Goal: Task Accomplishment & Management: Manage account settings

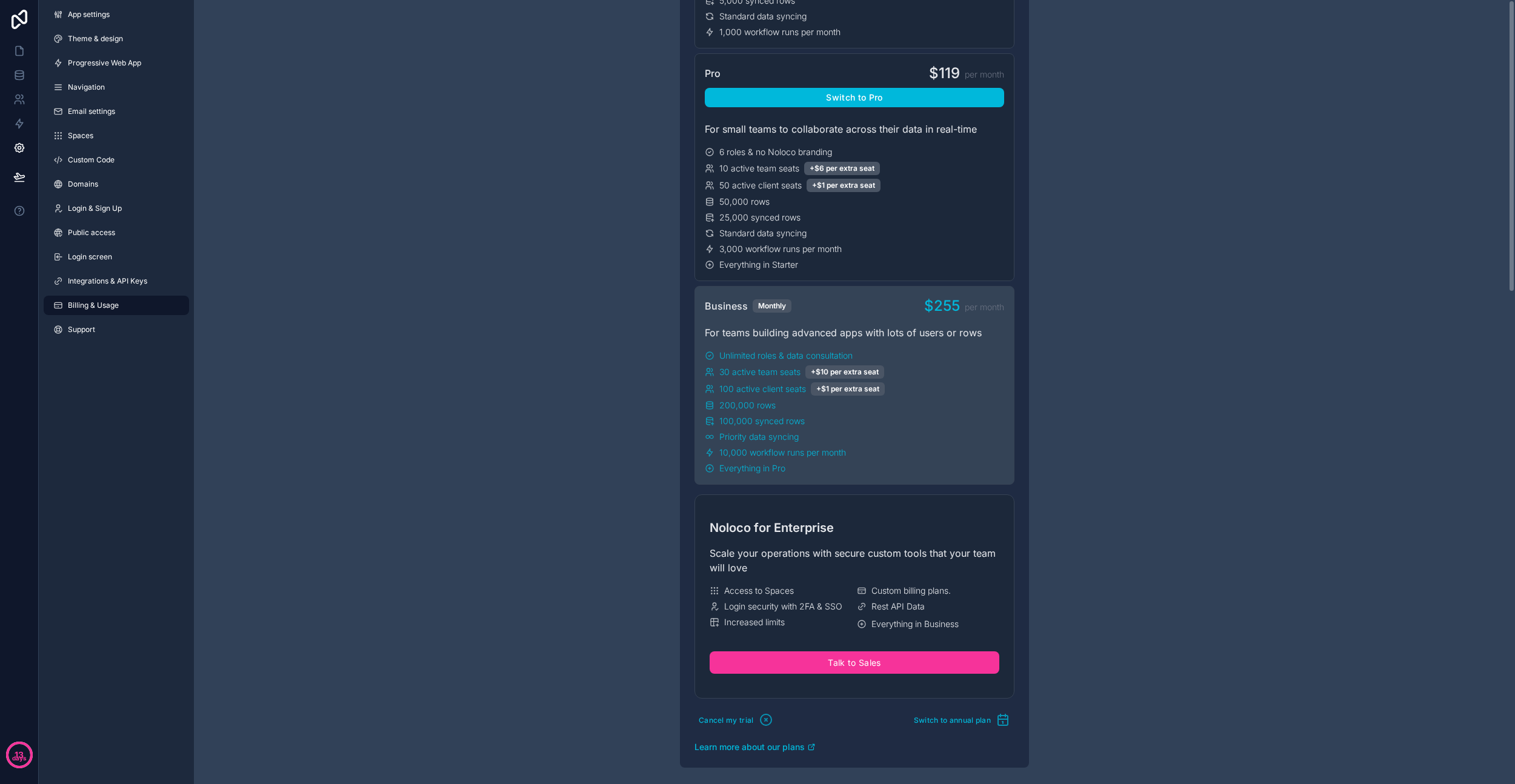
scroll to position [552, 0]
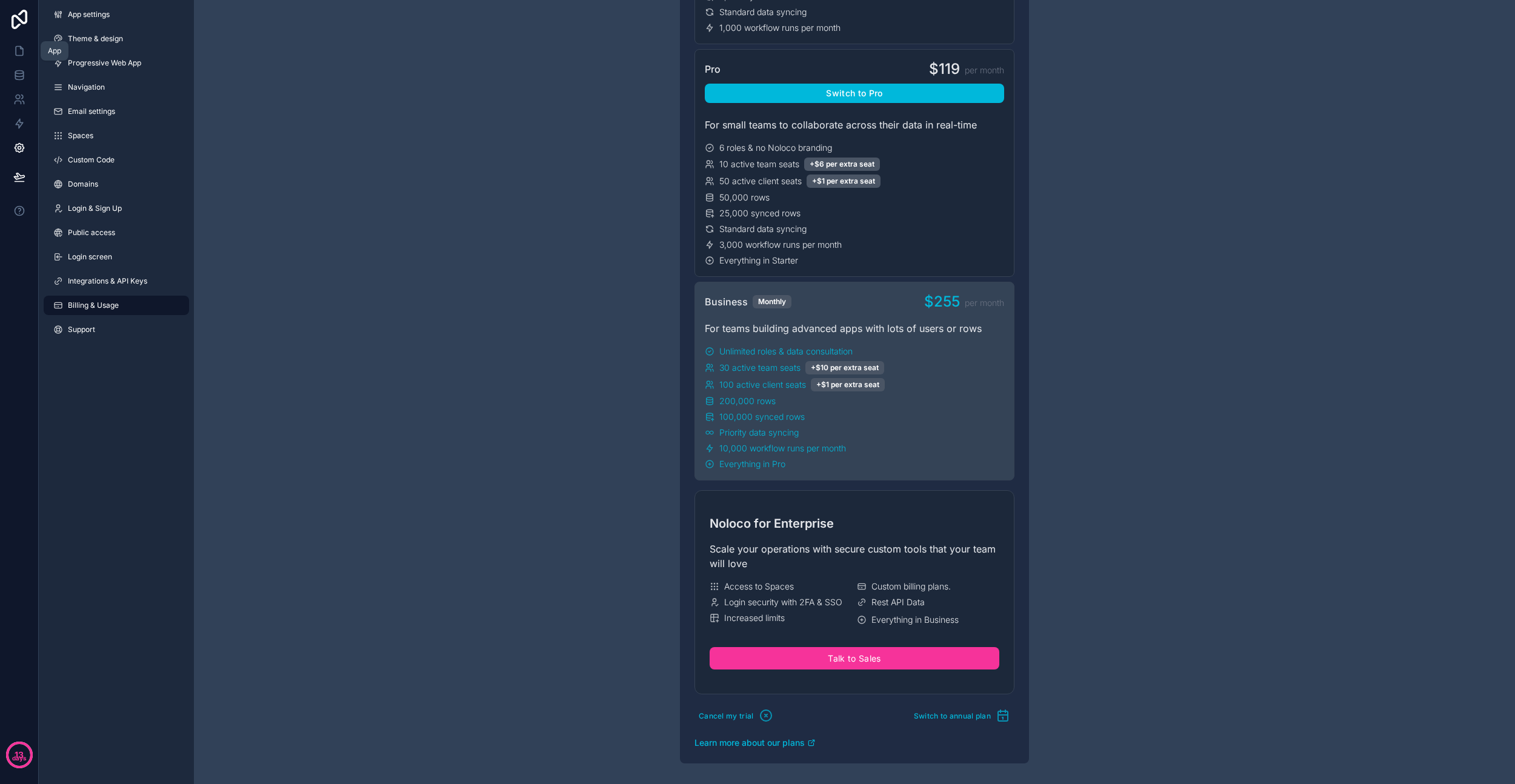
click at [29, 43] on link at bounding box center [19, 51] width 38 height 24
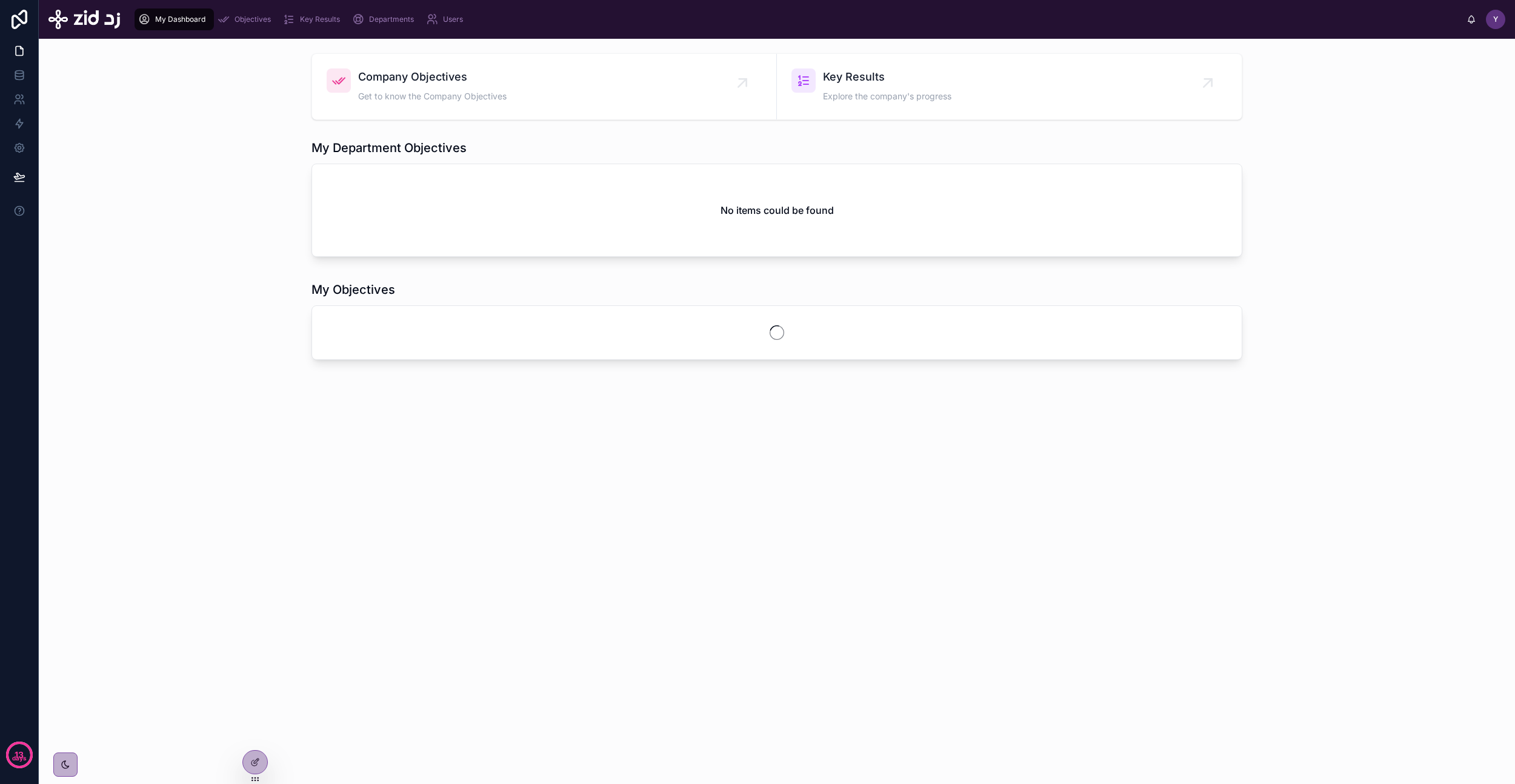
click at [240, 19] on span "Objectives" at bounding box center [252, 19] width 36 height 9
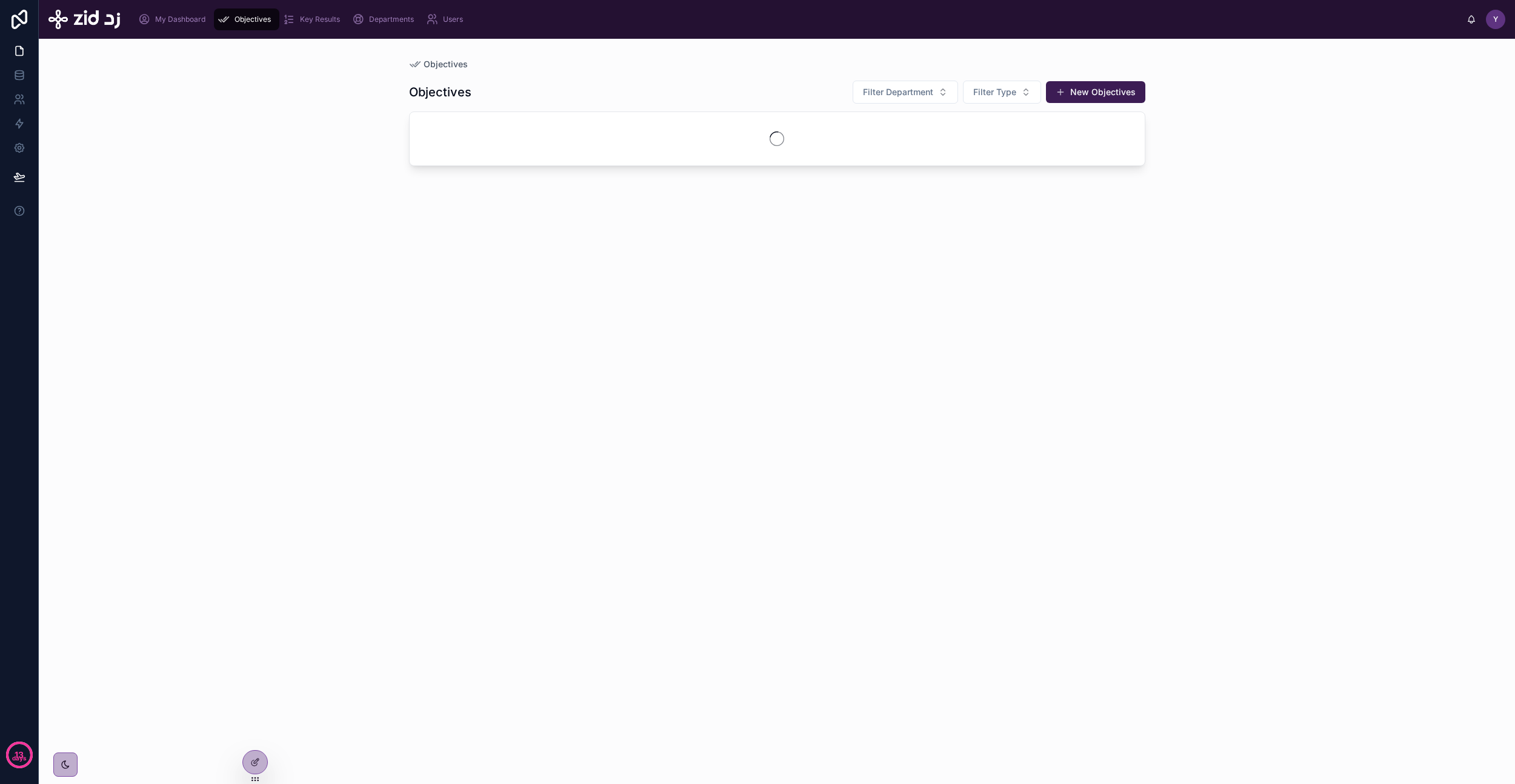
click at [1232, 277] on div "Objectives Objectives Filter Department Filter Type New Objectives" at bounding box center [777, 411] width 1476 height 745
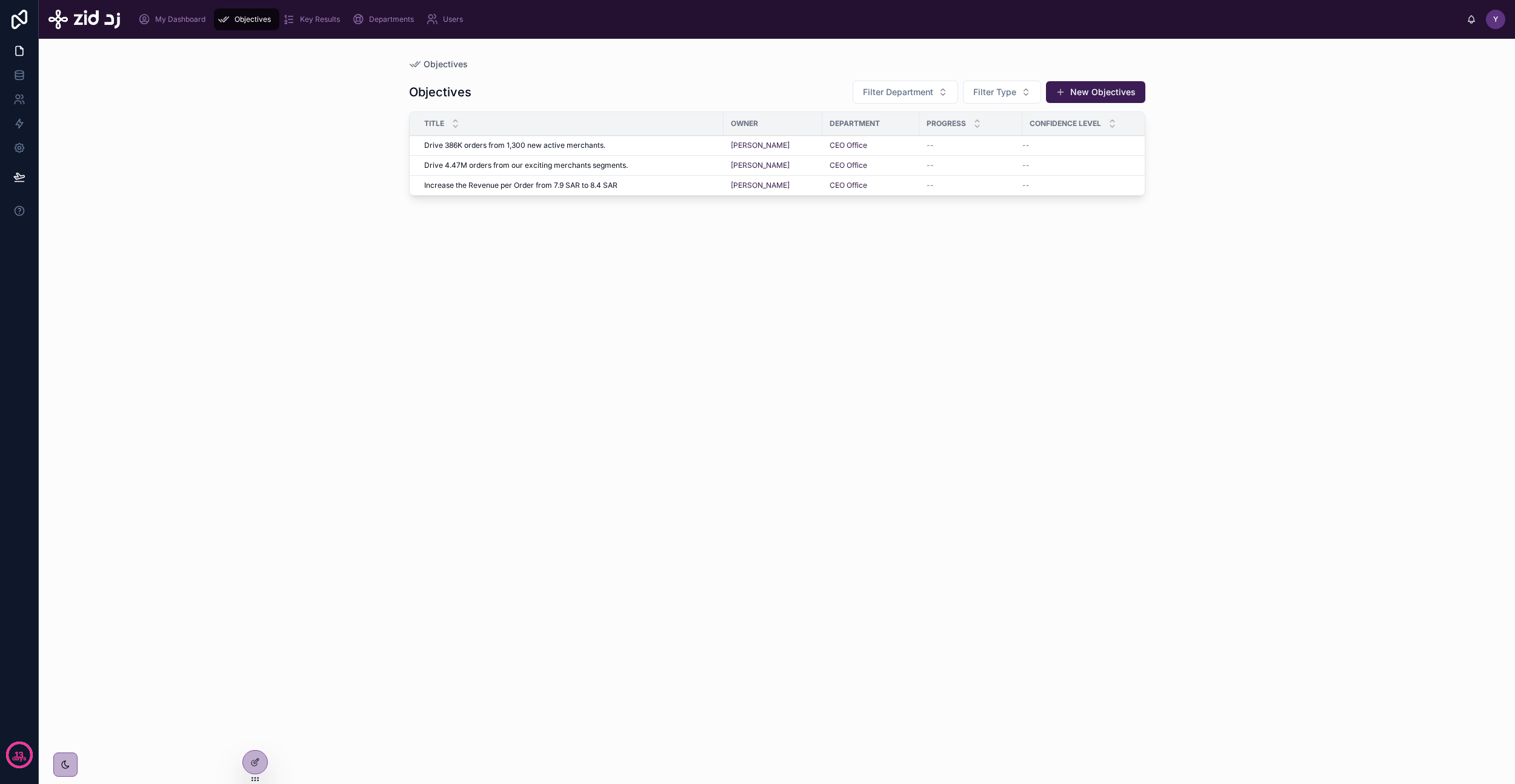
click at [1116, 84] on button "New Objectives" at bounding box center [1096, 92] width 100 height 22
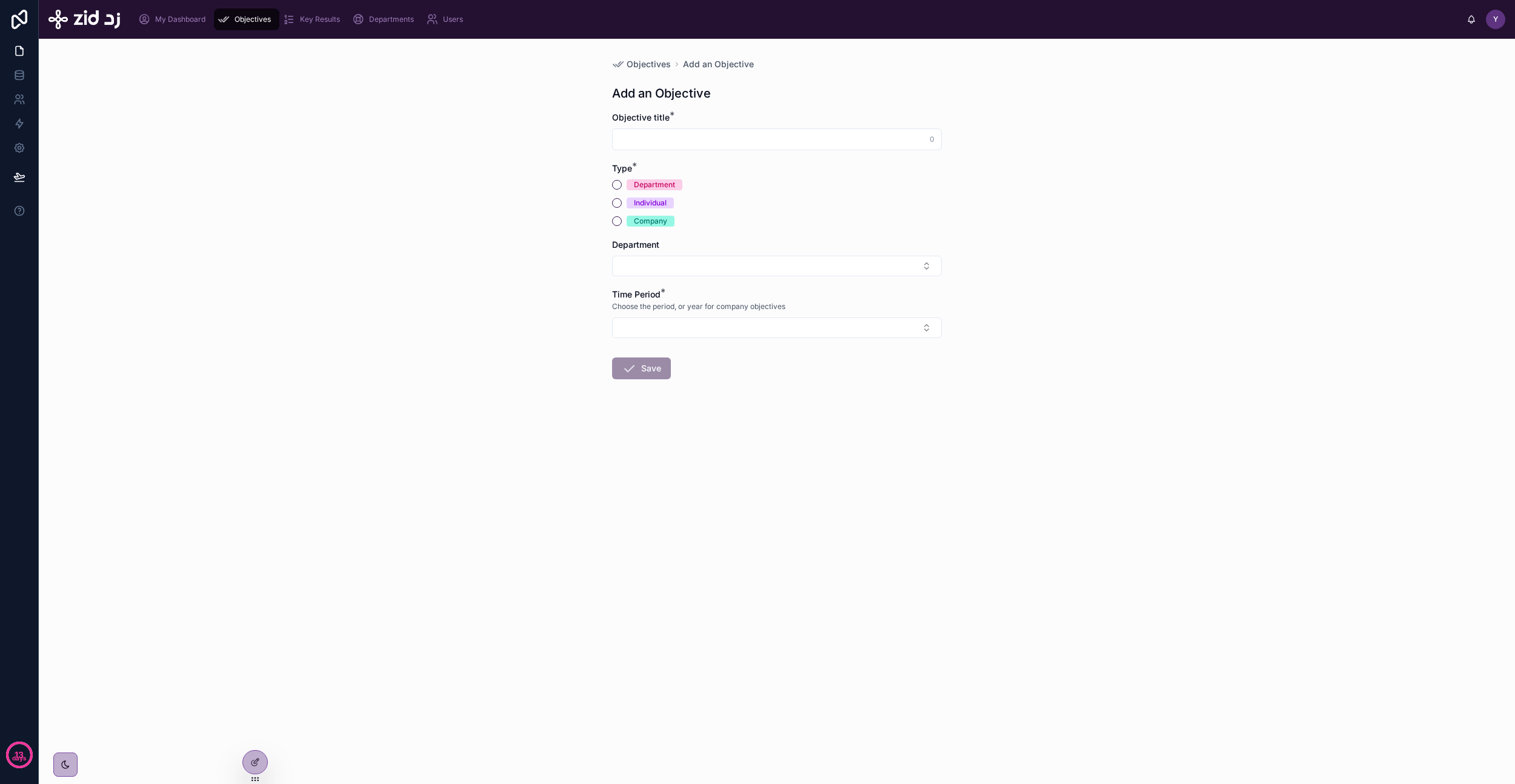
click at [259, 765] on icon at bounding box center [255, 761] width 9 height 9
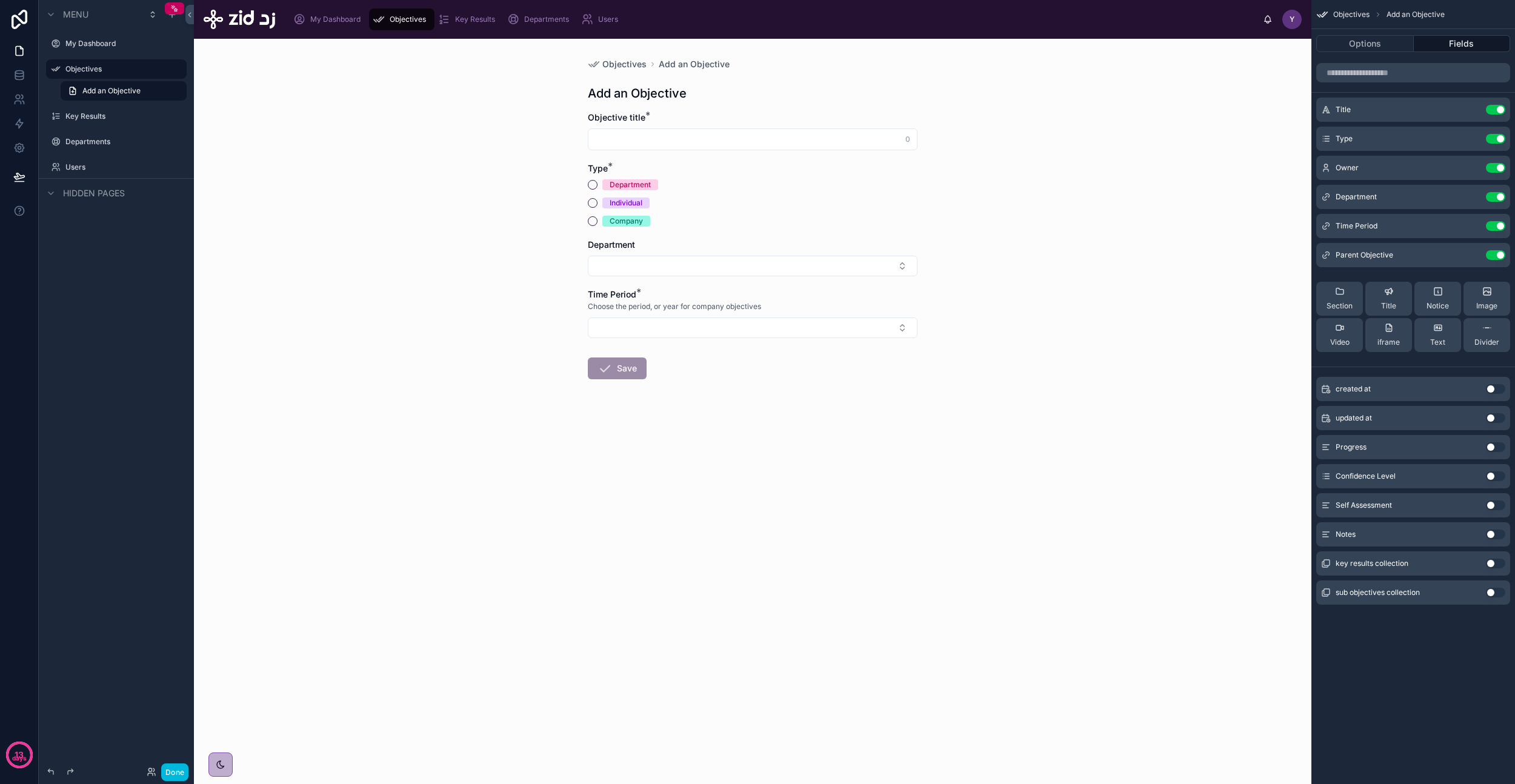
click at [746, 188] on div "Department" at bounding box center [752, 185] width 330 height 11
click at [0, 0] on icon "scrollable content" at bounding box center [0, 0] width 0 height 0
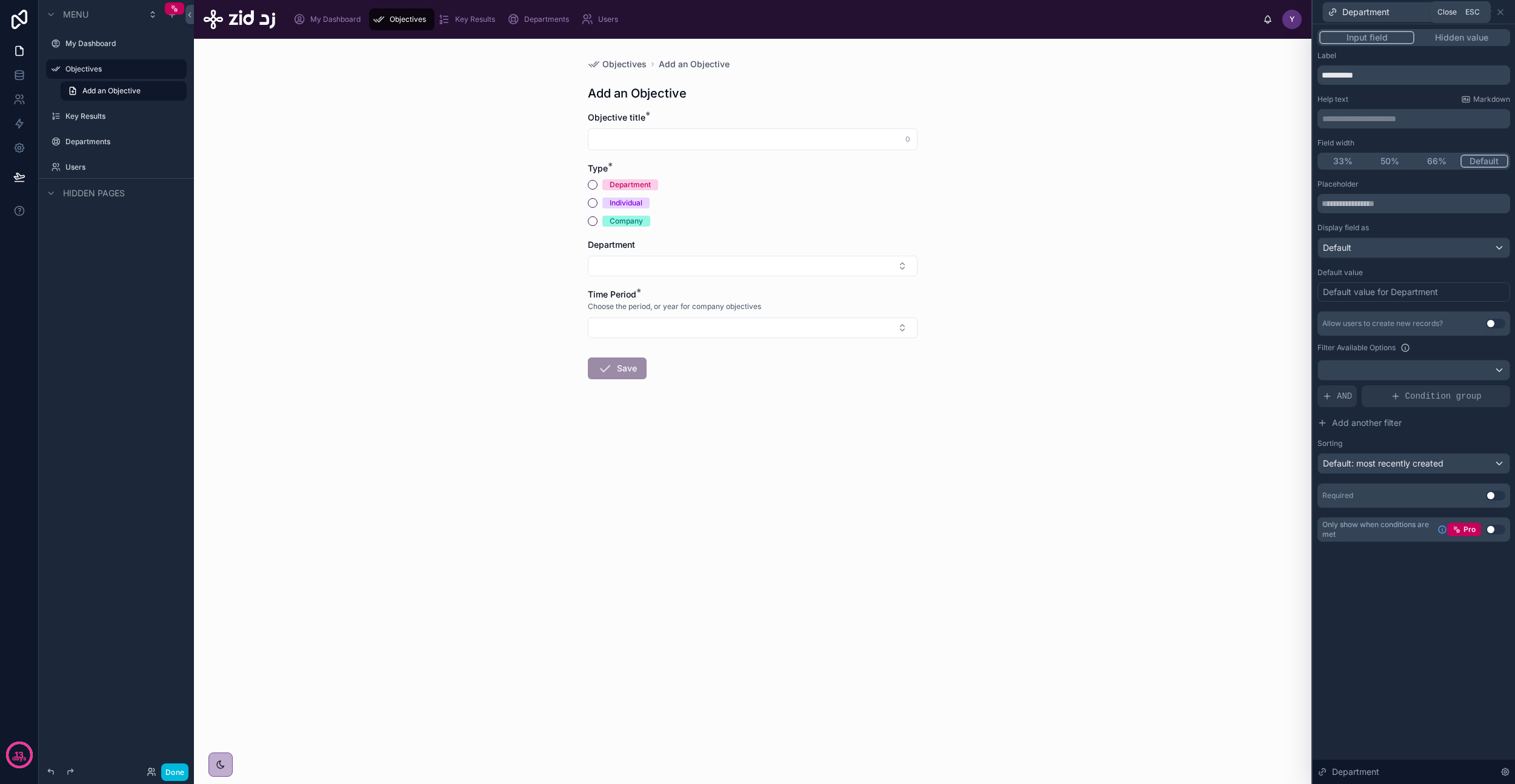
click at [1497, 9] on icon at bounding box center [1500, 12] width 9 height 9
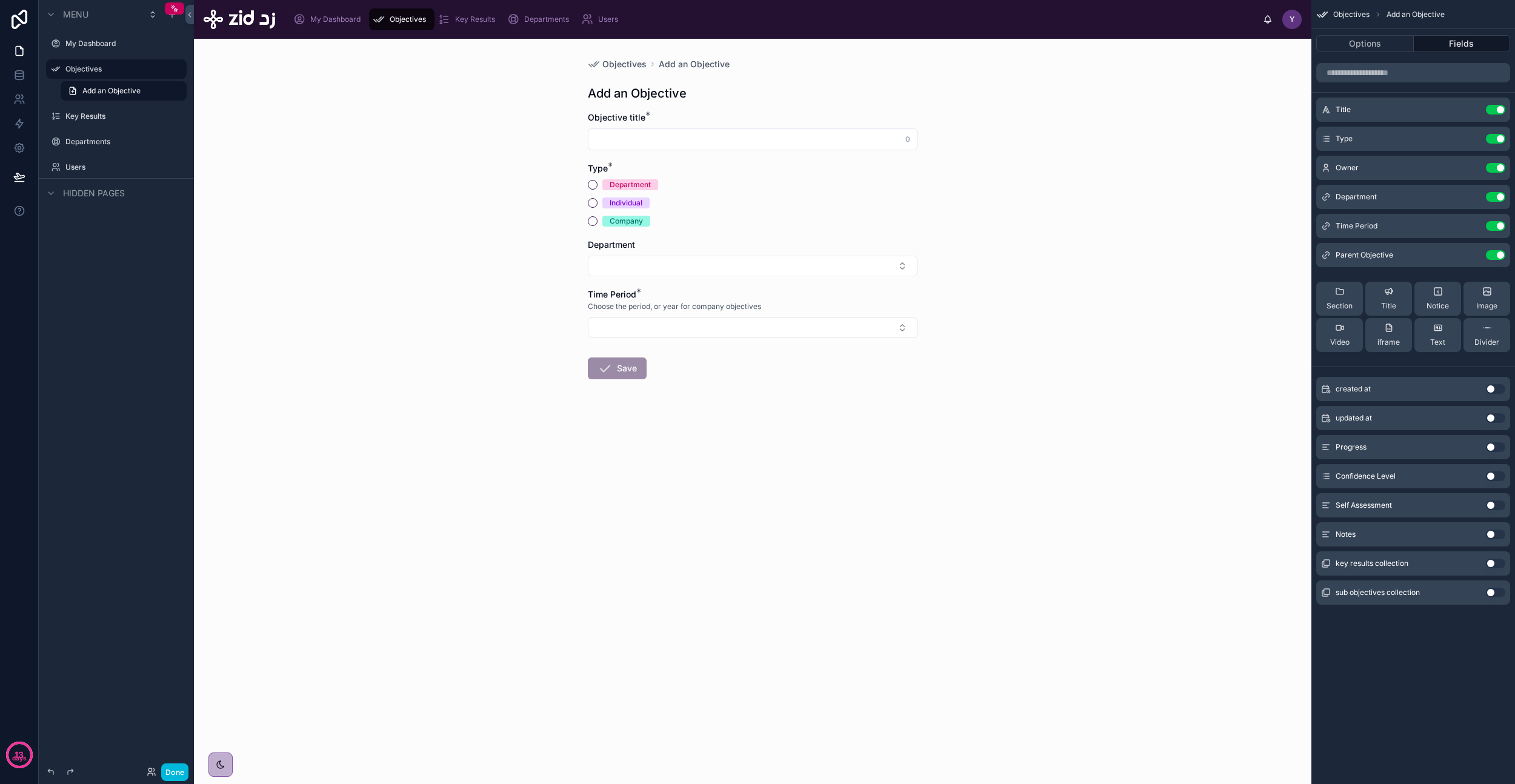
click at [0, 0] on button "scrollable content" at bounding box center [0, 0] width 0 height 0
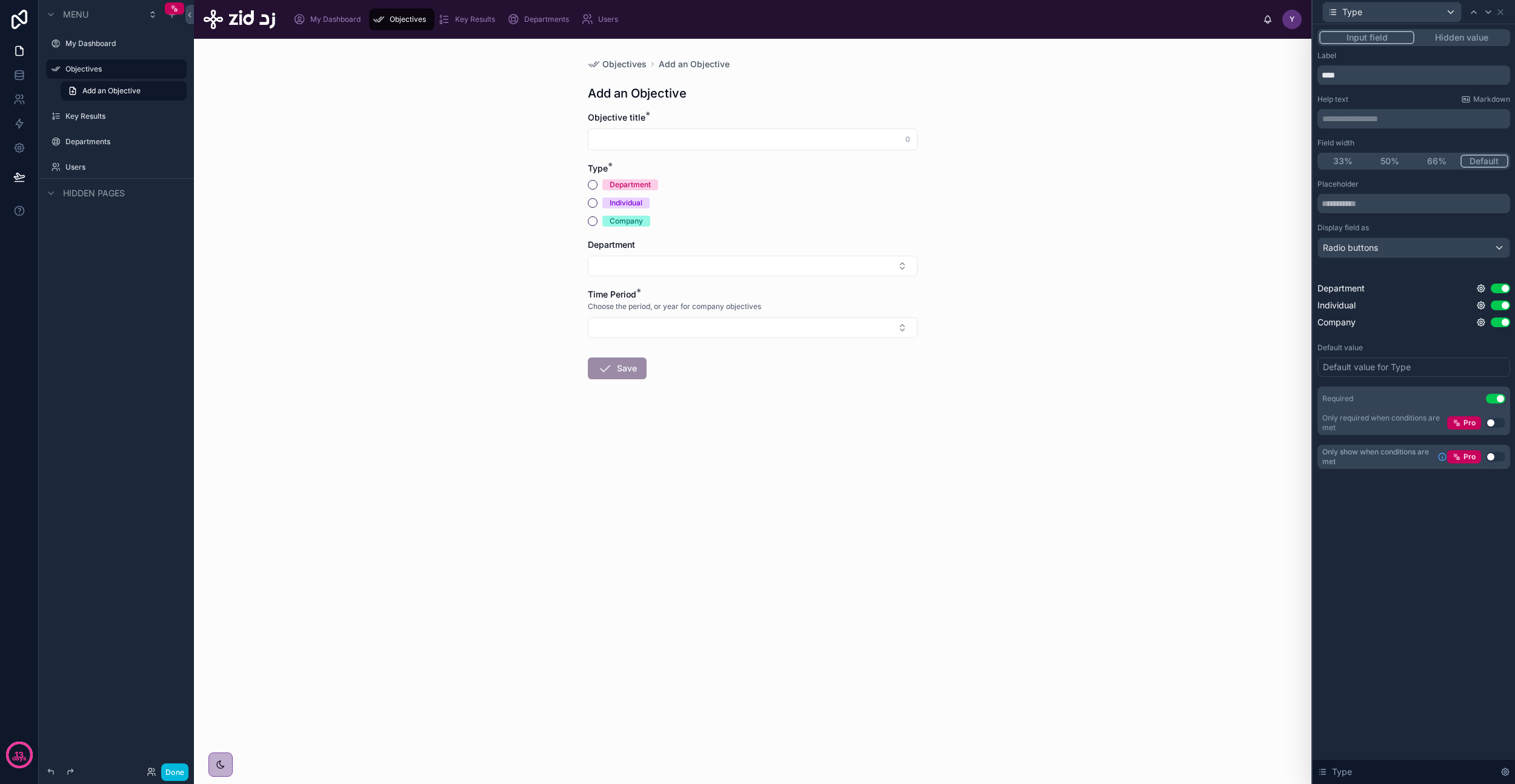
click at [1480, 323] on icon at bounding box center [1480, 321] width 9 height 9
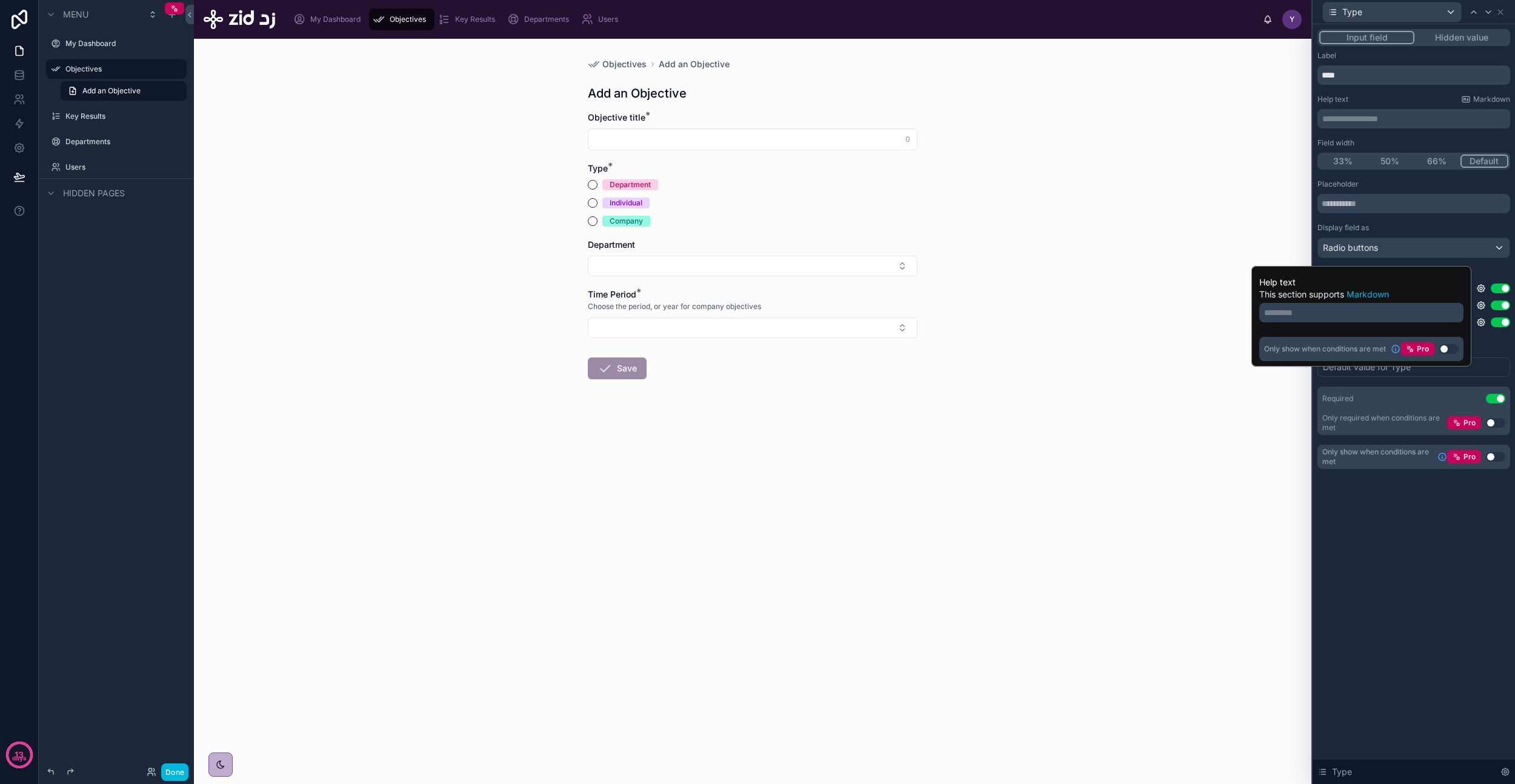
click at [1446, 350] on button "Use setting" at bounding box center [1448, 348] width 19 height 9
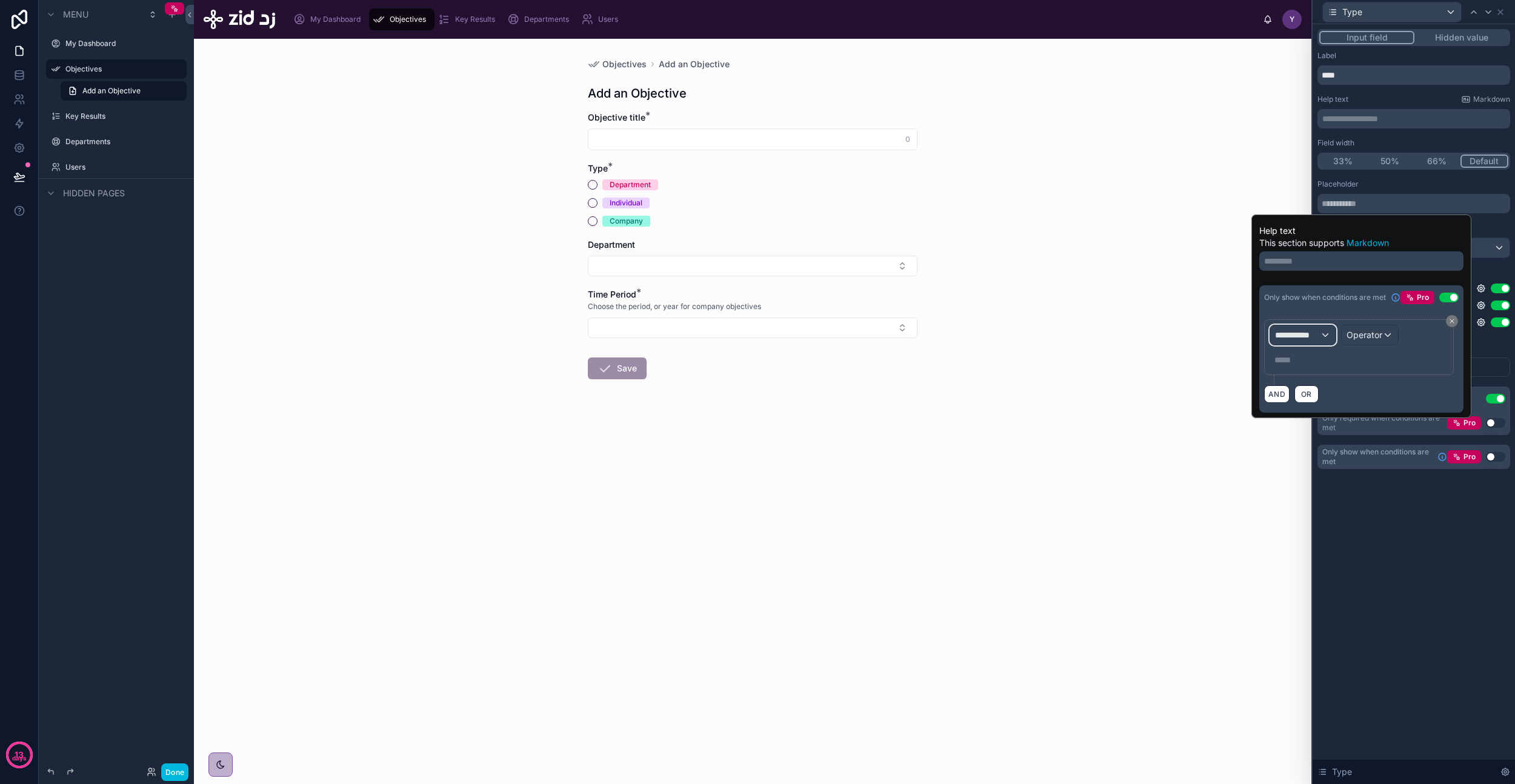
click at [1303, 339] on span "**********" at bounding box center [1297, 335] width 45 height 12
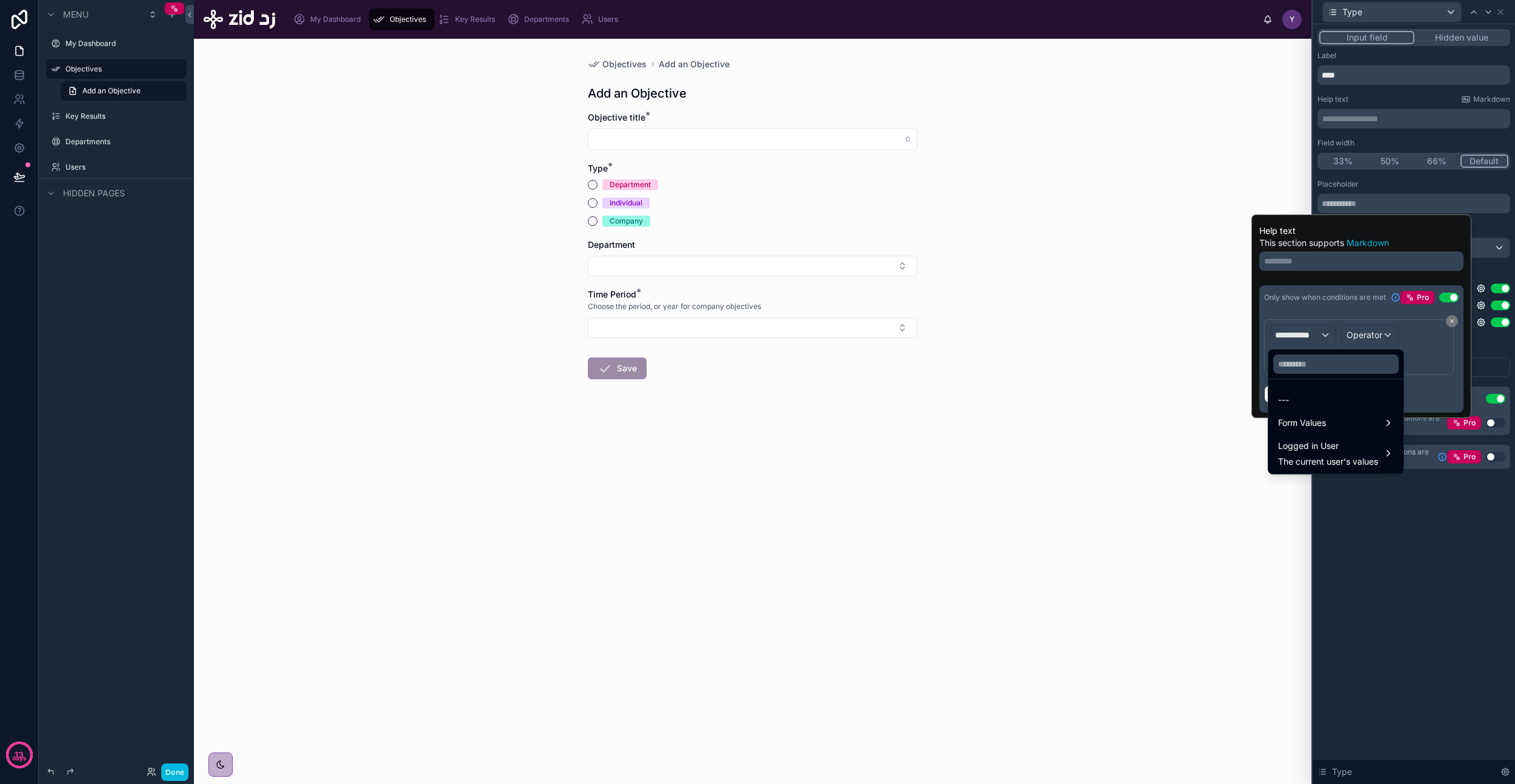
click at [1328, 455] on span "The current user's values" at bounding box center [1328, 461] width 100 height 12
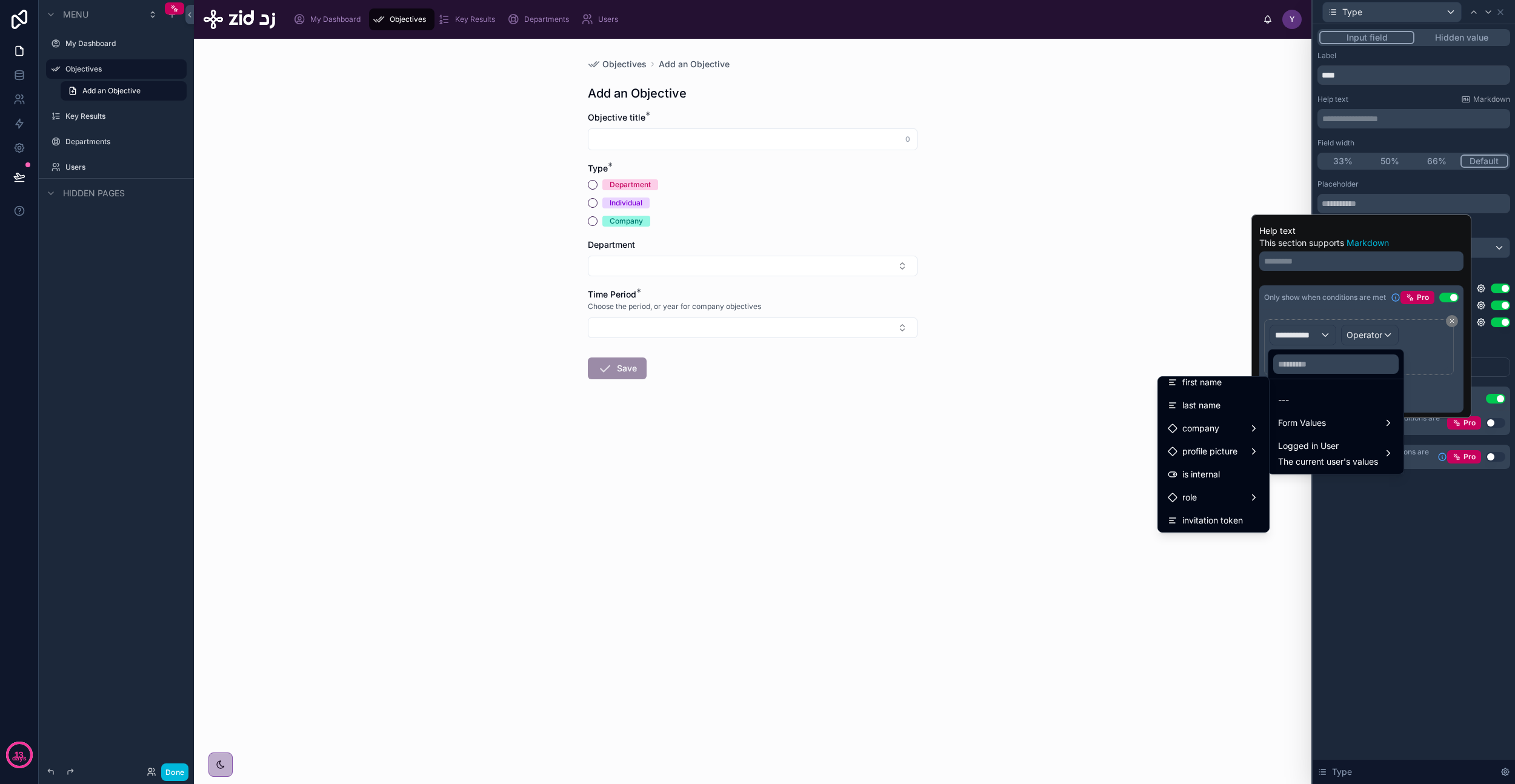
scroll to position [78, 0]
click at [1217, 477] on div "role" at bounding box center [1214, 473] width 91 height 14
click at [1328, 438] on div "name" at bounding box center [1315, 433] width 91 height 14
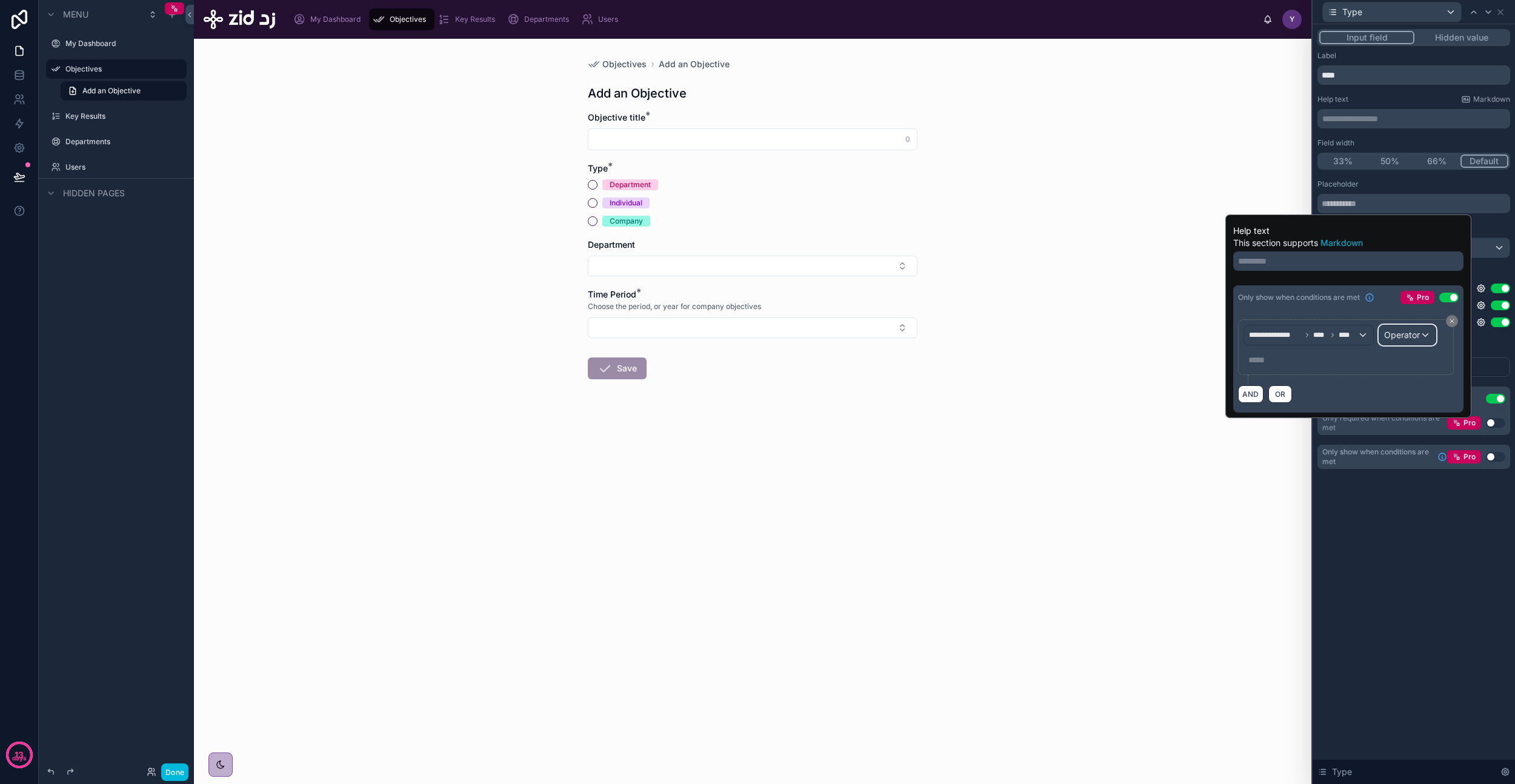
click at [1410, 333] on span "Operator" at bounding box center [1402, 335] width 35 height 10
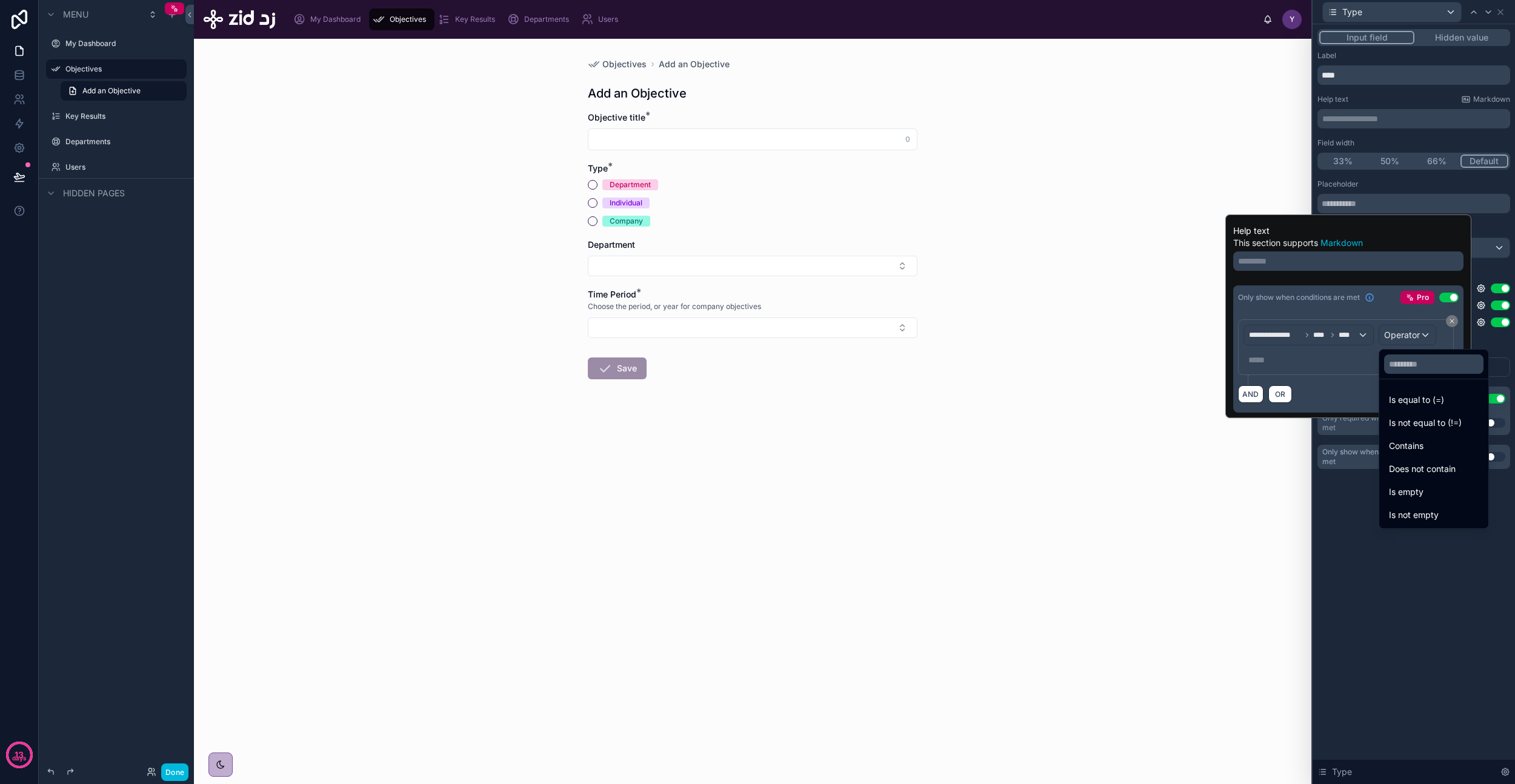
click at [1426, 395] on span "Is equal to (=)" at bounding box center [1416, 400] width 55 height 14
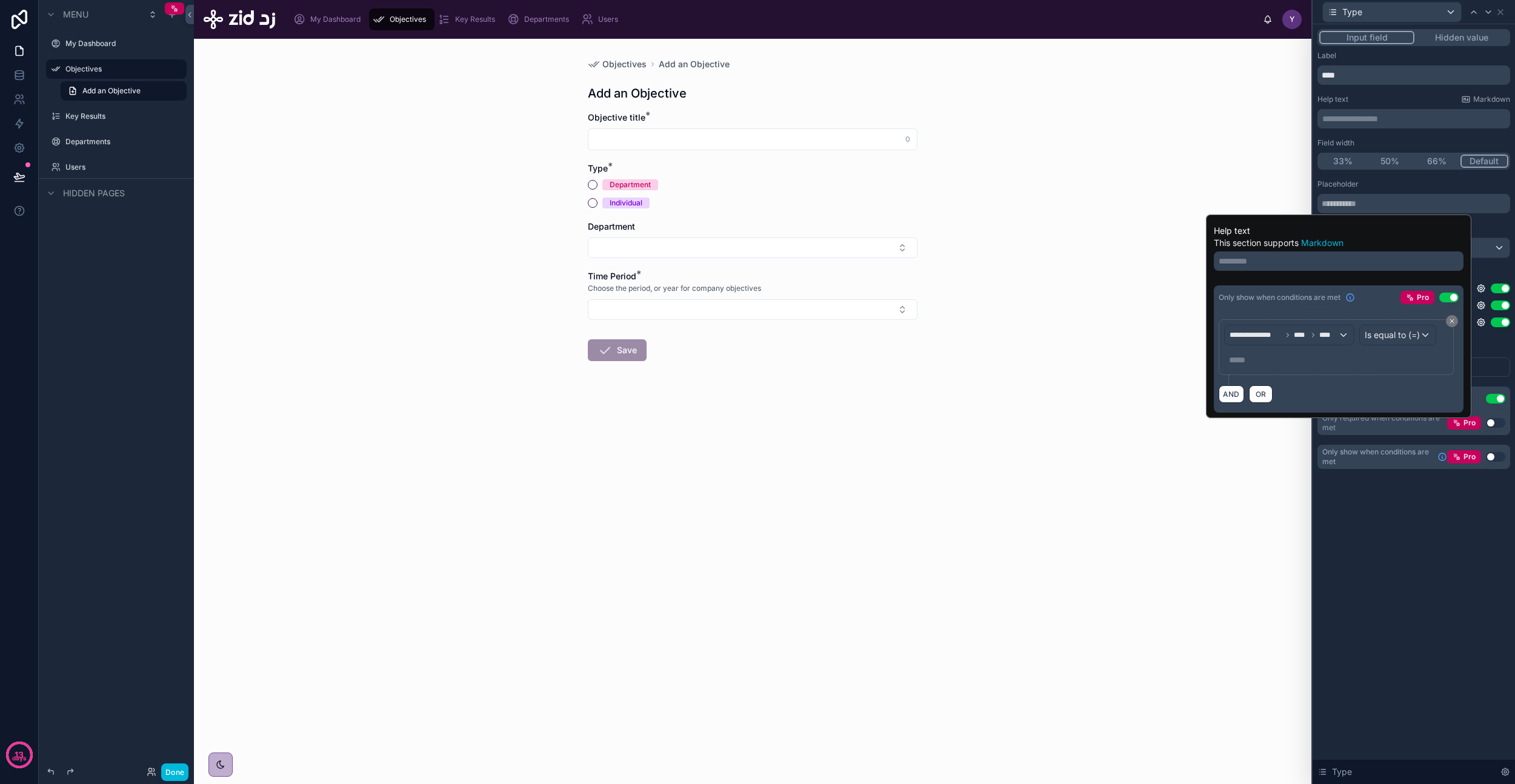
click at [1379, 360] on p "***** ﻿" at bounding box center [1337, 360] width 217 height 12
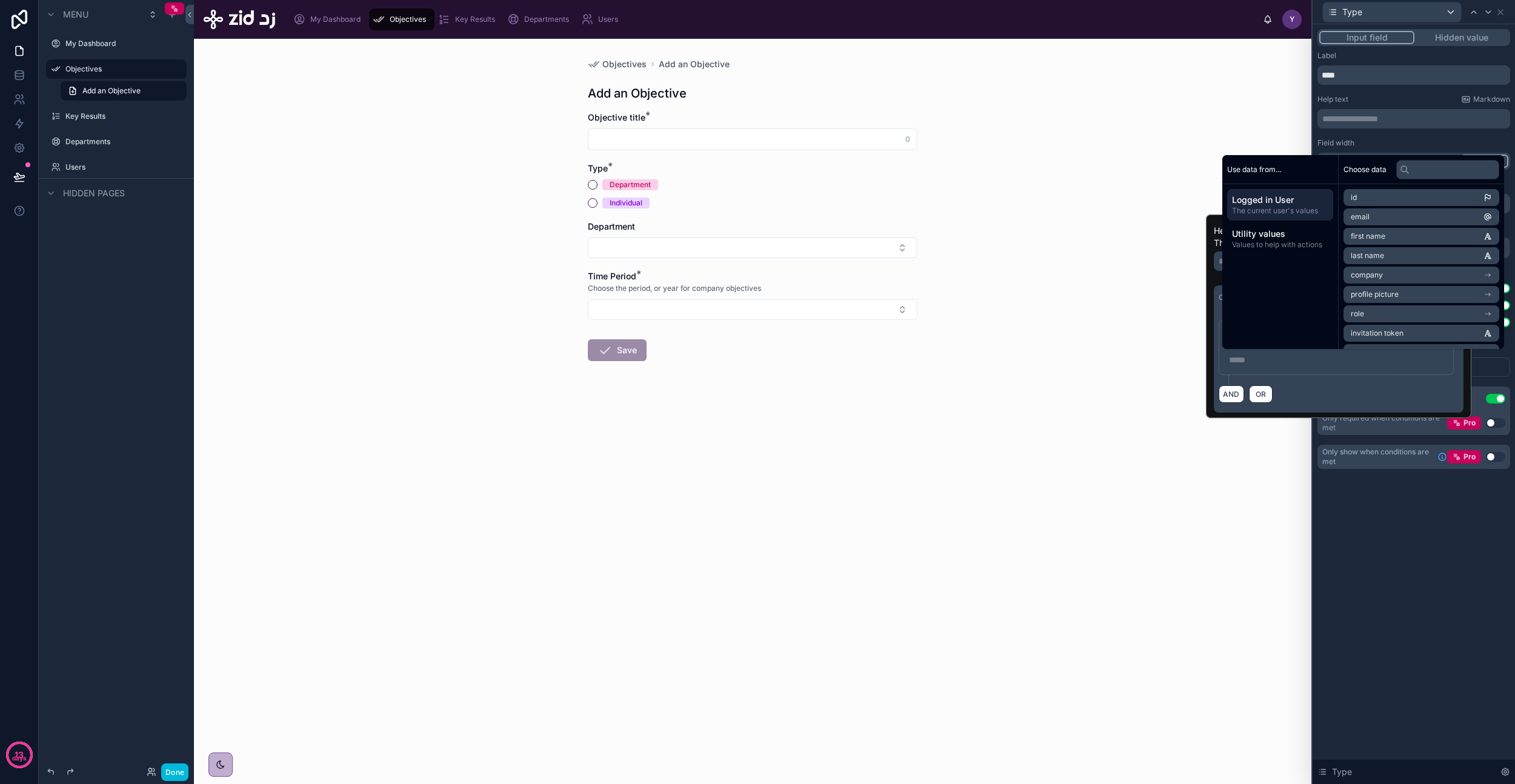
click at [1295, 244] on span "Values to help with actions" at bounding box center [1280, 244] width 96 height 9
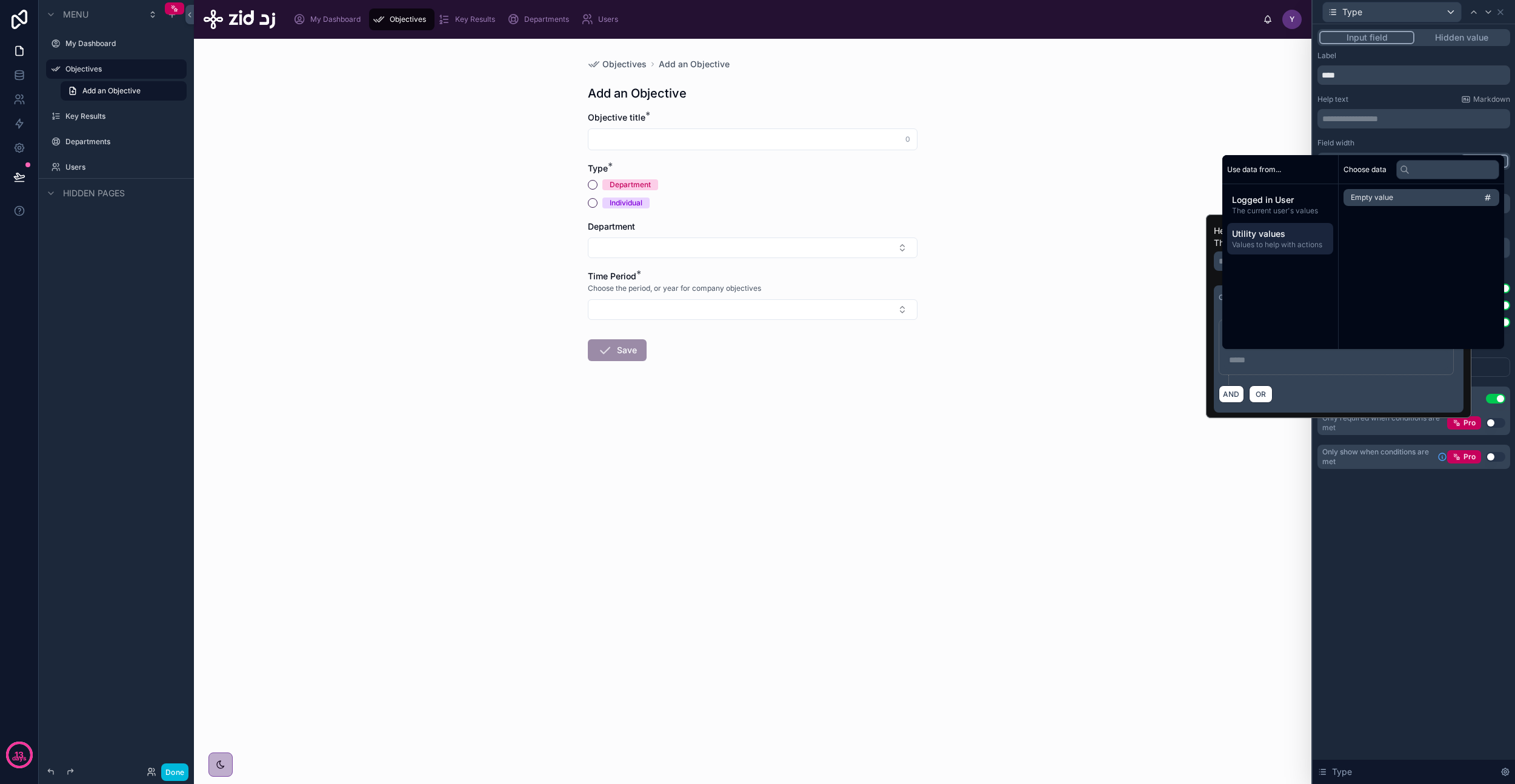
click at [1295, 208] on span "The current user's values" at bounding box center [1280, 210] width 96 height 9
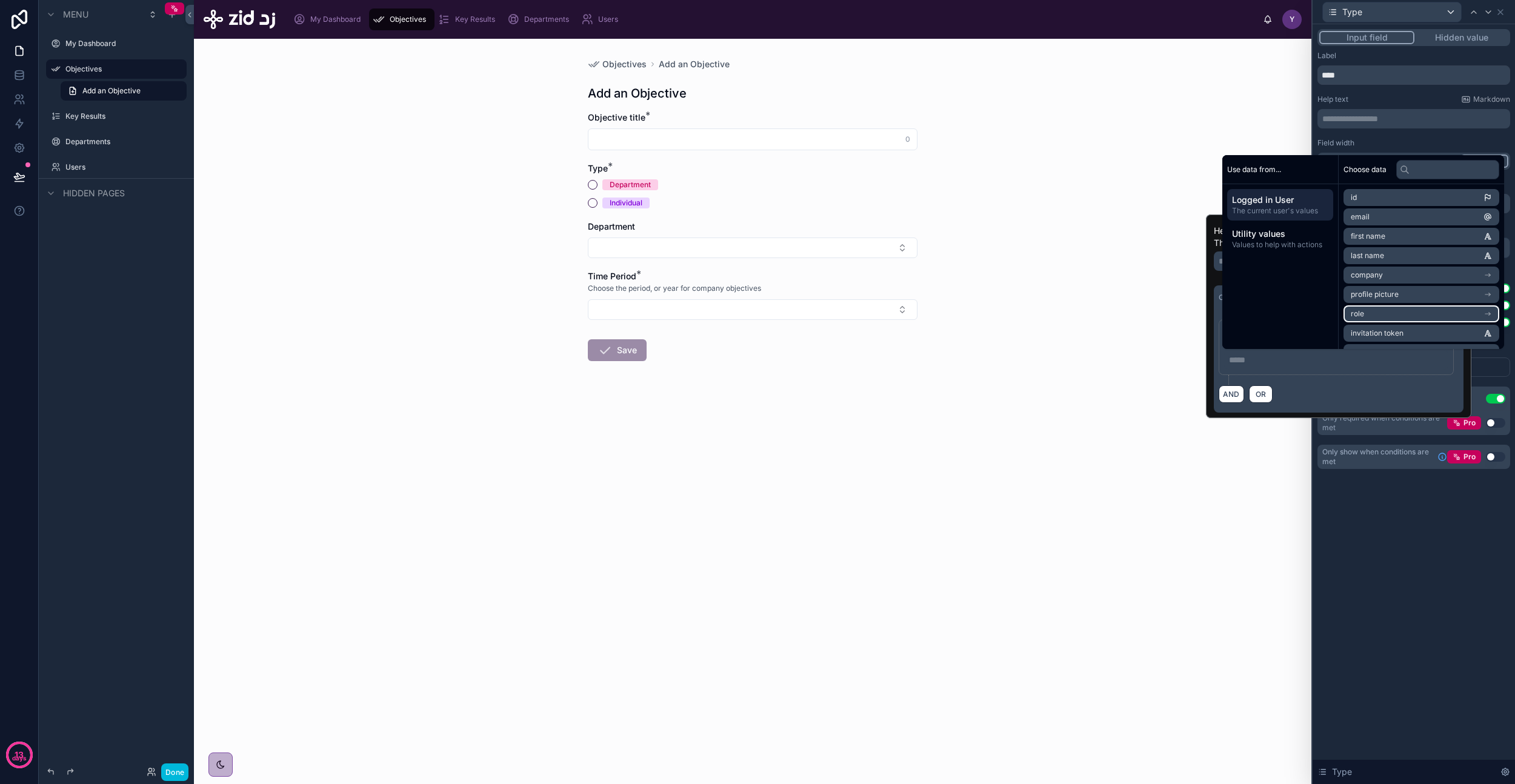
click at [1428, 313] on li "role" at bounding box center [1421, 314] width 156 height 17
click at [1347, 370] on div "**********" at bounding box center [1336, 347] width 235 height 56
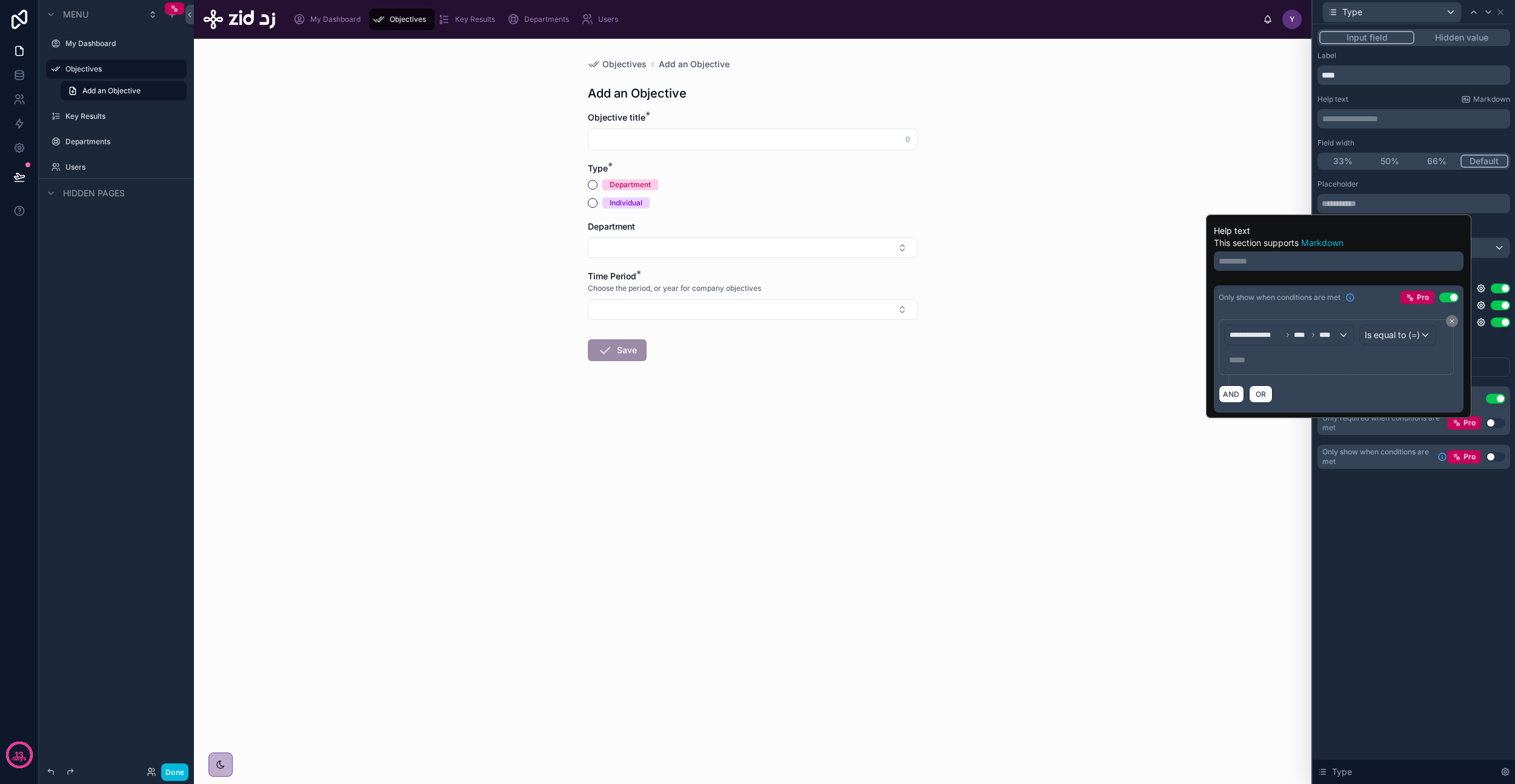
click at [1316, 360] on p "***** ﻿" at bounding box center [1337, 360] width 217 height 12
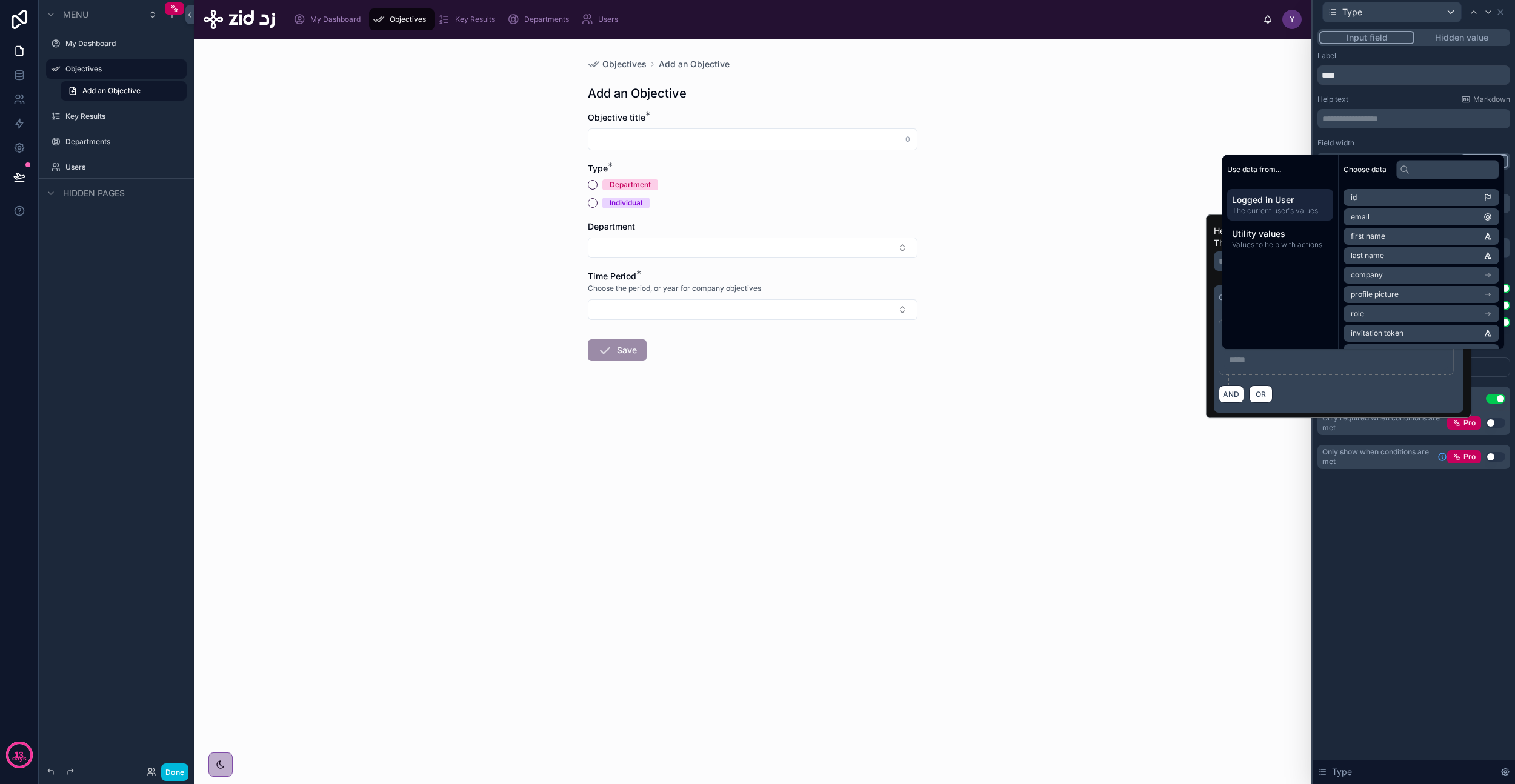
click at [1314, 365] on p "***** ﻿" at bounding box center [1337, 360] width 217 height 12
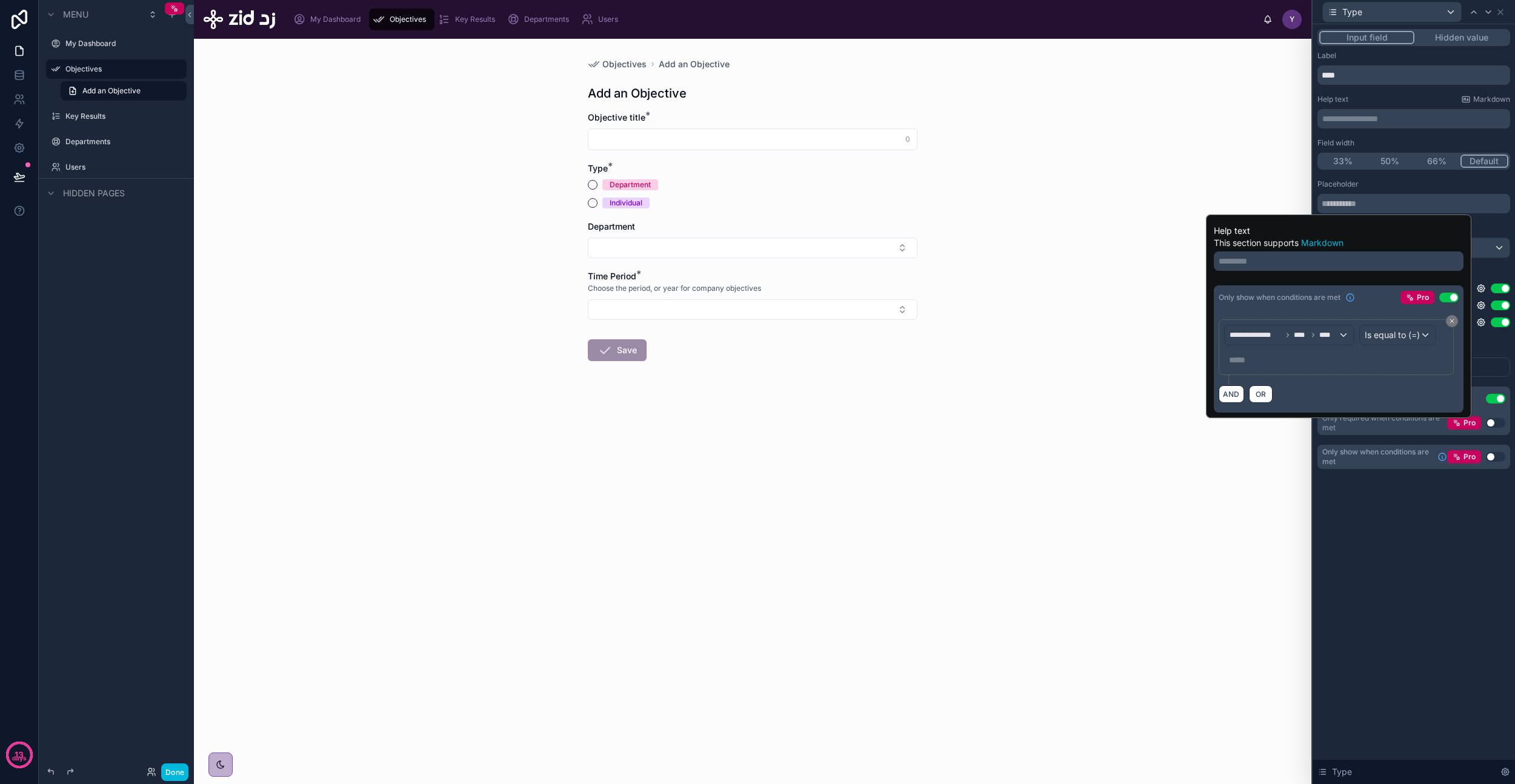
click at [1259, 357] on p "***** ﻿" at bounding box center [1337, 360] width 217 height 12
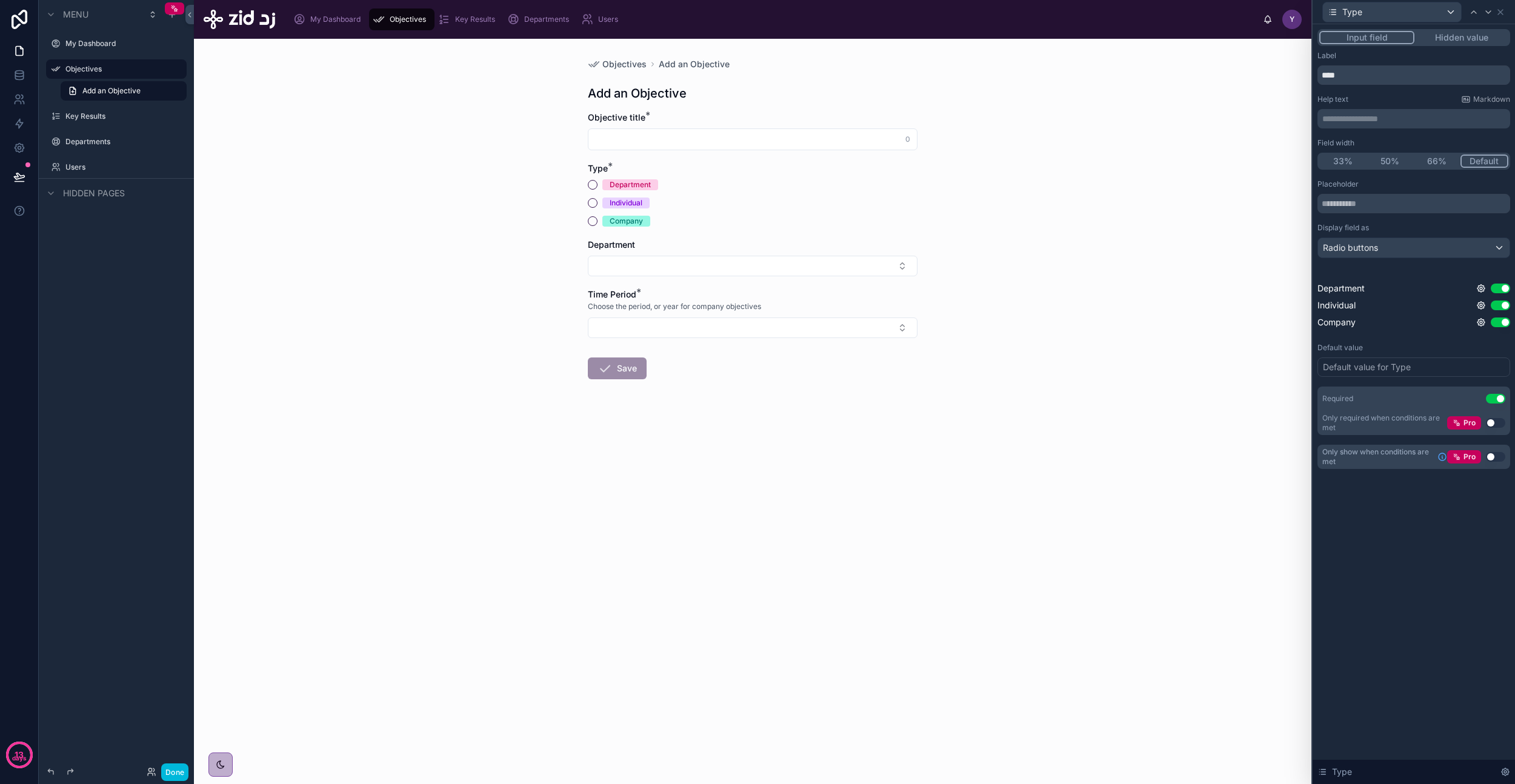
click at [1413, 591] on div "**********" at bounding box center [1414, 404] width 202 height 760
click at [1480, 324] on icon at bounding box center [1481, 322] width 3 height 3
click at [1367, 521] on div "**********" at bounding box center [1414, 404] width 202 height 760
click at [19, 178] on icon at bounding box center [19, 175] width 10 height 6
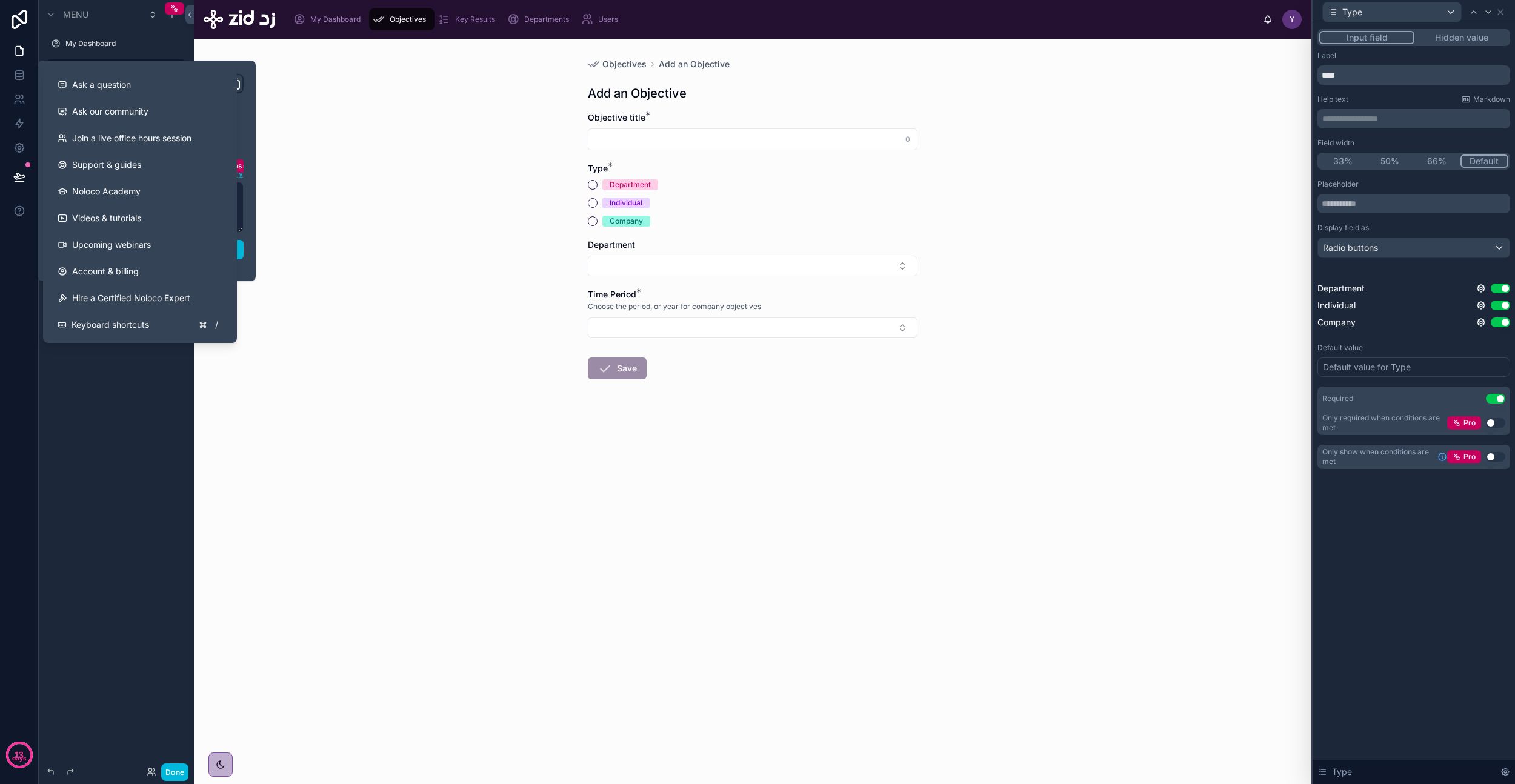
click at [246, 261] on div "**********" at bounding box center [146, 171] width 203 height 194
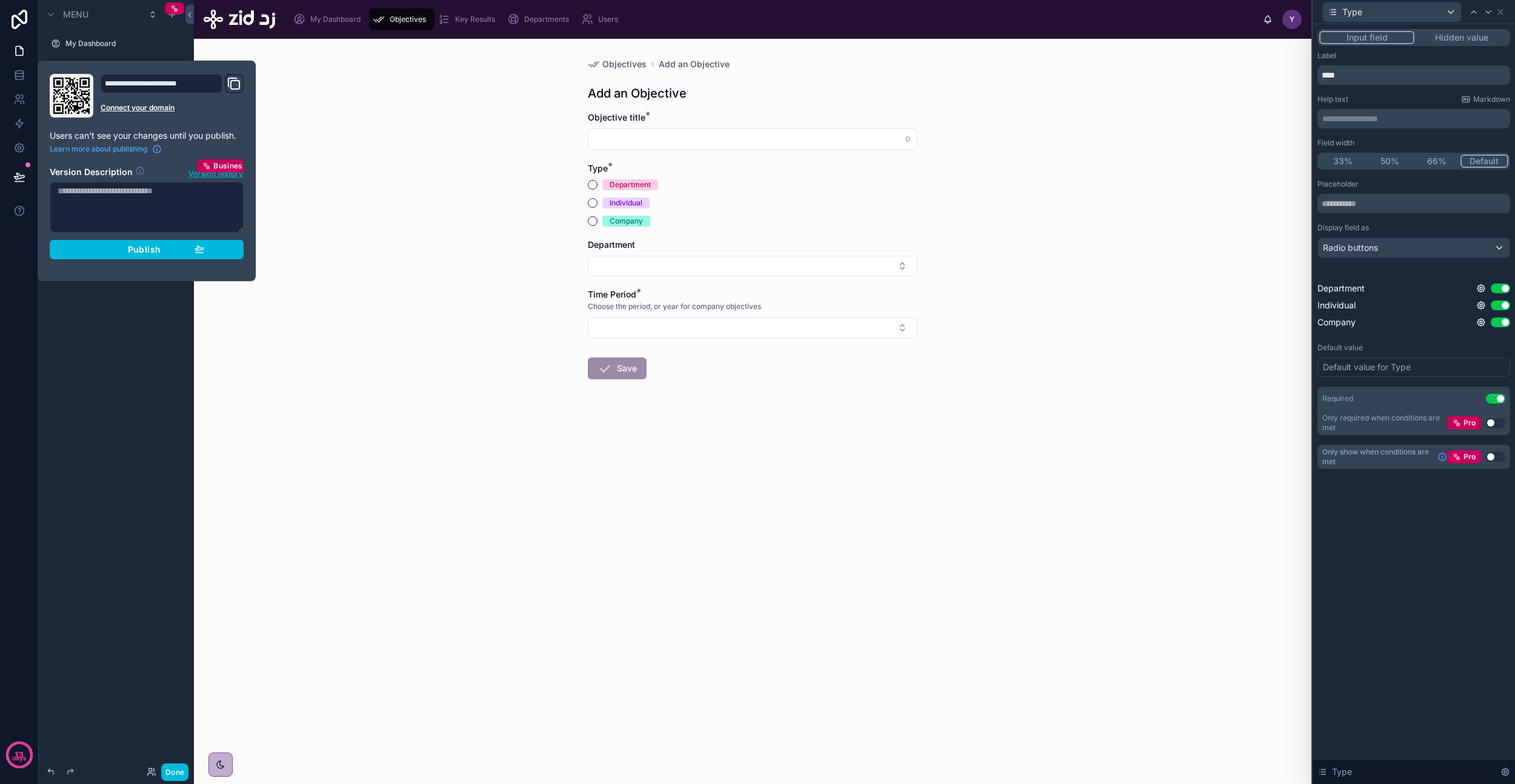
click at [212, 251] on button "Publish" at bounding box center [147, 250] width 194 height 19
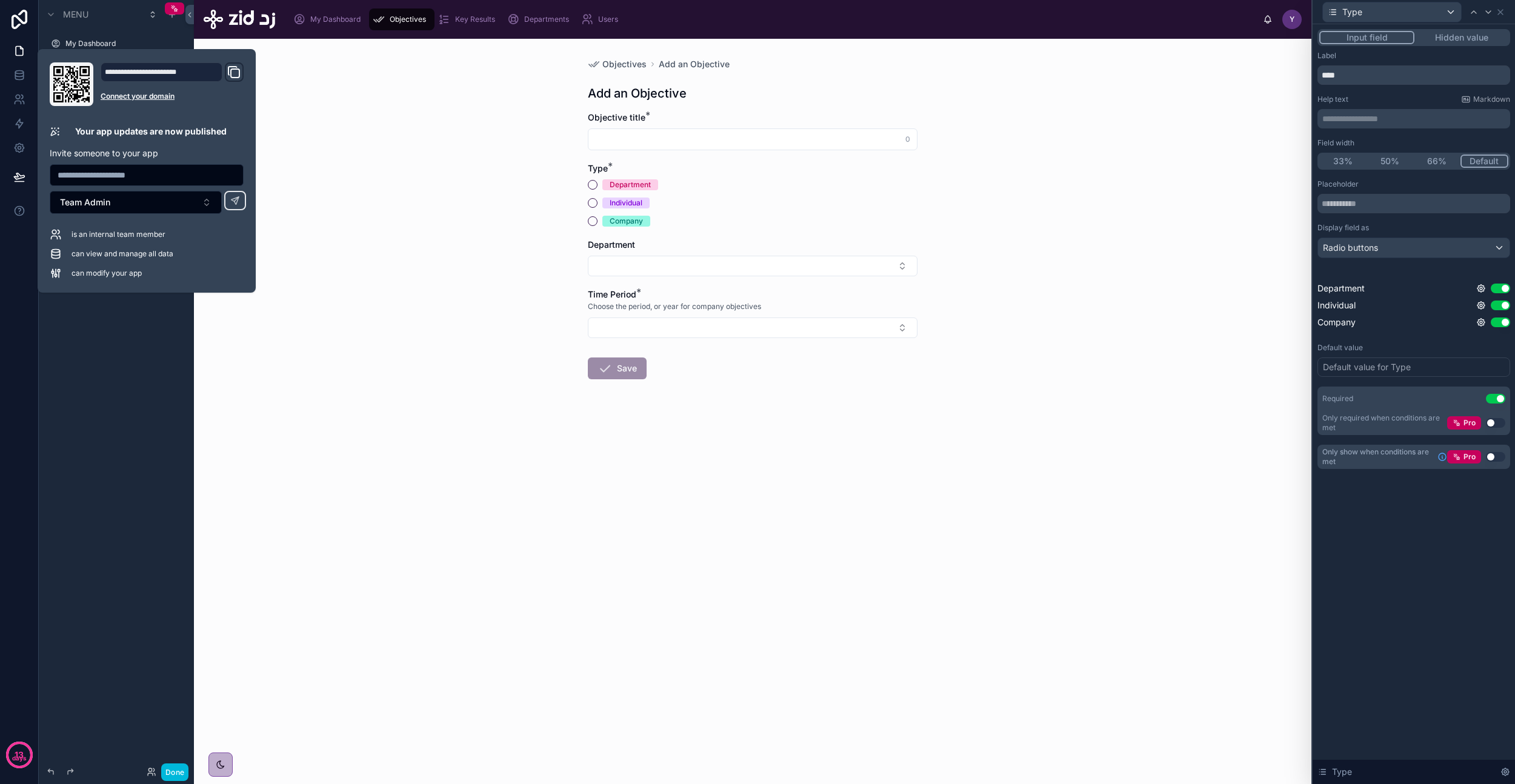
click at [173, 8] on icon "scrollable content" at bounding box center [175, 8] width 8 height 8
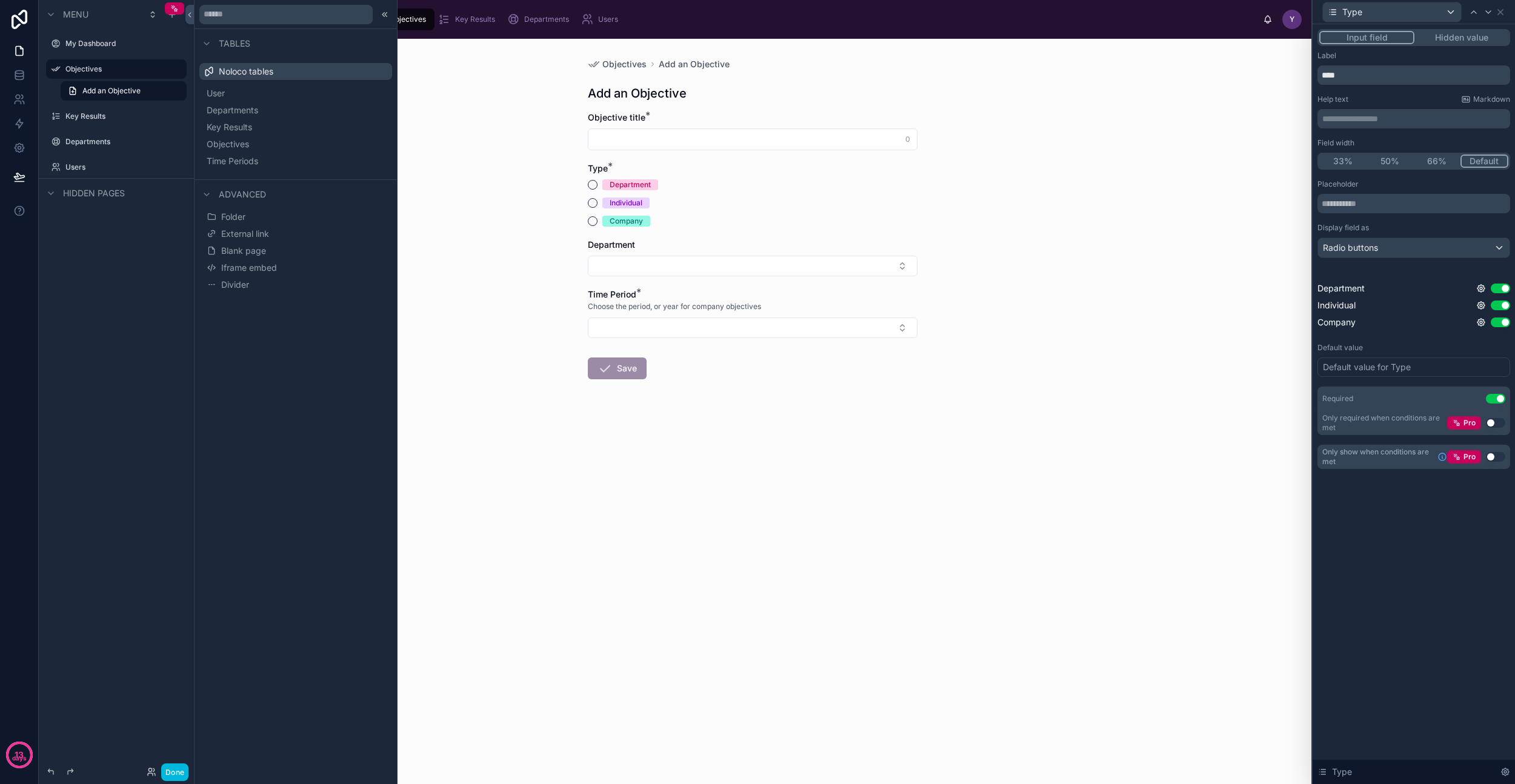
click at [173, 8] on icon "scrollable content" at bounding box center [175, 8] width 8 height 8
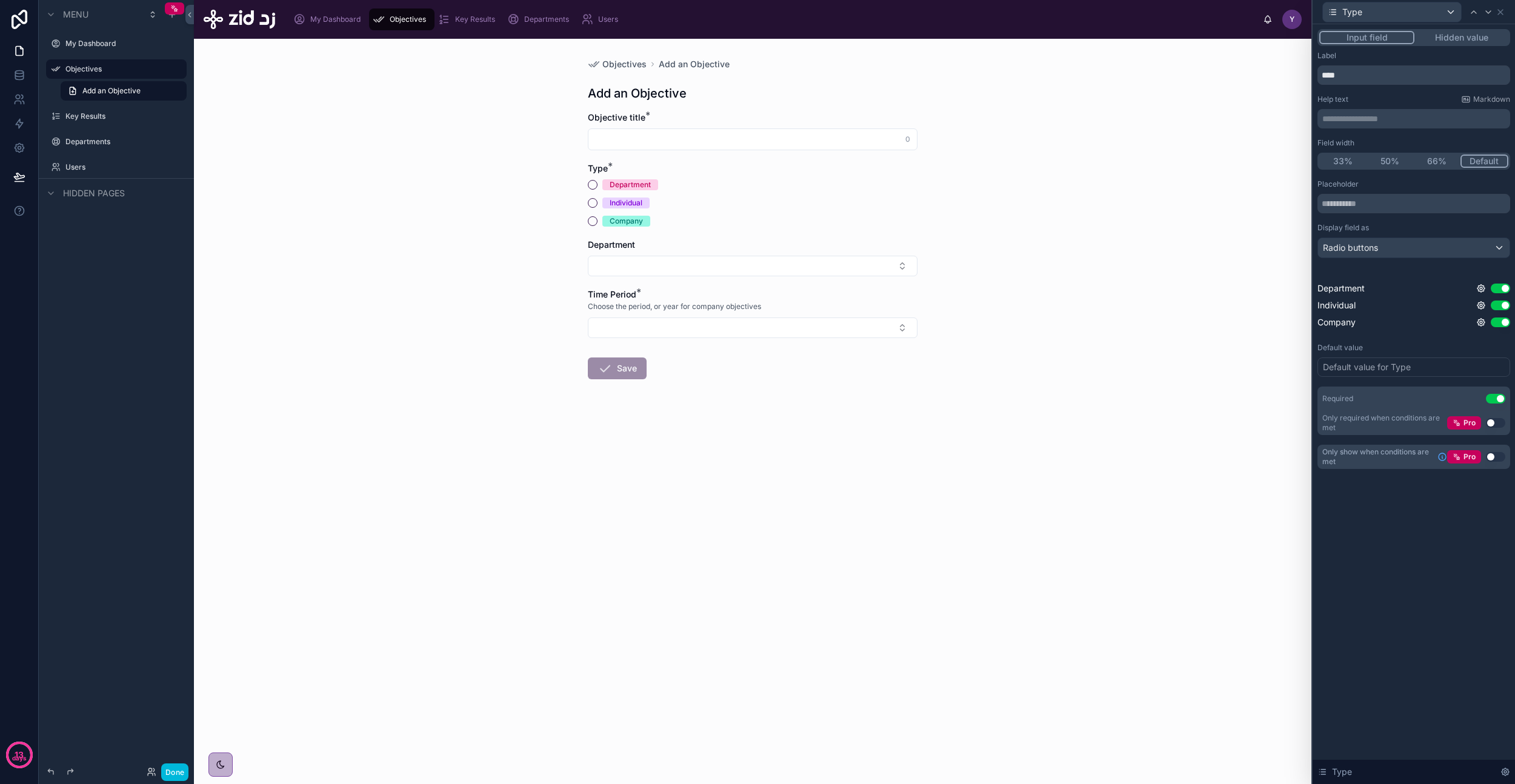
click at [173, 6] on icon "scrollable content" at bounding box center [175, 8] width 8 height 8
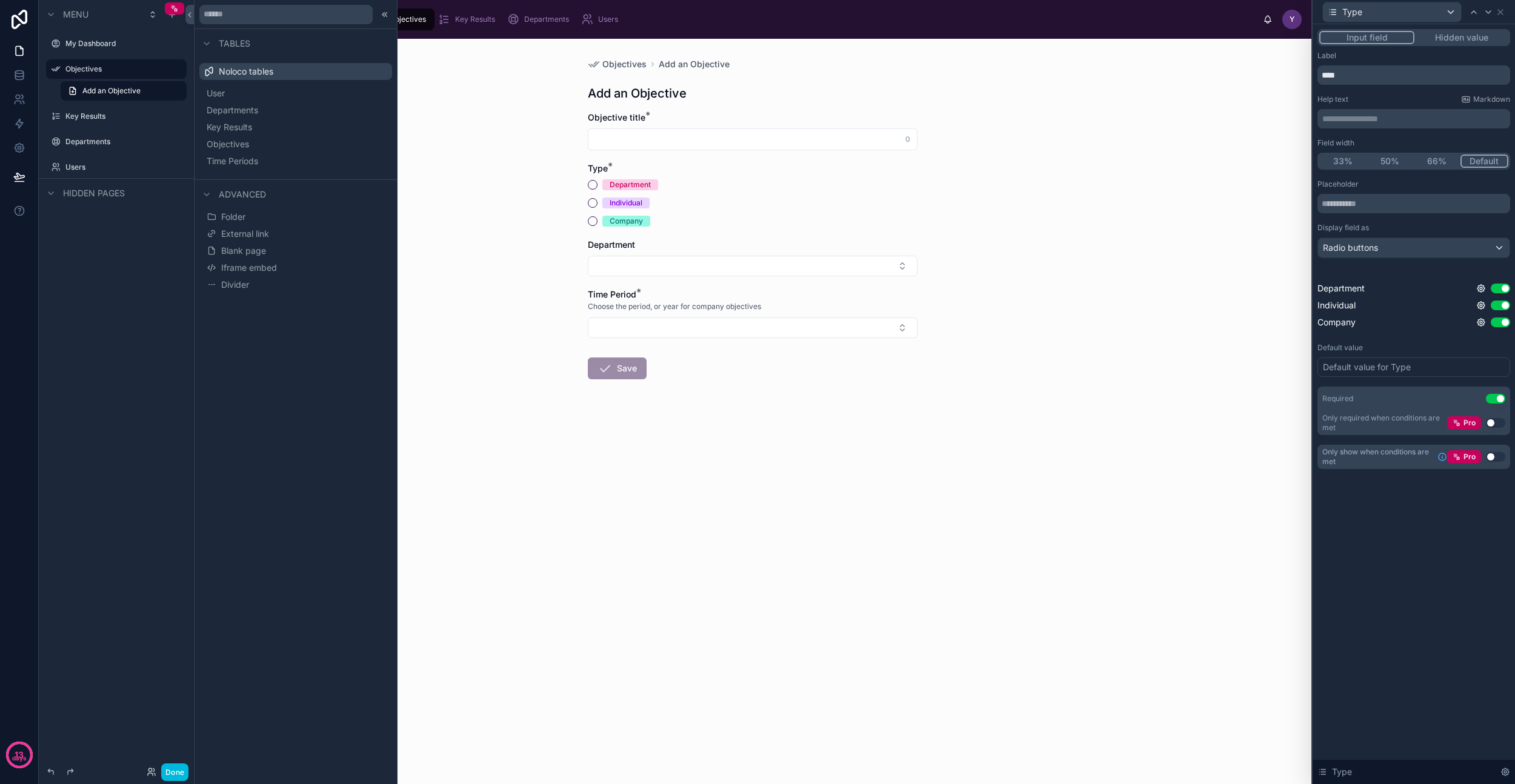
click at [173, 6] on icon "scrollable content" at bounding box center [175, 8] width 8 height 8
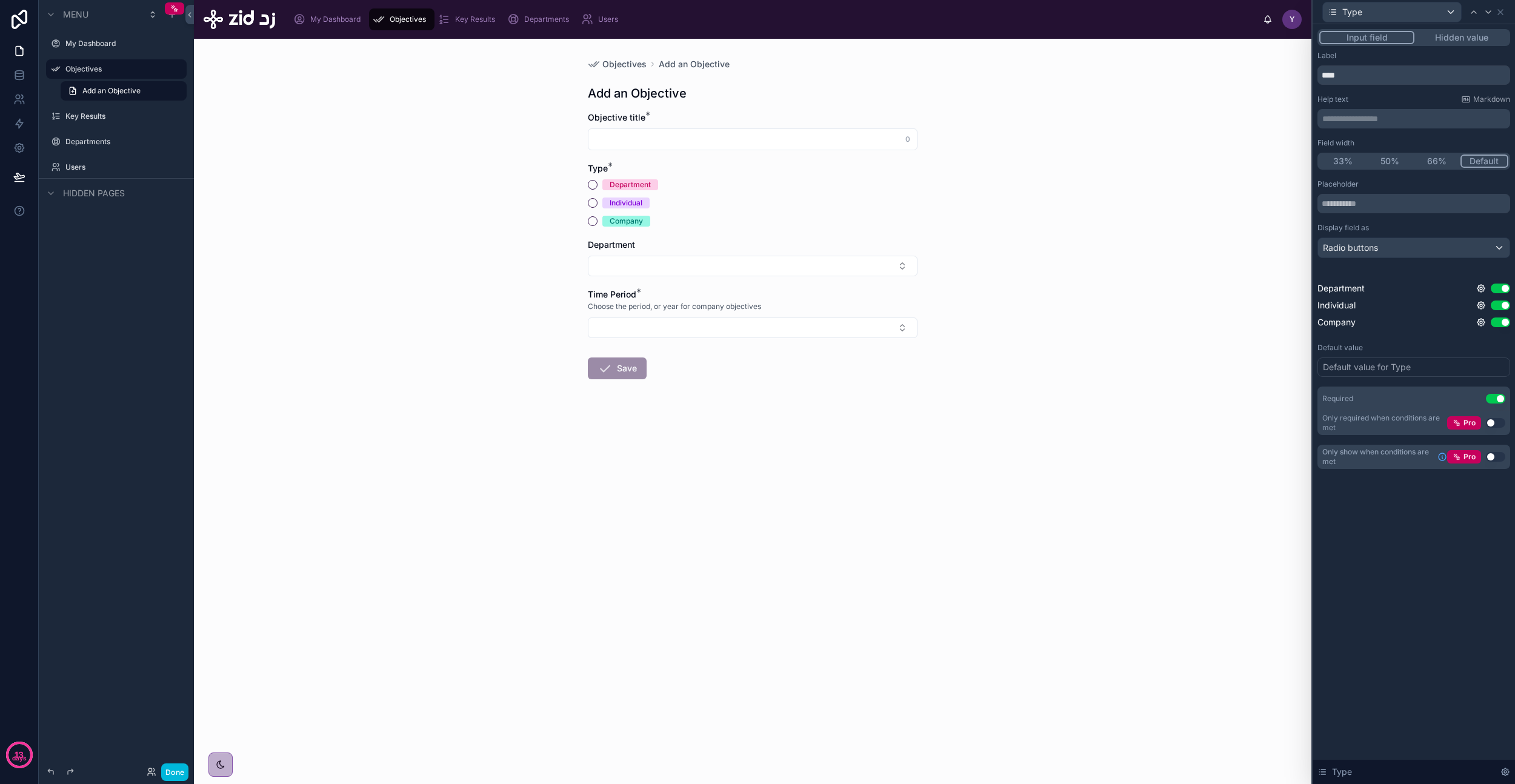
click at [610, 62] on span "Objectives" at bounding box center [624, 64] width 44 height 12
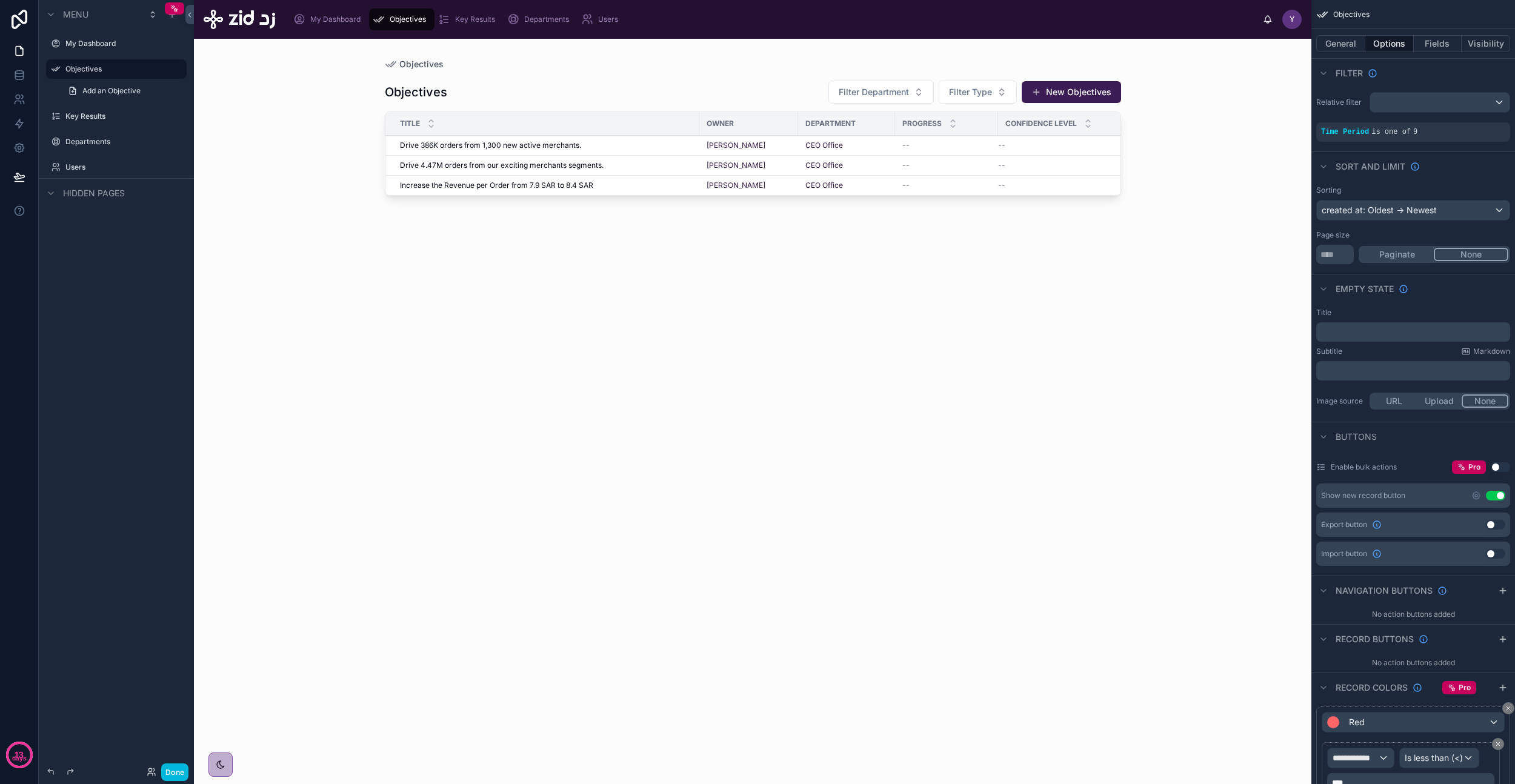
click at [511, 97] on div "Objectives Filter Department Filter Type New Objectives" at bounding box center [752, 92] width 736 height 24
click at [1435, 50] on button "Fields" at bounding box center [1437, 44] width 48 height 17
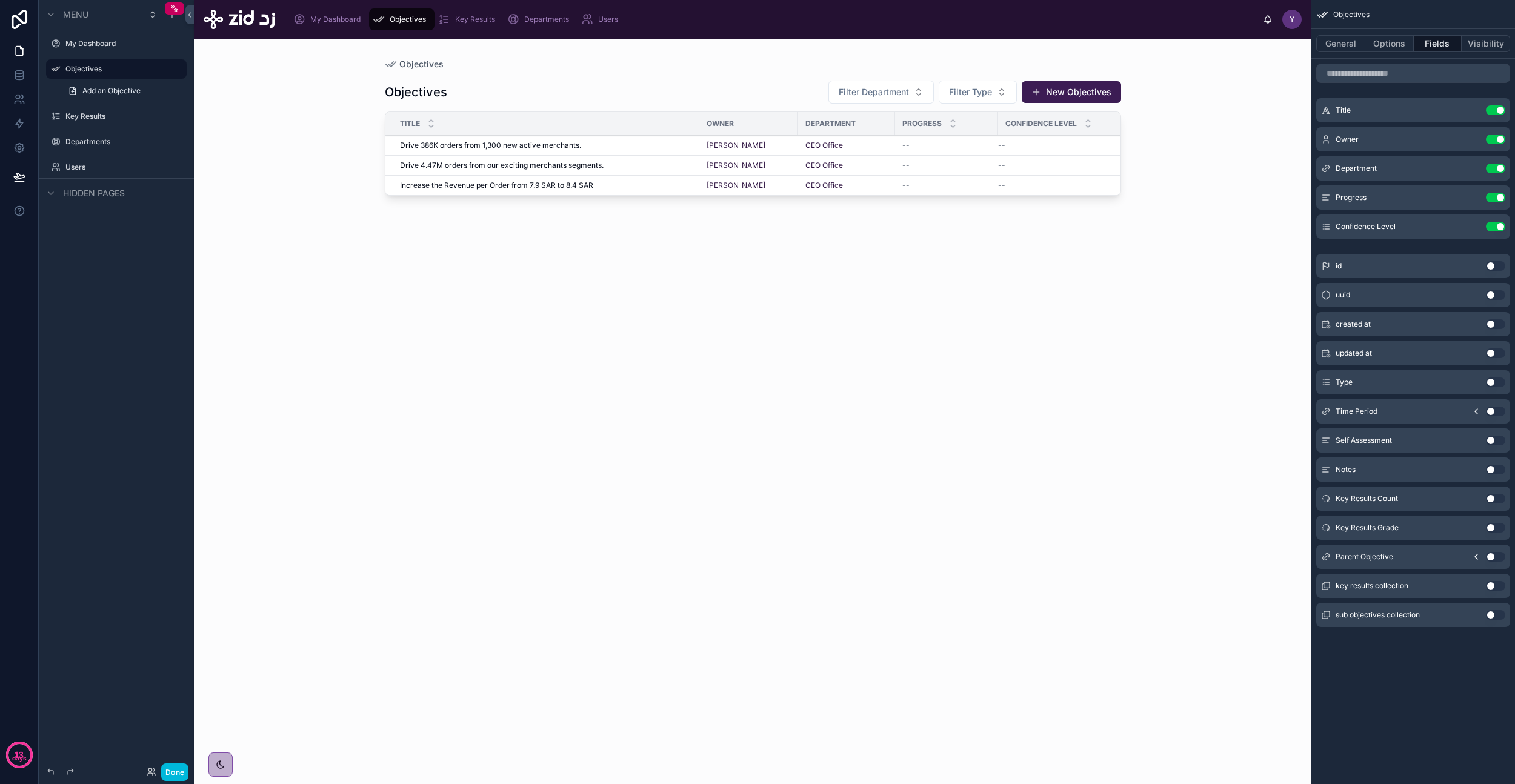
click at [0, 0] on icon "scrollable content" at bounding box center [0, 0] width 0 height 0
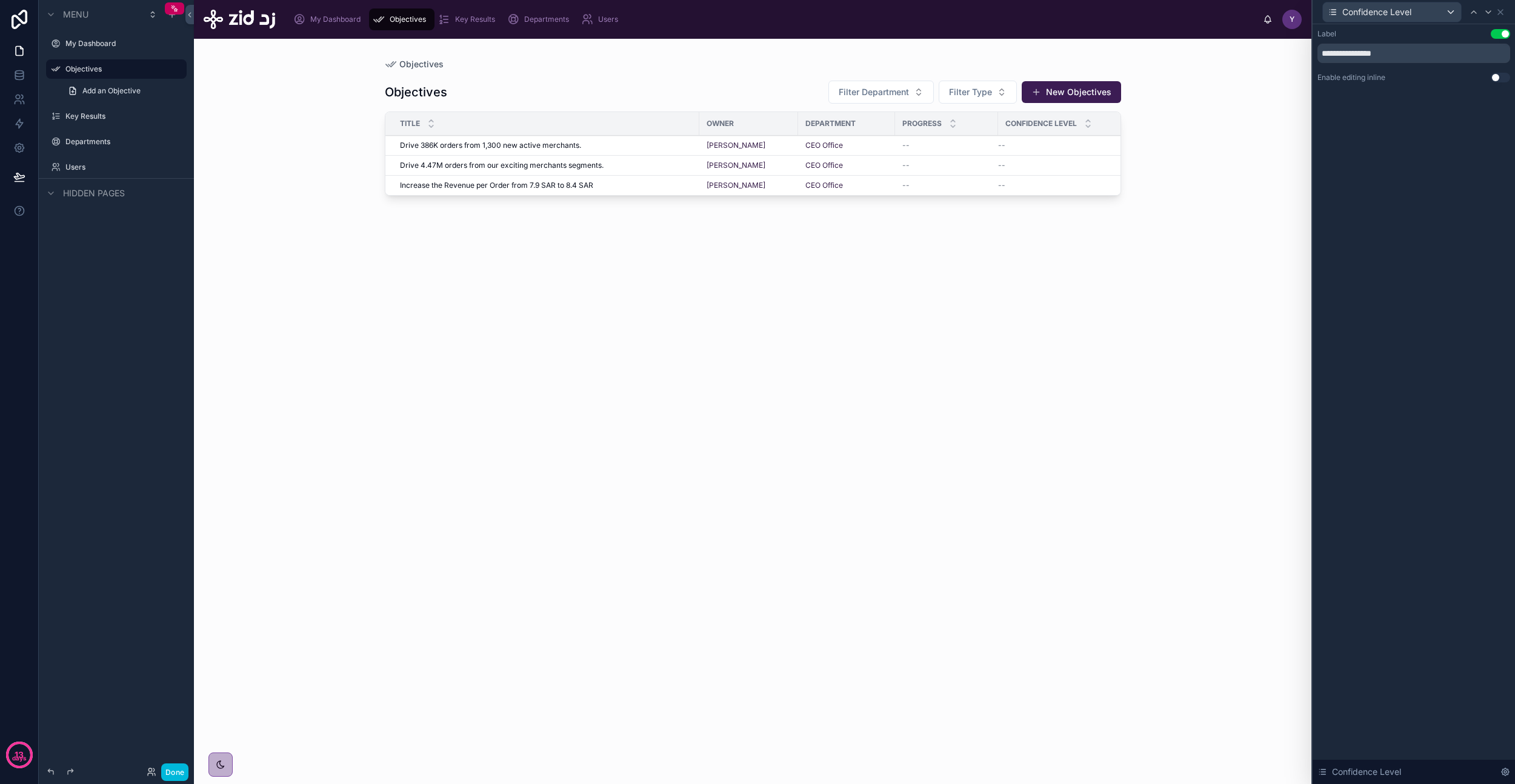
click at [1503, 37] on button "Use setting" at bounding box center [1501, 33] width 19 height 9
click at [1504, 12] on icon at bounding box center [1500, 12] width 9 height 9
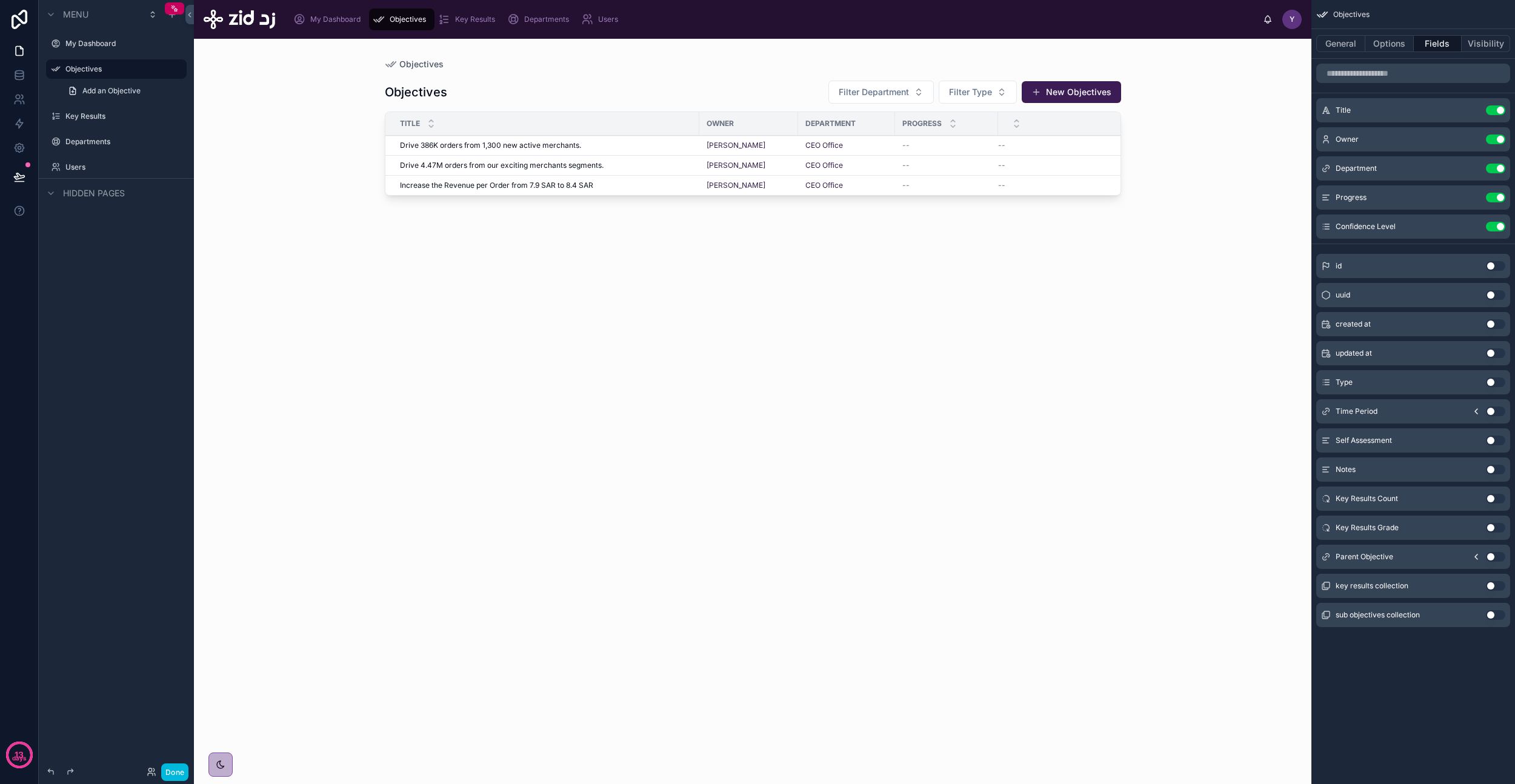
click at [1495, 386] on button "Use setting" at bounding box center [1496, 382] width 19 height 9
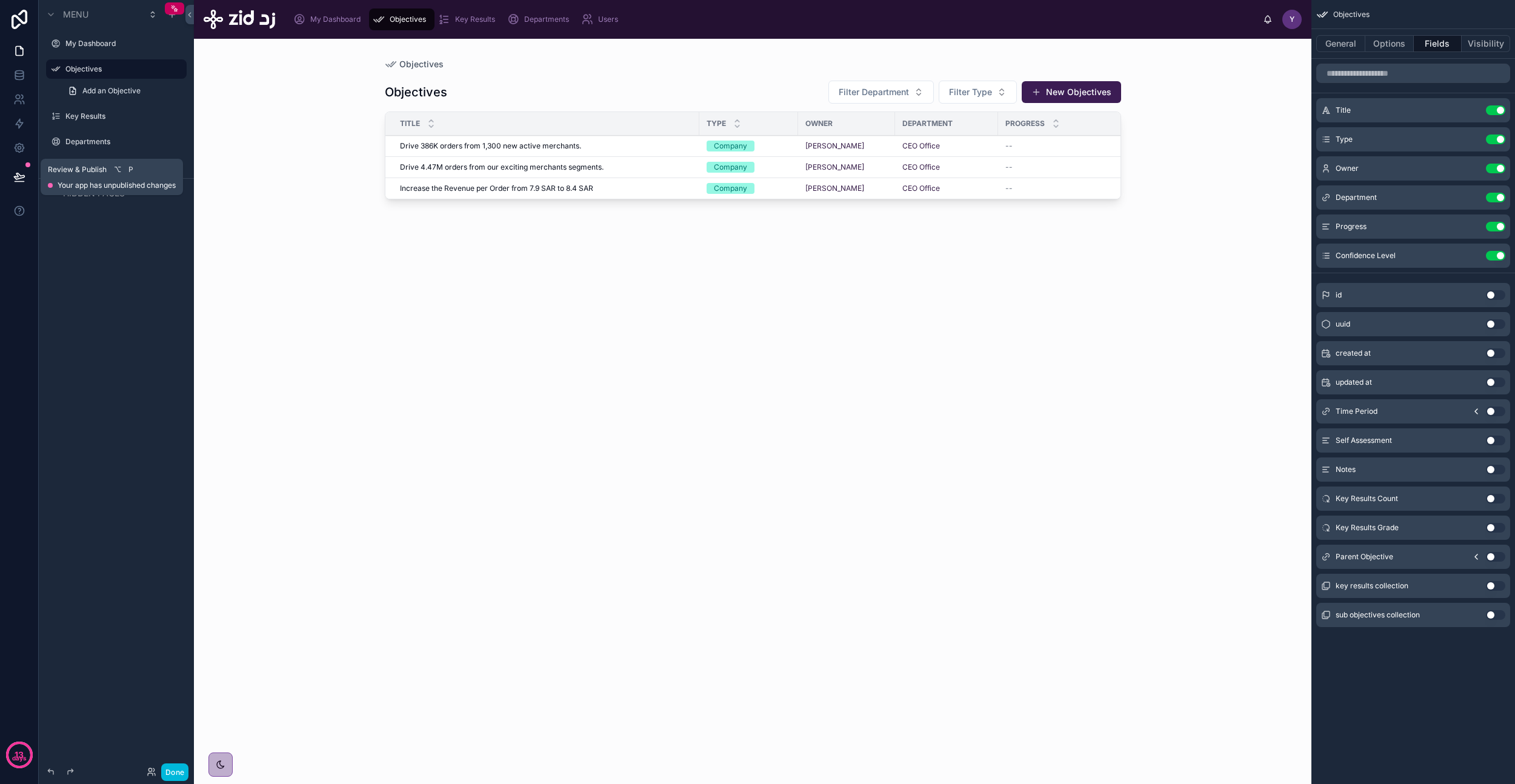
click at [19, 171] on icon at bounding box center [19, 177] width 12 height 12
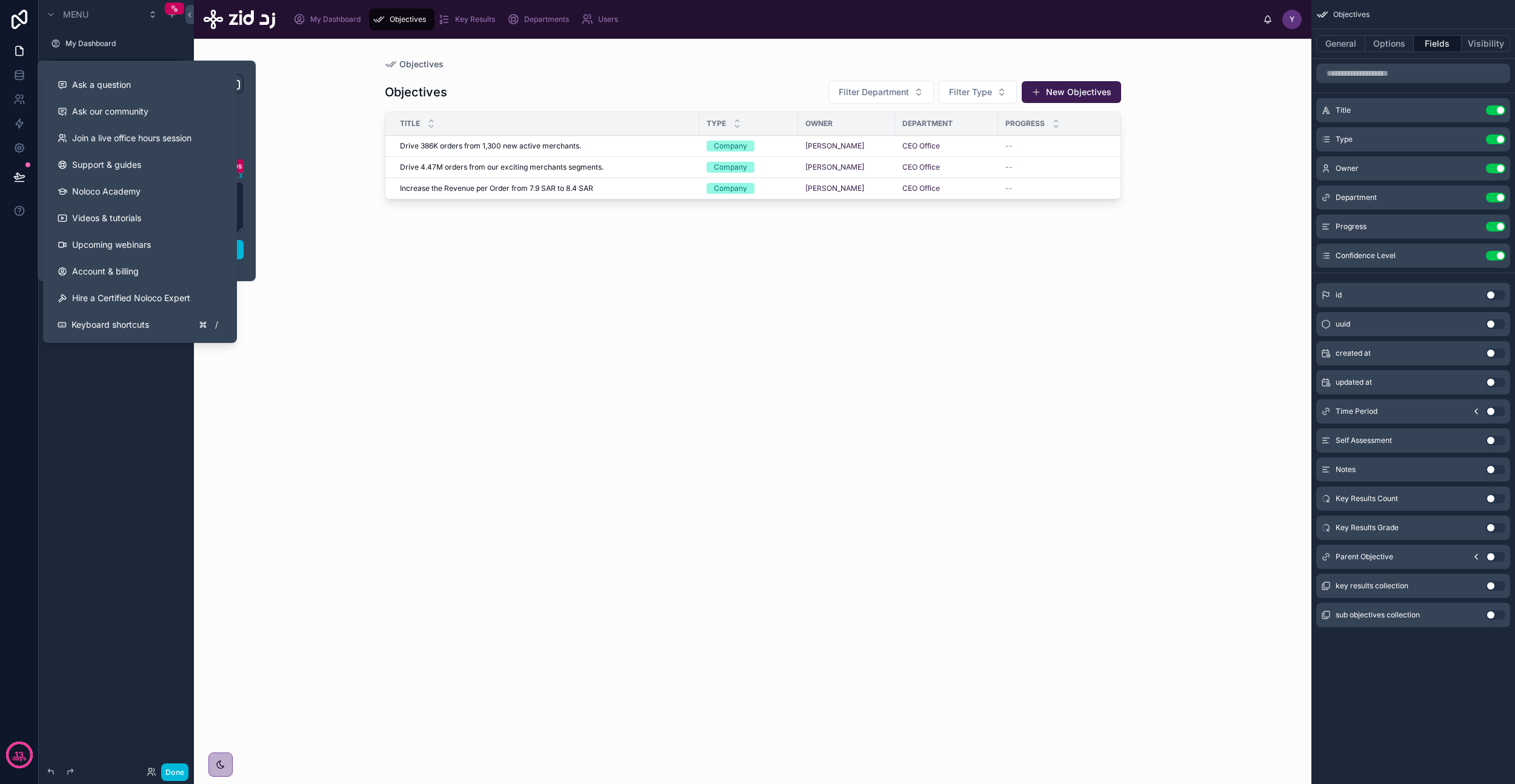
click at [240, 266] on div "**********" at bounding box center [146, 171] width 203 height 194
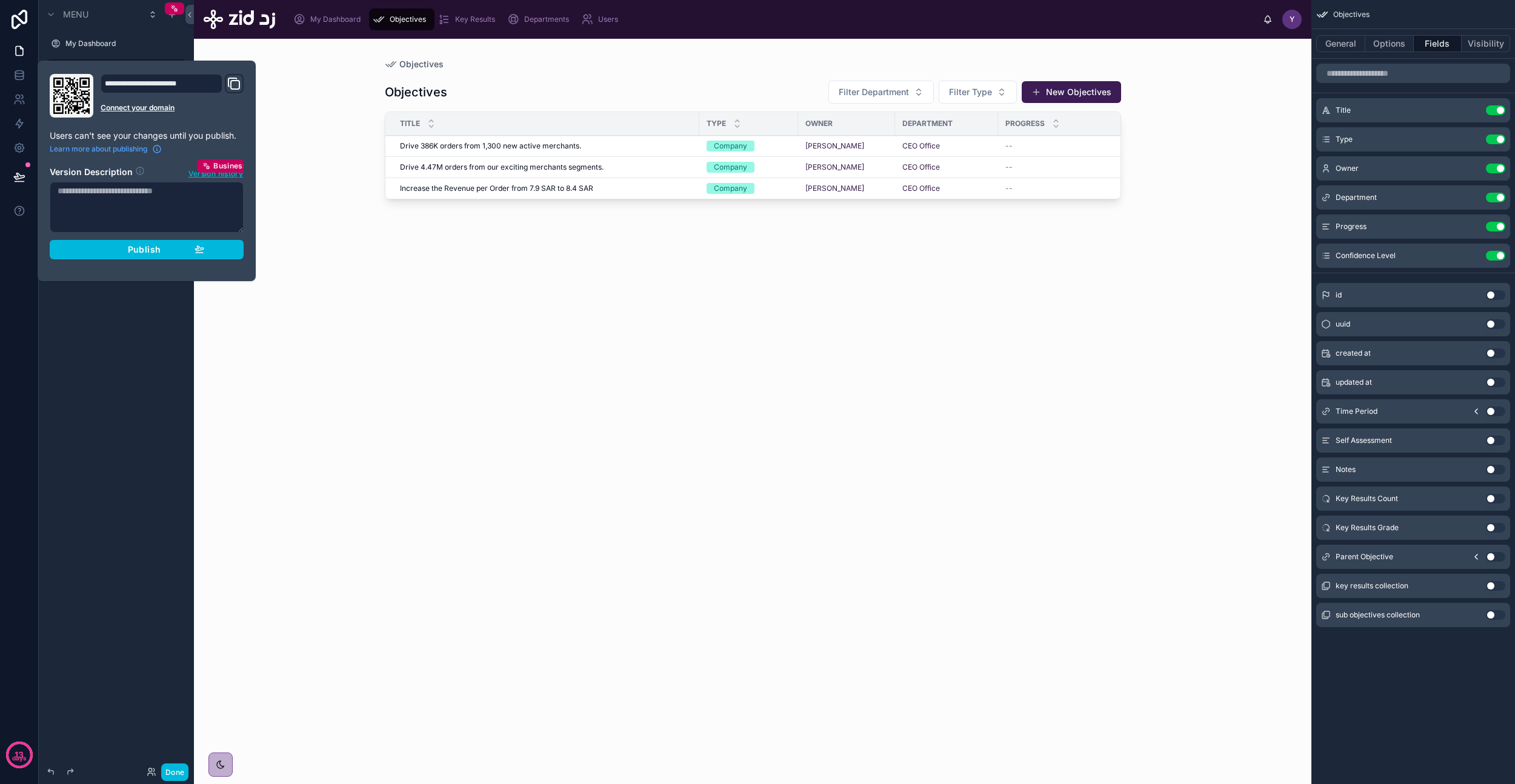
click at [218, 249] on button "Publish" at bounding box center [147, 250] width 194 height 19
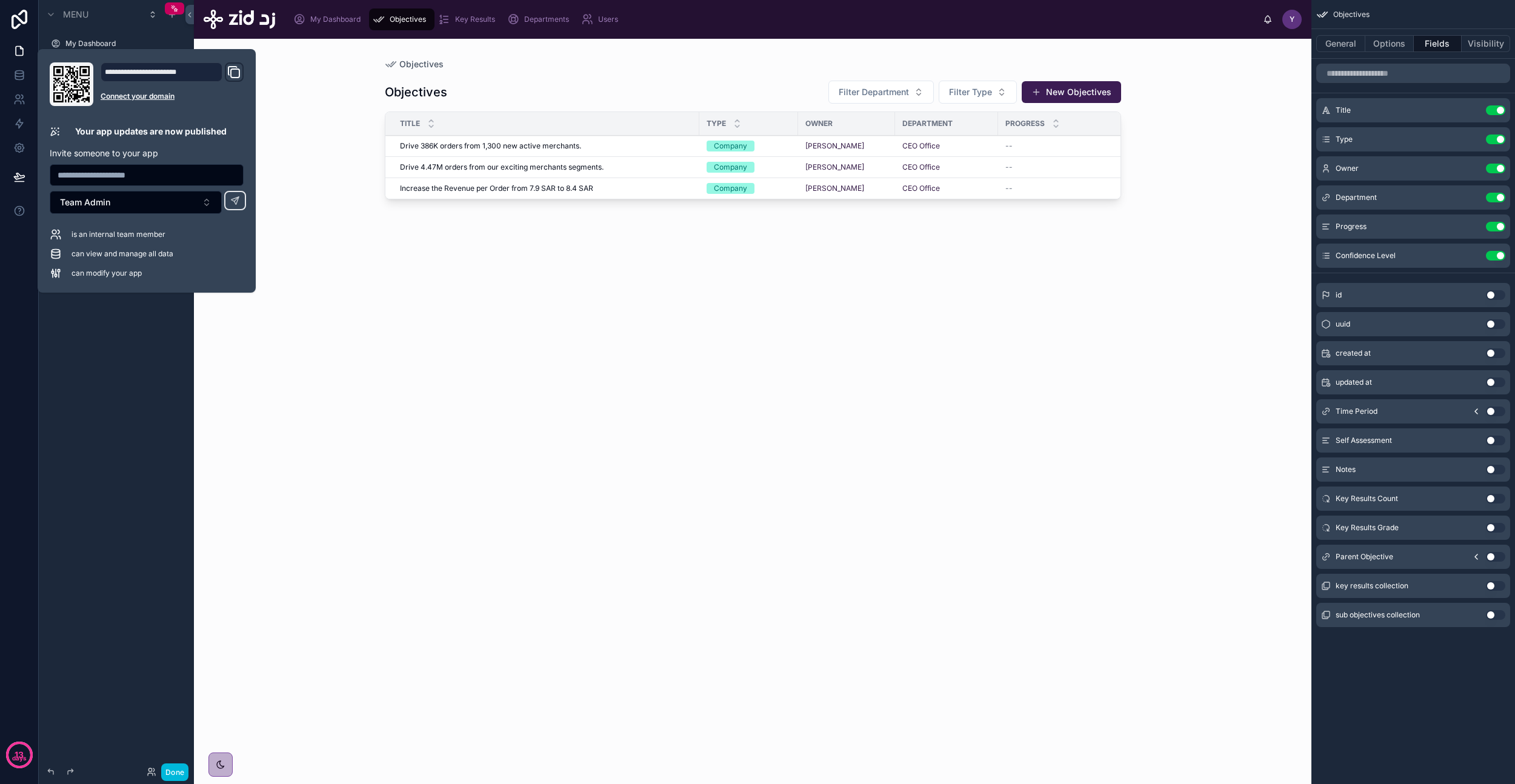
click at [418, 332] on div "Objectives Filter Department Filter Type New Objectives Title Type Owner Depart…" at bounding box center [752, 419] width 736 height 699
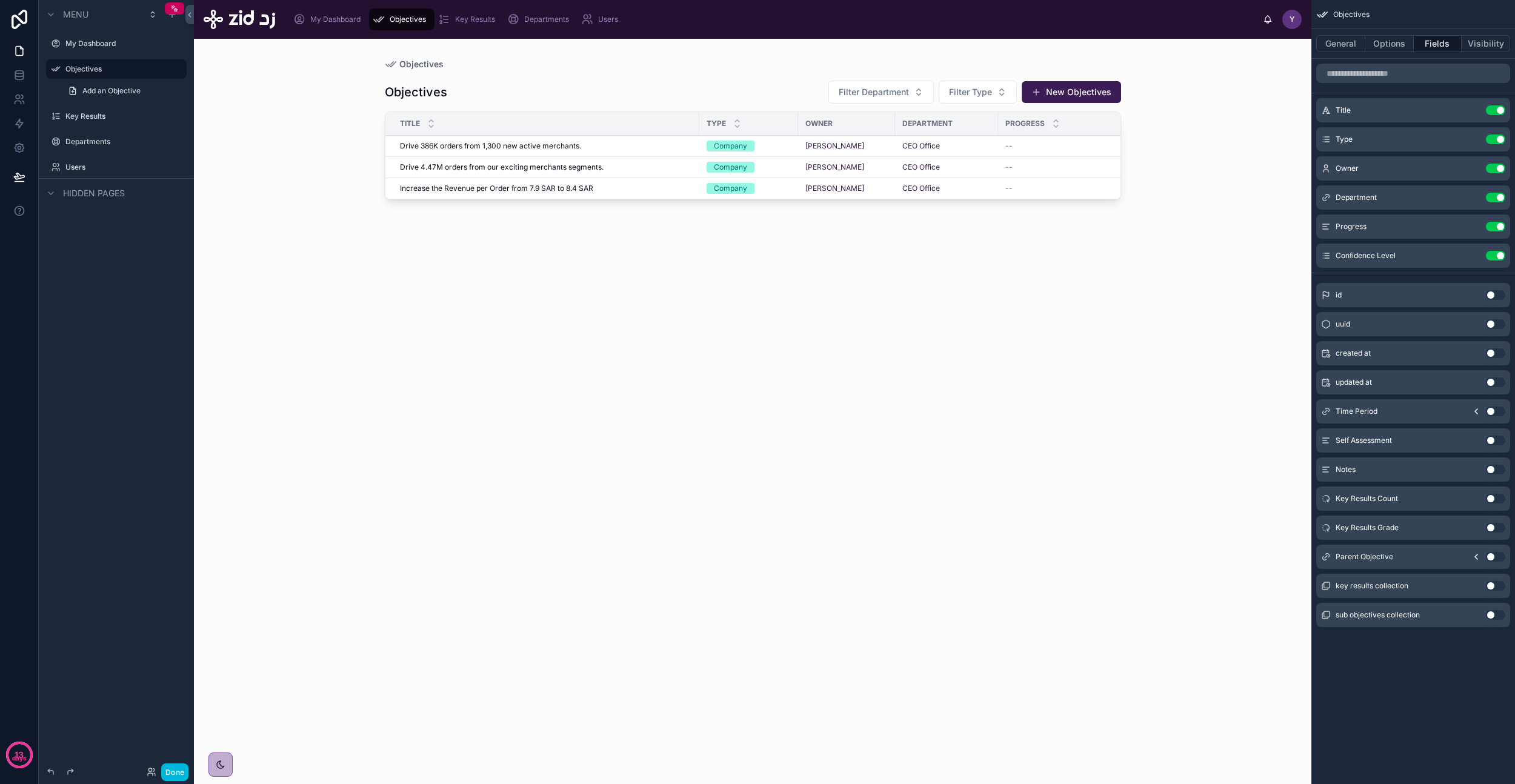
click at [174, 771] on button "Done" at bounding box center [175, 771] width 27 height 18
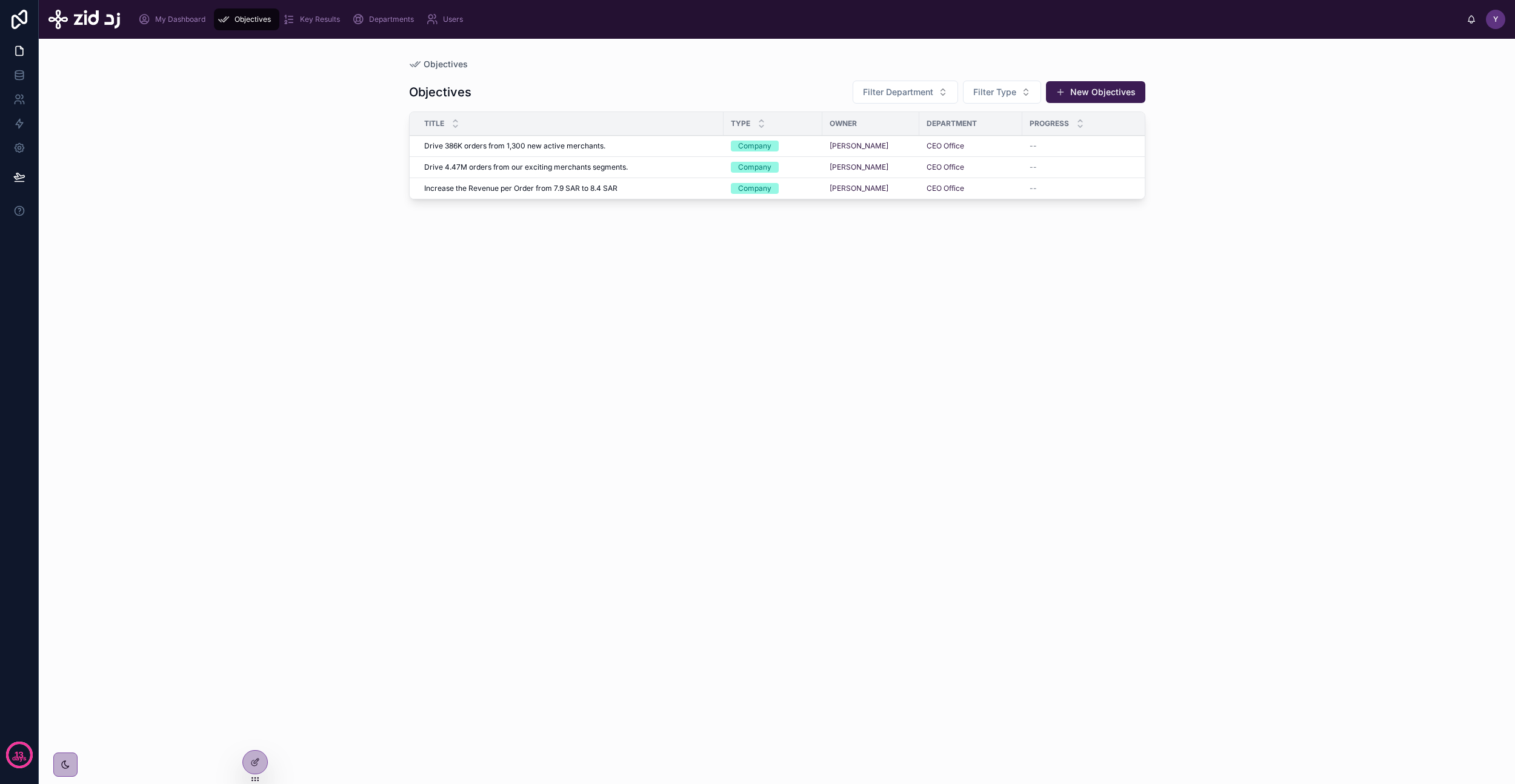
click at [255, 765] on icon at bounding box center [255, 761] width 9 height 9
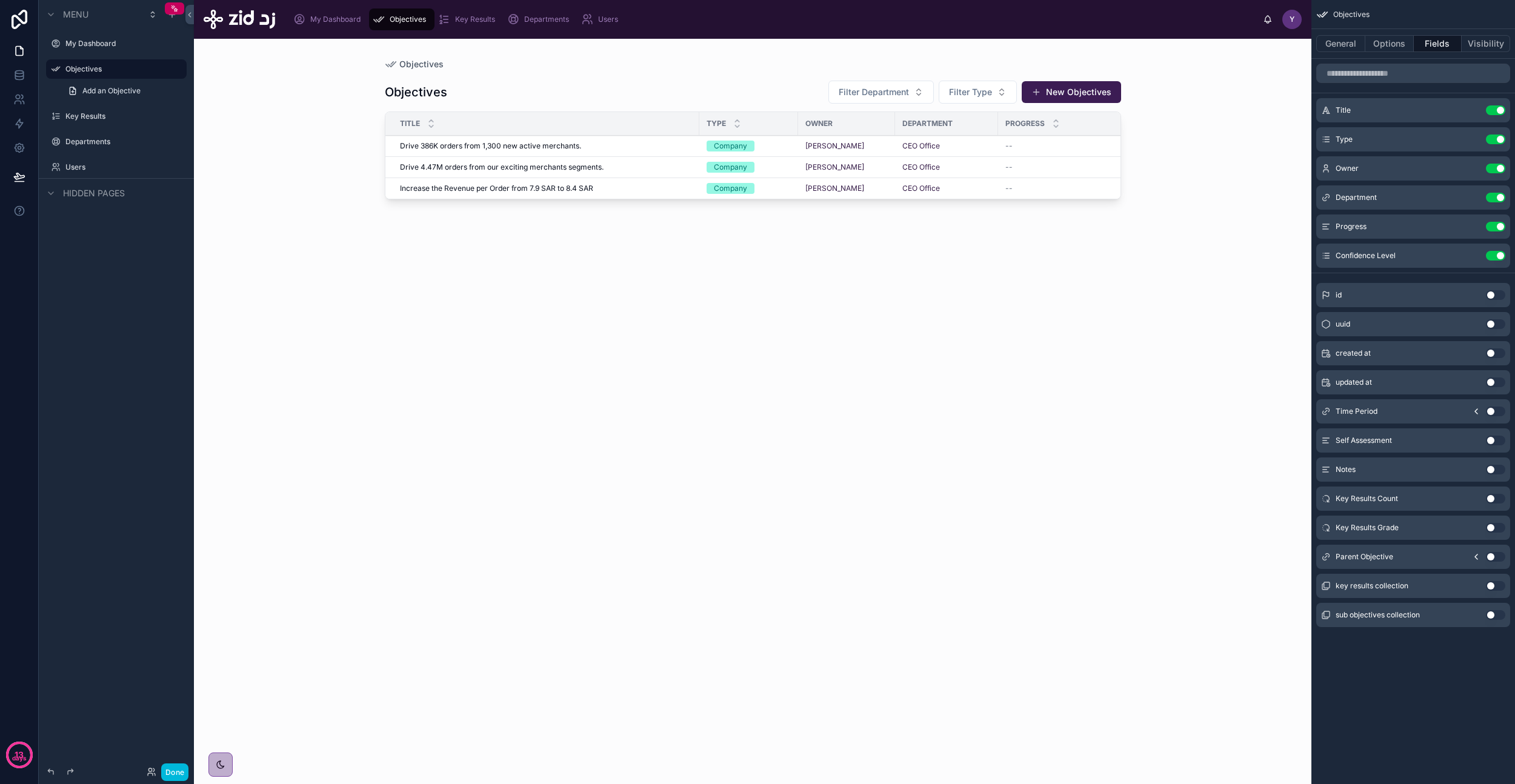
click at [1496, 253] on button "Use setting" at bounding box center [1496, 255] width 19 height 9
click at [351, 612] on div "Objectives Objectives Filter Department Filter Type New Objectives Title Type O…" at bounding box center [752, 411] width 1118 height 745
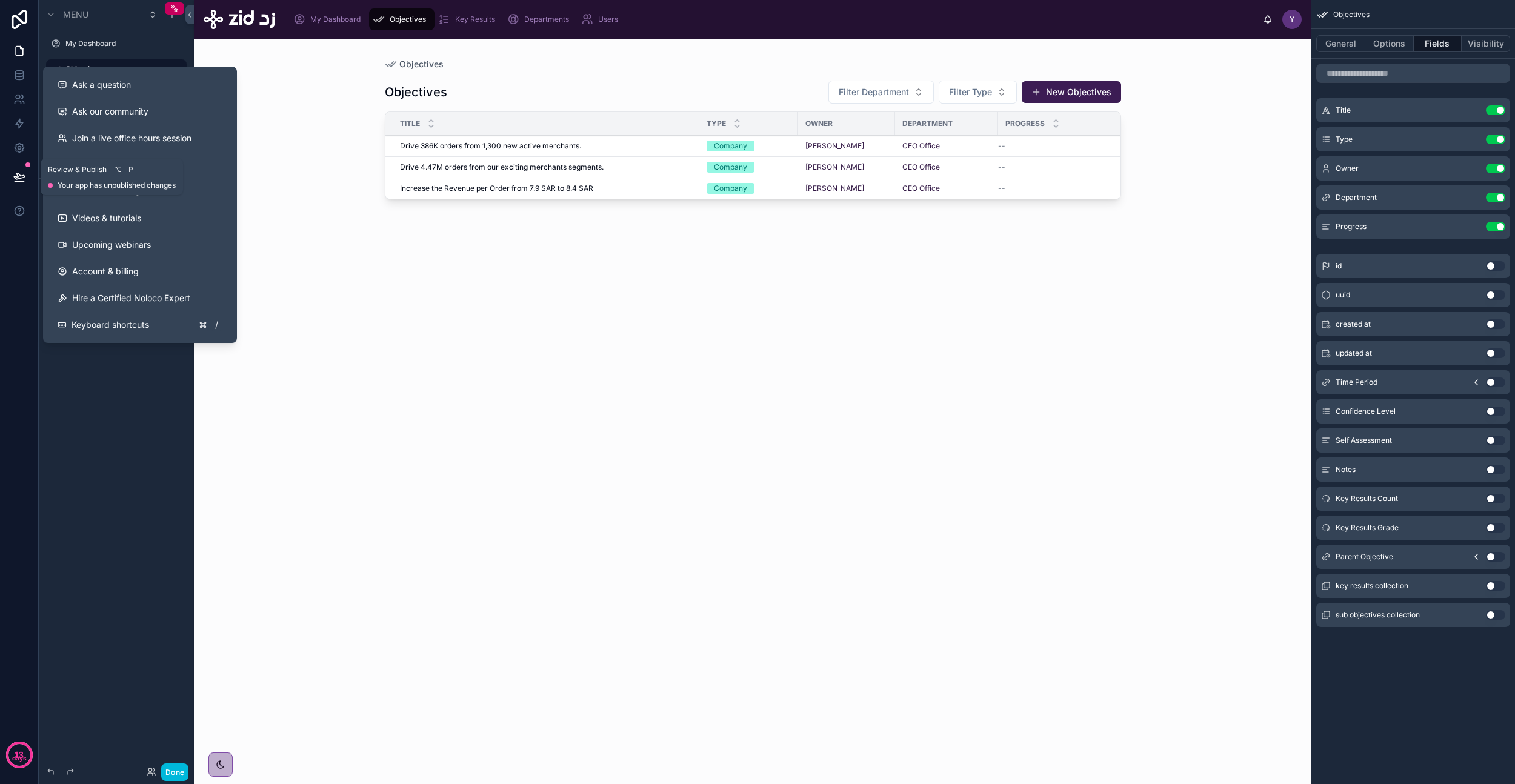
click at [19, 182] on icon at bounding box center [19, 177] width 12 height 12
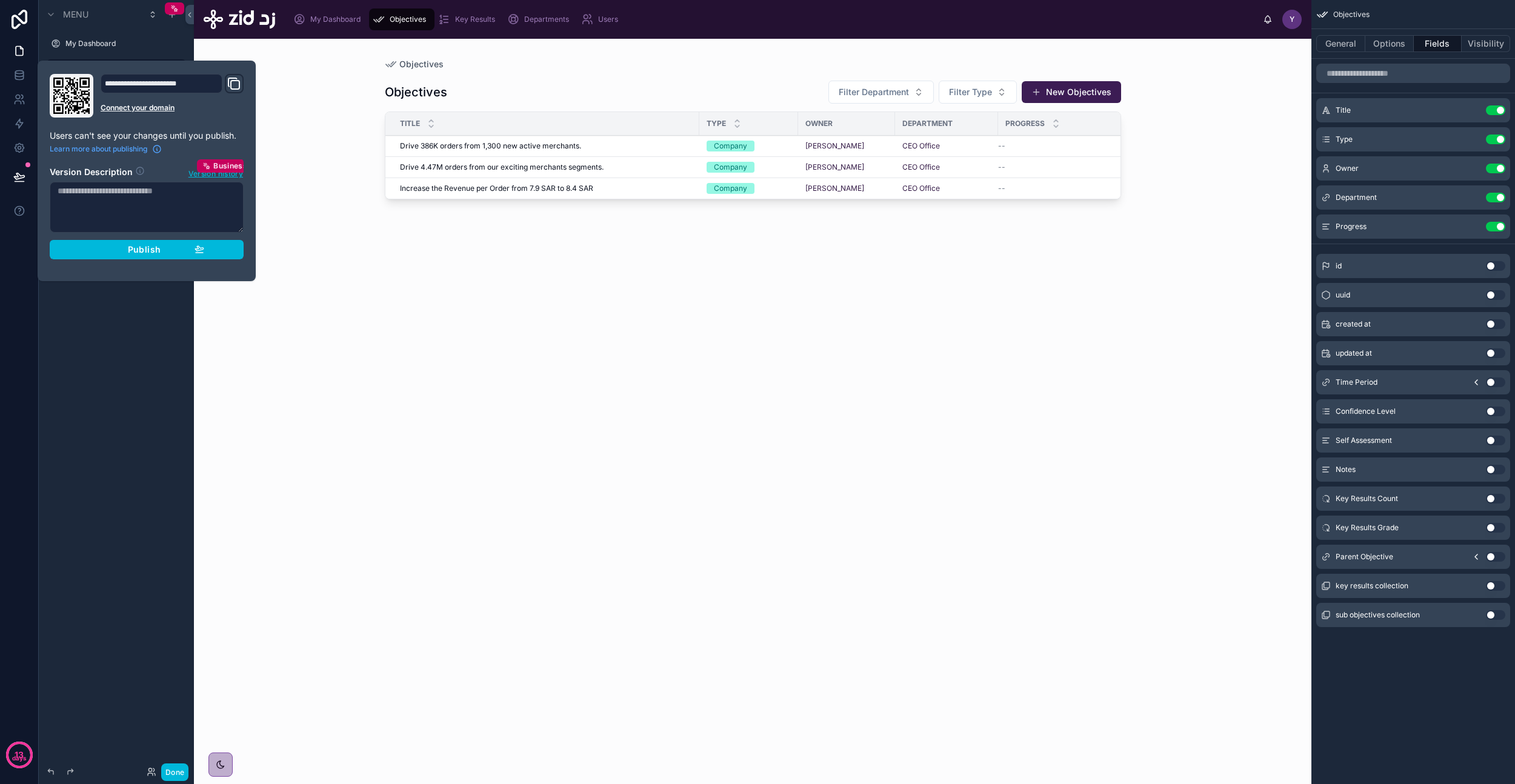
click at [253, 263] on div "**********" at bounding box center [147, 171] width 218 height 221
click at [223, 259] on button "Publish" at bounding box center [147, 250] width 194 height 19
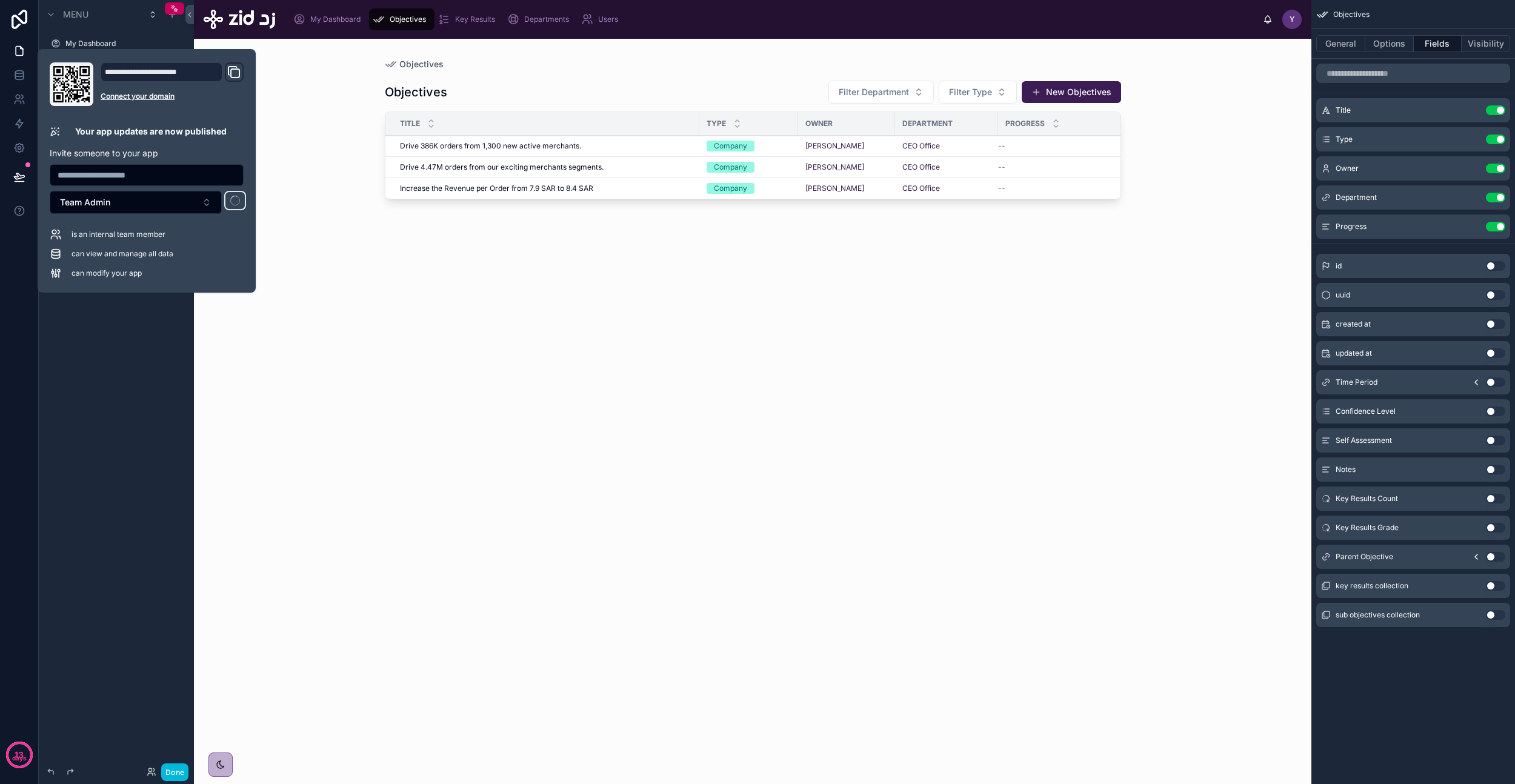
click at [464, 322] on div at bounding box center [752, 404] width 775 height 731
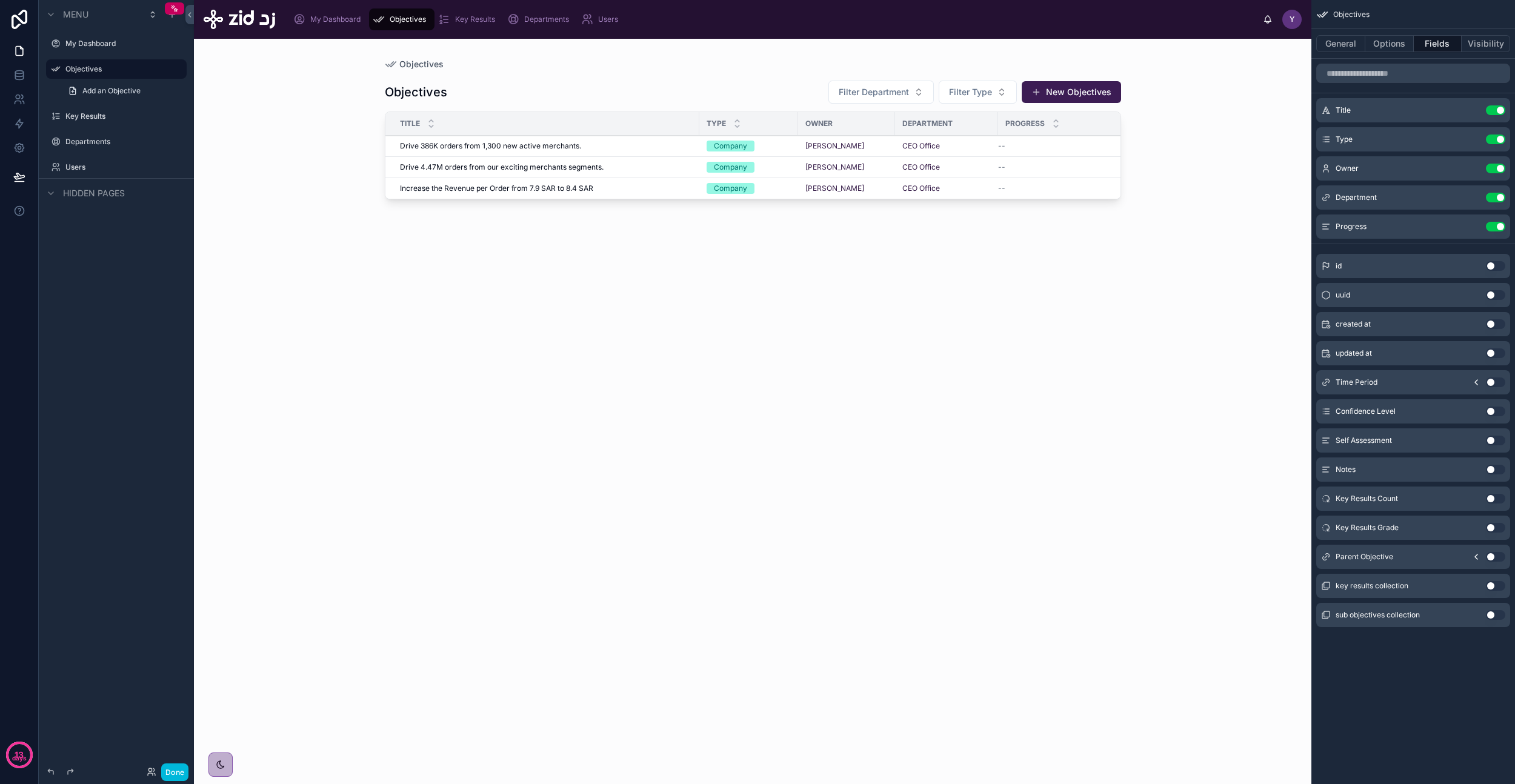
click at [519, 343] on div "Objectives Filter Department Filter Type New Objectives Title Type Owner Depart…" at bounding box center [752, 419] width 736 height 699
click at [461, 145] on span "Drive 386K orders from 1,300 new active merchants." at bounding box center [490, 145] width 181 height 9
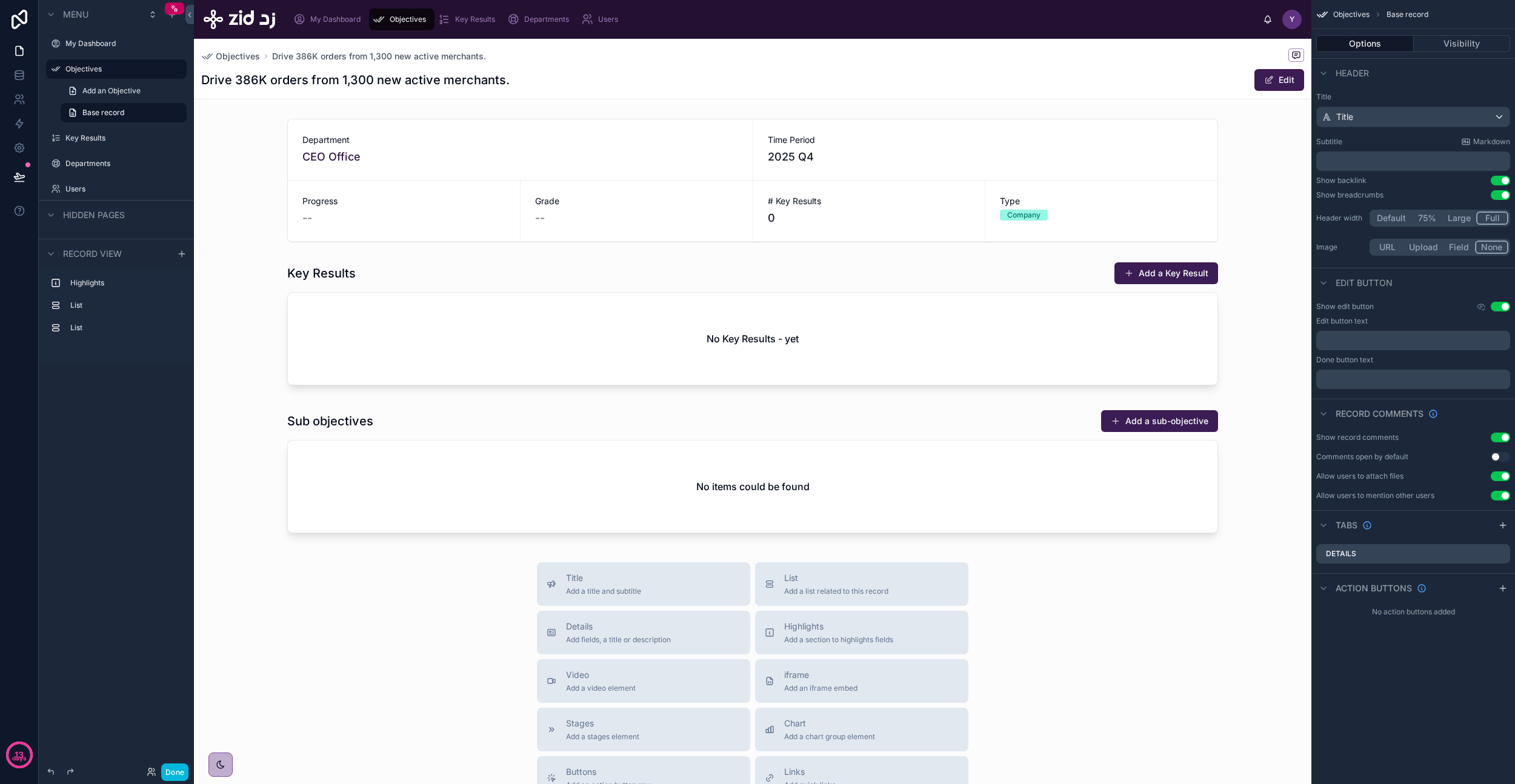
click at [1147, 428] on div at bounding box center [752, 474] width 1118 height 138
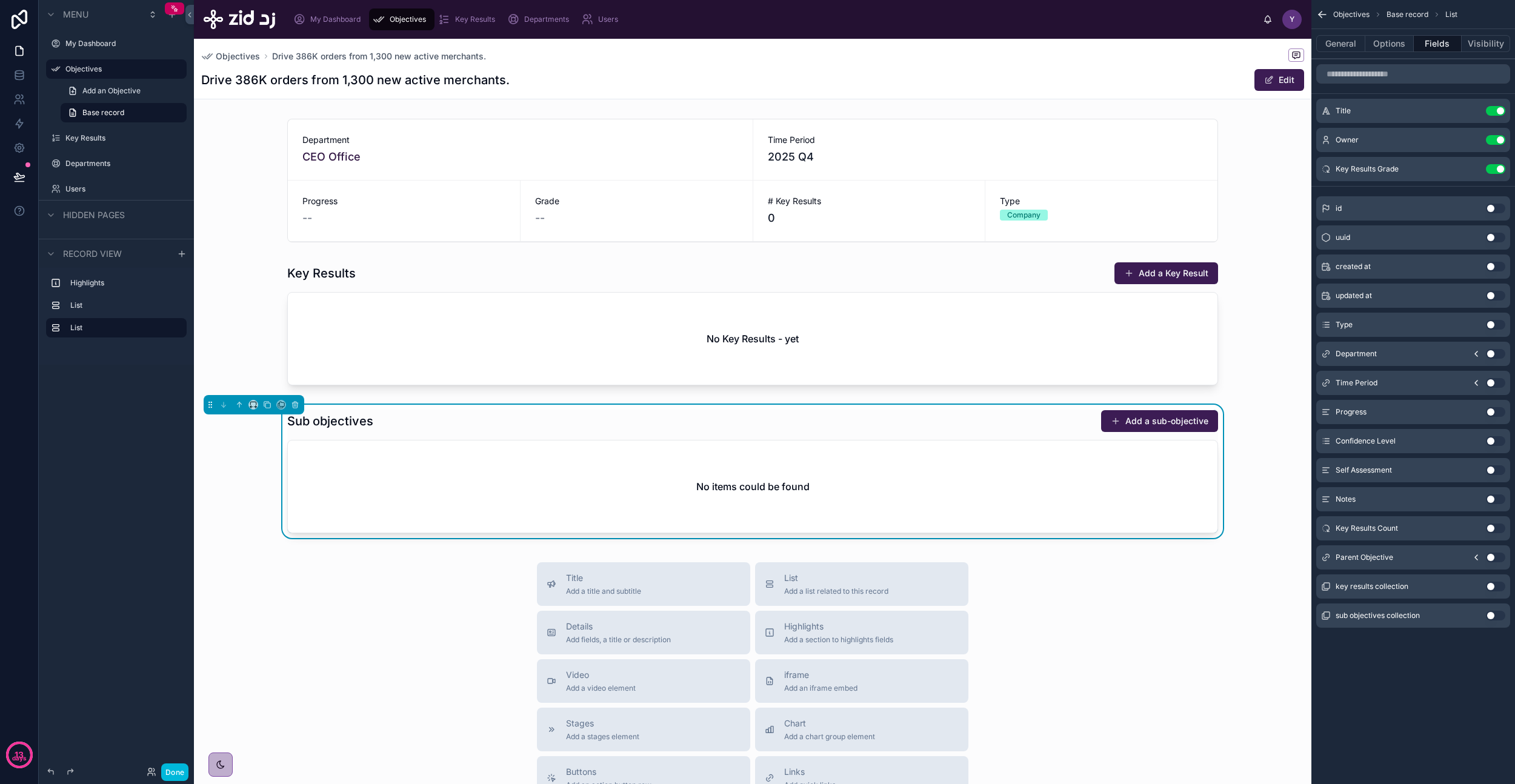
click at [1149, 417] on button "Add a sub-objective" at bounding box center [1160, 421] width 117 height 22
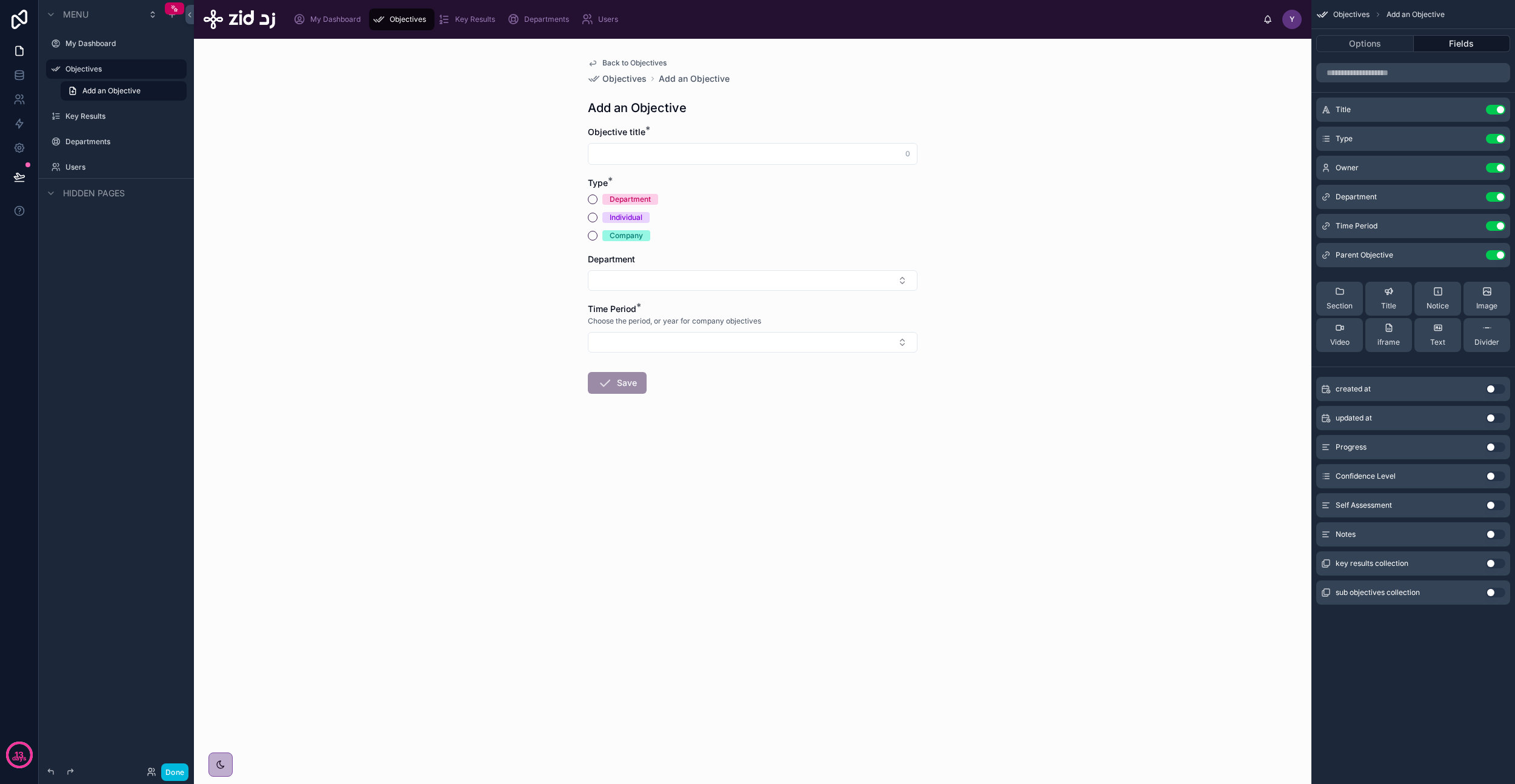
click at [652, 61] on span "Back to Objectives" at bounding box center [634, 62] width 64 height 9
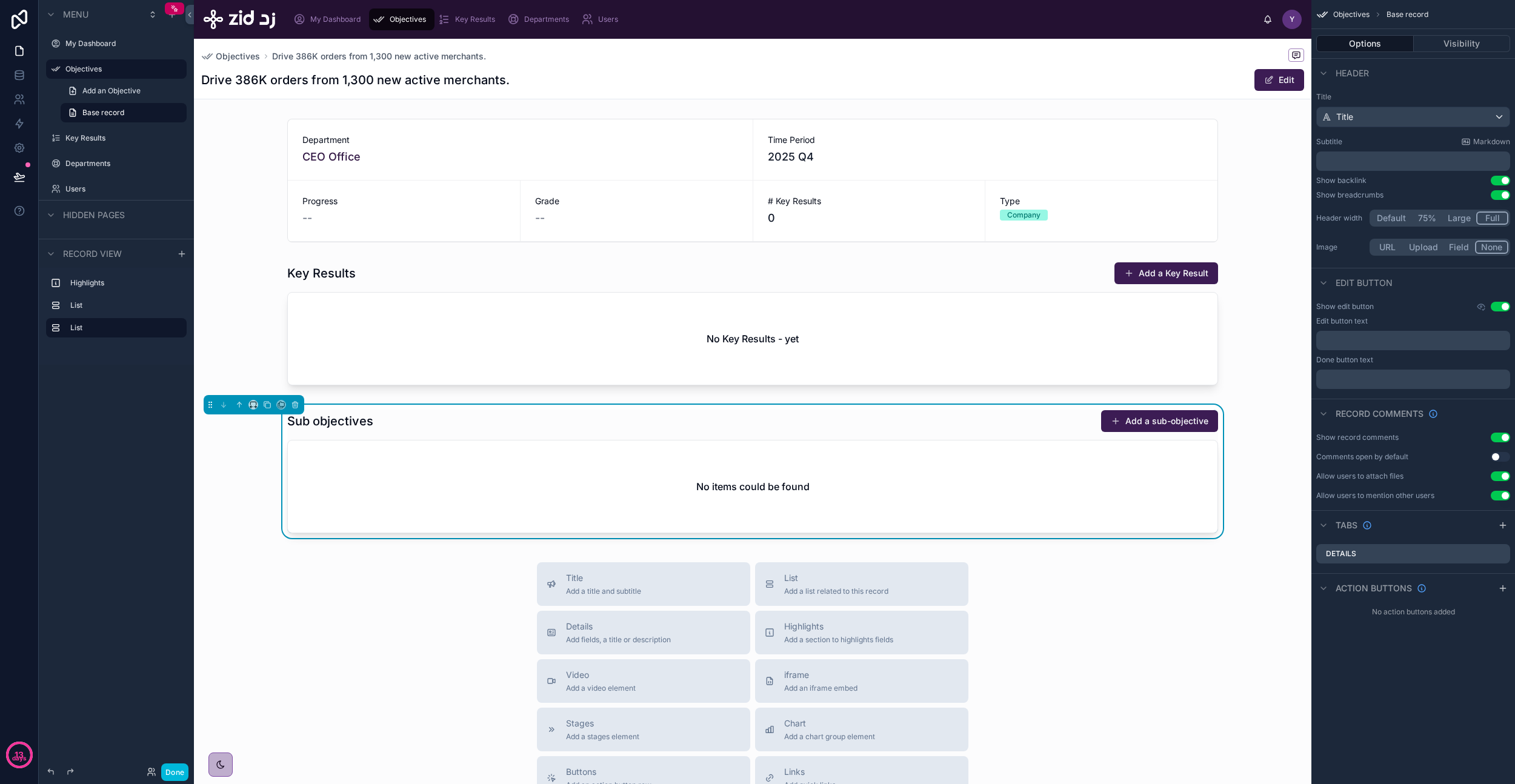
click at [1188, 265] on div at bounding box center [752, 326] width 1118 height 138
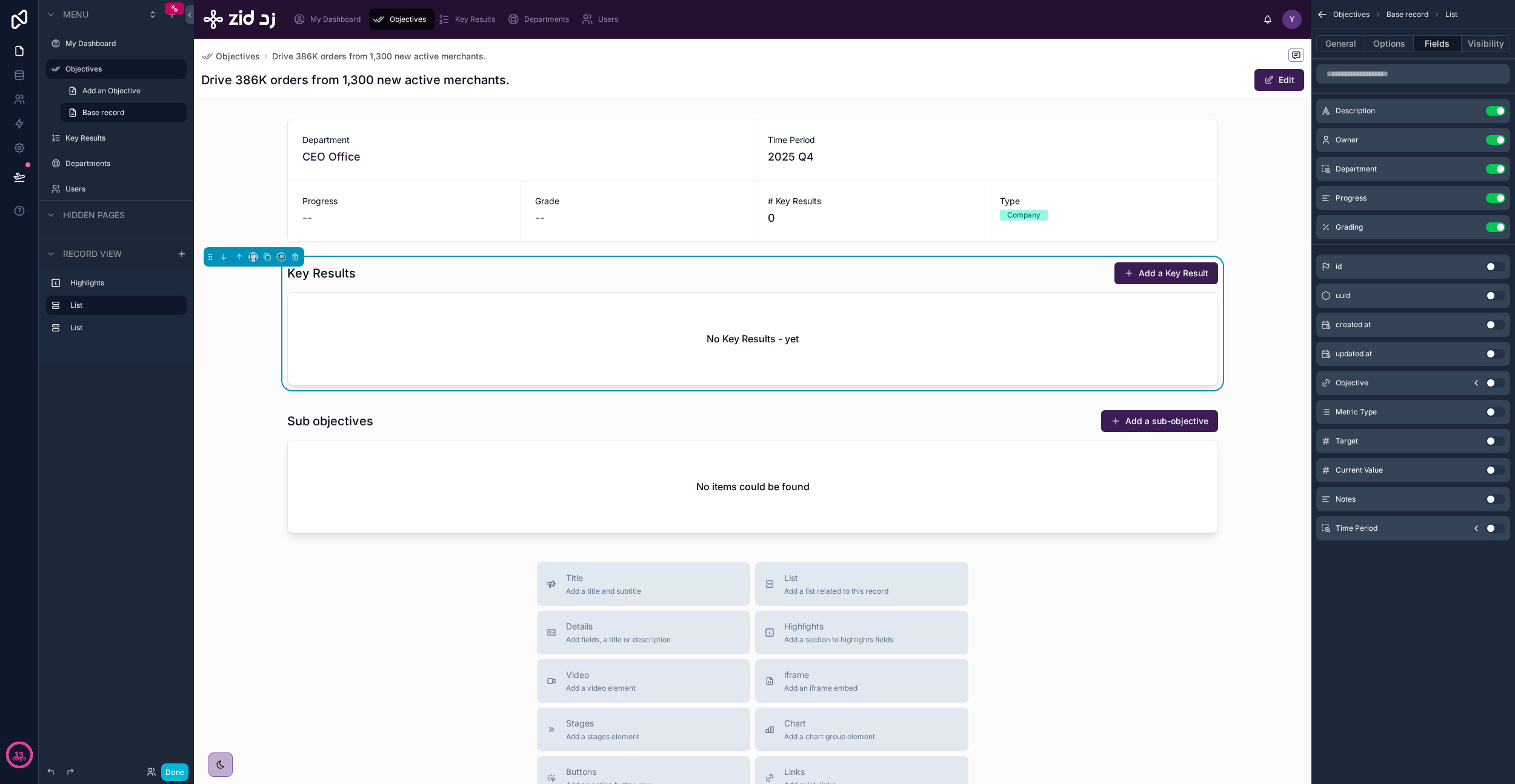
click at [175, 777] on button "Done" at bounding box center [175, 771] width 27 height 18
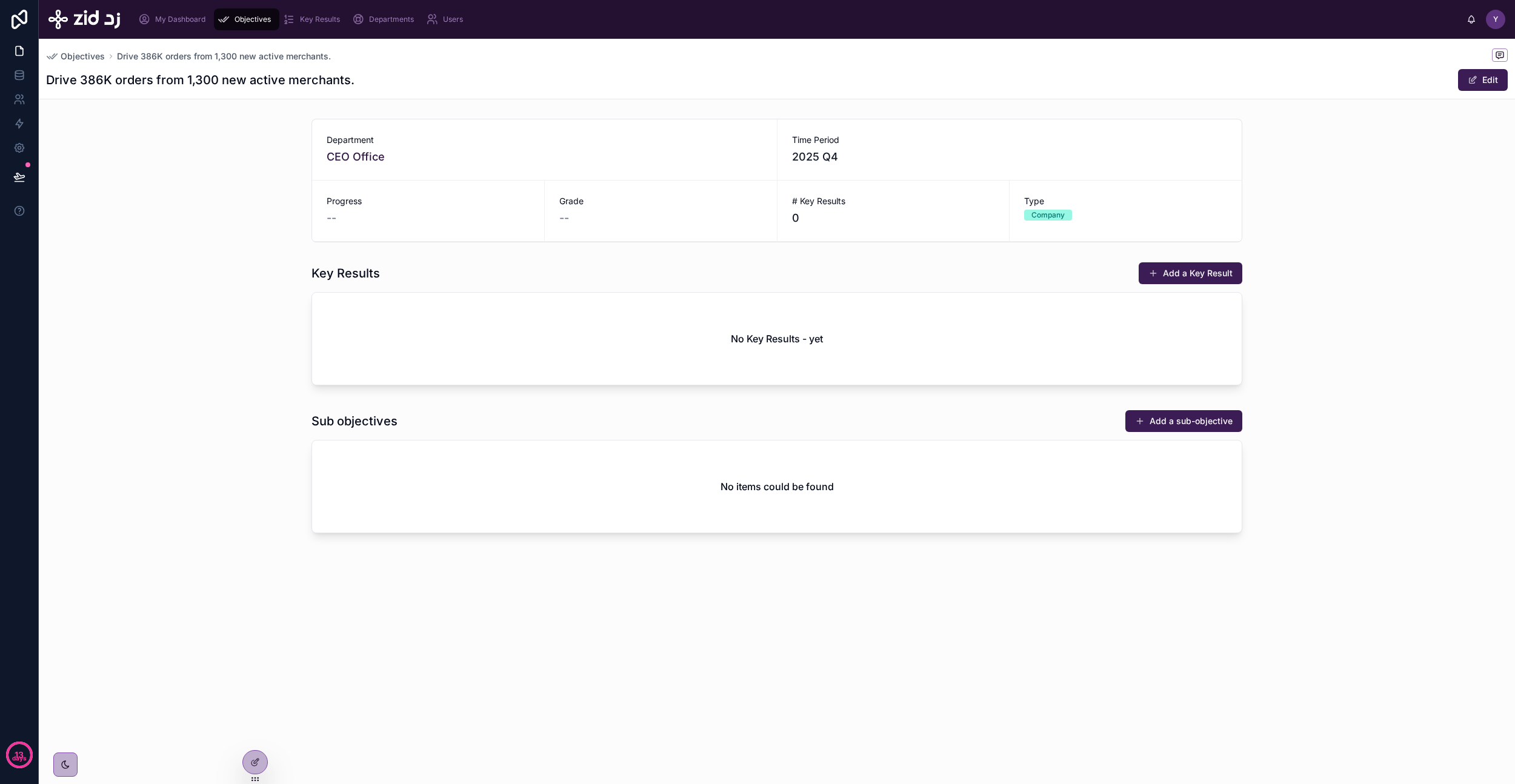
click at [1193, 269] on button "Add a Key Result" at bounding box center [1190, 273] width 104 height 22
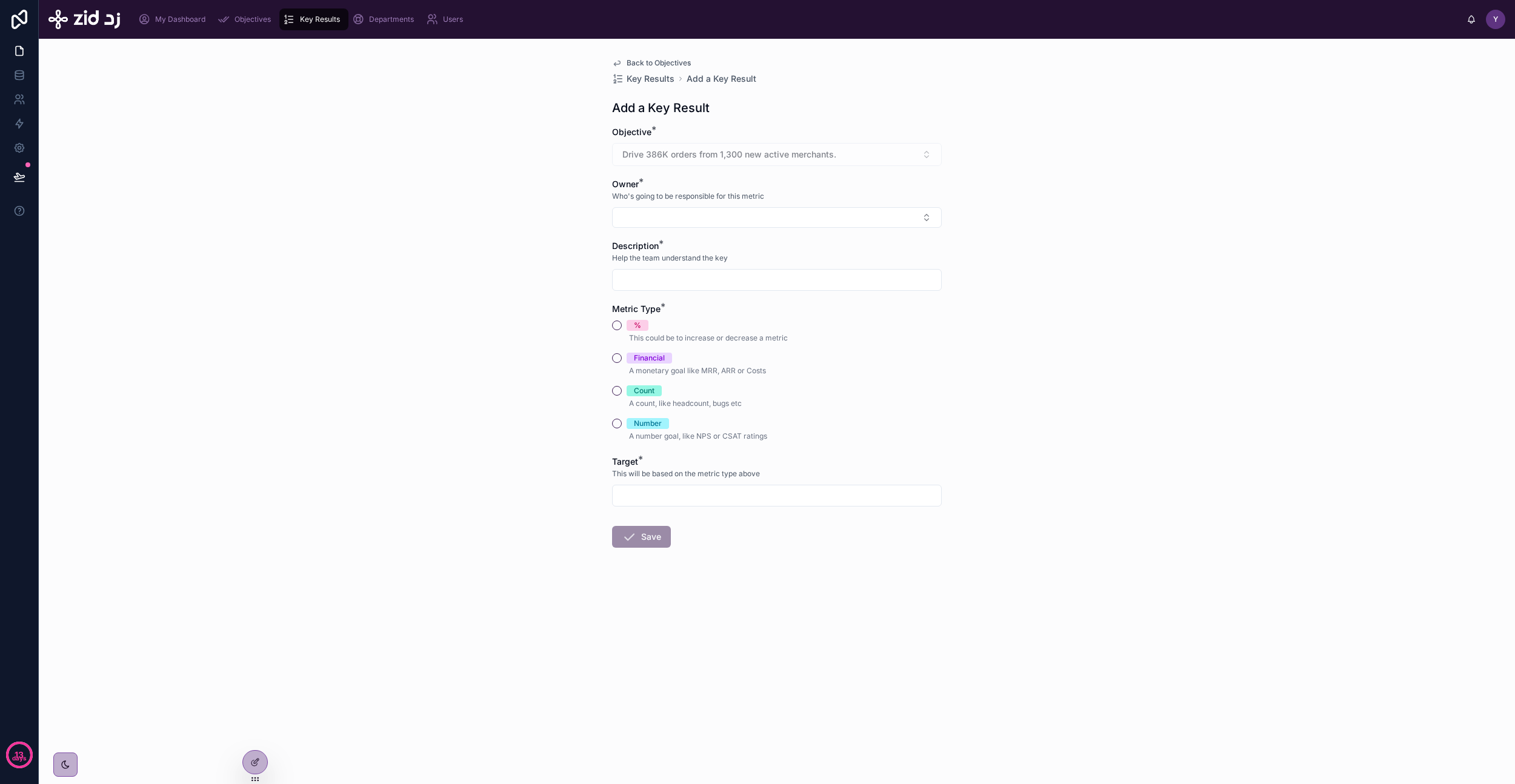
click at [731, 227] on button "Select Button" at bounding box center [777, 217] width 330 height 20
click at [794, 311] on span "[EMAIL_ADDRESS][DOMAIN_NAME]" at bounding box center [769, 309] width 144 height 12
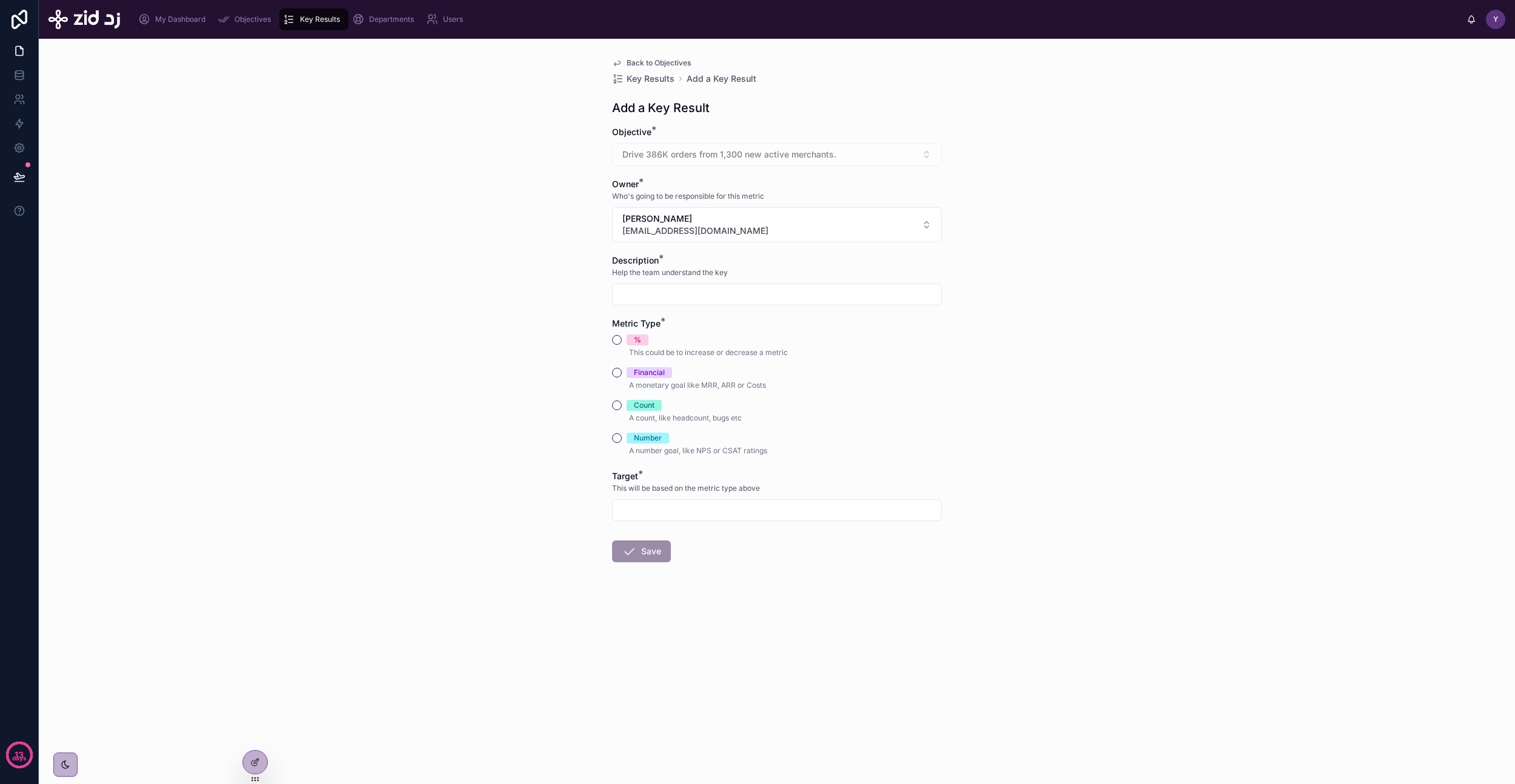
click at [739, 289] on input "text" at bounding box center [776, 294] width 328 height 17
paste input "**********"
type input "**********"
click at [981, 362] on div "**********" at bounding box center [777, 411] width 1476 height 745
click at [615, 405] on button "Count" at bounding box center [617, 405] width 9 height 9
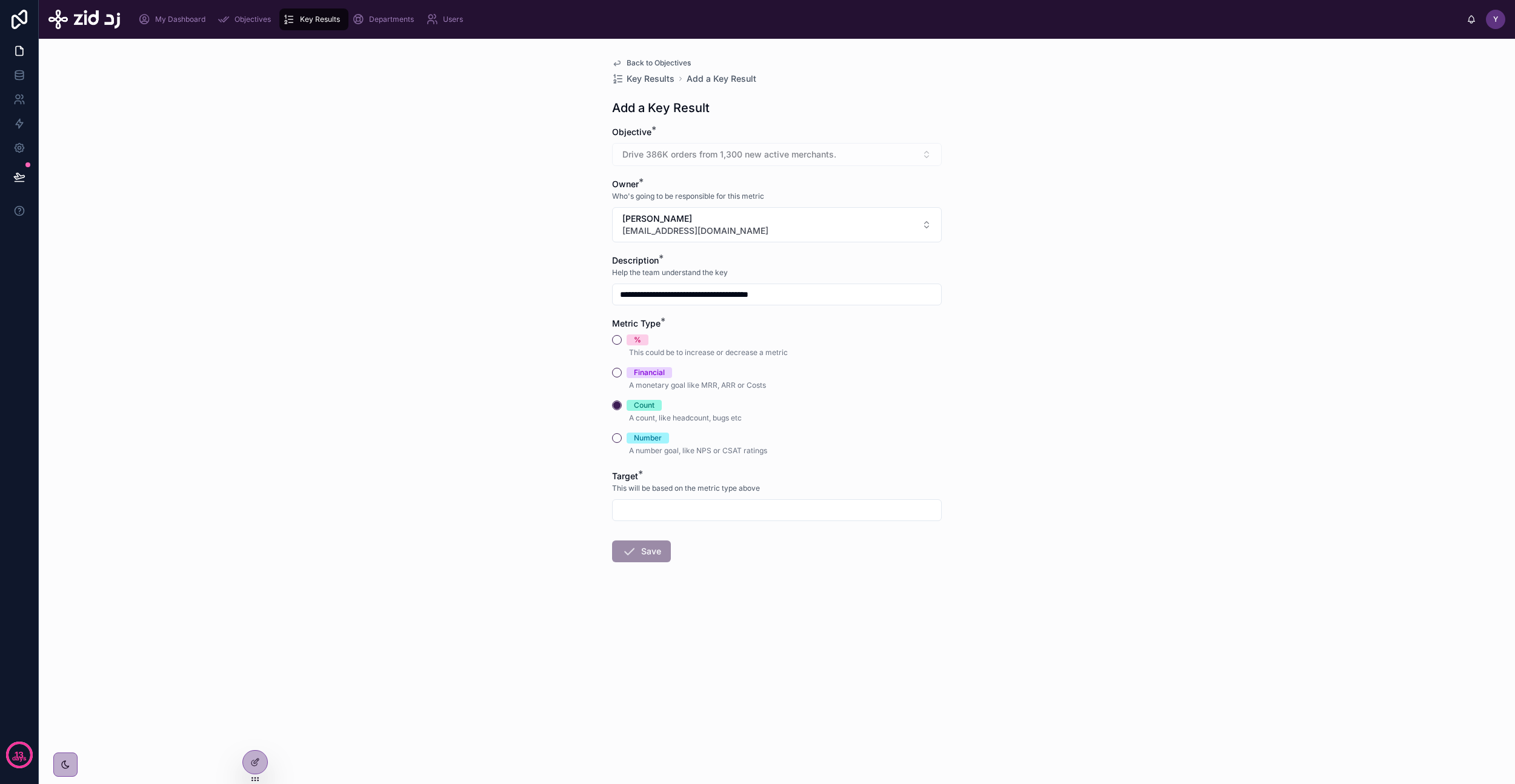
click at [662, 507] on input "text" at bounding box center [776, 510] width 328 height 17
type input "*****"
click at [650, 555] on button "Save" at bounding box center [642, 551] width 59 height 22
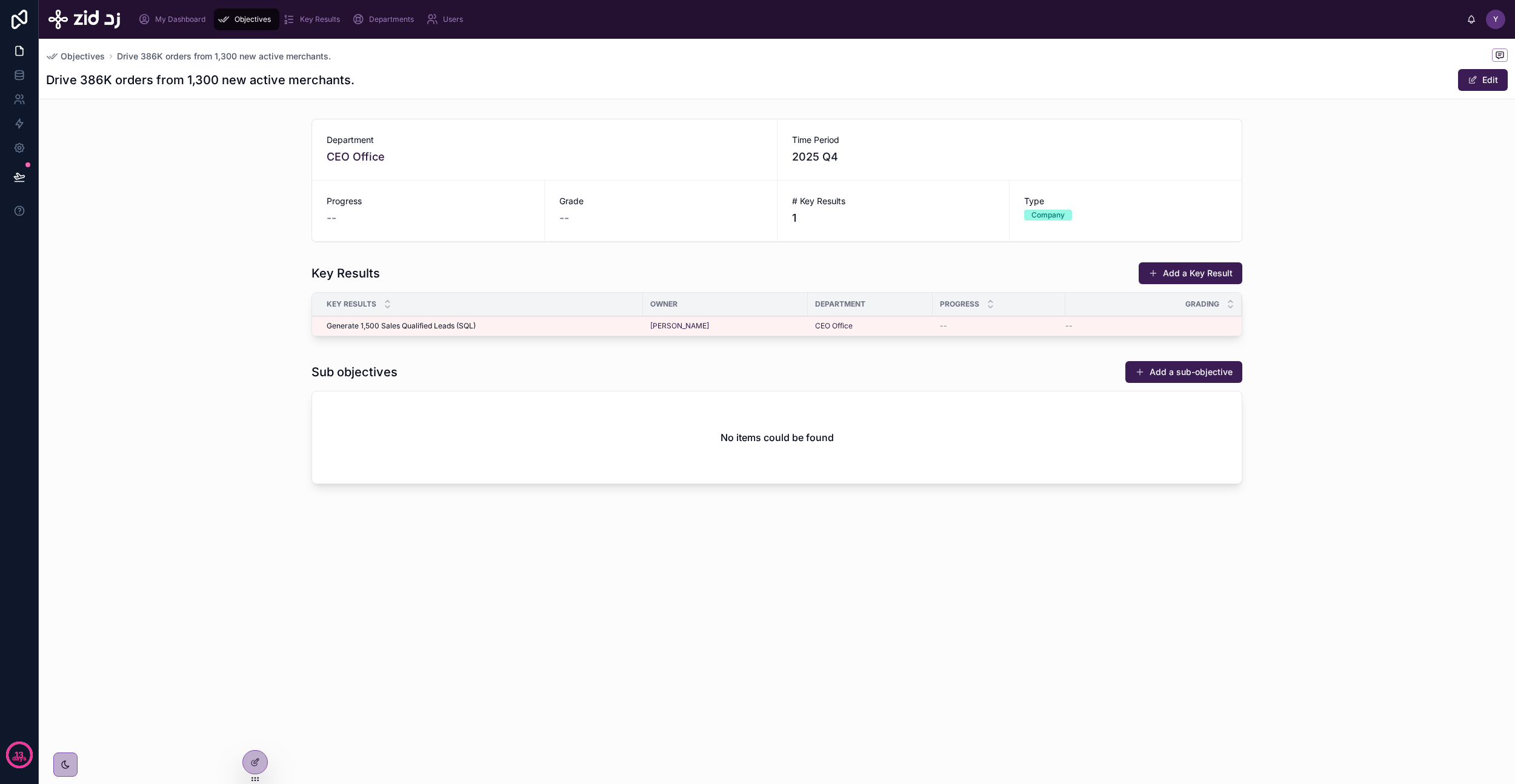
click at [1200, 277] on button "Add a Key Result" at bounding box center [1190, 273] width 104 height 22
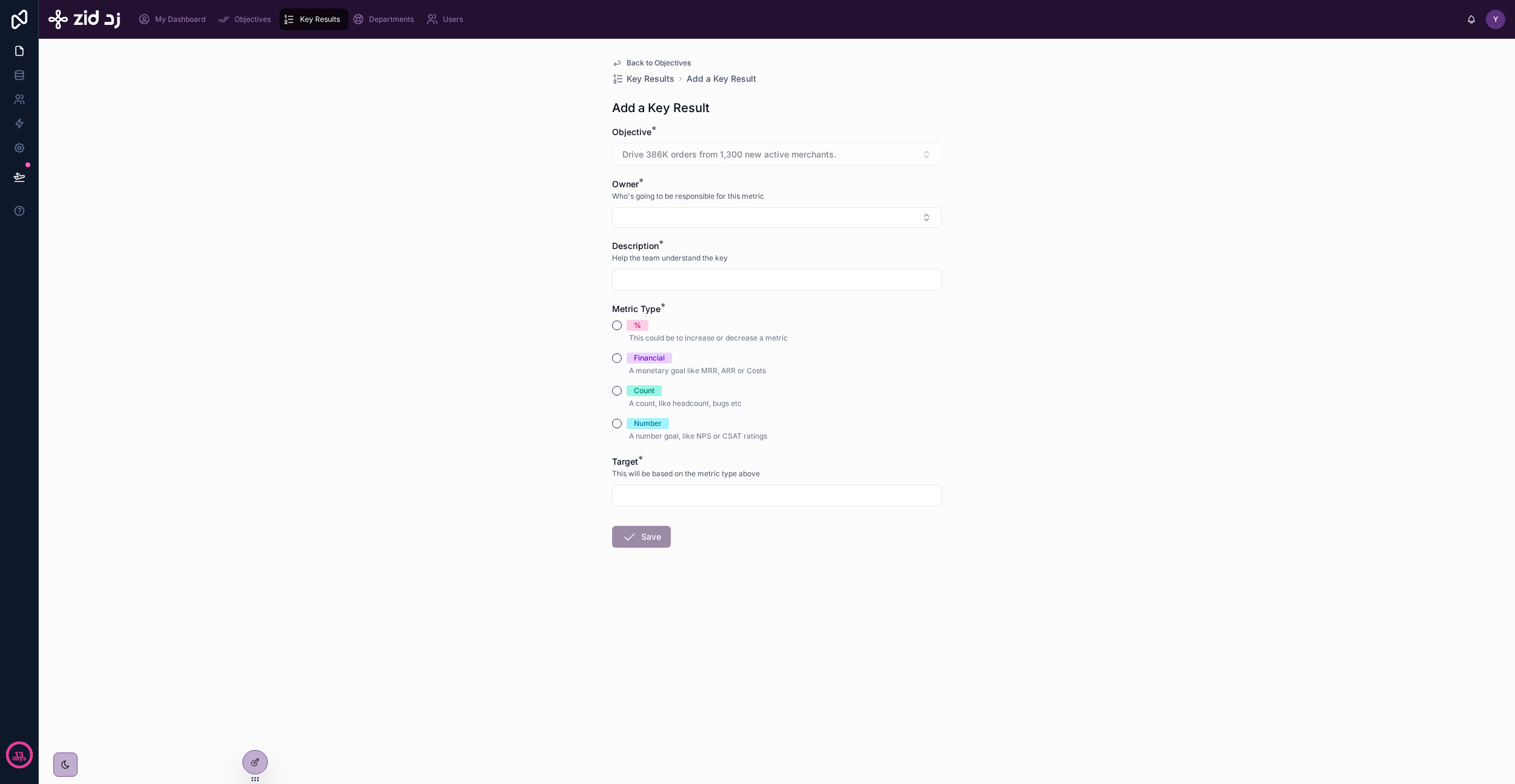
click at [696, 205] on div "Owner * Who's going to be responsible for this metric" at bounding box center [777, 202] width 330 height 50
click at [696, 218] on button "Select Button" at bounding box center [777, 217] width 330 height 20
click at [722, 312] on span "[EMAIL_ADDRESS][DOMAIN_NAME]" at bounding box center [769, 309] width 144 height 12
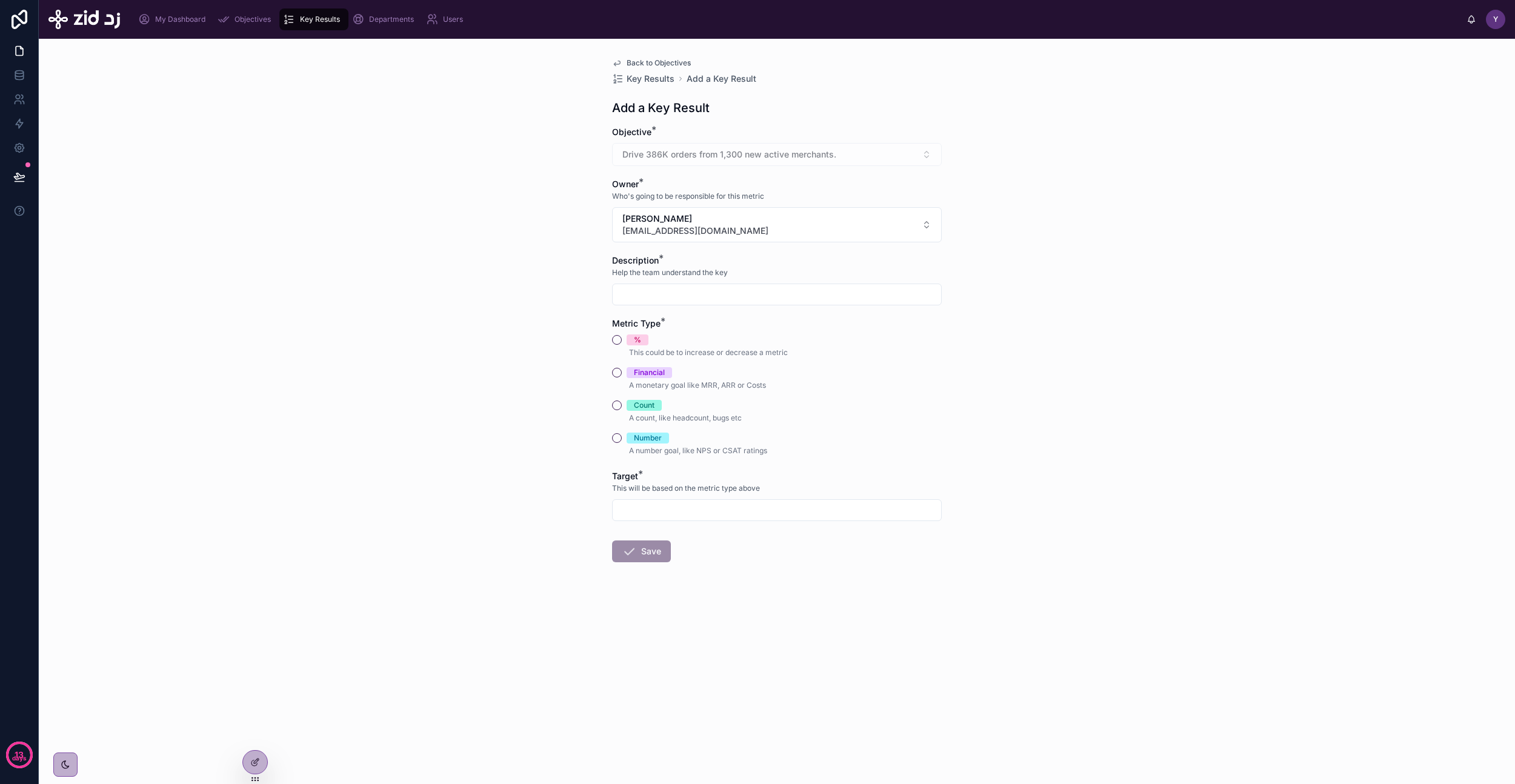
click at [685, 299] on input "text" at bounding box center [776, 294] width 328 height 17
paste input "**********"
type input "**********"
click at [488, 401] on div "**********" at bounding box center [777, 411] width 1476 height 745
click at [617, 404] on button "Count" at bounding box center [617, 405] width 9 height 9
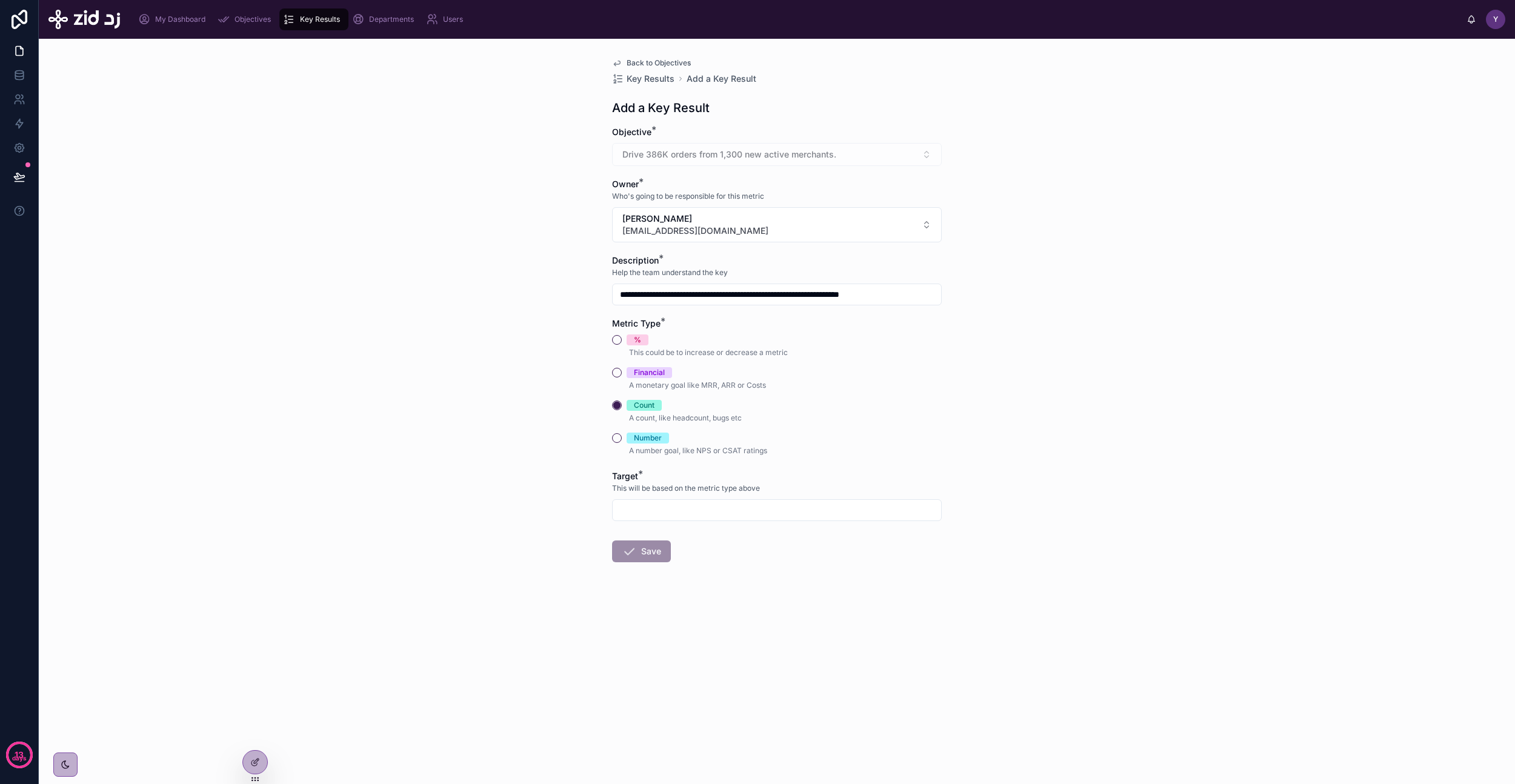
click at [647, 508] on input "text" at bounding box center [776, 510] width 328 height 17
click at [657, 513] on input "*******" at bounding box center [776, 510] width 328 height 17
type input "******"
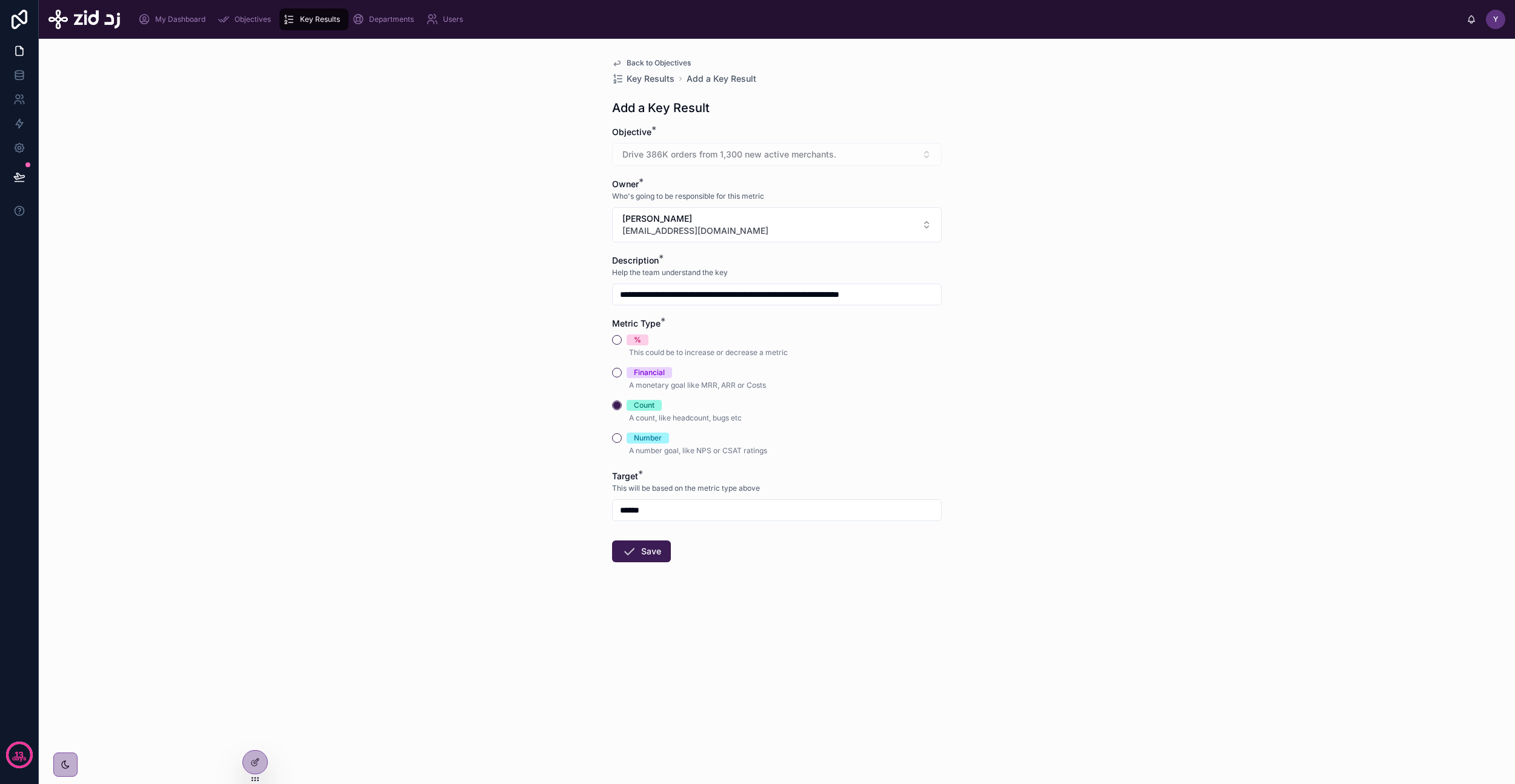
click at [650, 548] on button "Save" at bounding box center [642, 551] width 59 height 22
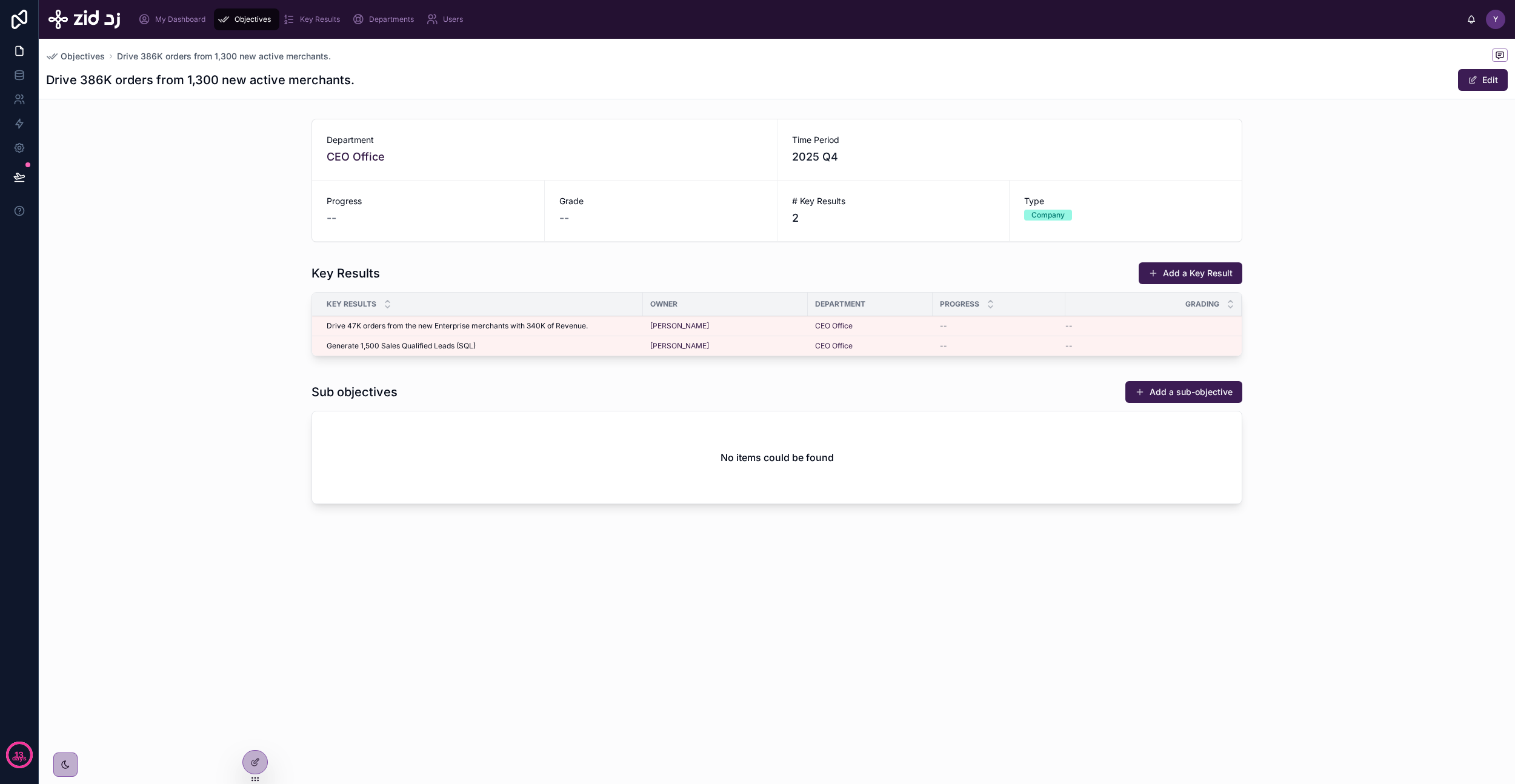
click at [1187, 269] on button "Add a Key Result" at bounding box center [1190, 273] width 104 height 22
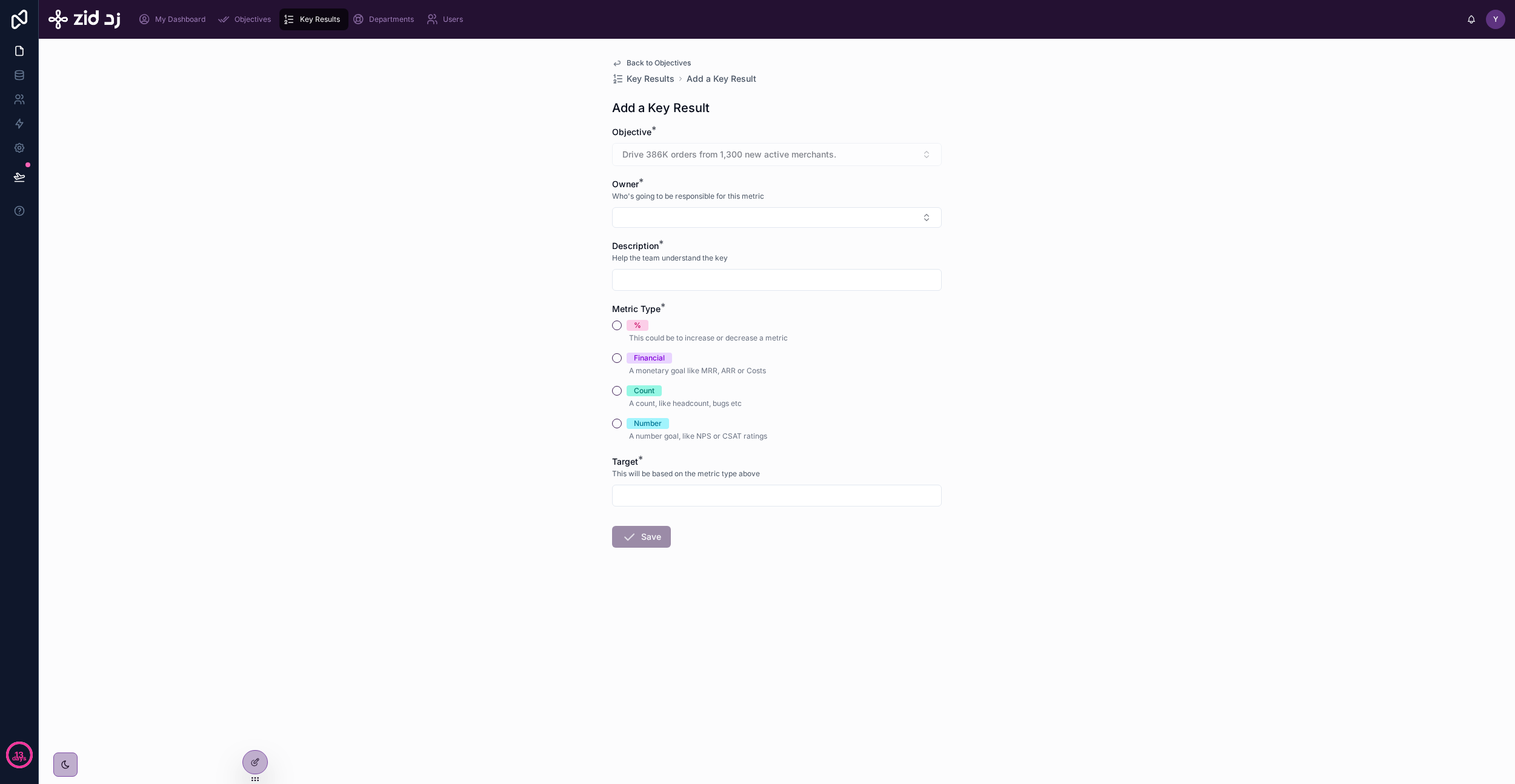
click at [659, 221] on button "Select Button" at bounding box center [777, 217] width 330 height 20
click at [720, 315] on div "Yazeed Bin Busayyis yazeed.busayyis@zid.sa" at bounding box center [777, 303] width 169 height 31
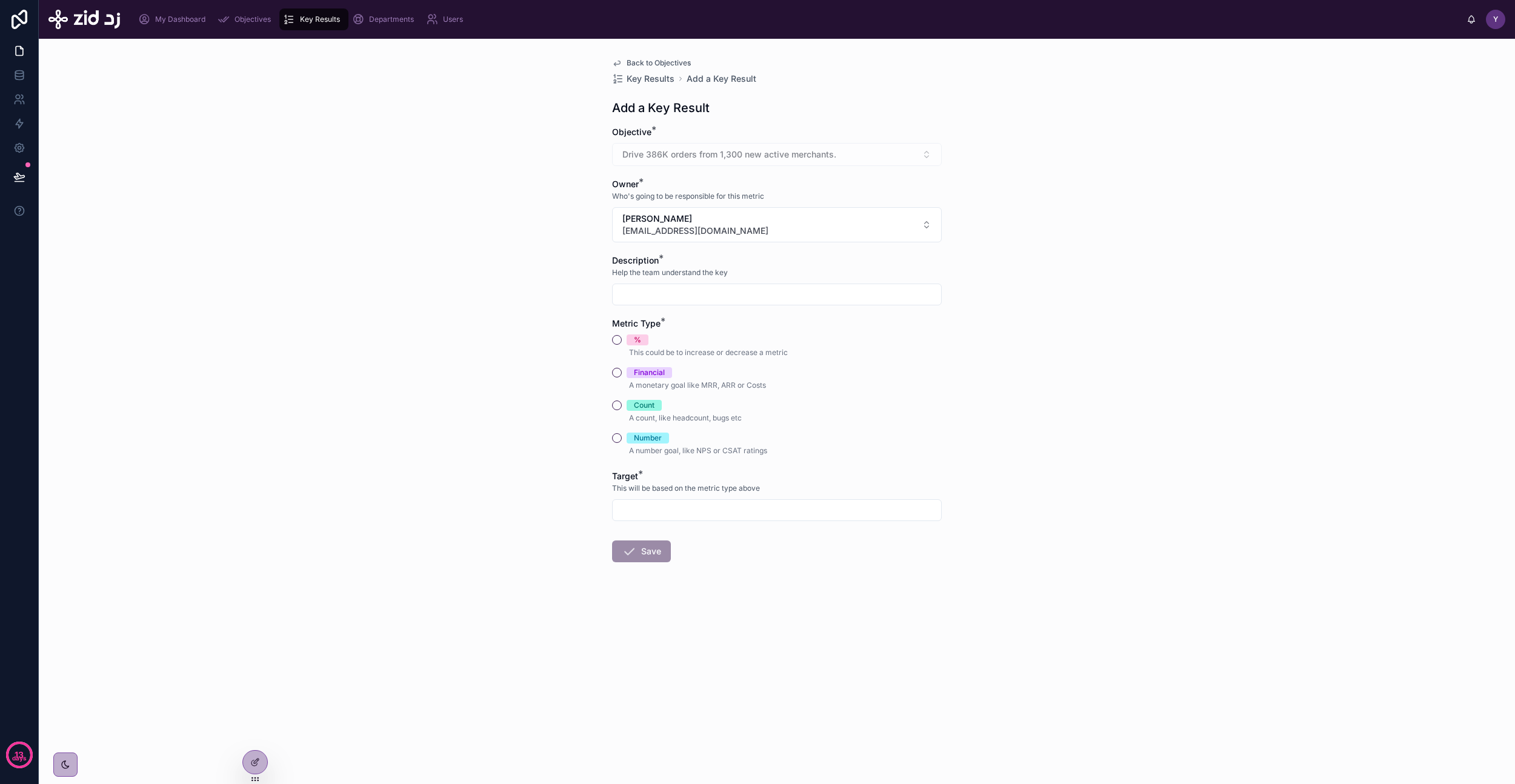
click at [675, 289] on input "text" at bounding box center [776, 294] width 328 height 17
paste input "**********"
type input "**********"
click at [501, 361] on div "**********" at bounding box center [777, 411] width 1476 height 745
click at [617, 400] on button "Count" at bounding box center [617, 405] width 9 height 9
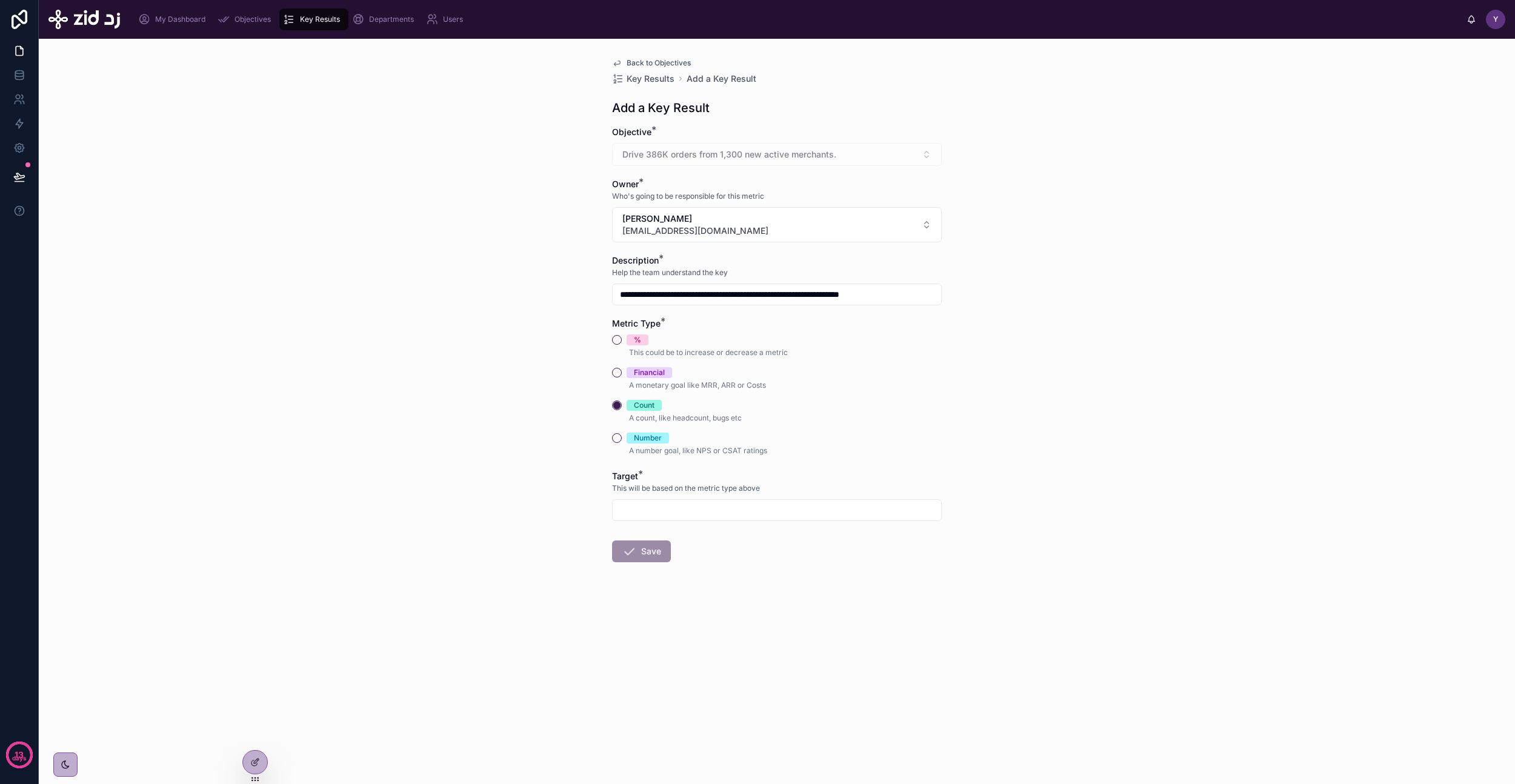
click at [678, 509] on input "text" at bounding box center [776, 510] width 328 height 17
type input "*******"
click at [651, 551] on button "Save" at bounding box center [642, 551] width 59 height 22
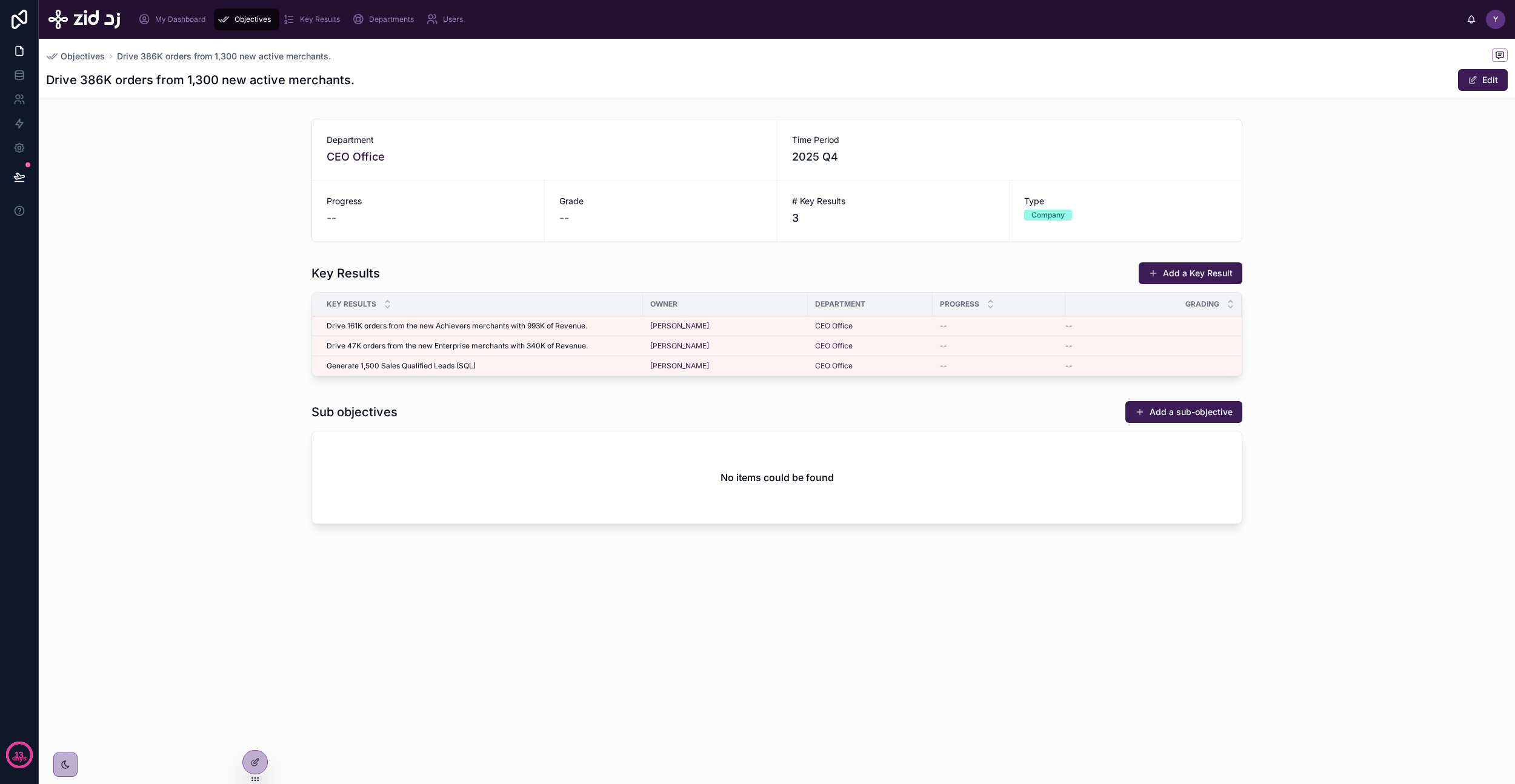
click at [1183, 277] on button "Add a Key Result" at bounding box center [1190, 273] width 104 height 22
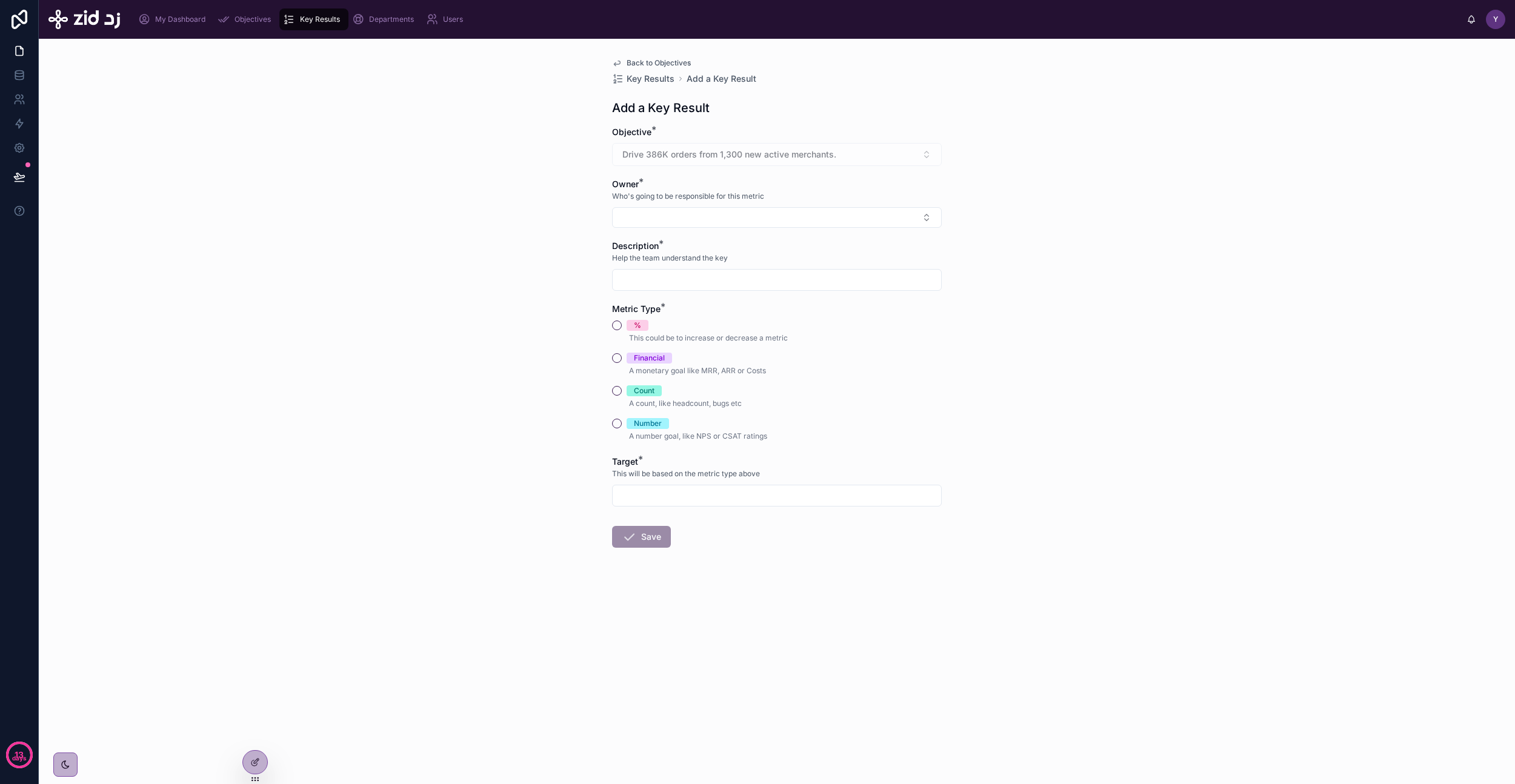
click at [703, 217] on button "Select Button" at bounding box center [777, 217] width 330 height 20
click at [736, 306] on span "[EMAIL_ADDRESS][DOMAIN_NAME]" at bounding box center [769, 309] width 144 height 12
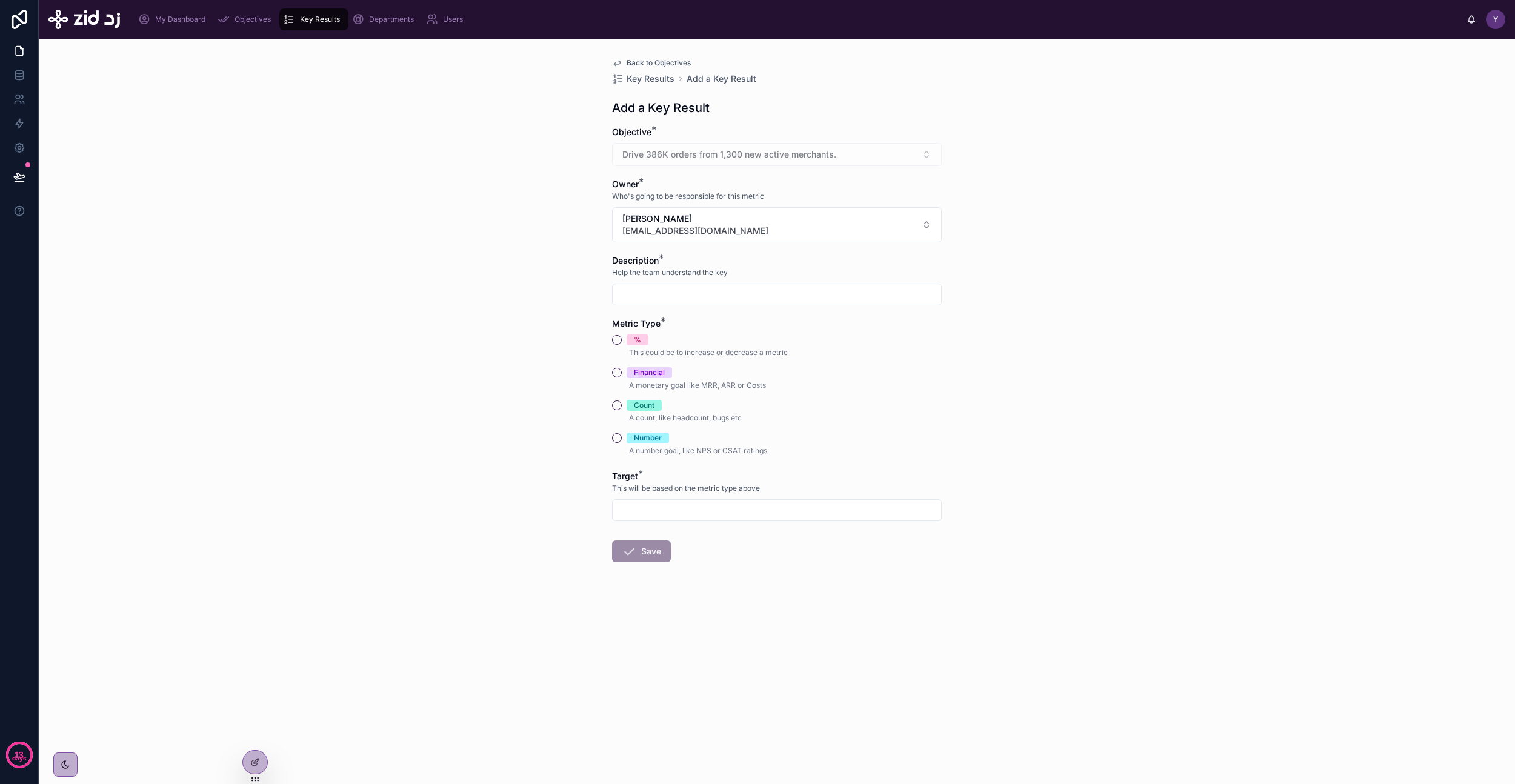
click at [678, 300] on input "text" at bounding box center [776, 294] width 328 height 17
paste input "**********"
type input "**********"
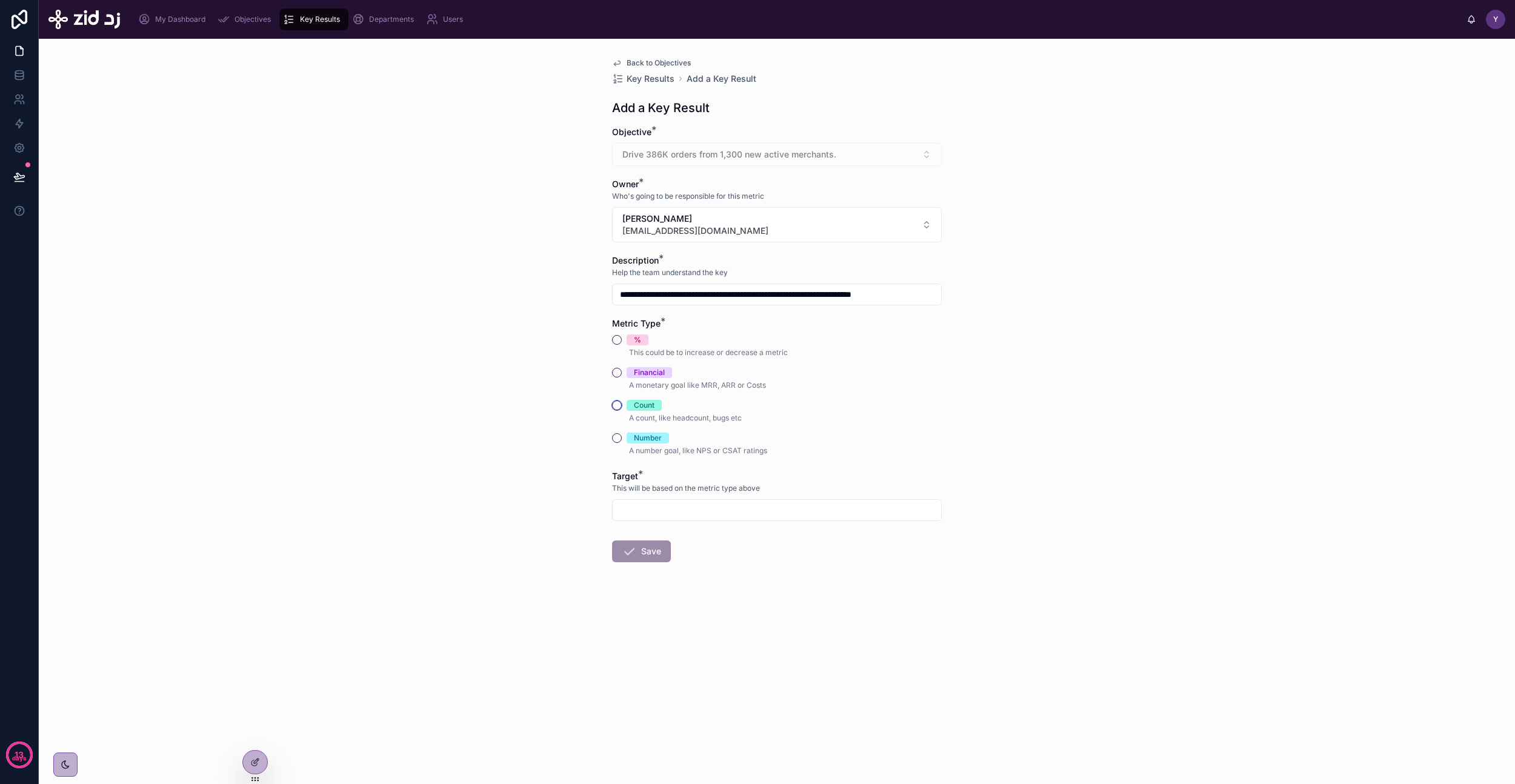
click at [617, 405] on button "Count" at bounding box center [617, 405] width 9 height 9
click at [657, 513] on input "text" at bounding box center [776, 510] width 328 height 17
type input "******"
click at [645, 550] on button "Save" at bounding box center [642, 551] width 59 height 22
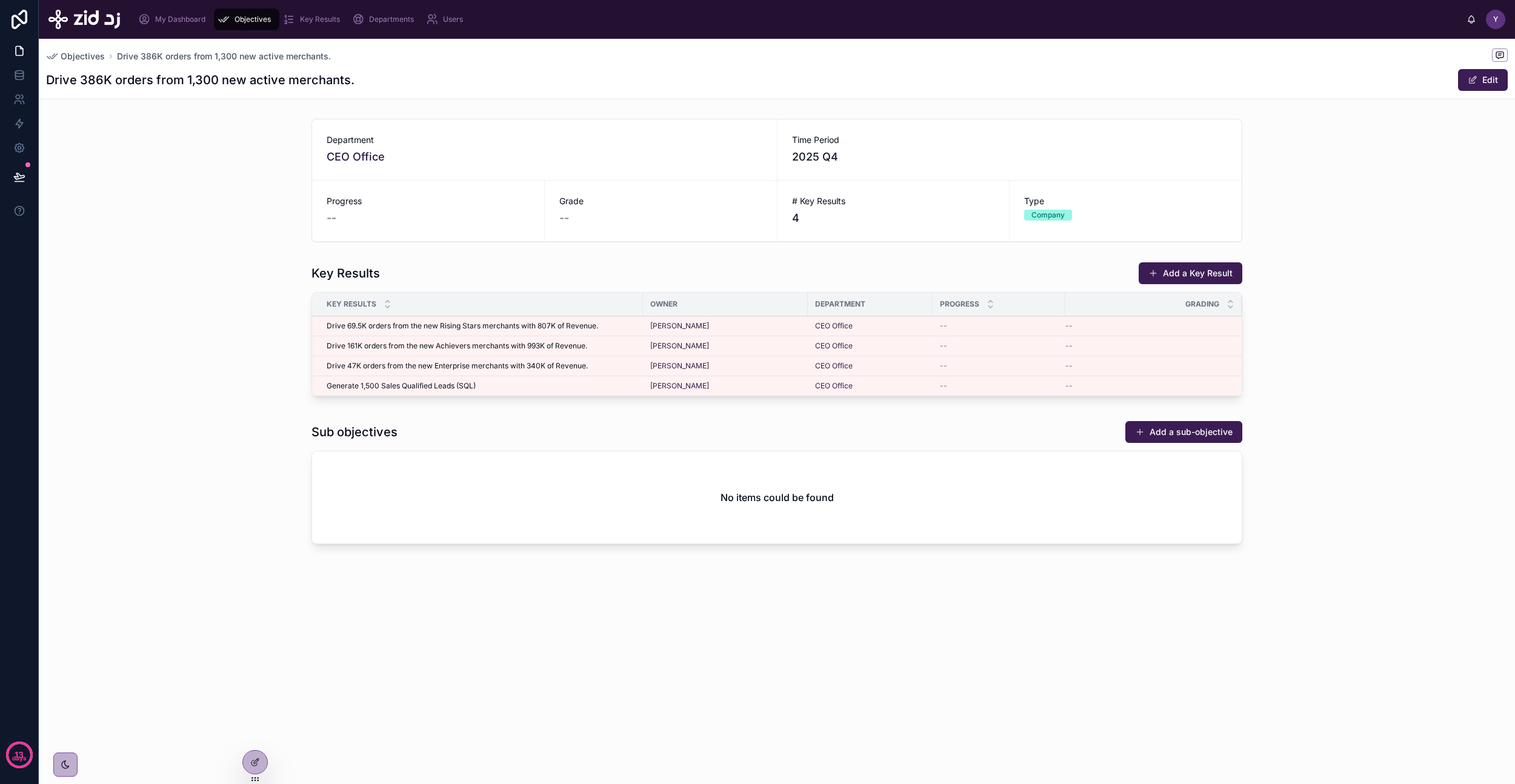
click at [1211, 282] on button "Add a Key Result" at bounding box center [1190, 273] width 104 height 22
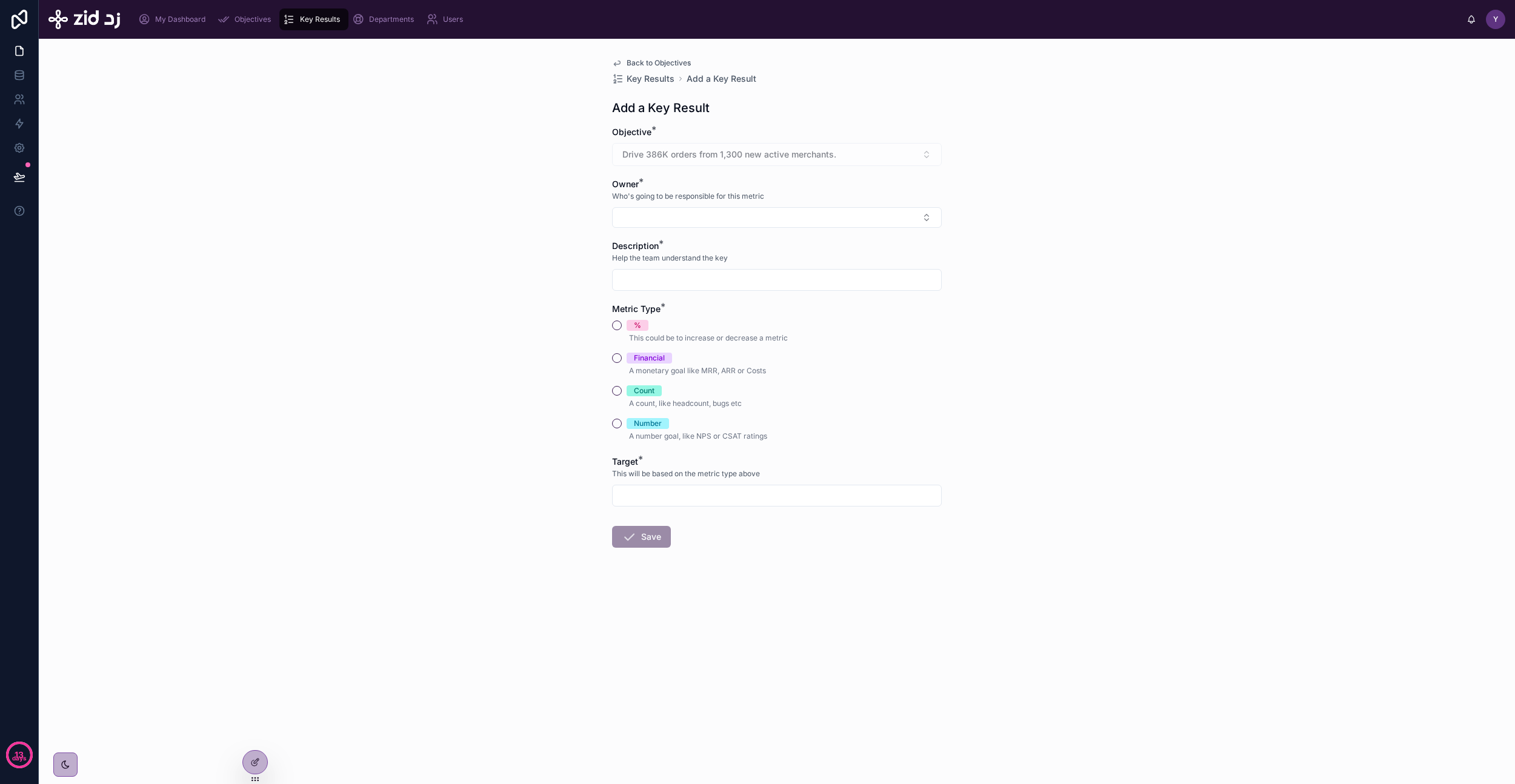
click at [680, 228] on form "Objective * Drive 386K orders from 1,300 new active merchants. Owner * Who's go…" at bounding box center [777, 375] width 330 height 499
click at [697, 222] on button "Select Button" at bounding box center [777, 217] width 330 height 20
click at [720, 310] on span "[EMAIL_ADDRESS][DOMAIN_NAME]" at bounding box center [769, 309] width 144 height 12
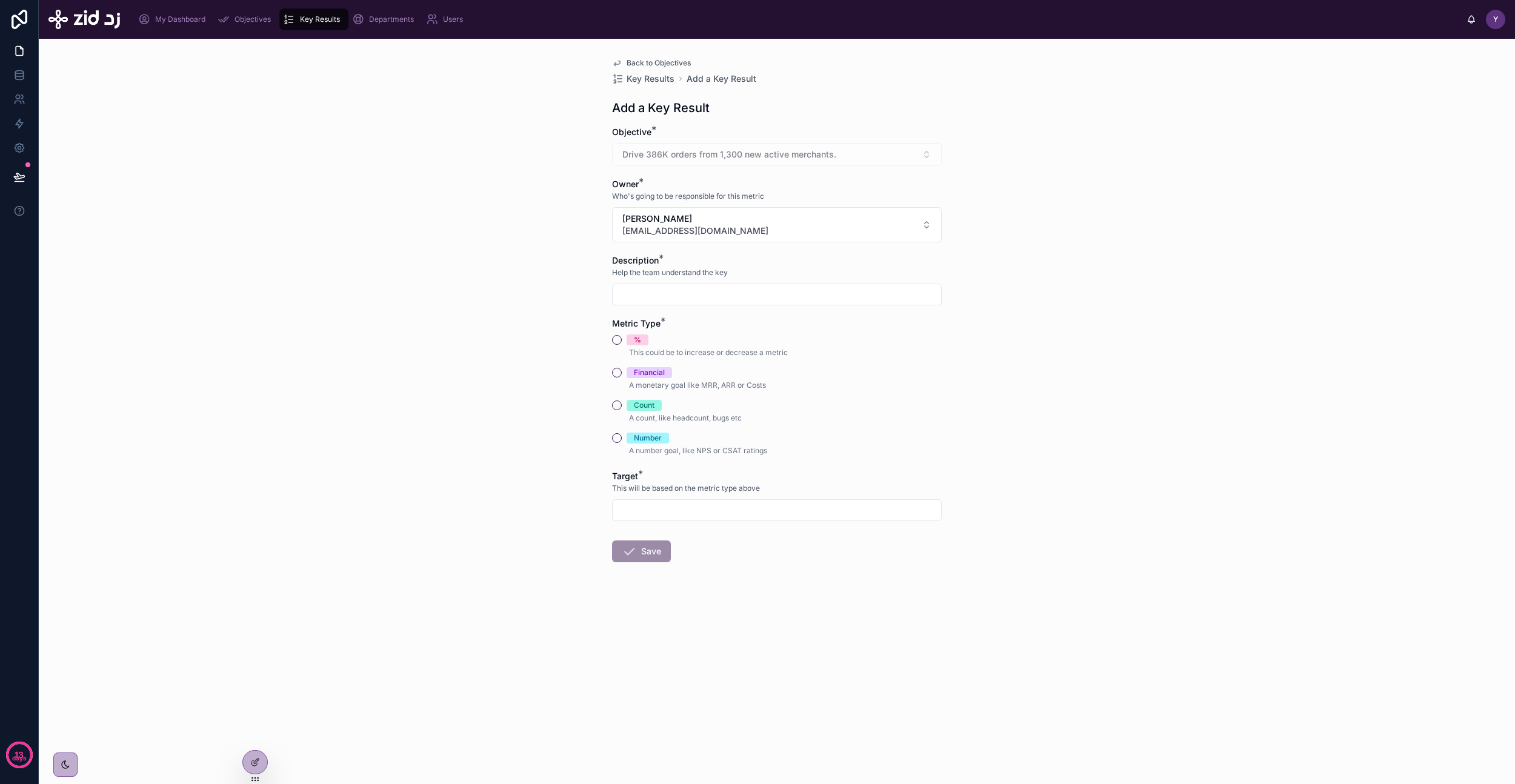
click at [693, 296] on input "text" at bounding box center [776, 294] width 328 height 17
paste input "**********"
type input "**********"
click at [677, 511] on input "text" at bounding box center [776, 510] width 328 height 17
click at [640, 400] on div "Count" at bounding box center [644, 405] width 20 height 11
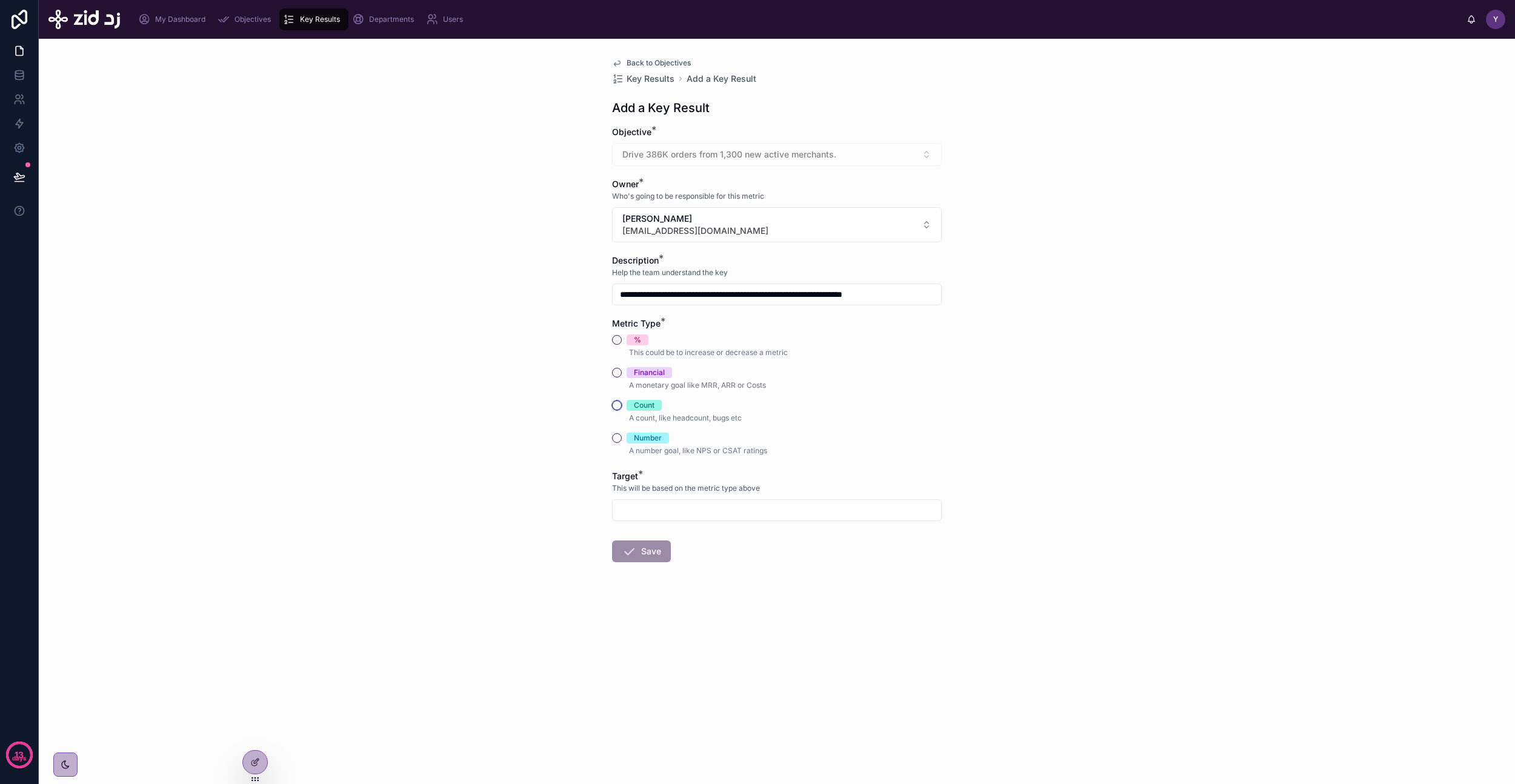
click at [622, 400] on button "Count" at bounding box center [617, 405] width 9 height 9
click at [655, 504] on input "text" at bounding box center [776, 510] width 328 height 17
type input "*******"
click at [651, 548] on button "Save" at bounding box center [642, 551] width 59 height 22
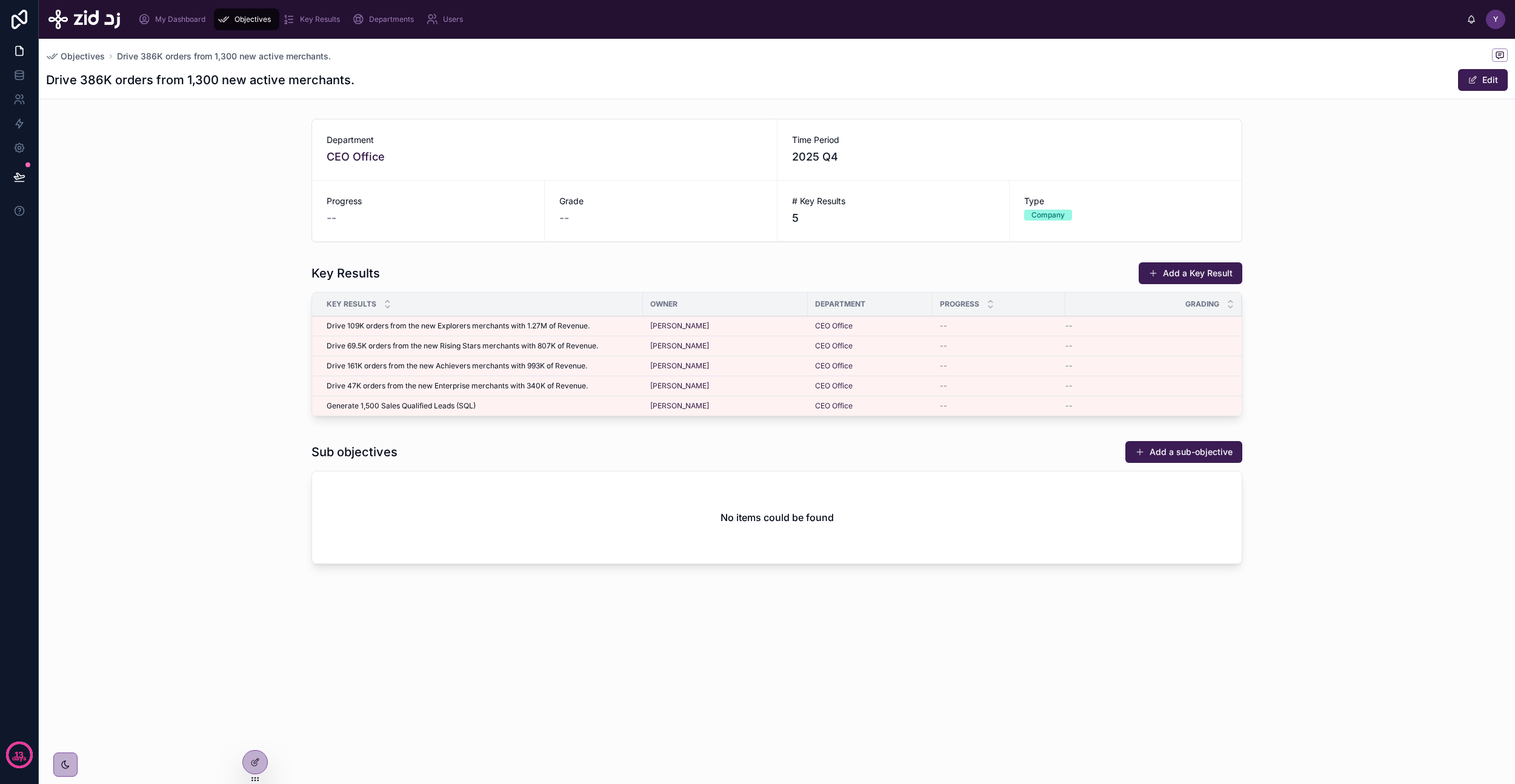
click at [520, 325] on span "Drive 109K orders from the new Explorers merchants with 1.27M of Revenue." at bounding box center [458, 325] width 263 height 9
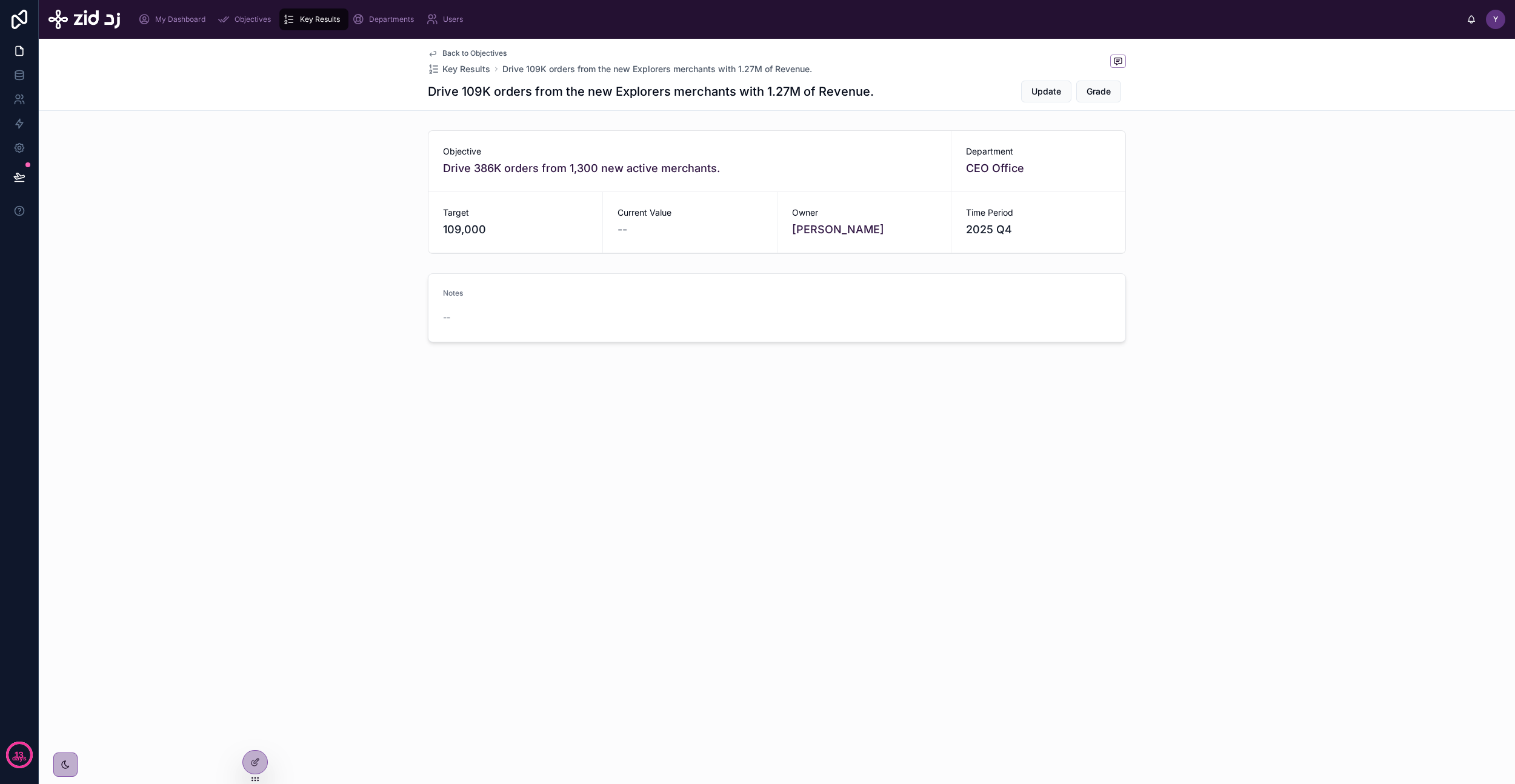
click at [1097, 89] on span "Grade" at bounding box center [1098, 91] width 24 height 12
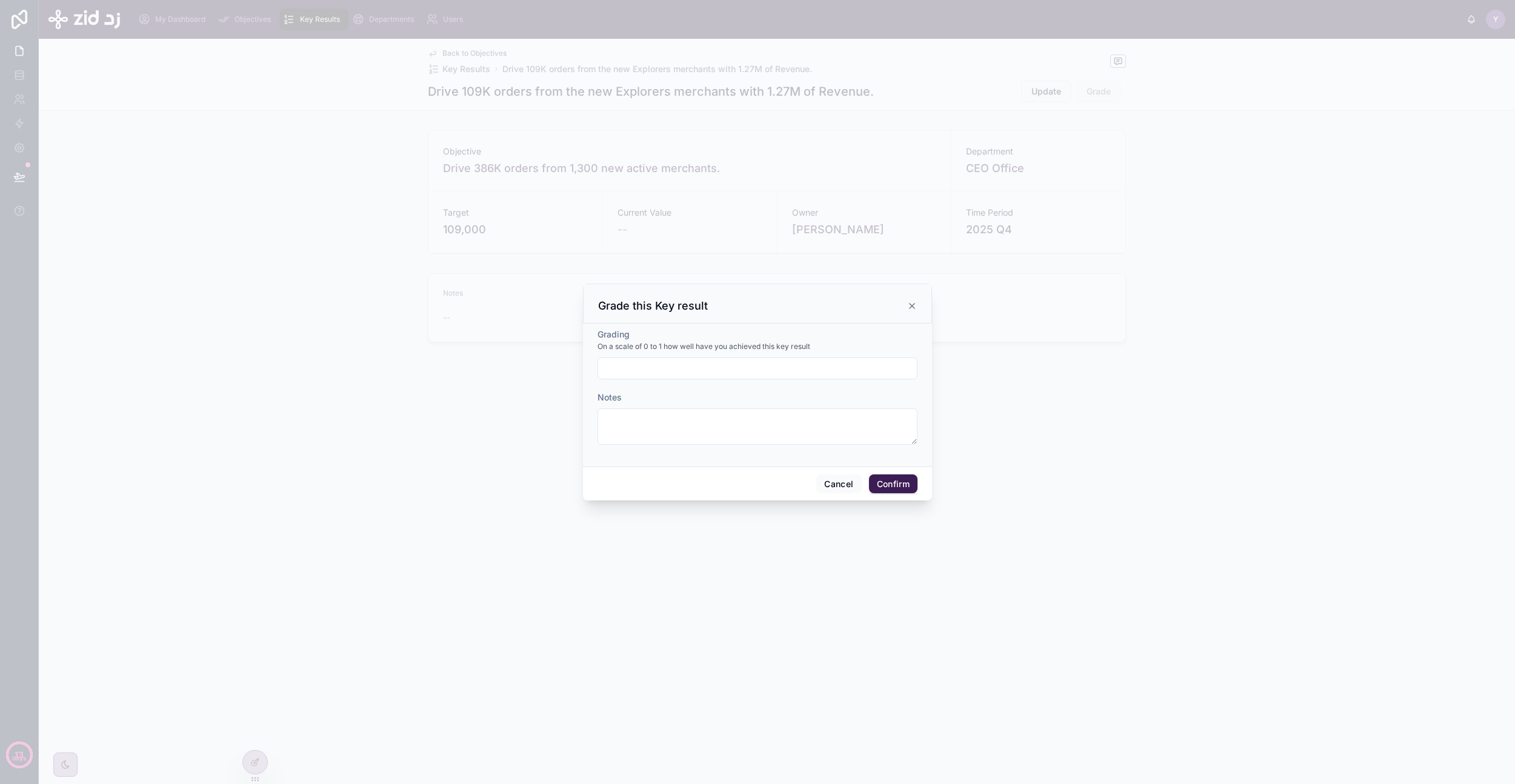
click at [742, 367] on input "text" at bounding box center [758, 368] width 319 height 17
click at [695, 437] on textarea at bounding box center [757, 426] width 320 height 36
click at [722, 378] on div at bounding box center [757, 368] width 320 height 22
click at [729, 369] on input "text" at bounding box center [758, 368] width 319 height 17
click at [913, 304] on icon at bounding box center [912, 305] width 9 height 9
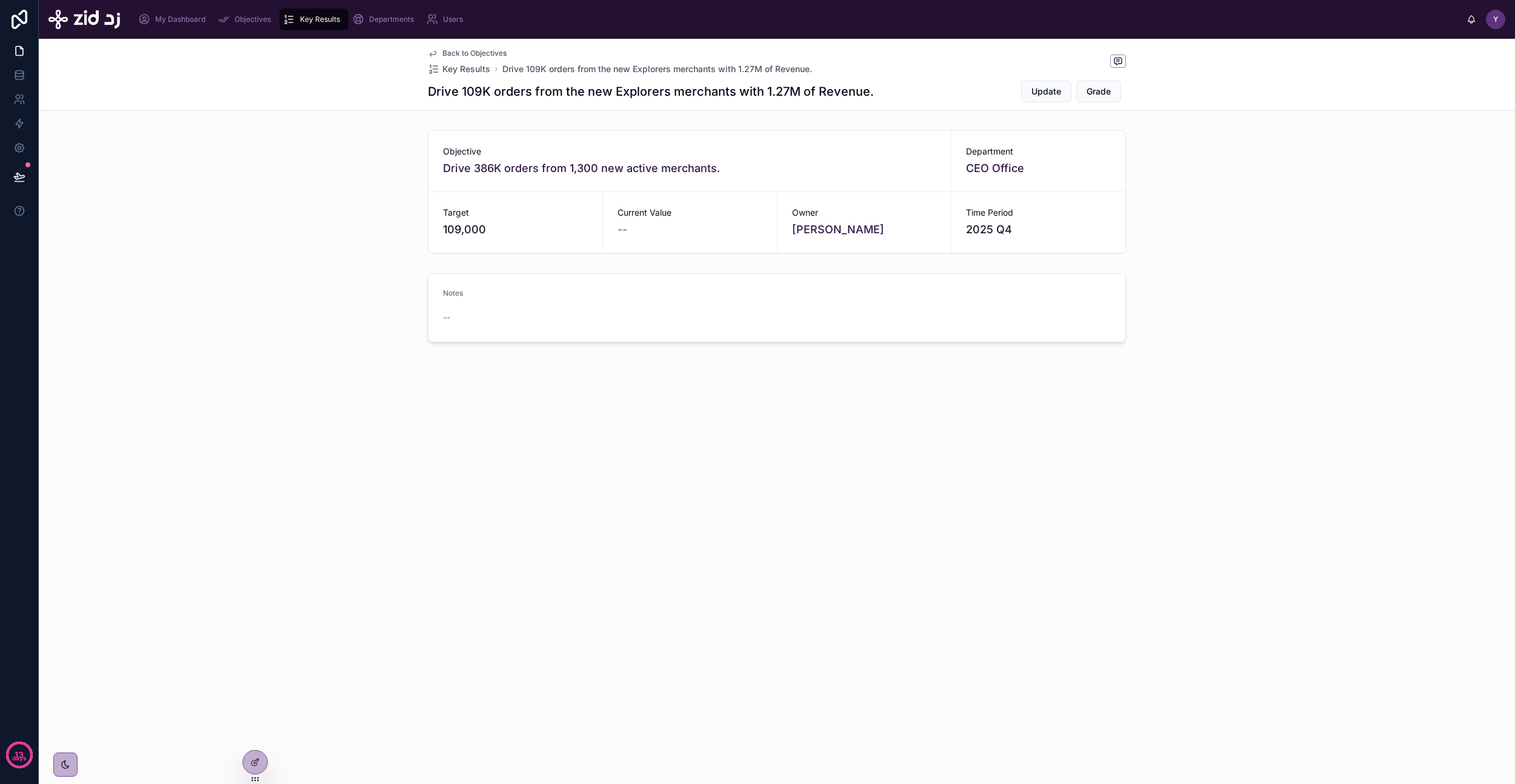
click at [1047, 91] on span "Update" at bounding box center [1046, 91] width 30 height 12
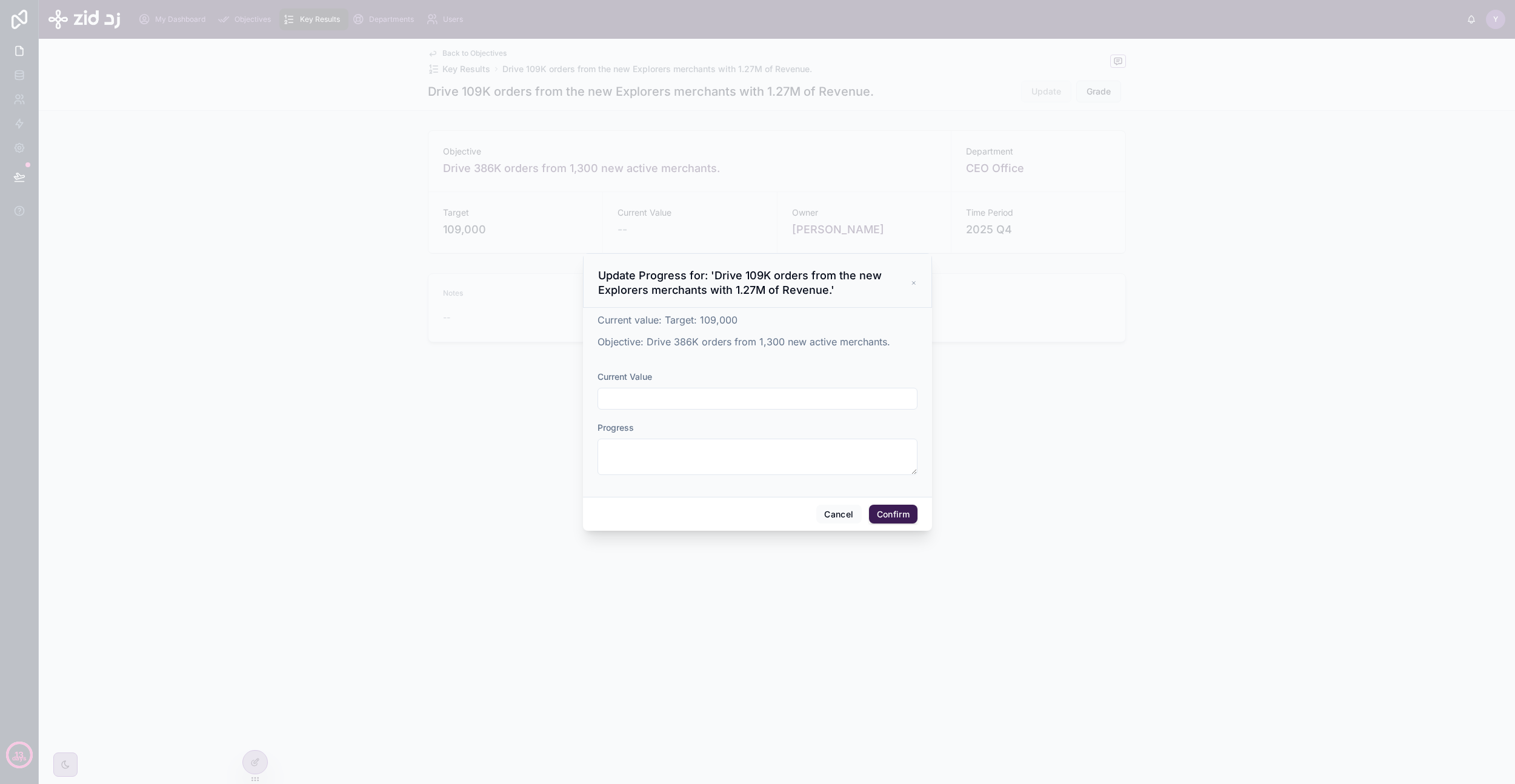
click at [740, 390] on input "text" at bounding box center [758, 399] width 319 height 17
click at [689, 456] on textarea at bounding box center [757, 456] width 320 height 36
click at [671, 400] on input "text" at bounding box center [758, 399] width 319 height 17
type input "*****"
click at [890, 513] on button "Confirm" at bounding box center [892, 514] width 48 height 19
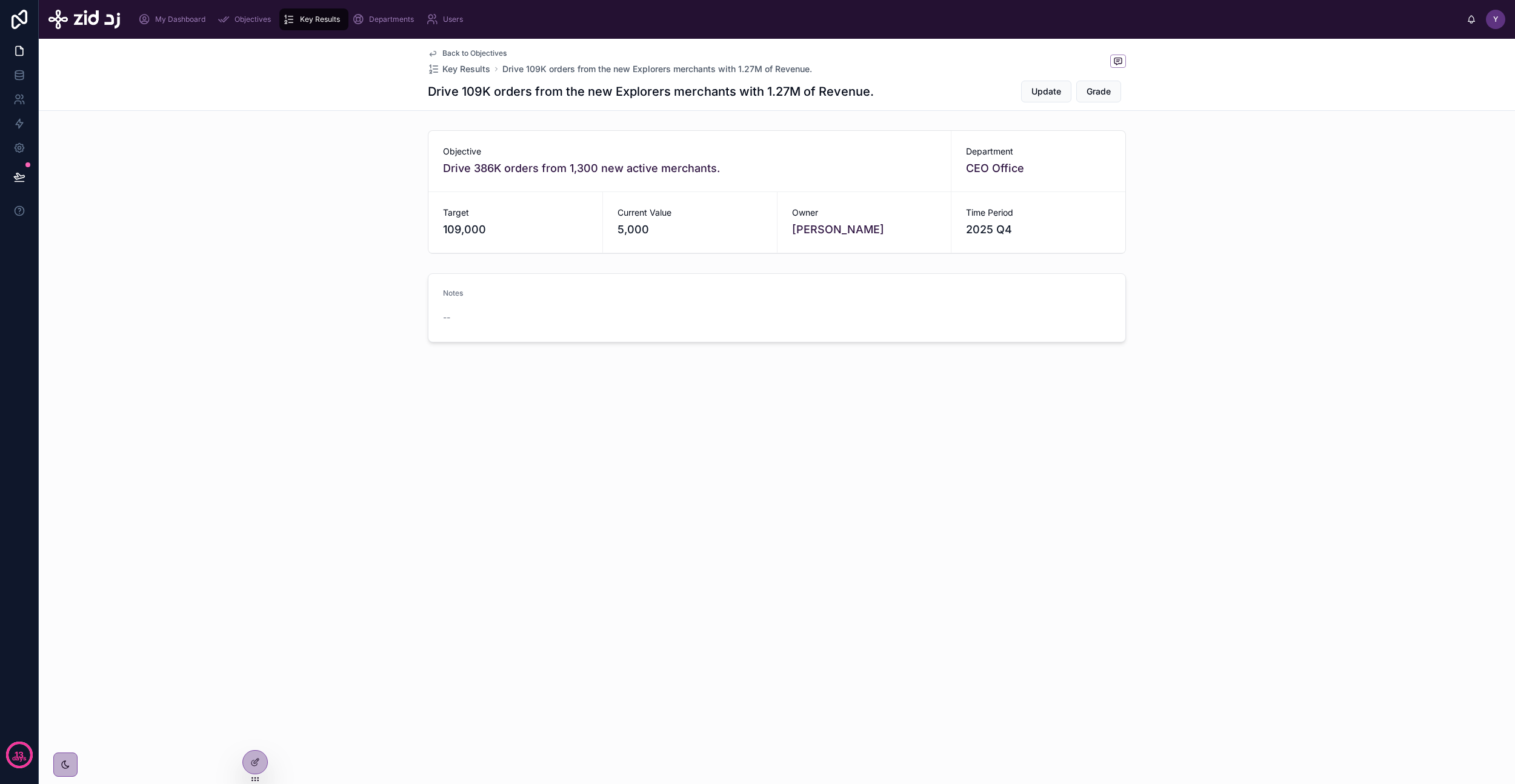
click at [1039, 90] on span "Update" at bounding box center [1046, 91] width 30 height 12
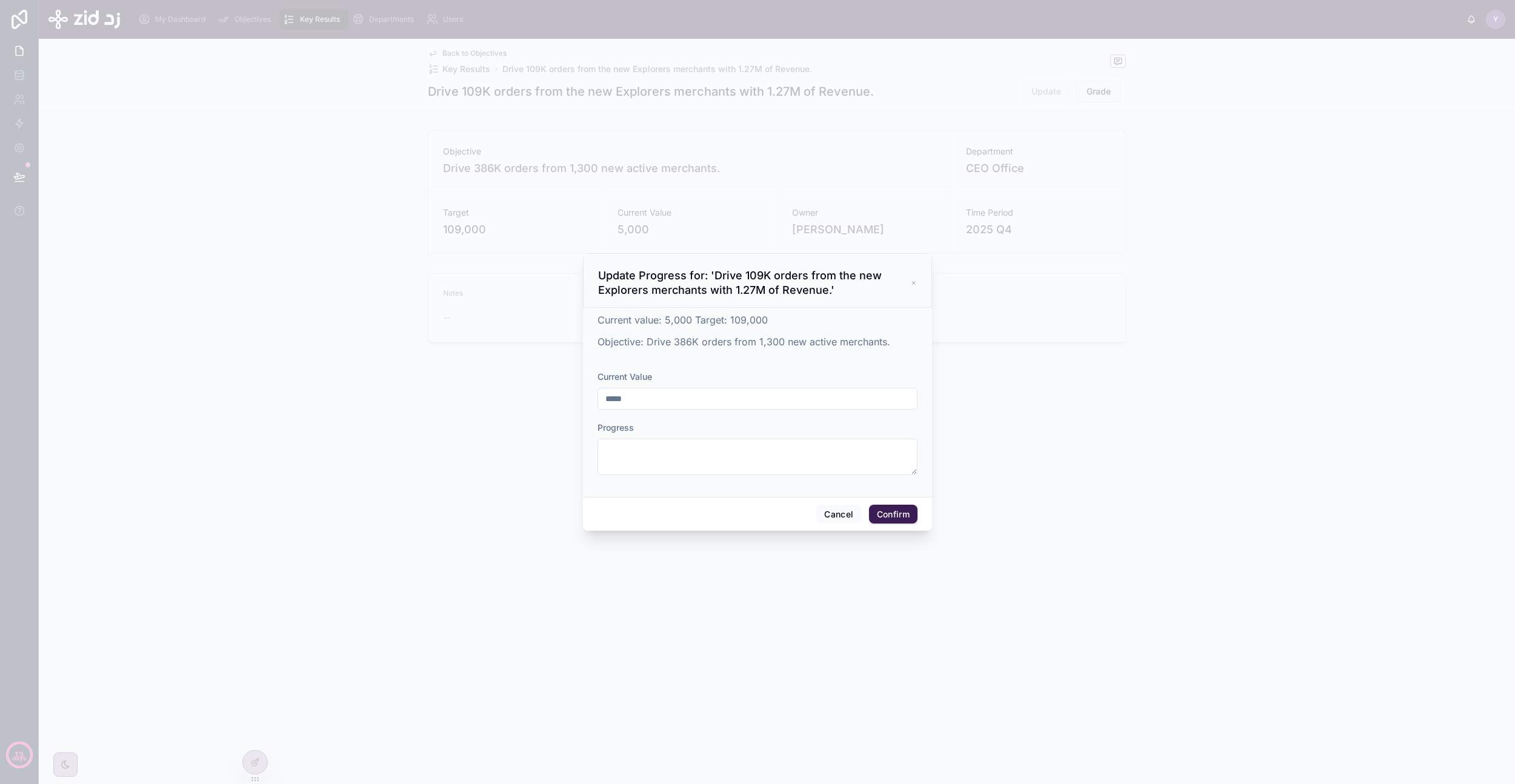
click at [675, 400] on input "*****" at bounding box center [758, 399] width 319 height 17
type input "******"
type textarea "**********"
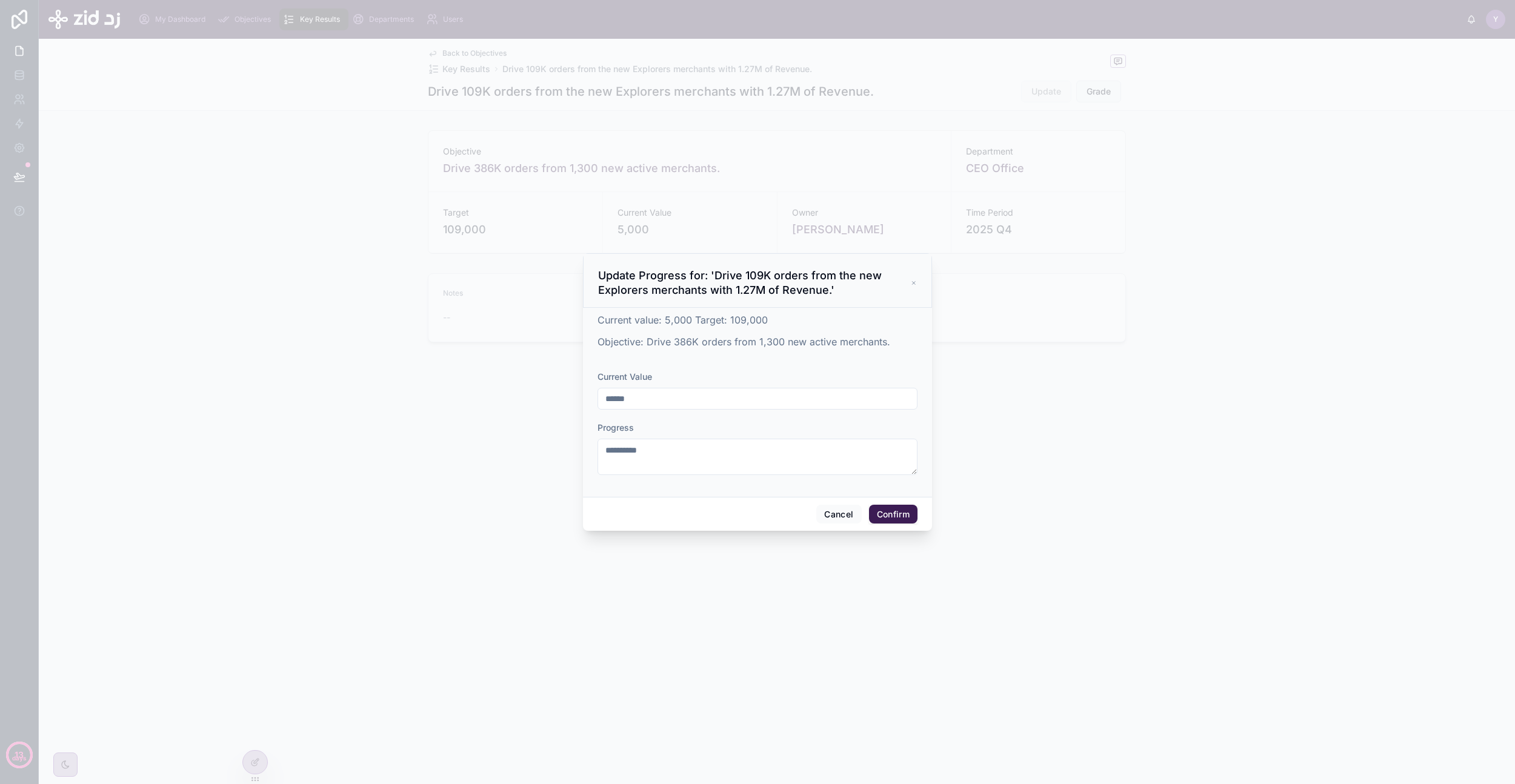
click at [897, 522] on button "Confirm" at bounding box center [892, 514] width 48 height 19
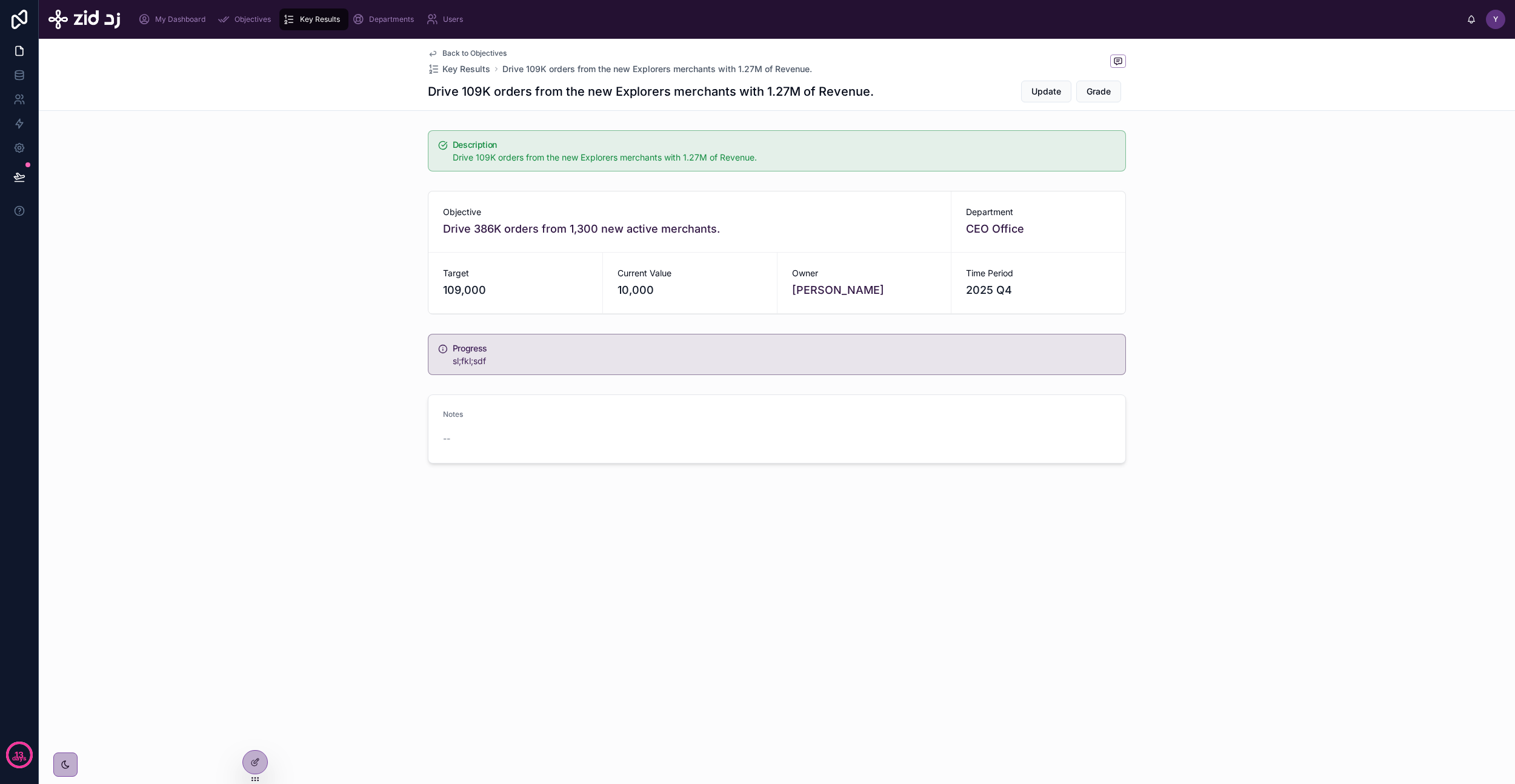
click at [515, 362] on div "sl;fkl;sdf" at bounding box center [784, 361] width 663 height 12
click at [457, 365] on span "sl;fkl;sdf" at bounding box center [470, 361] width 34 height 10
click at [1103, 95] on span "Grade" at bounding box center [1098, 91] width 24 height 12
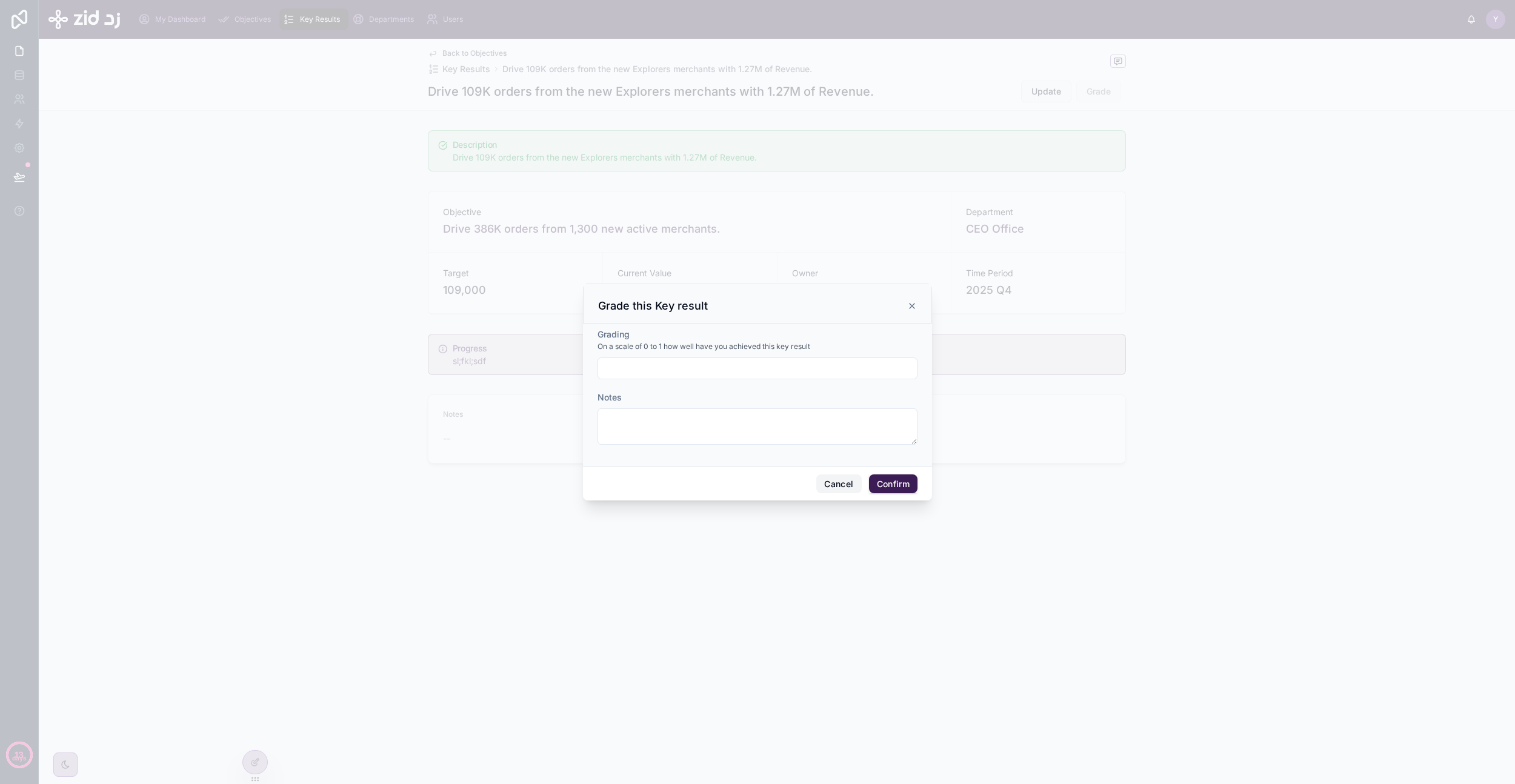
click at [850, 487] on button "Cancel" at bounding box center [838, 484] width 45 height 19
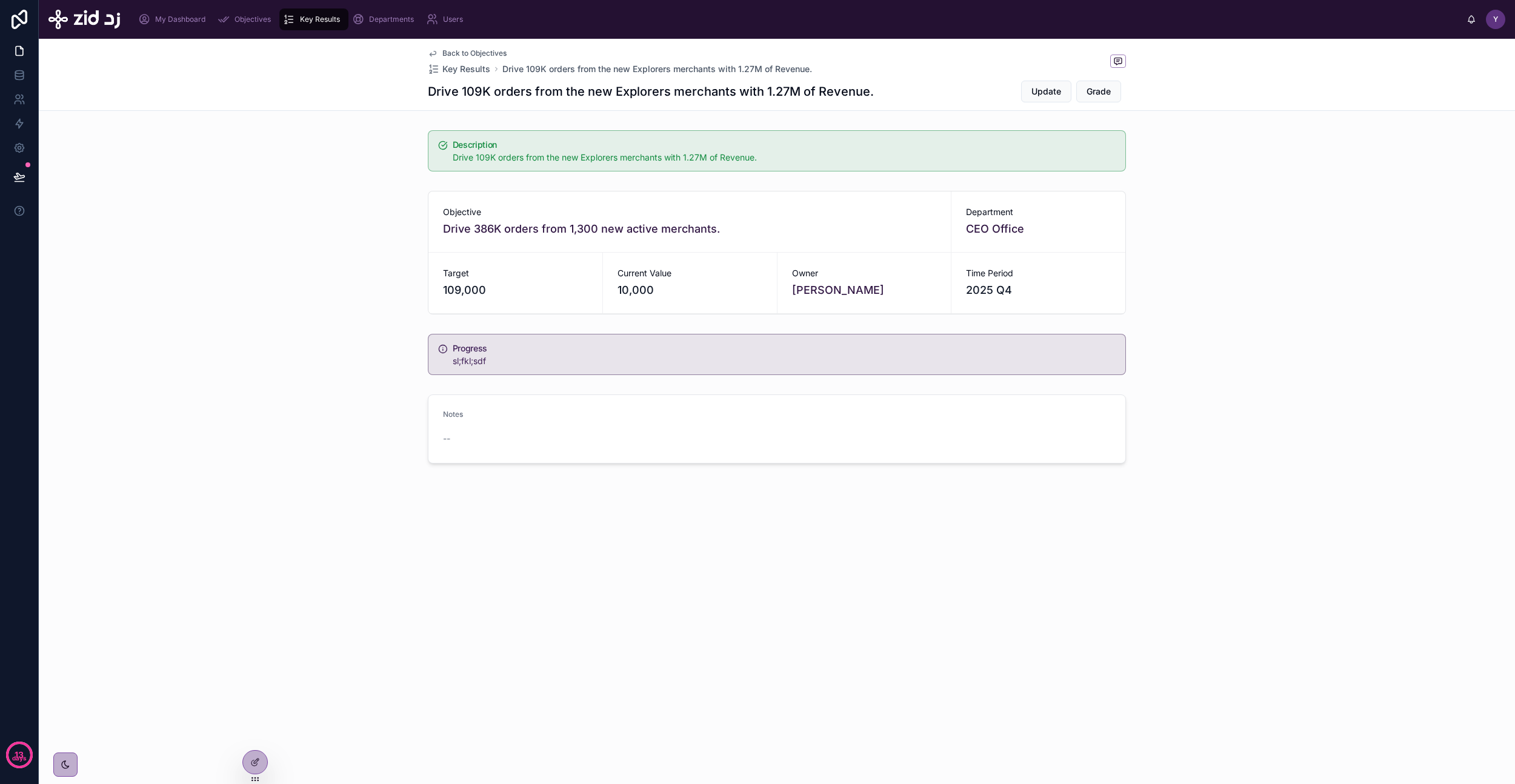
click at [453, 346] on h5 "Progress" at bounding box center [784, 348] width 663 height 8
click at [1048, 96] on span "Update" at bounding box center [1046, 91] width 30 height 12
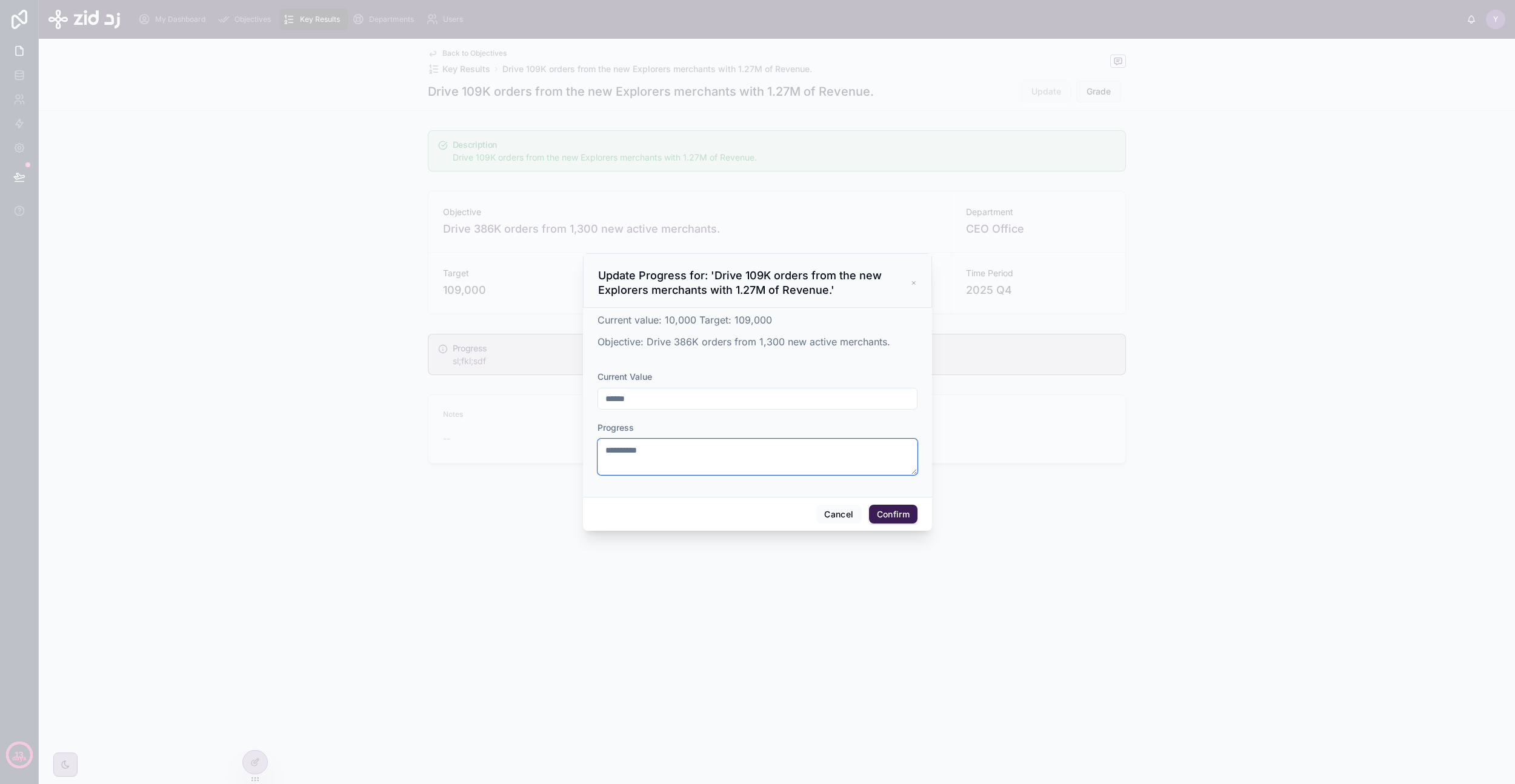
click at [693, 462] on textarea "**********" at bounding box center [757, 456] width 320 height 36
type textarea "*"
click at [904, 515] on button "Confirm" at bounding box center [892, 514] width 48 height 19
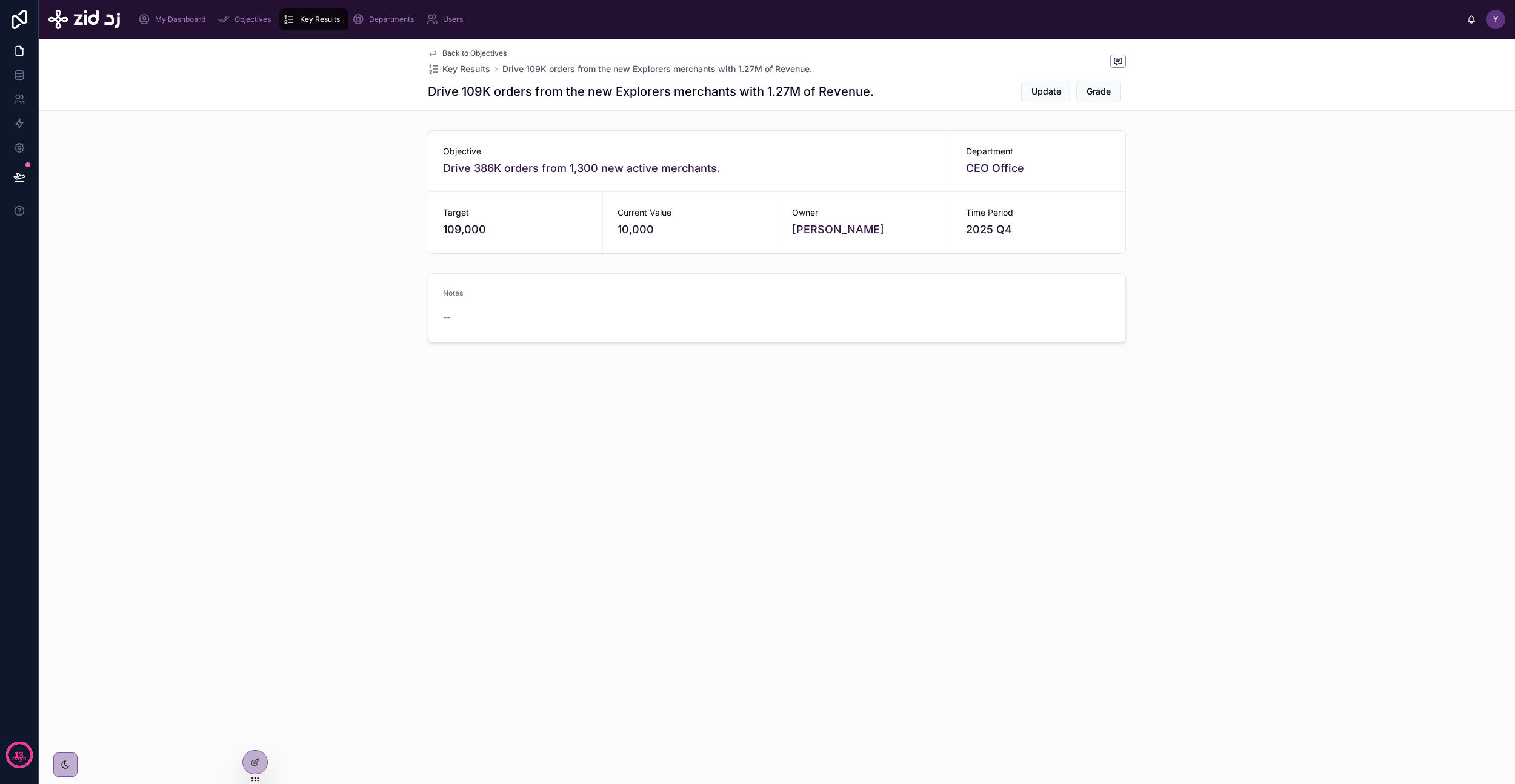
click at [1103, 89] on span "Grade" at bounding box center [1098, 91] width 24 height 12
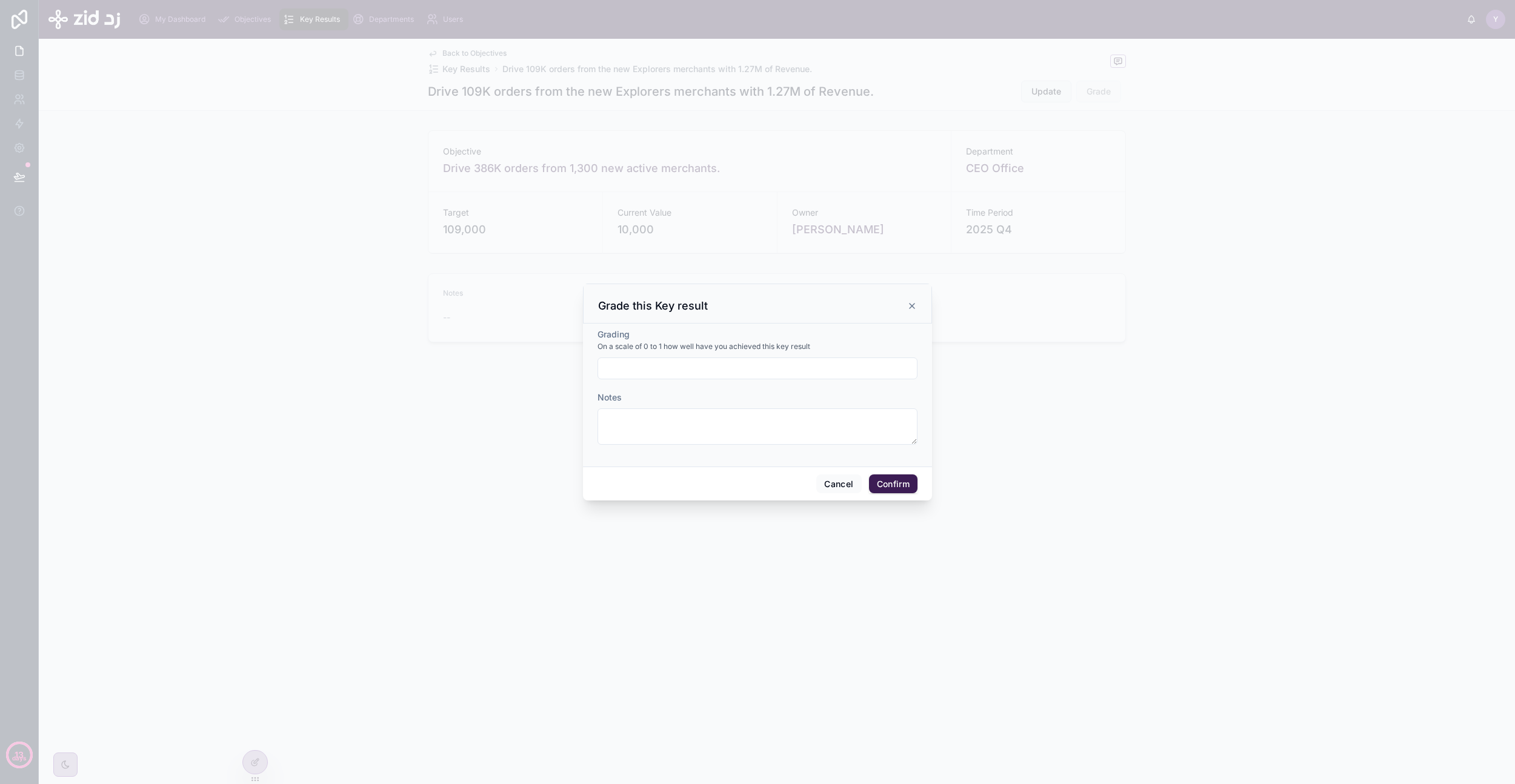
click at [679, 379] on form "Grading On a scale of 0 to 1 how well have you achieved this key result Notes" at bounding box center [757, 392] width 320 height 128
click at [684, 369] on input "text" at bounding box center [758, 368] width 319 height 17
type input "***"
click at [903, 481] on button "Confirm" at bounding box center [892, 484] width 48 height 19
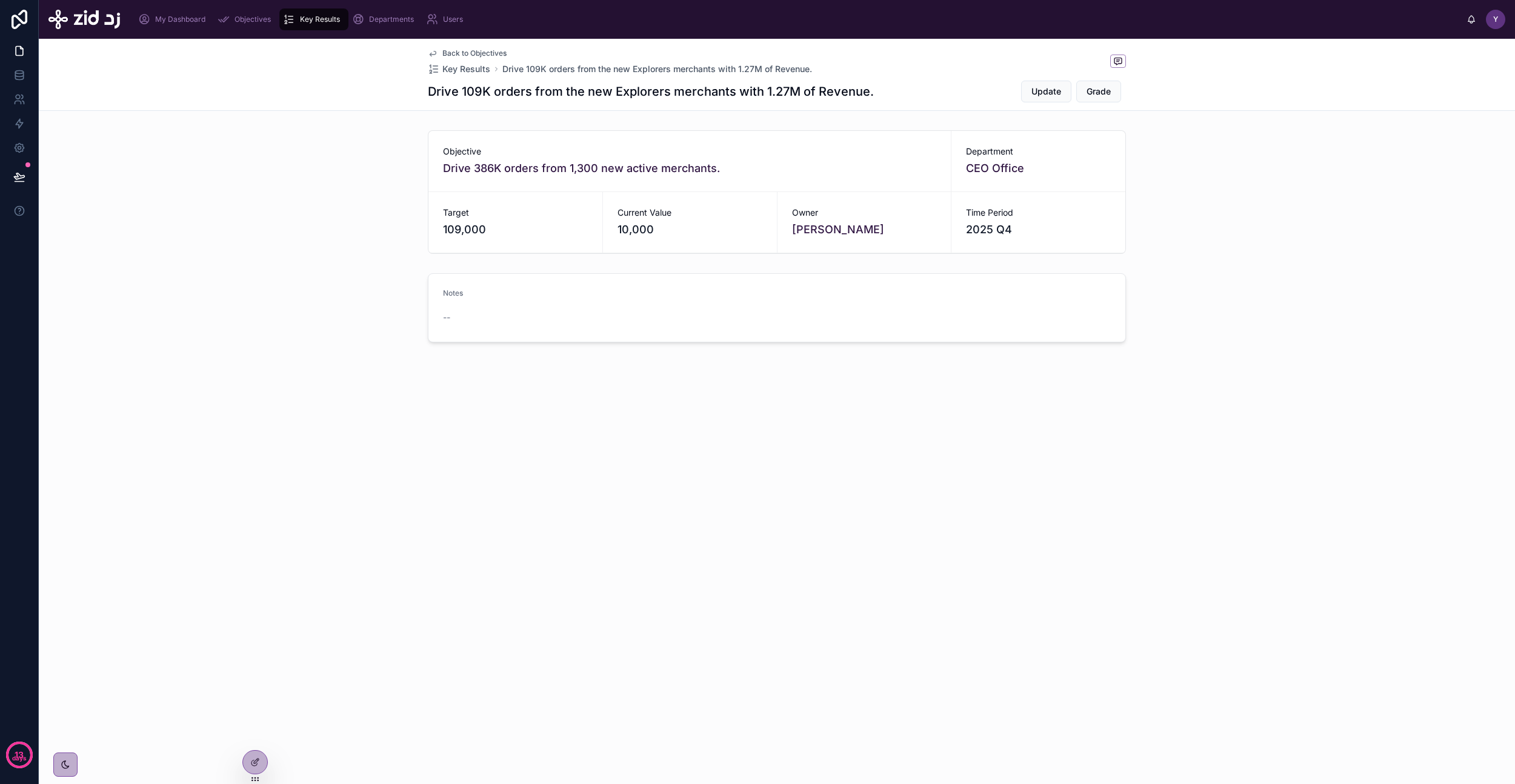
click at [903, 481] on div "Back to Objectives Key Results Drive 109K orders from the new Explorers merchan…" at bounding box center [777, 411] width 1476 height 745
click at [16, 67] on link at bounding box center [19, 75] width 38 height 24
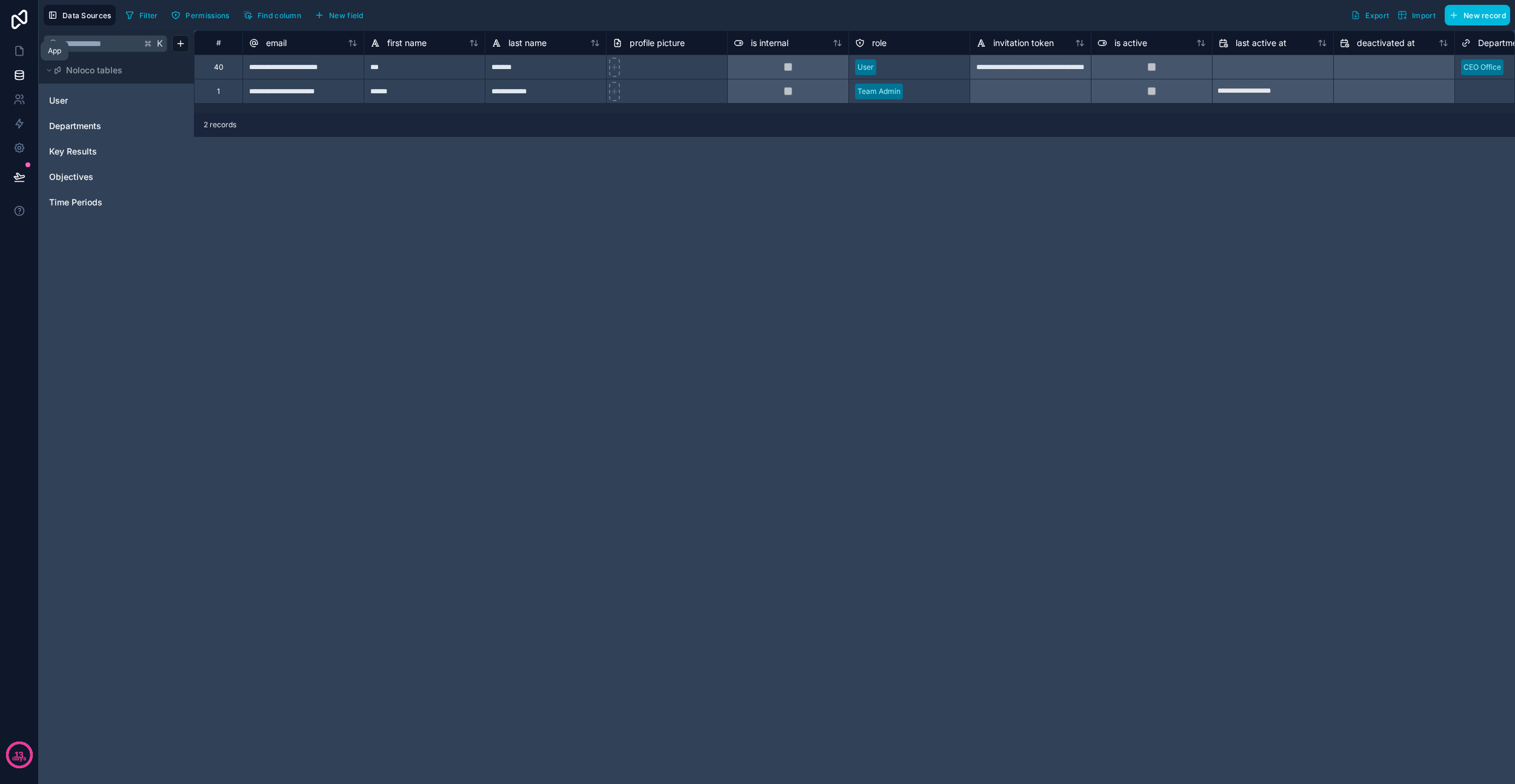
click at [21, 45] on icon at bounding box center [19, 51] width 12 height 12
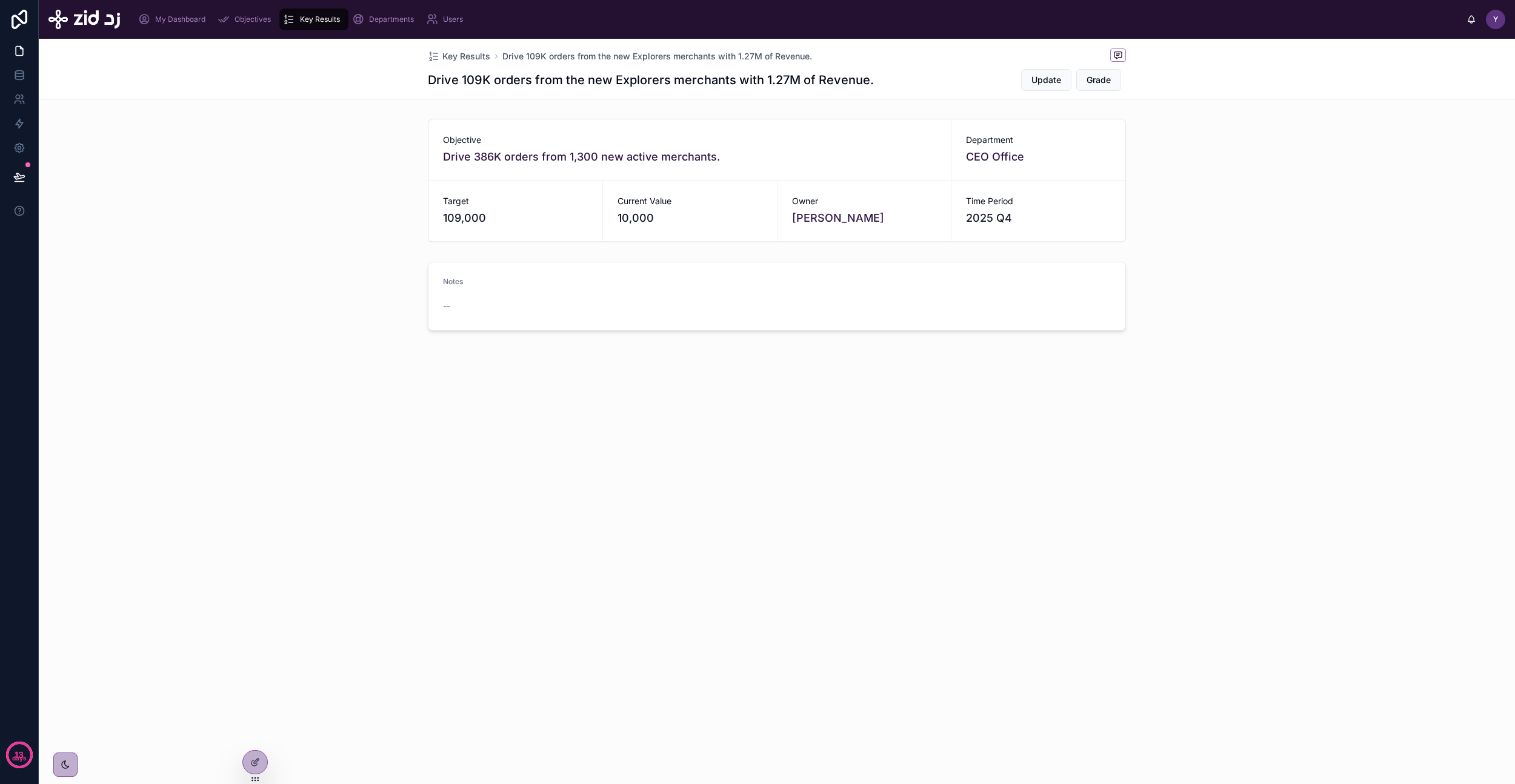
click at [824, 293] on form "Notes --" at bounding box center [777, 296] width 697 height 67
click at [1047, 78] on span "Update" at bounding box center [1046, 80] width 30 height 12
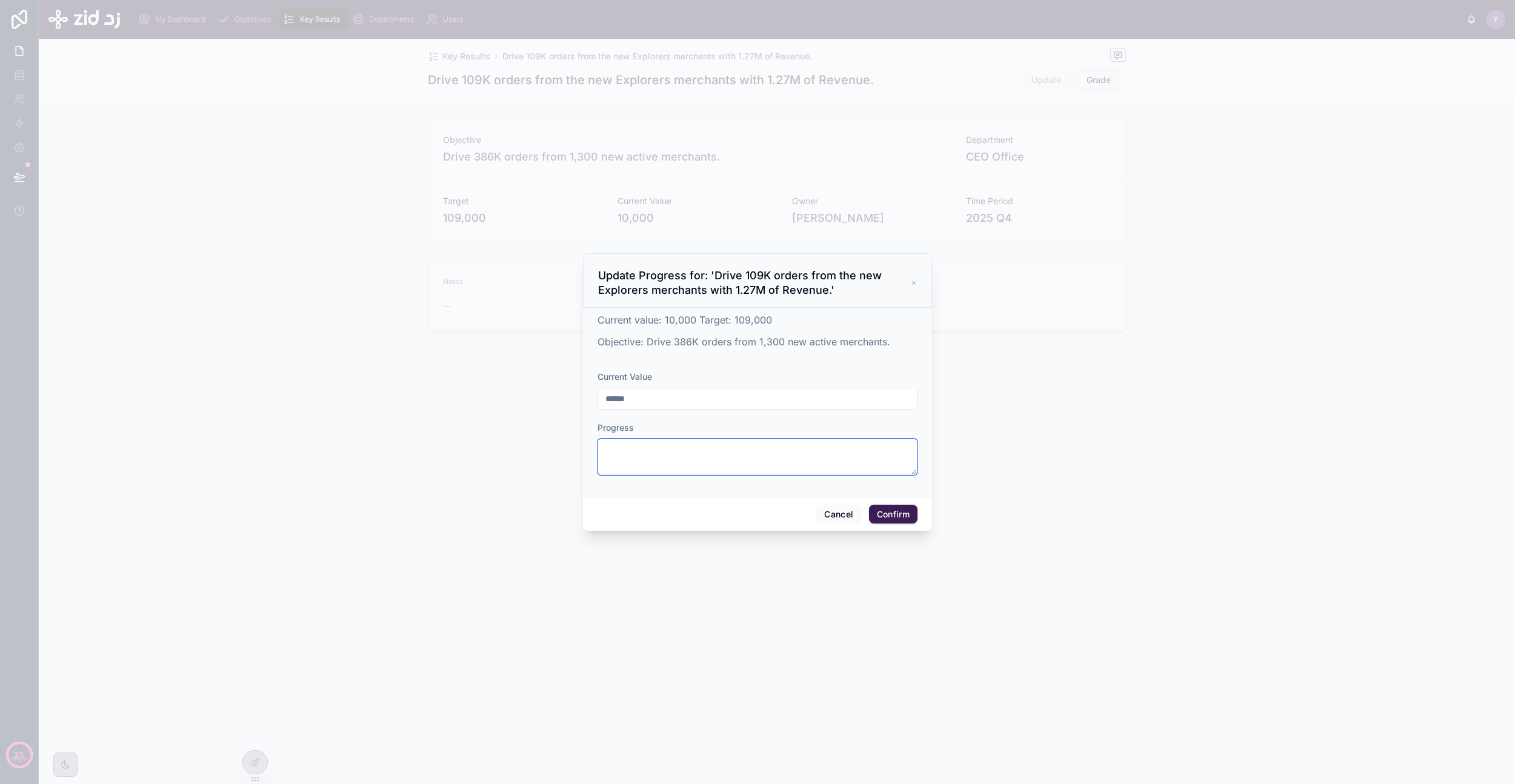
click at [808, 447] on textarea at bounding box center [757, 456] width 320 height 36
type textarea "*"
click at [898, 516] on button "Confirm" at bounding box center [892, 514] width 48 height 19
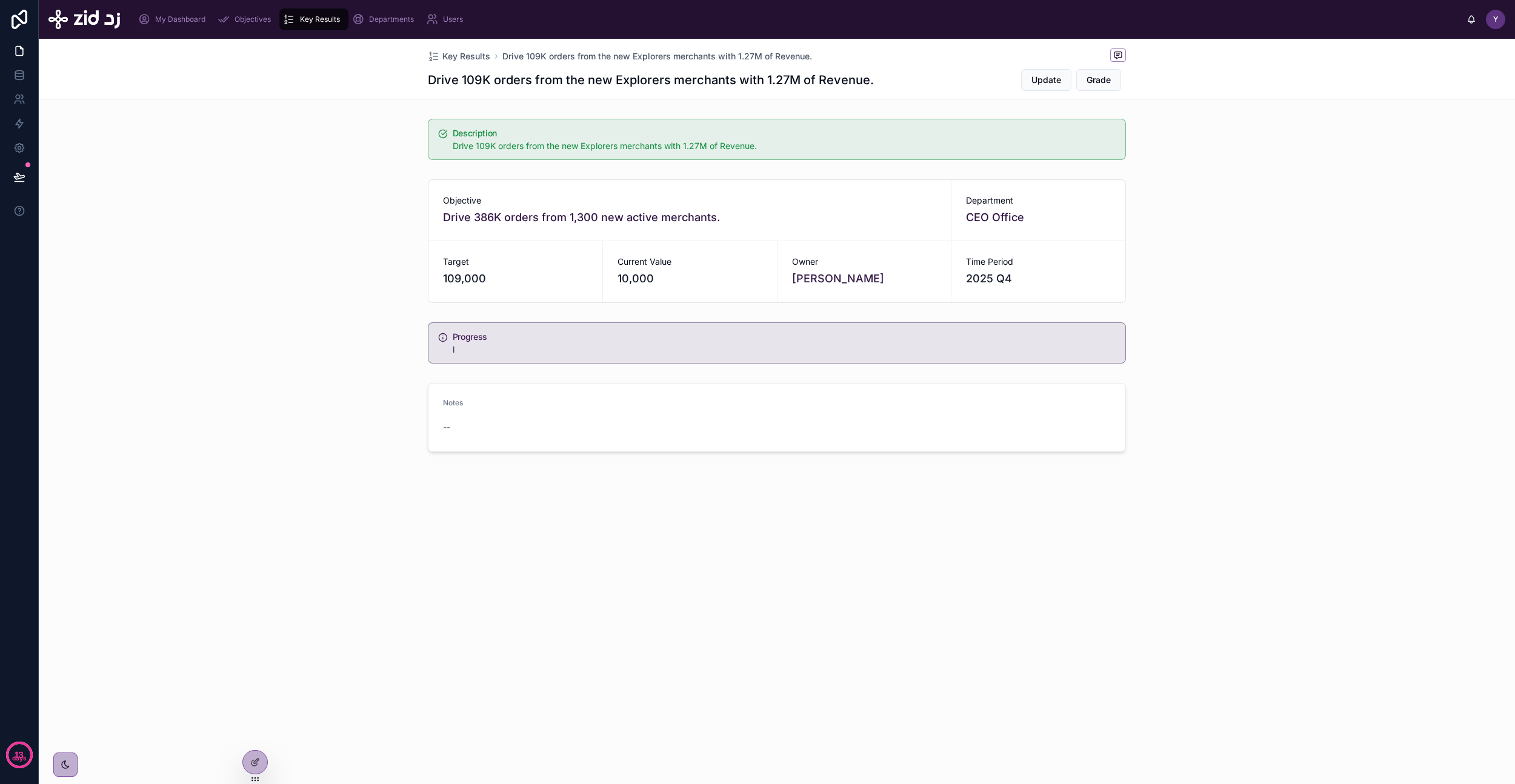
click at [1045, 80] on span "Update" at bounding box center [1046, 80] width 30 height 12
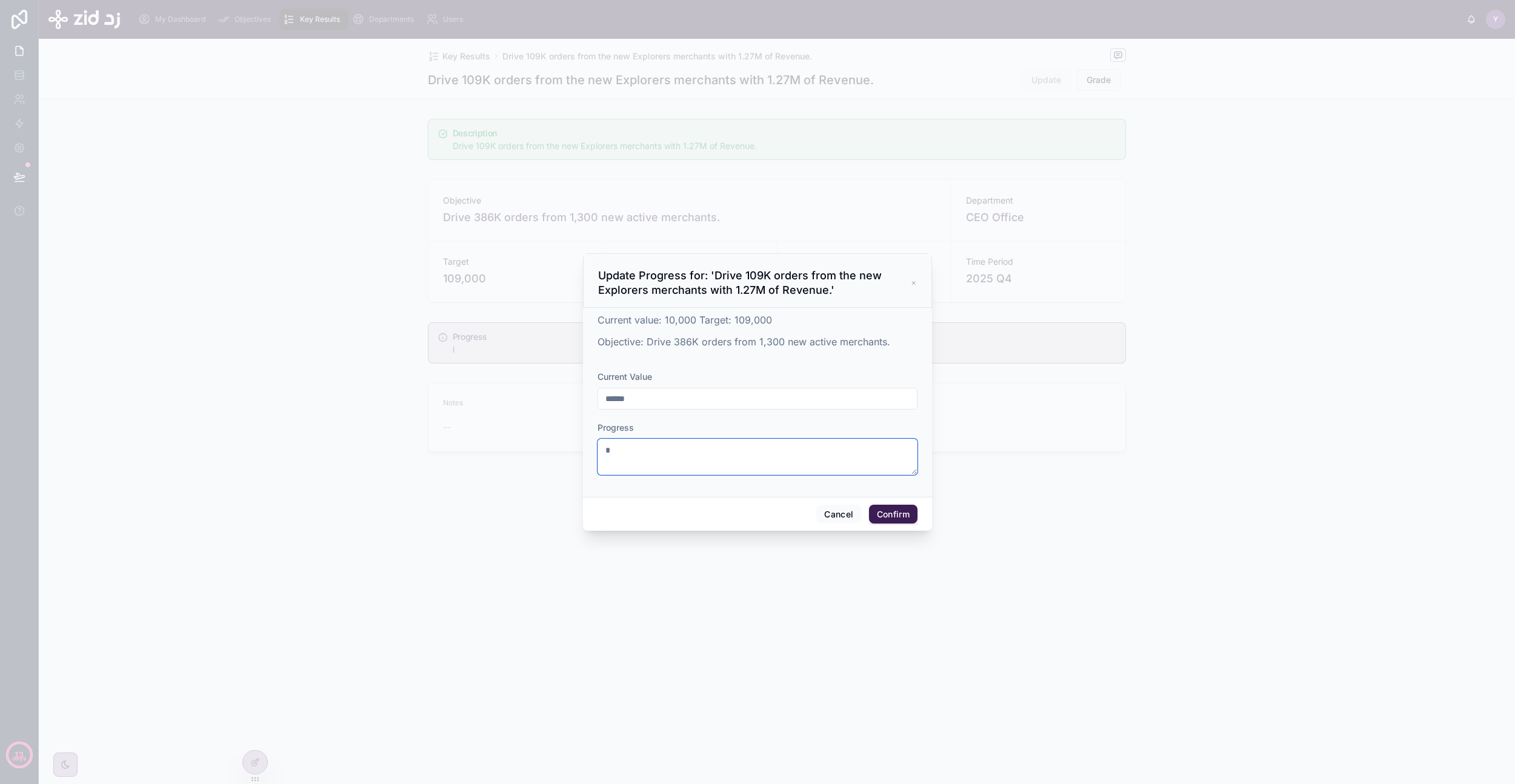
click at [655, 456] on textarea "*" at bounding box center [757, 456] width 320 height 36
type textarea "***"
click at [896, 518] on button "Confirm" at bounding box center [892, 514] width 48 height 19
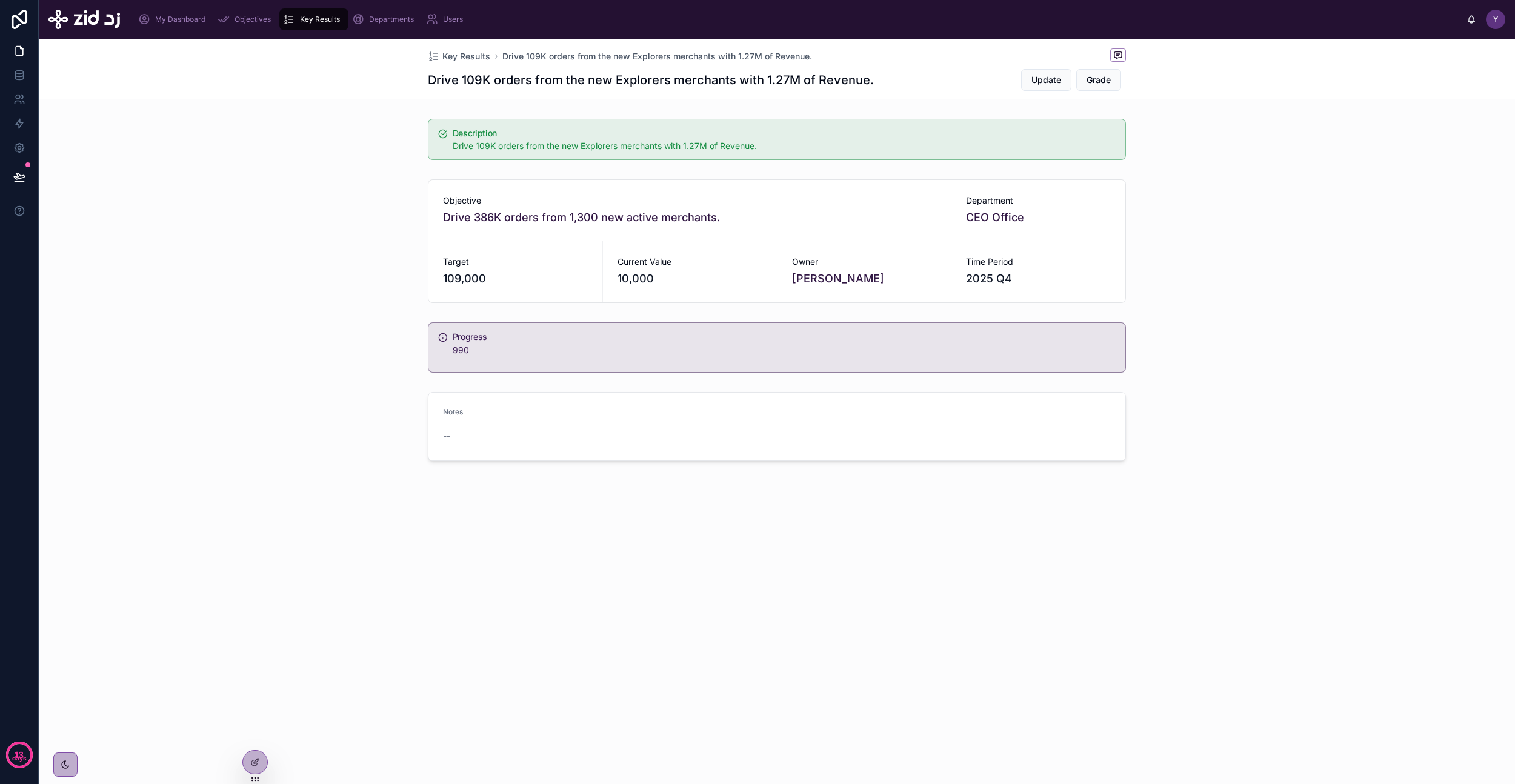
click at [1149, 70] on div "Key Results Drive 109K orders from the new Explorers merchants with 1.27M of Re…" at bounding box center [777, 69] width 1476 height 61
click at [1106, 75] on span "Grade" at bounding box center [1098, 80] width 24 height 12
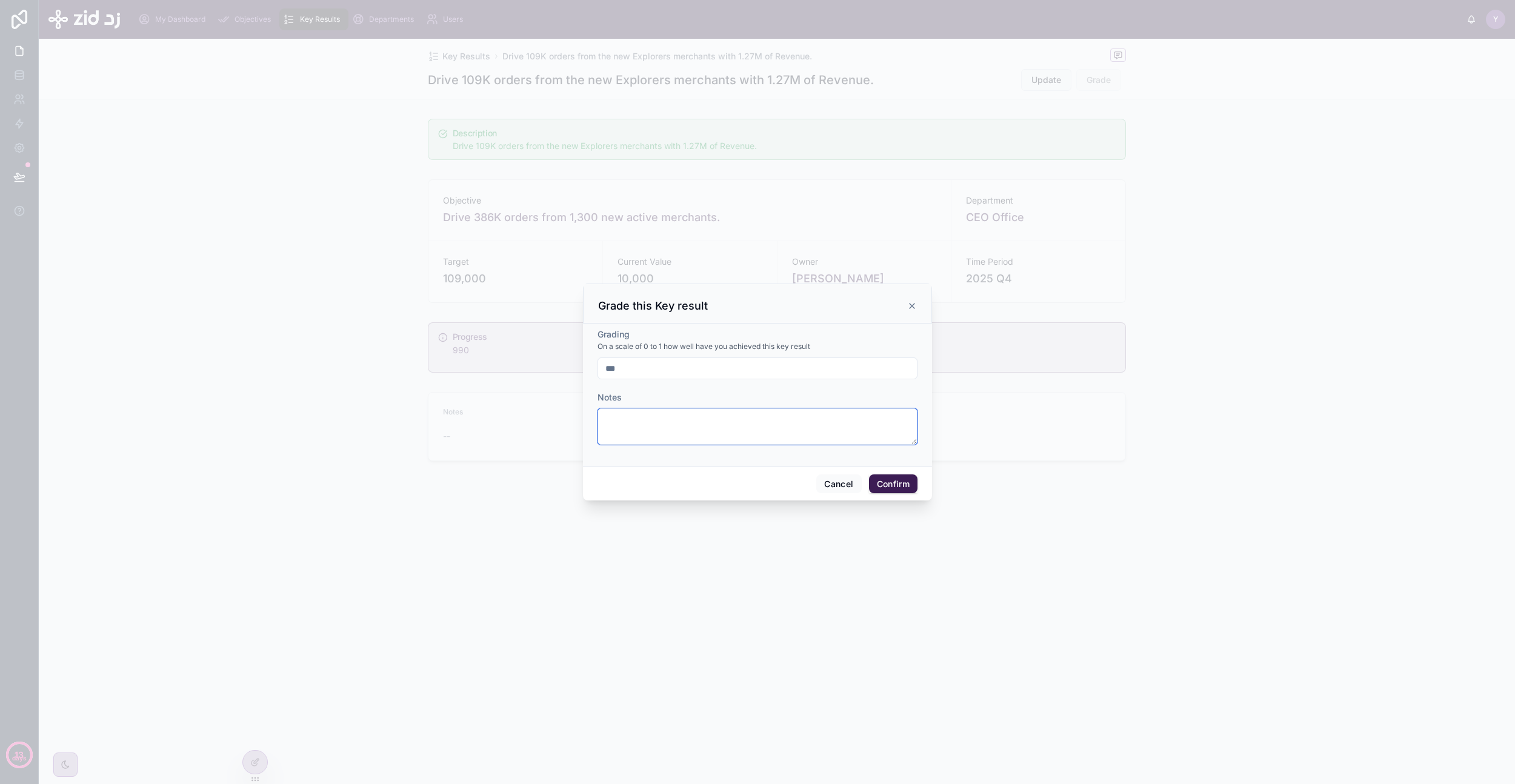
click at [703, 427] on textarea at bounding box center [757, 426] width 320 height 36
type textarea "***"
click at [908, 481] on button "Confirm" at bounding box center [892, 484] width 48 height 19
click at [949, 517] on div "Key Results Drive 109K orders from the new Explorers merchants with 1.27M of Re…" at bounding box center [777, 291] width 1476 height 505
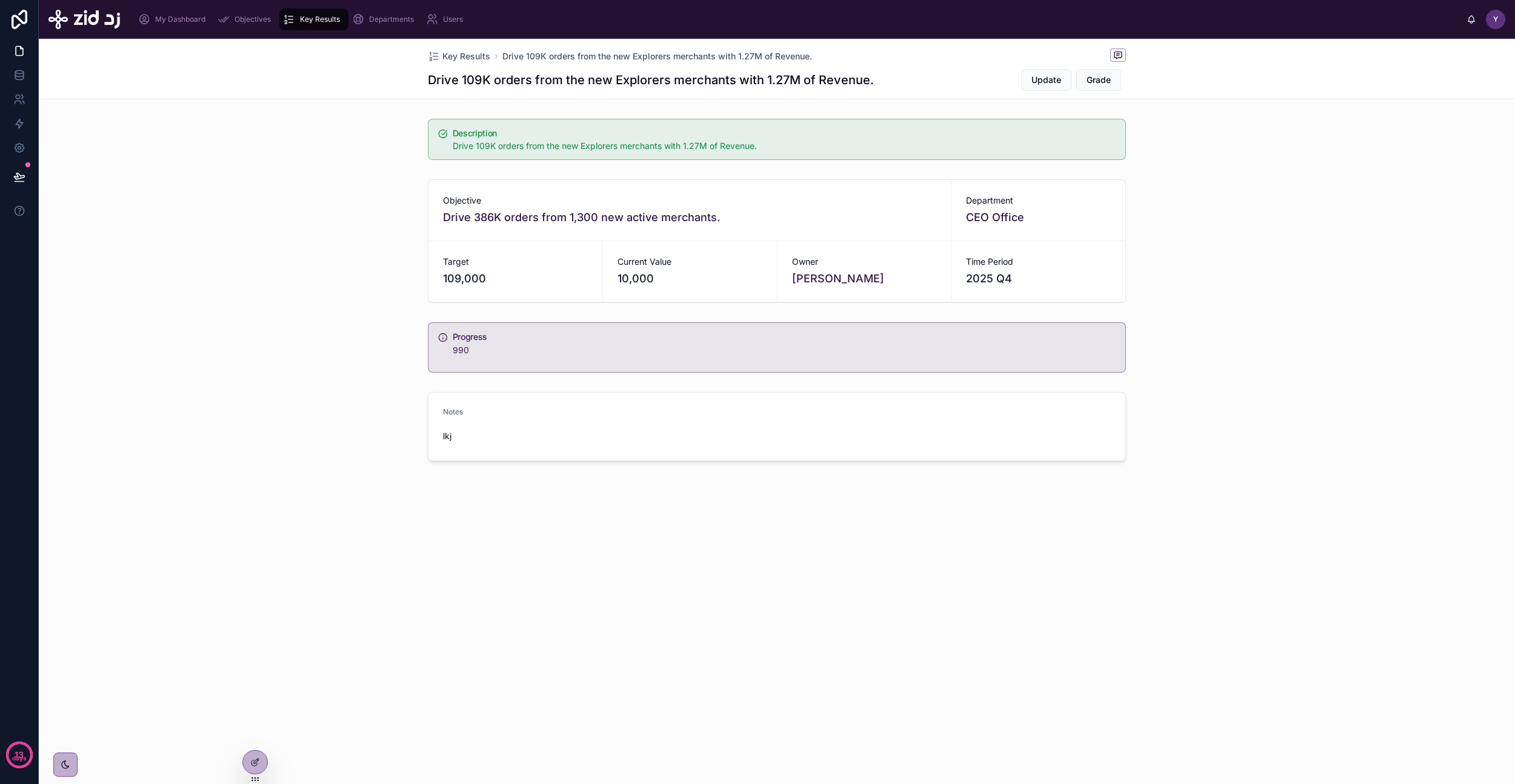
click at [260, 752] on div at bounding box center [255, 761] width 24 height 23
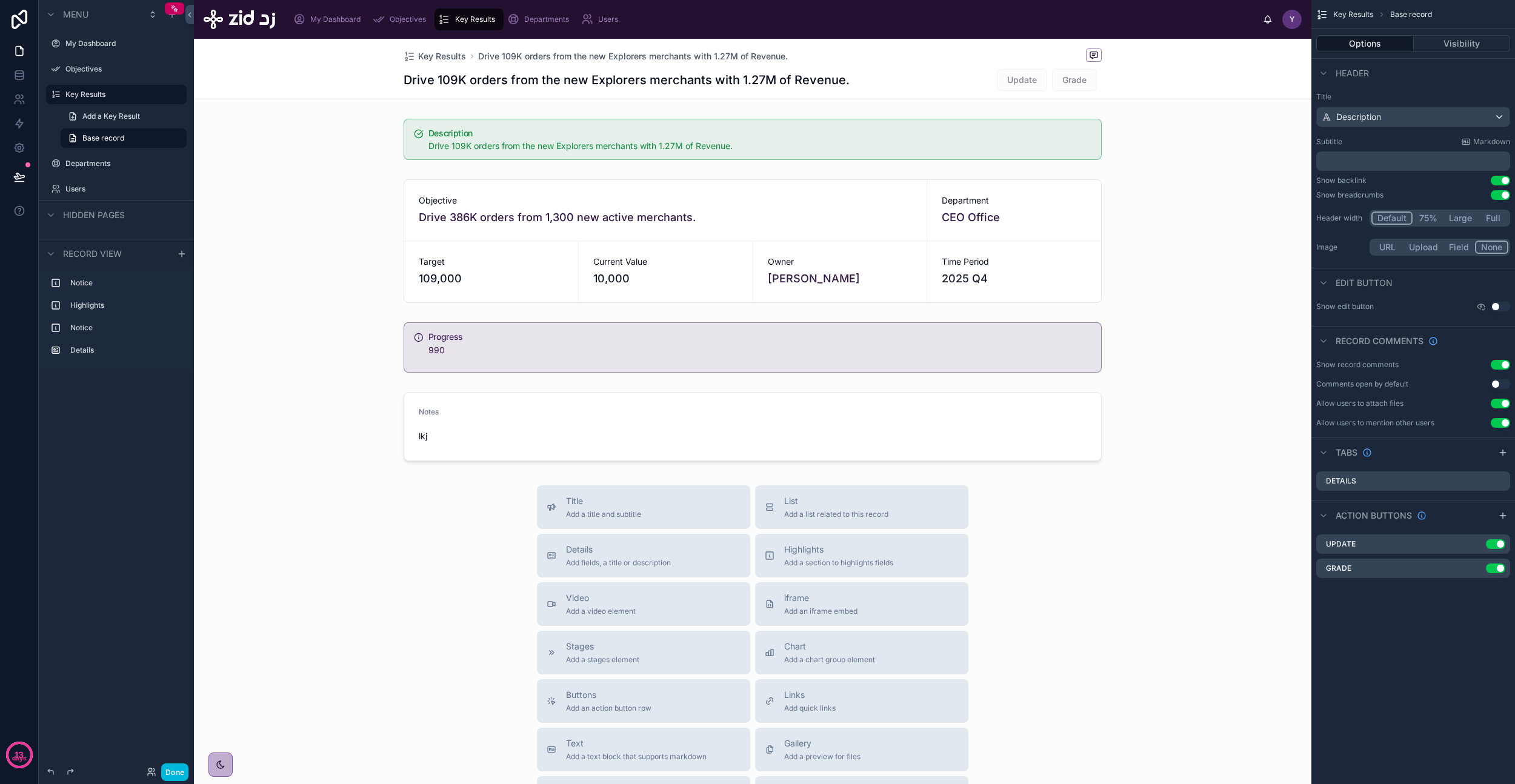
click at [619, 205] on div at bounding box center [752, 241] width 1118 height 133
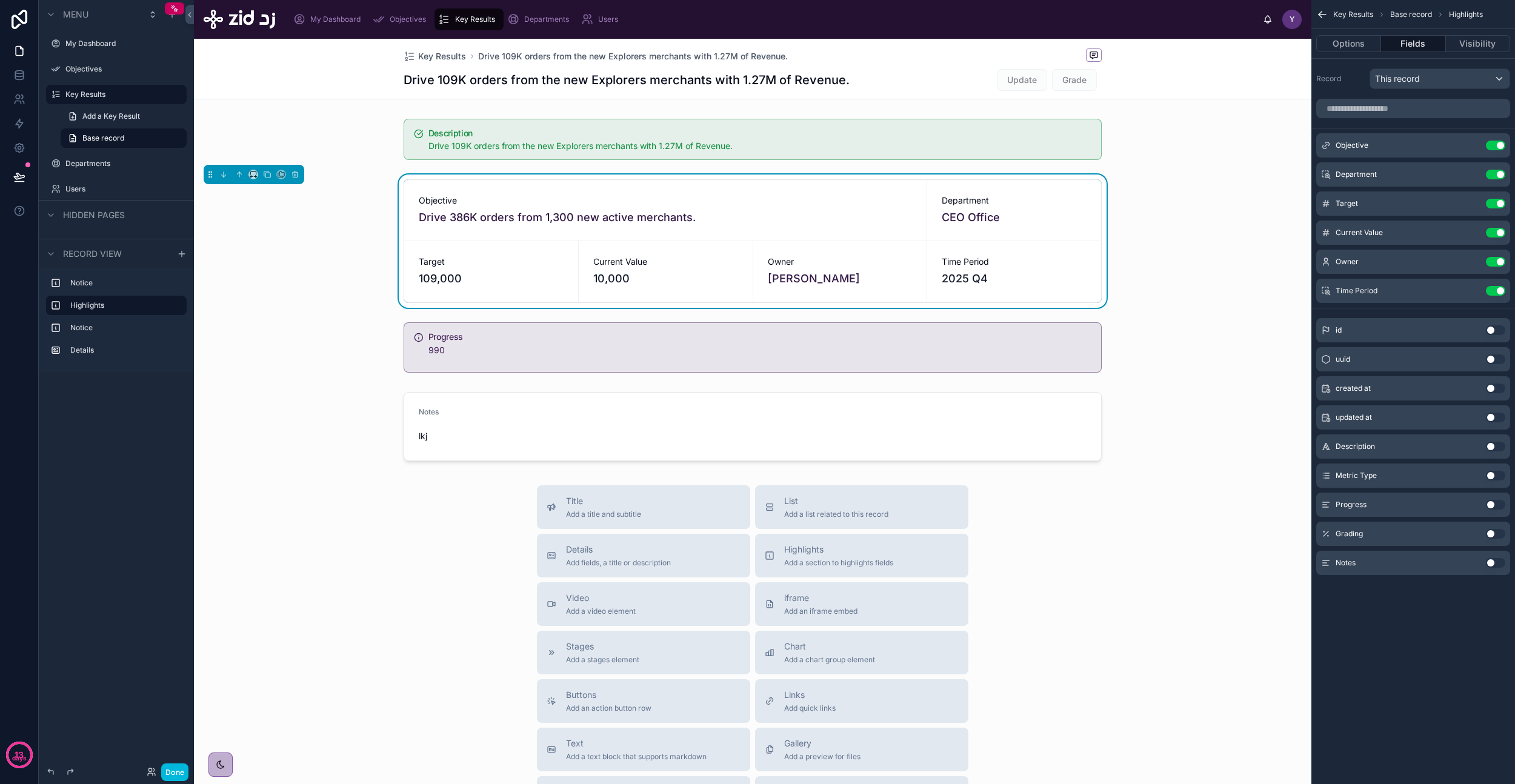
click at [0, 0] on icon "scrollable content" at bounding box center [0, 0] width 0 height 0
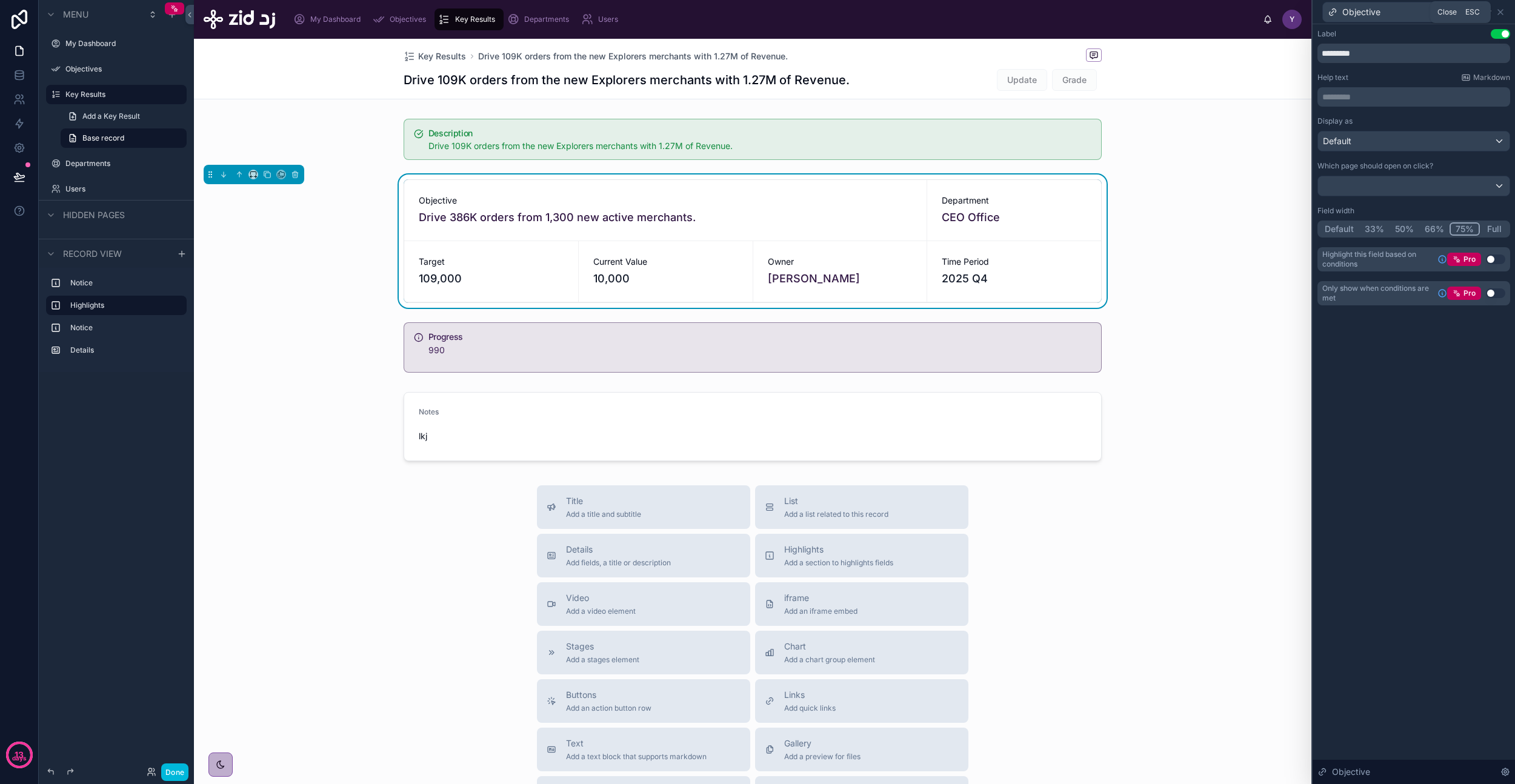
click at [1502, 12] on icon at bounding box center [1500, 12] width 9 height 9
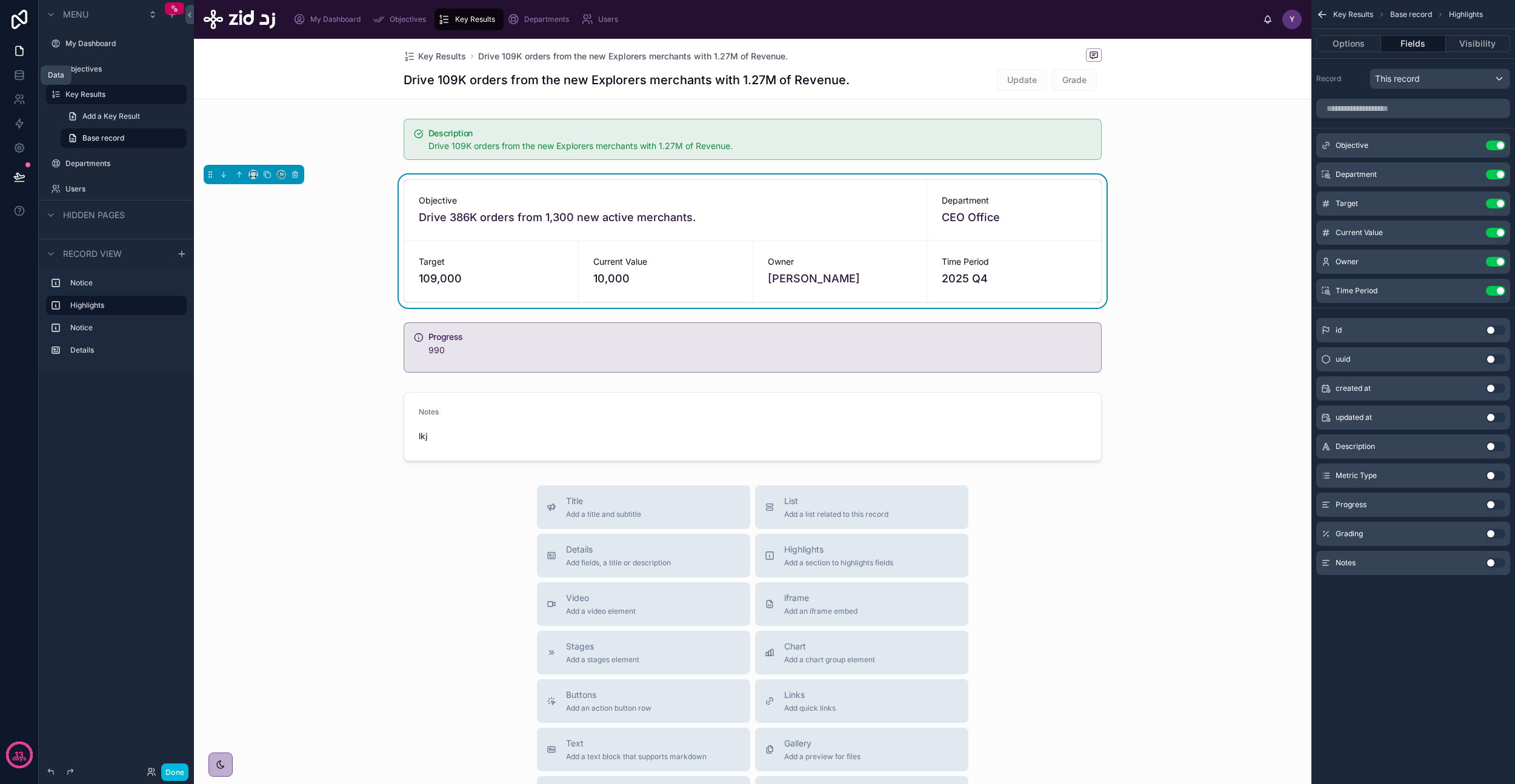
click at [24, 74] on icon at bounding box center [19, 75] width 12 height 12
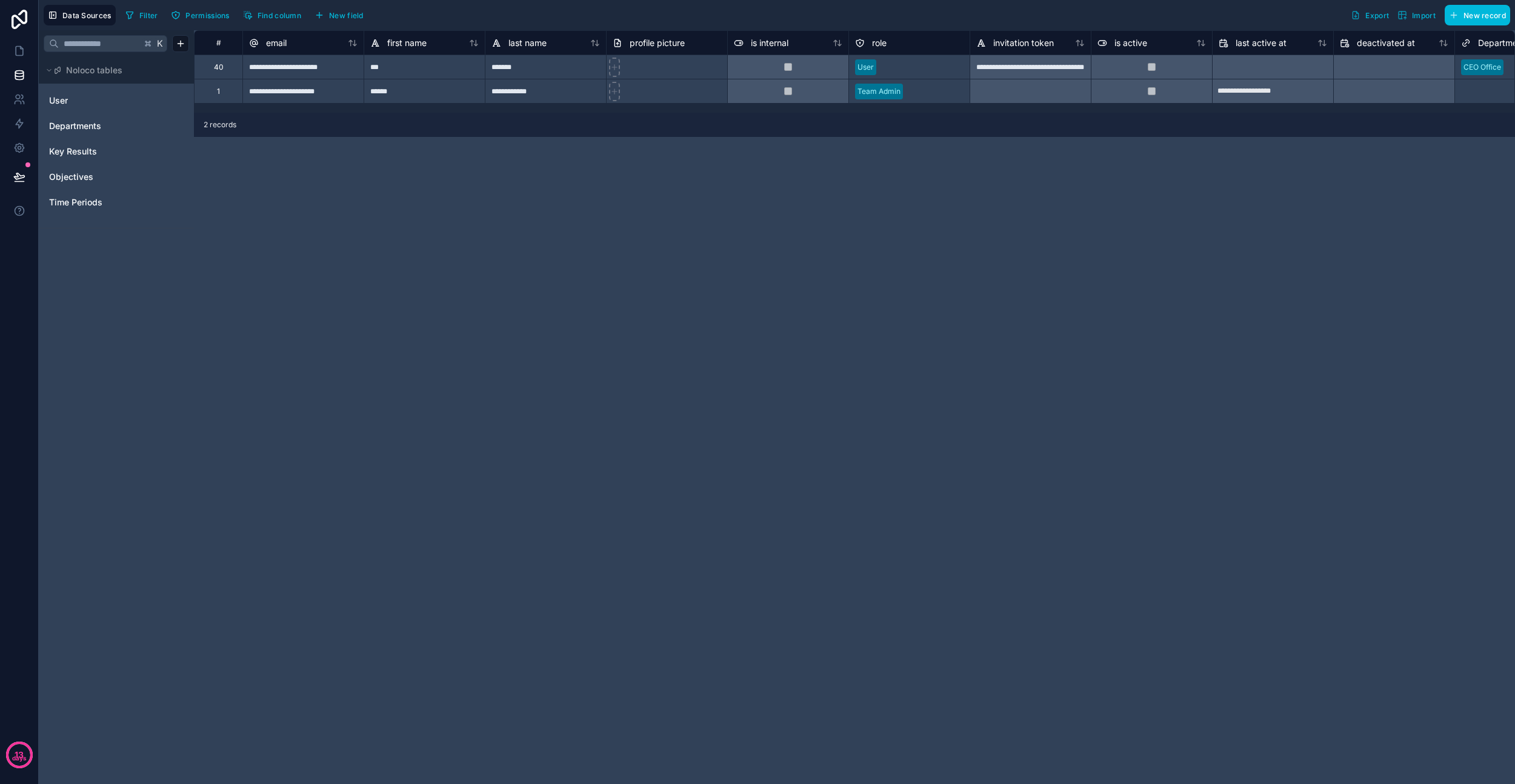
click at [77, 177] on span "Objectives" at bounding box center [71, 177] width 44 height 12
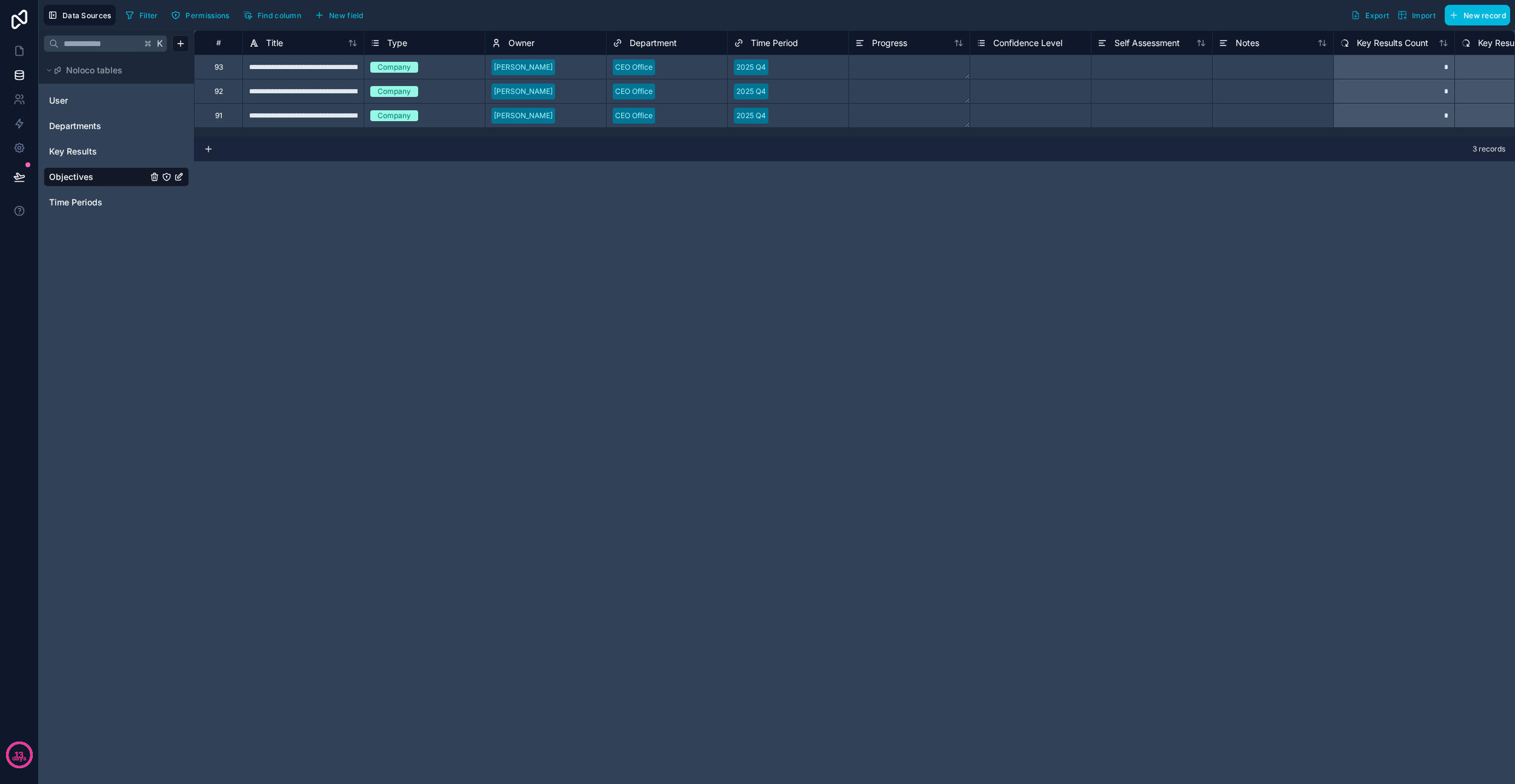
click at [104, 158] on div "Key Results" at bounding box center [116, 151] width 145 height 19
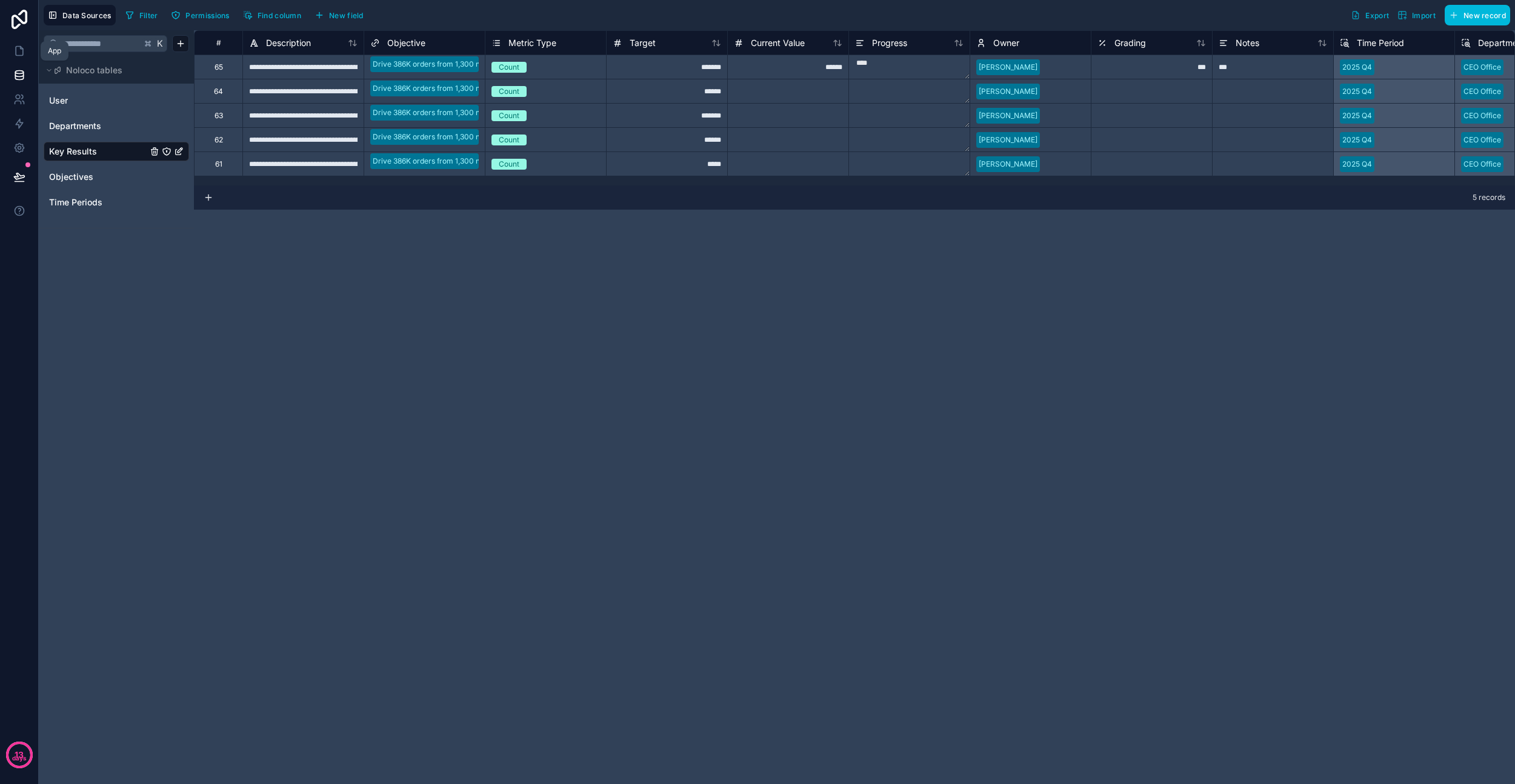
click at [12, 48] on link at bounding box center [19, 51] width 38 height 24
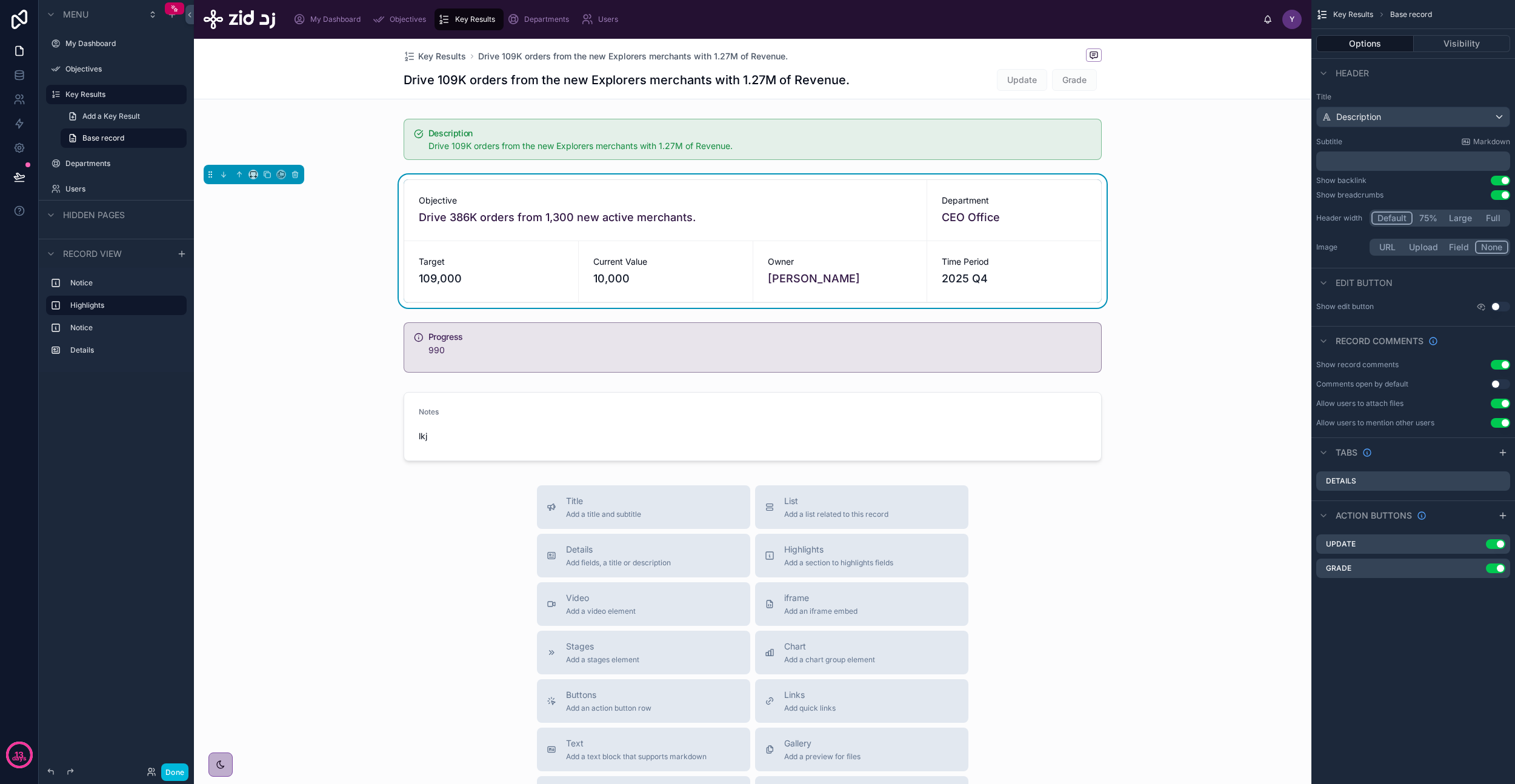
click at [1200, 207] on div "Objective Drive 386K orders from 1,300 new active merchants. Department CEO Off…" at bounding box center [752, 241] width 1118 height 133
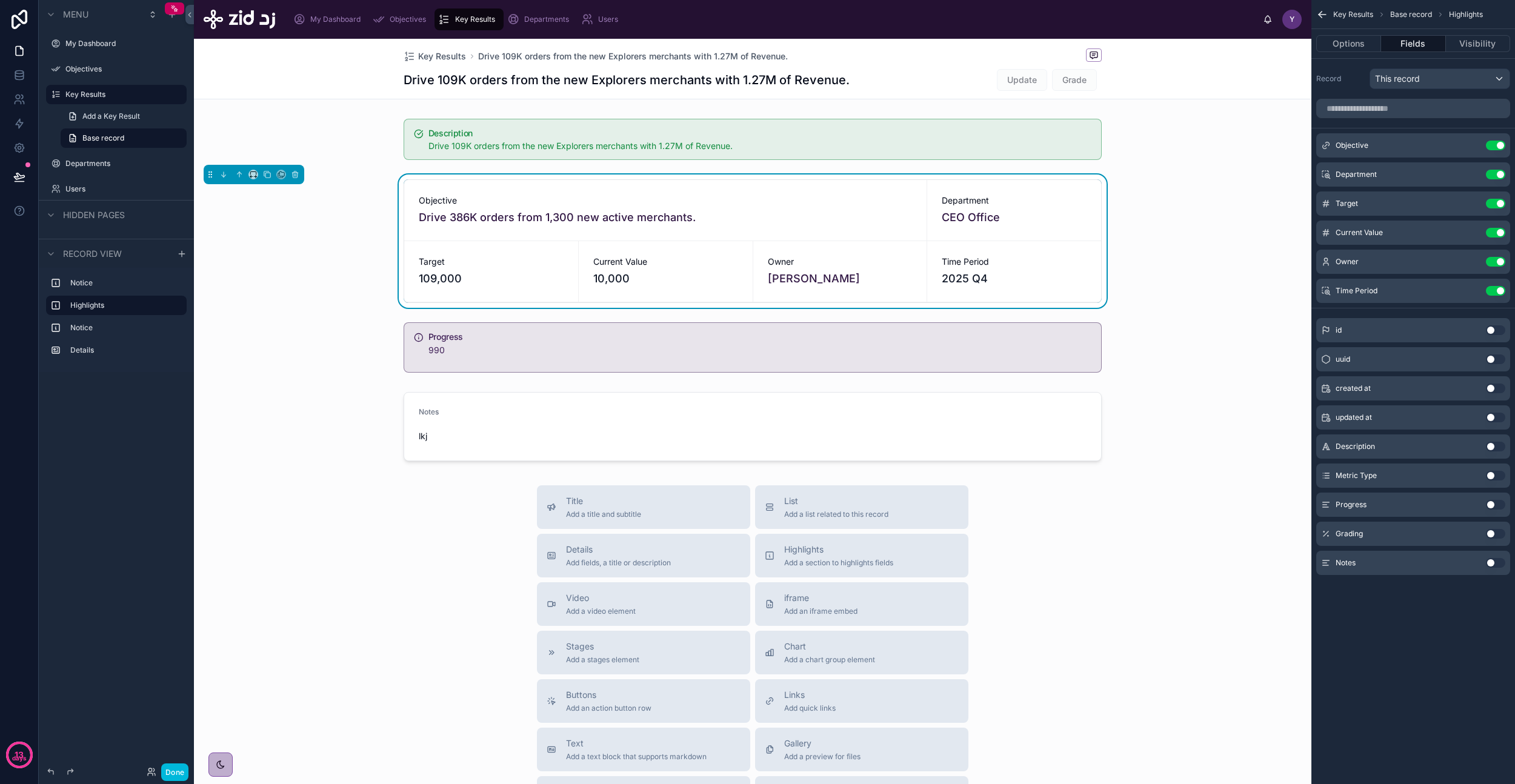
click at [169, 770] on button "Done" at bounding box center [175, 771] width 27 height 18
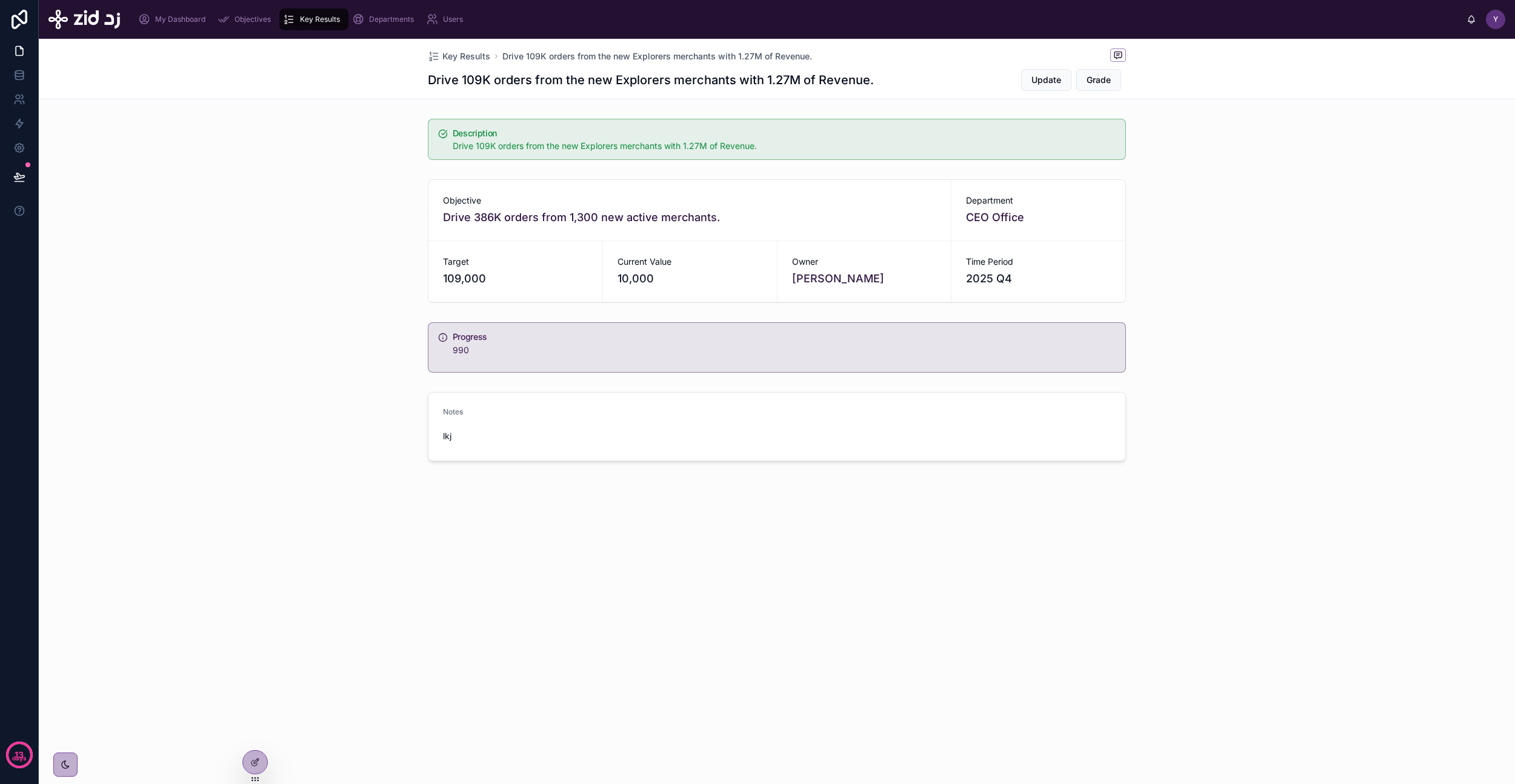
click at [466, 53] on span "Key Results" at bounding box center [466, 56] width 48 height 12
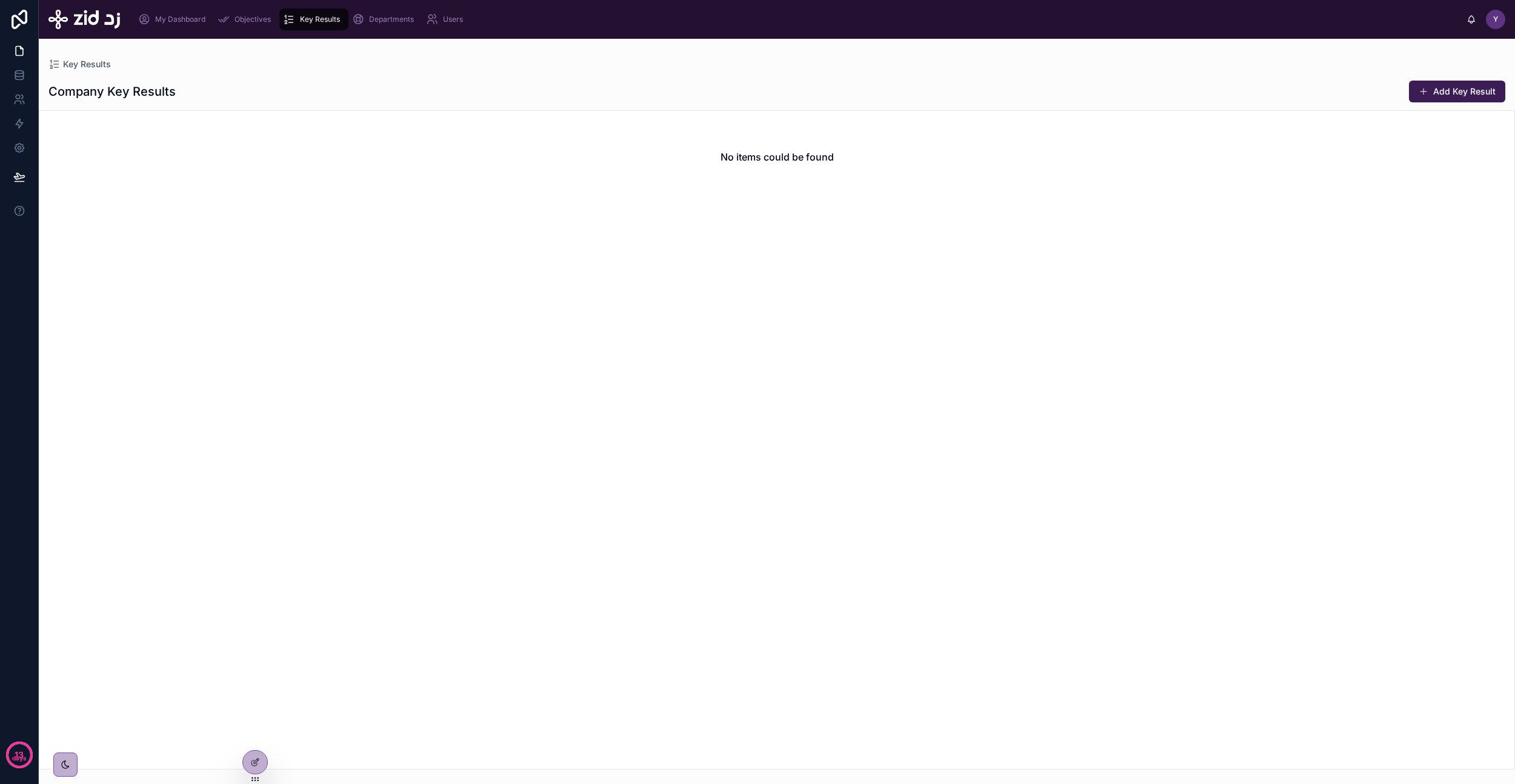
click at [253, 759] on icon at bounding box center [255, 761] width 9 height 9
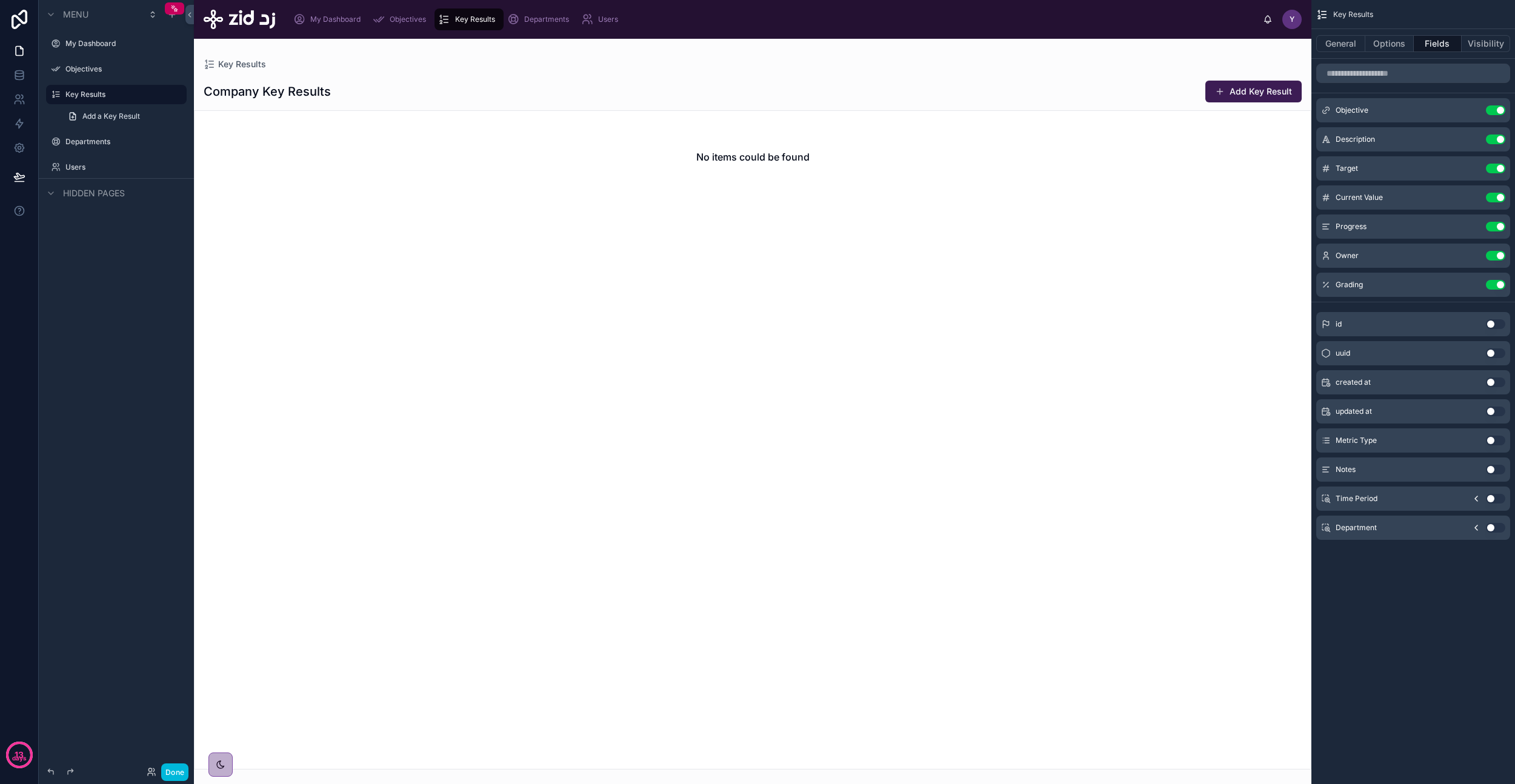
click at [963, 214] on div at bounding box center [752, 411] width 1118 height 745
click at [1377, 38] on button "Options" at bounding box center [1389, 44] width 48 height 17
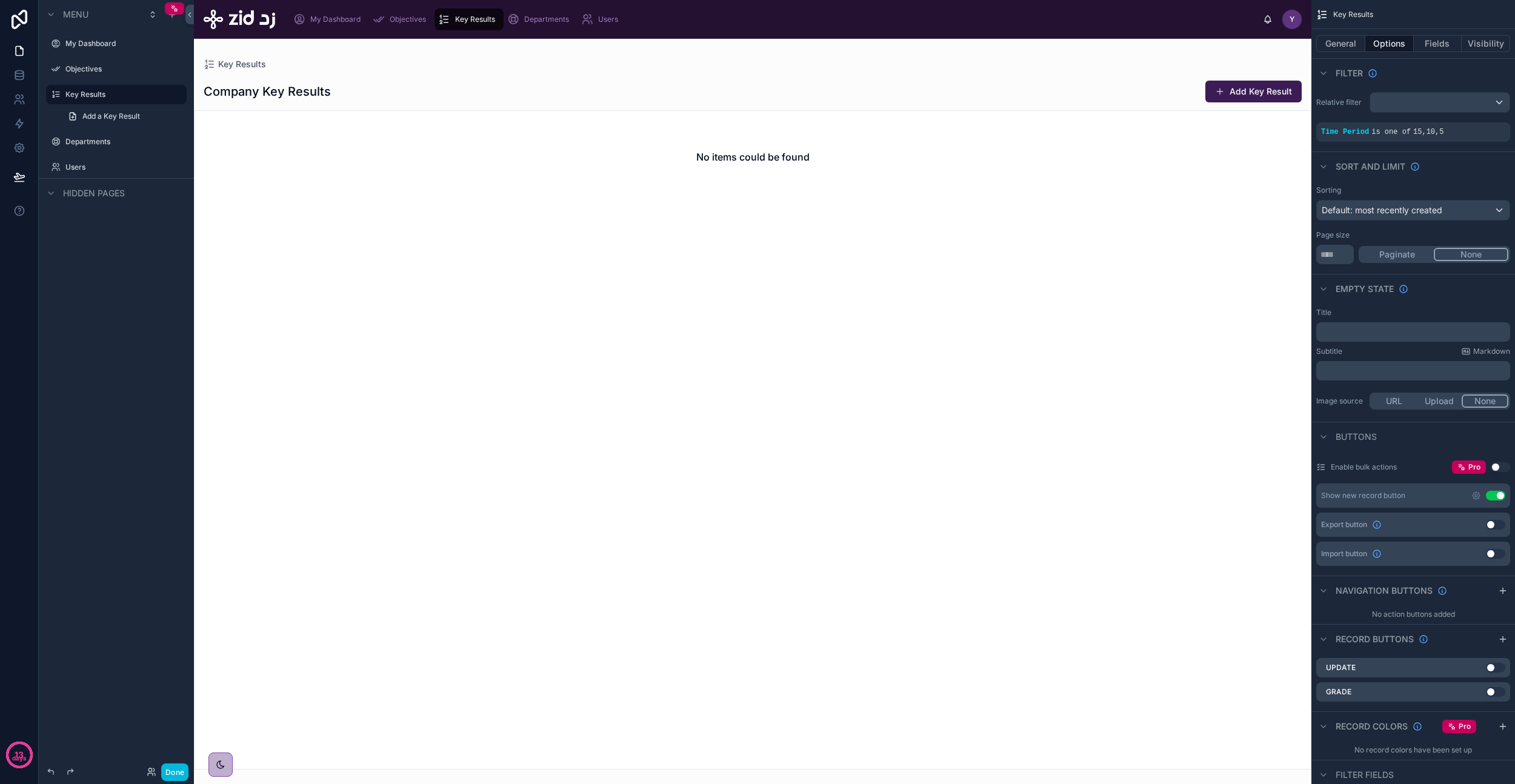
click at [1419, 134] on span "15" at bounding box center [1418, 132] width 8 height 8
click at [0, 0] on div "scrollable content" at bounding box center [0, 0] width 0 height 0
click at [1397, 134] on icon "scrollable content" at bounding box center [1399, 132] width 9 height 9
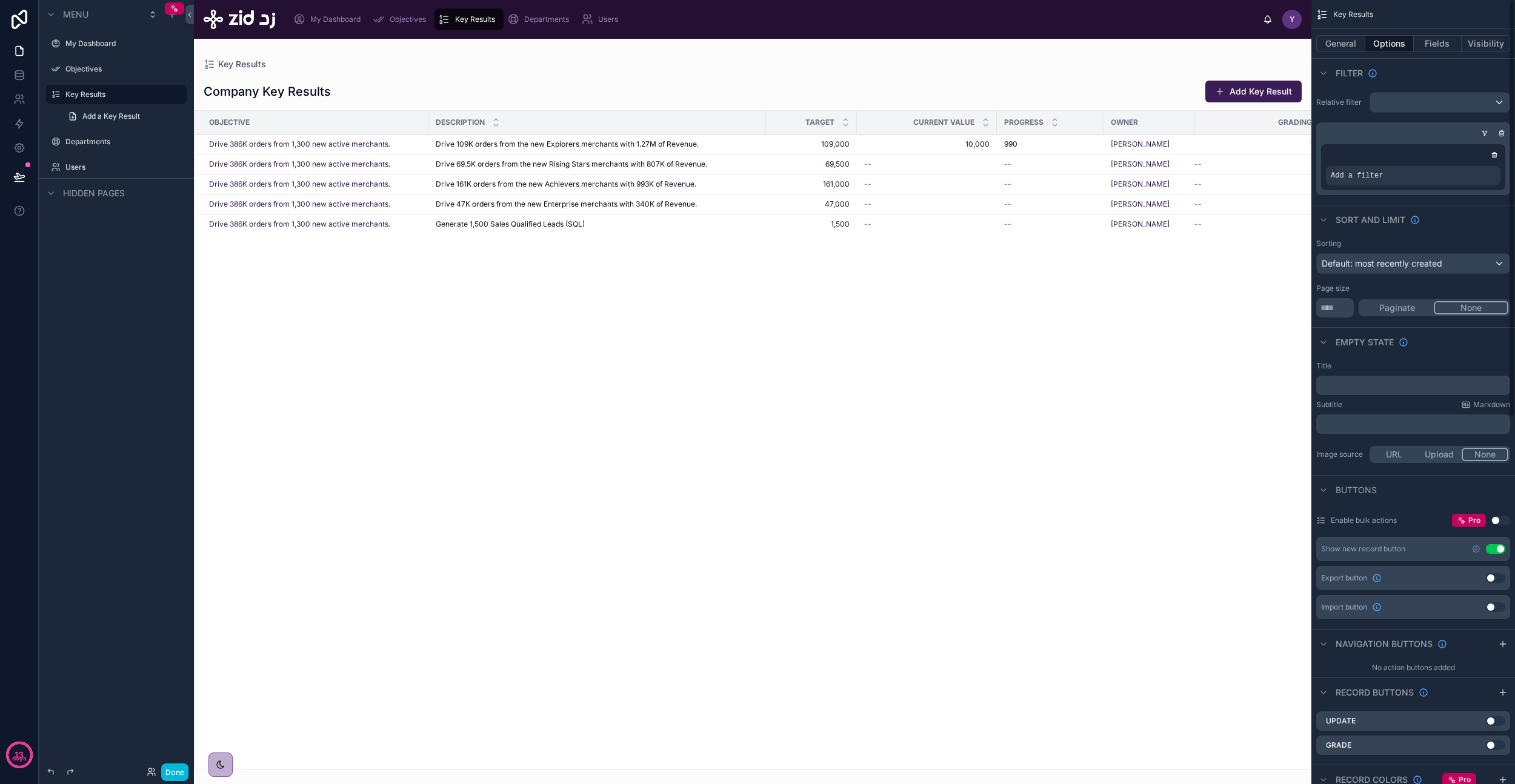
click at [1361, 180] on div "Add a filter" at bounding box center [1413, 175] width 175 height 19
click at [0, 0] on icon "scrollable content" at bounding box center [0, 0] width 0 height 0
click at [1213, 149] on div "Select a field" at bounding box center [1209, 157] width 73 height 19
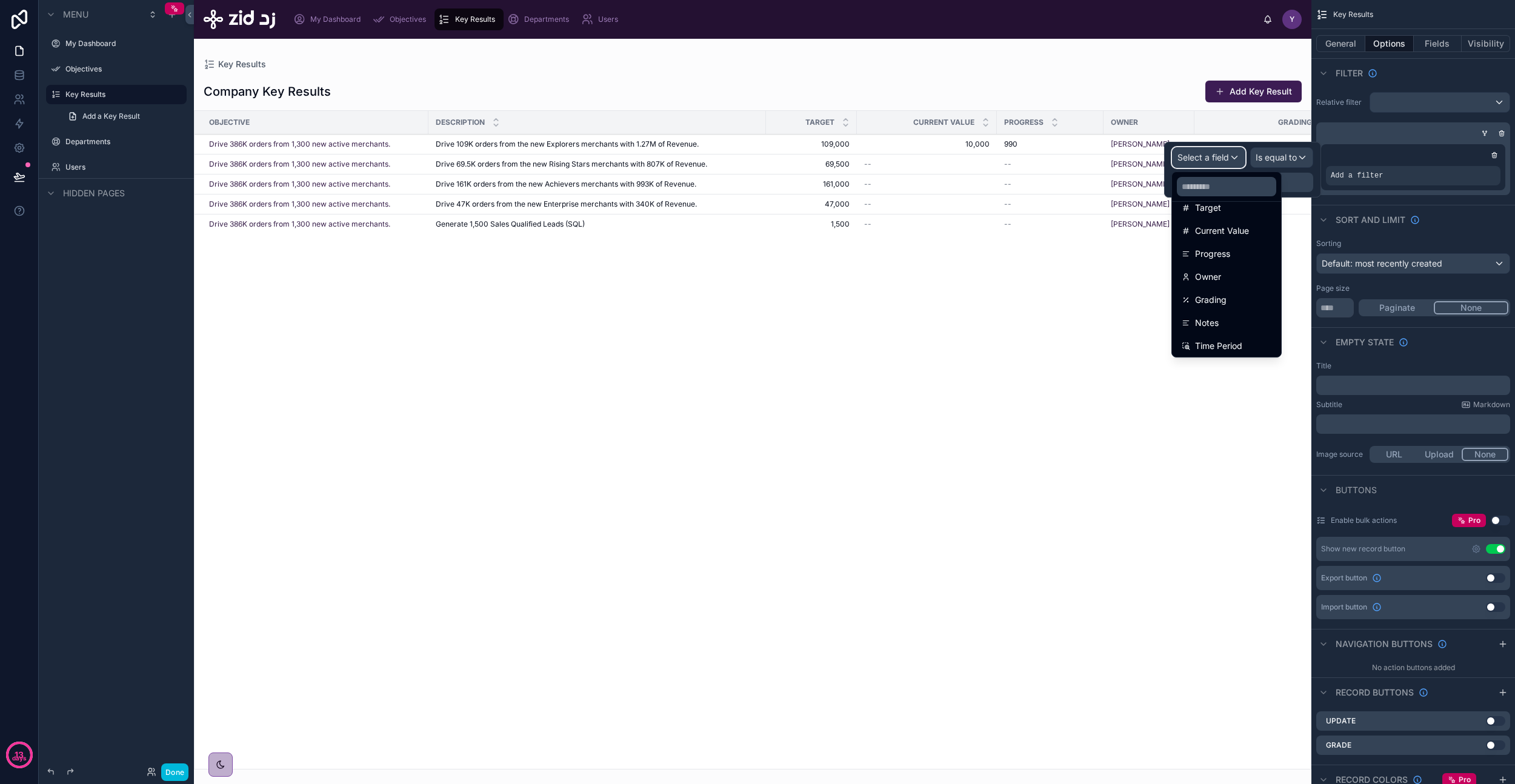
scroll to position [201, 0]
click at [1223, 314] on span "Time Period" at bounding box center [1219, 320] width 47 height 14
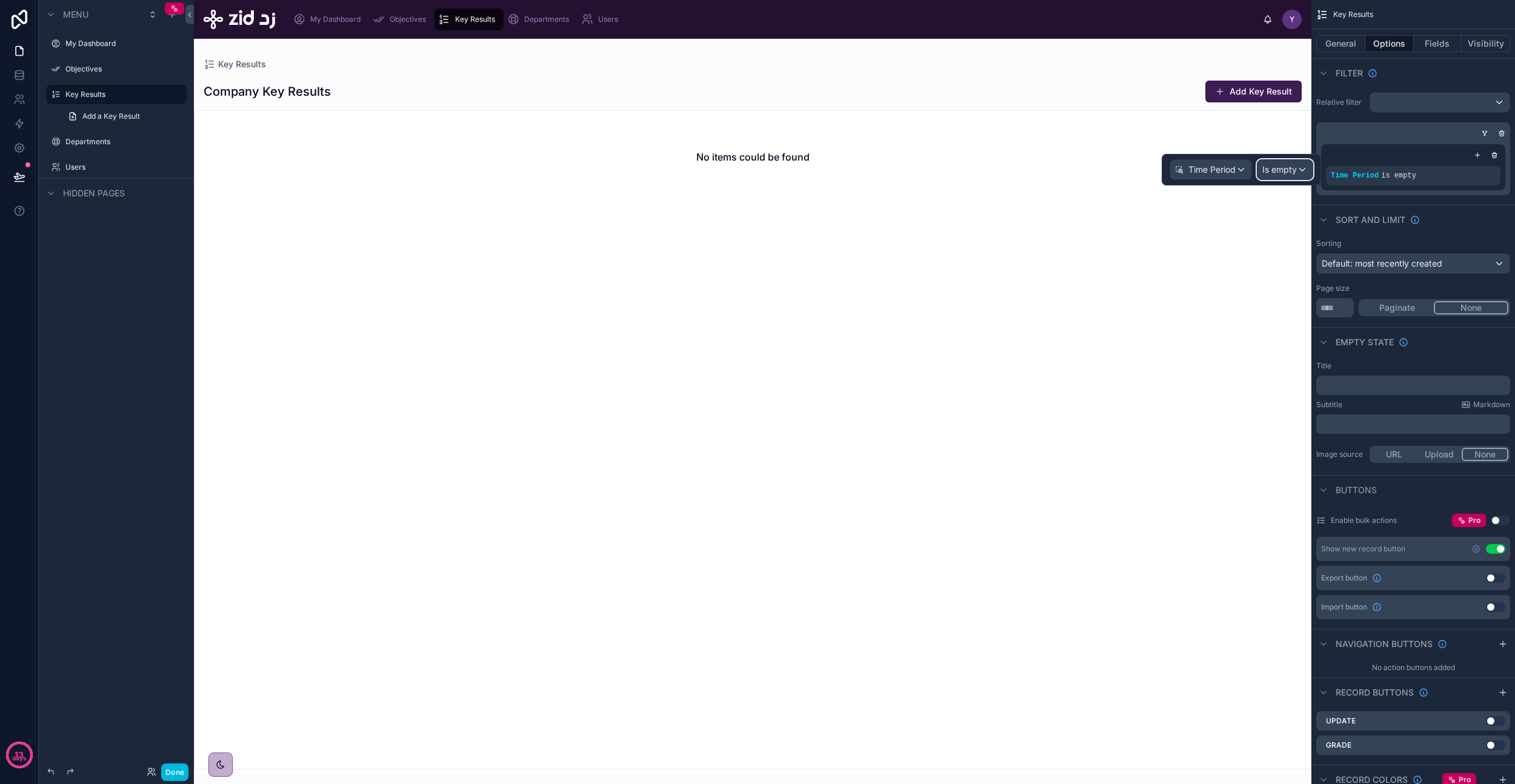
click at [1270, 169] on span "Is empty" at bounding box center [1280, 169] width 35 height 12
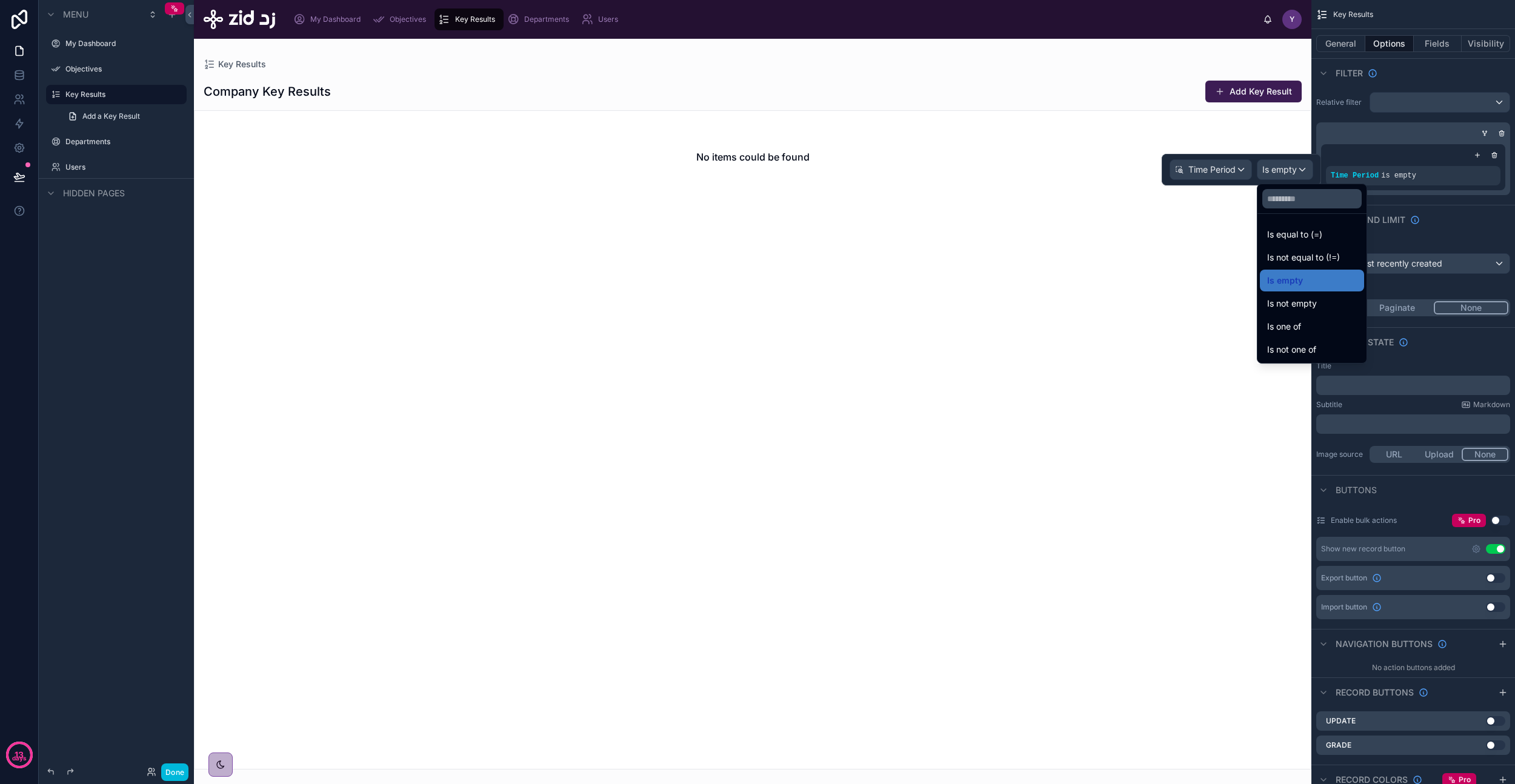
click at [1315, 316] on div "Is one of" at bounding box center [1313, 326] width 105 height 22
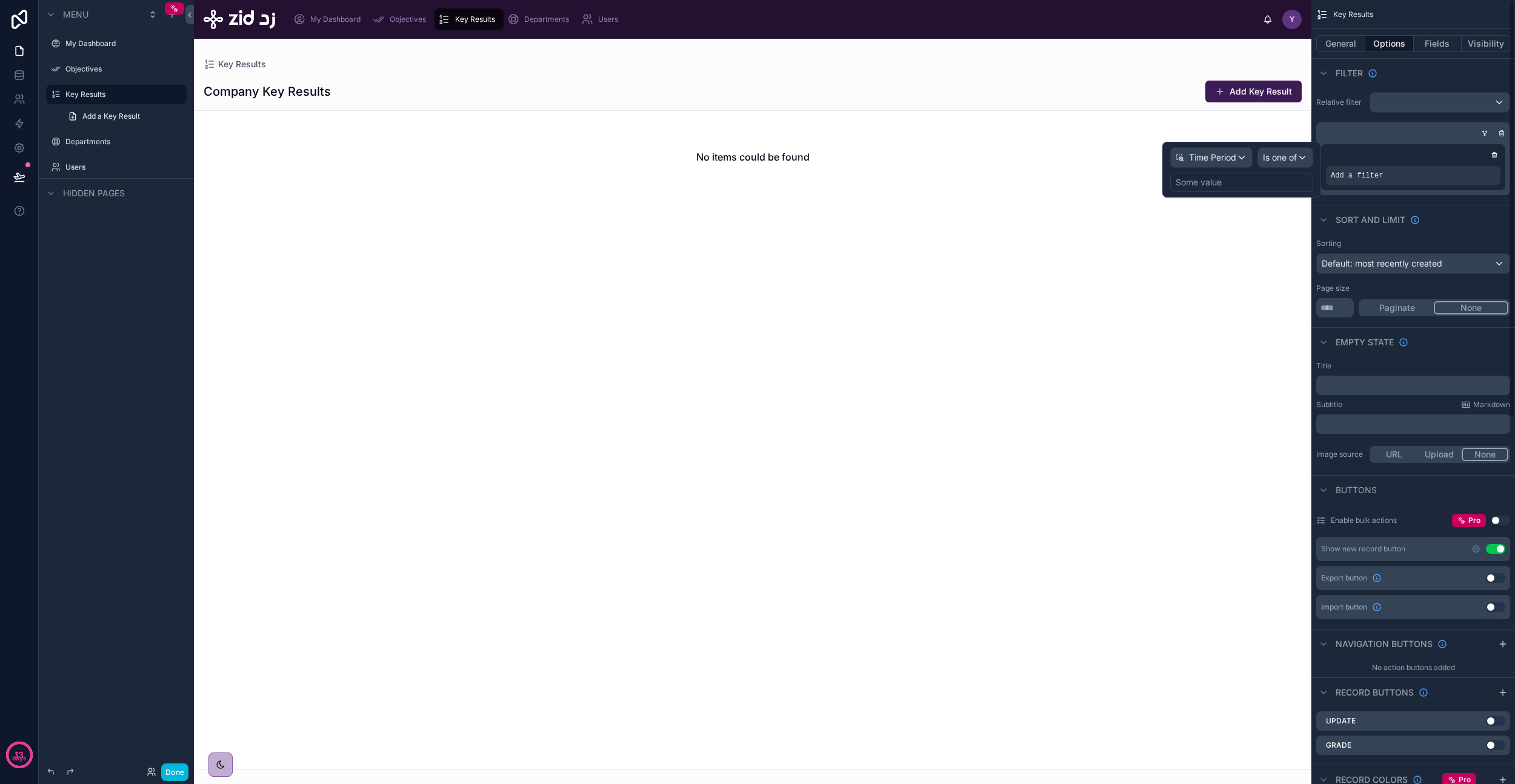
click at [1236, 180] on div "Some value" at bounding box center [1242, 182] width 143 height 19
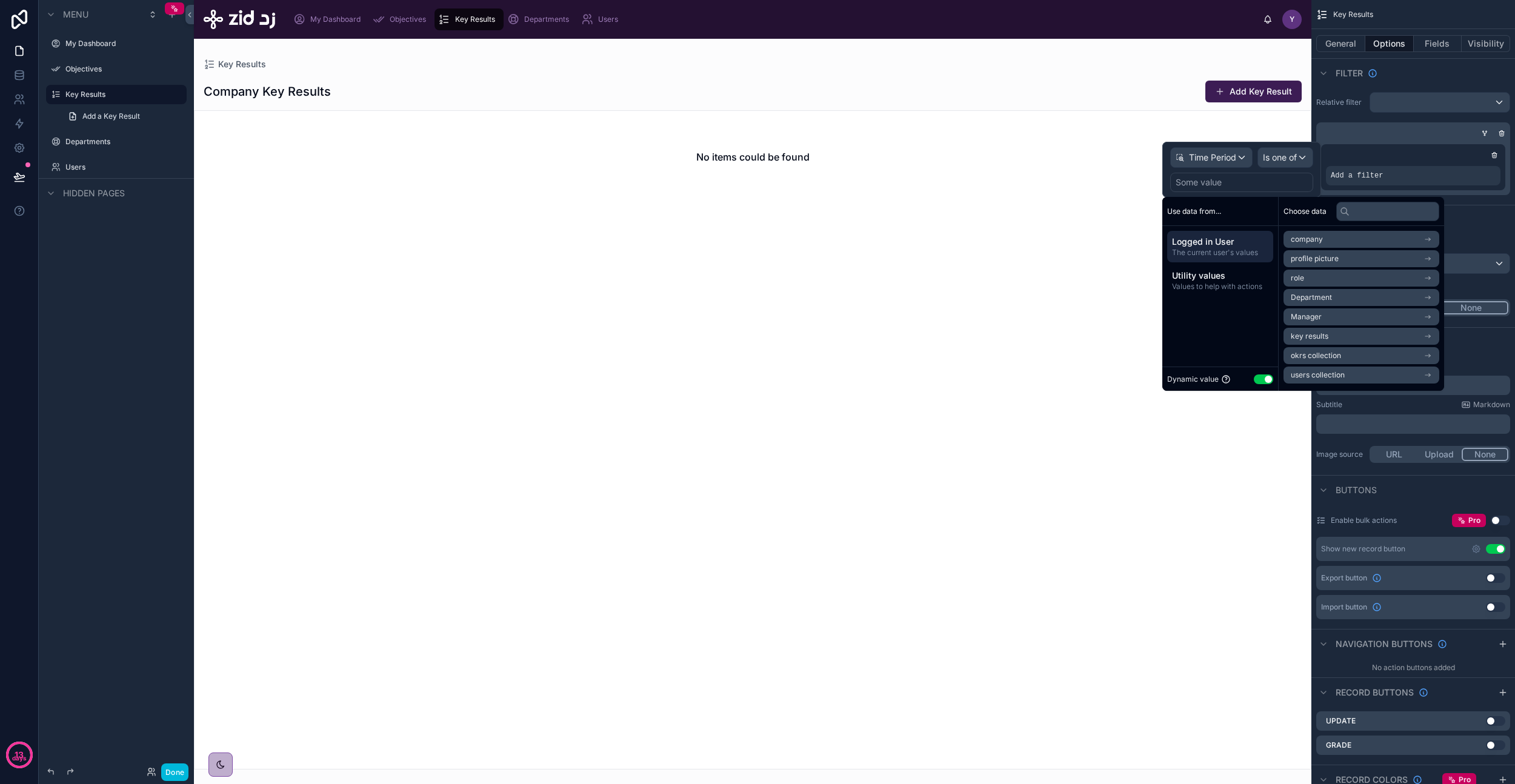
click at [1250, 170] on div "Time Period Is one of Some value" at bounding box center [1242, 169] width 143 height 45
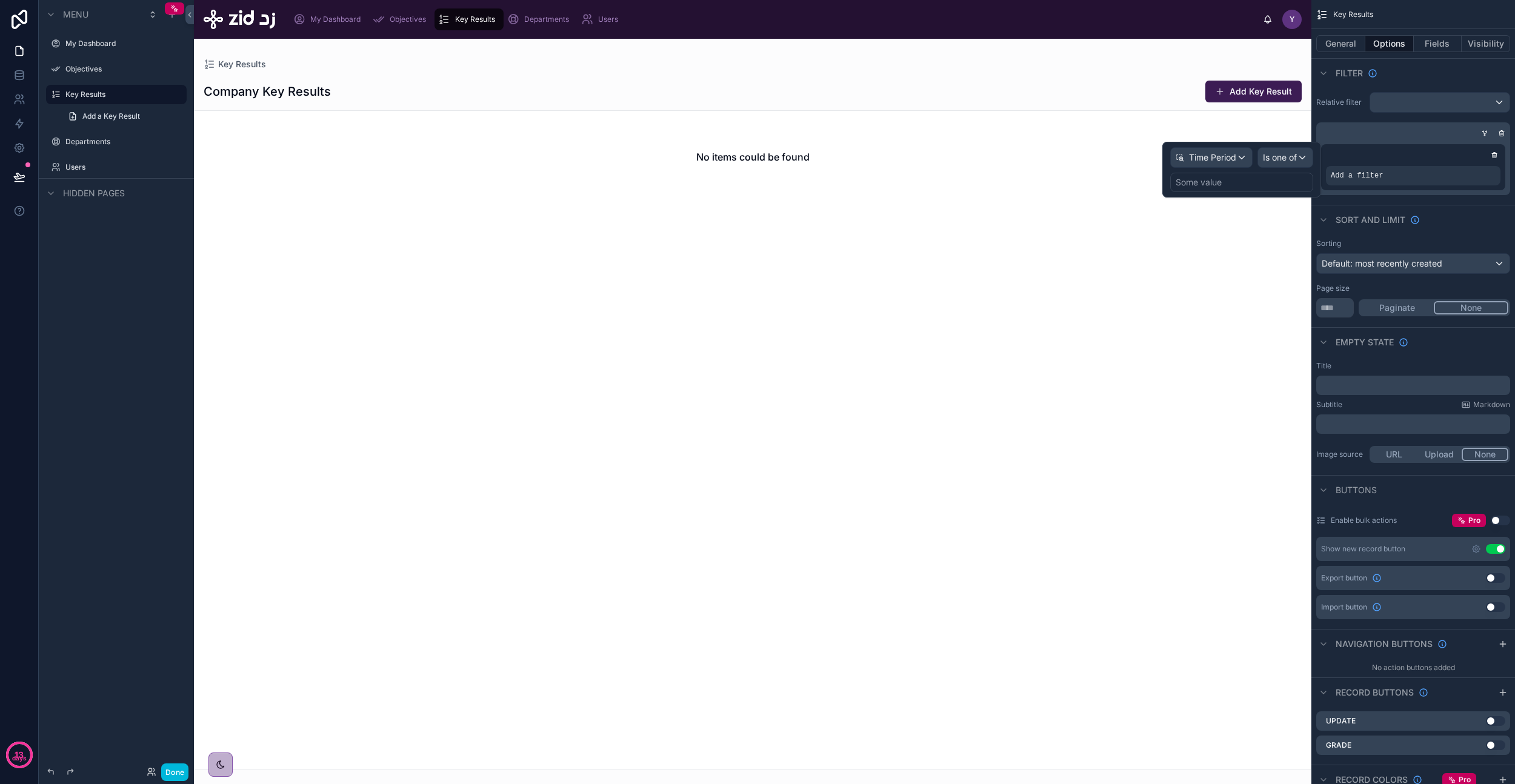
click at [1254, 186] on div "Some value" at bounding box center [1242, 182] width 143 height 19
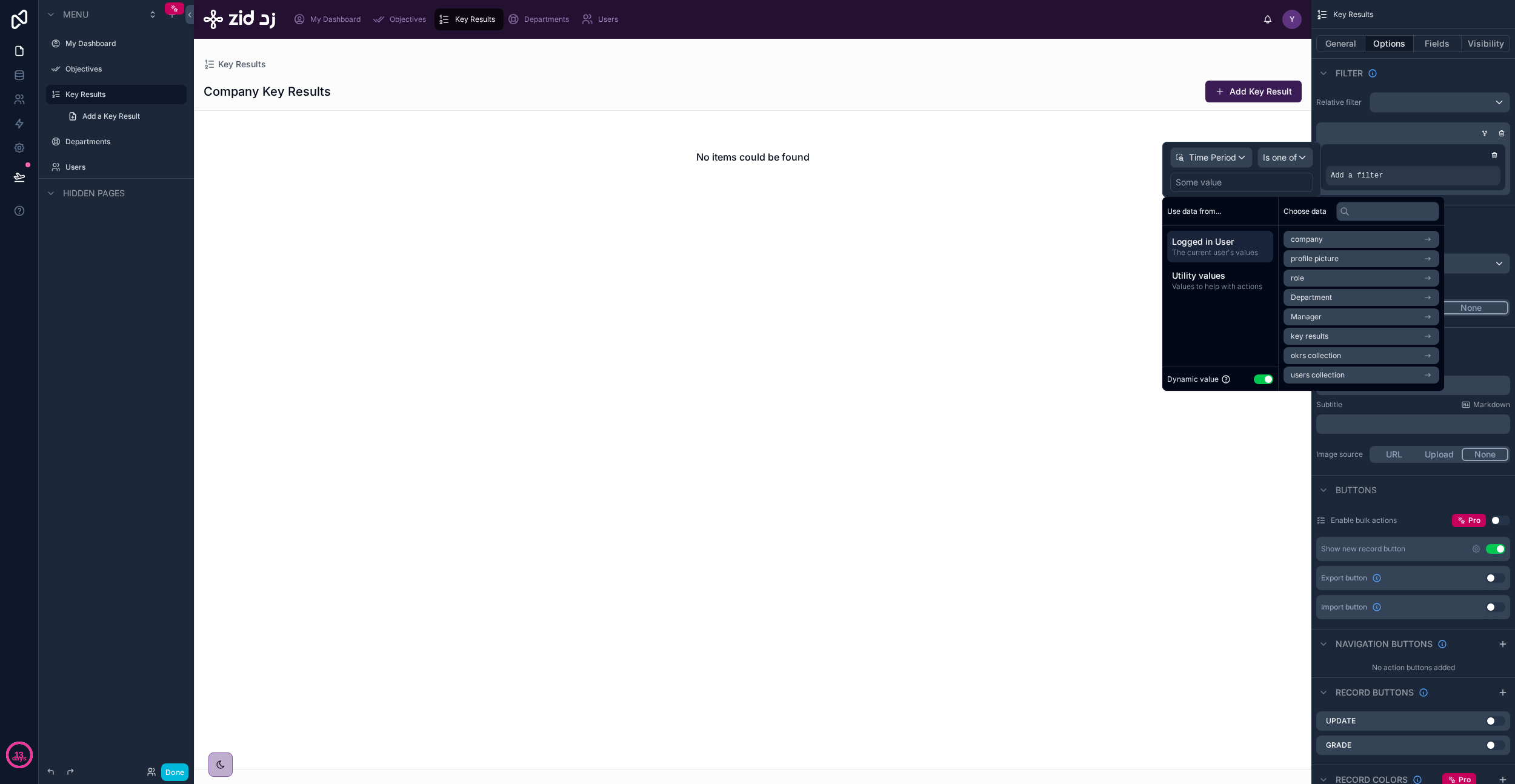
click at [1226, 284] on span "Values to help with actions" at bounding box center [1221, 286] width 96 height 9
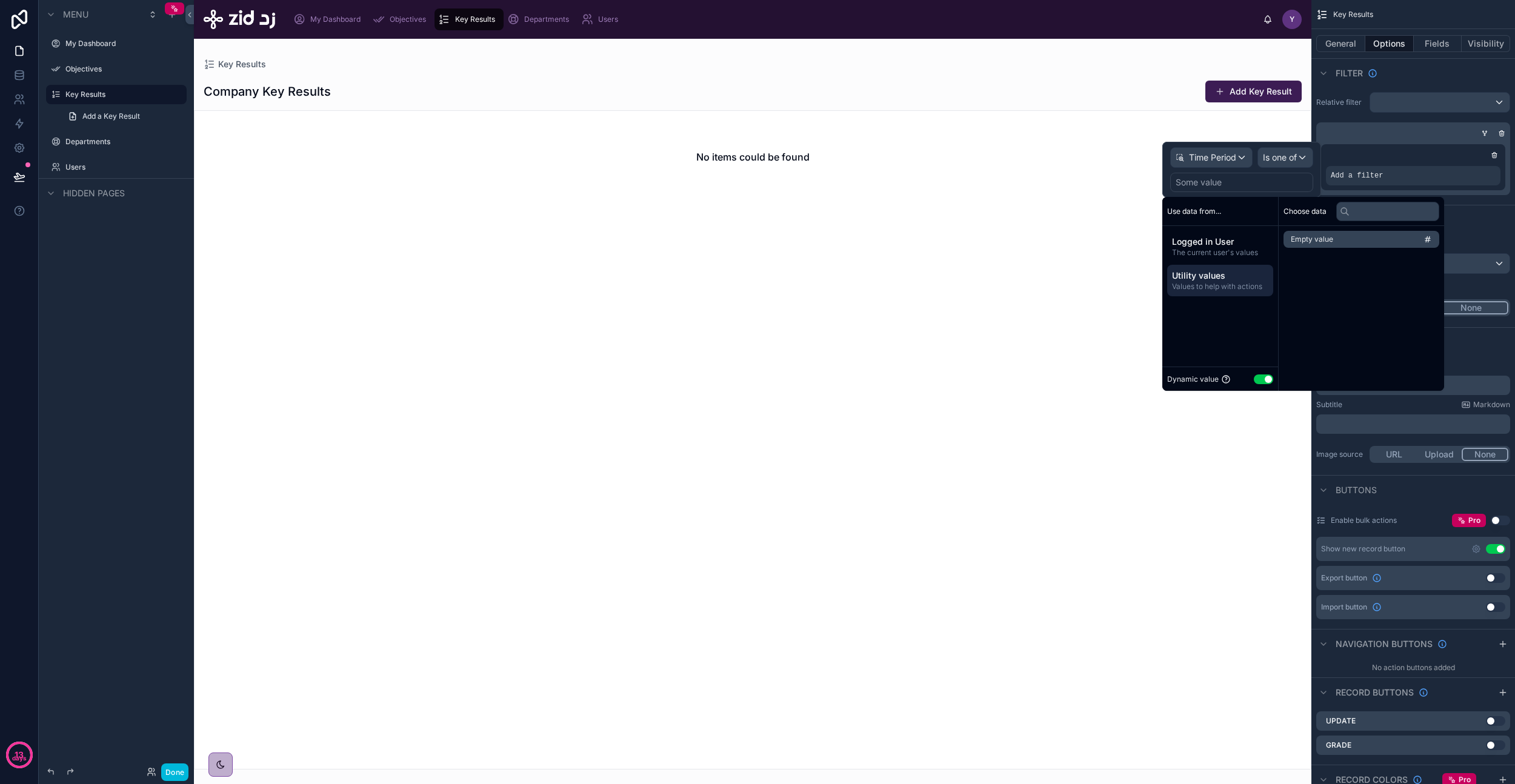
click at [1227, 246] on span "Logged in User" at bounding box center [1221, 241] width 96 height 12
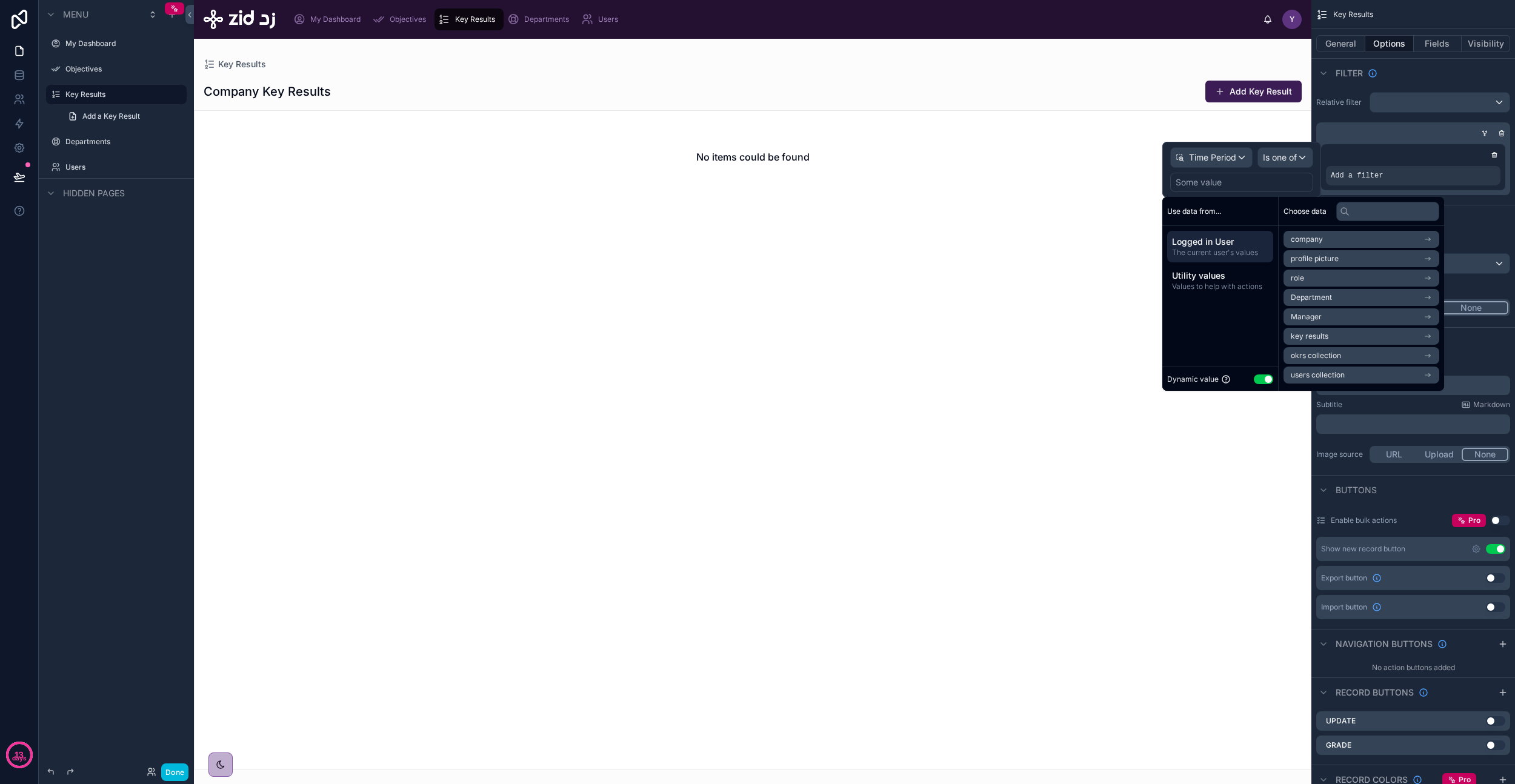
click at [1264, 379] on button "Use setting" at bounding box center [1264, 379] width 19 height 9
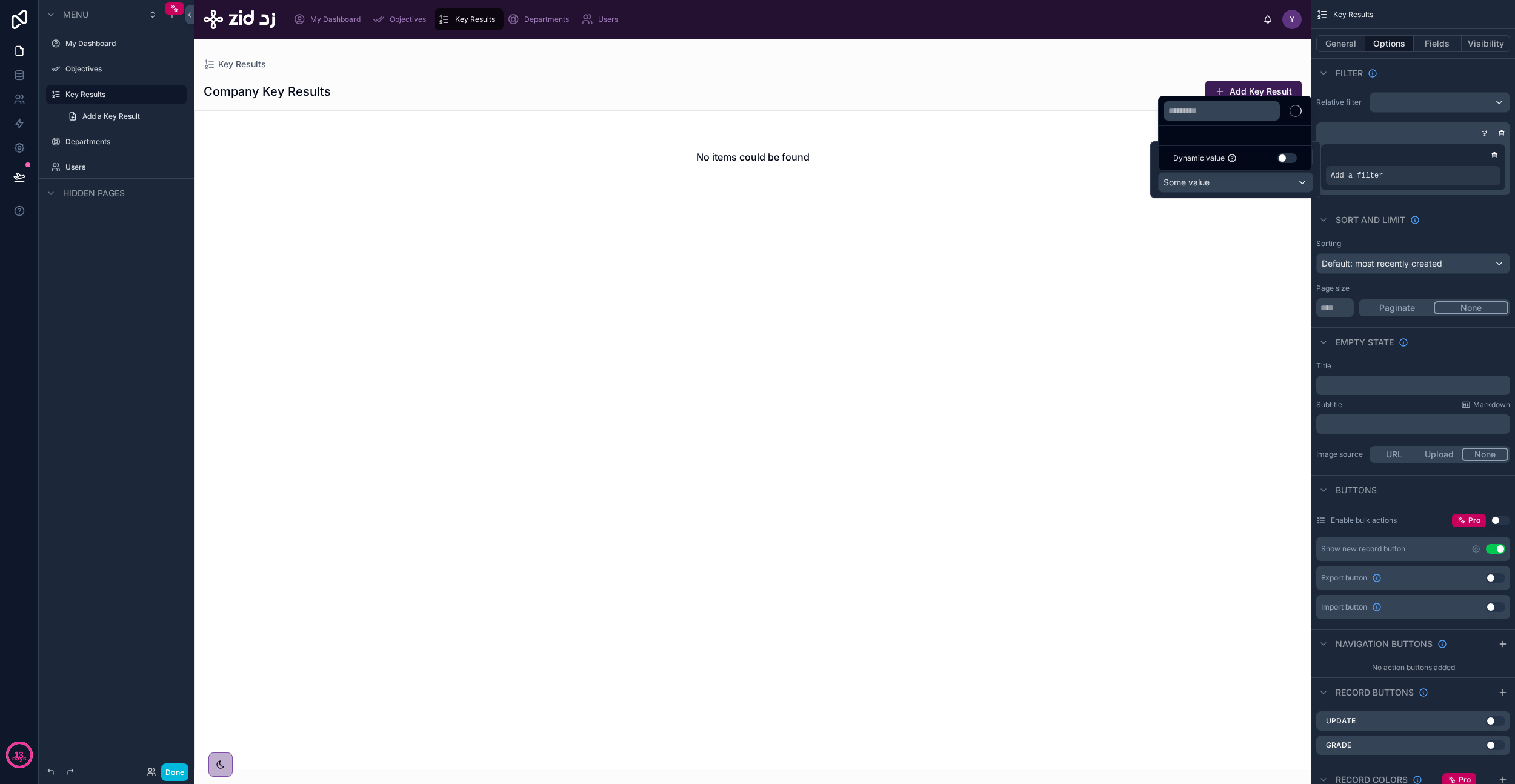
click at [1245, 182] on div at bounding box center [1236, 169] width 171 height 57
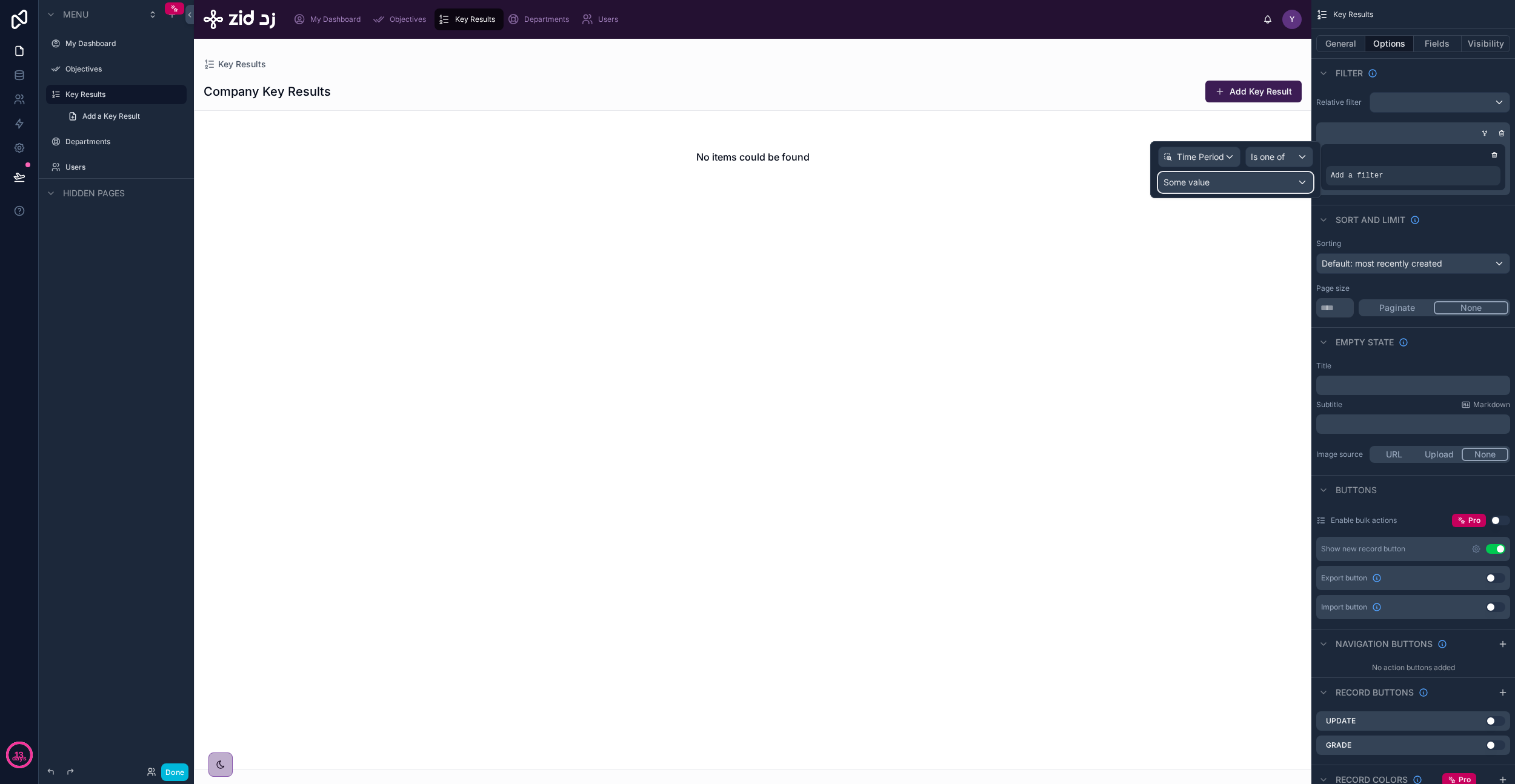
click at [1267, 185] on div "Some value" at bounding box center [1236, 182] width 154 height 19
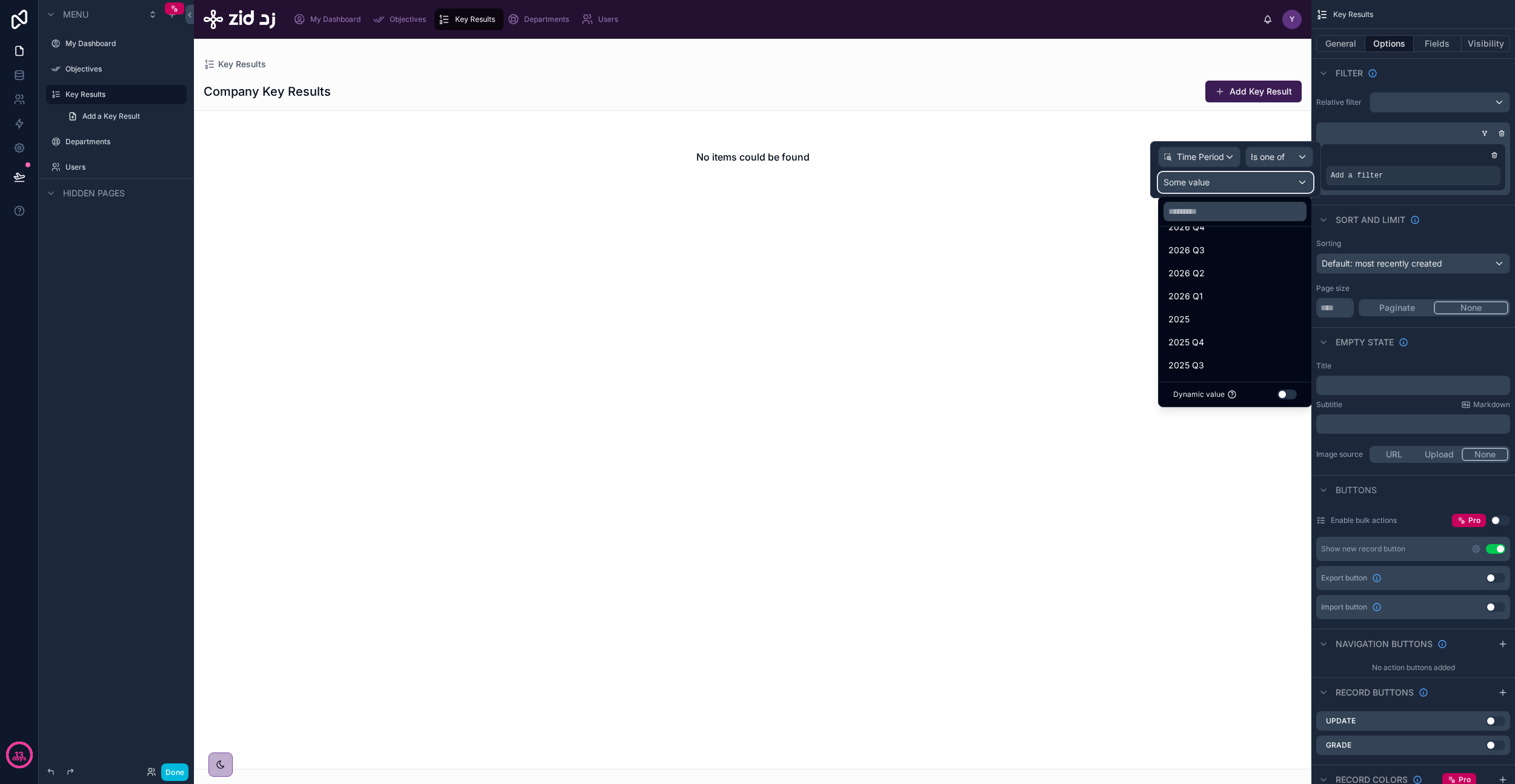
scroll to position [46, 0]
click at [1216, 341] on div "2025 Q4" at bounding box center [1235, 339] width 133 height 14
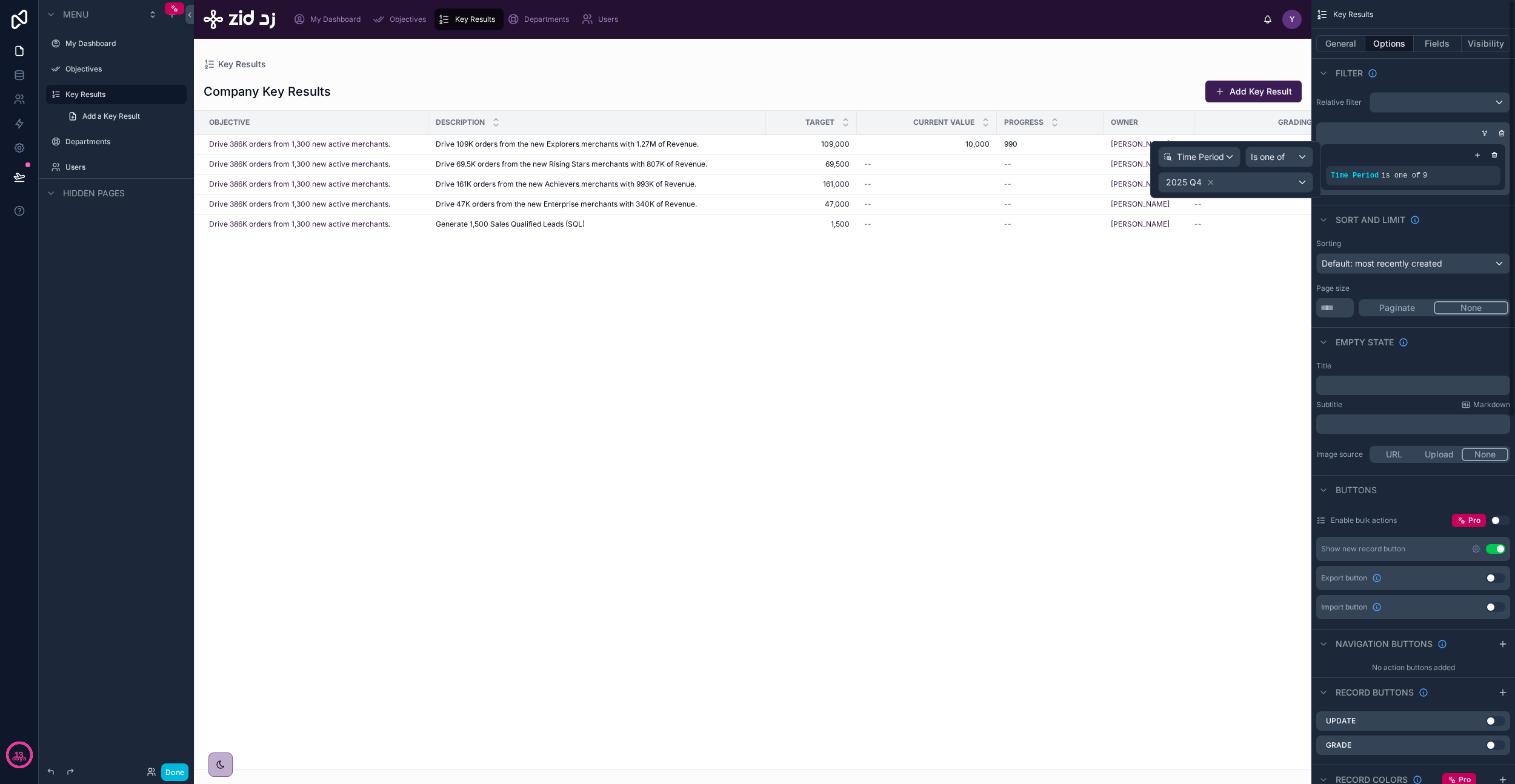
click at [1442, 223] on div "Sort And Limit" at bounding box center [1413, 219] width 203 height 29
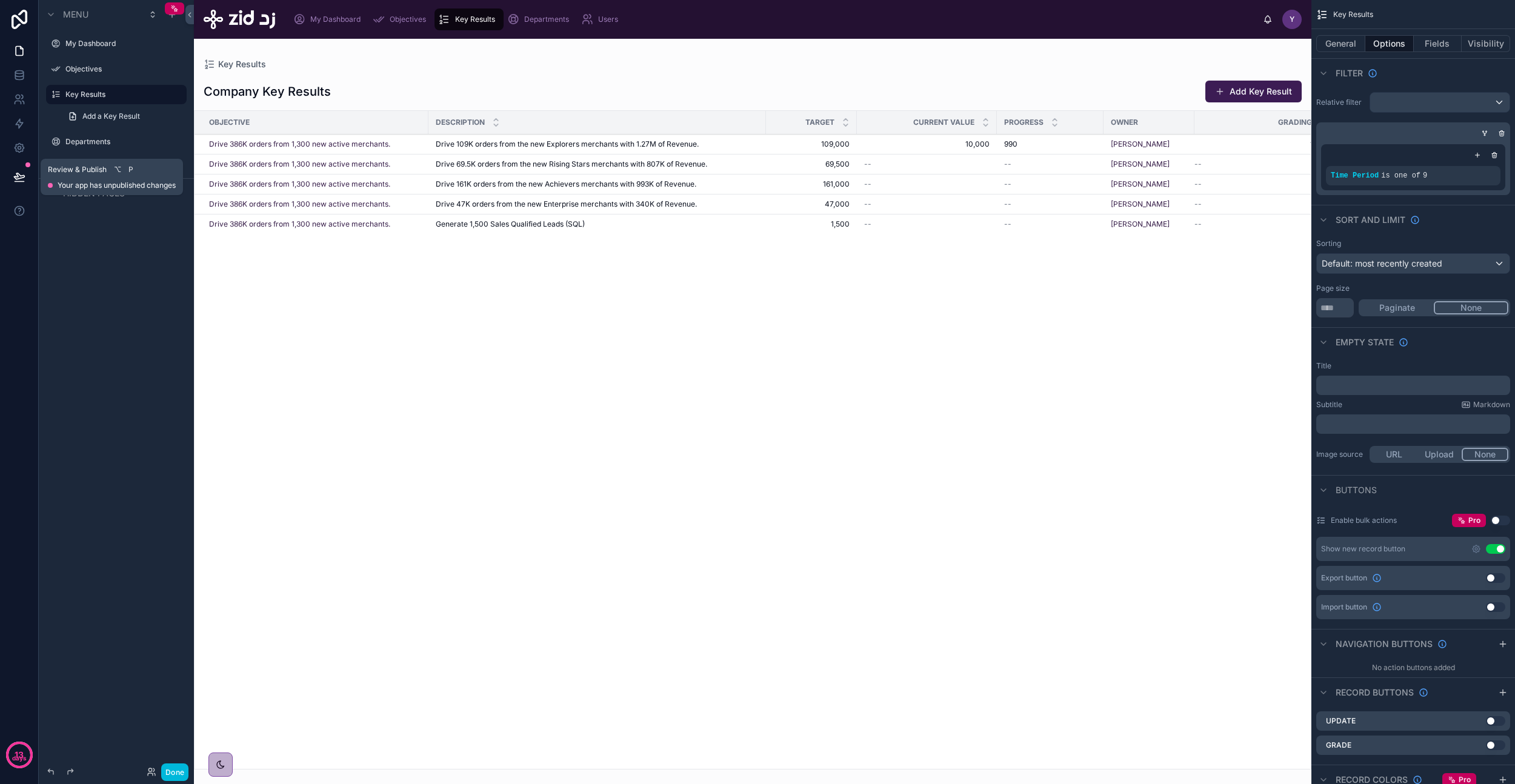
click at [23, 175] on icon at bounding box center [19, 177] width 12 height 12
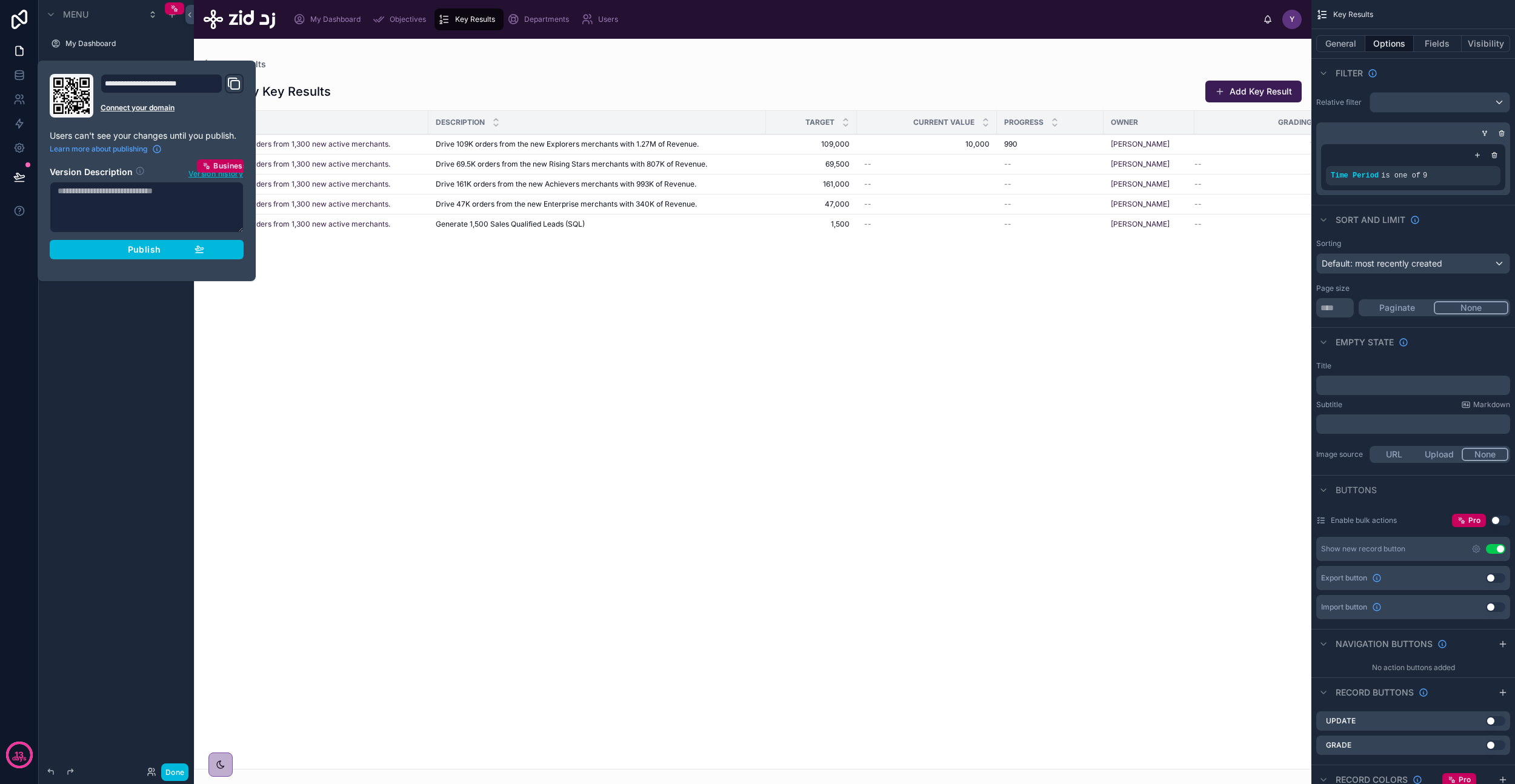
click at [144, 255] on span "Publish" at bounding box center [144, 250] width 33 height 11
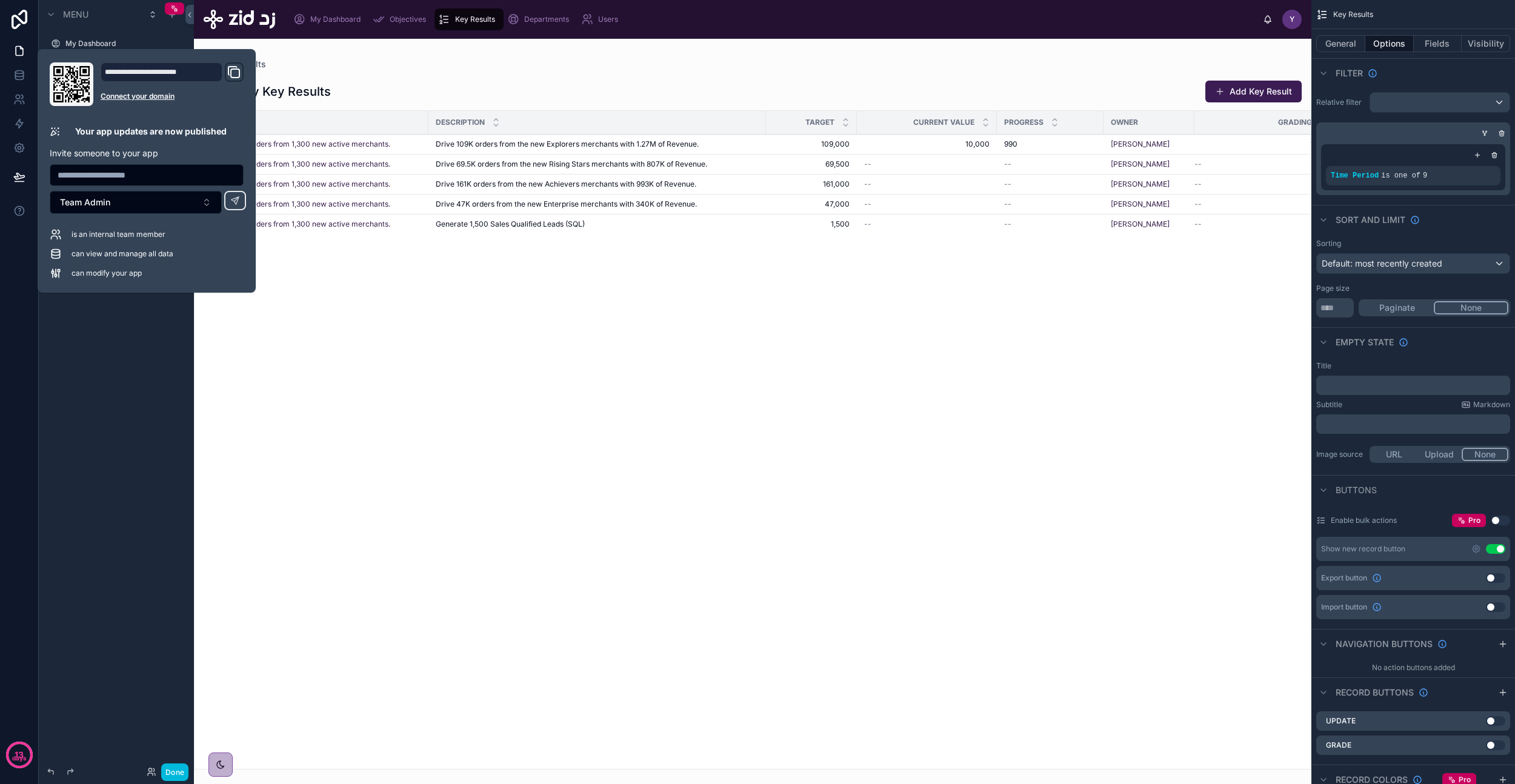
click at [169, 772] on button "Done" at bounding box center [175, 771] width 27 height 18
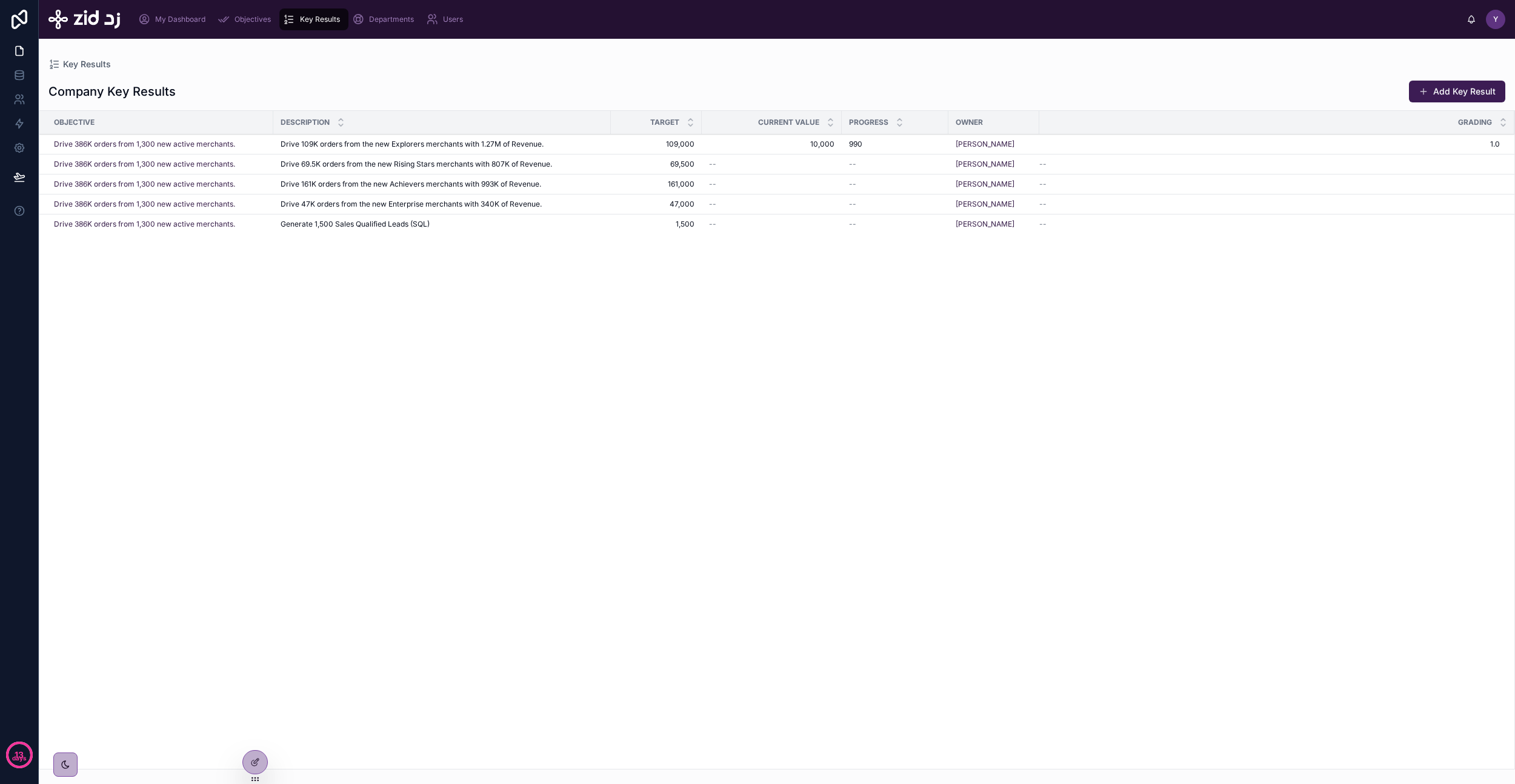
click at [792, 337] on div "Objective Description Target Current Value Progress Owner Grading Drive 386K or…" at bounding box center [777, 439] width 1475 height 658
click at [251, 771] on div at bounding box center [255, 761] width 24 height 23
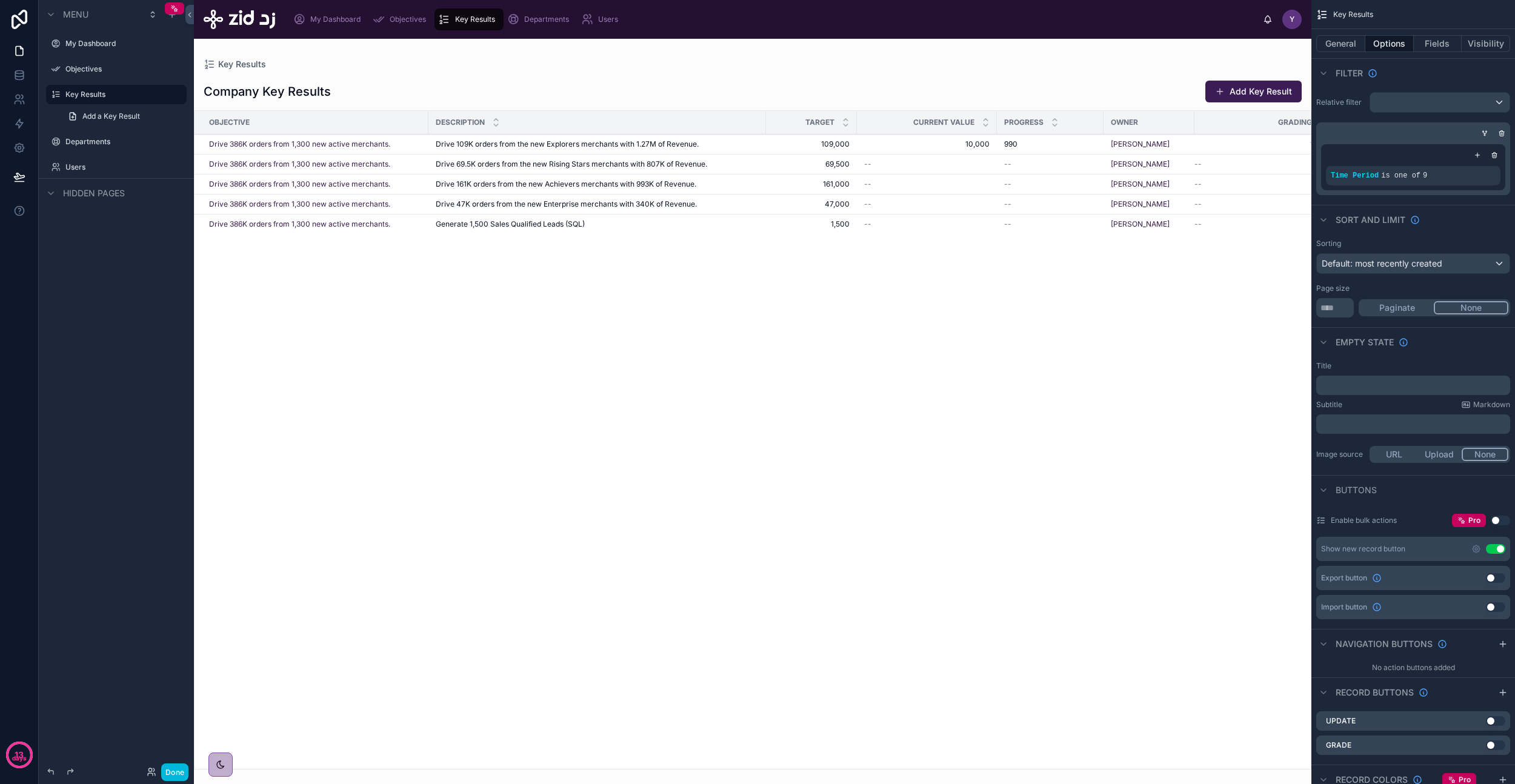
click at [677, 88] on div at bounding box center [752, 411] width 1118 height 745
click at [1436, 44] on button "Fields" at bounding box center [1437, 44] width 48 height 17
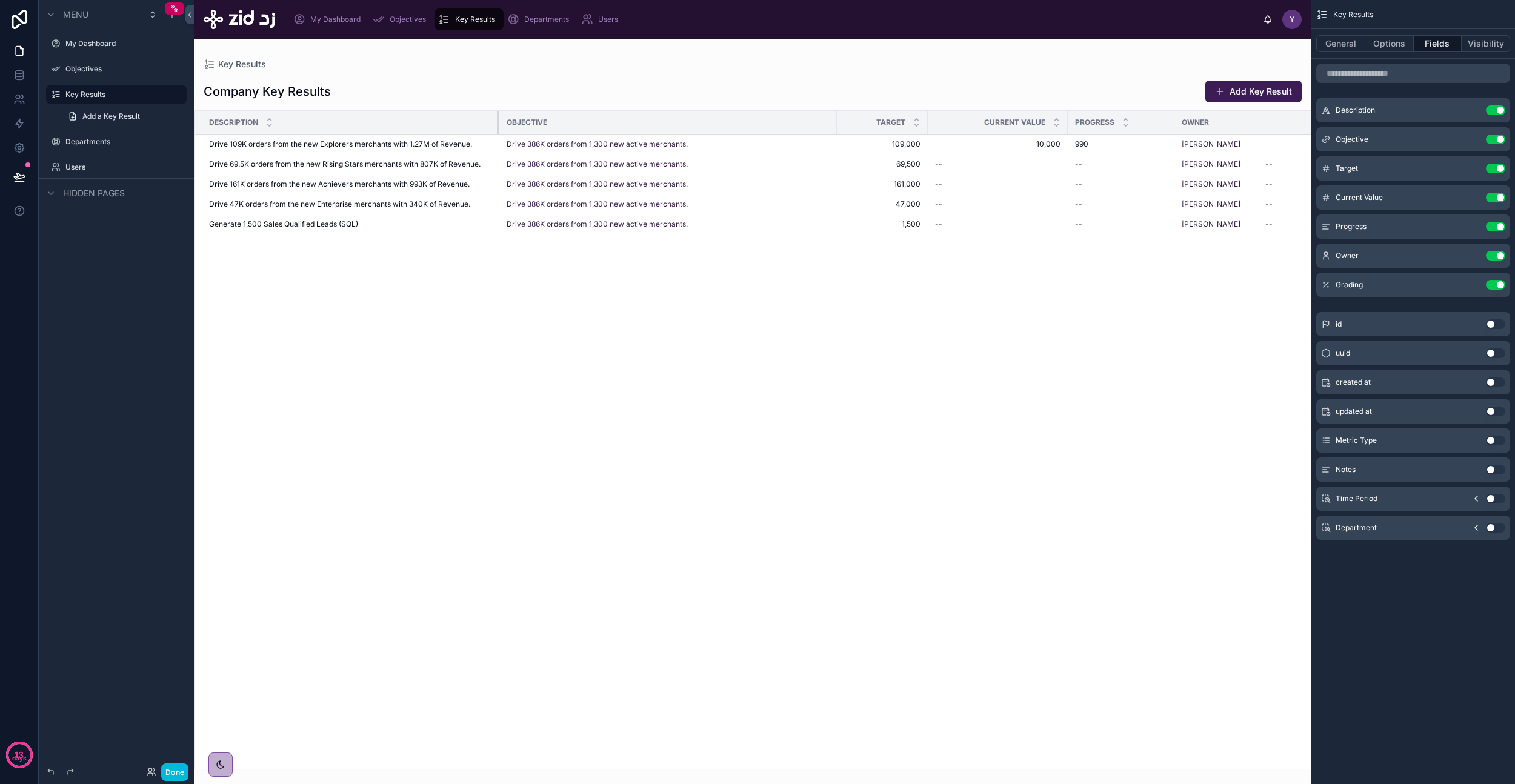
drag, startPoint x: 437, startPoint y: 121, endPoint x: 508, endPoint y: 116, distance: 71.2
click at [508, 116] on tr "Description Objective Target Current Value Progress Owner Grading" at bounding box center [801, 122] width 1211 height 24
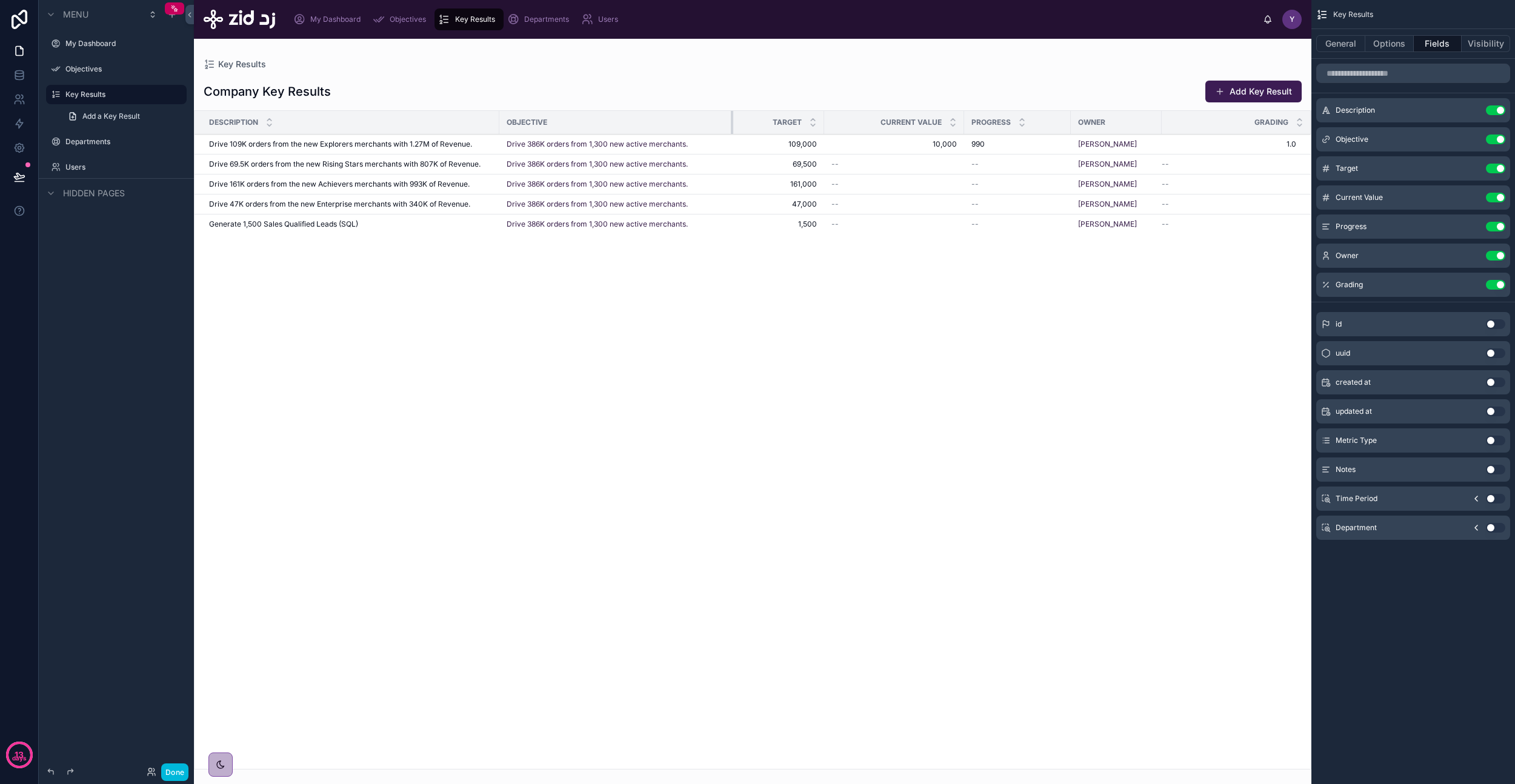
drag, startPoint x: 834, startPoint y: 117, endPoint x: 731, endPoint y: 119, distance: 103.0
click at [731, 119] on div at bounding box center [734, 121] width 5 height 23
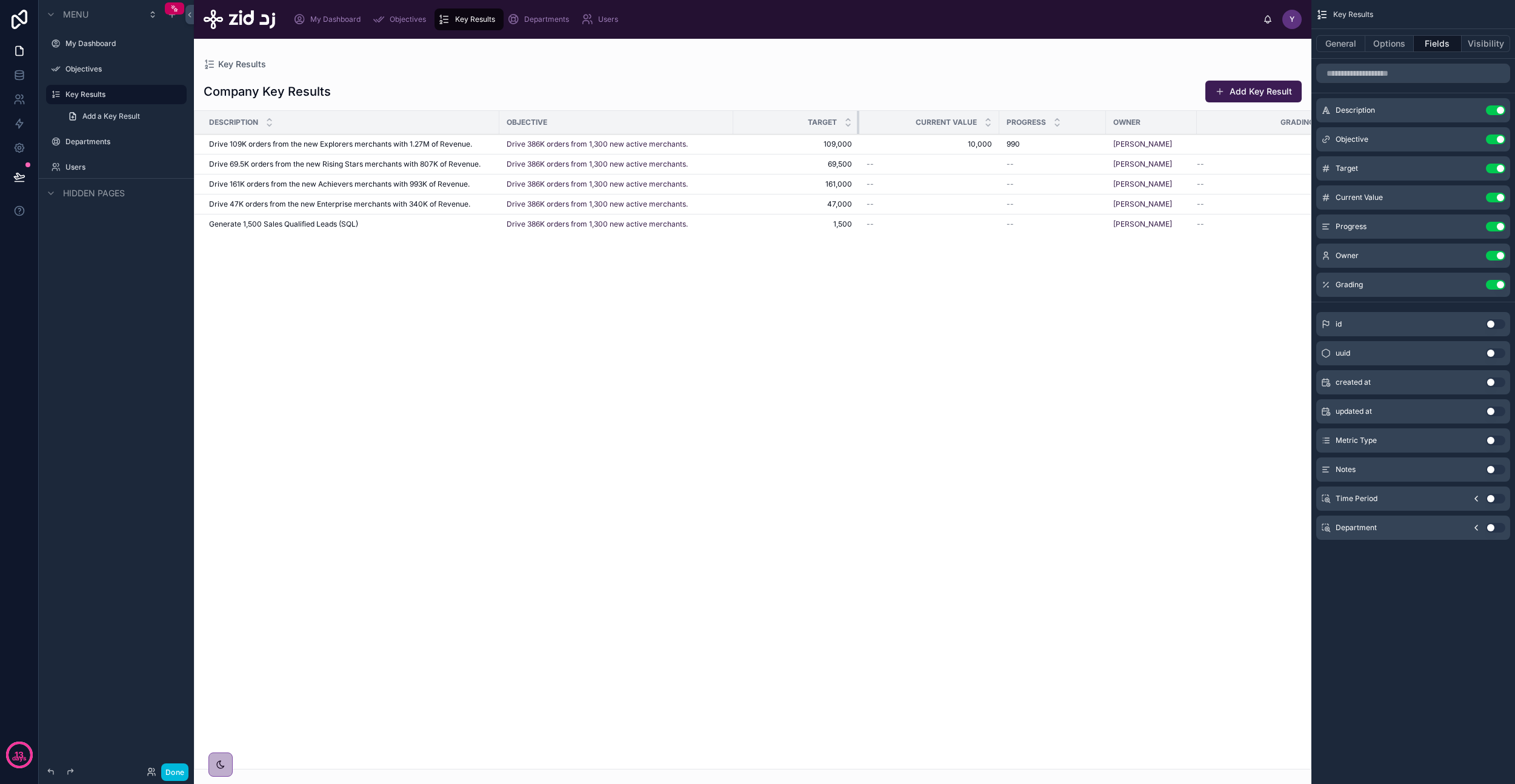
drag, startPoint x: 822, startPoint y: 120, endPoint x: 857, endPoint y: 120, distance: 35.0
click at [857, 120] on div at bounding box center [860, 121] width 5 height 23
drag, startPoint x: 1194, startPoint y: 121, endPoint x: 1209, endPoint y: 123, distance: 15.1
click at [1210, 123] on div at bounding box center [1212, 121] width 5 height 23
drag, startPoint x: 996, startPoint y: 122, endPoint x: 1003, endPoint y: 122, distance: 7.0
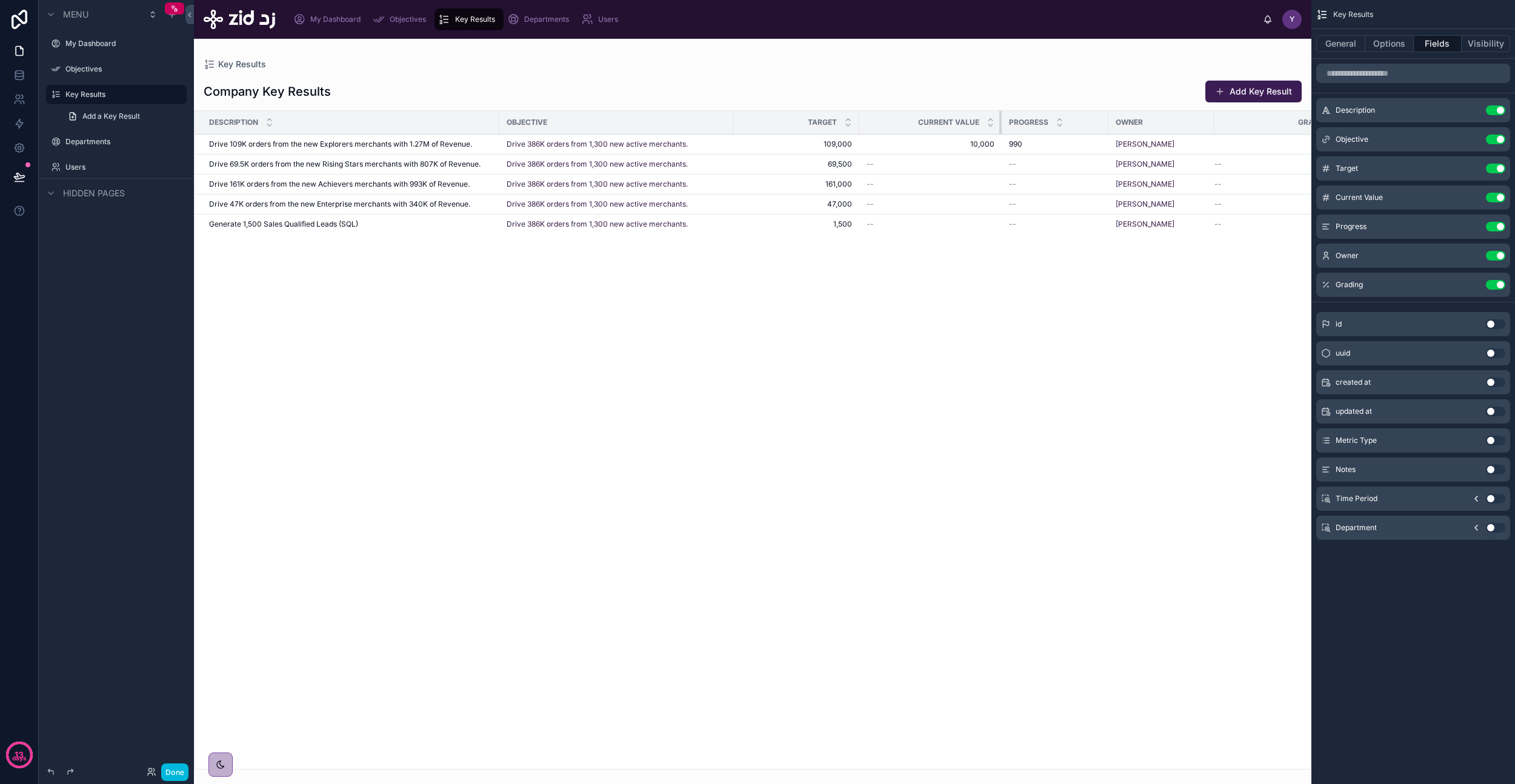
click at [1003, 122] on div at bounding box center [1002, 121] width 5 height 23
click at [175, 773] on button "Done" at bounding box center [175, 771] width 27 height 18
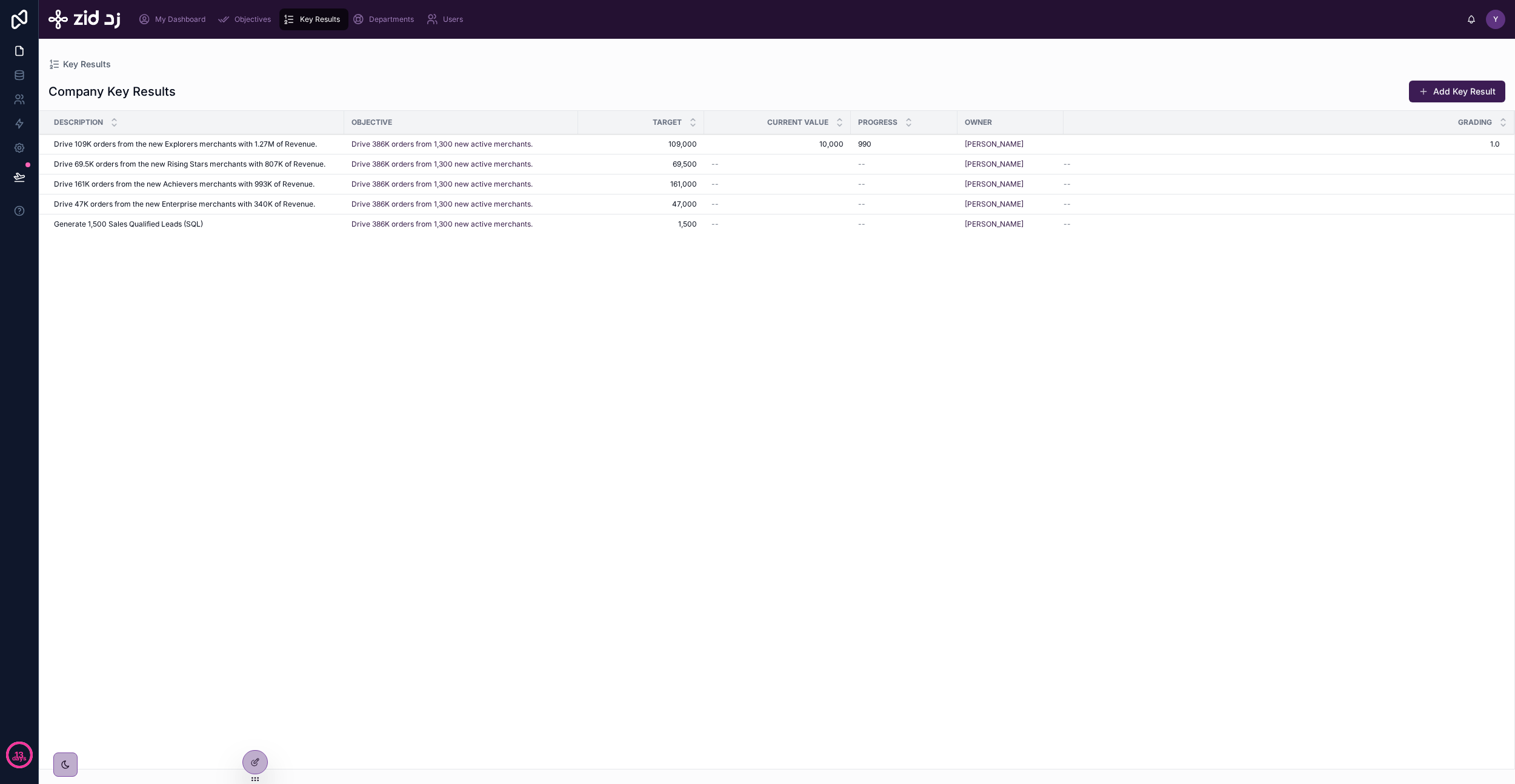
click at [466, 533] on div "Description Objective Target Current Value Progress Owner Grading Drive 109K or…" at bounding box center [777, 439] width 1475 height 658
click at [242, 20] on span "Objectives" at bounding box center [252, 19] width 36 height 9
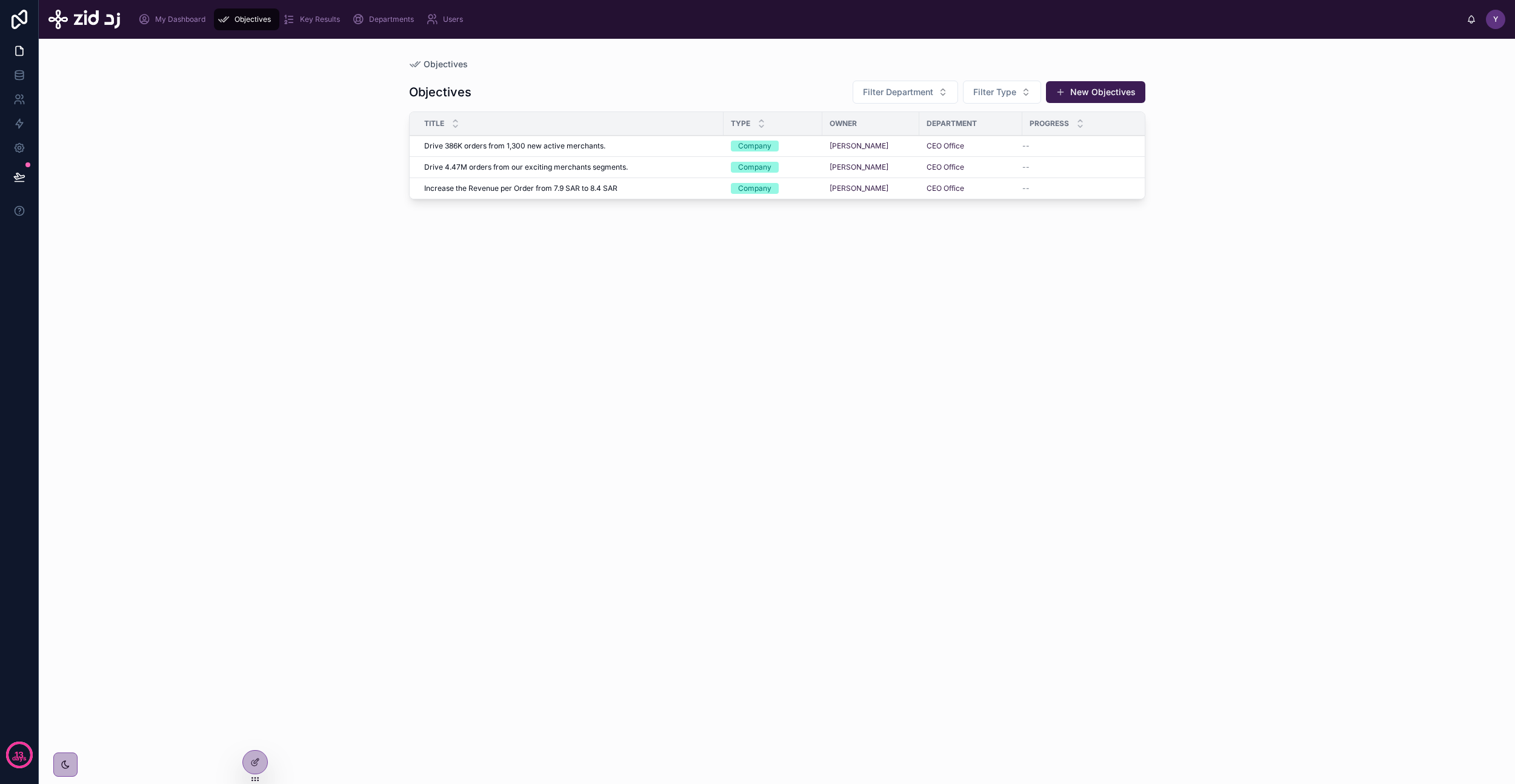
click at [568, 148] on span "Drive 386K orders from 1,300 new active merchants." at bounding box center [515, 145] width 181 height 9
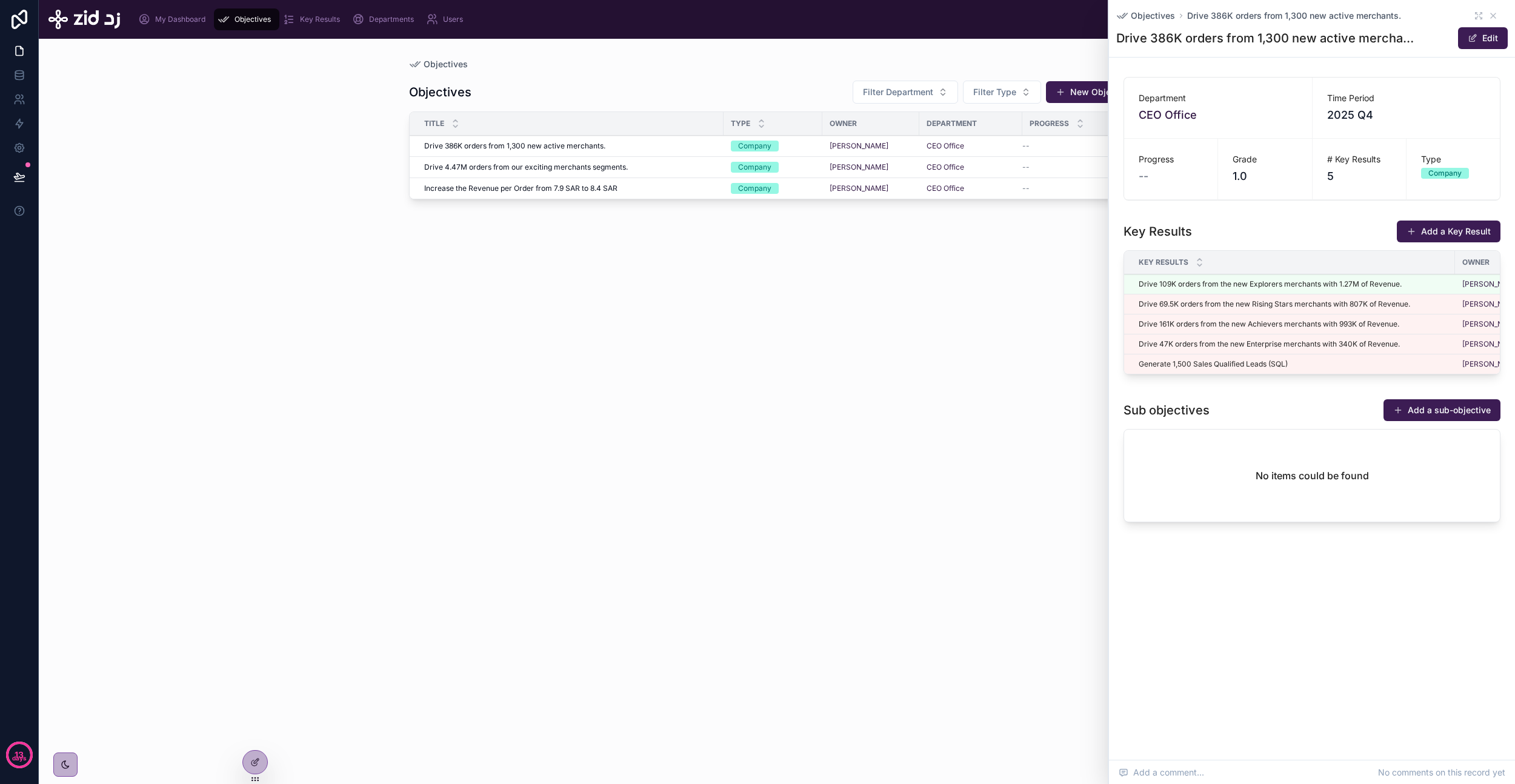
click at [1471, 16] on div "Objectives Drive 386K orders from 1,300 new active merchants." at bounding box center [1312, 15] width 391 height 12
click at [1478, 16] on icon at bounding box center [1478, 15] width 9 height 9
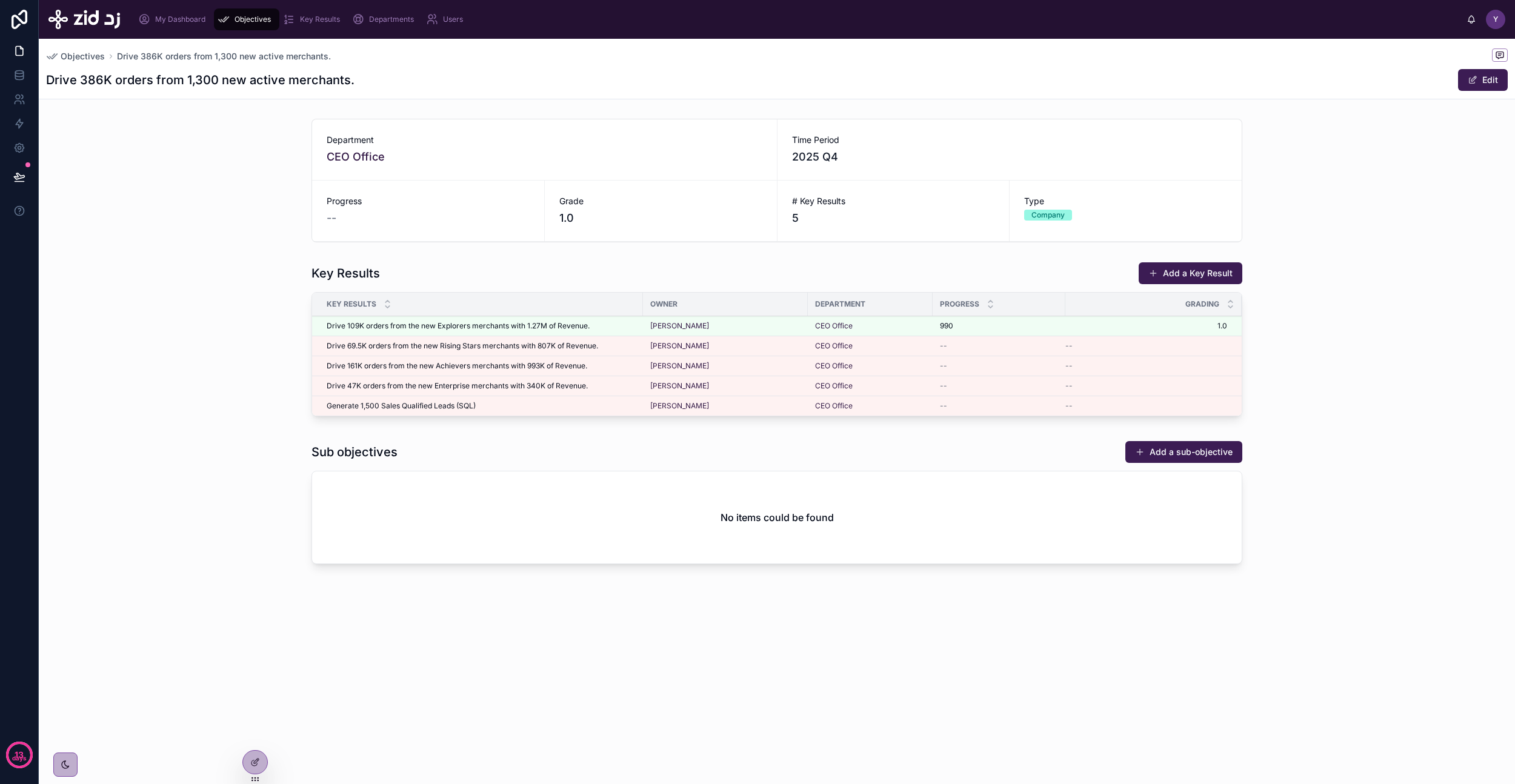
click at [1454, 330] on div "Key Results Add a Key Result Key Results Owner Department Progress Grading Driv…" at bounding box center [777, 341] width 1476 height 169
click at [247, 765] on div at bounding box center [255, 761] width 24 height 23
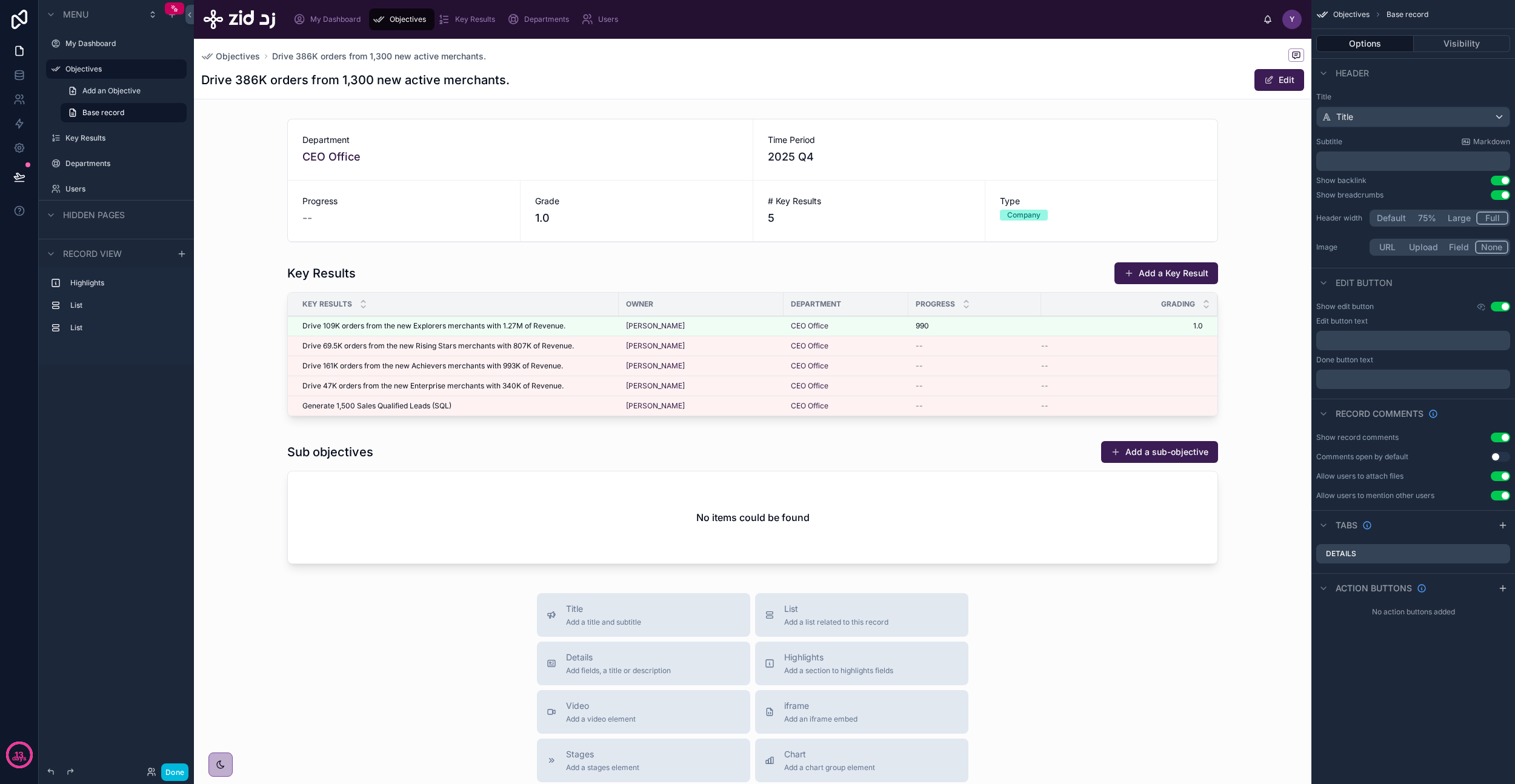
click at [951, 274] on div at bounding box center [752, 341] width 1118 height 169
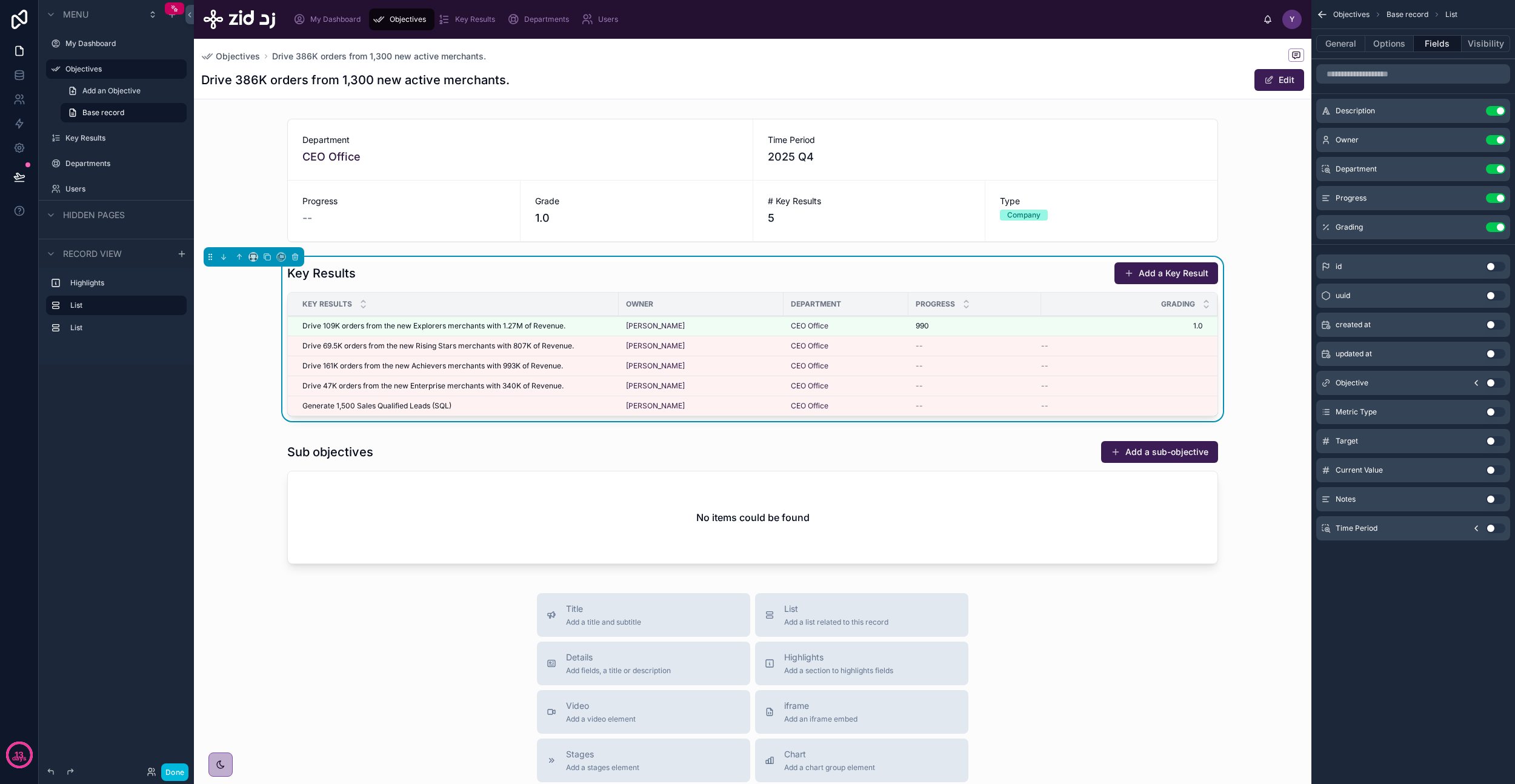
click at [1388, 45] on button "Options" at bounding box center [1389, 44] width 48 height 17
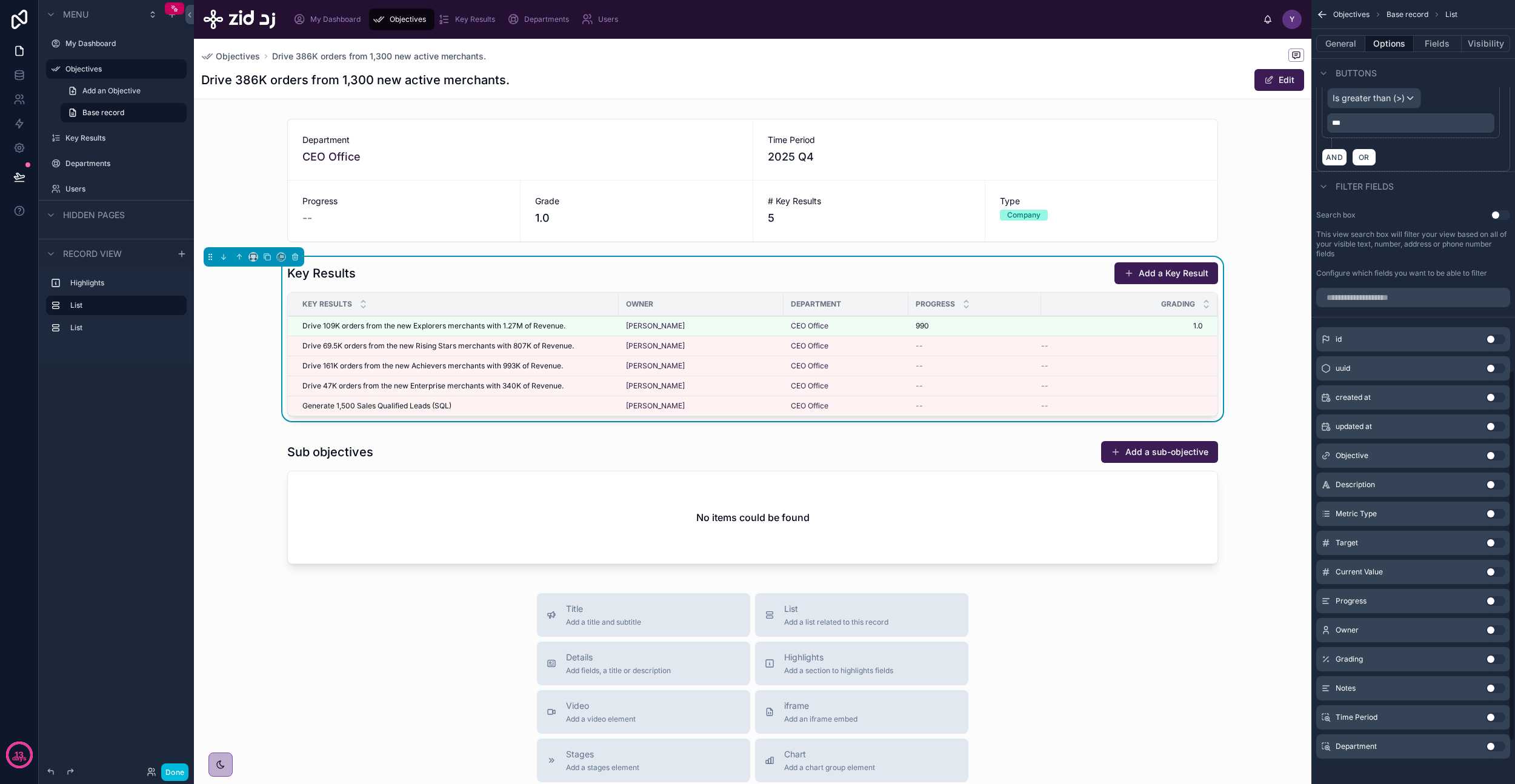
scroll to position [873, 0]
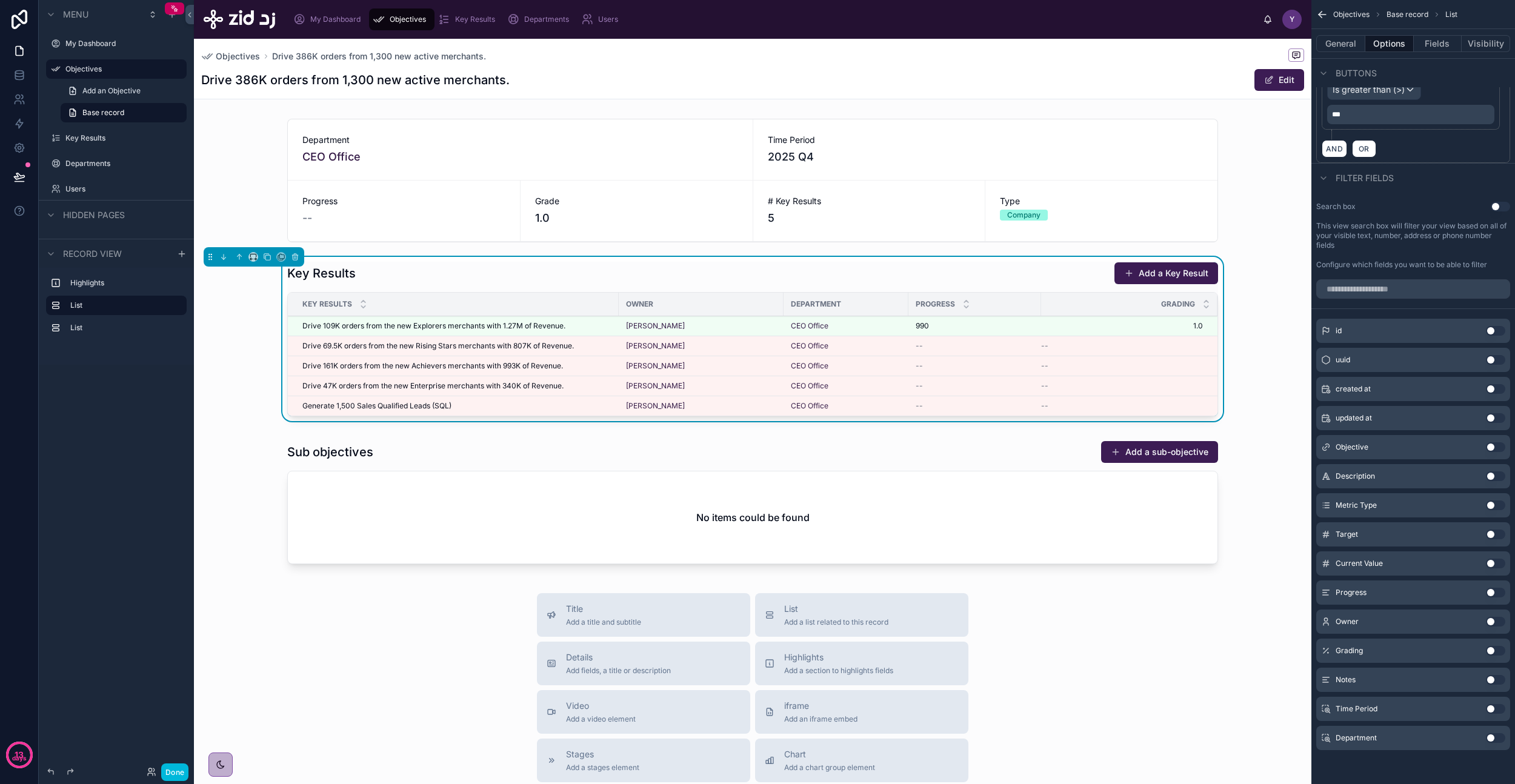
click at [491, 326] on span "Drive 109K orders from the new Explorers merchants with 1.27M of Revenue." at bounding box center [434, 325] width 263 height 9
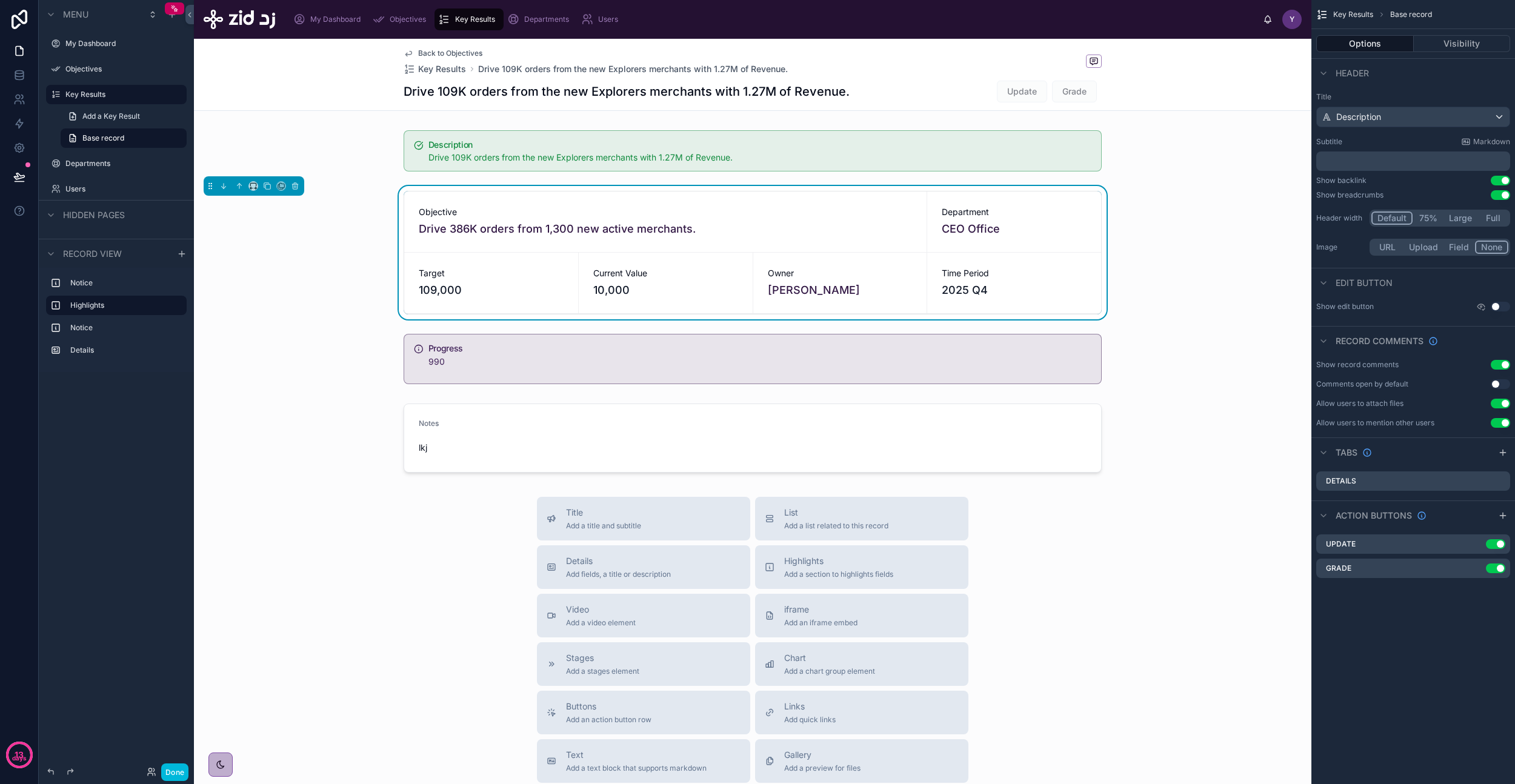
click at [1084, 96] on span "Grade" at bounding box center [1074, 92] width 45 height 22
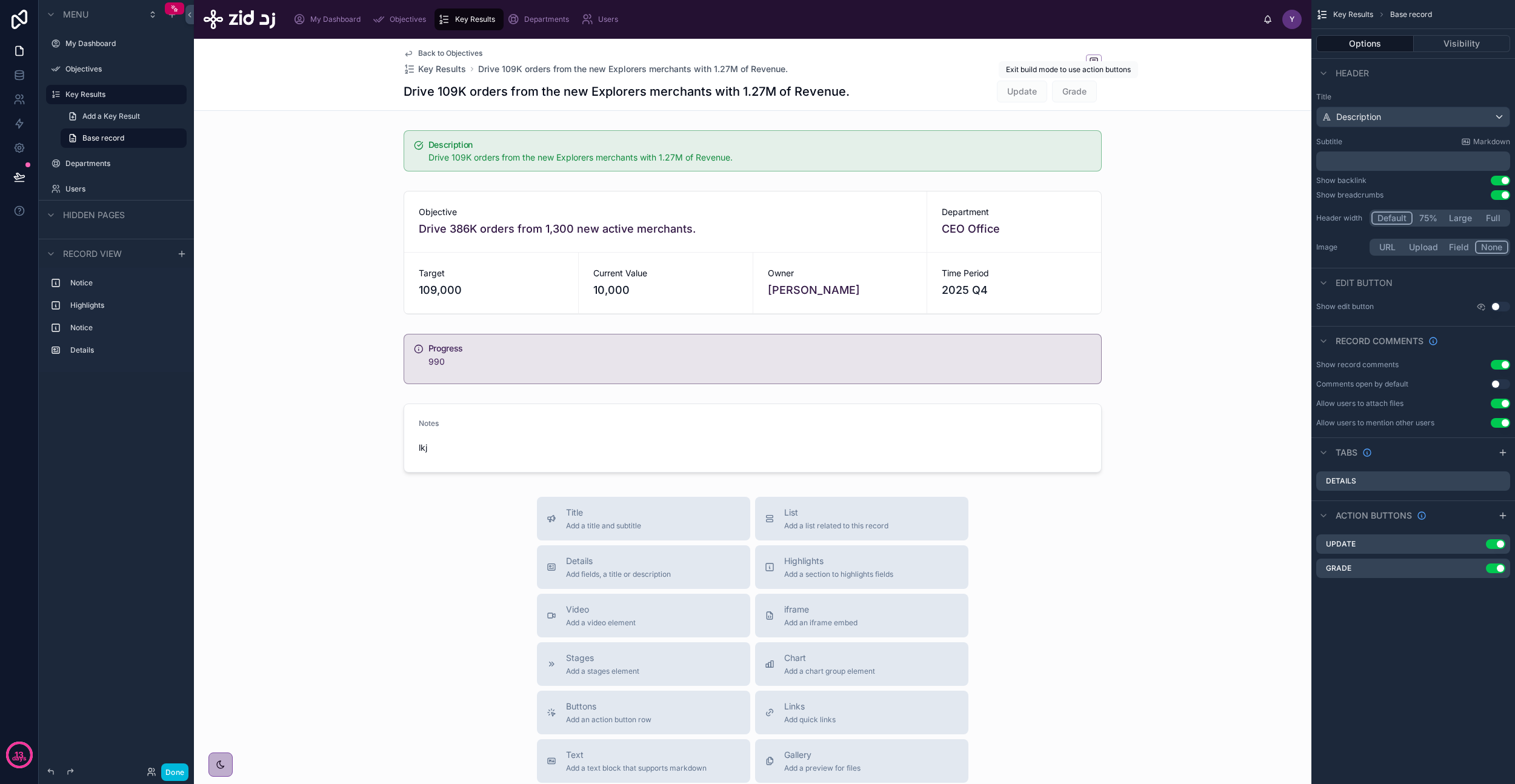
click at [1081, 91] on span "Grade" at bounding box center [1074, 92] width 45 height 22
click at [166, 770] on button "Done" at bounding box center [175, 771] width 27 height 18
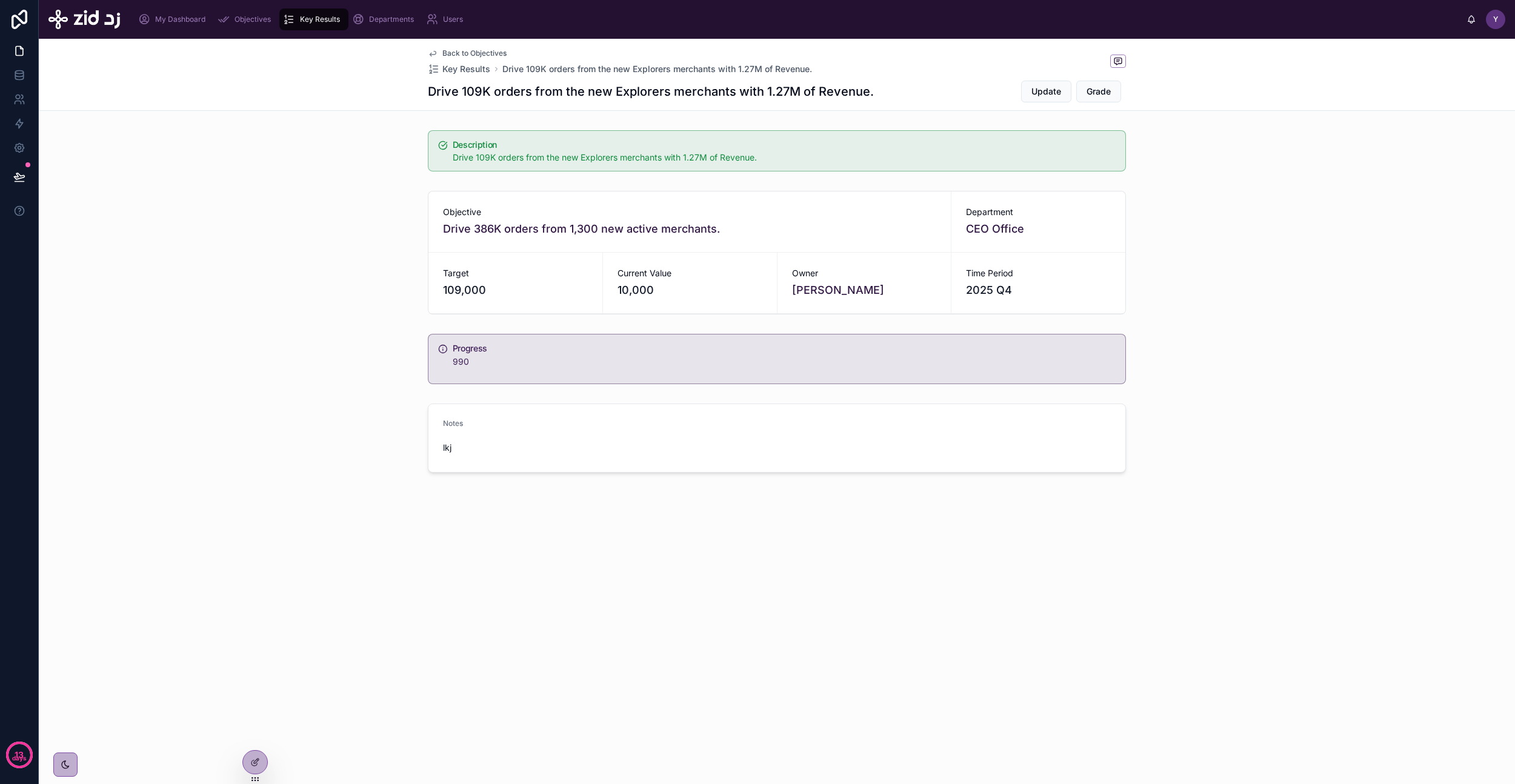
click at [1104, 91] on span "Grade" at bounding box center [1098, 91] width 24 height 12
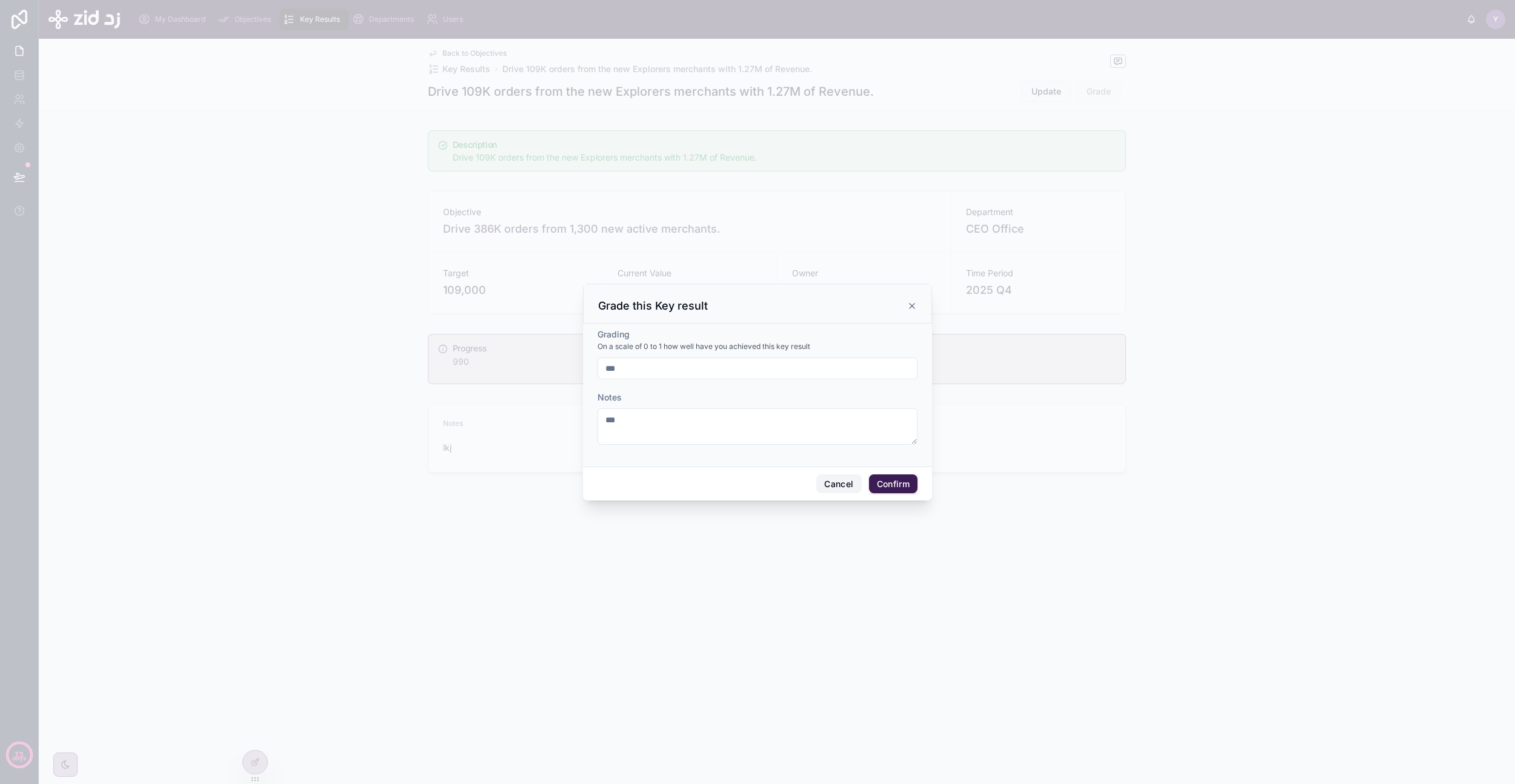
click at [843, 485] on button "Cancel" at bounding box center [838, 484] width 45 height 19
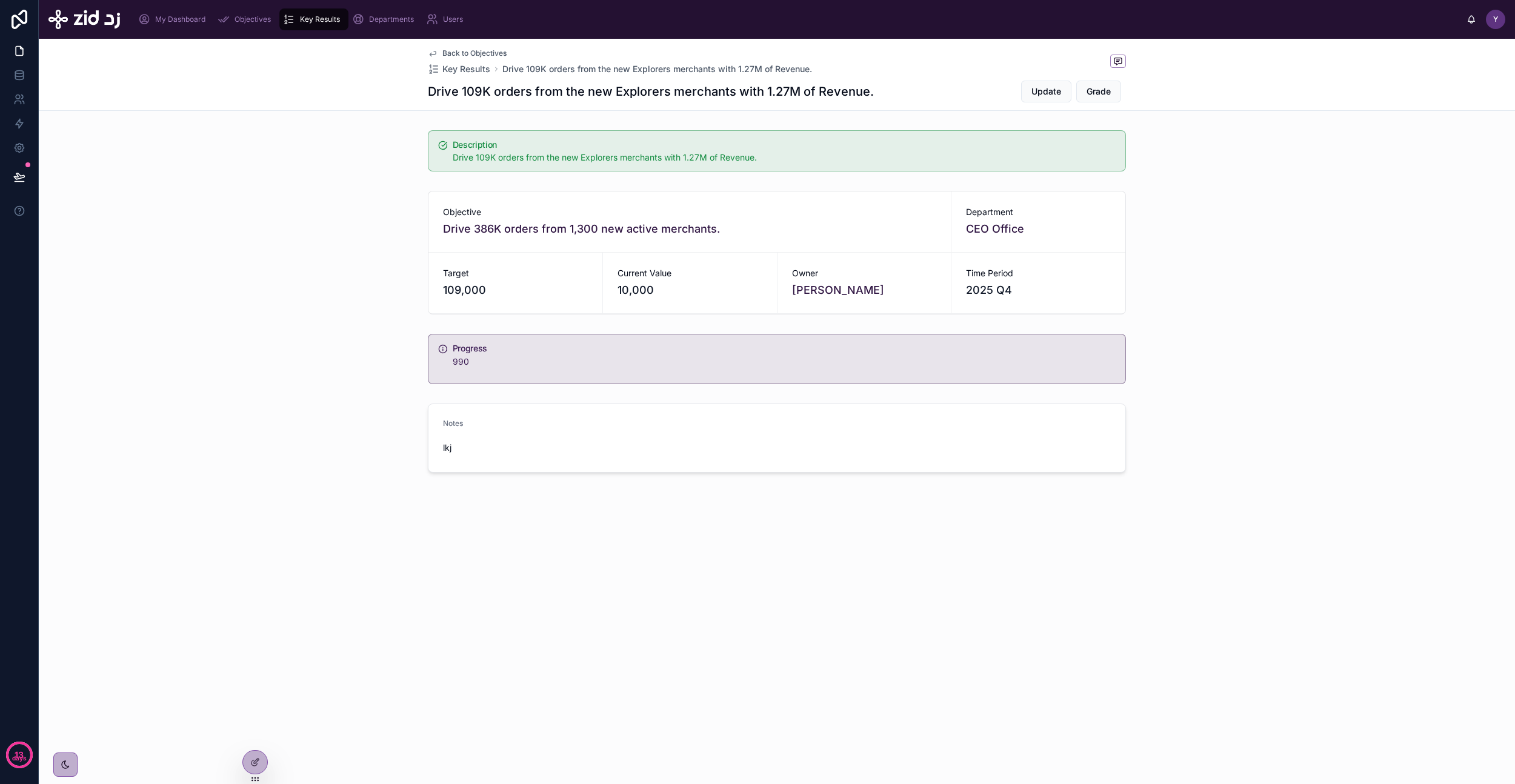
click at [1057, 89] on span "Update" at bounding box center [1046, 91] width 30 height 12
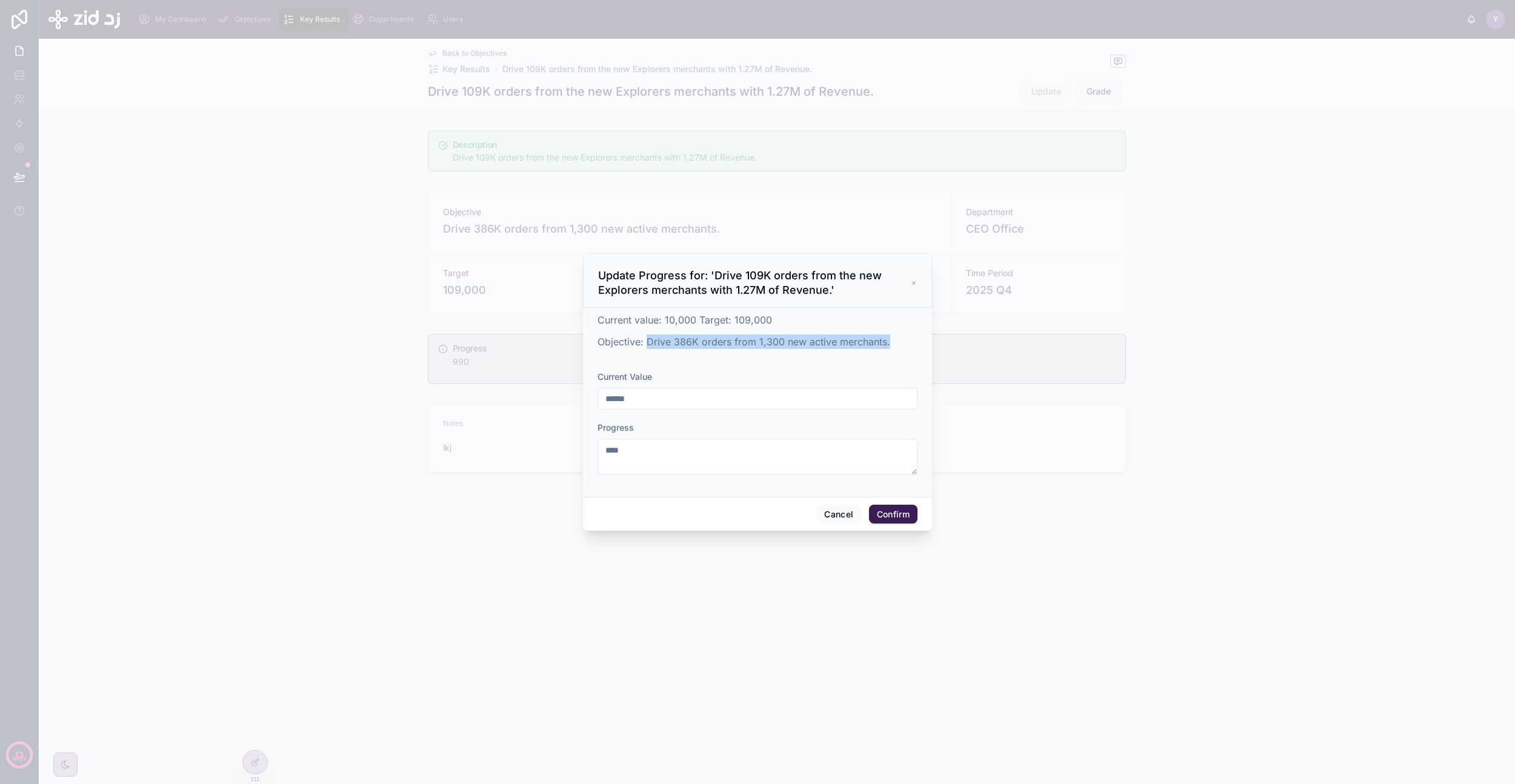
drag, startPoint x: 647, startPoint y: 336, endPoint x: 927, endPoint y: 361, distance: 281.1
click at [927, 361] on div "Current value: 10,000 Target: 109,000 Objective: Drive 386K orders from 1,300 n…" at bounding box center [758, 402] width 349 height 189
click at [838, 513] on button "Cancel" at bounding box center [838, 514] width 45 height 19
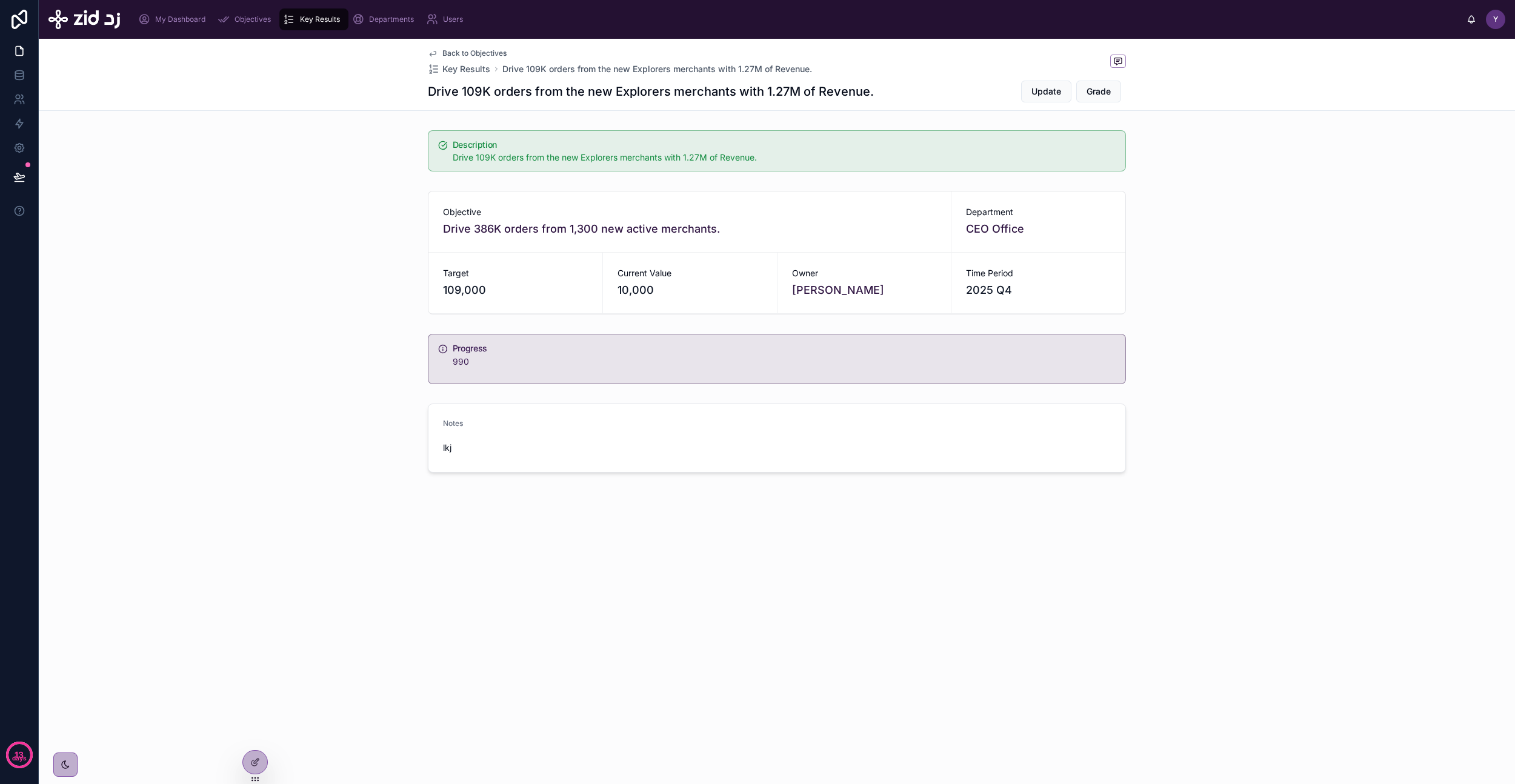
click at [256, 759] on icon at bounding box center [255, 761] width 9 height 9
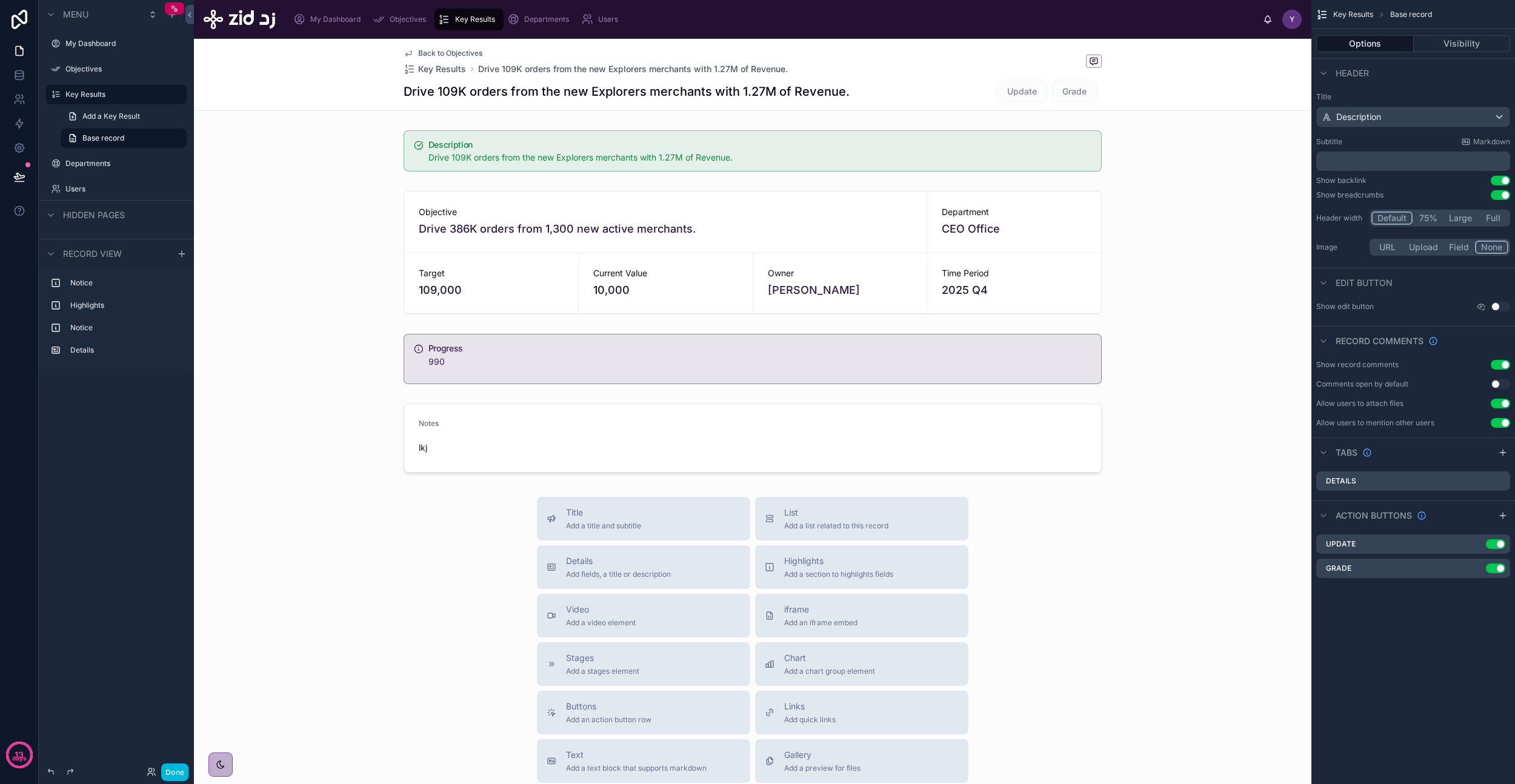
click at [768, 214] on div at bounding box center [752, 253] width 1118 height 133
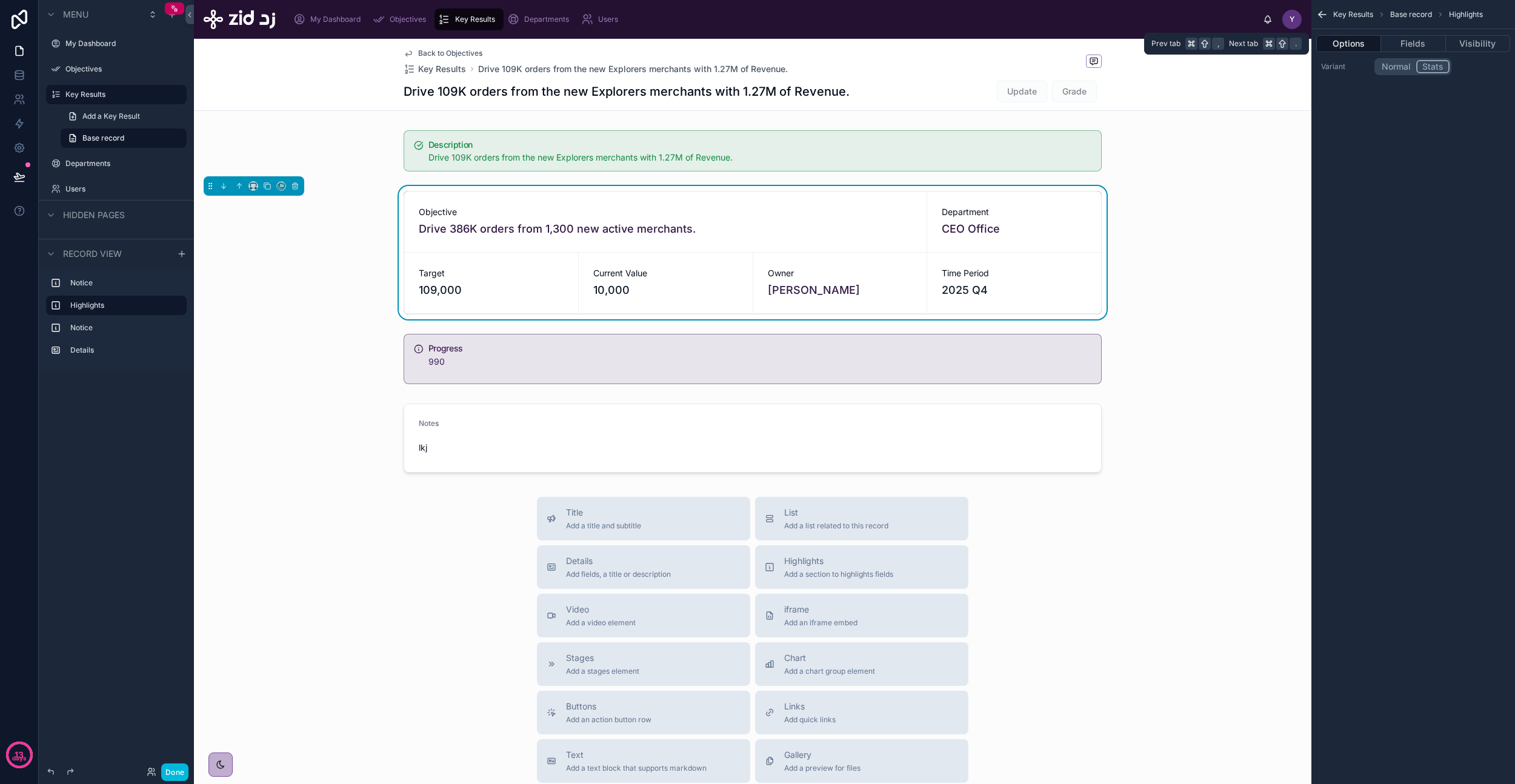
click at [1345, 48] on button "Options" at bounding box center [1349, 44] width 65 height 17
click at [1417, 38] on button "Fields" at bounding box center [1413, 44] width 64 height 17
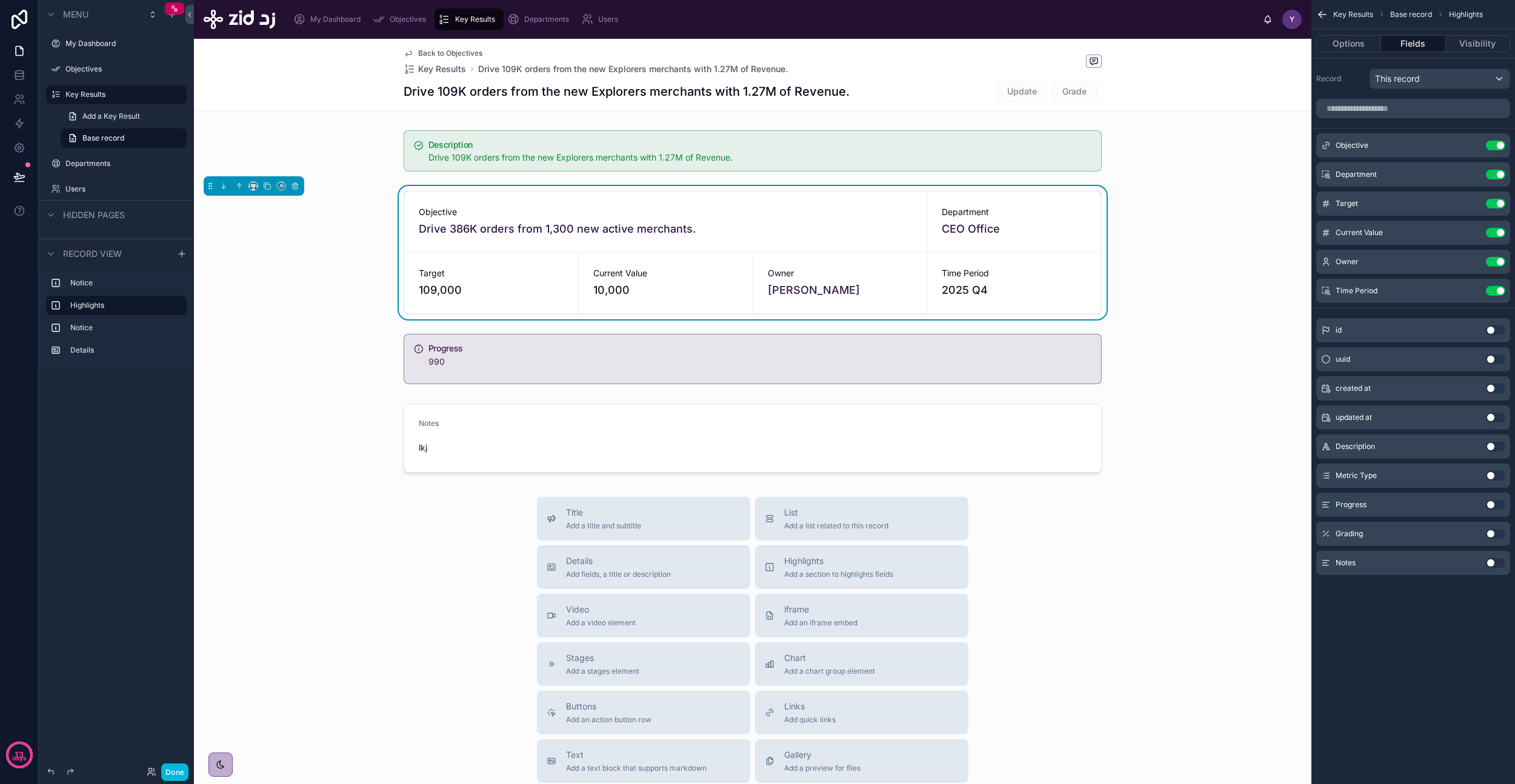
click at [1496, 451] on div "Description Use setting" at bounding box center [1414, 446] width 194 height 24
click at [1495, 449] on button "Use setting" at bounding box center [1496, 446] width 19 height 9
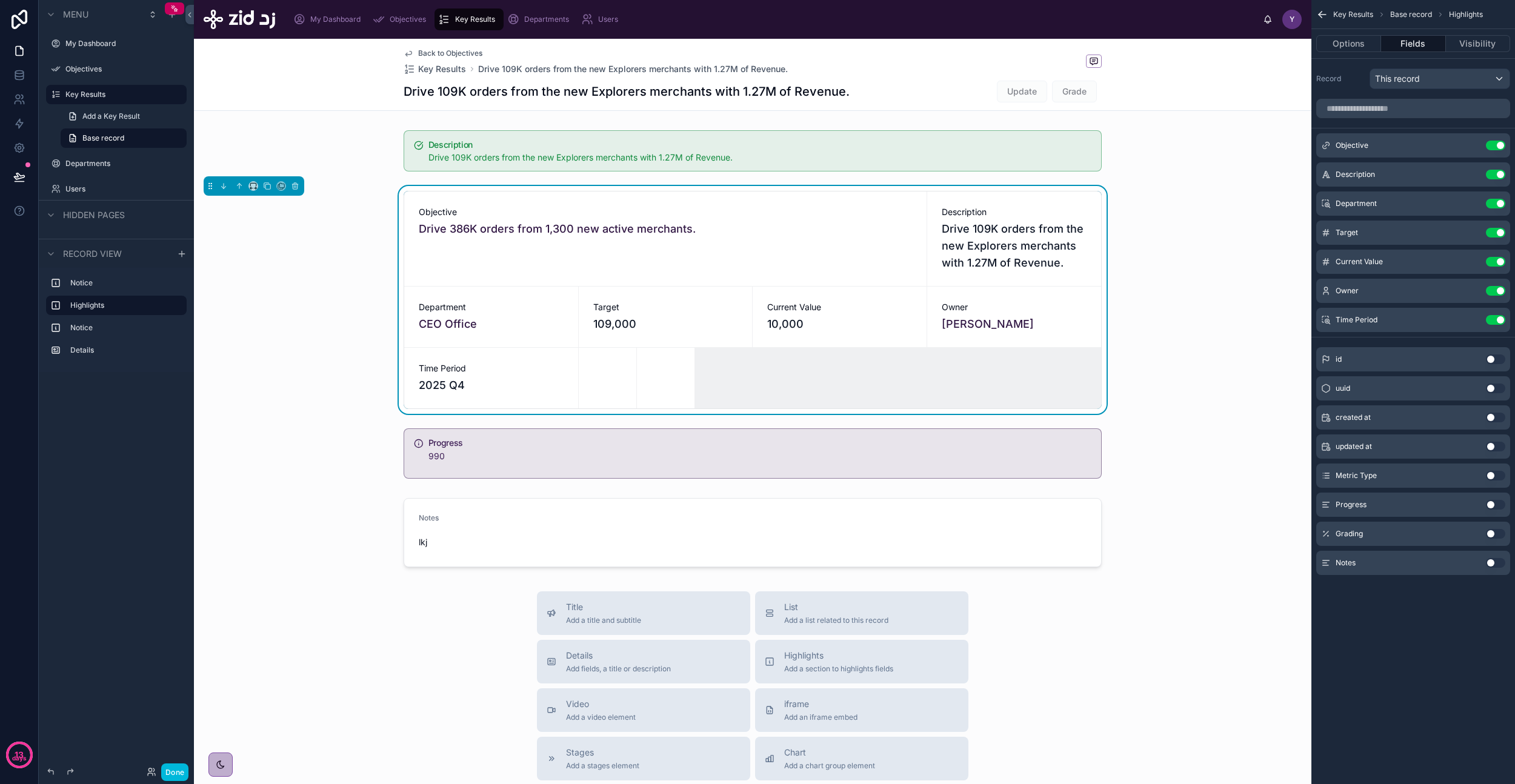
click at [1498, 152] on div "Objective Use setting" at bounding box center [1414, 145] width 194 height 24
click at [0, 0] on icon "scrollable content" at bounding box center [0, 0] width 0 height 0
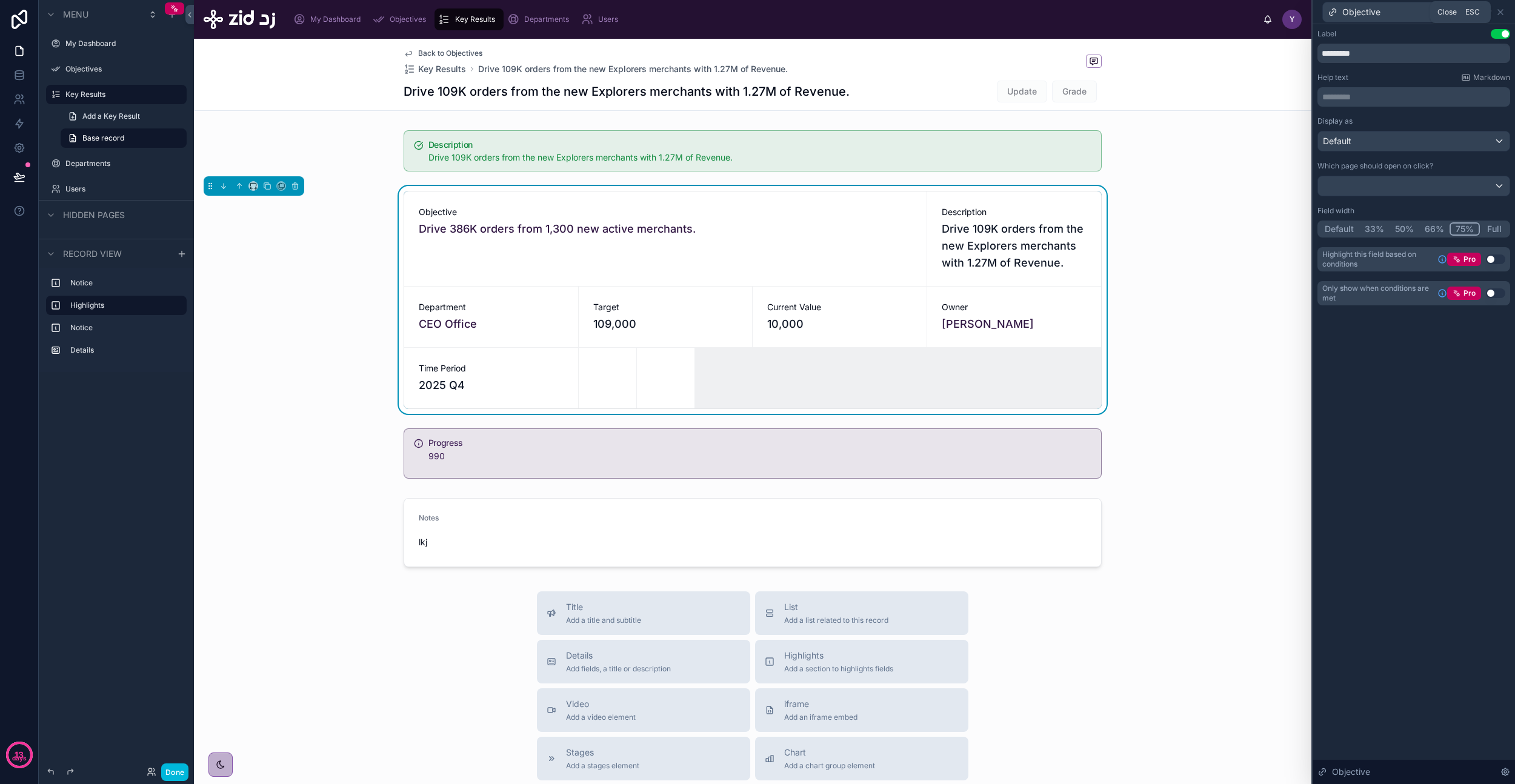
click at [1501, 13] on icon at bounding box center [1500, 12] width 9 height 9
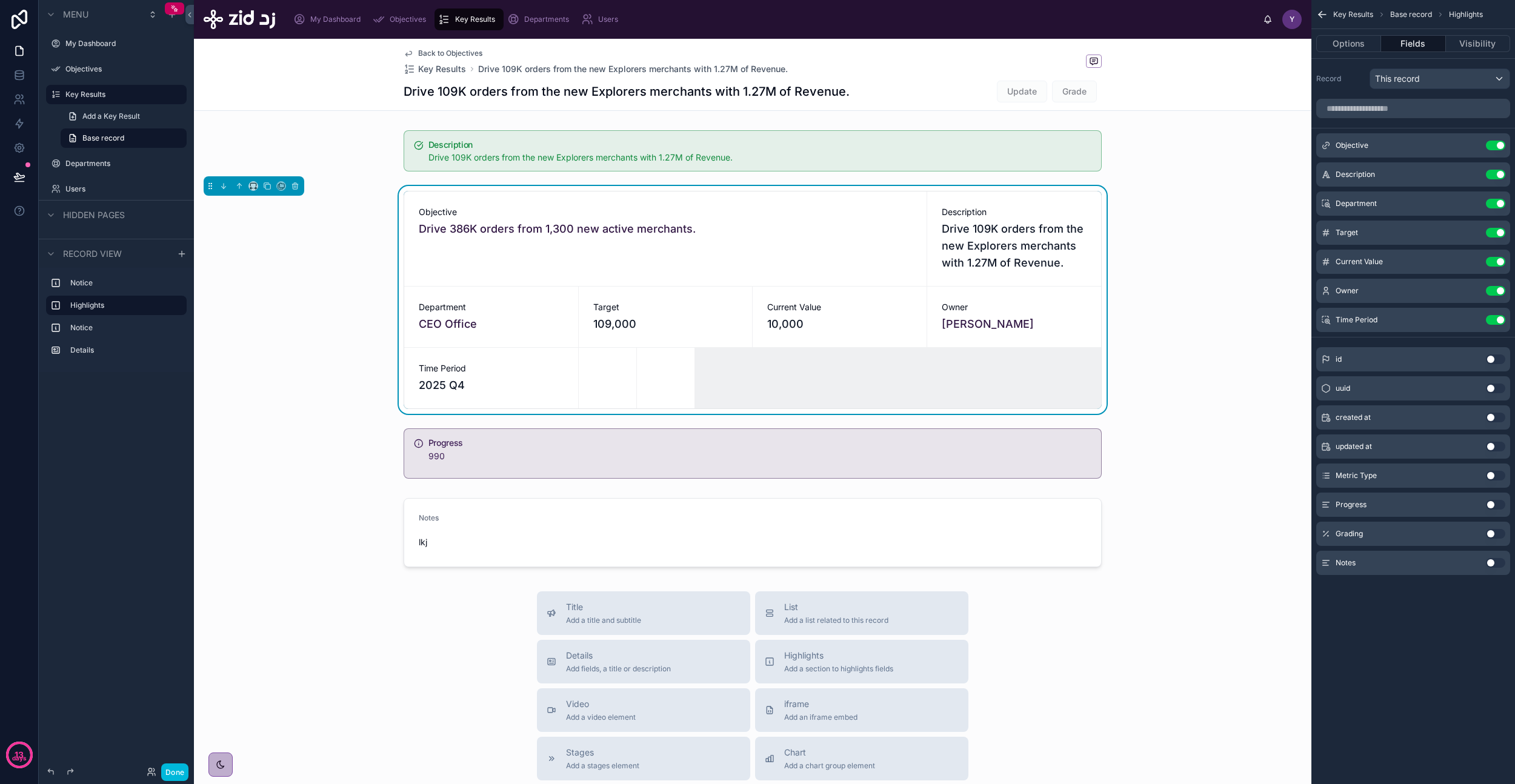
click at [1497, 145] on button "Use setting" at bounding box center [1496, 145] width 19 height 9
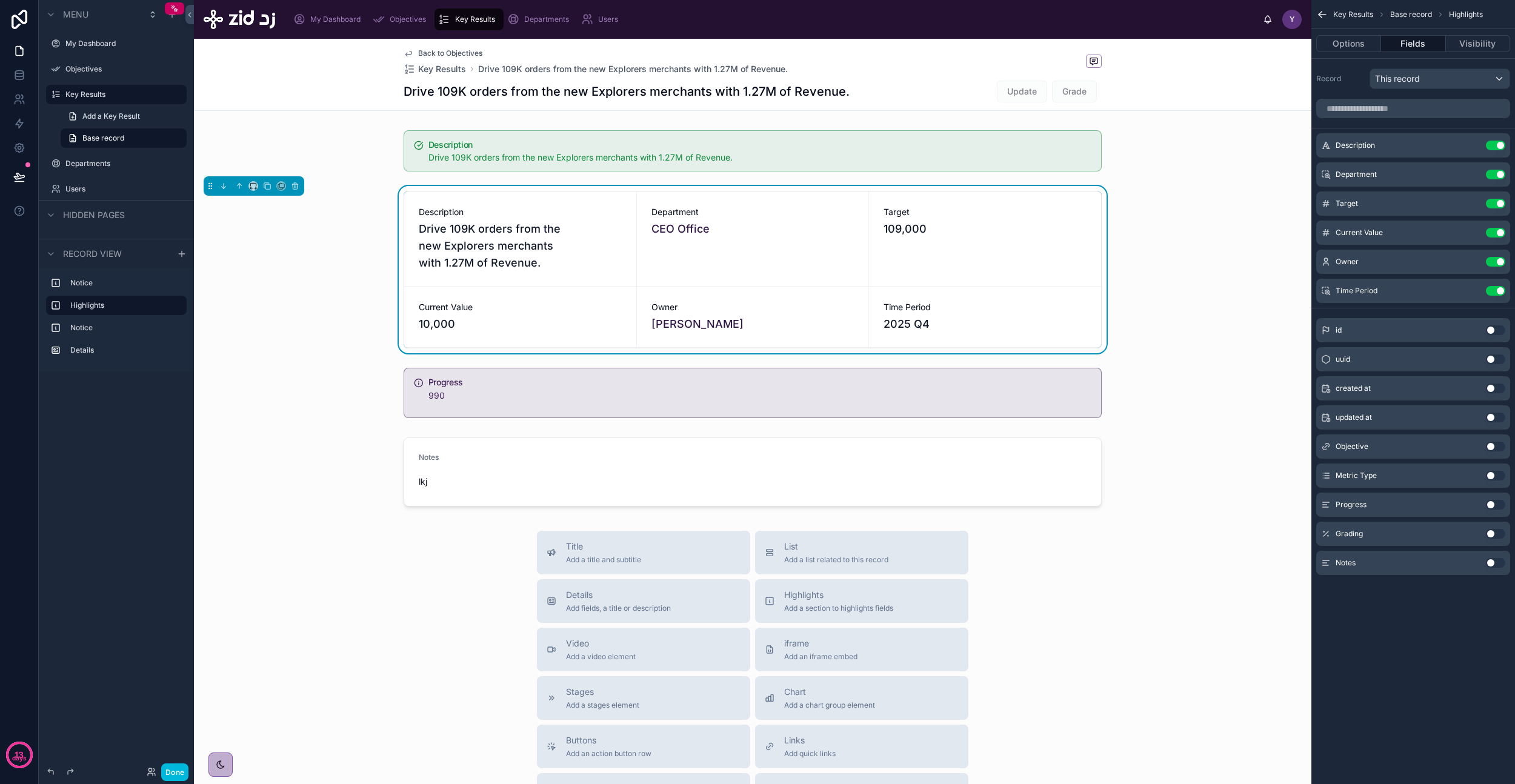
click at [0, 0] on icon "scrollable content" at bounding box center [0, 0] width 0 height 0
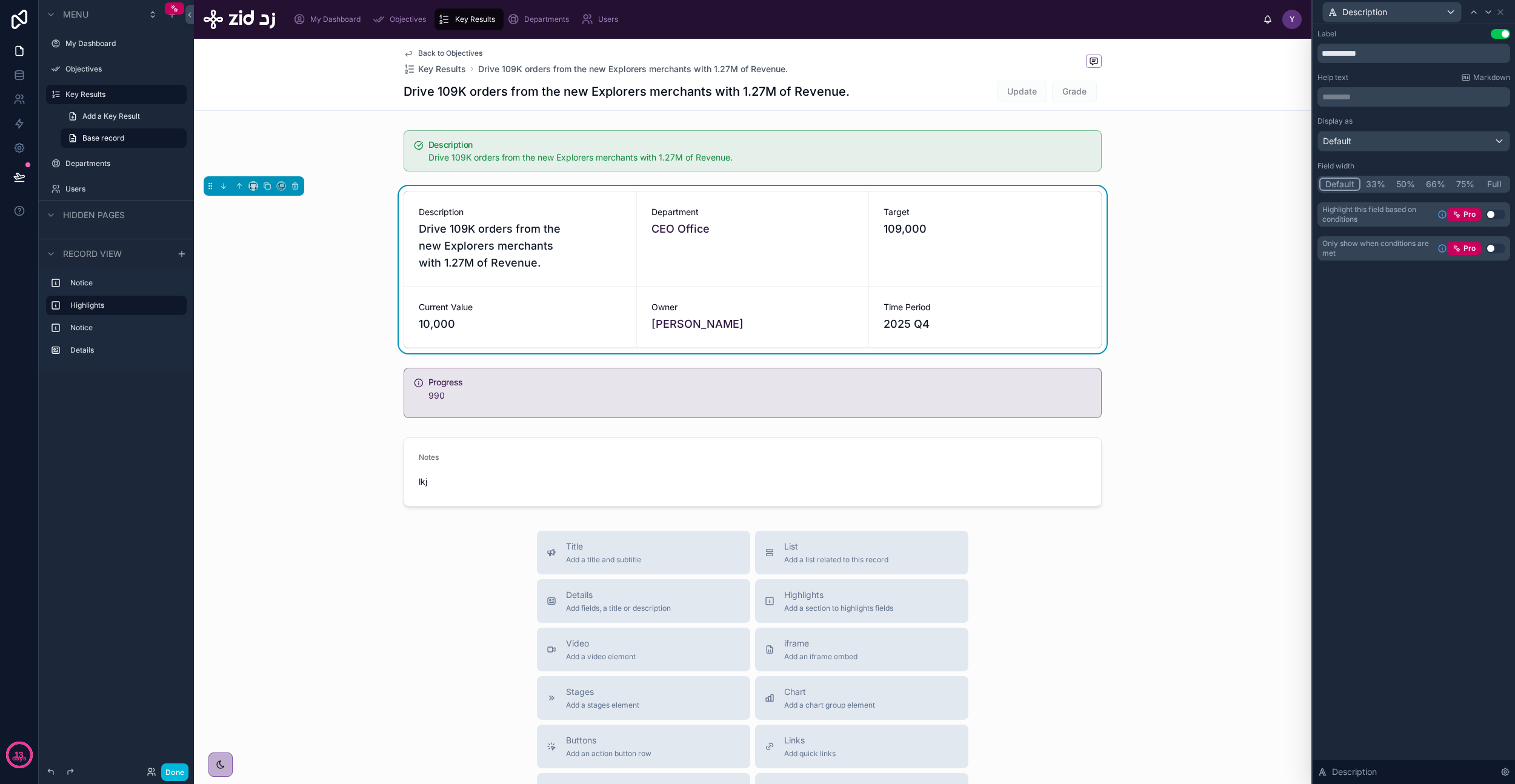
click at [1464, 184] on button "75%" at bounding box center [1465, 185] width 29 height 13
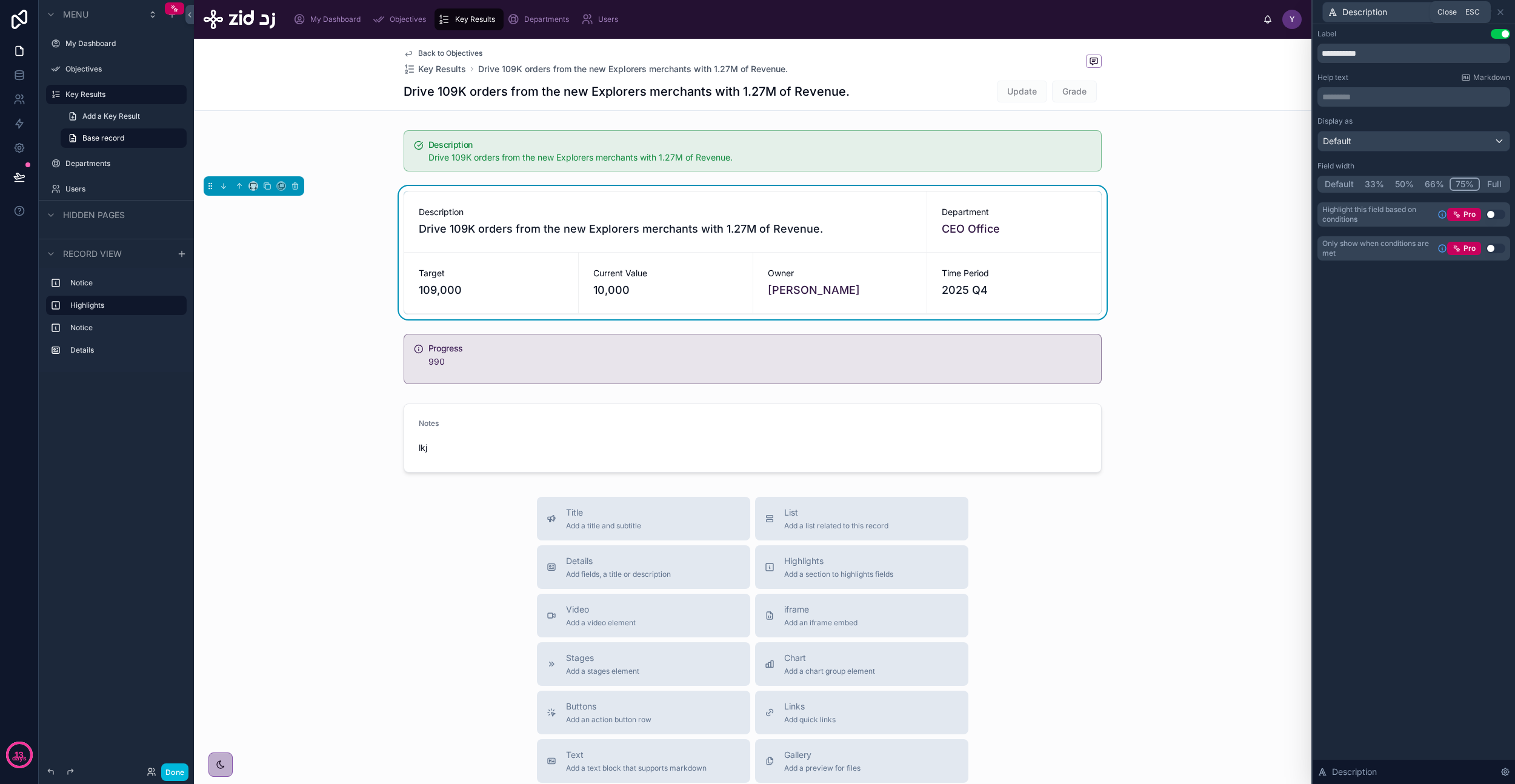
click at [1501, 15] on icon at bounding box center [1500, 12] width 9 height 9
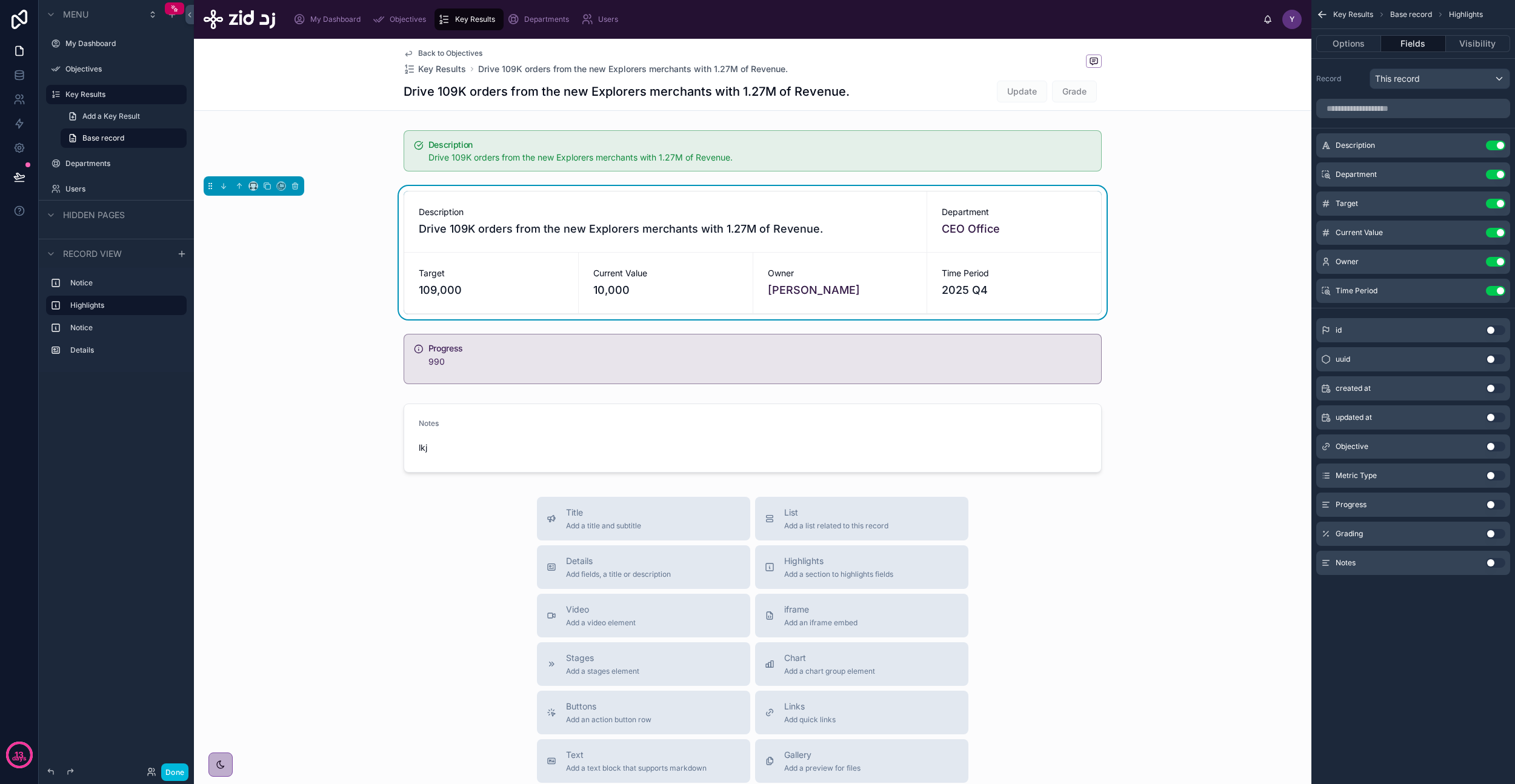
click at [0, 0] on icon "scrollable content" at bounding box center [0, 0] width 0 height 0
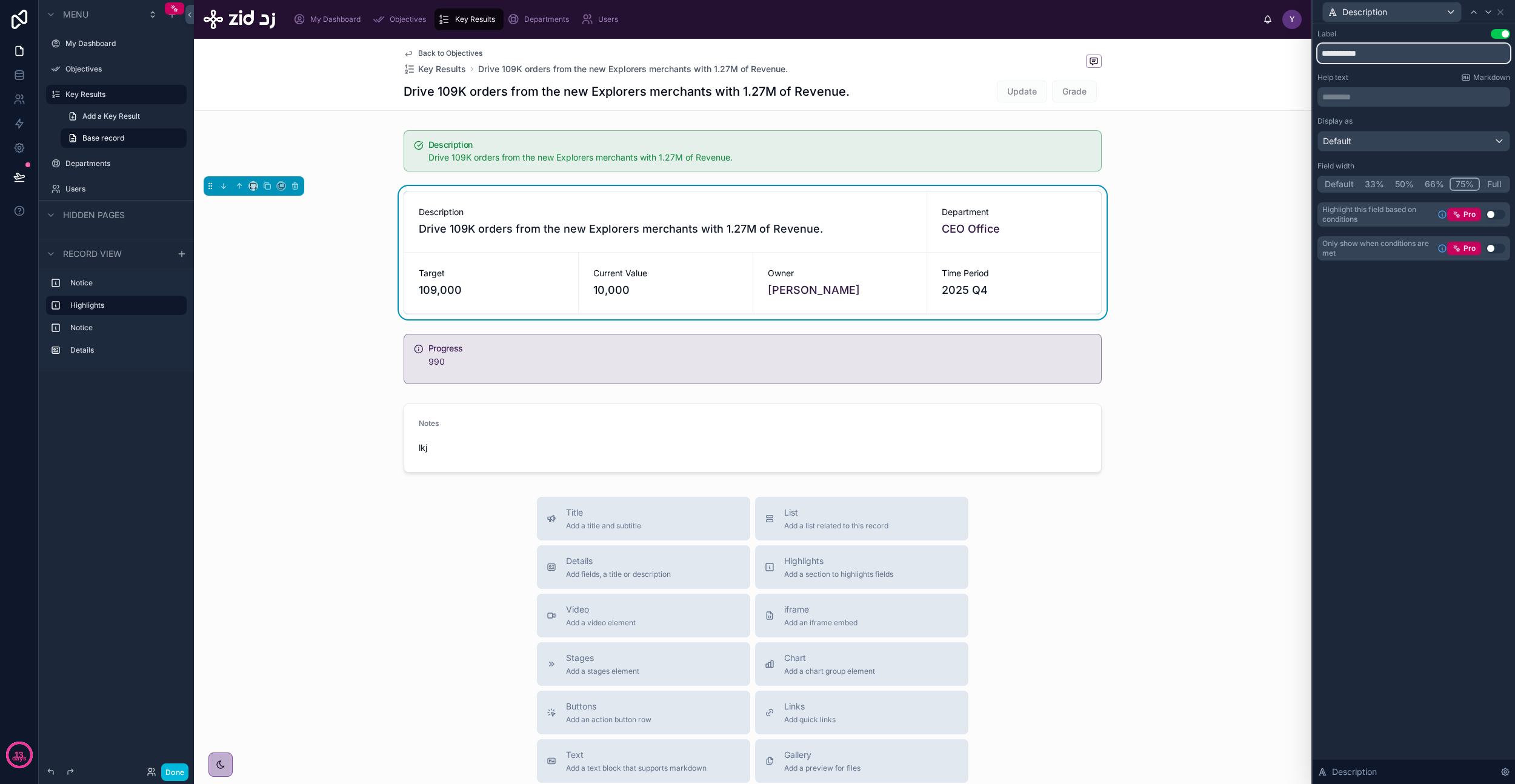
click at [1379, 56] on input "**********" at bounding box center [1414, 53] width 192 height 19
type input "**********"
click at [1501, 10] on icon at bounding box center [1500, 12] width 9 height 9
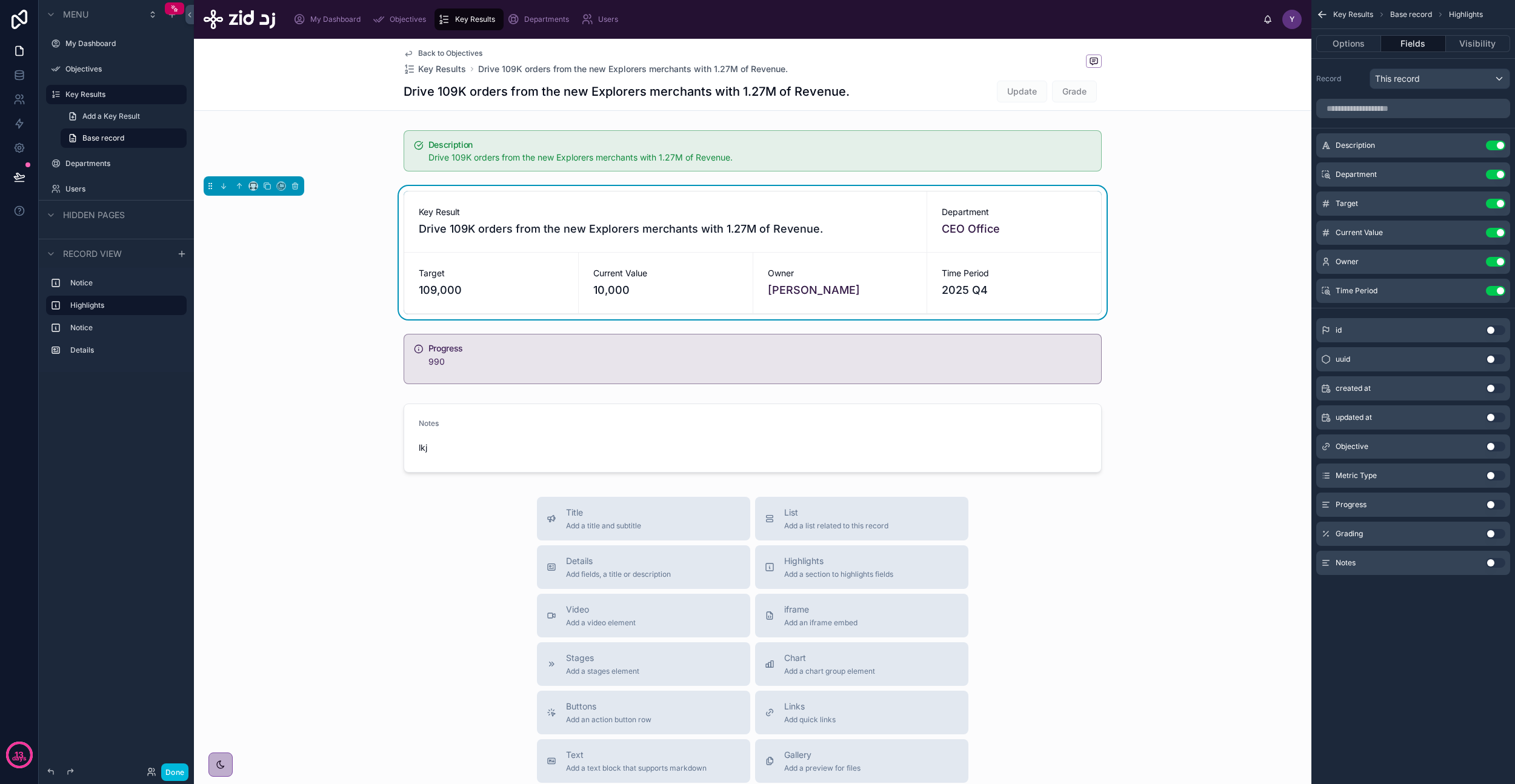
click at [1324, 13] on icon "scrollable content" at bounding box center [1323, 14] width 12 height 12
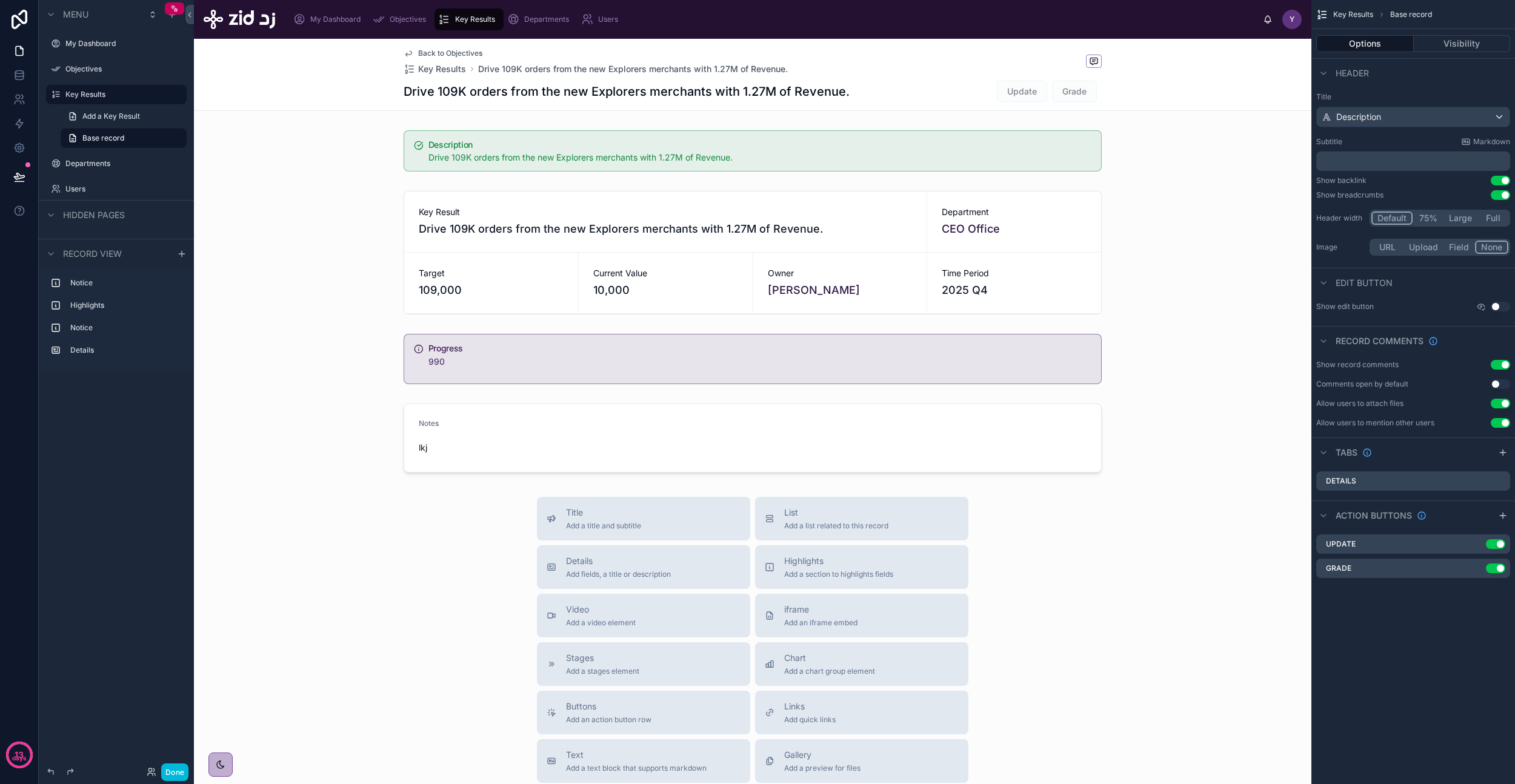
click at [1086, 152] on div at bounding box center [752, 151] width 1118 height 51
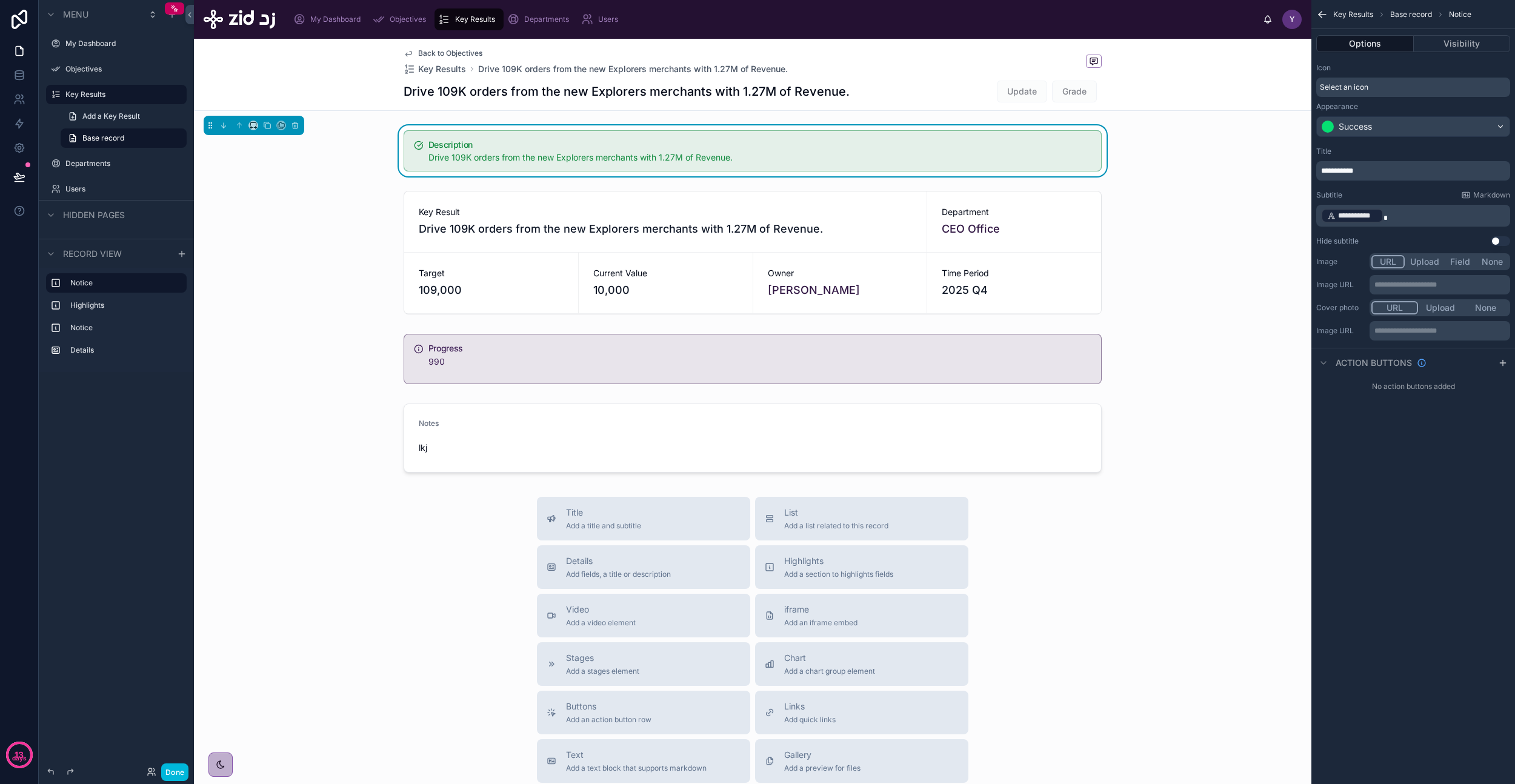
click at [1450, 36] on button "Visibility" at bounding box center [1462, 44] width 97 height 17
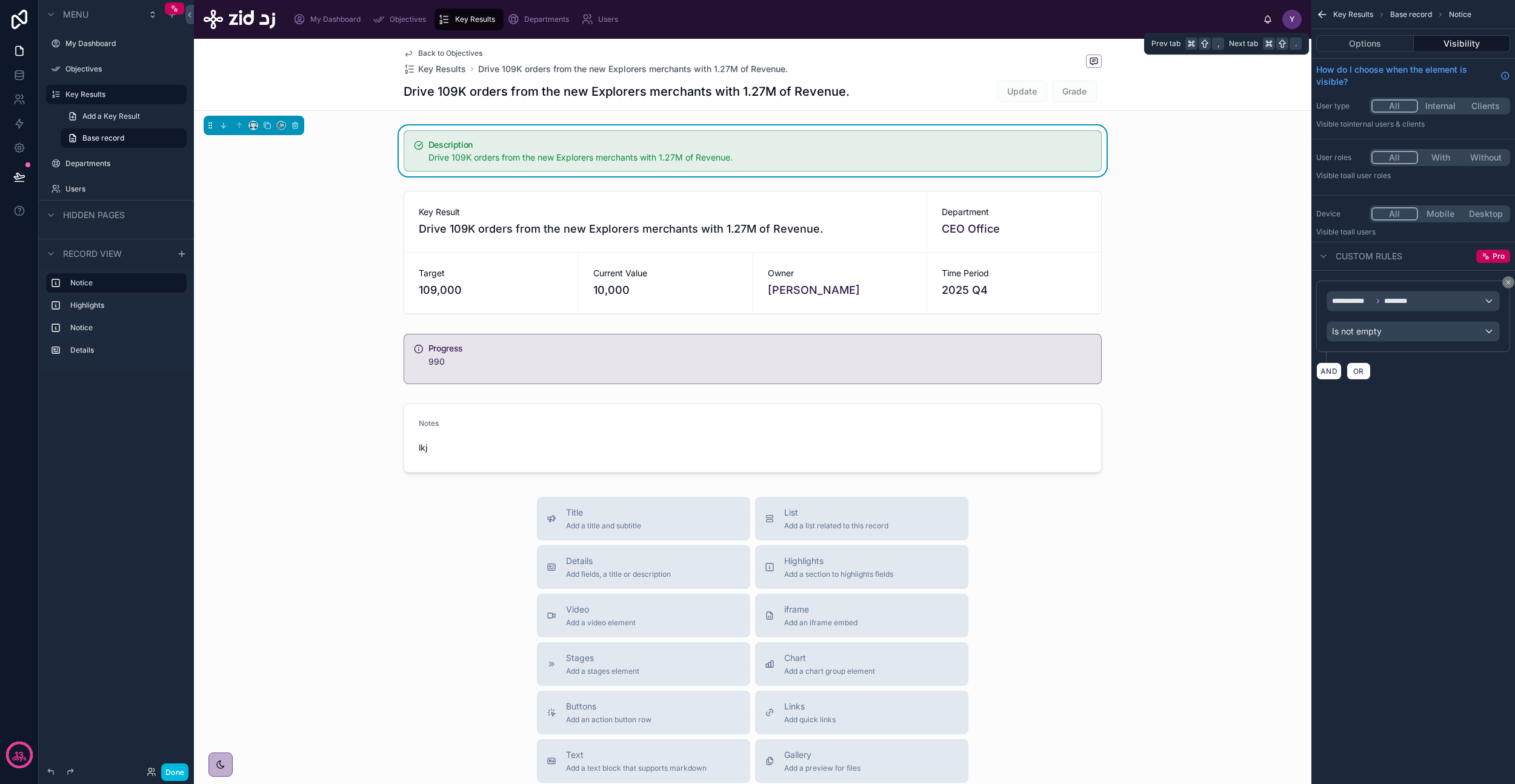
click at [1374, 46] on button "Options" at bounding box center [1366, 44] width 98 height 17
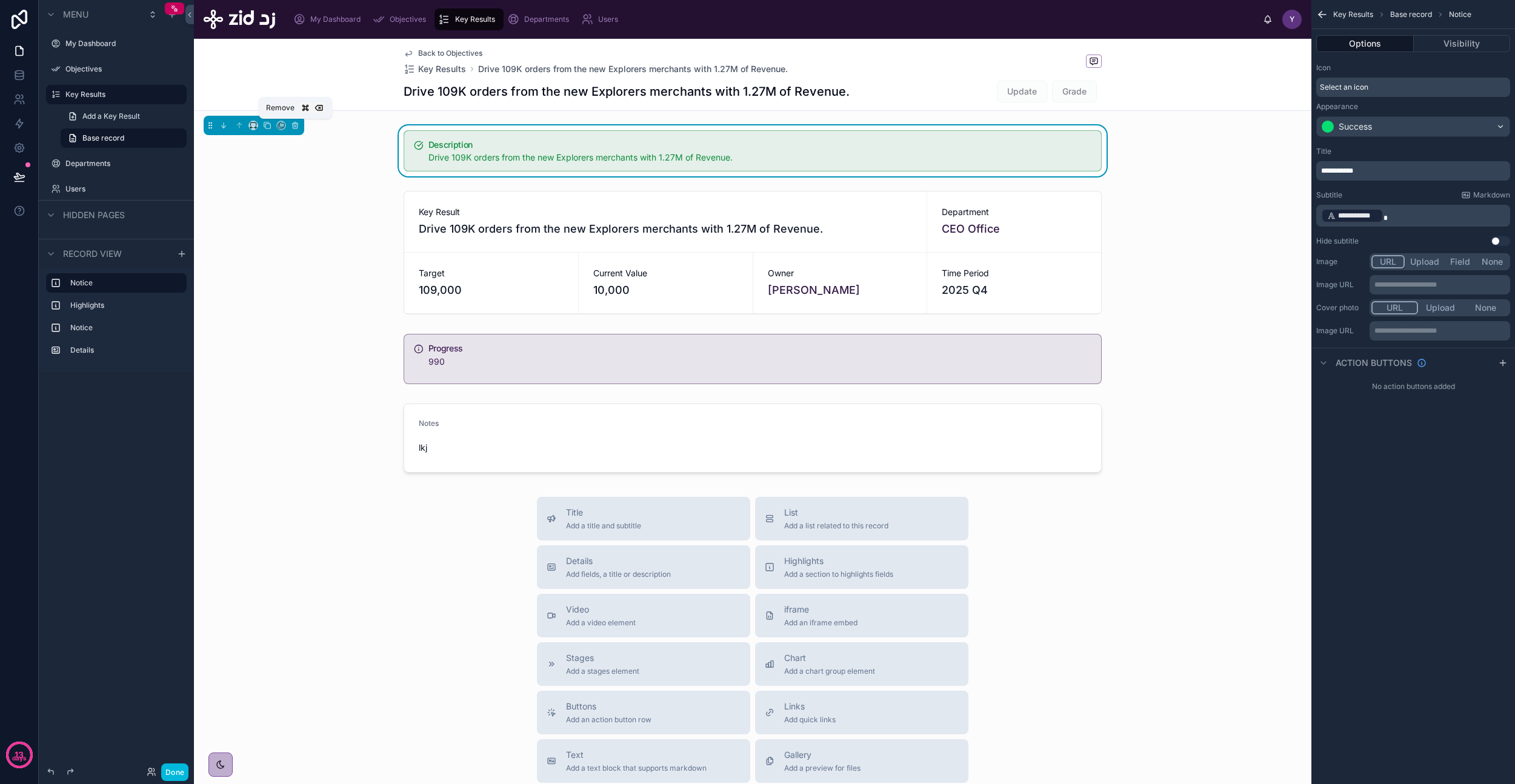
click at [296, 124] on icon at bounding box center [294, 124] width 5 height 0
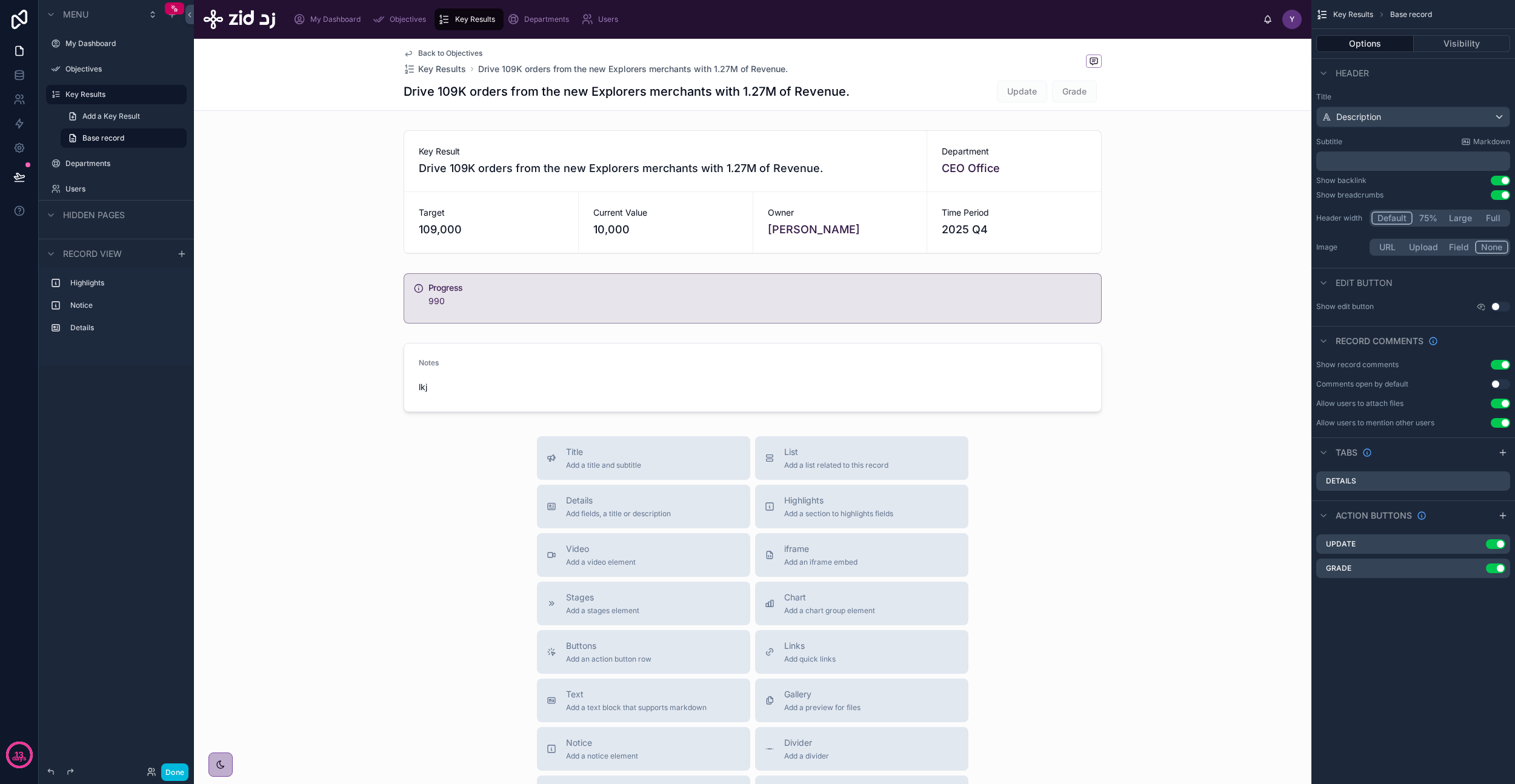
click at [175, 769] on button "Done" at bounding box center [175, 771] width 27 height 18
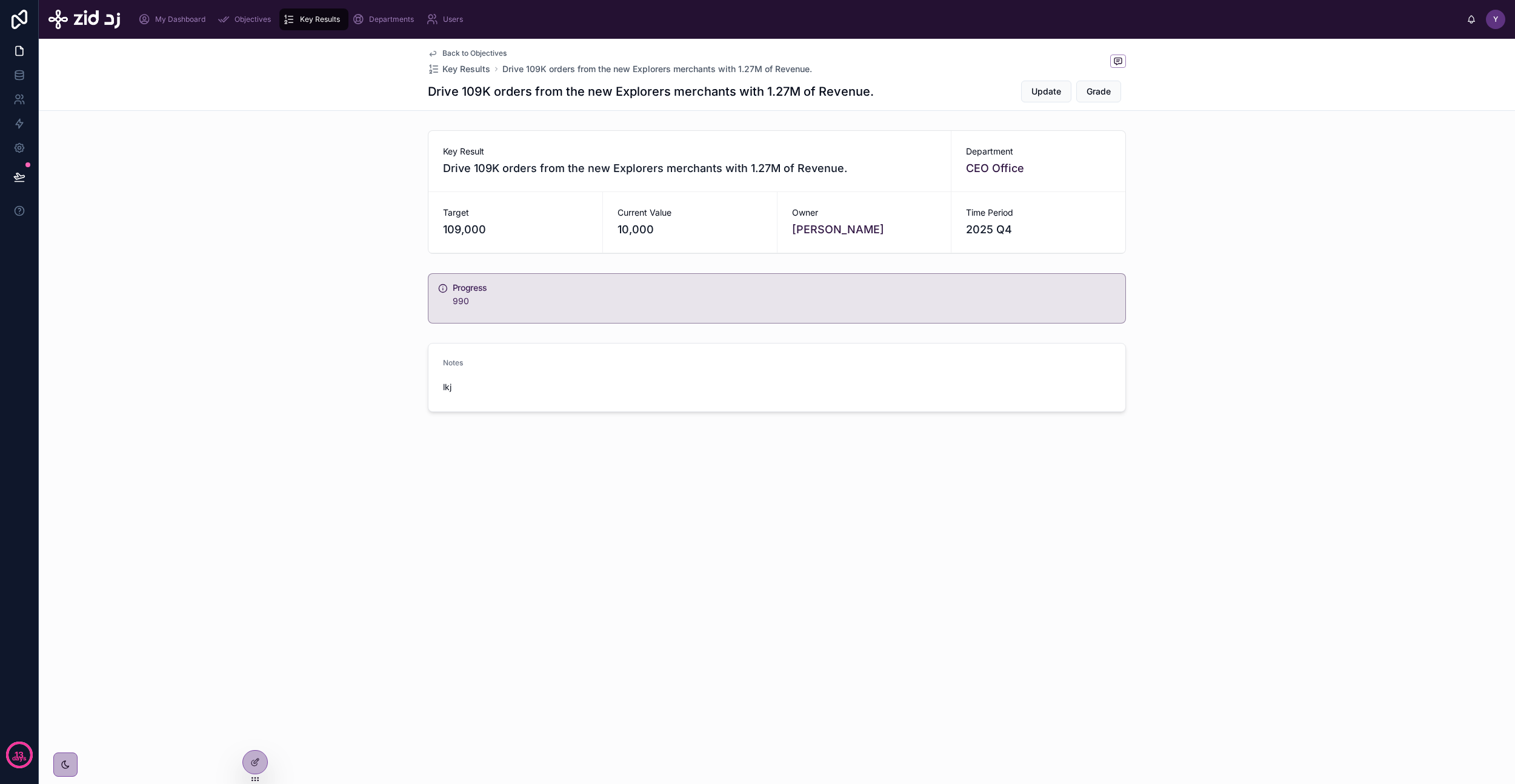
click at [1303, 344] on div "Notes lkj" at bounding box center [777, 377] width 1476 height 78
click at [252, 770] on div at bounding box center [255, 761] width 24 height 23
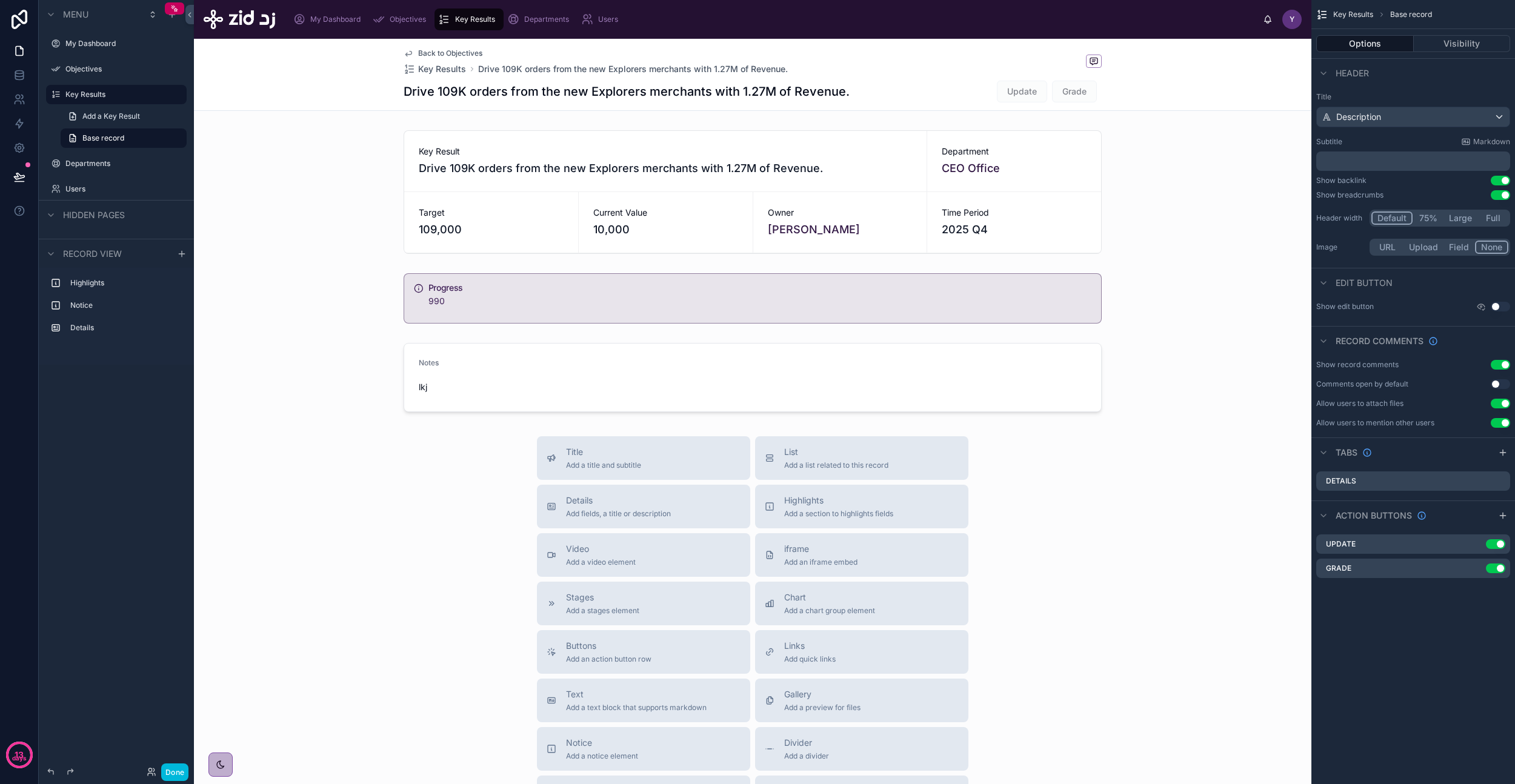
click at [896, 292] on div at bounding box center [752, 298] width 1118 height 60
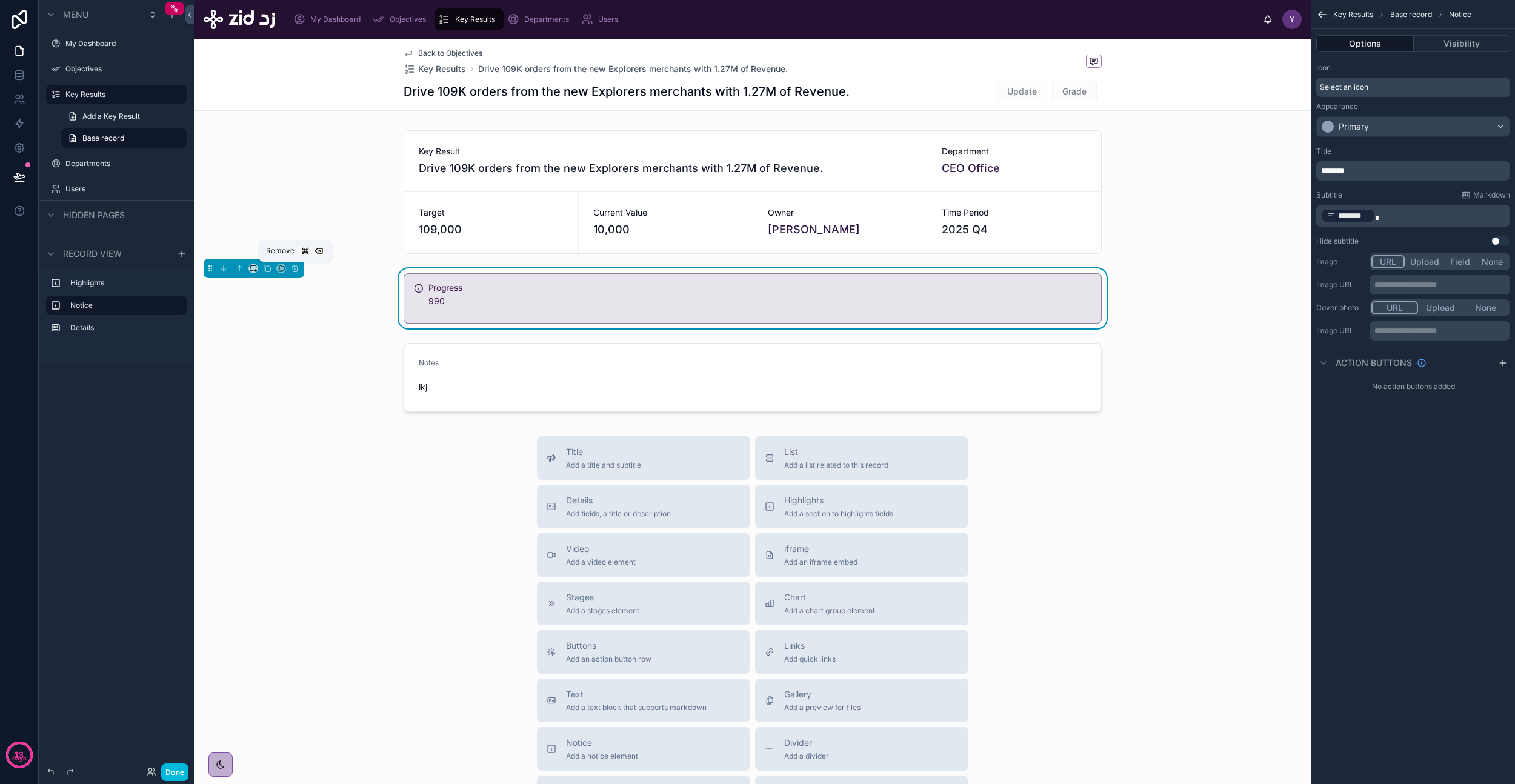
click at [296, 270] on icon at bounding box center [295, 268] width 8 height 8
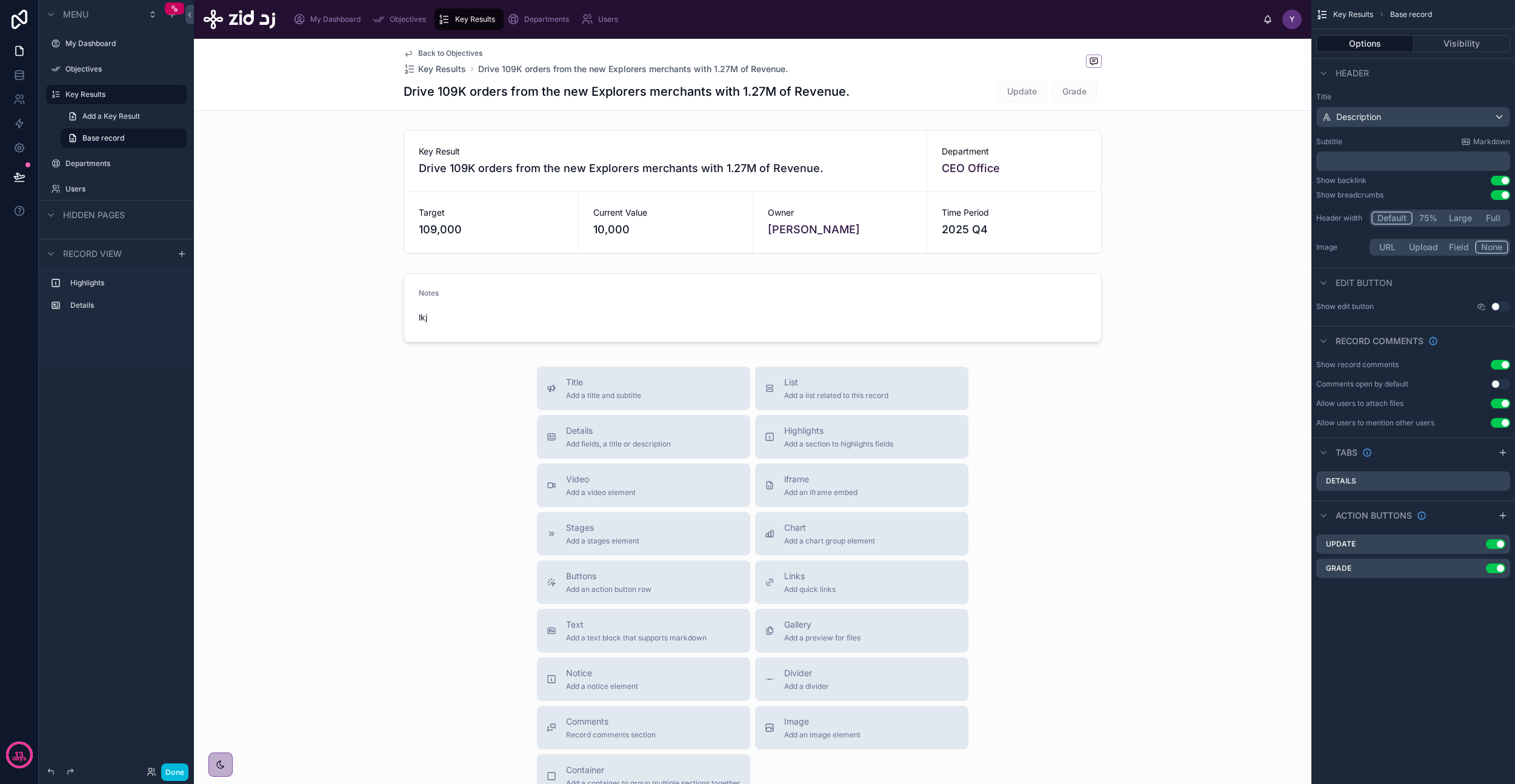
click at [452, 292] on div at bounding box center [752, 307] width 1118 height 78
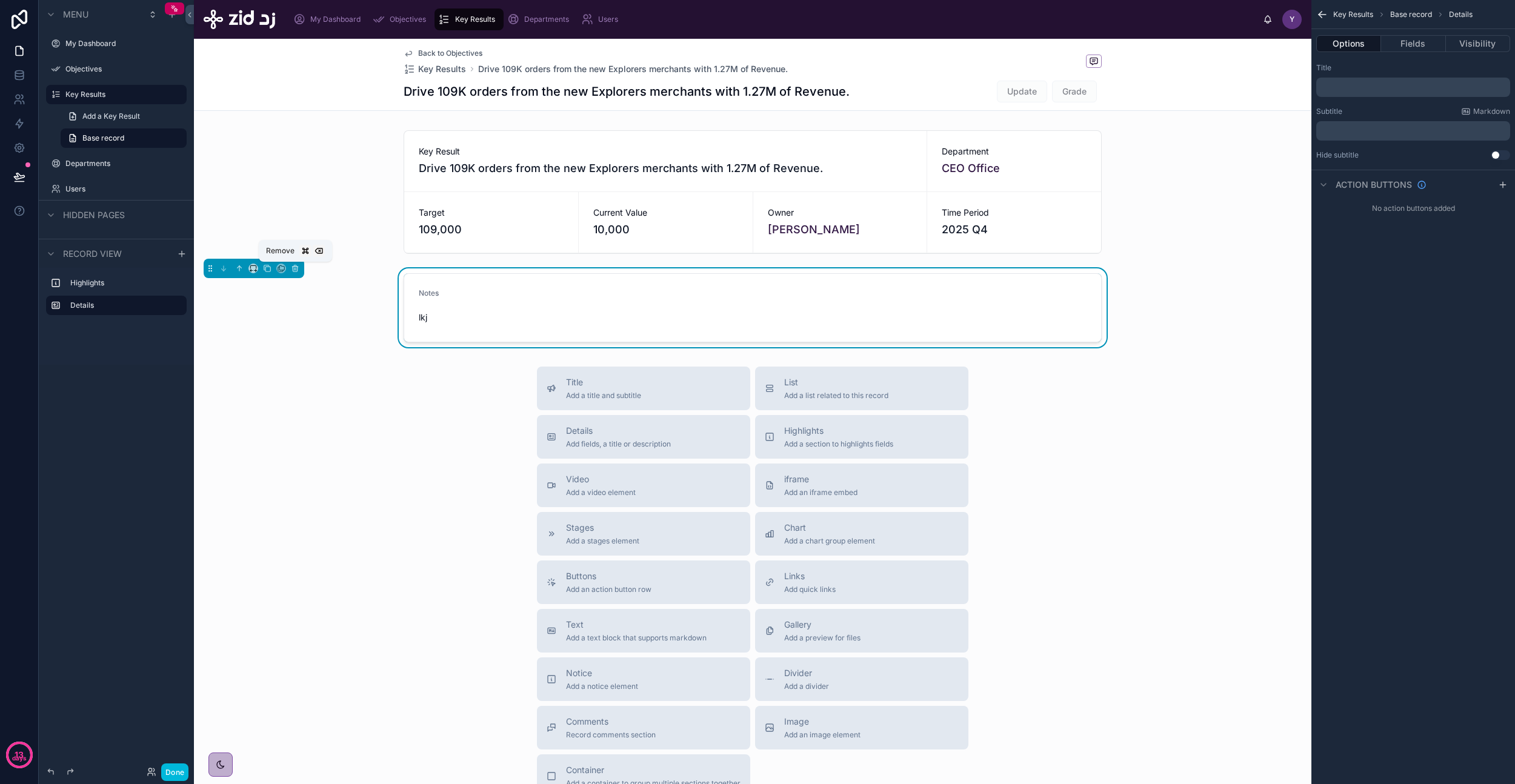
click at [294, 272] on button at bounding box center [295, 268] width 13 height 13
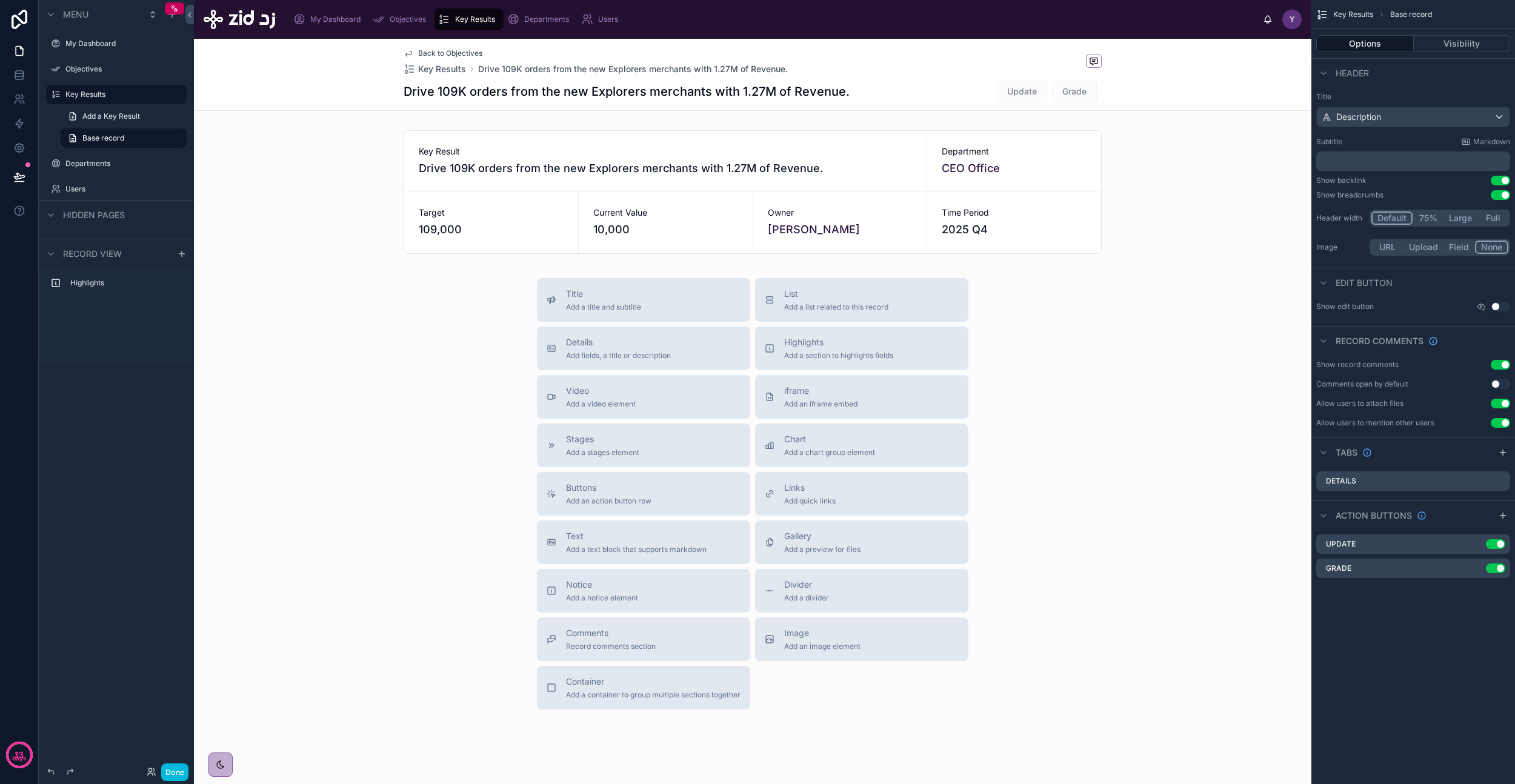
click at [178, 770] on button "Done" at bounding box center [175, 771] width 27 height 18
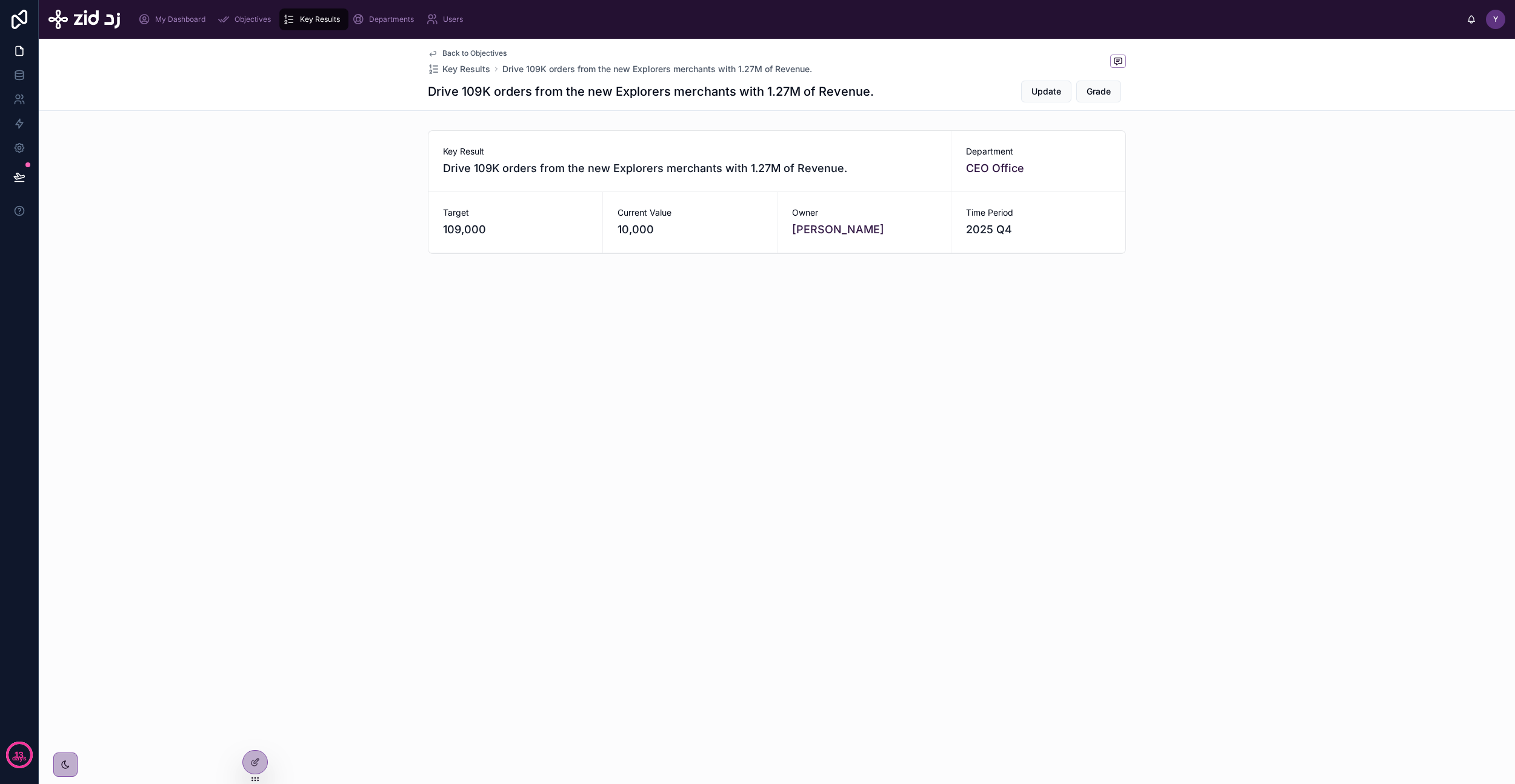
click at [491, 53] on span "Back to Objectives" at bounding box center [475, 52] width 64 height 9
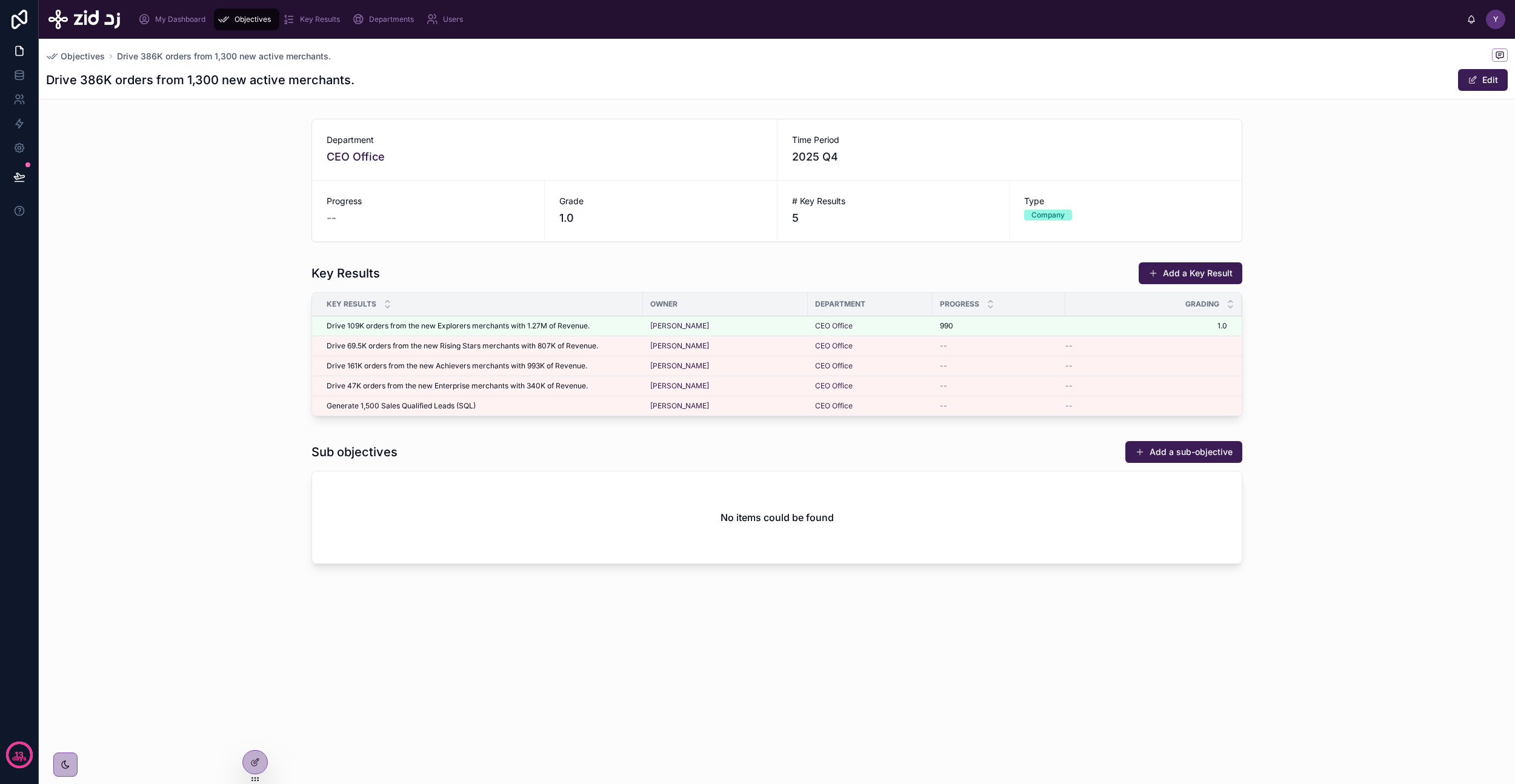
click at [1176, 454] on button "Add a sub-objective" at bounding box center [1183, 452] width 117 height 22
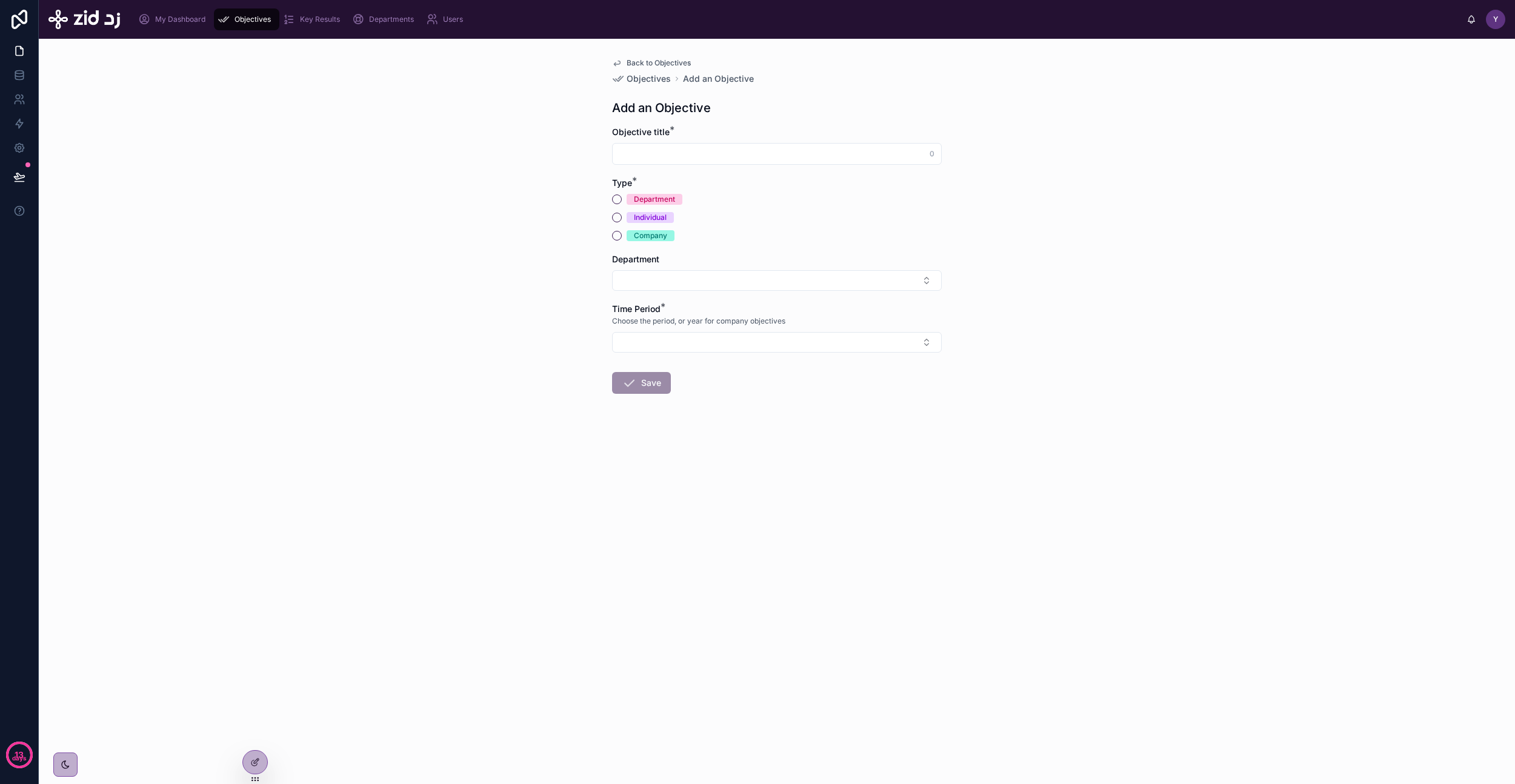
click at [665, 59] on span "Back to Objectives" at bounding box center [659, 62] width 64 height 9
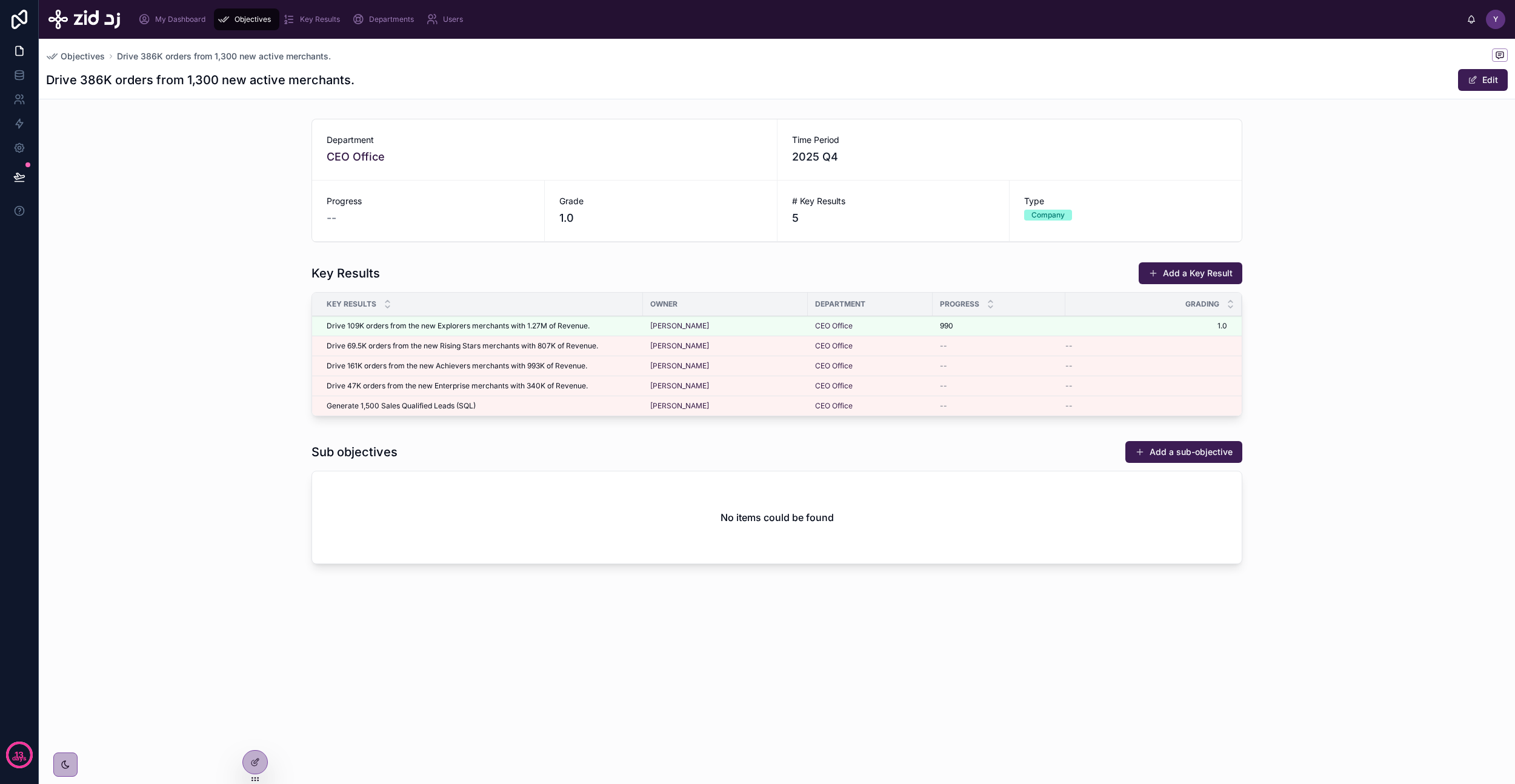
click at [85, 57] on span "Objectives" at bounding box center [83, 56] width 44 height 12
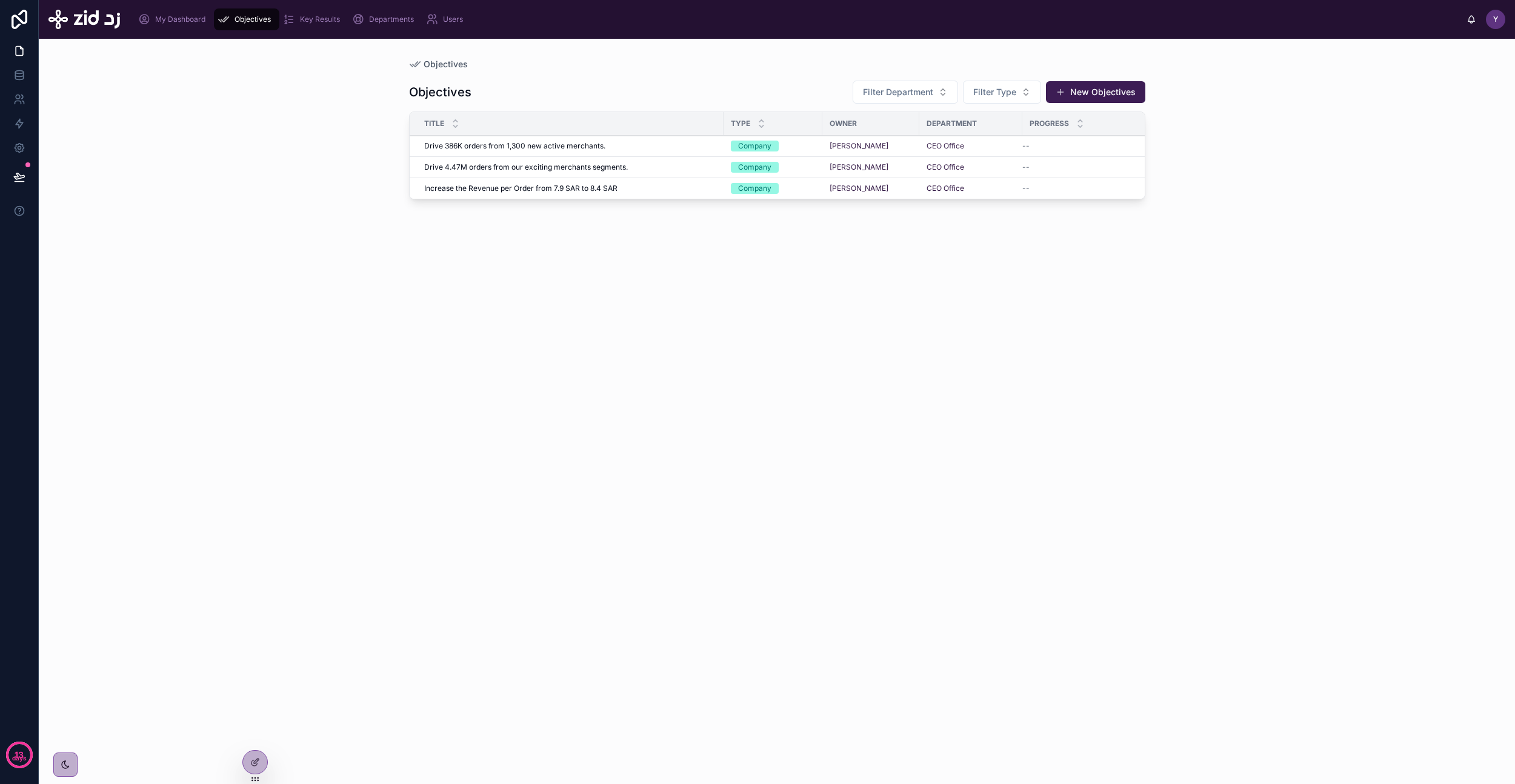
click at [1108, 88] on button "New Objectives" at bounding box center [1096, 92] width 100 height 22
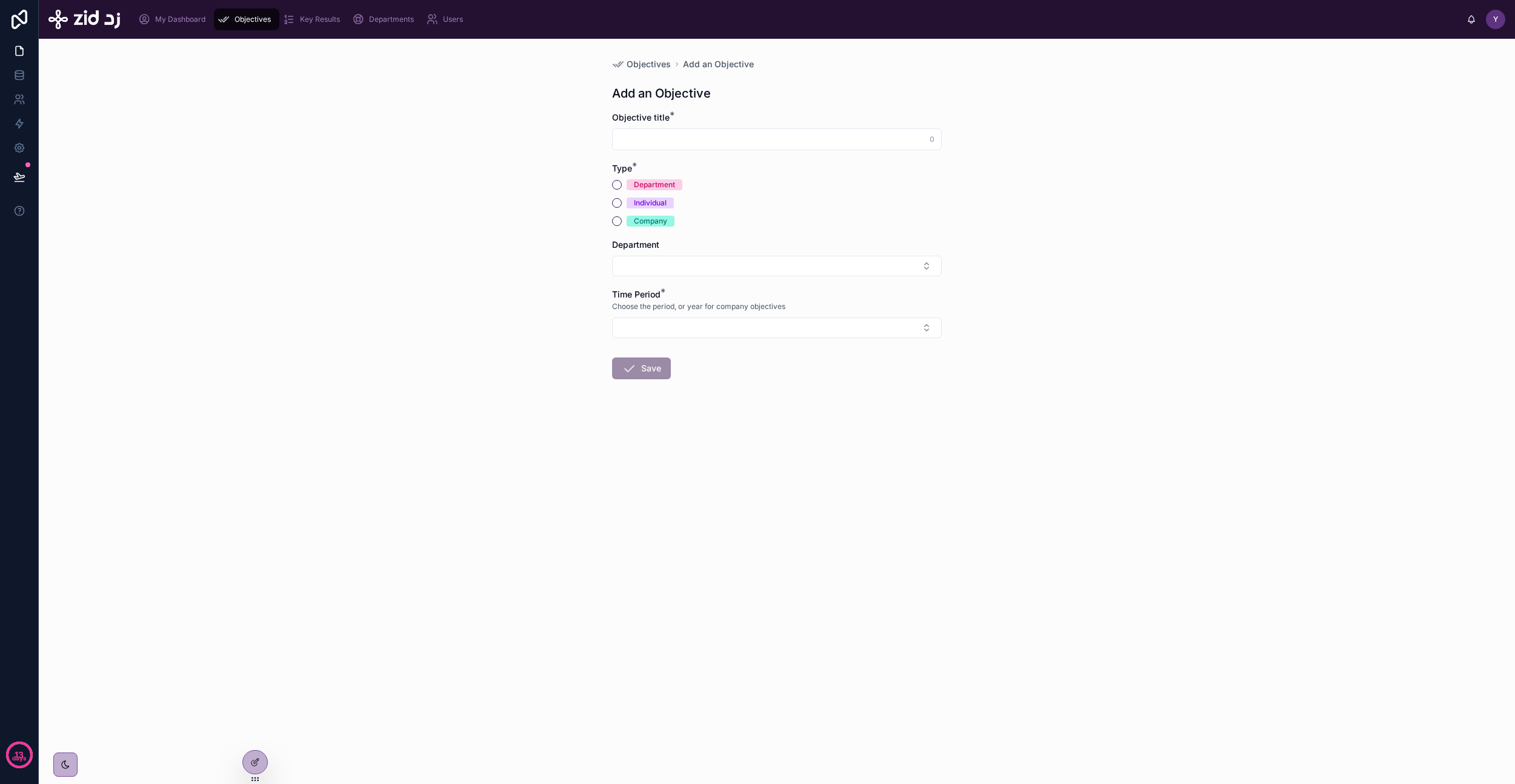
click at [736, 157] on form "Objective title * 0 Type * Department Individual Company Department Time Period…" at bounding box center [777, 284] width 330 height 346
click at [736, 153] on form "Objective title * 0 Type * Department Individual Company Department Time Period…" at bounding box center [777, 284] width 330 height 346
click at [736, 148] on div at bounding box center [777, 139] width 330 height 22
click at [741, 145] on input "text" at bounding box center [776, 139] width 328 height 17
click at [845, 138] on input "text" at bounding box center [776, 139] width 328 height 17
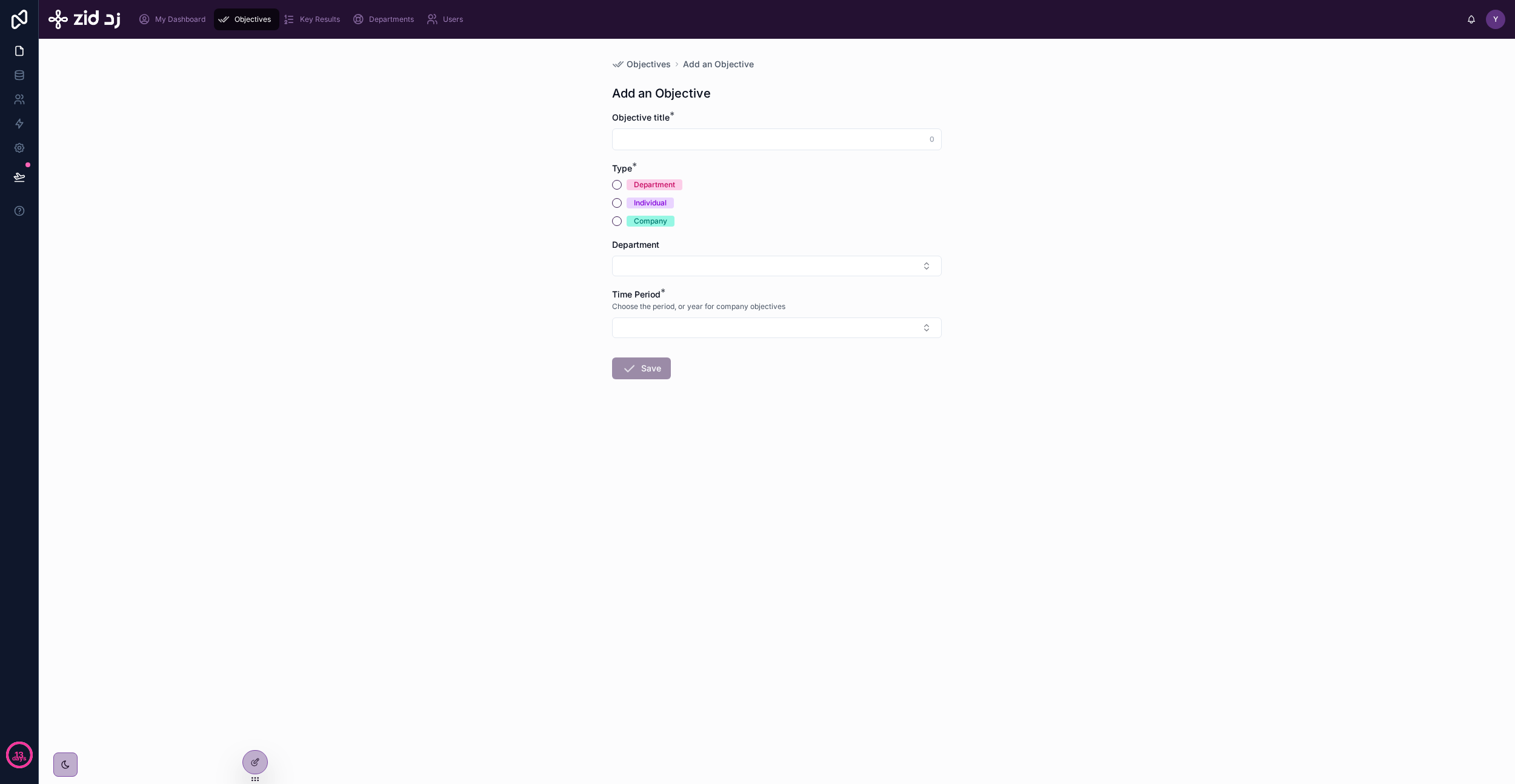
click at [643, 62] on span "Objectives" at bounding box center [649, 64] width 44 height 12
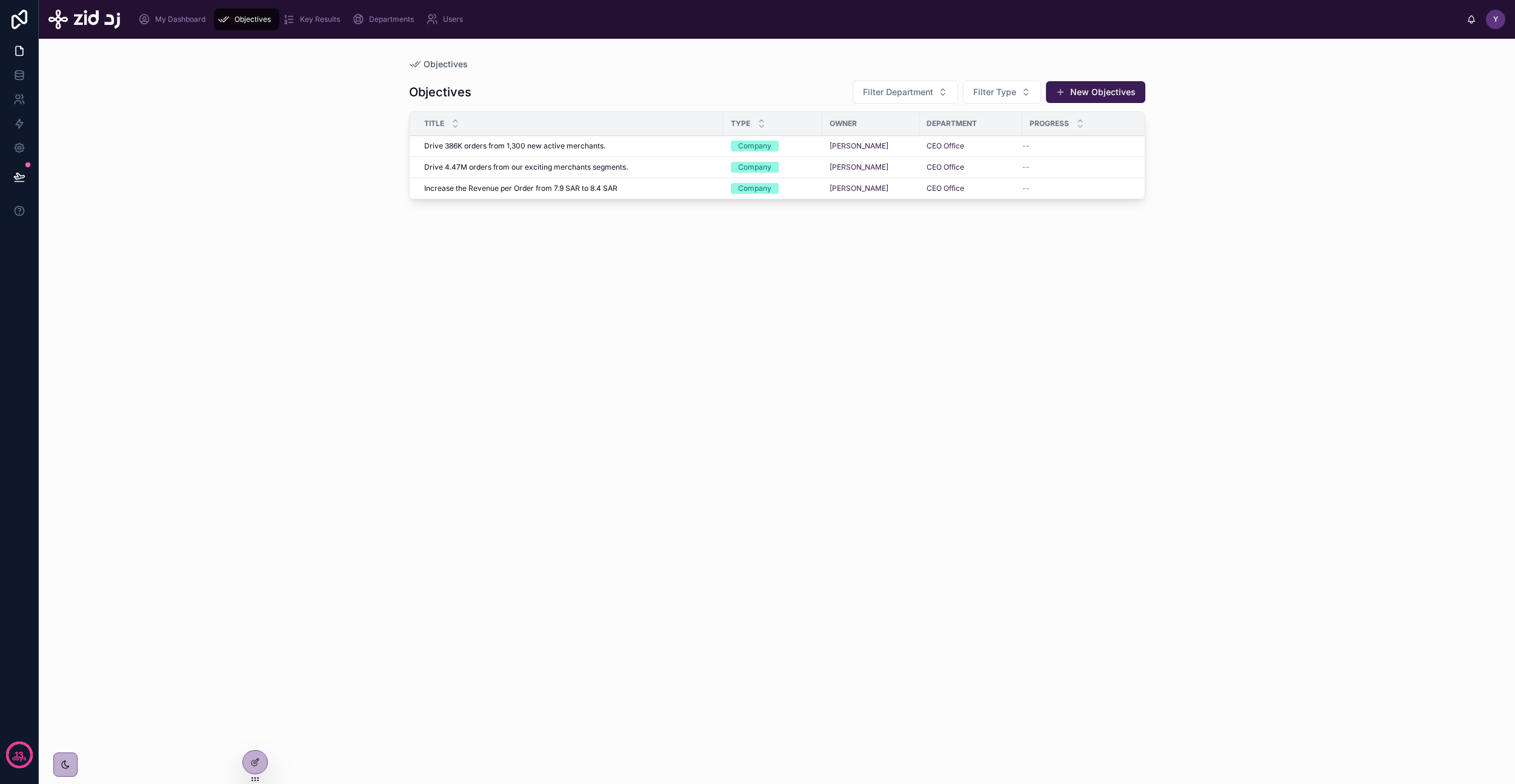
click at [568, 148] on span "Drive 386K orders from 1,300 new active merchants." at bounding box center [515, 145] width 181 height 9
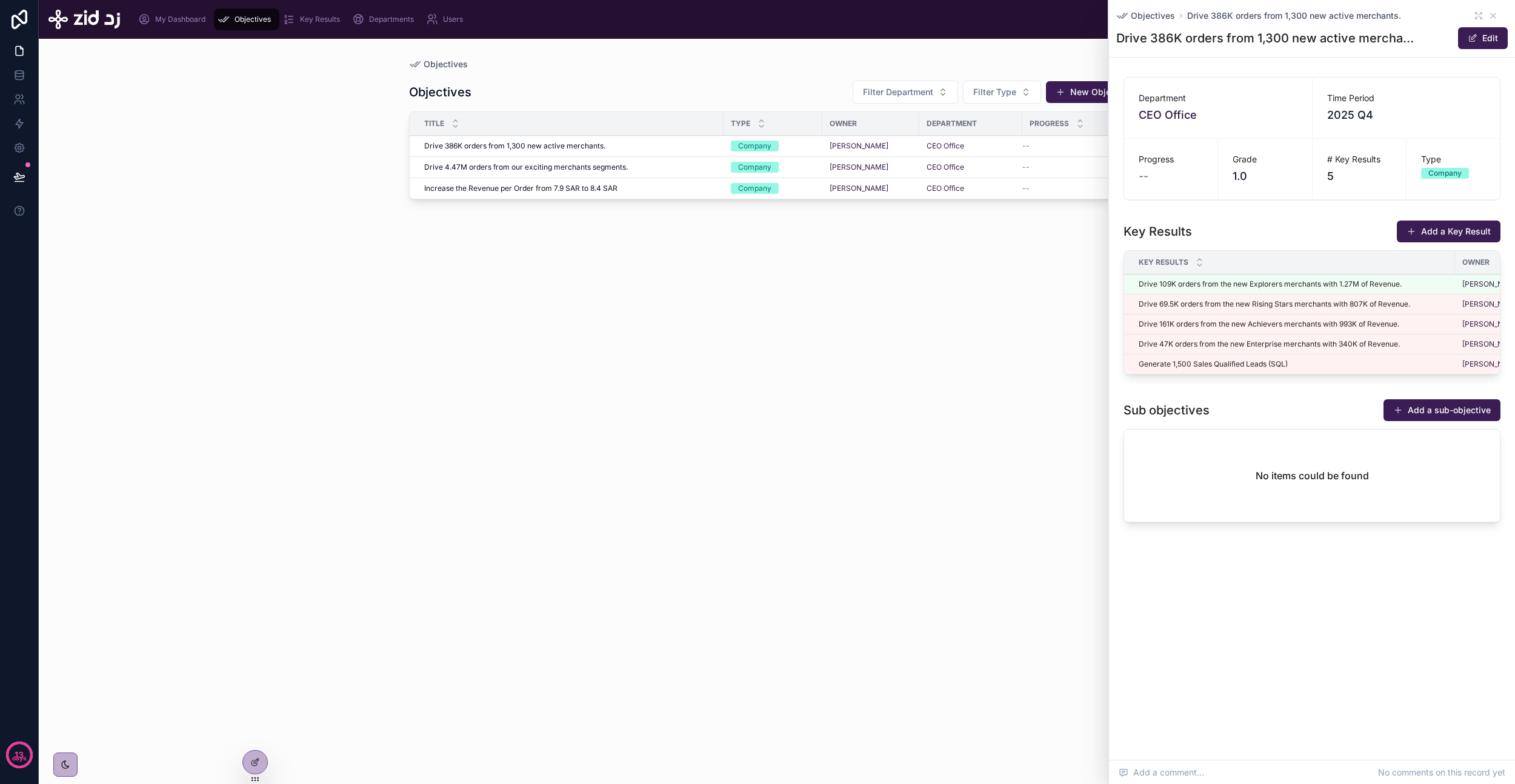
click at [1406, 421] on button "Add a sub-objective" at bounding box center [1442, 410] width 117 height 22
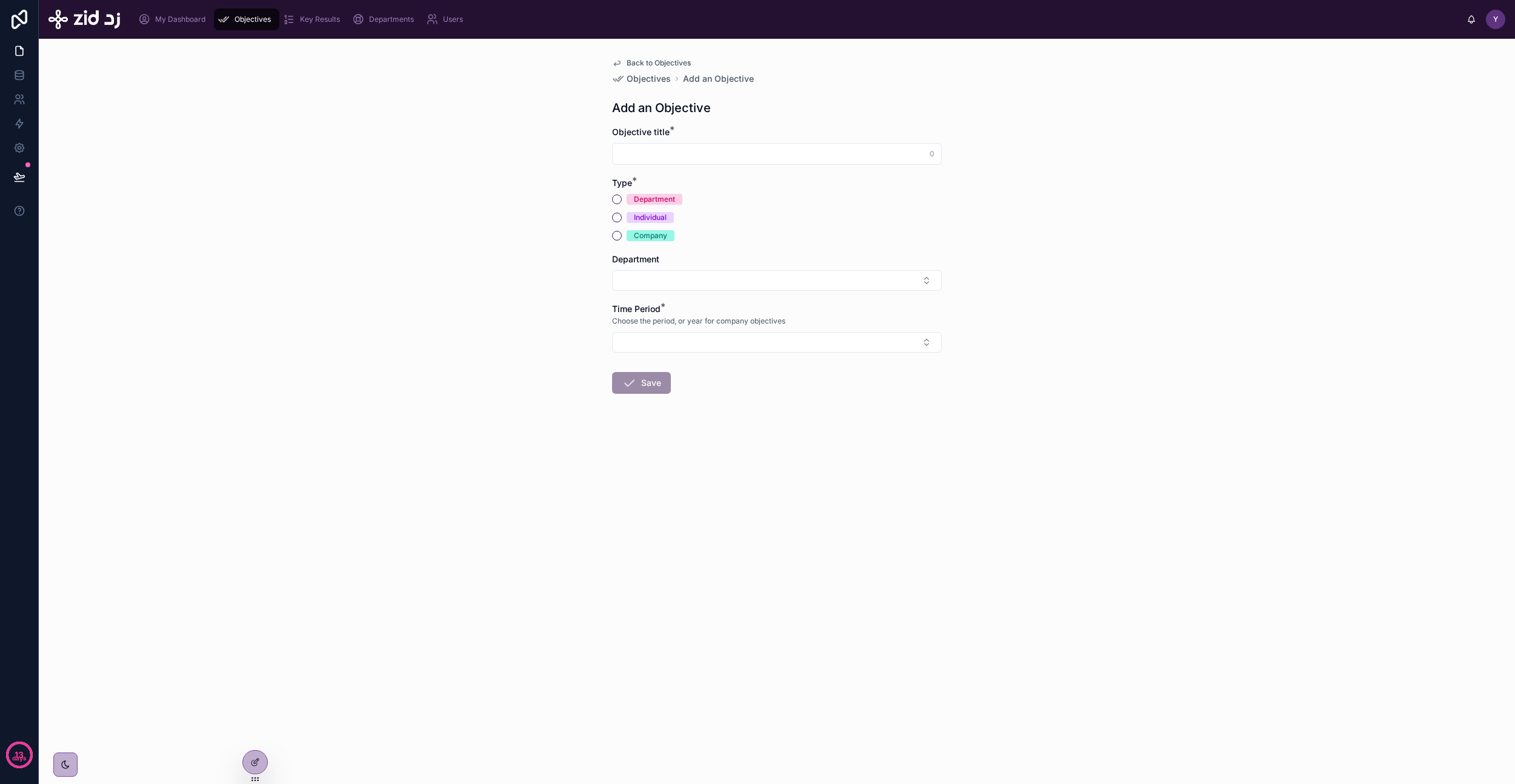
click at [830, 158] on input "text" at bounding box center [776, 153] width 328 height 17
type input "***"
click at [675, 290] on button "Select Button" at bounding box center [777, 280] width 330 height 20
click at [741, 326] on span "CEO Office" at bounding box center [720, 328] width 44 height 12
click at [698, 350] on button "Select Button" at bounding box center [777, 345] width 330 height 20
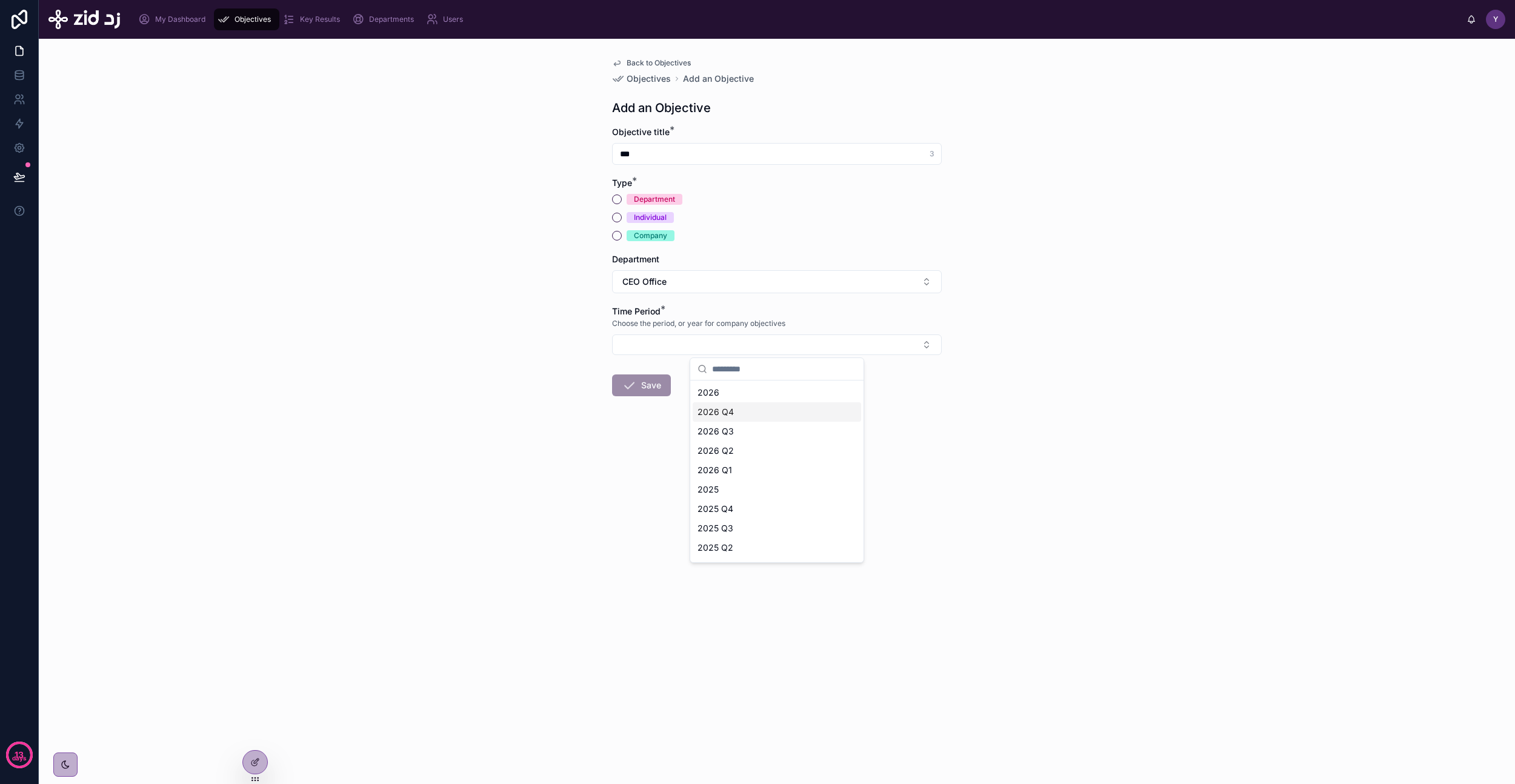
click at [732, 428] on span "2026 Q3" at bounding box center [715, 431] width 36 height 12
click at [676, 342] on button "2026 Q3" at bounding box center [777, 346] width 330 height 23
click at [736, 534] on div "2025 Q4" at bounding box center [777, 530] width 169 height 19
click at [636, 218] on div "Individual" at bounding box center [650, 217] width 33 height 11
click at [622, 218] on button "Individual" at bounding box center [617, 217] width 9 height 9
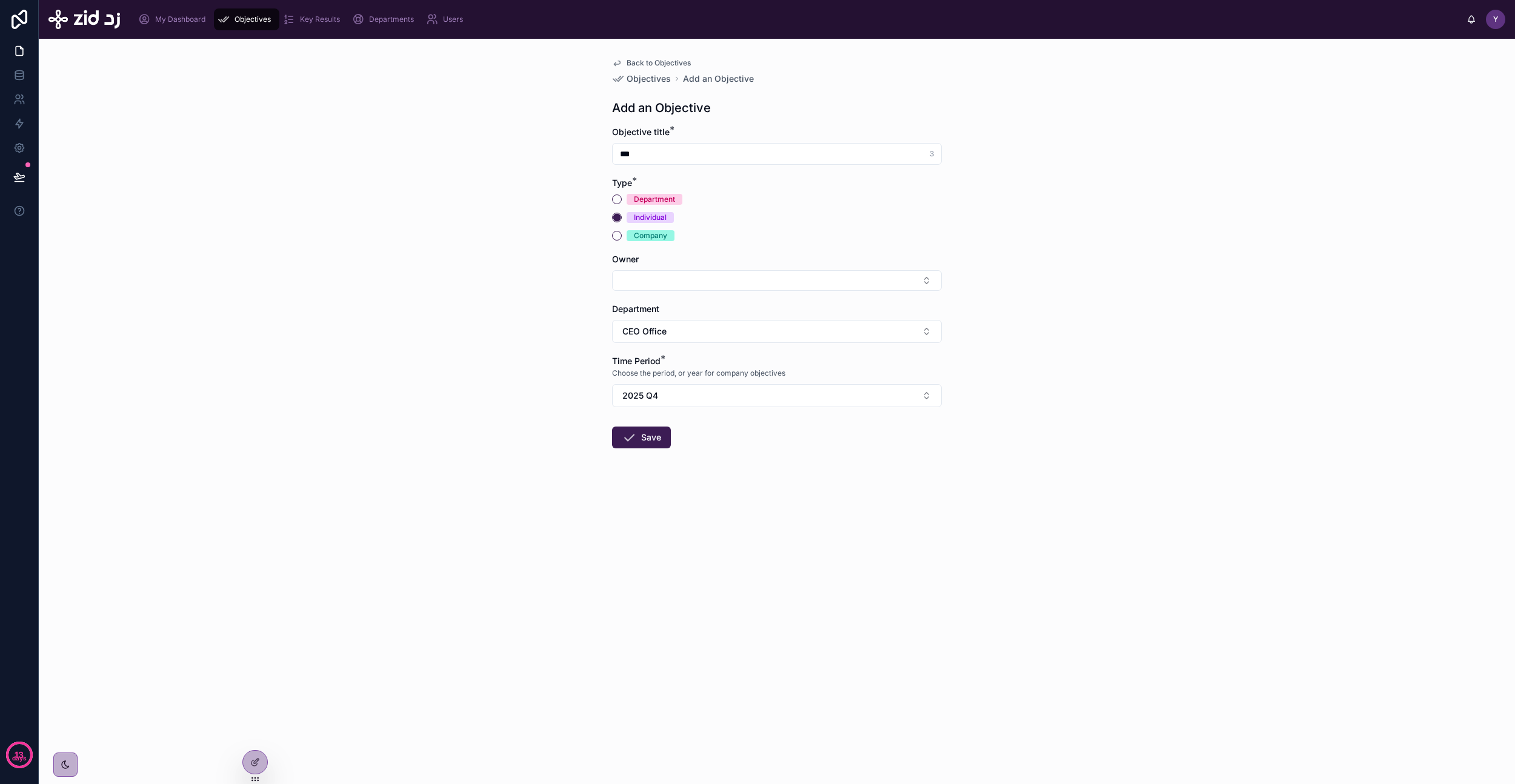
click at [643, 199] on div "Department" at bounding box center [655, 199] width 41 height 11
click at [622, 199] on button "Department" at bounding box center [617, 199] width 9 height 9
click at [698, 284] on button "Select Button" at bounding box center [777, 280] width 330 height 20
click at [733, 368] on span "[EMAIL_ADDRESS][DOMAIN_NAME]" at bounding box center [769, 372] width 144 height 12
click at [643, 221] on div "Individual" at bounding box center [650, 217] width 33 height 11
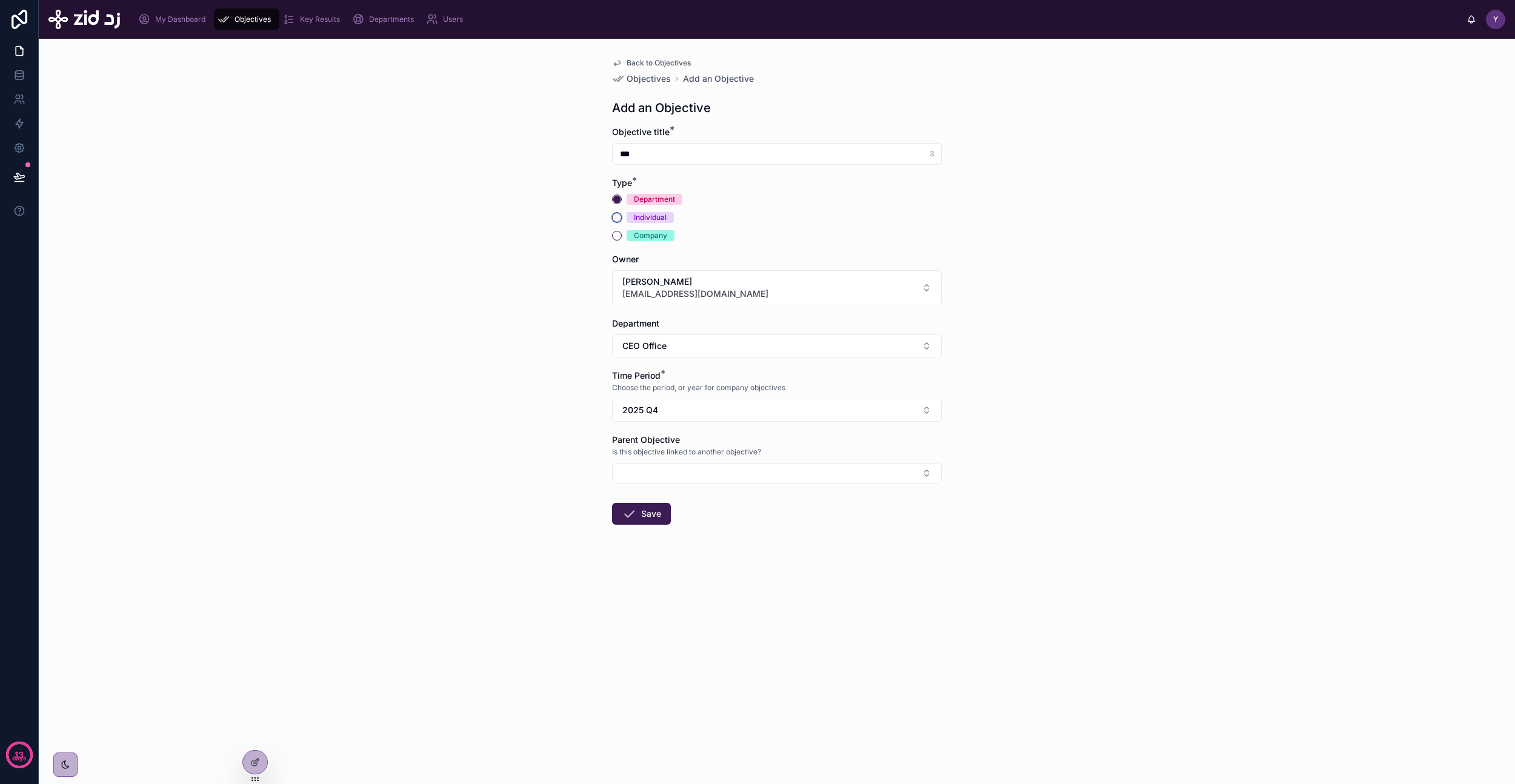
click at [622, 221] on button "Individual" at bounding box center [617, 217] width 9 height 9
click at [646, 197] on div "Department" at bounding box center [655, 199] width 41 height 11
click at [622, 197] on button "Department" at bounding box center [617, 199] width 9 height 9
click at [666, 58] on span "Back to Objectives" at bounding box center [659, 62] width 64 height 9
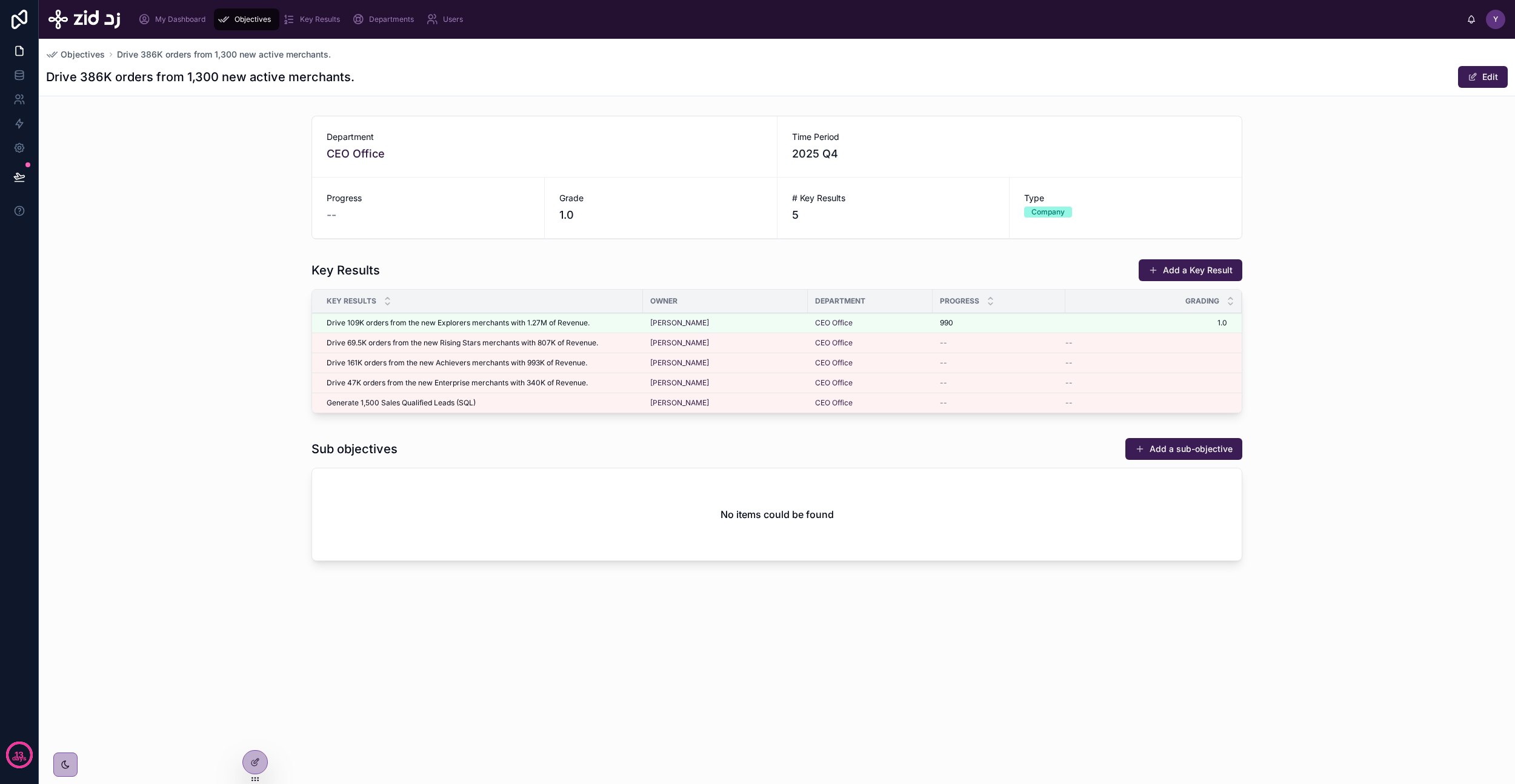
click at [1158, 453] on button "Add a sub-objective" at bounding box center [1183, 448] width 117 height 22
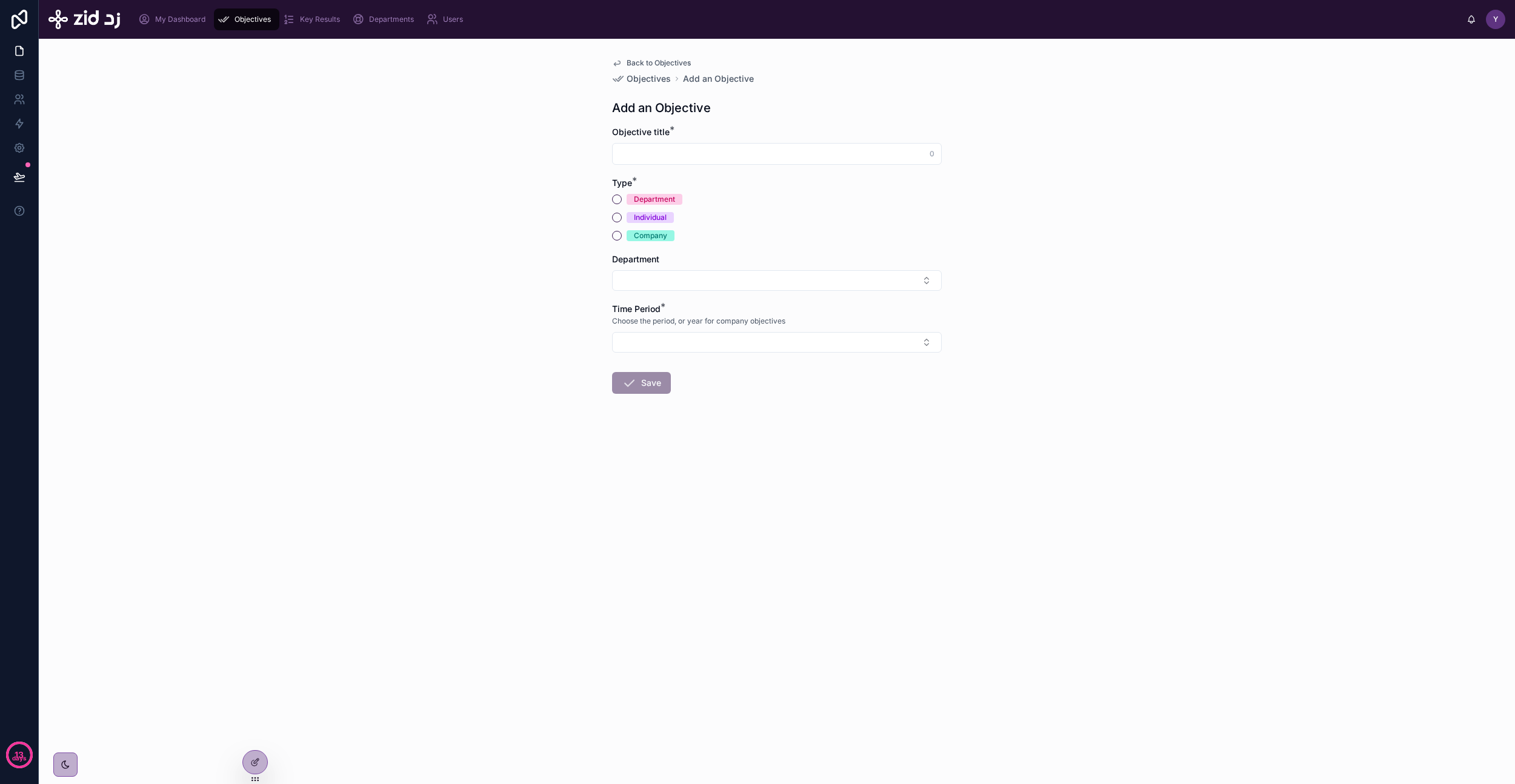
click at [664, 199] on div "Department" at bounding box center [655, 199] width 41 height 11
click at [622, 199] on button "Department" at bounding box center [617, 199] width 9 height 9
click at [758, 443] on button "Select Button" at bounding box center [777, 454] width 330 height 20
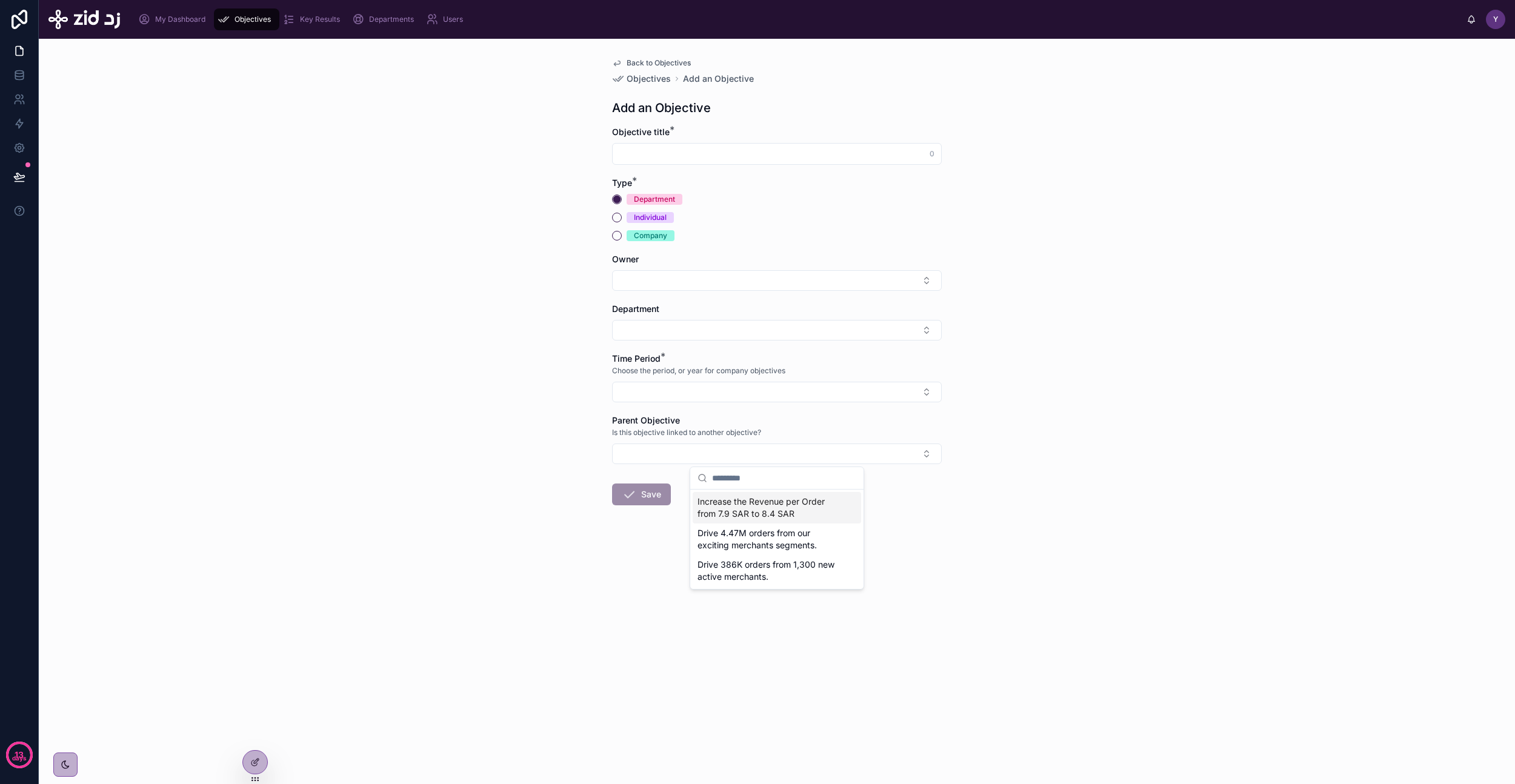
click at [355, 210] on div "Back to Objectives Objectives Add an Objective Add an Objective Objective title…" at bounding box center [777, 411] width 1476 height 745
click at [642, 62] on span "Back to Objectives" at bounding box center [659, 62] width 64 height 9
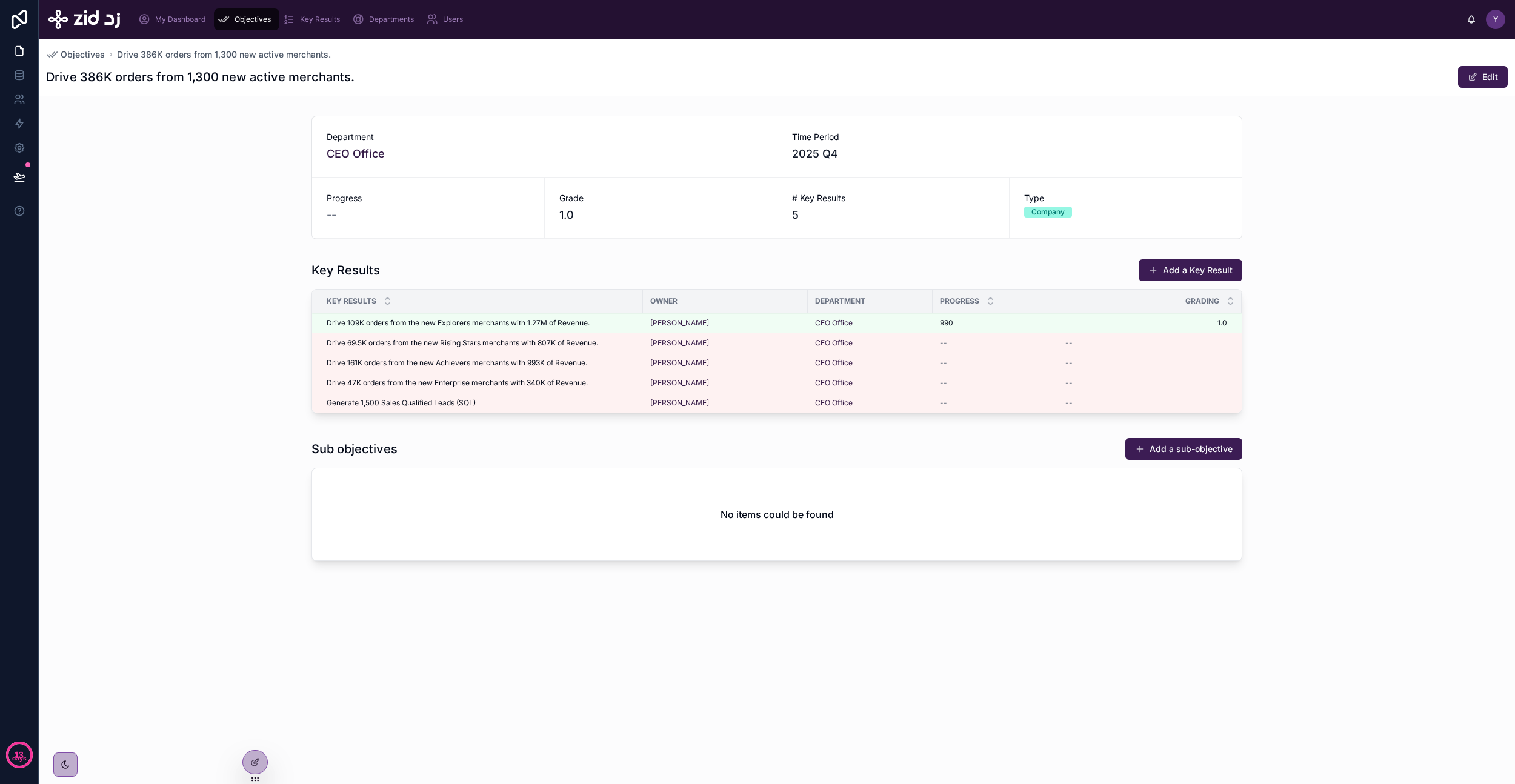
click at [1201, 448] on button "Add a sub-objective" at bounding box center [1183, 448] width 117 height 22
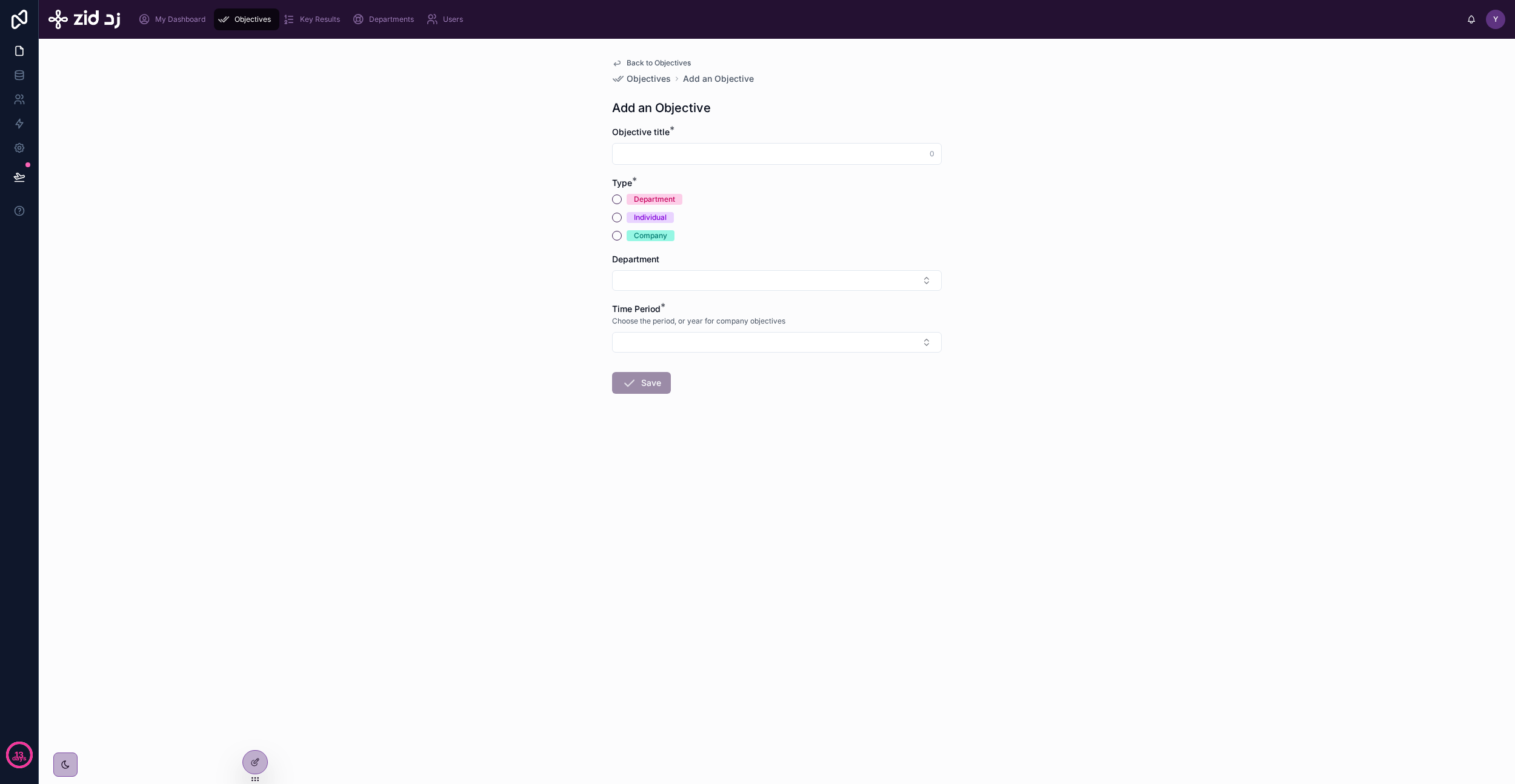
click at [647, 206] on div "Department Individual Company" at bounding box center [777, 217] width 330 height 47
click at [649, 201] on div "Department" at bounding box center [655, 199] width 41 height 11
click at [622, 201] on button "Department" at bounding box center [617, 199] width 9 height 9
click at [683, 275] on button "Select Button" at bounding box center [777, 280] width 330 height 20
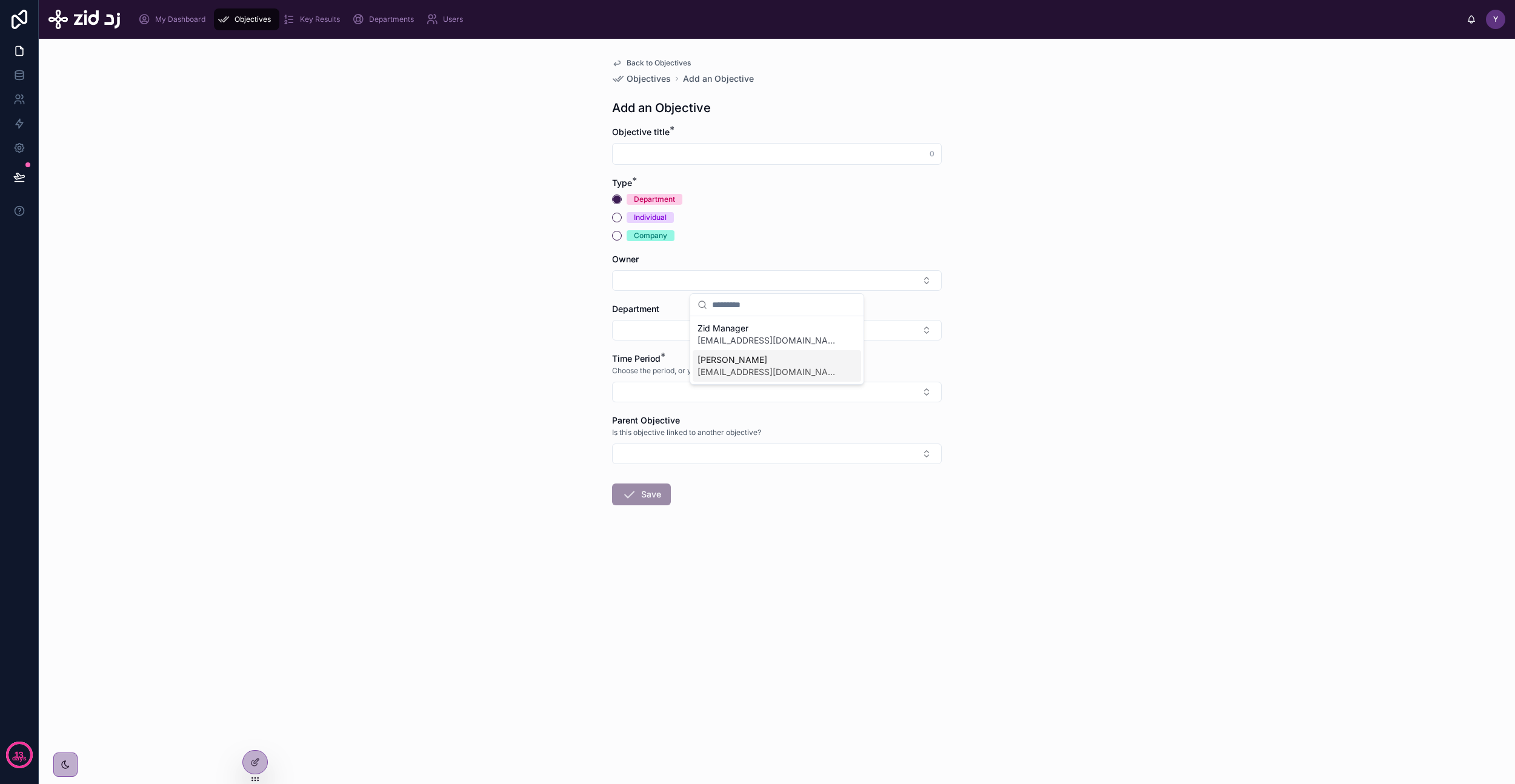
click at [800, 371] on div "Yazeed Bin Busayyis yazeed.busayyis@zid.sa" at bounding box center [777, 365] width 169 height 31
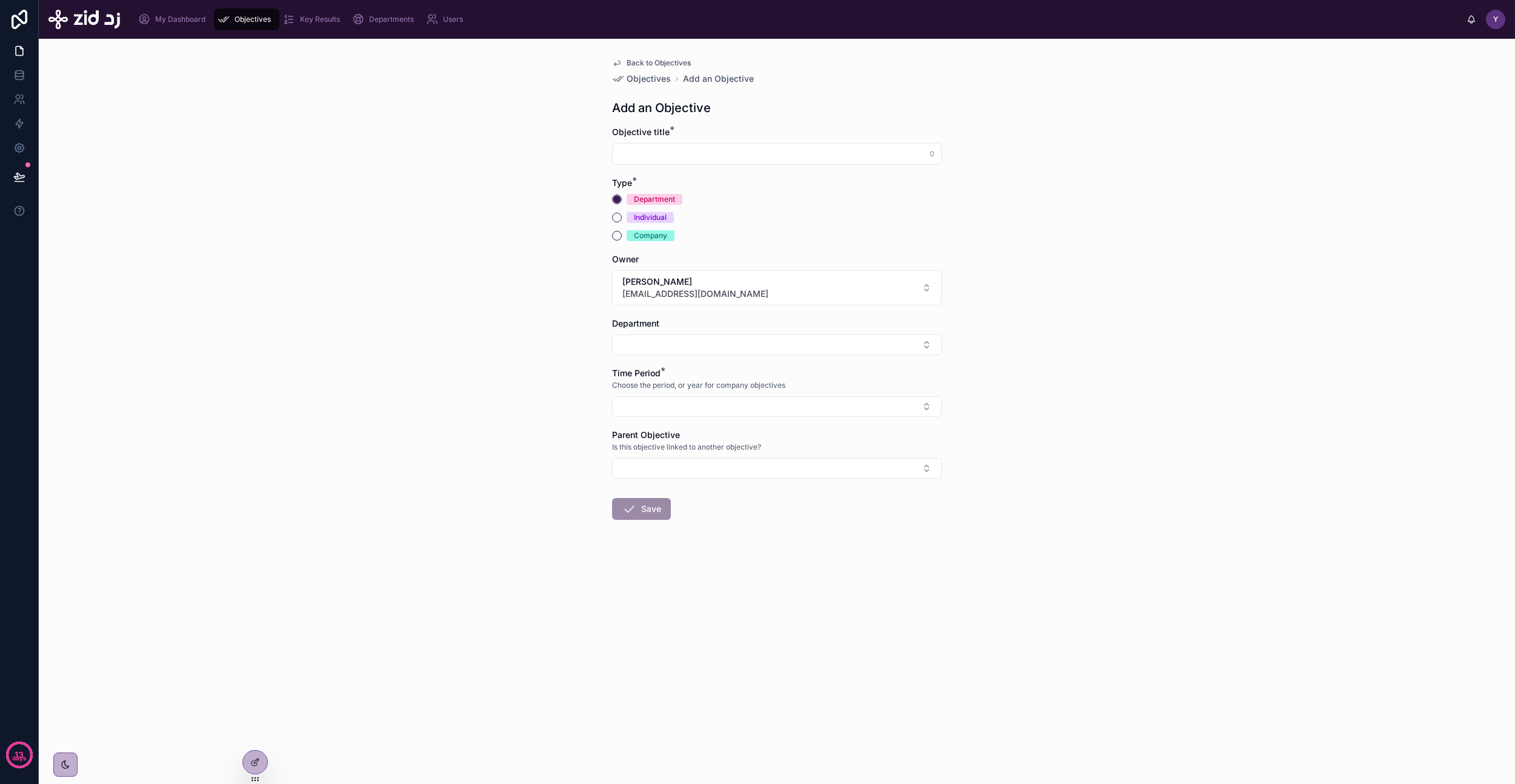
click at [689, 345] on button "Select Button" at bounding box center [777, 345] width 330 height 20
click at [1225, 351] on div "Back to Objectives Objectives Add an Objective Add an Objective Objective title…" at bounding box center [777, 411] width 1476 height 745
click at [646, 62] on span "Back to Objectives" at bounding box center [659, 62] width 64 height 9
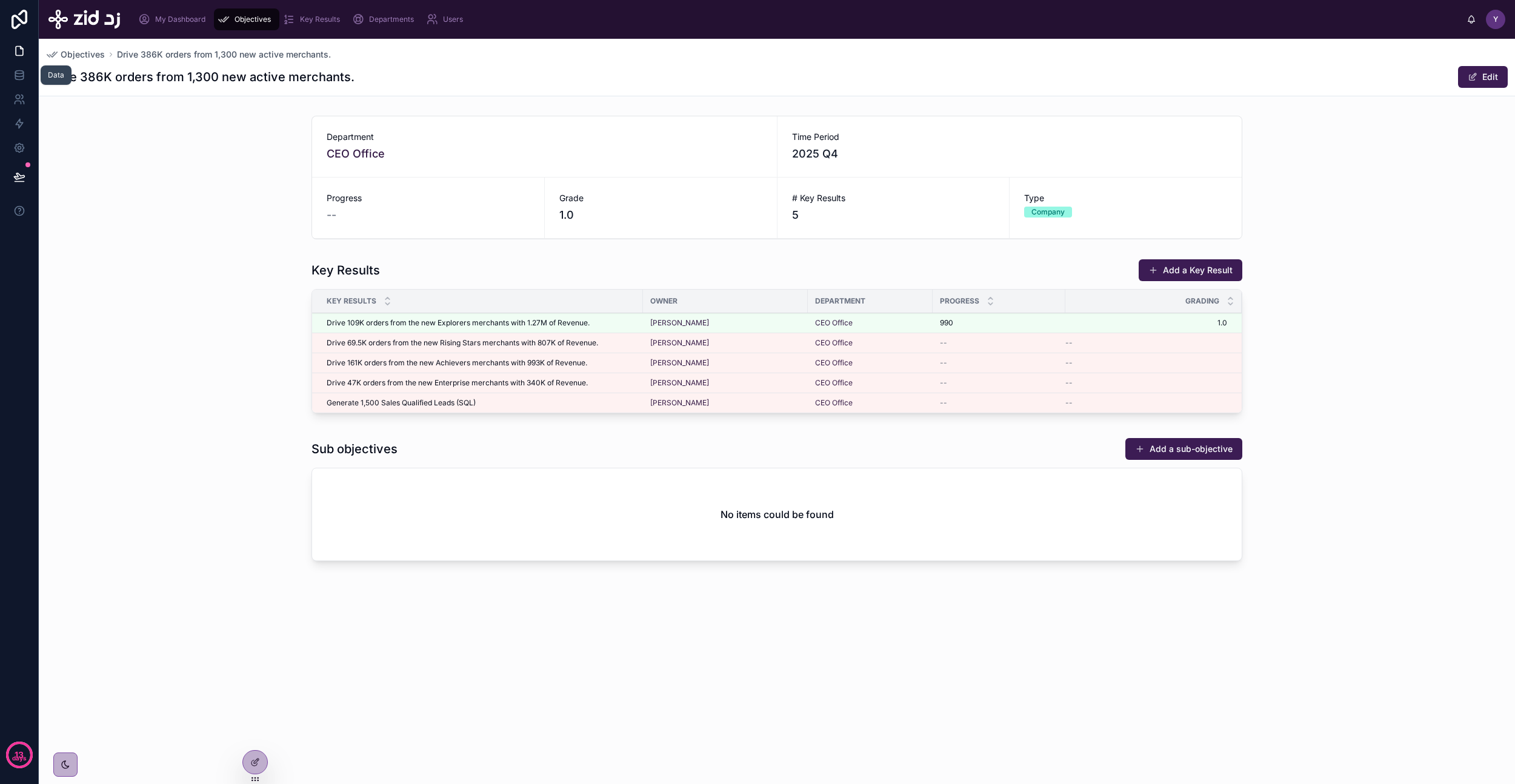
click at [3, 77] on link at bounding box center [19, 75] width 38 height 24
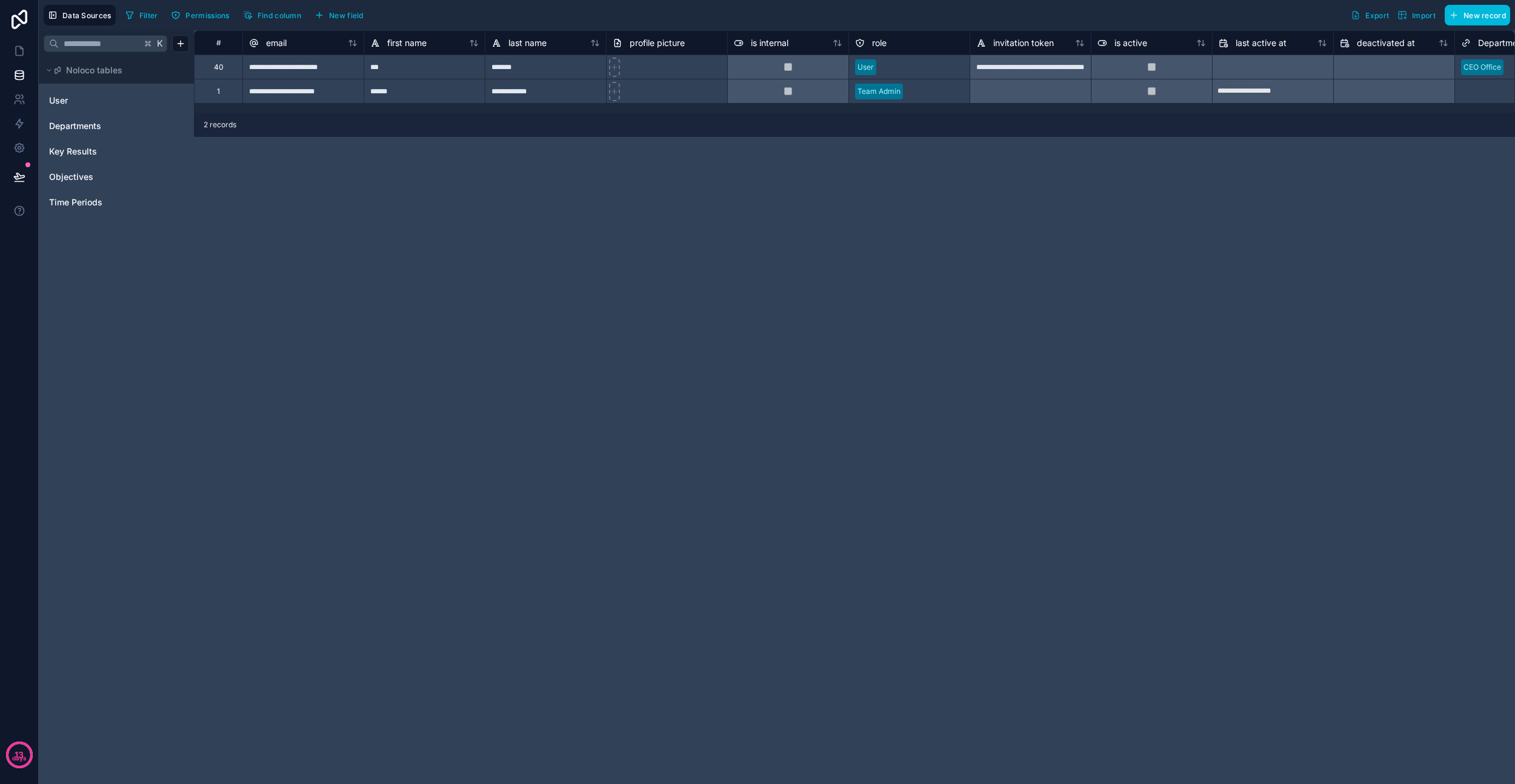
click at [78, 173] on span "Objectives" at bounding box center [71, 177] width 44 height 12
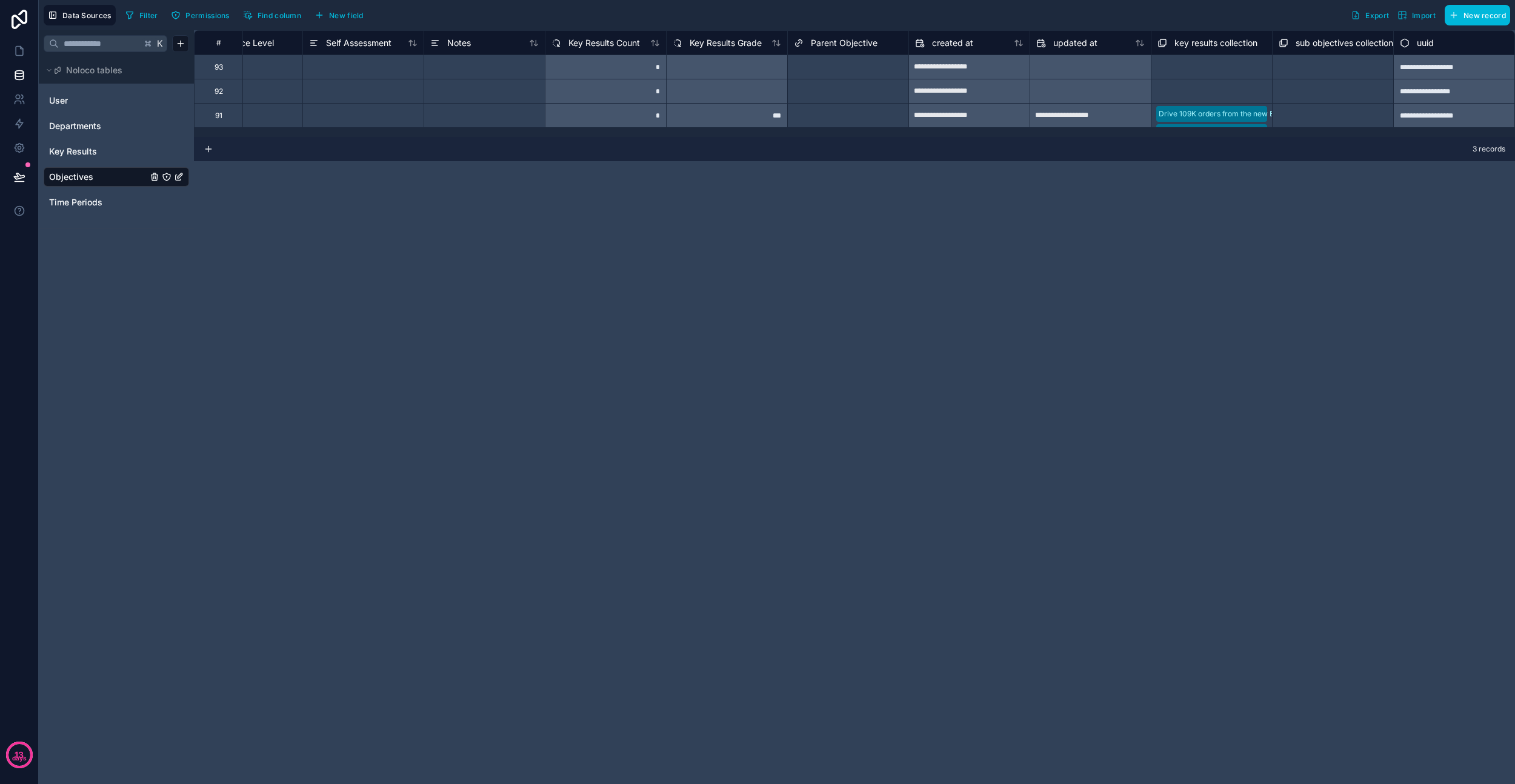
scroll to position [0, 798]
click at [349, 9] on button "New field" at bounding box center [339, 15] width 57 height 19
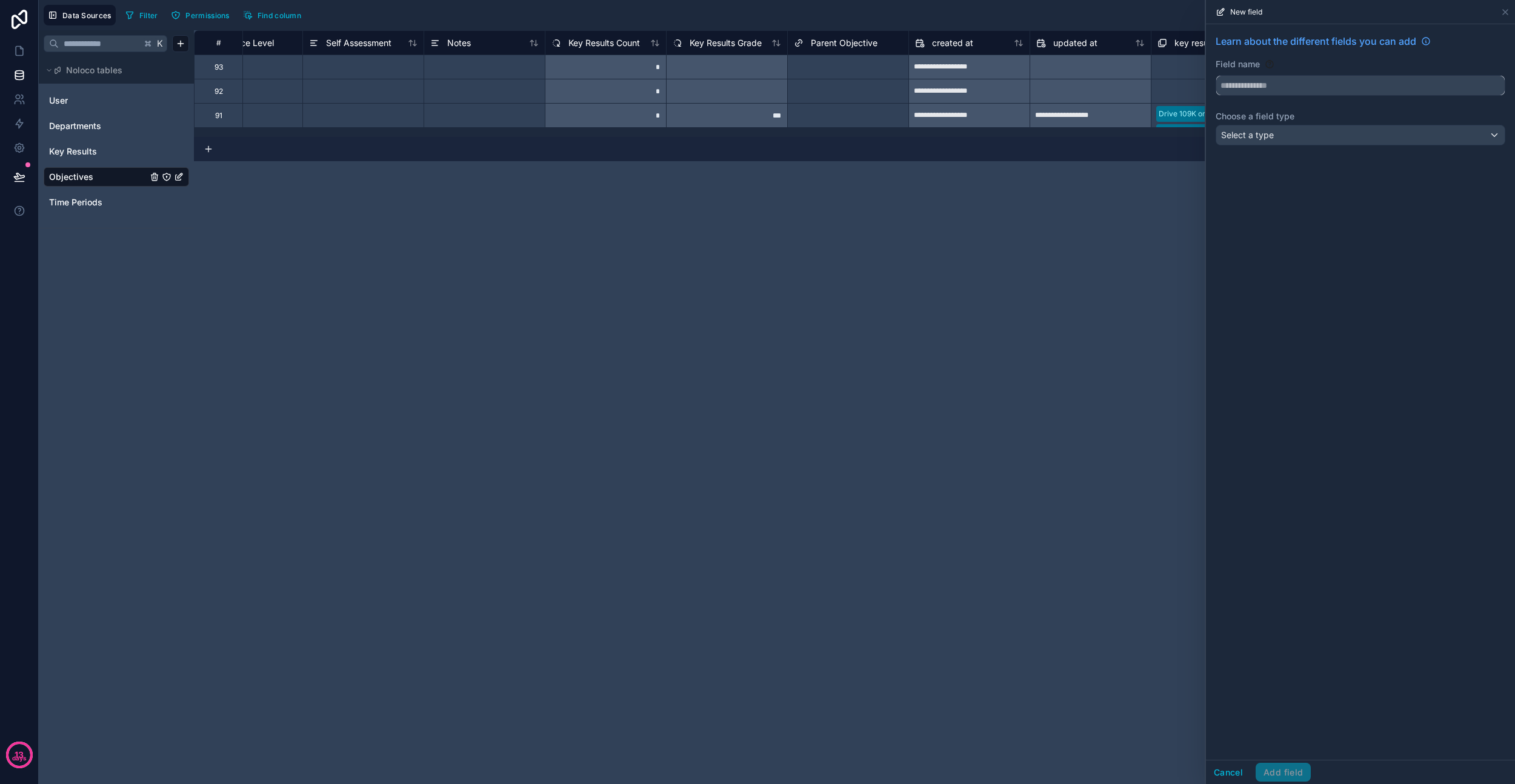
click at [1289, 86] on input "text" at bounding box center [1361, 85] width 288 height 19
click at [1216, 75] on button "**********" at bounding box center [1360, 85] width 289 height 20
type input "**********"
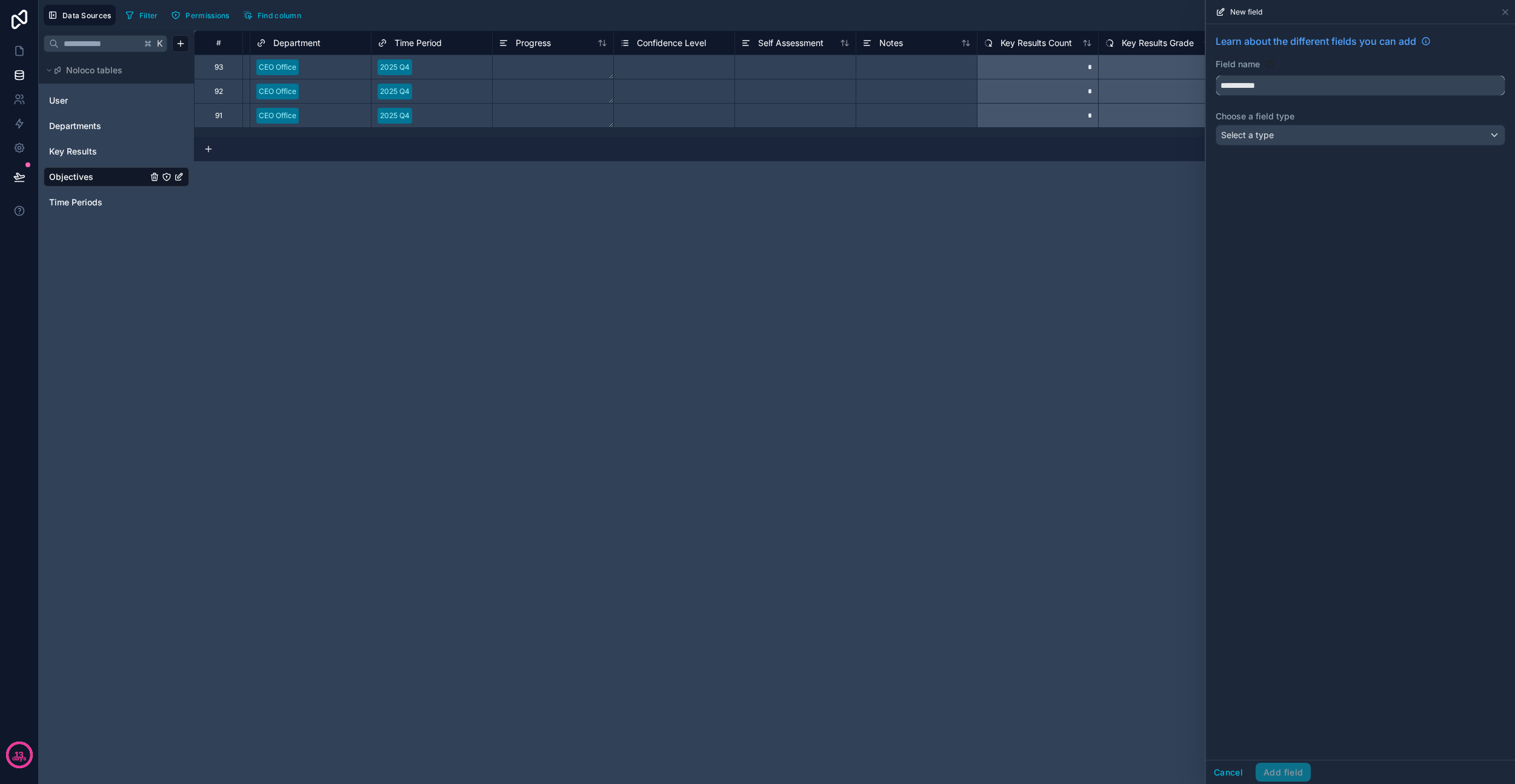
scroll to position [0, 457]
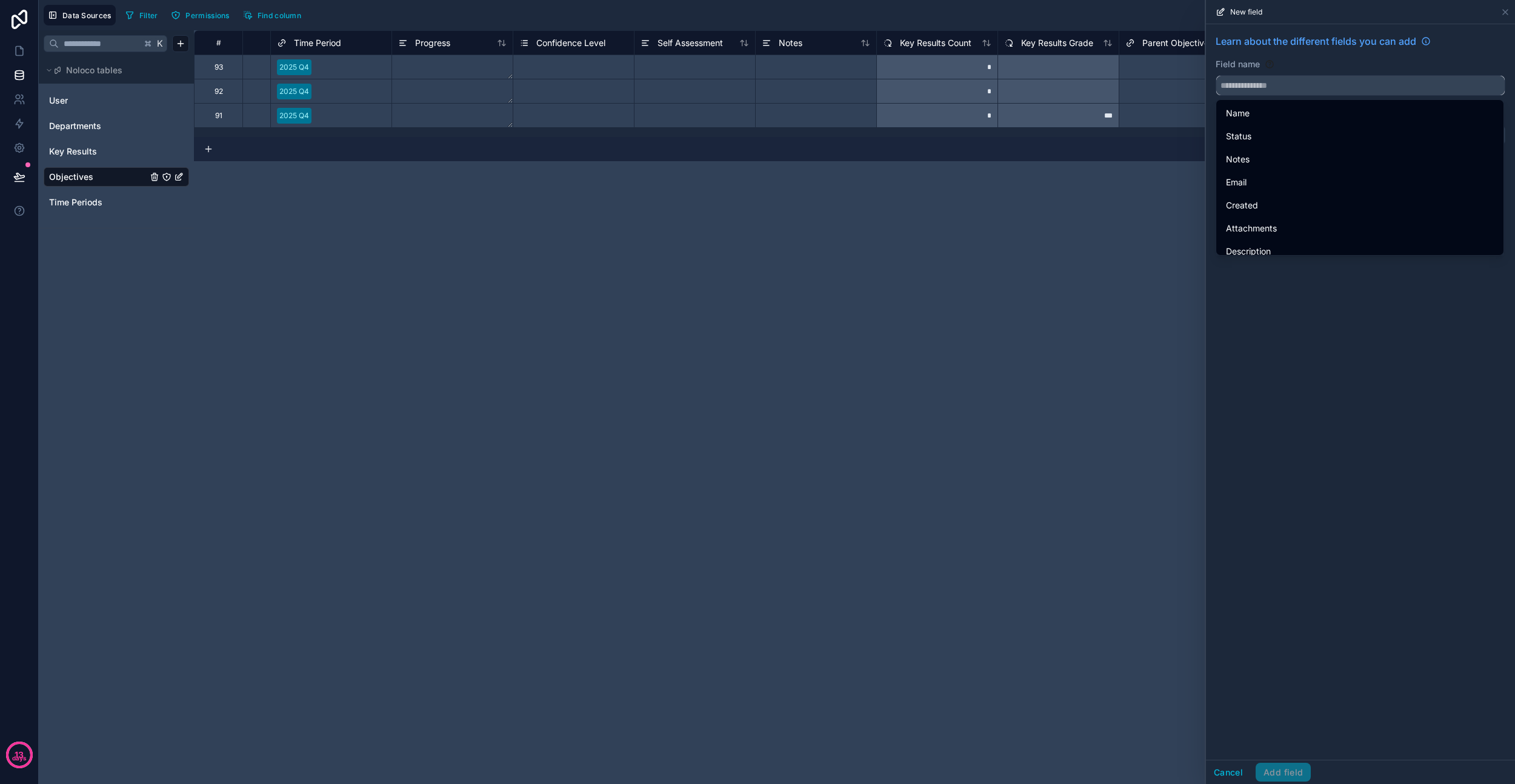
paste input "**********"
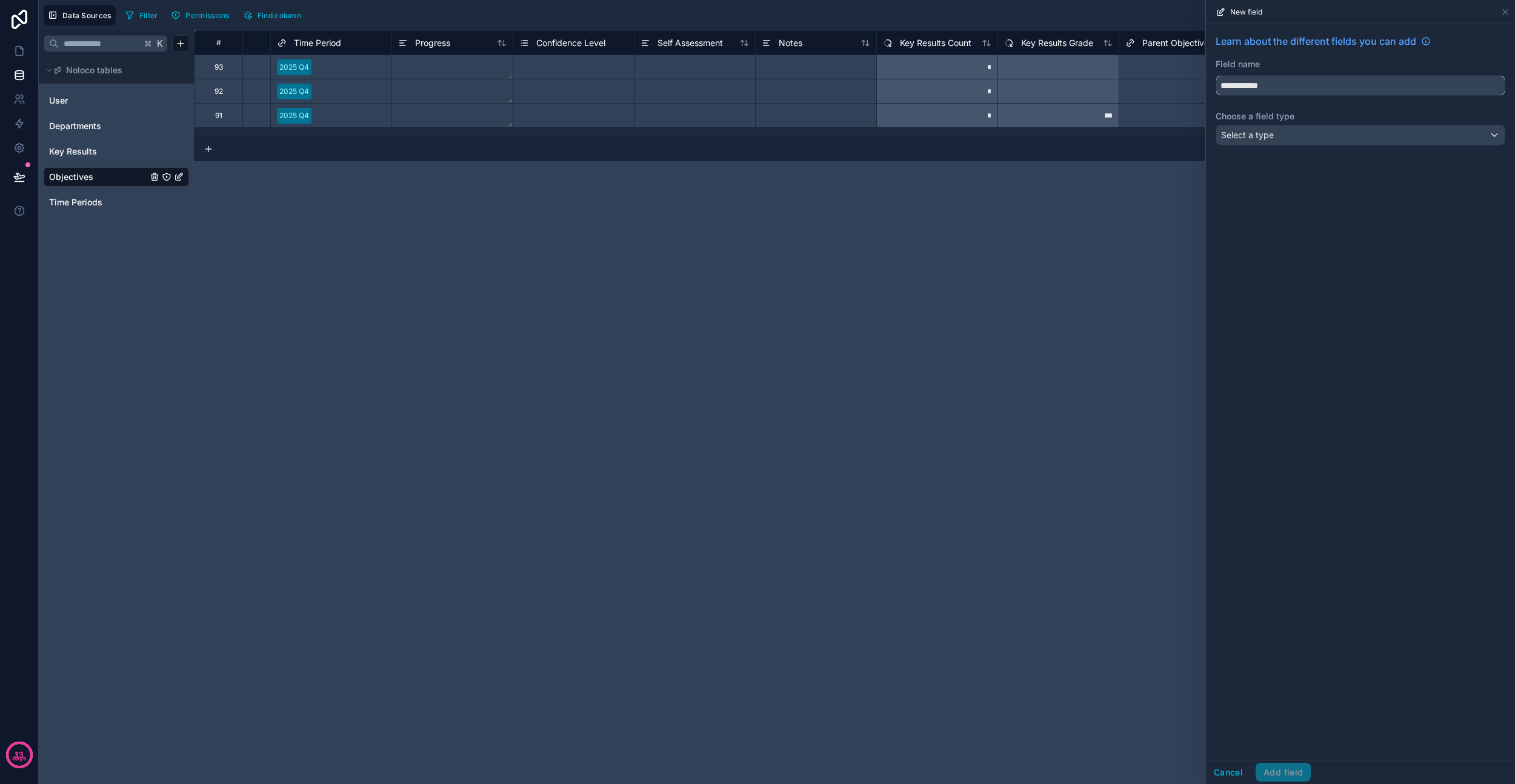
type input "**********"
click at [1259, 137] on span "Select a type" at bounding box center [1248, 135] width 53 height 10
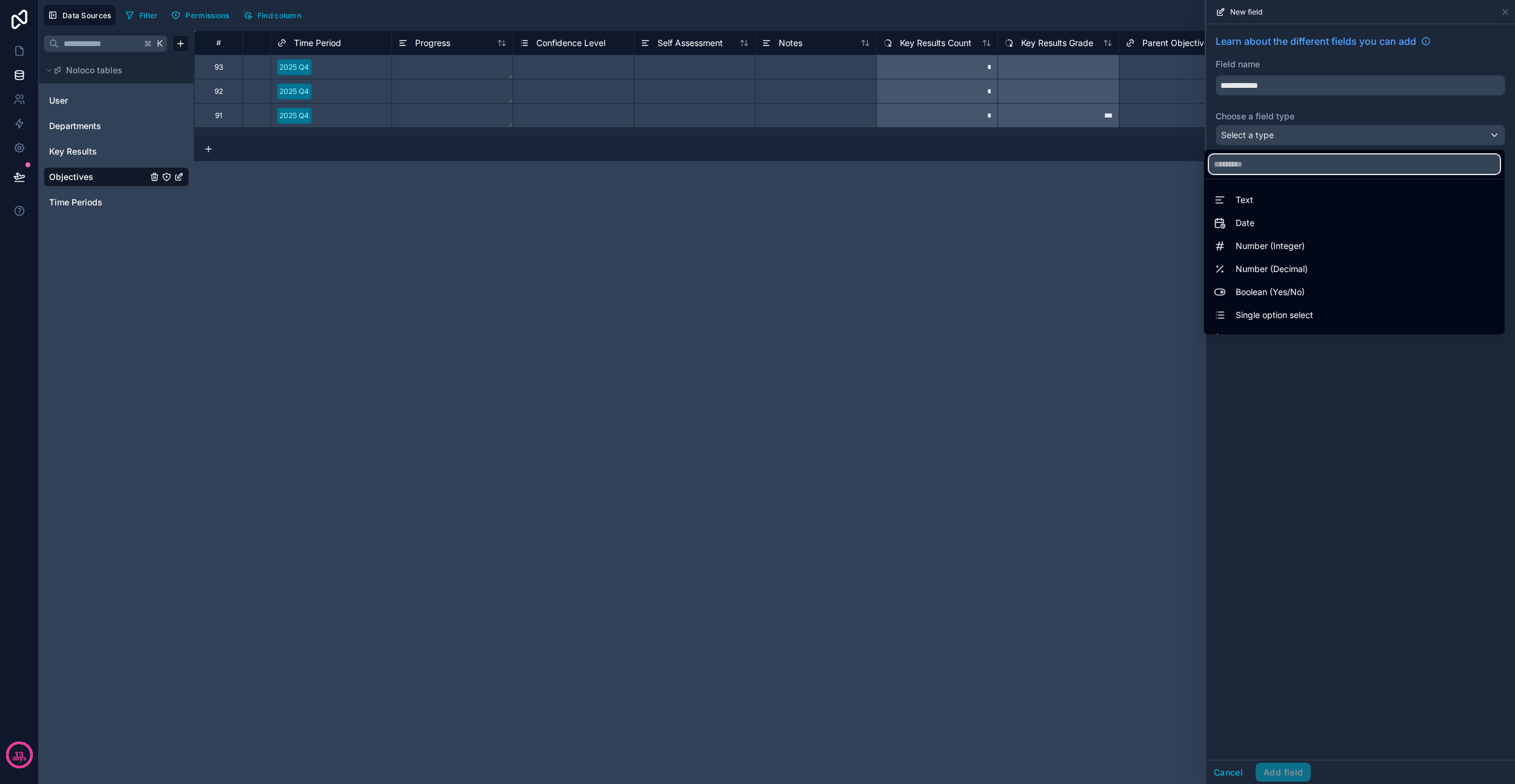
click at [1259, 171] on input "text" at bounding box center [1354, 164] width 291 height 19
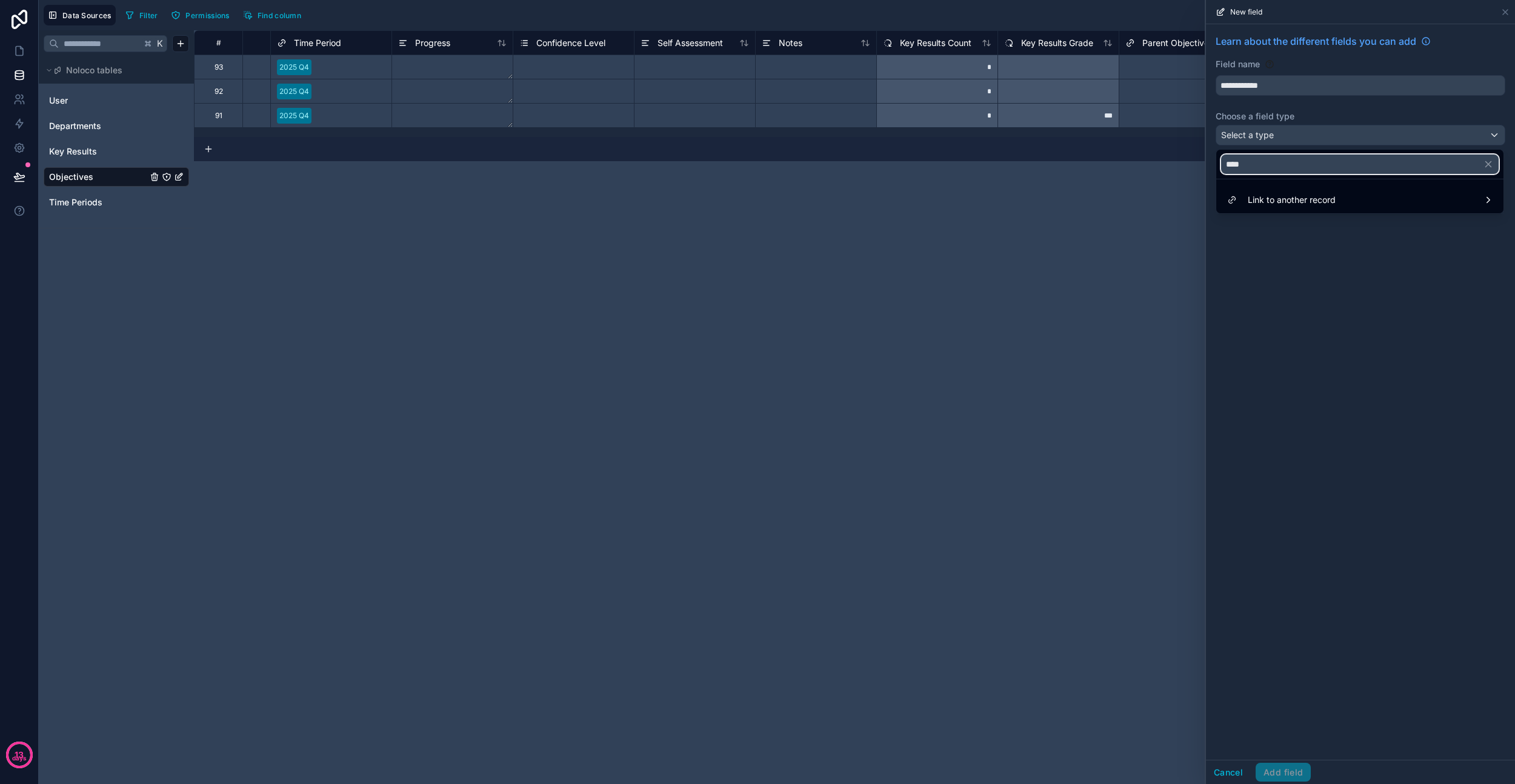
type input "****"
click at [1284, 201] on span "Link to another record" at bounding box center [1291, 199] width 88 height 14
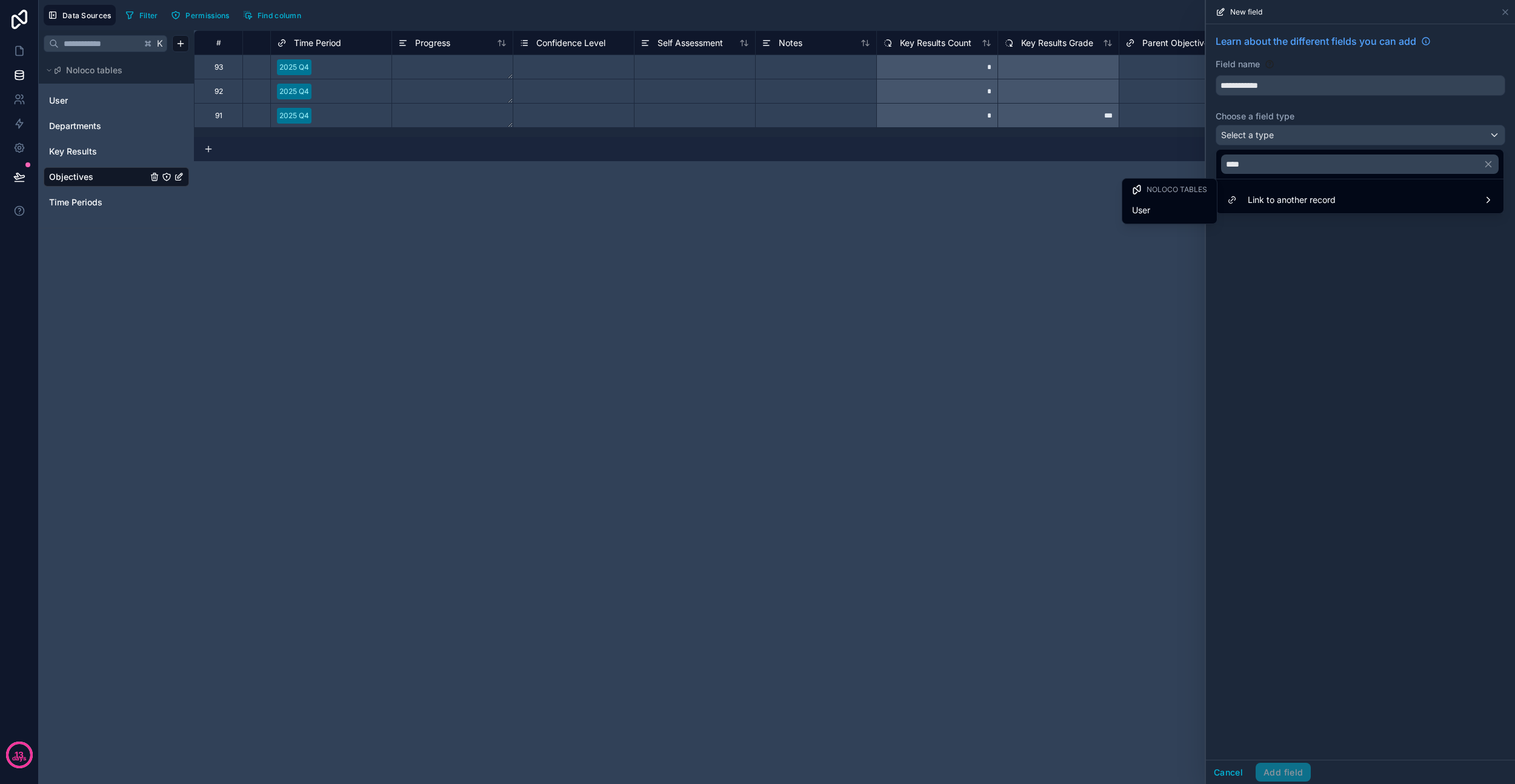
click at [1178, 201] on div "User" at bounding box center [1170, 210] width 89 height 22
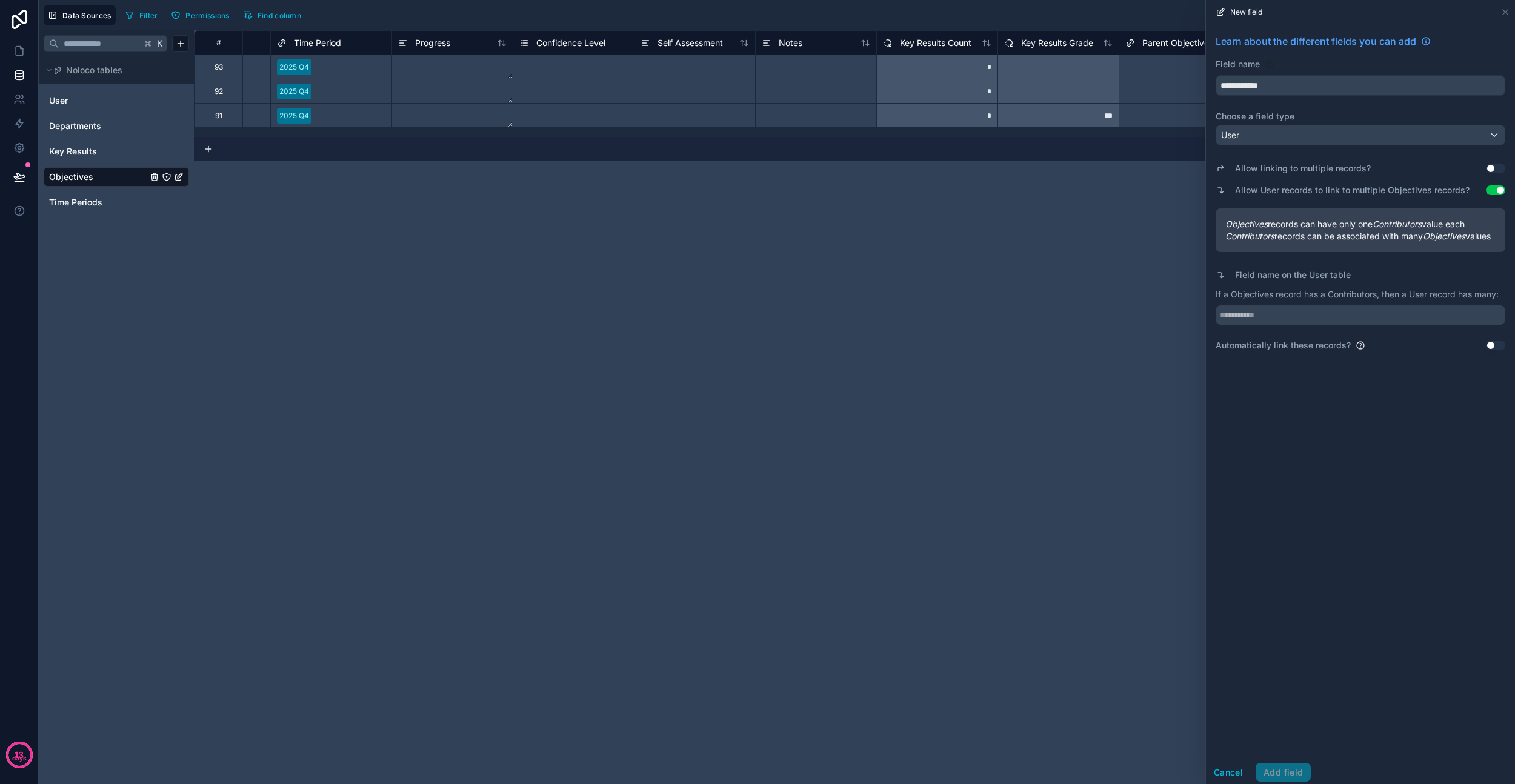
click at [1488, 169] on button "Use setting" at bounding box center [1496, 168] width 19 height 9
click at [1317, 336] on input "text" at bounding box center [1360, 326] width 289 height 19
click at [1255, 303] on p "If a Objectives record has many Contributors, then a User record has many:" at bounding box center [1360, 300] width 289 height 24
copy p "Objectives"
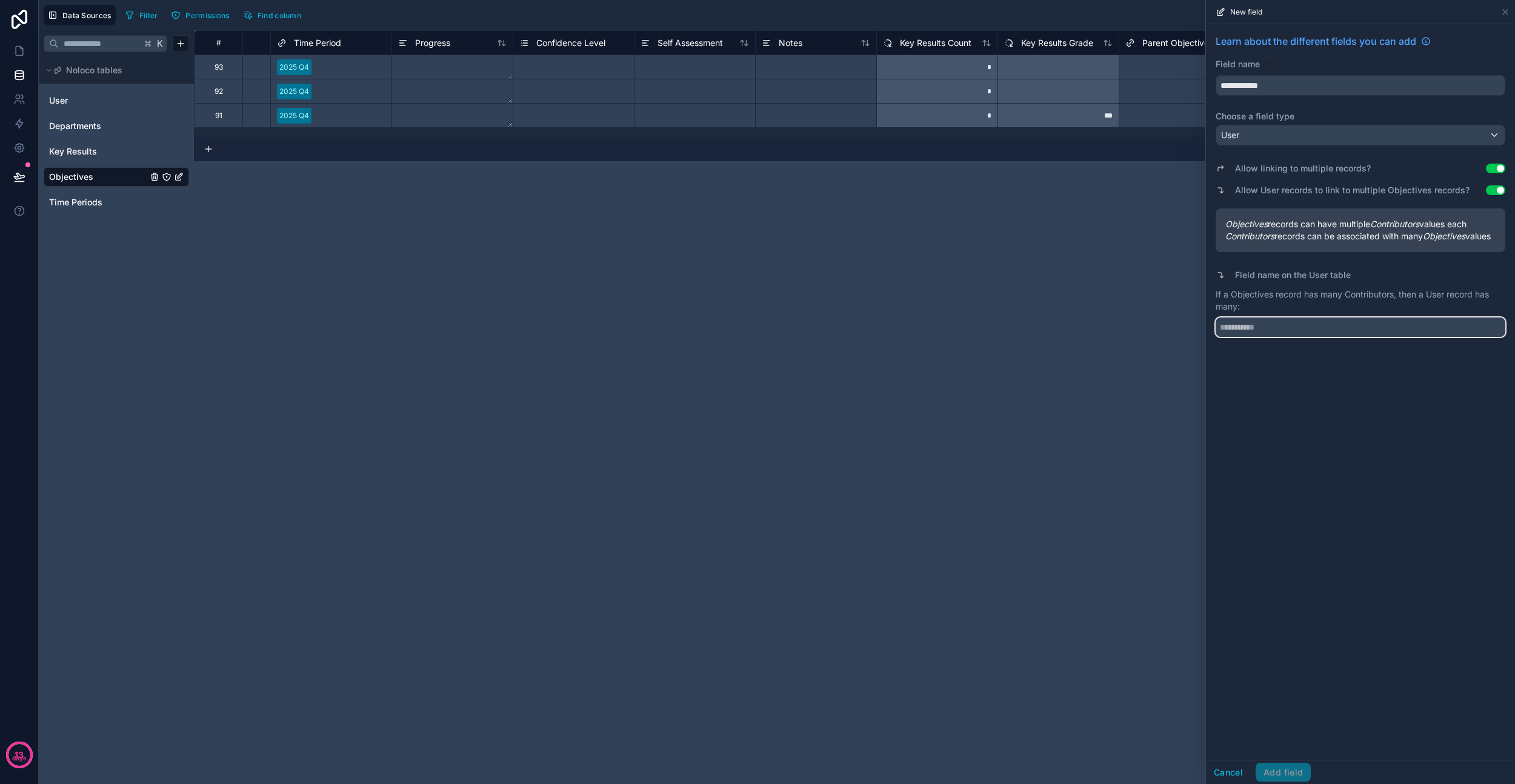
click at [1263, 335] on input "text" at bounding box center [1360, 326] width 289 height 19
paste input "**********"
type input "**********"
click at [1313, 404] on div "**********" at bounding box center [1361, 392] width 309 height 735
click at [1280, 773] on button "Add field" at bounding box center [1283, 772] width 55 height 19
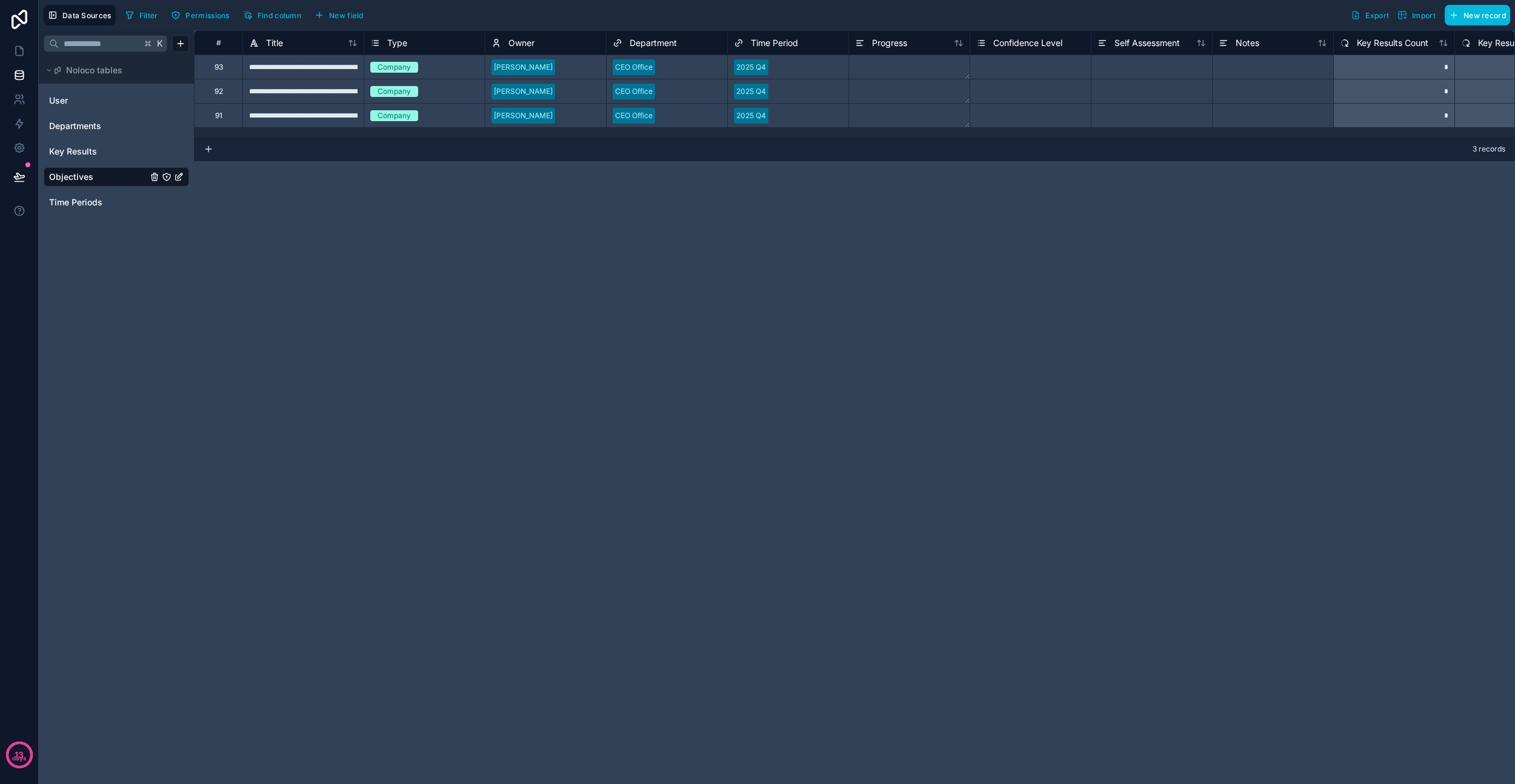
click at [84, 149] on span "Key Results" at bounding box center [73, 151] width 48 height 12
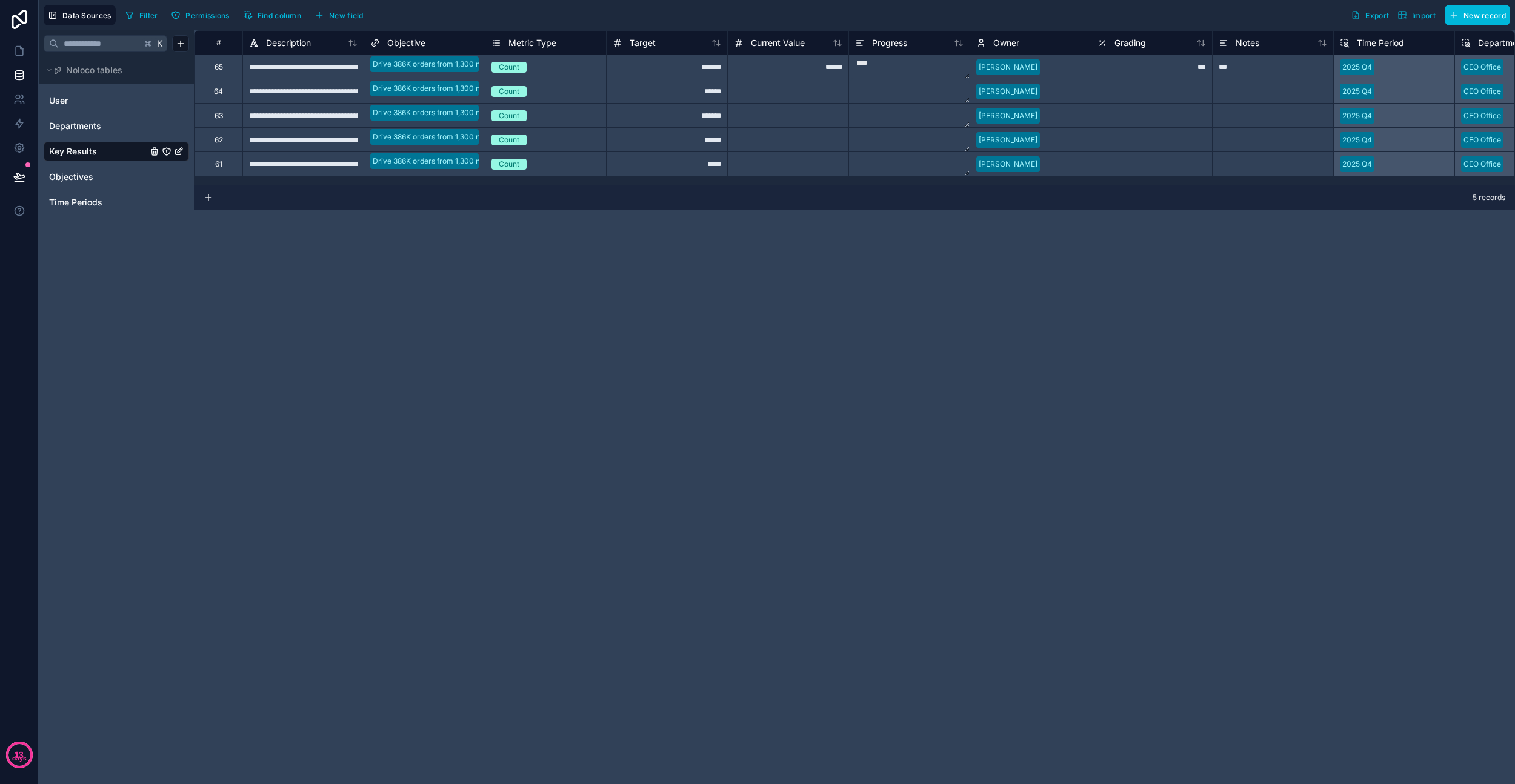
click at [350, 14] on span "New field" at bounding box center [346, 15] width 35 height 9
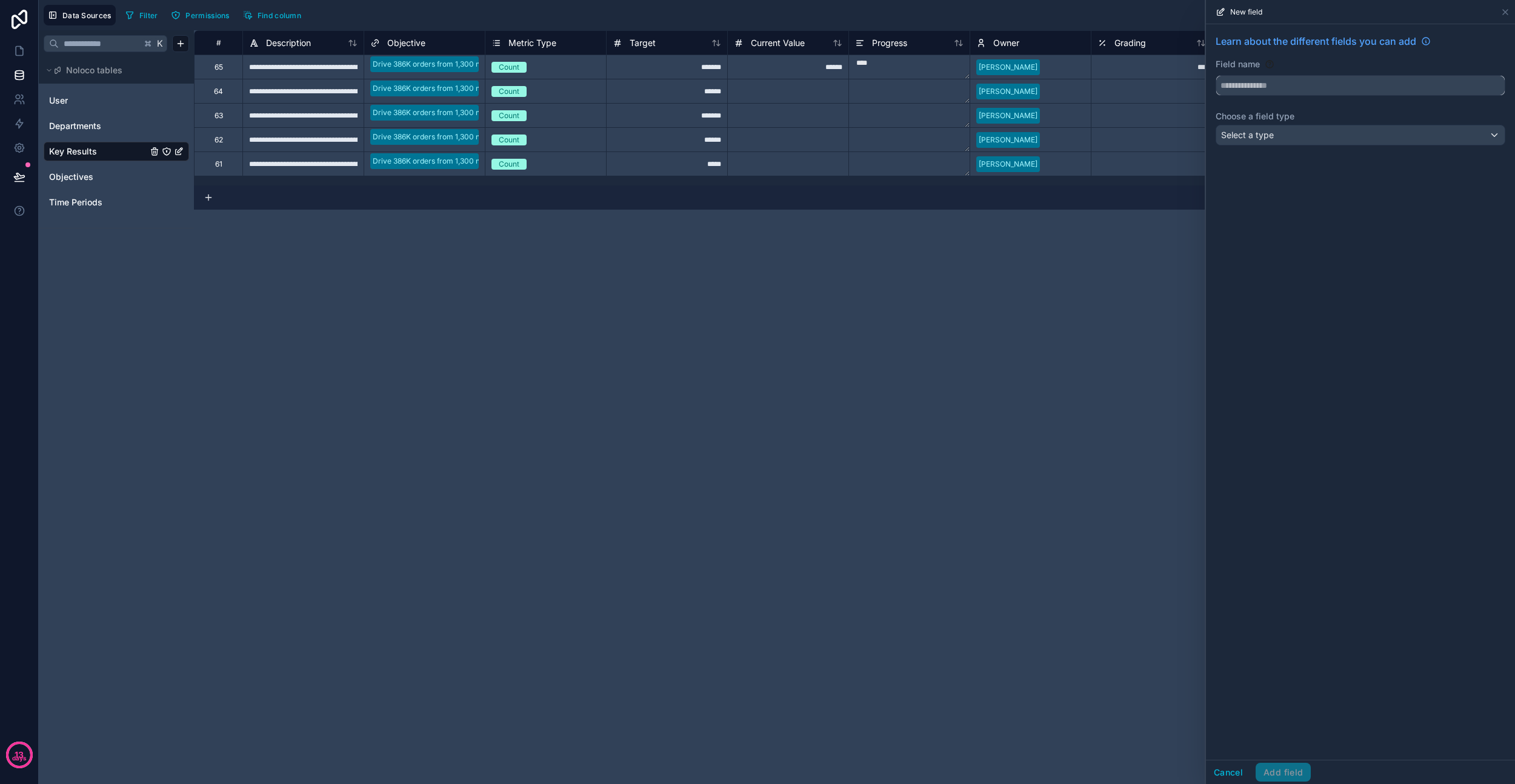
click at [1283, 89] on input "text" at bounding box center [1361, 85] width 288 height 19
paste input "**********"
paste input "**"
type input "**********"
click at [1258, 132] on span "Select a type" at bounding box center [1248, 135] width 53 height 10
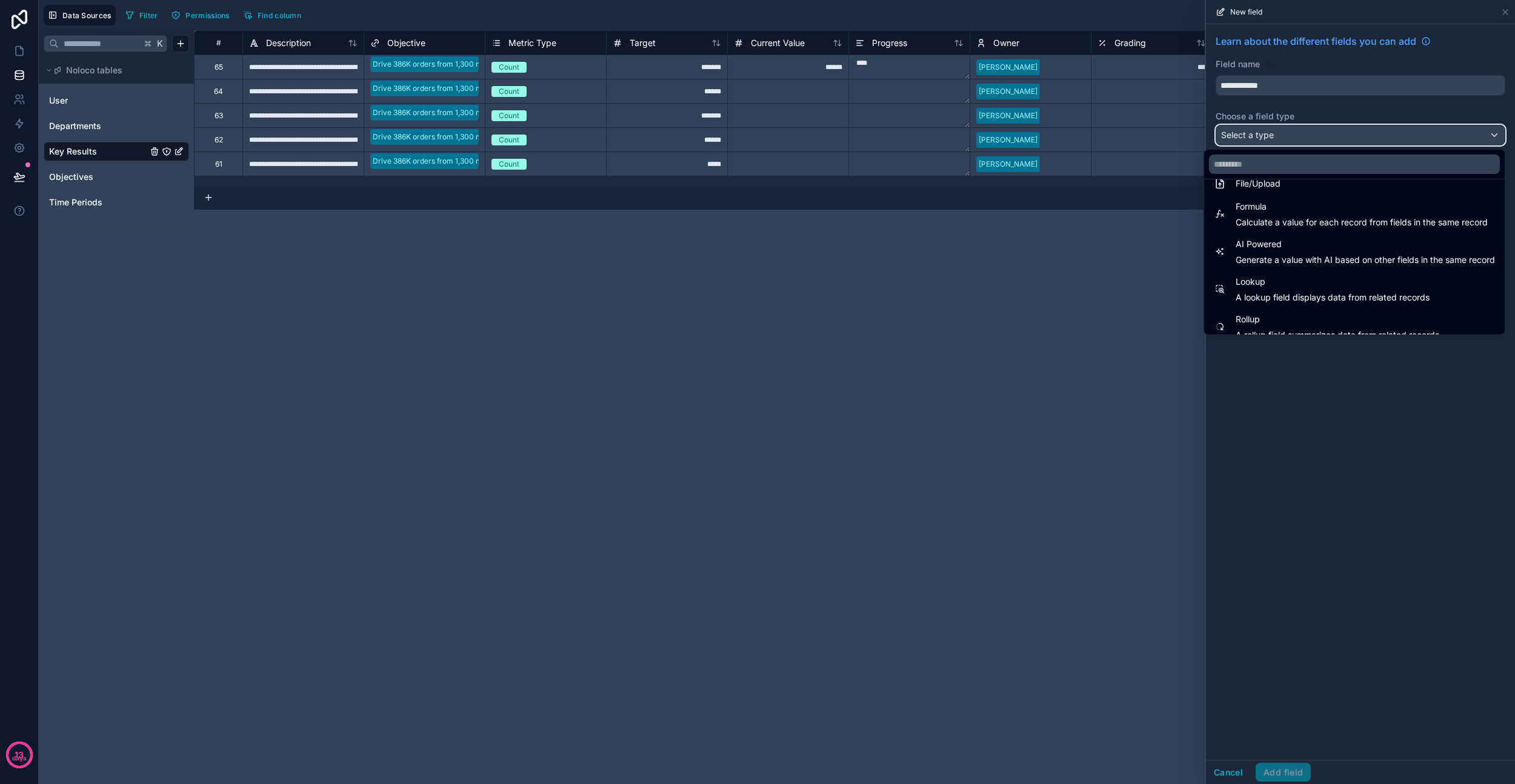
scroll to position [352, 0]
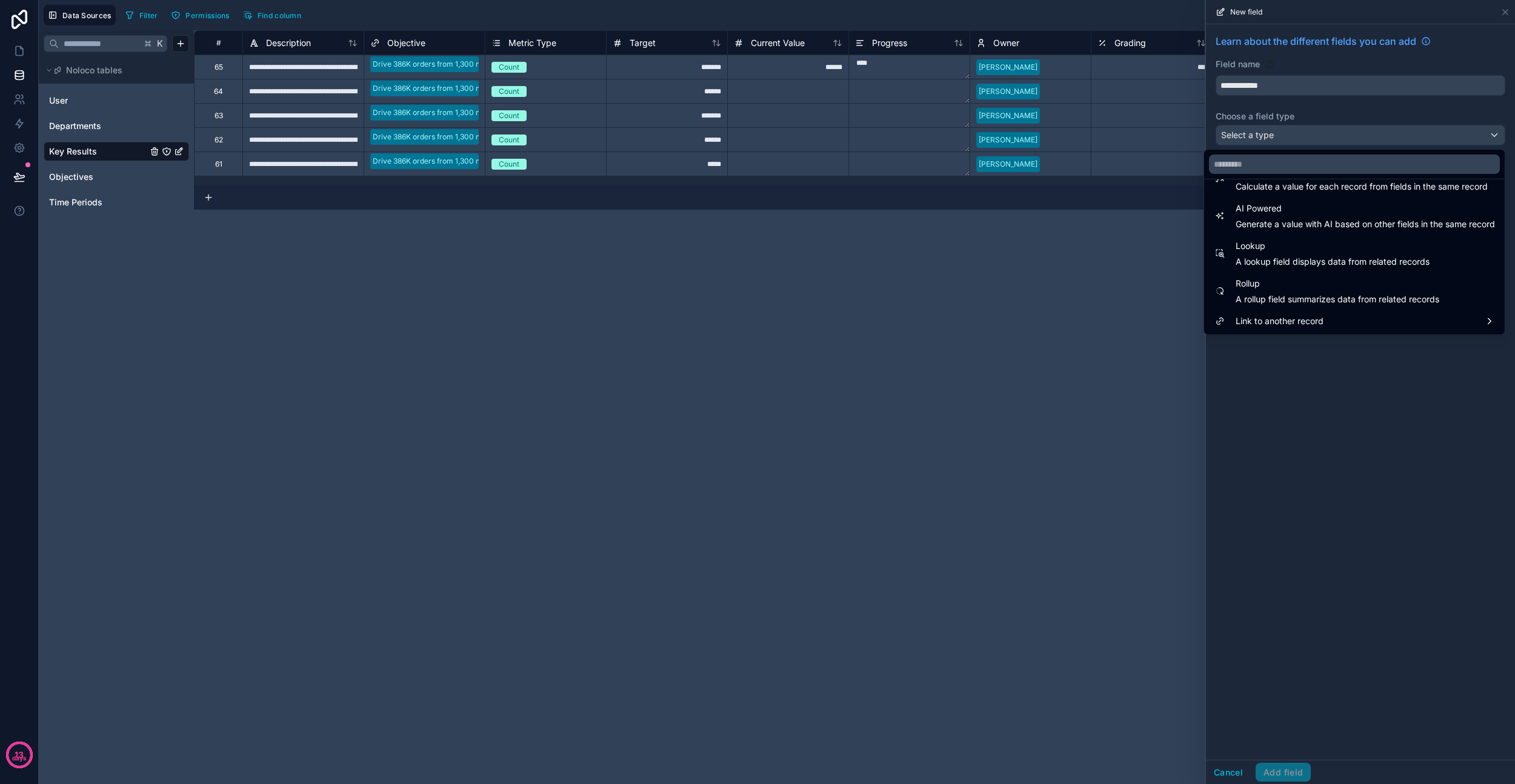
click at [1264, 314] on span "Link to another record" at bounding box center [1280, 320] width 88 height 14
click at [1140, 287] on div "User" at bounding box center [1146, 285] width 75 height 14
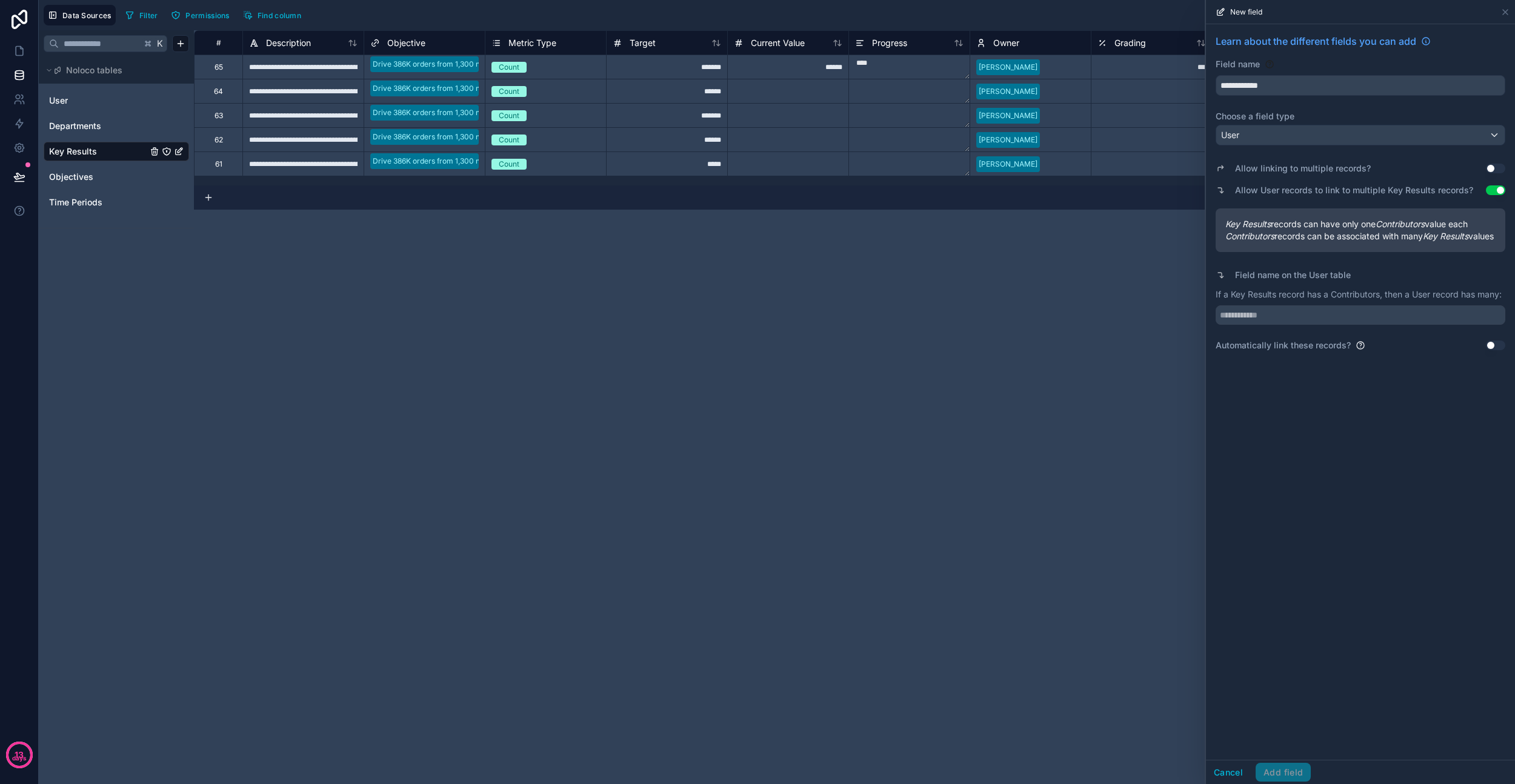
click at [1496, 168] on button "Use setting" at bounding box center [1496, 168] width 19 height 9
click at [1284, 336] on input "text" at bounding box center [1360, 326] width 289 height 19
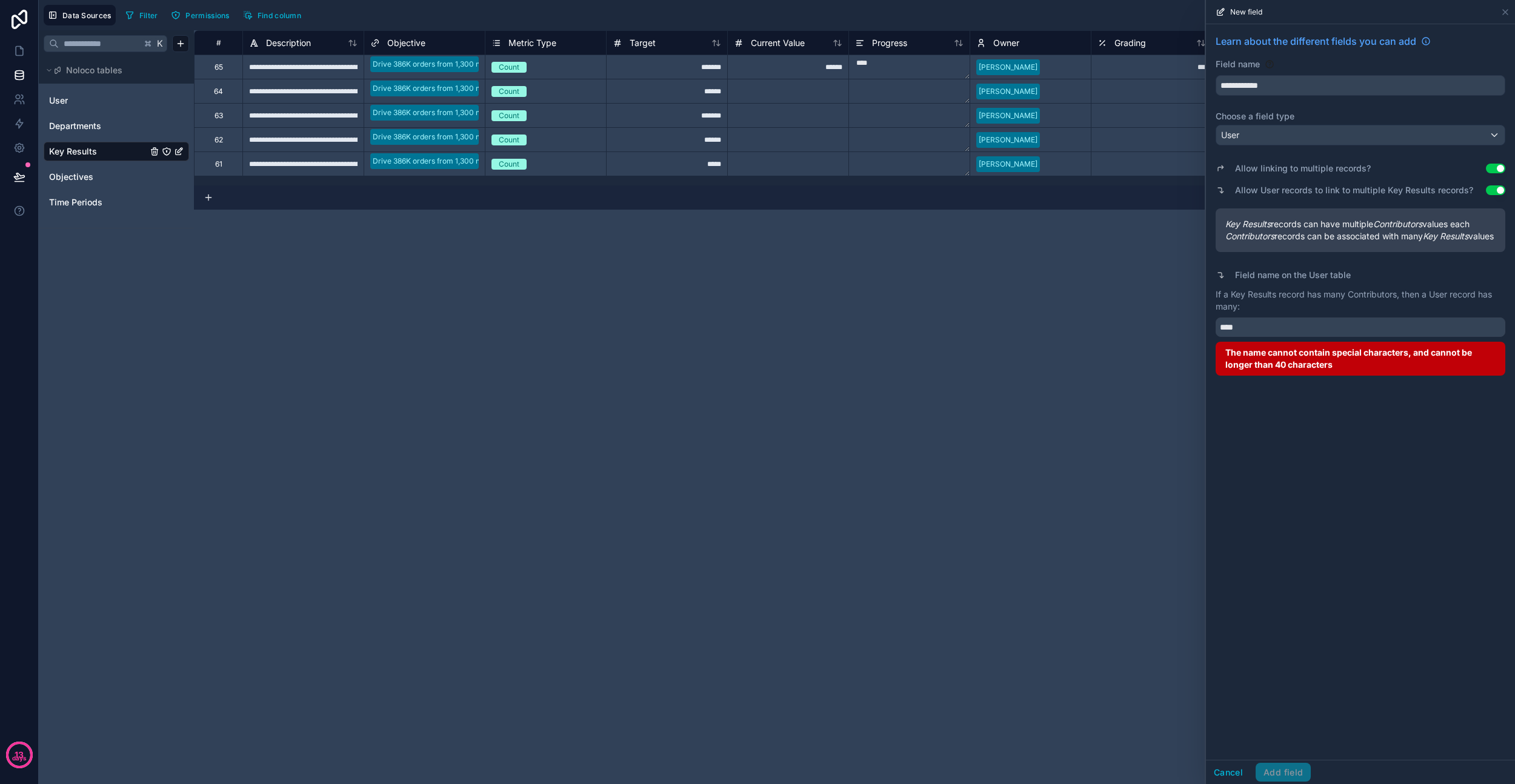
click at [1259, 307] on p "If a Key Results record has many Contributors, then a User record has many:" at bounding box center [1360, 300] width 289 height 24
copy p "Results"
click at [1258, 332] on input "***" at bounding box center [1360, 326] width 289 height 19
click at [1259, 336] on input "***" at bounding box center [1360, 326] width 289 height 19
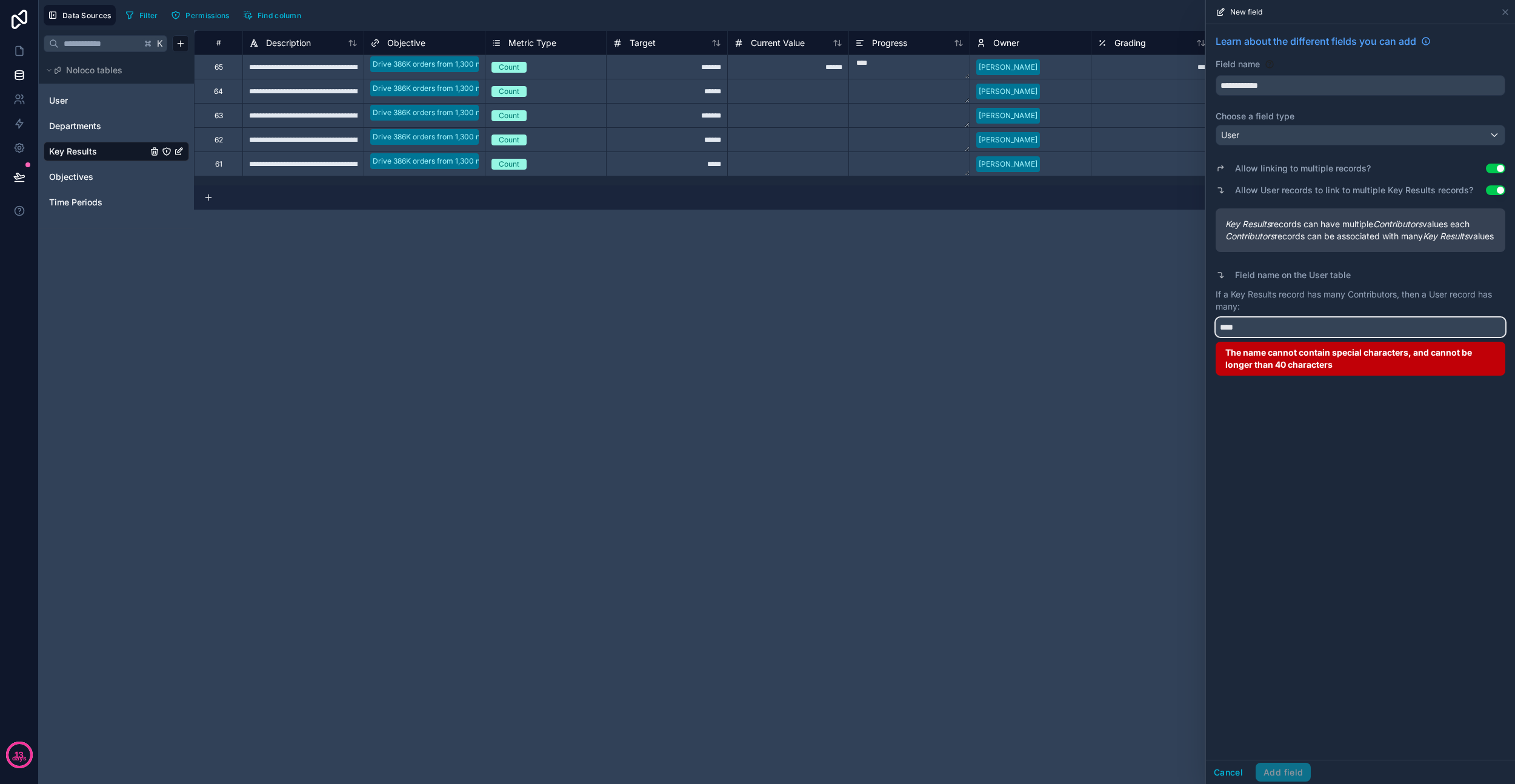
paste input "********"
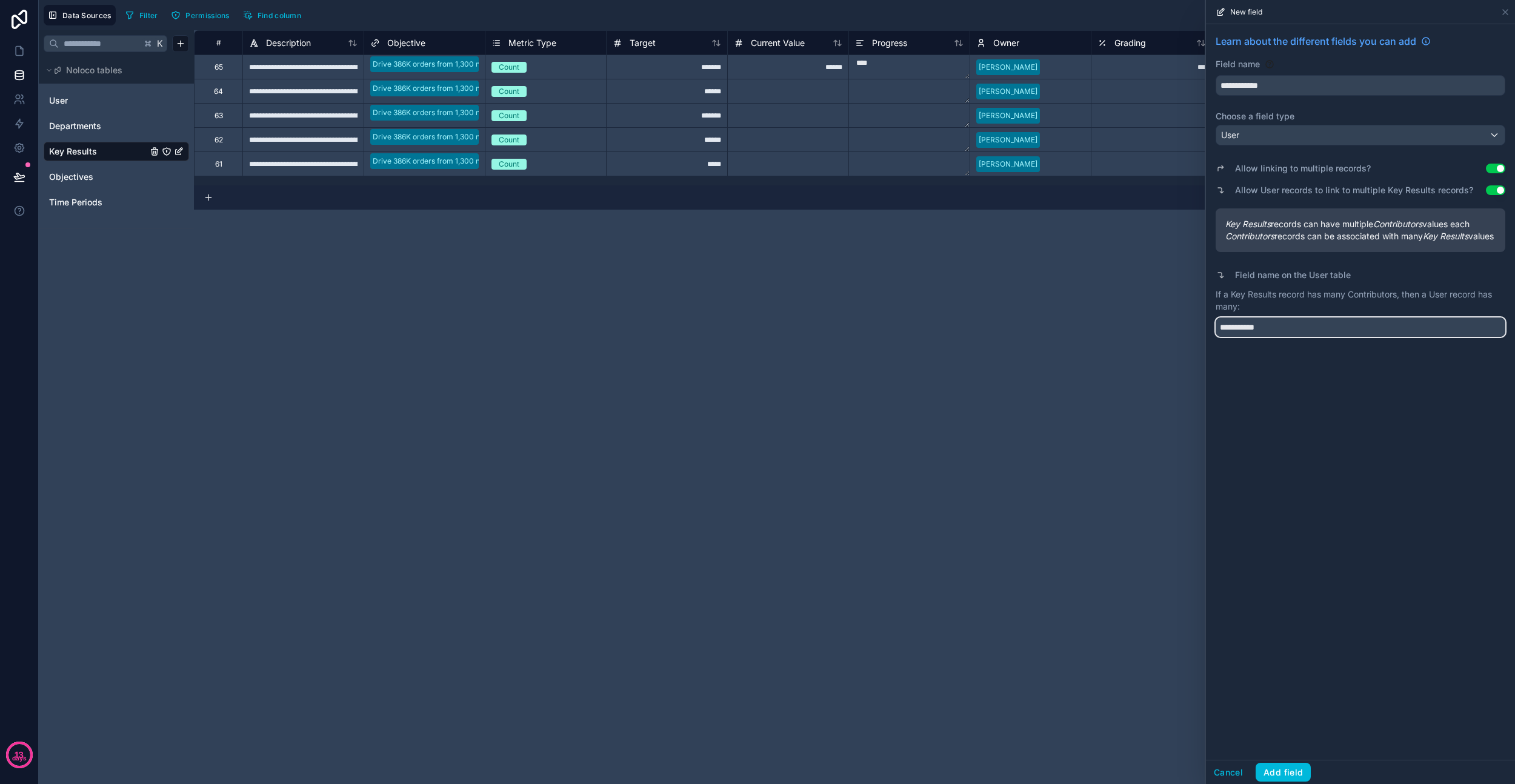
type input "**********"
click at [1288, 450] on div "**********" at bounding box center [1361, 392] width 309 height 735
click at [1286, 773] on button "Add field" at bounding box center [1283, 772] width 55 height 19
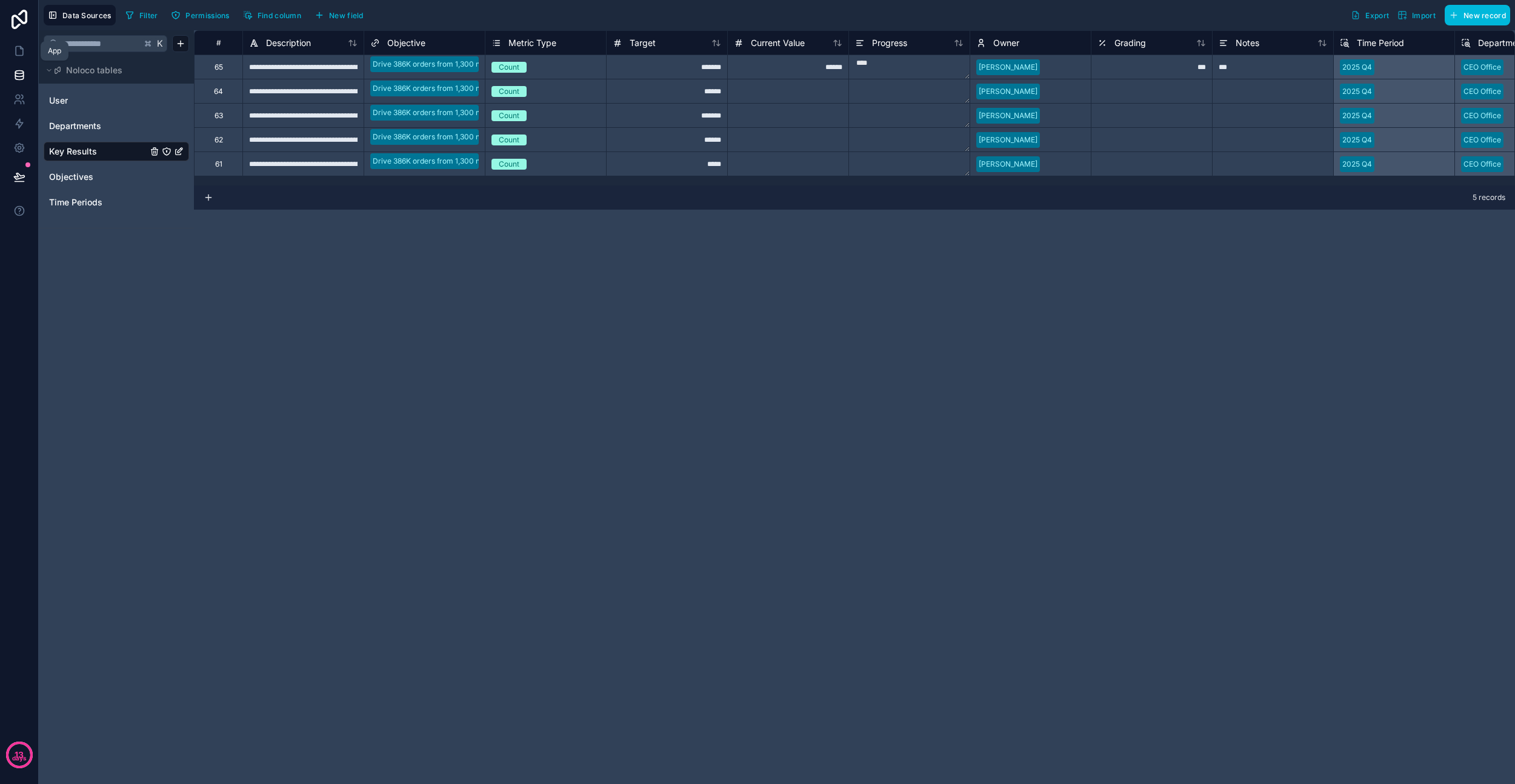
click at [24, 53] on icon at bounding box center [19, 51] width 12 height 12
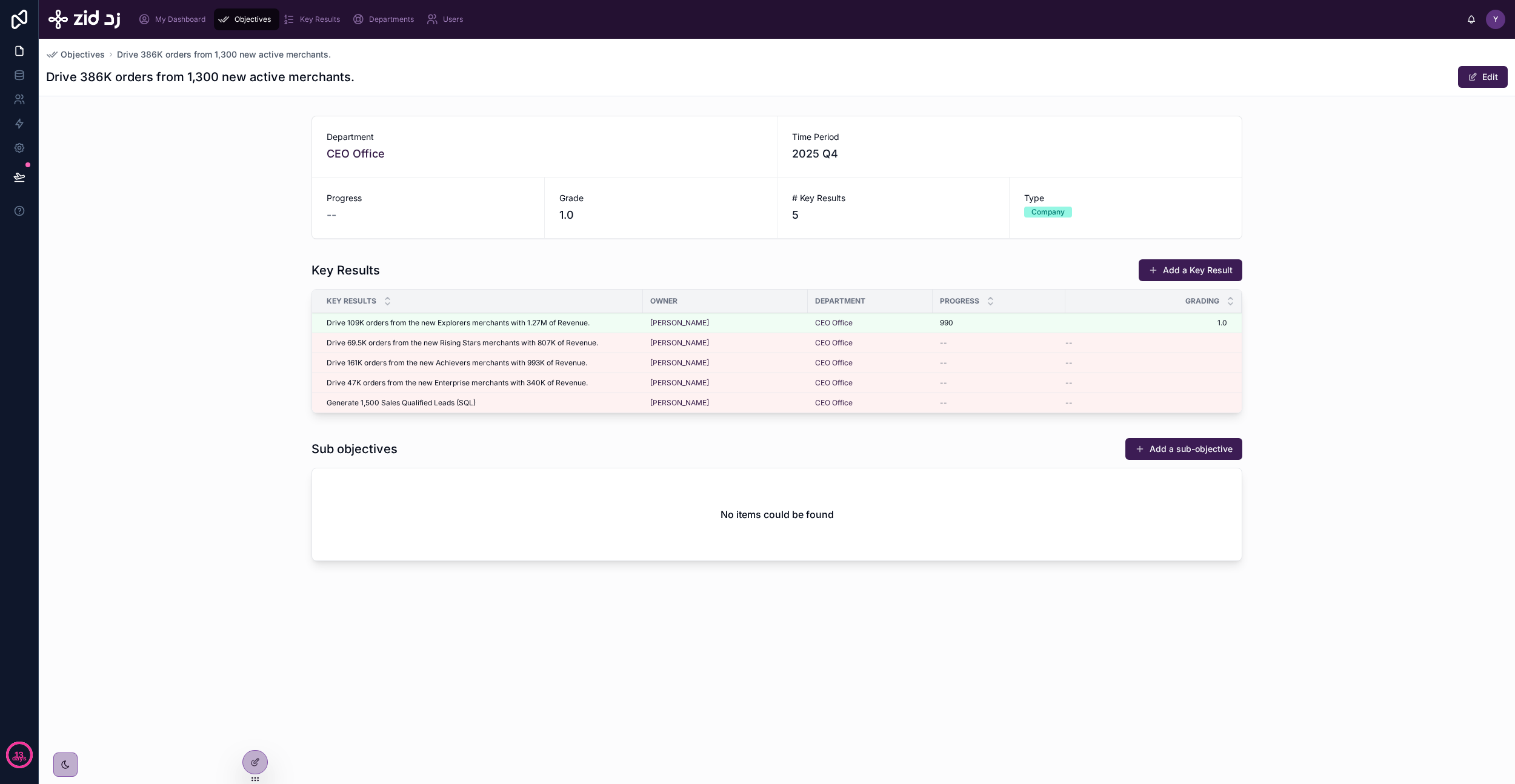
click at [249, 20] on span "Objectives" at bounding box center [252, 19] width 36 height 9
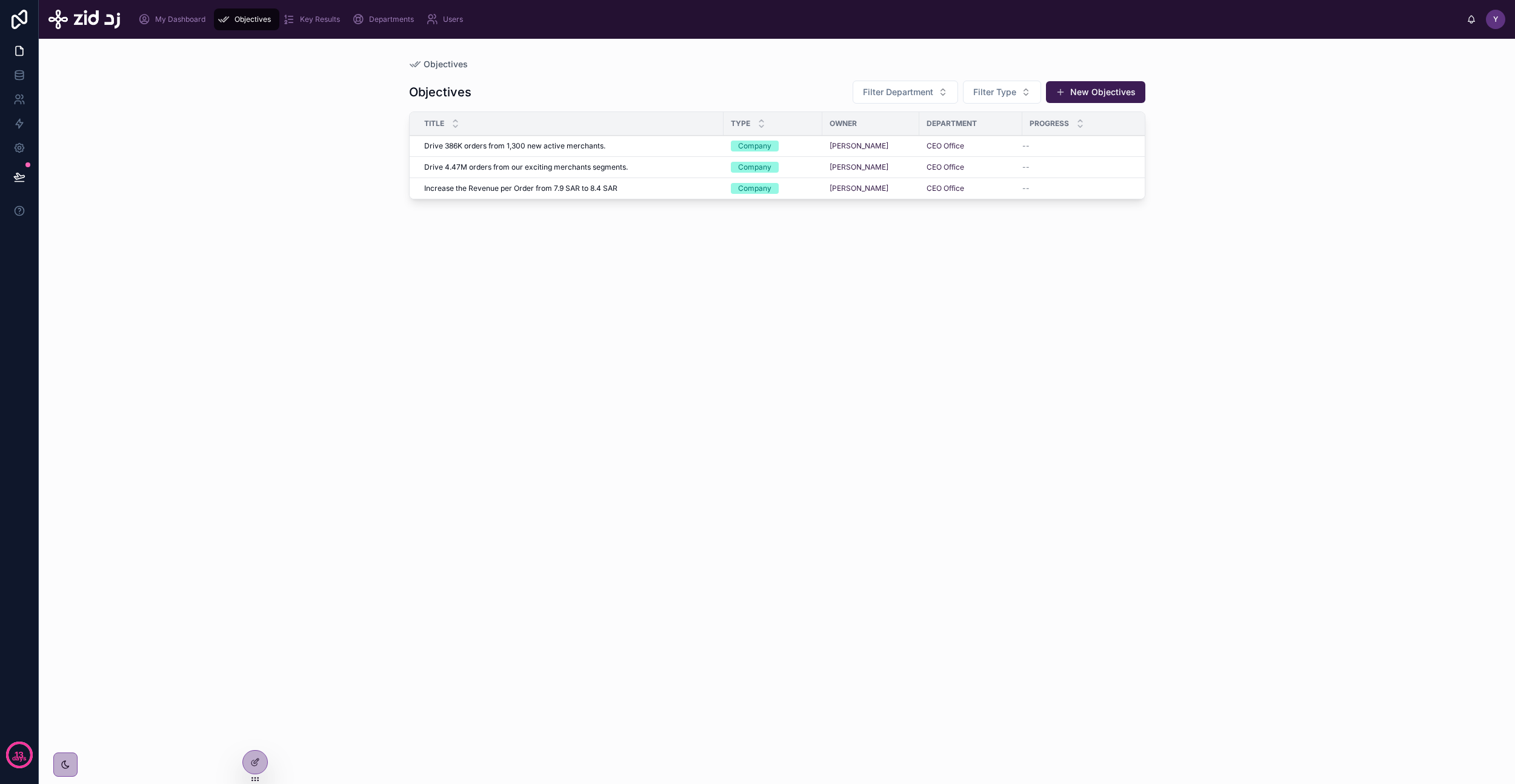
click at [1102, 98] on button "New Objectives" at bounding box center [1096, 92] width 100 height 22
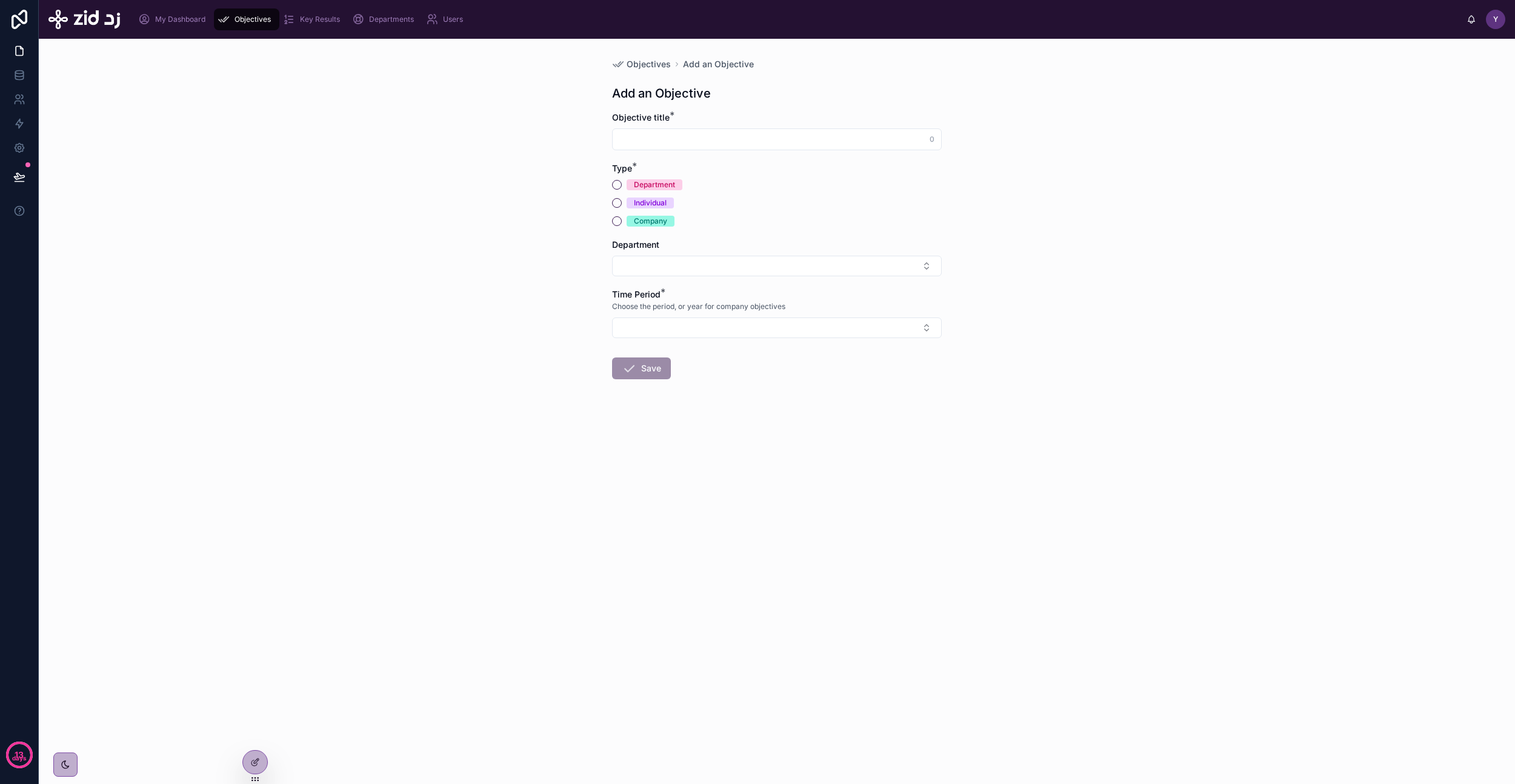
click at [252, 760] on icon at bounding box center [255, 761] width 9 height 9
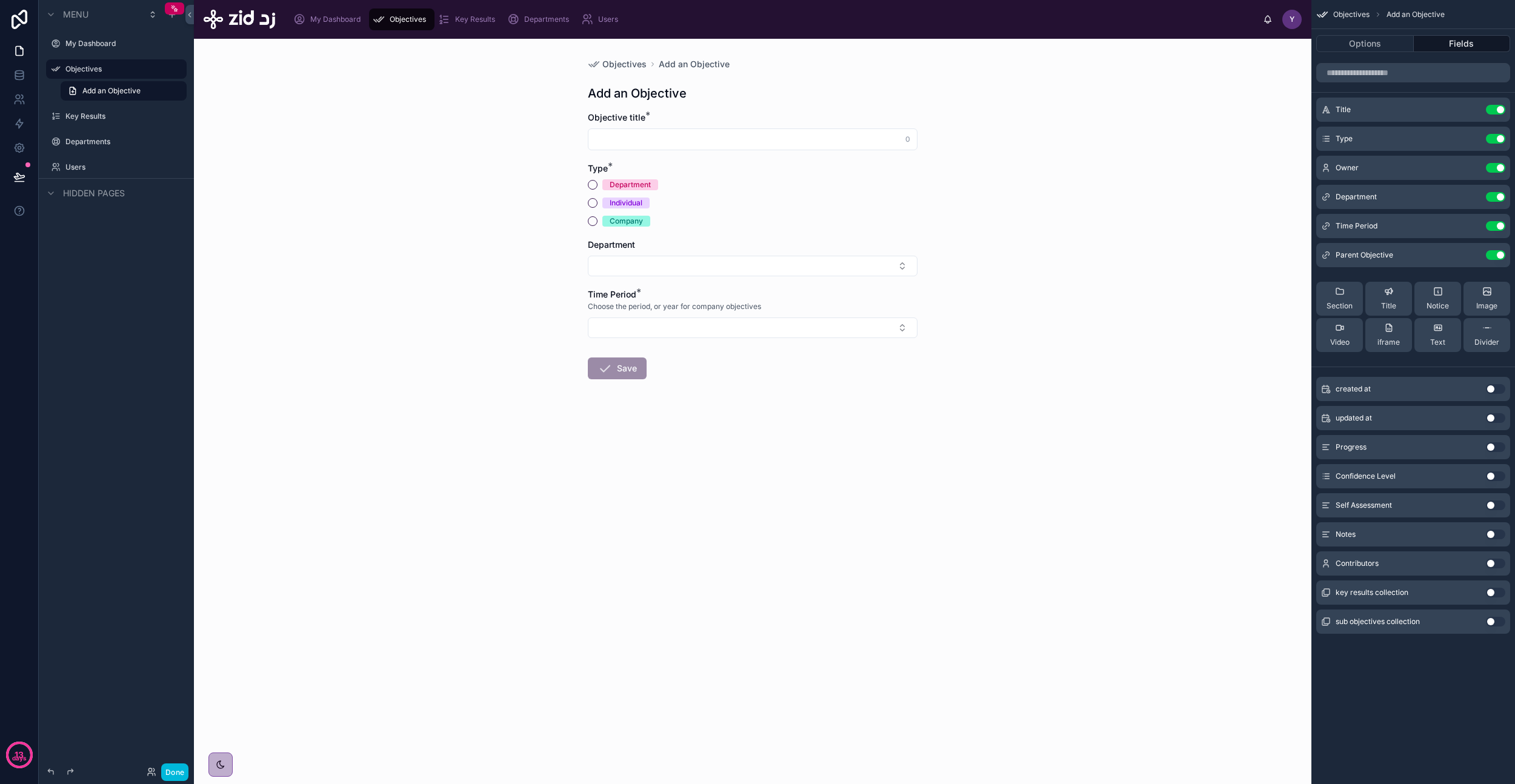
click at [1491, 566] on button "Use setting" at bounding box center [1496, 562] width 19 height 9
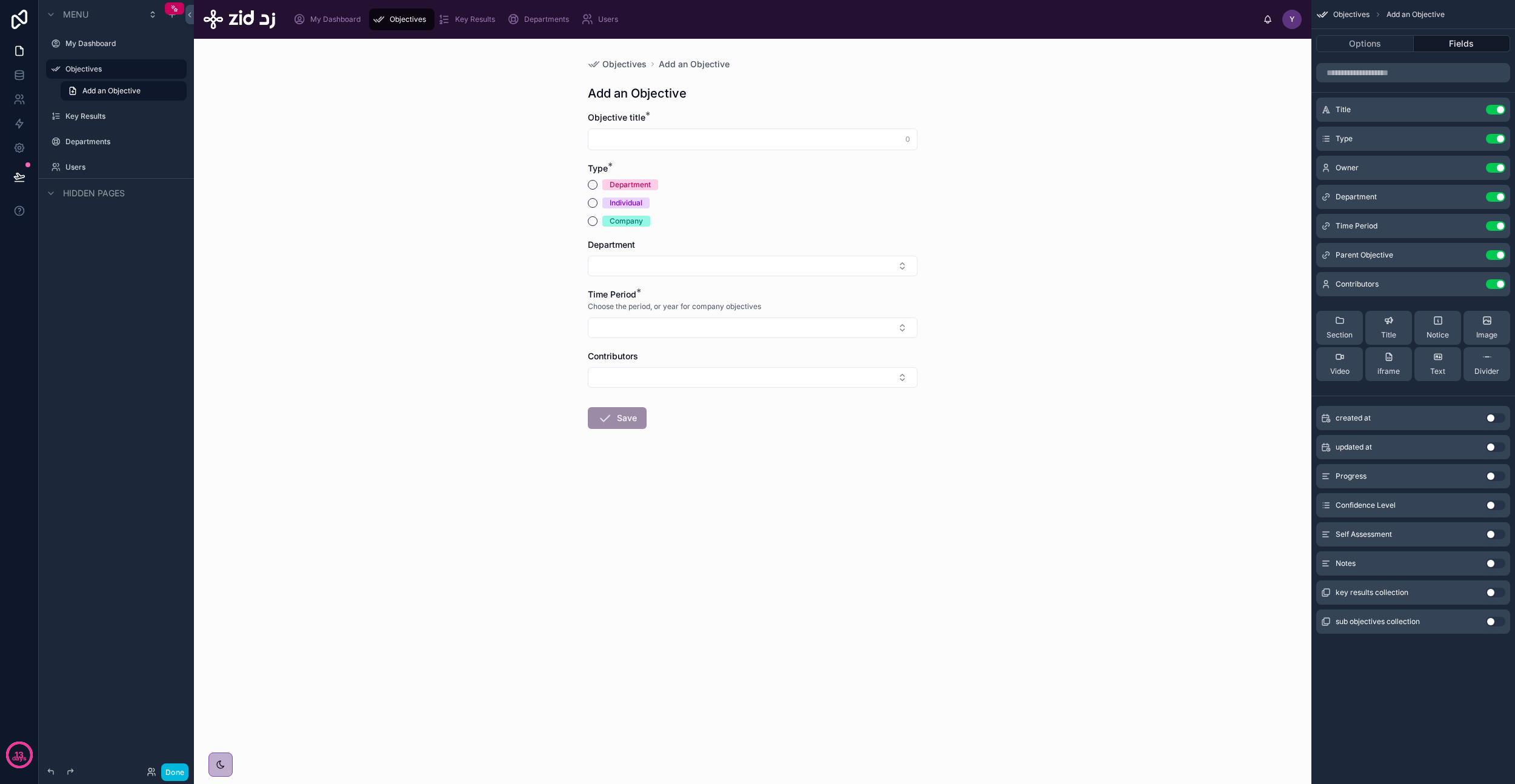
click at [834, 377] on button "Select Button" at bounding box center [752, 377] width 330 height 20
click at [790, 459] on div "Yazeed Bin Busayyis yazeed.busayyis@zid.sa" at bounding box center [753, 462] width 169 height 31
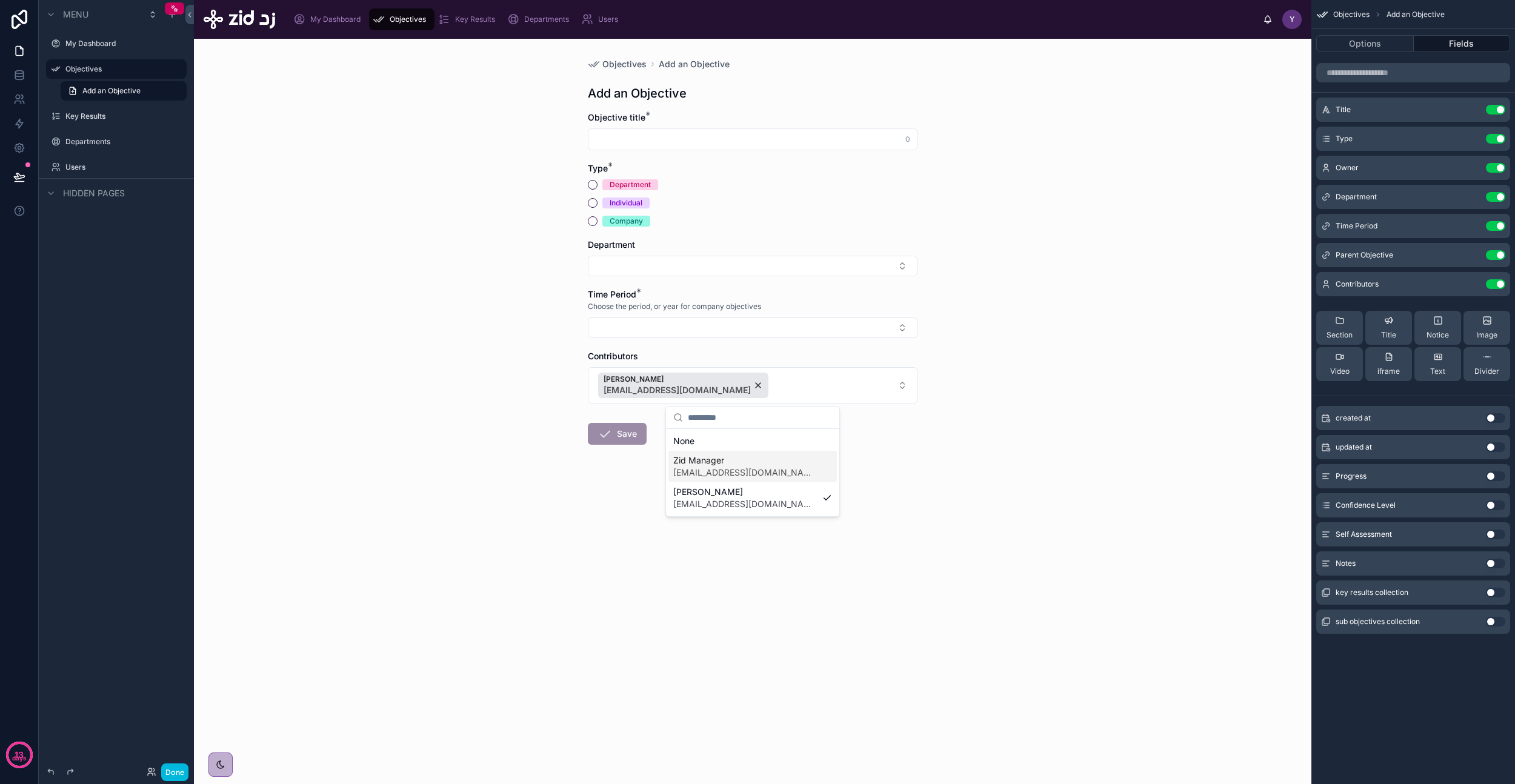
click at [774, 473] on span "yazeed.busayyis+@zid.sa" at bounding box center [745, 472] width 144 height 12
click at [929, 455] on div "Objectives Add an Objective Add an Objective Objective title * 0 Type * Departm…" at bounding box center [752, 411] width 1118 height 745
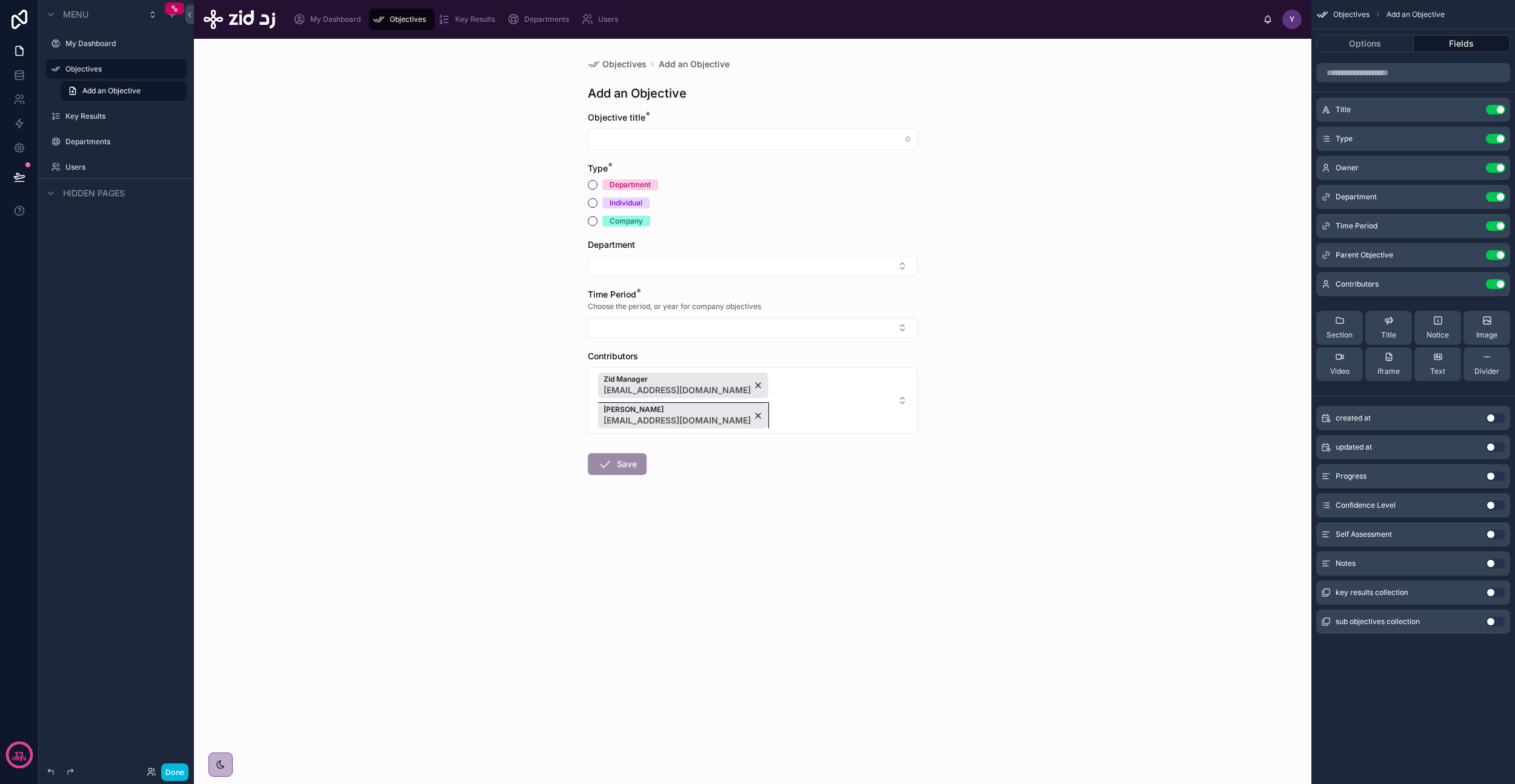
click at [768, 403] on div "Yazeed Bin Busayyis yazeed.busayyis@zid.sa" at bounding box center [683, 416] width 170 height 25
click at [726, 383] on div "Zid Manager yazeed.busayyis+@zid.sa" at bounding box center [683, 385] width 170 height 25
click at [788, 462] on form "Objective title * 0 Type * Department Individual Company Department Time Period…" at bounding box center [752, 309] width 330 height 395
click at [622, 63] on span "Objectives" at bounding box center [624, 64] width 44 height 12
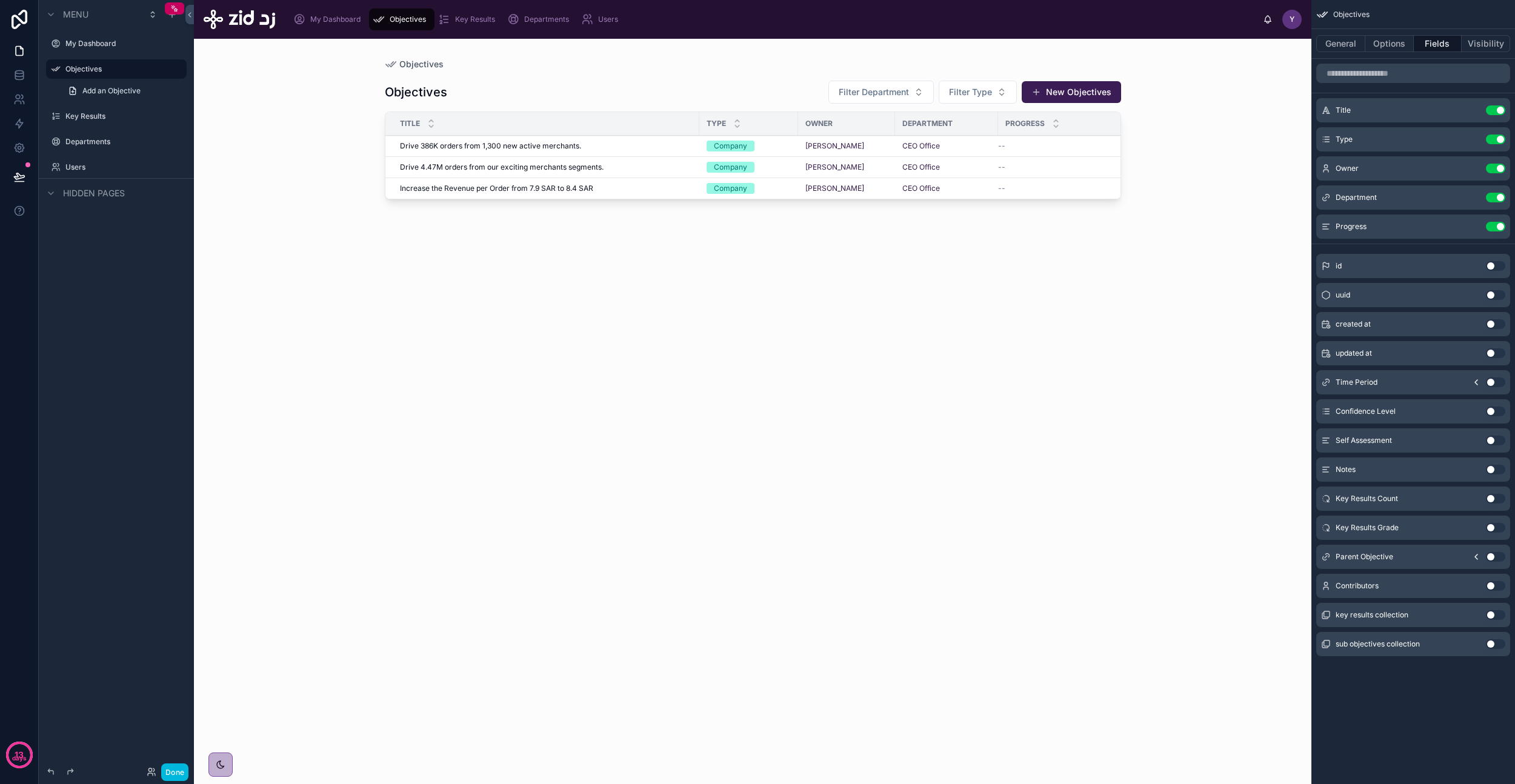
click at [515, 141] on span "Drive 386K orders from 1,300 new active merchants." at bounding box center [490, 145] width 181 height 9
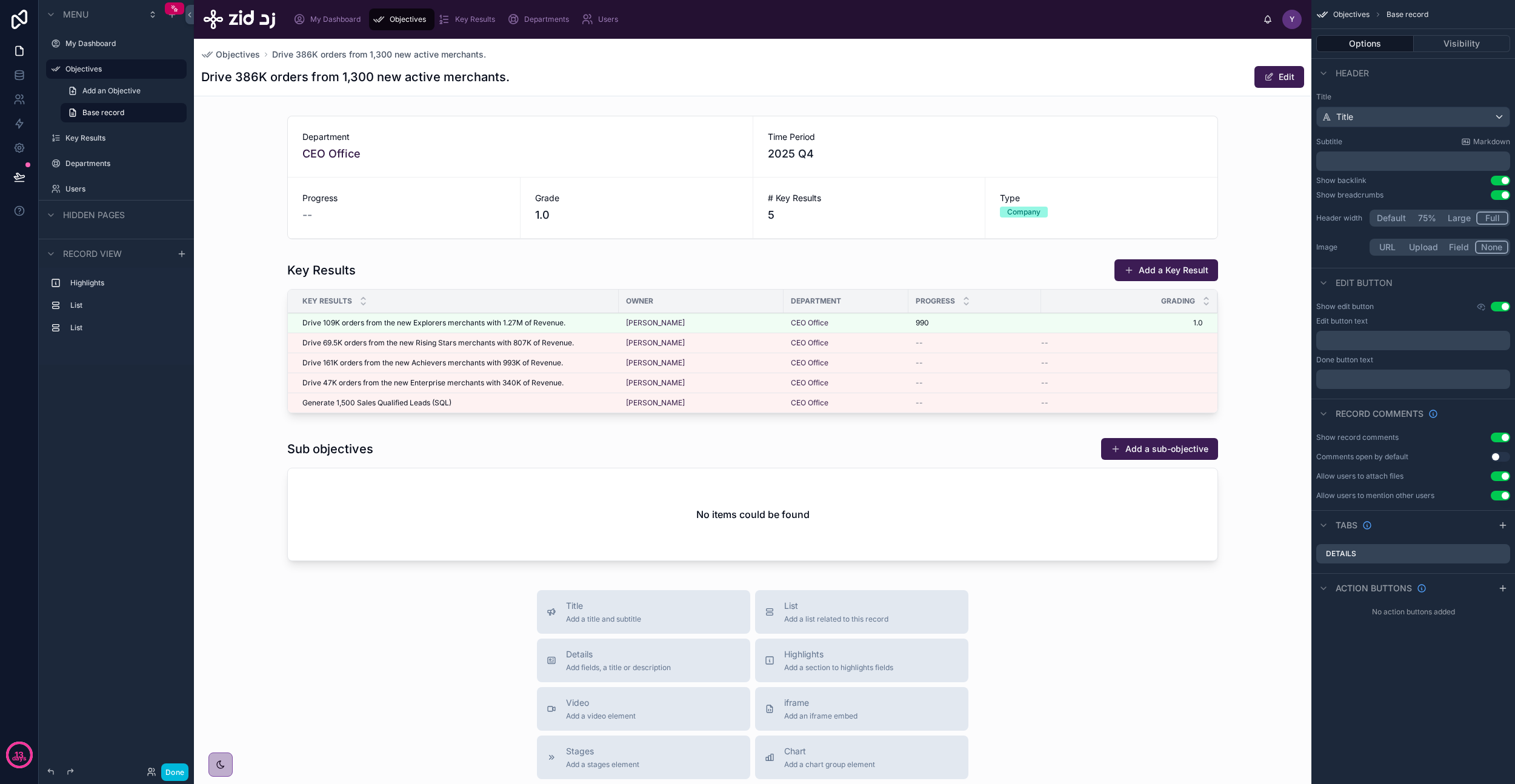
click at [1157, 271] on div at bounding box center [752, 338] width 1118 height 169
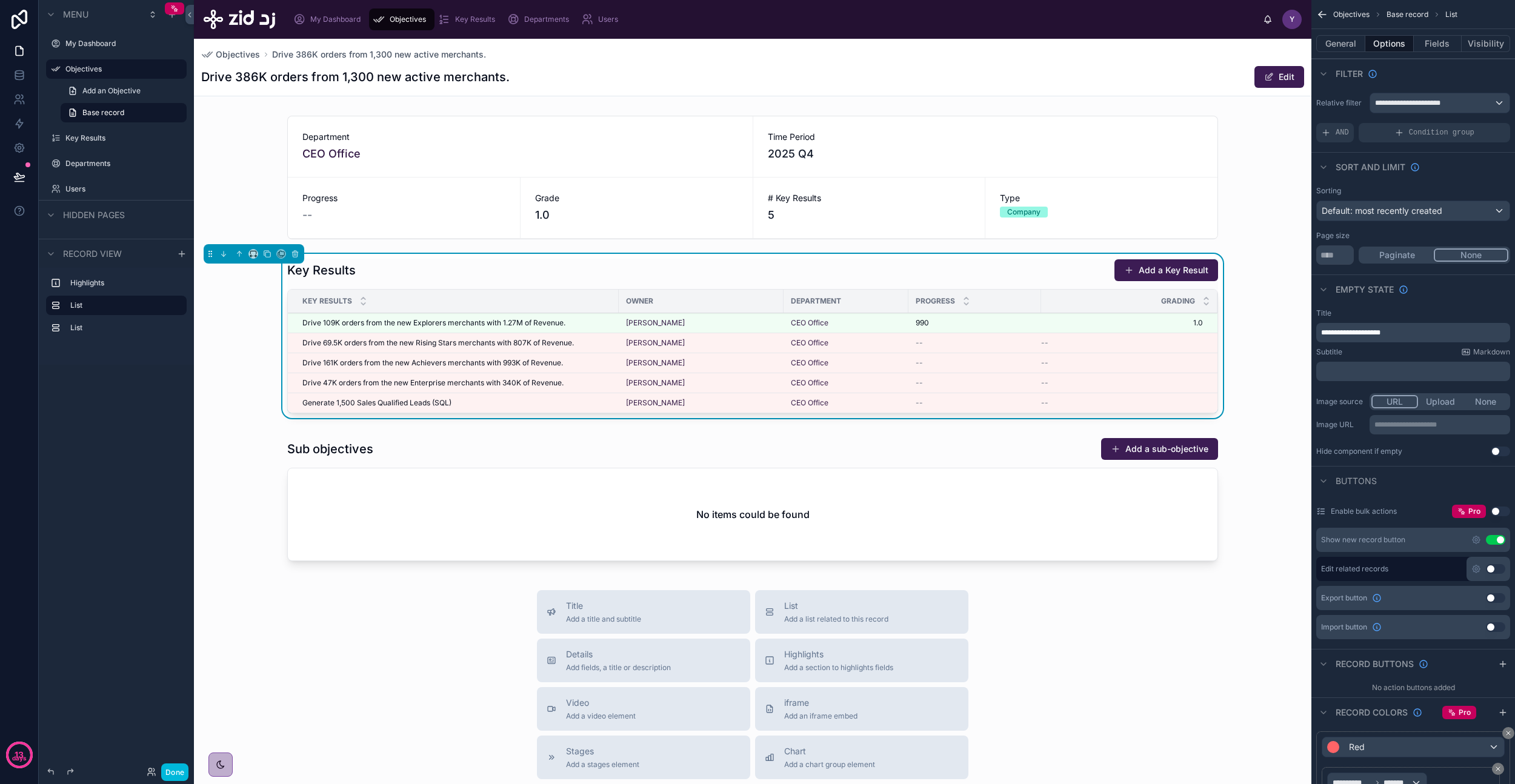
click at [1134, 269] on button "Add a Key Result" at bounding box center [1166, 271] width 104 height 22
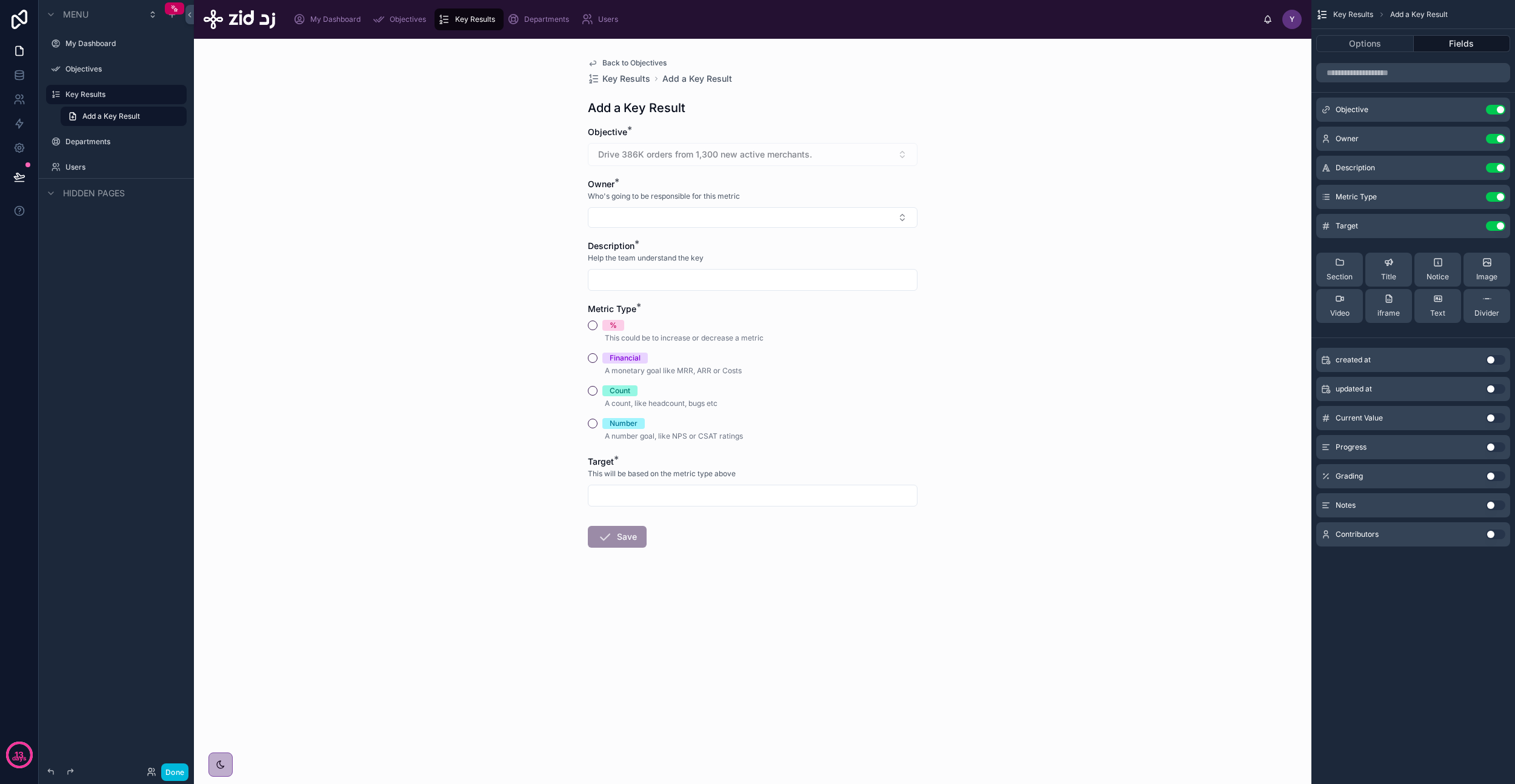
click at [1496, 533] on button "Use setting" at bounding box center [1496, 534] width 19 height 9
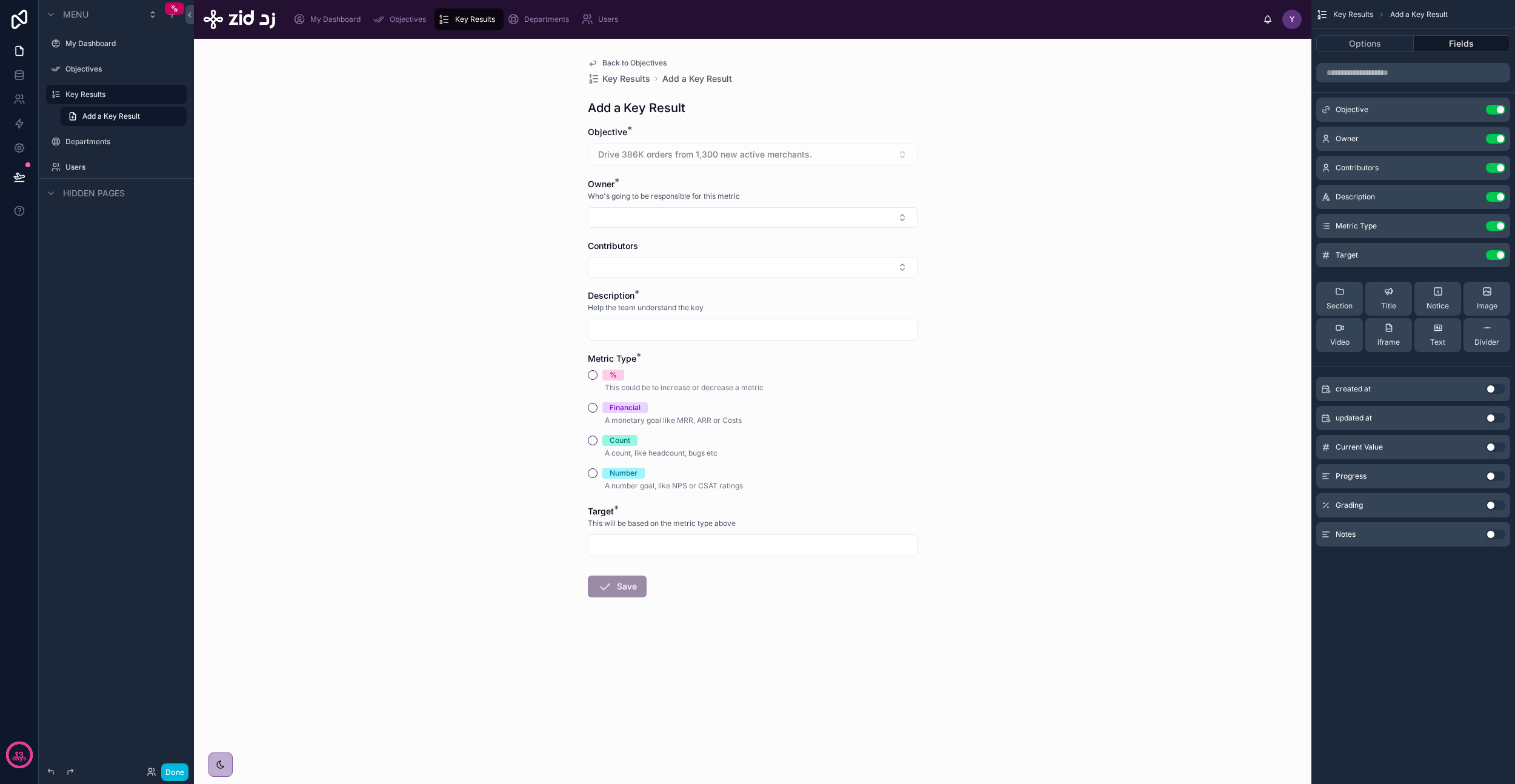
click at [636, 63] on span "Back to Objectives" at bounding box center [634, 62] width 64 height 9
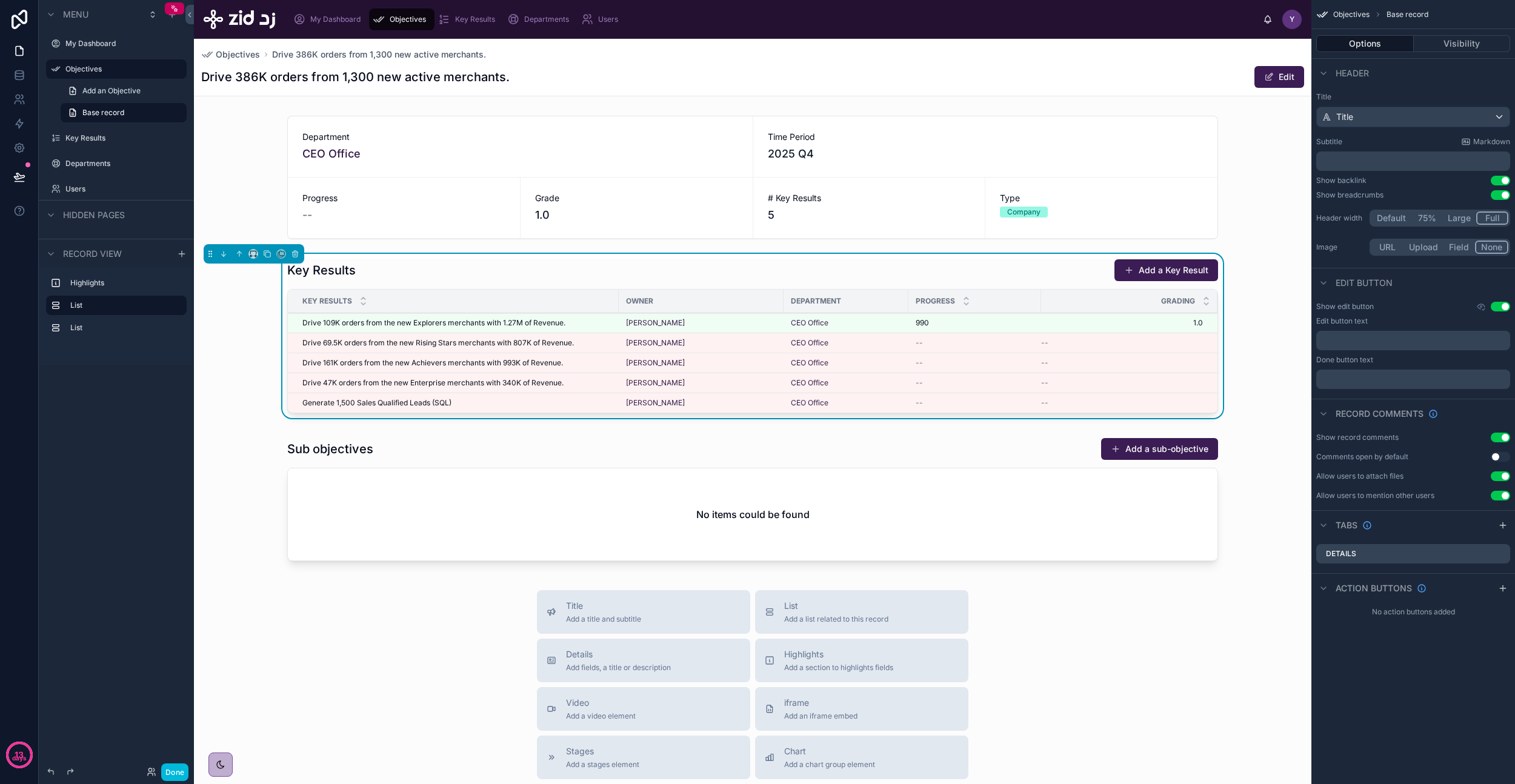
click at [400, 20] on span "Objectives" at bounding box center [407, 19] width 36 height 9
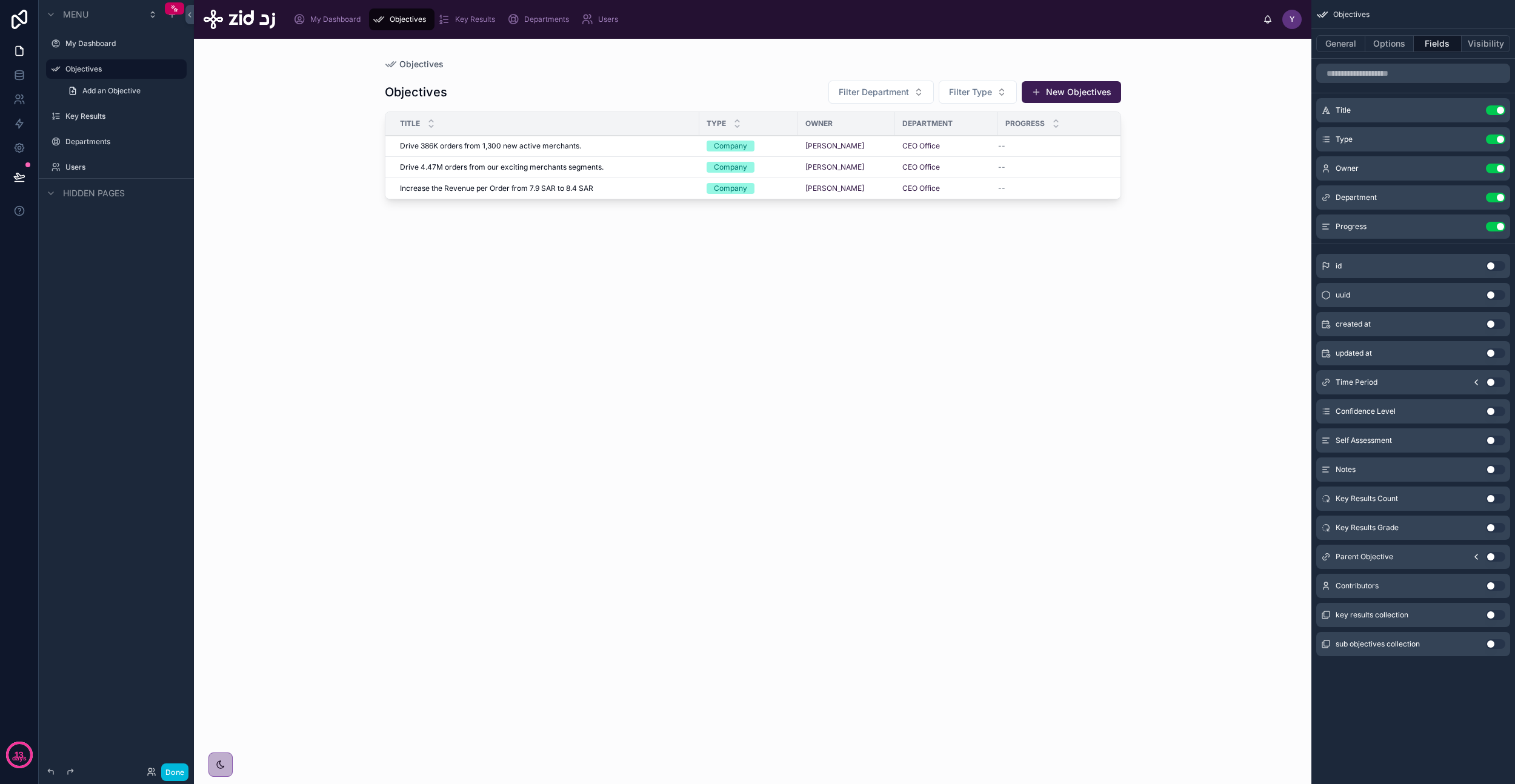
click at [1084, 98] on div at bounding box center [752, 404] width 775 height 731
click at [1086, 97] on button "New Objectives" at bounding box center [1071, 92] width 100 height 22
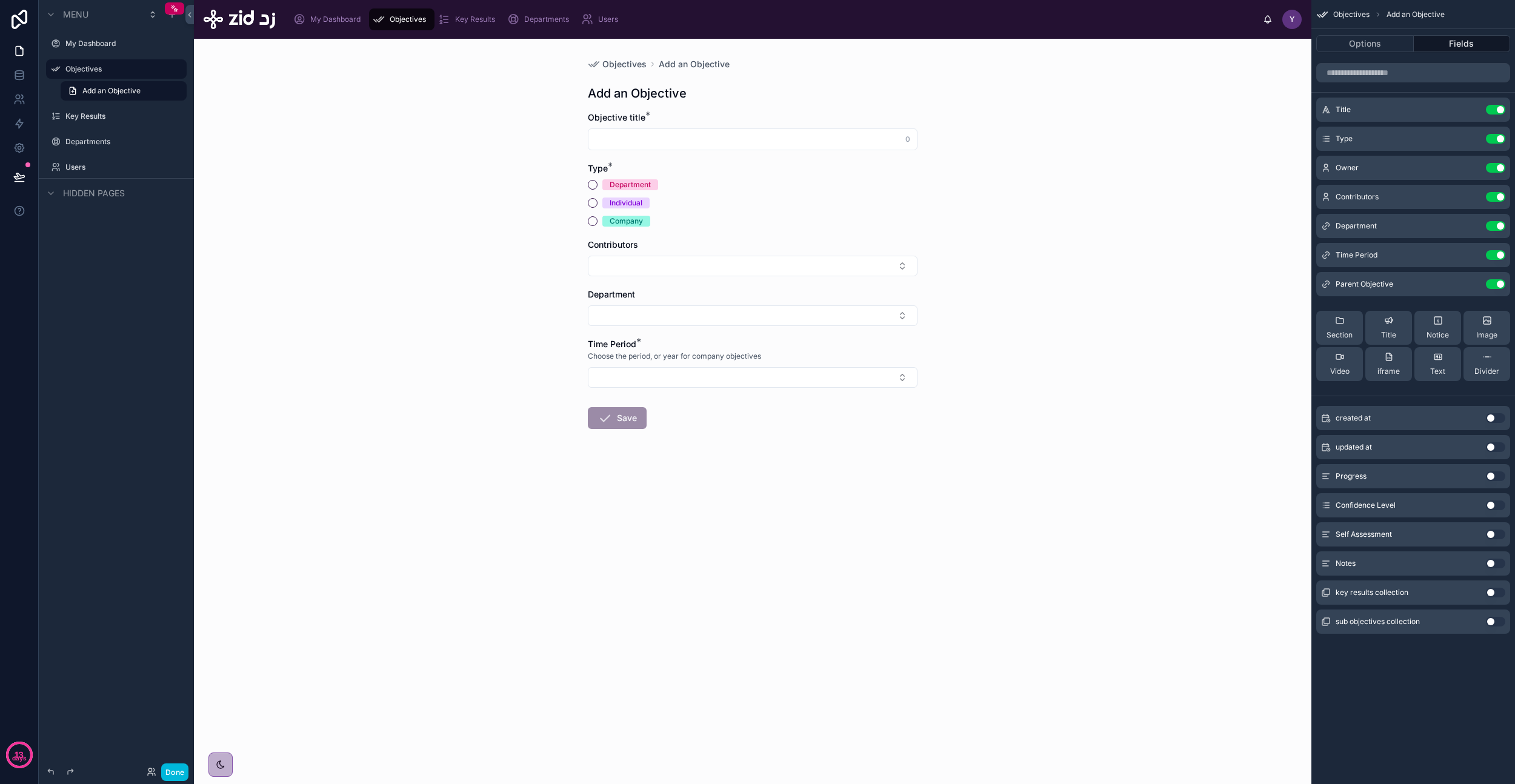
click at [0, 0] on icon "scrollable content" at bounding box center [0, 0] width 0 height 0
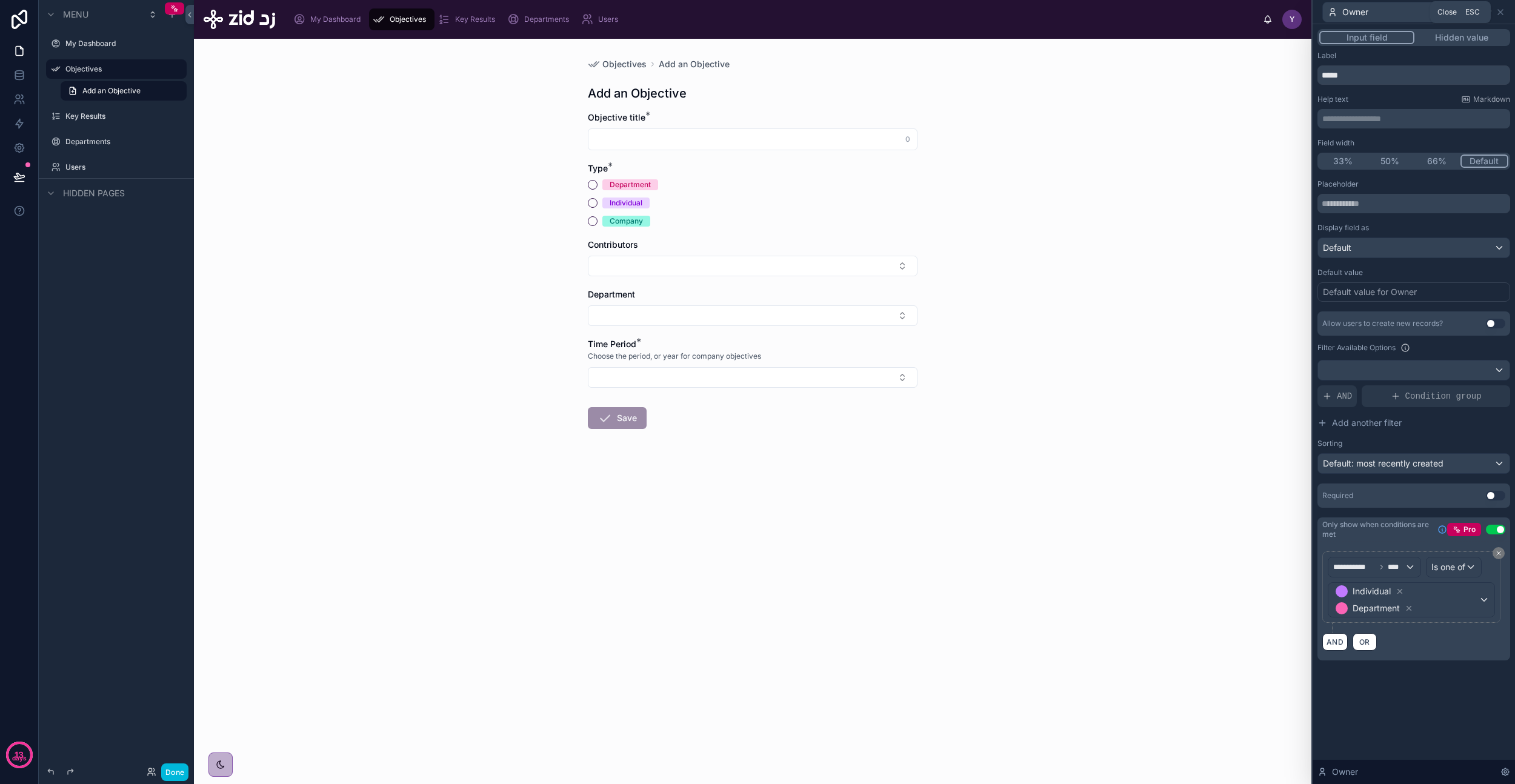
click at [1503, 11] on icon at bounding box center [1500, 12] width 9 height 9
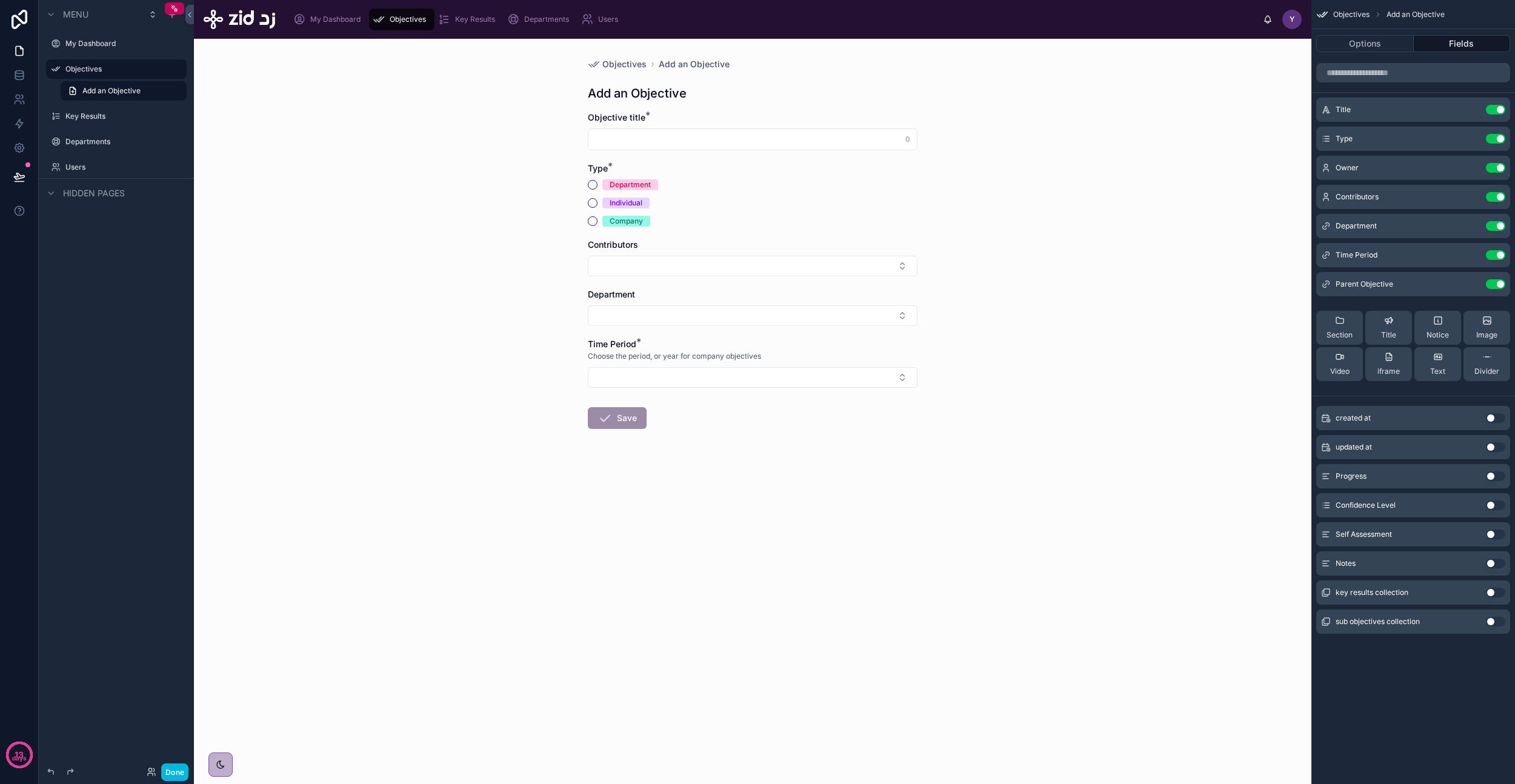
click at [0, 0] on icon "scrollable content" at bounding box center [0, 0] width 0 height 0
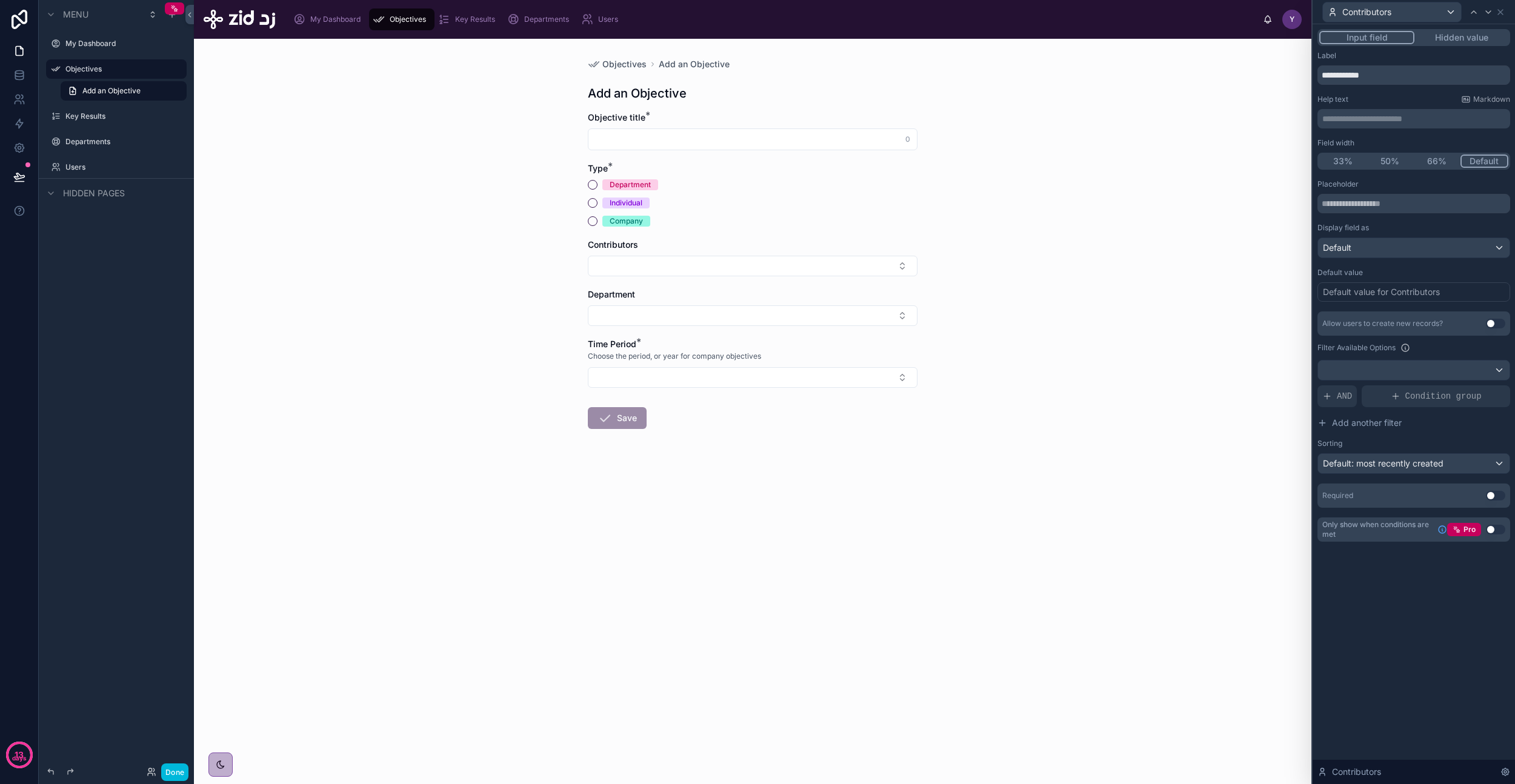
click at [1497, 532] on button "Use setting" at bounding box center [1496, 529] width 19 height 9
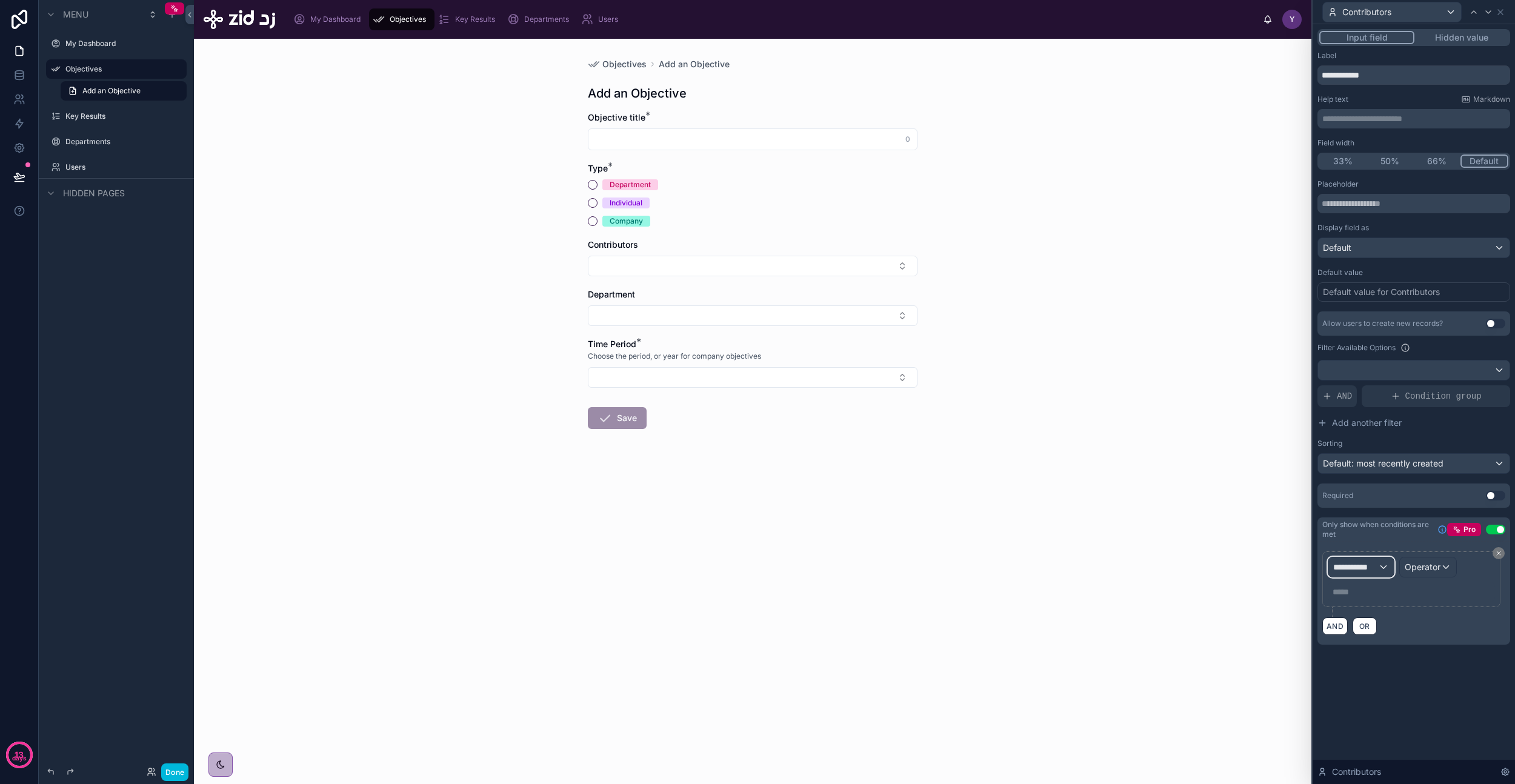
click at [1365, 565] on span "**********" at bounding box center [1356, 567] width 45 height 12
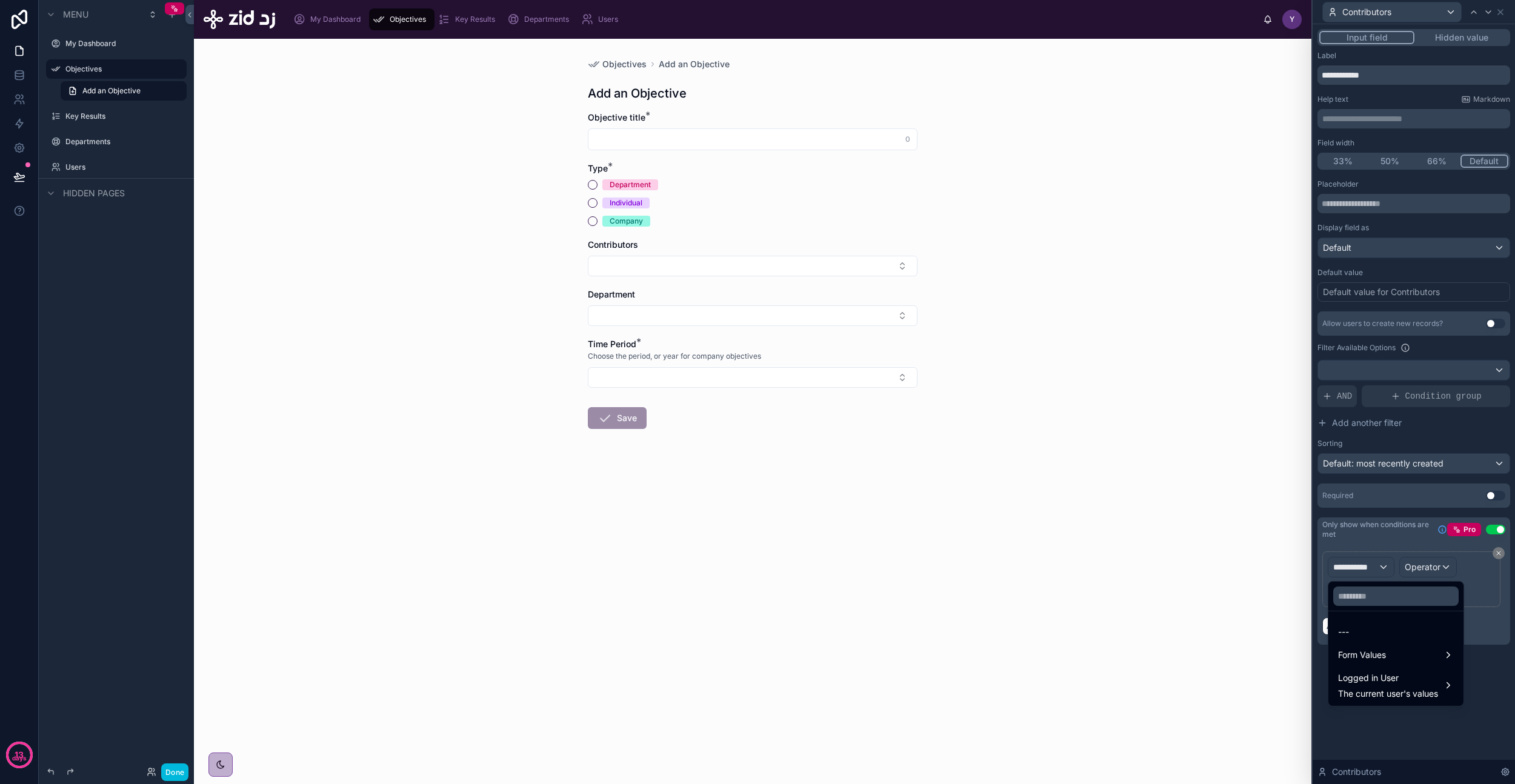
click at [1383, 655] on span "Form Values" at bounding box center [1361, 654] width 48 height 14
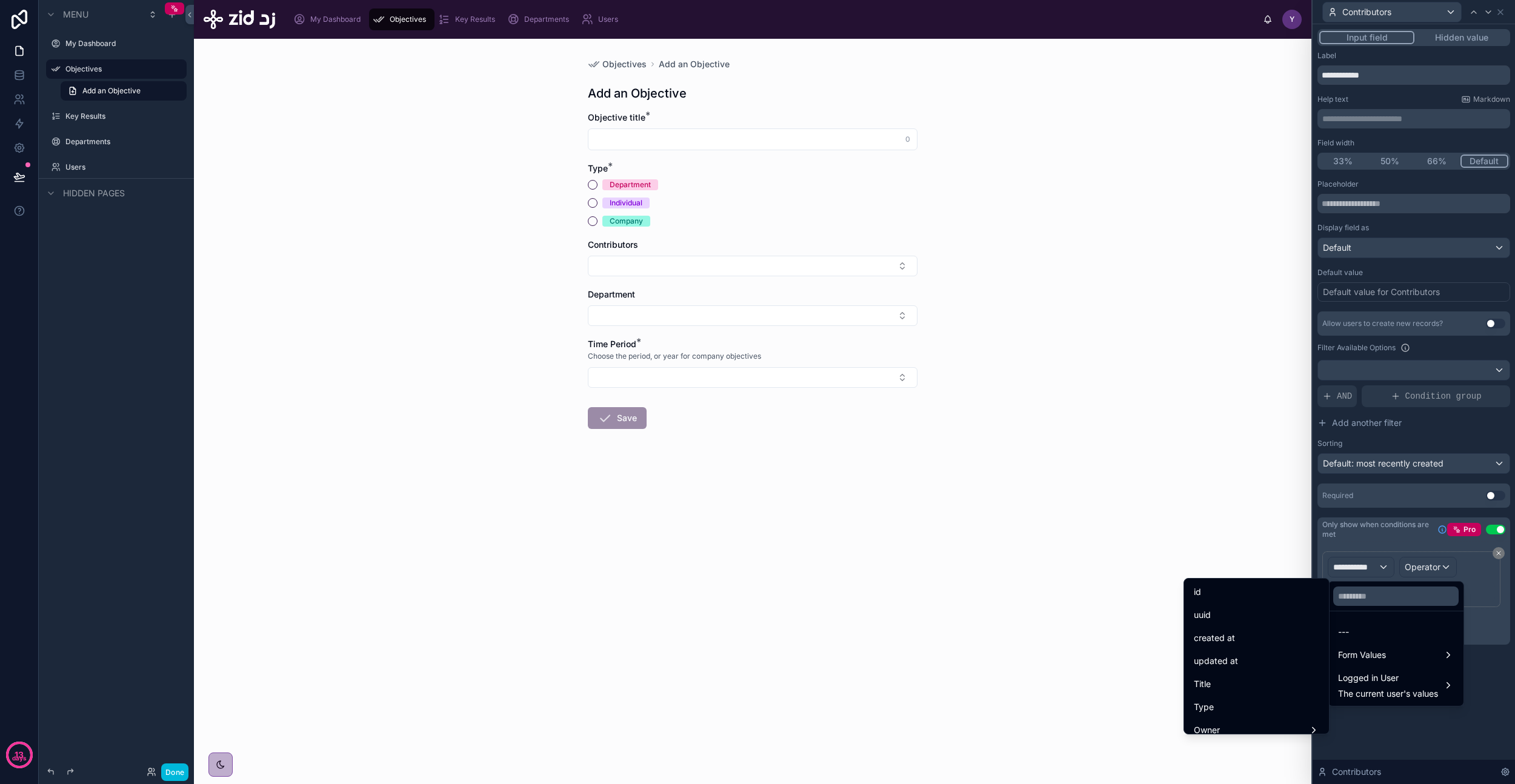
click at [1207, 709] on div "Type" at bounding box center [1256, 706] width 126 height 14
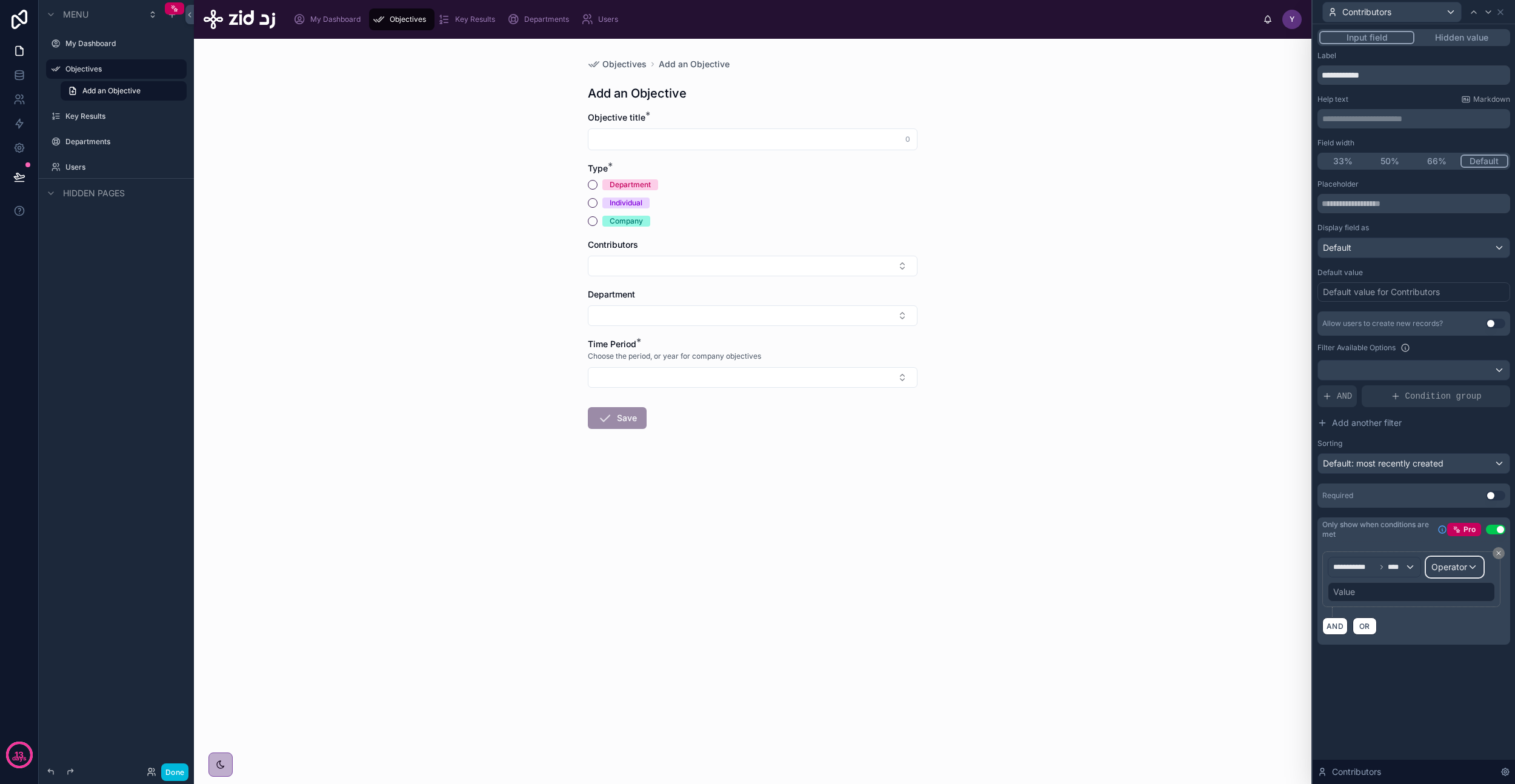
click at [1456, 570] on span "Operator" at bounding box center [1449, 567] width 35 height 10
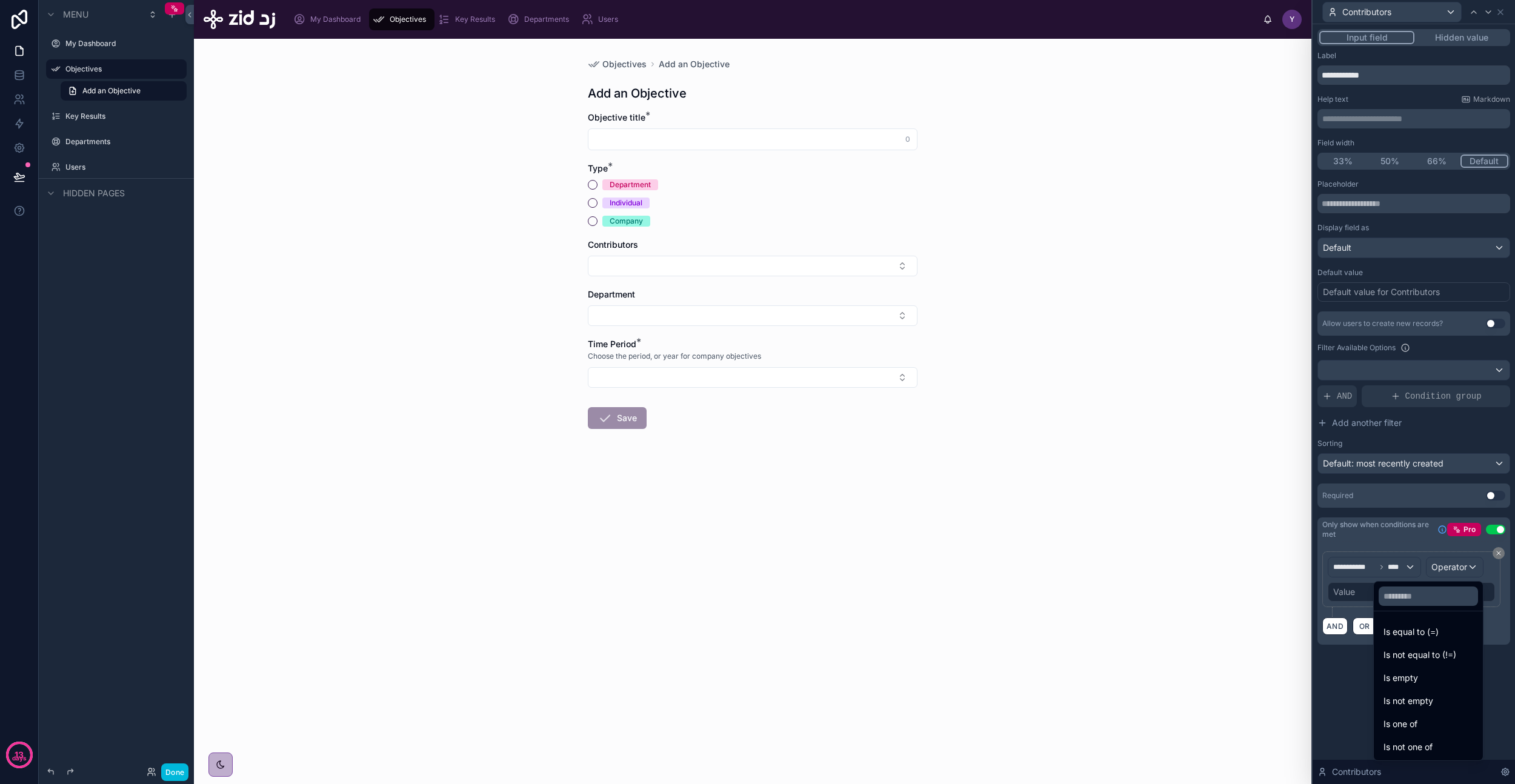
click at [1414, 729] on div "Is one of" at bounding box center [1428, 723] width 89 height 14
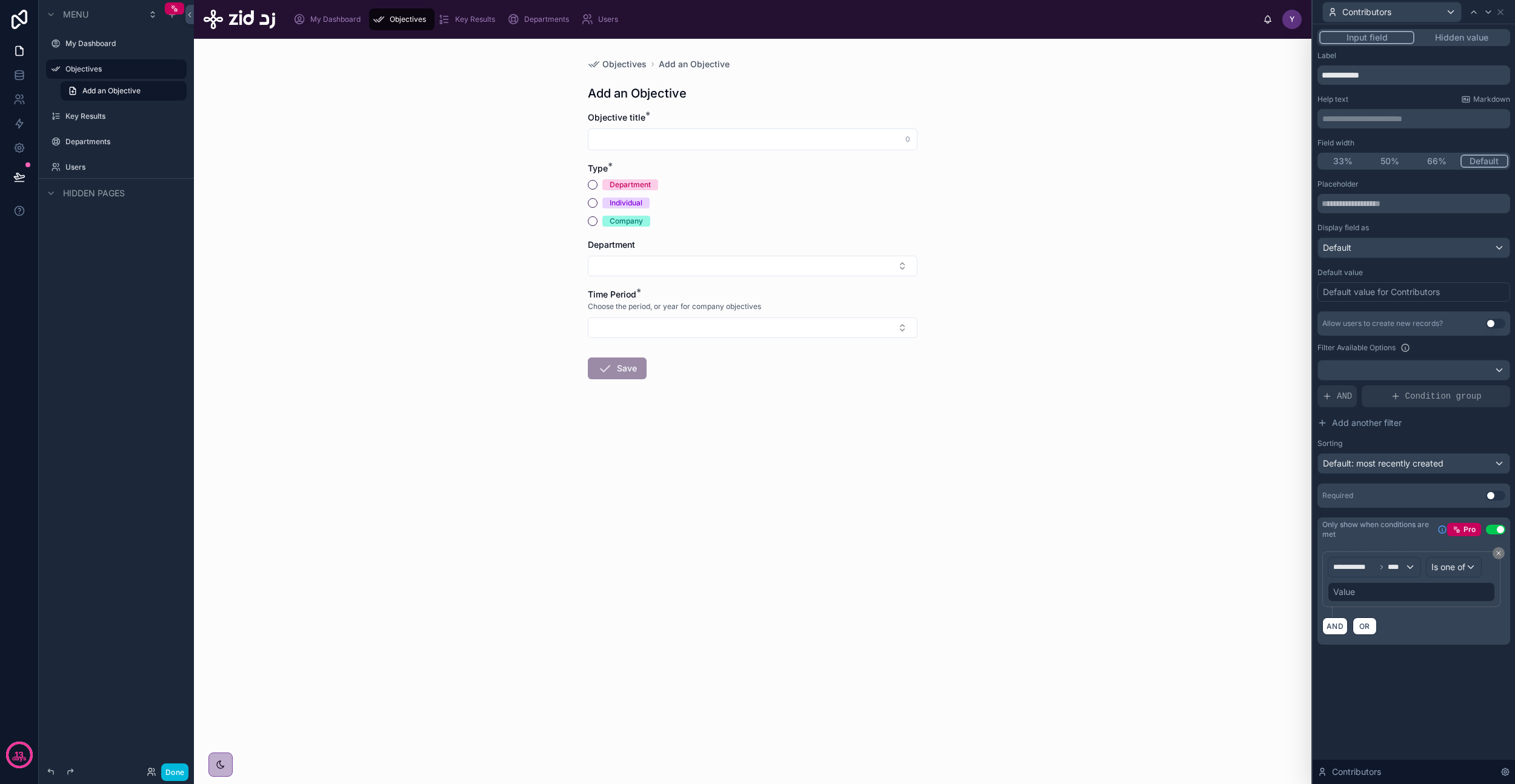
click at [1382, 593] on div "Value" at bounding box center [1411, 591] width 167 height 19
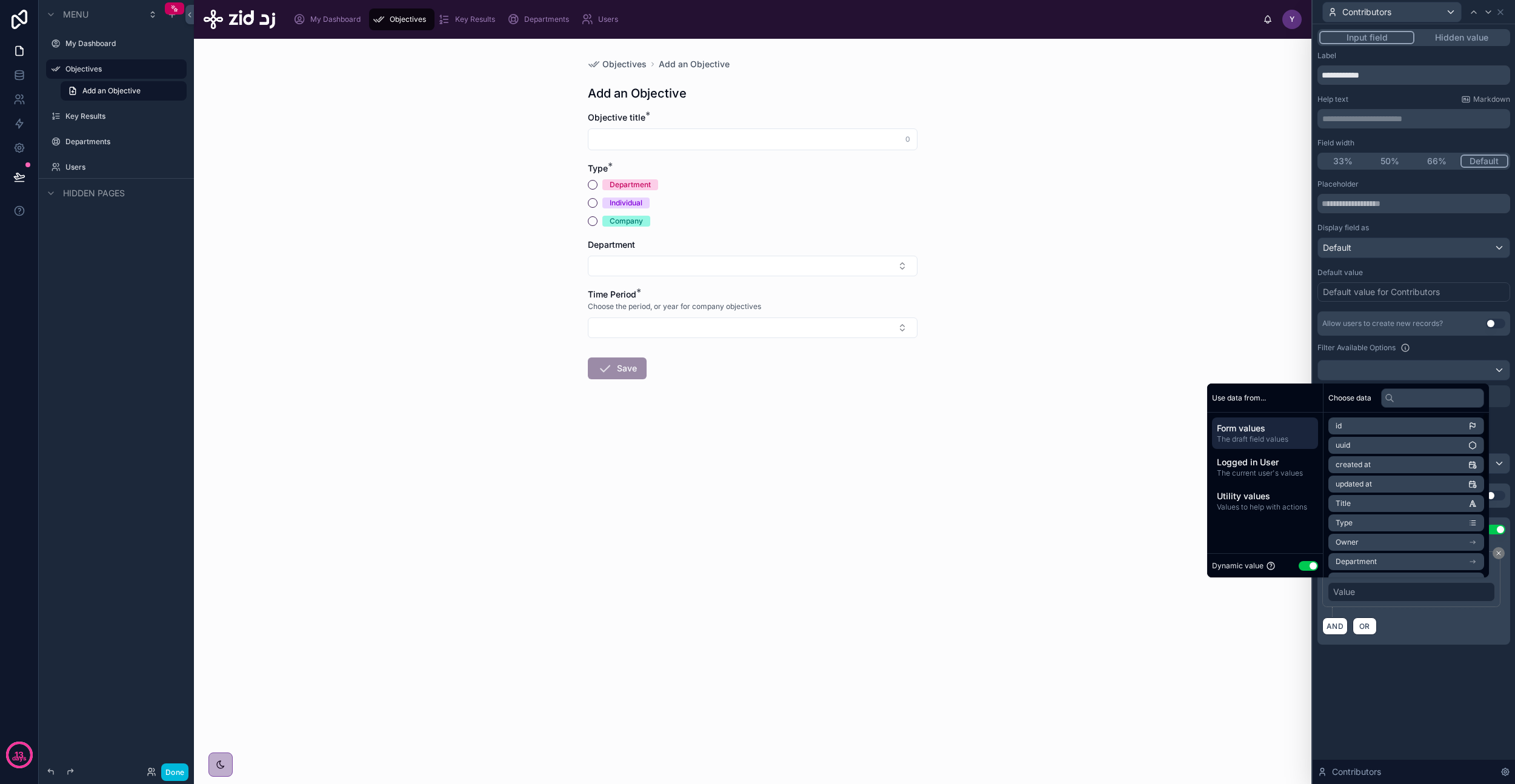
click at [1299, 565] on button "Use setting" at bounding box center [1308, 565] width 19 height 9
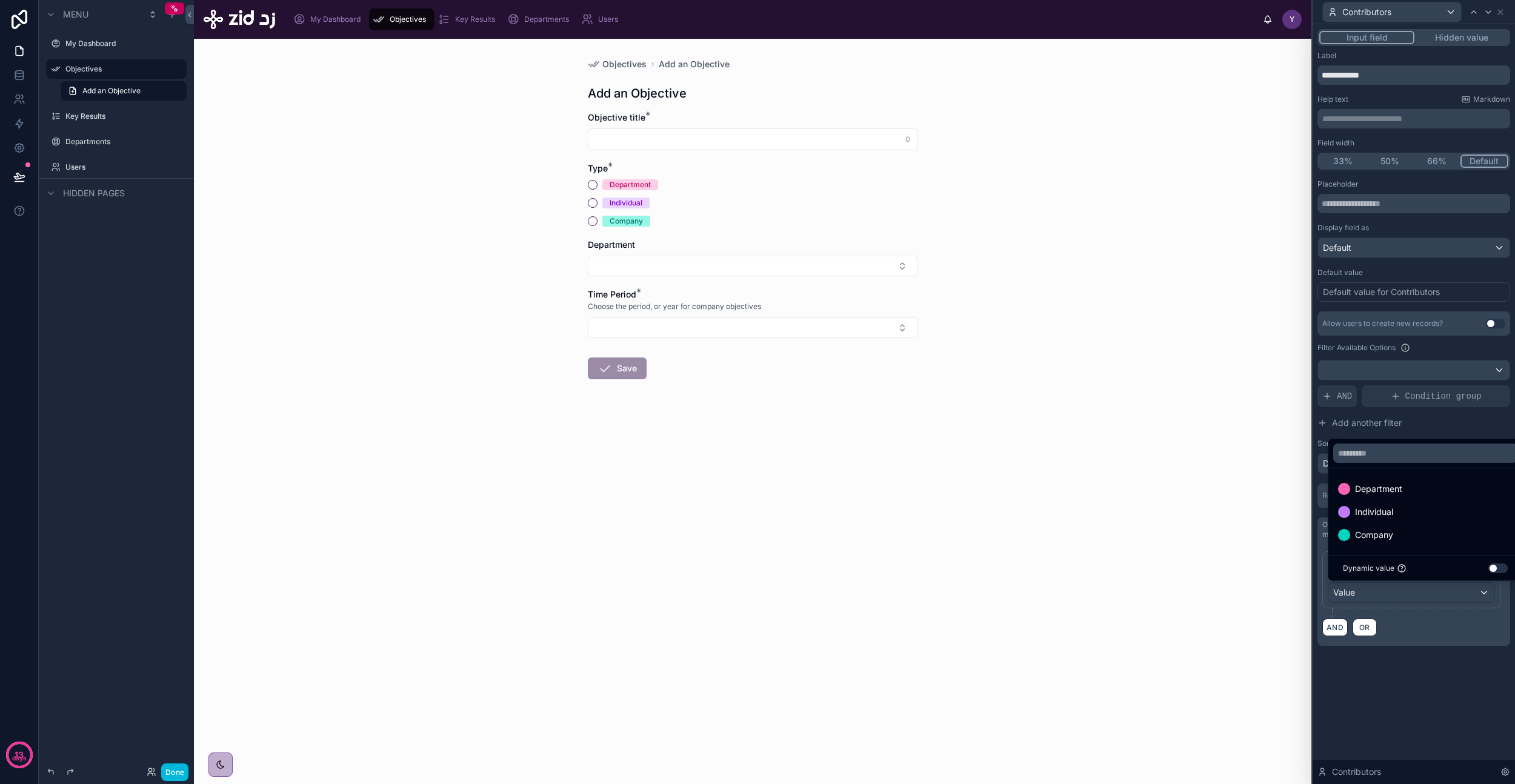
click at [1377, 495] on span "Department" at bounding box center [1379, 488] width 47 height 14
click at [1377, 516] on span "Individual" at bounding box center [1374, 512] width 38 height 14
click at [1410, 683] on div "**********" at bounding box center [1414, 404] width 202 height 760
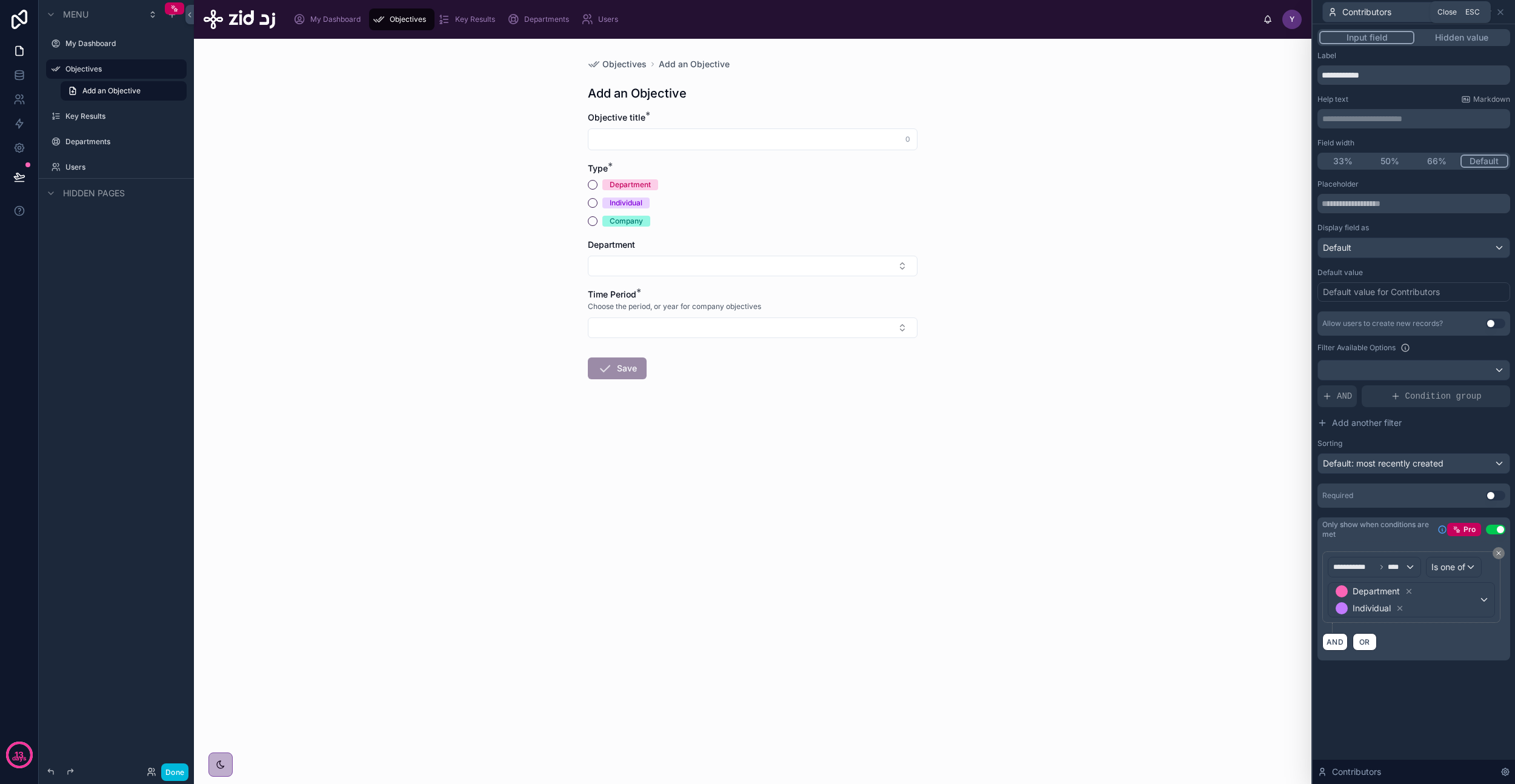
click at [1504, 13] on icon at bounding box center [1500, 12] width 9 height 9
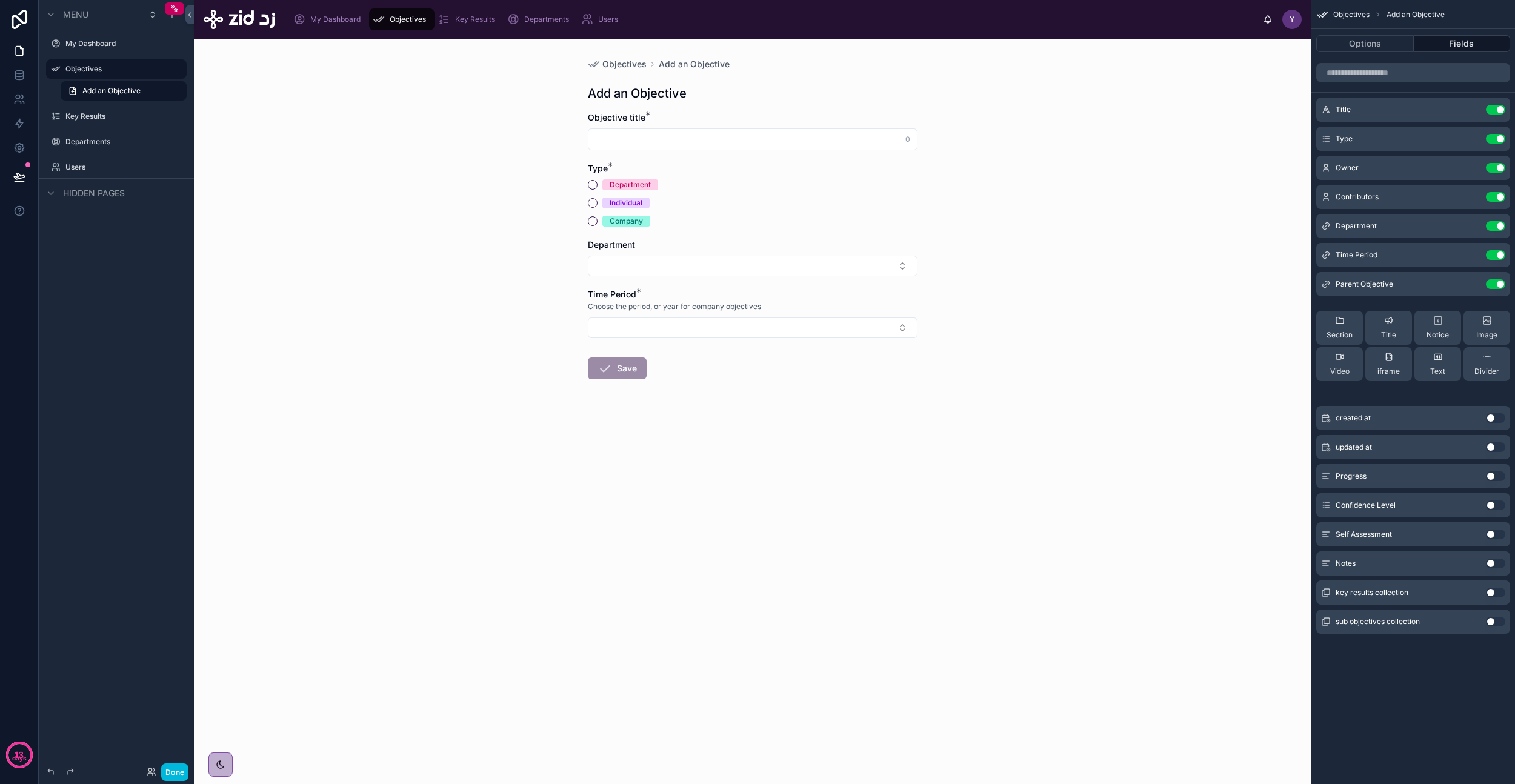
click at [1473, 162] on div "Owner Use setting" at bounding box center [1414, 168] width 194 height 24
click at [0, 0] on icon "scrollable content" at bounding box center [0, 0] width 0 height 0
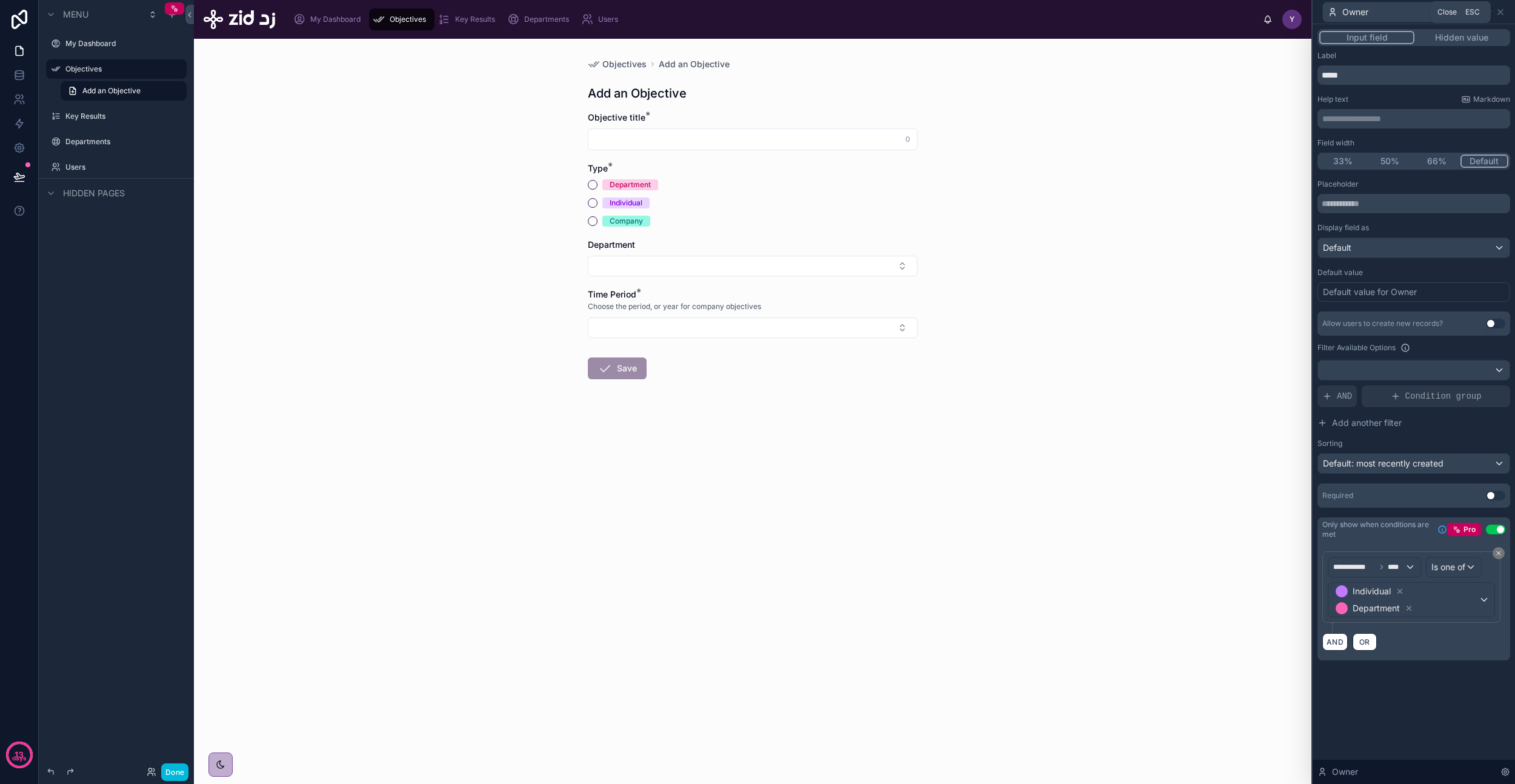
click at [1500, 13] on icon at bounding box center [1501, 12] width 5 height 5
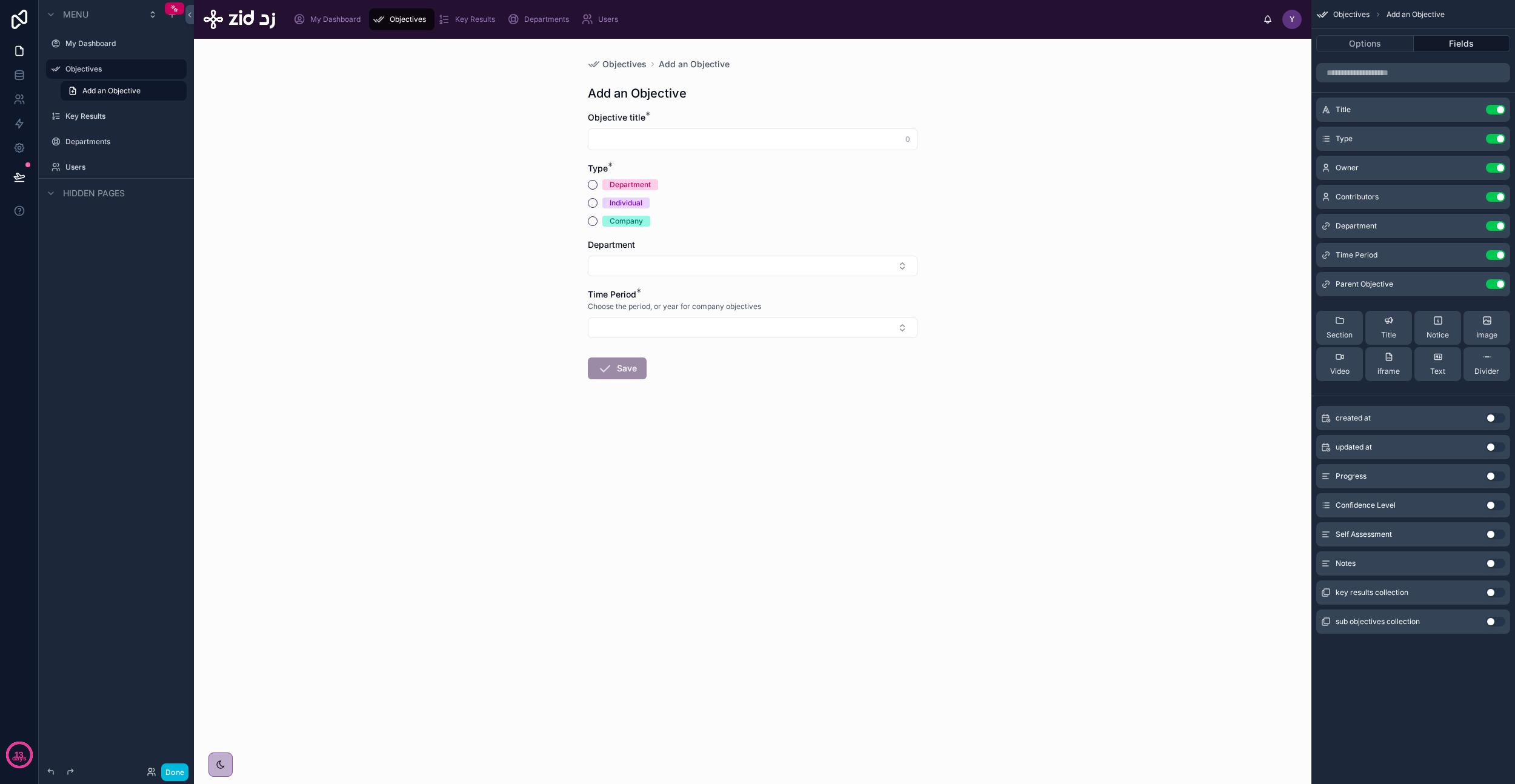
click at [169, 770] on button "Done" at bounding box center [175, 771] width 27 height 18
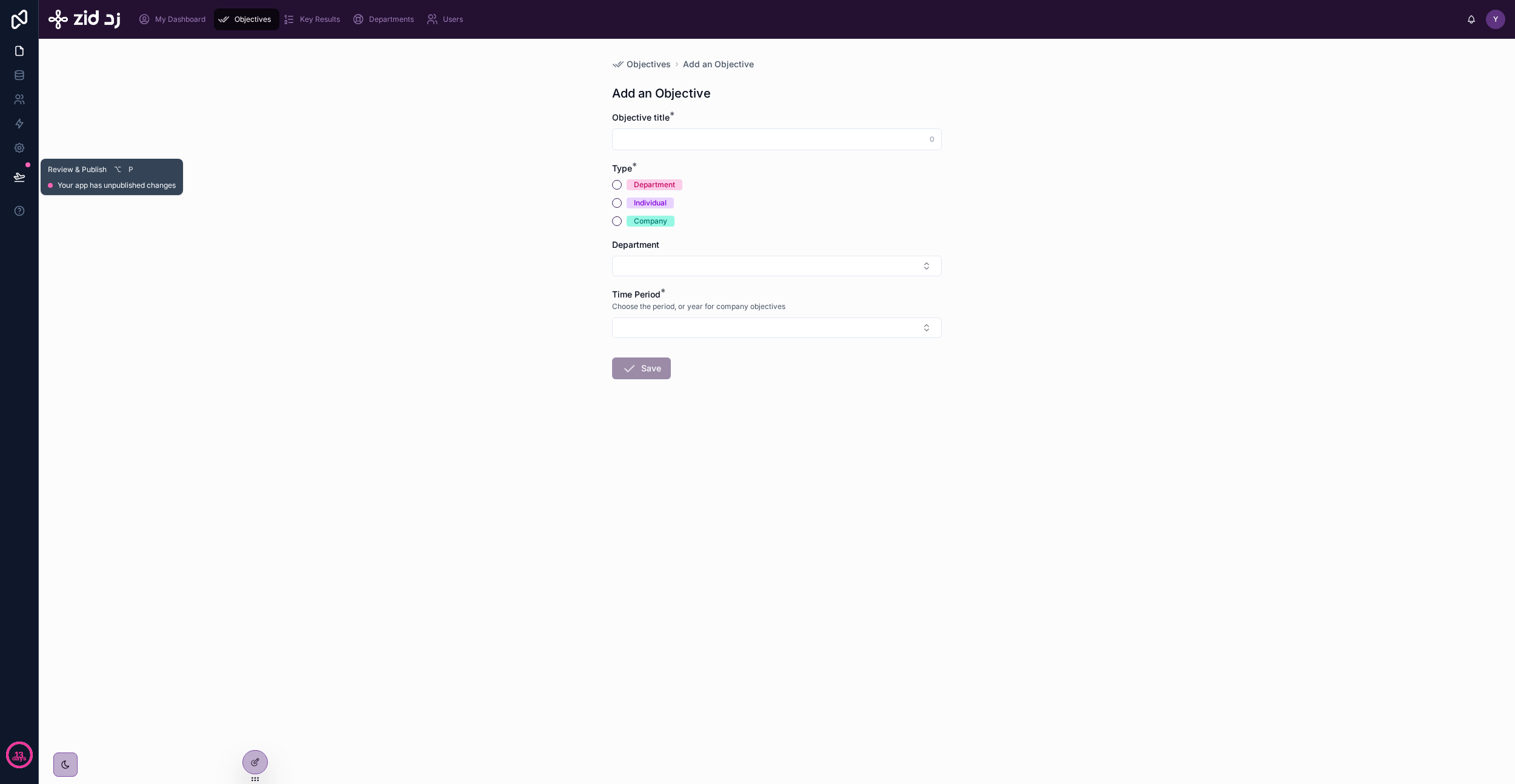
click at [21, 177] on icon at bounding box center [19, 175] width 10 height 6
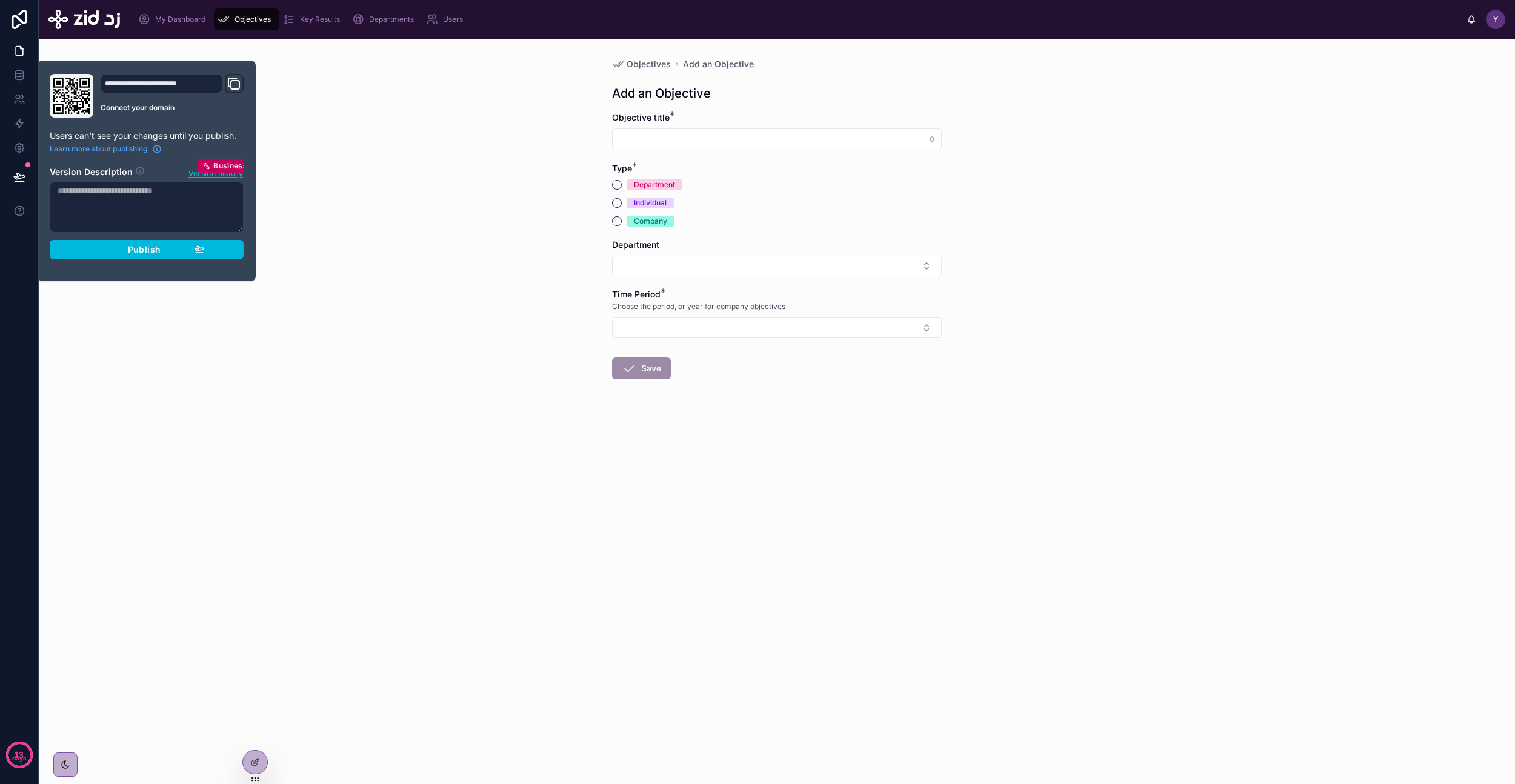
click at [139, 251] on span "Publish" at bounding box center [144, 250] width 33 height 11
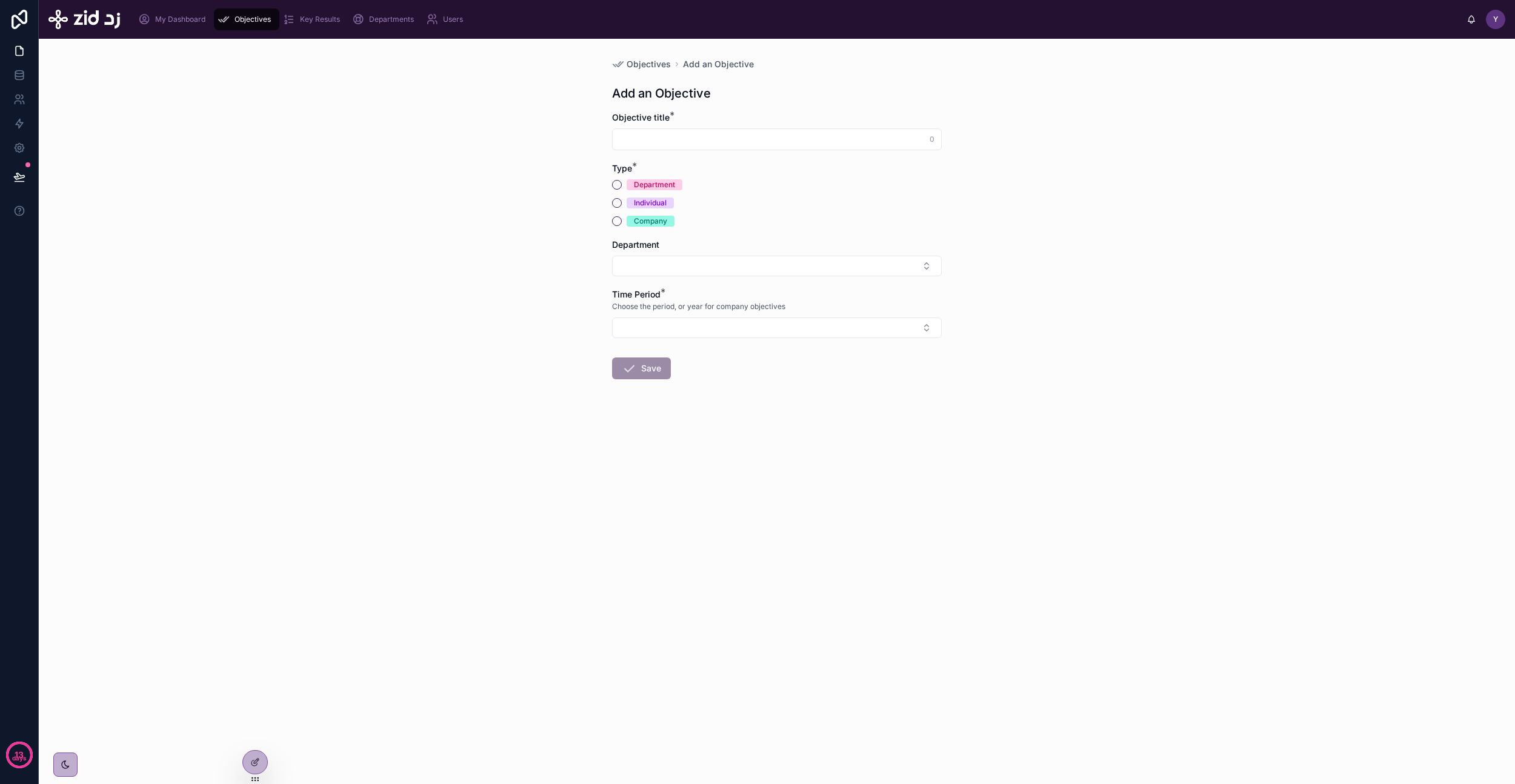
click at [420, 296] on div "Objectives Add an Objective Add an Objective Objective title * 0 Type * Departm…" at bounding box center [777, 411] width 1476 height 745
click at [251, 19] on span "Objectives" at bounding box center [252, 19] width 36 height 9
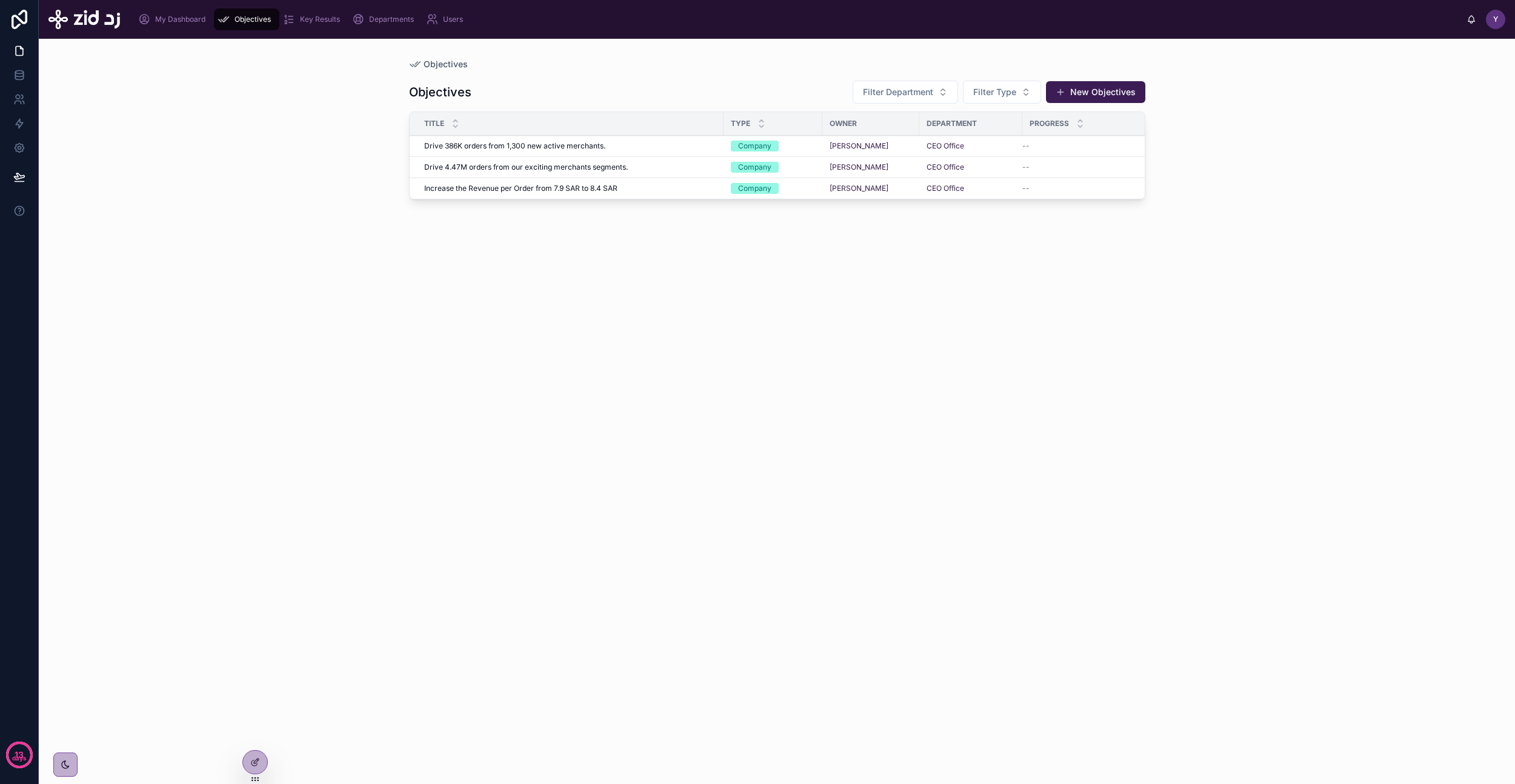
click at [258, 757] on icon at bounding box center [255, 761] width 9 height 9
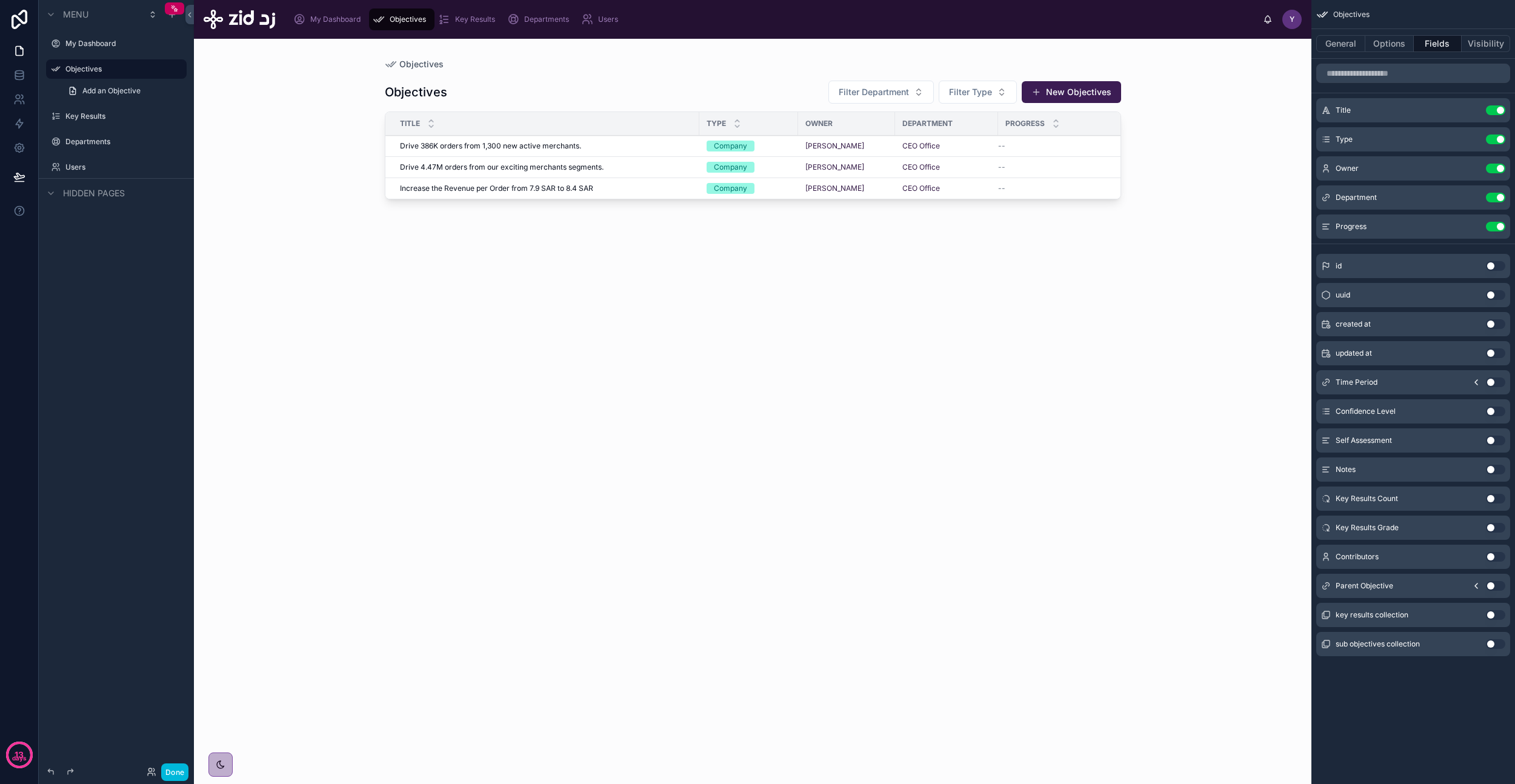
click at [722, 102] on div at bounding box center [752, 404] width 775 height 731
click at [1496, 385] on button "Use setting" at bounding box center [1496, 382] width 19 height 9
click at [1388, 44] on button "Options" at bounding box center [1389, 44] width 48 height 17
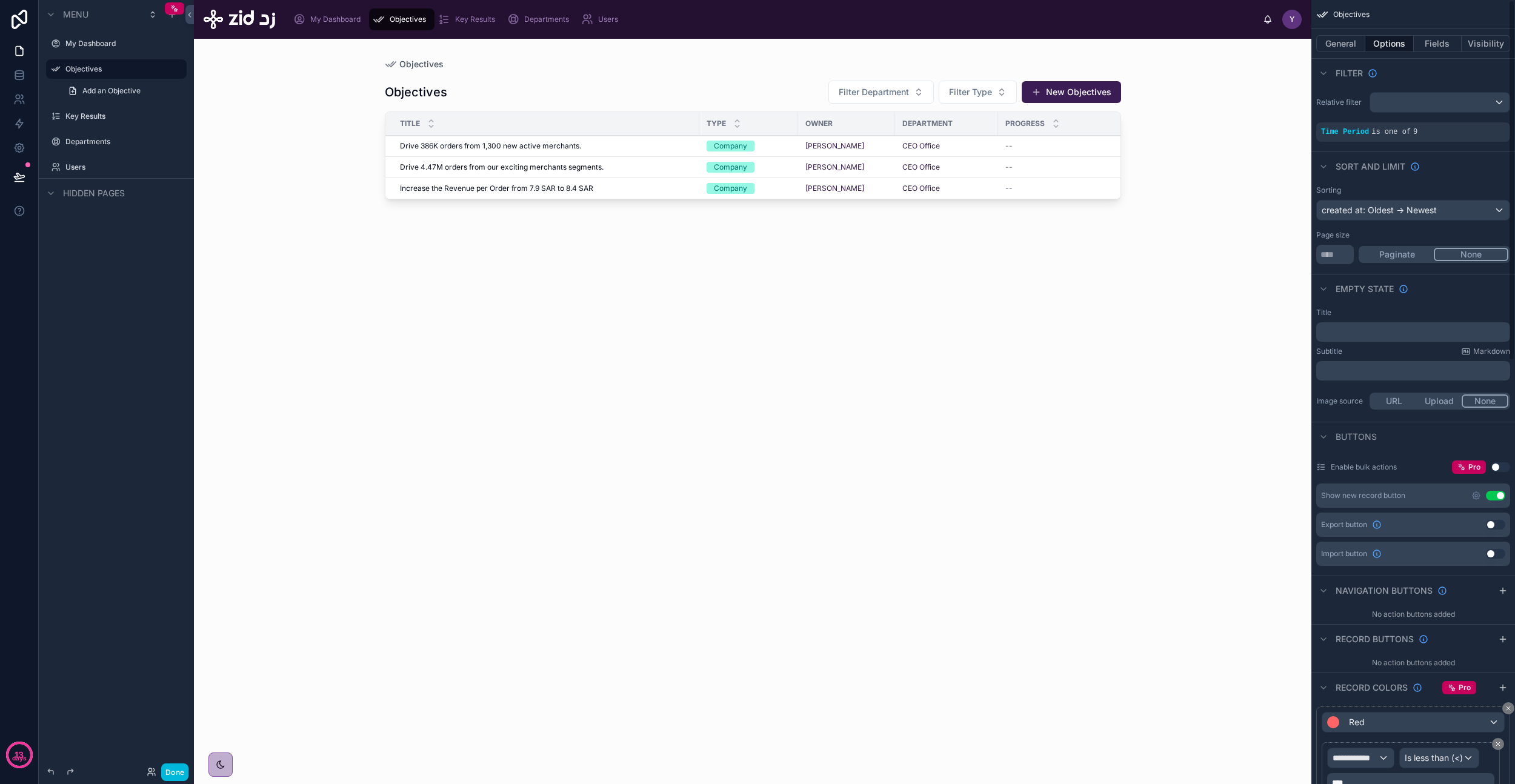
click at [0, 0] on icon "scrollable content" at bounding box center [0, 0] width 0 height 0
click at [1435, 42] on button "Fields" at bounding box center [1437, 44] width 48 height 17
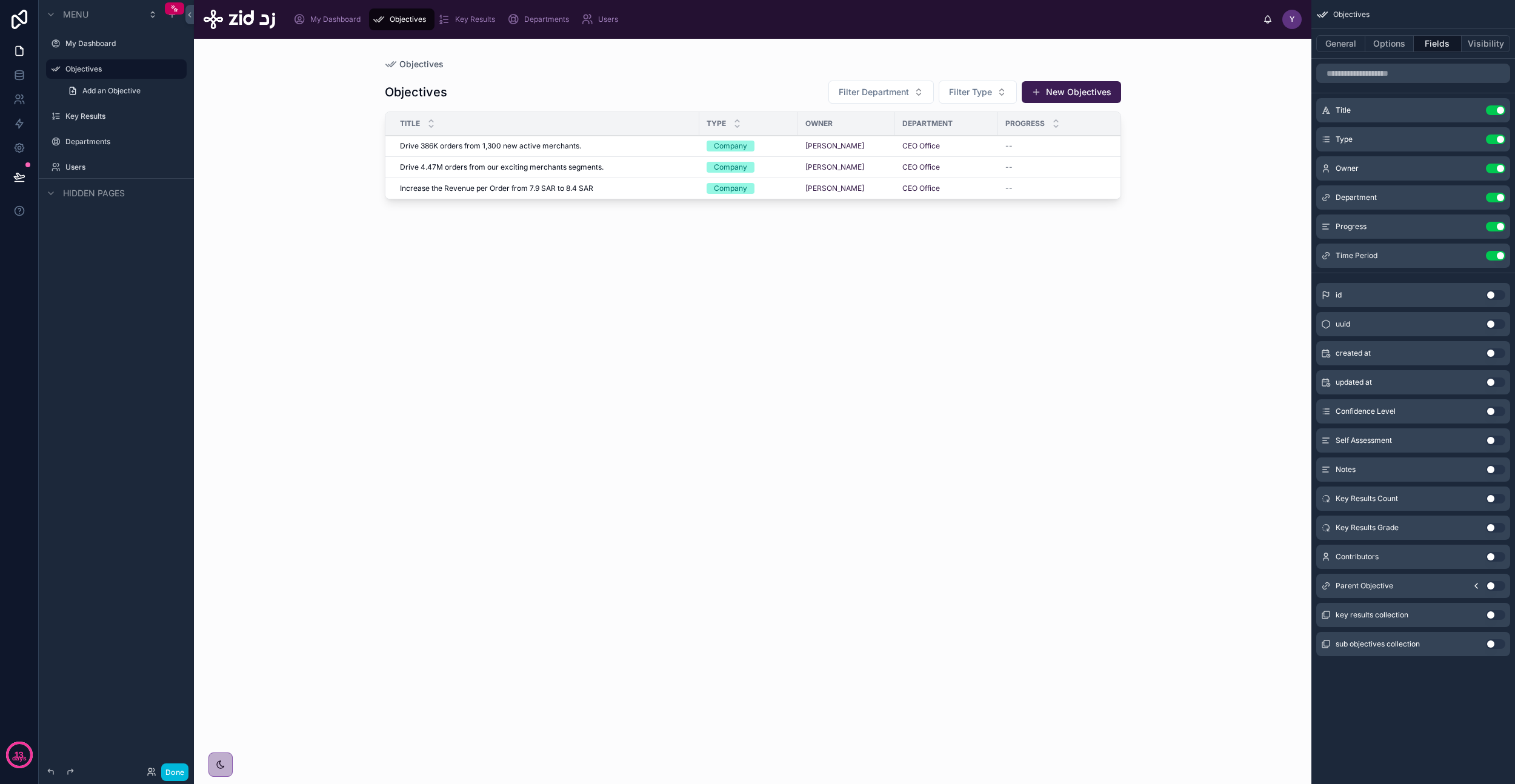
click at [1495, 556] on button "Use setting" at bounding box center [1496, 556] width 19 height 9
click at [1495, 282] on button "Use setting" at bounding box center [1496, 284] width 19 height 9
click at [1496, 253] on button "Use setting" at bounding box center [1496, 255] width 19 height 9
click at [1338, 47] on button "General" at bounding box center [1341, 44] width 49 height 17
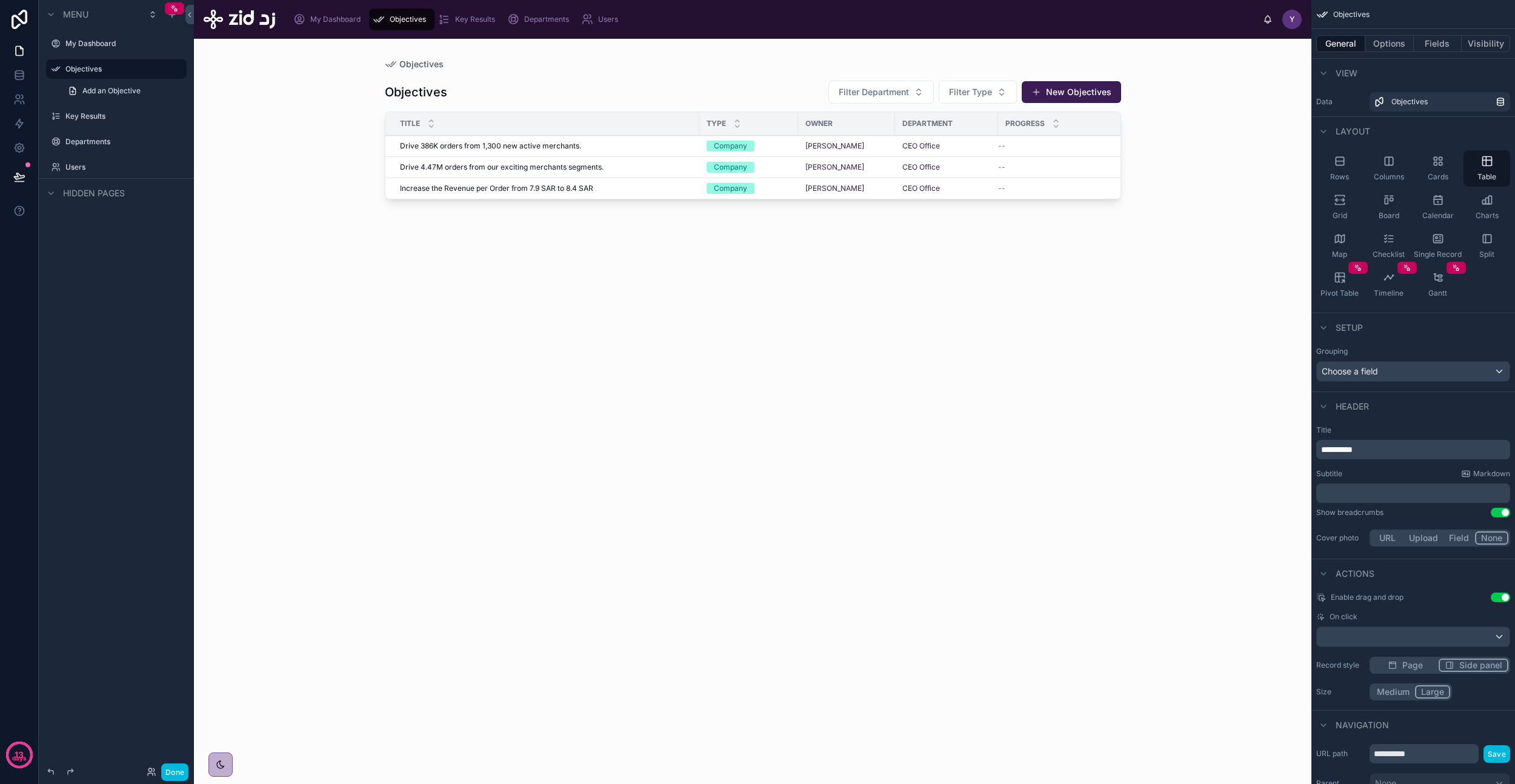
scroll to position [116, 0]
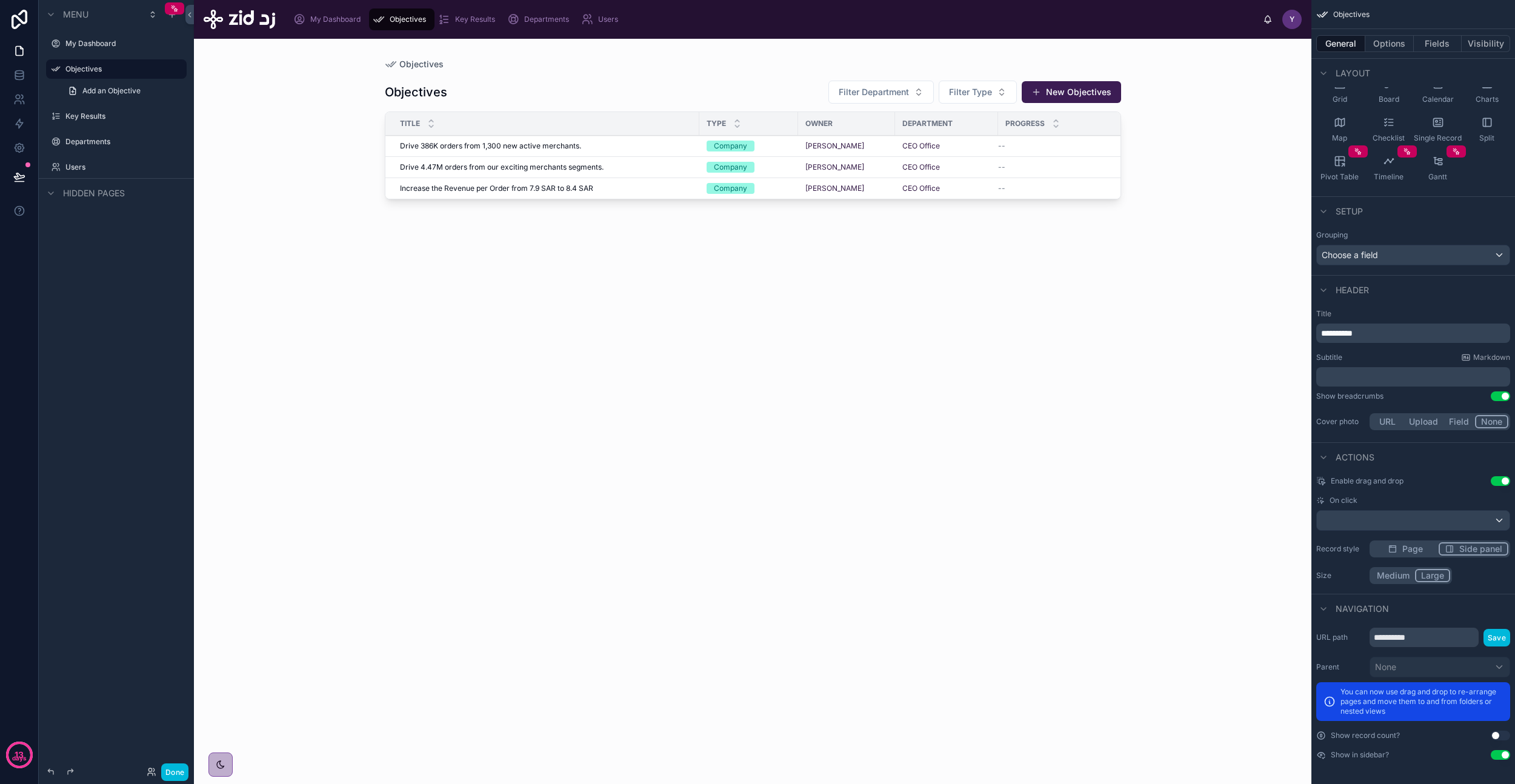
click at [1383, 40] on button "Options" at bounding box center [1389, 44] width 48 height 17
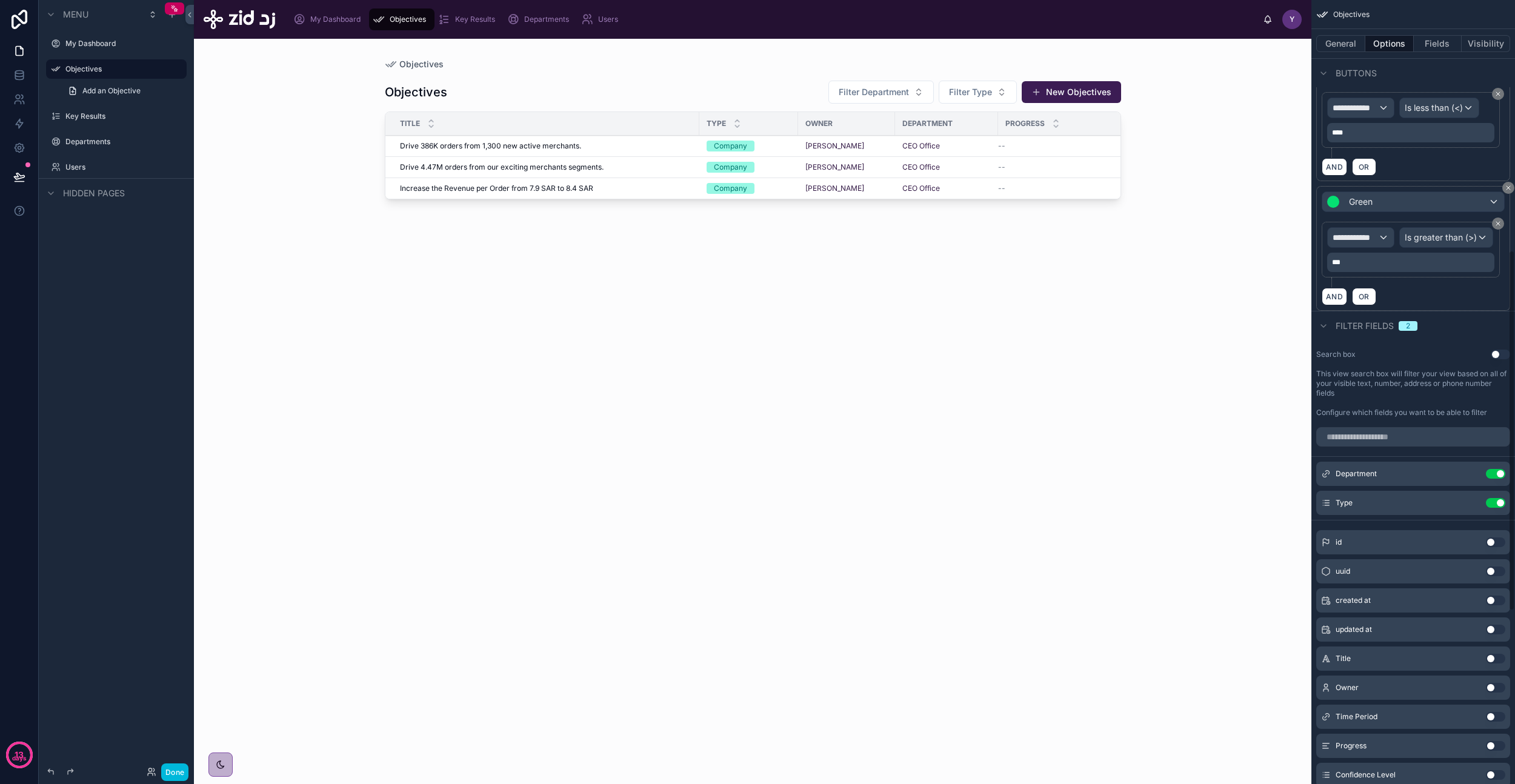
scroll to position [920, 0]
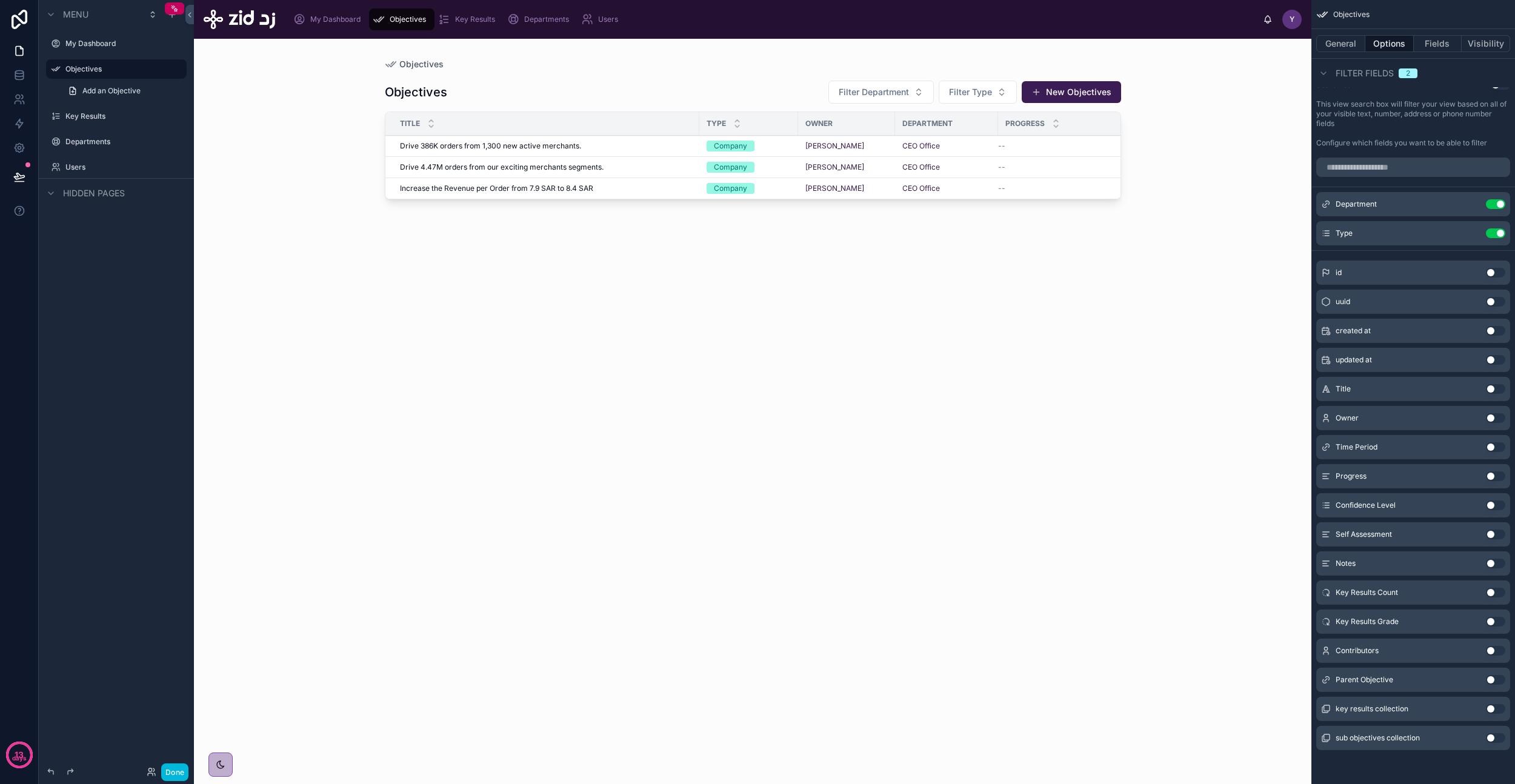
click at [1495, 421] on button "Use setting" at bounding box center [1496, 417] width 19 height 9
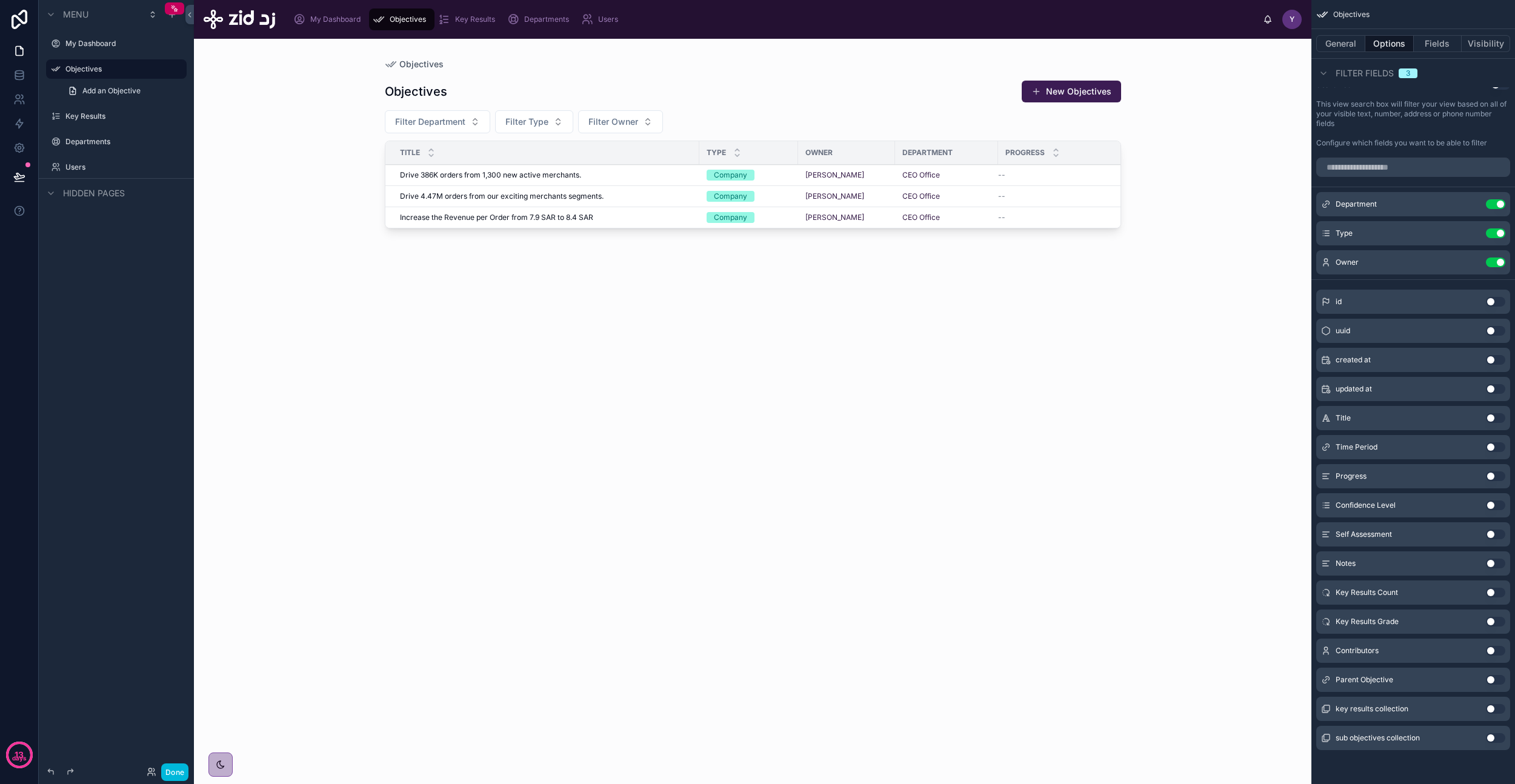
click at [1491, 446] on button "Use setting" at bounding box center [1496, 447] width 19 height 9
click at [1493, 651] on button "Use setting" at bounding box center [1496, 650] width 19 height 9
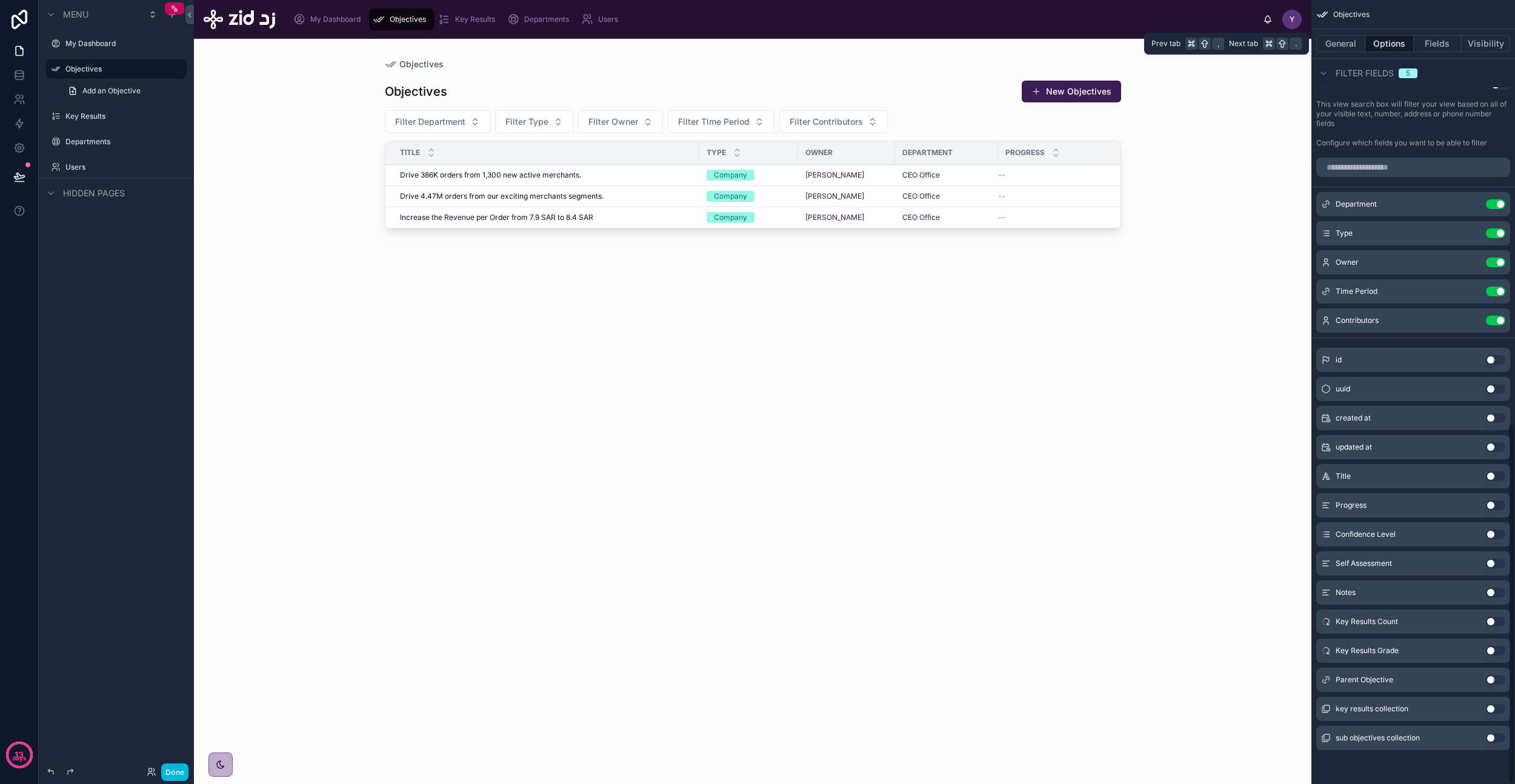
click at [1334, 46] on button "General" at bounding box center [1341, 44] width 49 height 17
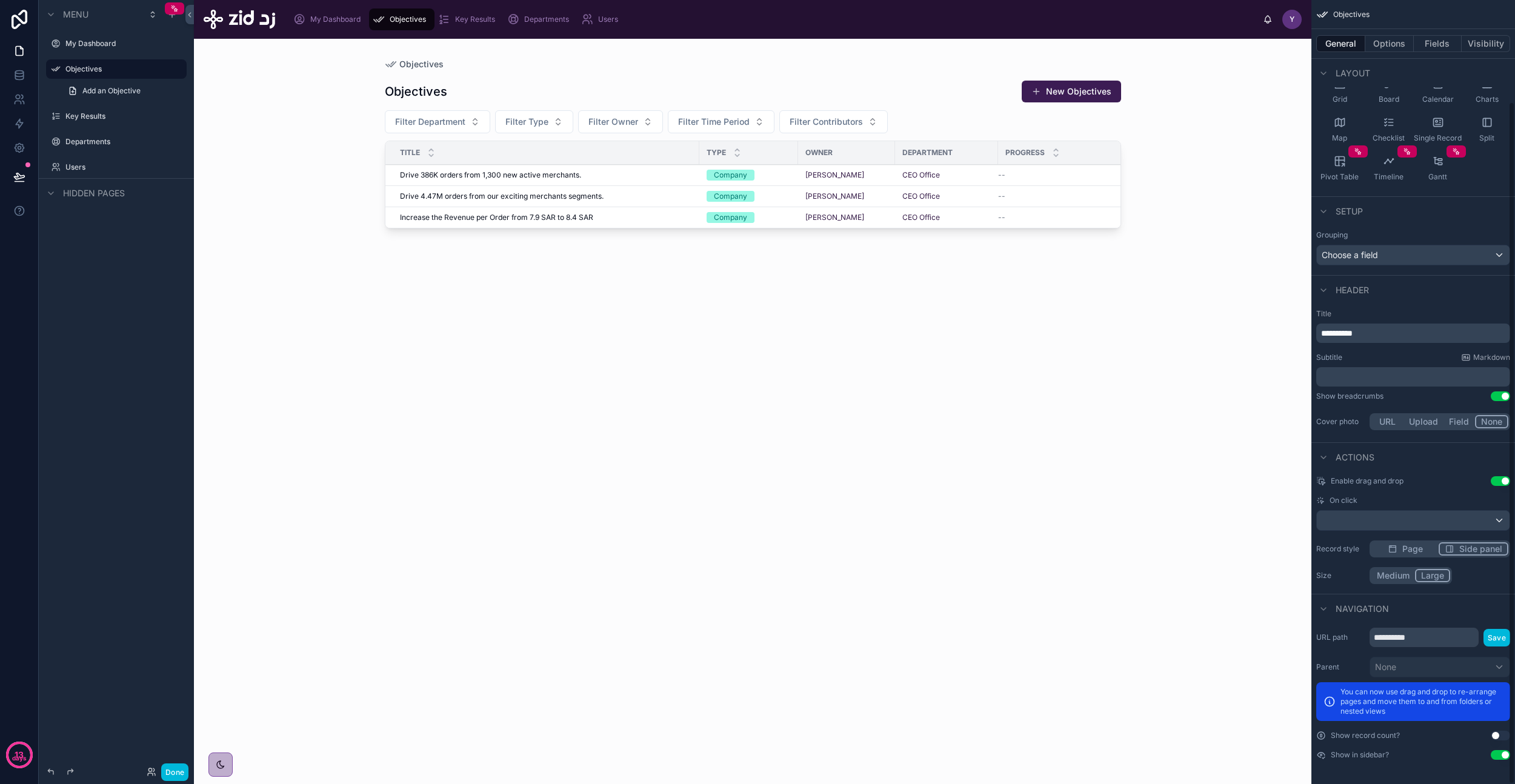
scroll to position [0, 0]
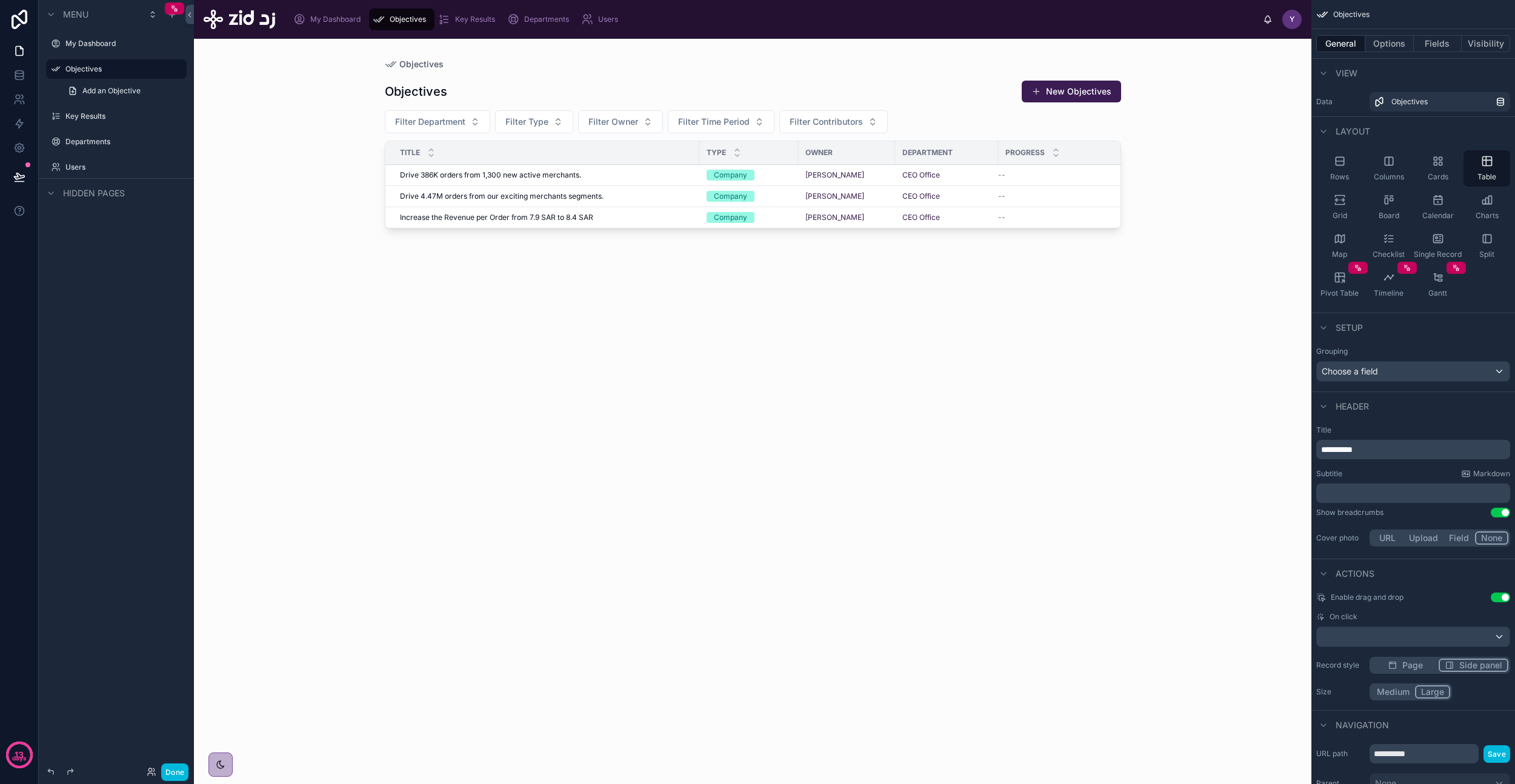
click at [1338, 169] on div "Rows" at bounding box center [1340, 168] width 46 height 36
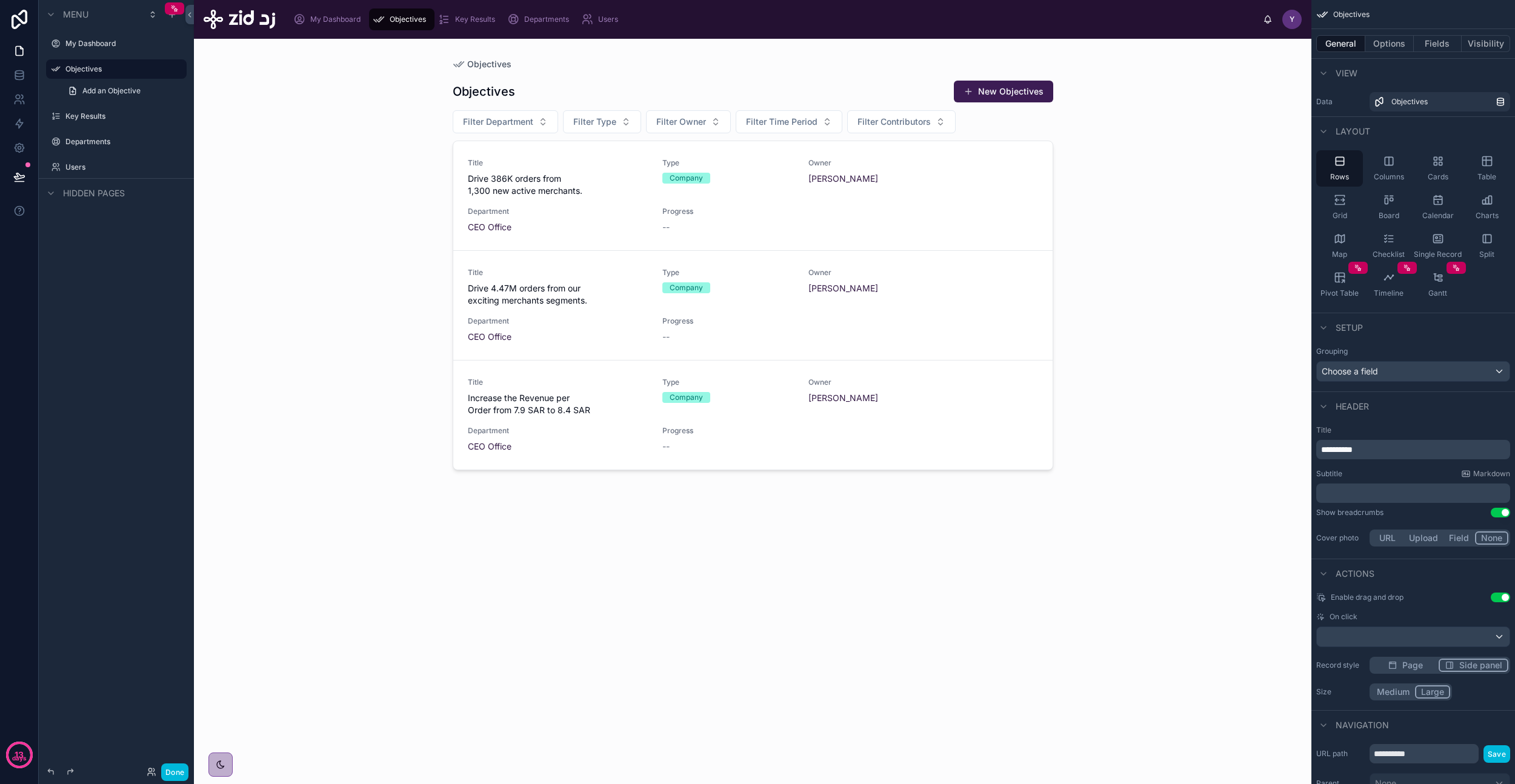
click at [1439, 164] on icon "scrollable content" at bounding box center [1438, 161] width 12 height 12
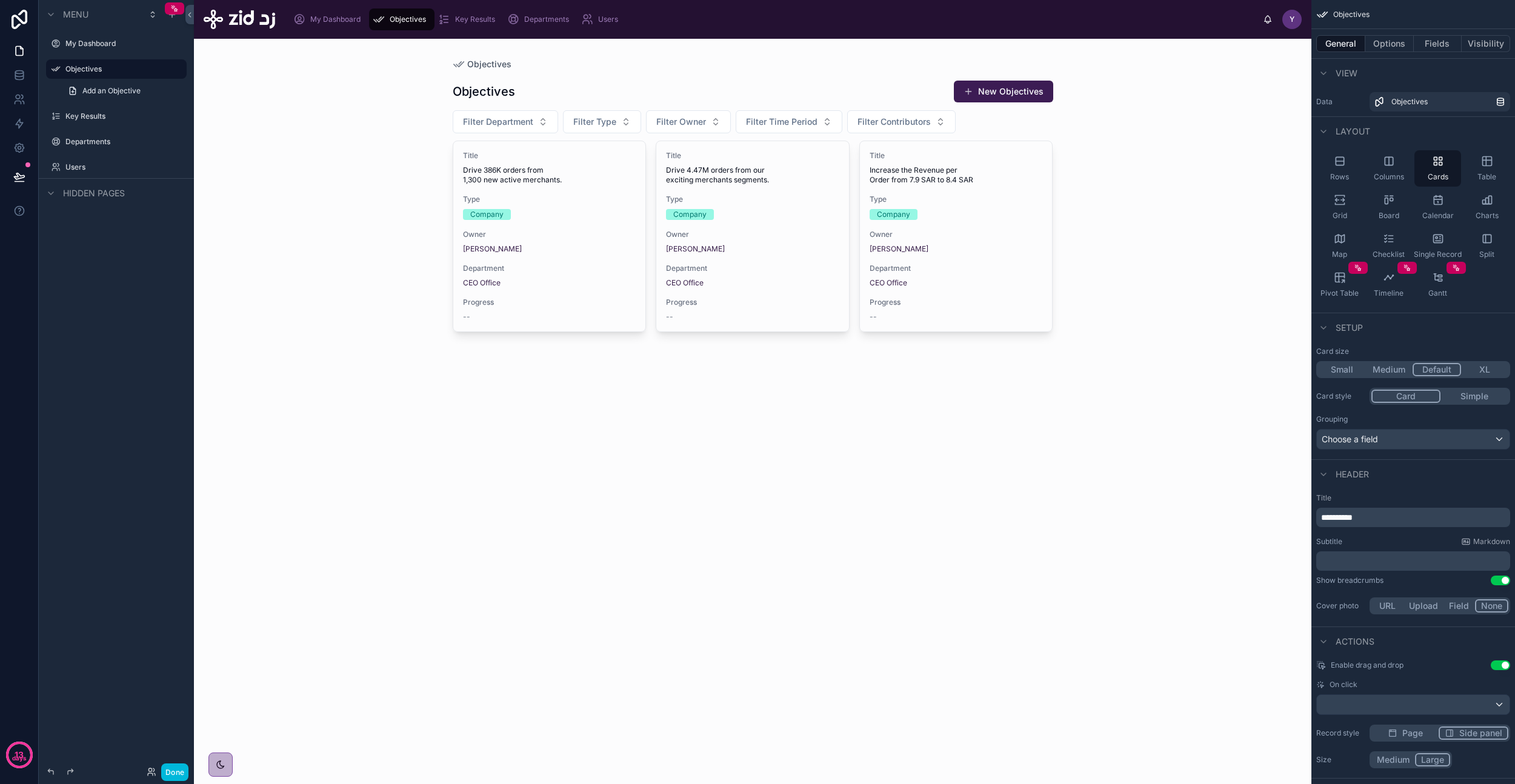
click at [1481, 241] on icon "scrollable content" at bounding box center [1487, 239] width 12 height 12
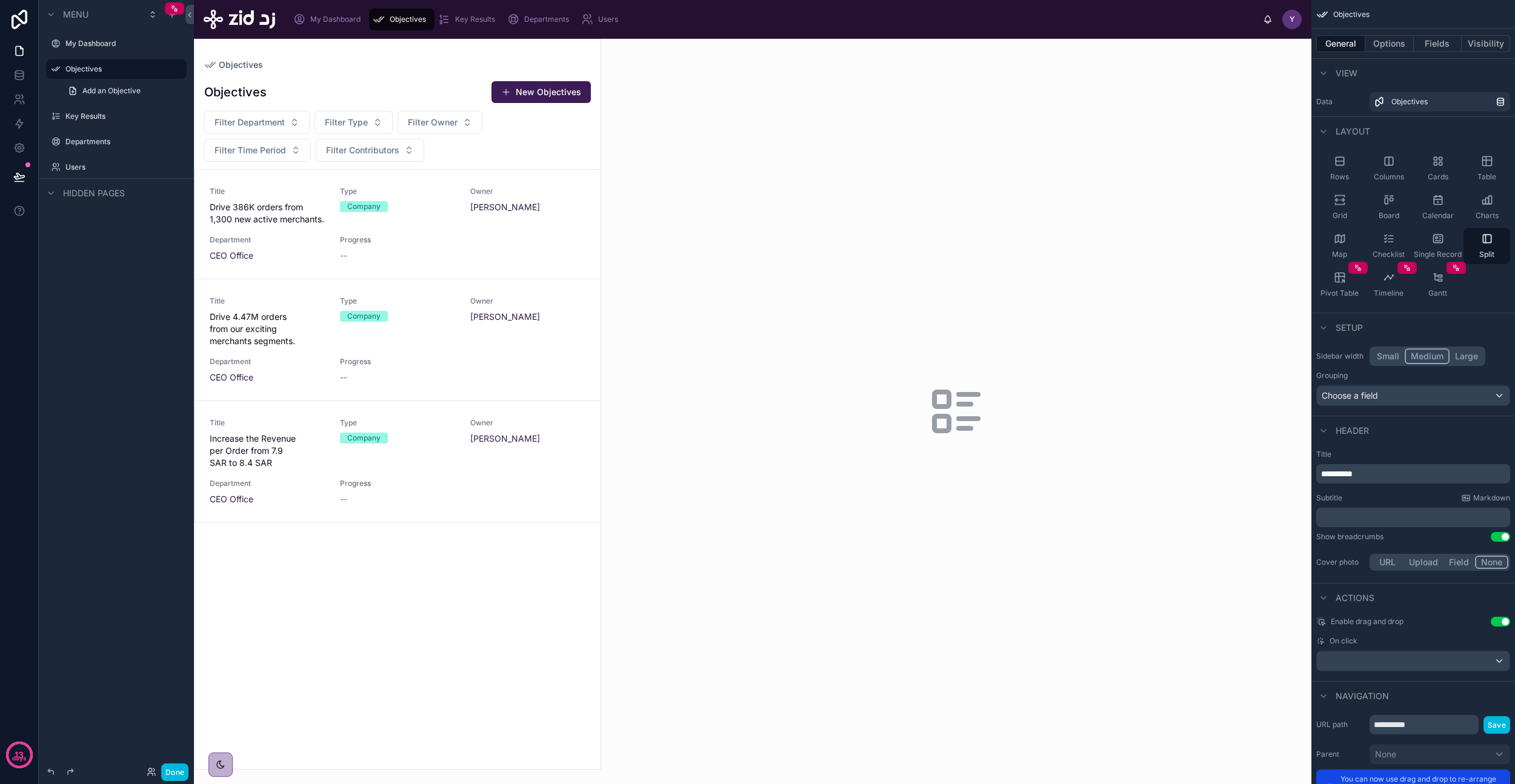
click at [445, 250] on div "--" at bounding box center [430, 255] width 181 height 12
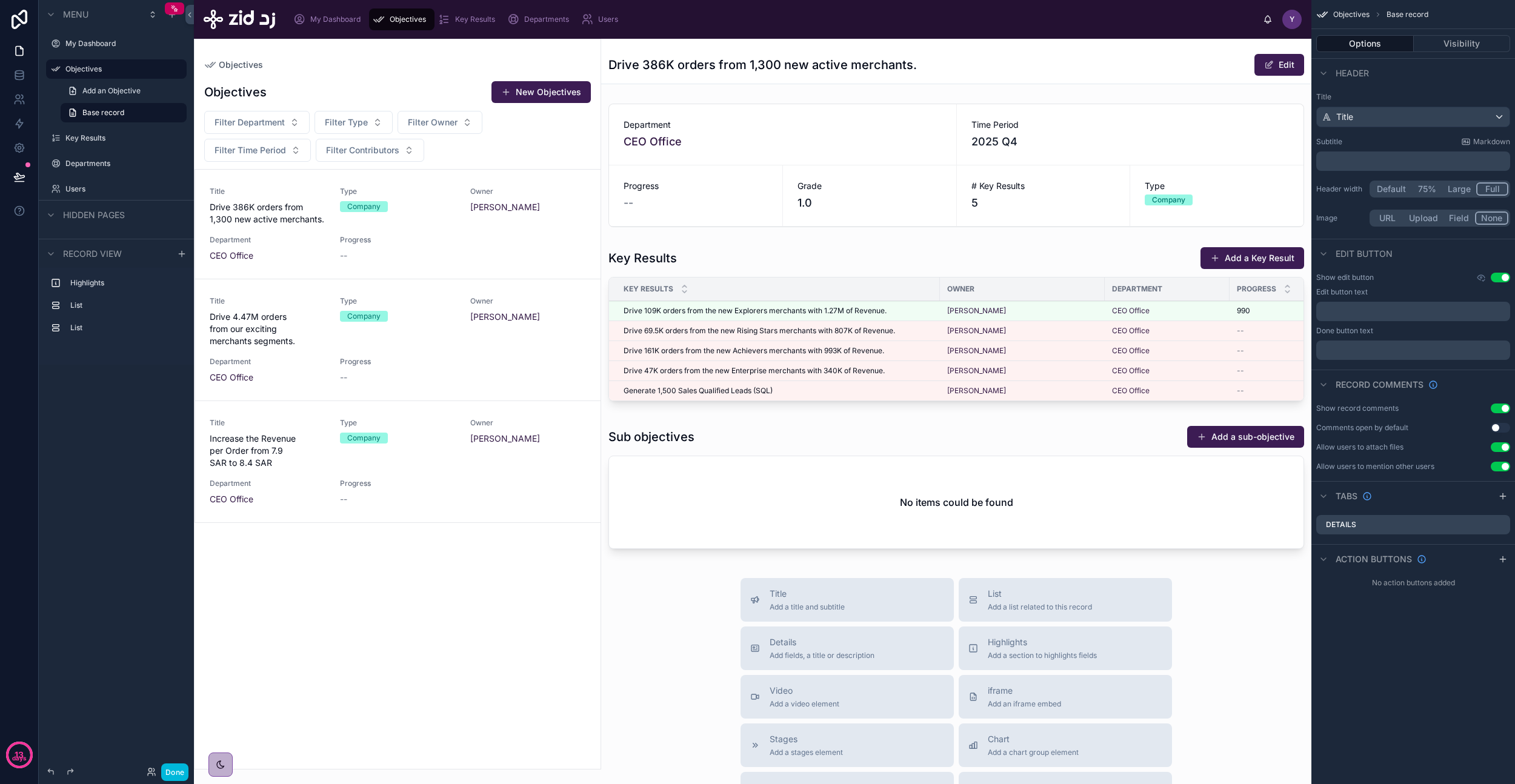
click at [439, 294] on link "Title Drive 4.47M orders from our exciting merchants segments. Type Company Own…" at bounding box center [397, 340] width 406 height 121
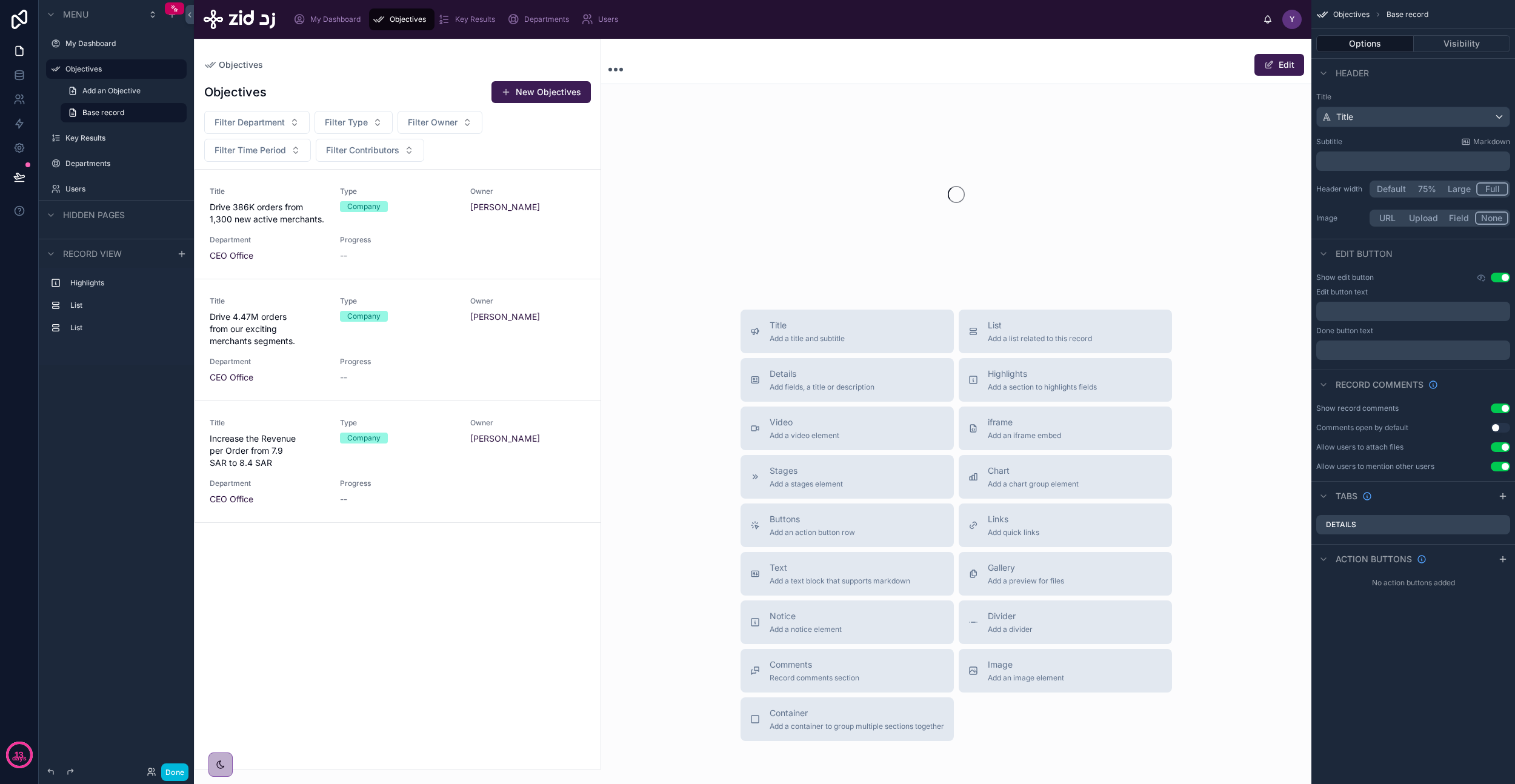
click at [434, 227] on div "Title Drive 386K orders from 1,300 new active merchants. Type Company Owner [PE…" at bounding box center [398, 223] width 376 height 75
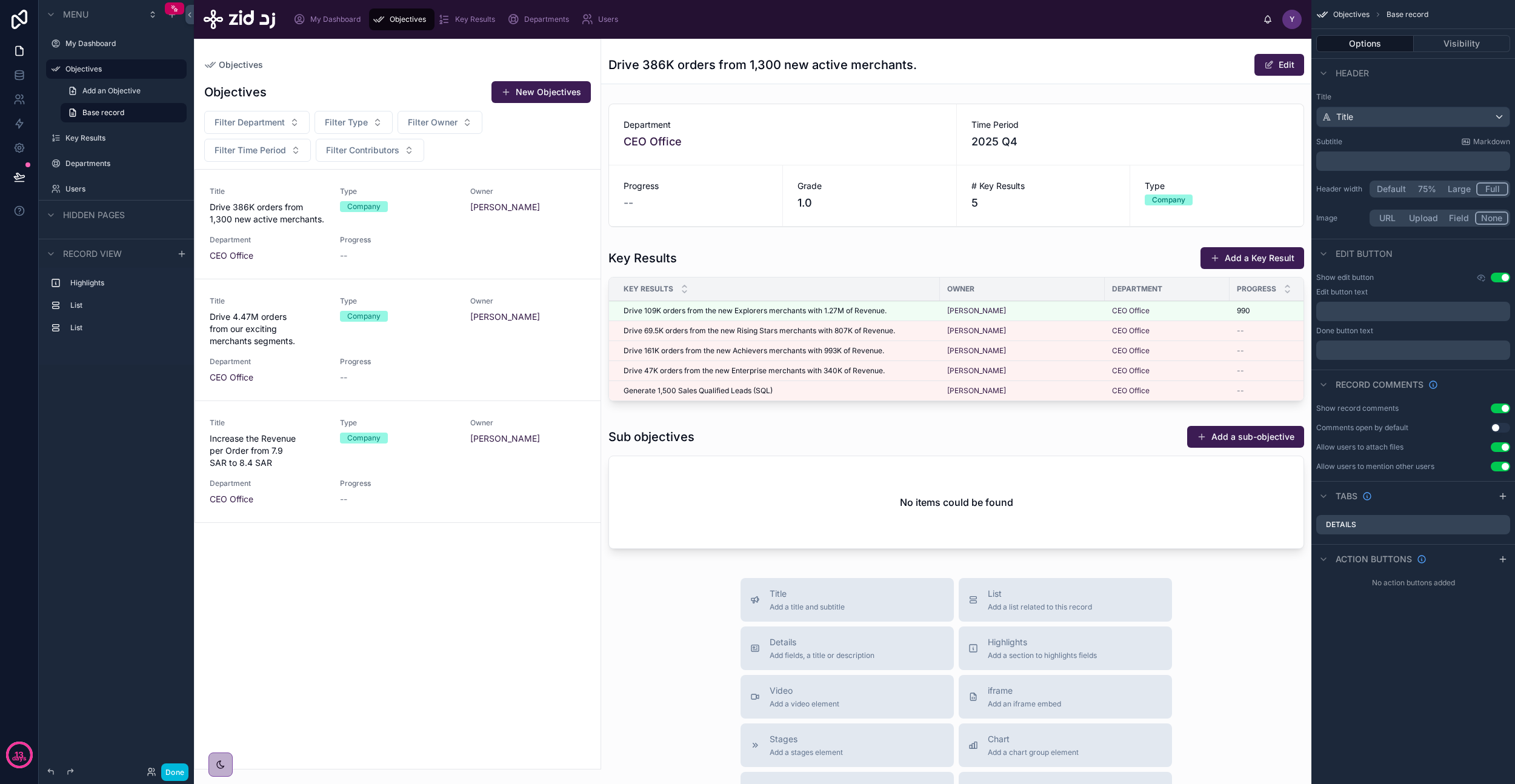
click at [533, 135] on div "Filter Department Filter Type Filter Owner Filter Time Period Filter Contributo…" at bounding box center [397, 136] width 406 height 51
click at [504, 470] on div "Title Increase the Revenue per Order from 7.9 SAR to 8.4 SAR Type Company Owner…" at bounding box center [398, 461] width 376 height 87
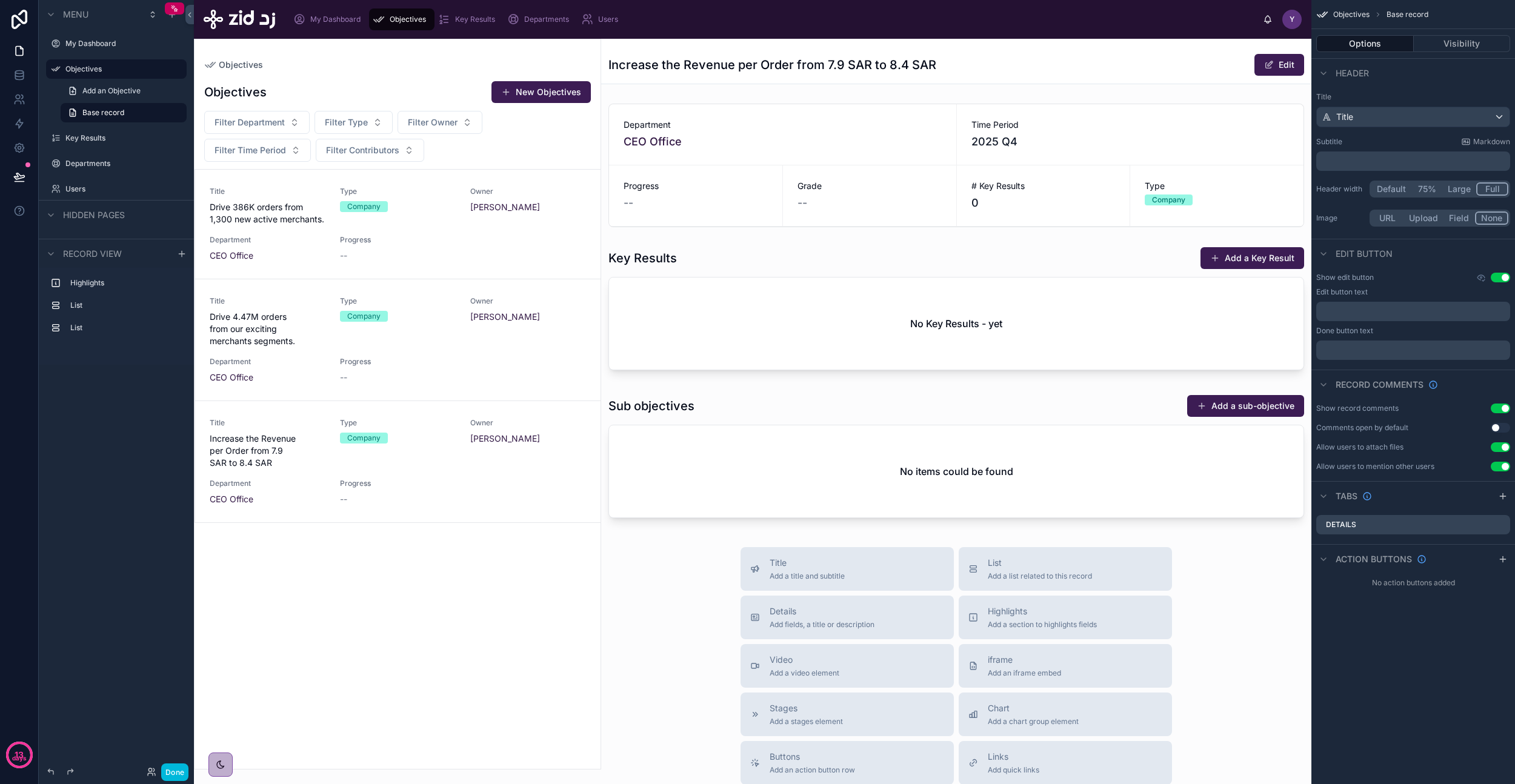
click at [339, 126] on span "Filter Type" at bounding box center [346, 122] width 43 height 12
click at [350, 87] on div "Objectives New Objectives" at bounding box center [397, 92] width 386 height 23
click at [231, 65] on span "Objectives" at bounding box center [240, 65] width 44 height 12
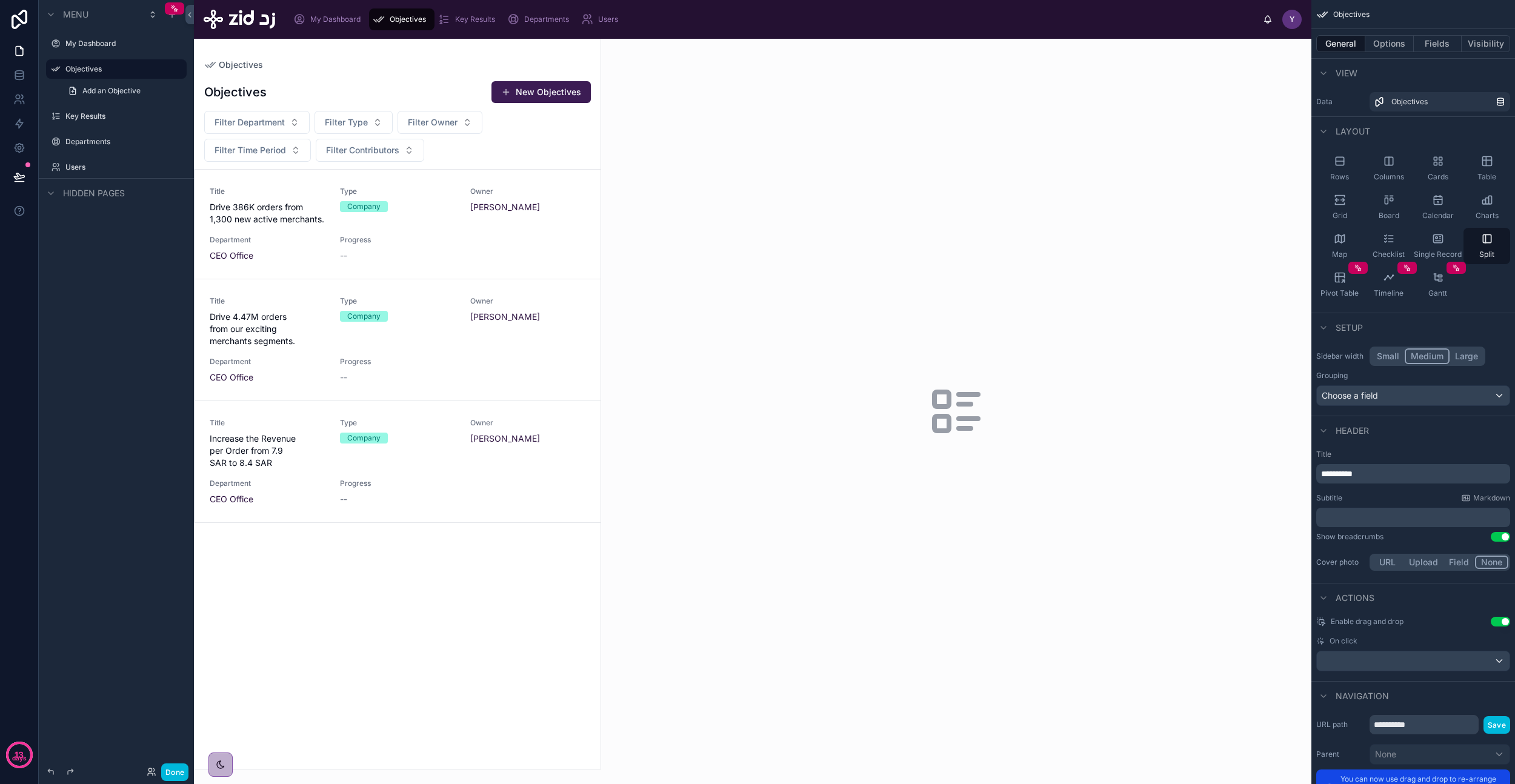
click at [1345, 164] on icon "scrollable content" at bounding box center [1340, 161] width 12 height 12
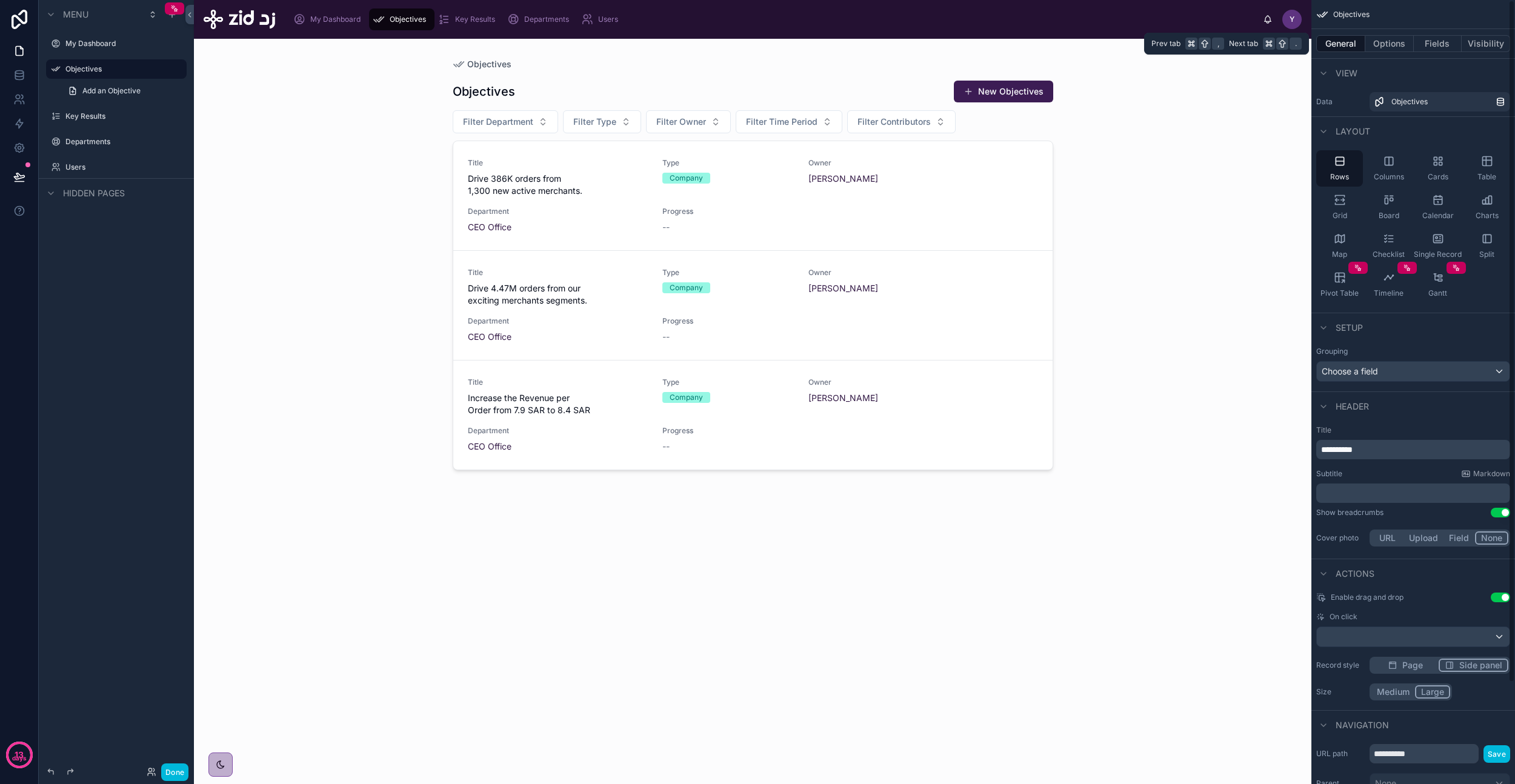
click at [1340, 48] on button "General" at bounding box center [1341, 44] width 49 height 17
click at [1337, 73] on span "View" at bounding box center [1347, 73] width 22 height 12
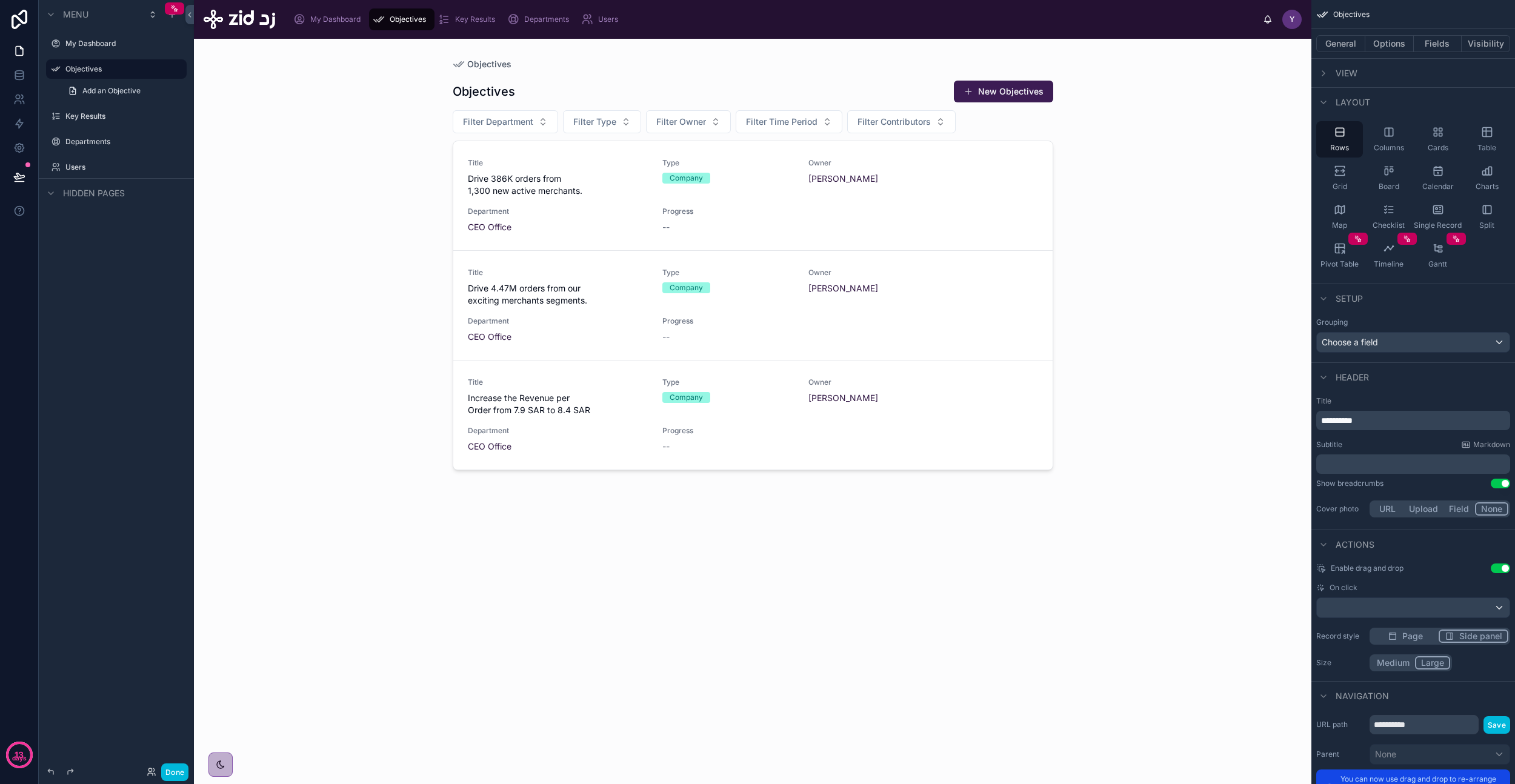
click at [1337, 72] on span "View" at bounding box center [1347, 73] width 22 height 12
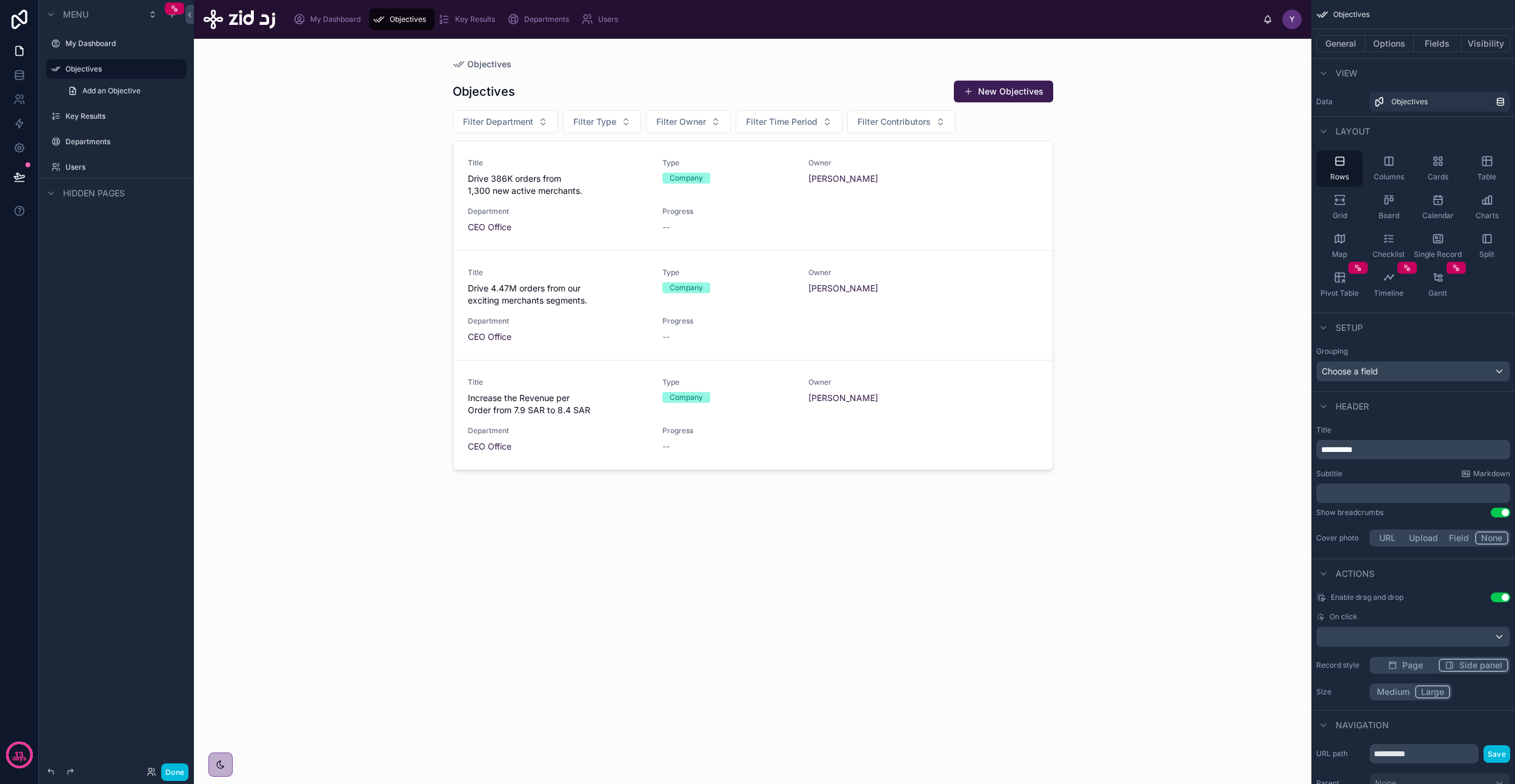
click at [1337, 72] on span "View" at bounding box center [1347, 73] width 22 height 12
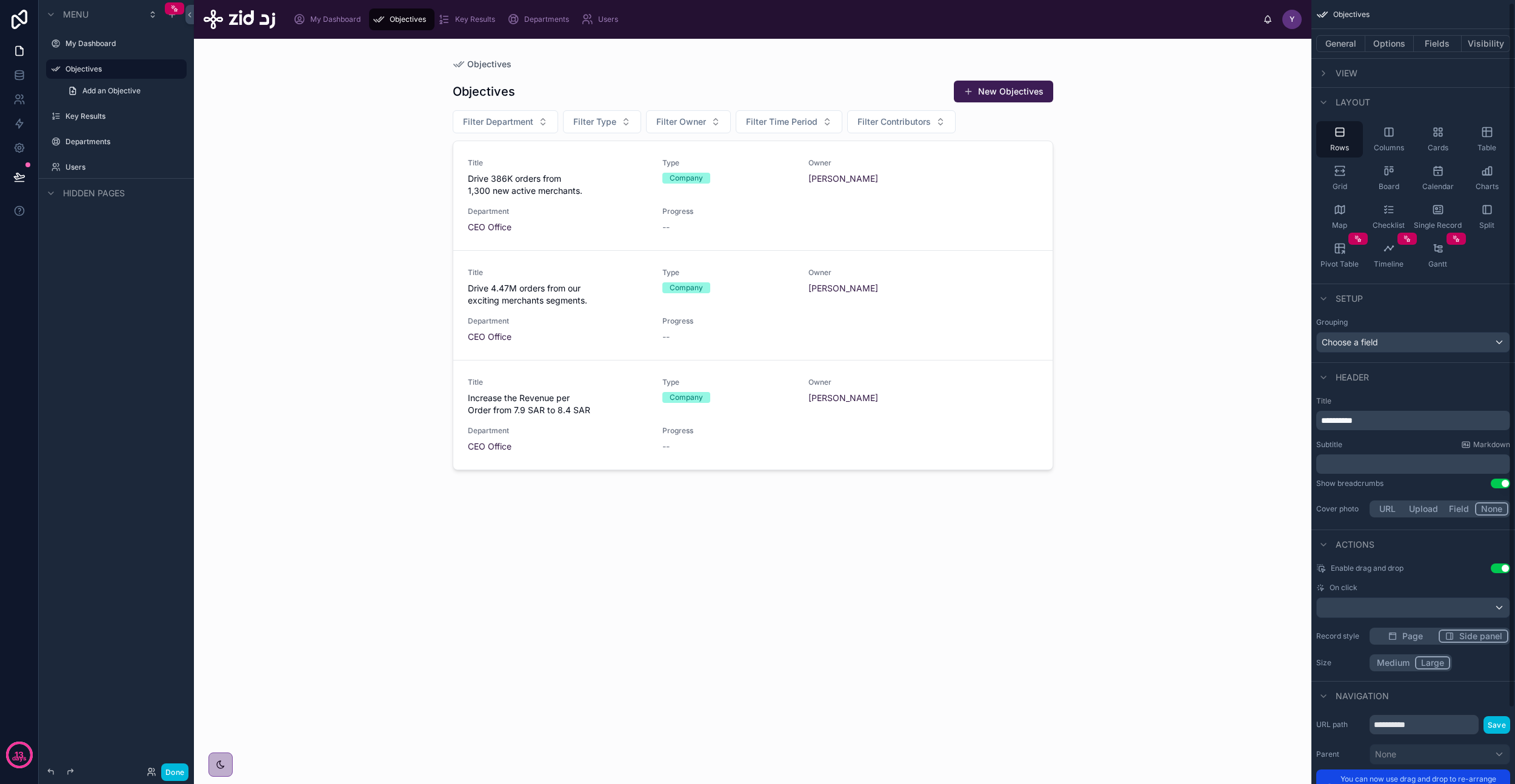
scroll to position [87, 0]
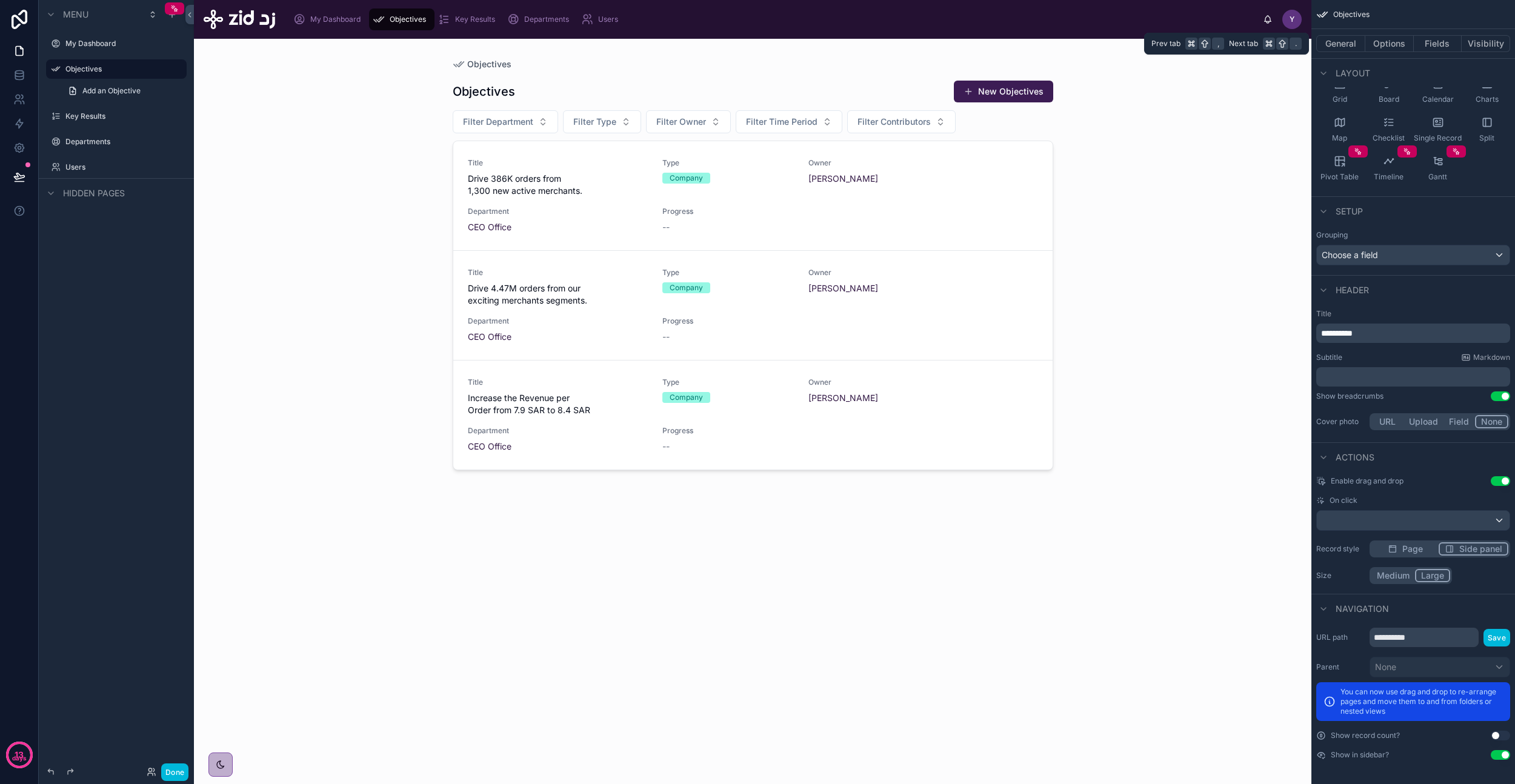
click at [1400, 43] on button "Options" at bounding box center [1389, 44] width 48 height 17
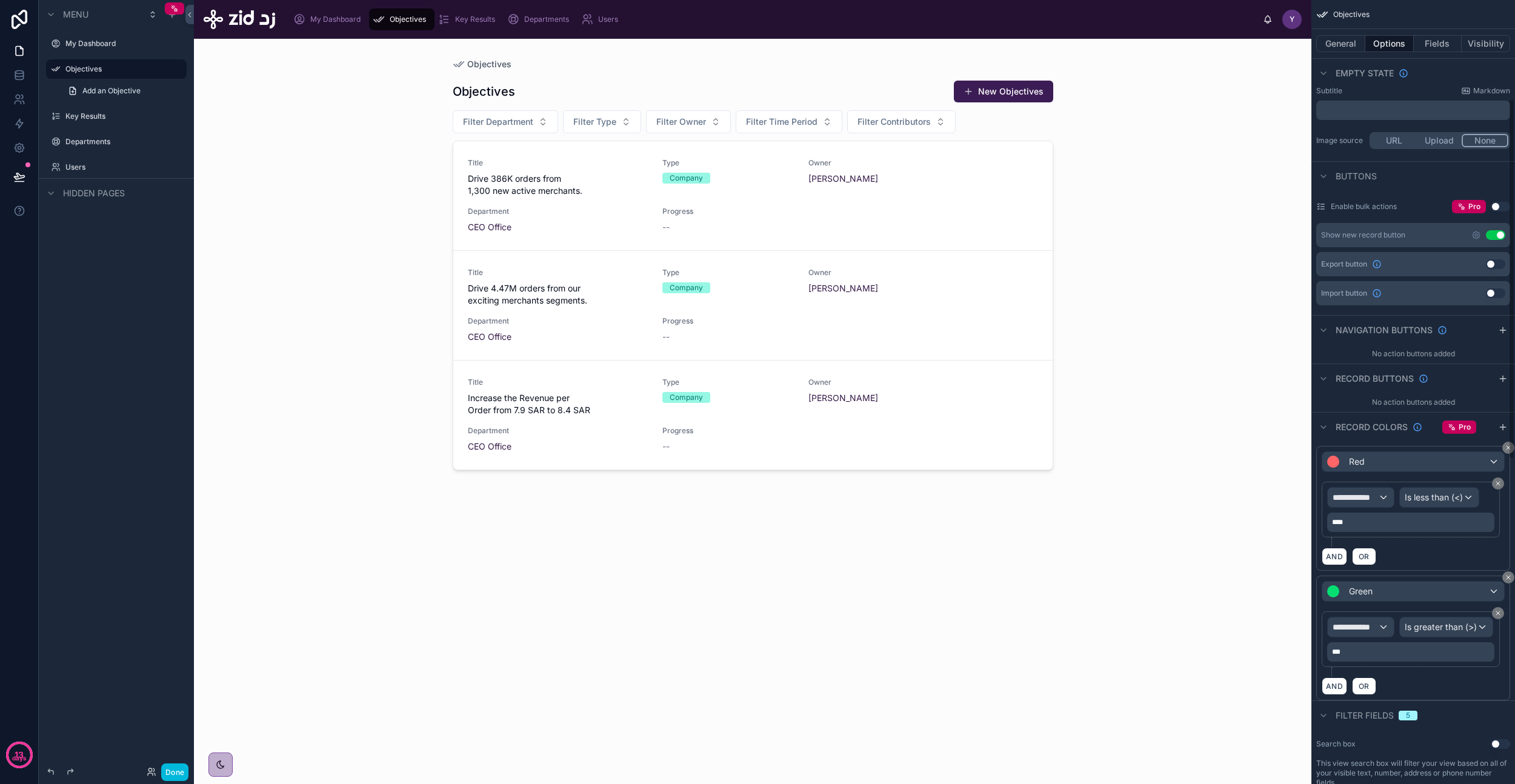
scroll to position [215, 0]
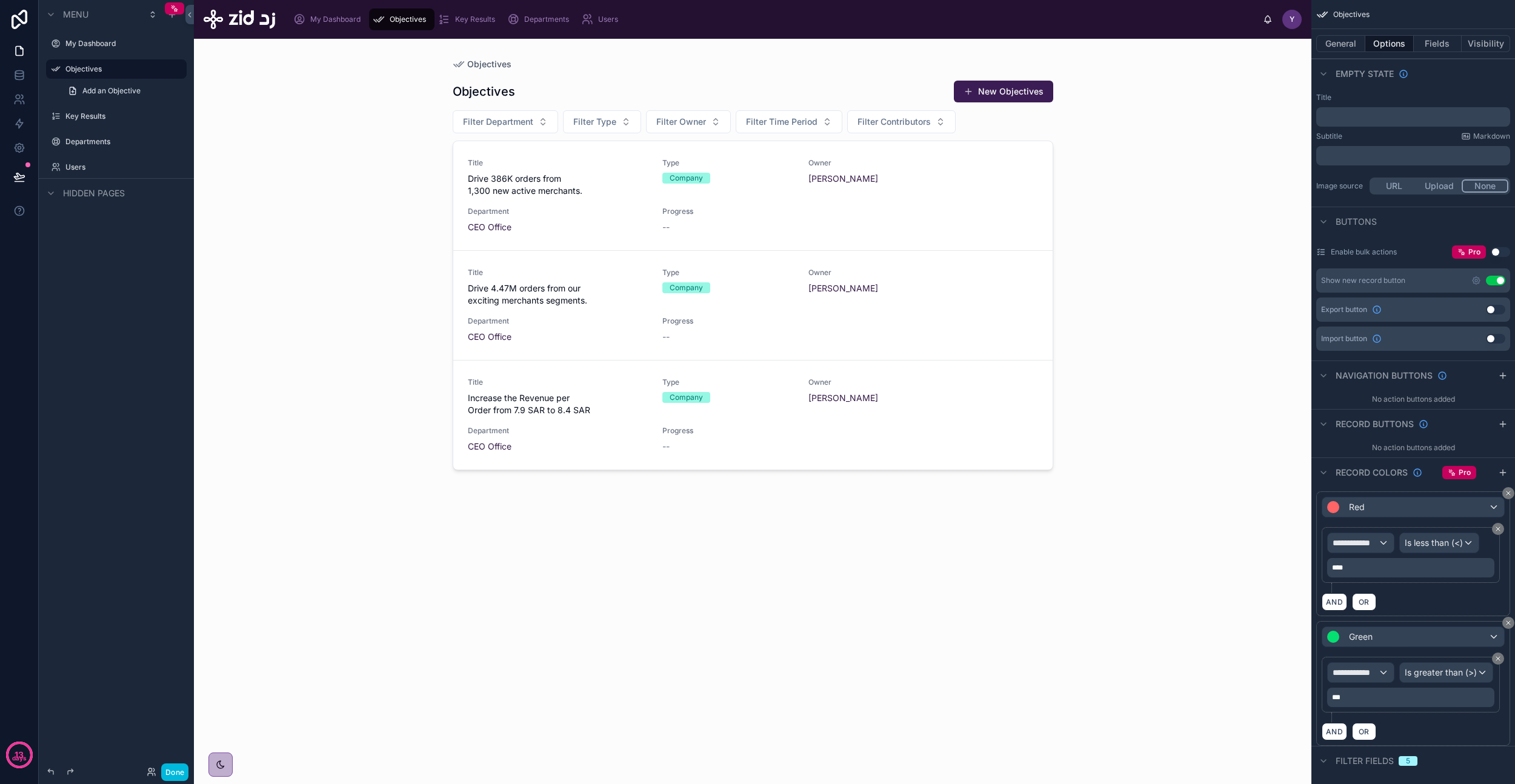
click at [997, 89] on button "New Objectives" at bounding box center [1004, 92] width 100 height 22
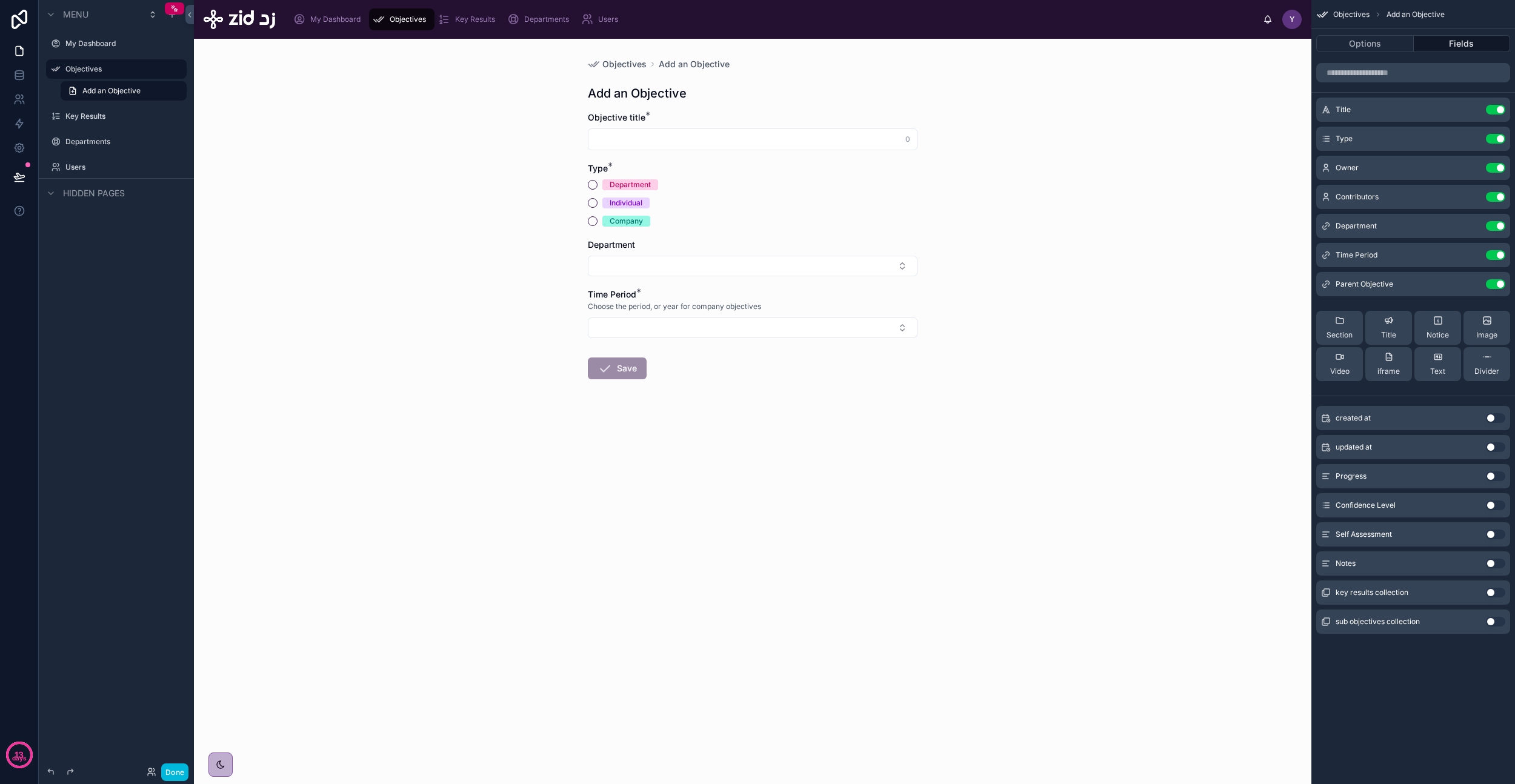
click at [624, 59] on span "Objectives" at bounding box center [624, 64] width 44 height 12
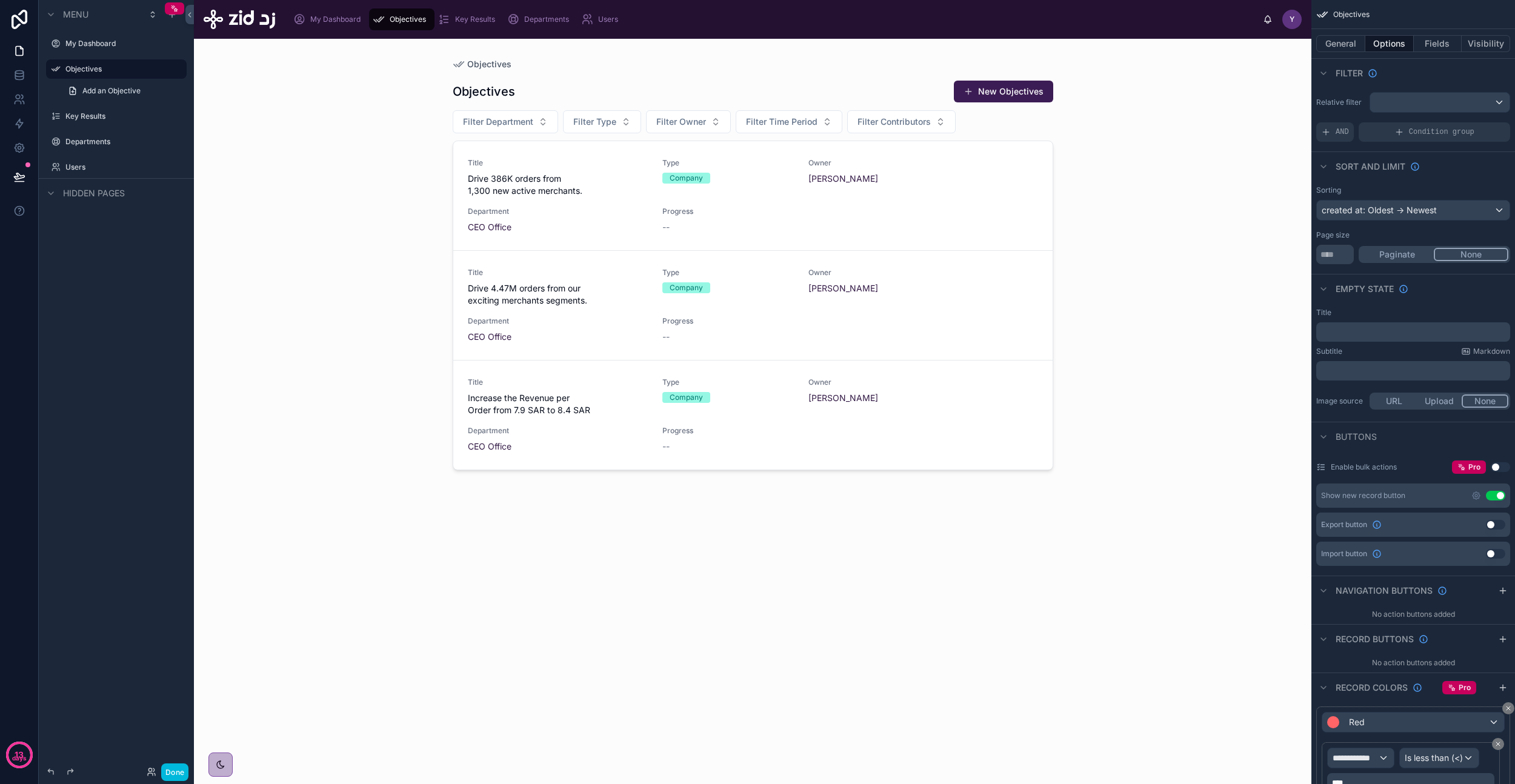
click at [469, 23] on span "Key Results" at bounding box center [475, 19] width 40 height 9
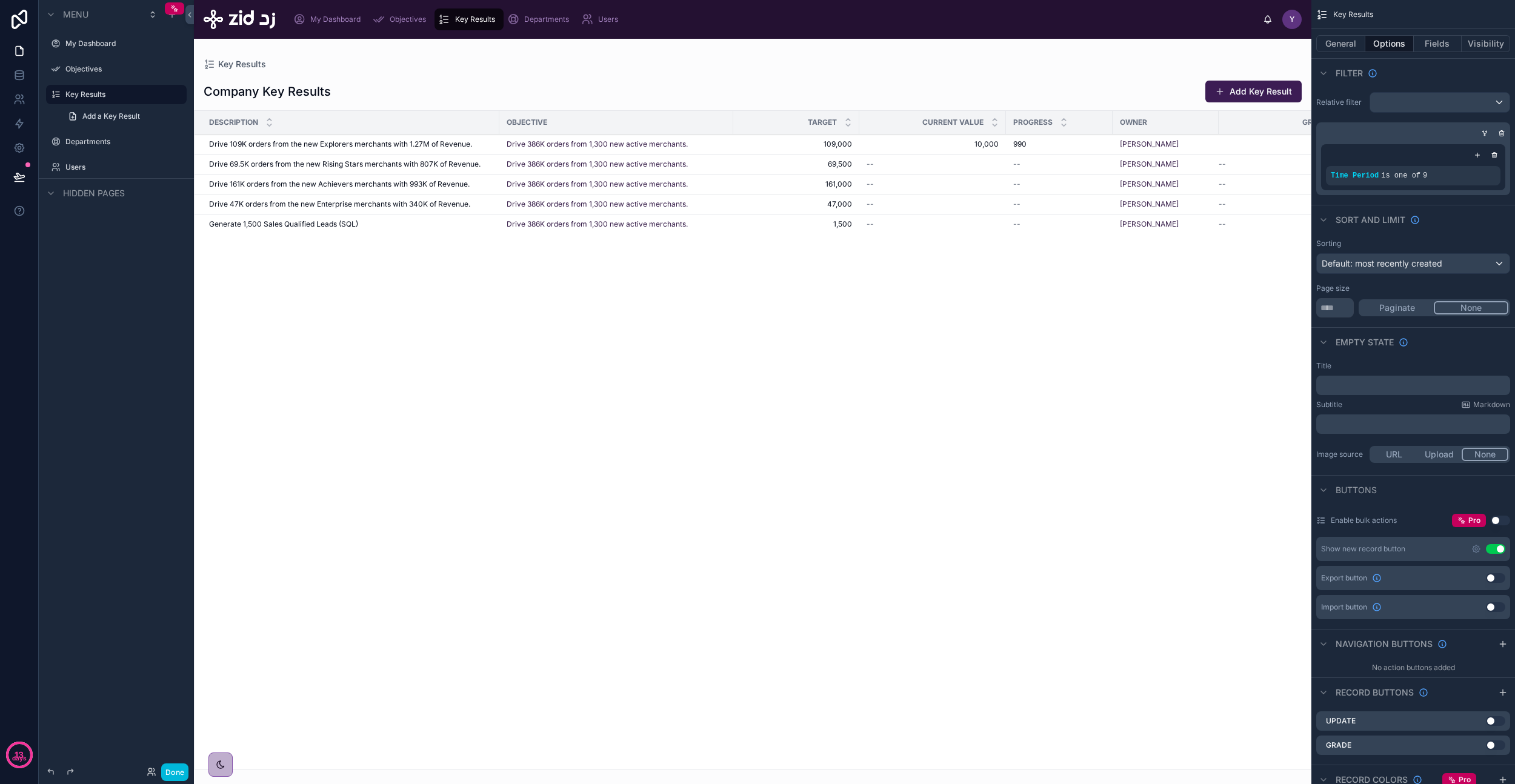
click at [402, 21] on span "Objectives" at bounding box center [407, 19] width 36 height 9
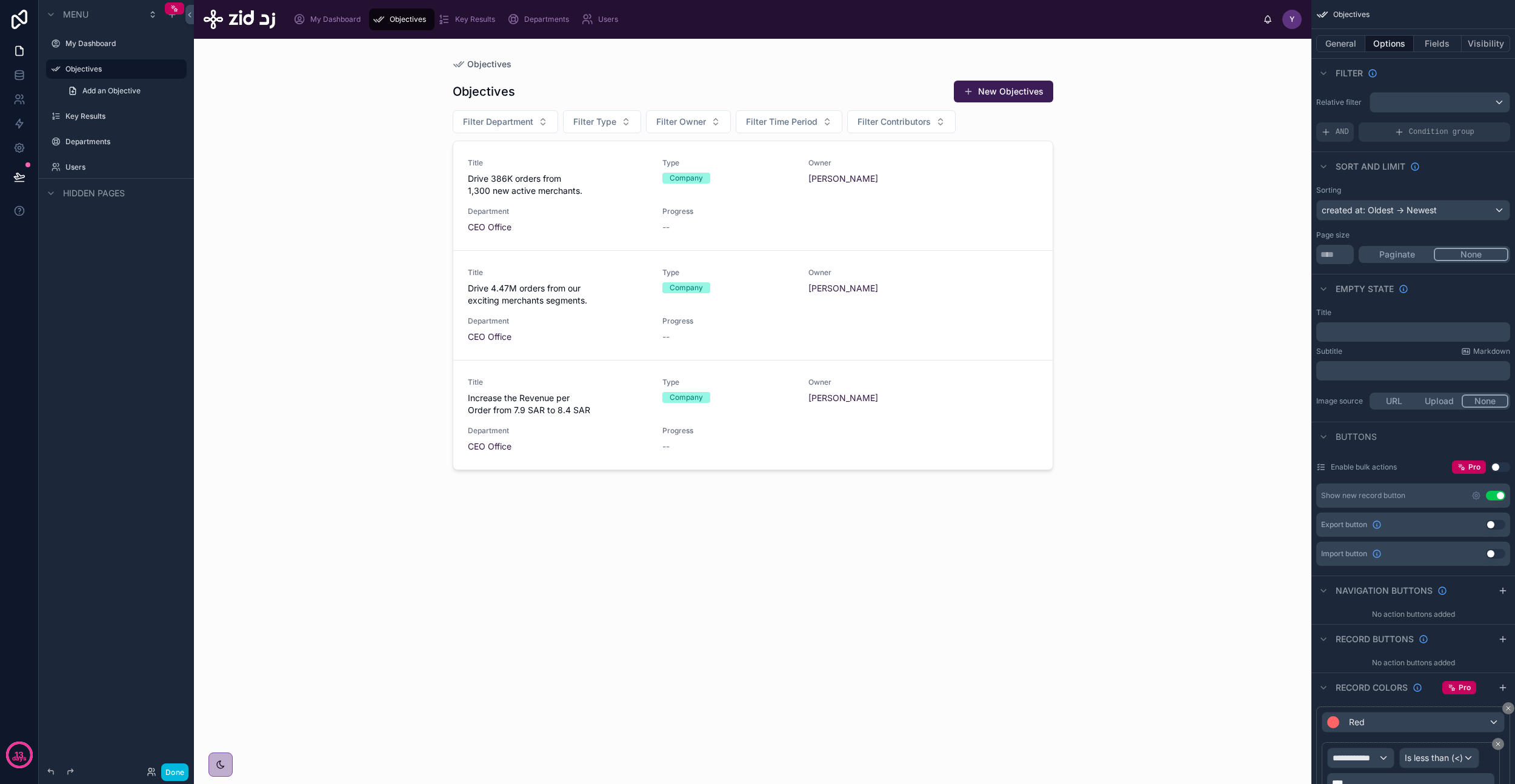
click at [470, 20] on span "Key Results" at bounding box center [475, 19] width 40 height 9
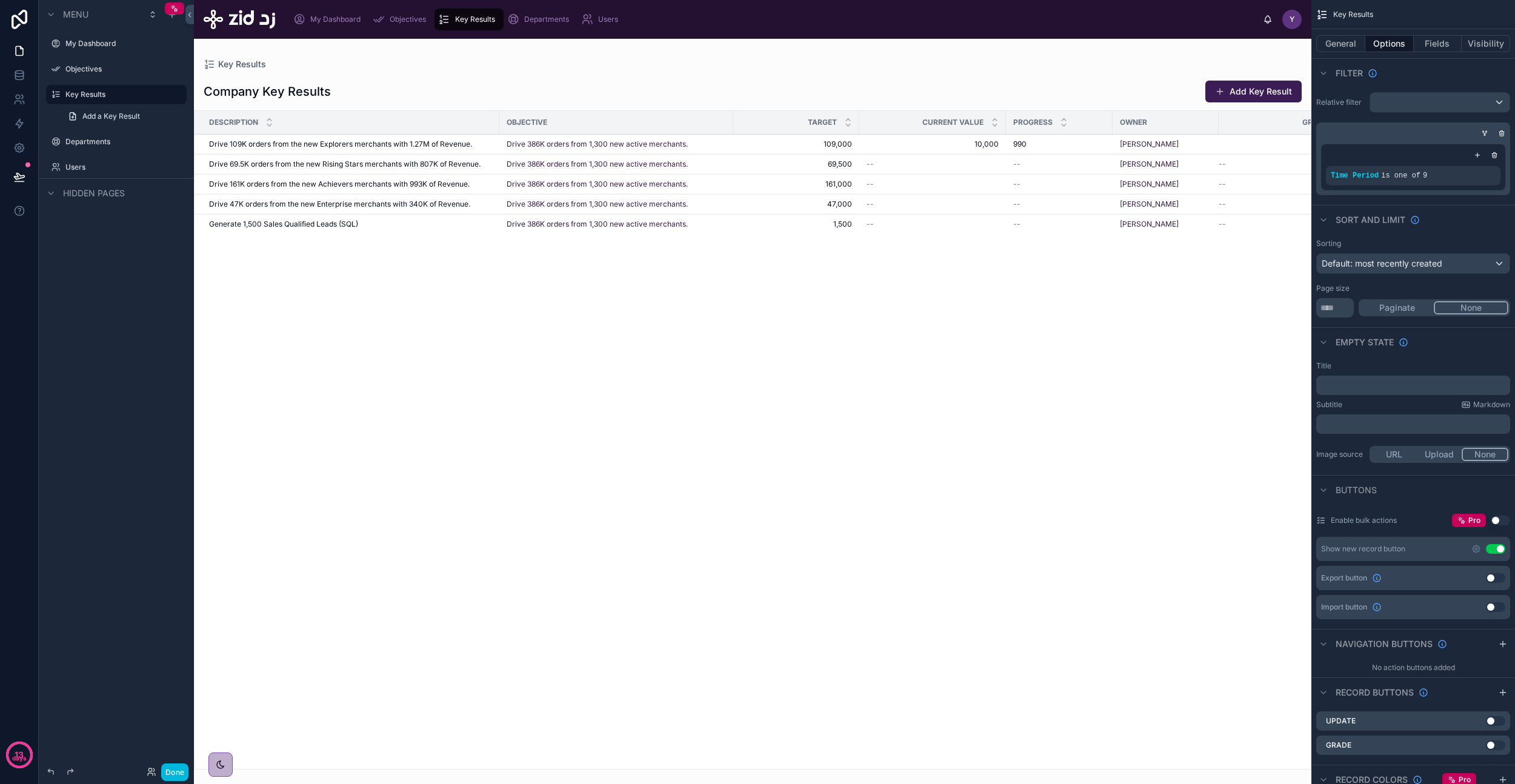
click at [871, 81] on div at bounding box center [752, 411] width 1118 height 745
click at [1340, 42] on button "General" at bounding box center [1341, 44] width 49 height 17
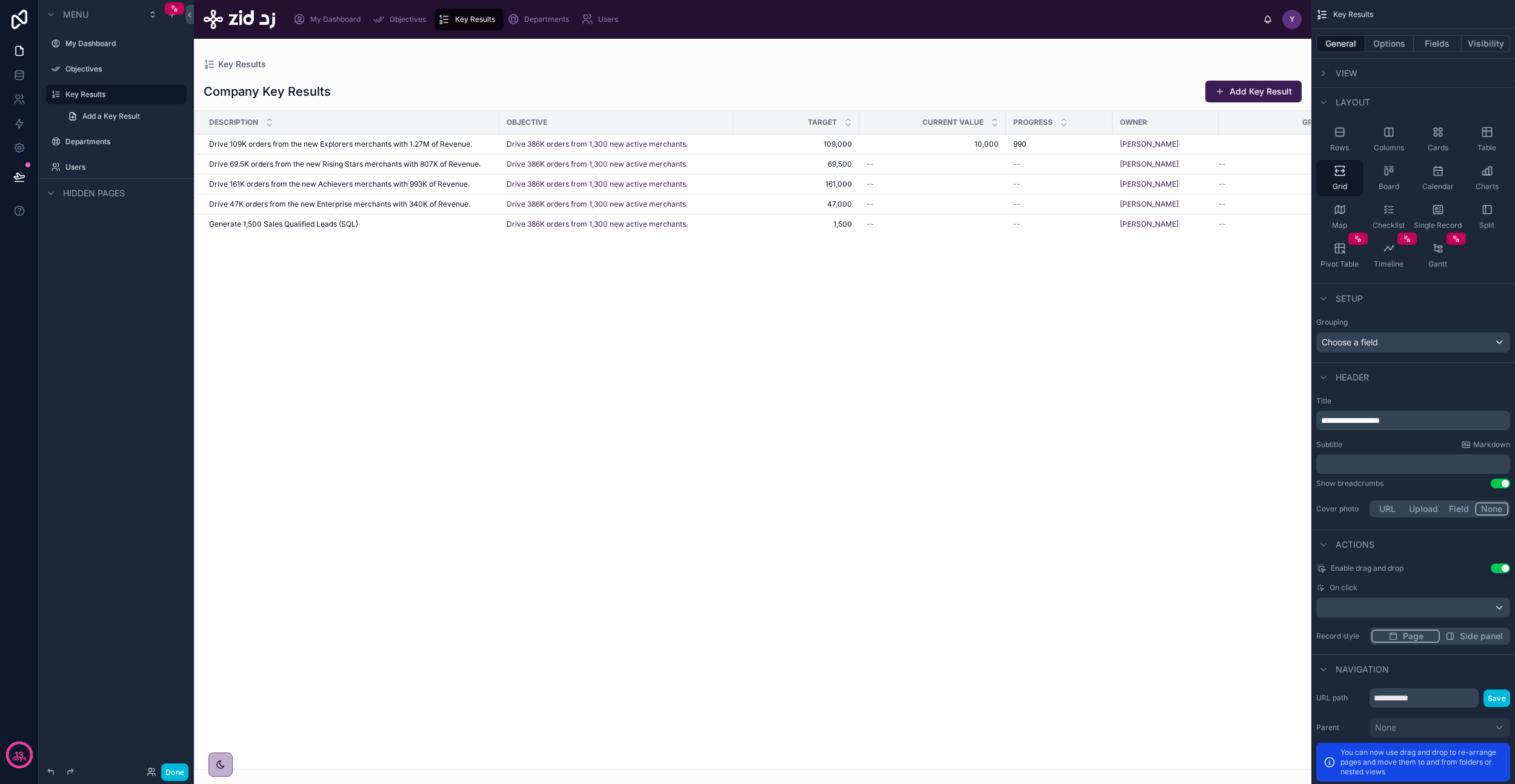
click at [398, 20] on span "Objectives" at bounding box center [407, 19] width 36 height 9
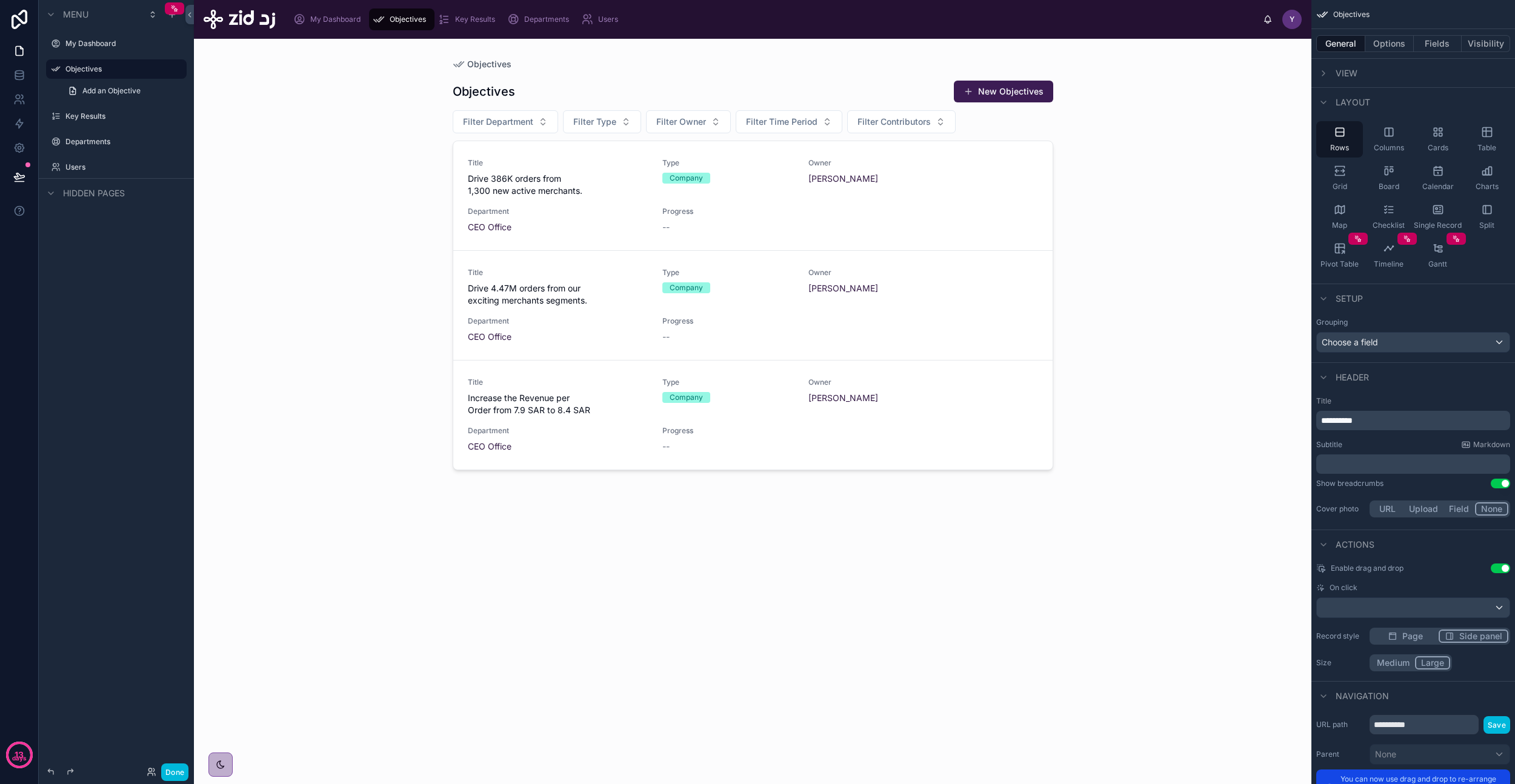
click at [869, 89] on div at bounding box center [752, 404] width 620 height 731
click at [472, 19] on span "Key Results" at bounding box center [475, 19] width 40 height 9
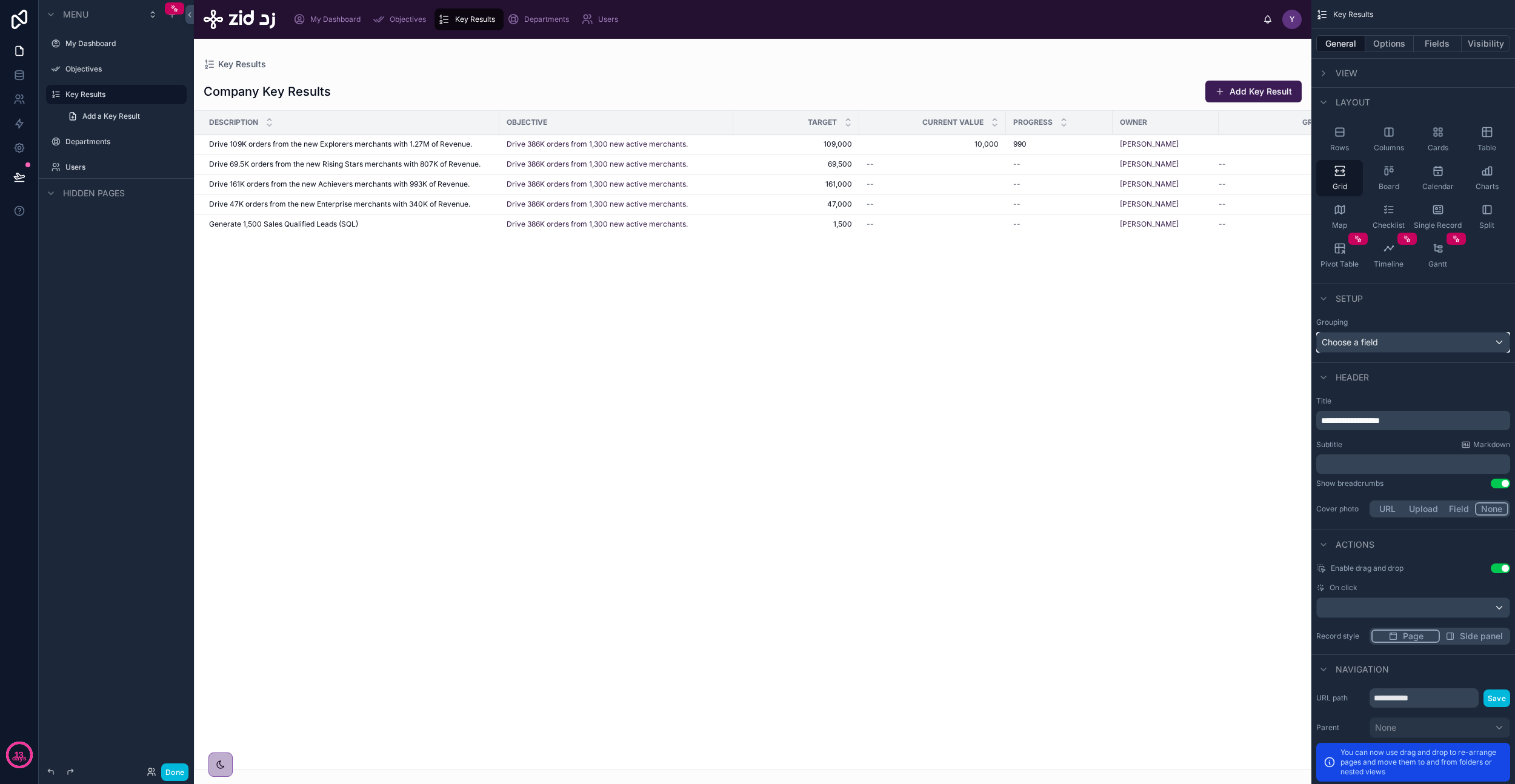
click at [1380, 341] on div "Choose a field" at bounding box center [1413, 341] width 192 height 19
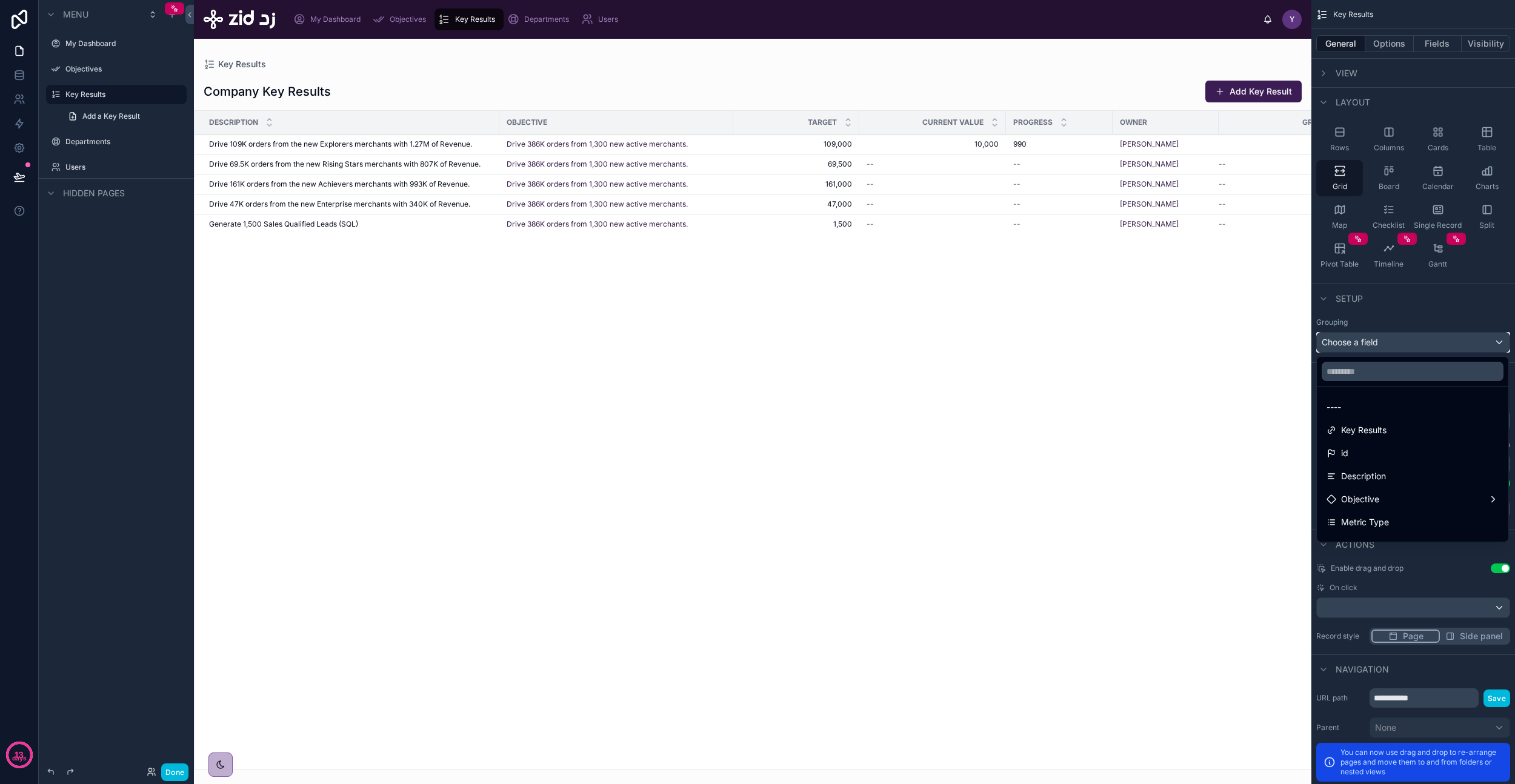
scroll to position [22, 0]
click at [1377, 475] on span "Objective" at bounding box center [1360, 477] width 38 height 14
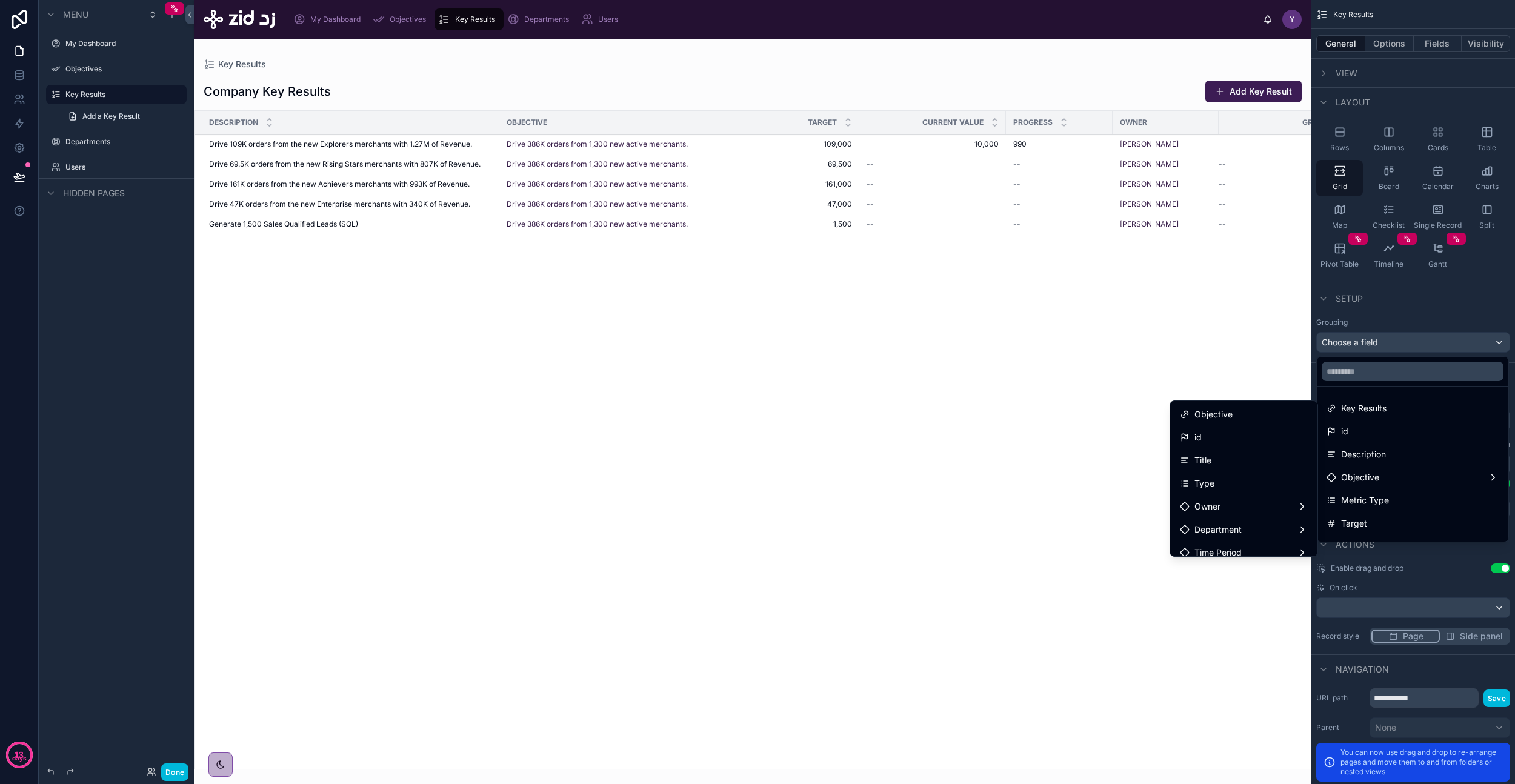
click at [1249, 414] on div "Objective" at bounding box center [1244, 414] width 128 height 14
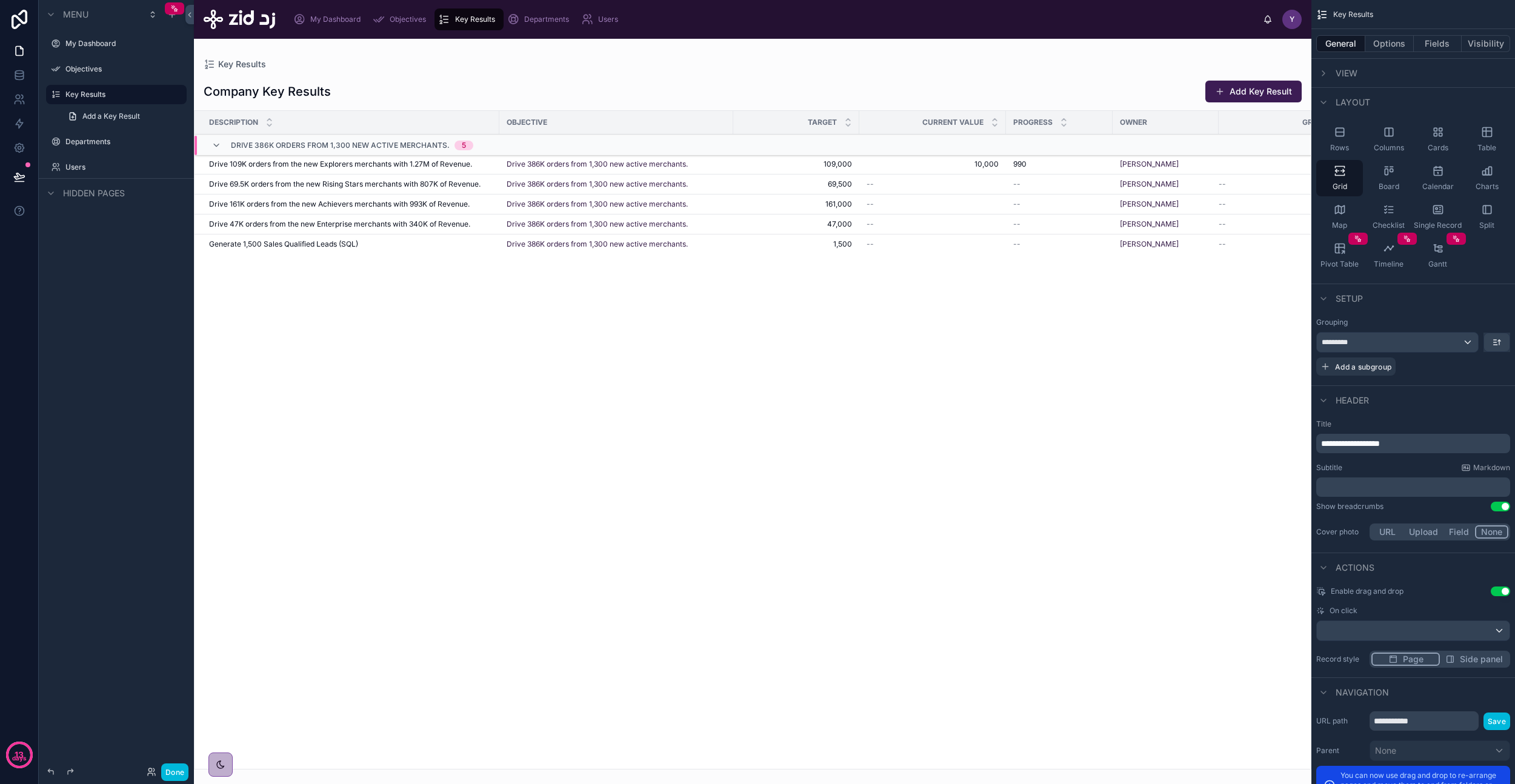
click at [217, 145] on icon at bounding box center [216, 145] width 9 height 9
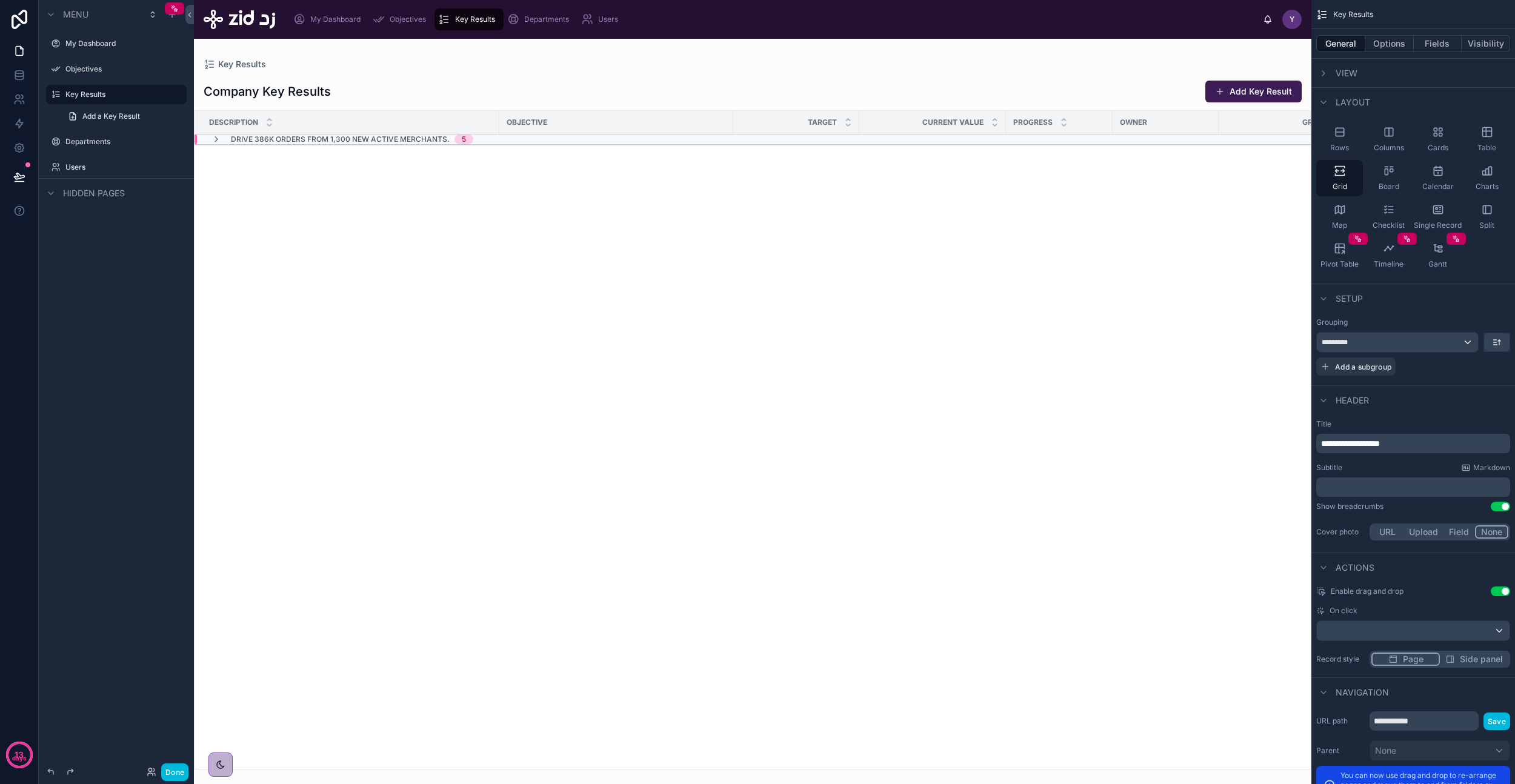
click at [216, 135] on icon at bounding box center [216, 139] width 9 height 9
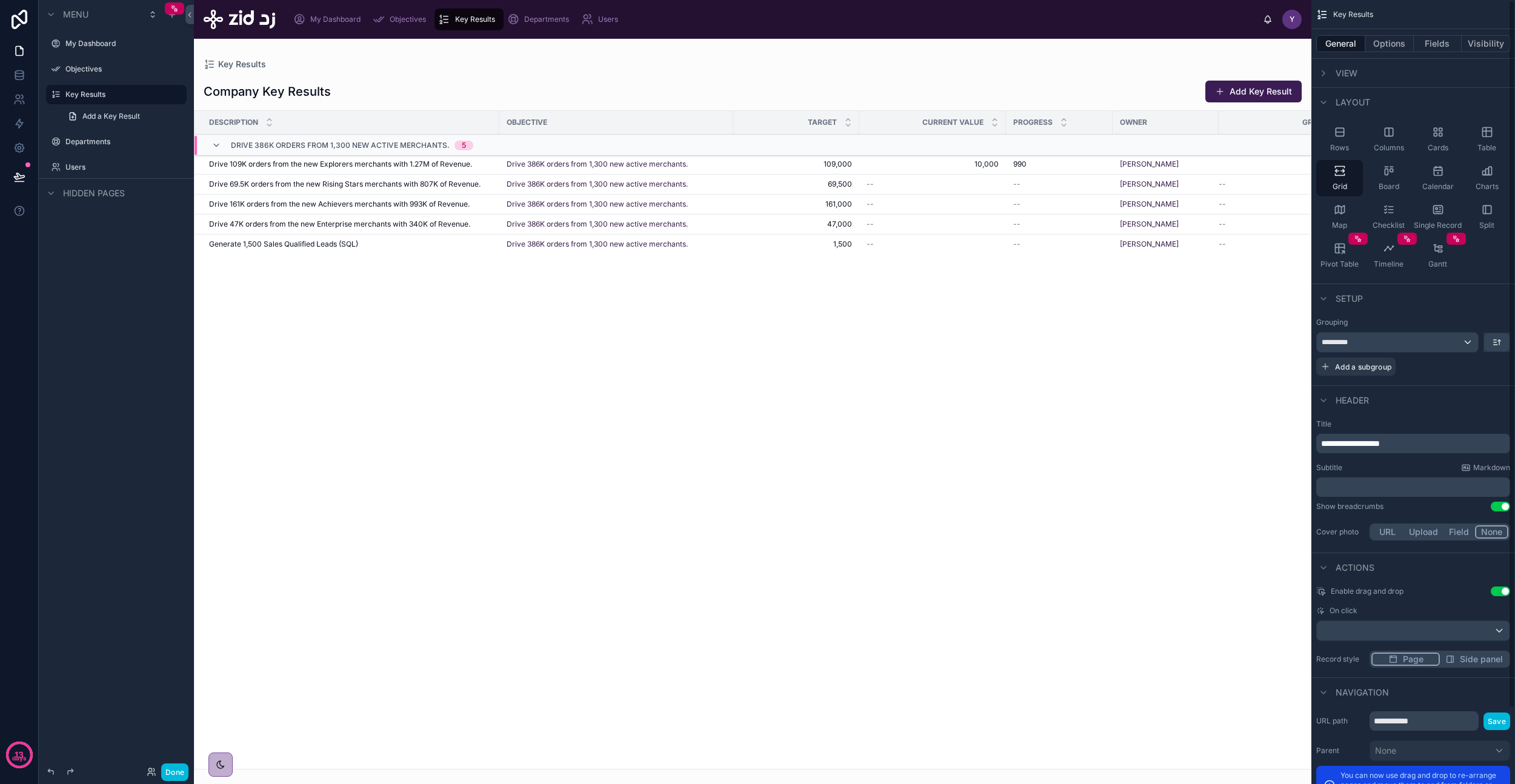
click at [1379, 371] on button "Add a subgroup" at bounding box center [1356, 367] width 79 height 19
click at [20, 70] on icon at bounding box center [19, 75] width 12 height 12
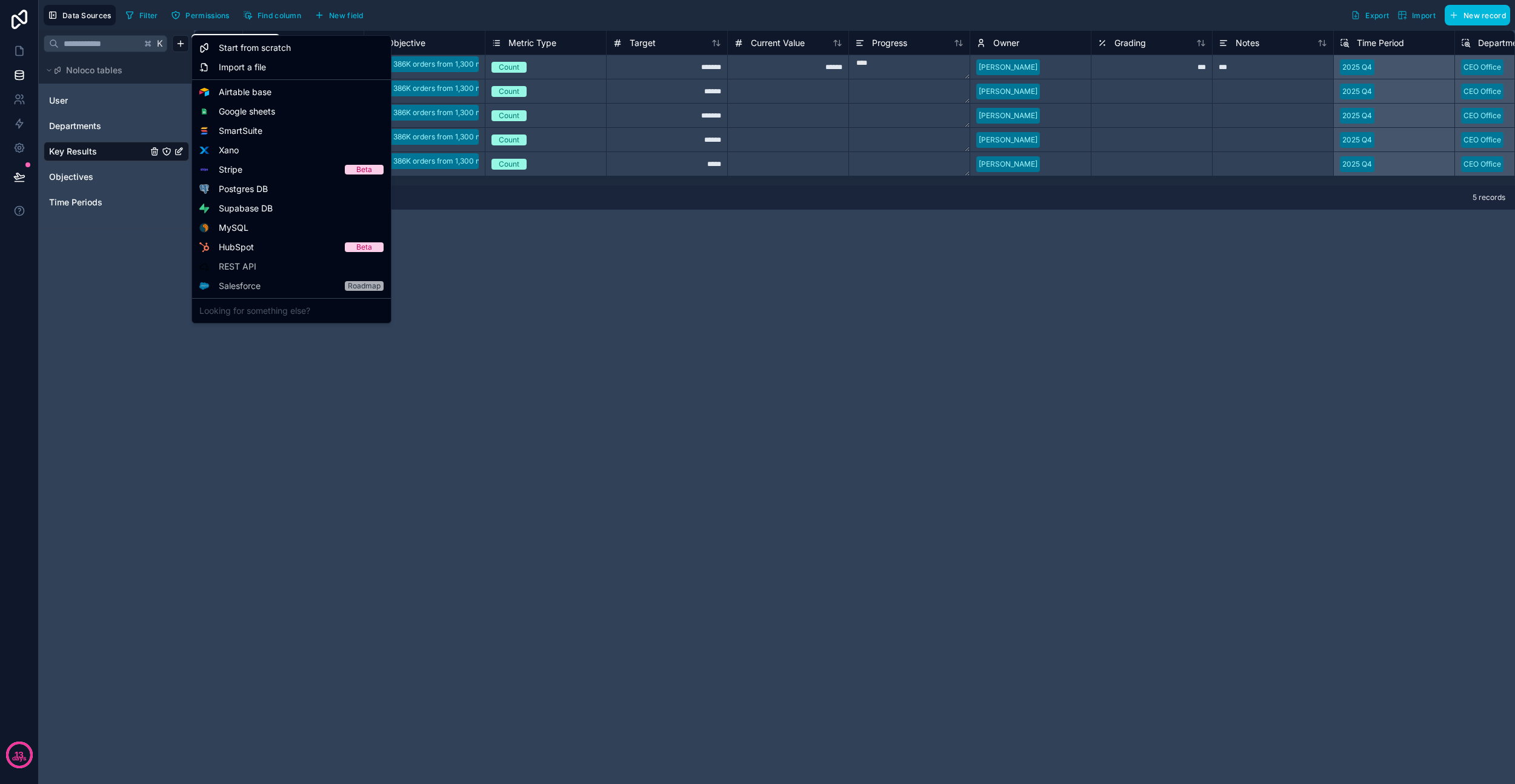
click at [180, 43] on html "**********" at bounding box center [758, 392] width 1515 height 784
click at [300, 46] on div "Start from scratch" at bounding box center [292, 47] width 194 height 19
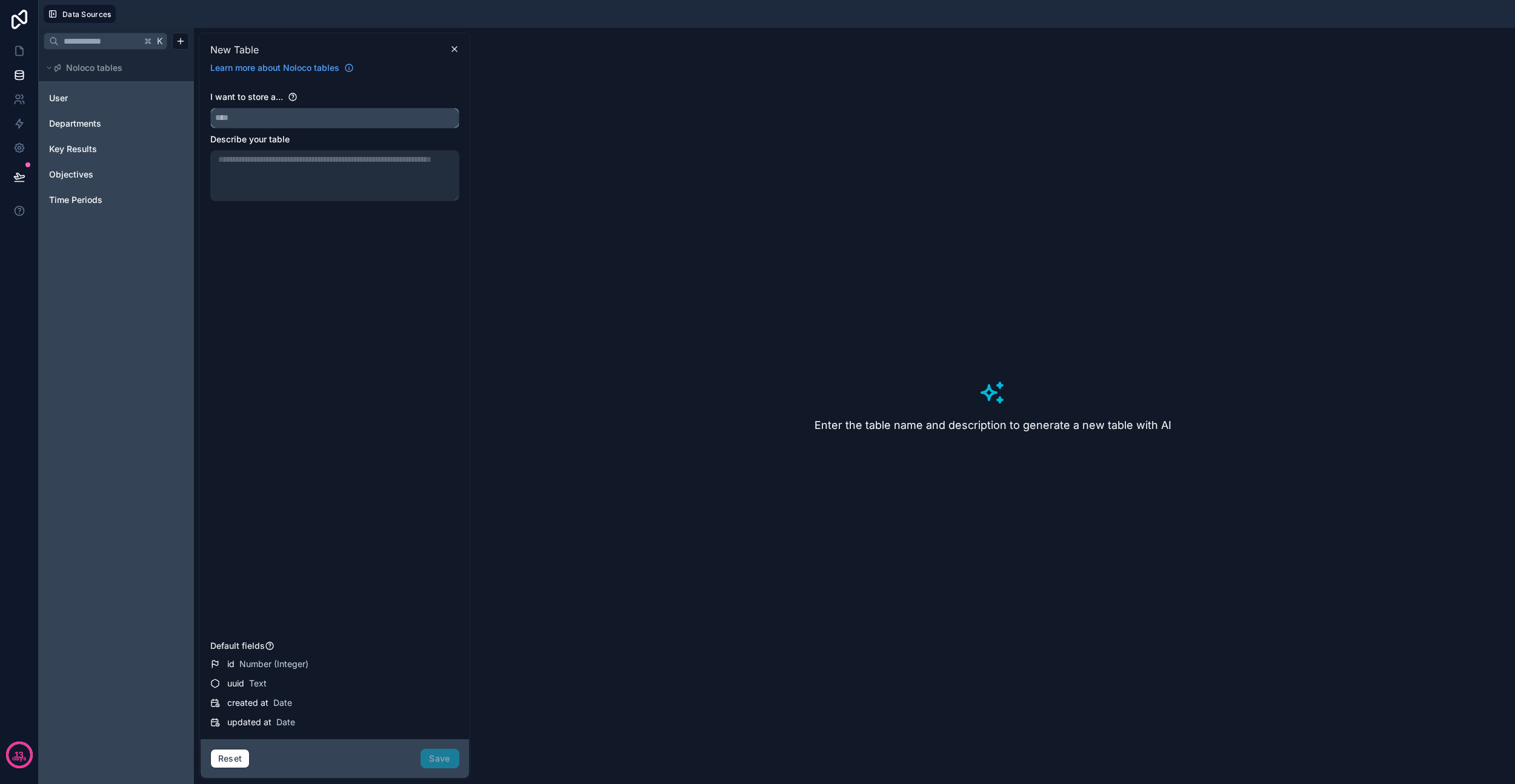
click at [318, 125] on input "text" at bounding box center [335, 118] width 248 height 19
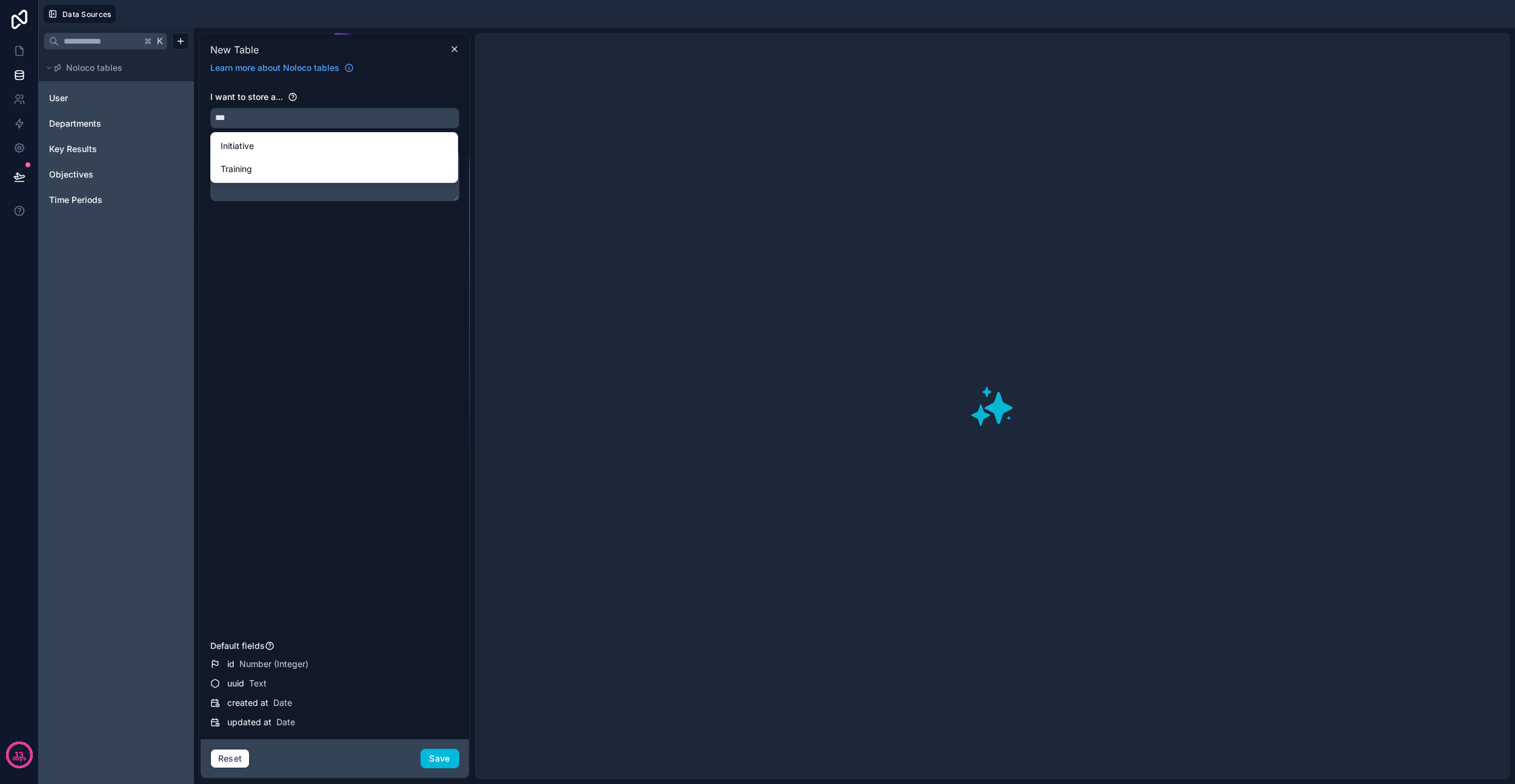
click at [264, 149] on div "Initiative" at bounding box center [334, 146] width 227 height 14
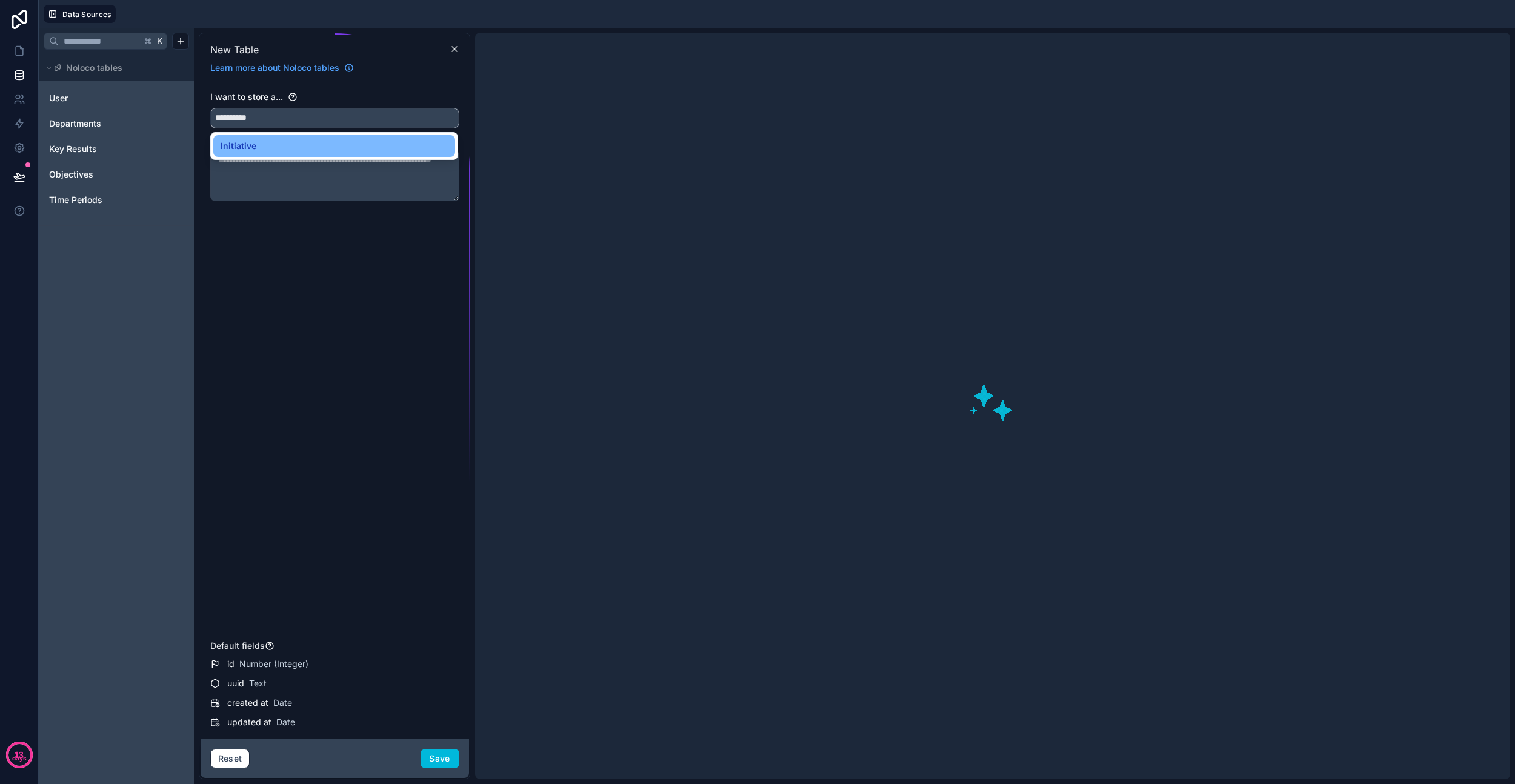
click at [270, 119] on input "**********" at bounding box center [335, 118] width 248 height 19
type input "**********"
click at [296, 177] on textarea at bounding box center [334, 175] width 249 height 51
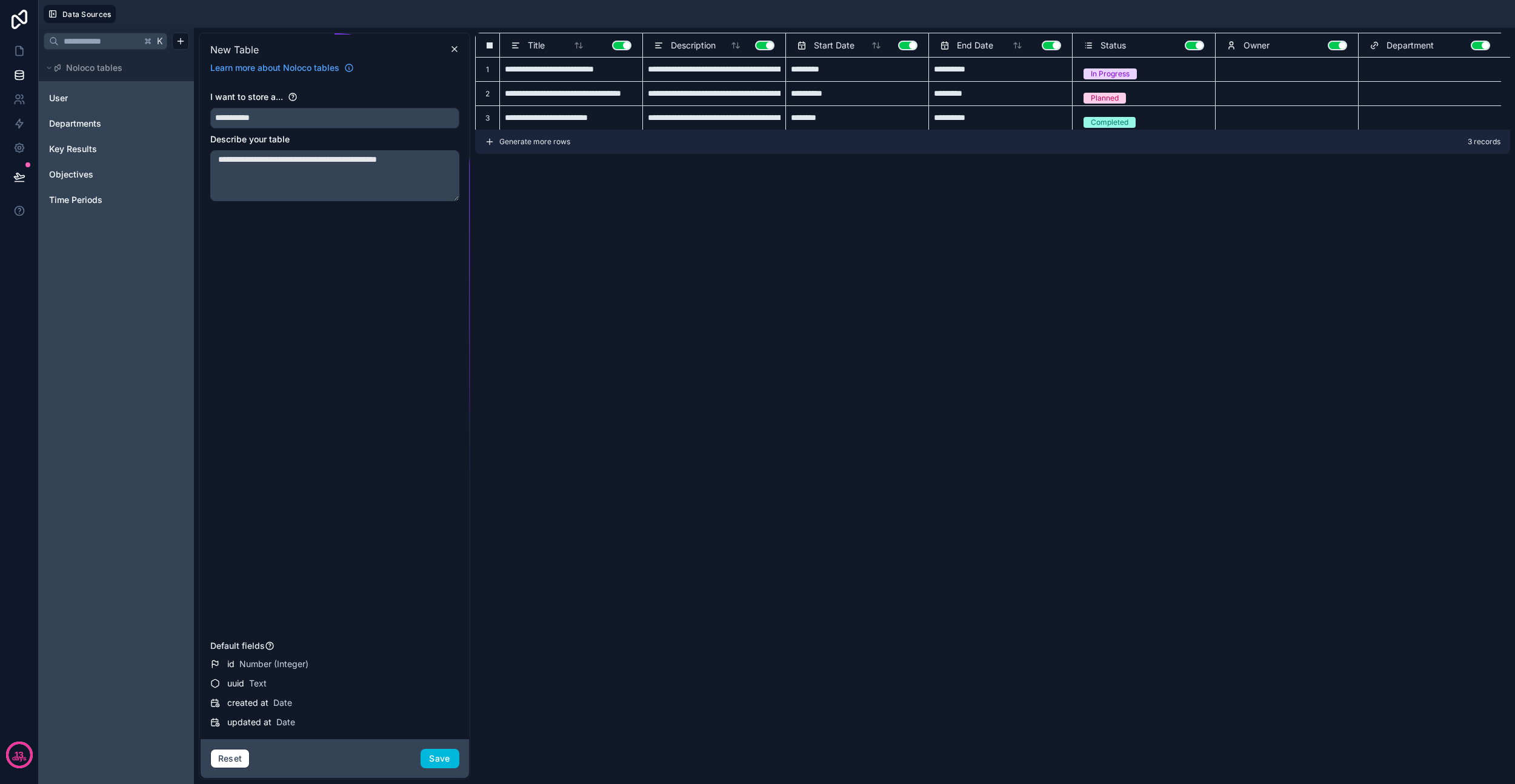
click at [423, 158] on textarea "**********" at bounding box center [334, 175] width 249 height 51
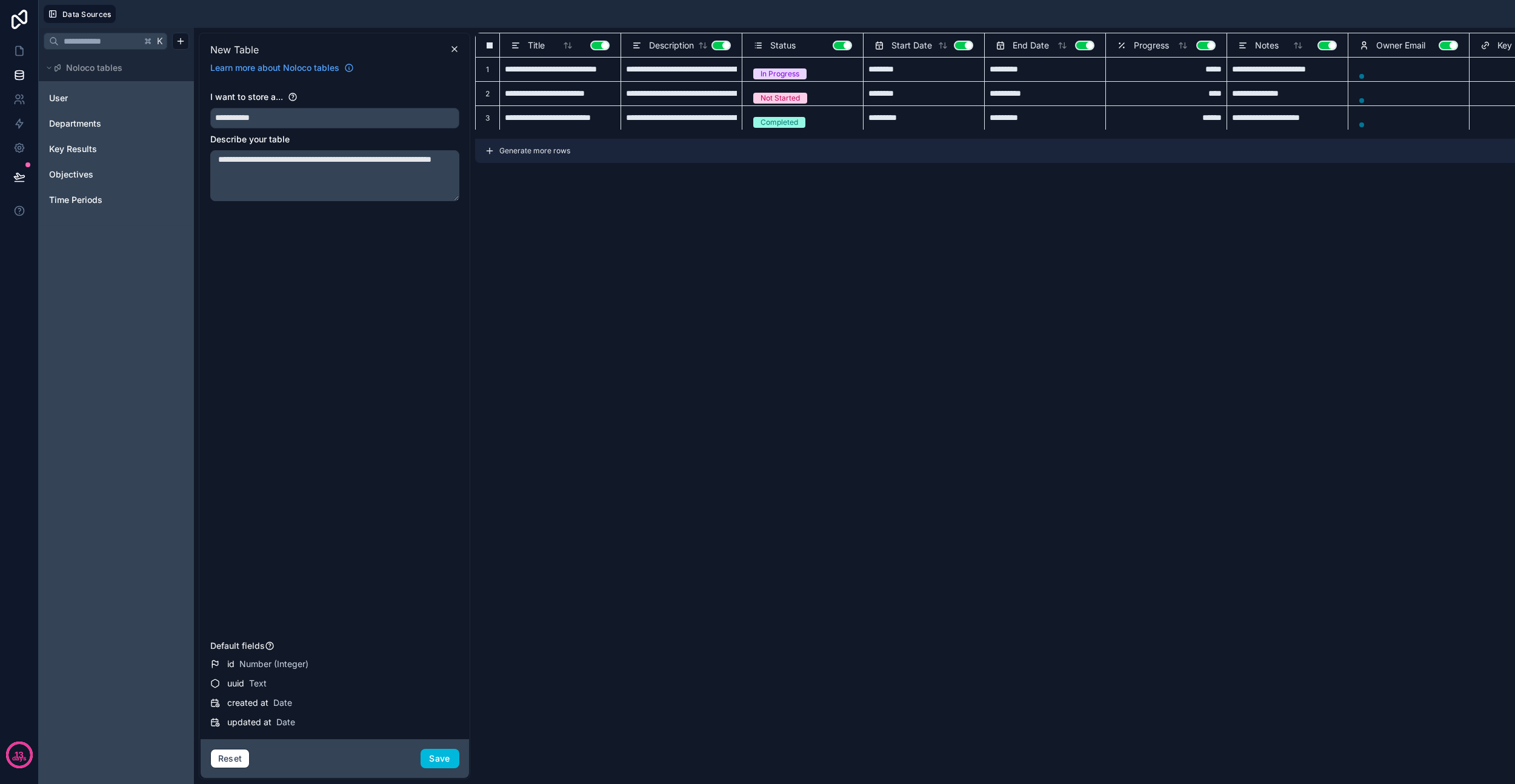
drag, startPoint x: 408, startPoint y: 158, endPoint x: 445, endPoint y: 183, distance: 44.7
click at [445, 183] on textarea "**********" at bounding box center [334, 175] width 249 height 51
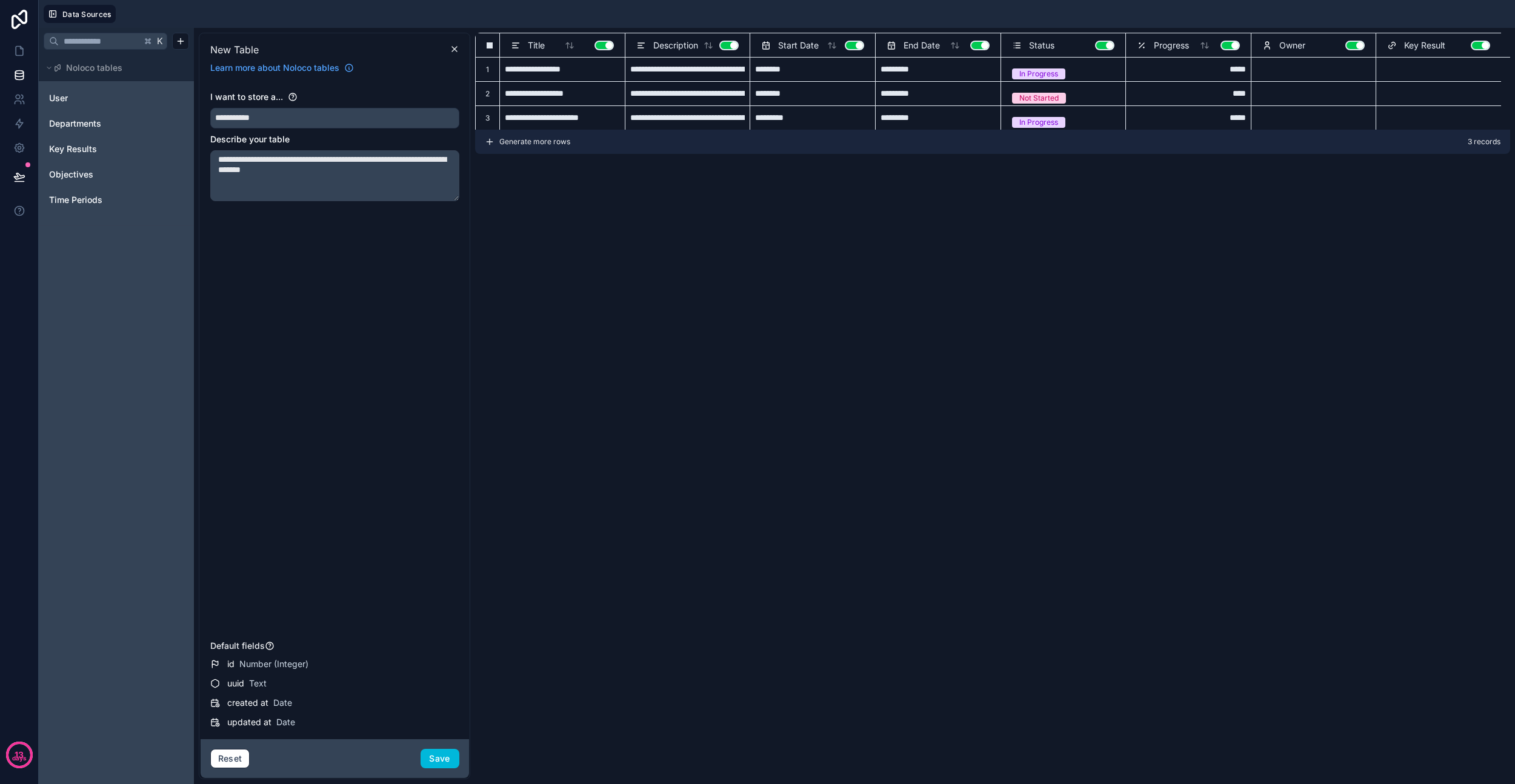
type textarea "**********"
click at [1313, 72] on div "Select a Owner" at bounding box center [1289, 73] width 53 height 9
click at [1306, 70] on div "Select a Owner" at bounding box center [1289, 73] width 53 height 9
click at [1303, 10] on div at bounding box center [816, 14] width 1390 height 19
click at [440, 757] on button "Save" at bounding box center [440, 758] width 39 height 19
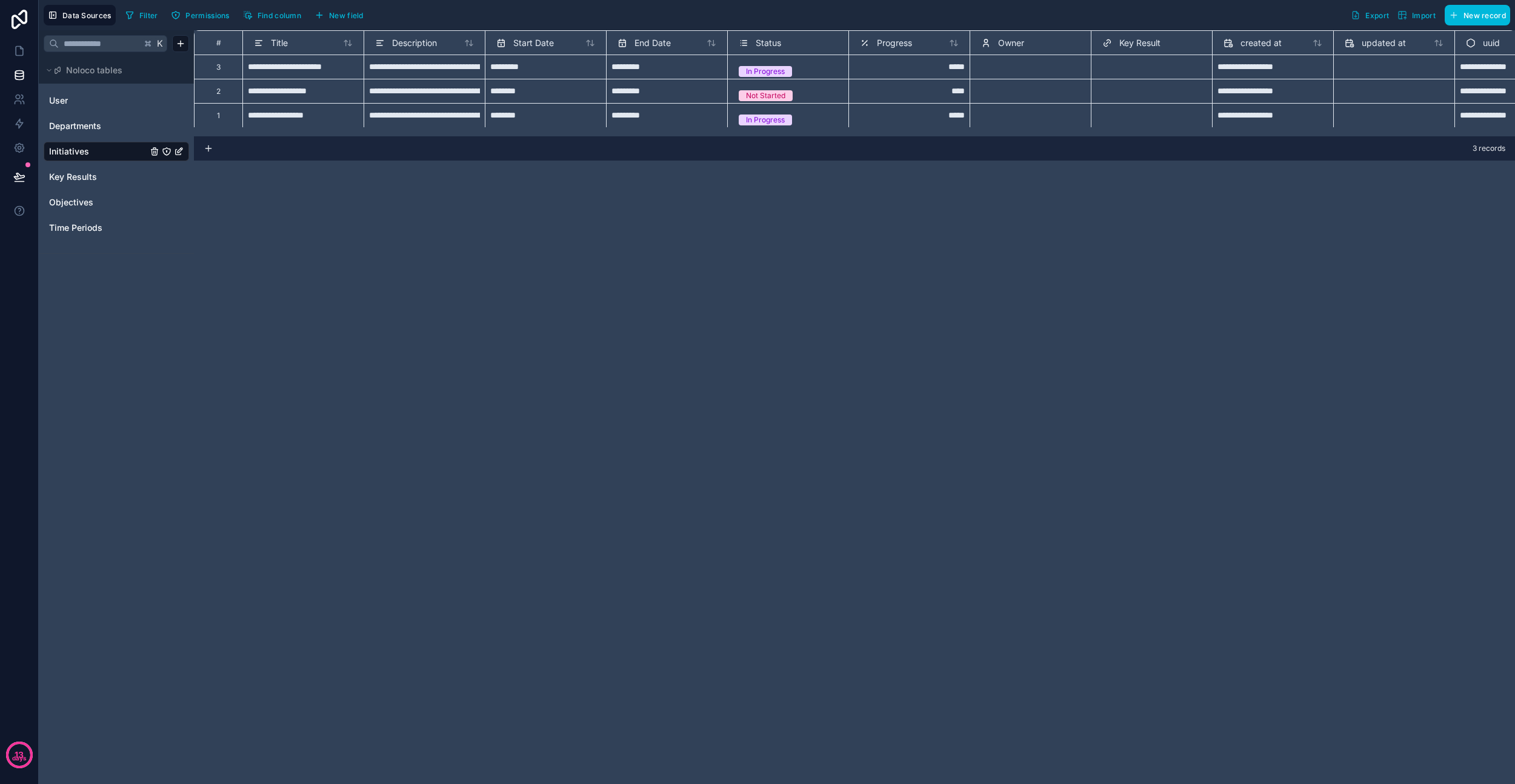
click at [93, 181] on span "Key Results" at bounding box center [73, 177] width 48 height 12
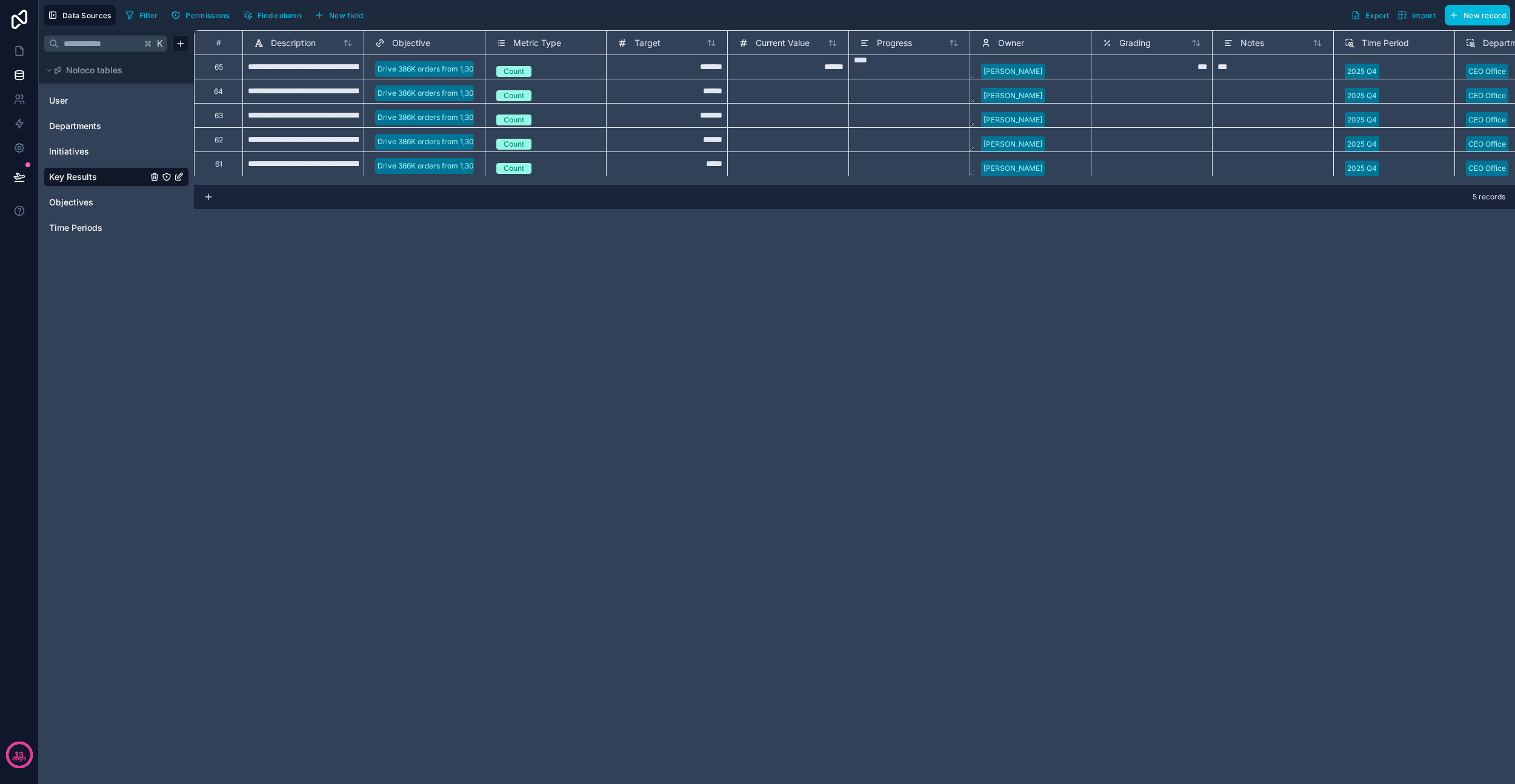
click at [412, 452] on div "**********" at bounding box center [855, 407] width 1321 height 754
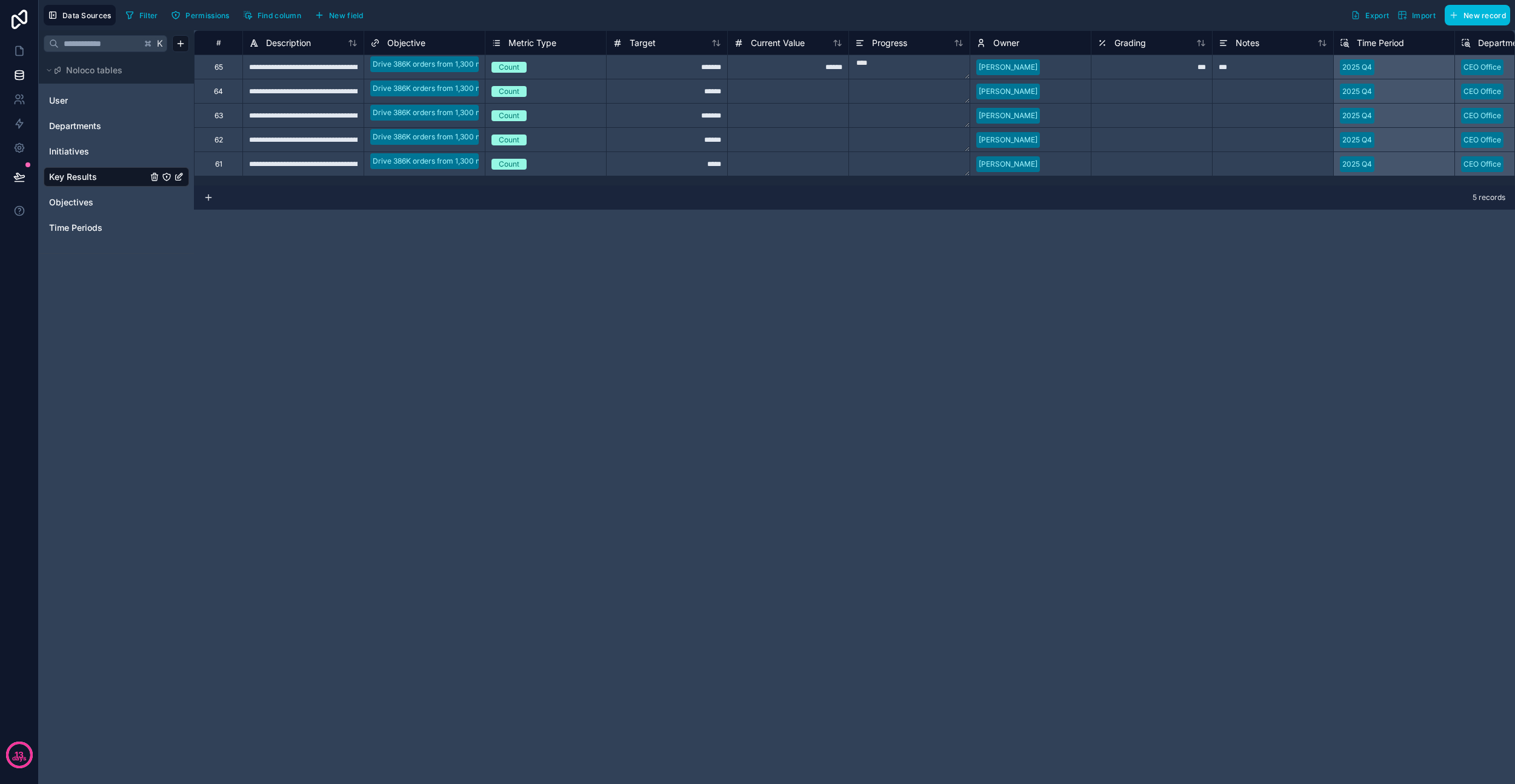
click at [66, 151] on span "Initiatives" at bounding box center [68, 151] width 40 height 12
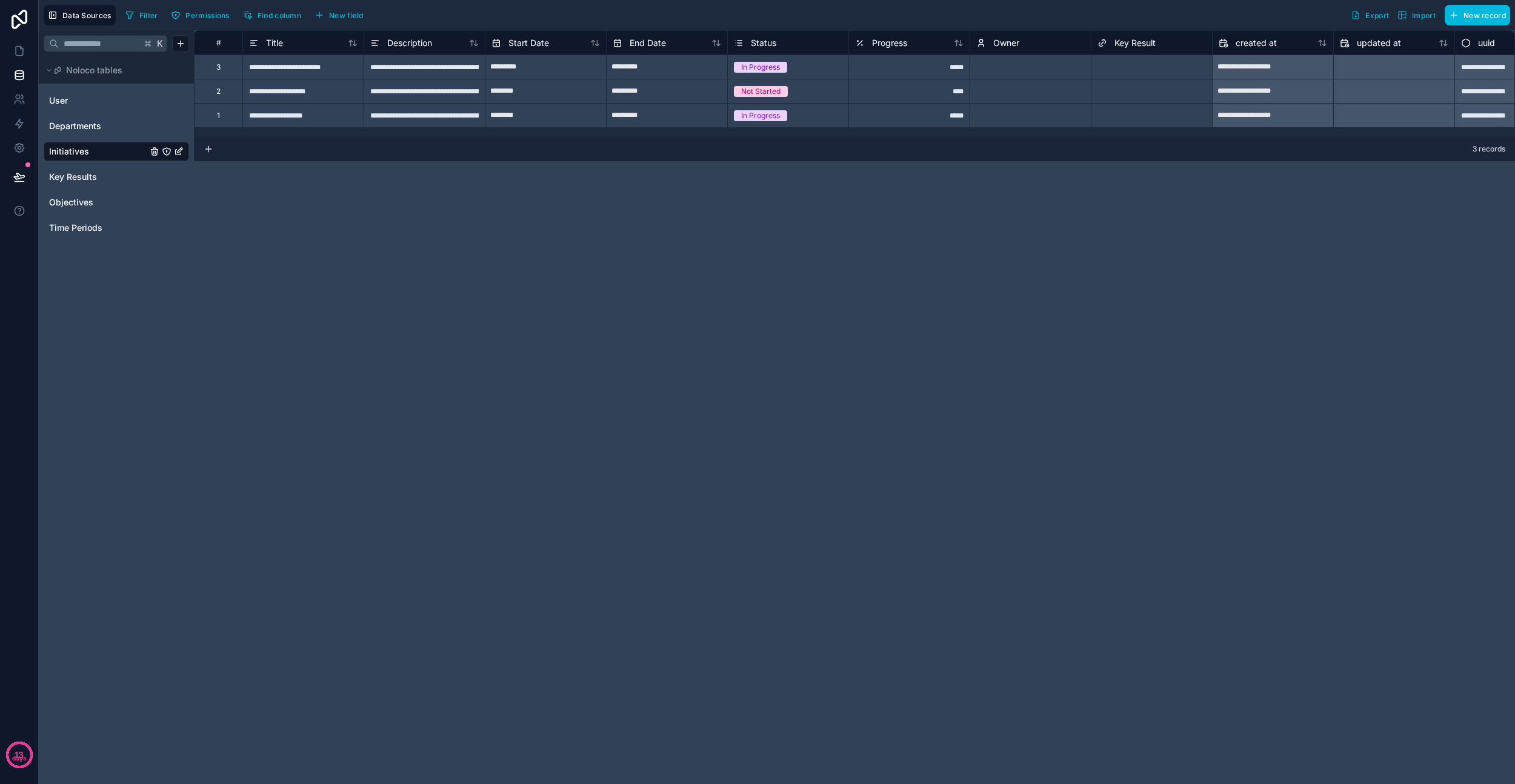
scroll to position [0, 62]
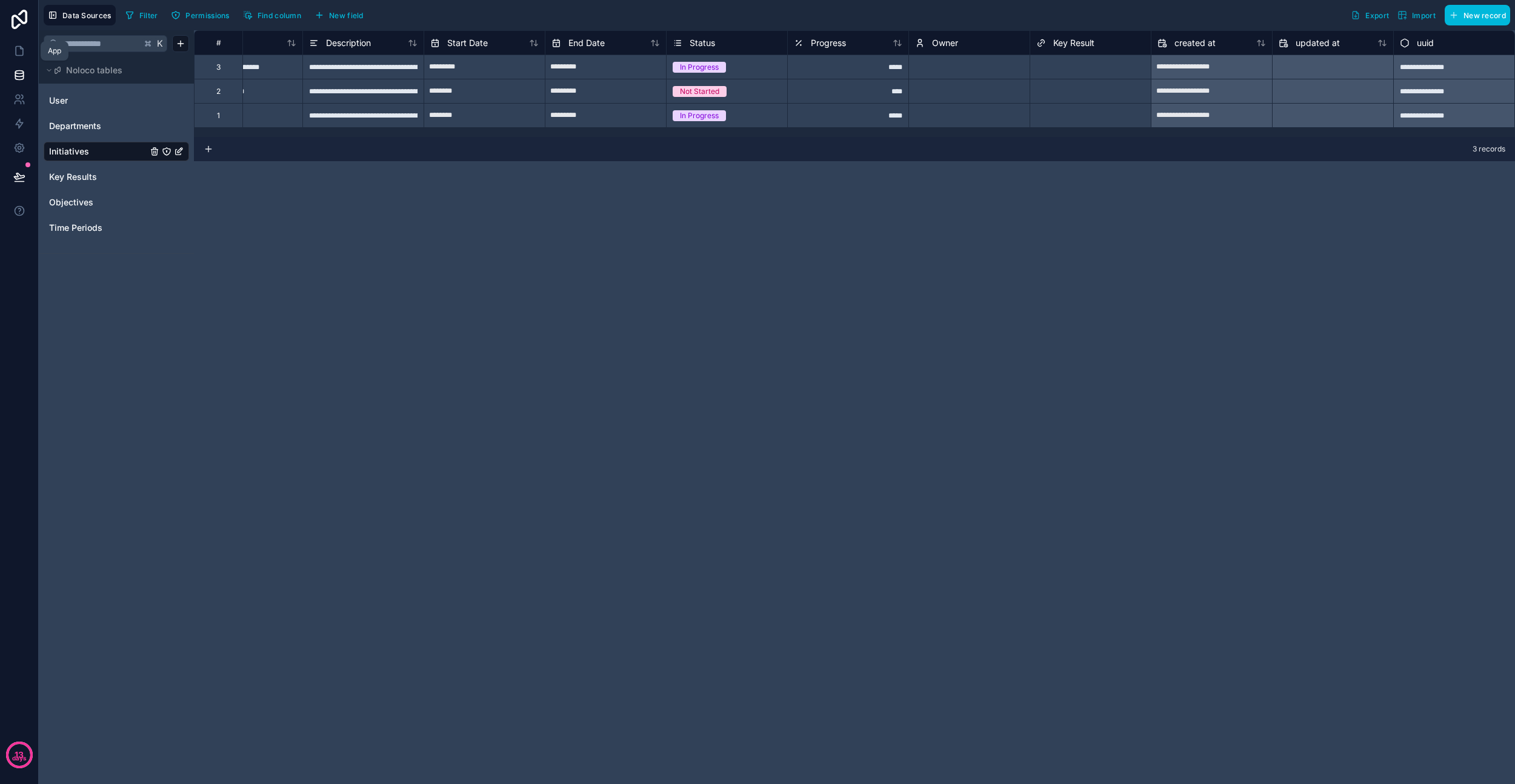
click at [17, 54] on icon at bounding box center [19, 51] width 12 height 12
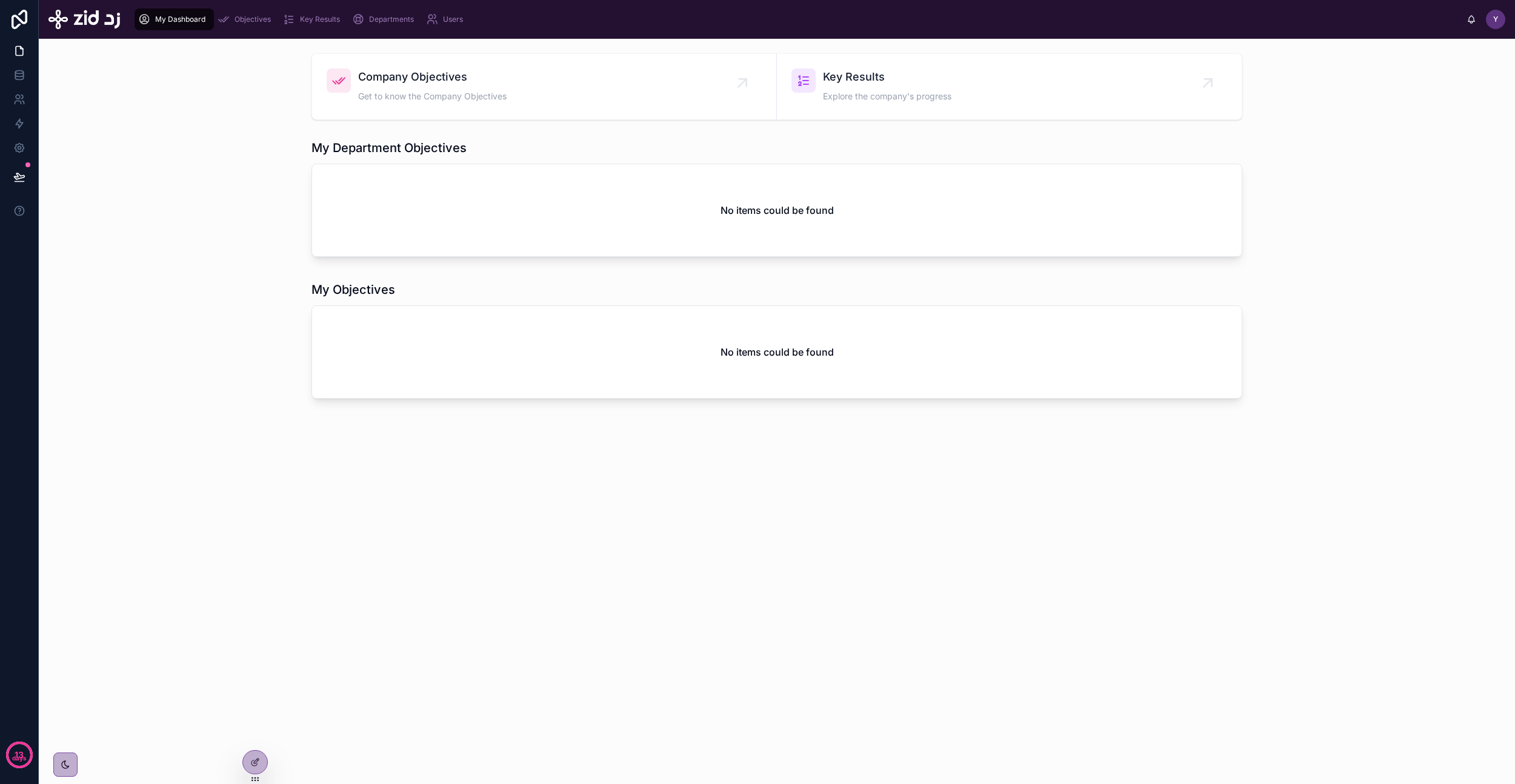
click at [249, 27] on div "Objectives" at bounding box center [246, 19] width 58 height 19
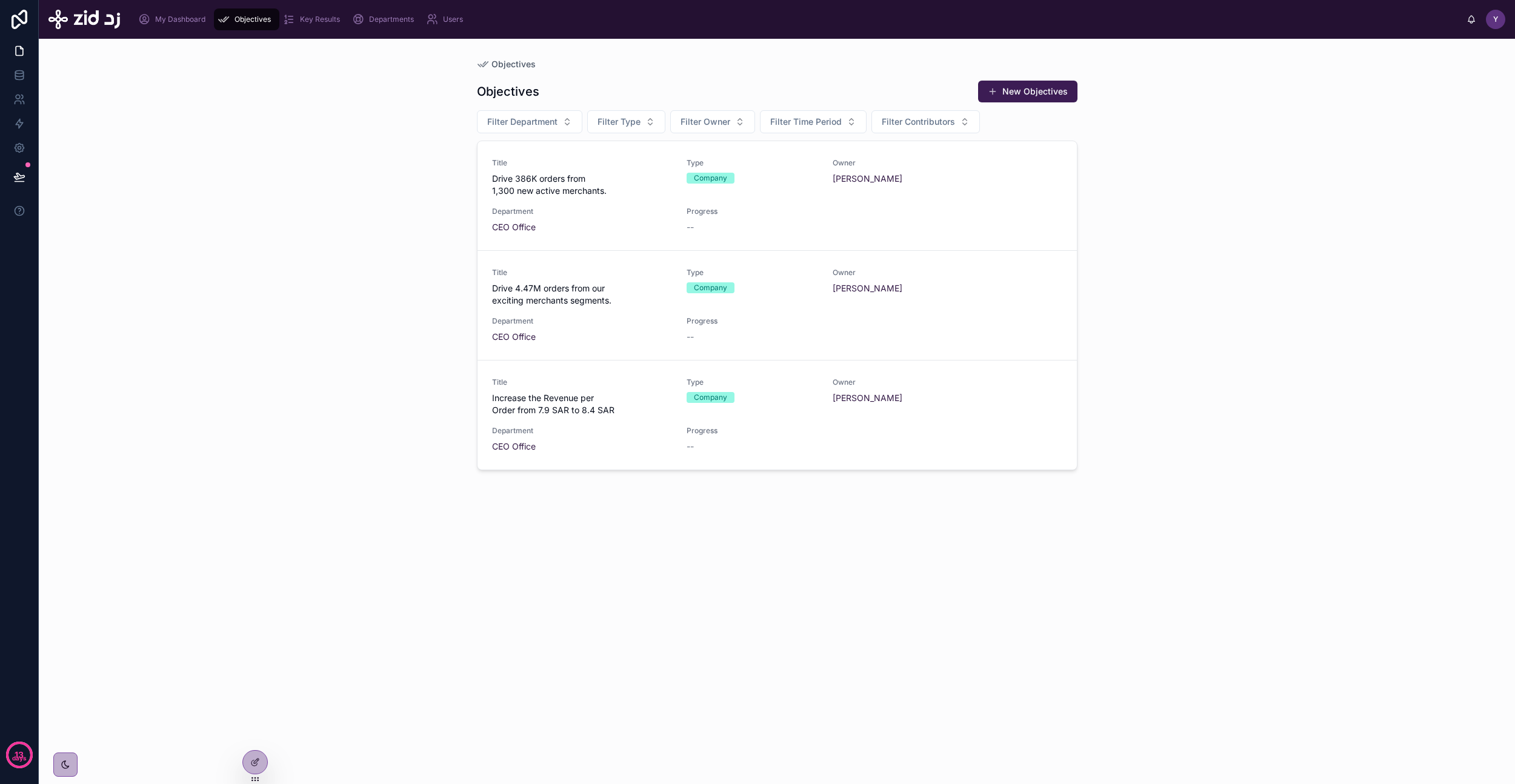
click at [252, 765] on icon at bounding box center [255, 761] width 9 height 9
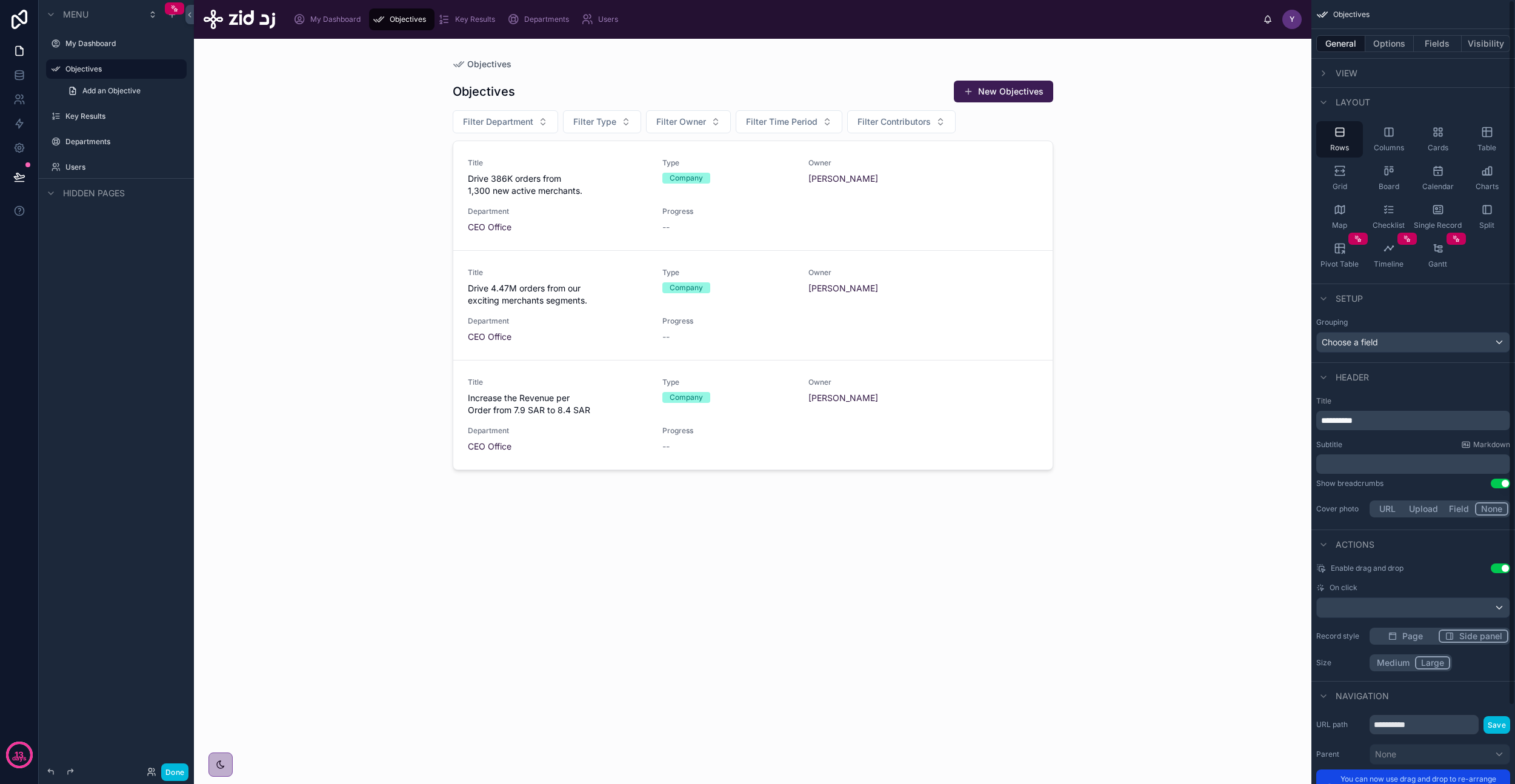
click at [1389, 44] on button "Options" at bounding box center [1389, 44] width 48 height 17
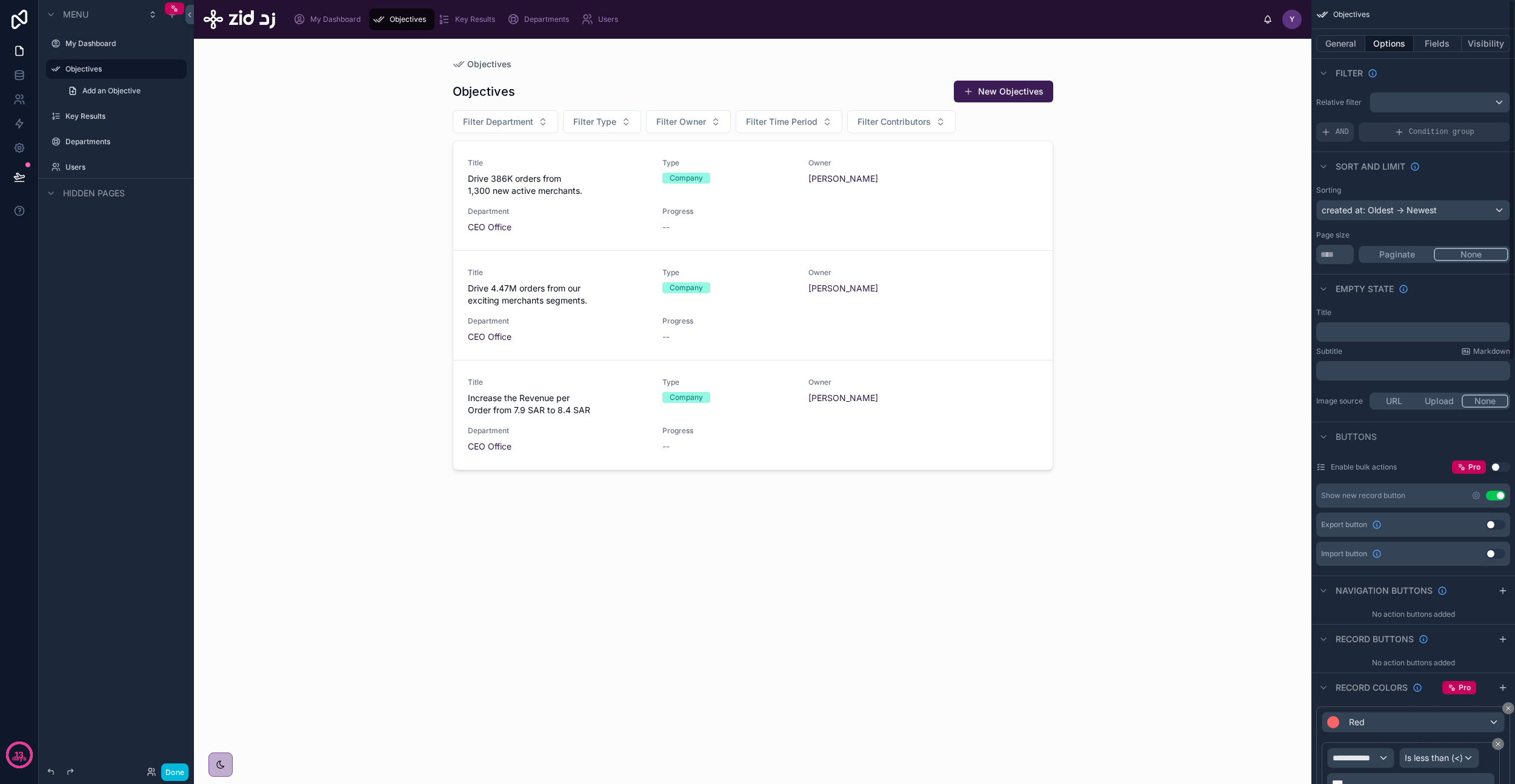
click at [1382, 251] on button "Paginate" at bounding box center [1397, 255] width 73 height 13
click at [1342, 251] on input "***" at bounding box center [1335, 254] width 38 height 19
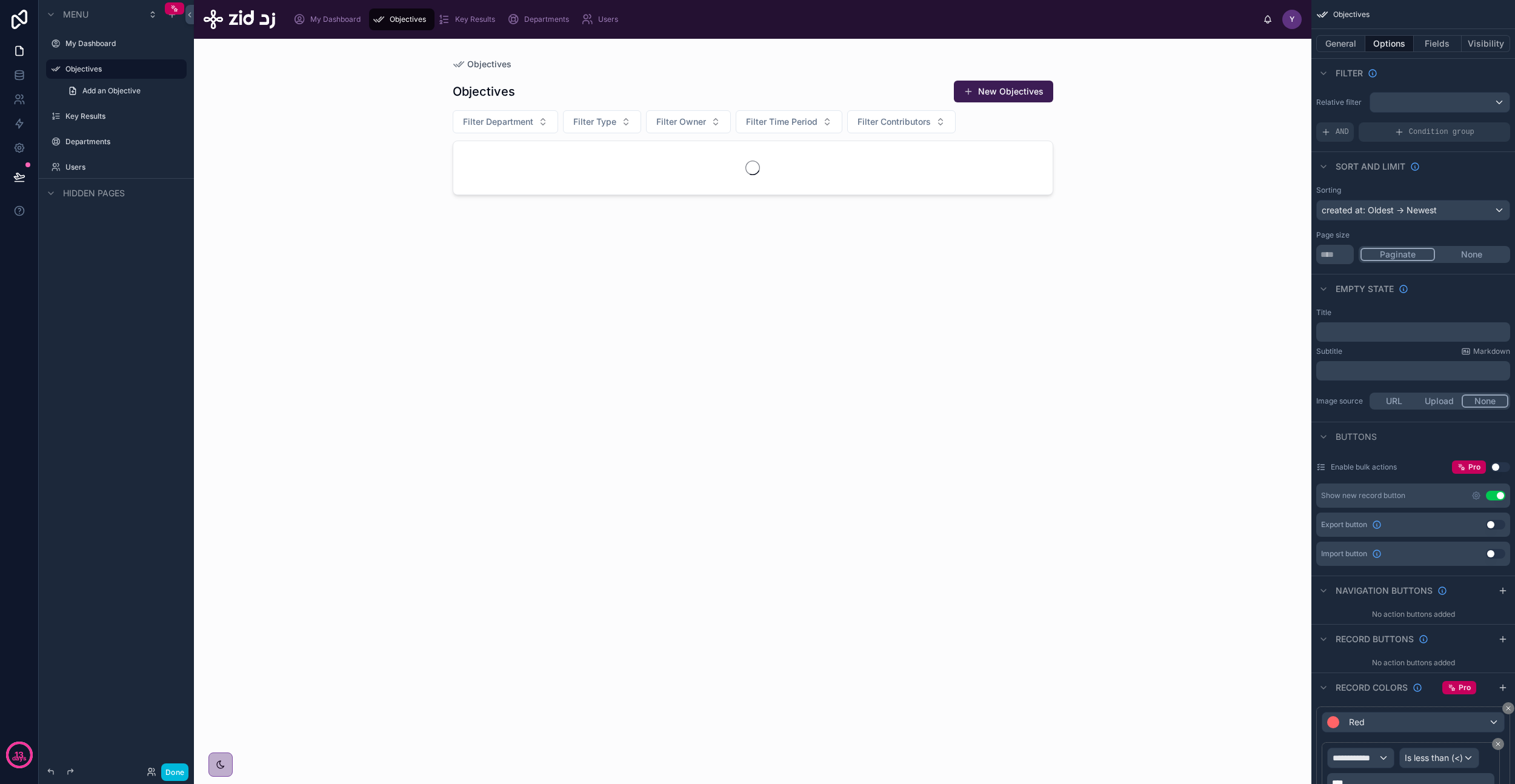
click at [1443, 231] on div "Page size" at bounding box center [1414, 234] width 194 height 9
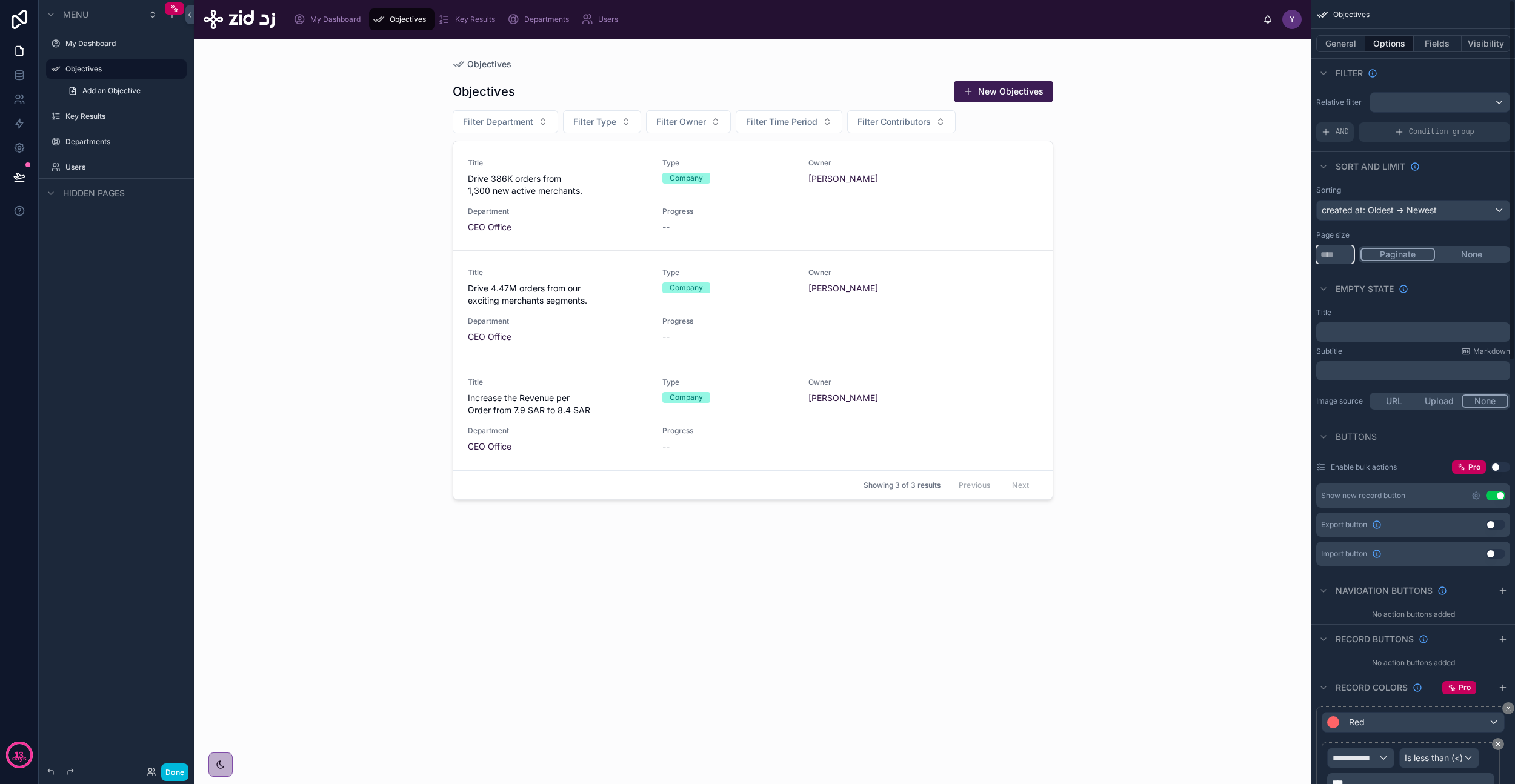
click at [1334, 256] on input "**" at bounding box center [1335, 254] width 38 height 19
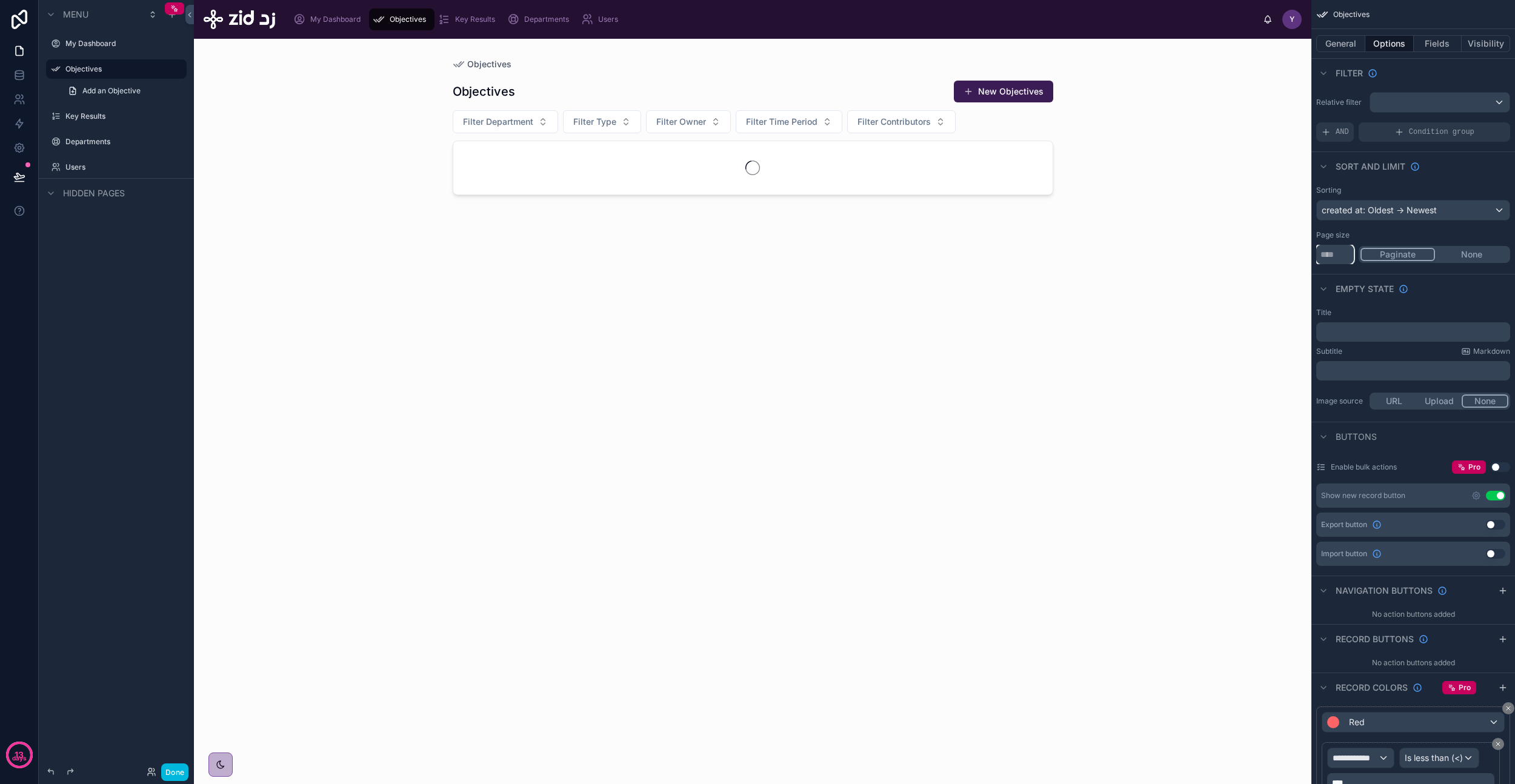
type input "**"
click at [1445, 232] on div "Page size" at bounding box center [1414, 234] width 194 height 9
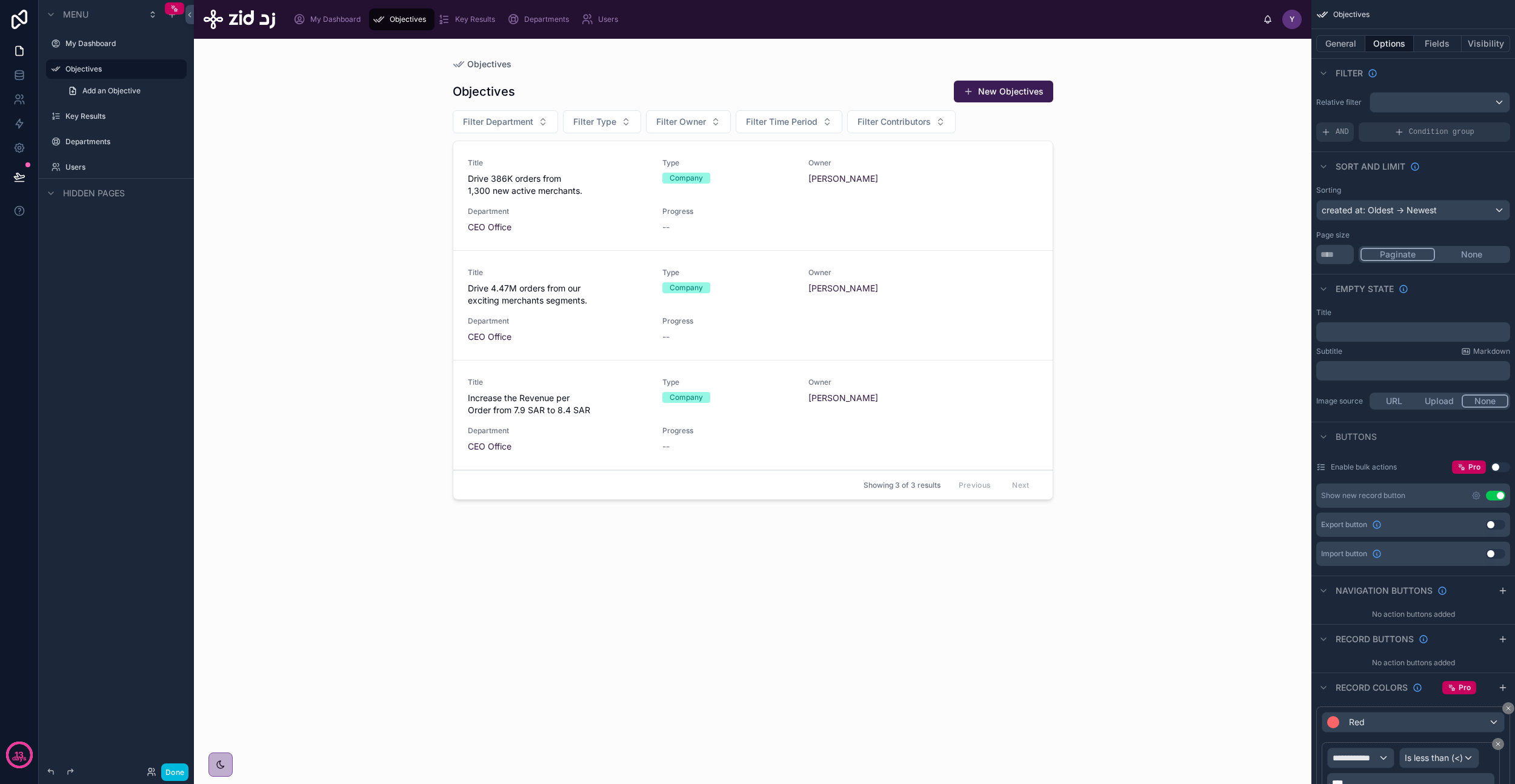
click at [1373, 339] on div "﻿" at bounding box center [1414, 331] width 194 height 19
click at [1377, 332] on p "﻿" at bounding box center [1414, 331] width 186 height 9
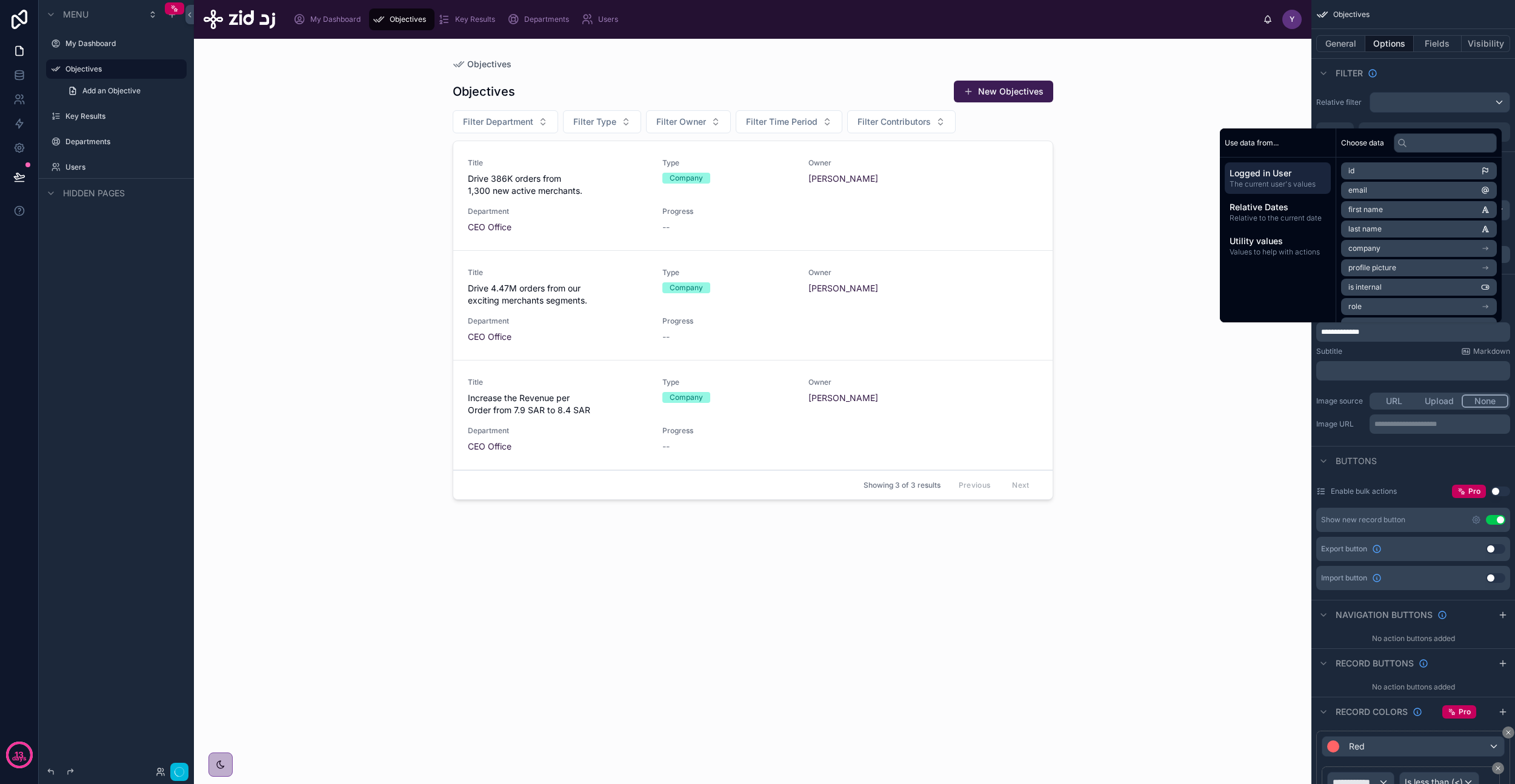
click at [1389, 354] on div "Subtitle Markdown" at bounding box center [1414, 351] width 194 height 9
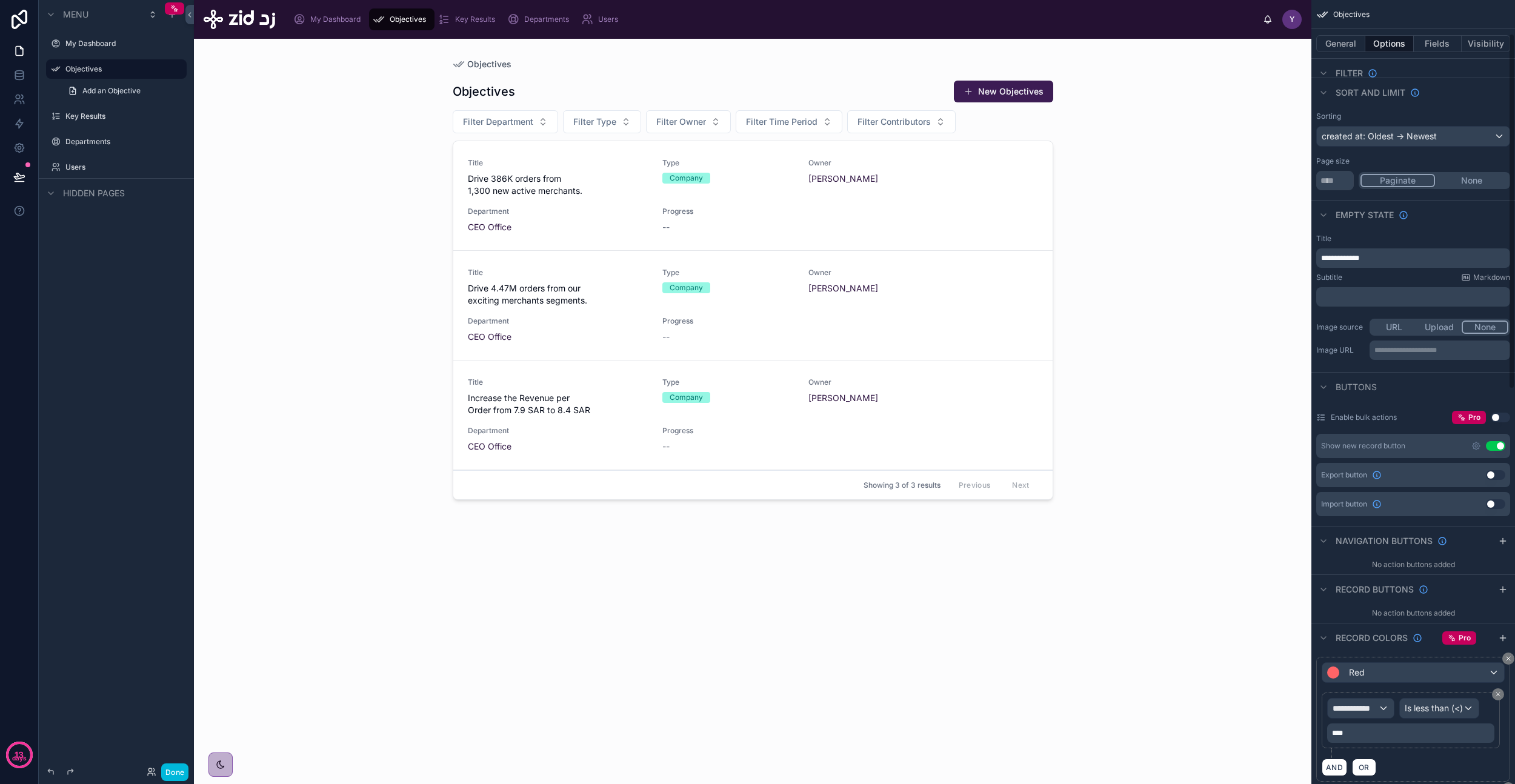
scroll to position [74, 0]
click at [1476, 445] on icon "scrollable content" at bounding box center [1476, 444] width 9 height 9
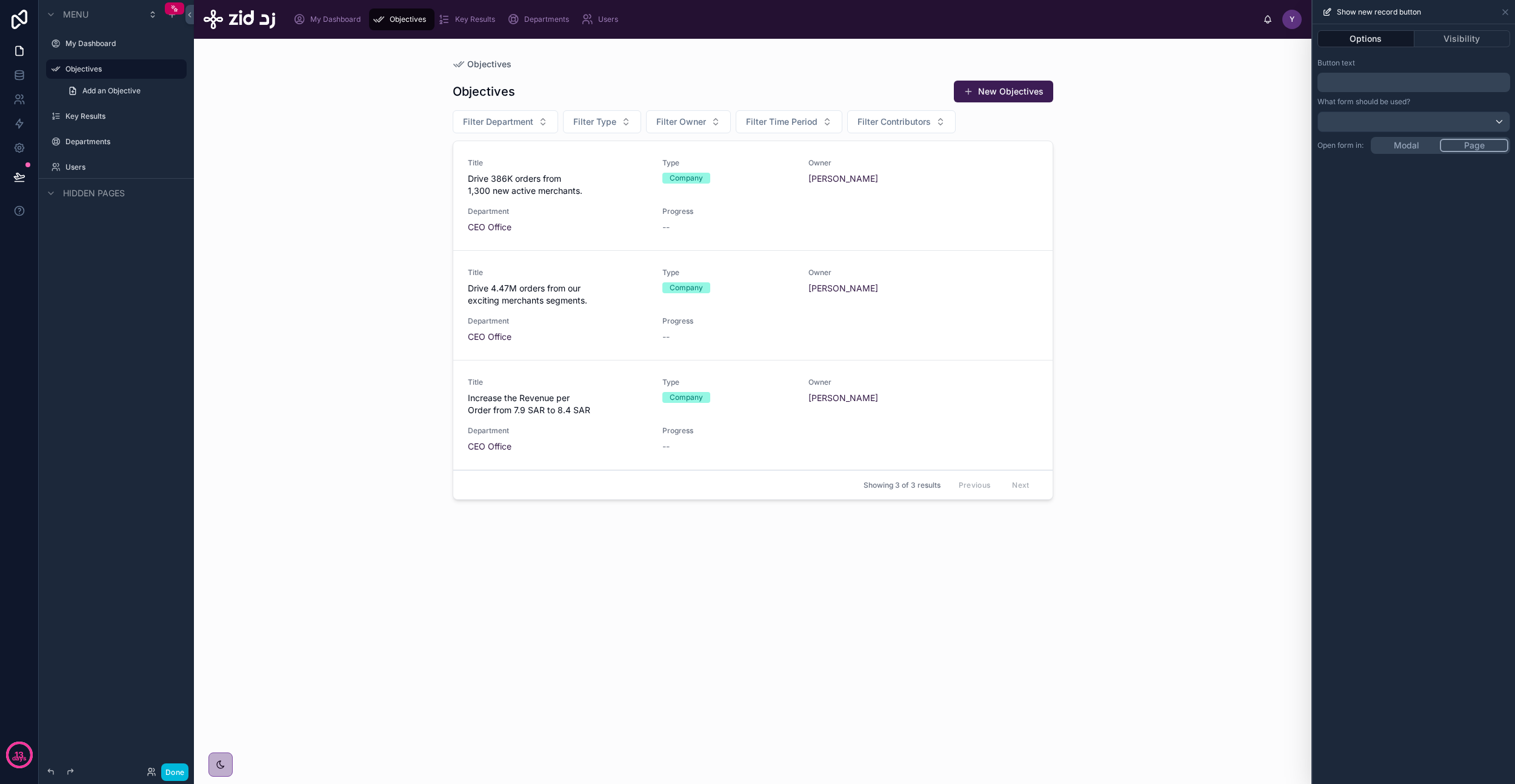
click at [1464, 35] on button "Visibility" at bounding box center [1463, 39] width 96 height 17
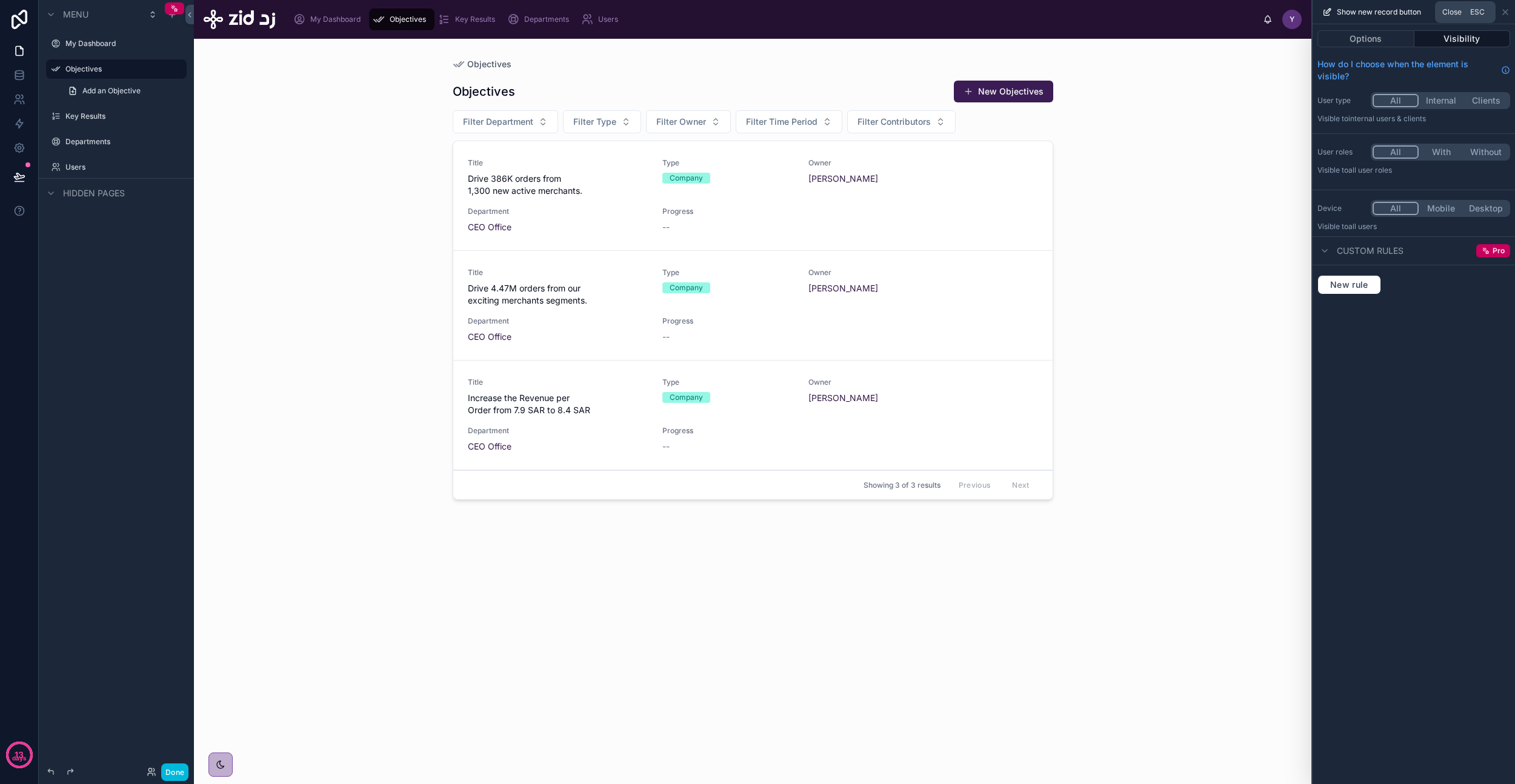
click at [1506, 12] on icon at bounding box center [1506, 12] width 5 height 5
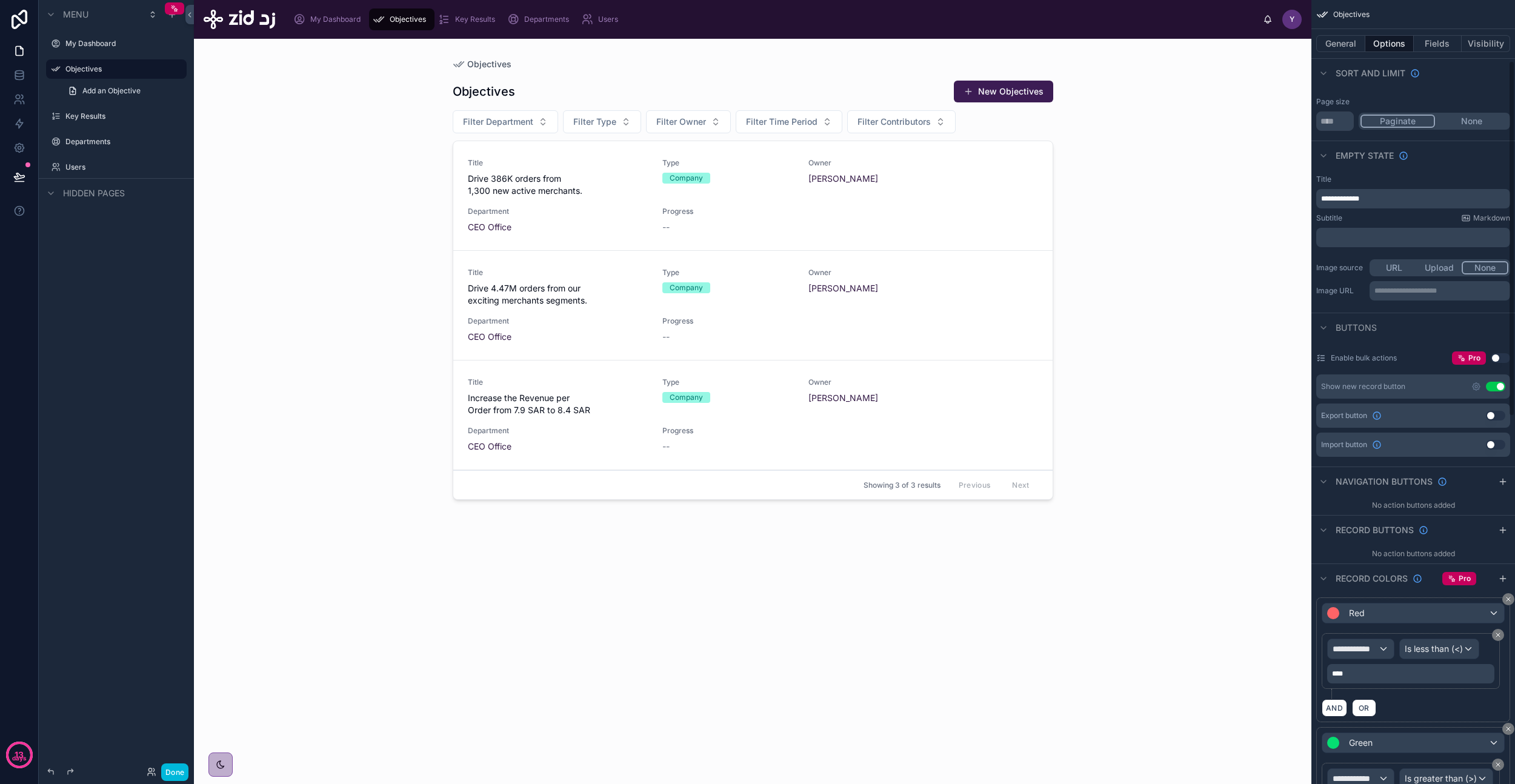
scroll to position [134, 0]
click at [1503, 480] on icon "scrollable content" at bounding box center [1503, 481] width 0 height 5
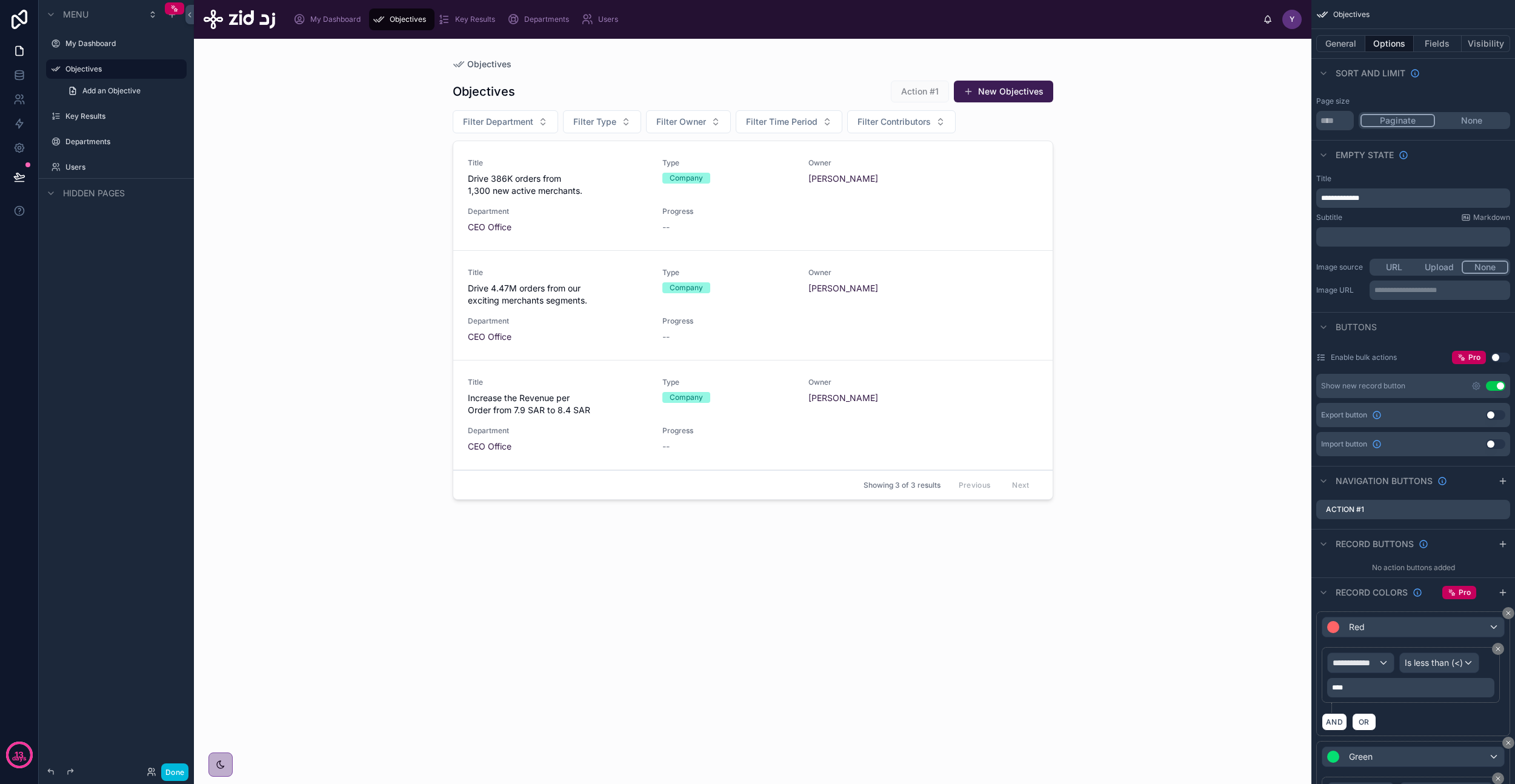
click at [0, 0] on icon "scrollable content" at bounding box center [0, 0] width 0 height 0
click at [1479, 488] on icon at bounding box center [1481, 488] width 7 height 0
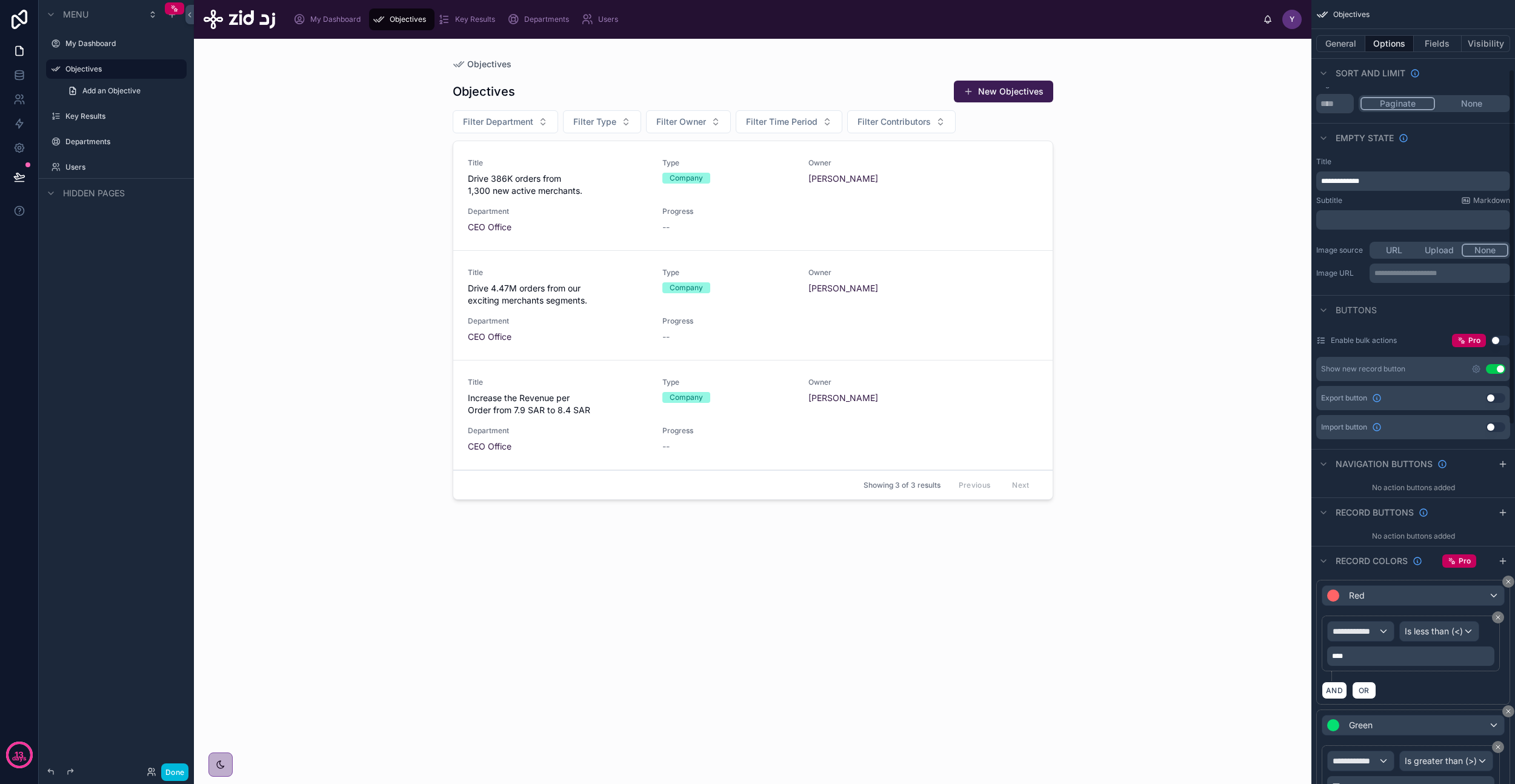
scroll to position [153, 0]
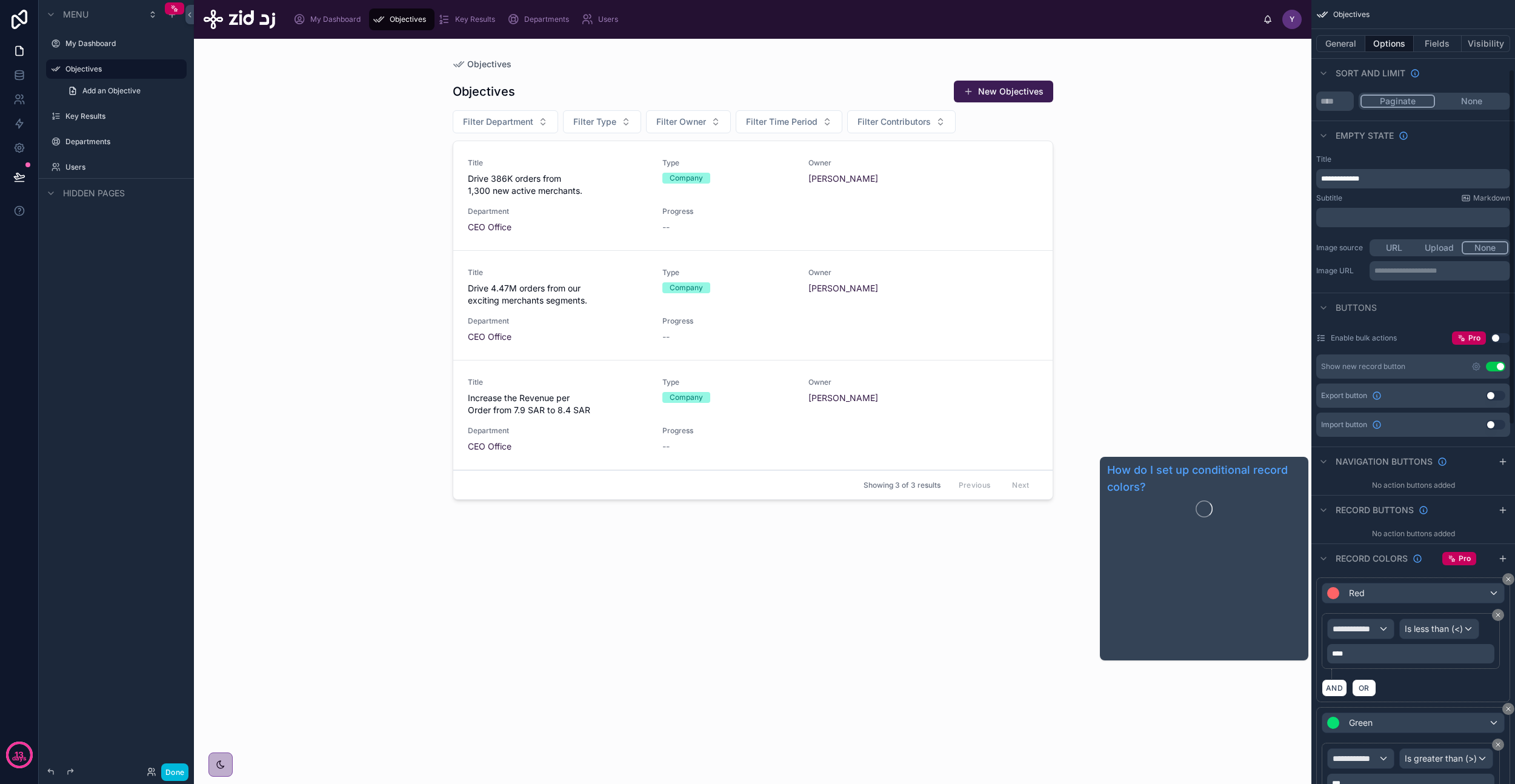
click at [1357, 558] on span "Record colors" at bounding box center [1372, 558] width 73 height 12
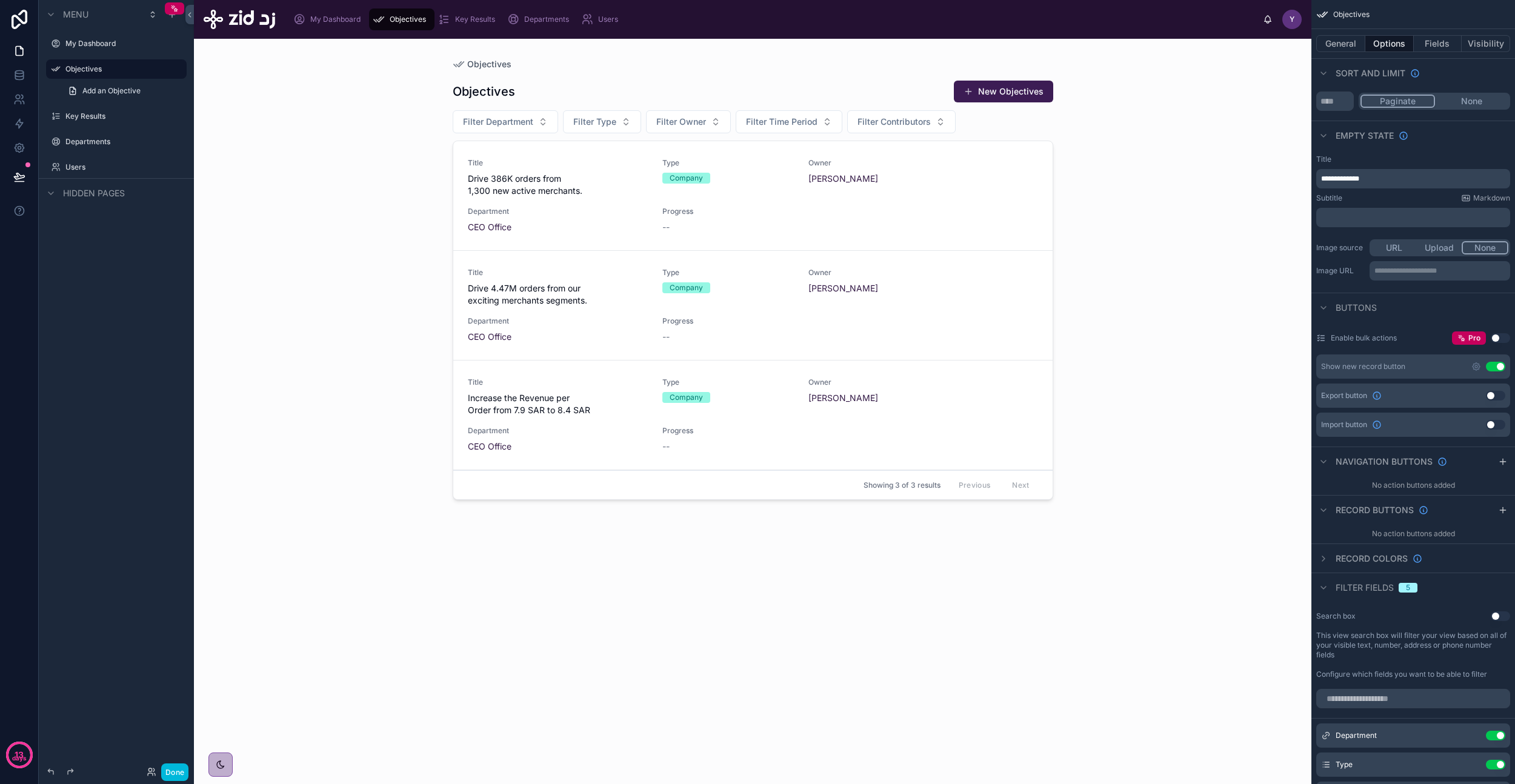
click at [1357, 587] on span "Filter fields" at bounding box center [1365, 588] width 58 height 12
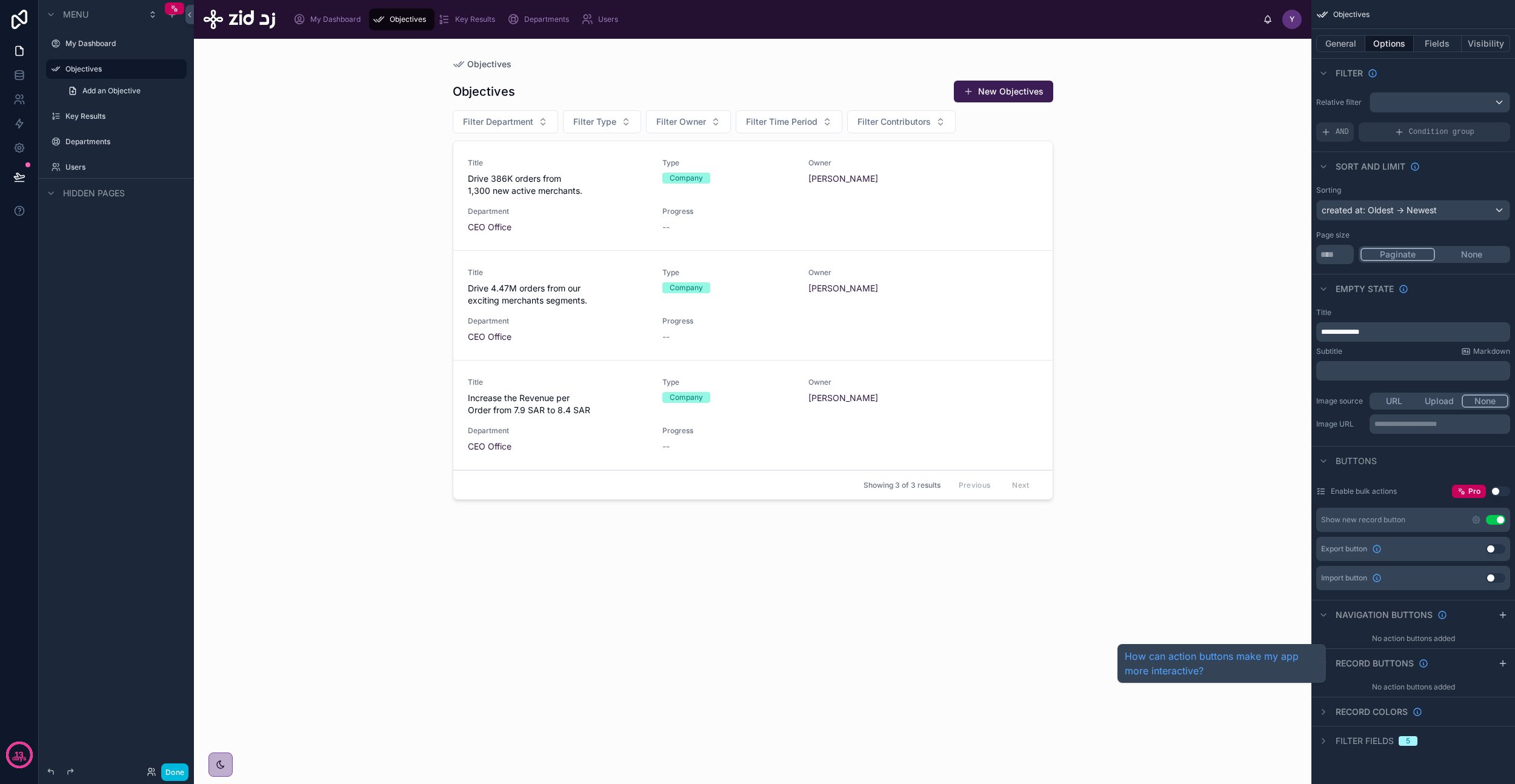
click at [1350, 658] on span "Record buttons" at bounding box center [1375, 663] width 78 height 12
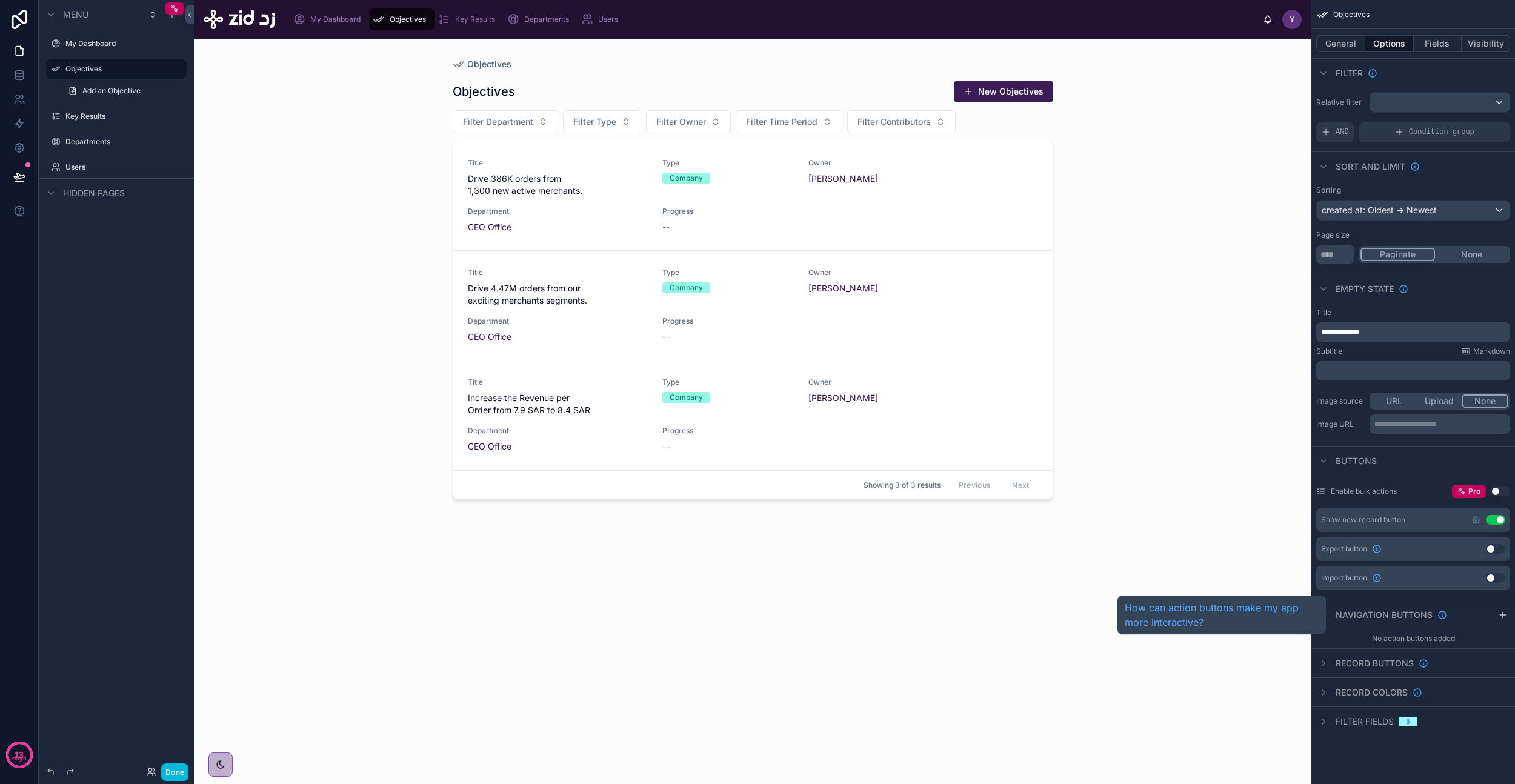
click at [1361, 610] on span "Navigation buttons" at bounding box center [1384, 615] width 97 height 12
click at [1361, 460] on span "Buttons" at bounding box center [1356, 461] width 41 height 12
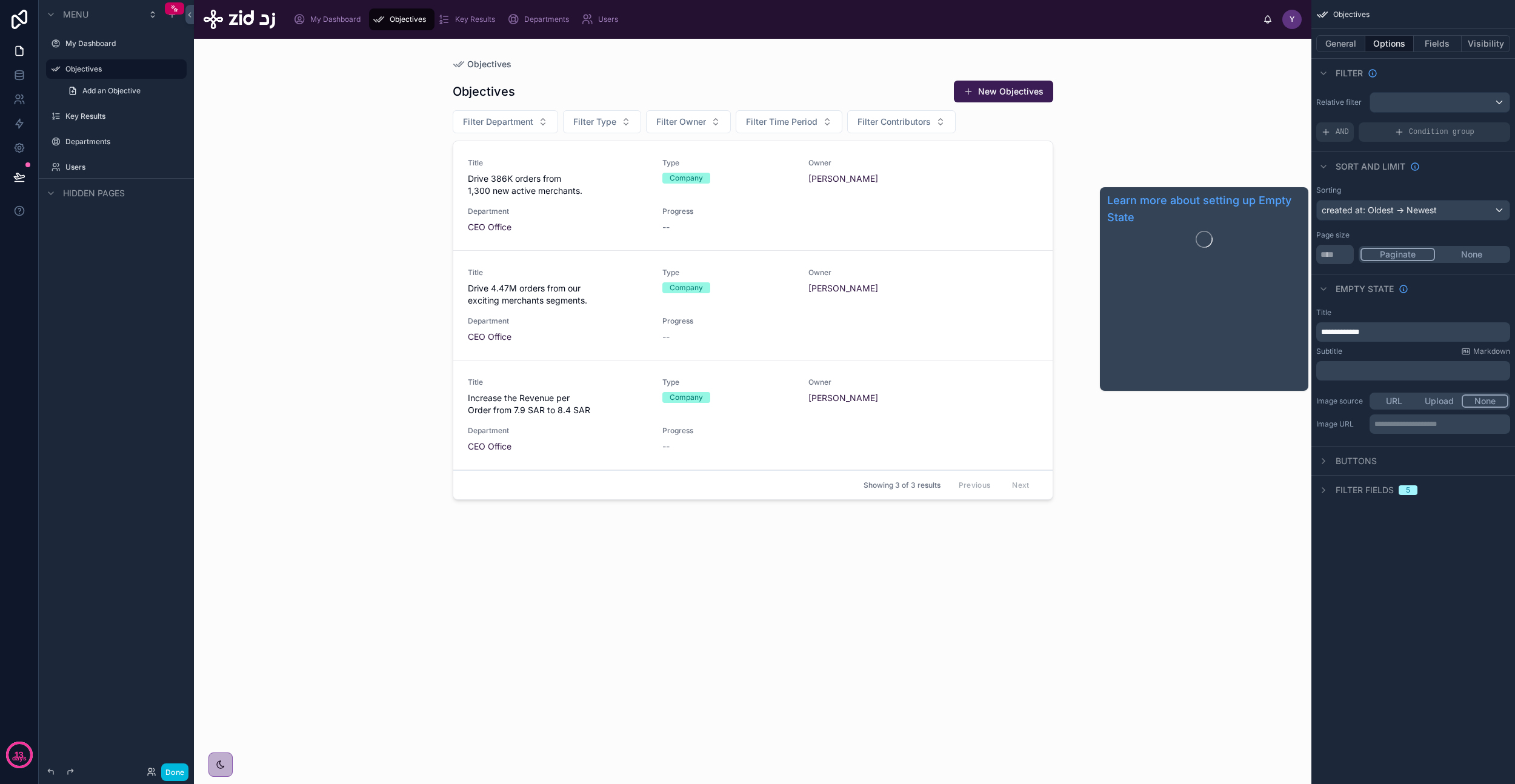
click at [1361, 287] on span "Empty state" at bounding box center [1365, 289] width 58 height 12
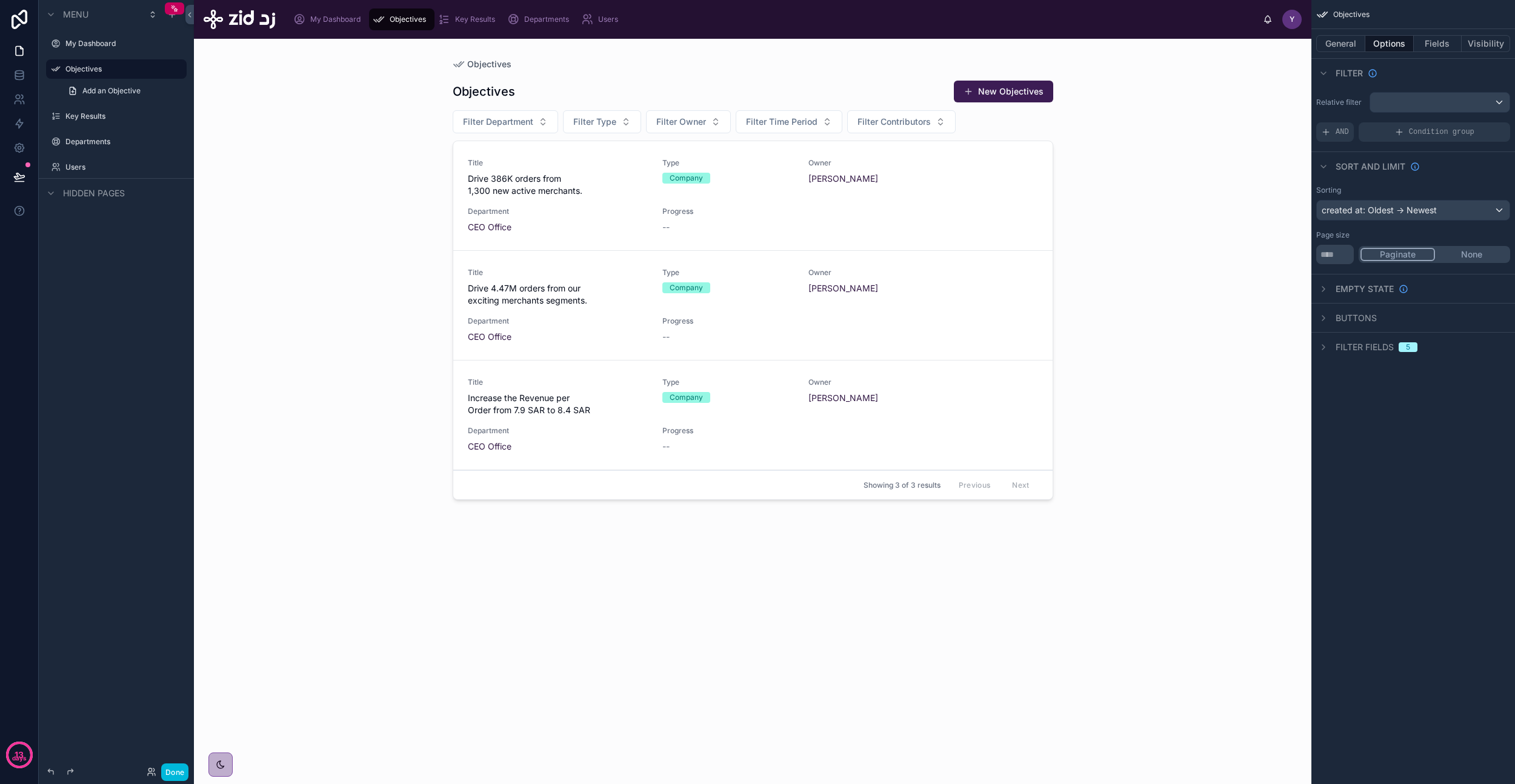
click at [1363, 169] on span "Sort And Limit" at bounding box center [1371, 166] width 70 height 12
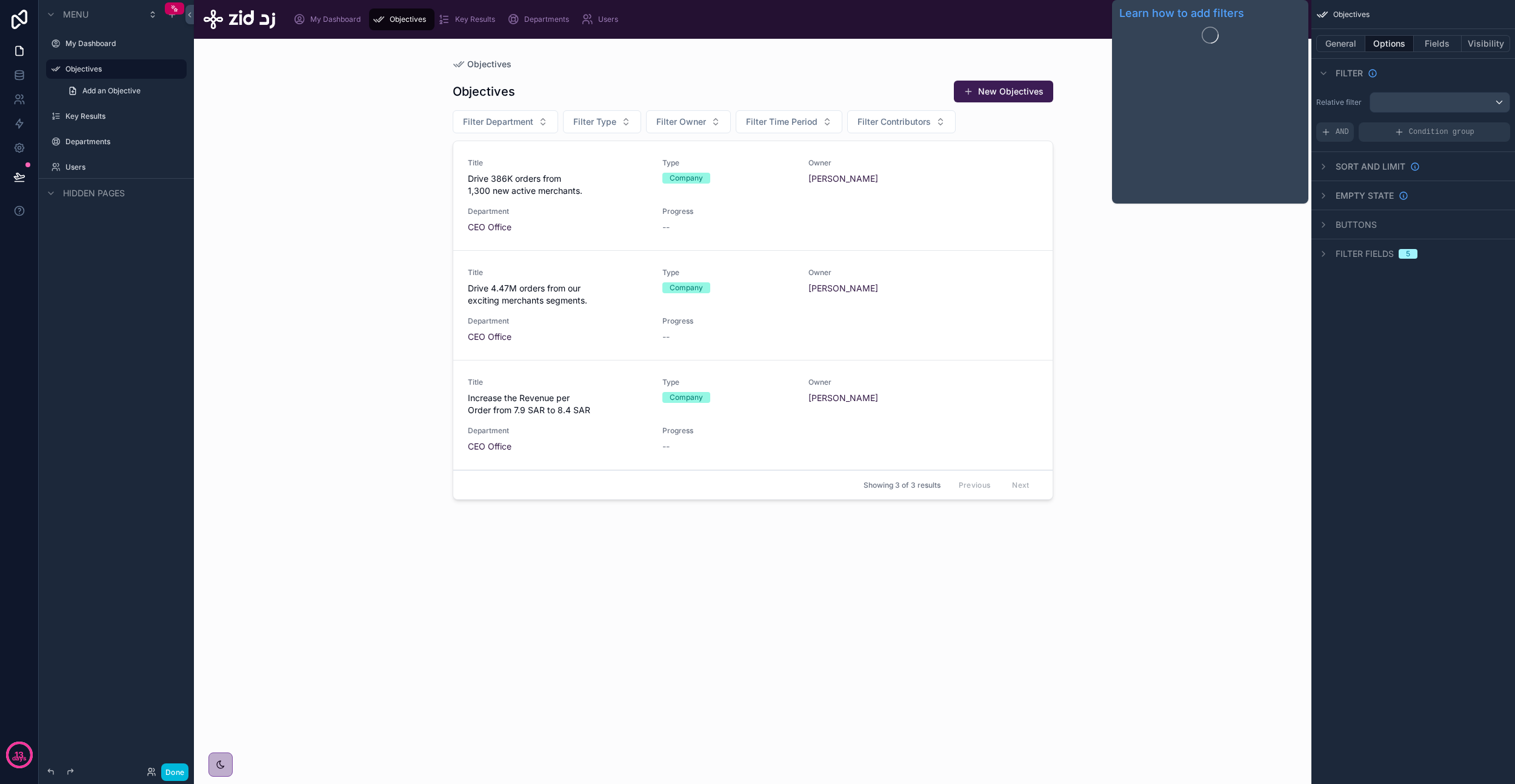
click at [1349, 73] on span "Filter" at bounding box center [1350, 73] width 27 height 12
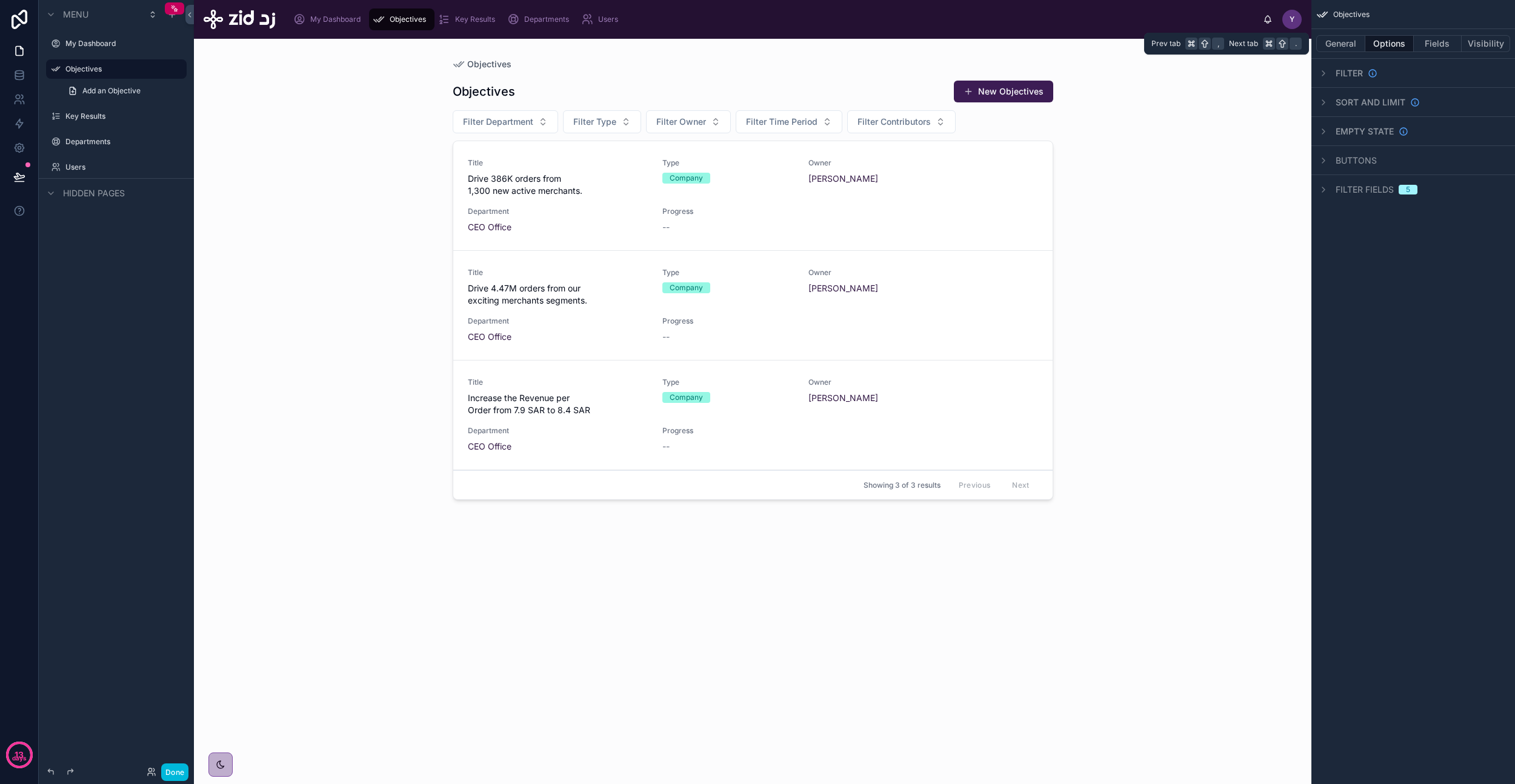
click at [1429, 46] on button "Fields" at bounding box center [1437, 44] width 48 height 17
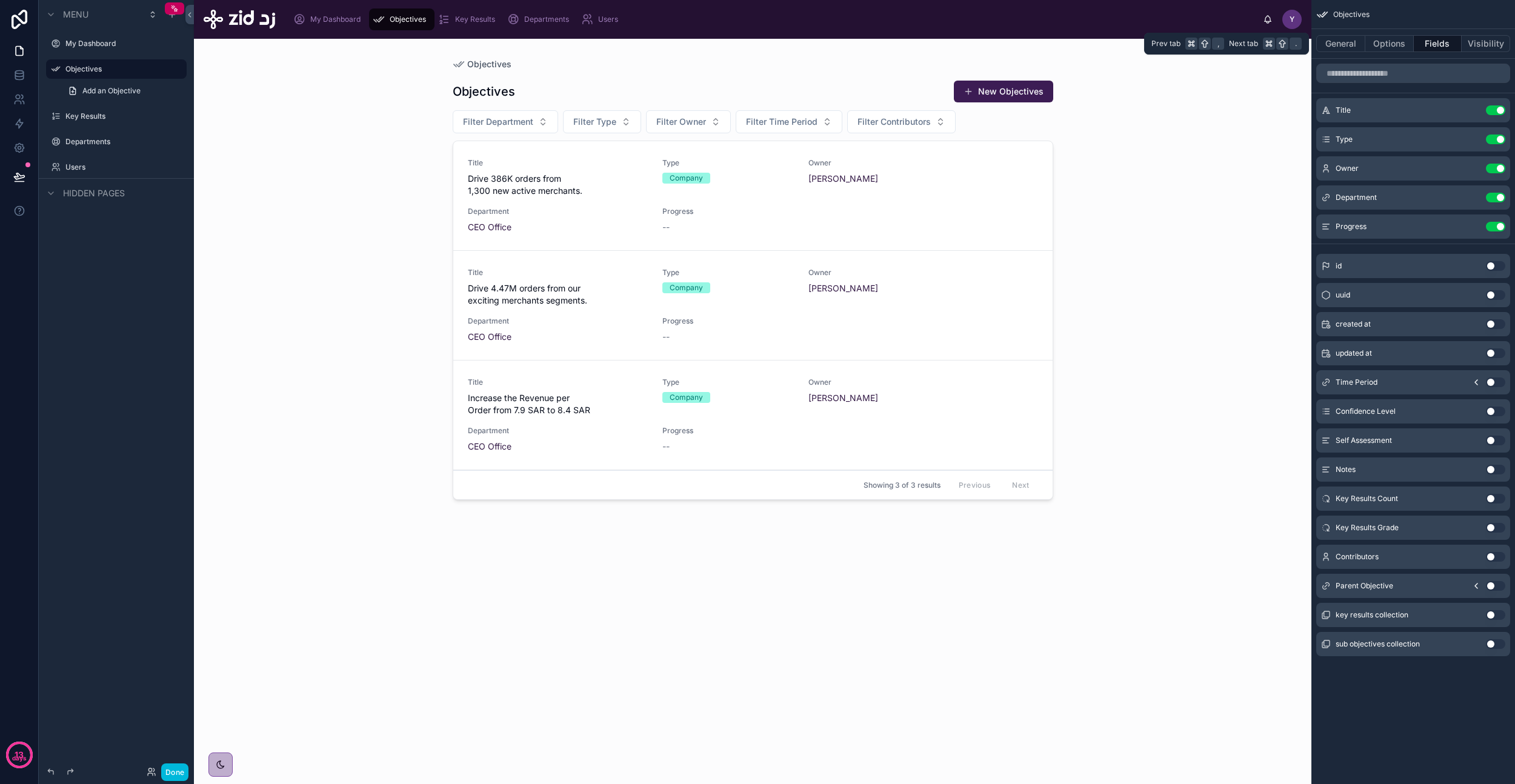
click at [1491, 43] on button "Visibility" at bounding box center [1485, 44] width 48 height 17
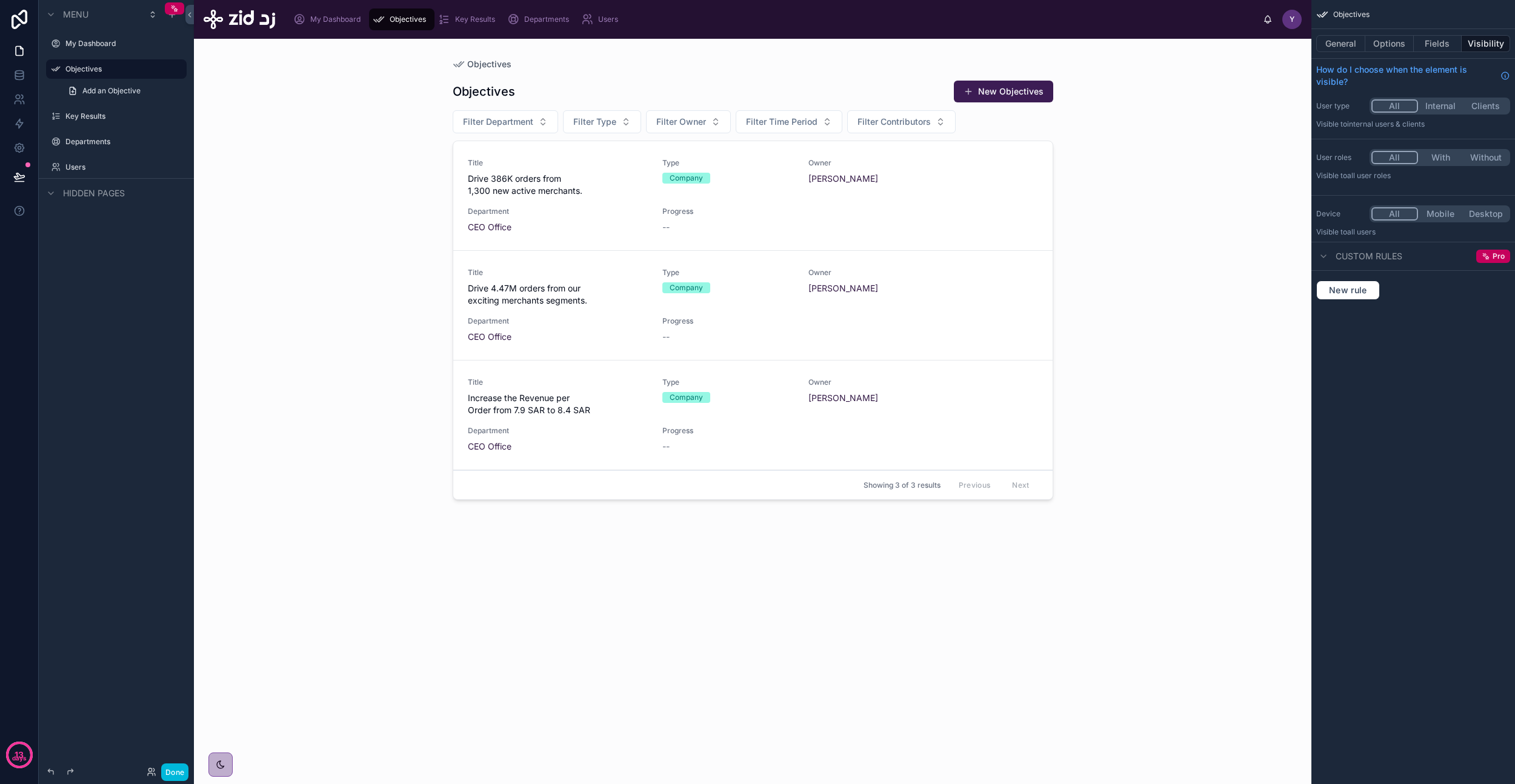
click at [347, 169] on div "Objectives Objectives New Objectives Filter Department Filter Type Filter Owner…" at bounding box center [752, 411] width 1118 height 745
click at [332, 234] on div "Objectives Objectives New Objectives Filter Department Filter Type Filter Owner…" at bounding box center [752, 411] width 1118 height 745
click at [525, 183] on div at bounding box center [752, 404] width 620 height 731
click at [534, 188] on span "Drive 386K orders from 1,300 new active merchants." at bounding box center [558, 185] width 181 height 24
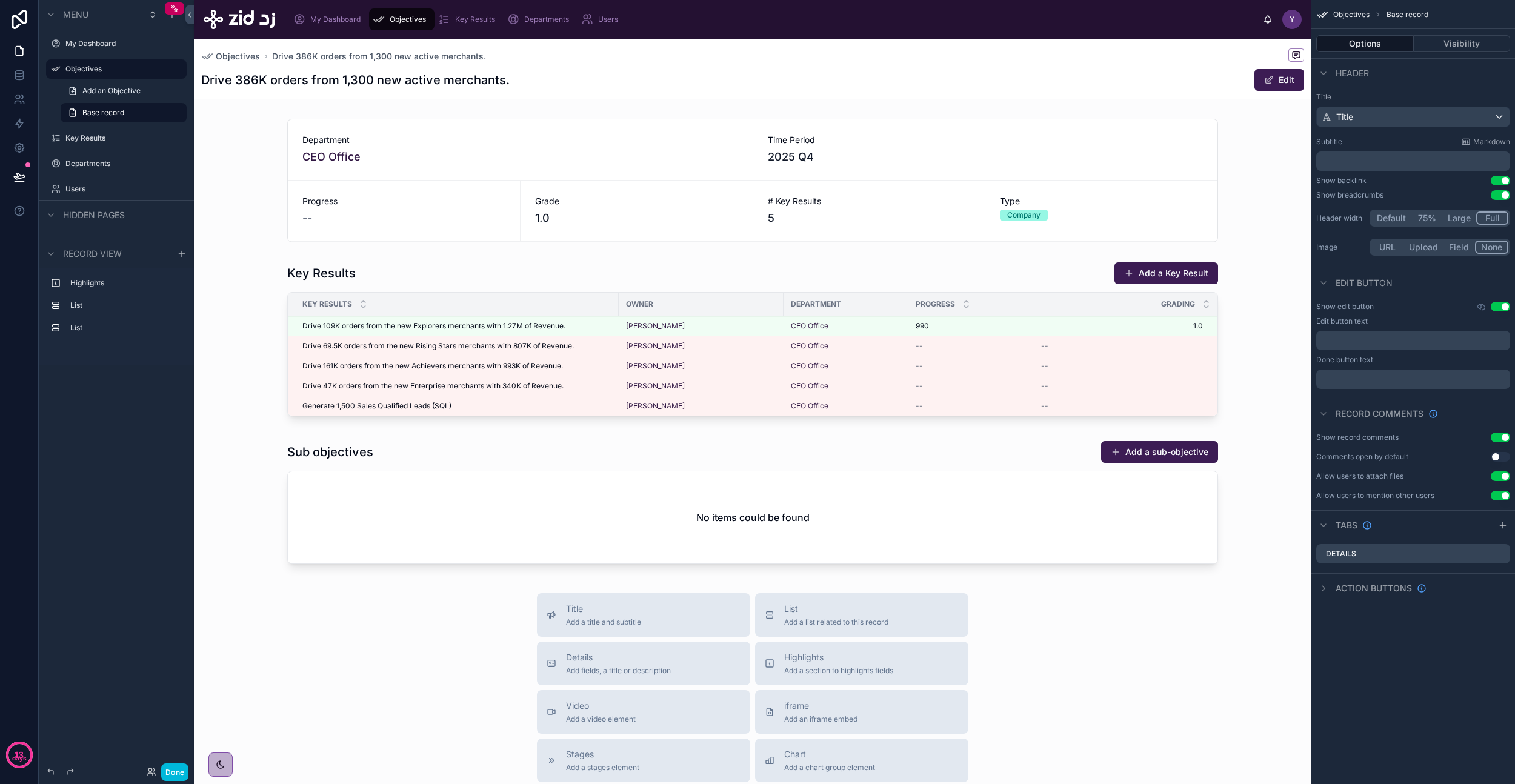
click at [245, 51] on span "Objectives" at bounding box center [238, 56] width 44 height 12
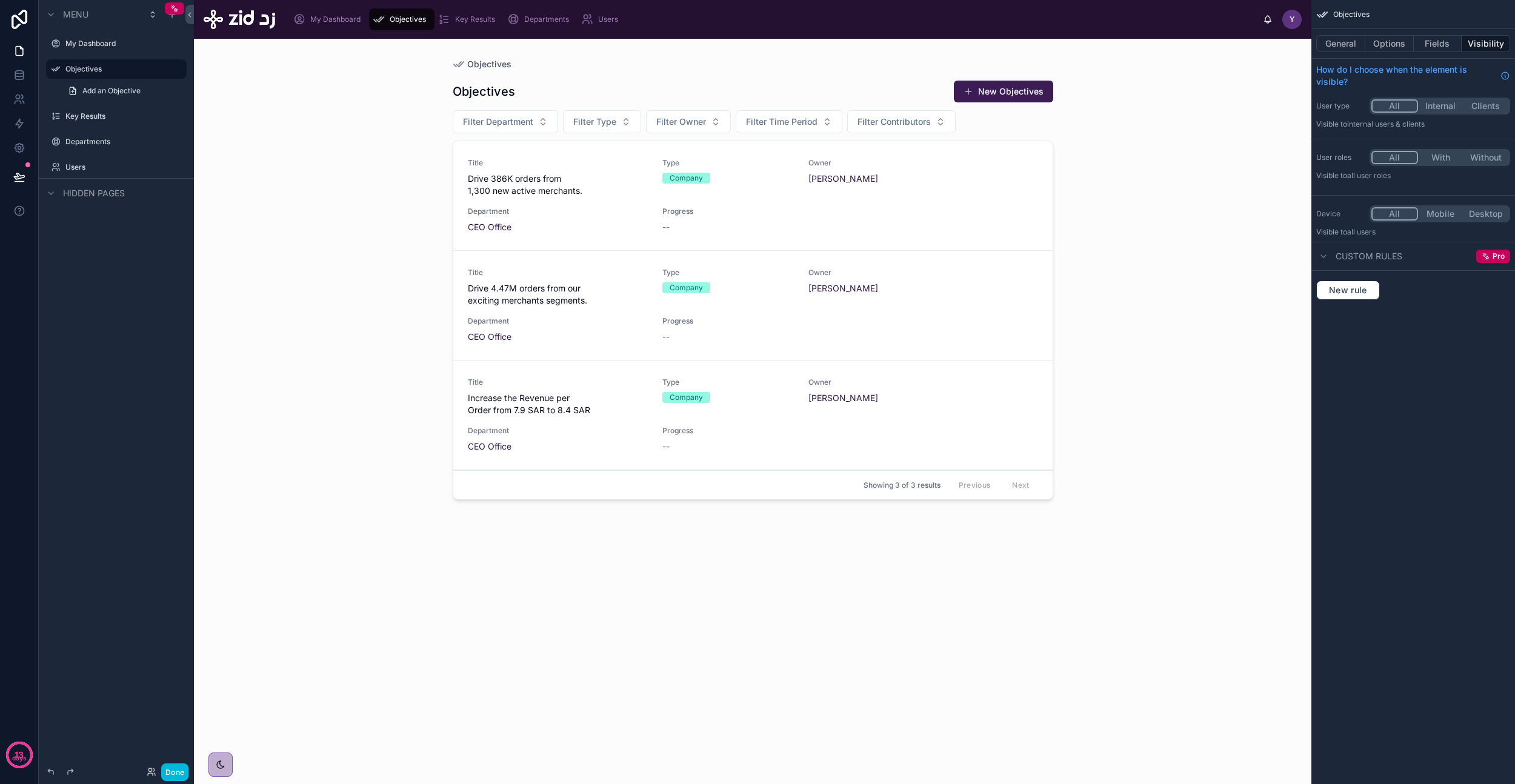
click at [976, 96] on button "New Objectives" at bounding box center [1004, 92] width 100 height 22
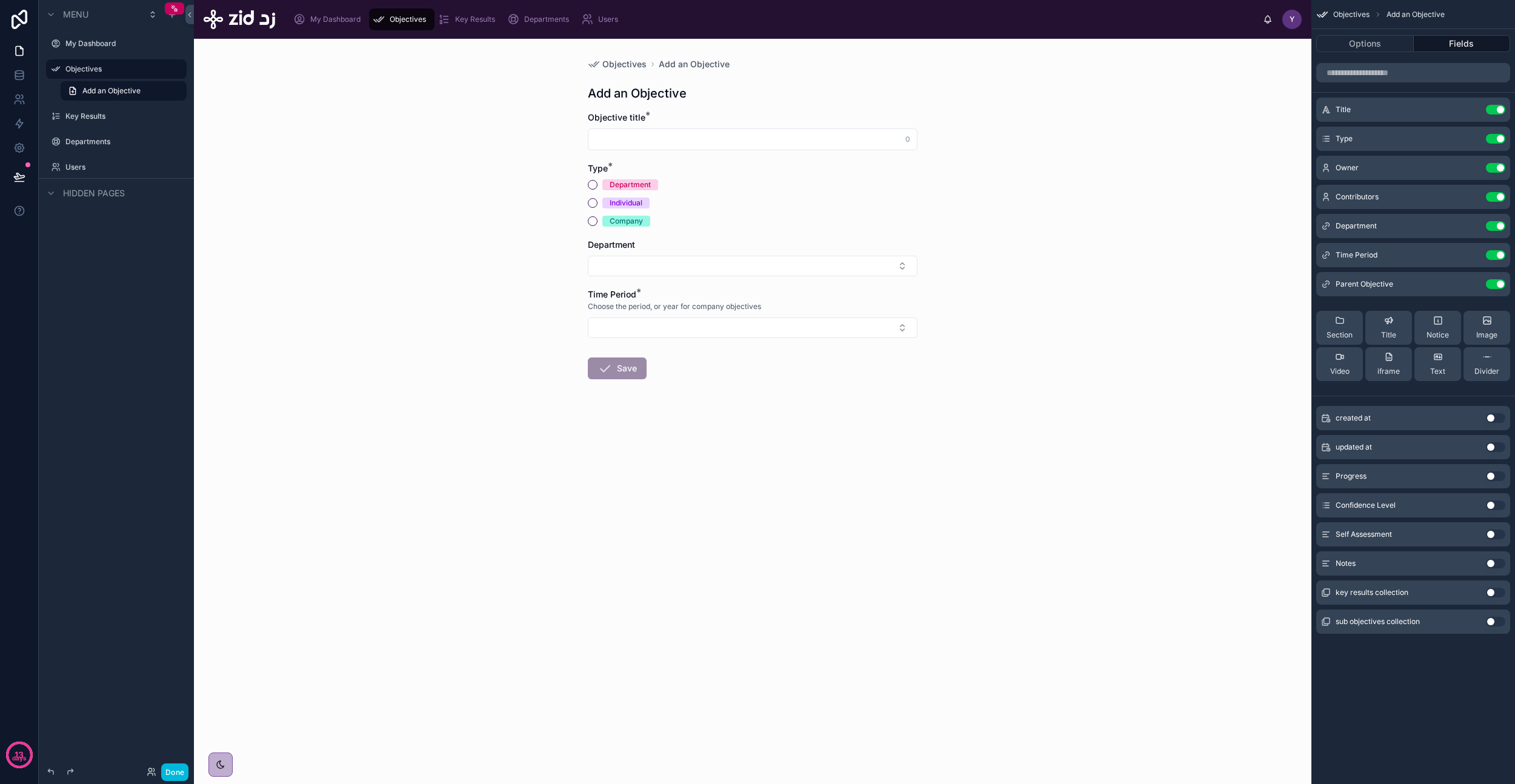
click at [655, 146] on input "text" at bounding box center [752, 139] width 328 height 17
click at [615, 205] on div "Individual" at bounding box center [626, 202] width 33 height 11
click at [597, 205] on button "Individual" at bounding box center [592, 202] width 9 height 9
click at [621, 269] on button "Select Button" at bounding box center [752, 266] width 330 height 20
click at [578, 286] on div "Objectives Add an Objective Add an Objective Objective title * 0 Type * Departm…" at bounding box center [752, 298] width 349 height 518
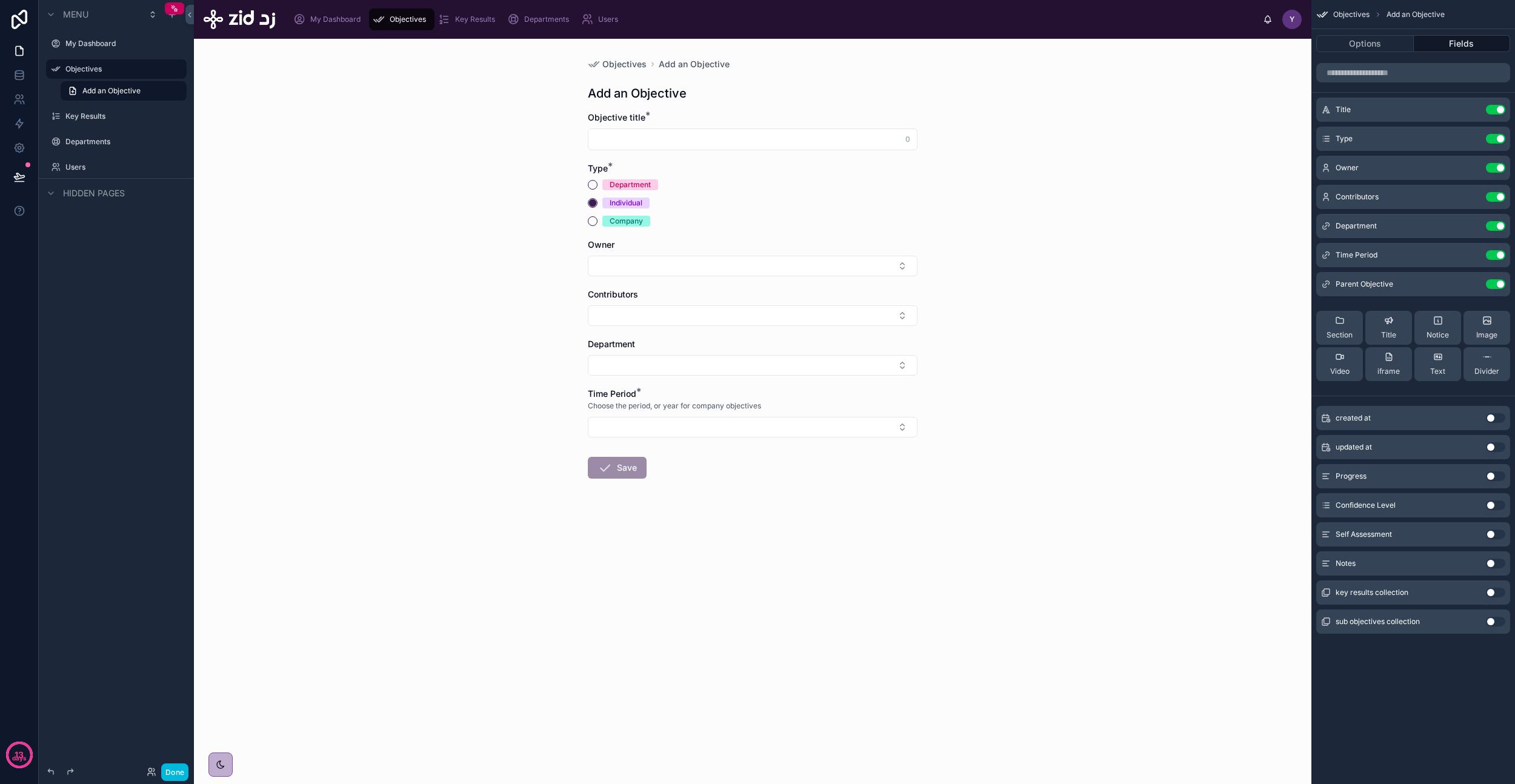
click at [607, 318] on button "Select Button" at bounding box center [752, 315] width 330 height 20
click at [553, 300] on div "Objectives Add an Objective Add an Objective Objective title * 0 Type * Departm…" at bounding box center [752, 411] width 1118 height 745
click at [175, 770] on button "Done" at bounding box center [175, 771] width 27 height 18
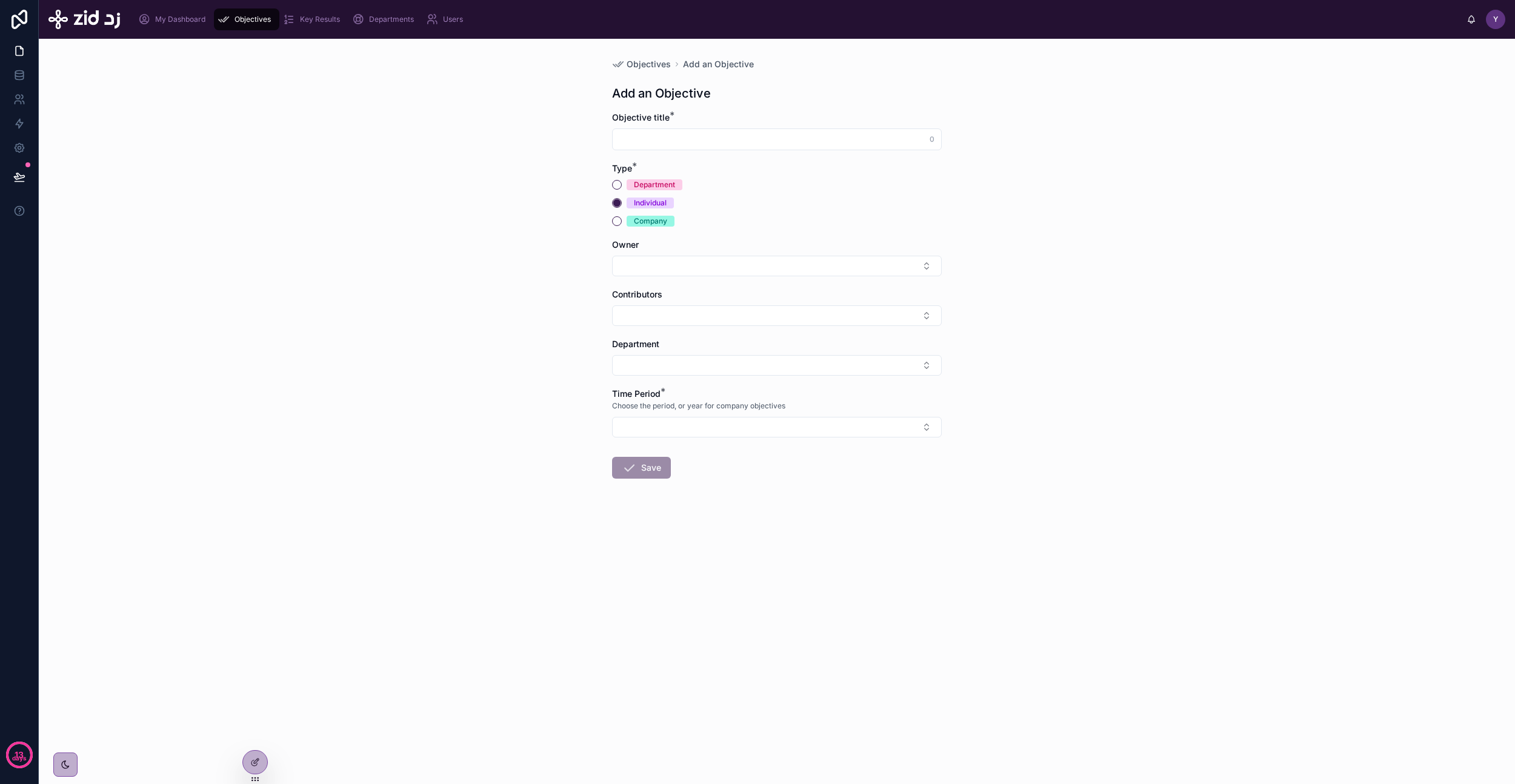
click at [260, 762] on div at bounding box center [255, 761] width 24 height 23
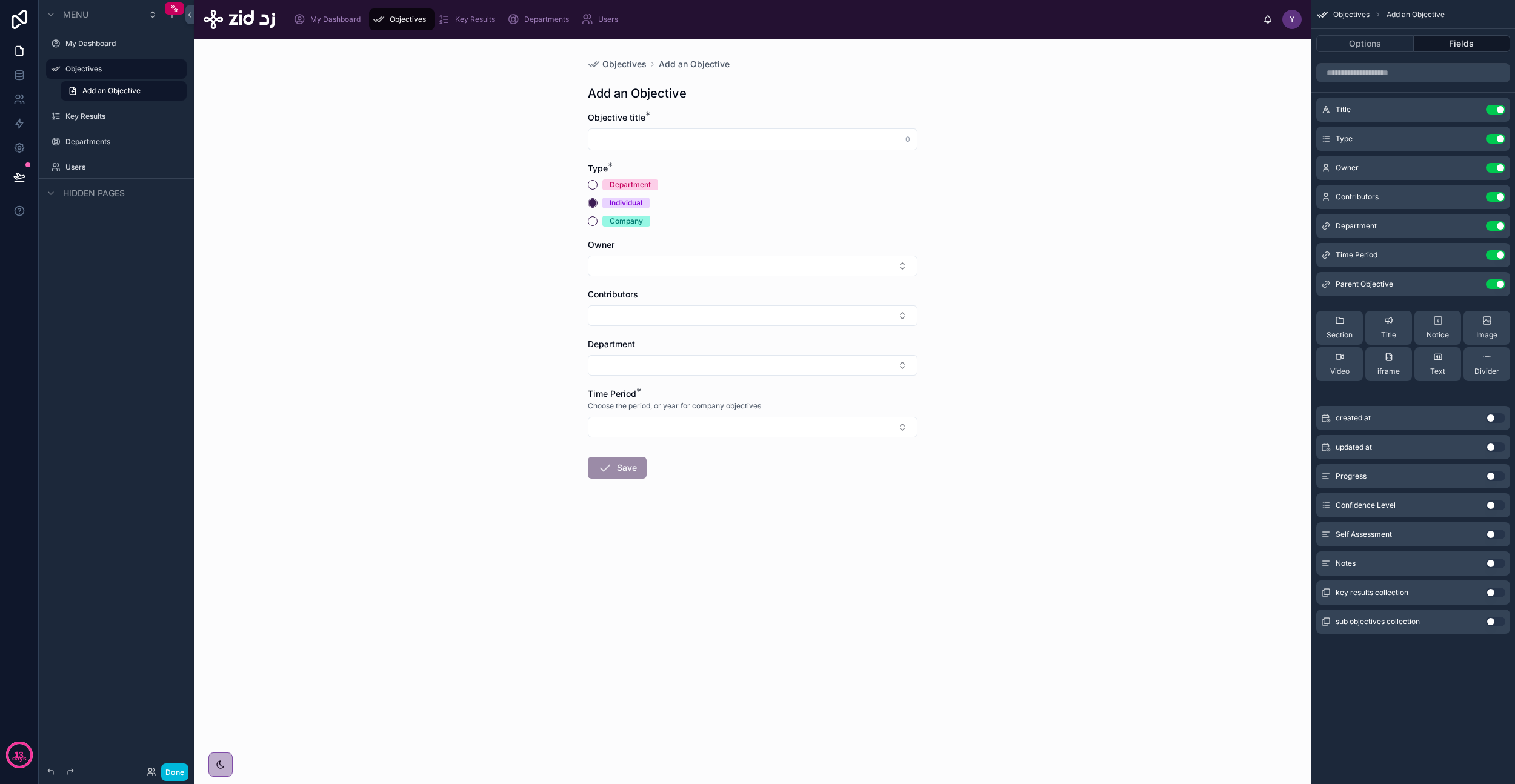
click at [752, 294] on div "Contributors" at bounding box center [752, 294] width 330 height 12
click at [607, 292] on span "Contributors" at bounding box center [613, 294] width 51 height 10
click at [0, 0] on icon "scrollable content" at bounding box center [0, 0] width 0 height 0
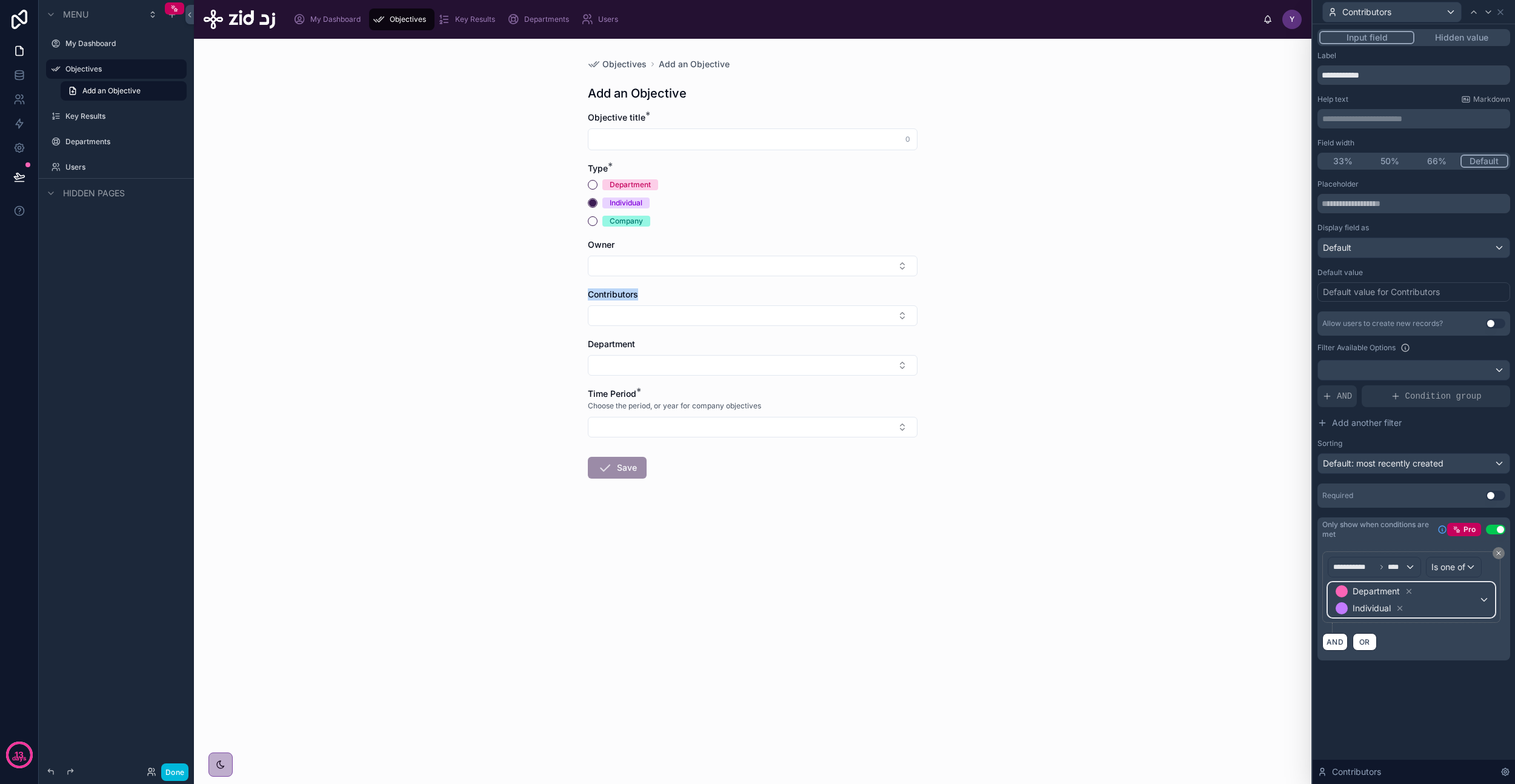
click at [1446, 600] on span "Department Individual" at bounding box center [1406, 599] width 145 height 34
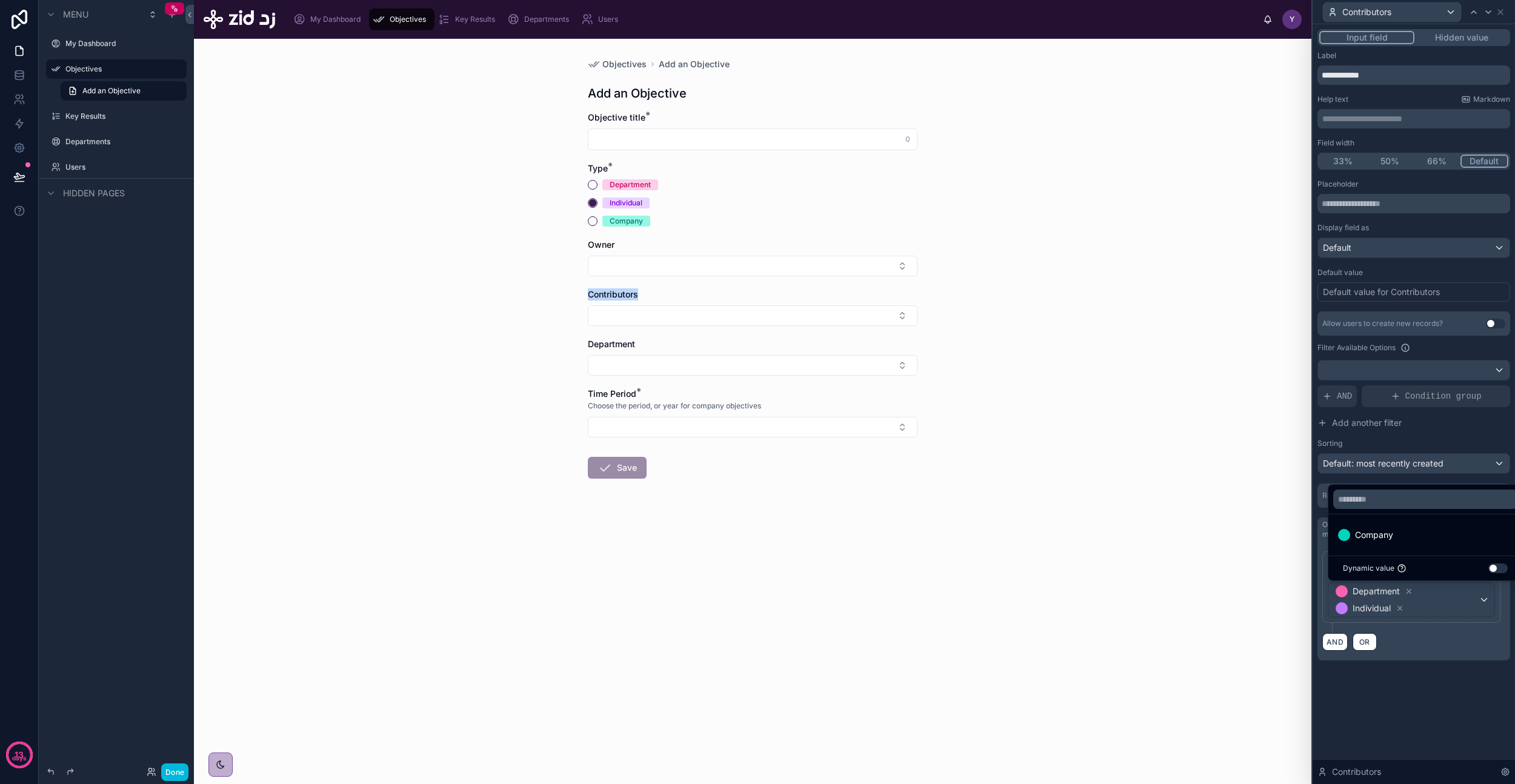
click at [1379, 536] on span "Company" at bounding box center [1374, 534] width 38 height 14
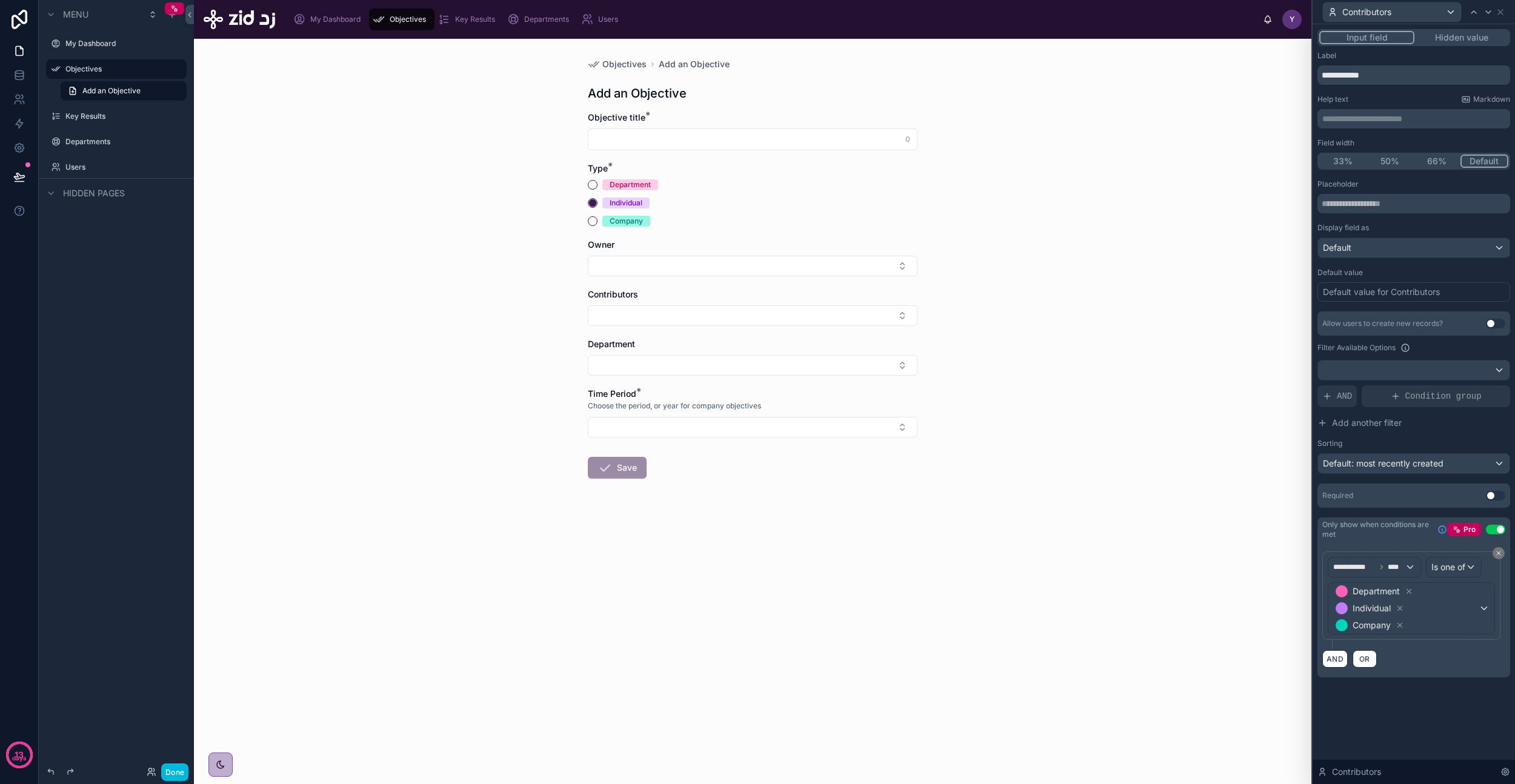
click at [1400, 606] on icon at bounding box center [1400, 608] width 8 height 8
click at [180, 767] on button "Done" at bounding box center [175, 771] width 27 height 18
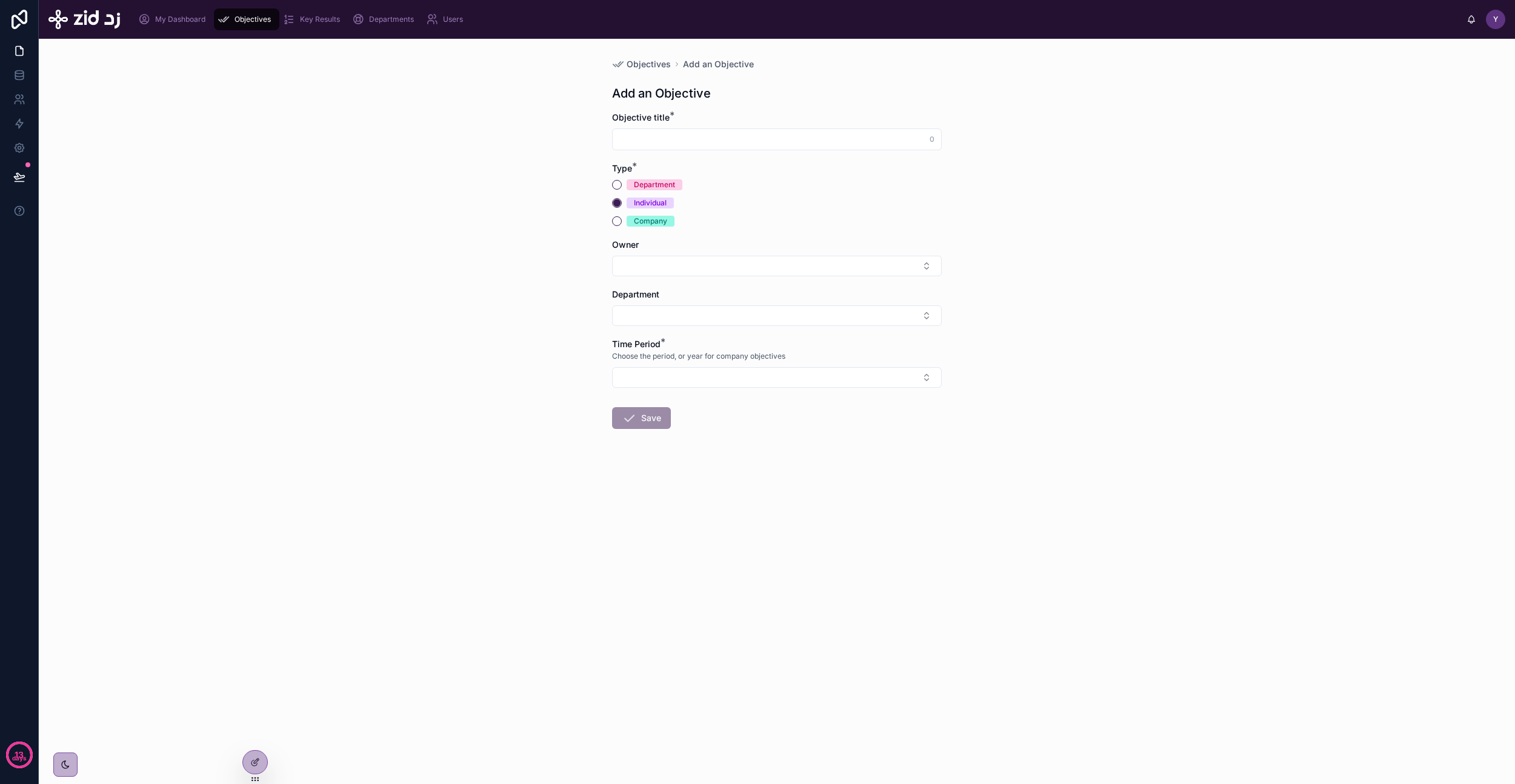
click at [655, 180] on div "Department" at bounding box center [655, 185] width 41 height 11
click at [622, 180] on button "Department" at bounding box center [617, 184] width 9 height 9
click at [654, 204] on div "Individual" at bounding box center [650, 202] width 33 height 11
click at [622, 204] on button "Individual" at bounding box center [617, 202] width 9 height 9
click at [653, 221] on div "Company" at bounding box center [651, 221] width 34 height 11
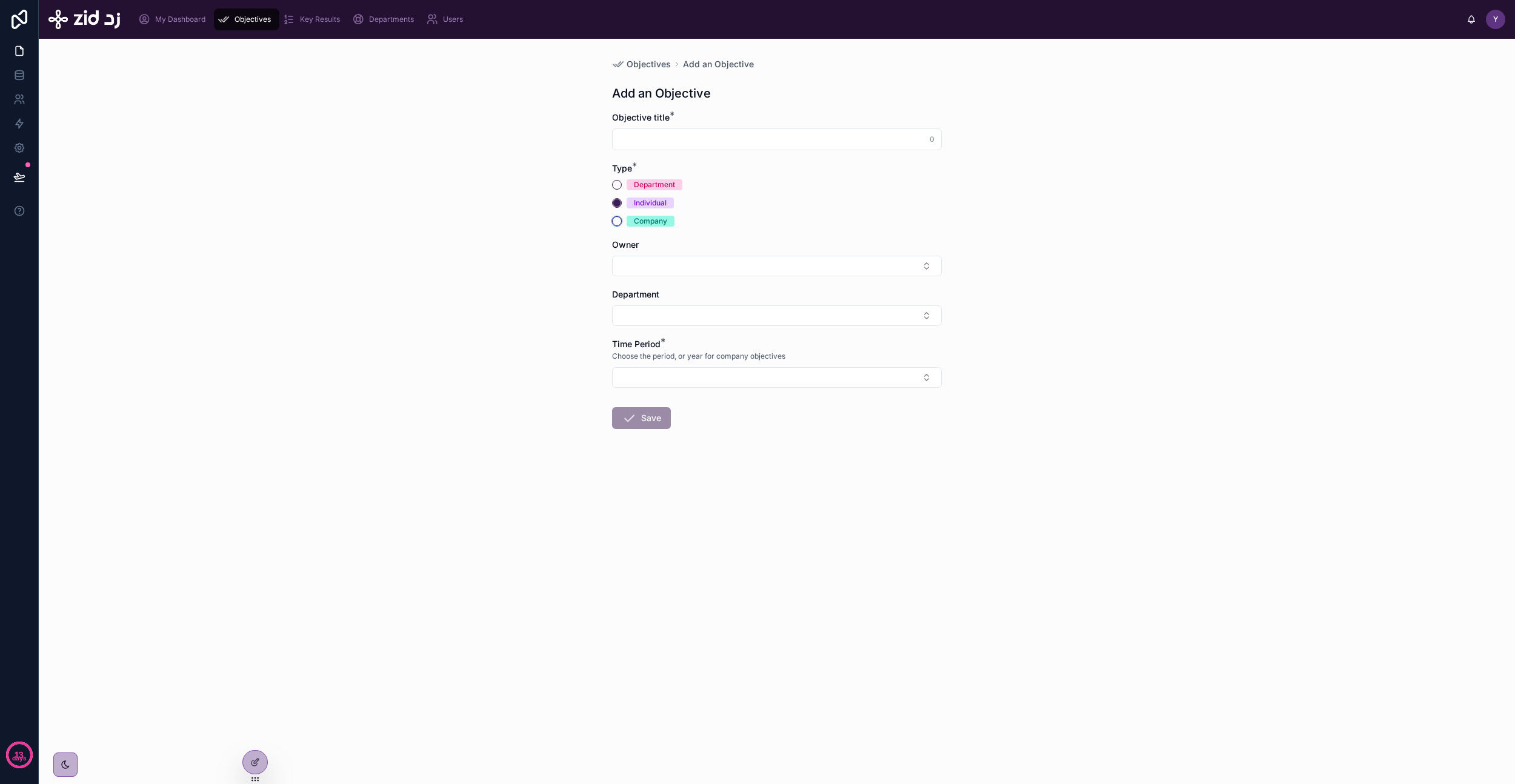
click at [622, 221] on button "Company" at bounding box center [617, 221] width 9 height 9
click at [651, 271] on button "Select Button" at bounding box center [777, 266] width 330 height 20
click at [550, 309] on div "Objectives Add an Objective Add an Objective Objective title * 0 Type * Departm…" at bounding box center [777, 411] width 1476 height 745
click at [639, 315] on button "Select Button" at bounding box center [777, 315] width 330 height 20
click at [558, 347] on div "Objectives Add an Objective Add an Objective Objective title * 0 Type * Departm…" at bounding box center [777, 411] width 1476 height 745
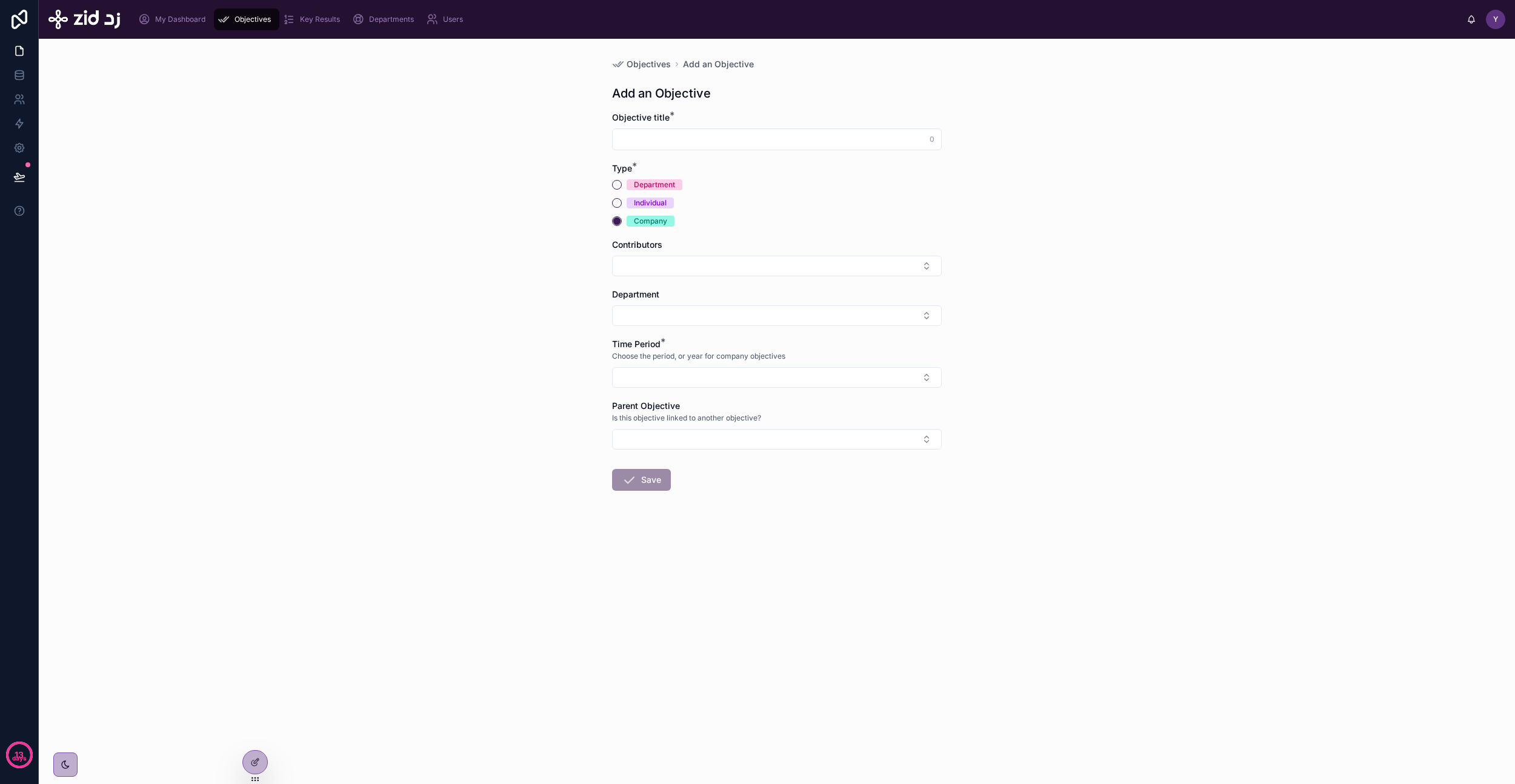
click at [640, 378] on button "Select Button" at bounding box center [777, 377] width 330 height 20
click at [581, 408] on div "Objectives Add an Objective Add an Objective Objective title * 0 Type * Departm…" at bounding box center [777, 411] width 1476 height 745
click at [19, 71] on icon at bounding box center [19, 75] width 12 height 12
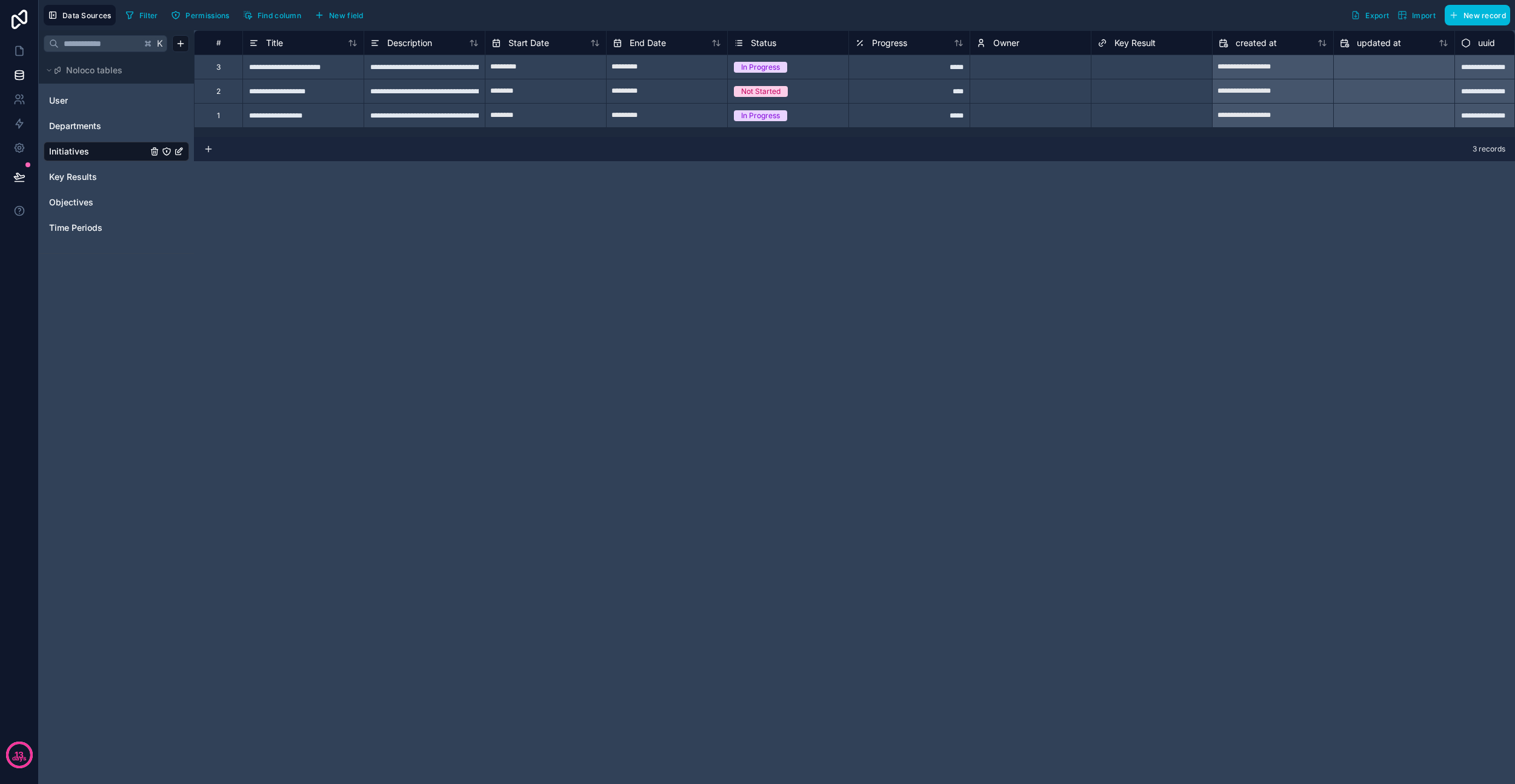
click at [85, 231] on span "Time Periods" at bounding box center [75, 228] width 53 height 12
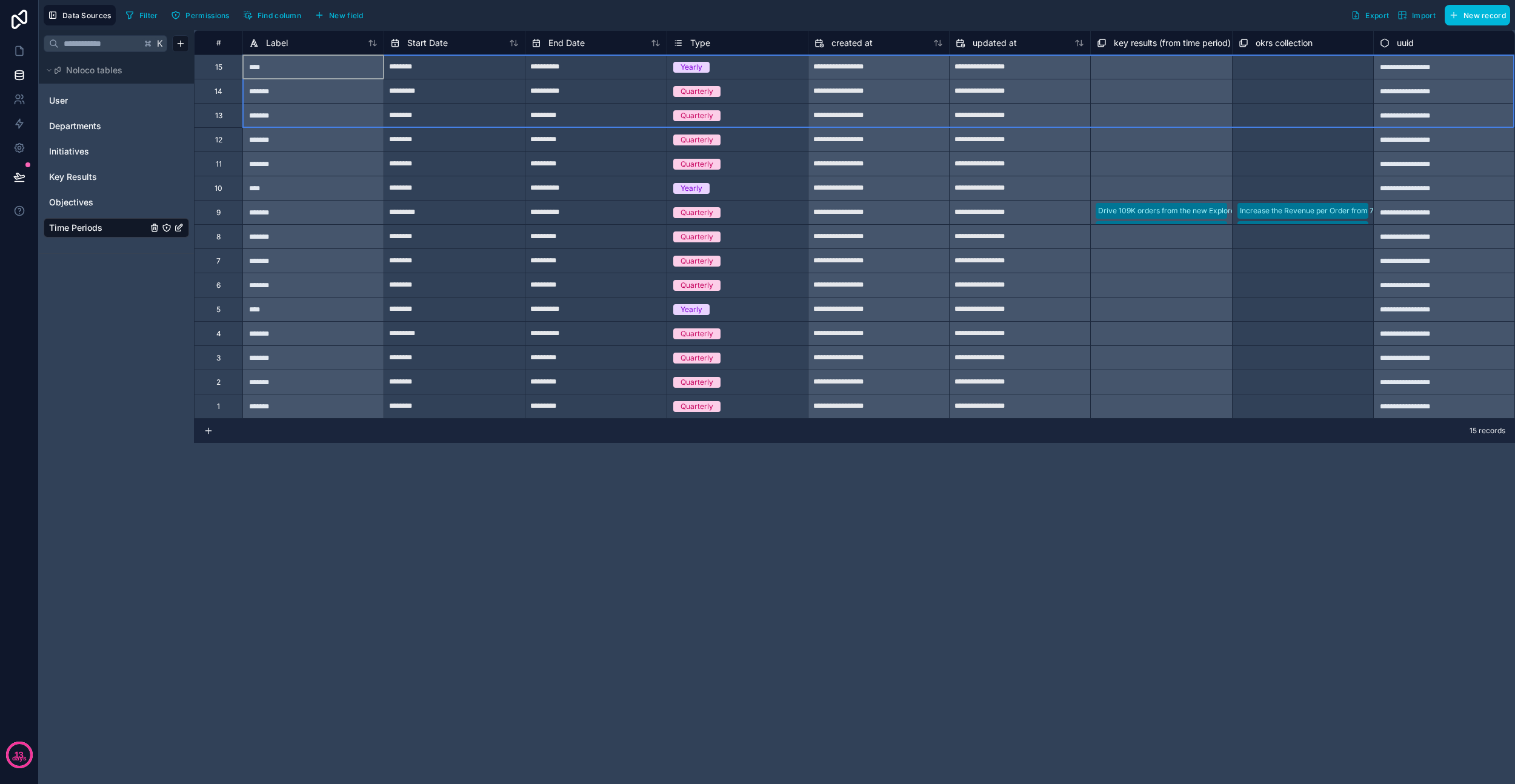
drag, startPoint x: 220, startPoint y: 72, endPoint x: 272, endPoint y: 111, distance: 65.0
click at [272, 111] on div "**********" at bounding box center [855, 224] width 1321 height 388
click at [226, 66] on div "15" at bounding box center [218, 67] width 48 height 24
click at [226, 93] on div "14" at bounding box center [218, 90] width 48 height 24
click at [222, 110] on div "13" at bounding box center [218, 115] width 48 height 24
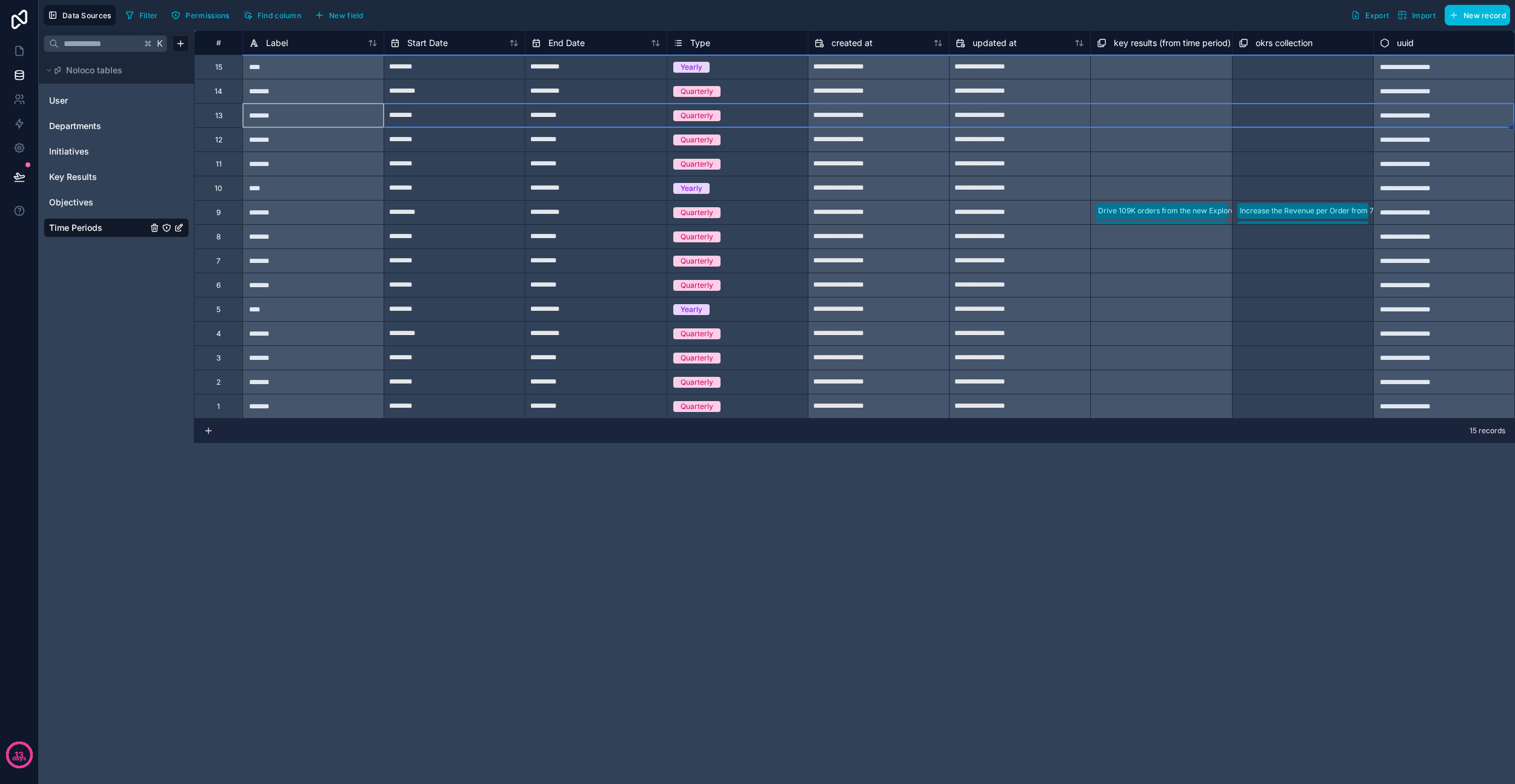
click at [221, 69] on div "15" at bounding box center [218, 67] width 8 height 9
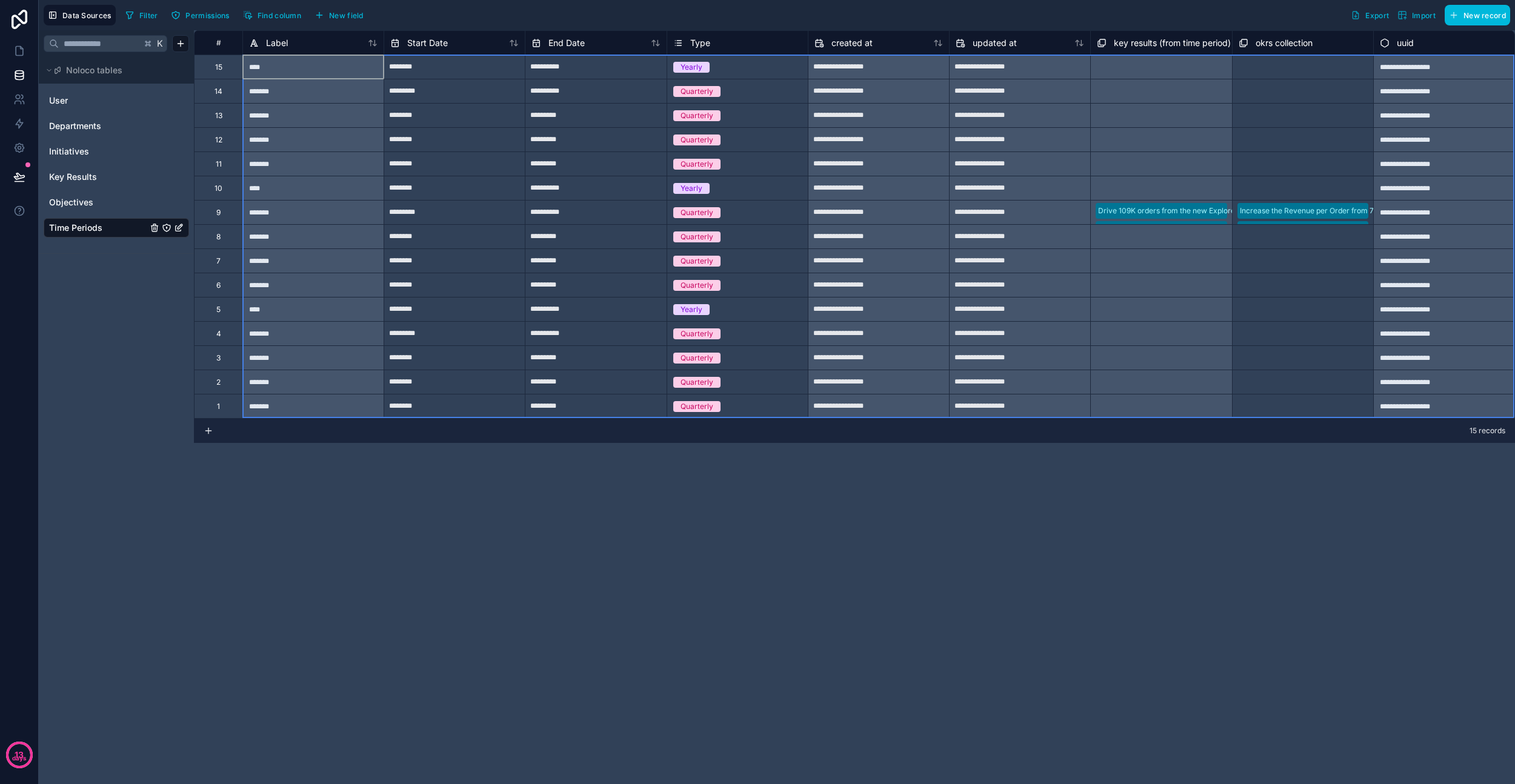
drag, startPoint x: 218, startPoint y: 65, endPoint x: 221, endPoint y: 398, distance: 333.0
click at [221, 398] on div "**********" at bounding box center [855, 224] width 1321 height 388
click at [220, 212] on div "9" at bounding box center [218, 212] width 4 height 9
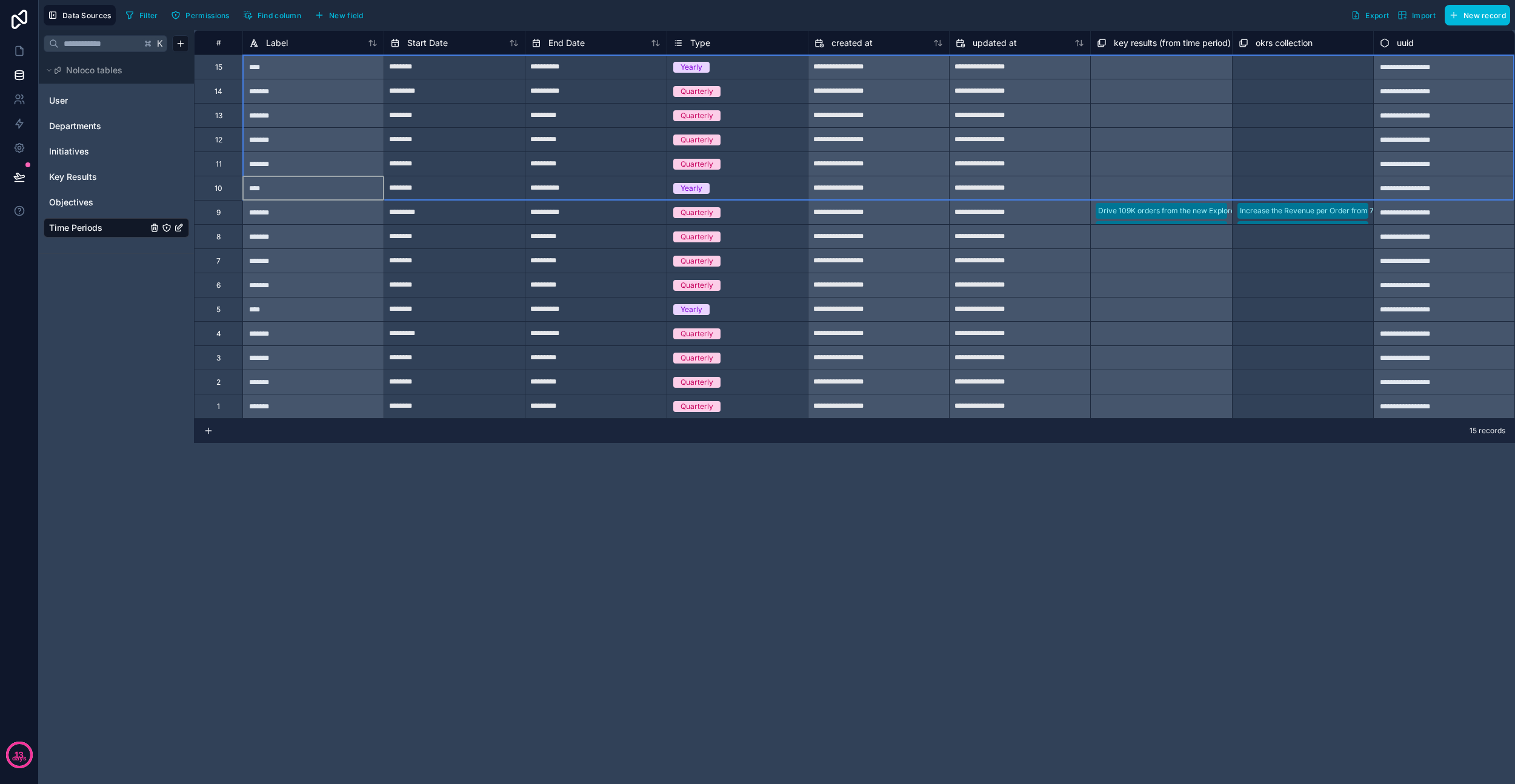
drag, startPoint x: 222, startPoint y: 185, endPoint x: 223, endPoint y: 67, distance: 118.0
click at [223, 67] on div "**********" at bounding box center [855, 224] width 1321 height 388
click at [255, 118] on div "Delete rows 1 to 6" at bounding box center [262, 117] width 80 height 13
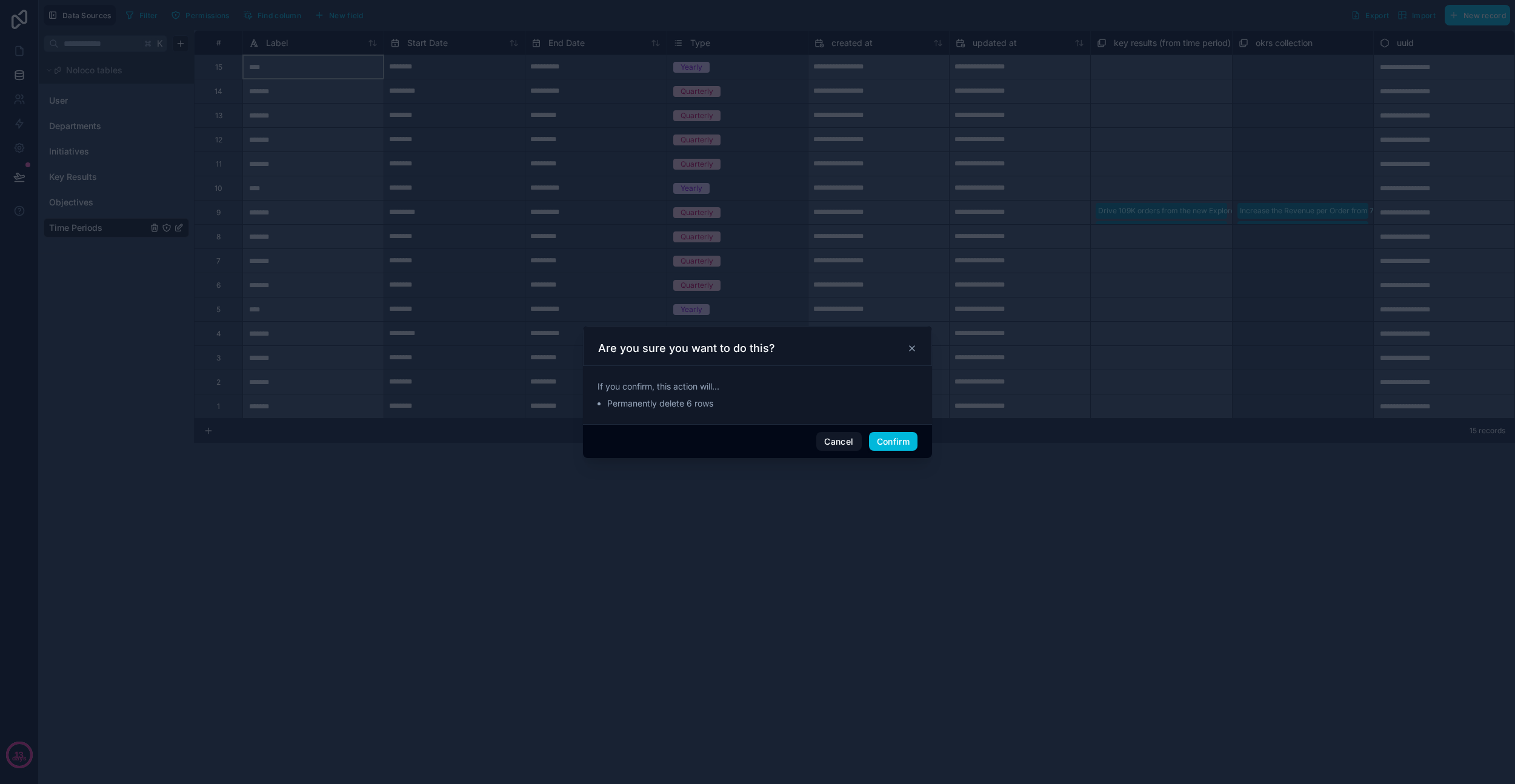
click at [887, 439] on button "Confirm" at bounding box center [892, 441] width 48 height 19
type input "*********"
type input "**********"
type input "********"
type input "*********"
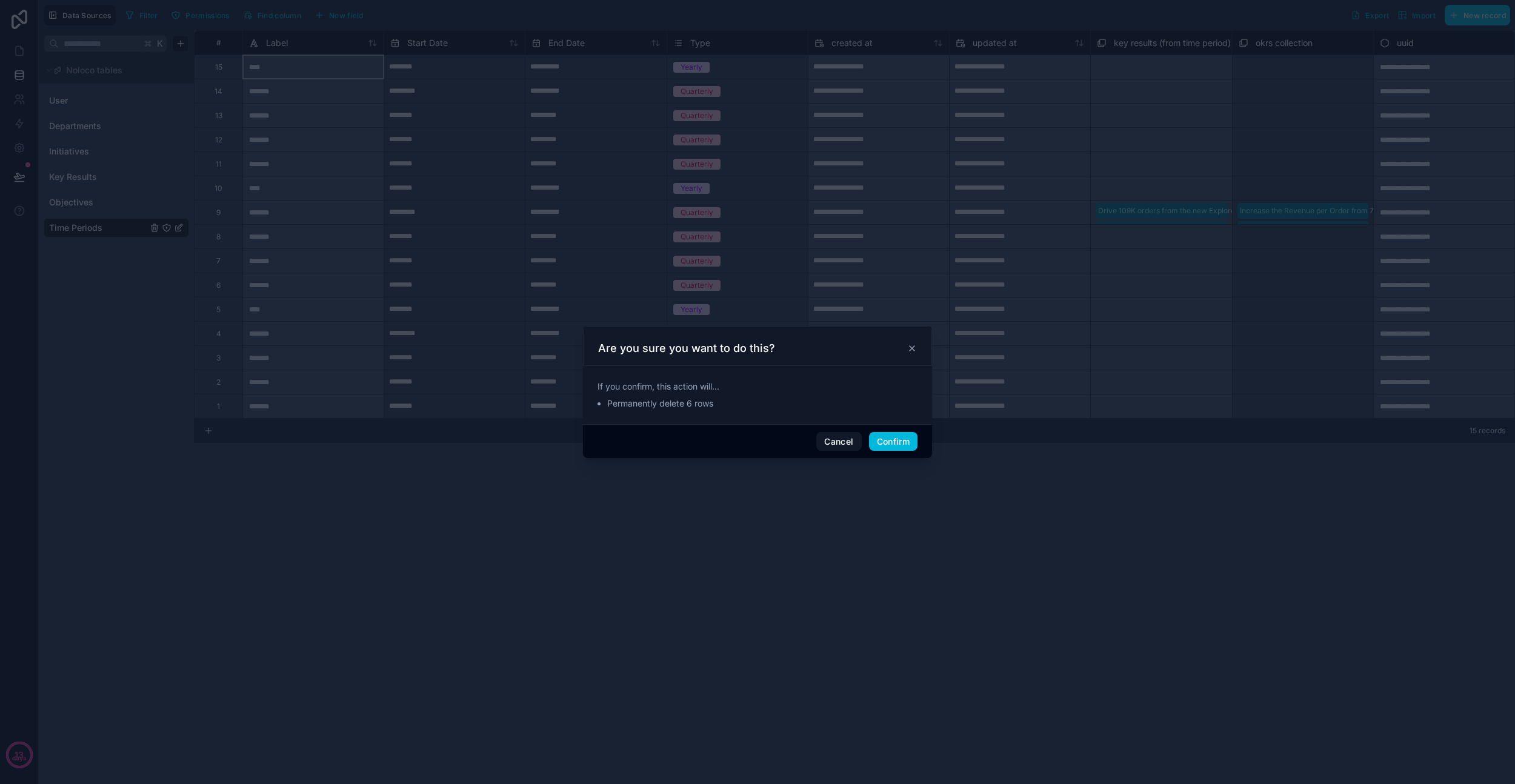
type input "********"
type input "*********"
type input "********"
type input "*********"
type input "********"
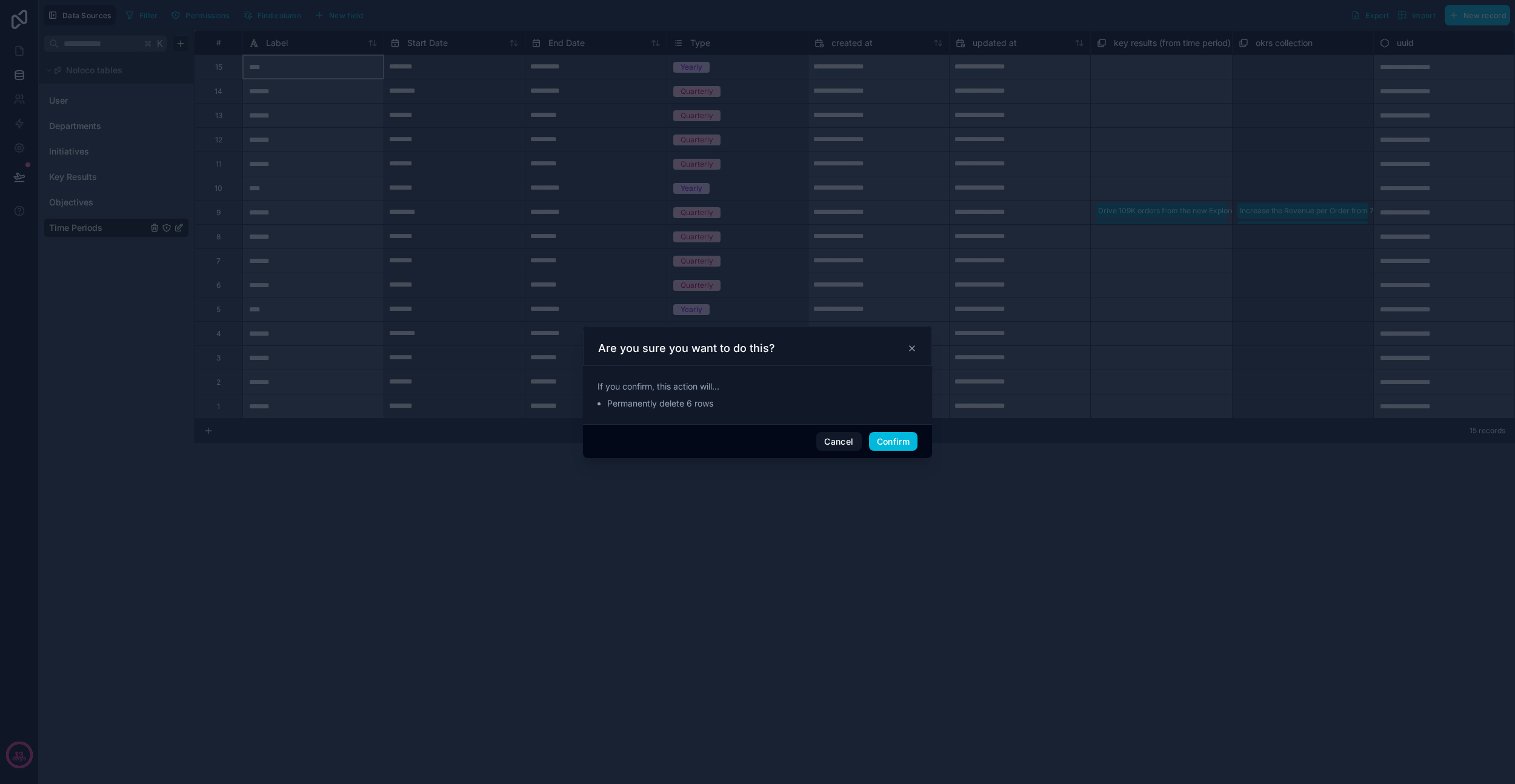
type input "**********"
type input "*********"
type input "**********"
type input "********"
type input "*********"
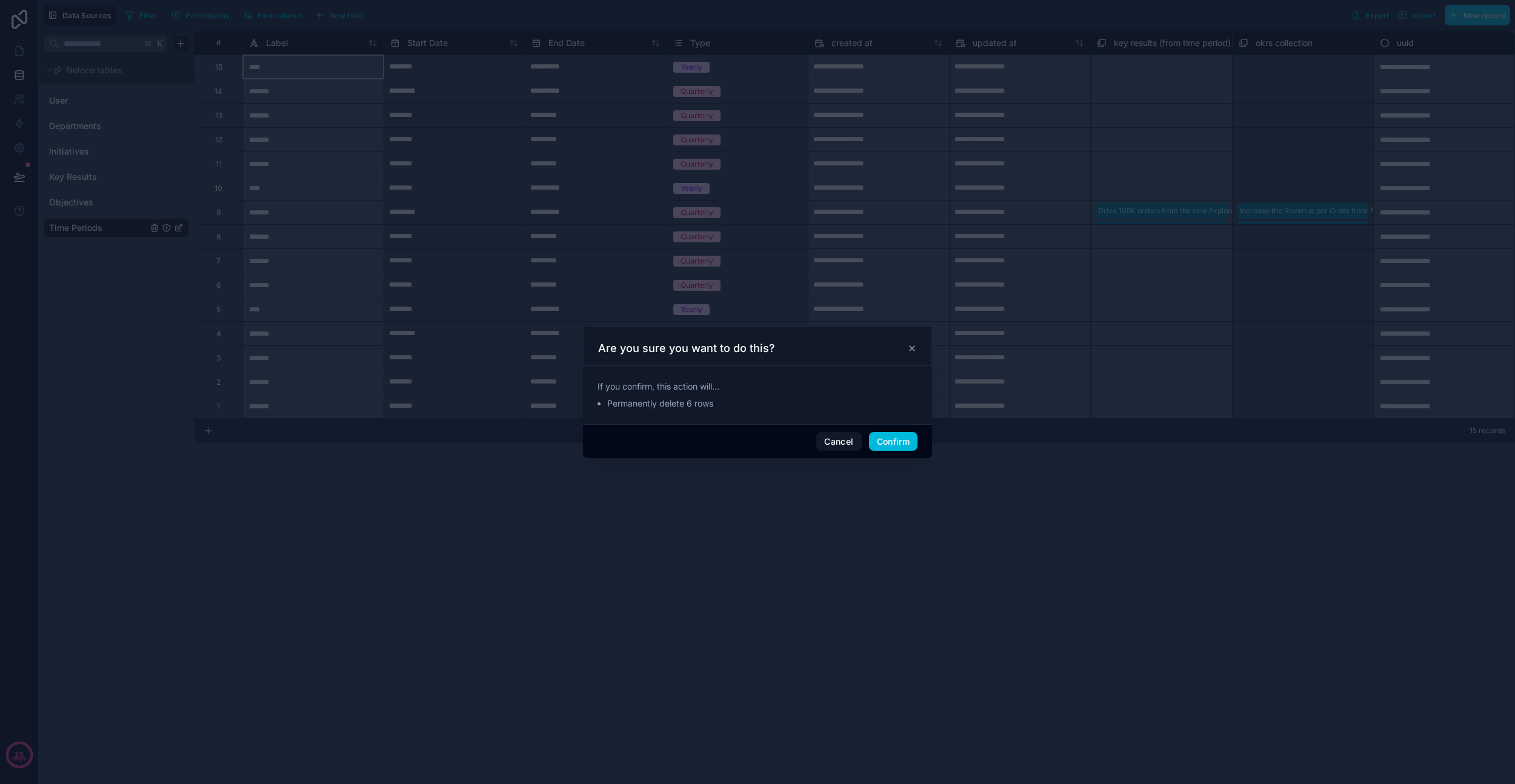
type input "********"
type input "*********"
type input "********"
type input "*********"
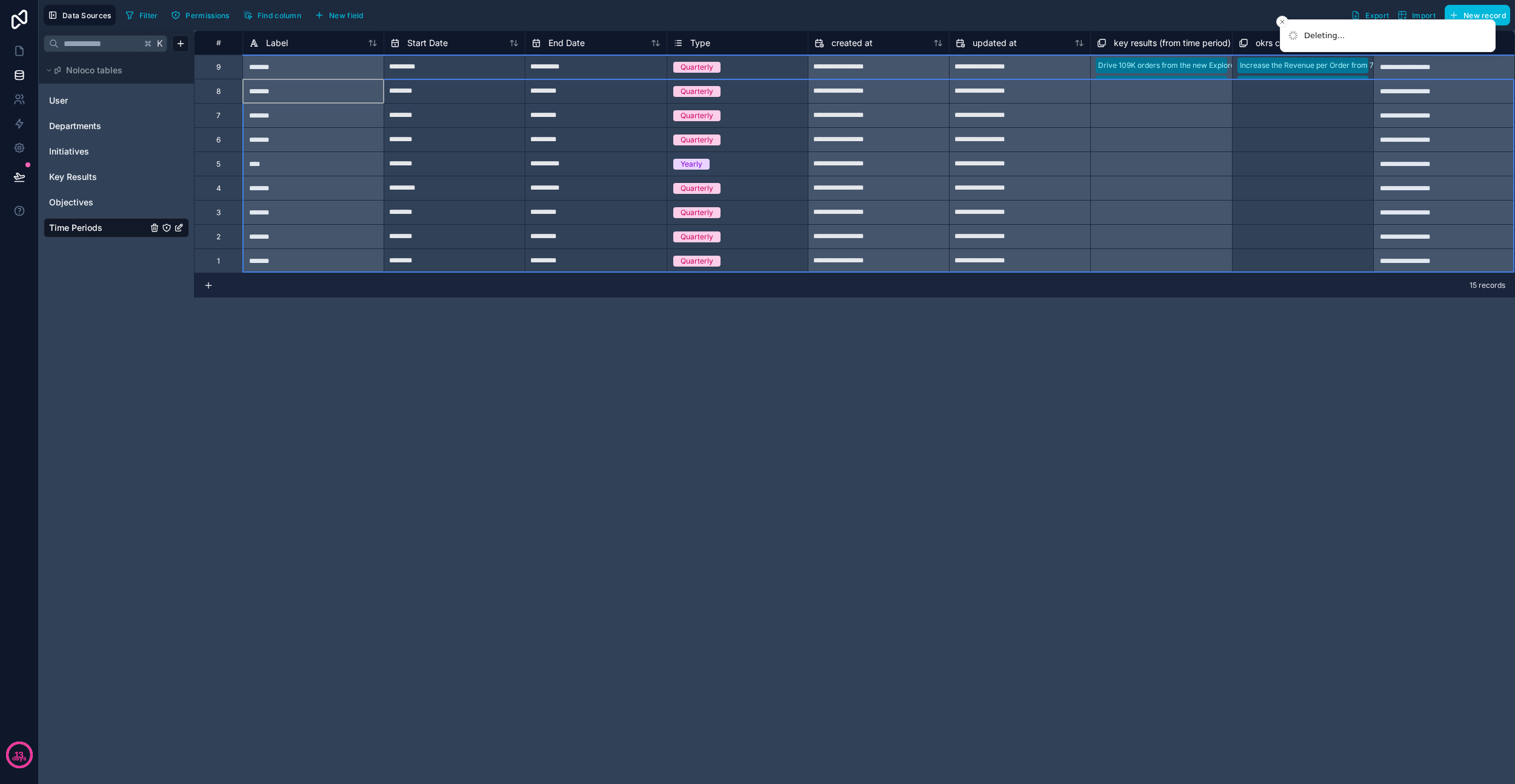
drag, startPoint x: 224, startPoint y: 93, endPoint x: 225, endPoint y: 267, distance: 174.0
click at [225, 267] on div "**********" at bounding box center [855, 151] width 1321 height 242
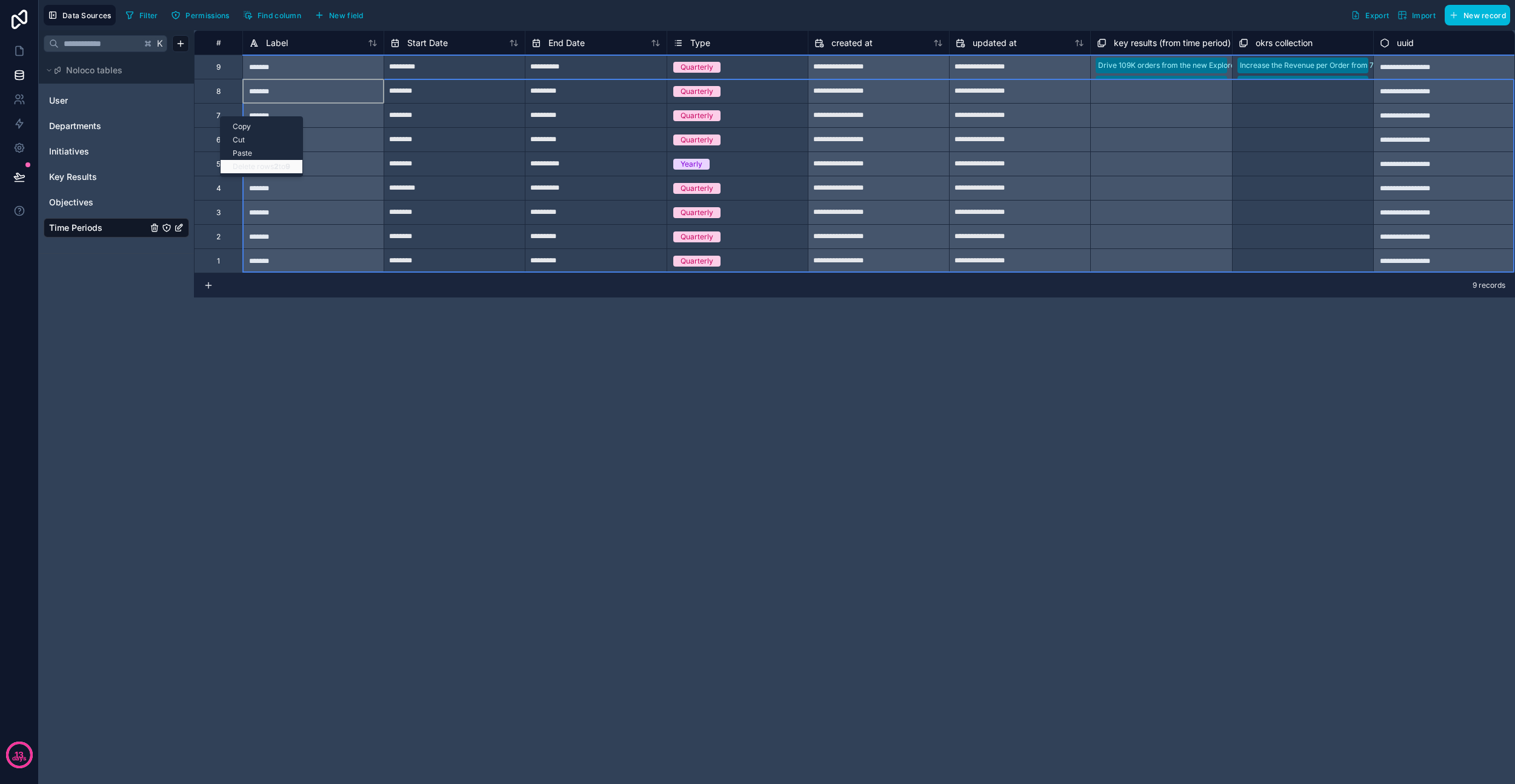
click at [249, 171] on div "Delete rows 2 to 9" at bounding box center [261, 167] width 82 height 13
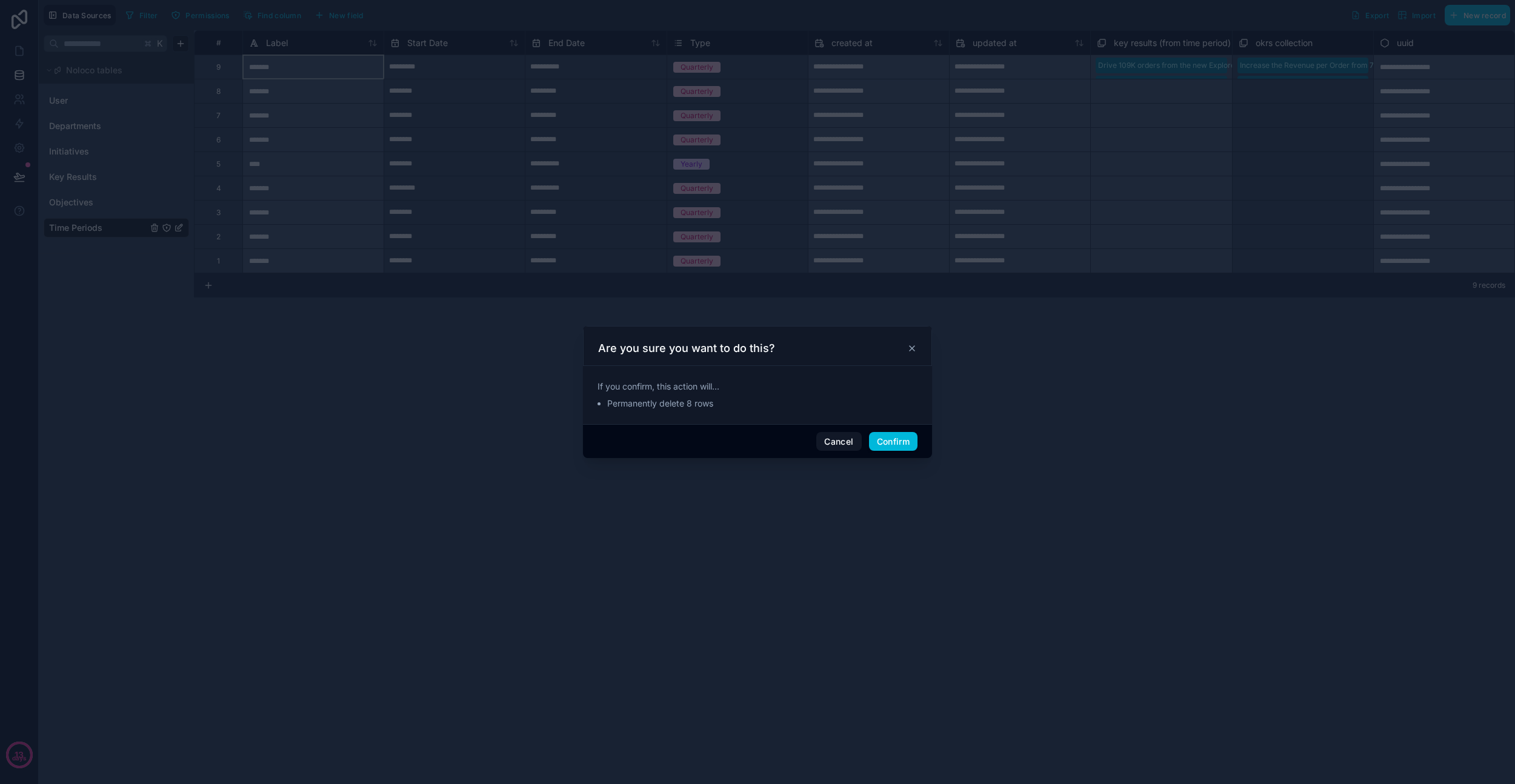
click at [902, 440] on button "Confirm" at bounding box center [892, 441] width 48 height 19
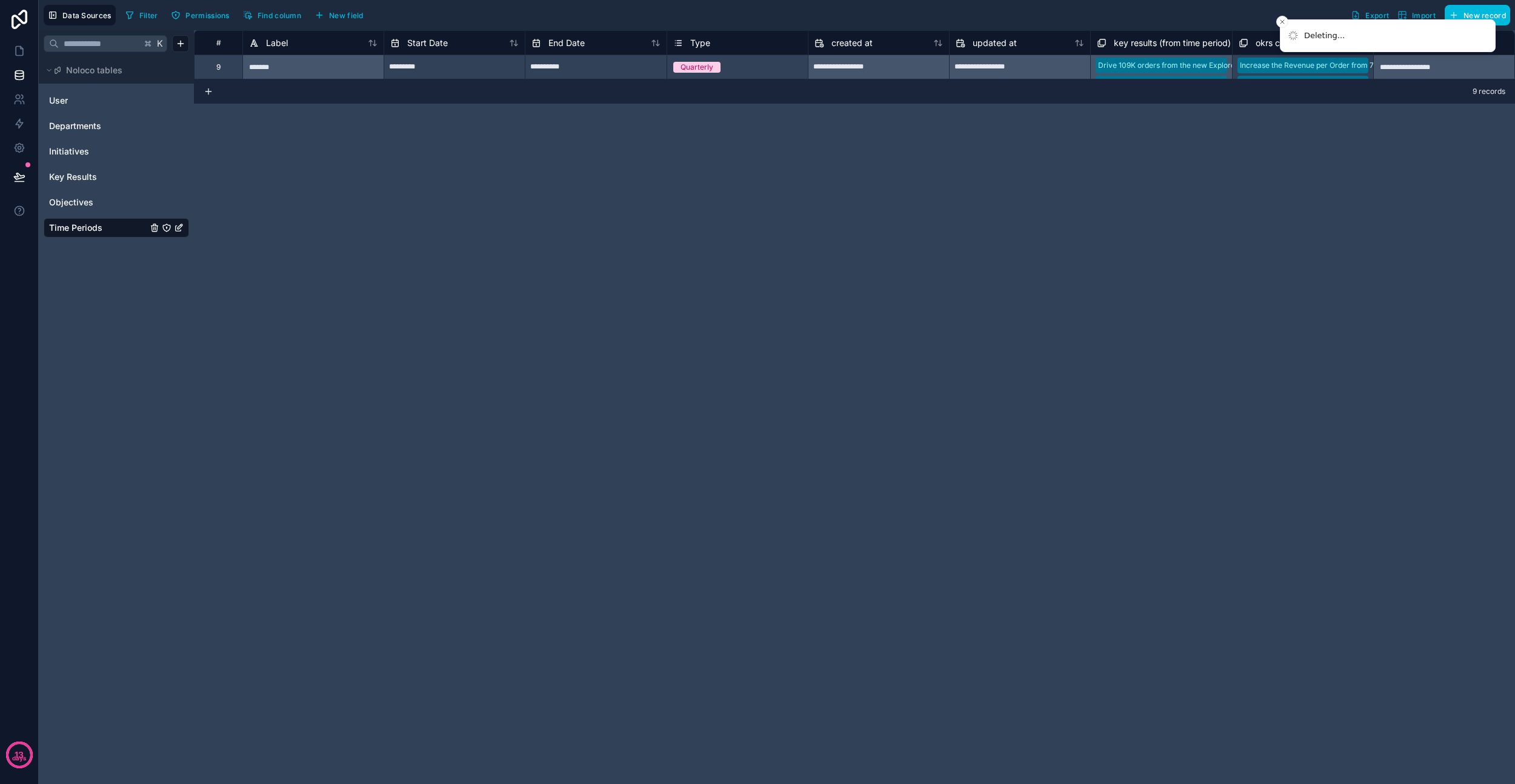
click at [633, 253] on div "**********" at bounding box center [855, 407] width 1321 height 754
click at [17, 46] on icon at bounding box center [19, 51] width 12 height 12
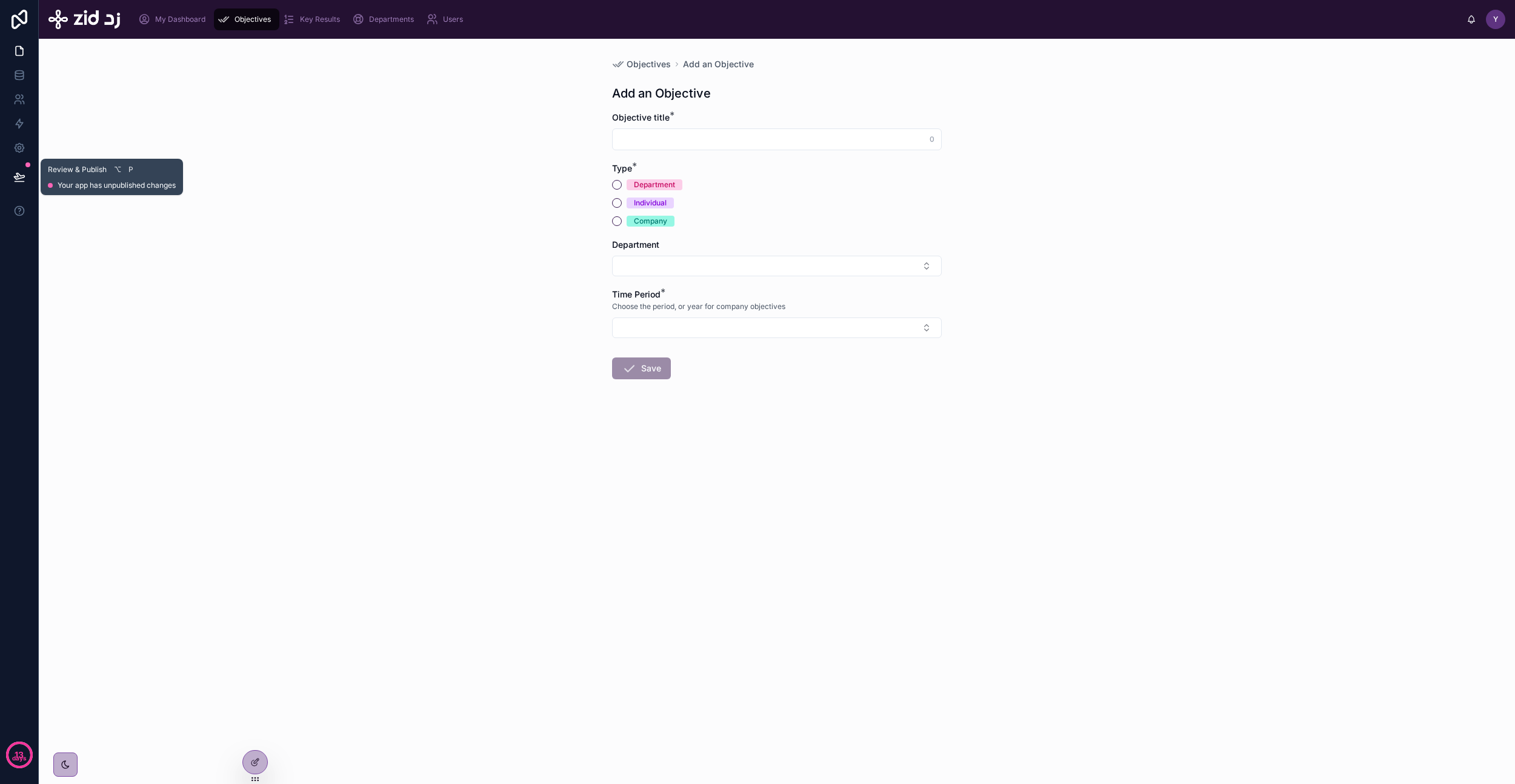
click at [21, 172] on icon at bounding box center [19, 177] width 12 height 12
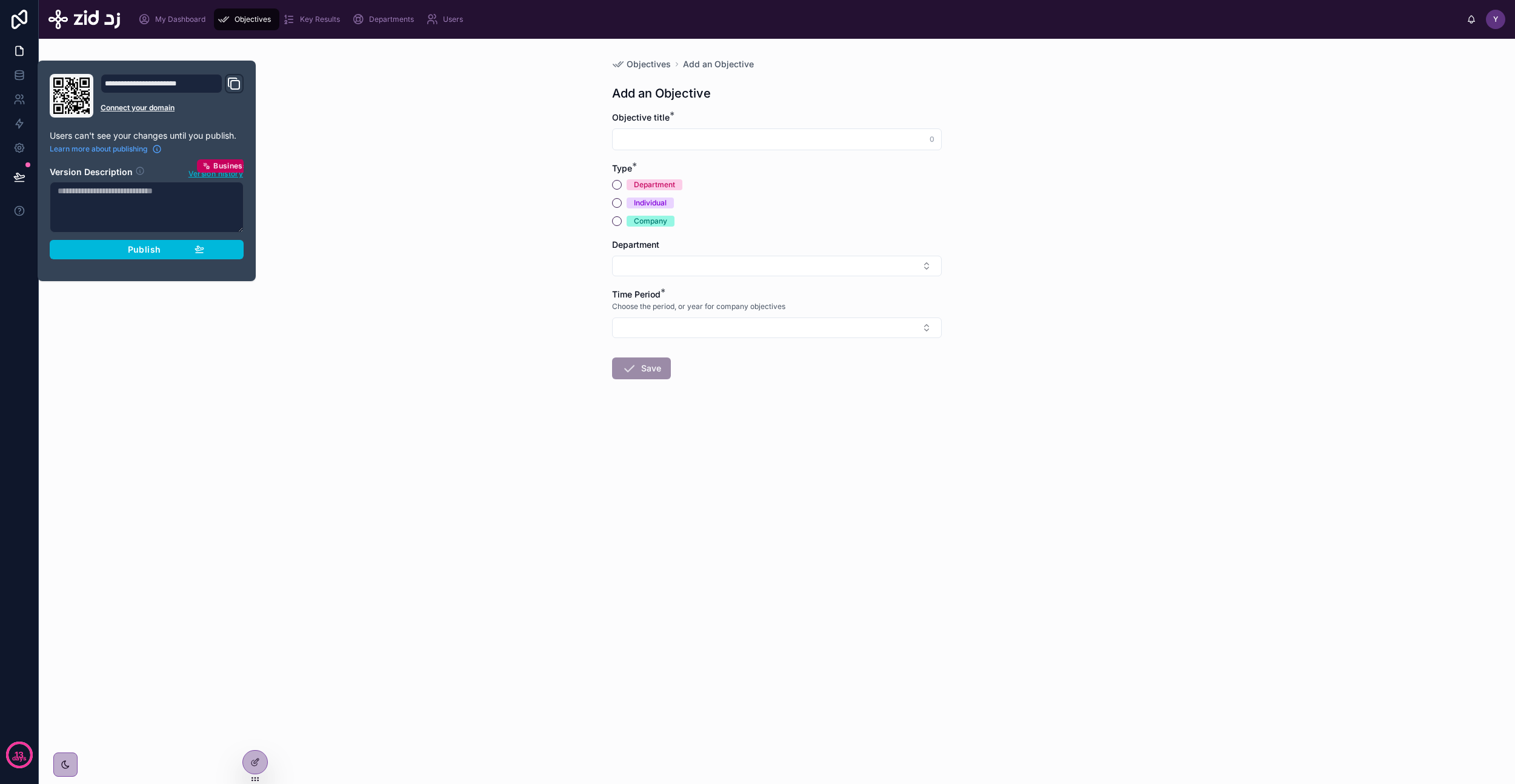
click at [204, 246] on button "Publish" at bounding box center [147, 250] width 194 height 19
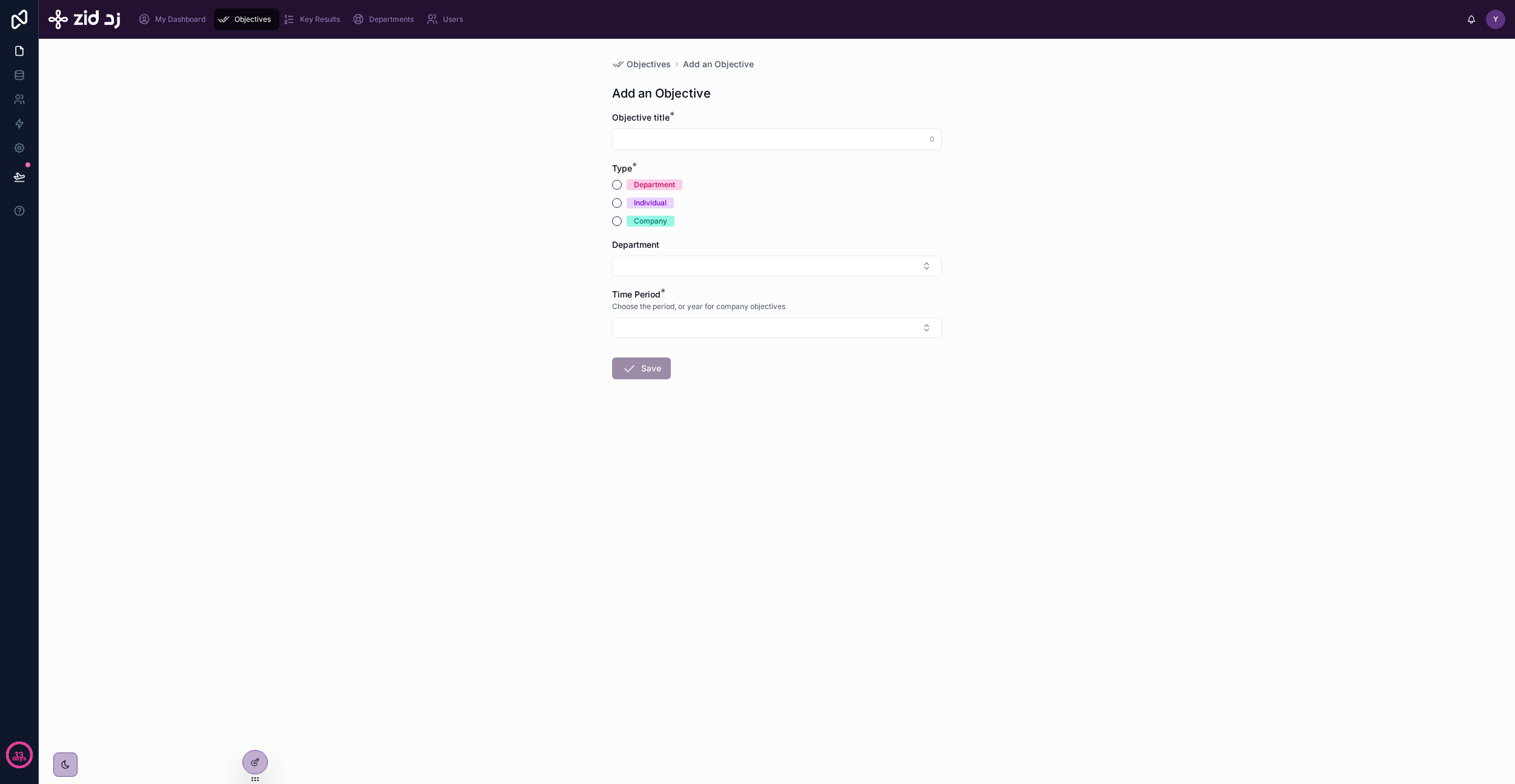
click at [429, 207] on div "Objectives Add an Objective Add an Objective Objective title * 0 Type * Departm…" at bounding box center [777, 411] width 1476 height 745
click at [391, 13] on div "Departments" at bounding box center [385, 19] width 67 height 19
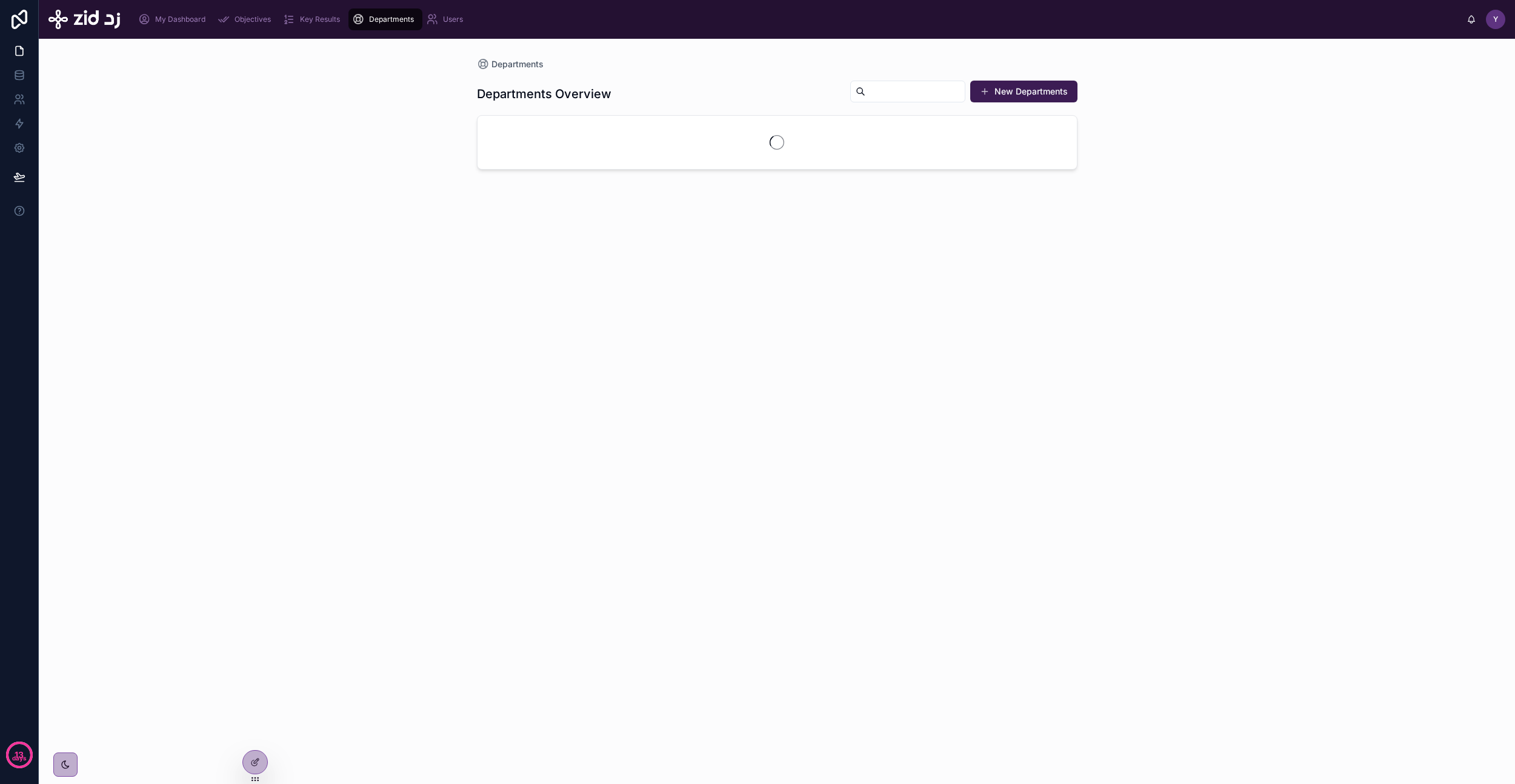
click at [253, 13] on div "Objectives" at bounding box center [246, 19] width 58 height 19
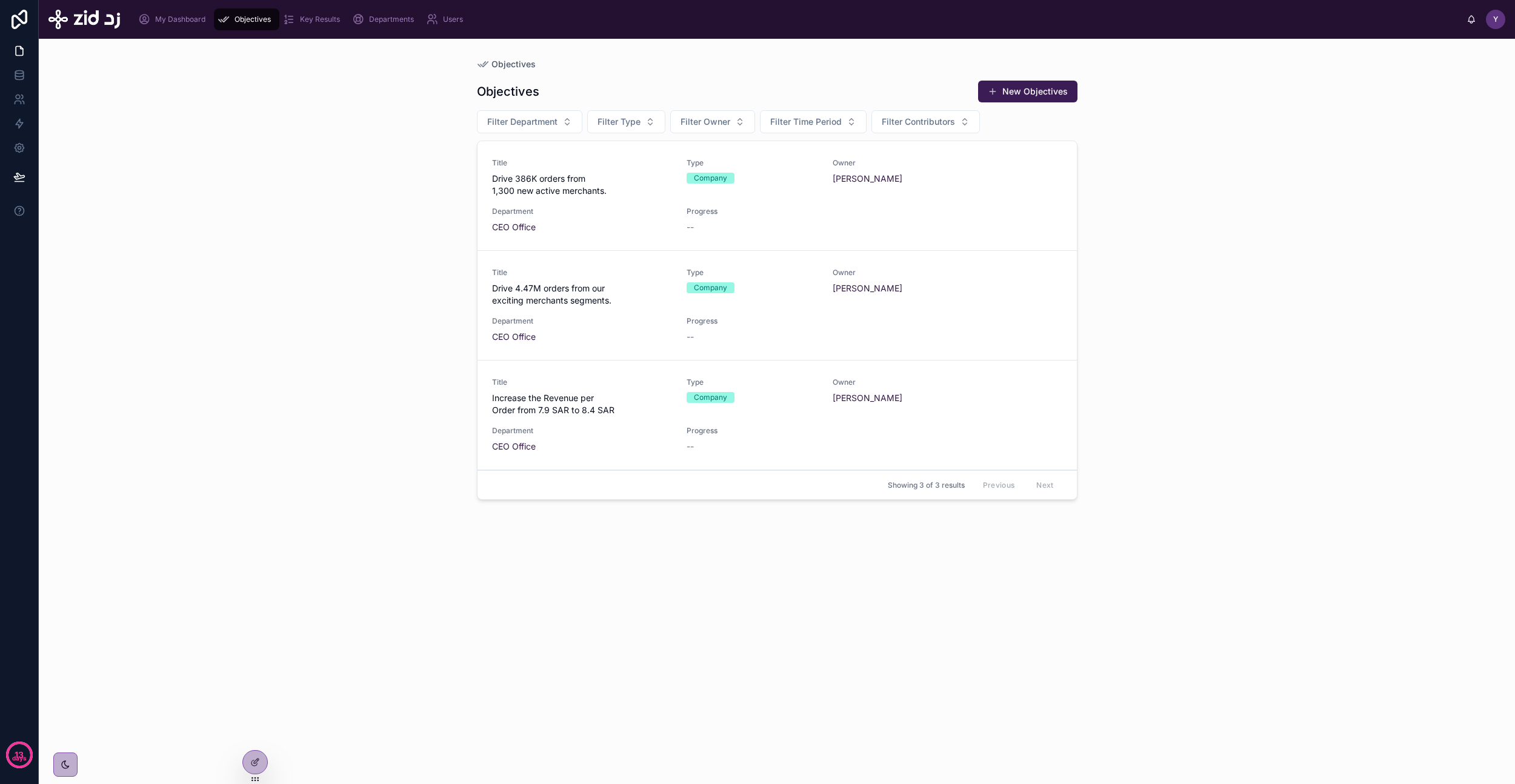
click at [558, 191] on span "Drive 386K orders from 1,300 new active merchants." at bounding box center [582, 185] width 181 height 24
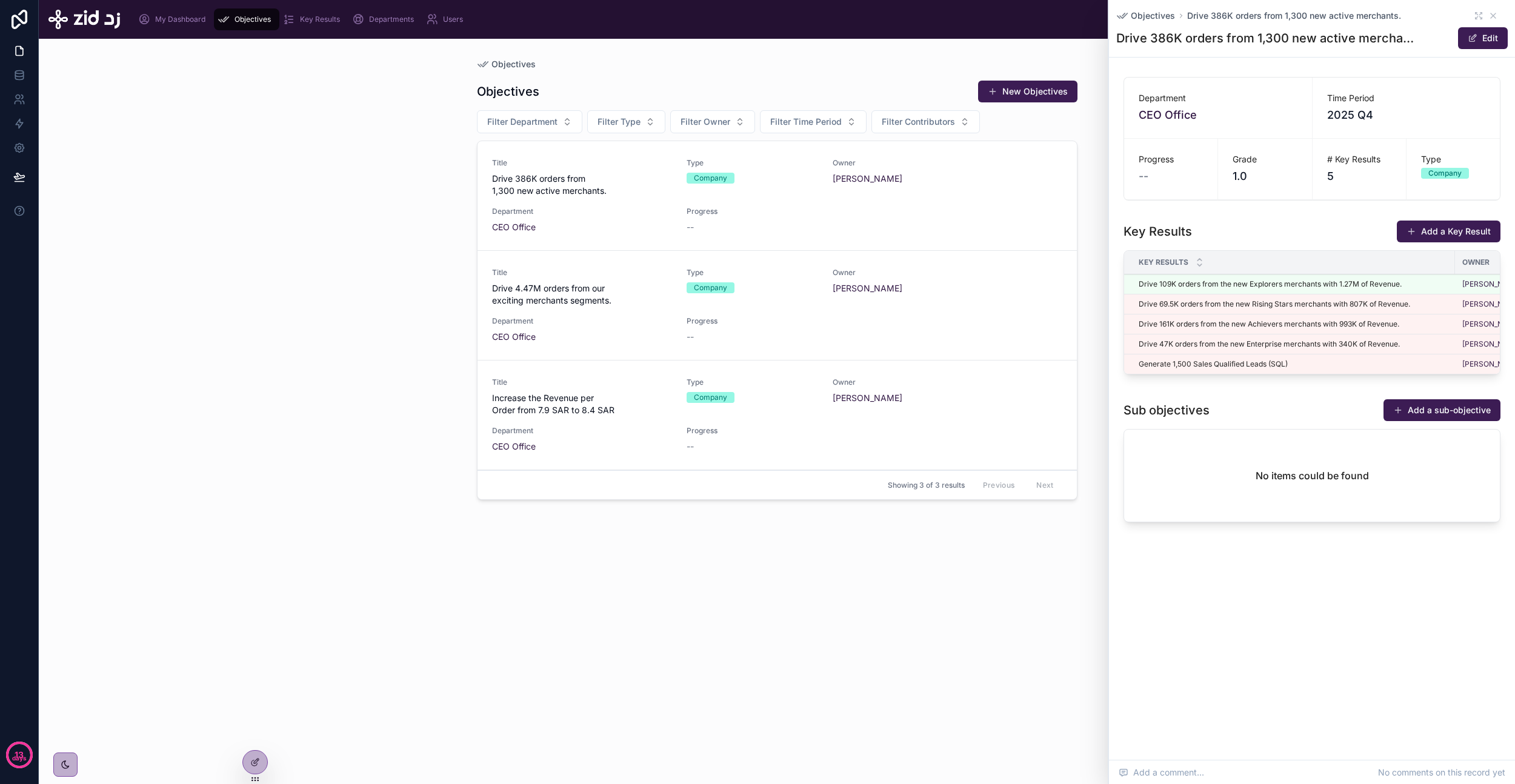
click at [1476, 9] on div "Objectives Drive 386K orders from 1,300 new active merchants." at bounding box center [1312, 15] width 391 height 12
click at [1478, 16] on icon at bounding box center [1478, 15] width 9 height 9
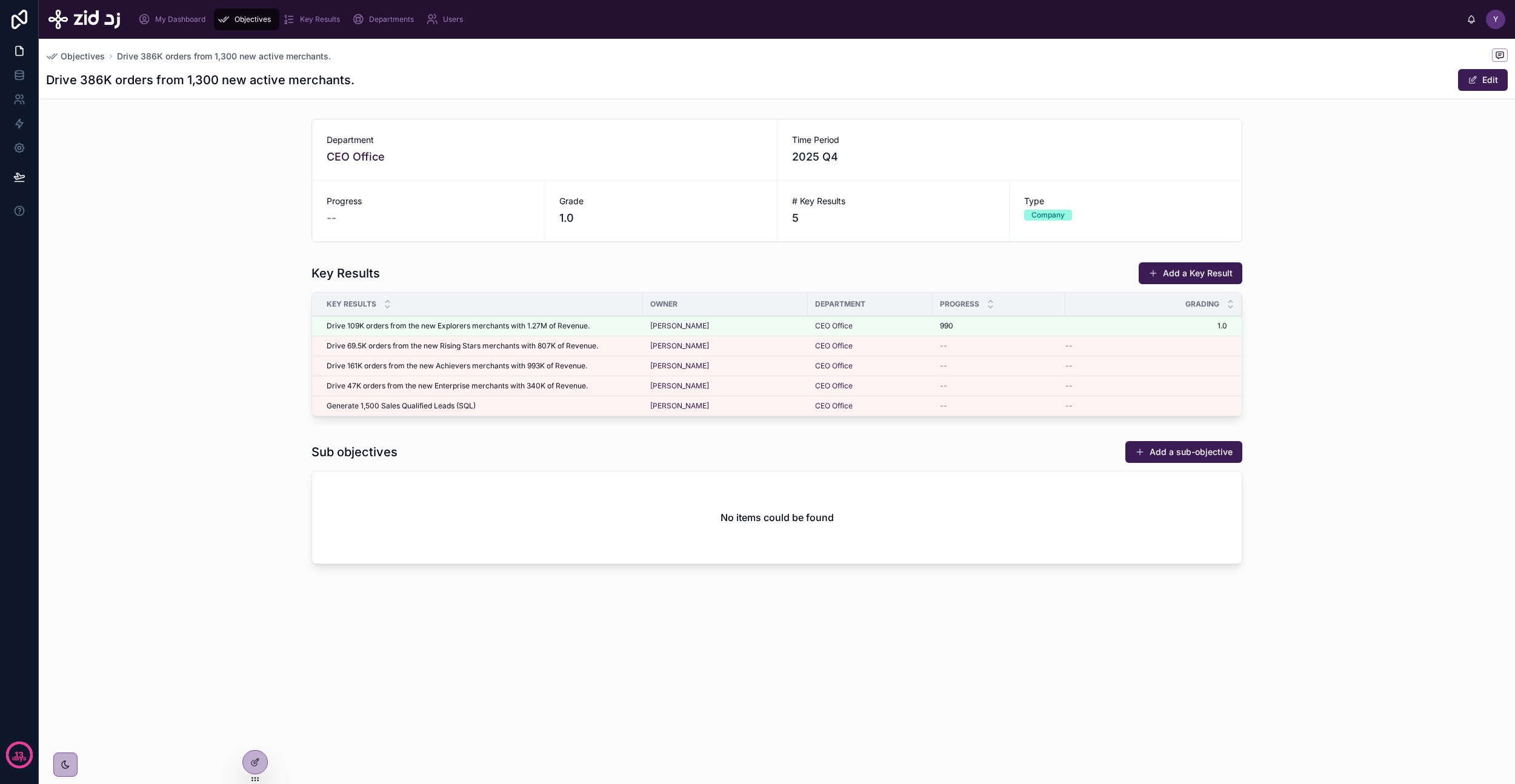
click at [255, 761] on icon at bounding box center [255, 761] width 9 height 9
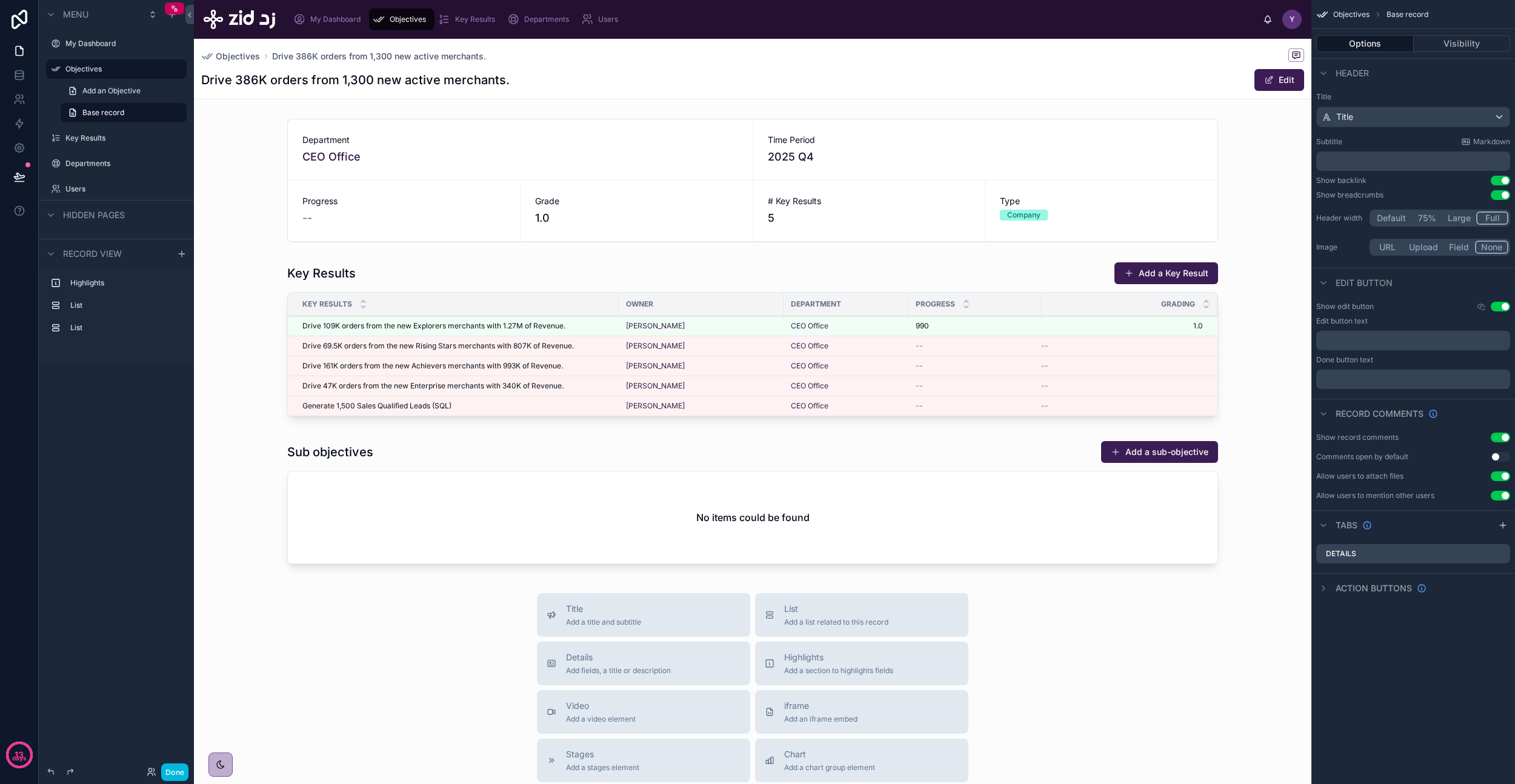
click at [177, 773] on button "Done" at bounding box center [175, 771] width 27 height 18
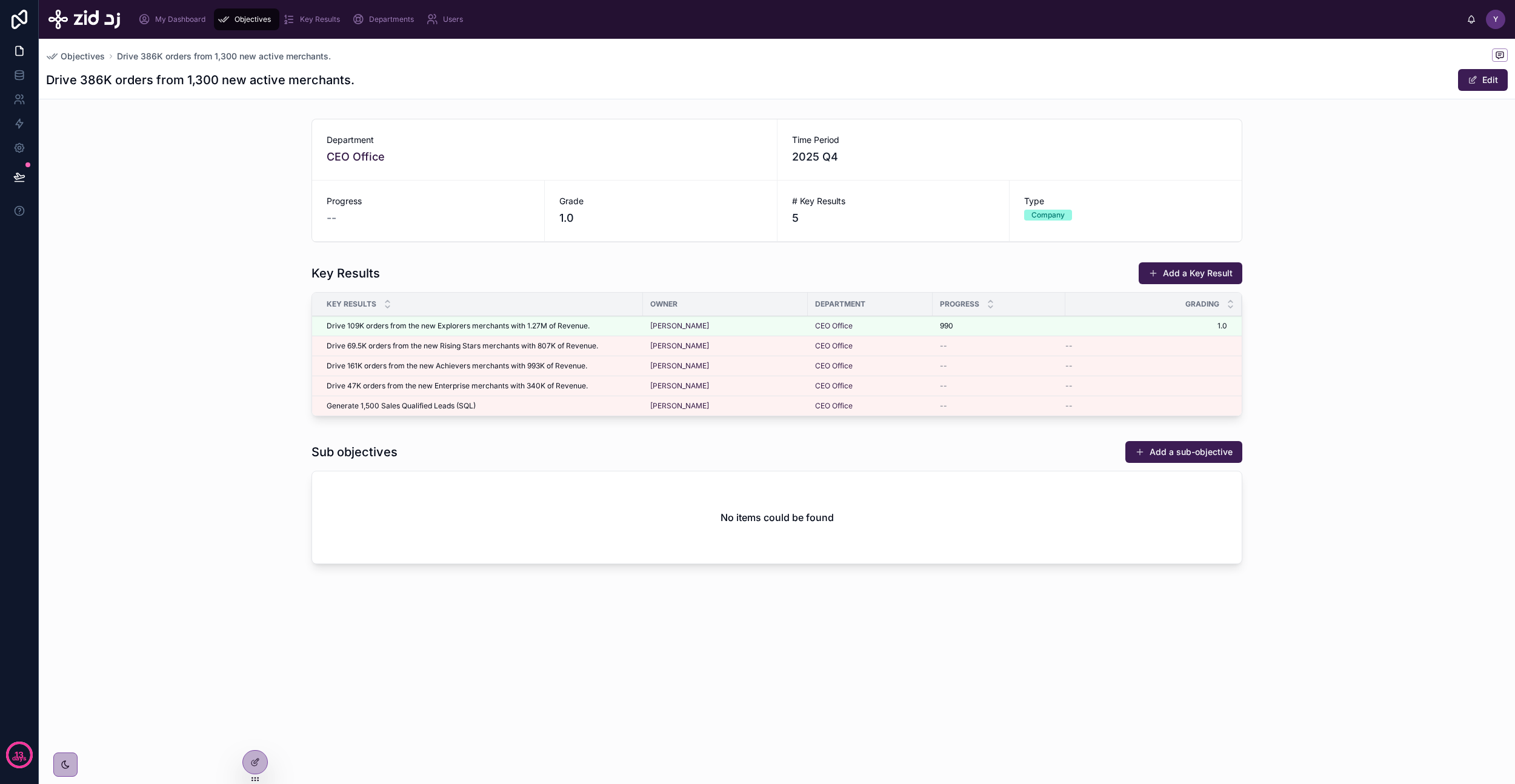
click at [253, 762] on icon at bounding box center [255, 761] width 9 height 9
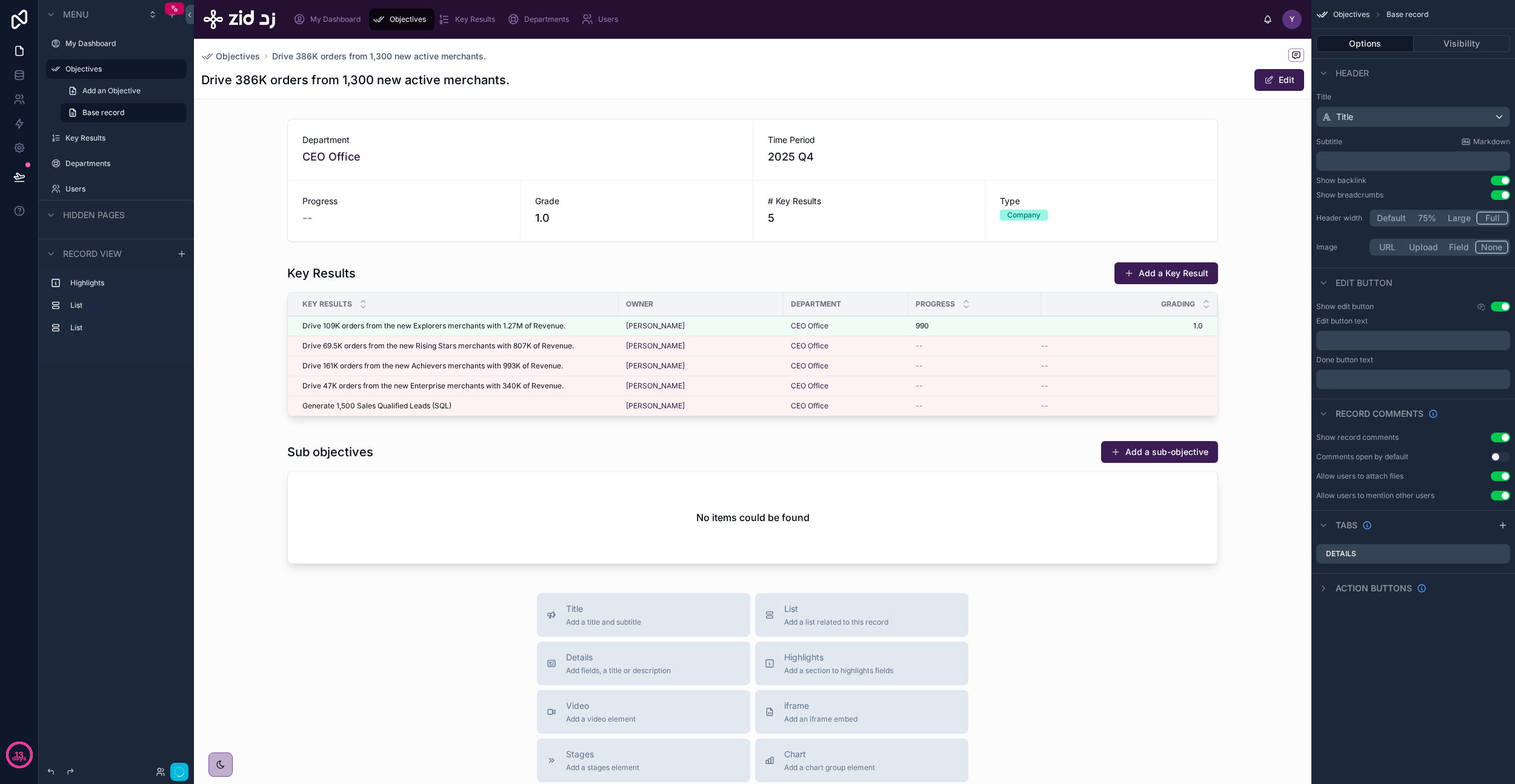
click at [460, 322] on div at bounding box center [752, 341] width 1118 height 169
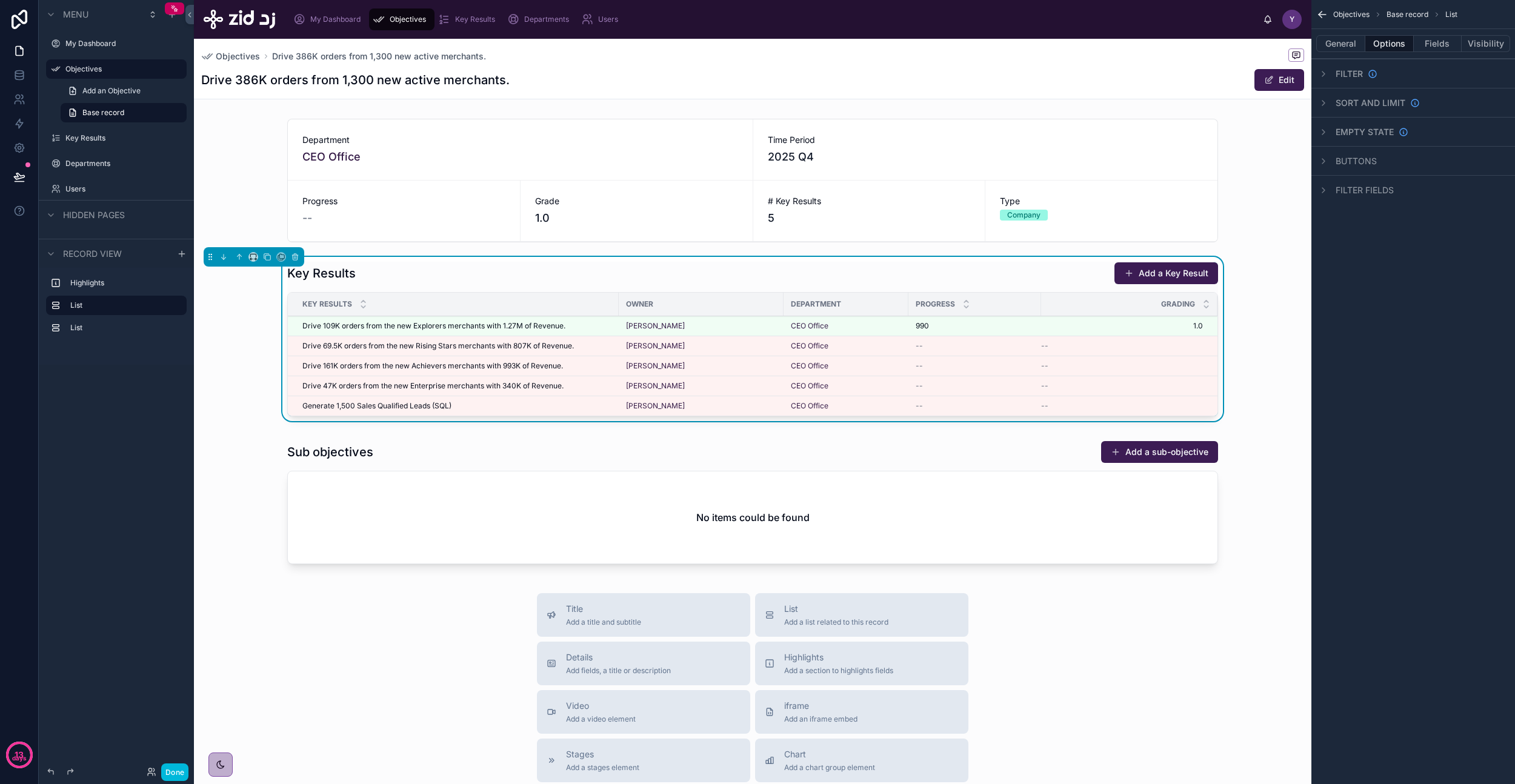
click at [514, 327] on span "Drive 109K orders from the new Explorers merchants with 1.27M of Revenue." at bounding box center [434, 325] width 263 height 9
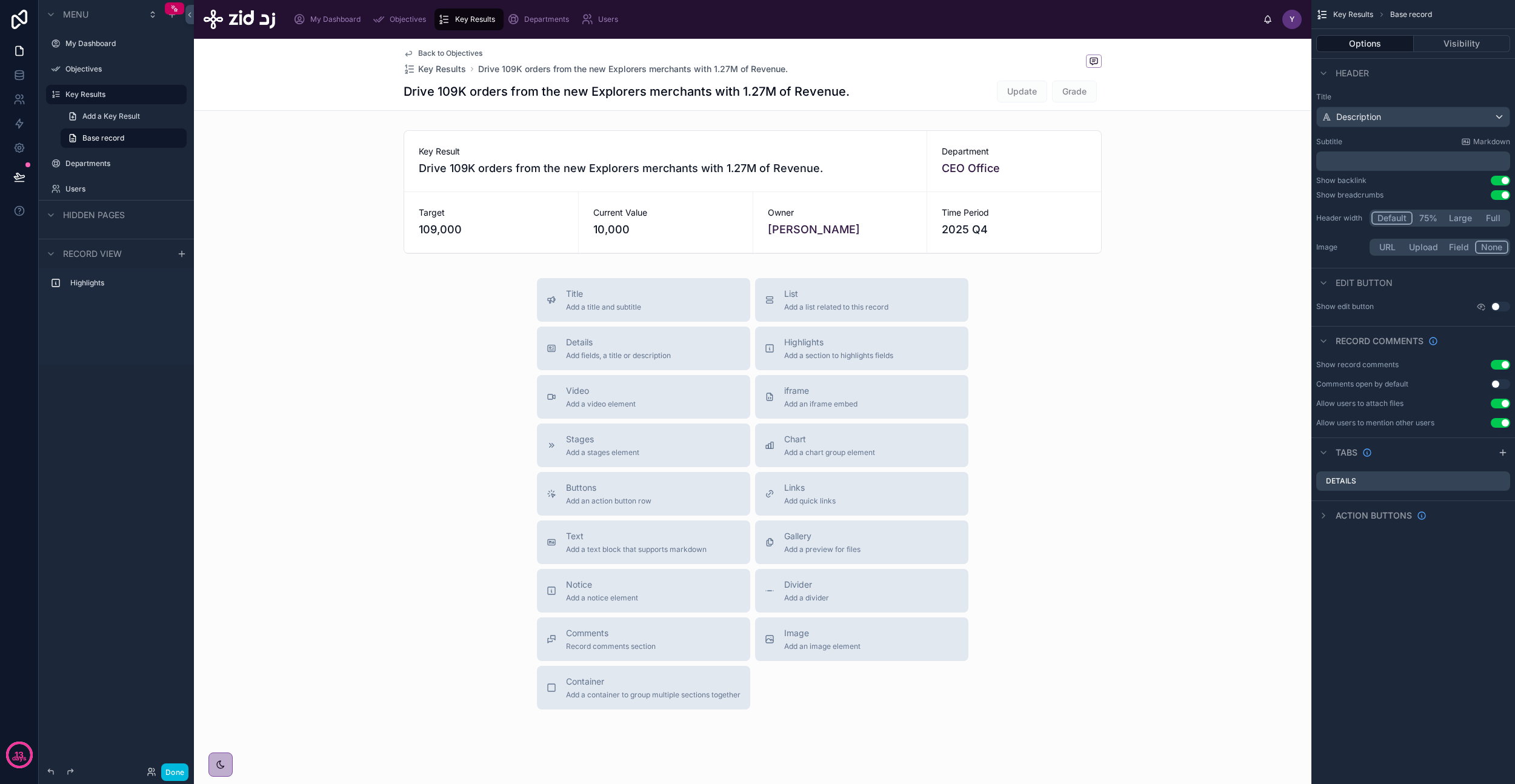
click at [619, 699] on span "Add a container to group multiple sections together" at bounding box center [653, 694] width 175 height 9
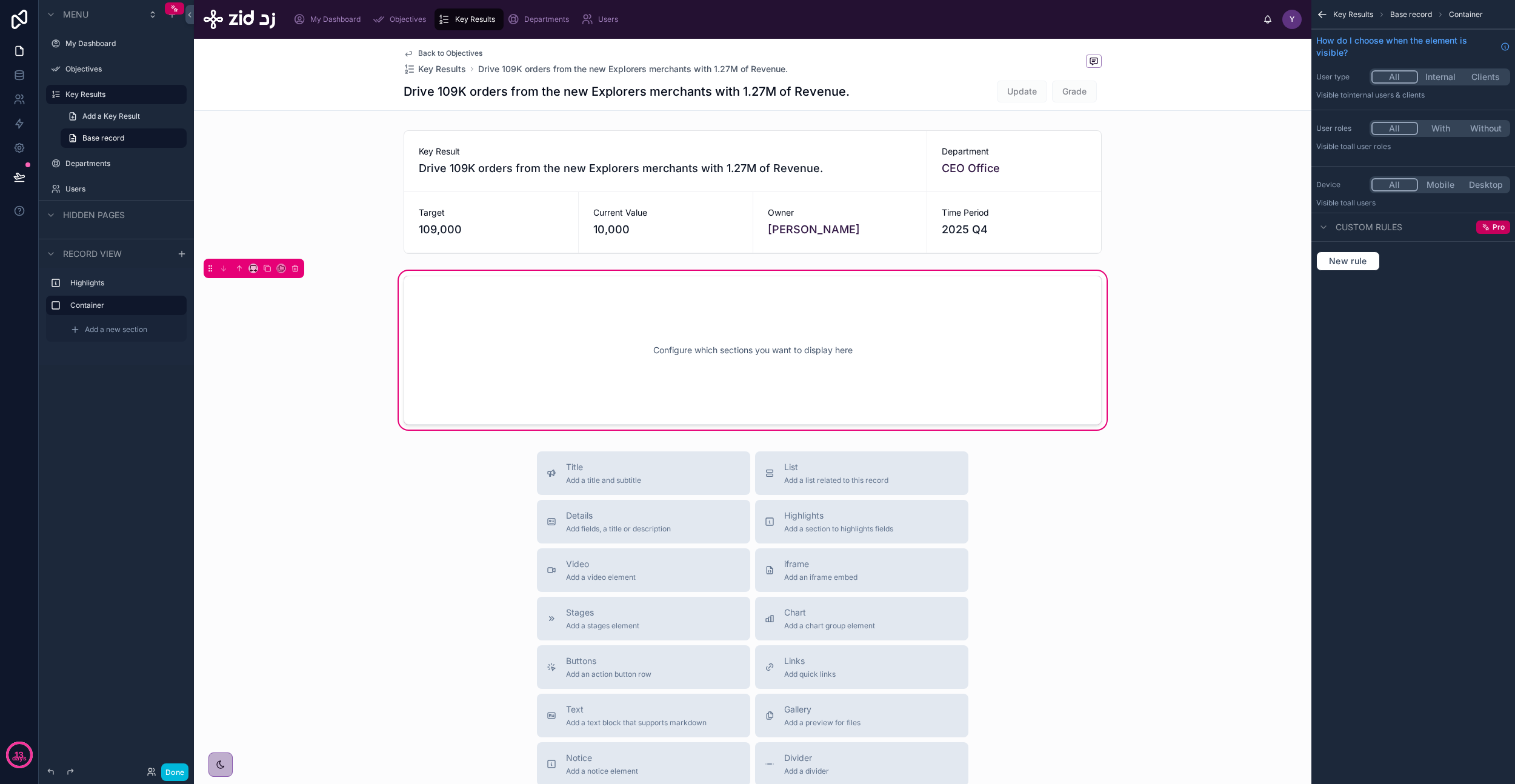
click at [492, 340] on div "Configure which sections you want to display here" at bounding box center [752, 350] width 658 height 109
click at [741, 348] on div "Configure which sections you want to display here" at bounding box center [752, 350] width 658 height 109
click at [381, 510] on div "Title Add a title and subtitle List Add a list related to this record Details A…" at bounding box center [752, 667] width 1118 height 432
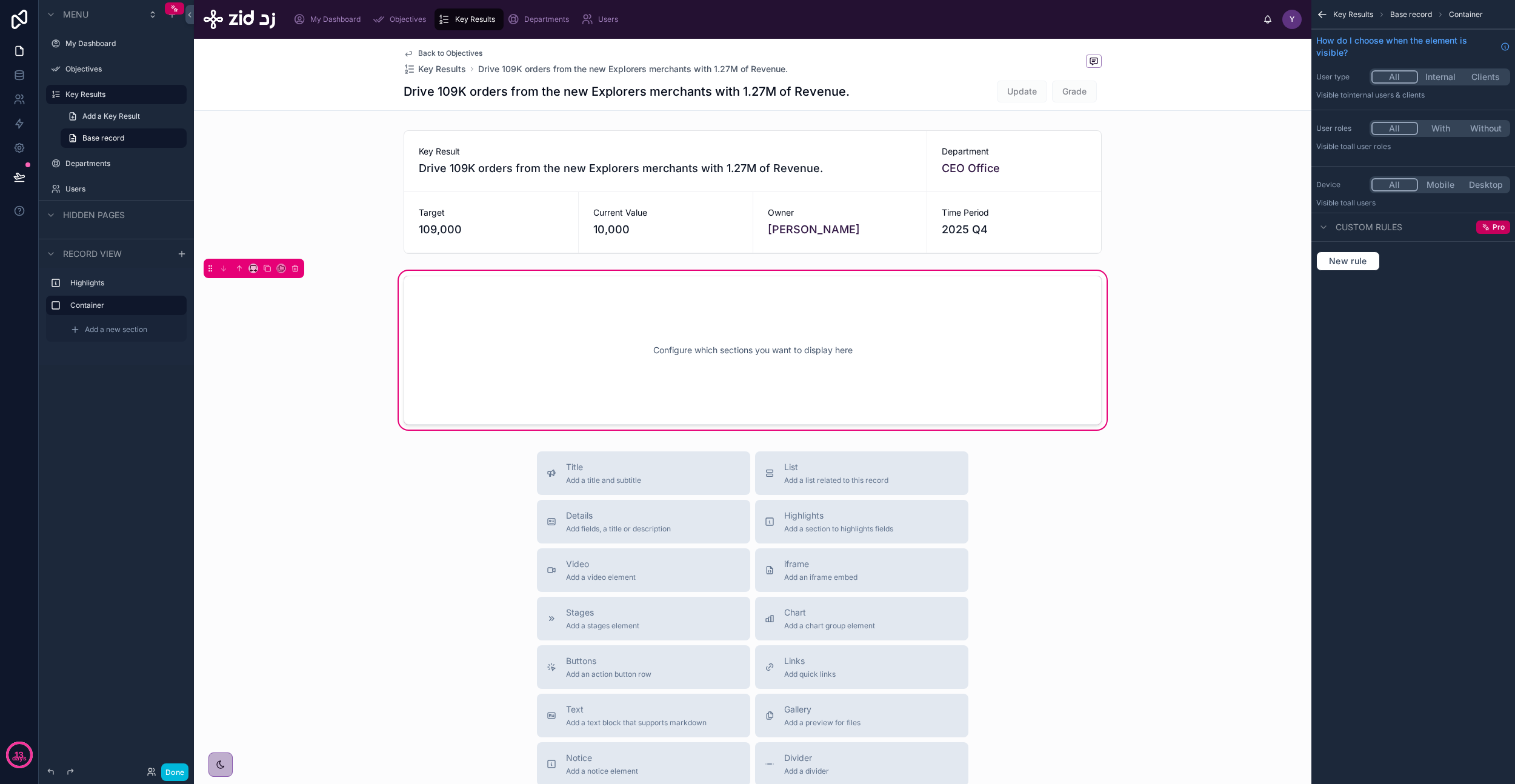
click at [670, 483] on div "Title Add a title and subtitle" at bounding box center [644, 473] width 194 height 24
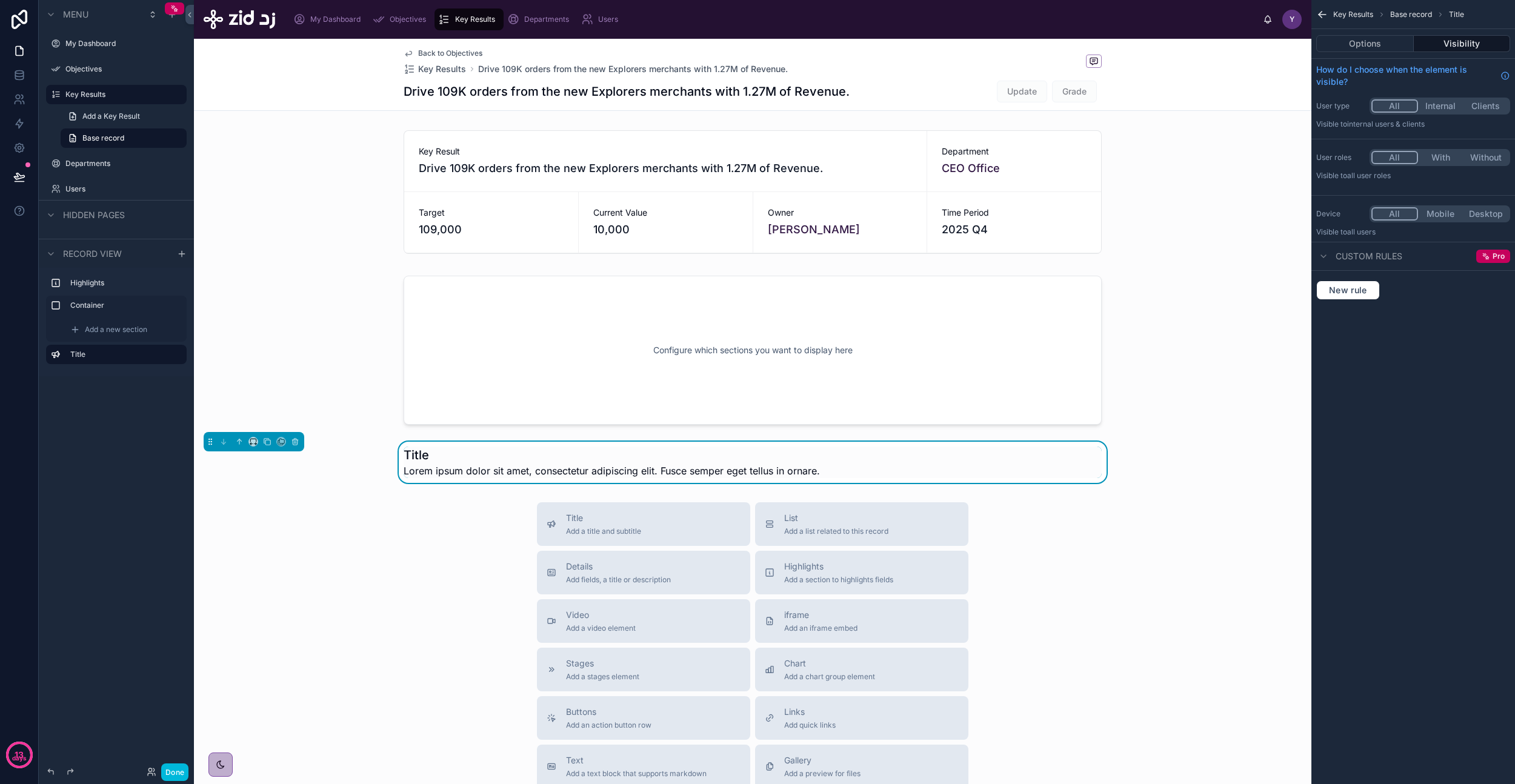
scroll to position [51, 0]
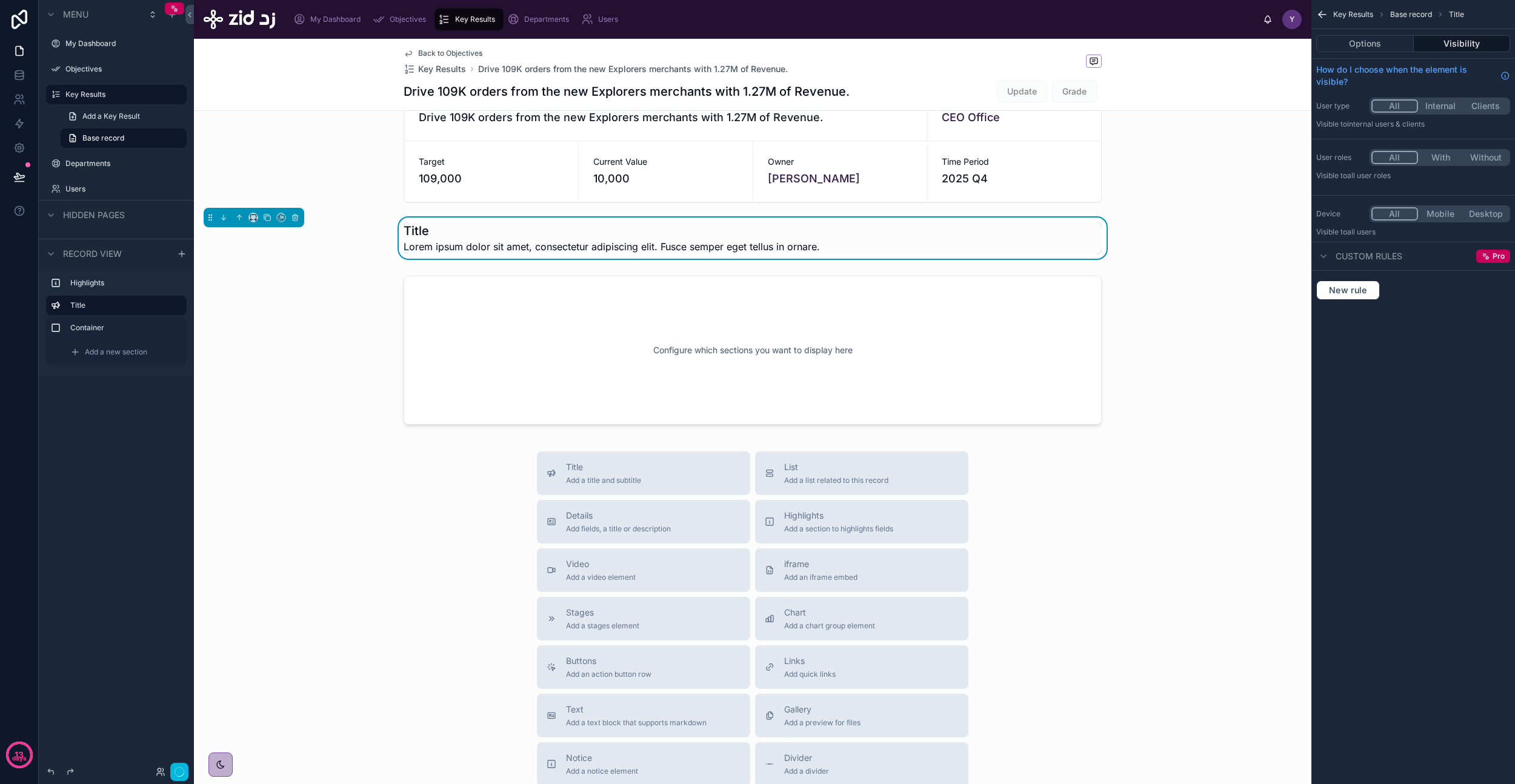
click at [608, 303] on div at bounding box center [752, 350] width 1118 height 164
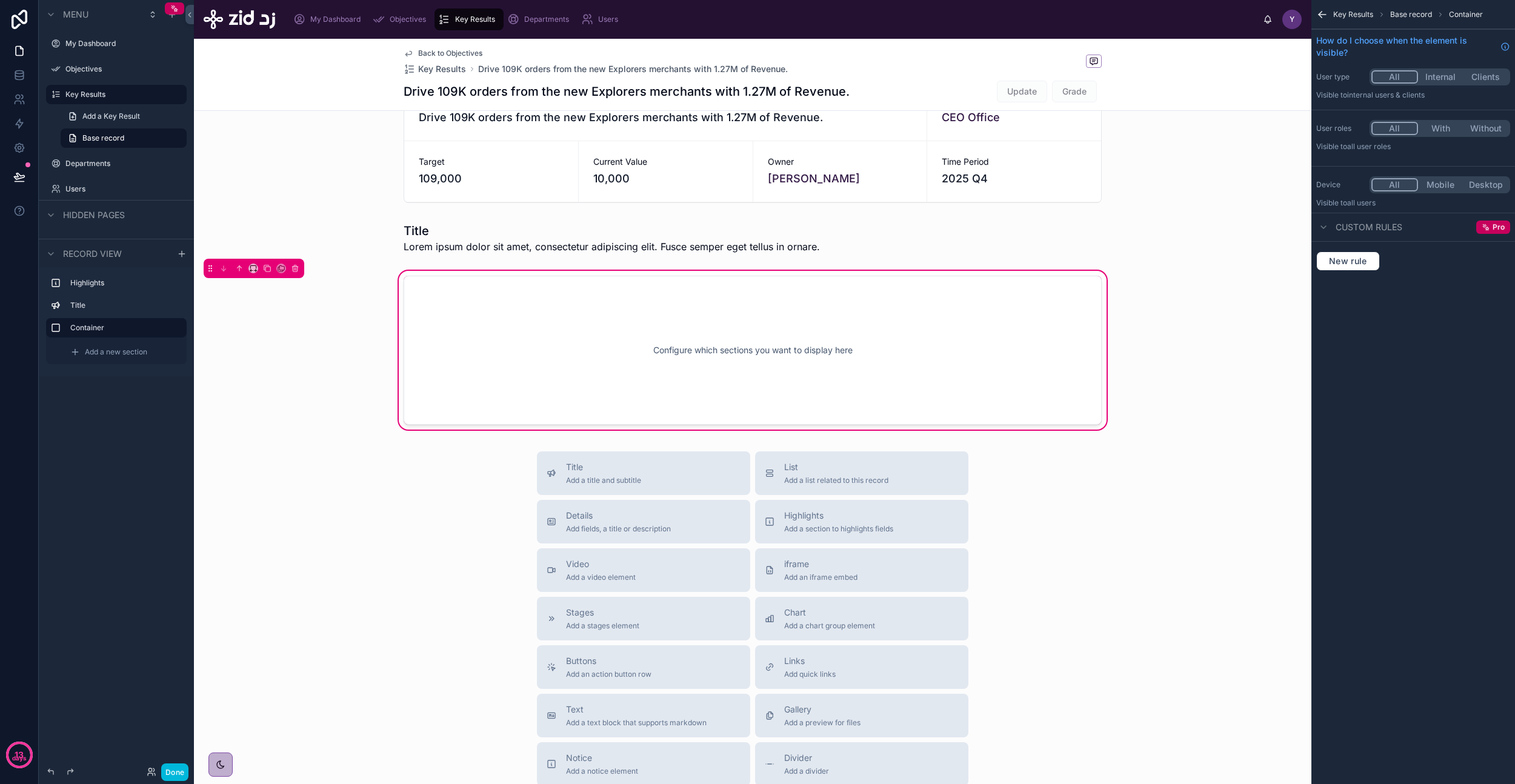
click at [1342, 20] on div "Key Results Base record Container" at bounding box center [1413, 14] width 203 height 29
click at [1404, 20] on div "Key Results Base record Container" at bounding box center [1413, 14] width 203 height 29
click at [1442, 20] on div "Key Results Base record Container" at bounding box center [1413, 14] width 203 height 29
click at [1459, 18] on span "Container" at bounding box center [1466, 13] width 34 height 9
click at [1322, 13] on icon "scrollable content" at bounding box center [1323, 14] width 12 height 12
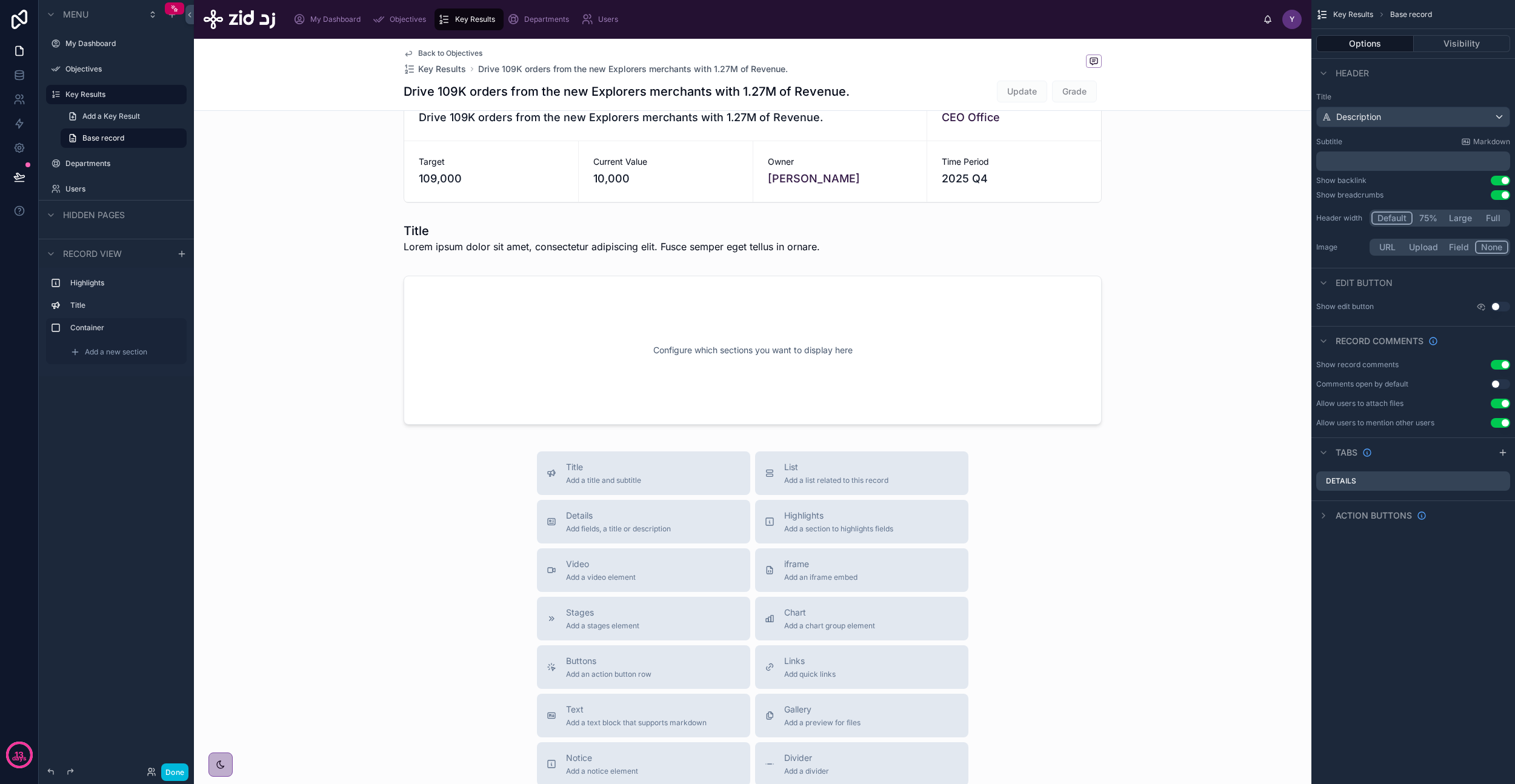
click at [1086, 325] on div at bounding box center [752, 350] width 1118 height 164
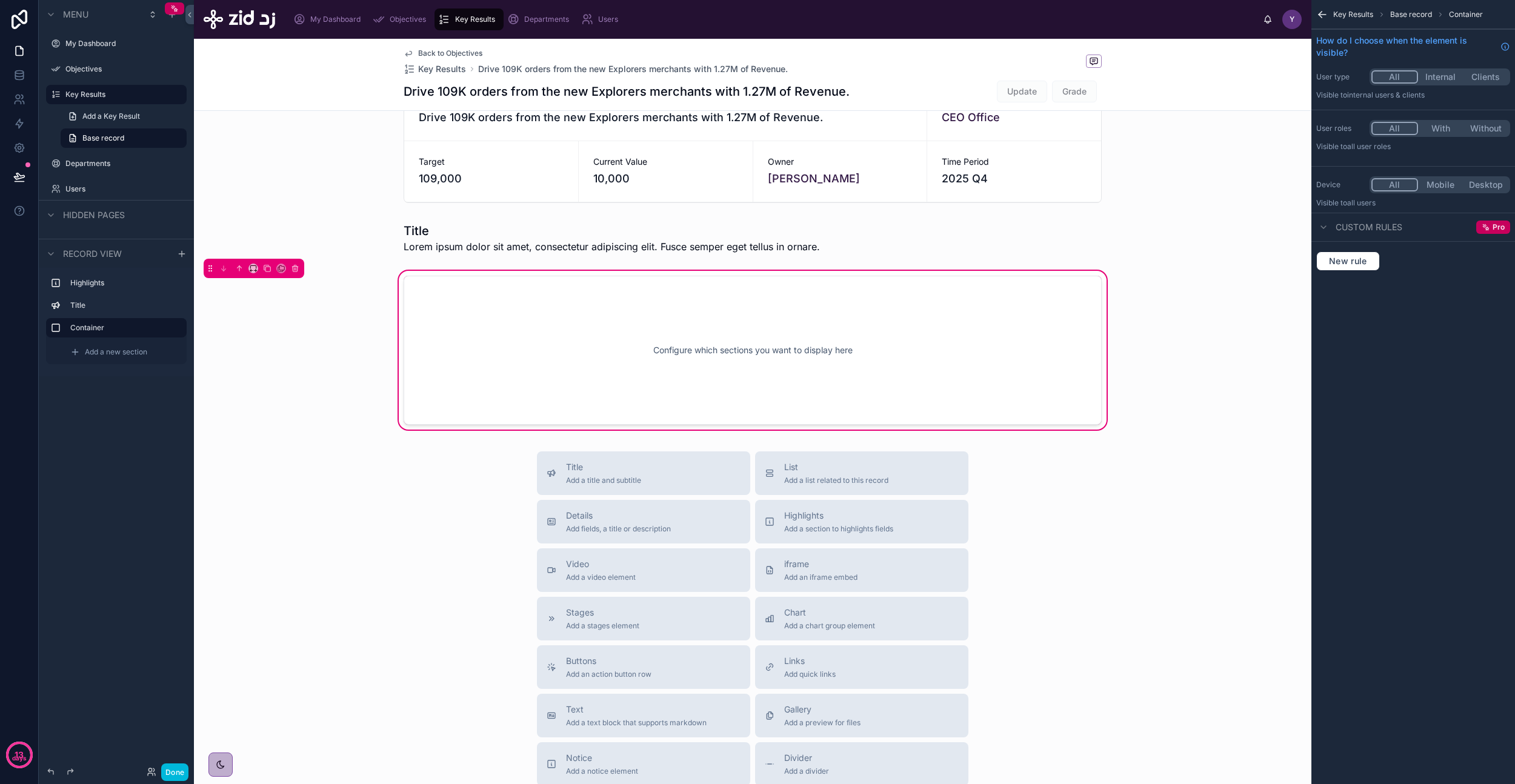
click at [106, 354] on span "Add a new section" at bounding box center [116, 352] width 62 height 9
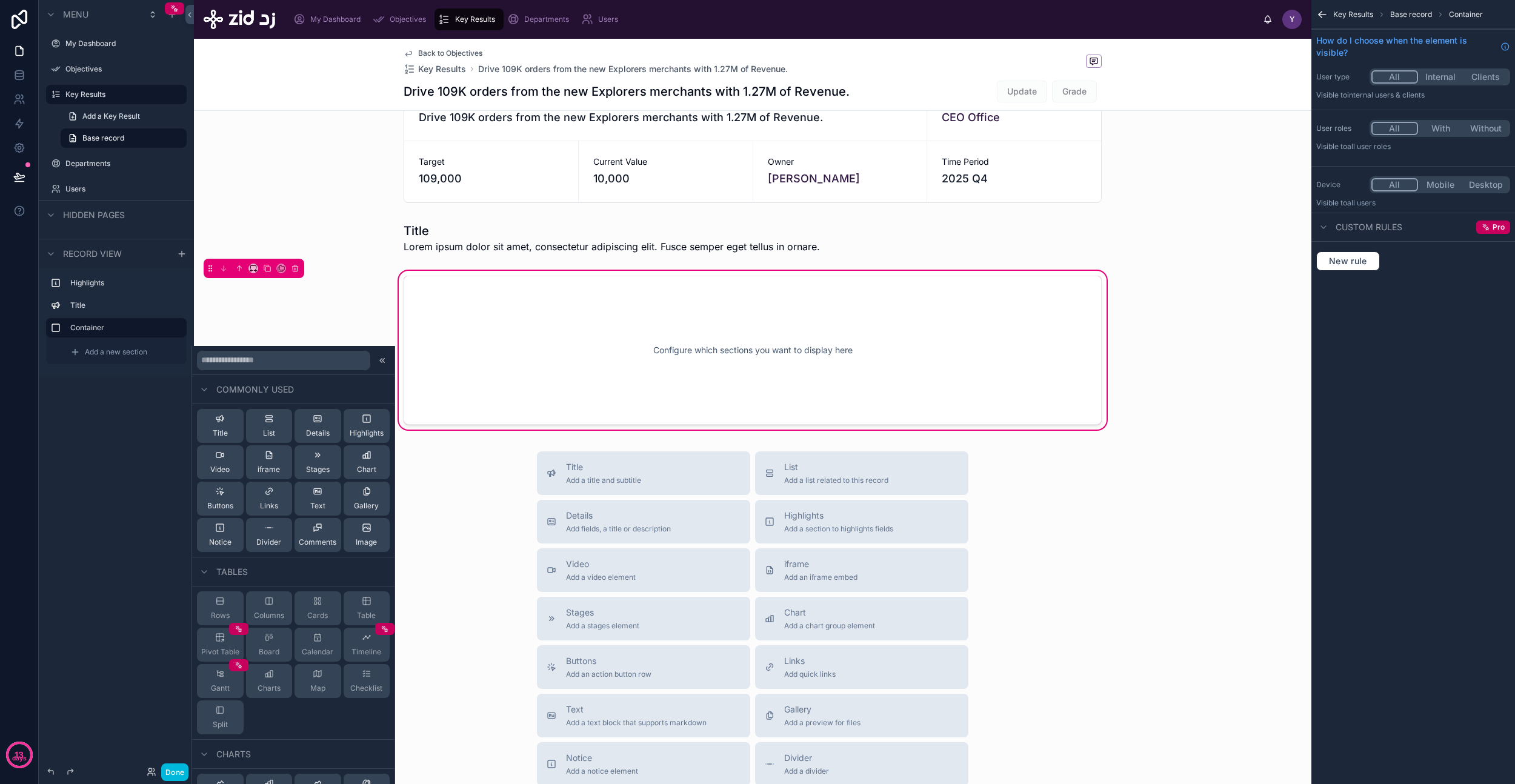
click at [263, 432] on span "List" at bounding box center [269, 432] width 12 height 9
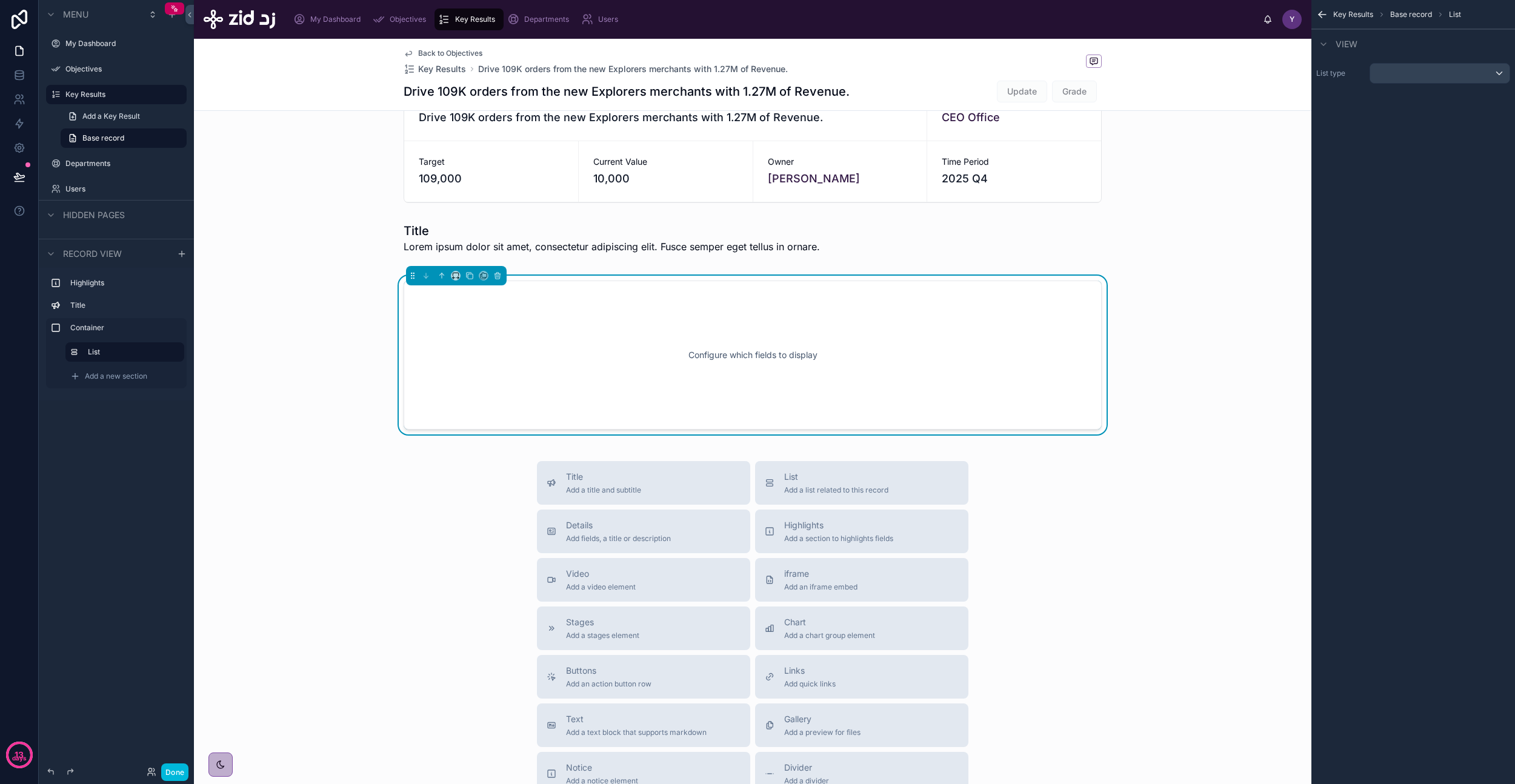
scroll to position [0, 0]
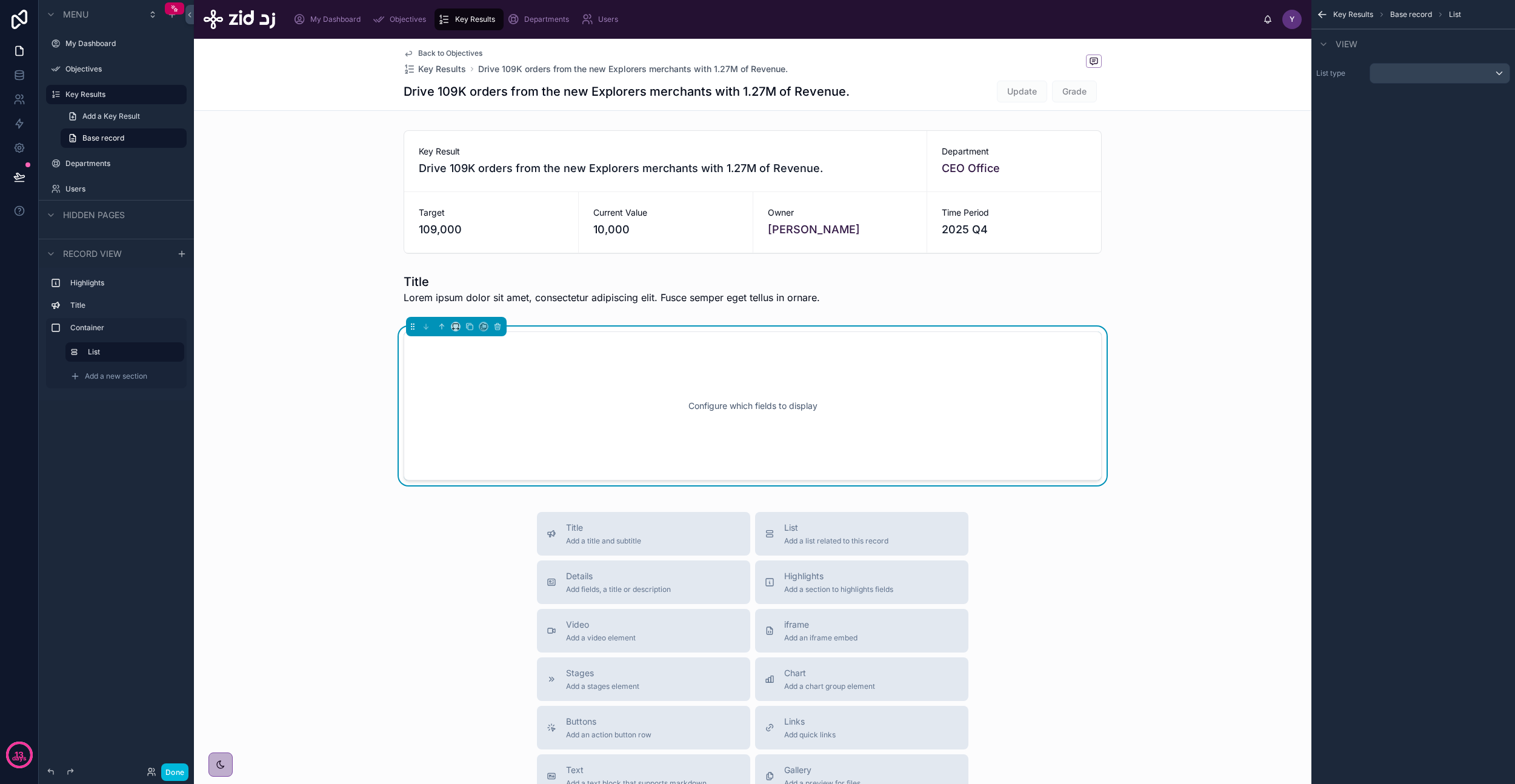
click at [105, 374] on span "Add a new section" at bounding box center [116, 375] width 62 height 9
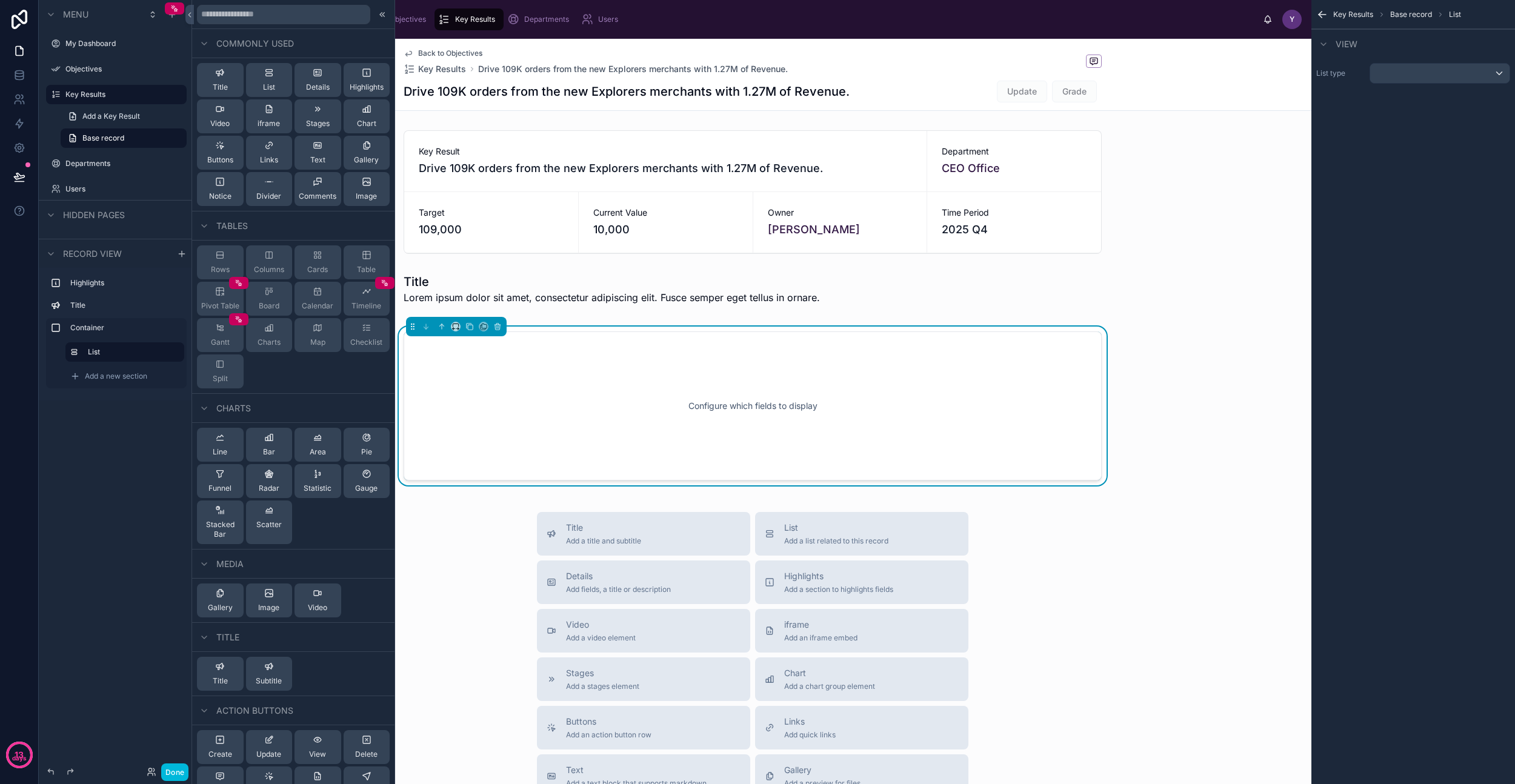
click at [361, 443] on div "Pie" at bounding box center [366, 444] width 11 height 24
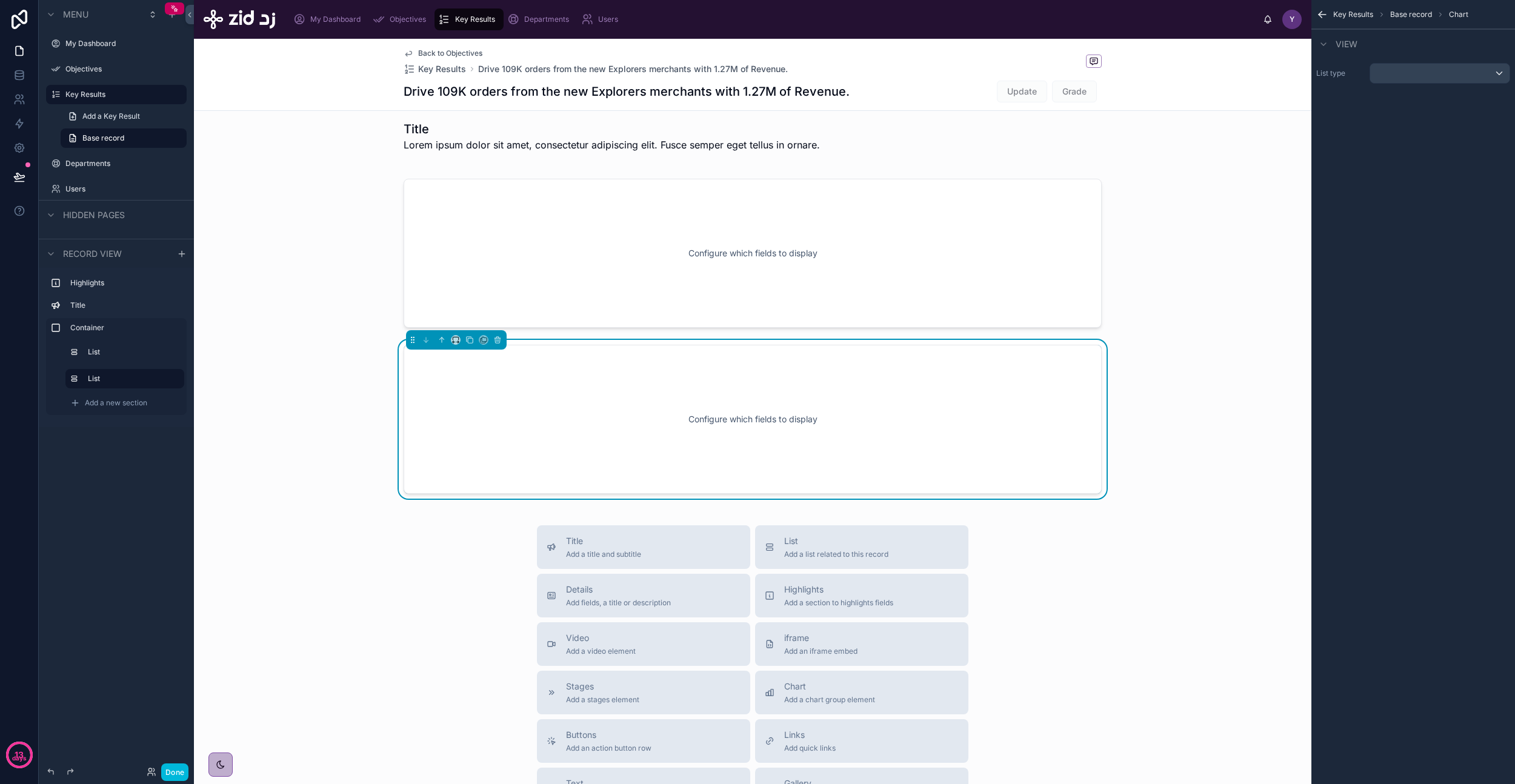
scroll to position [160, 0]
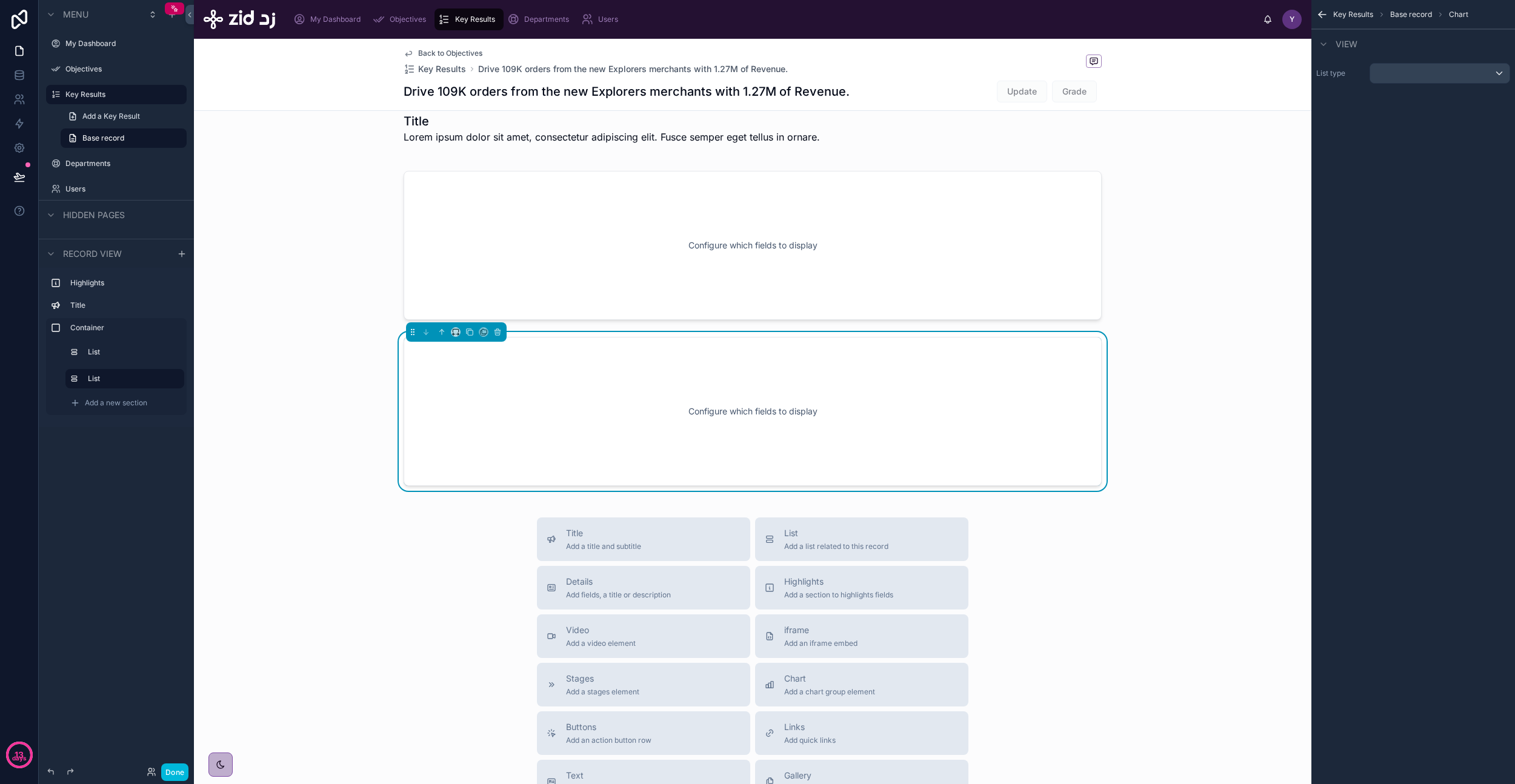
click at [0, 0] on icon "scrollable content" at bounding box center [0, 0] width 0 height 0
click at [89, 332] on div "Container" at bounding box center [126, 327] width 111 height 9
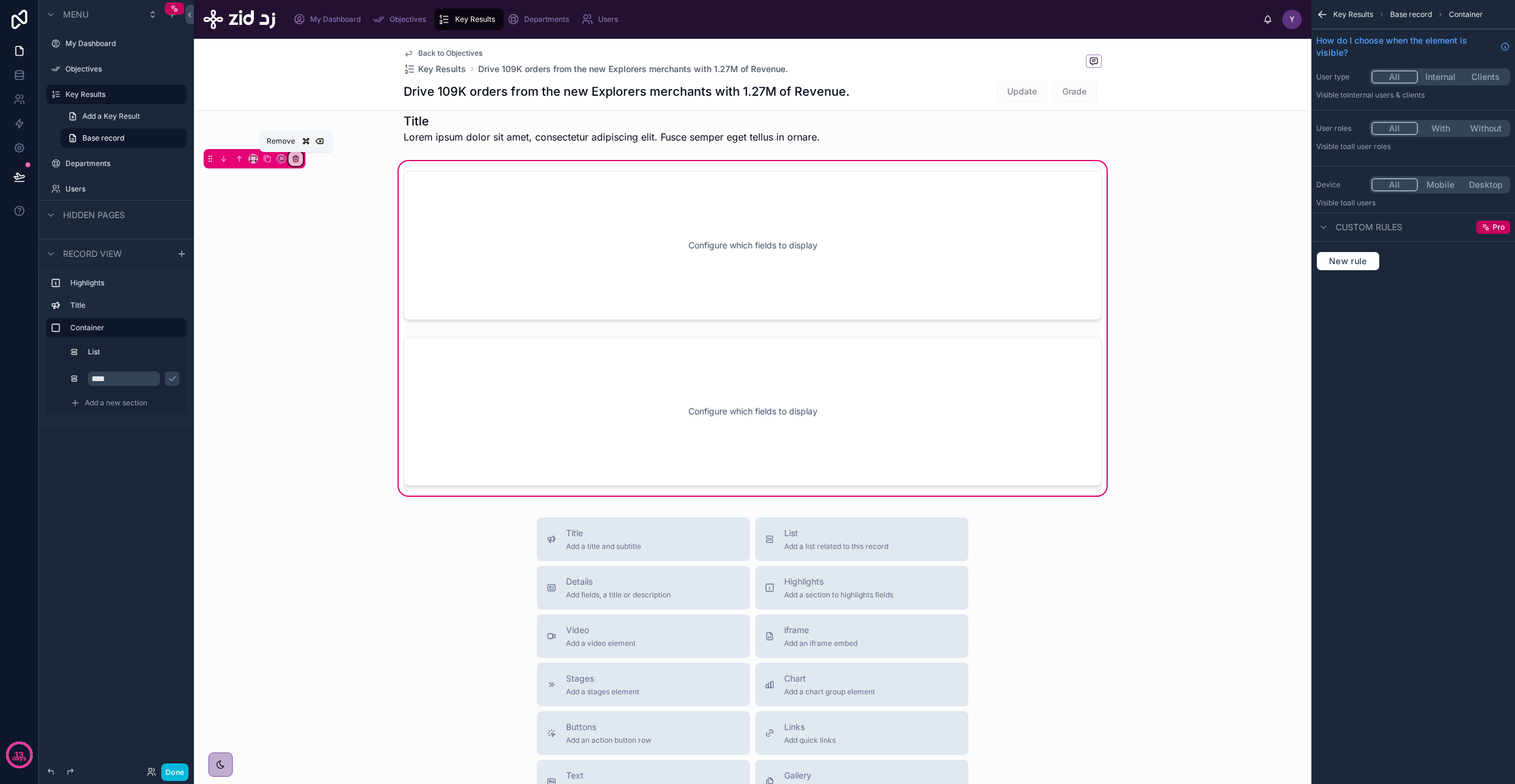
click at [295, 164] on div at bounding box center [296, 158] width 13 height 13
click at [357, 207] on span "Remove entire container" at bounding box center [347, 206] width 96 height 14
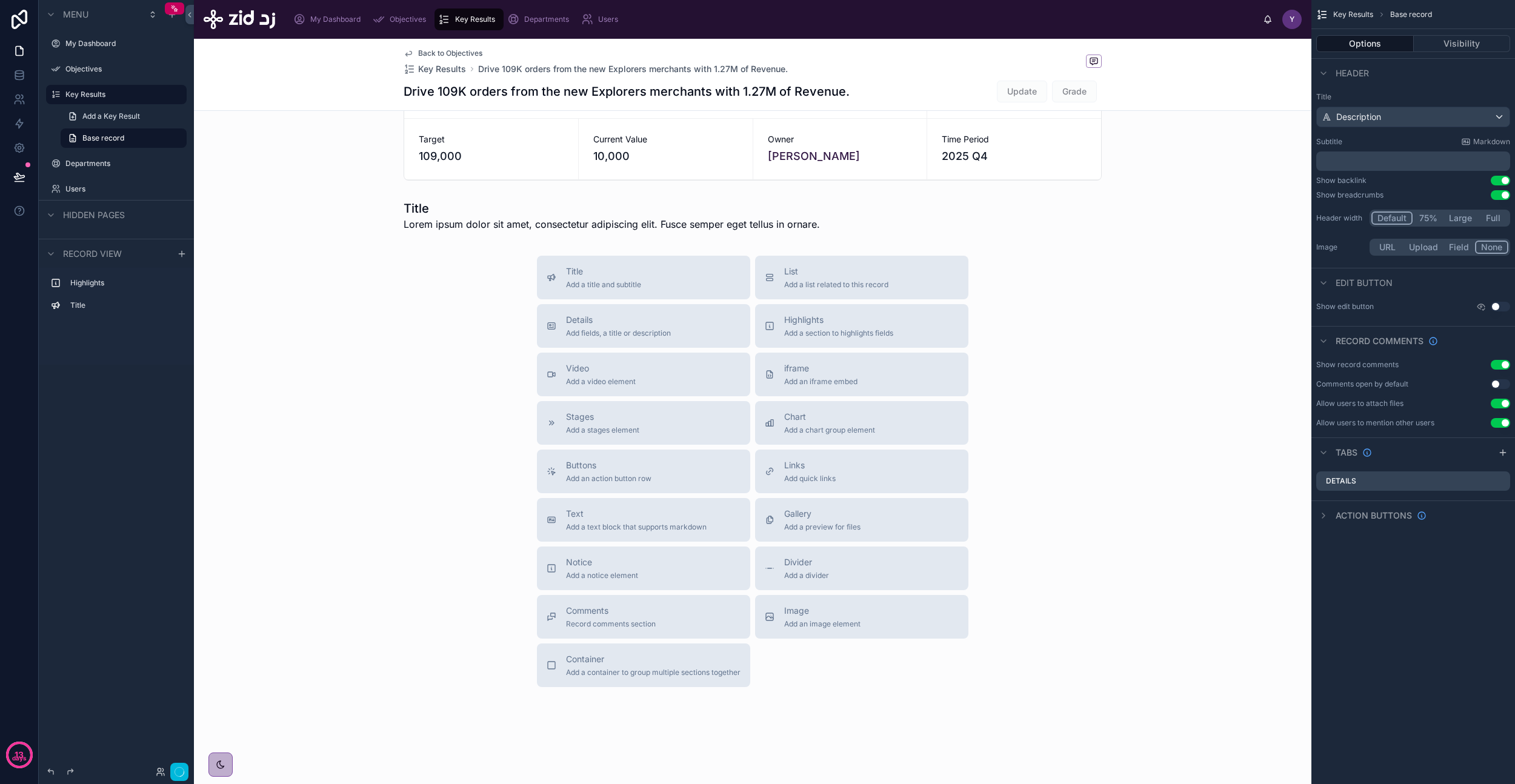
click at [464, 200] on div at bounding box center [752, 215] width 1118 height 41
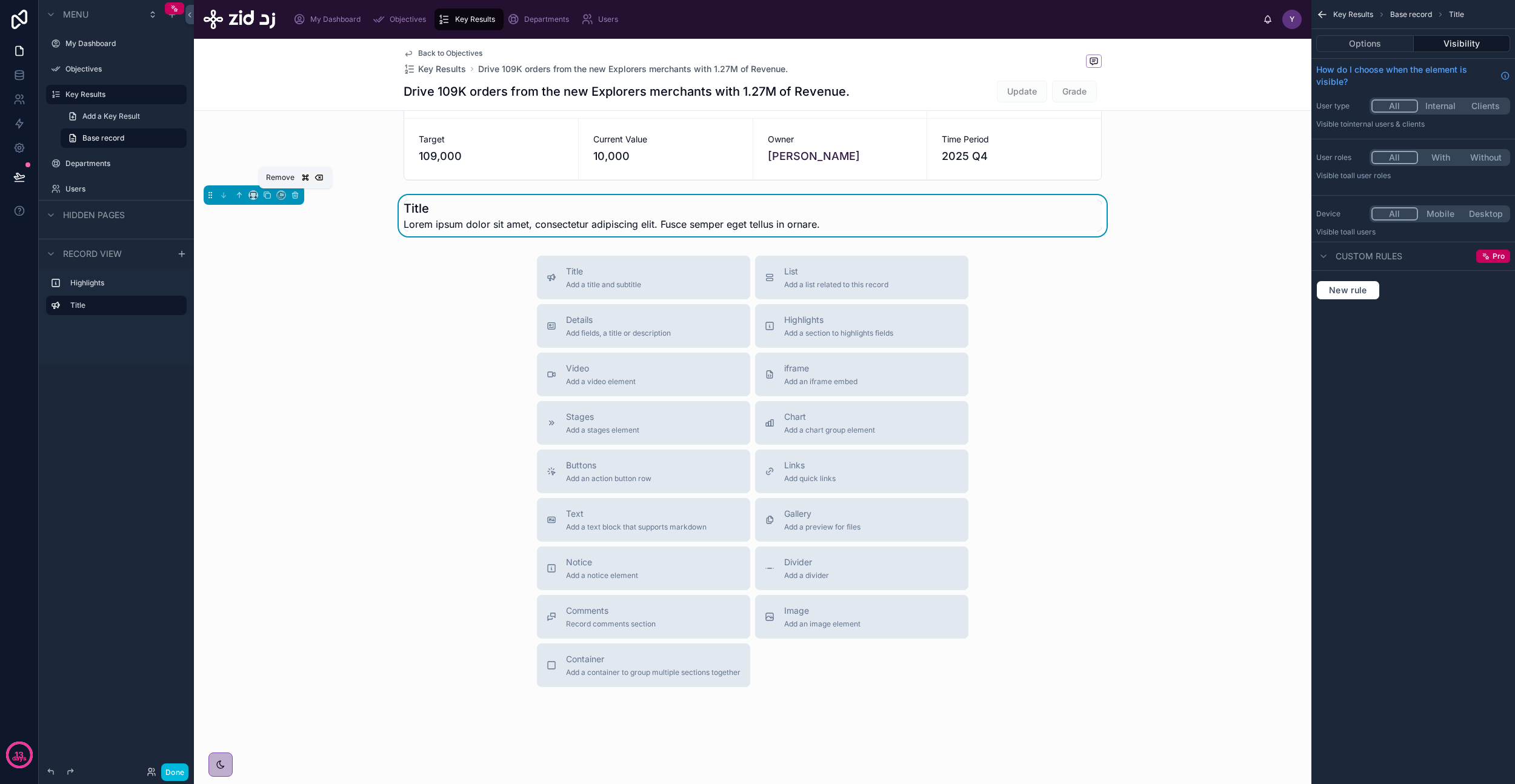
click at [294, 192] on icon at bounding box center [295, 195] width 8 height 8
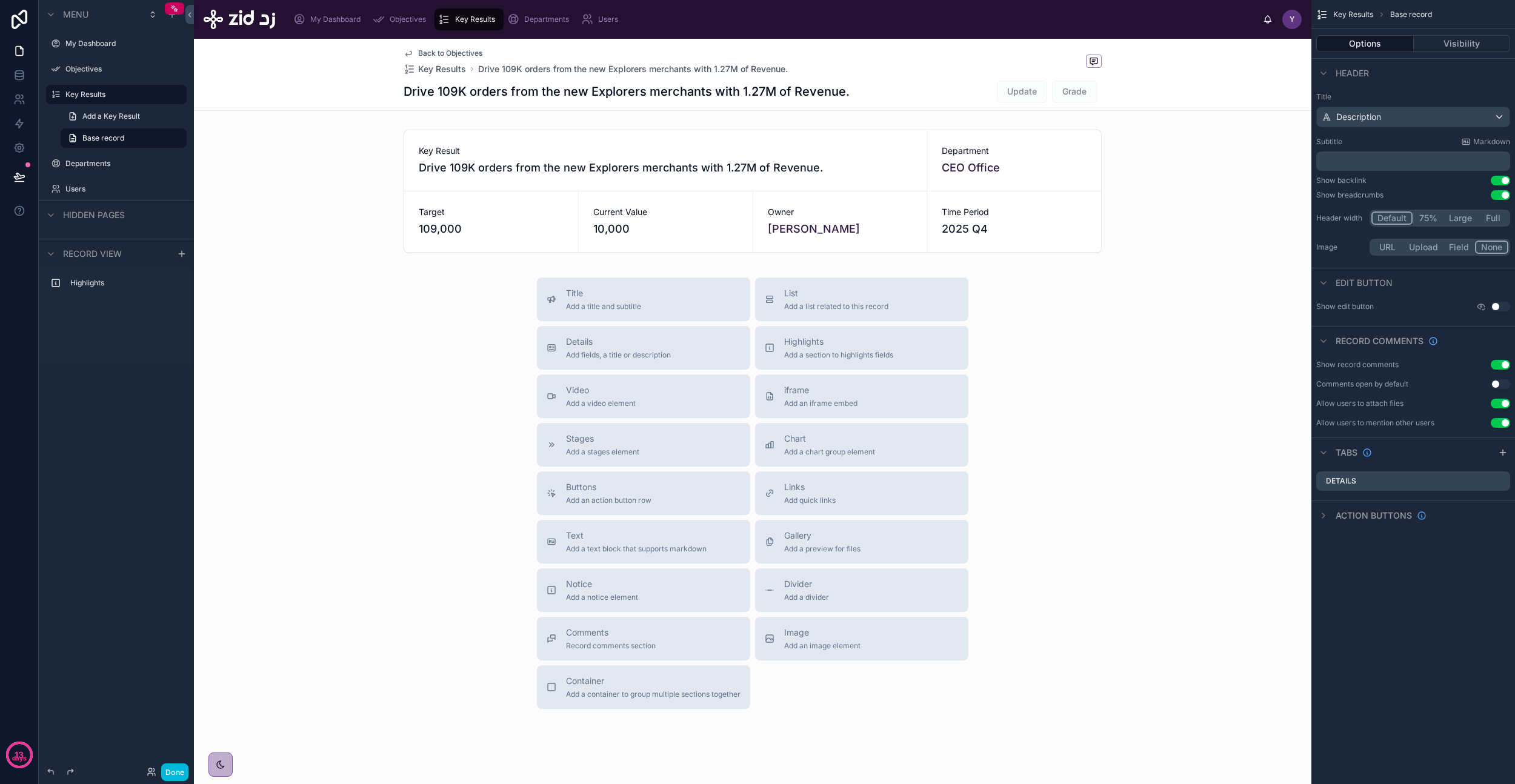
scroll to position [0, 0]
click at [839, 298] on span "List" at bounding box center [837, 293] width 105 height 12
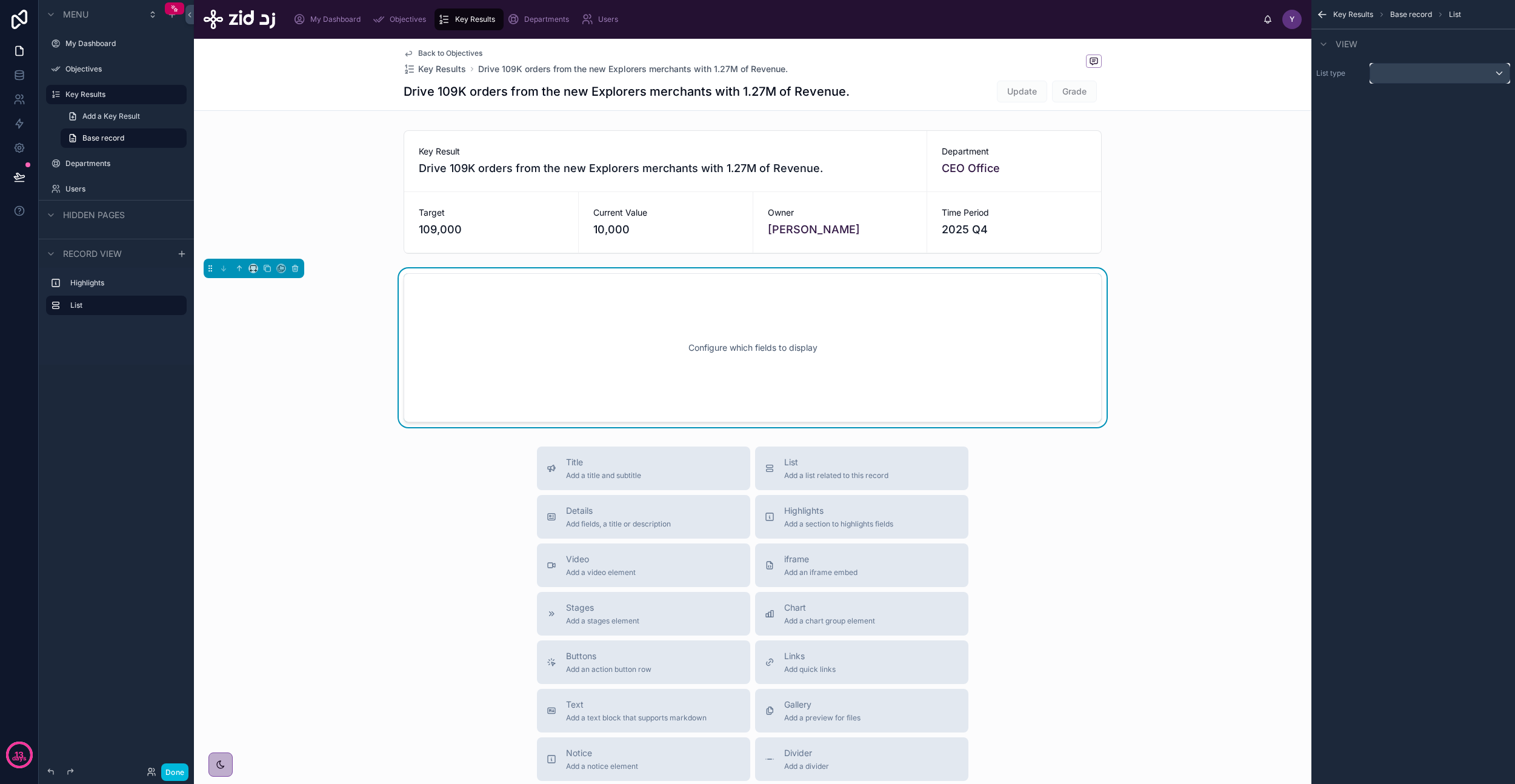
click at [1431, 65] on div "scrollable content" at bounding box center [1440, 72] width 139 height 19
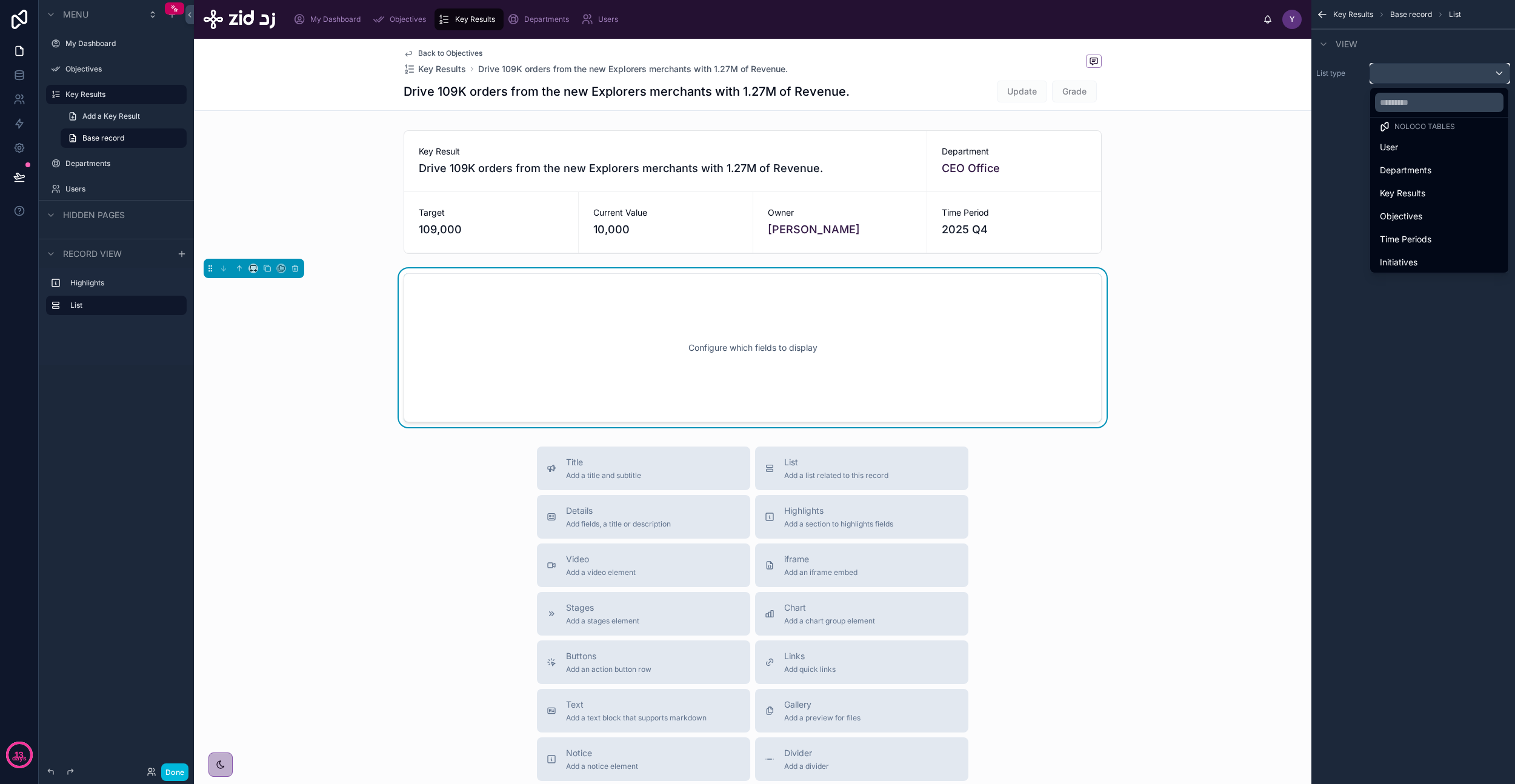
scroll to position [11, 0]
click at [1418, 257] on div "Initiatives" at bounding box center [1439, 260] width 119 height 14
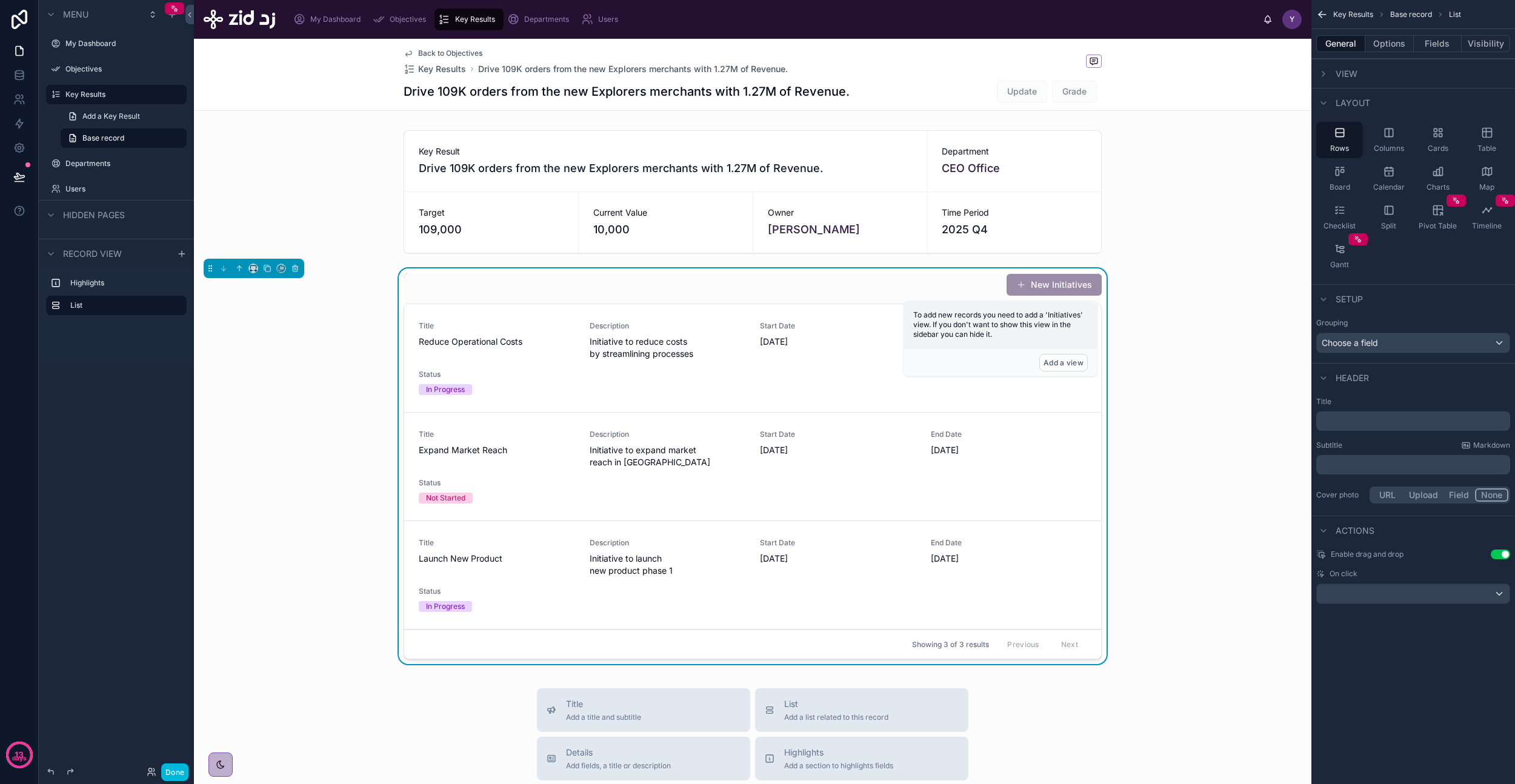
click at [1387, 42] on button "Options" at bounding box center [1389, 44] width 48 height 17
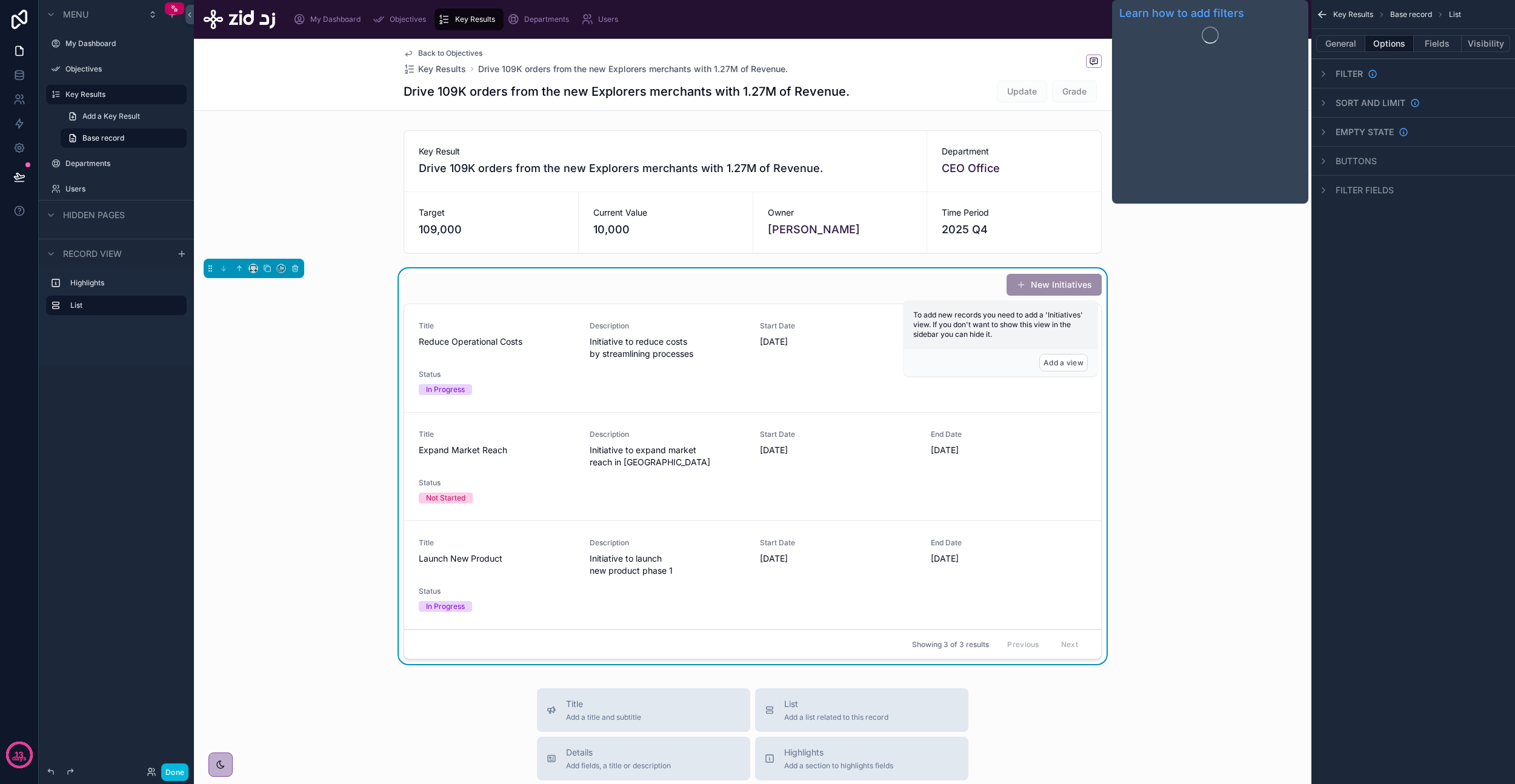
click at [1361, 70] on span "Filter" at bounding box center [1350, 73] width 27 height 12
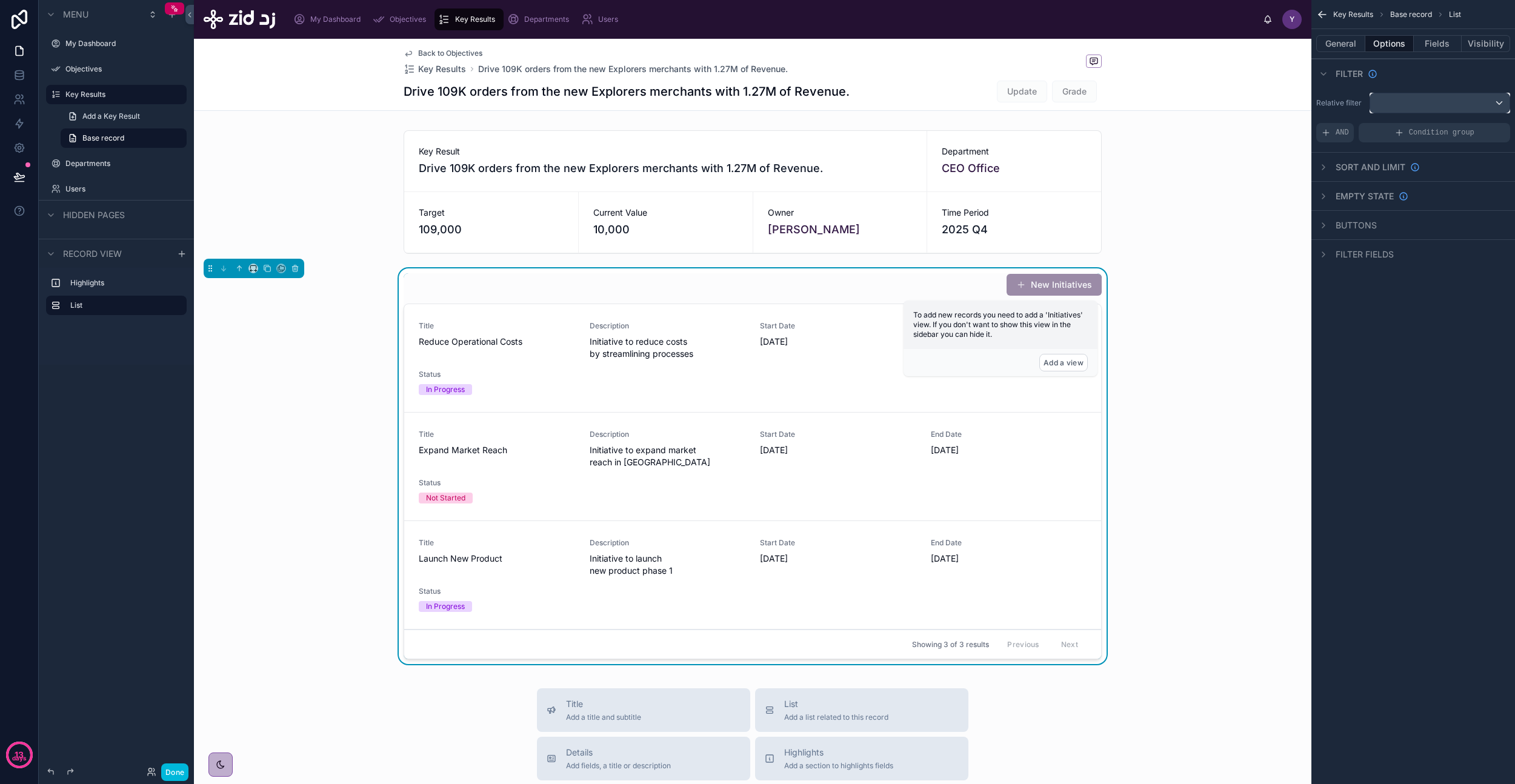
click at [1414, 105] on div "scrollable content" at bounding box center [1440, 103] width 139 height 19
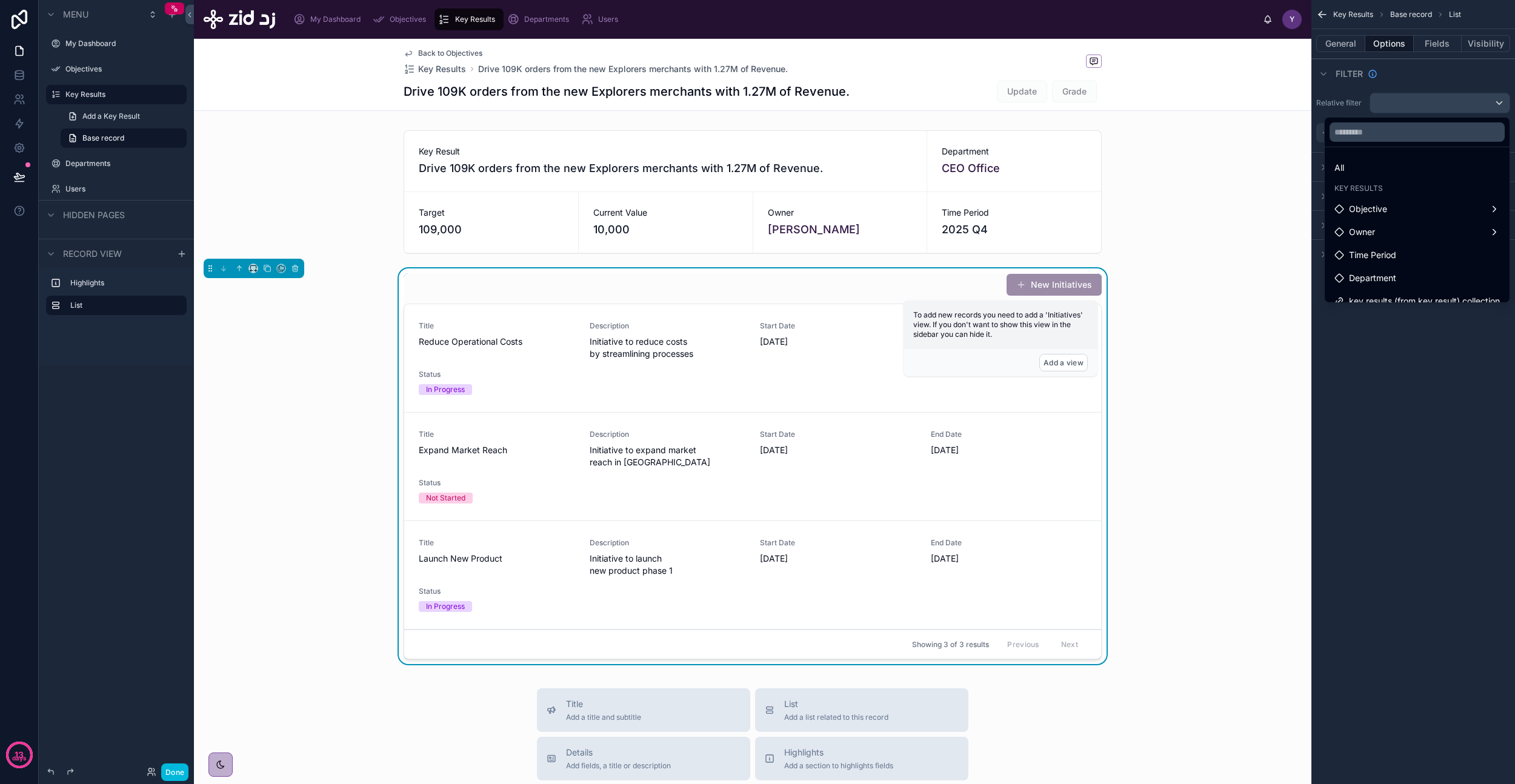
click at [1414, 105] on div "scrollable content" at bounding box center [758, 392] width 1515 height 784
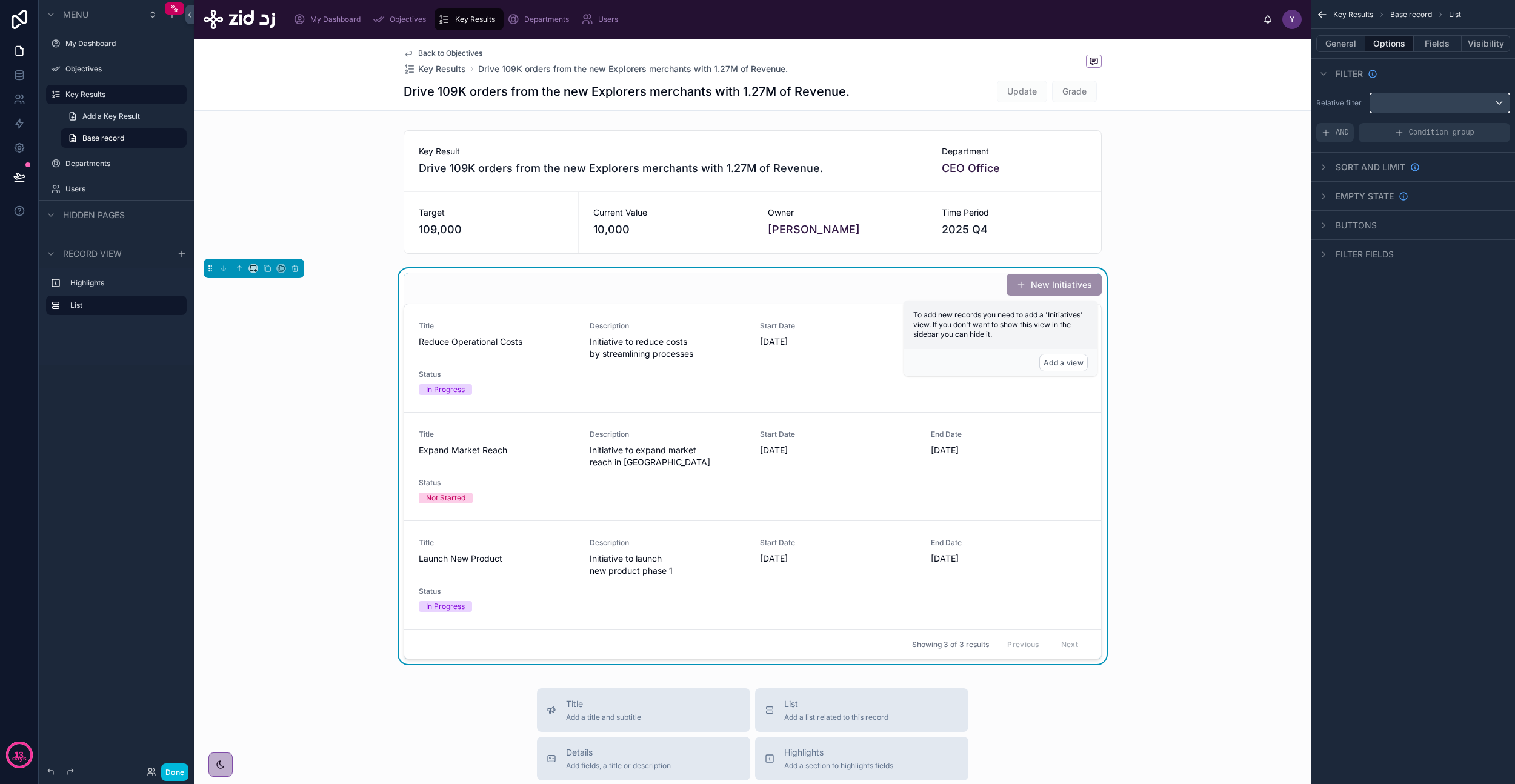
click at [1414, 105] on div "scrollable content" at bounding box center [1440, 103] width 139 height 19
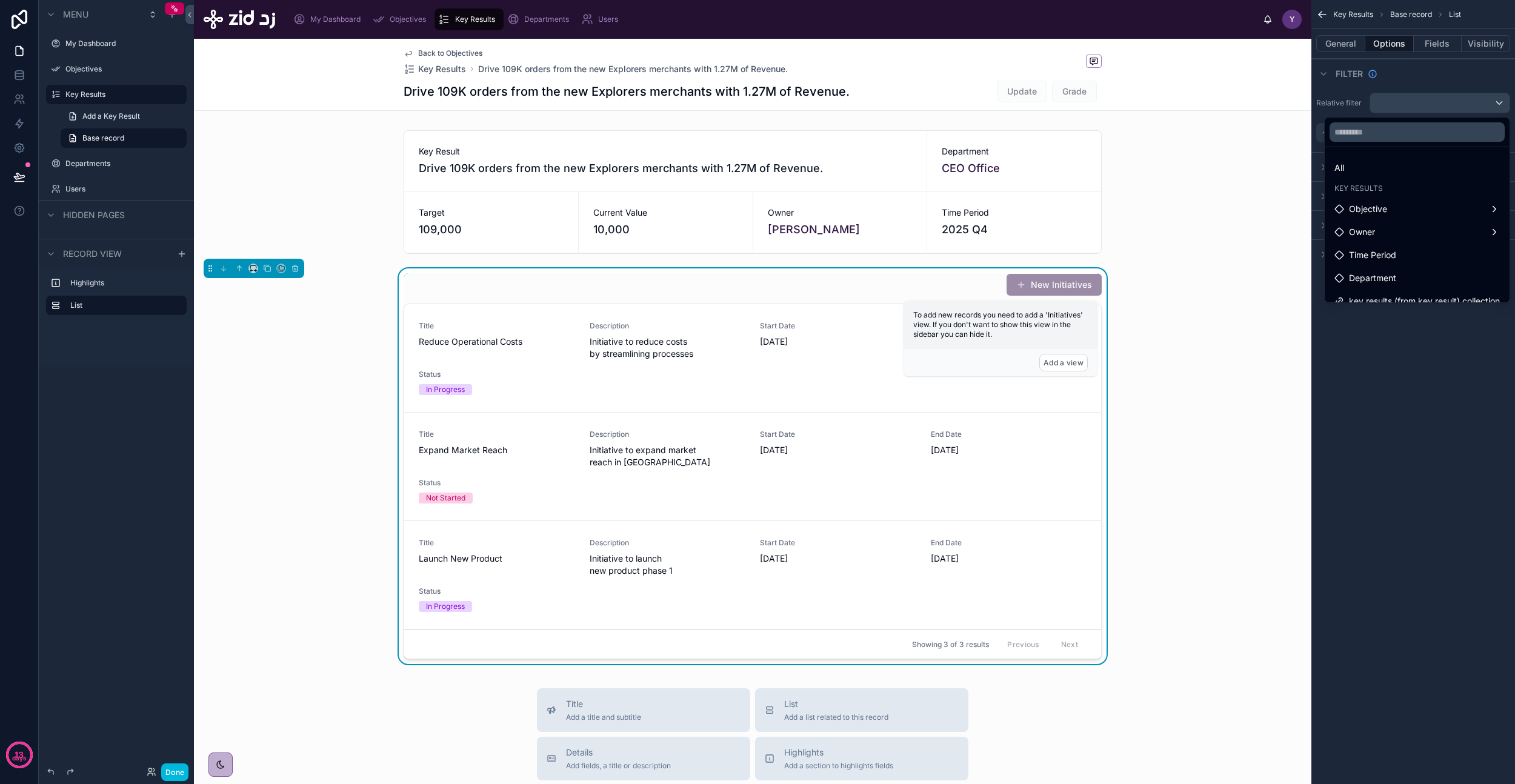
click at [1407, 78] on div "scrollable content" at bounding box center [758, 392] width 1515 height 784
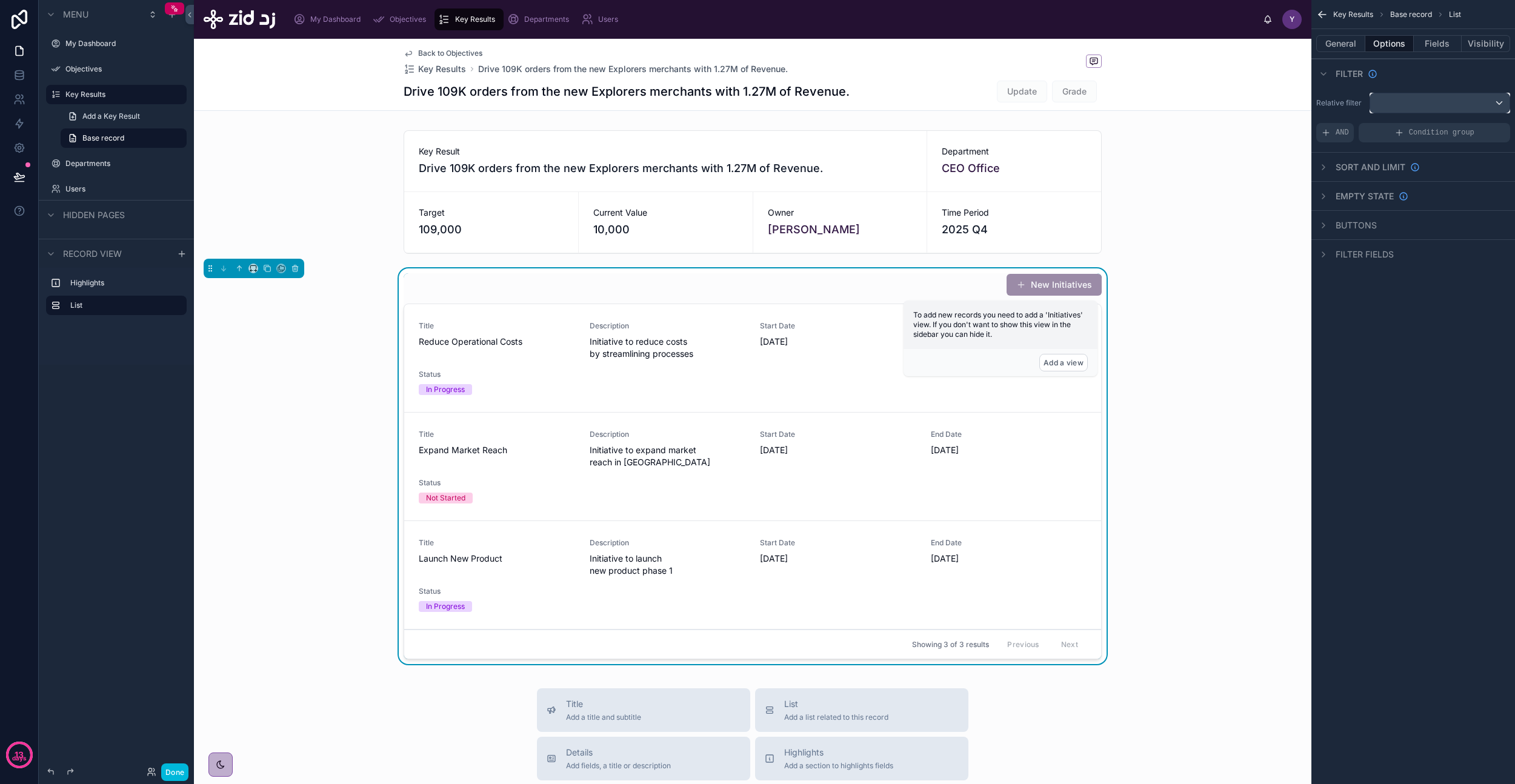
click at [1410, 103] on div "scrollable content" at bounding box center [1440, 103] width 139 height 19
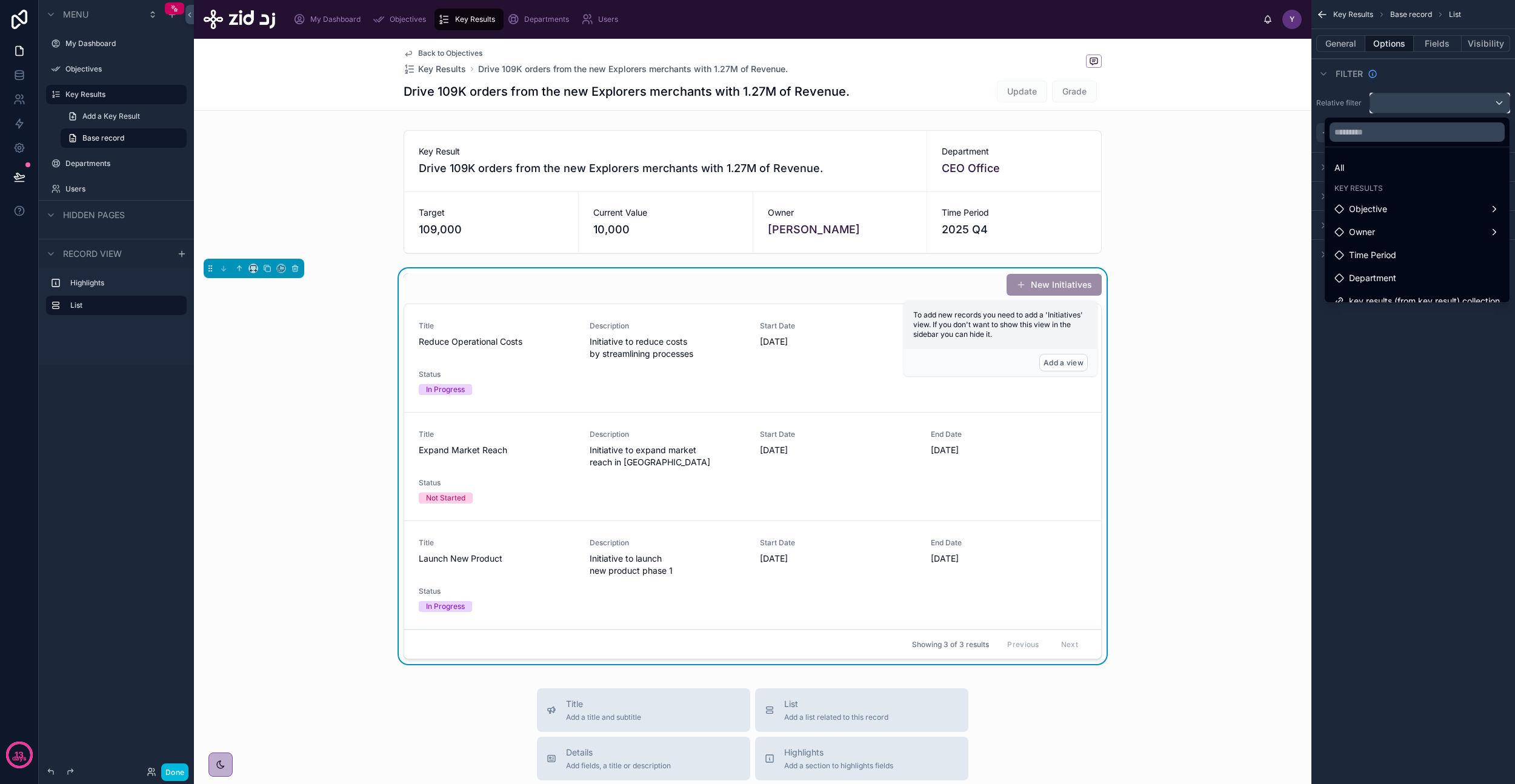
scroll to position [12, 0]
click at [1410, 371] on div "scrollable content" at bounding box center [758, 392] width 1515 height 784
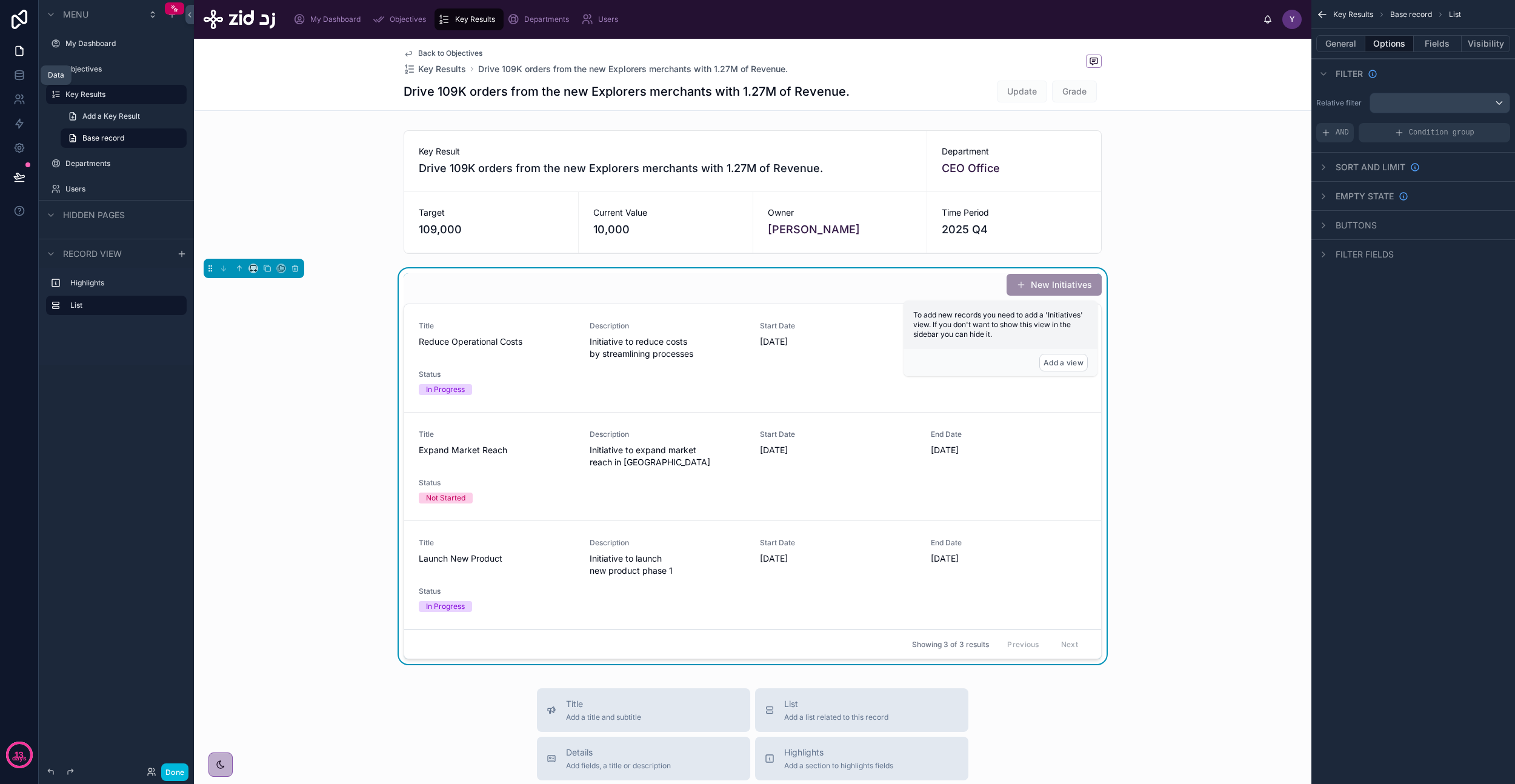
click at [20, 78] on icon at bounding box center [19, 78] width 8 height 5
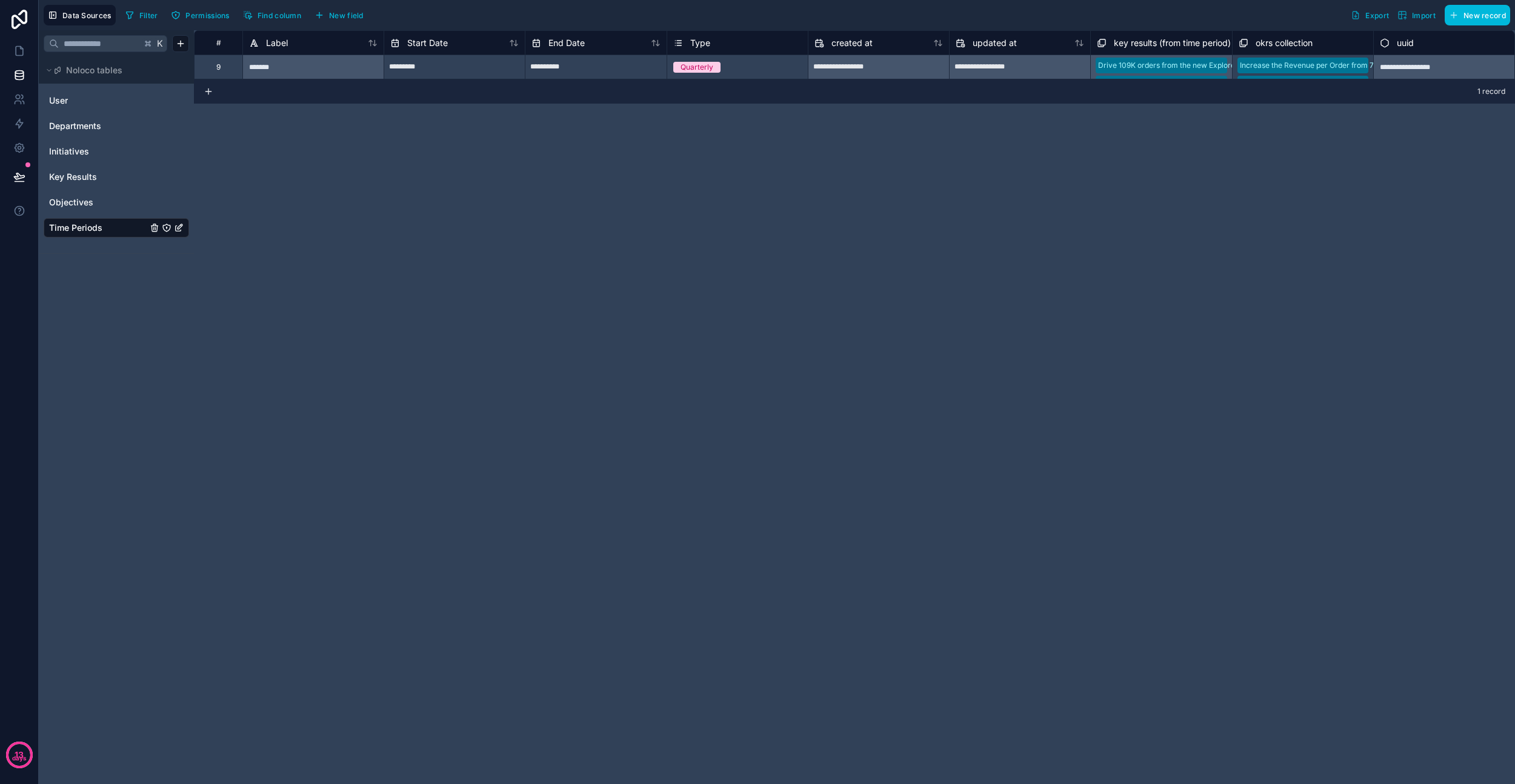
click at [83, 148] on span "Initiatives" at bounding box center [68, 151] width 40 height 12
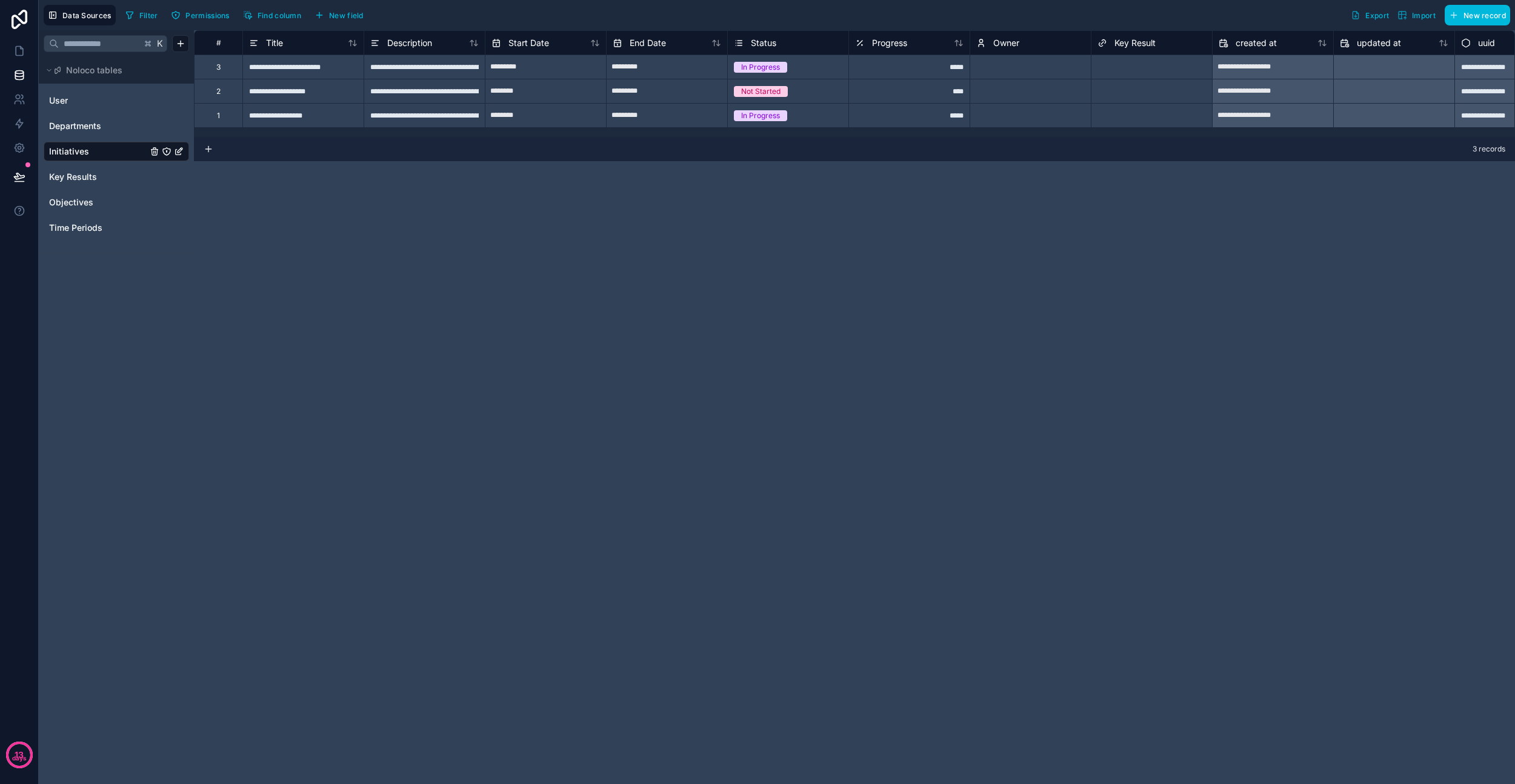
click at [1173, 67] on div at bounding box center [1187, 67] width 38 height 12
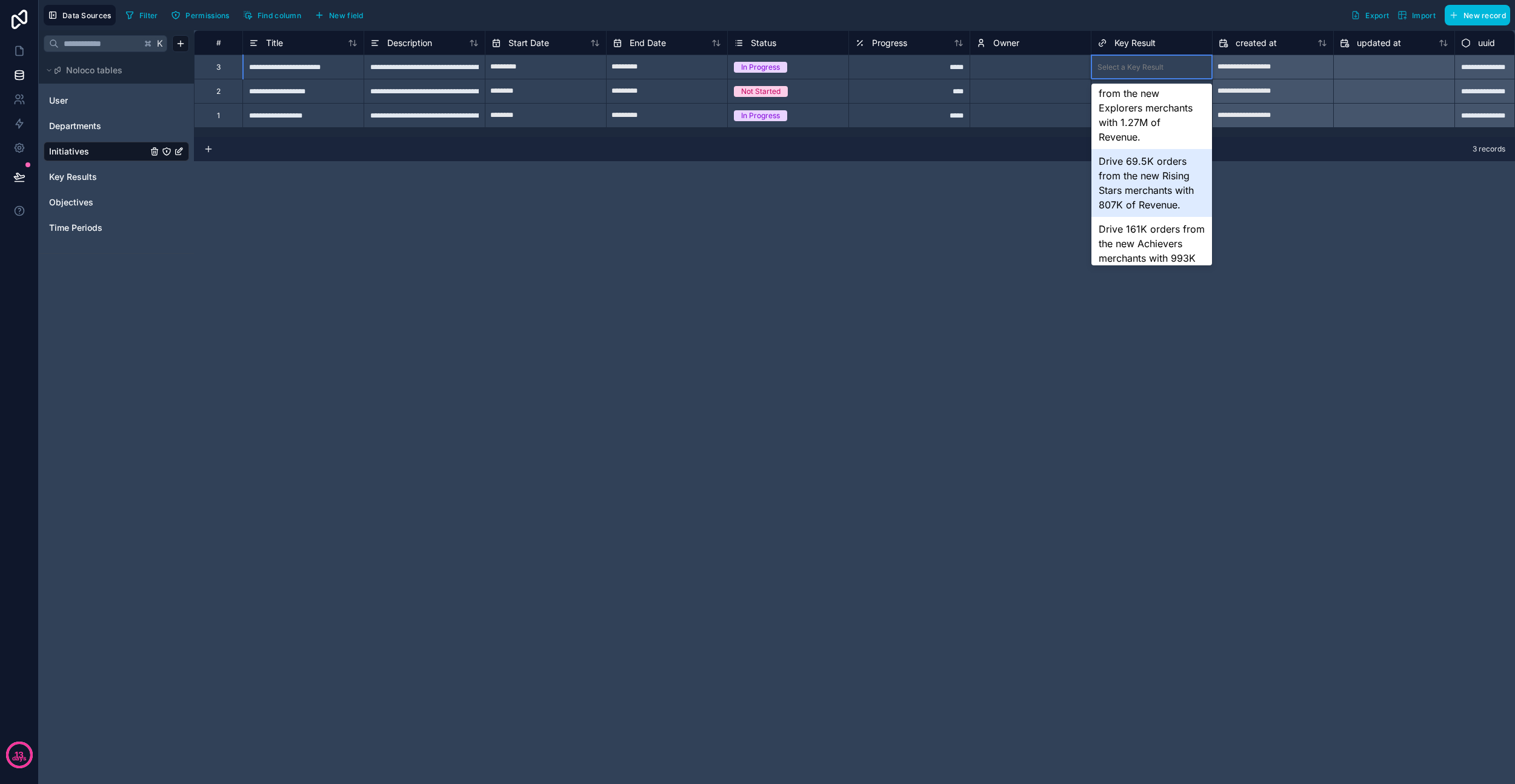
scroll to position [191, 0]
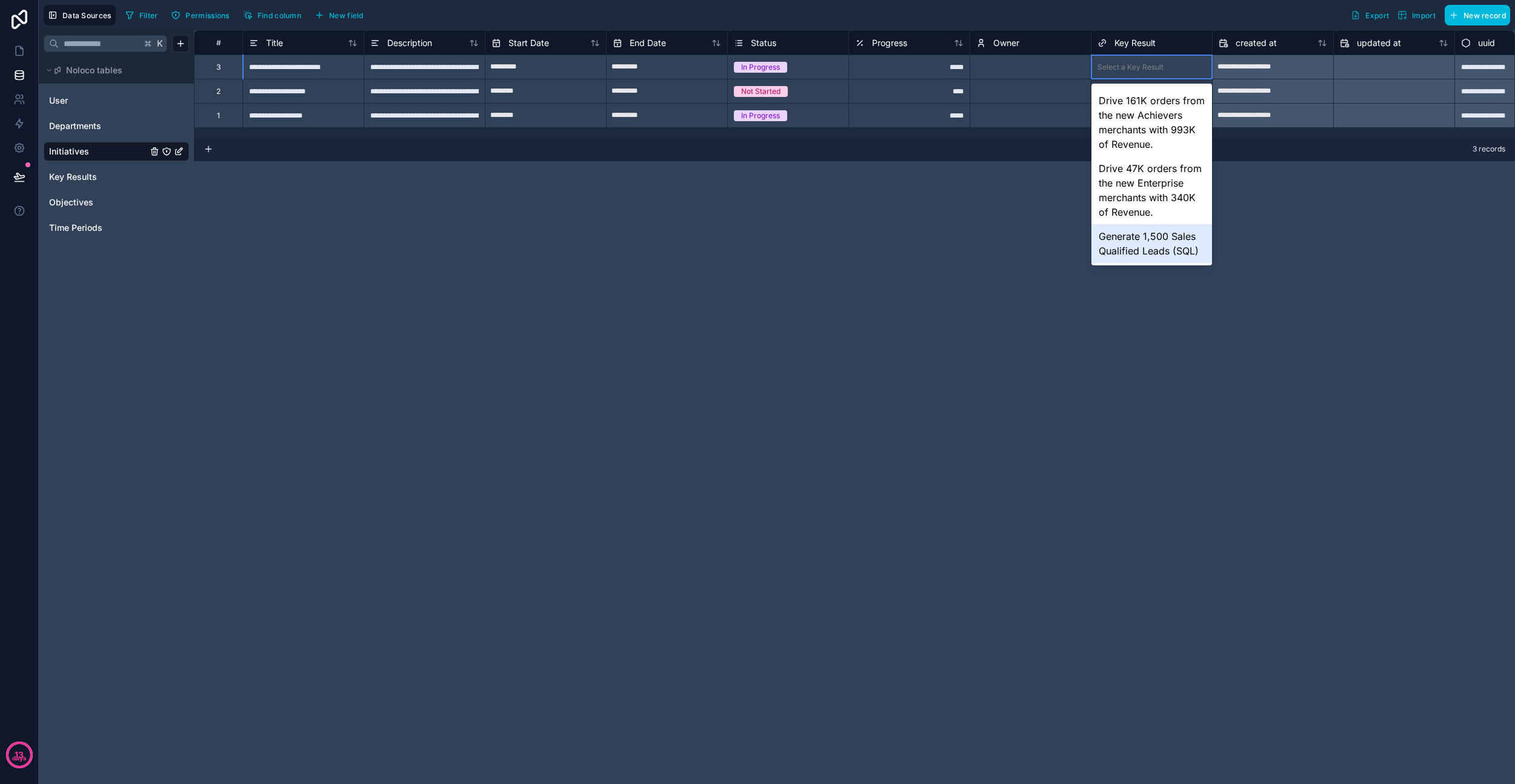
click at [829, 304] on div "**********" at bounding box center [855, 407] width 1321 height 754
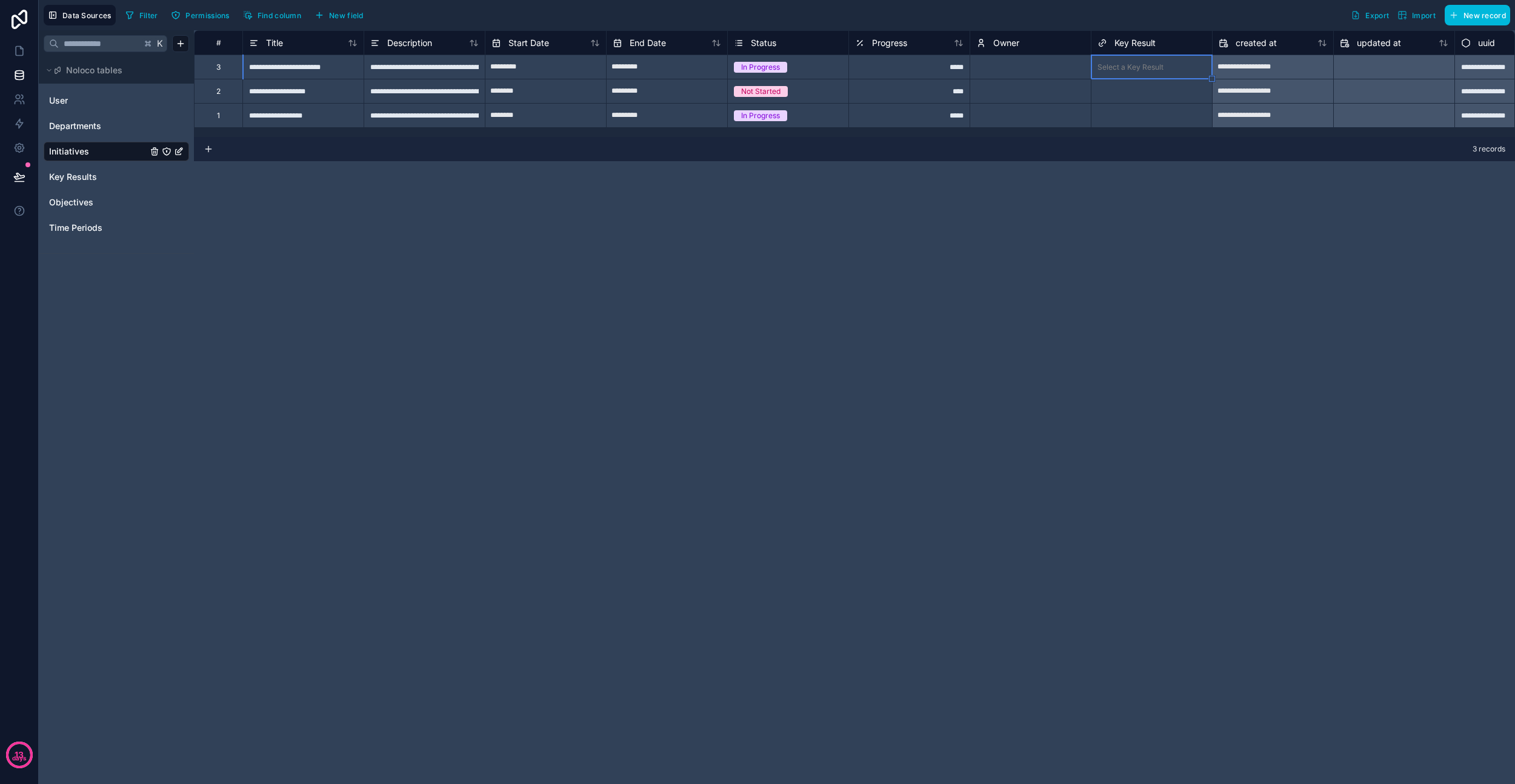
click at [78, 175] on span "Key Results" at bounding box center [73, 177] width 48 height 12
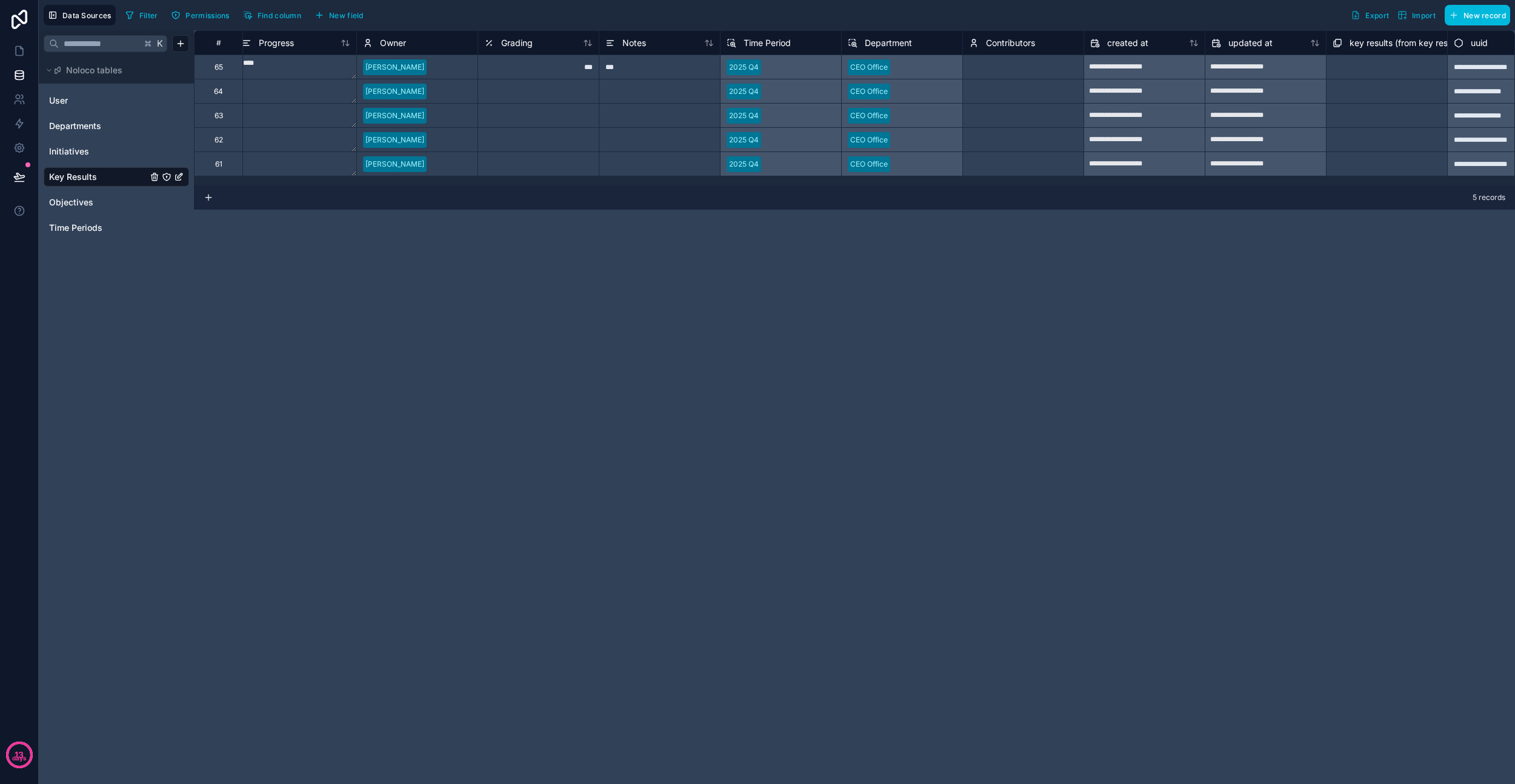
scroll to position [0, 677]
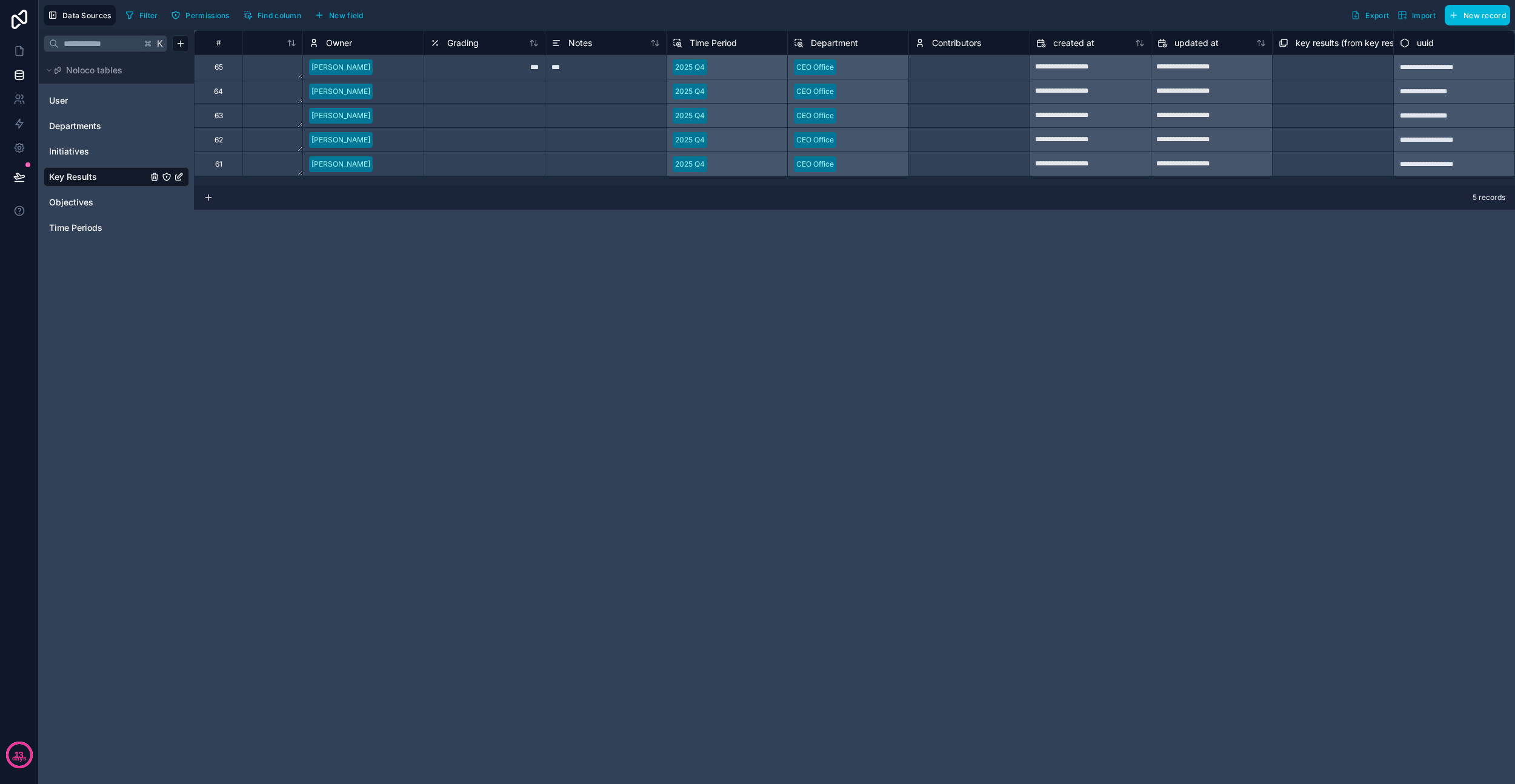
click at [1304, 67] on div "Select a key results (from key result) collection" at bounding box center [1333, 67] width 109 height 19
click at [1304, 67] on div "Select a key results (from key result) collection" at bounding box center [1333, 68] width 106 height 19
click at [70, 154] on span "Initiatives" at bounding box center [68, 151] width 40 height 12
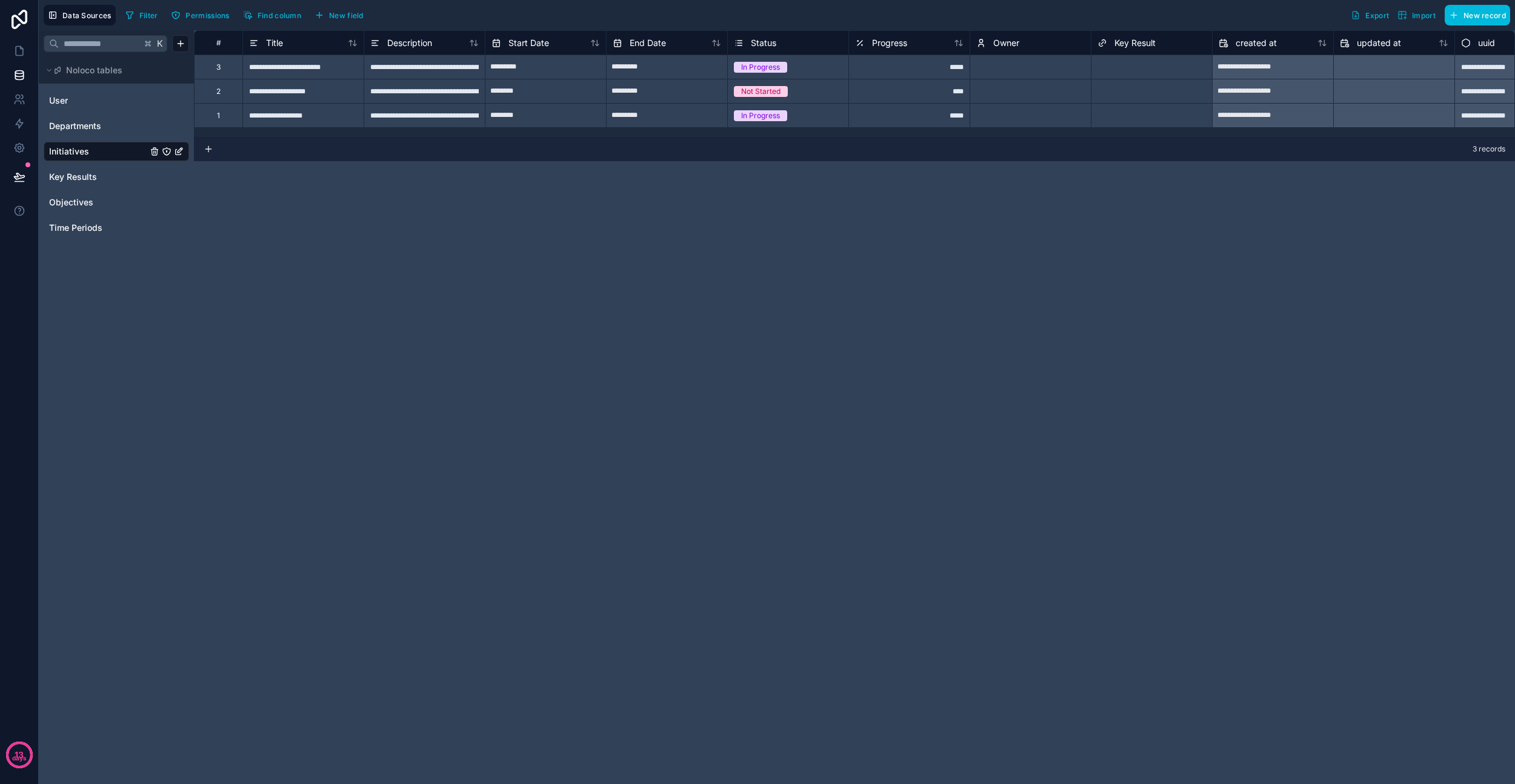
click at [81, 180] on span "Key Results" at bounding box center [73, 177] width 48 height 12
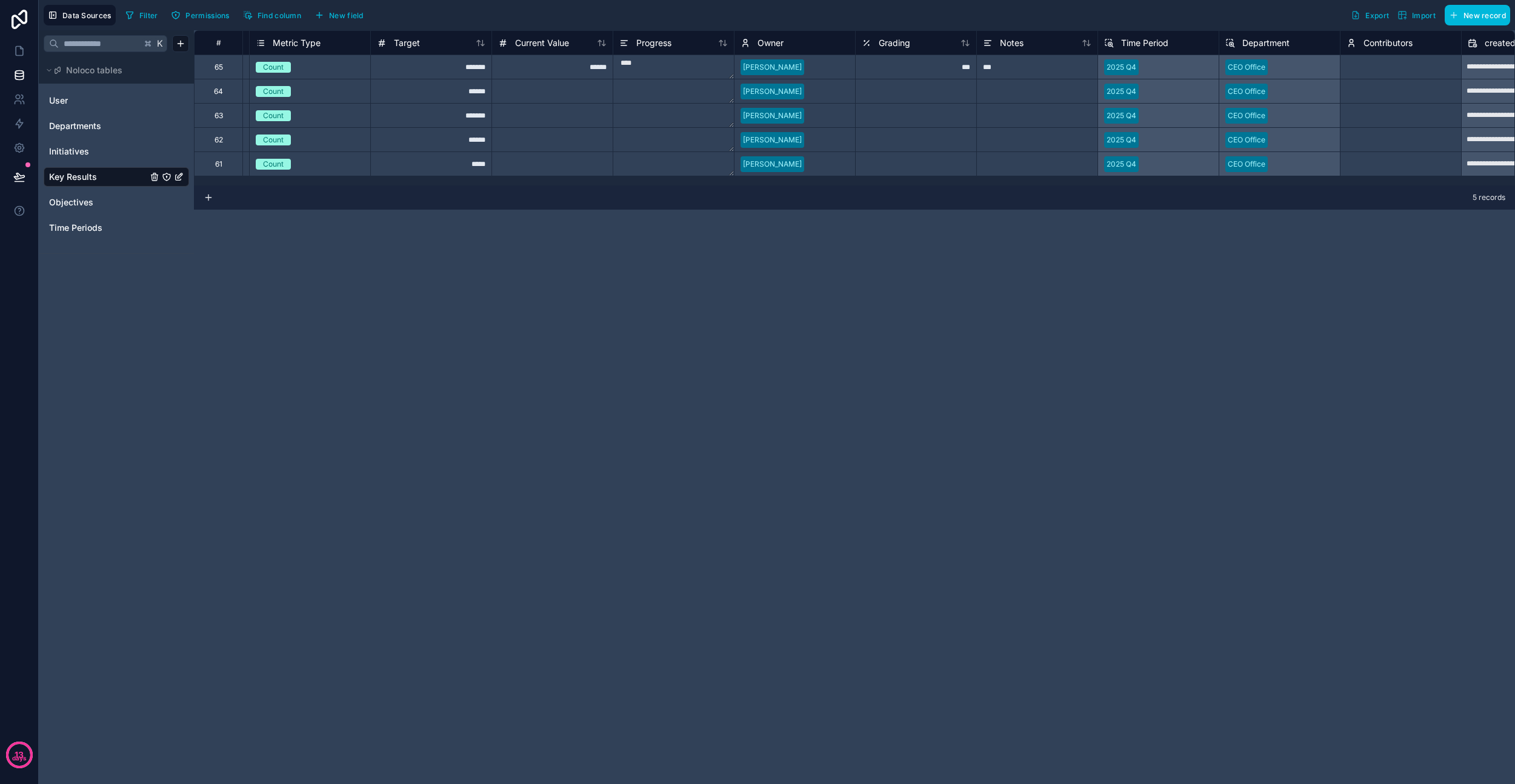
scroll to position [0, 677]
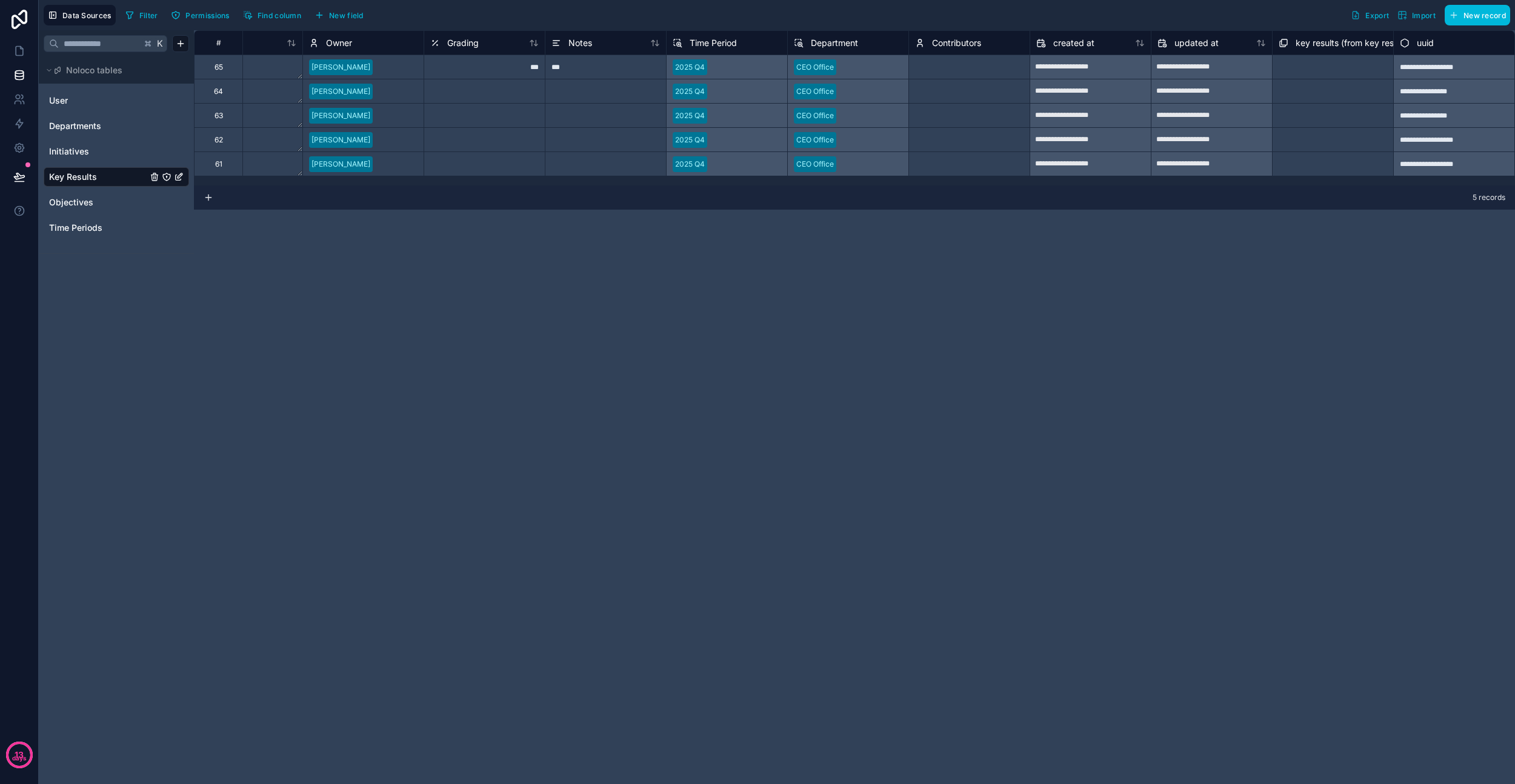
click at [1313, 39] on span "key results (from key result) collection" at bounding box center [1371, 43] width 151 height 12
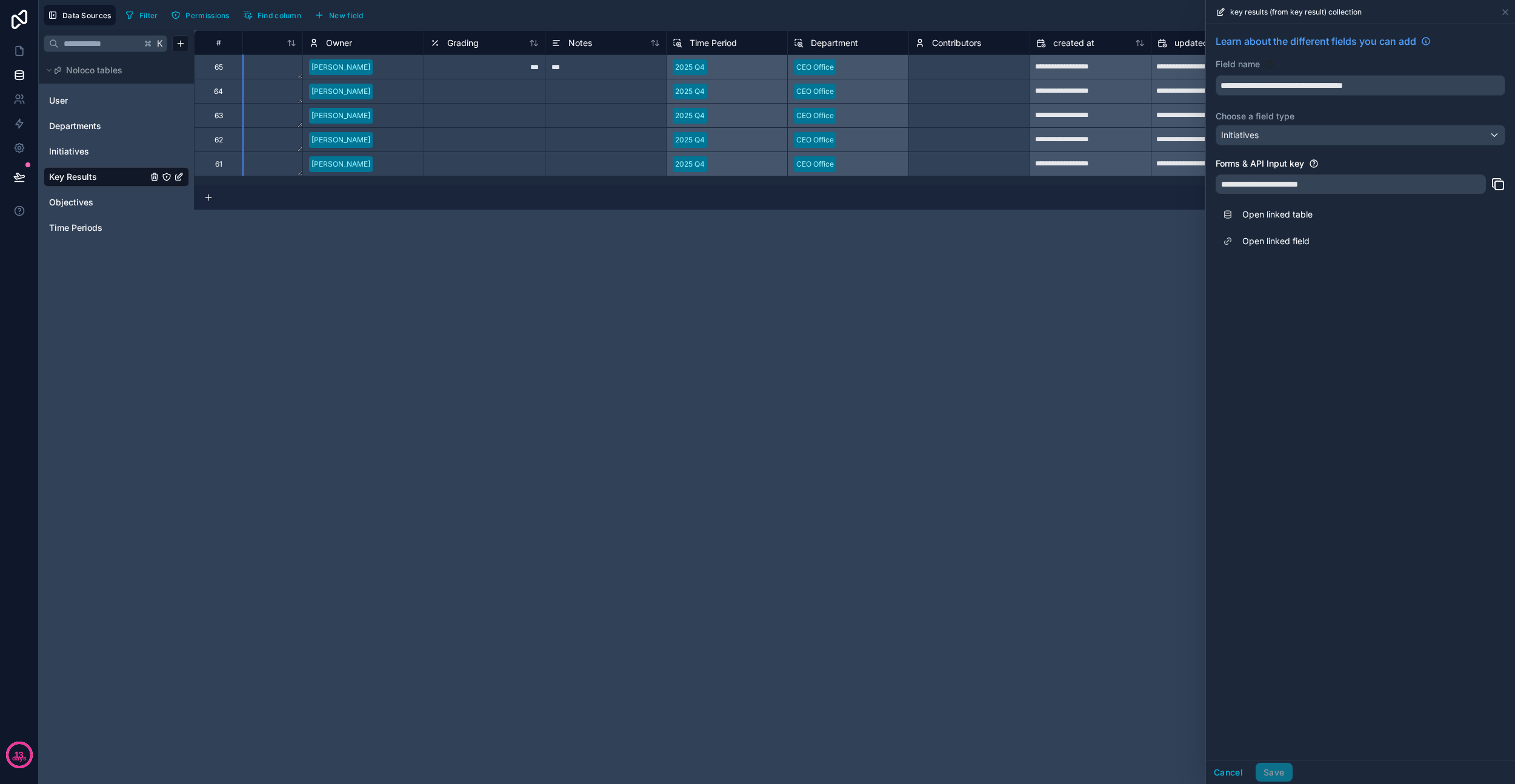
click at [1105, 341] on div "**********" at bounding box center [855, 407] width 1321 height 754
click at [7, 34] on link at bounding box center [19, 19] width 39 height 39
click at [16, 45] on icon at bounding box center [19, 51] width 12 height 12
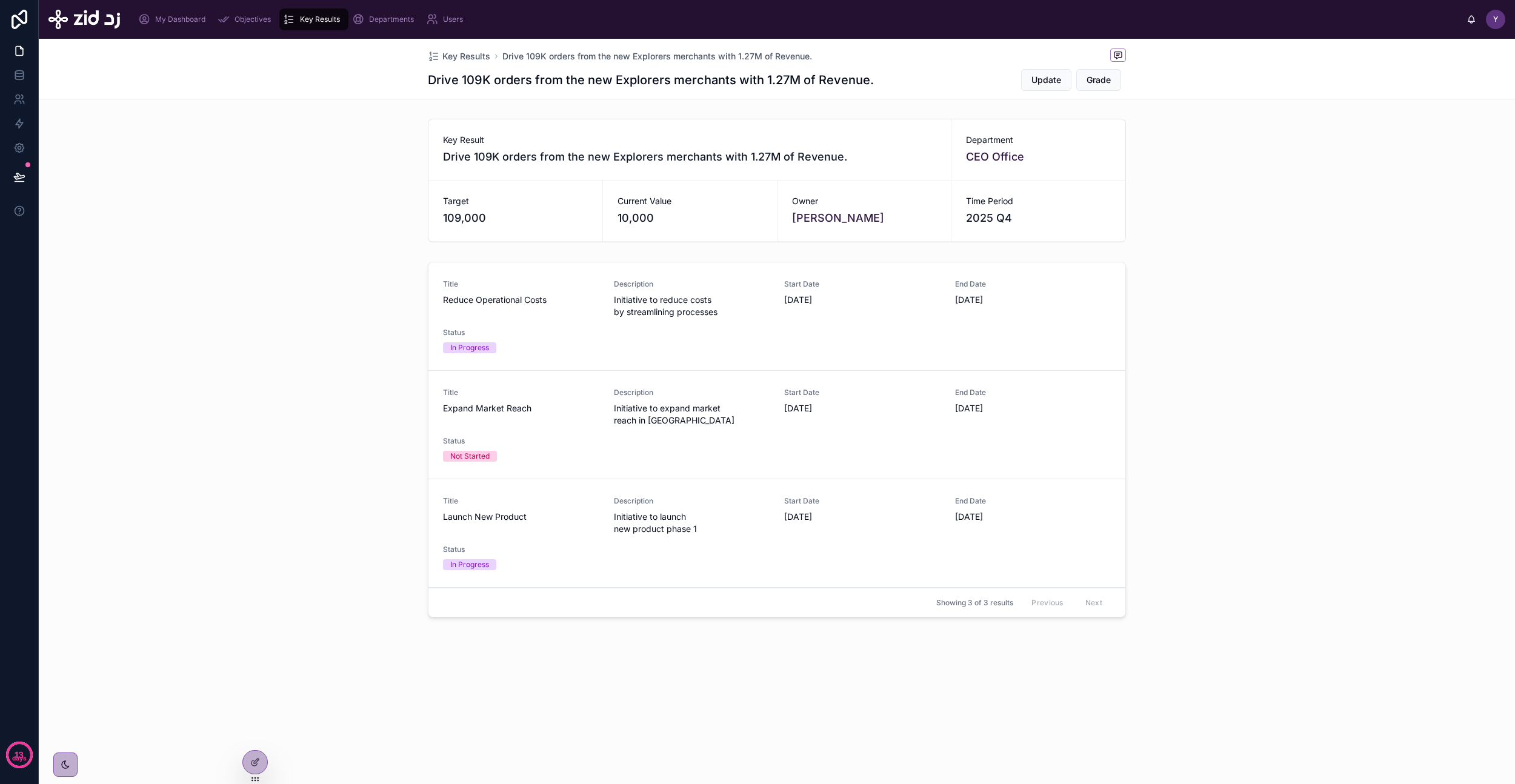
click at [255, 760] on icon at bounding box center [255, 761] width 9 height 9
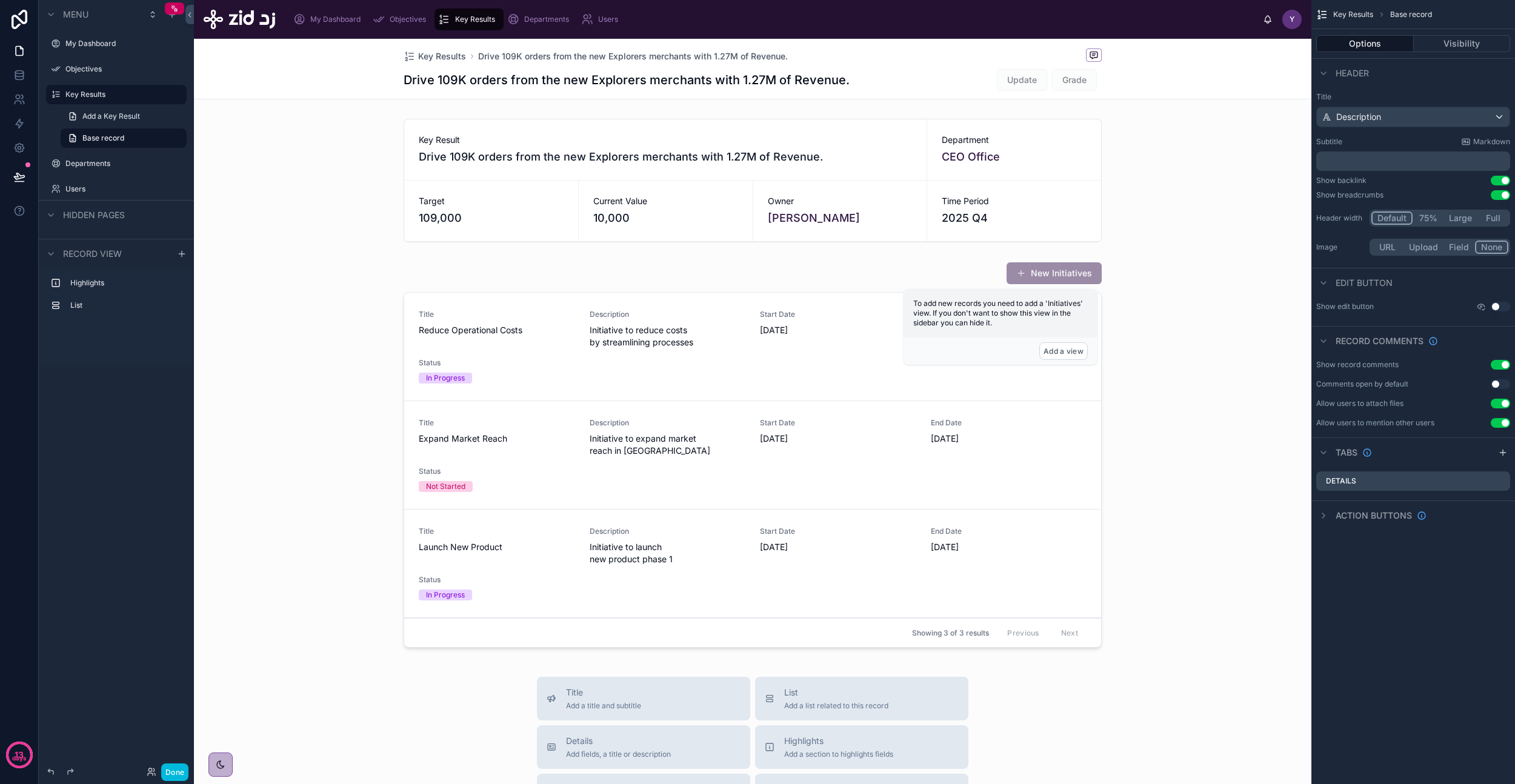
click at [869, 355] on div at bounding box center [752, 457] width 1118 height 400
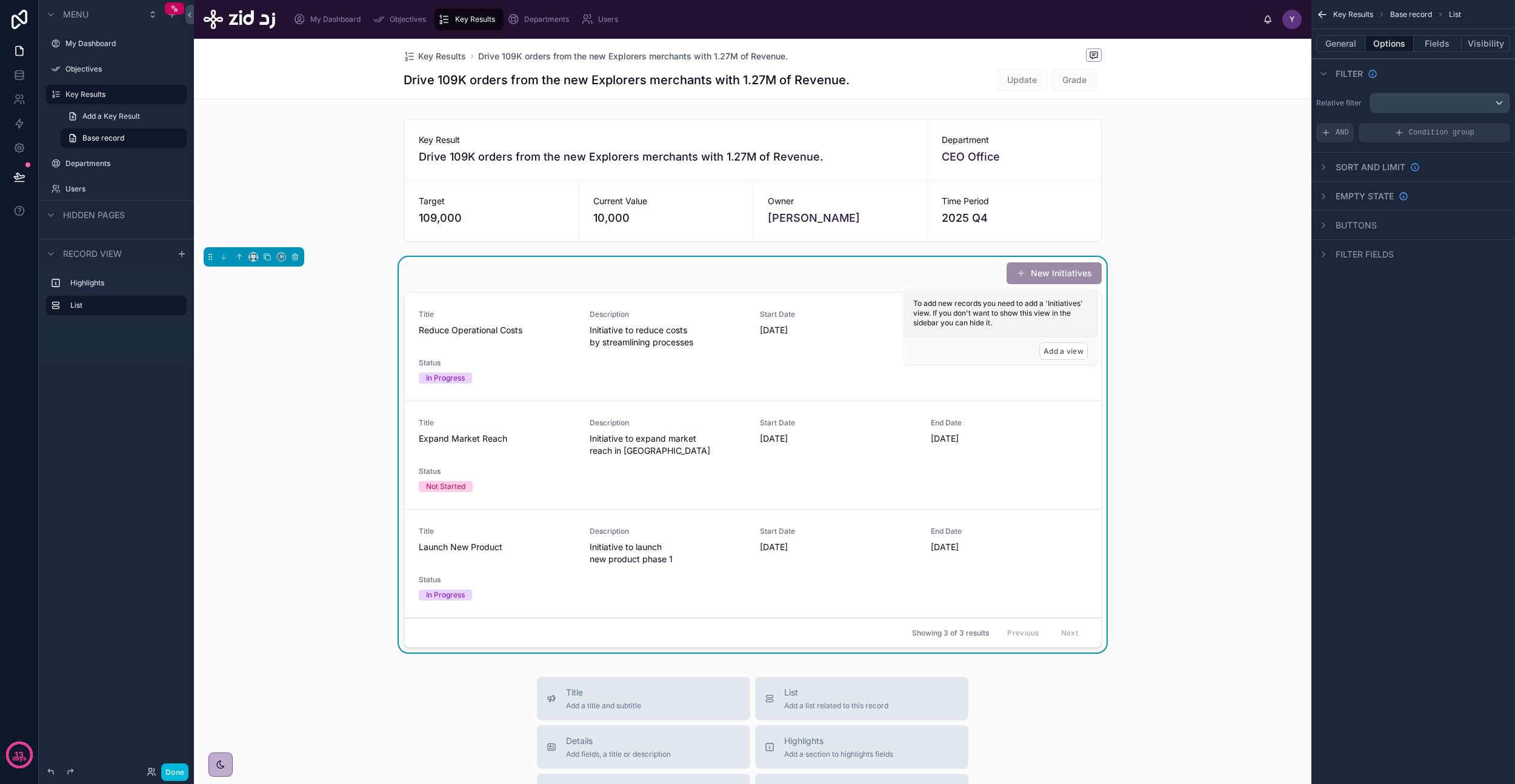
click at [1344, 41] on button "General" at bounding box center [1341, 44] width 49 height 17
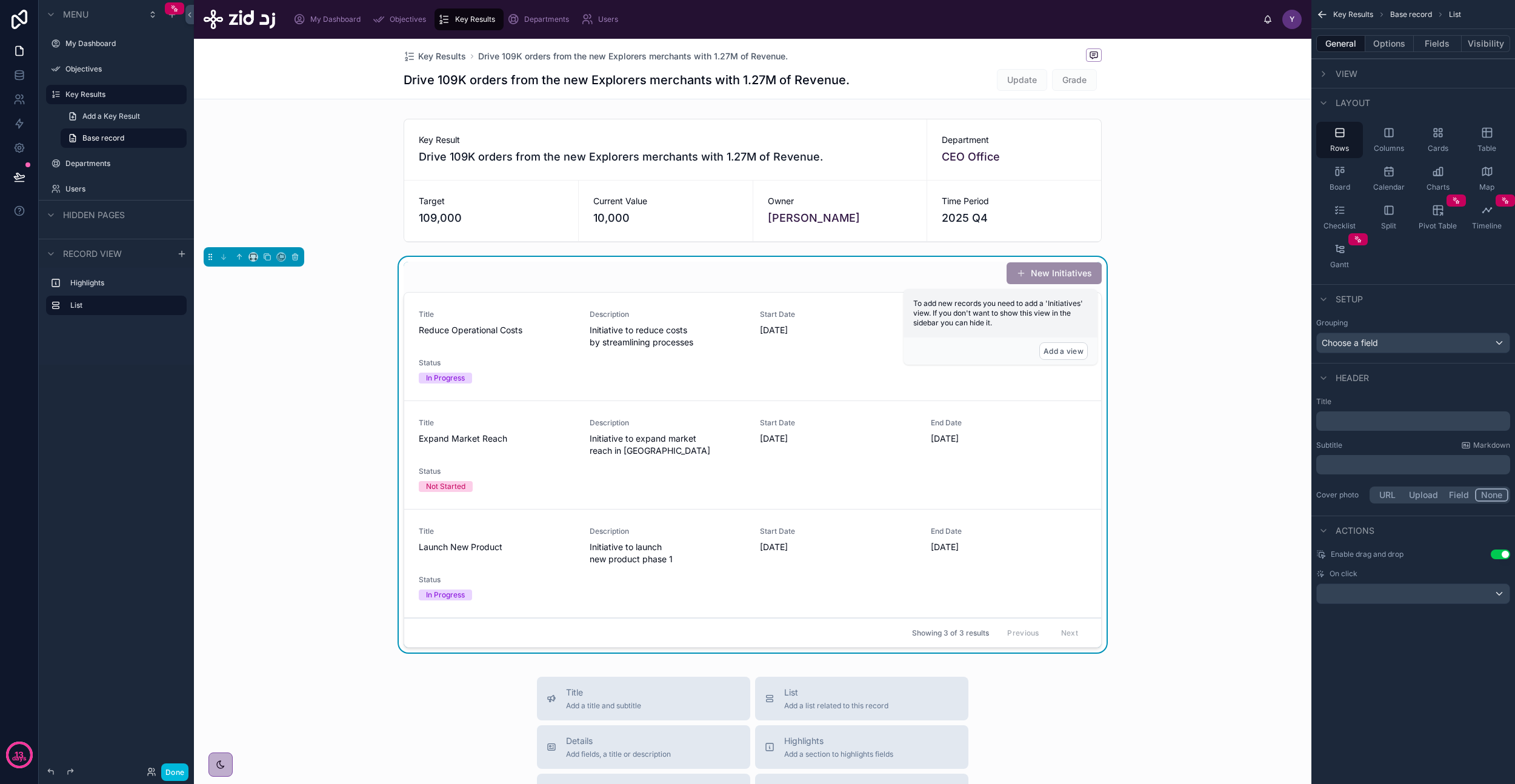
click at [1483, 137] on icon "scrollable content" at bounding box center [1486, 132] width 9 height 9
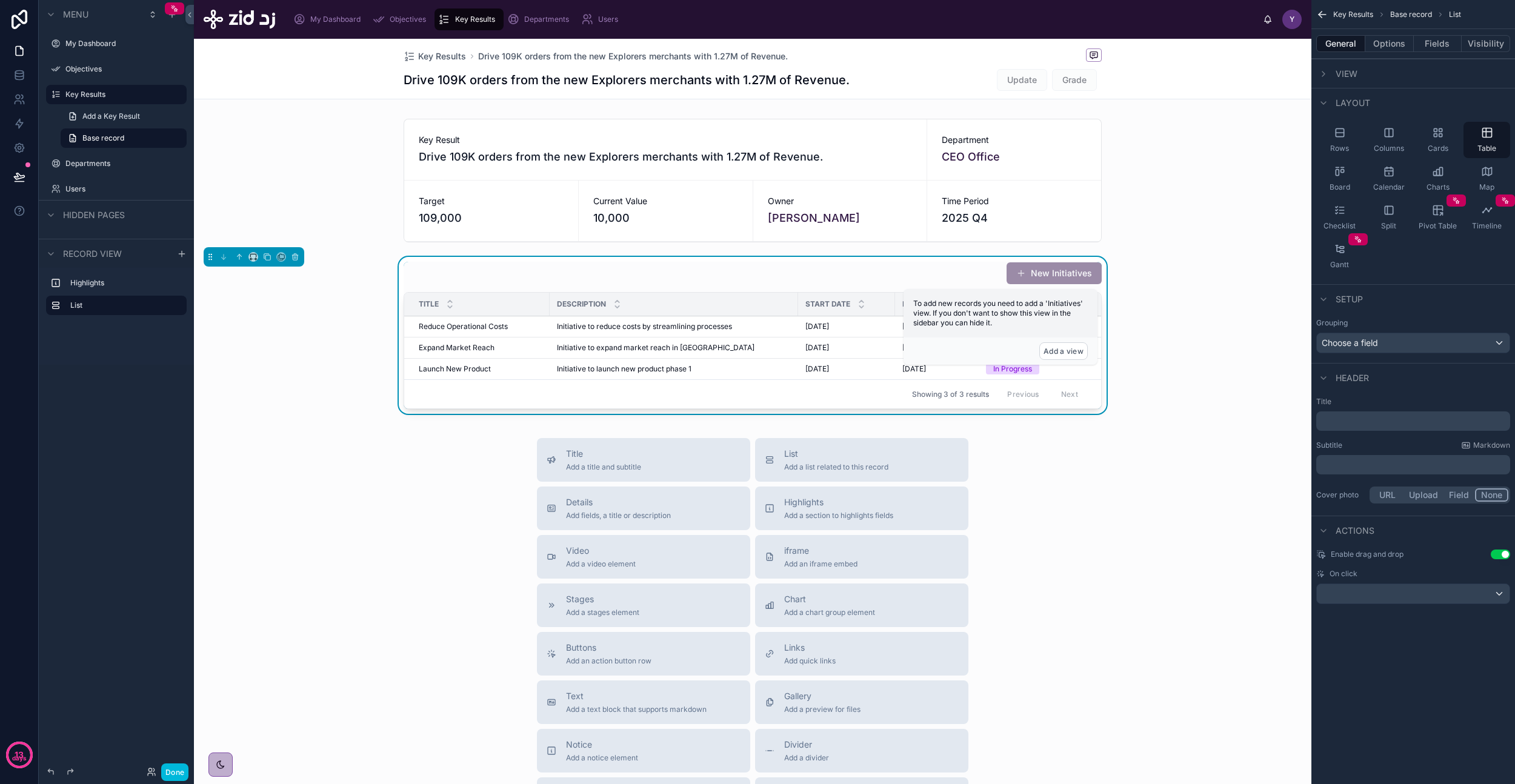
click at [1079, 335] on div "To add new records you need to add a 'Initiatives' view. If you don't want to s…" at bounding box center [1000, 313] width 194 height 48
click at [1065, 347] on button "Add a view" at bounding box center [1063, 351] width 48 height 18
click at [984, 322] on span "To add new records you need to add a 'Initiatives' view. If you don't want to s…" at bounding box center [998, 313] width 170 height 29
click at [1043, 305] on span "To add new records you need to add a 'Initiatives' view. If you don't want to s…" at bounding box center [998, 313] width 170 height 29
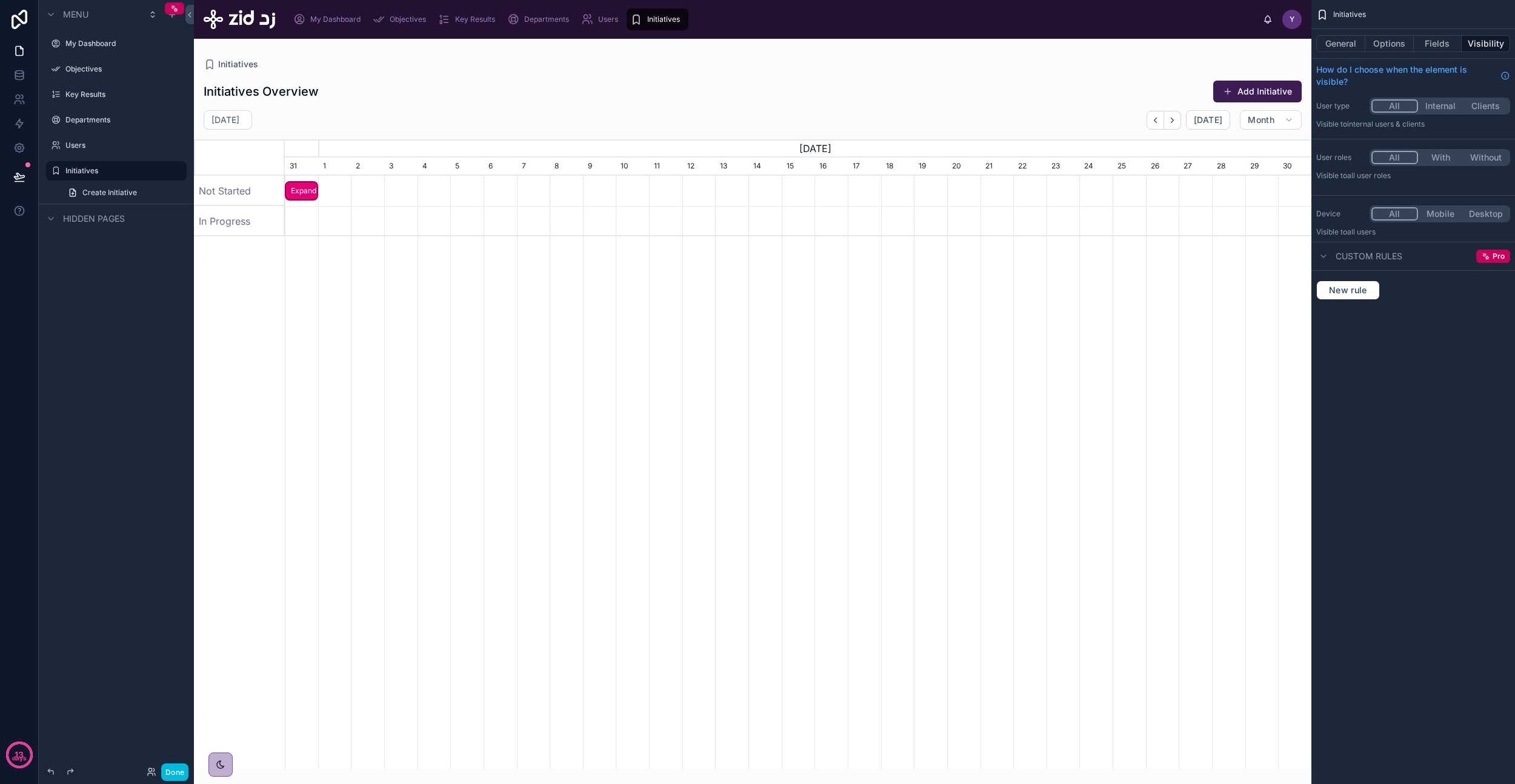
scroll to position [0, 1027]
click at [459, 20] on span "Key Results" at bounding box center [475, 19] width 40 height 9
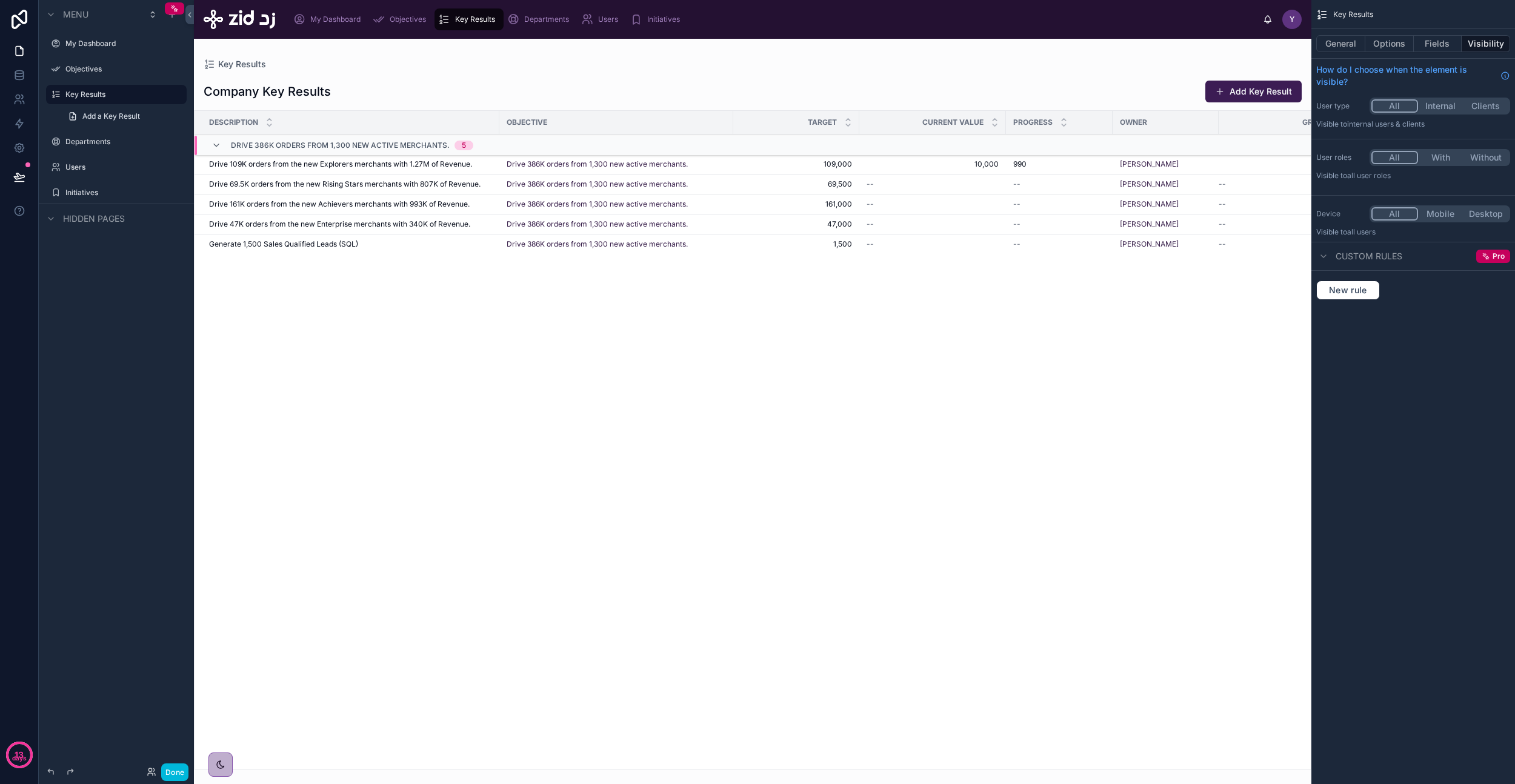
click at [407, 22] on span "Objectives" at bounding box center [407, 19] width 36 height 9
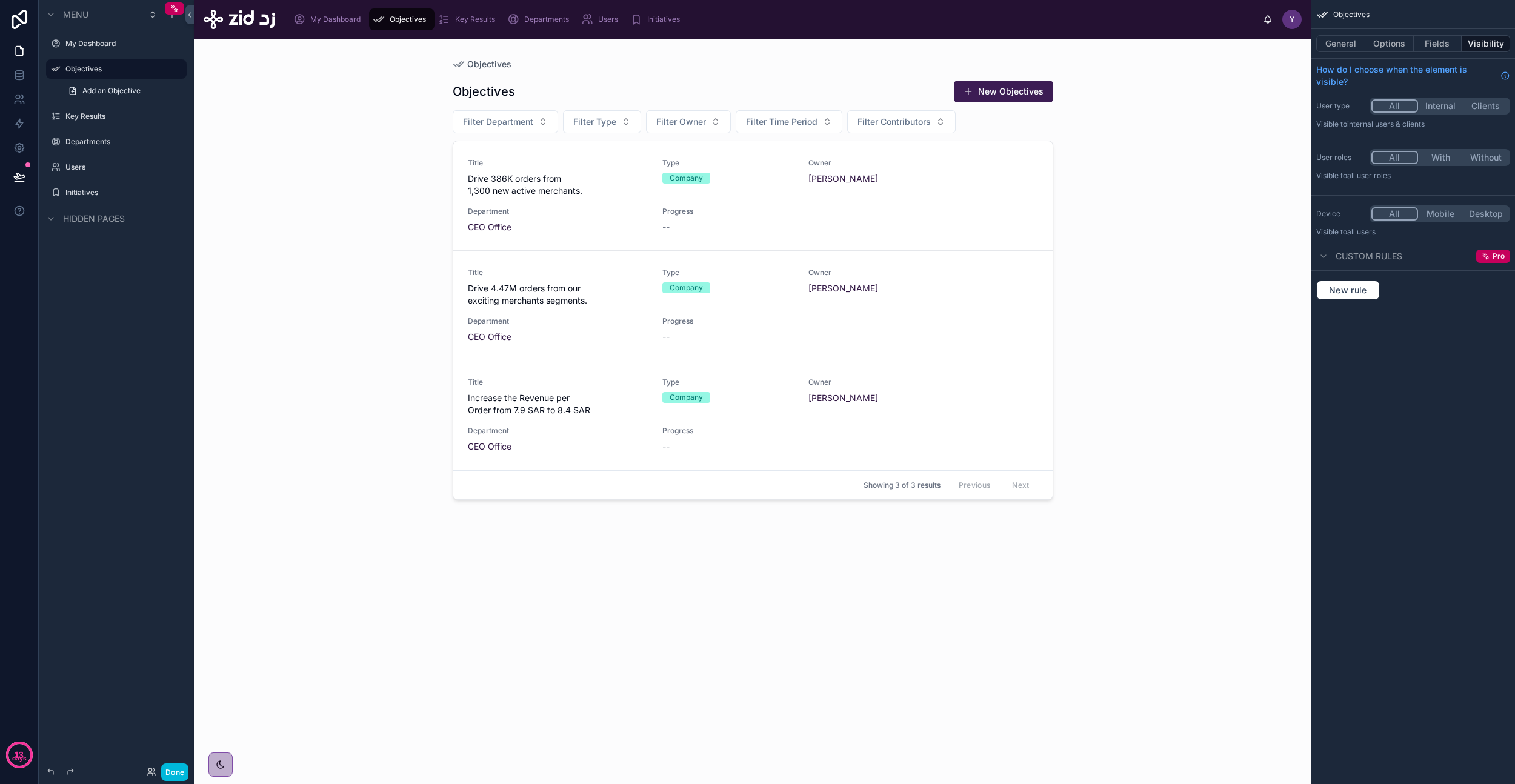
click at [488, 216] on div at bounding box center [752, 404] width 620 height 731
click at [542, 182] on span "Drive 386K orders from 1,300 new active merchants." at bounding box center [558, 185] width 181 height 24
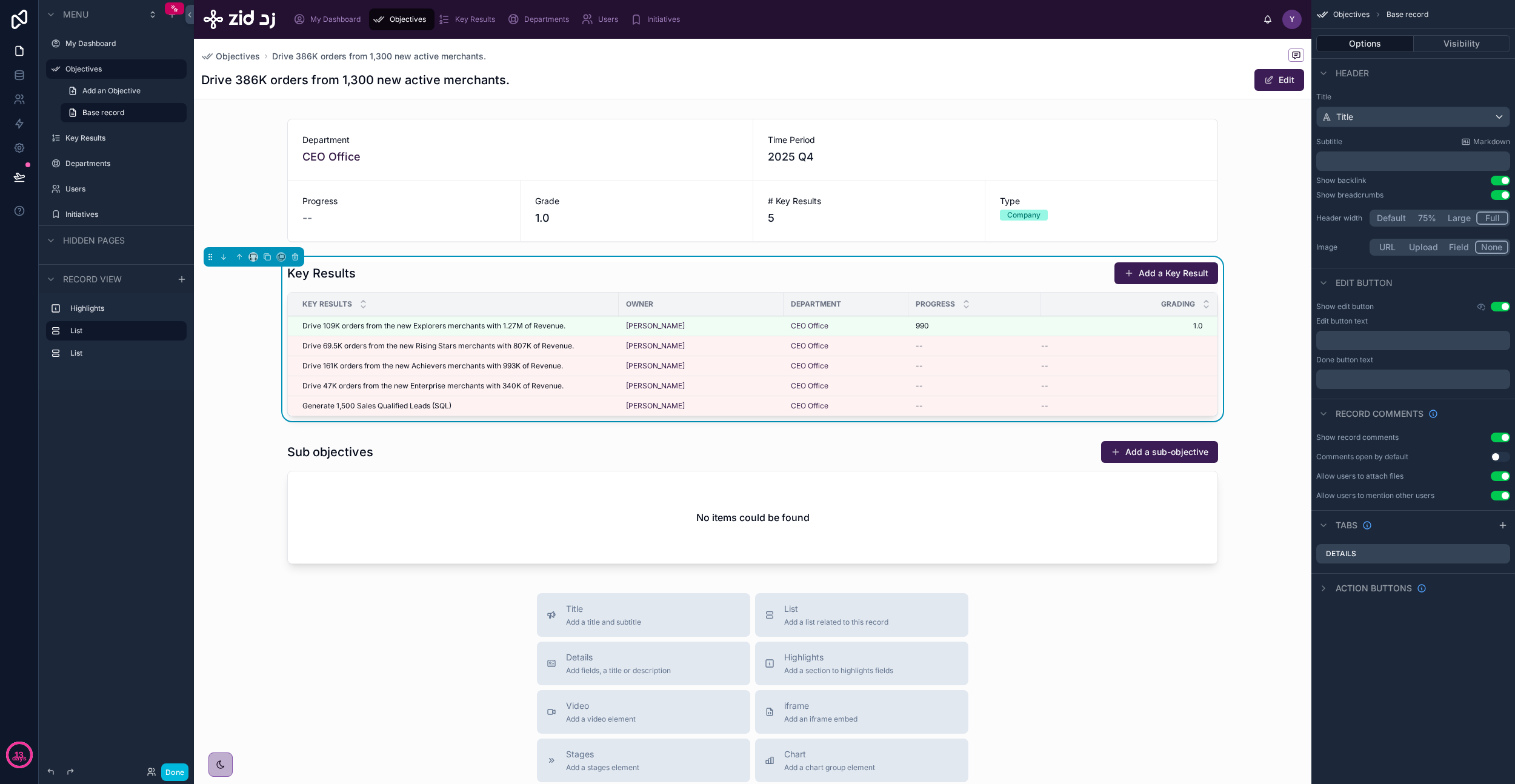
click at [448, 326] on span "Drive 109K orders from the new Explorers merchants with 1.27M of Revenue." at bounding box center [434, 325] width 263 height 9
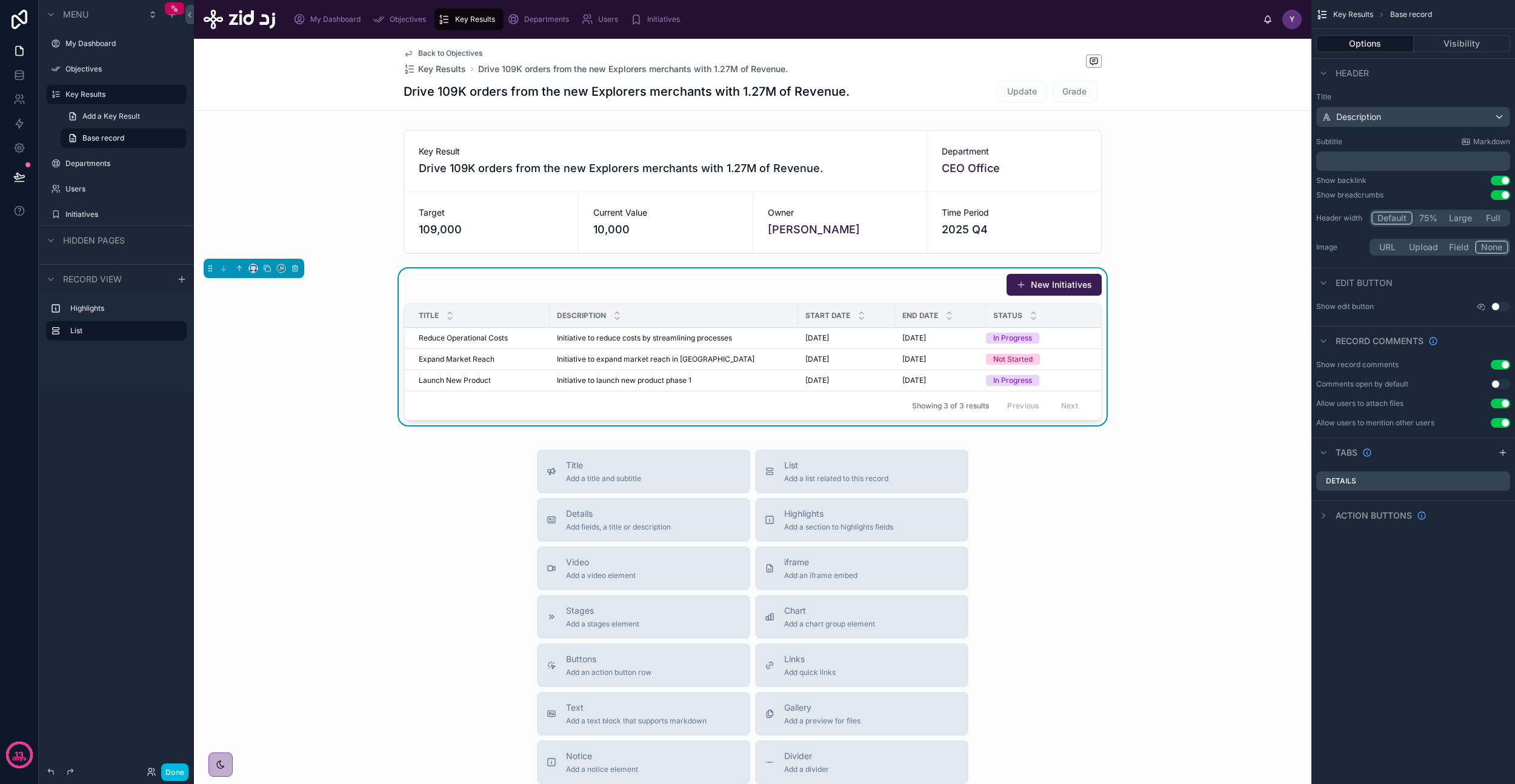
click at [1355, 13] on span "Key Results" at bounding box center [1353, 13] width 40 height 9
click at [1355, 17] on span "Key Results" at bounding box center [1353, 13] width 40 height 9
click at [908, 283] on div "New Initiatives" at bounding box center [753, 284] width 698 height 23
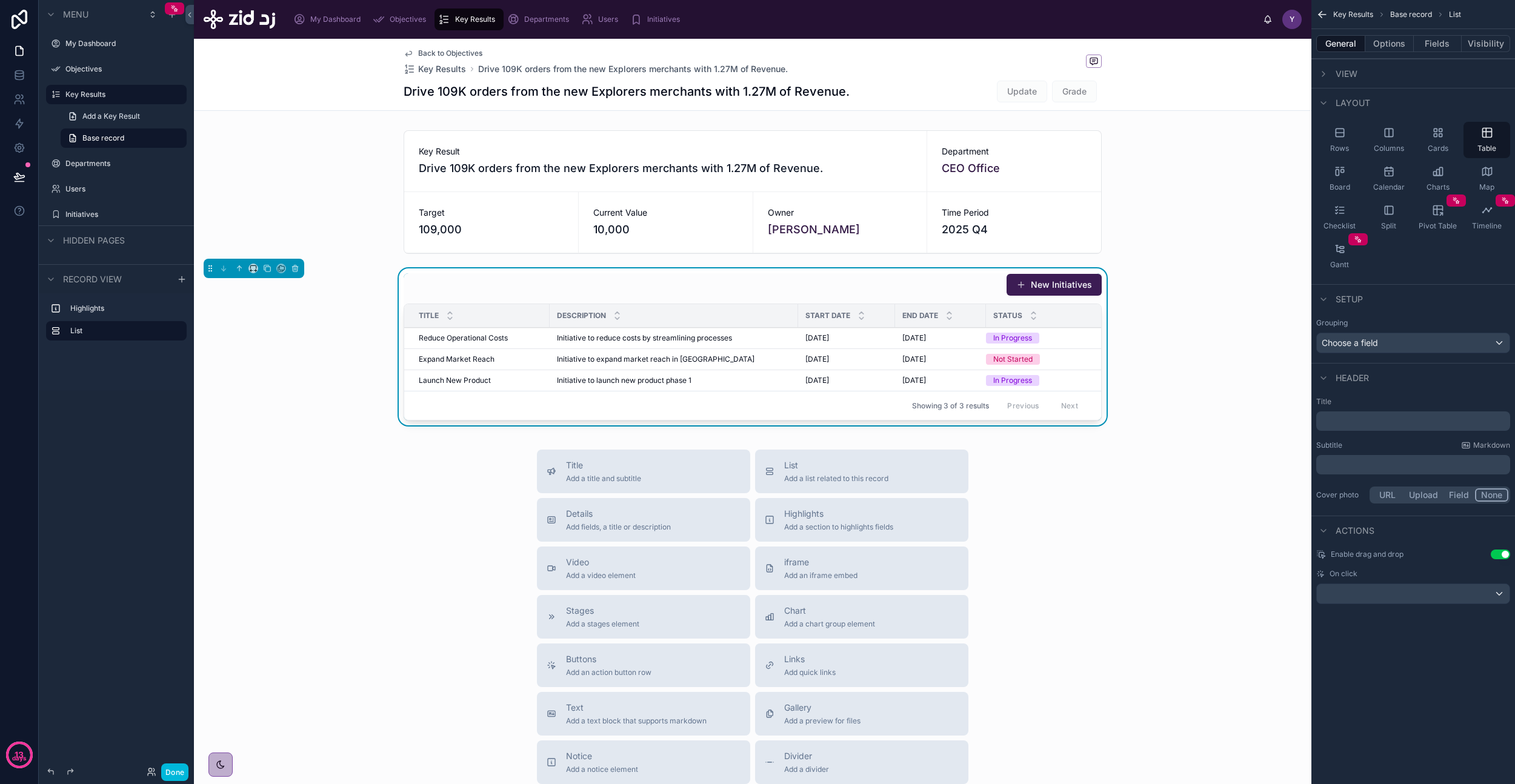
click at [1391, 48] on button "Options" at bounding box center [1389, 44] width 48 height 17
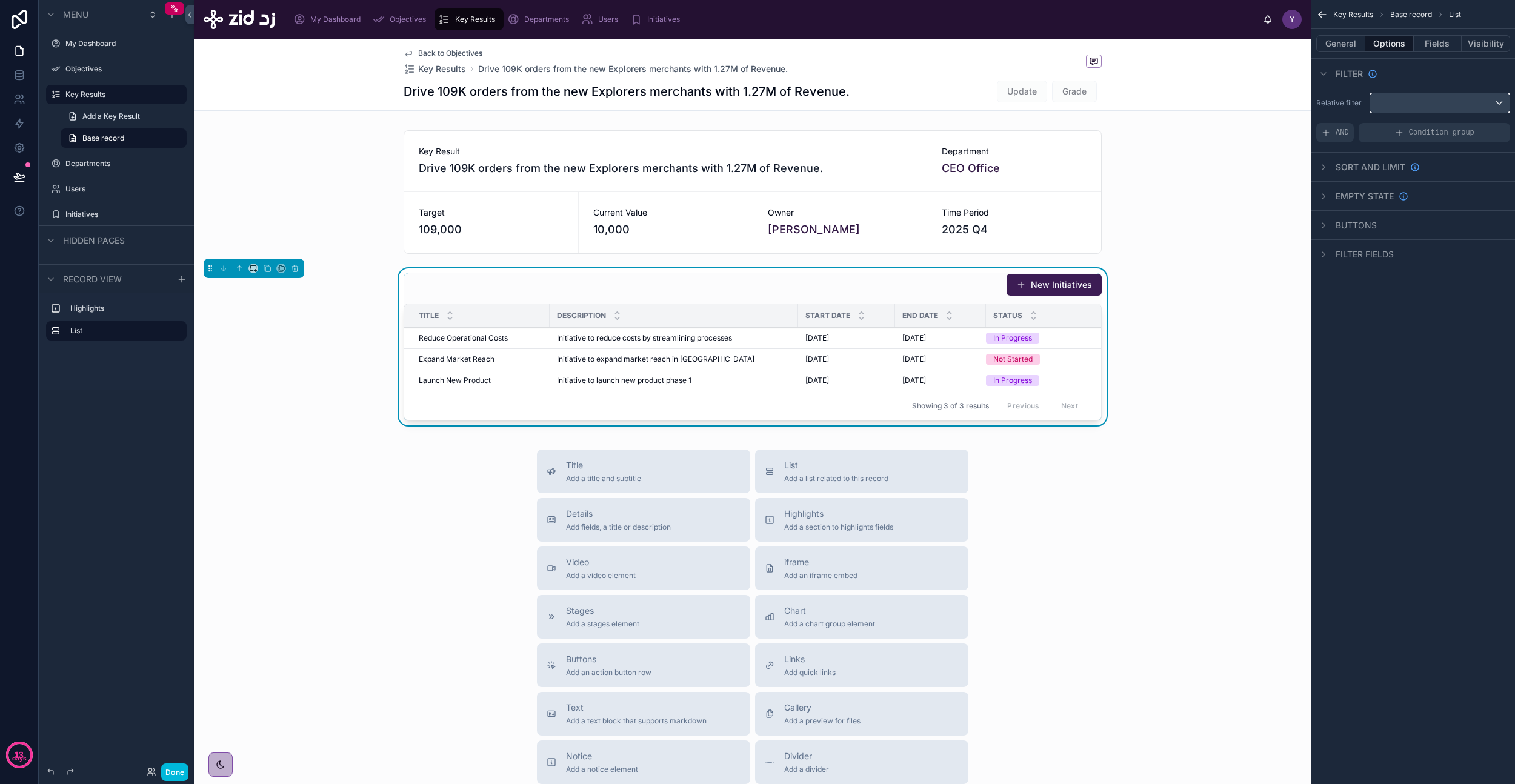
click at [1415, 96] on div "scrollable content" at bounding box center [1440, 103] width 139 height 19
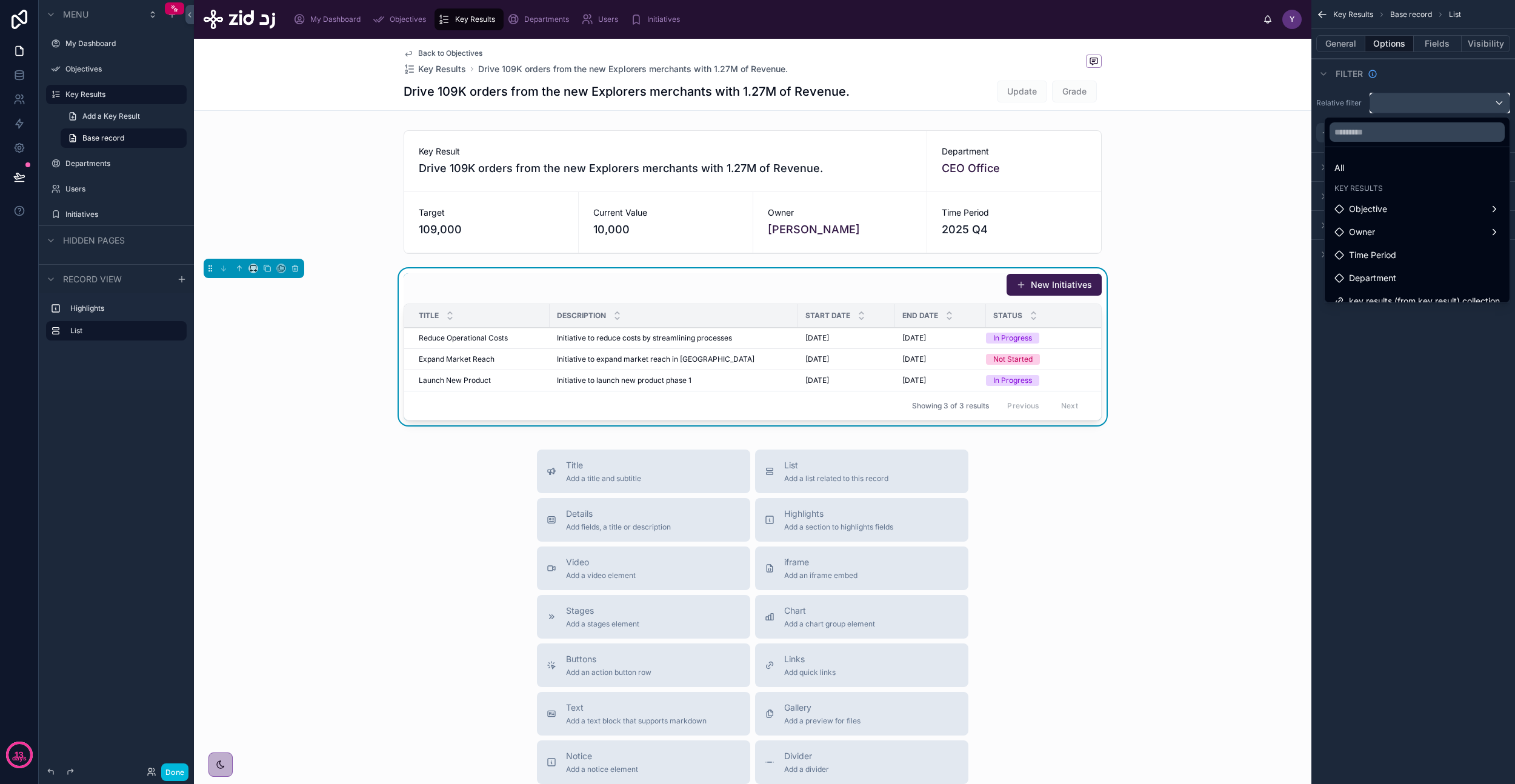
scroll to position [12, 0]
click at [1392, 289] on span "key results (from key result) collection" at bounding box center [1424, 288] width 151 height 14
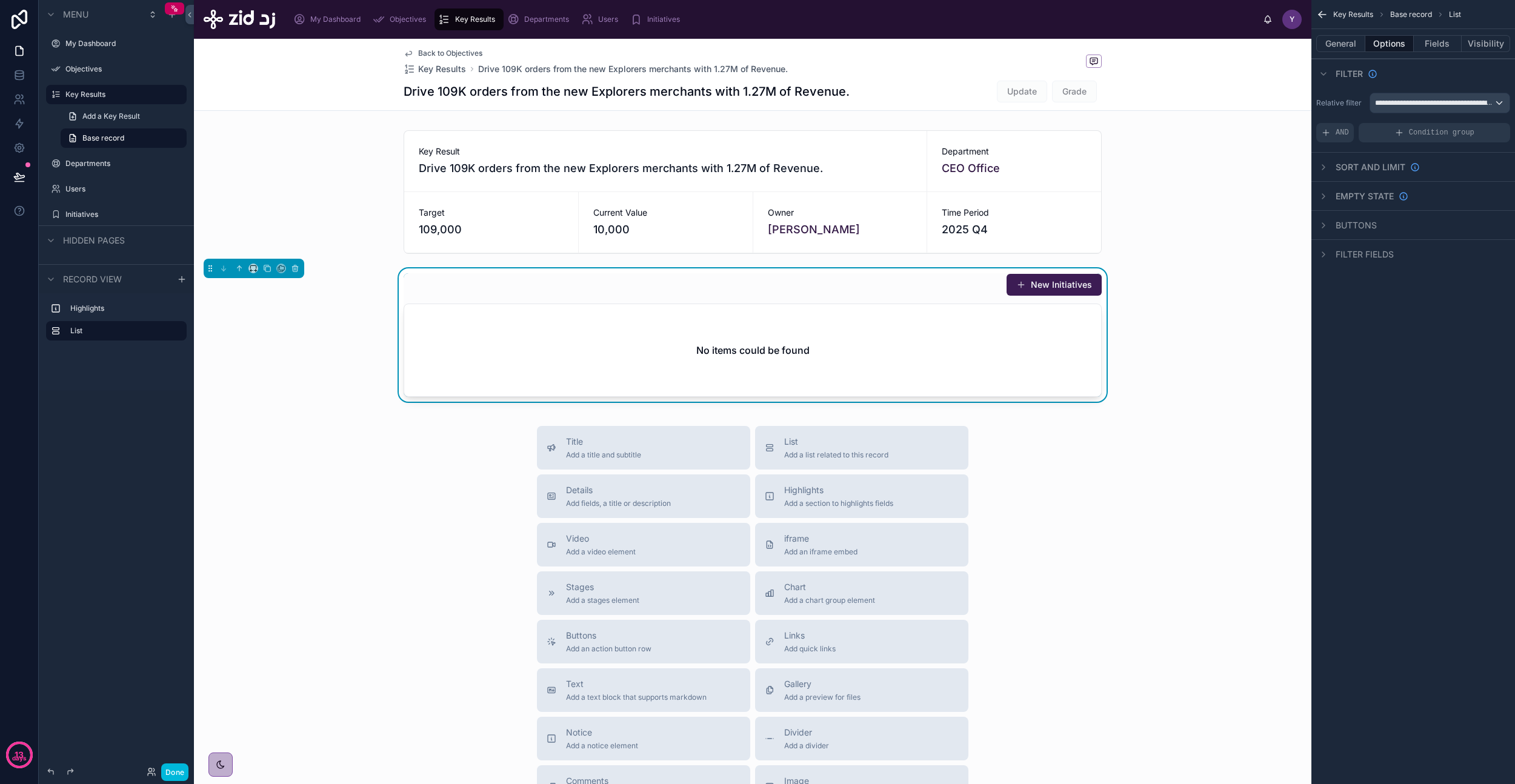
click at [1069, 281] on button "New Initiatives" at bounding box center [1054, 285] width 95 height 22
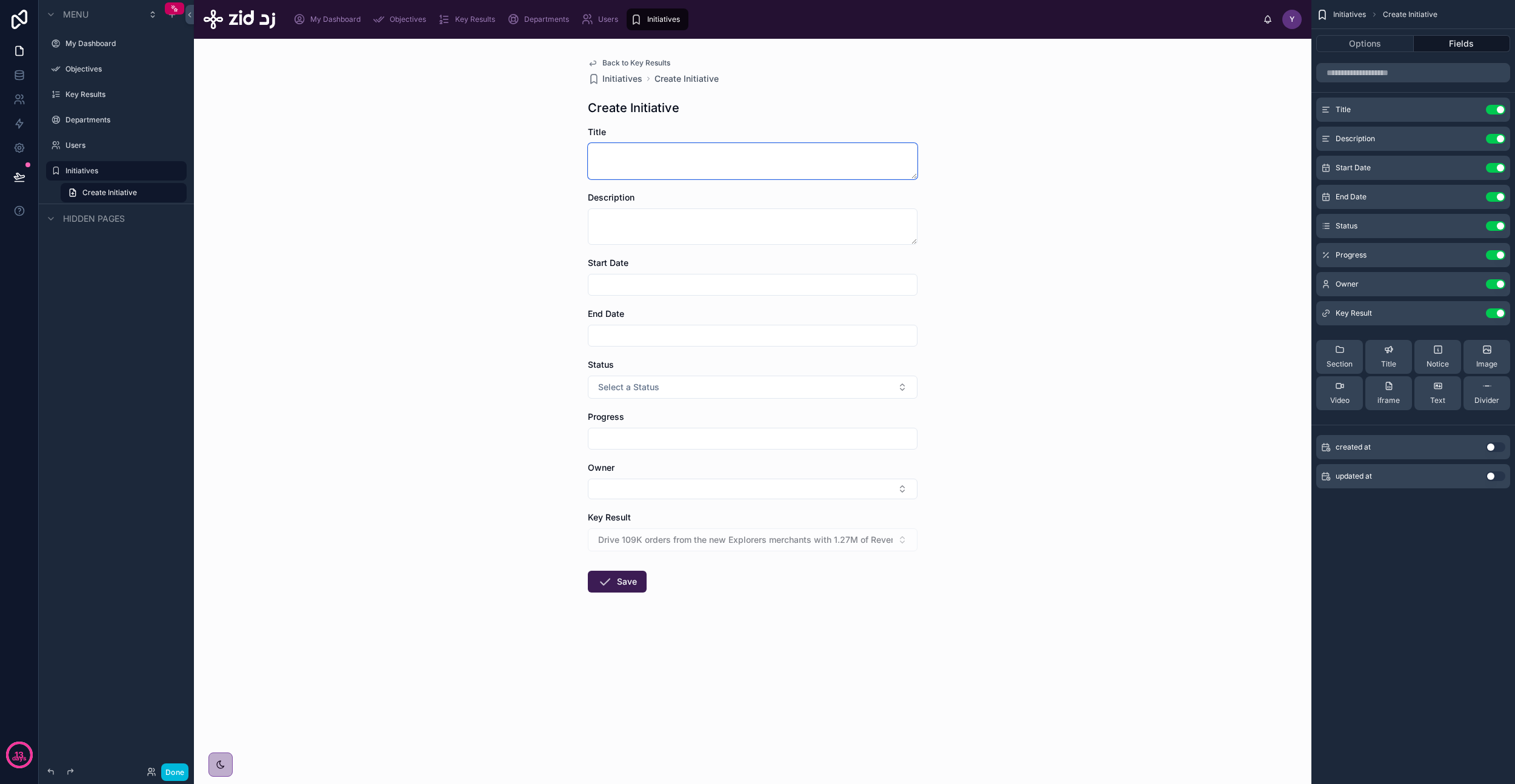
click at [775, 160] on textarea at bounding box center [752, 161] width 330 height 36
click at [696, 234] on textarea at bounding box center [752, 226] width 330 height 36
click at [690, 545] on div "Drive 109K orders from the new Explorers merchants with 1.27M of Revenue." at bounding box center [752, 540] width 330 height 23
click at [632, 57] on div "Back to Key Results Initiatives Create Initiative Create Initiative Title Descr…" at bounding box center [752, 354] width 349 height 631
click at [633, 60] on span "Back to Key Results" at bounding box center [636, 62] width 67 height 9
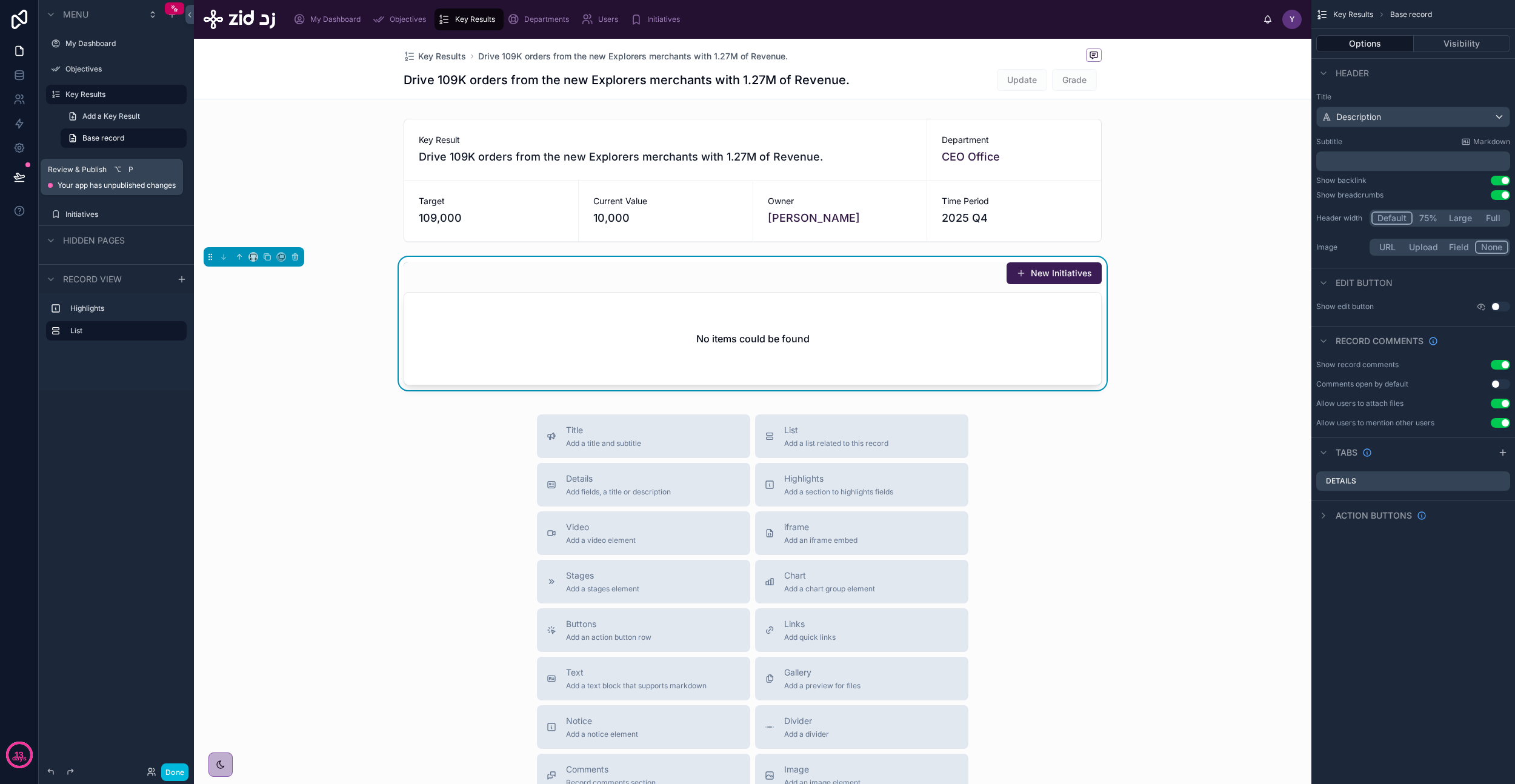
click at [16, 180] on icon at bounding box center [19, 177] width 12 height 12
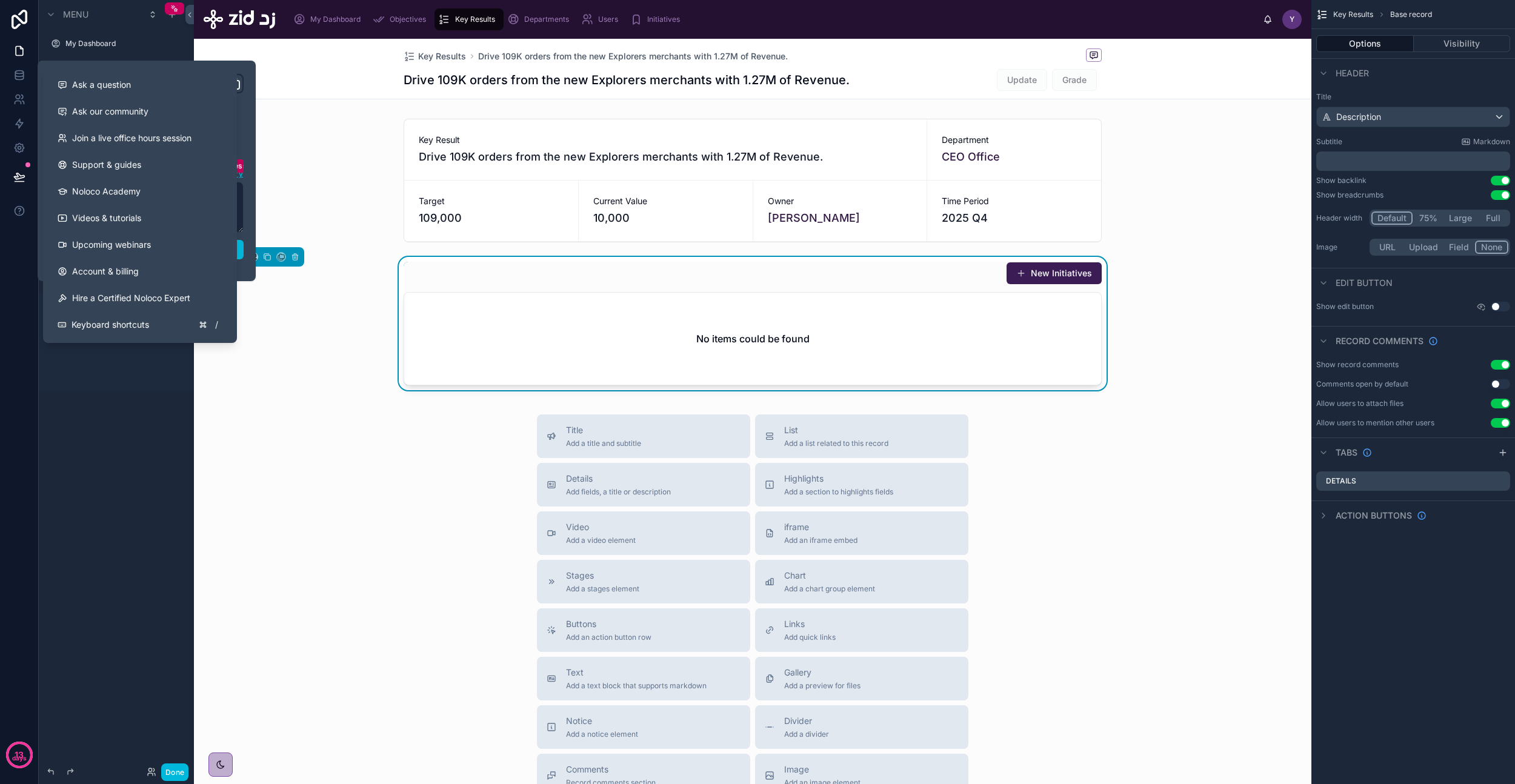
click at [246, 266] on div "**********" at bounding box center [146, 171] width 203 height 194
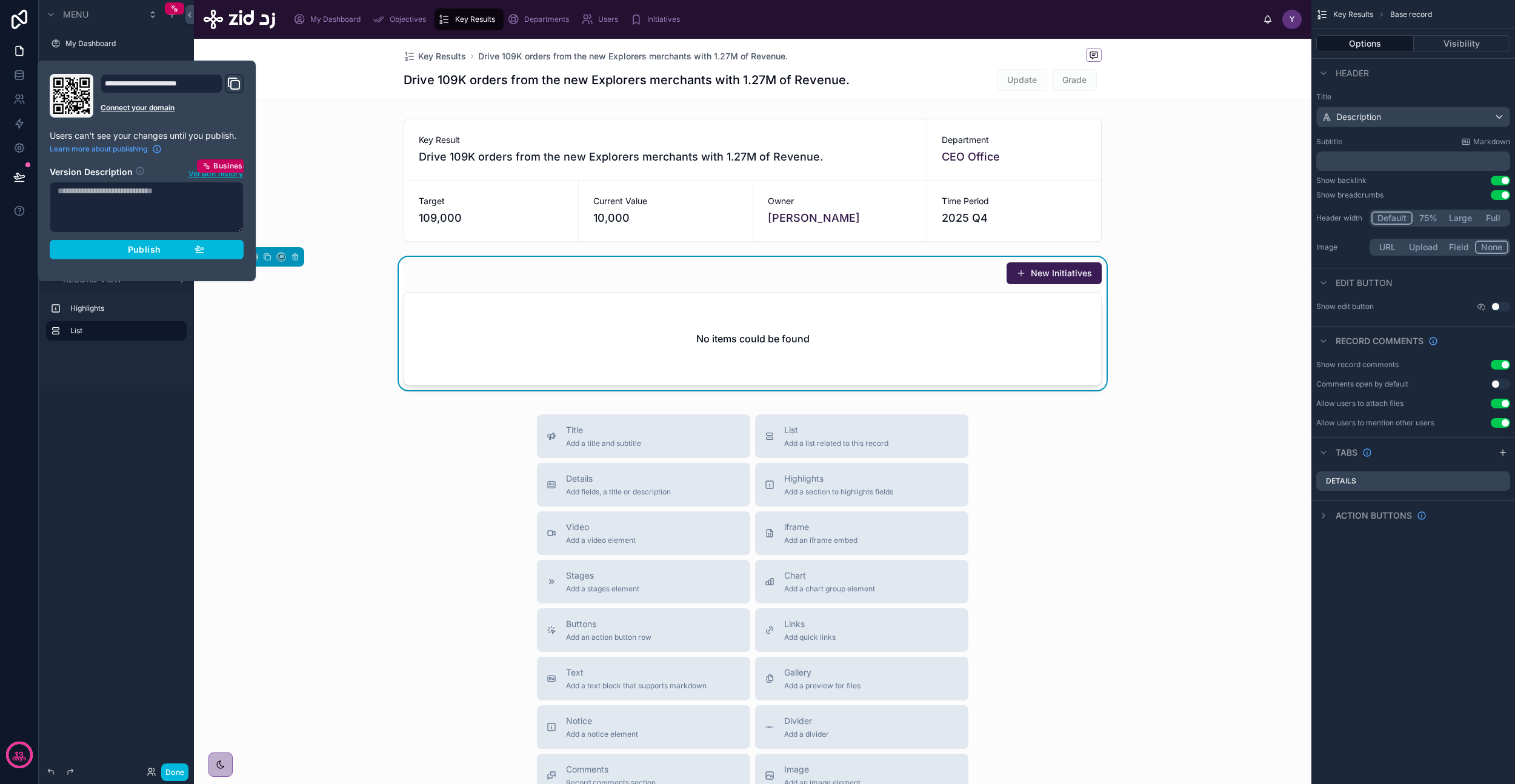
click at [225, 255] on button "Publish" at bounding box center [147, 250] width 194 height 19
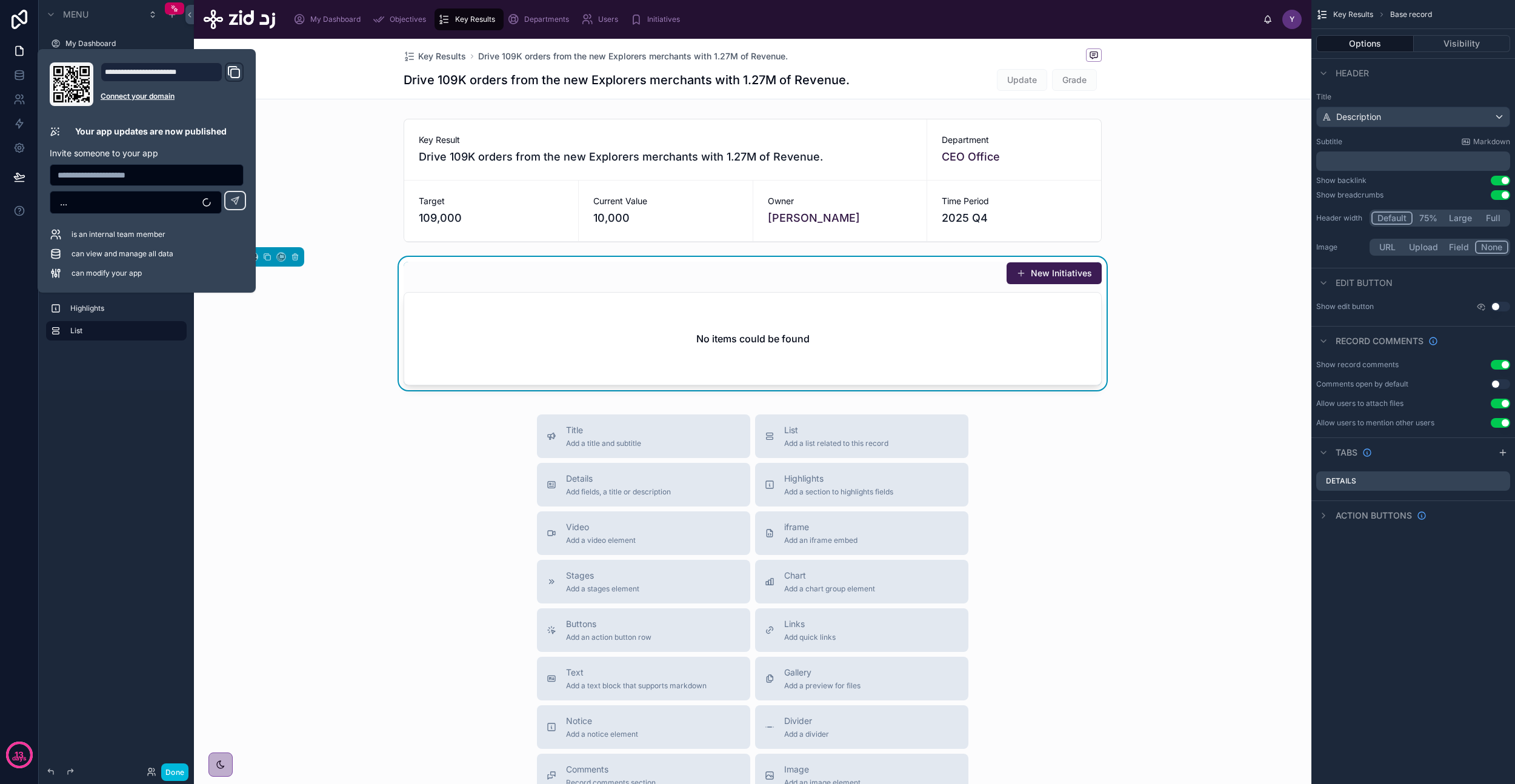
click at [1109, 309] on div "New Initiatives No items could be found" at bounding box center [752, 326] width 1118 height 138
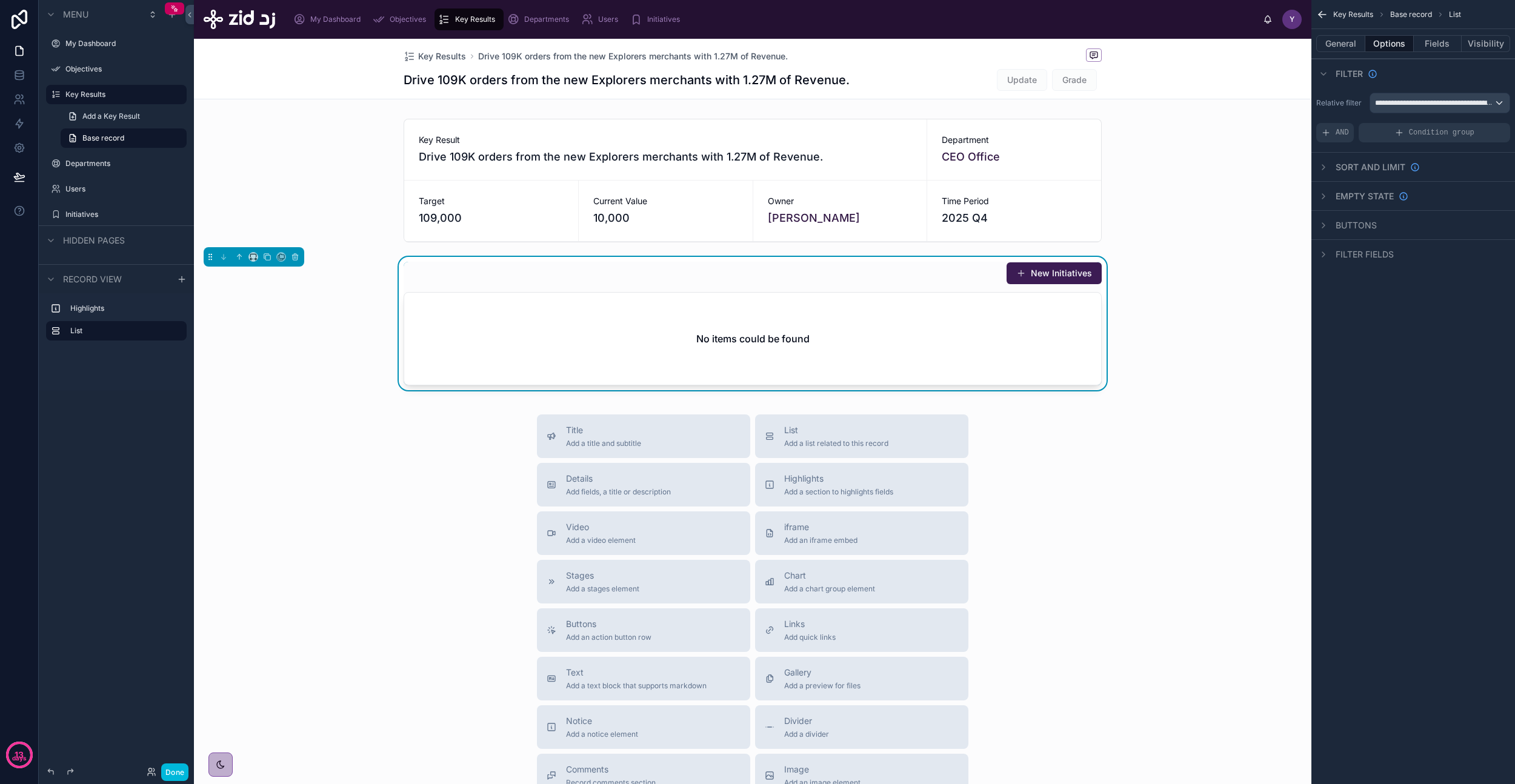
click at [1334, 40] on button "General" at bounding box center [1341, 44] width 49 height 17
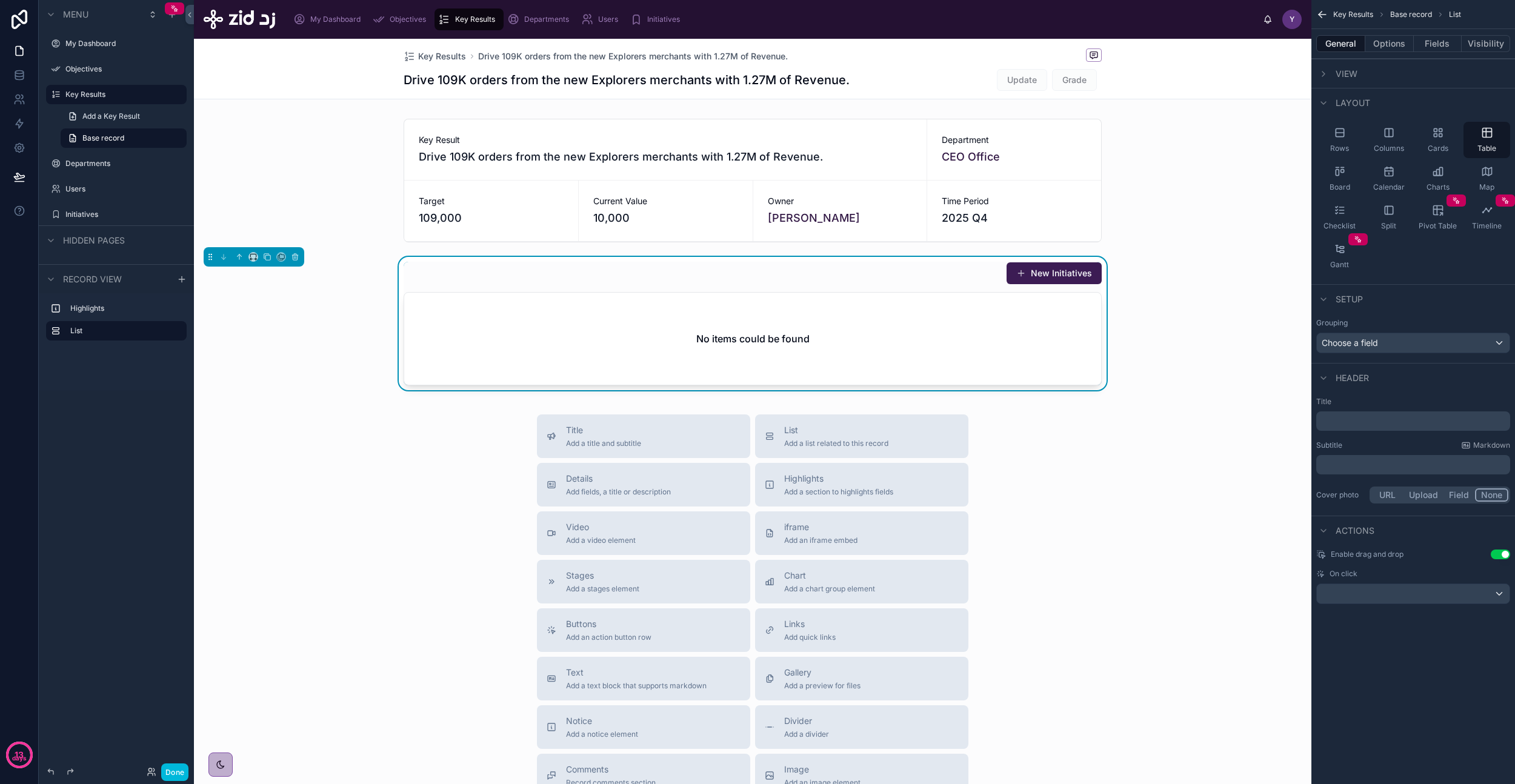
click at [1388, 34] on div "General Options Fields Visibility" at bounding box center [1413, 43] width 203 height 29
click at [1388, 39] on button "Options" at bounding box center [1389, 44] width 48 height 17
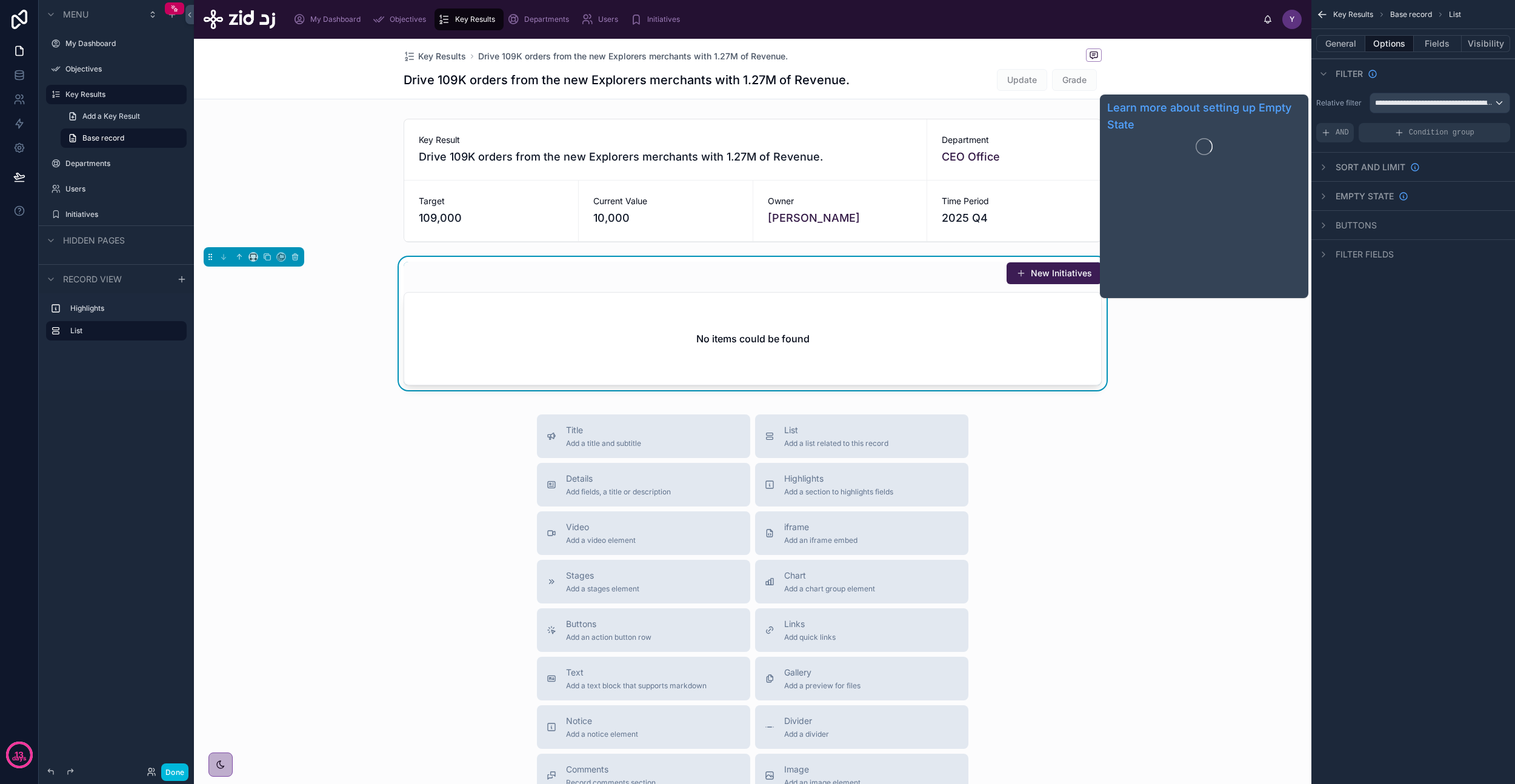
click at [1351, 193] on span "Empty state" at bounding box center [1365, 196] width 58 height 12
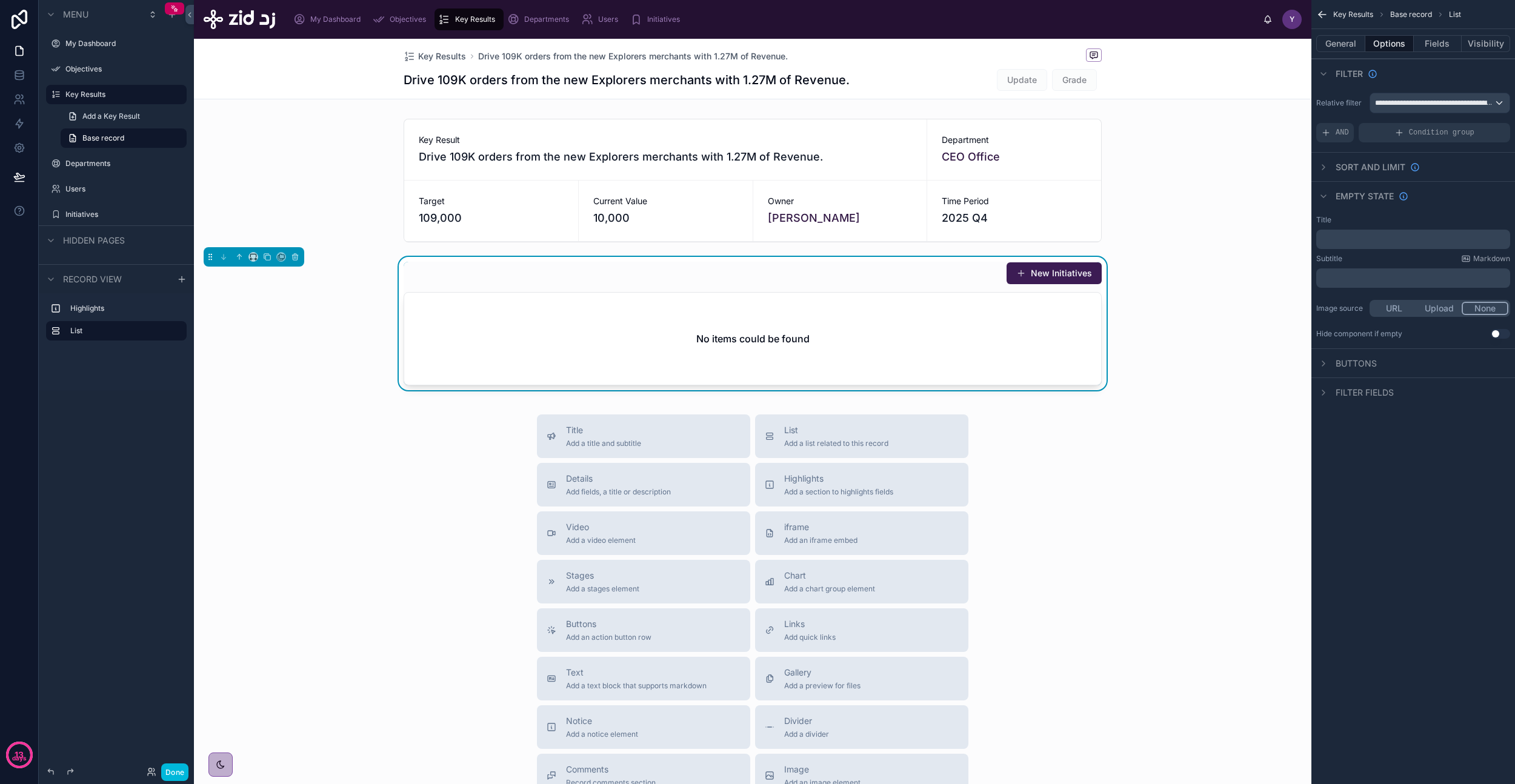
click at [1342, 362] on span "Buttons" at bounding box center [1356, 363] width 41 height 12
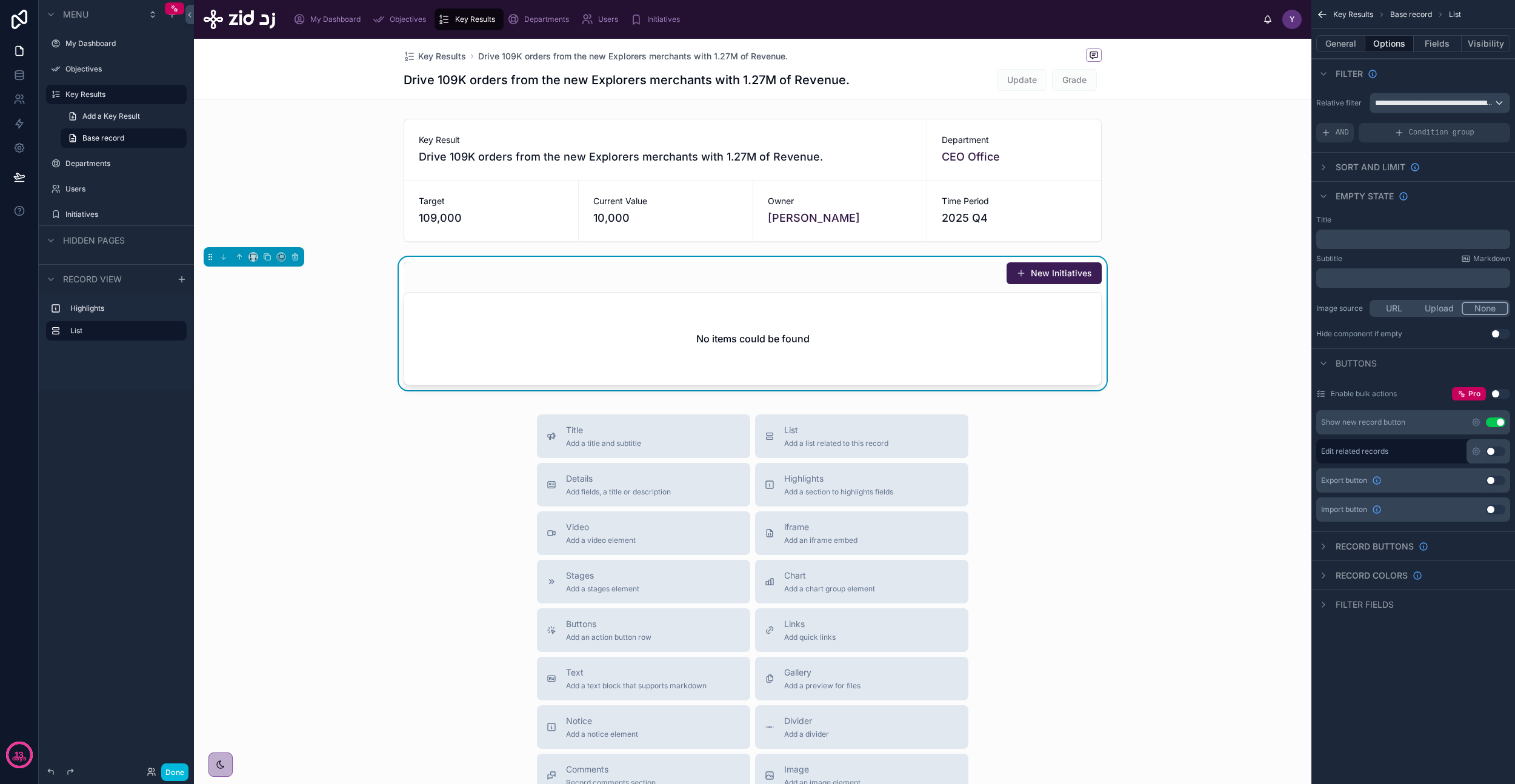
click at [1372, 601] on span "Filter fields" at bounding box center [1365, 604] width 58 height 12
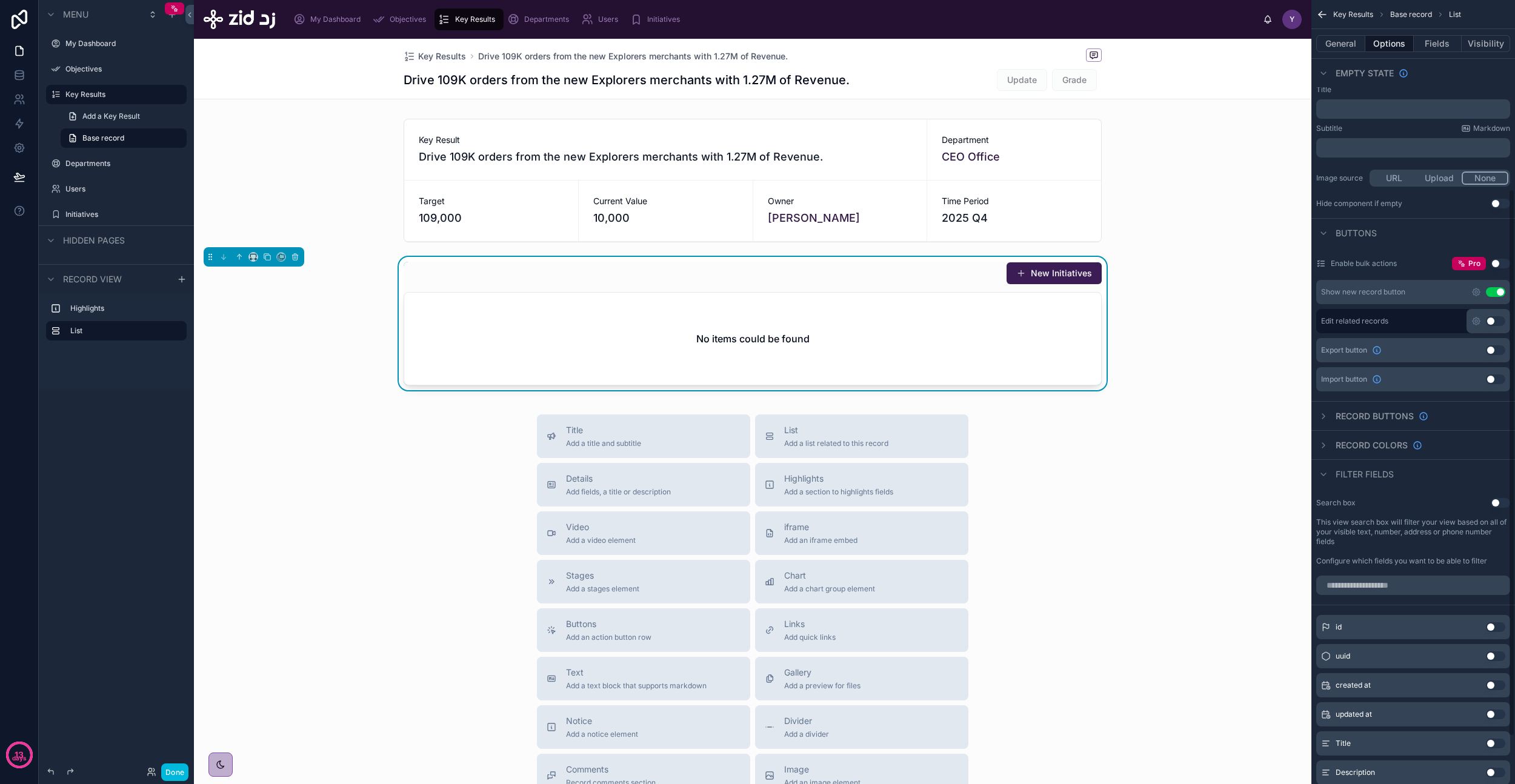
scroll to position [9, 0]
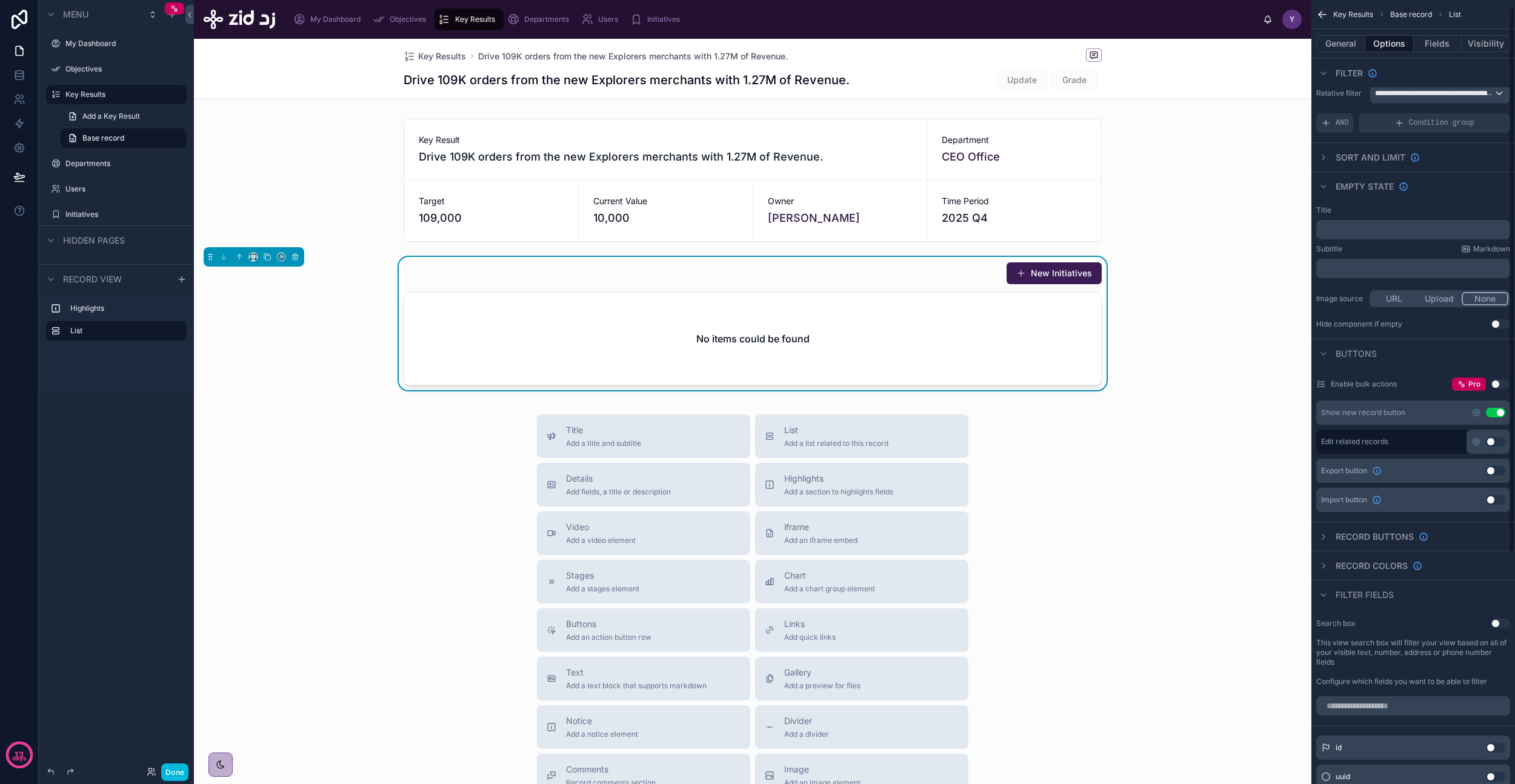
click at [1368, 557] on div "Record colors" at bounding box center [1413, 565] width 203 height 29
click at [1372, 537] on span "Record buttons" at bounding box center [1375, 536] width 78 height 12
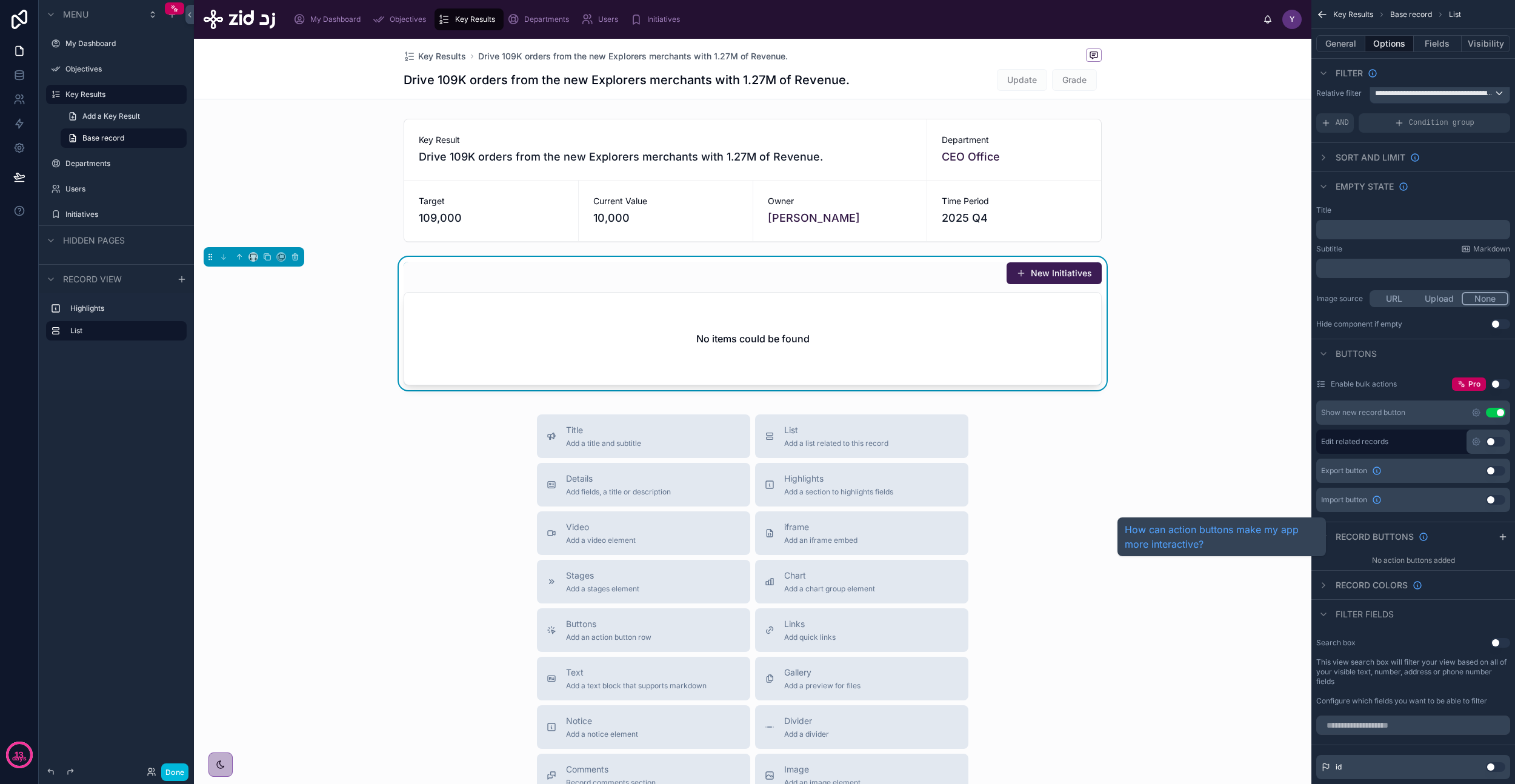
scroll to position [0, 0]
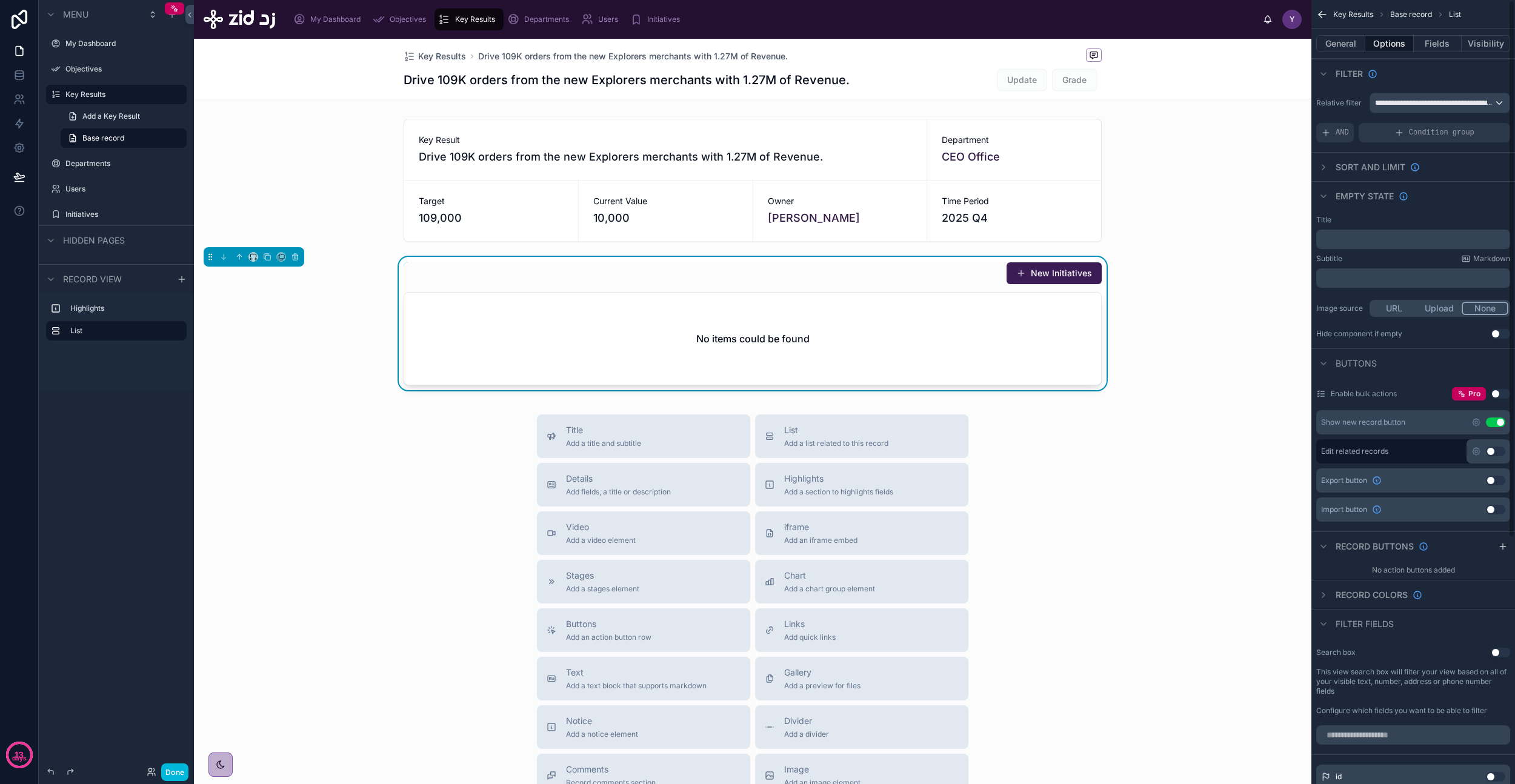
click at [1361, 597] on span "Record colors" at bounding box center [1372, 594] width 73 height 12
click at [1338, 47] on button "General" at bounding box center [1341, 44] width 49 height 17
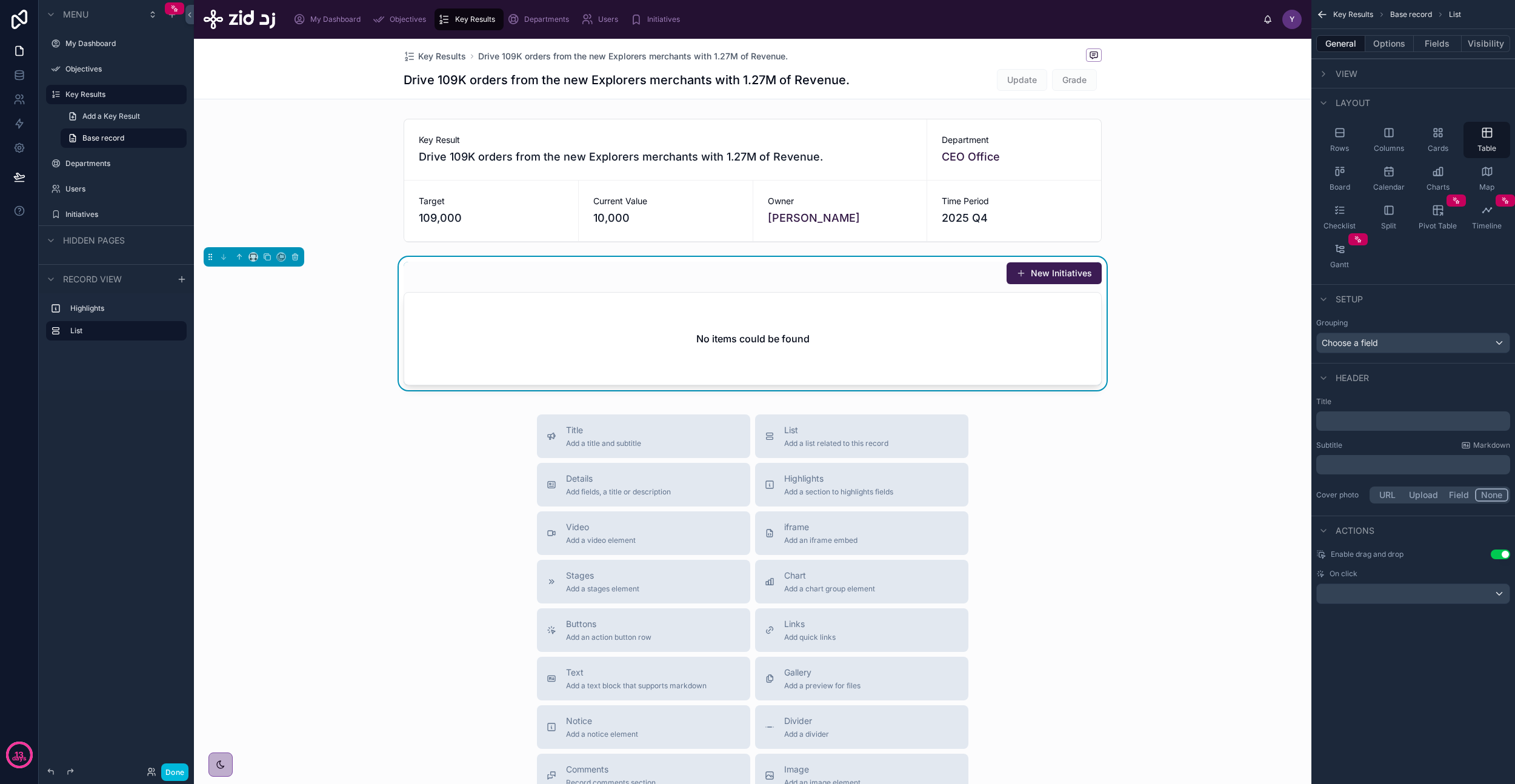
click at [1351, 536] on span "Actions" at bounding box center [1356, 530] width 39 height 12
click at [1351, 533] on span "Actions" at bounding box center [1356, 530] width 39 height 12
click at [1345, 372] on span "Header" at bounding box center [1353, 378] width 34 height 12
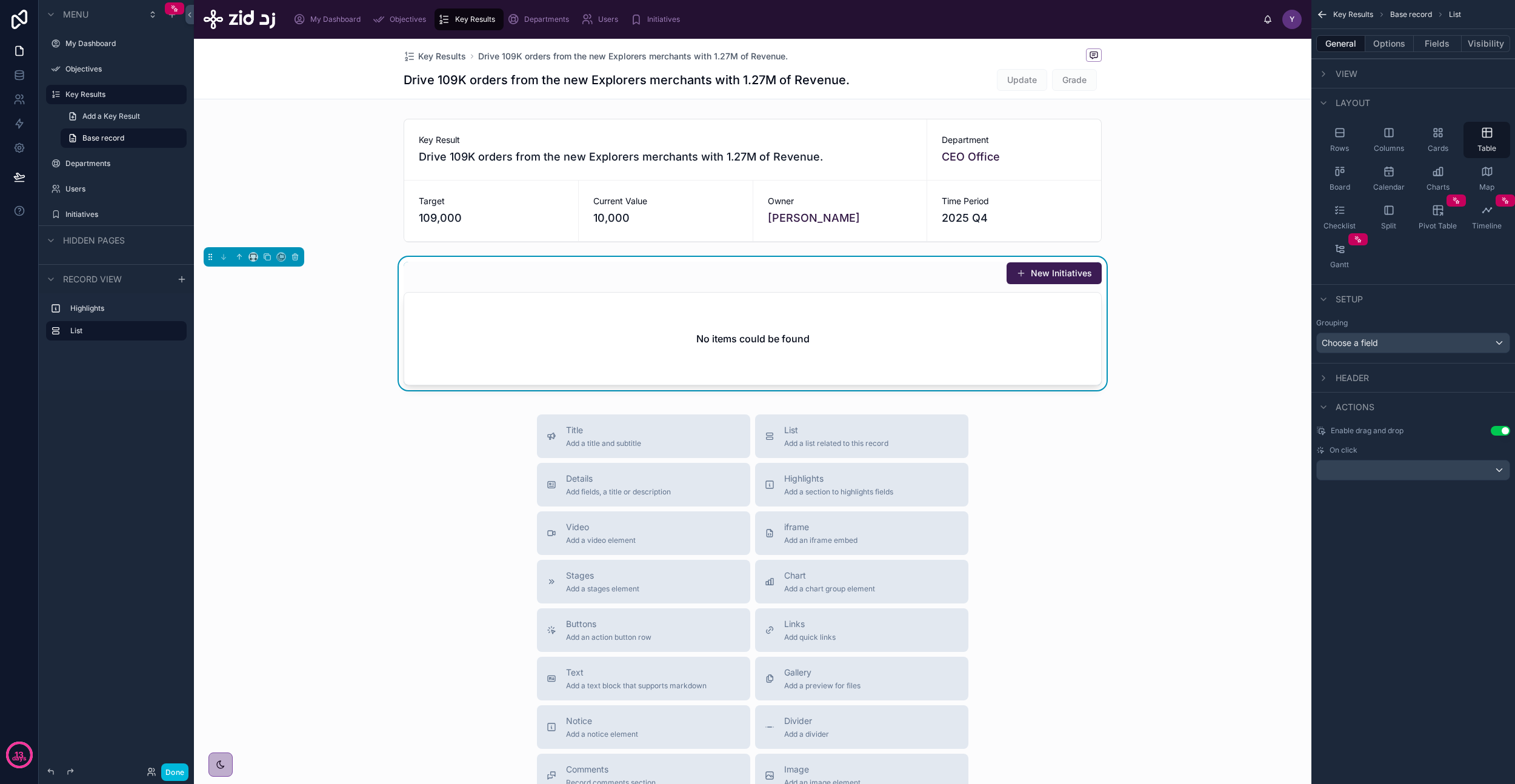
click at [1345, 372] on span "Header" at bounding box center [1353, 378] width 34 height 12
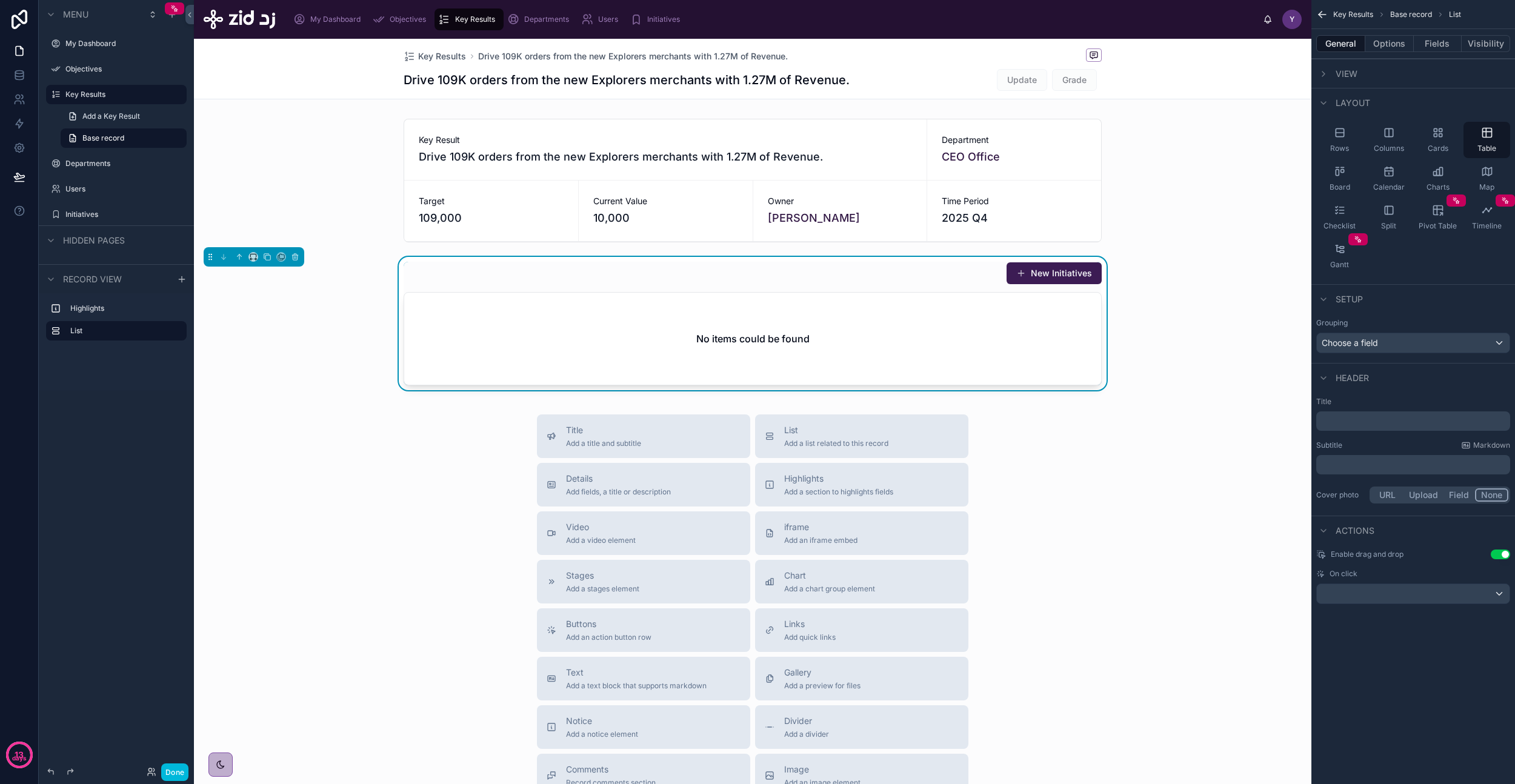
click at [1160, 154] on div at bounding box center [752, 180] width 1118 height 133
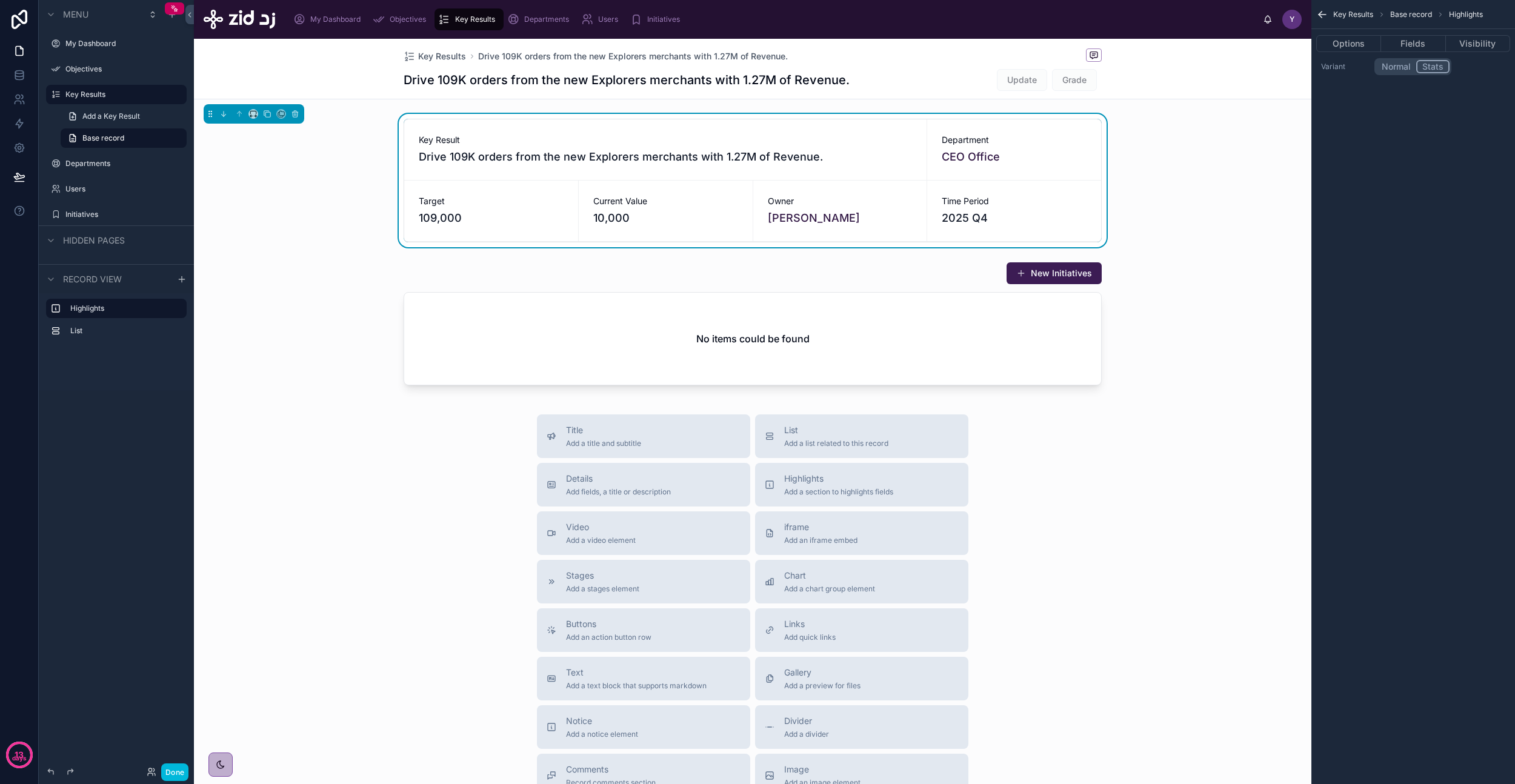
click at [909, 85] on div "Drive 109K orders from the new Explorers merchants with 1.27M of Revenue. Updat…" at bounding box center [753, 79] width 698 height 23
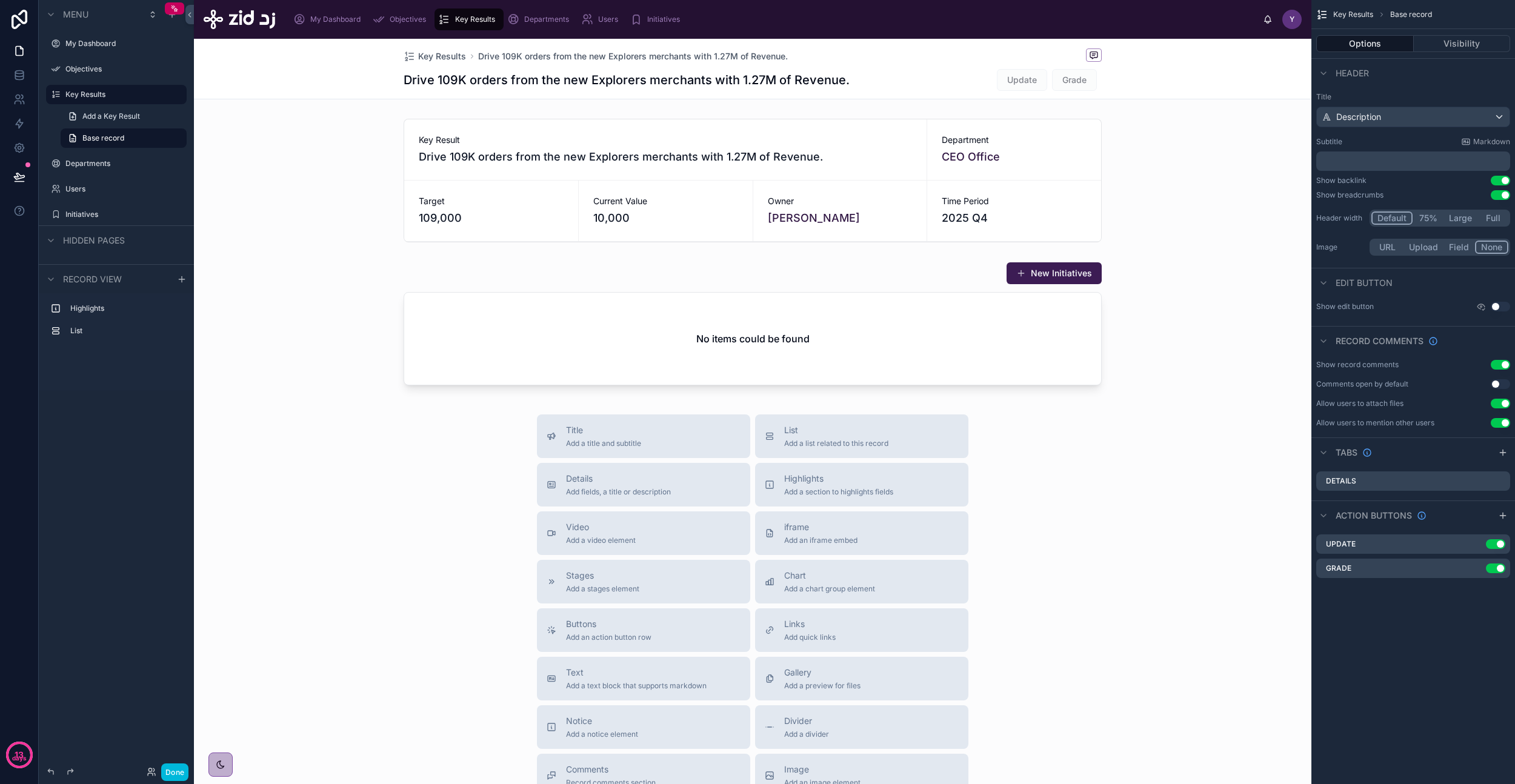
click at [1502, 455] on icon "scrollable content" at bounding box center [1502, 452] width 9 height 9
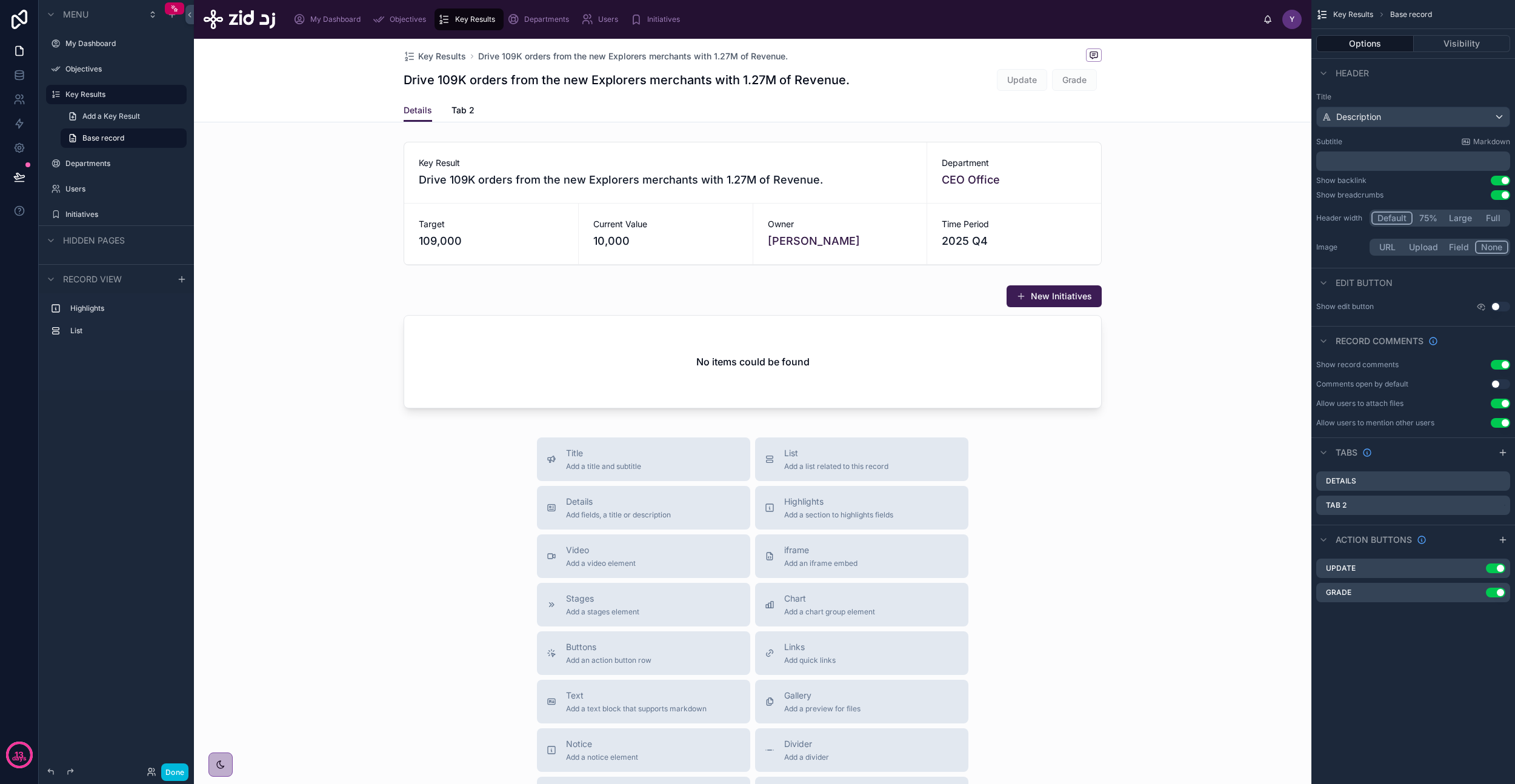
click at [0, 0] on icon "scrollable content" at bounding box center [0, 0] width 0 height 0
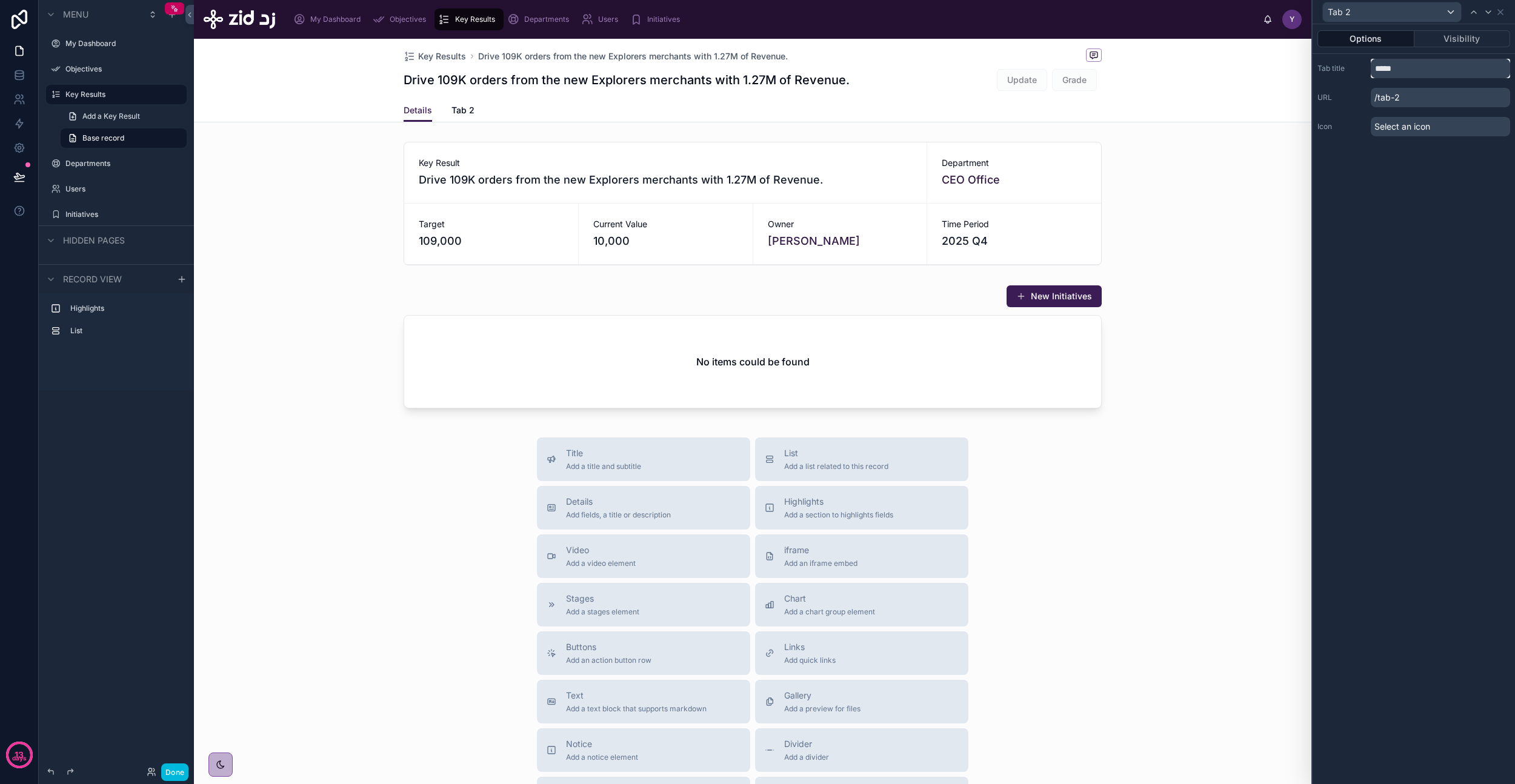
click at [1423, 70] on input "*****" at bounding box center [1440, 68] width 139 height 19
type input "**********"
click at [742, 164] on div at bounding box center [752, 203] width 1118 height 133
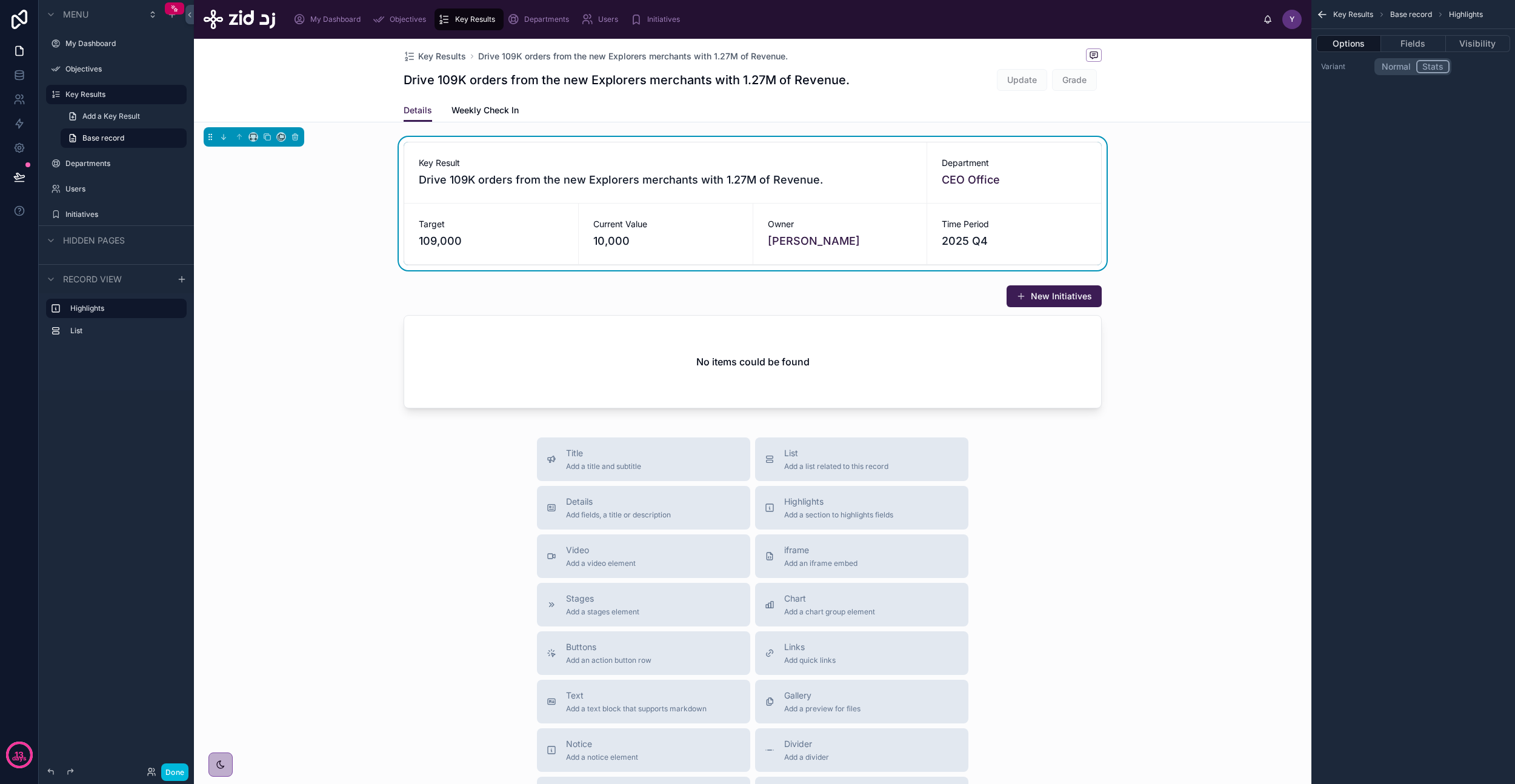
click at [762, 328] on div at bounding box center [752, 349] width 1118 height 138
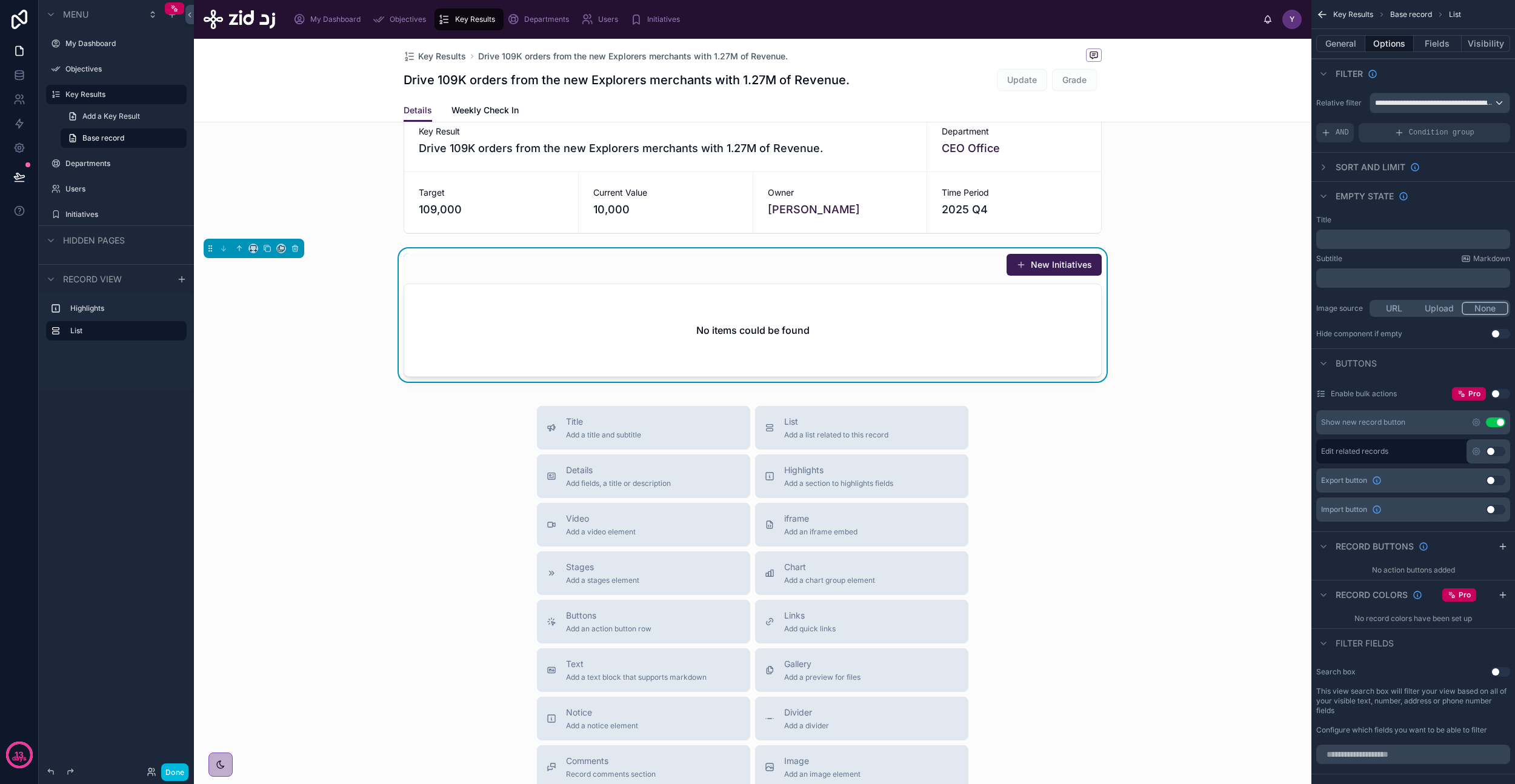
scroll to position [182, 0]
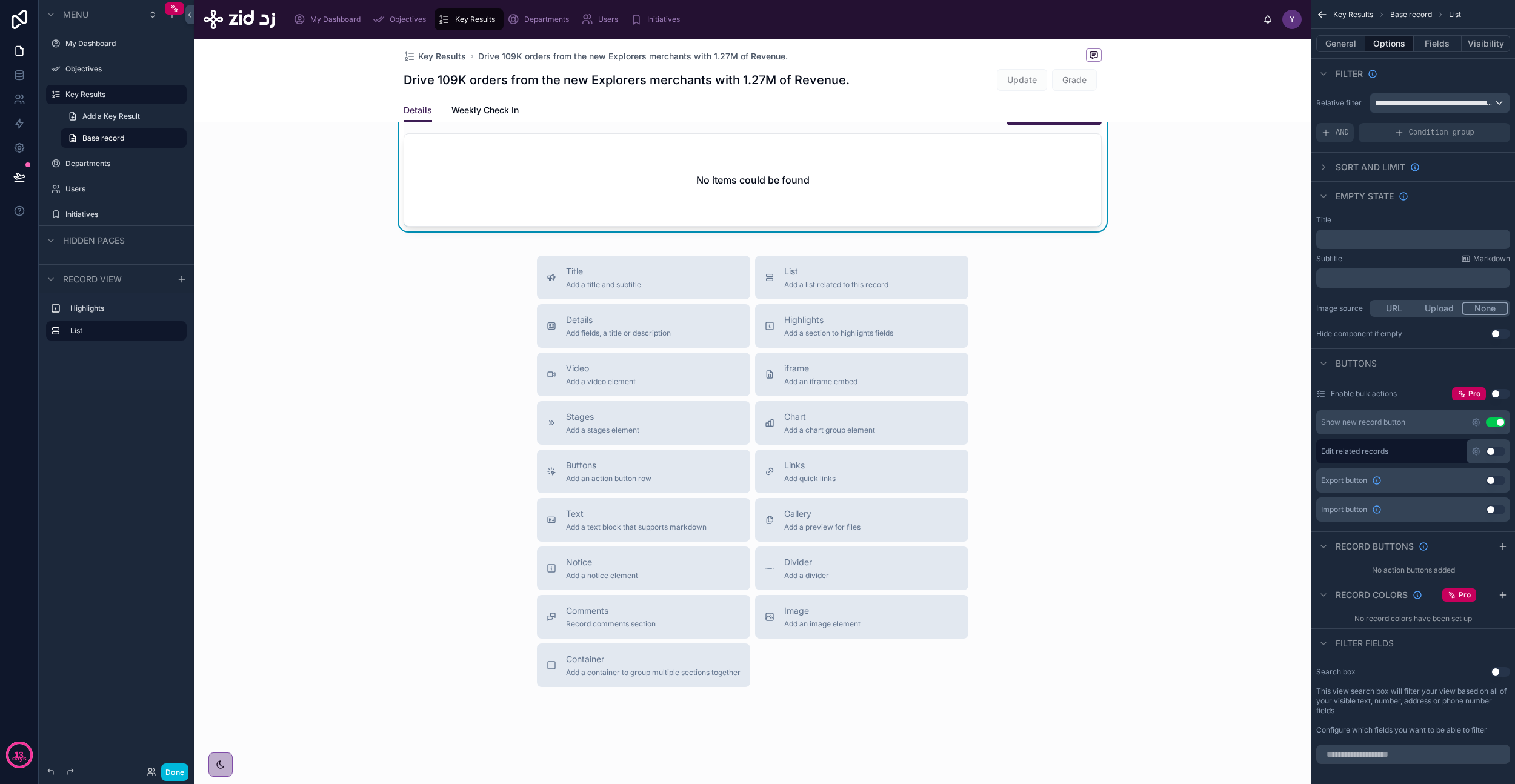
click at [822, 420] on span "Chart" at bounding box center [830, 416] width 91 height 12
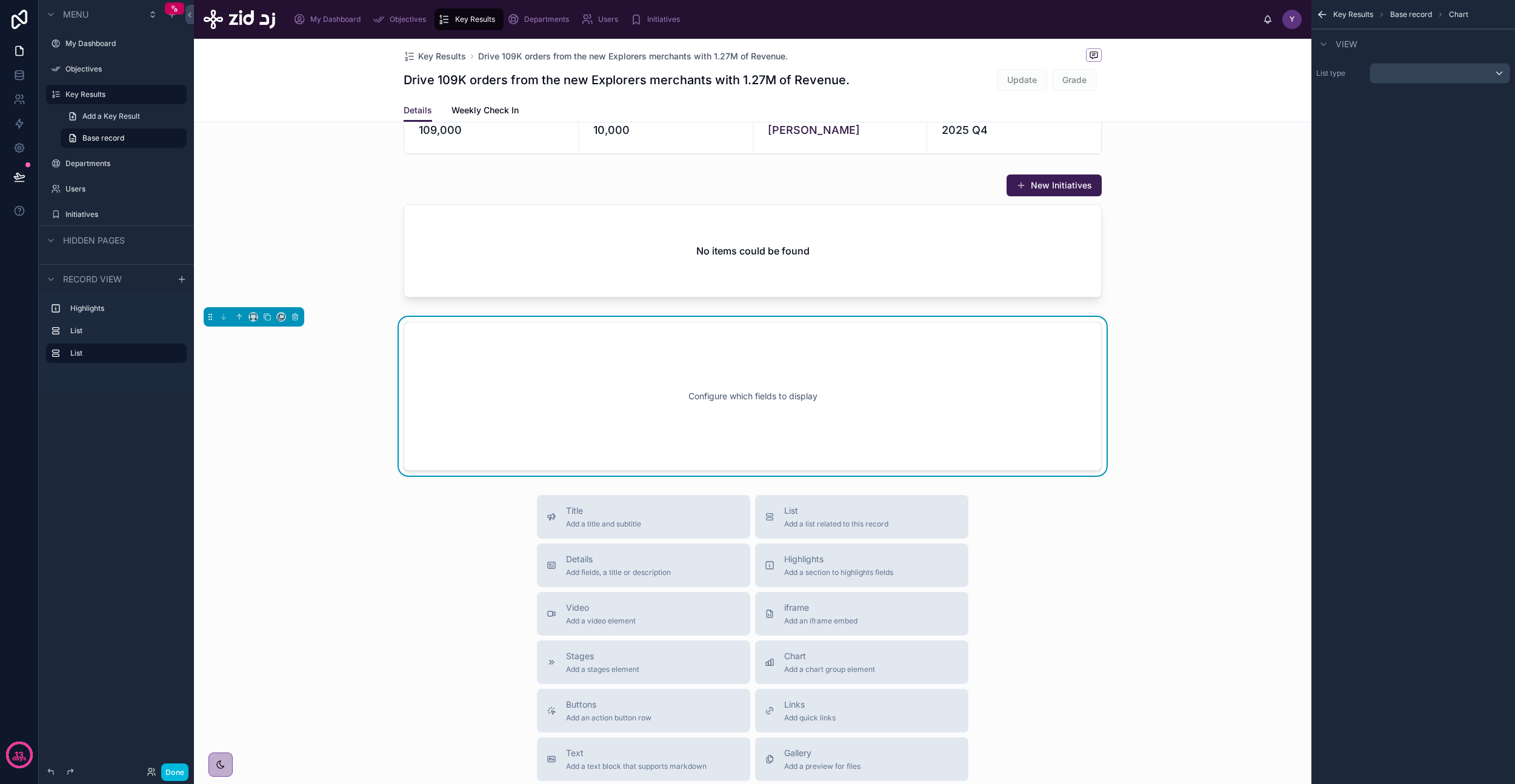
scroll to position [96, 0]
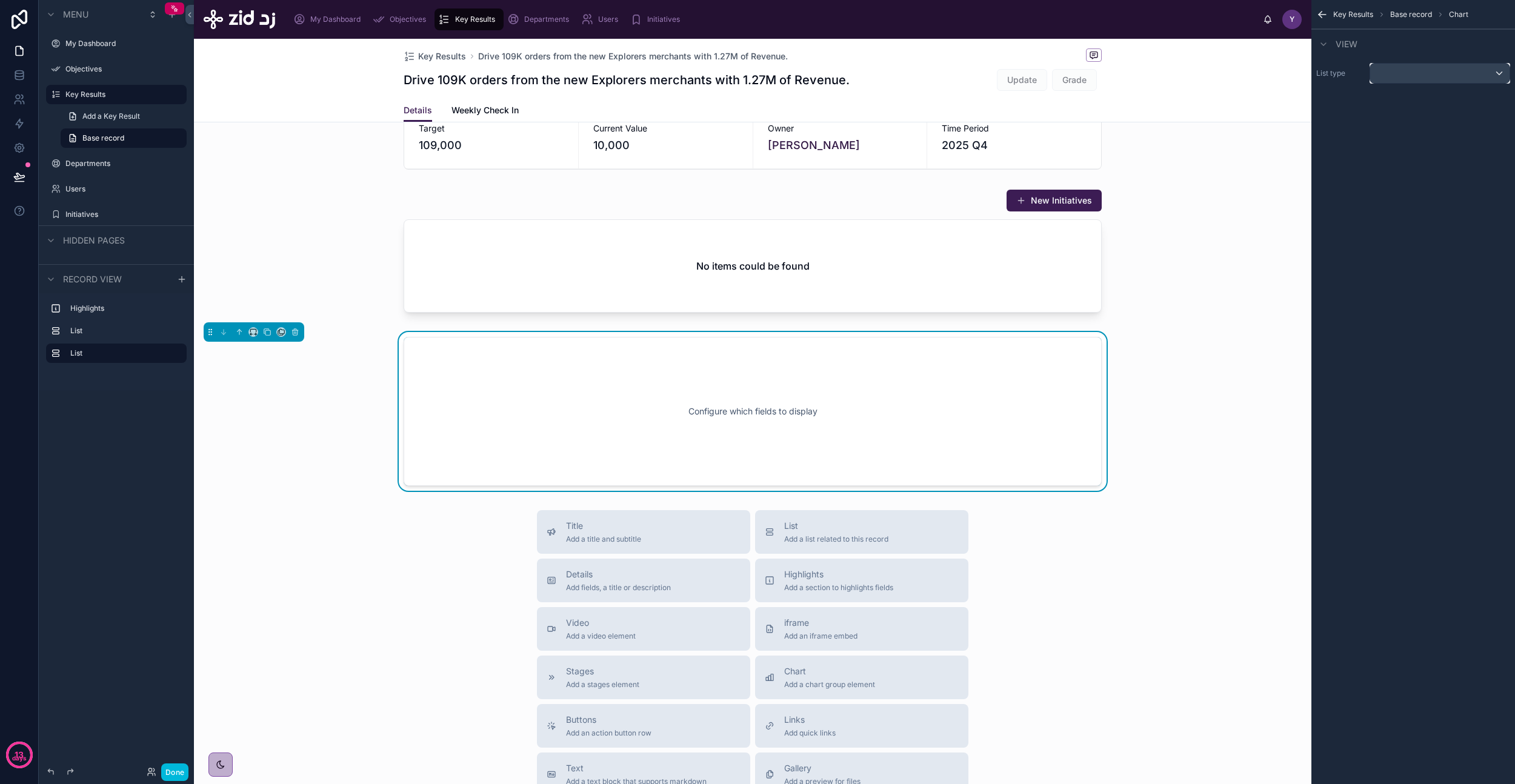
click at [1399, 74] on div "scrollable content" at bounding box center [1440, 72] width 139 height 19
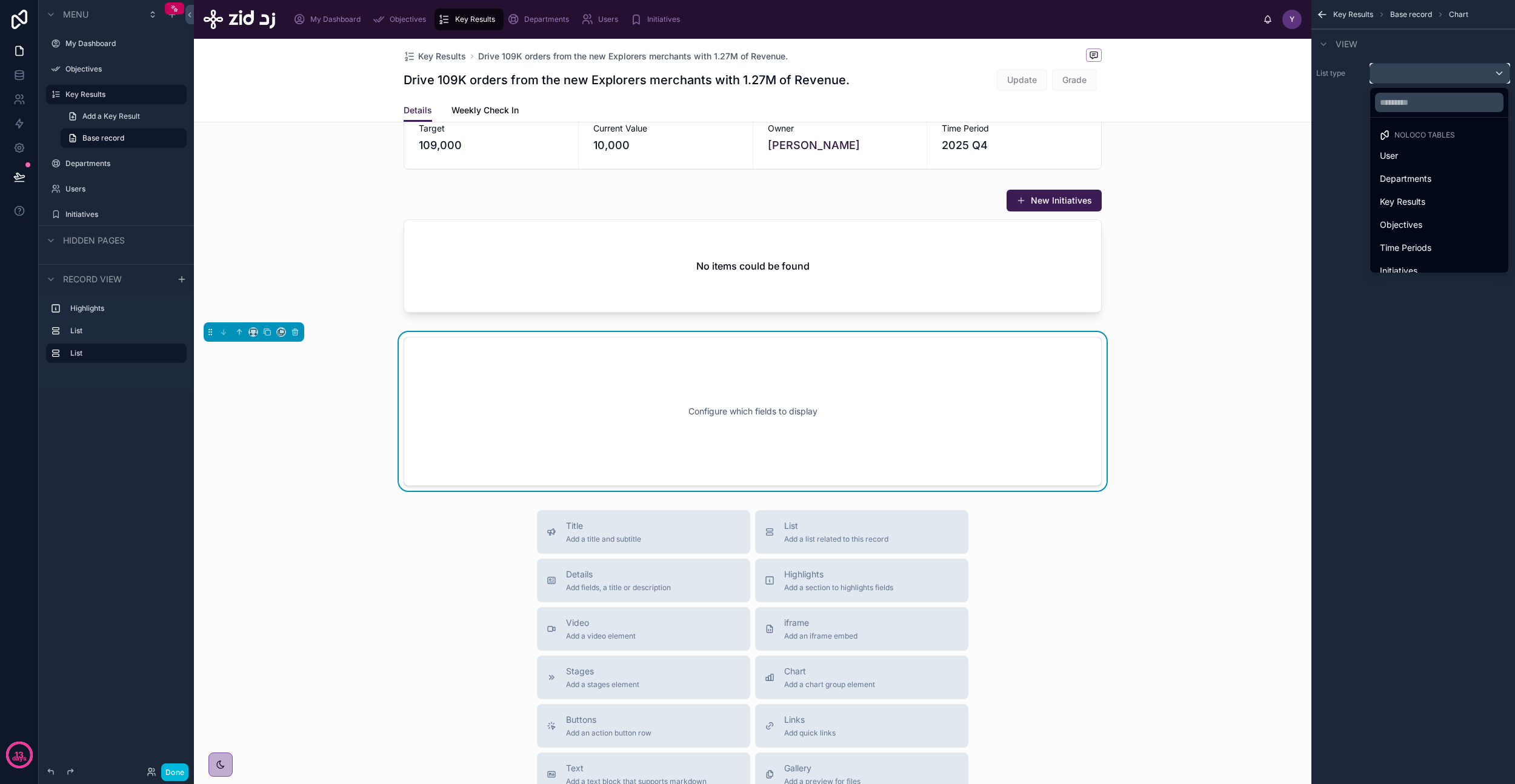
scroll to position [0, 0]
click at [1431, 203] on div "Key Results" at bounding box center [1439, 201] width 119 height 14
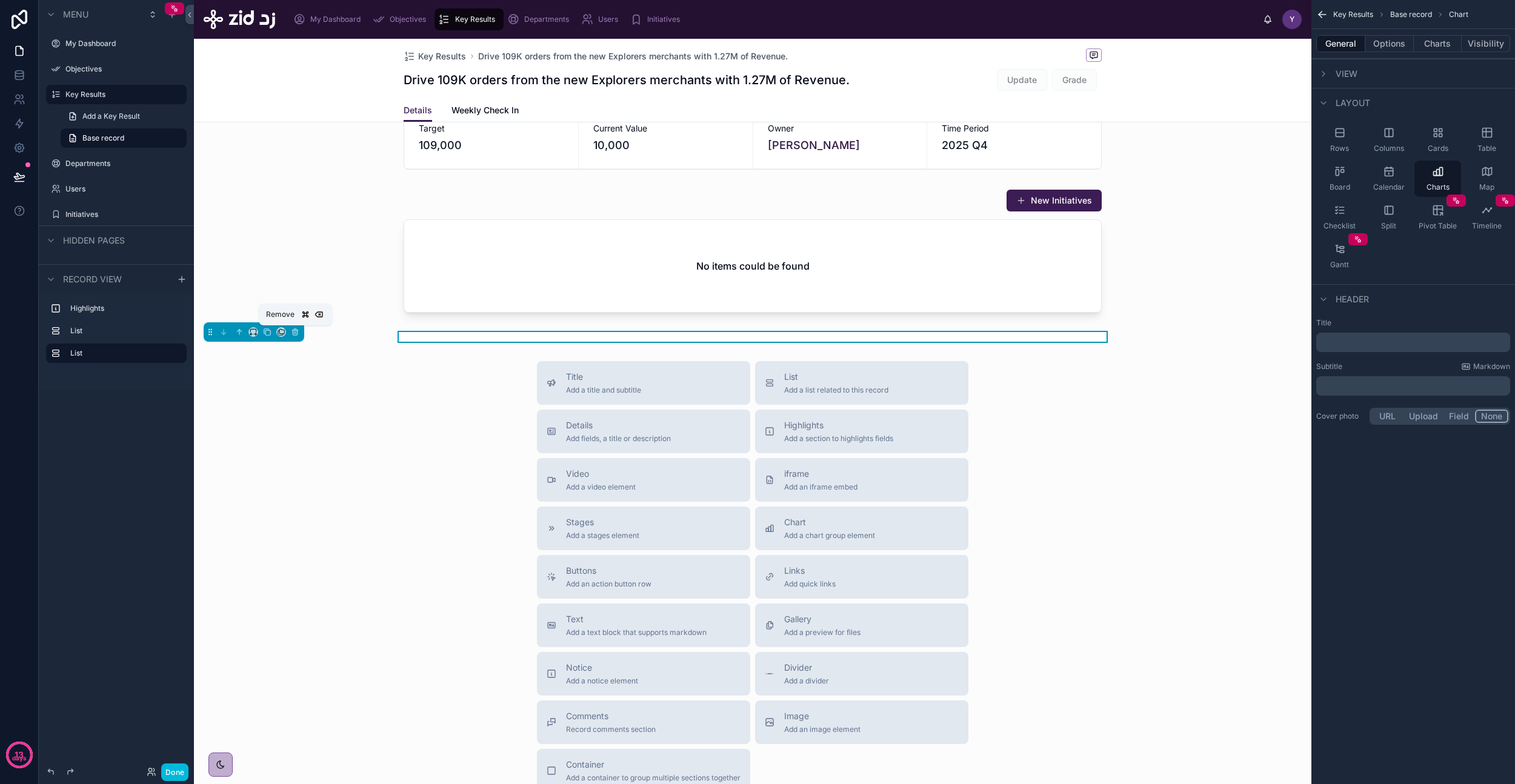
click at [298, 332] on icon at bounding box center [295, 332] width 8 height 8
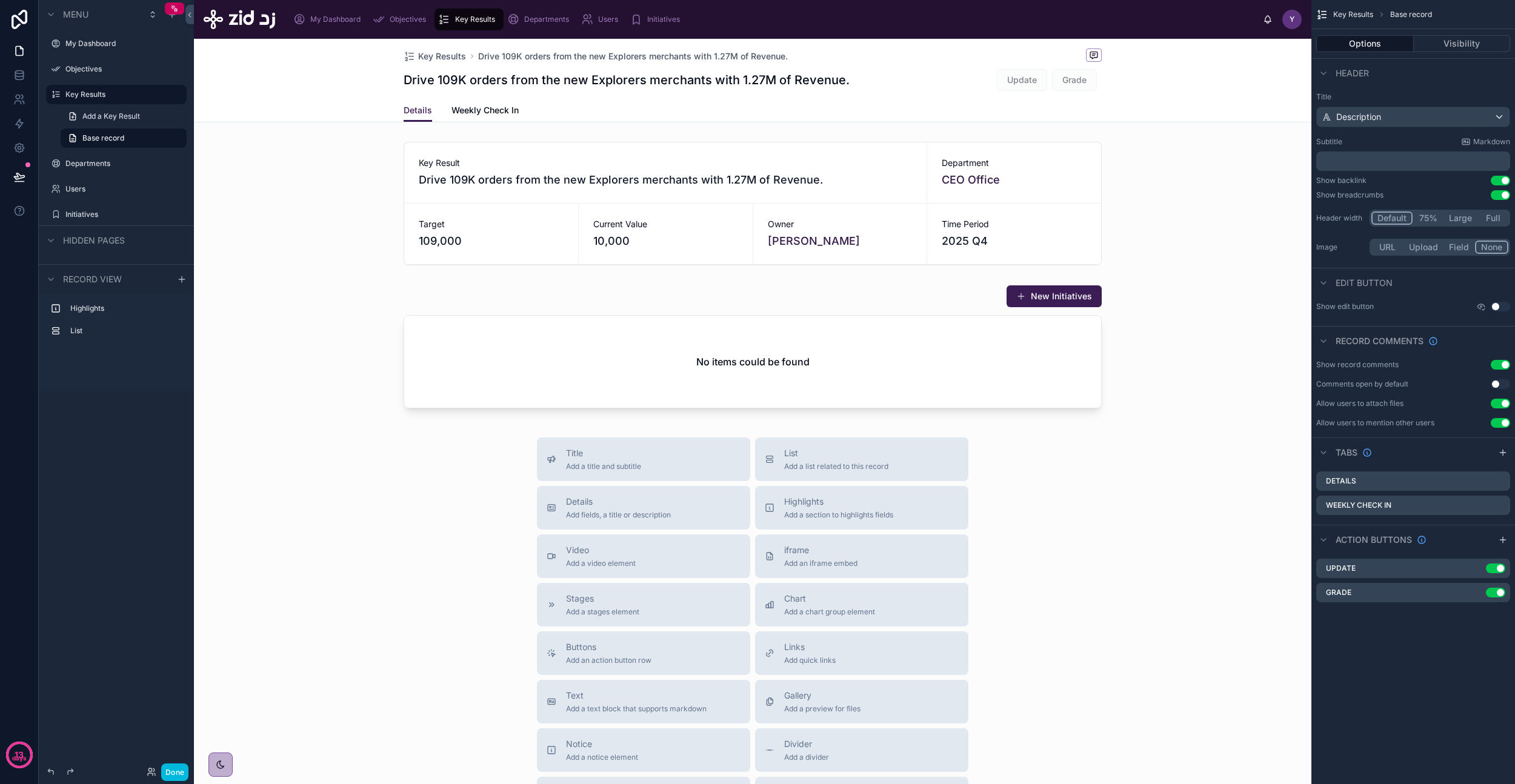
click at [813, 215] on div at bounding box center [752, 203] width 1118 height 133
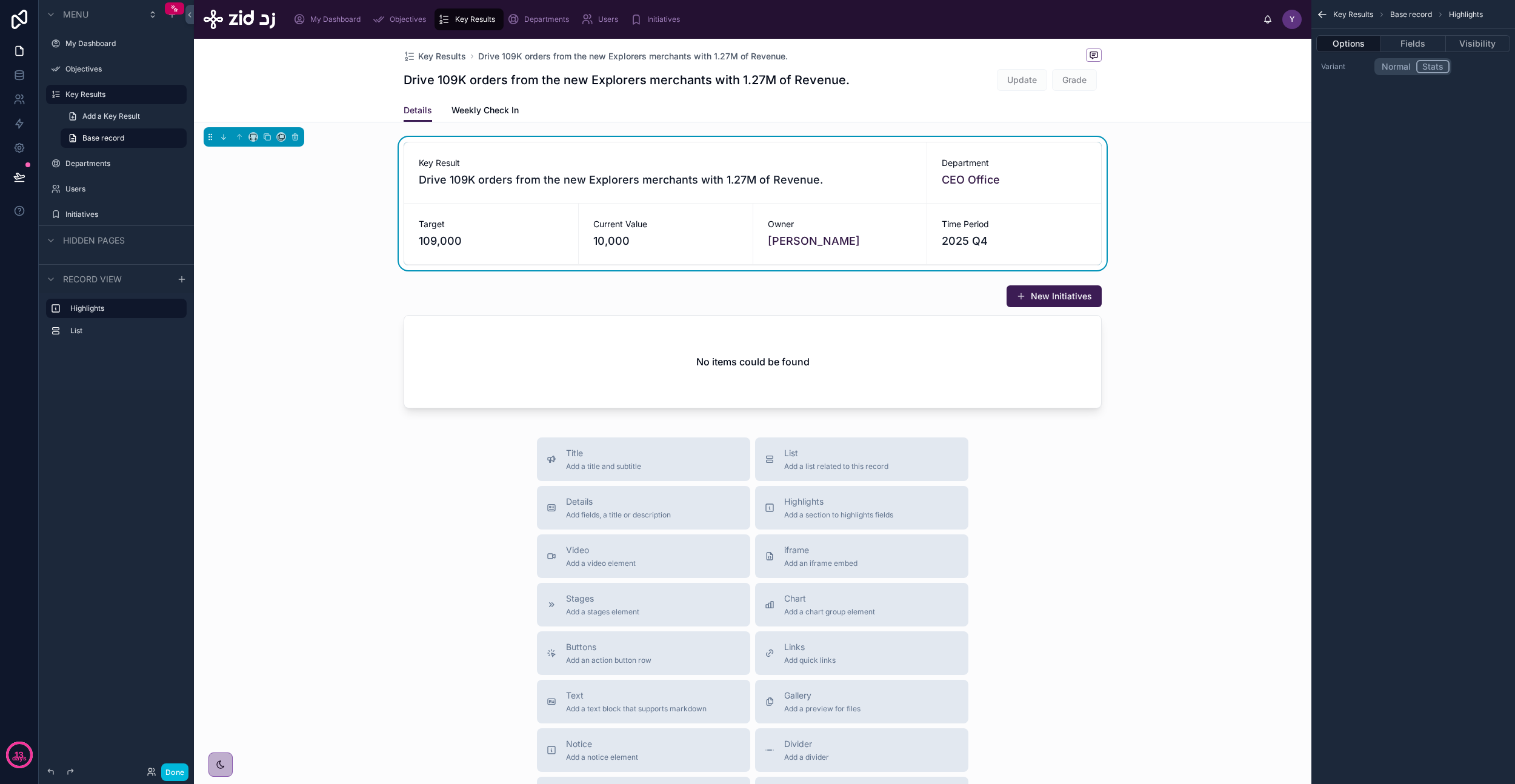
click at [1405, 68] on button "Normal" at bounding box center [1396, 67] width 40 height 13
click at [1434, 68] on button "Stats" at bounding box center [1433, 67] width 34 height 13
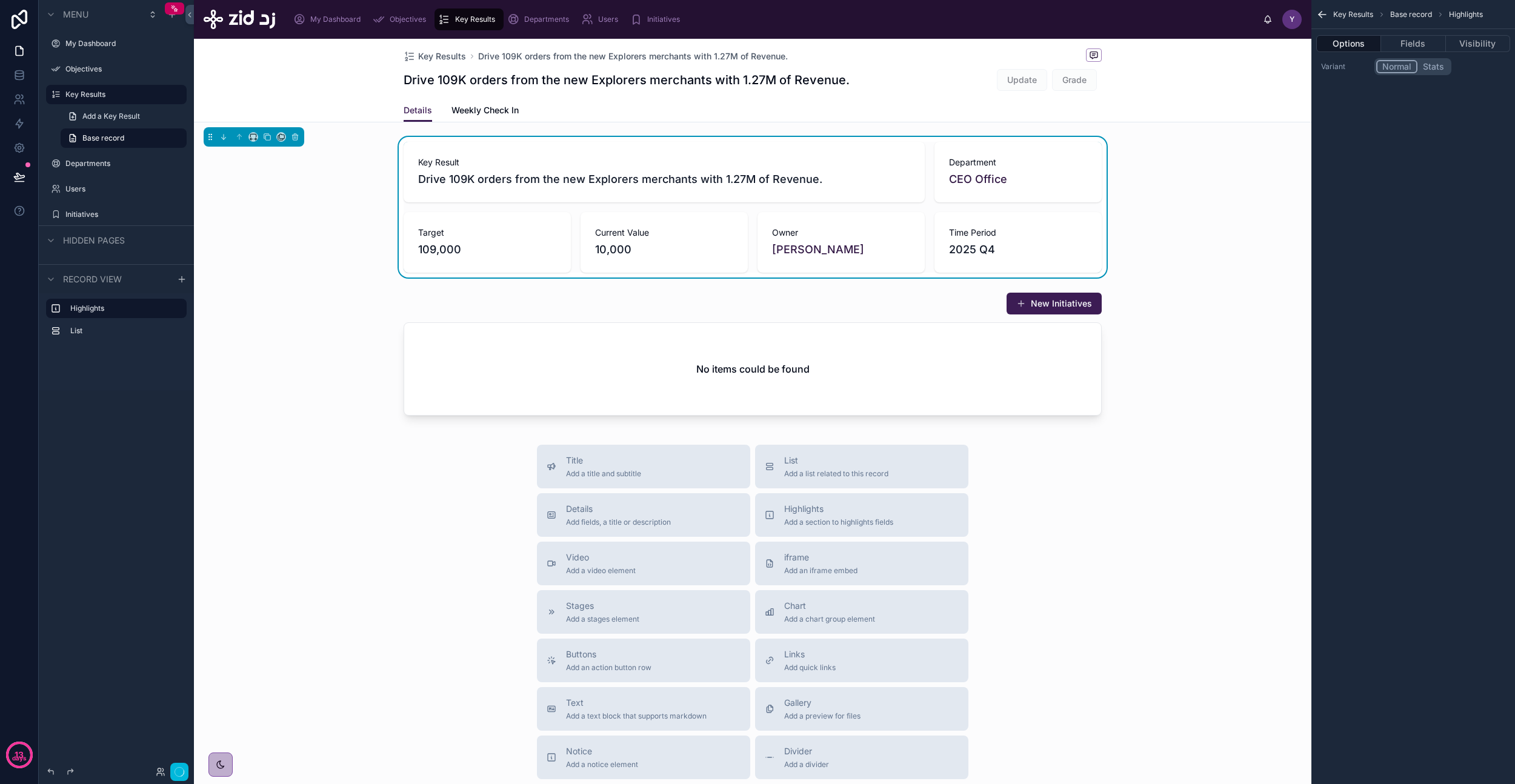
click at [1400, 66] on button "Normal" at bounding box center [1397, 67] width 41 height 13
click at [1428, 64] on button "Stats" at bounding box center [1434, 67] width 32 height 13
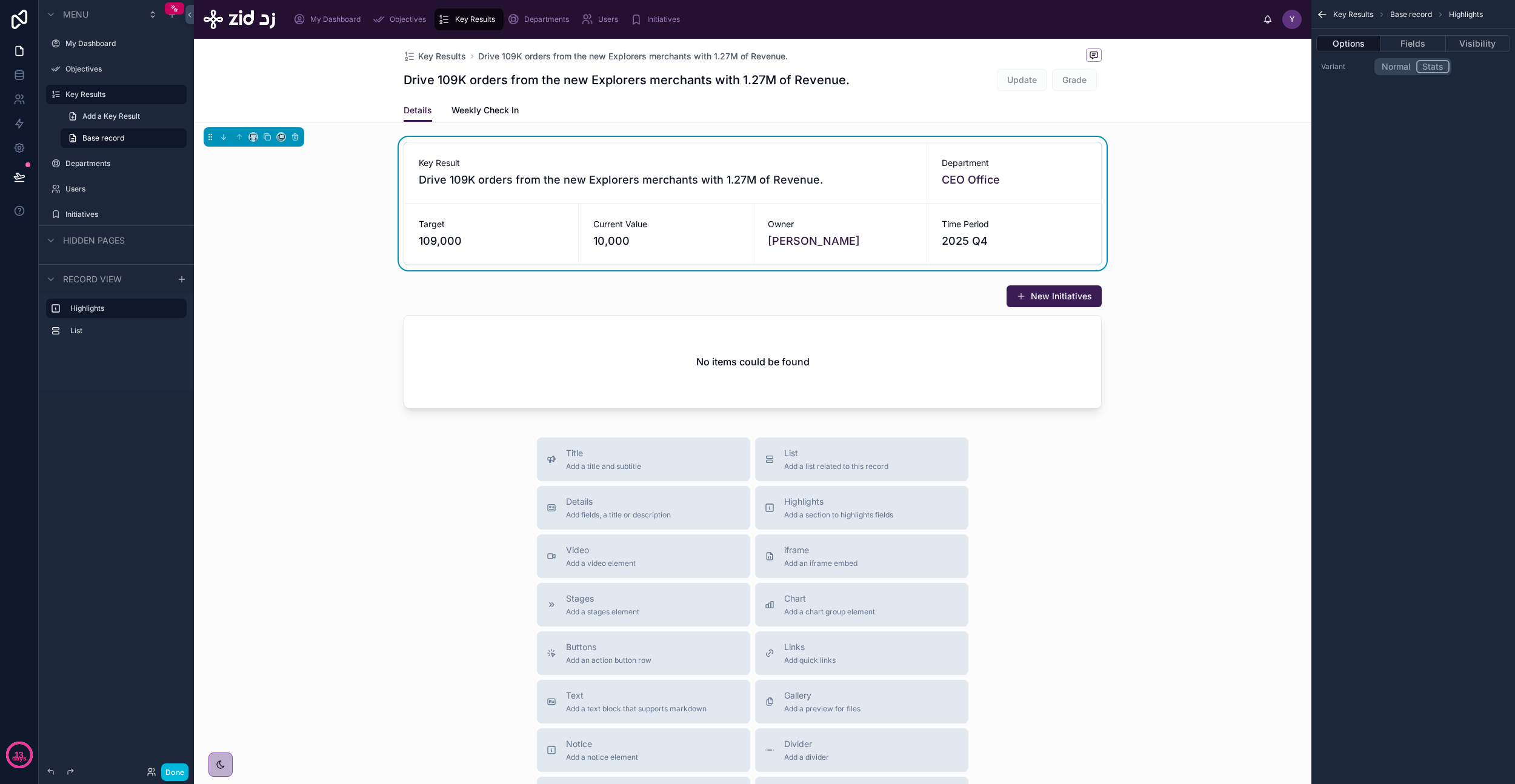
click at [715, 335] on div at bounding box center [752, 349] width 1118 height 138
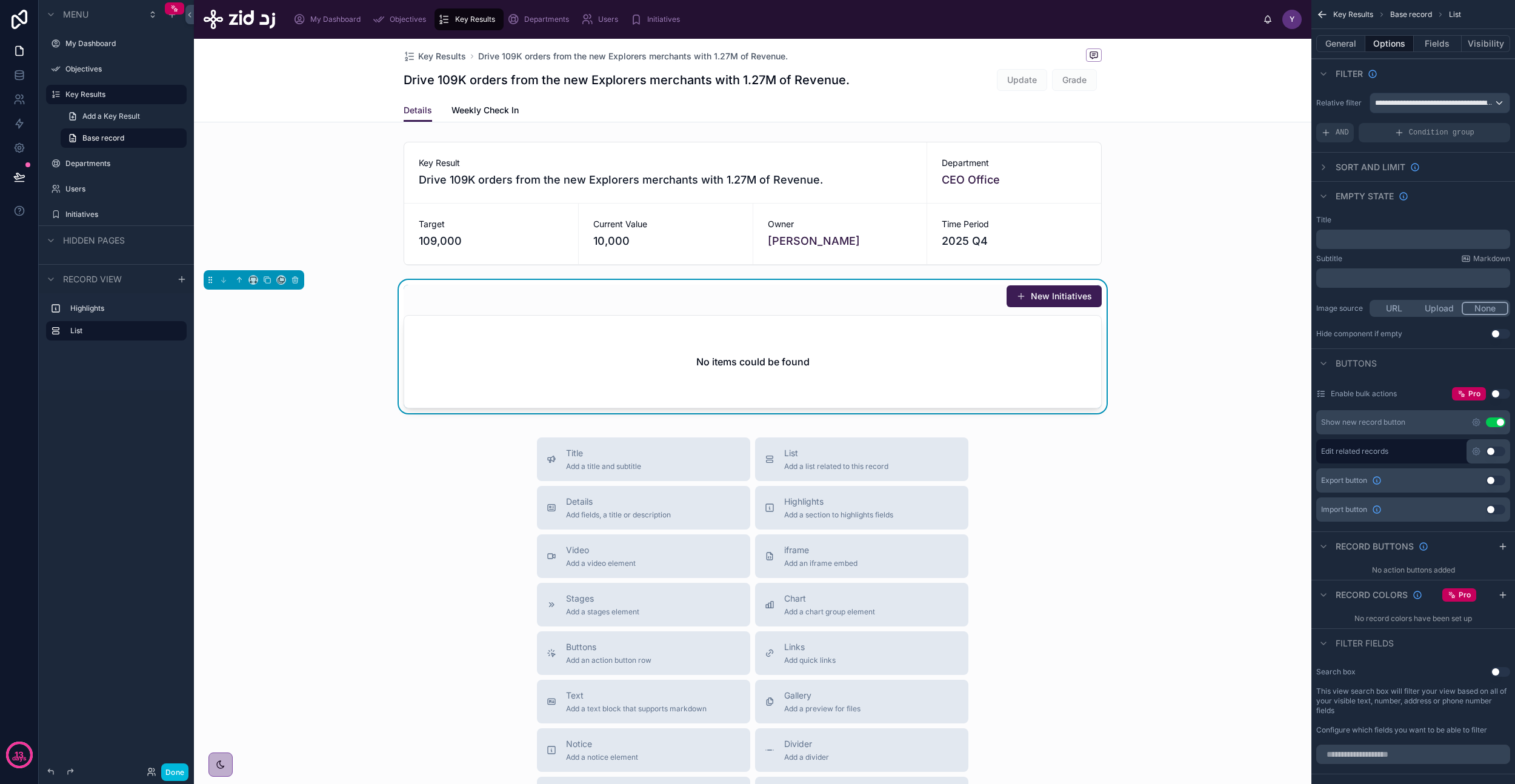
click at [491, 114] on span "Weekly Check In" at bounding box center [485, 110] width 67 height 12
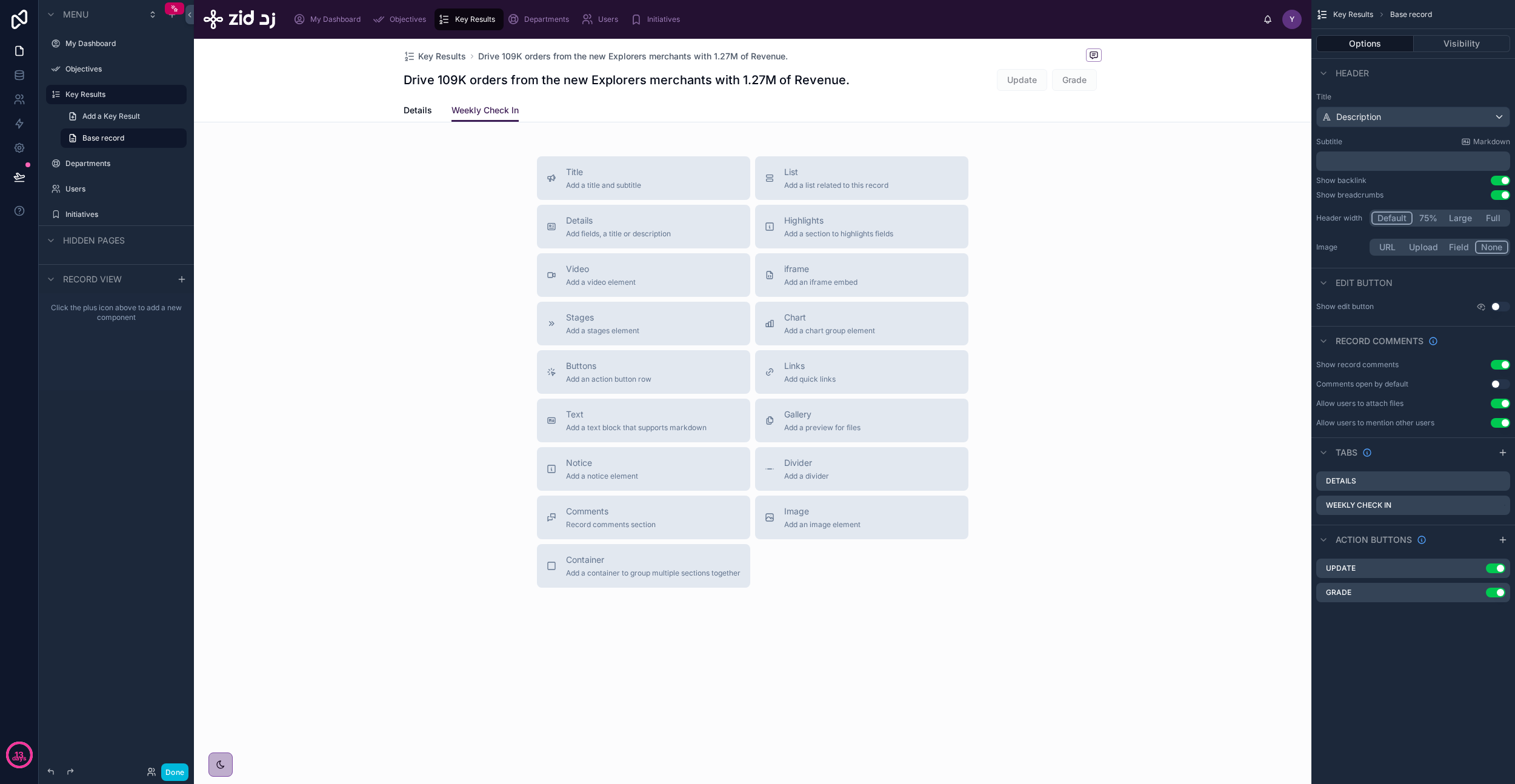
click at [948, 94] on div "Key Results Drive 109K orders from the new Explorers merchants with 1.27M of Re…" at bounding box center [753, 68] width 698 height 60
click at [409, 113] on span "Details" at bounding box center [418, 110] width 29 height 12
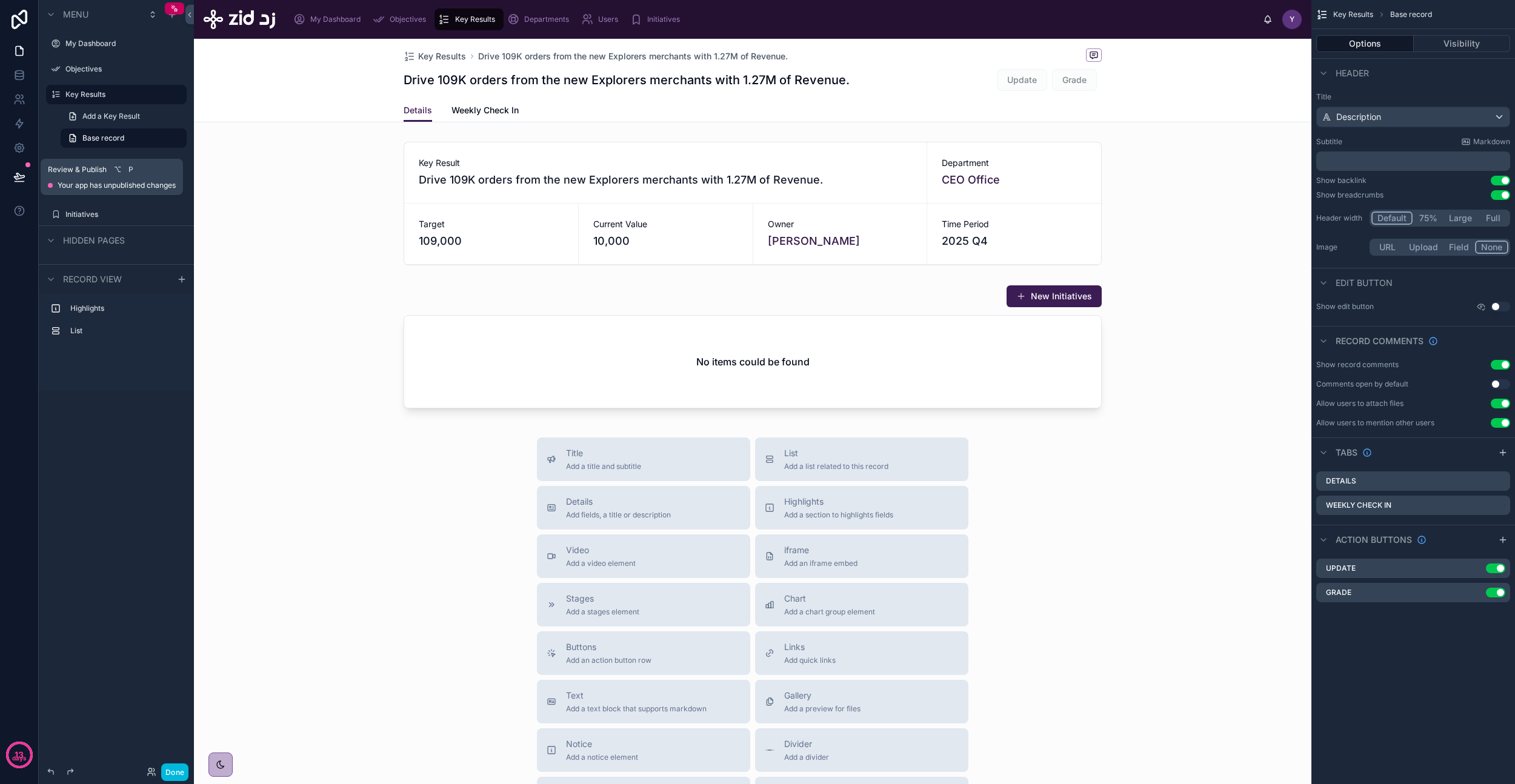
click at [14, 173] on icon at bounding box center [19, 177] width 12 height 12
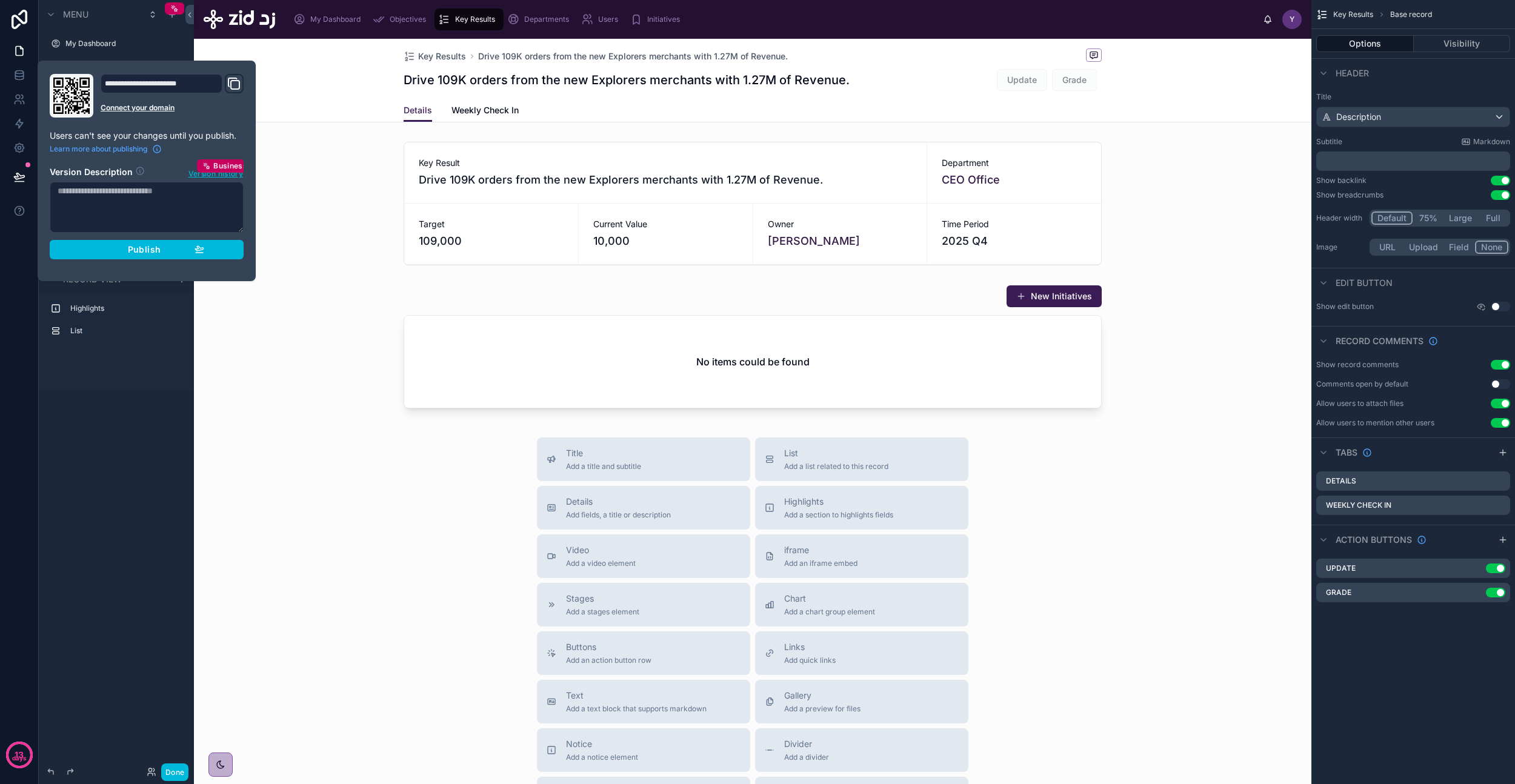
click at [131, 258] on button "Publish" at bounding box center [147, 250] width 194 height 19
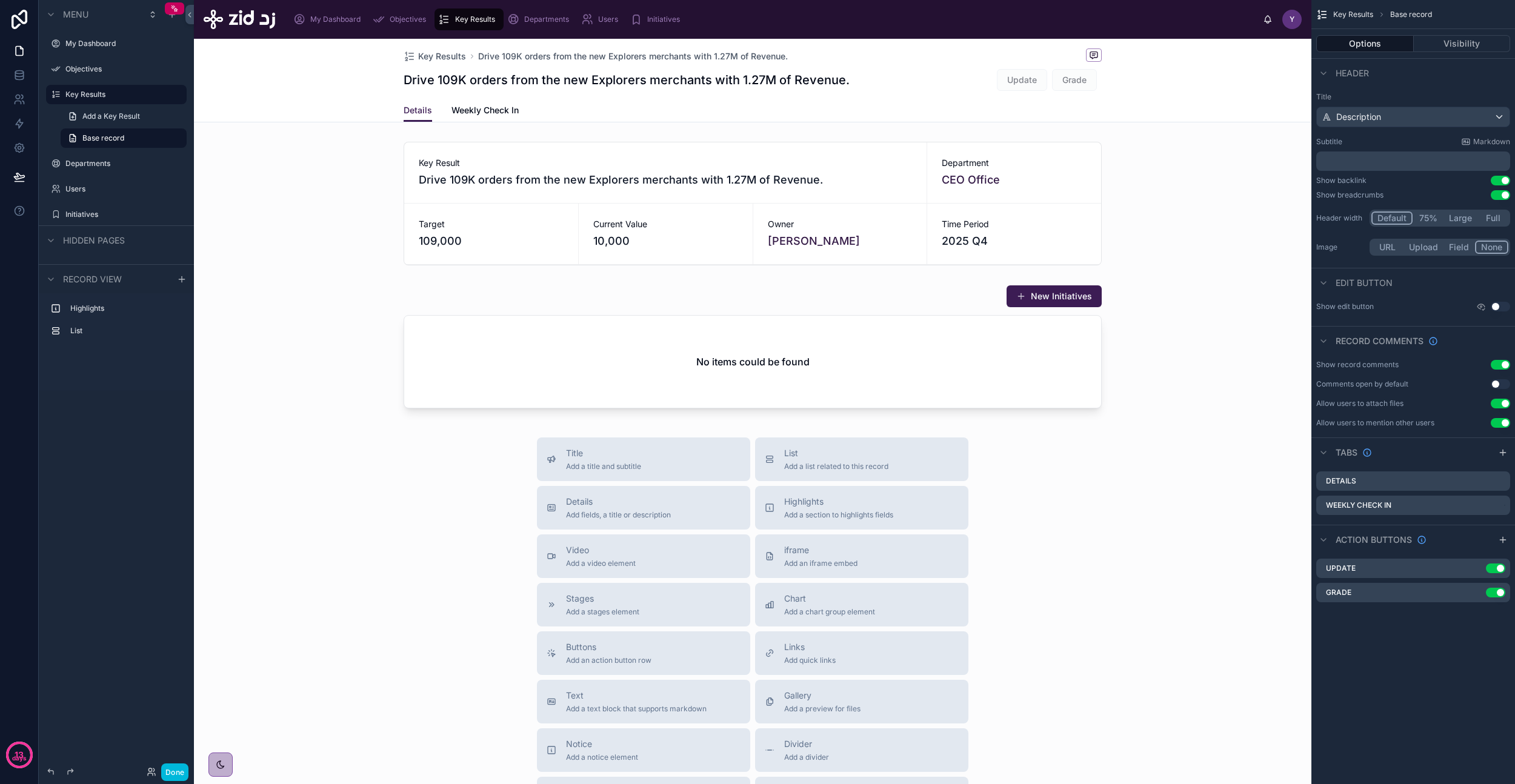
click at [432, 59] on span "Key Results" at bounding box center [442, 56] width 48 height 12
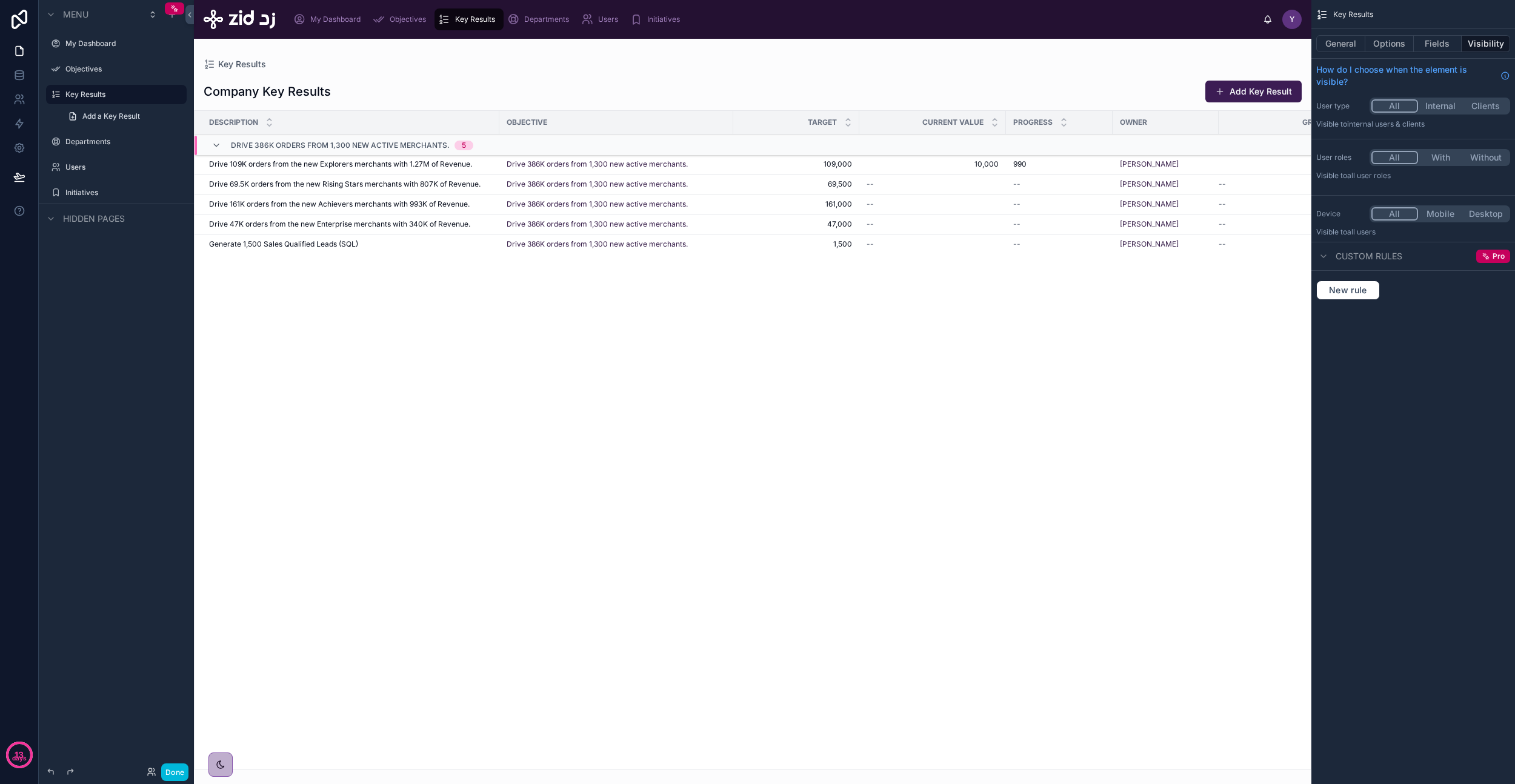
click at [640, 91] on div "Company Key Results Add Key Result" at bounding box center [752, 91] width 1098 height 23
click at [1358, 46] on button "General" at bounding box center [1341, 44] width 49 height 17
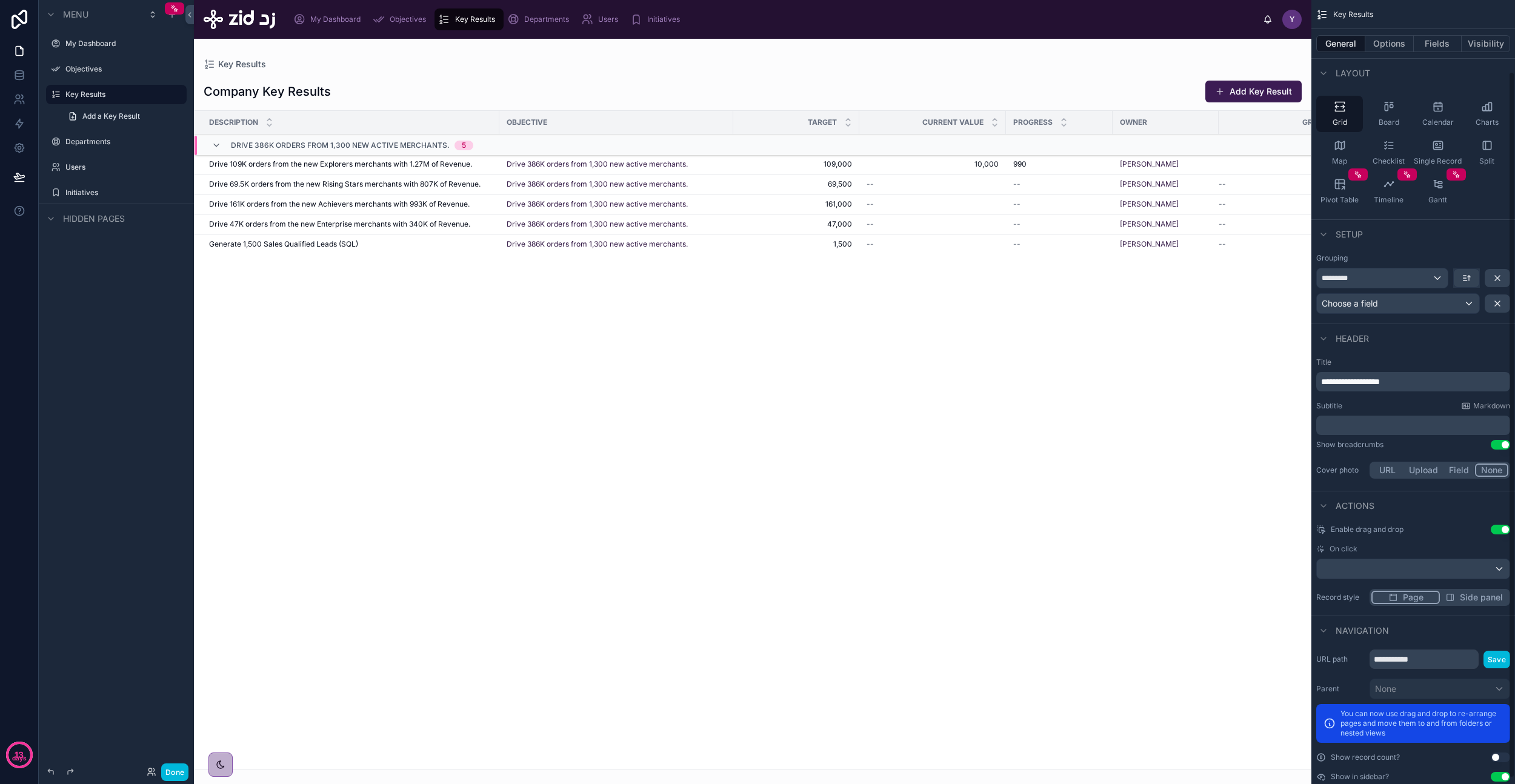
scroll to position [86, 0]
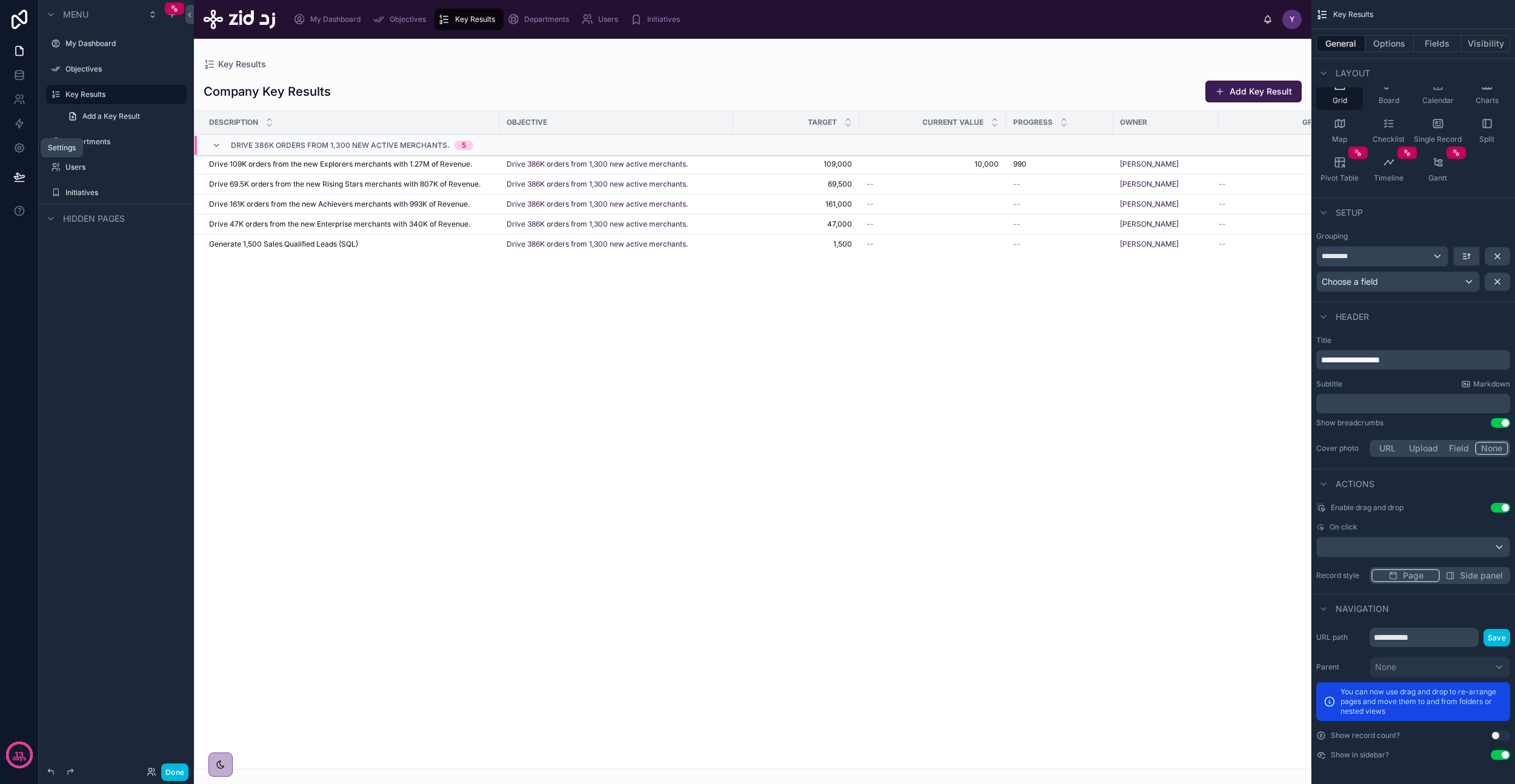
click at [20, 154] on link at bounding box center [19, 148] width 38 height 24
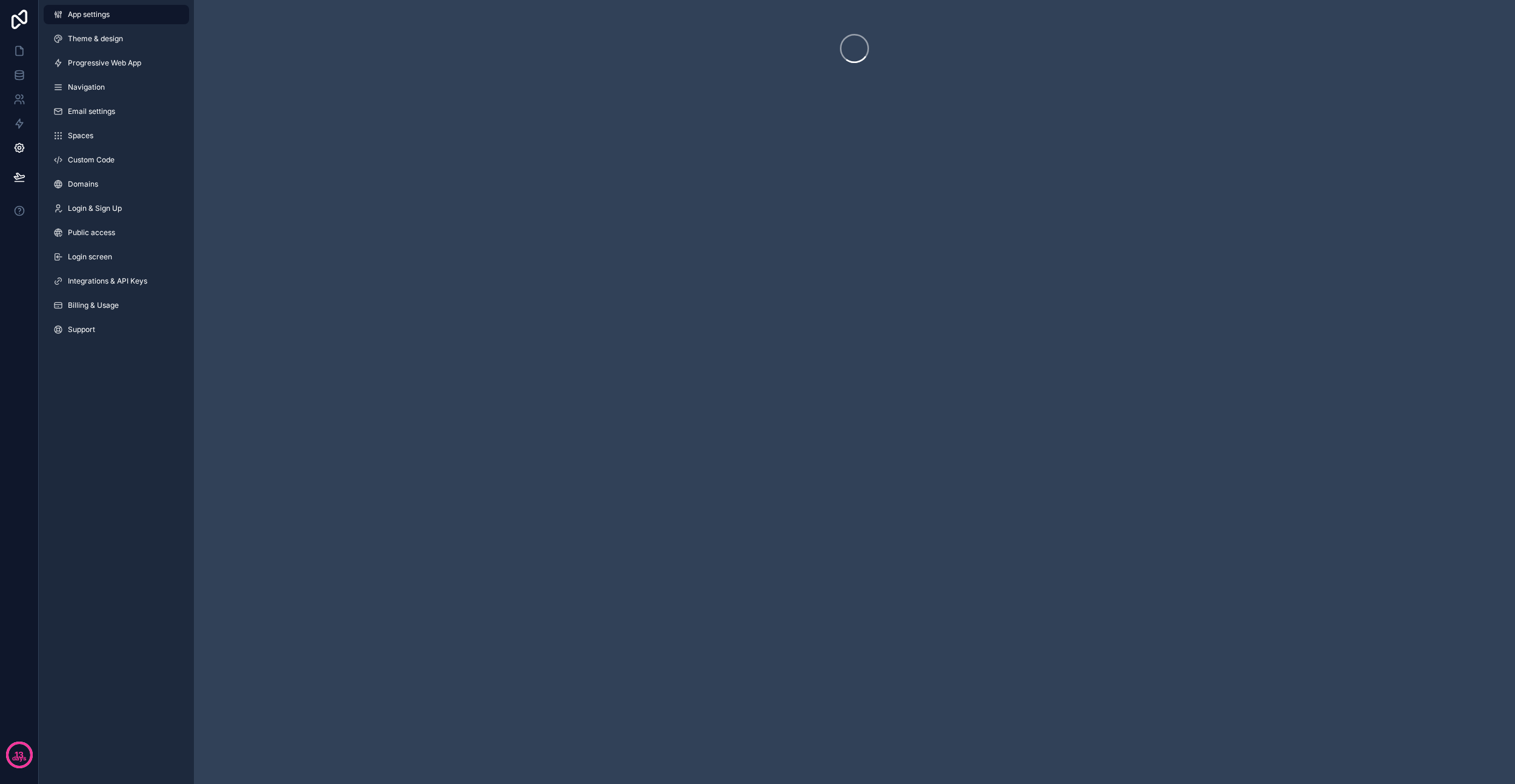
click at [113, 40] on span "Theme & design" at bounding box center [94, 38] width 55 height 9
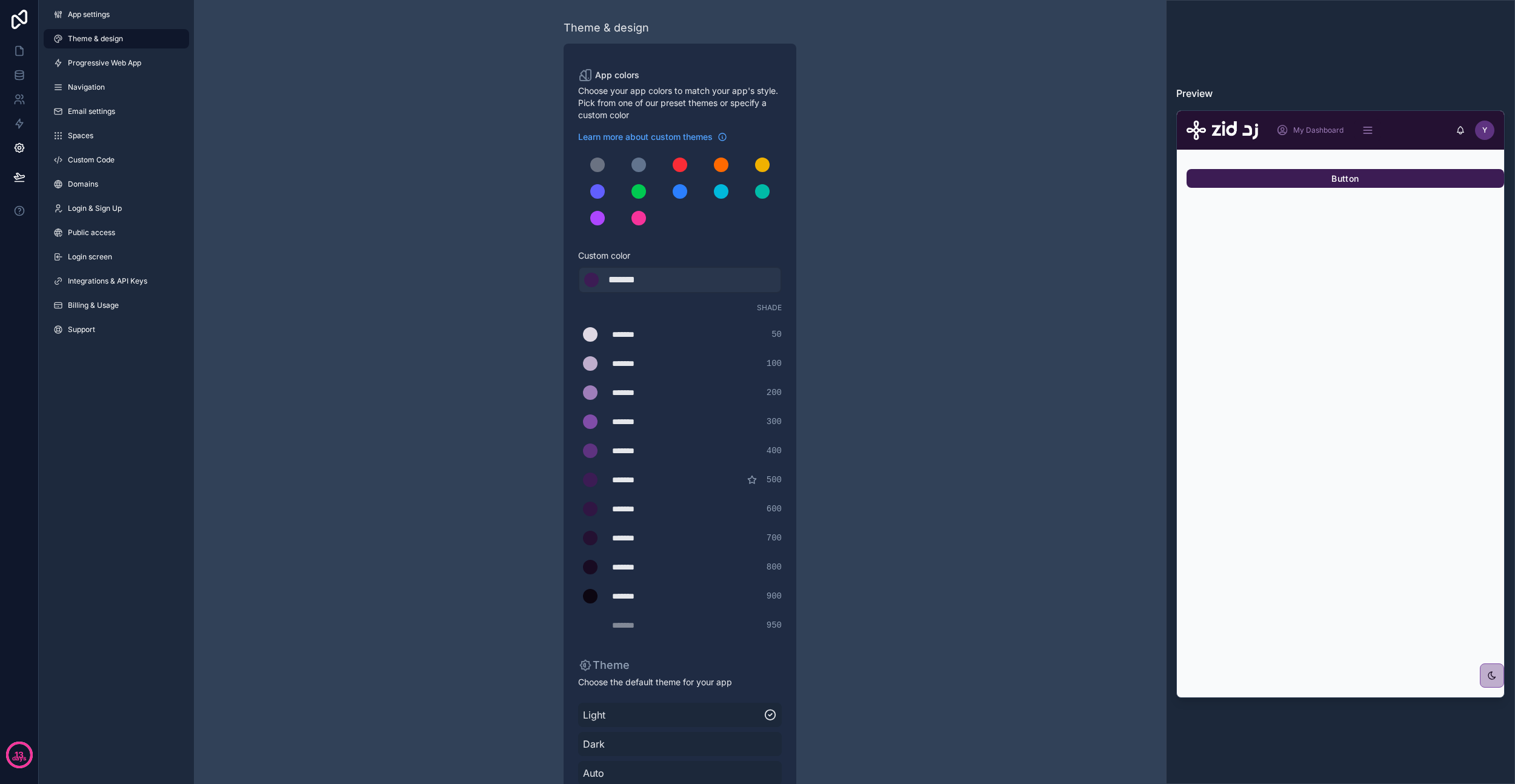
click at [132, 74] on div "App settings Theme & design Progressive Web App Navigation Email settings Space…" at bounding box center [116, 175] width 155 height 349
click at [132, 68] on link "Progressive Web App" at bounding box center [116, 62] width 145 height 19
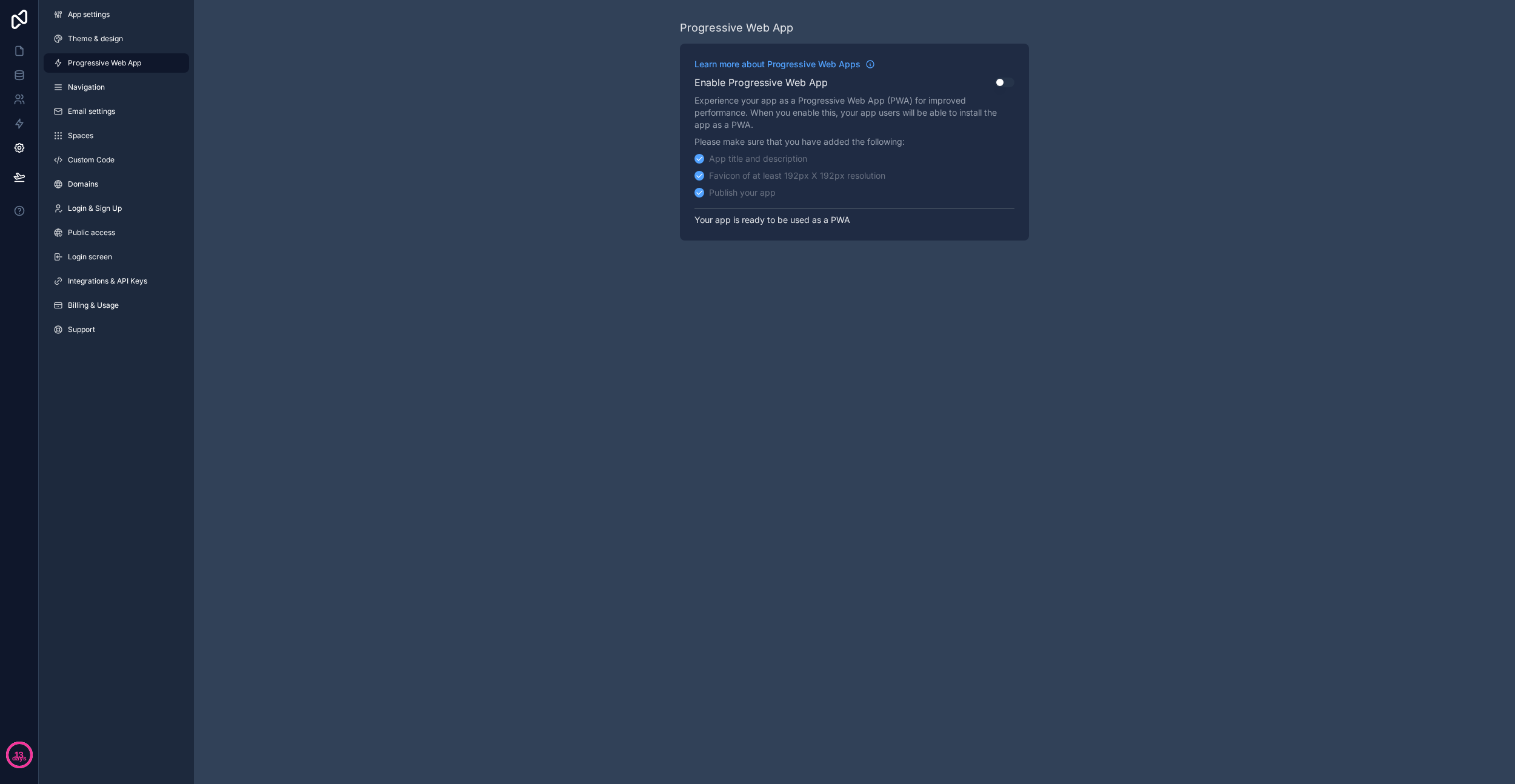
click at [116, 66] on span "Progressive Web App" at bounding box center [104, 62] width 73 height 9
click at [107, 102] on link "Email settings" at bounding box center [116, 111] width 145 height 19
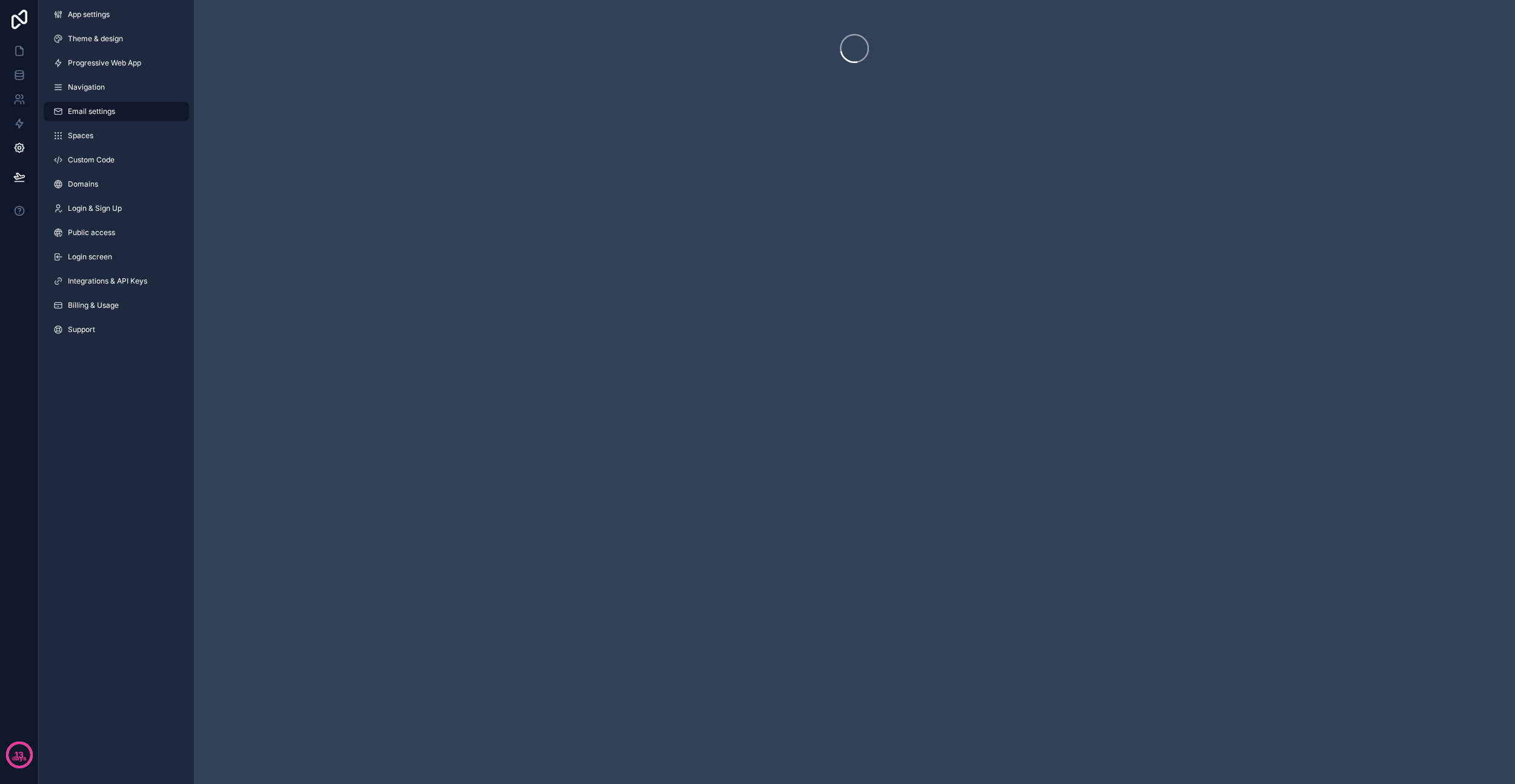
click at [111, 89] on link "Navigation" at bounding box center [116, 87] width 145 height 19
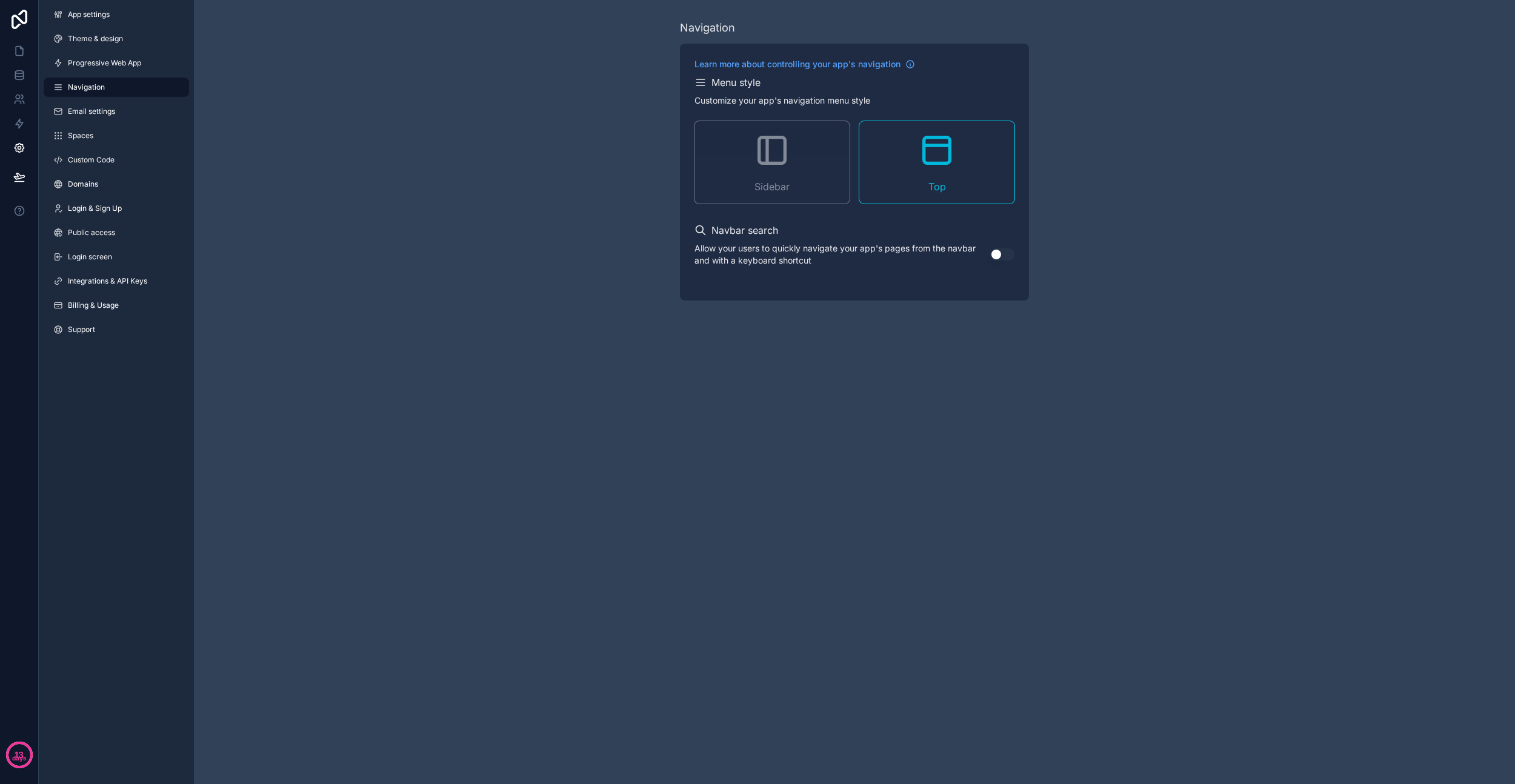
click at [116, 136] on link "Spaces" at bounding box center [116, 135] width 145 height 19
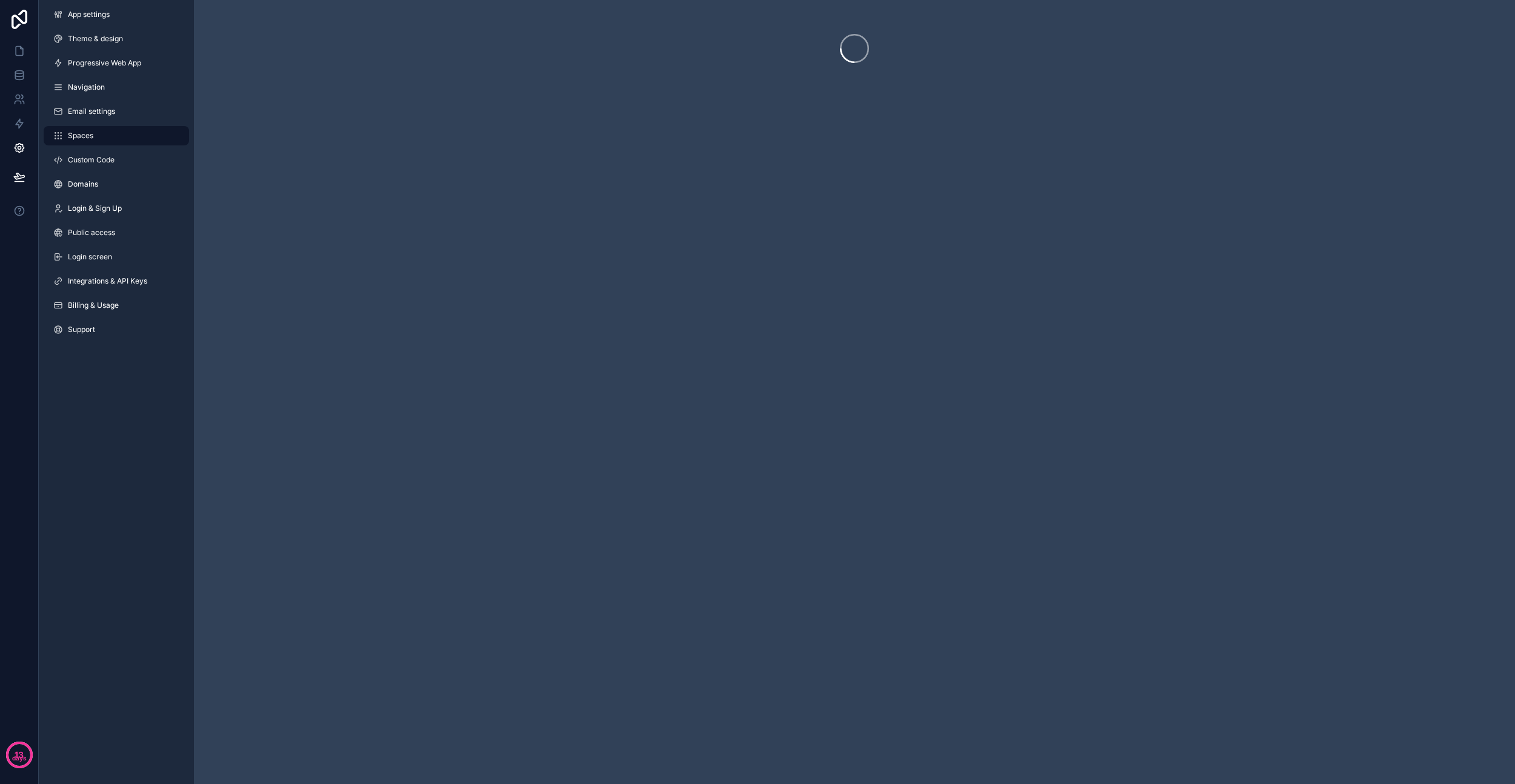
click at [122, 111] on link "Email settings" at bounding box center [116, 111] width 145 height 19
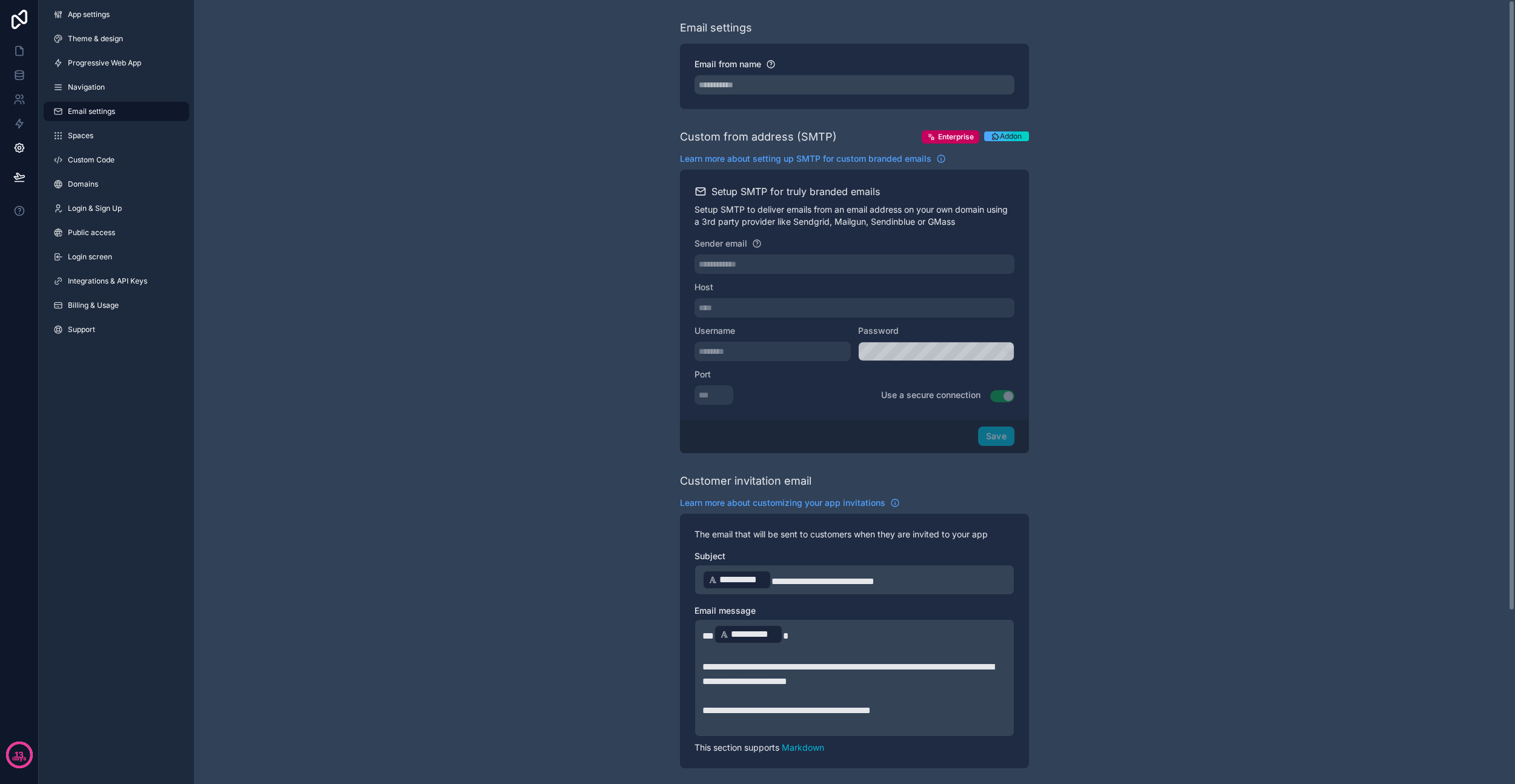
click at [117, 84] on link "Navigation" at bounding box center [116, 87] width 145 height 19
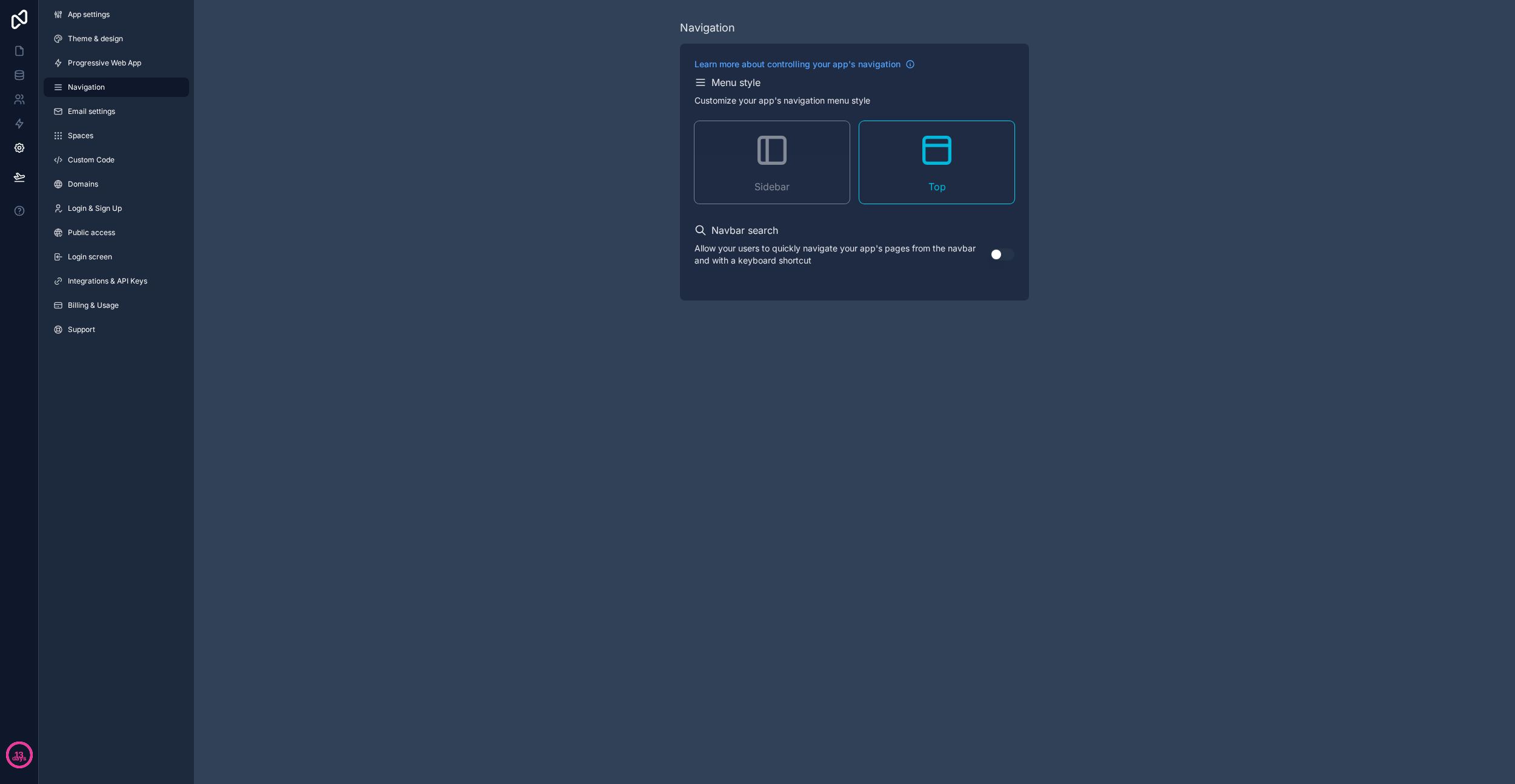
click at [1000, 255] on button "Use setting" at bounding box center [1002, 255] width 24 height 12
click at [127, 113] on link "Email settings" at bounding box center [116, 111] width 145 height 19
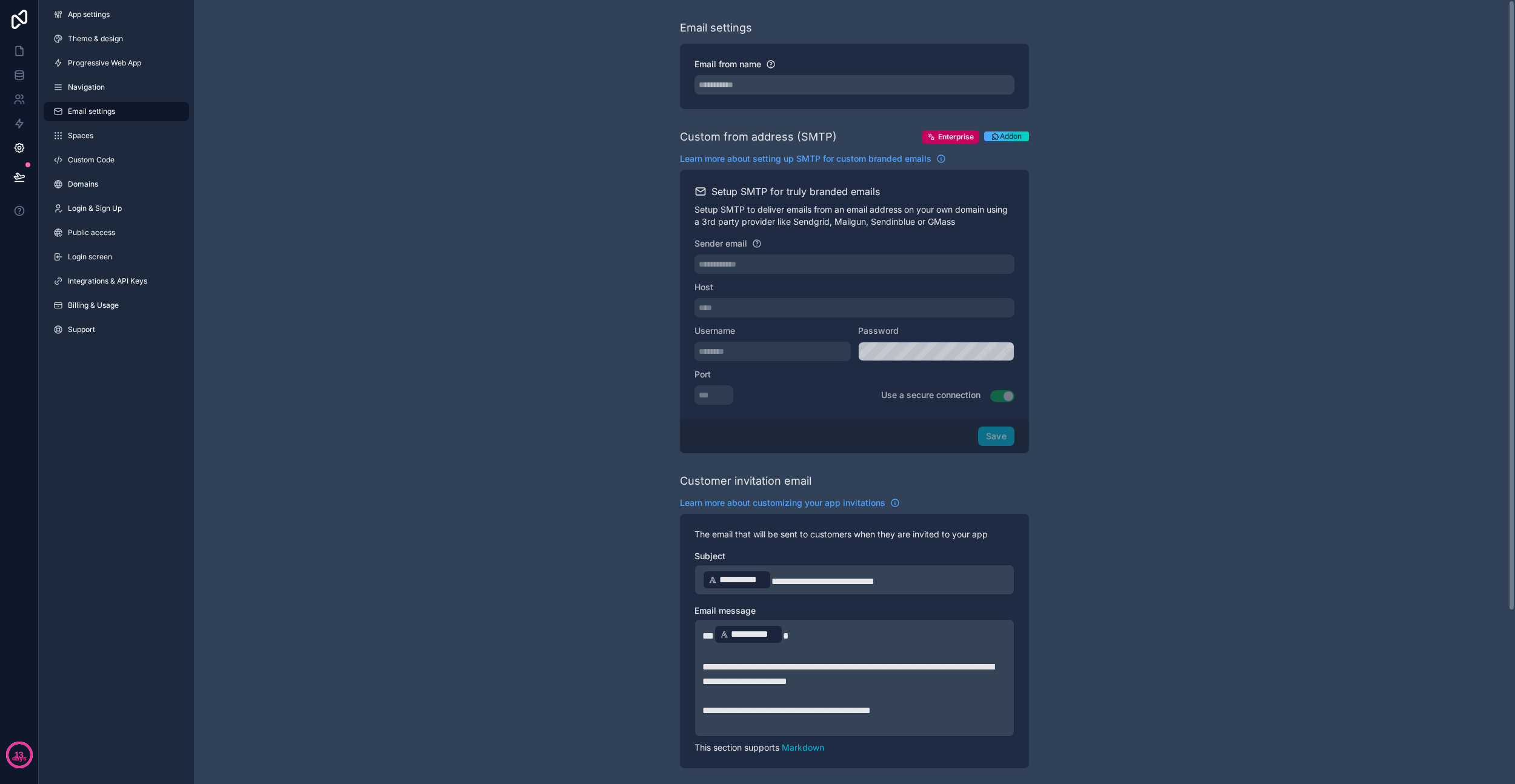
click at [106, 148] on div "App settings Theme & design Progressive Web App Navigation Email settings Space…" at bounding box center [116, 175] width 155 height 349
click at [113, 139] on link "Spaces" at bounding box center [116, 135] width 145 height 19
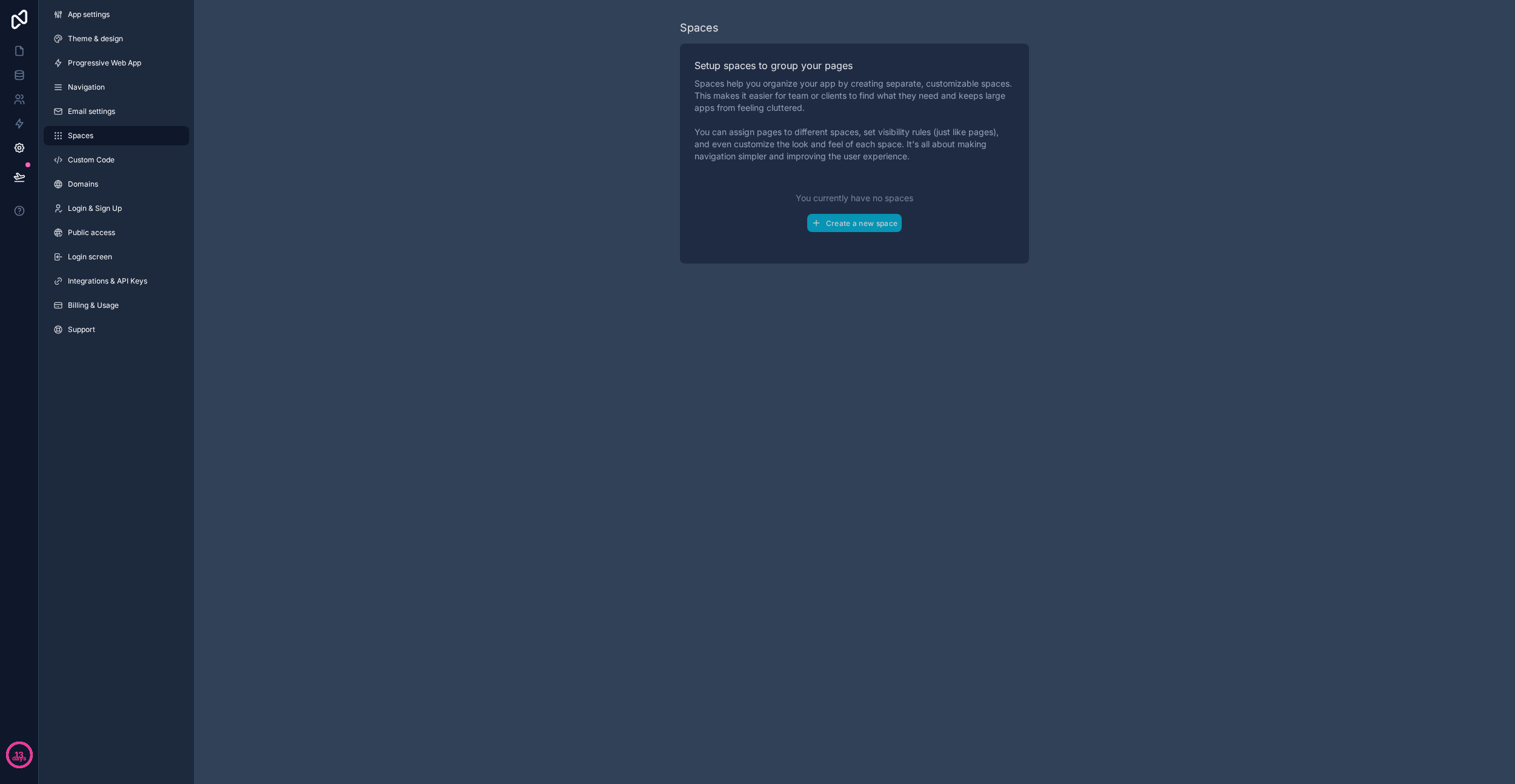
click at [139, 152] on link "Custom Code" at bounding box center [116, 159] width 145 height 19
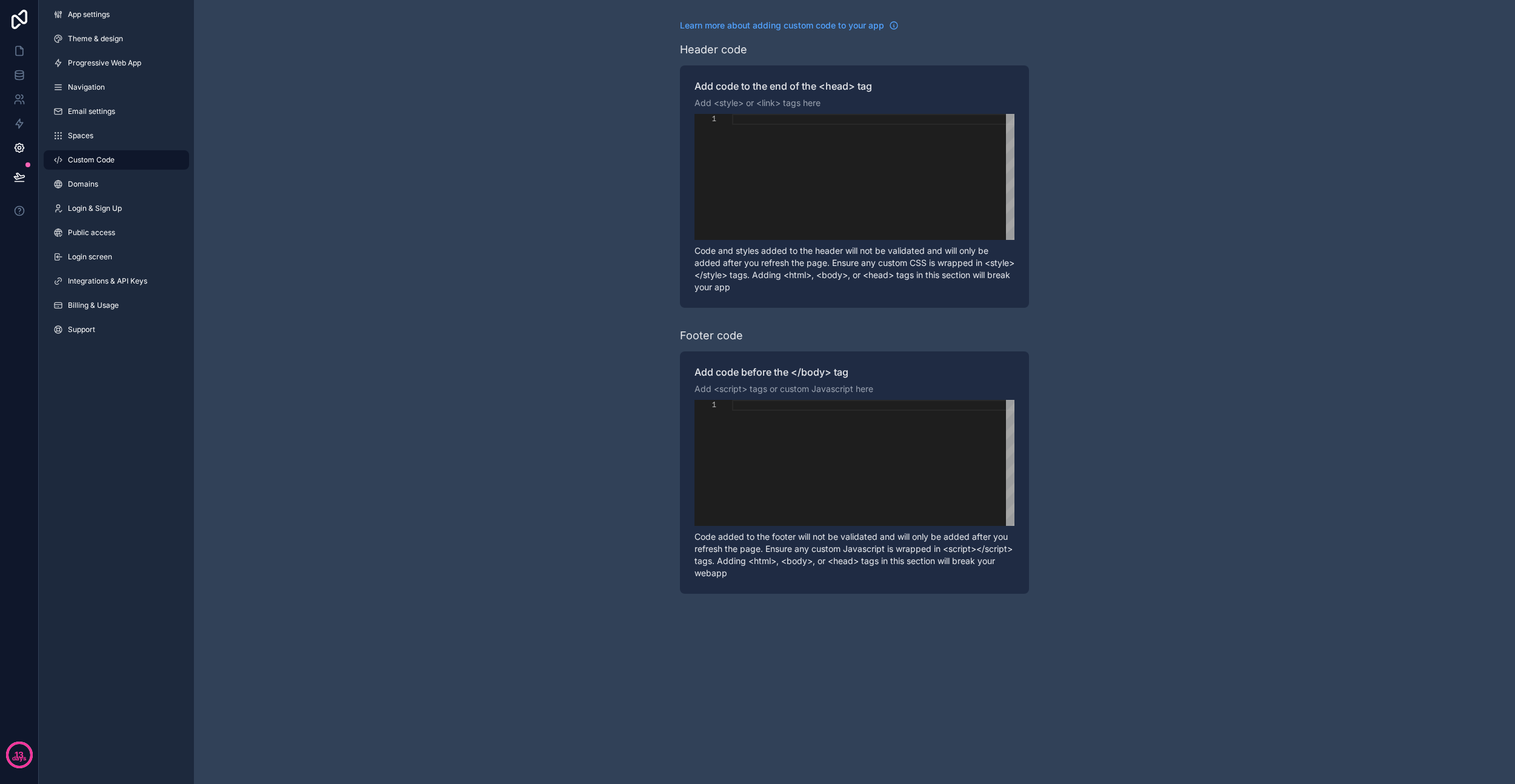
click at [94, 180] on span "Domains" at bounding box center [83, 184] width 30 height 9
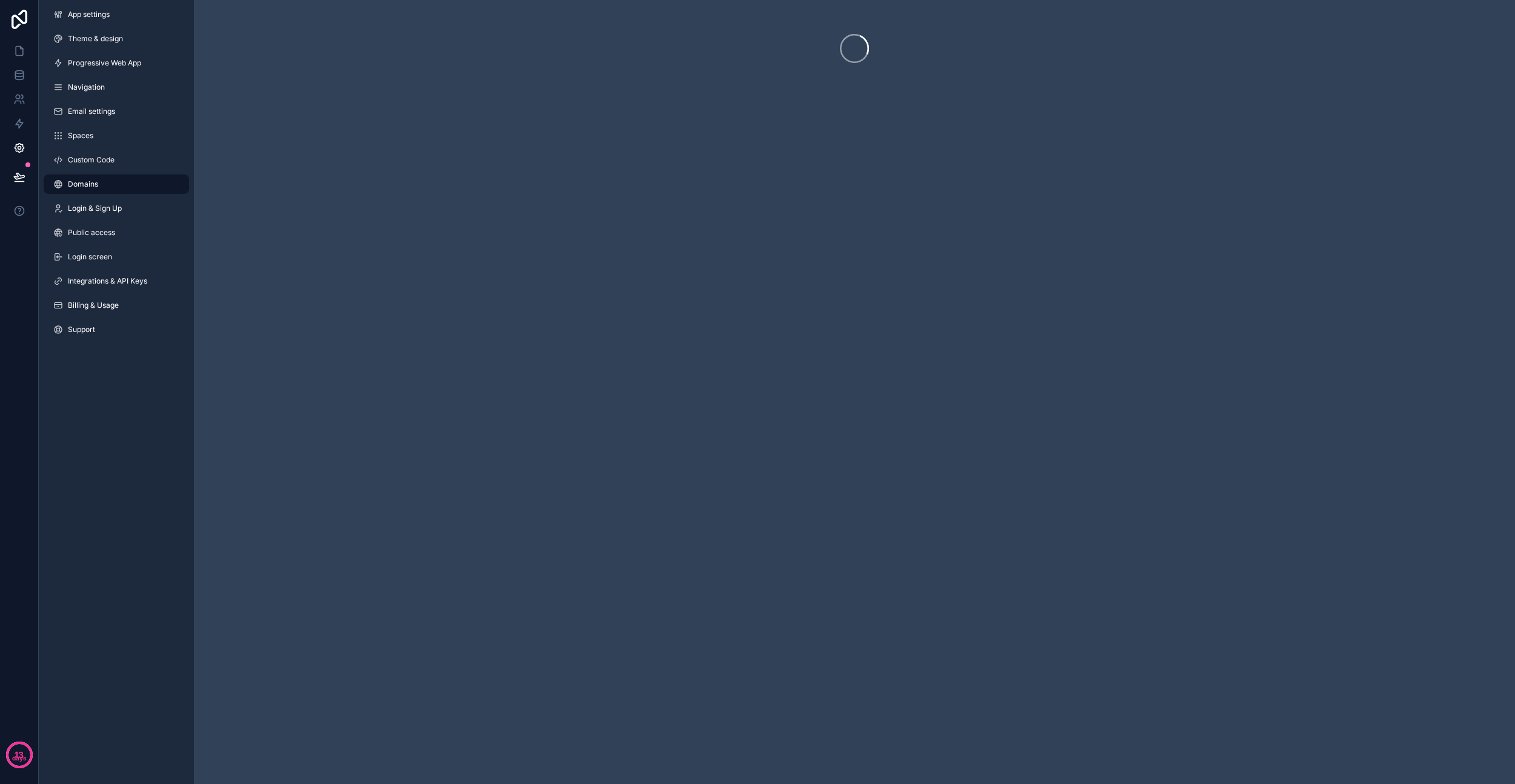
click at [131, 210] on link "Login & Sign Up" at bounding box center [116, 208] width 145 height 19
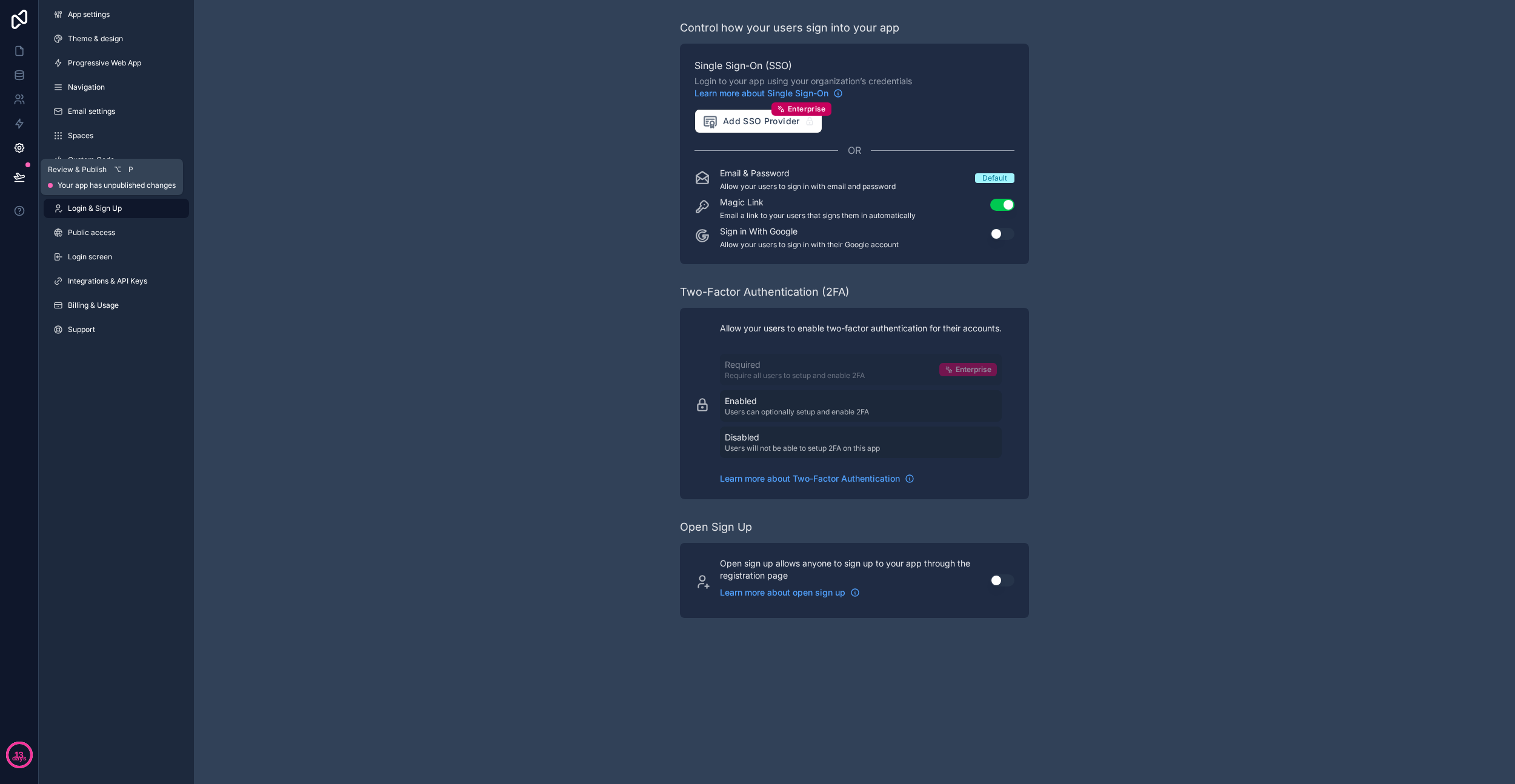
click at [24, 178] on icon at bounding box center [19, 177] width 12 height 12
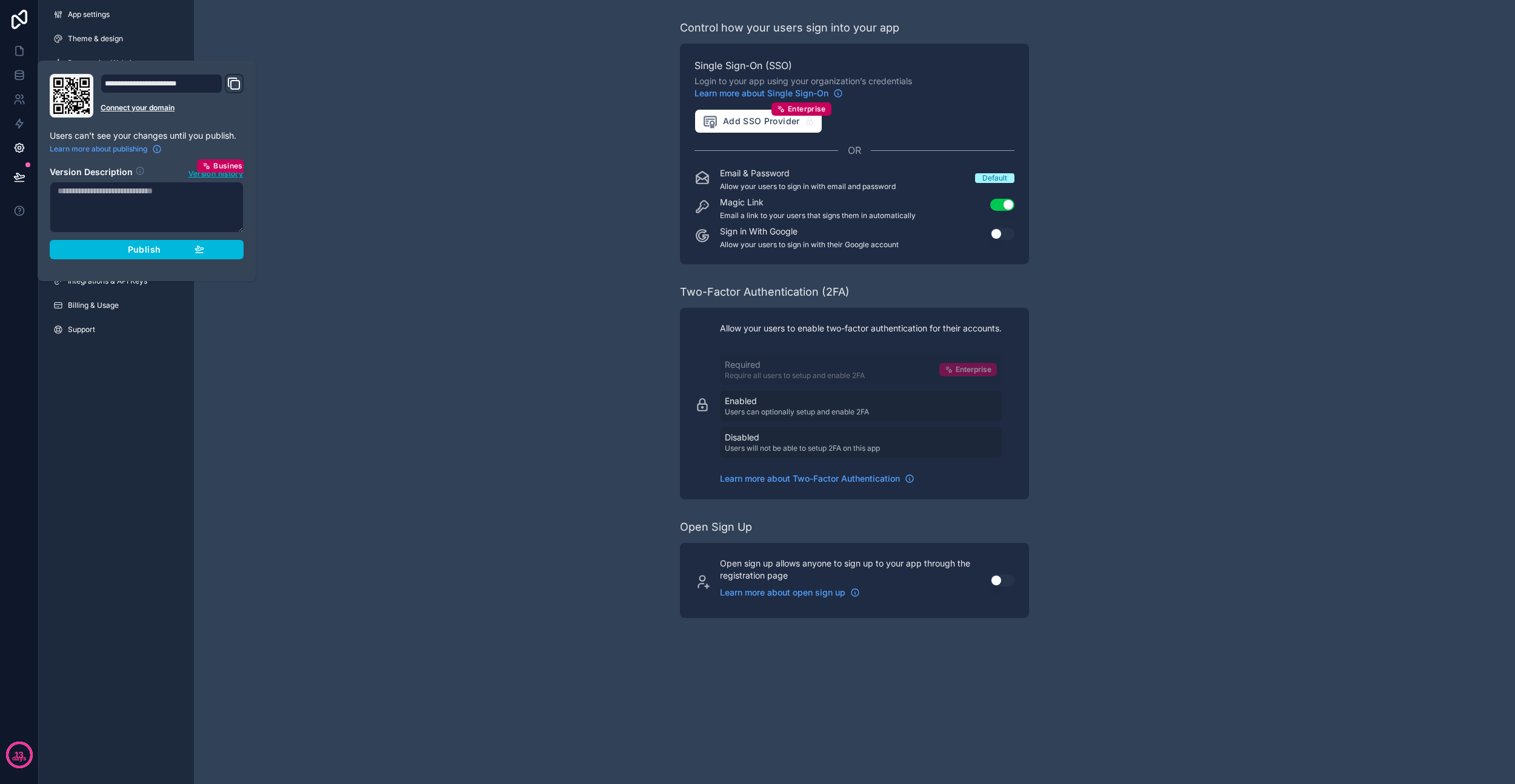
click at [97, 249] on div "Publish" at bounding box center [147, 250] width 116 height 11
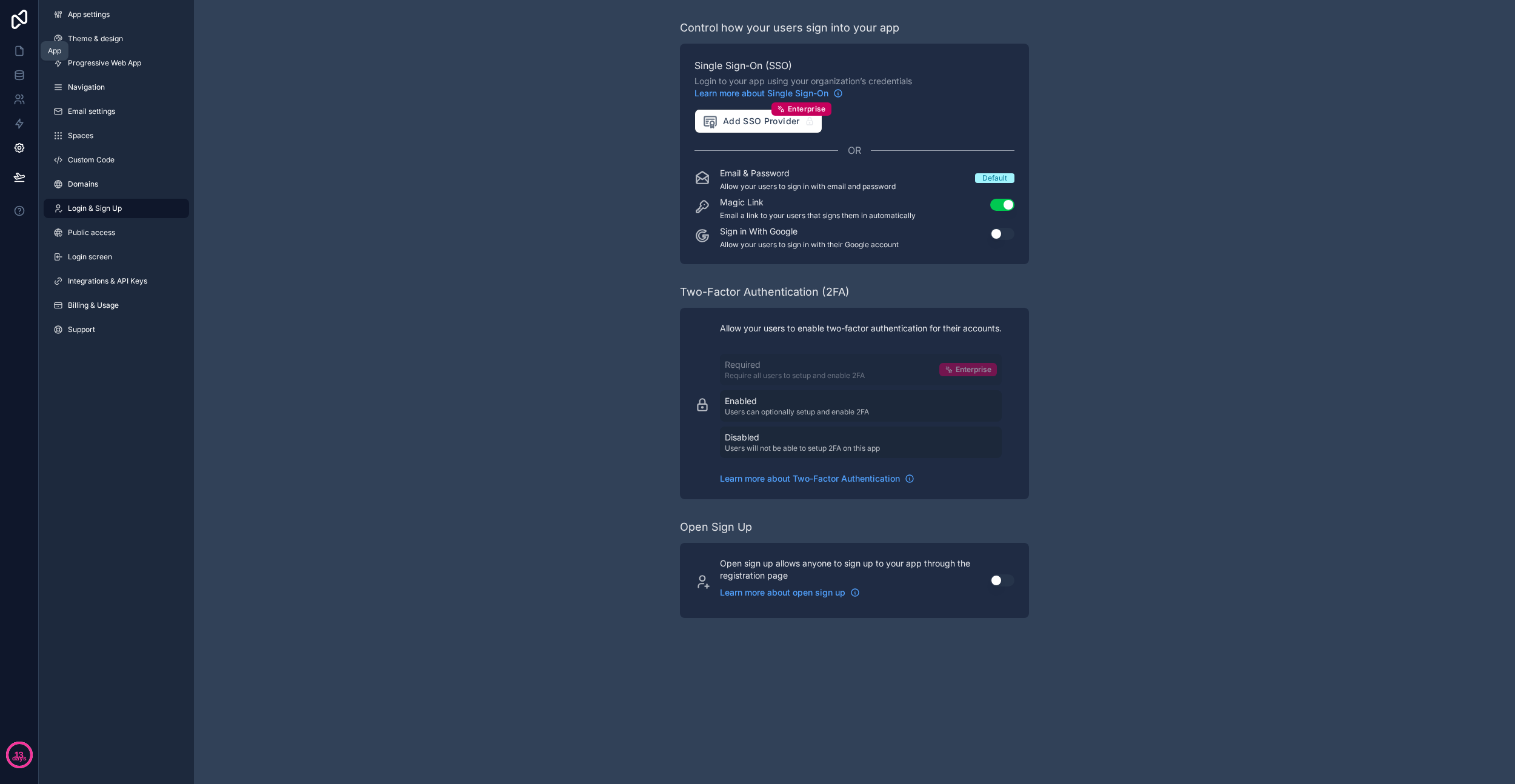
click at [24, 49] on icon at bounding box center [19, 51] width 12 height 12
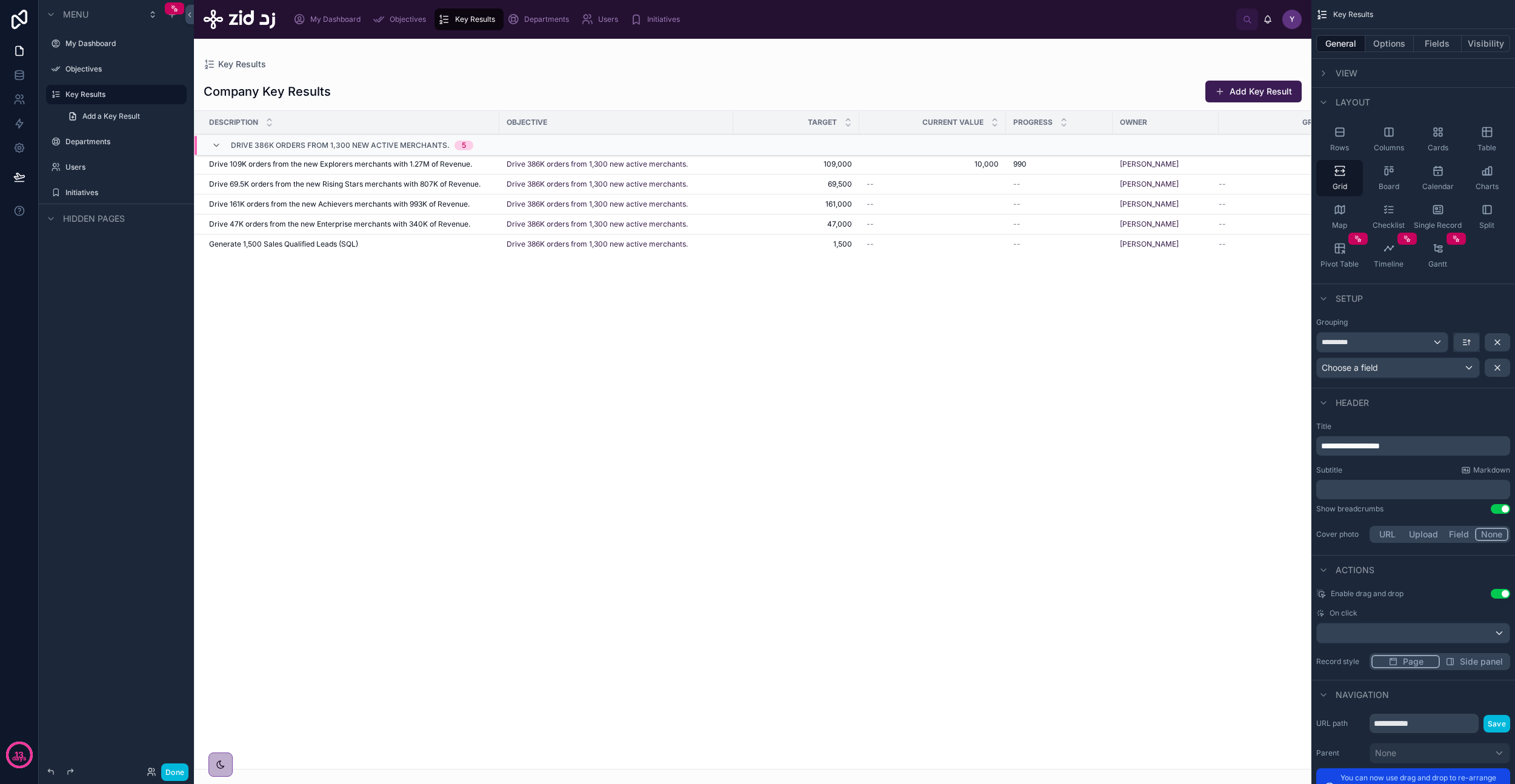
click at [779, 348] on div "Description Objective Target Current Value Progress Owner Grading Drive 386K or…" at bounding box center [752, 439] width 1116 height 658
click at [414, 22] on span "Objectives" at bounding box center [407, 19] width 36 height 9
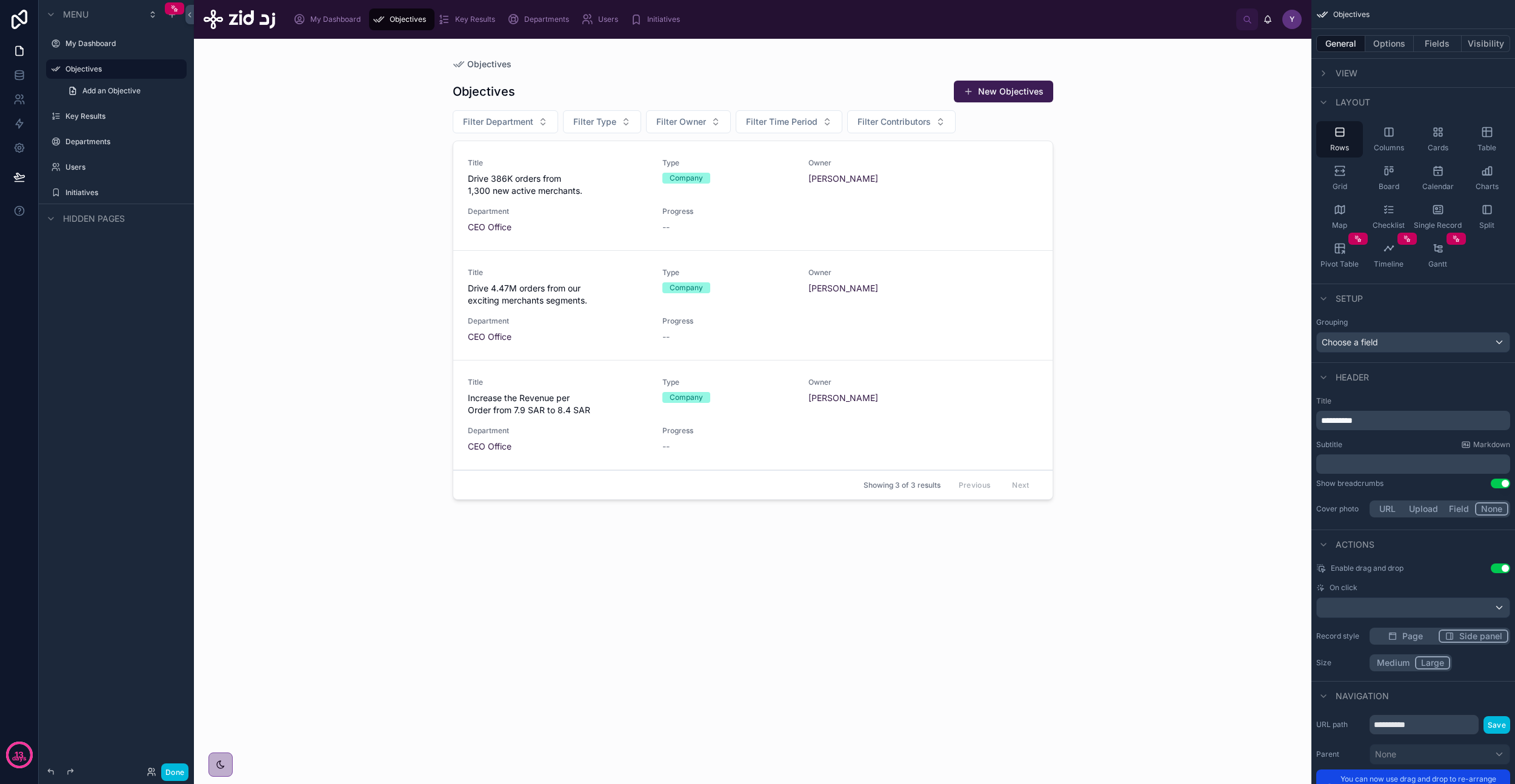
click at [659, 81] on div at bounding box center [752, 404] width 620 height 731
click at [468, 23] on span "Key Results" at bounding box center [475, 19] width 40 height 9
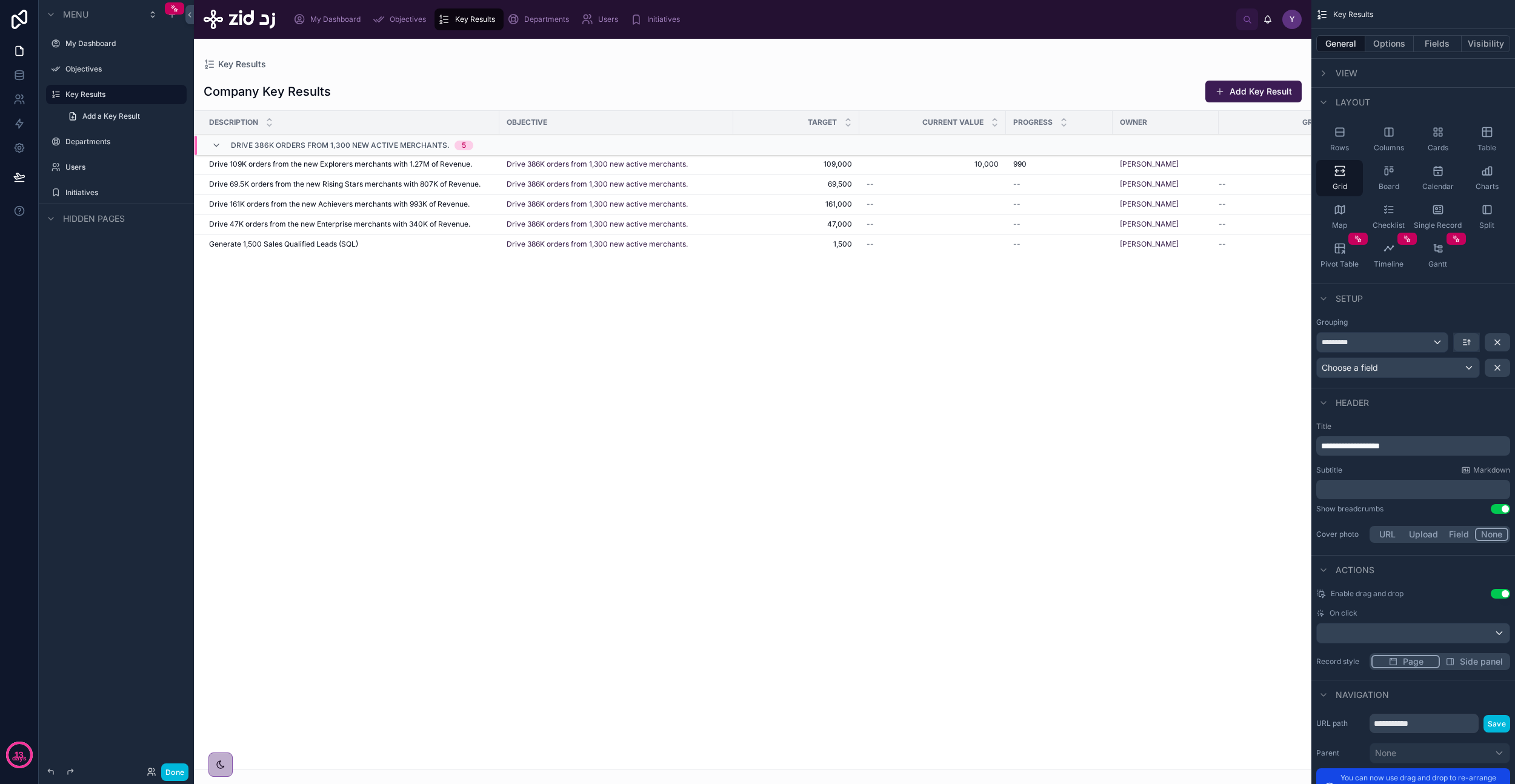
click at [385, 21] on div "Objectives" at bounding box center [402, 19] width 58 height 19
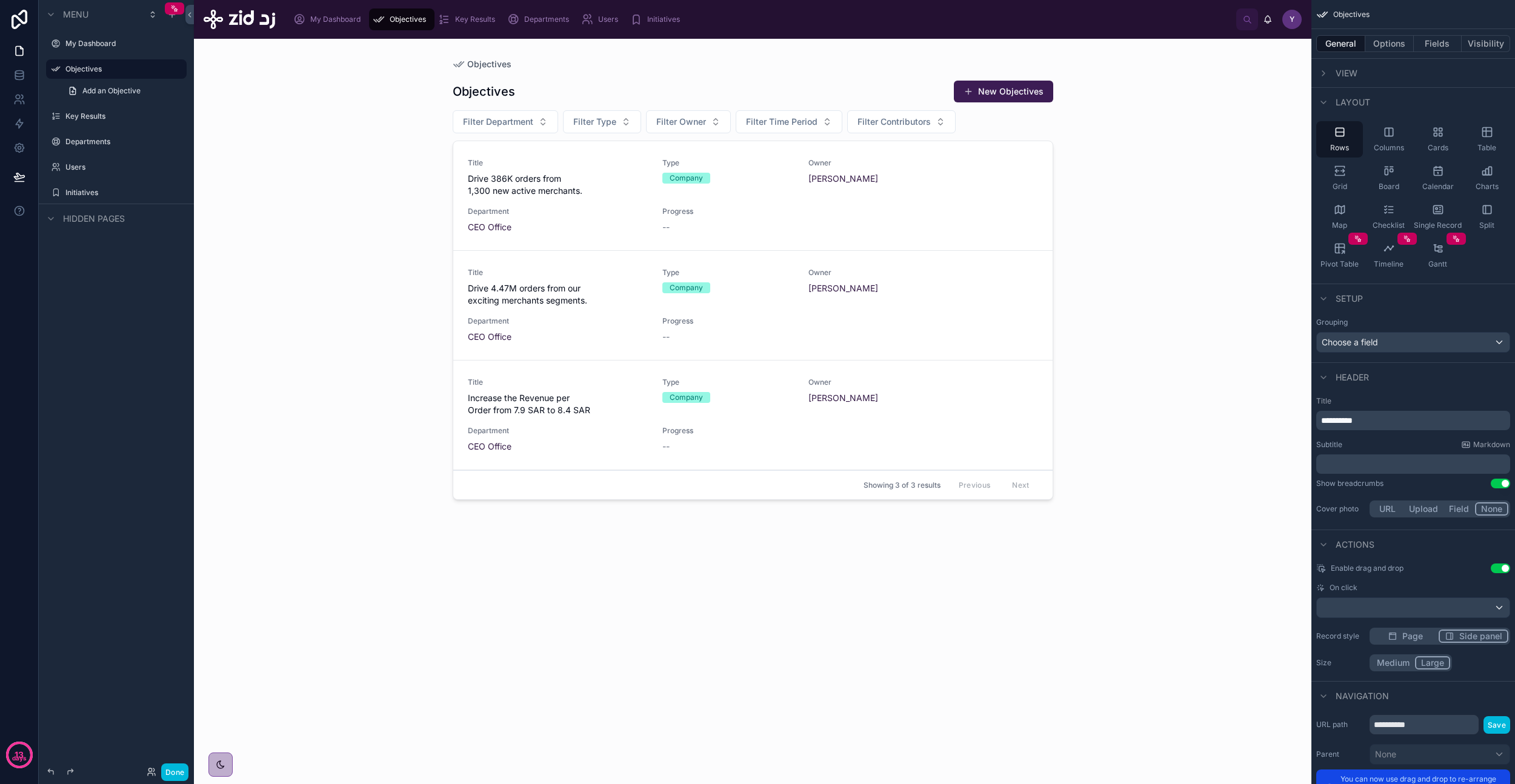
click at [568, 207] on span "Department" at bounding box center [558, 211] width 181 height 9
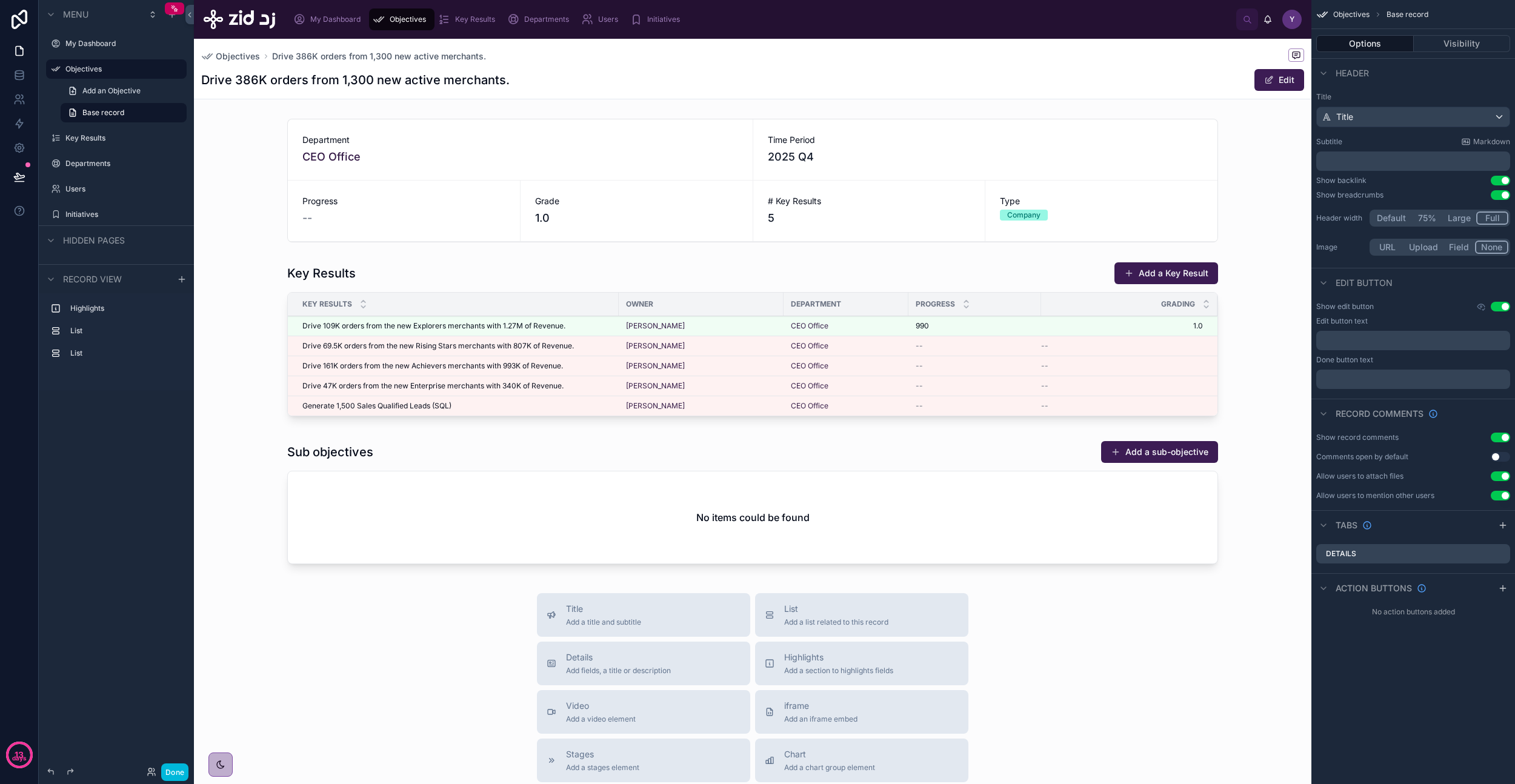
click at [347, 212] on div at bounding box center [752, 180] width 1118 height 133
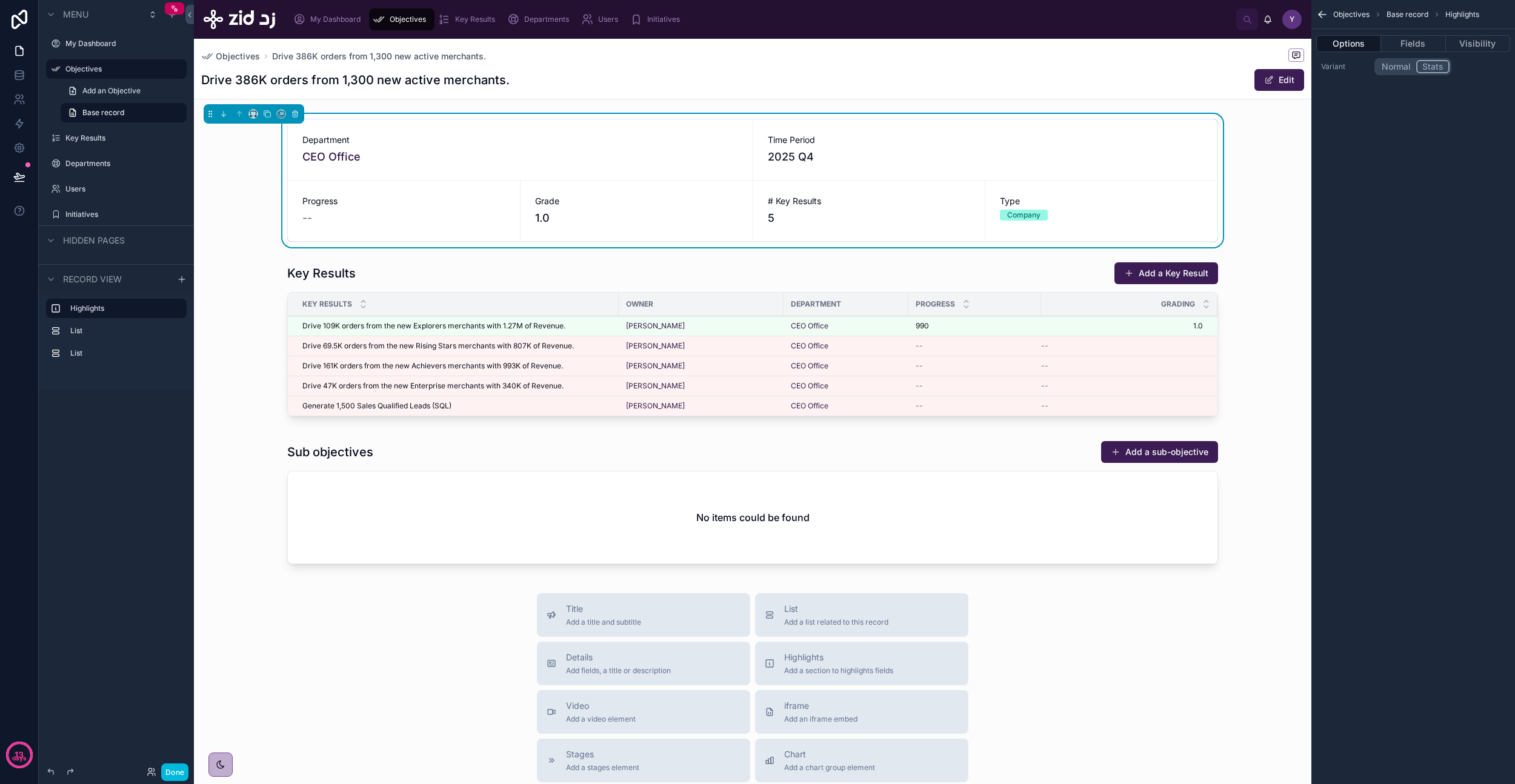
click at [1265, 78] on button "Edit" at bounding box center [1279, 80] width 50 height 22
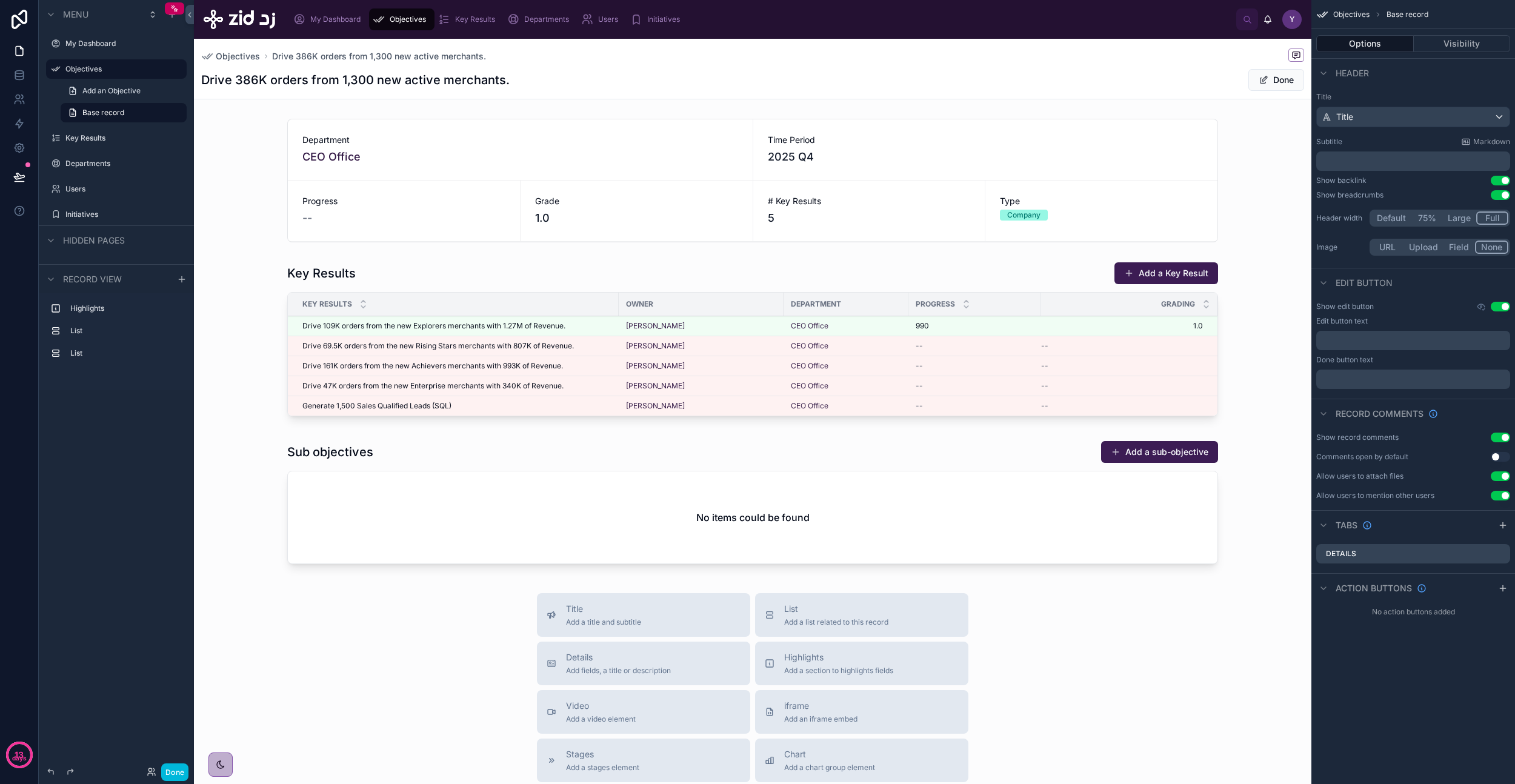
click at [1265, 78] on button "Done" at bounding box center [1276, 80] width 56 height 22
click at [874, 185] on div at bounding box center [752, 180] width 1118 height 133
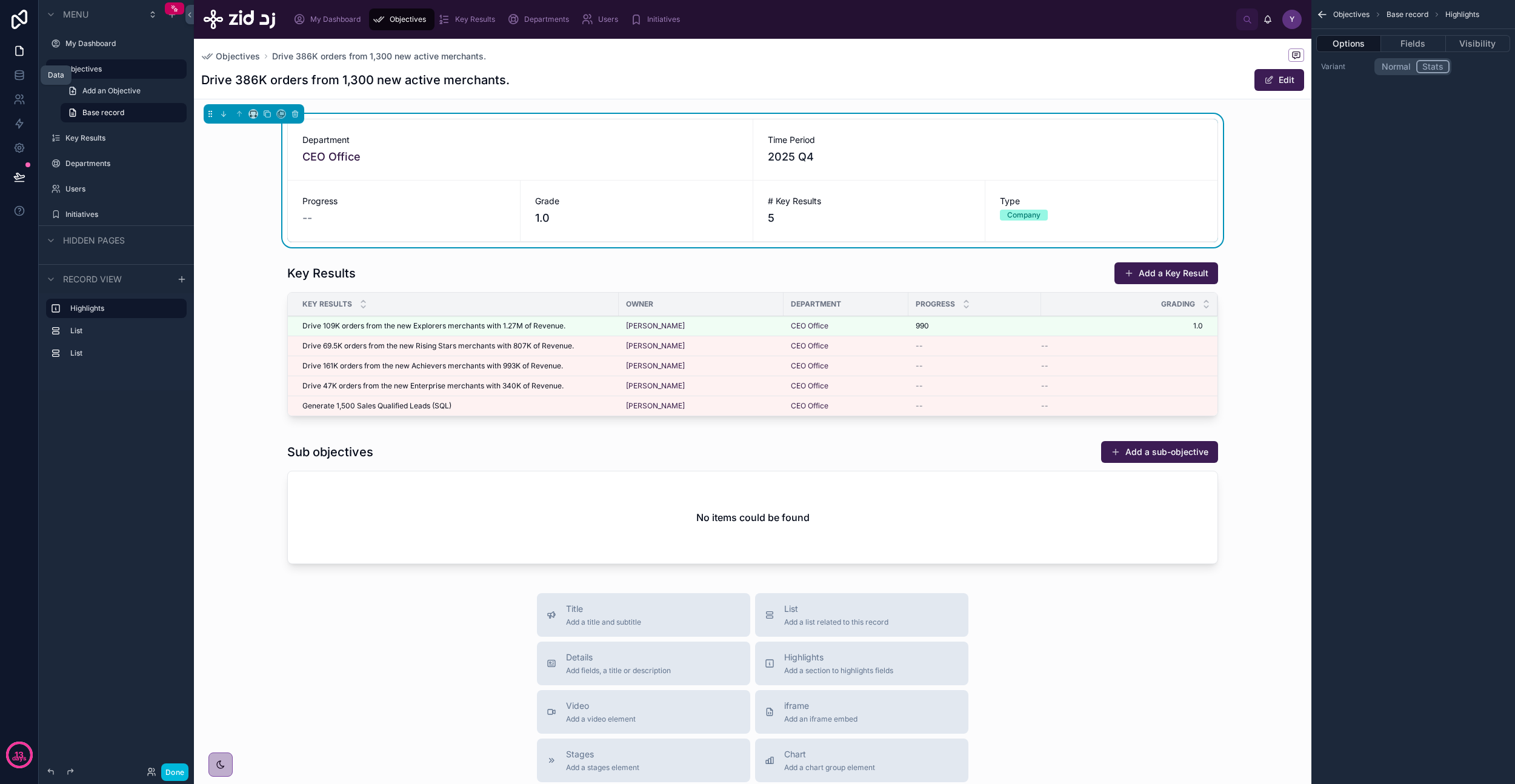
click at [22, 80] on icon at bounding box center [19, 75] width 12 height 12
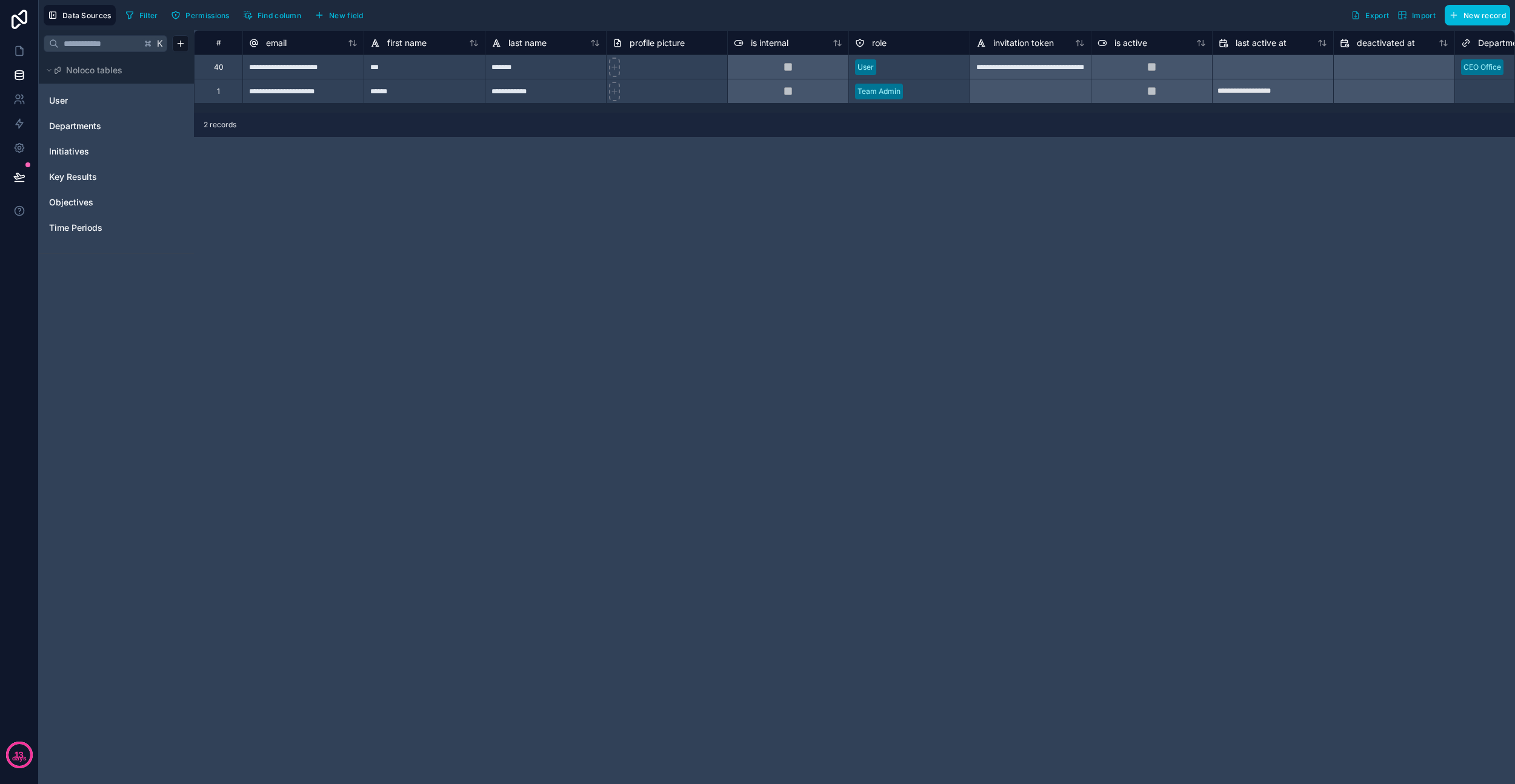
click at [74, 201] on span "Objectives" at bounding box center [71, 202] width 44 height 12
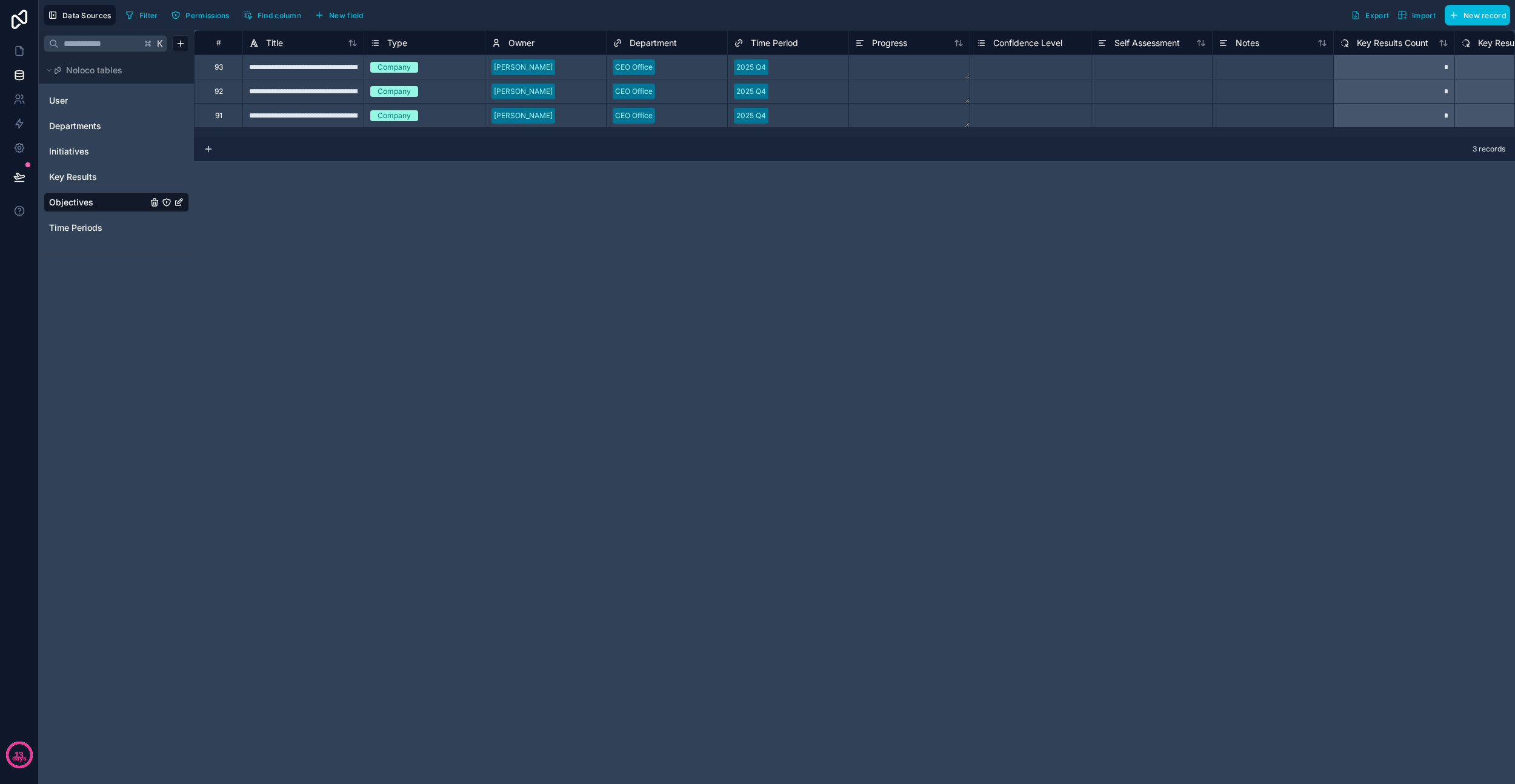
click at [913, 63] on textarea at bounding box center [909, 67] width 121 height 24
click at [18, 58] on link at bounding box center [19, 51] width 38 height 24
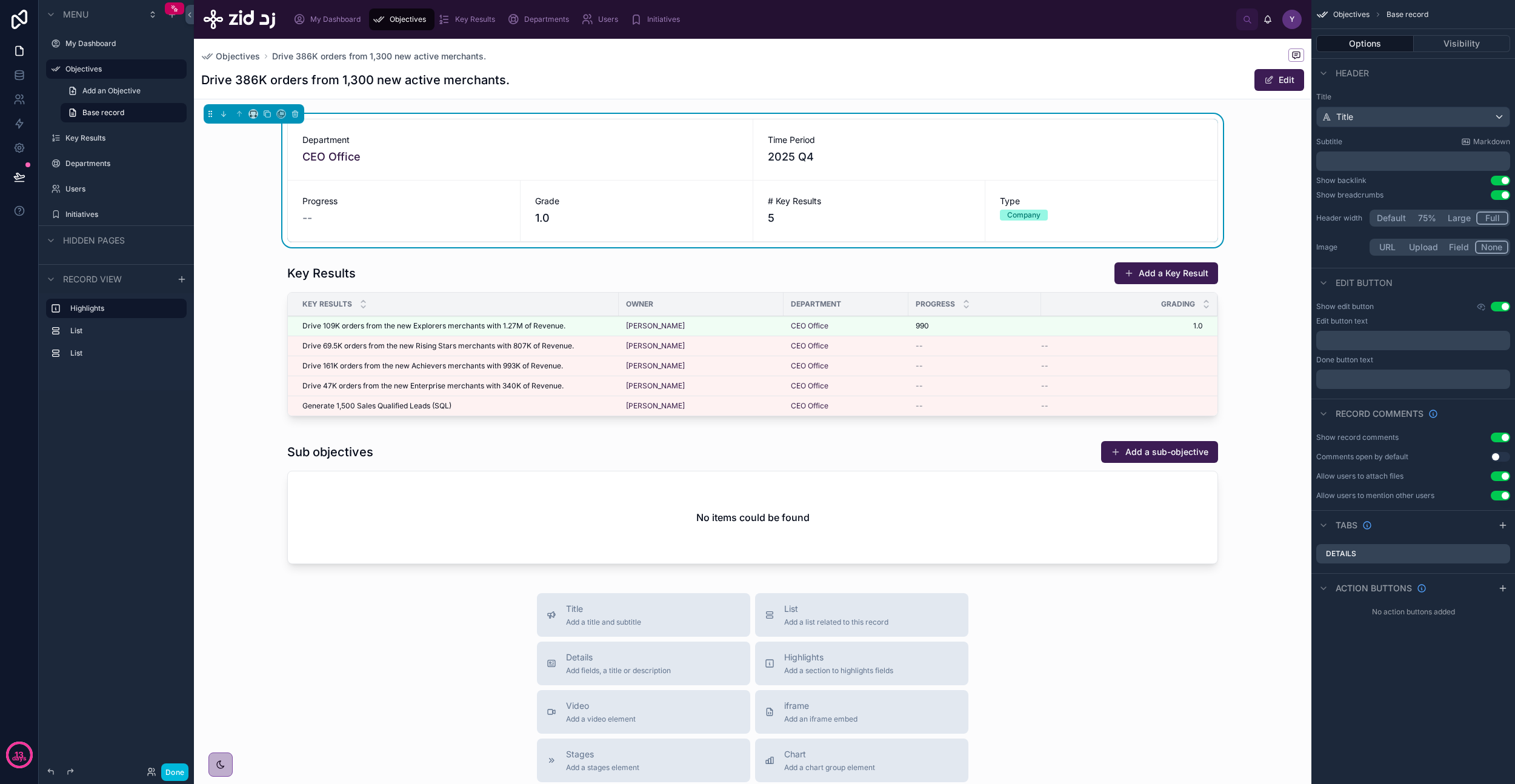
click at [1270, 74] on button "Edit" at bounding box center [1279, 80] width 50 height 22
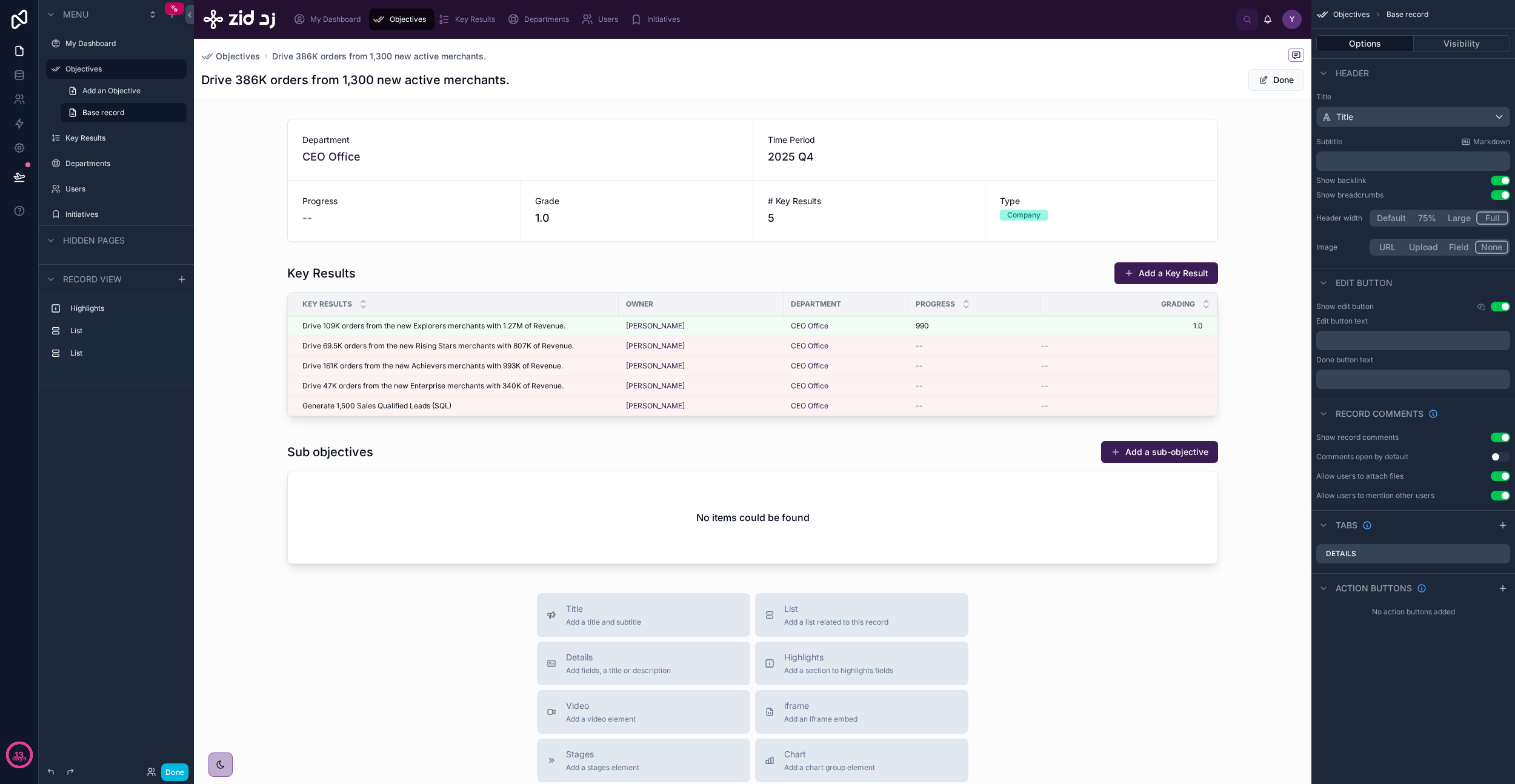
click at [1270, 74] on button "Done" at bounding box center [1276, 80] width 56 height 22
click at [21, 73] on icon at bounding box center [19, 72] width 8 height 3
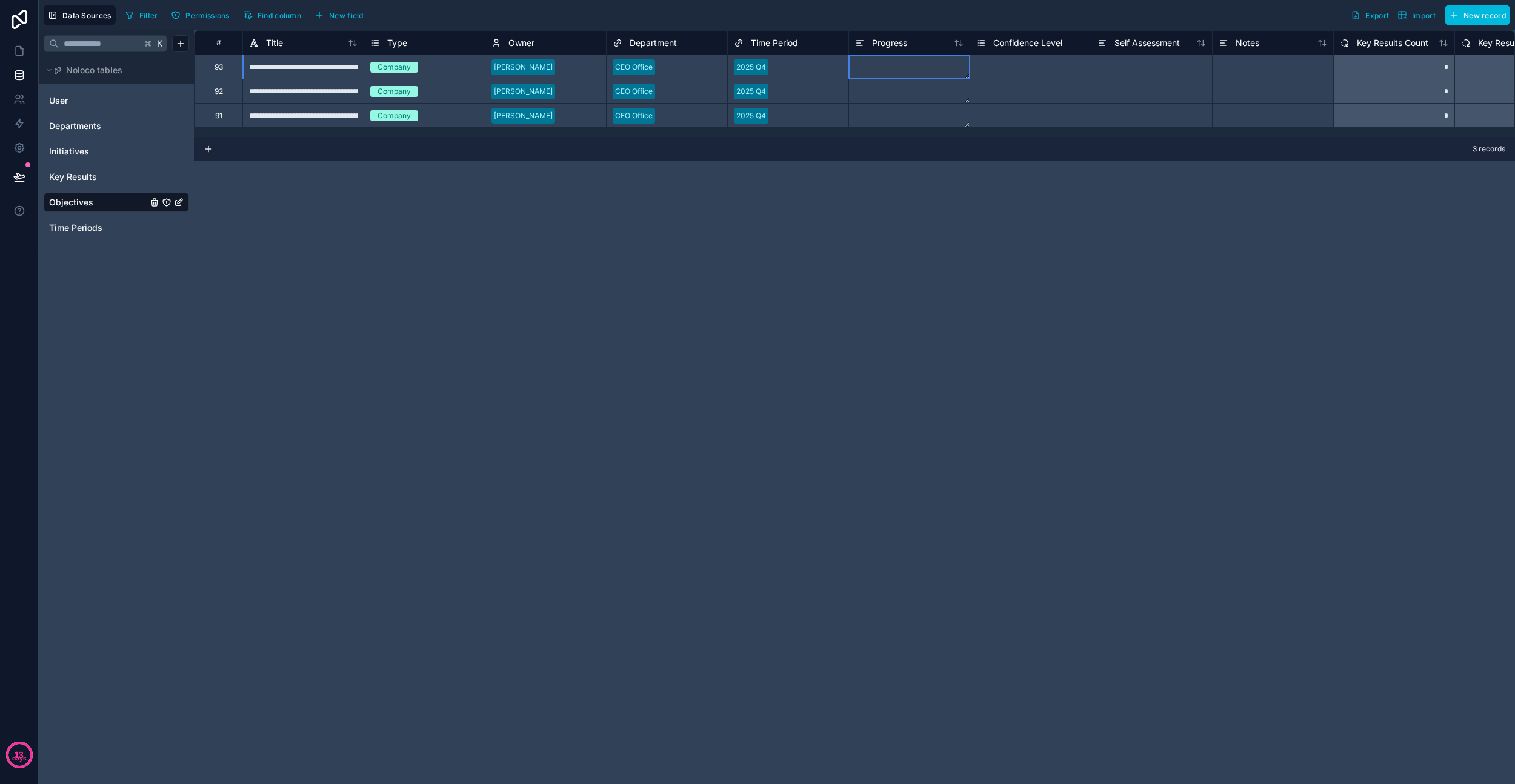
click at [927, 68] on textarea at bounding box center [909, 67] width 121 height 24
click at [927, 68] on textarea at bounding box center [909, 103] width 121 height 97
click at [1008, 59] on div "Select a Confidence Level" at bounding box center [1030, 67] width 121 height 24
click at [1008, 62] on div "Select a Confidence Level" at bounding box center [1022, 67] width 89 height 9
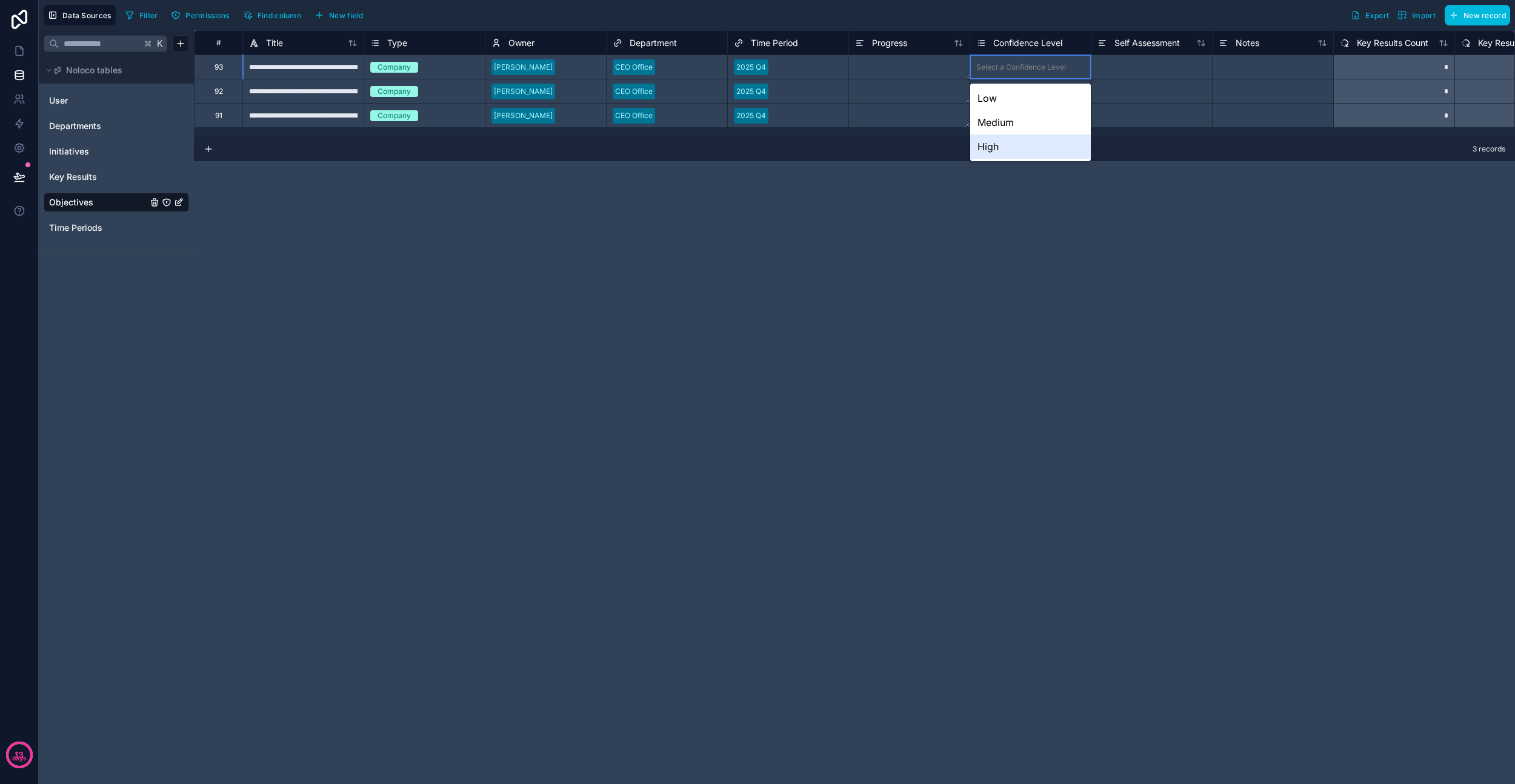
click at [1191, 219] on div "**********" at bounding box center [855, 407] width 1321 height 754
click at [1139, 76] on div at bounding box center [1151, 67] width 121 height 24
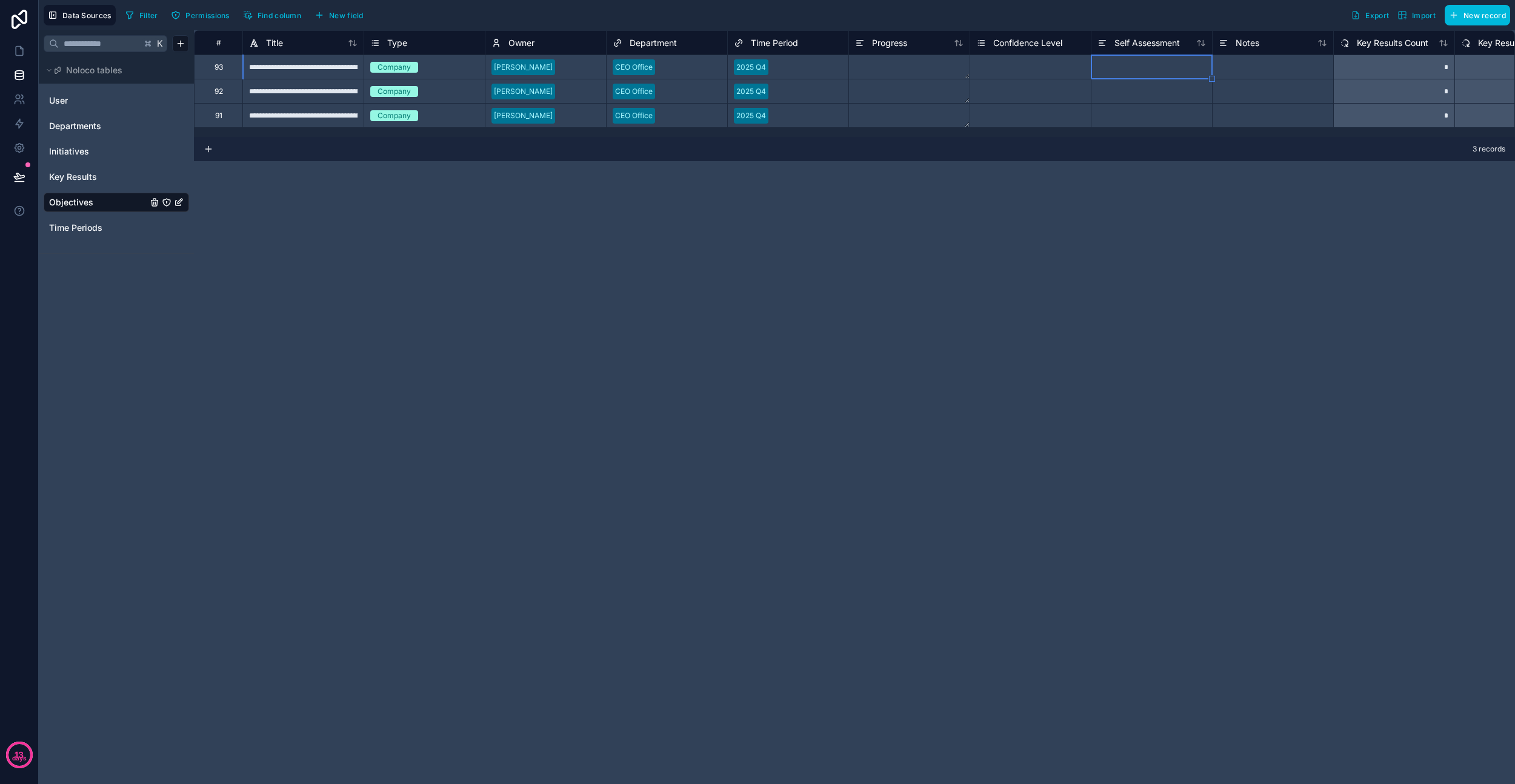
click at [1139, 76] on div at bounding box center [1151, 67] width 121 height 24
click at [635, 235] on div "**********" at bounding box center [855, 407] width 1321 height 754
click at [13, 56] on icon at bounding box center [19, 51] width 12 height 12
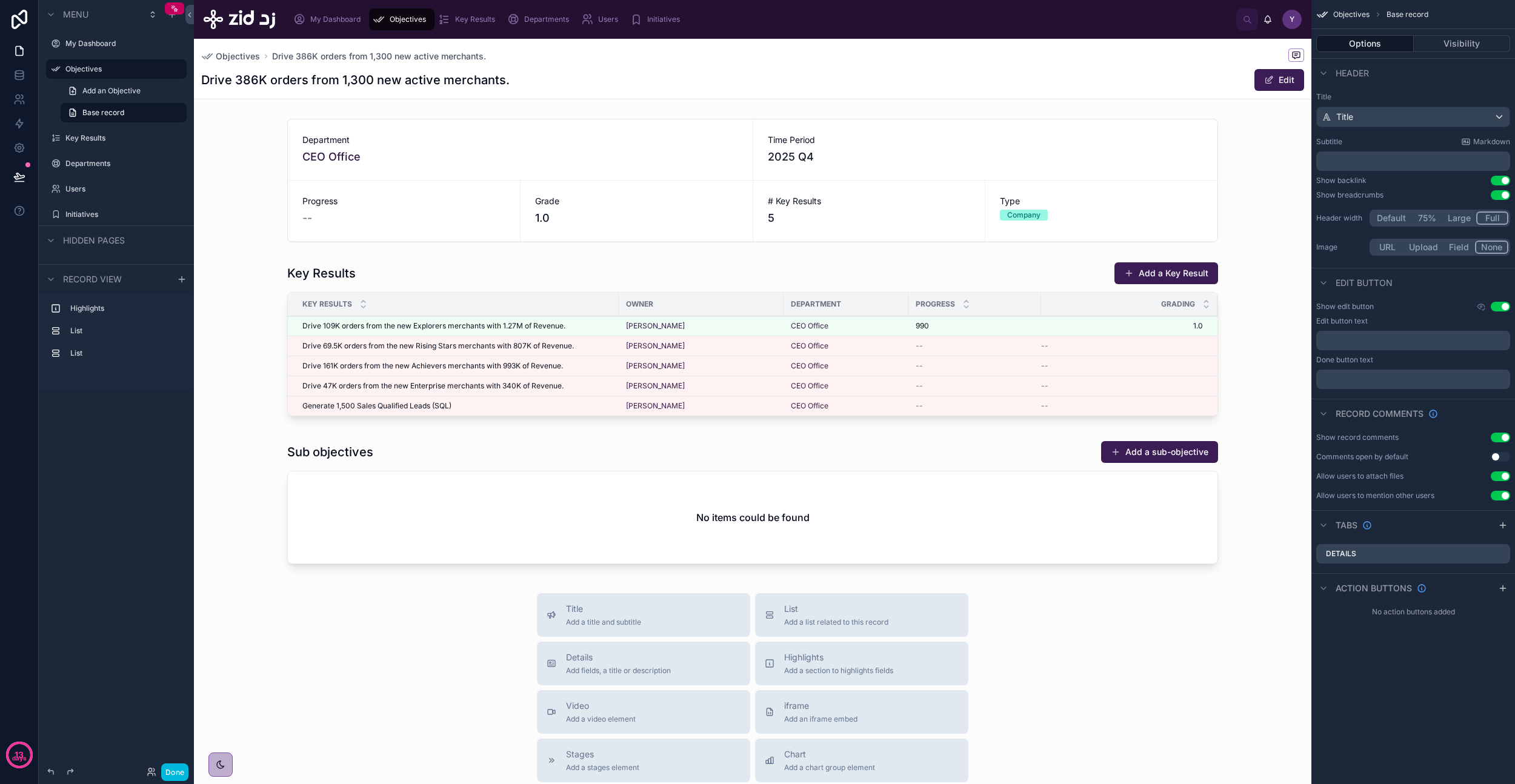
click at [343, 25] on div "My Dashboard" at bounding box center [330, 19] width 73 height 19
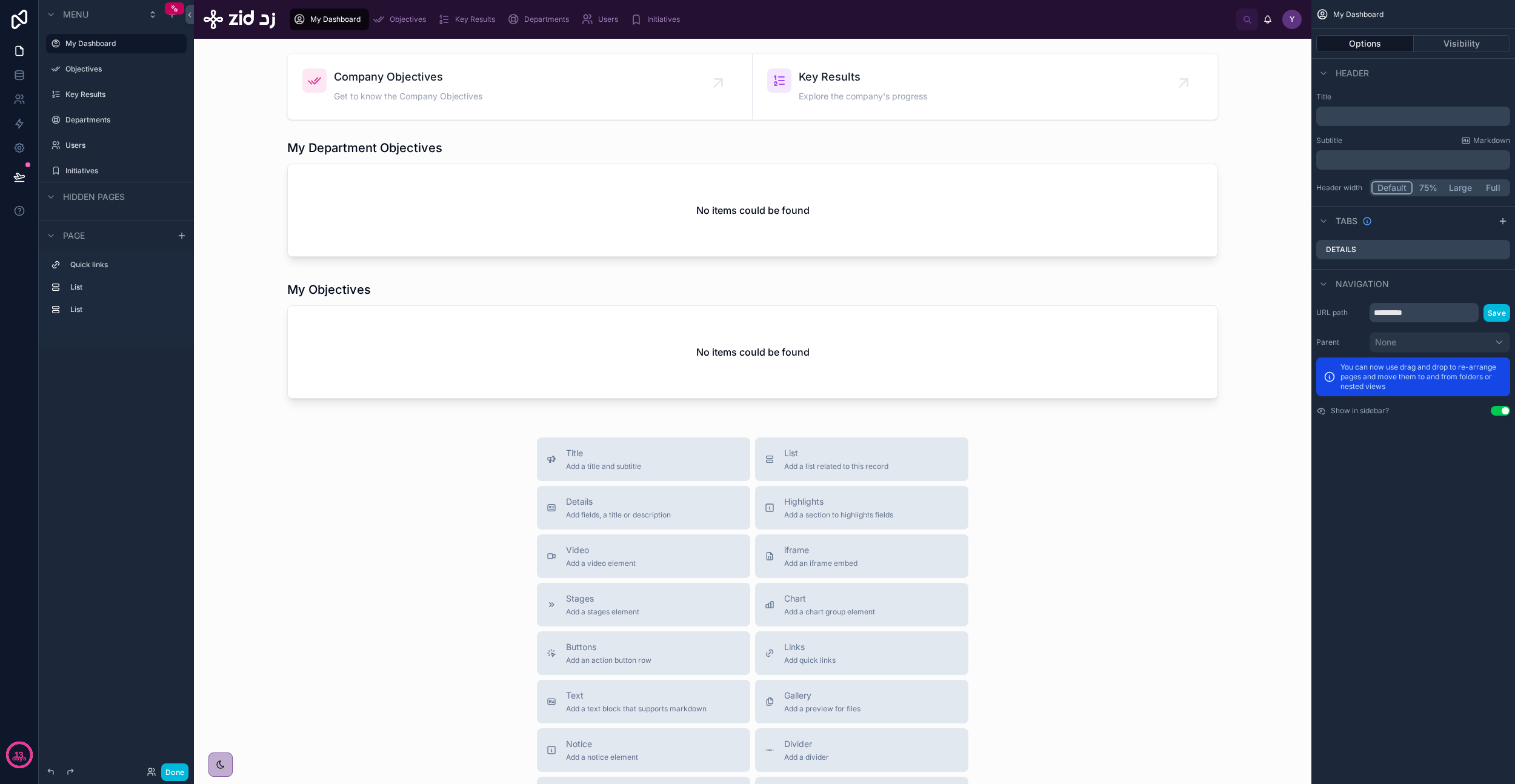
click at [494, 99] on div at bounding box center [752, 86] width 1098 height 77
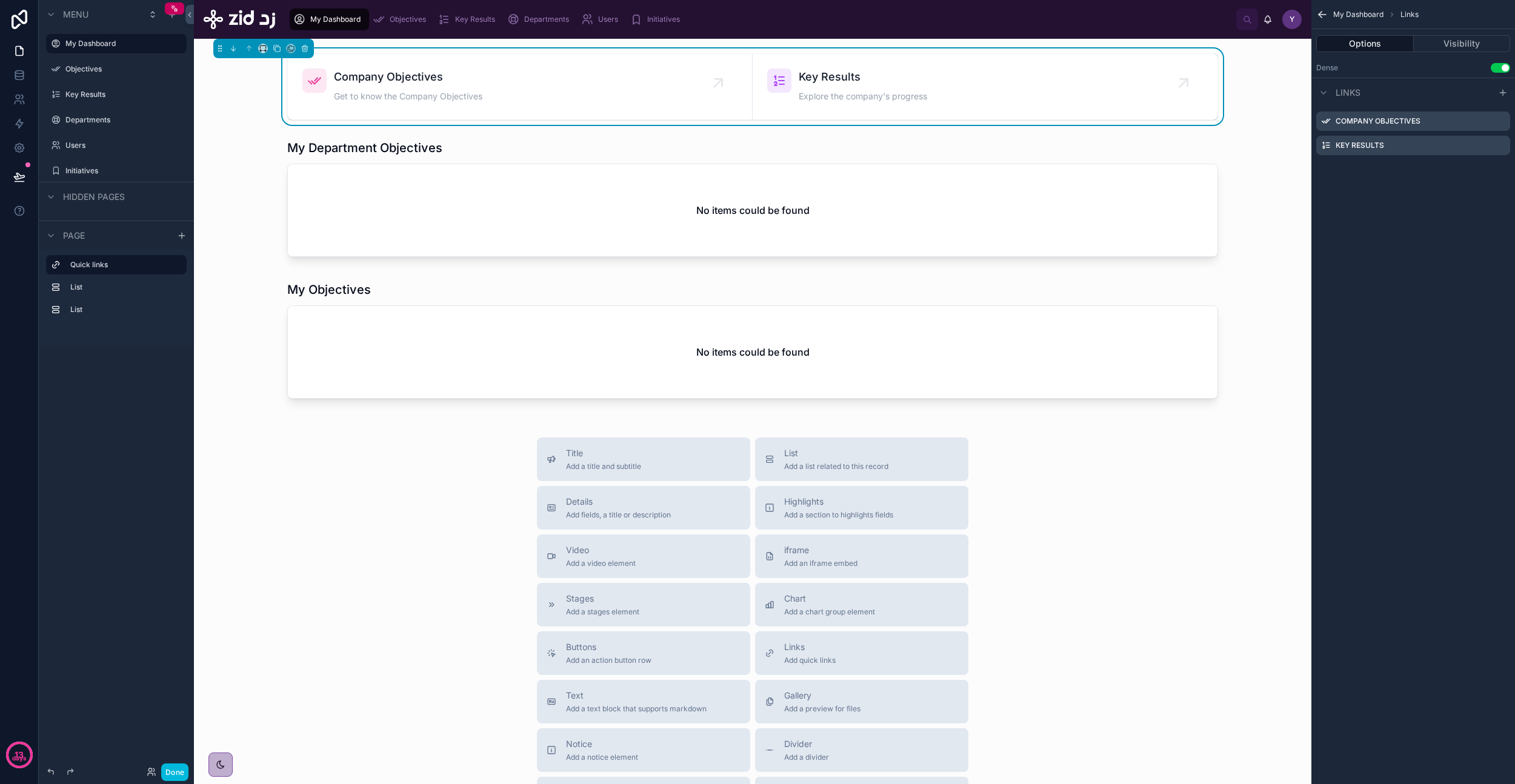
click at [512, 94] on div "Company Objectives Get to know the Company Objectives" at bounding box center [520, 86] width 435 height 36
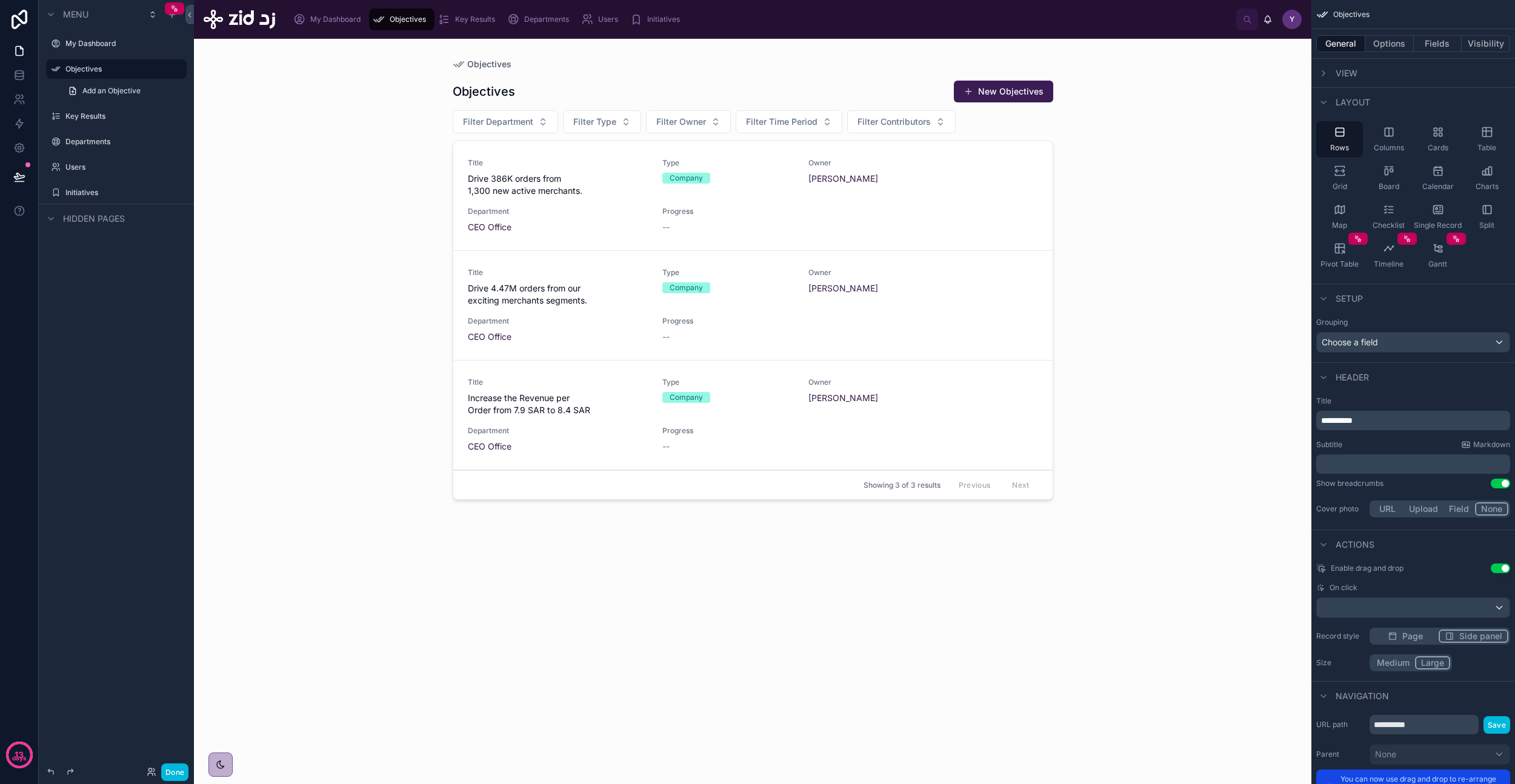
click at [604, 238] on div at bounding box center [752, 404] width 620 height 731
click at [590, 223] on div "CEO Office" at bounding box center [558, 227] width 181 height 12
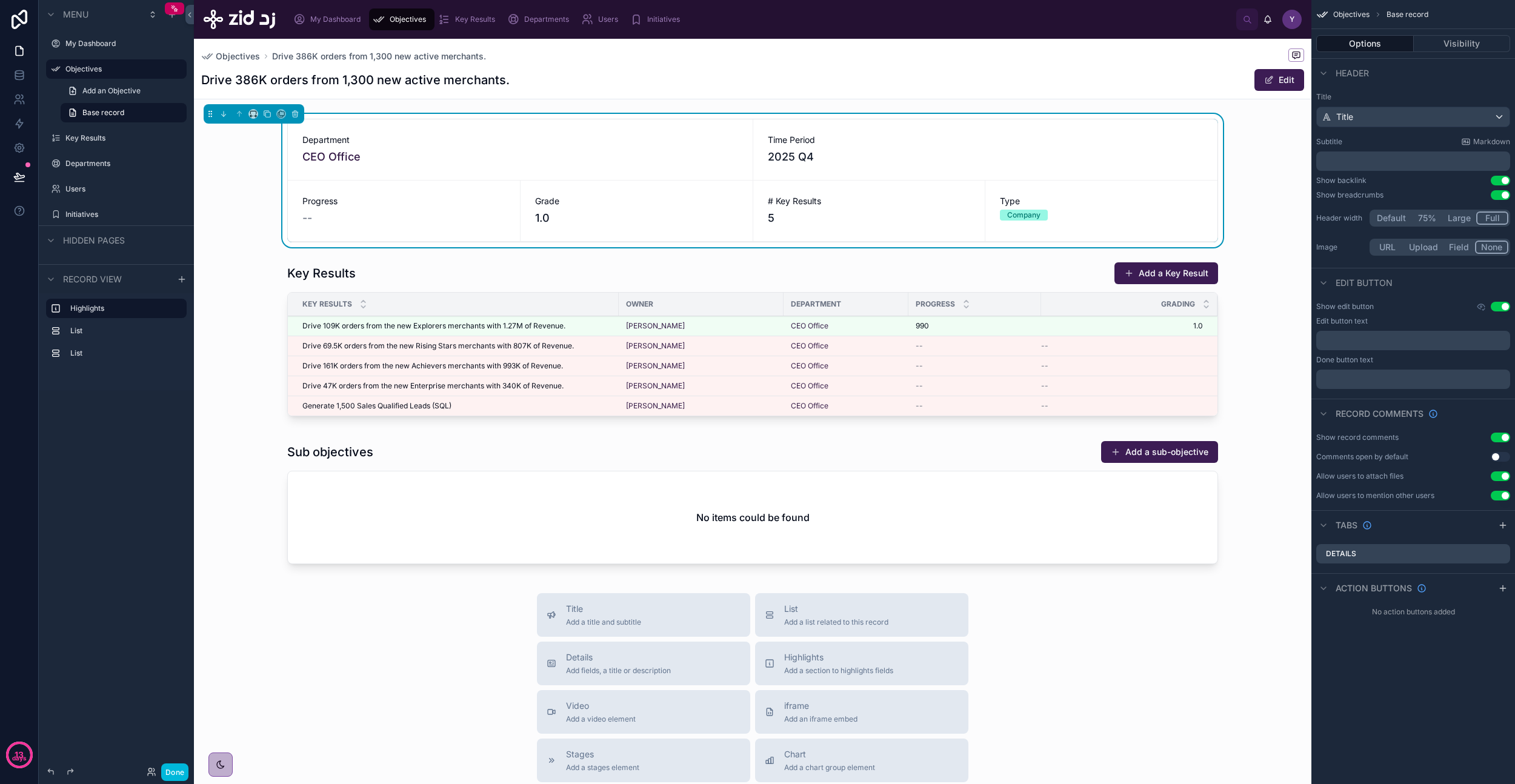
drag, startPoint x: 241, startPoint y: 315, endPoint x: 275, endPoint y: 298, distance: 38.0
click at [241, 315] on div at bounding box center [752, 341] width 1118 height 169
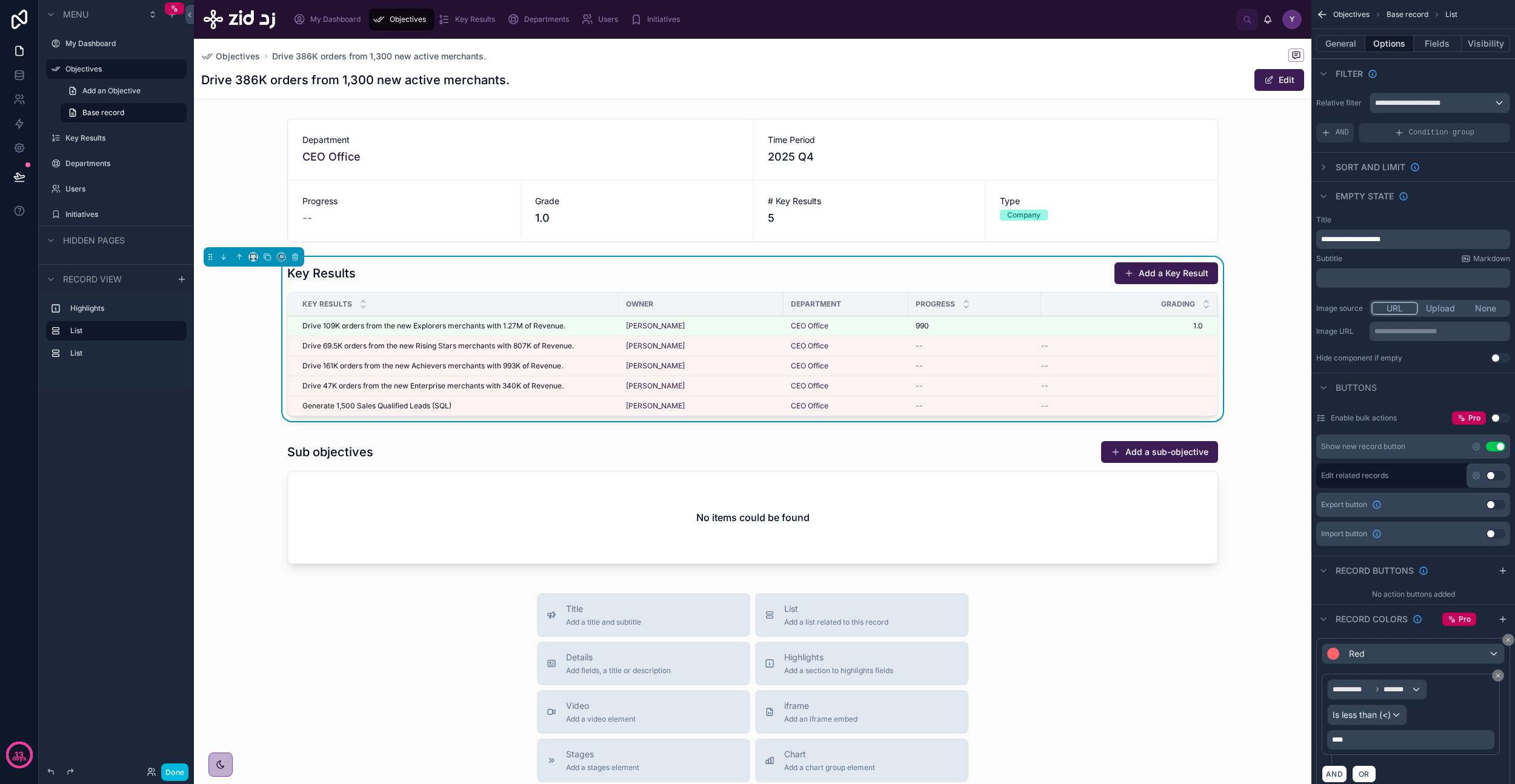
click at [756, 188] on div at bounding box center [752, 180] width 1118 height 133
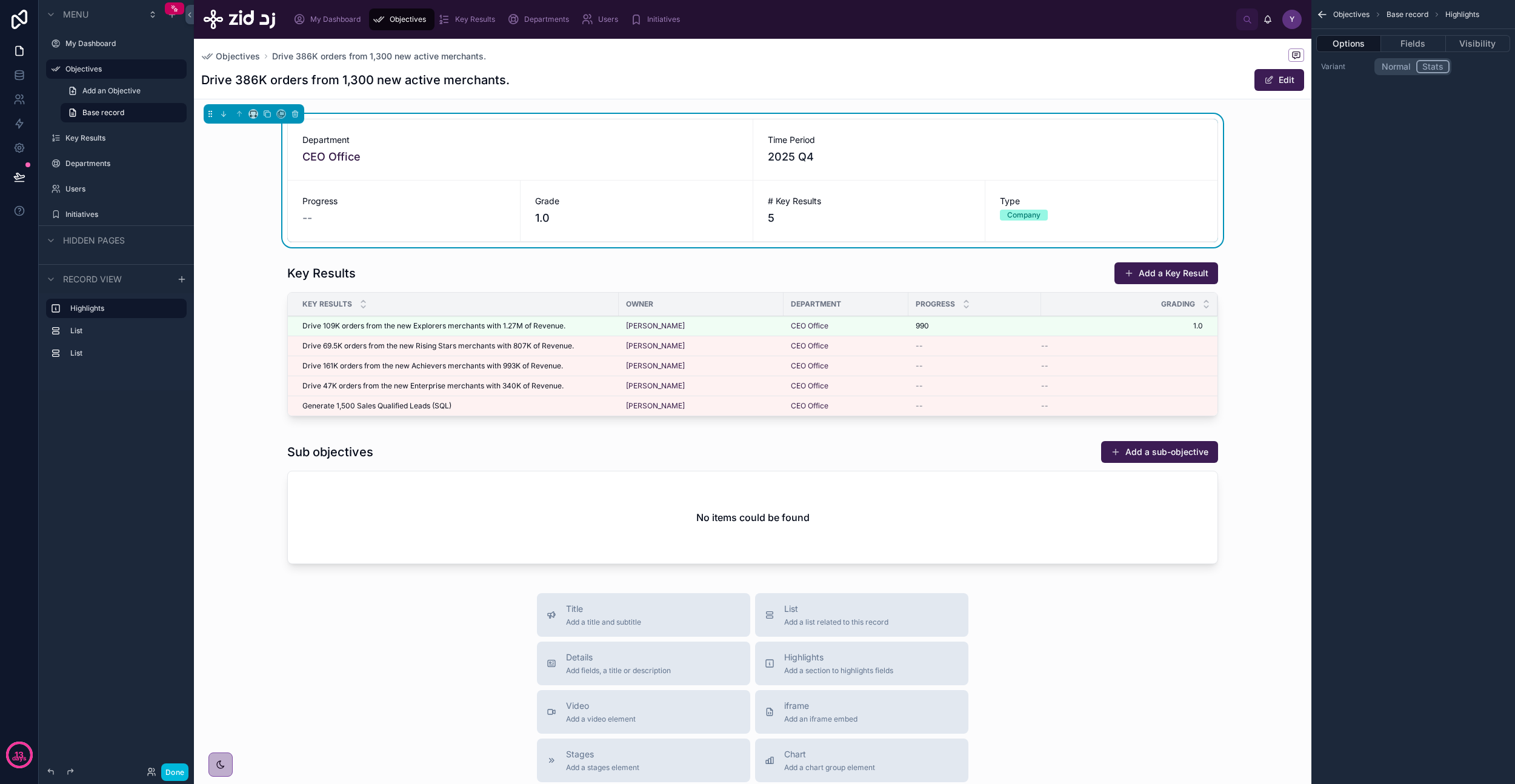
click at [1420, 47] on button "Fields" at bounding box center [1413, 44] width 64 height 17
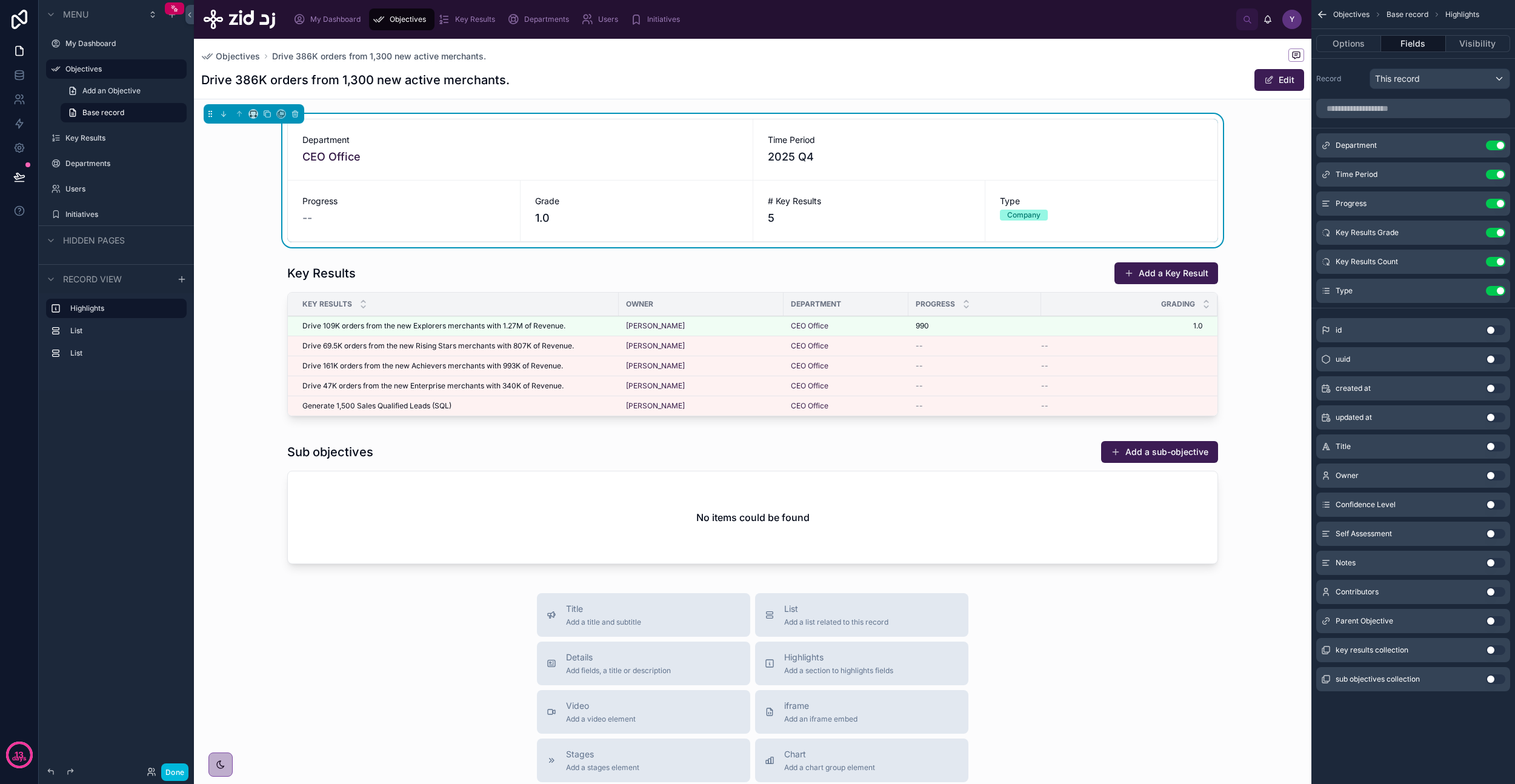
click at [0, 0] on icon "scrollable content" at bounding box center [0, 0] width 0 height 0
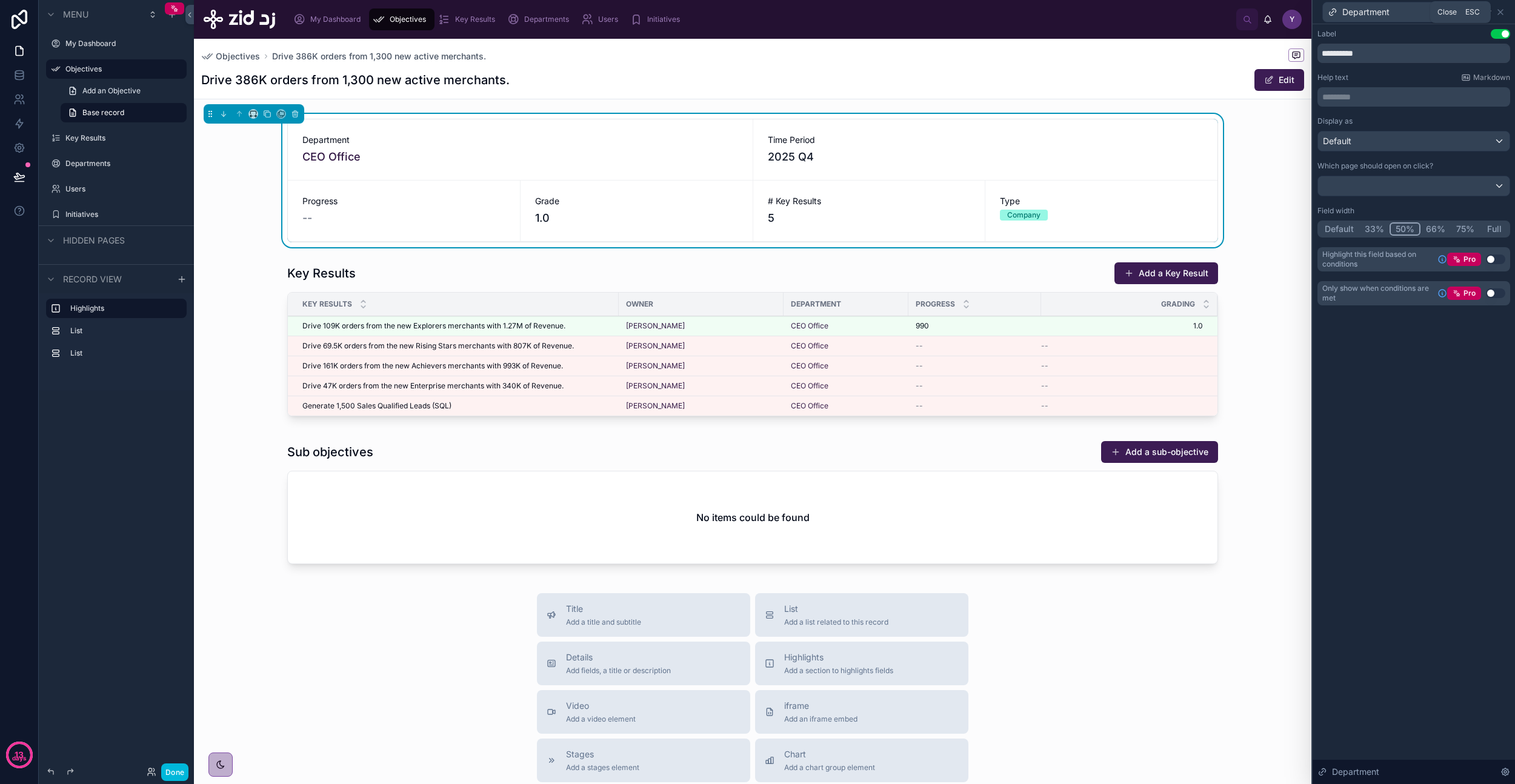
click at [1499, 15] on icon at bounding box center [1500, 12] width 9 height 9
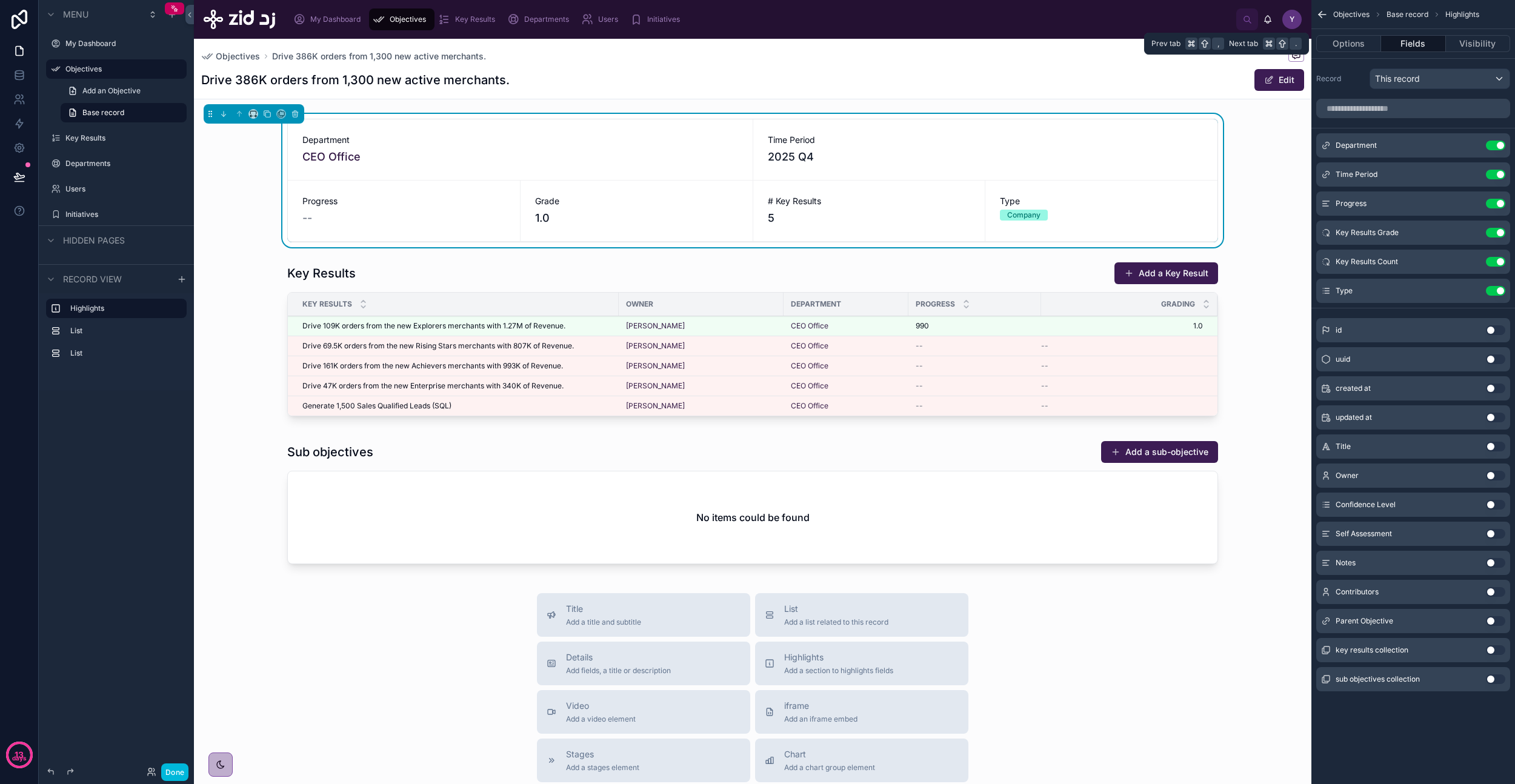
click at [1344, 46] on button "Options" at bounding box center [1349, 44] width 65 height 17
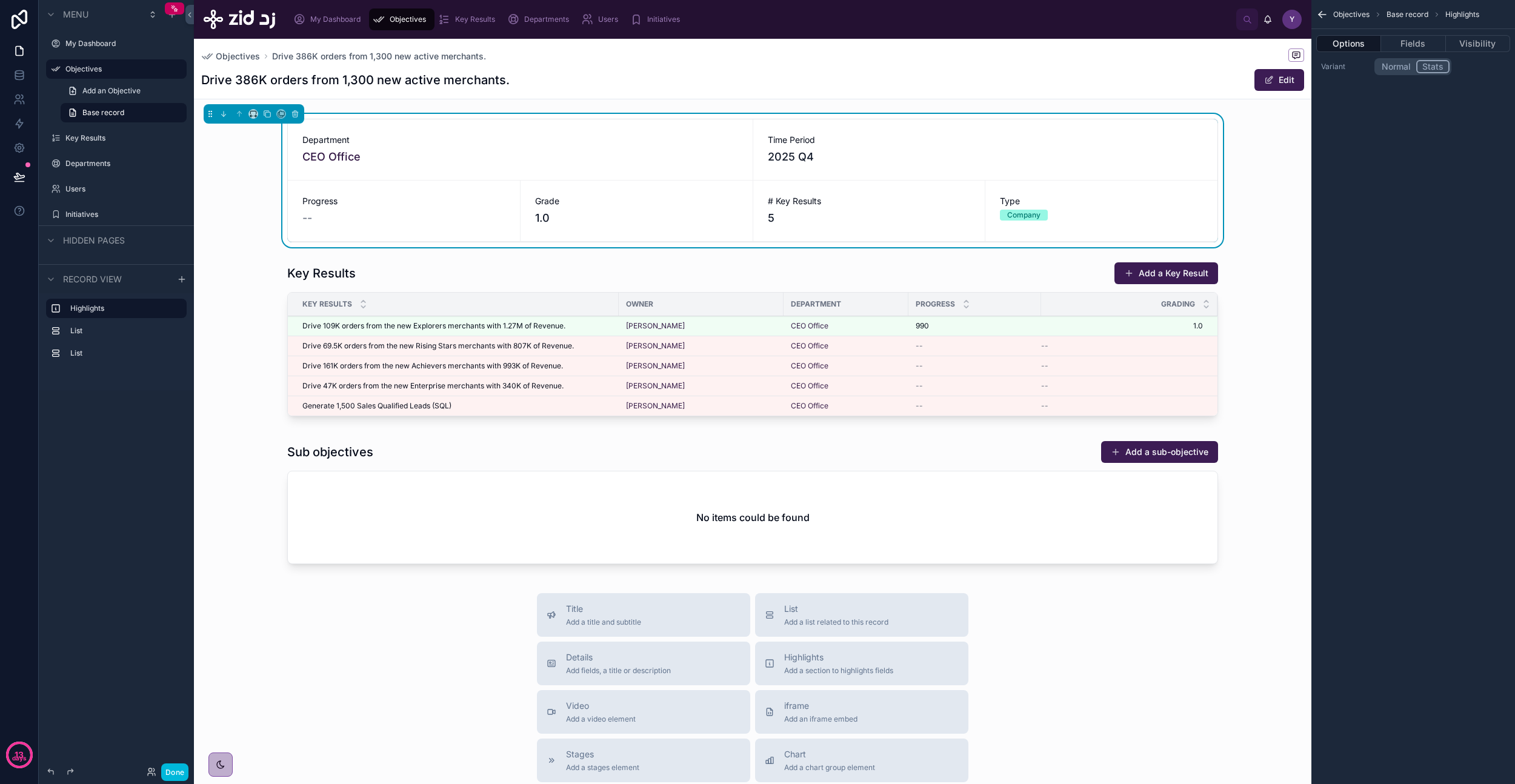
click at [1130, 80] on div "Drive 386K orders from 1,300 new active merchants. Edit" at bounding box center [753, 79] width 1103 height 23
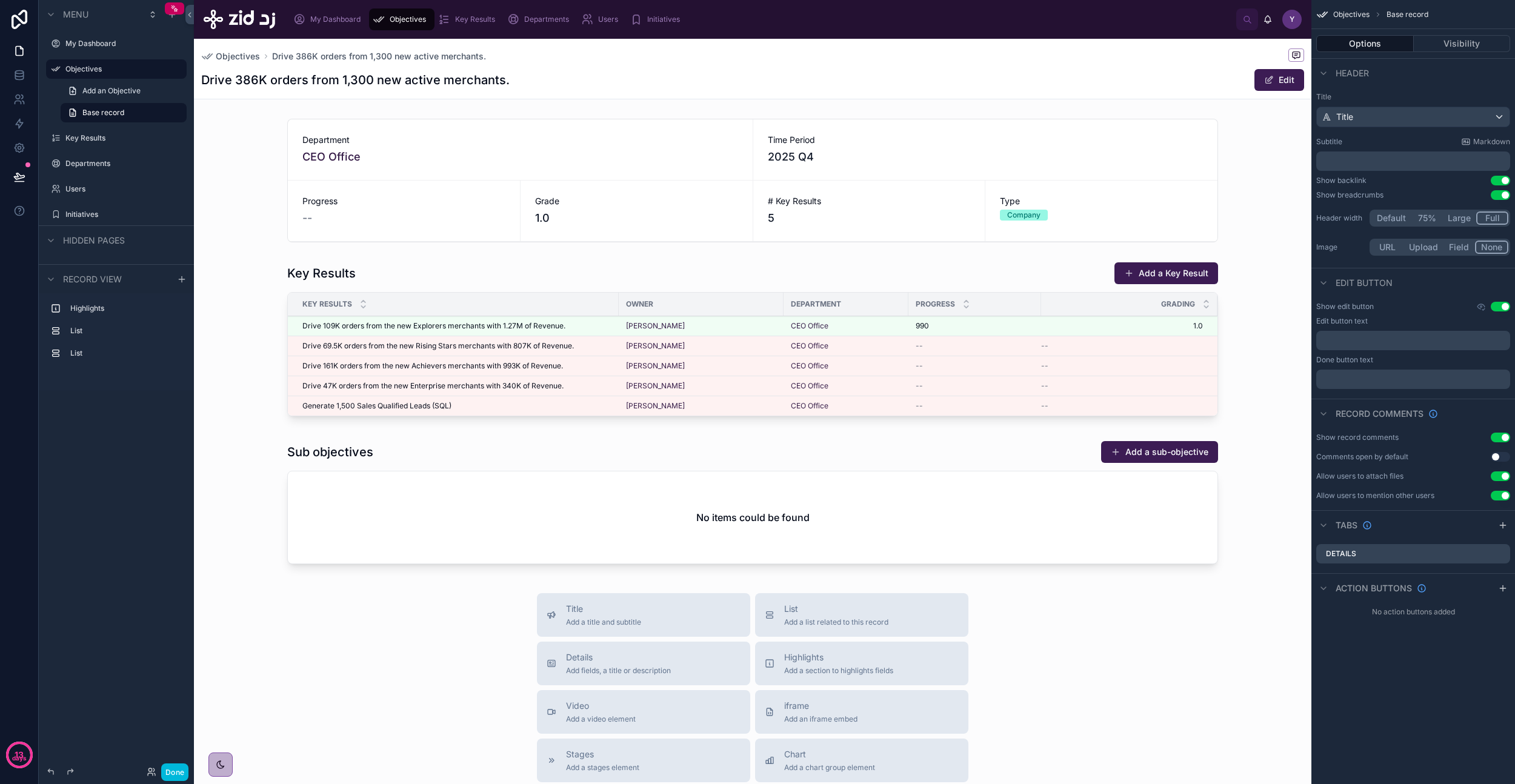
click at [1506, 307] on button "Use setting" at bounding box center [1501, 306] width 19 height 9
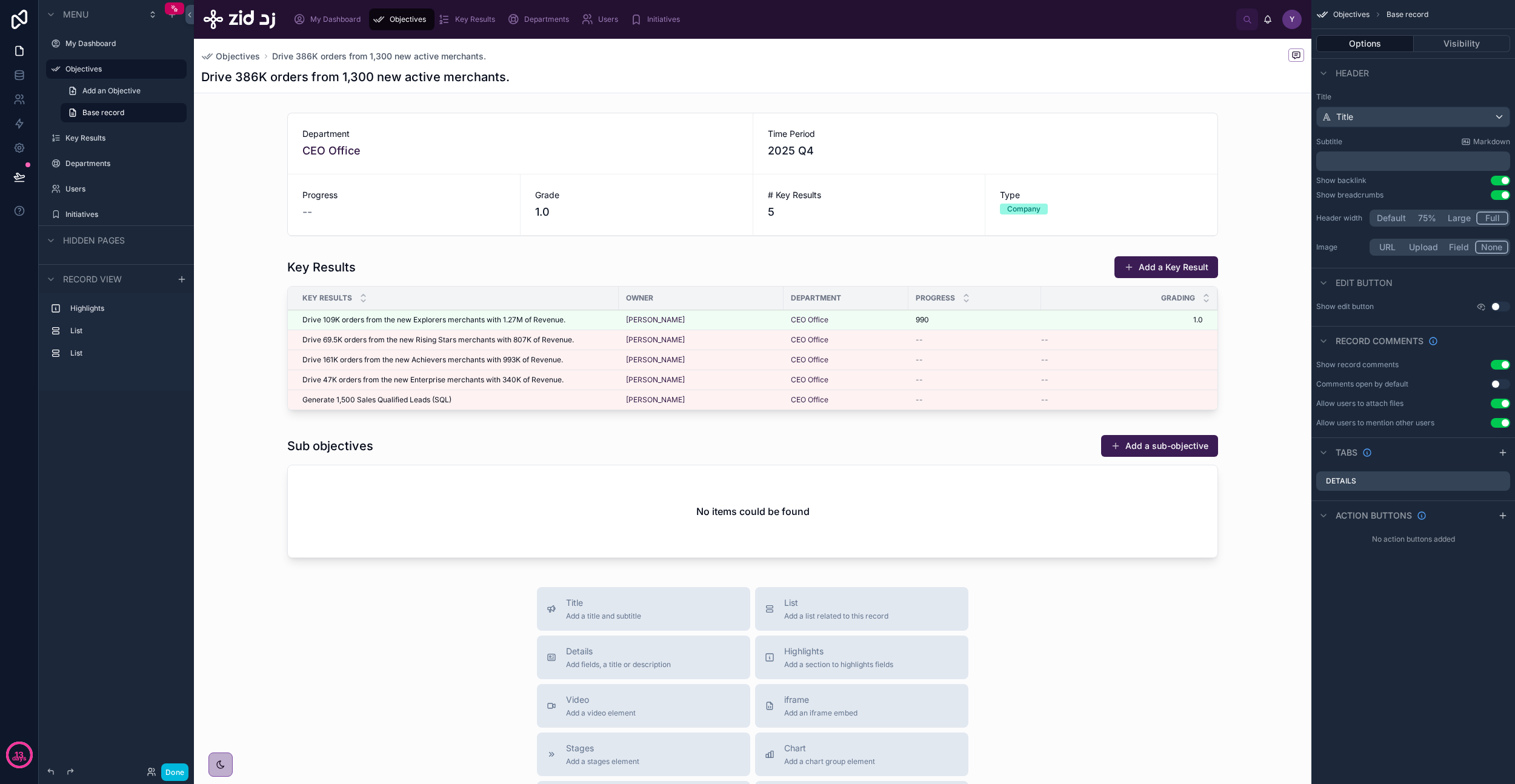
click at [1506, 307] on button "Use setting" at bounding box center [1501, 306] width 19 height 9
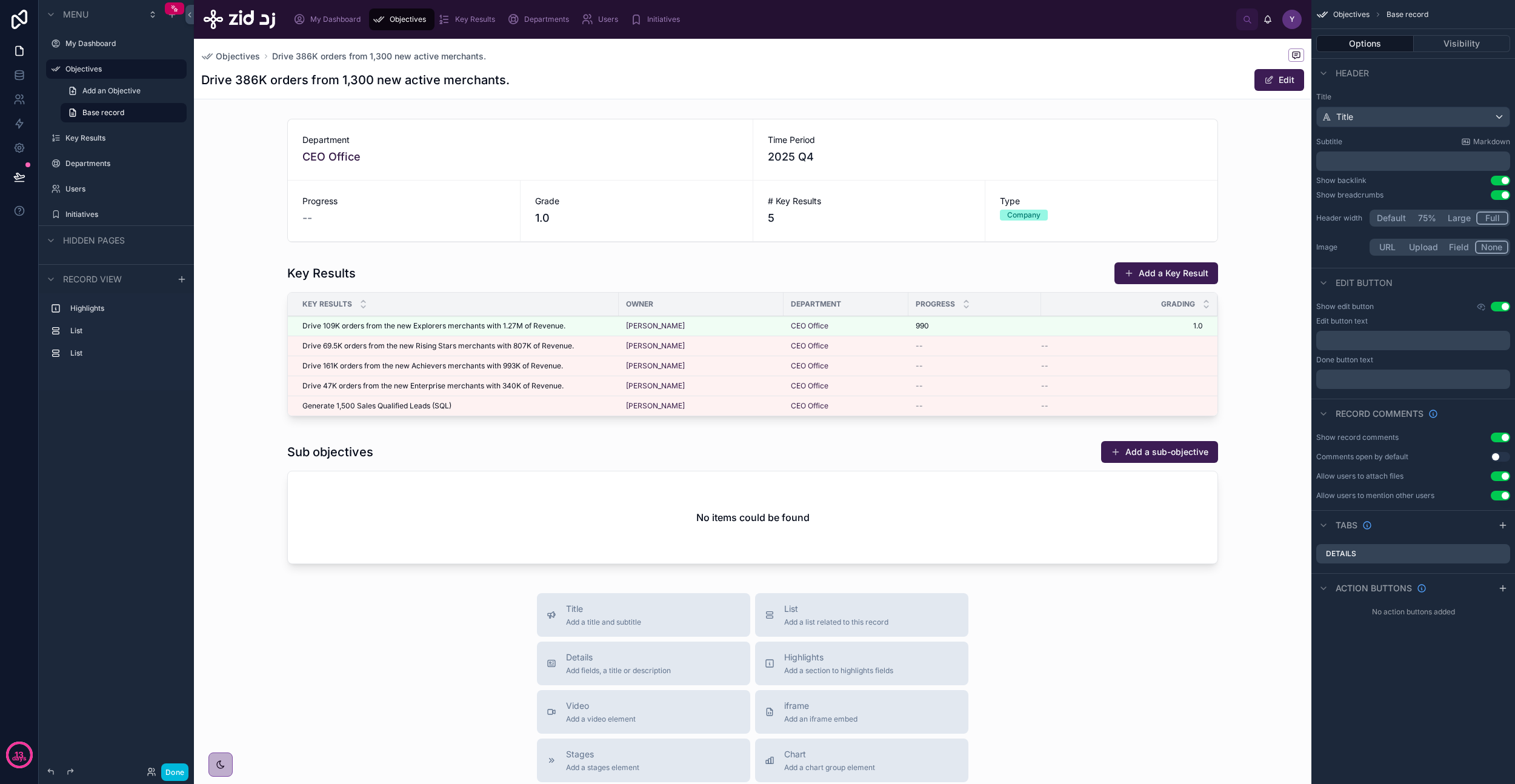
click at [1271, 82] on button "Edit" at bounding box center [1279, 80] width 50 height 22
click at [1271, 81] on button "Done" at bounding box center [1276, 80] width 56 height 22
click at [1271, 81] on button "Edit" at bounding box center [1279, 80] width 50 height 22
click at [1271, 81] on button "Done" at bounding box center [1276, 80] width 56 height 22
click at [1271, 81] on button "Edit" at bounding box center [1279, 80] width 50 height 22
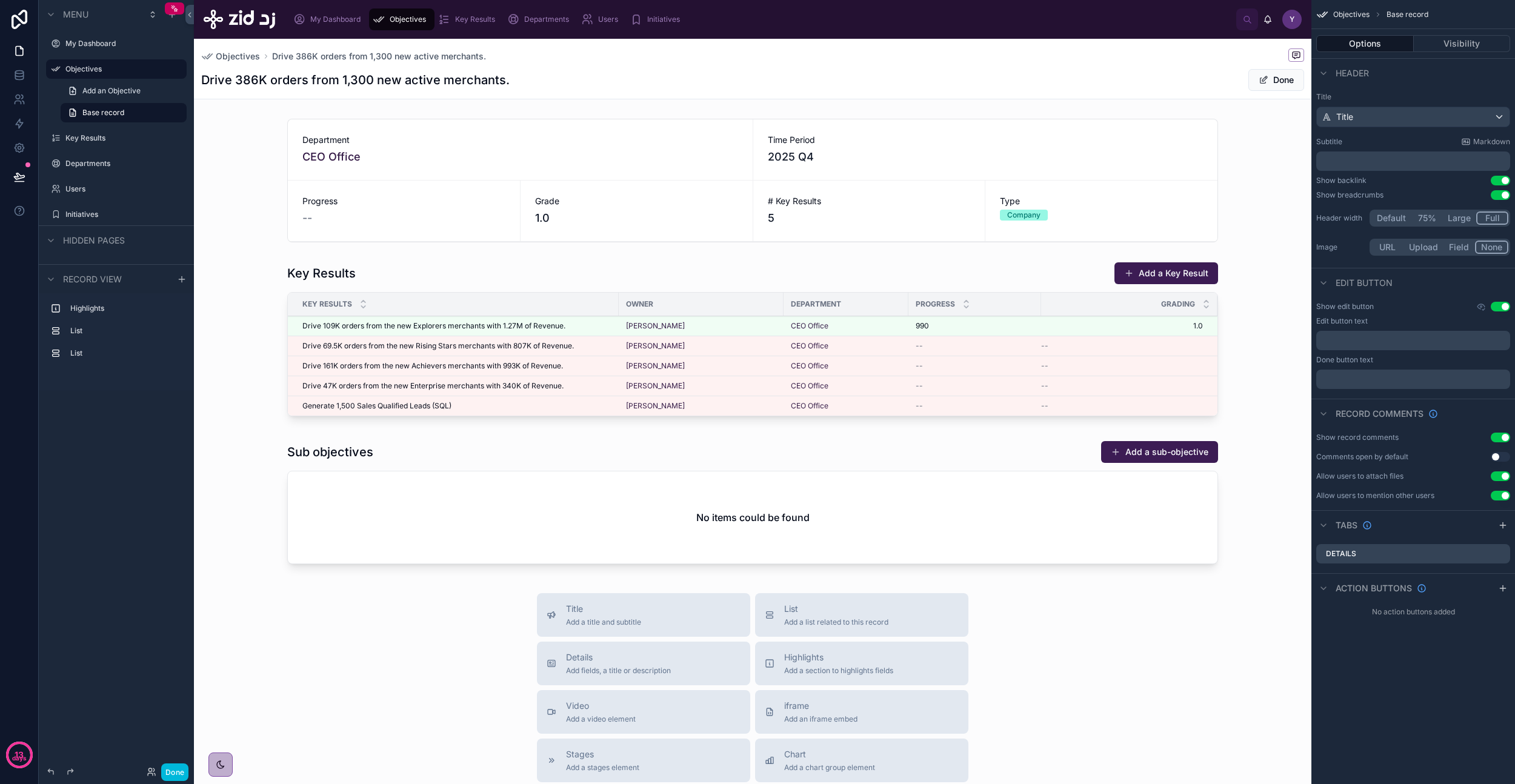
click at [1271, 81] on button "Done" at bounding box center [1276, 80] width 56 height 22
click at [1124, 136] on div at bounding box center [752, 180] width 1118 height 133
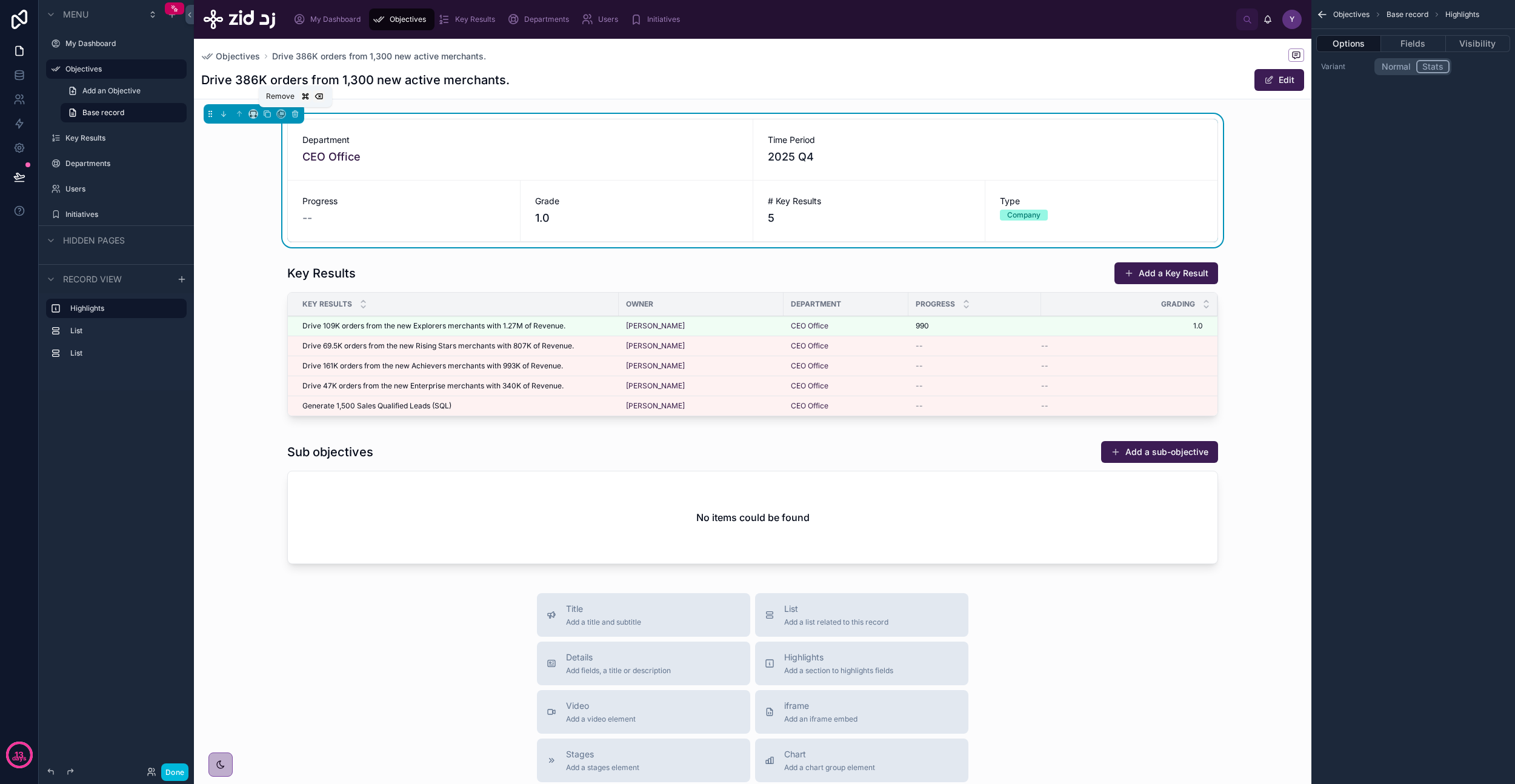
click at [294, 115] on icon at bounding box center [295, 114] width 8 height 8
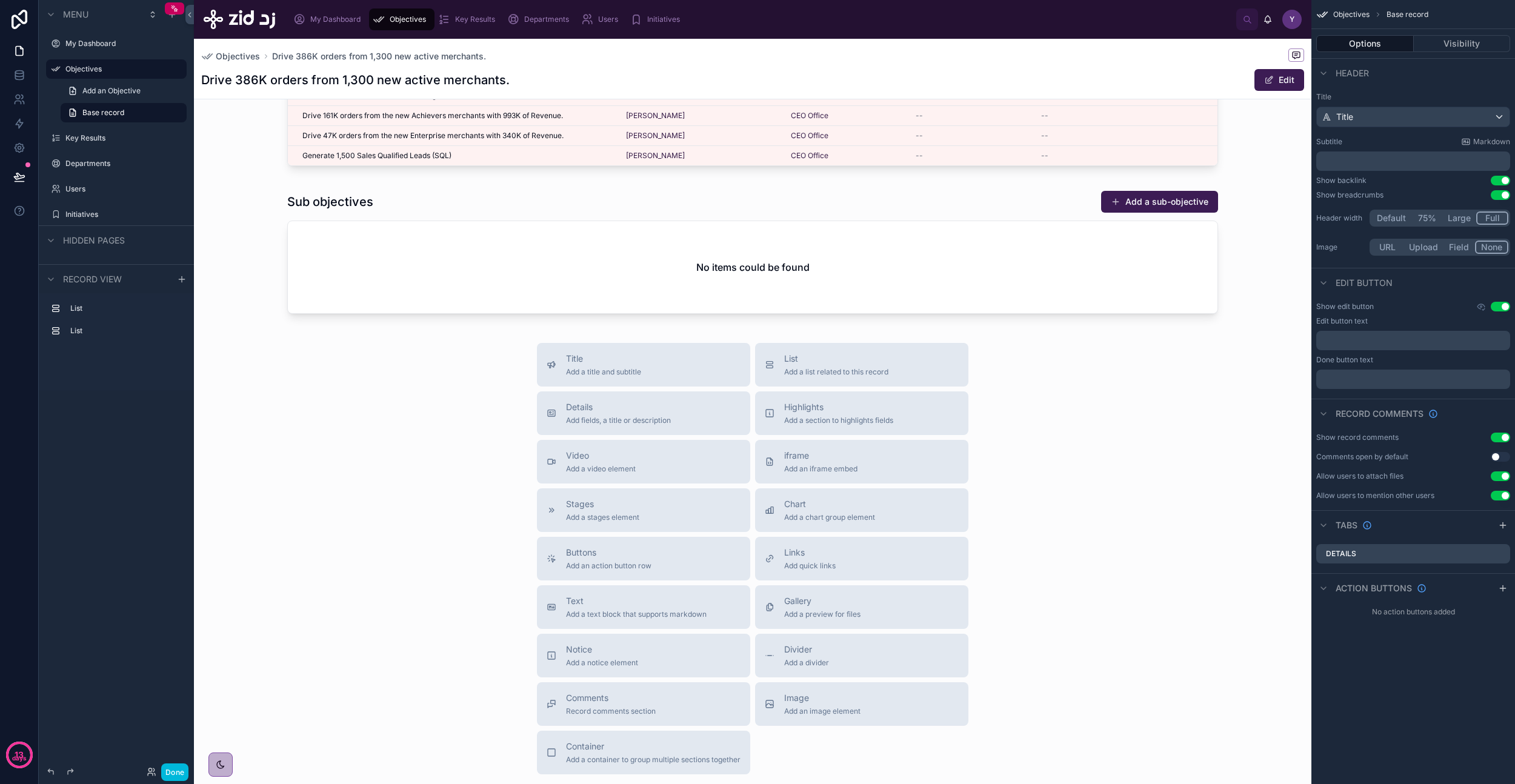
scroll to position [116, 0]
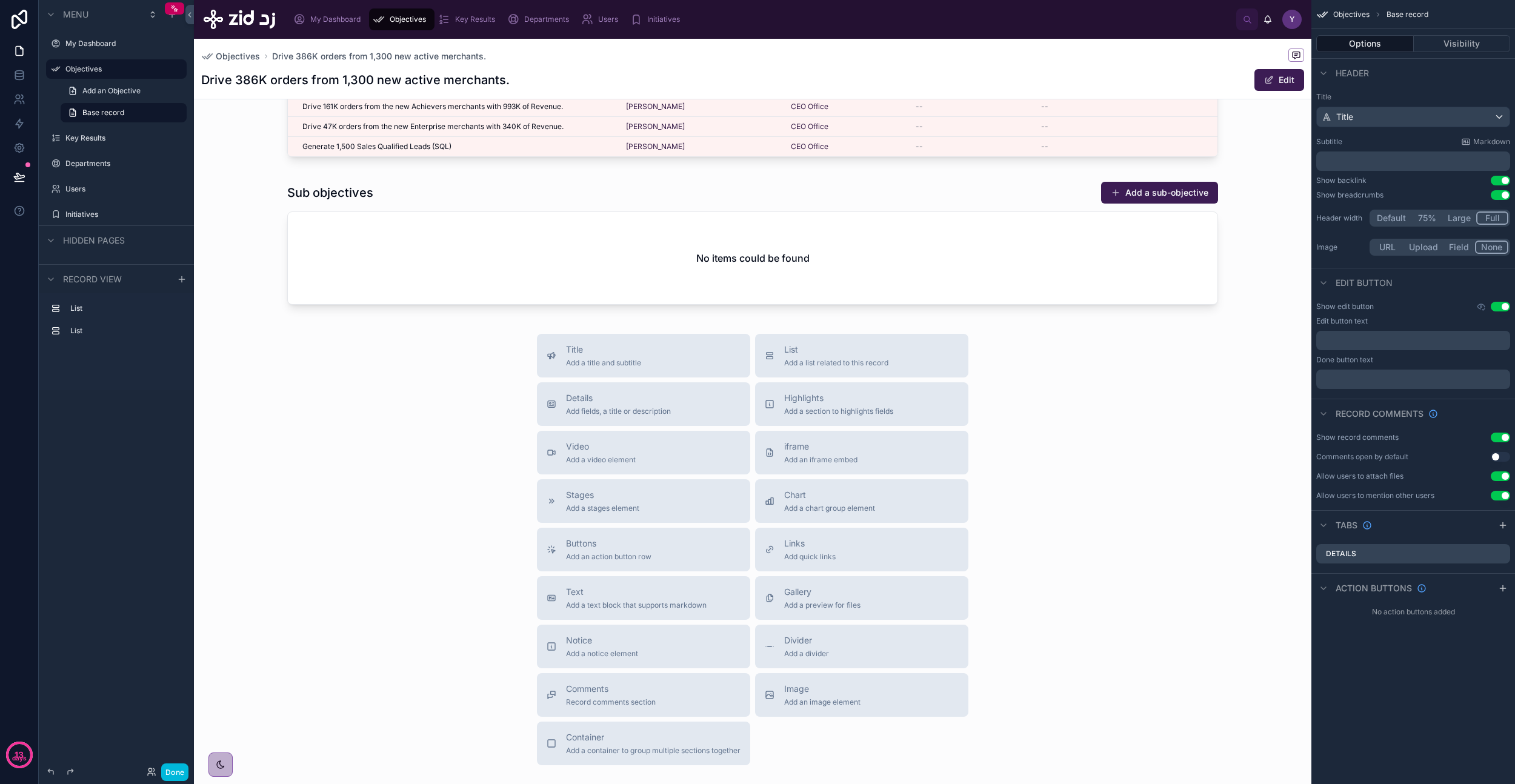
click at [628, 419] on button "Details Add fields, a title or description" at bounding box center [644, 404] width 213 height 44
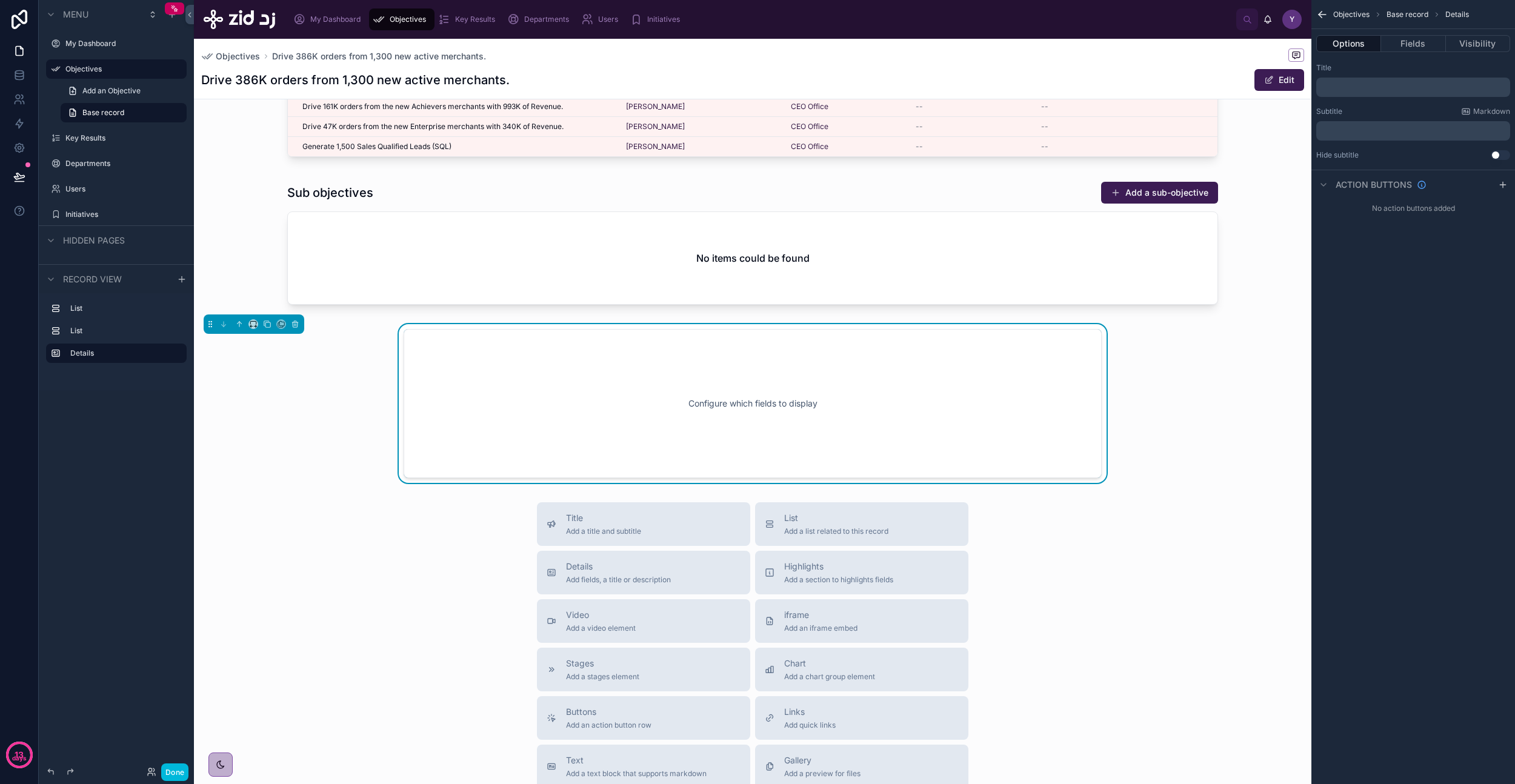
scroll to position [109, 0]
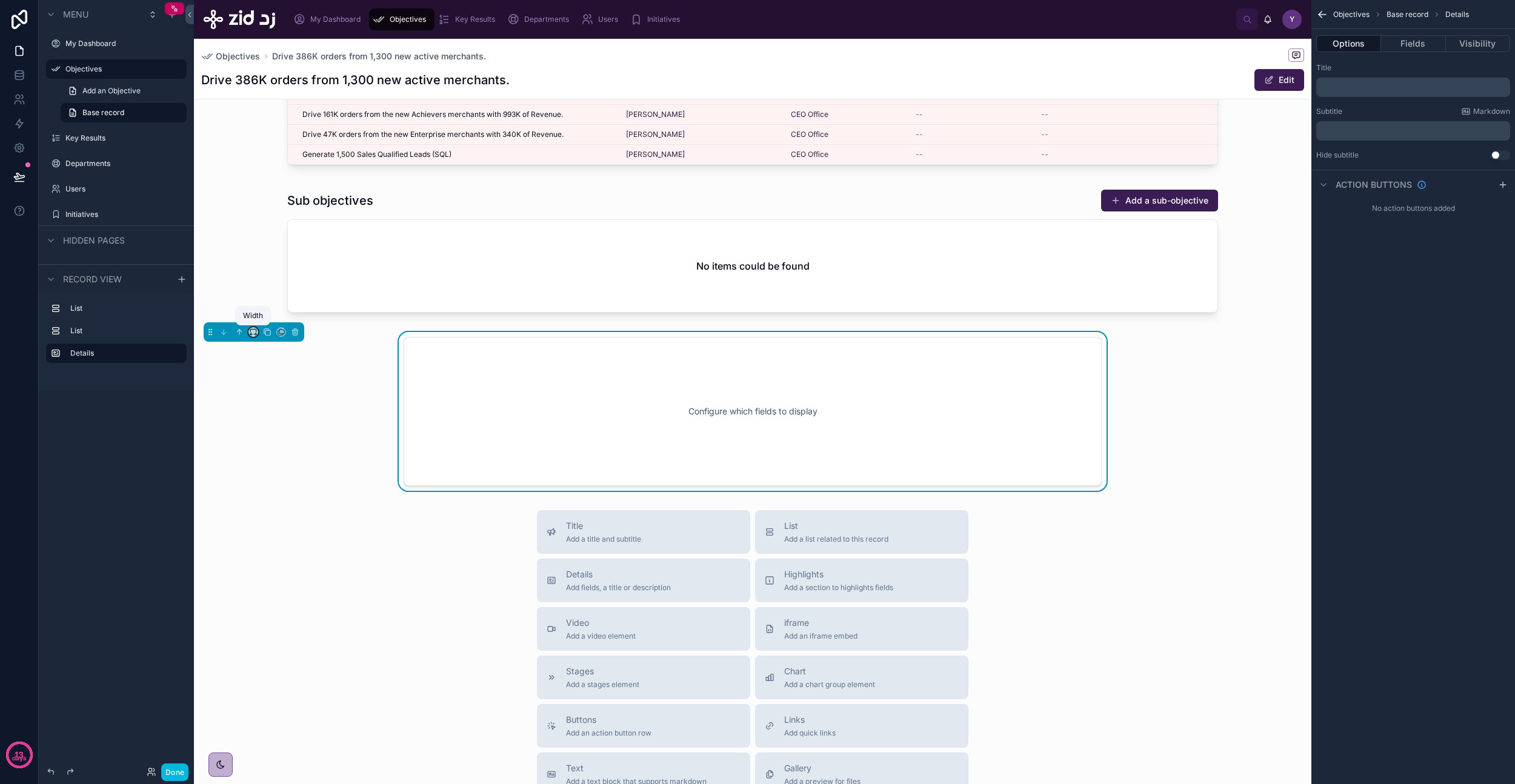
click at [255, 332] on icon at bounding box center [253, 332] width 8 height 8
click at [272, 473] on div "Large" at bounding box center [278, 483] width 52 height 22
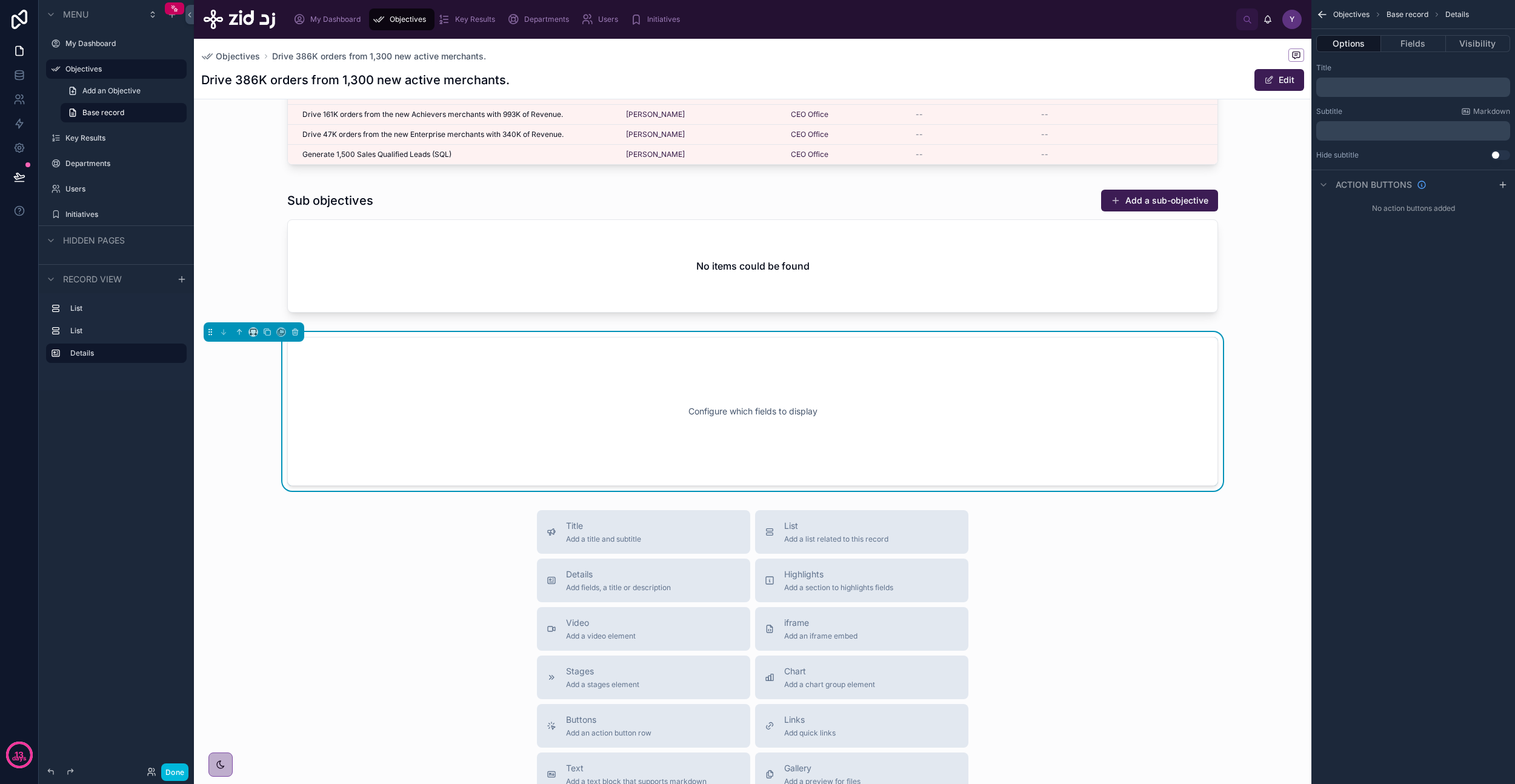
click at [1410, 44] on button "Fields" at bounding box center [1413, 44] width 64 height 17
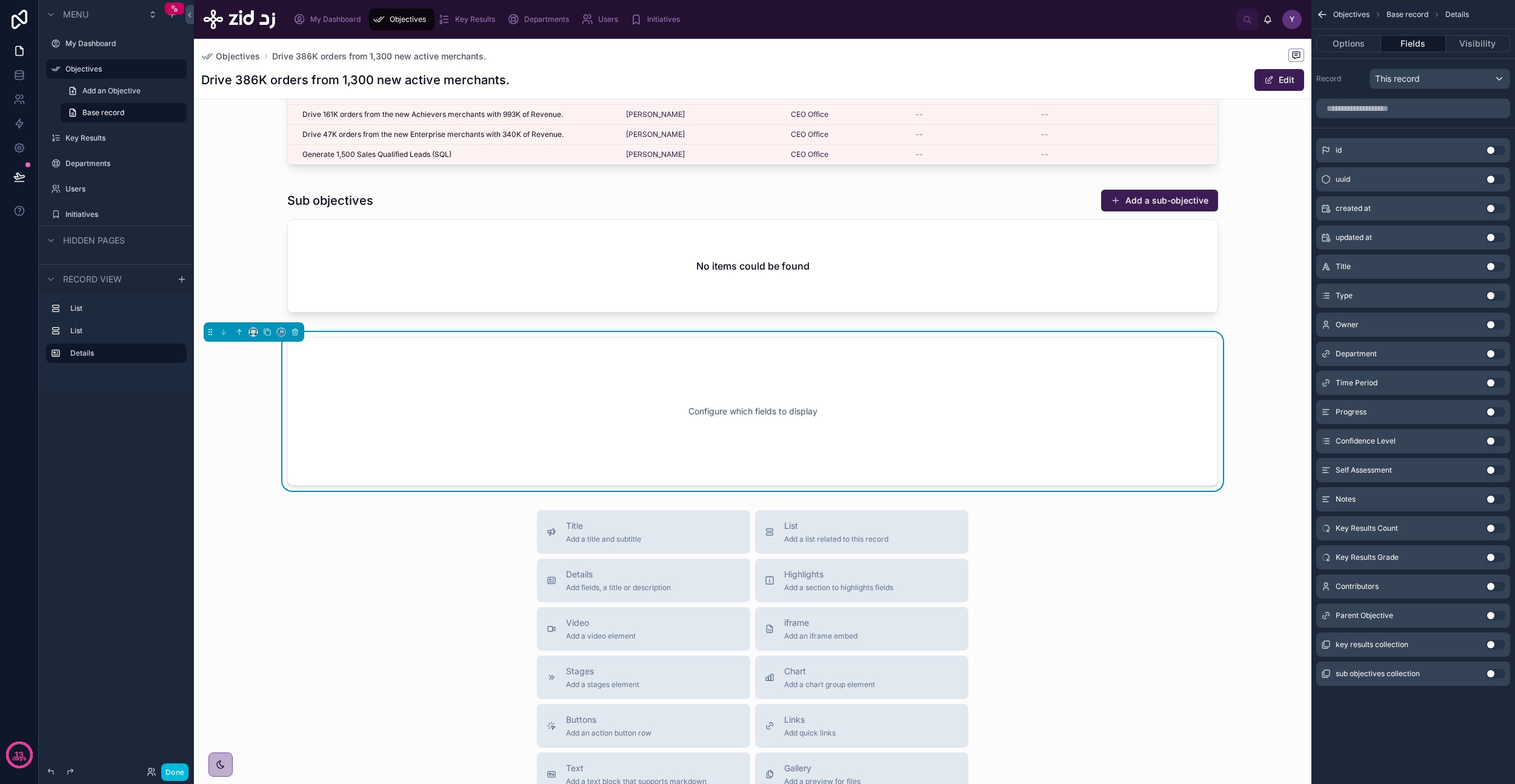
click at [1502, 266] on button "Use setting" at bounding box center [1496, 266] width 19 height 9
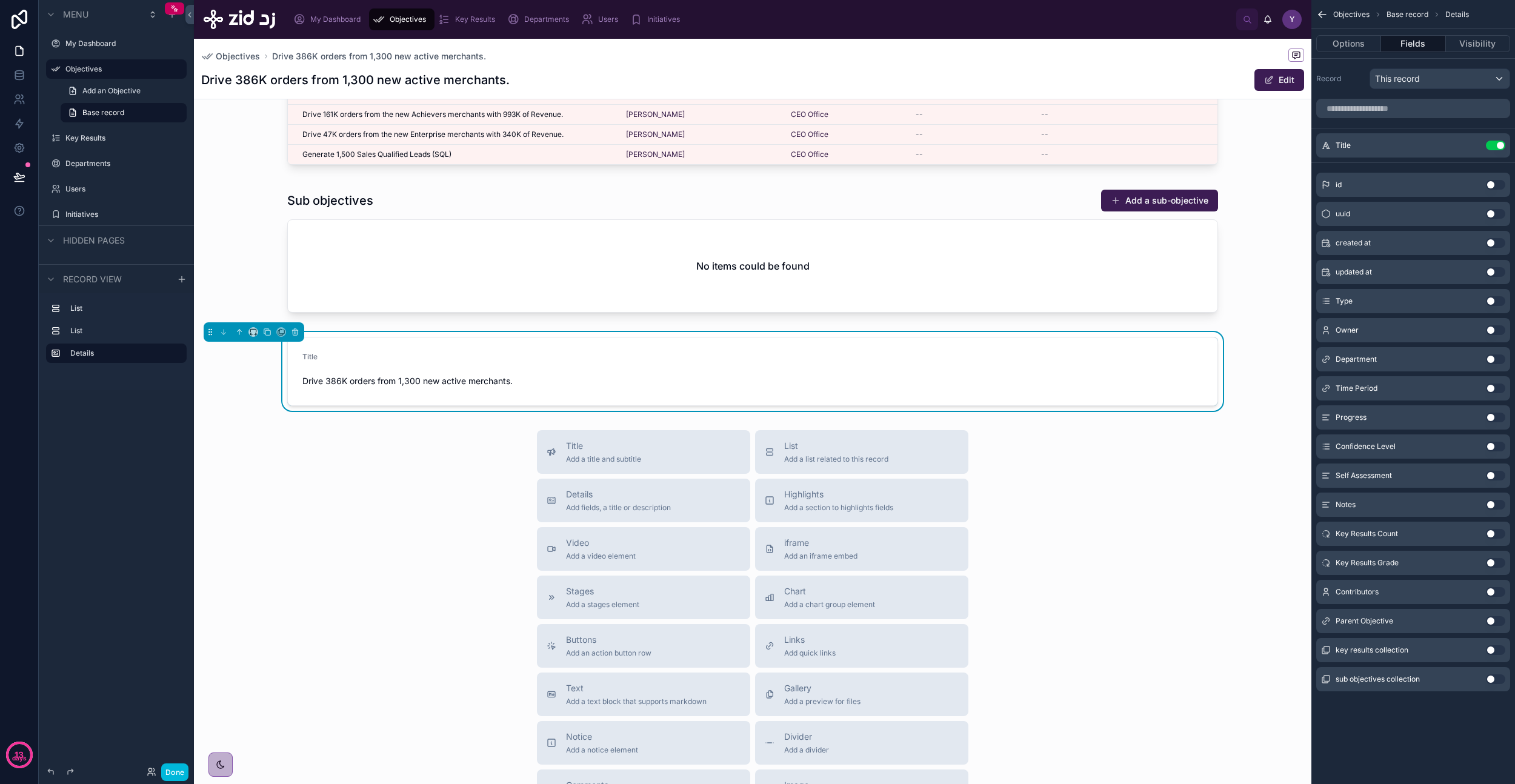
click at [1496, 303] on button "Use setting" at bounding box center [1496, 300] width 19 height 9
click at [1497, 330] on button "Use setting" at bounding box center [1496, 330] width 19 height 9
click at [1491, 361] on button "Use setting" at bounding box center [1496, 358] width 19 height 9
click at [1491, 386] on button "Use setting" at bounding box center [1496, 388] width 19 height 9
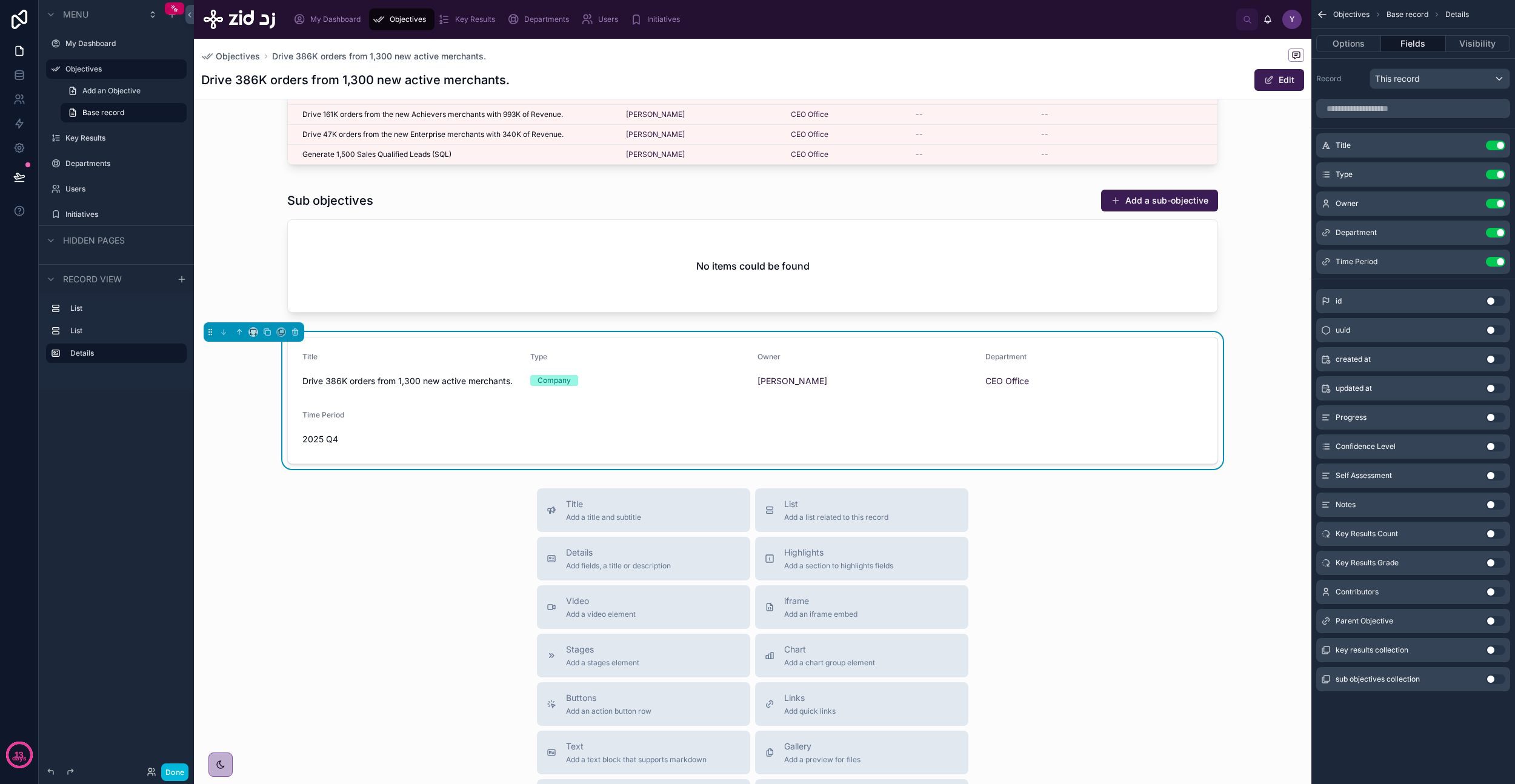
click at [1497, 204] on button "Use setting" at bounding box center [1496, 203] width 19 height 9
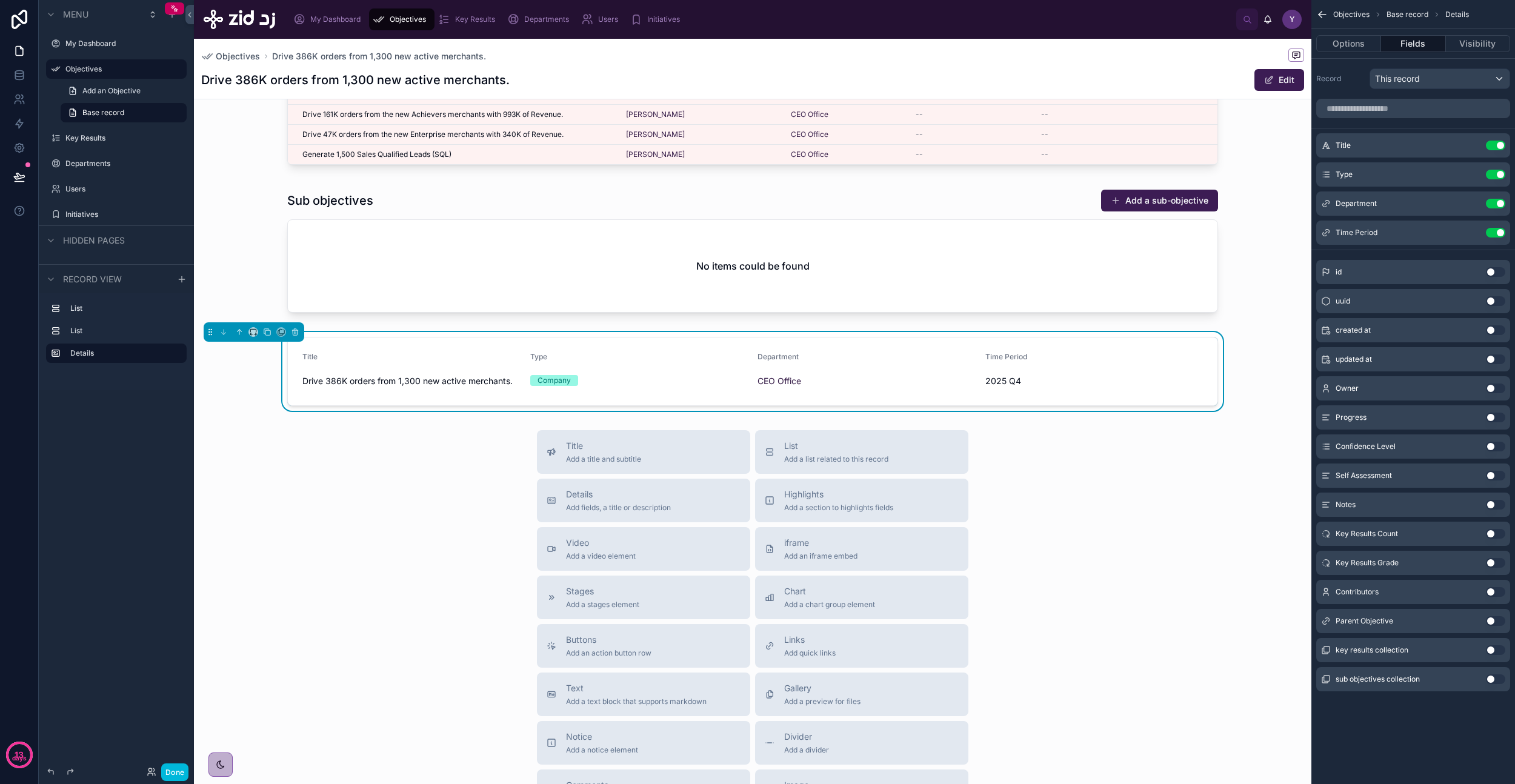
click at [1491, 389] on button "Use setting" at bounding box center [1496, 388] width 19 height 9
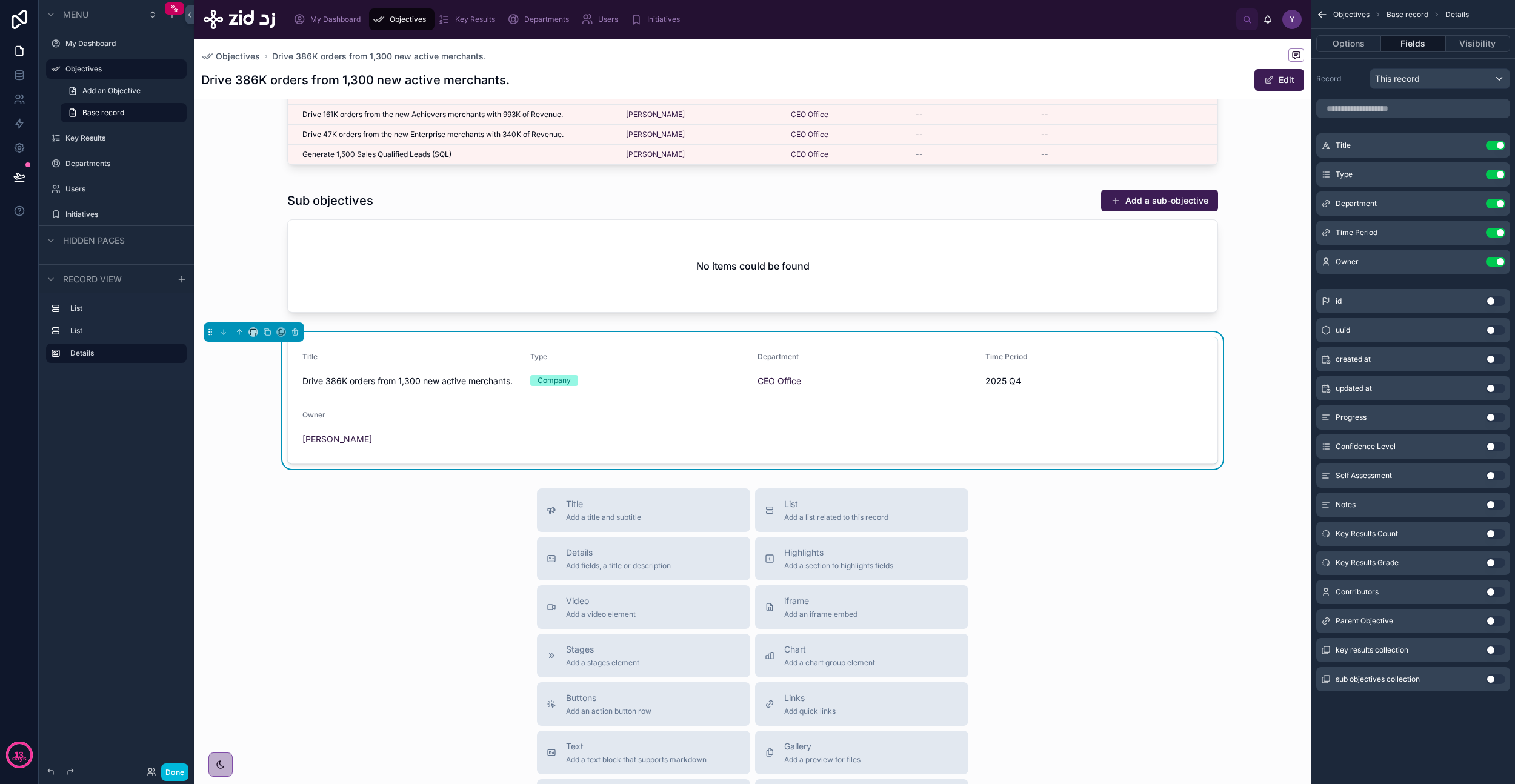
click at [1491, 591] on button "Use setting" at bounding box center [1496, 591] width 19 height 9
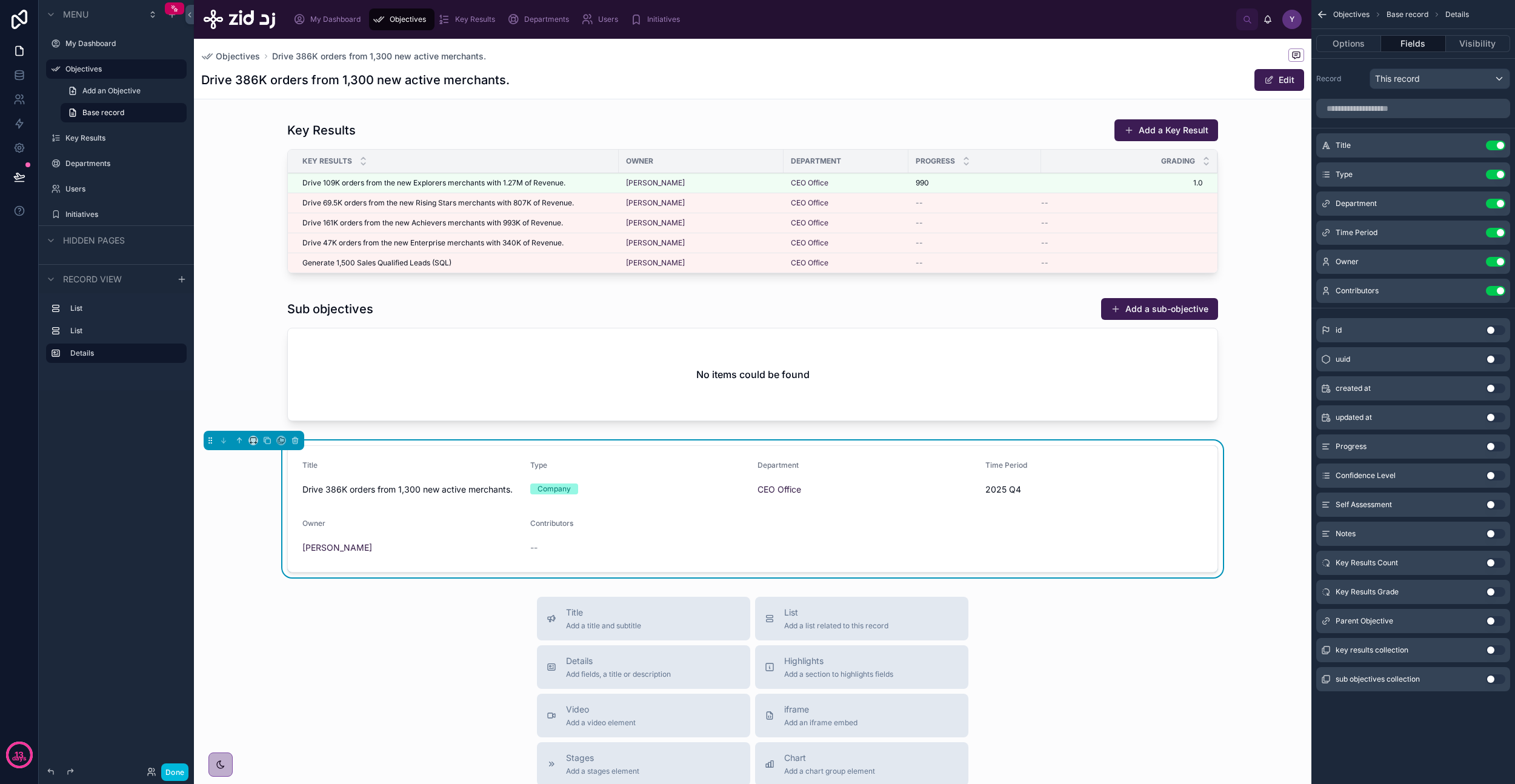
scroll to position [0, 0]
click at [240, 442] on icon at bounding box center [240, 440] width 8 height 8
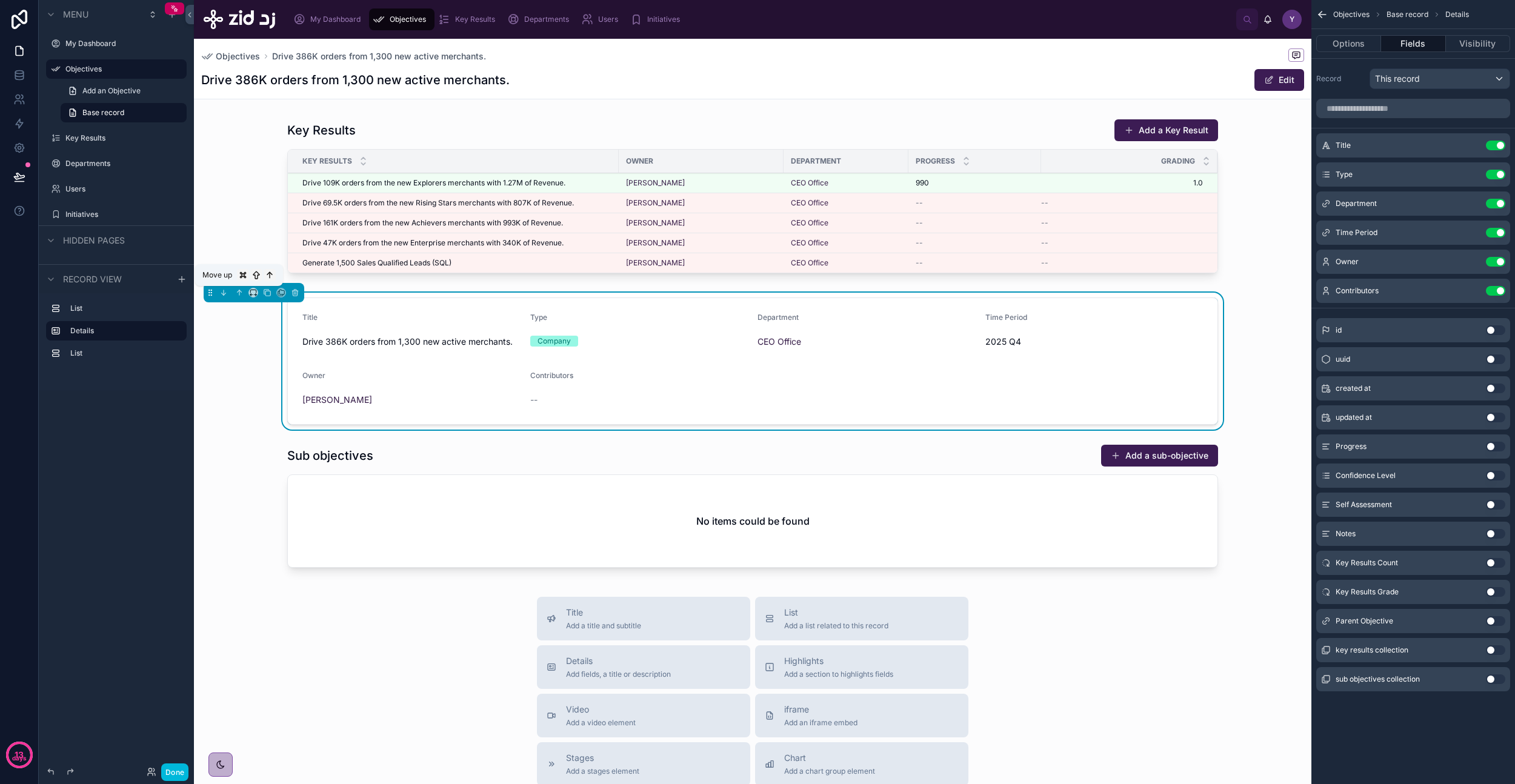
click at [235, 290] on icon at bounding box center [240, 293] width 8 height 8
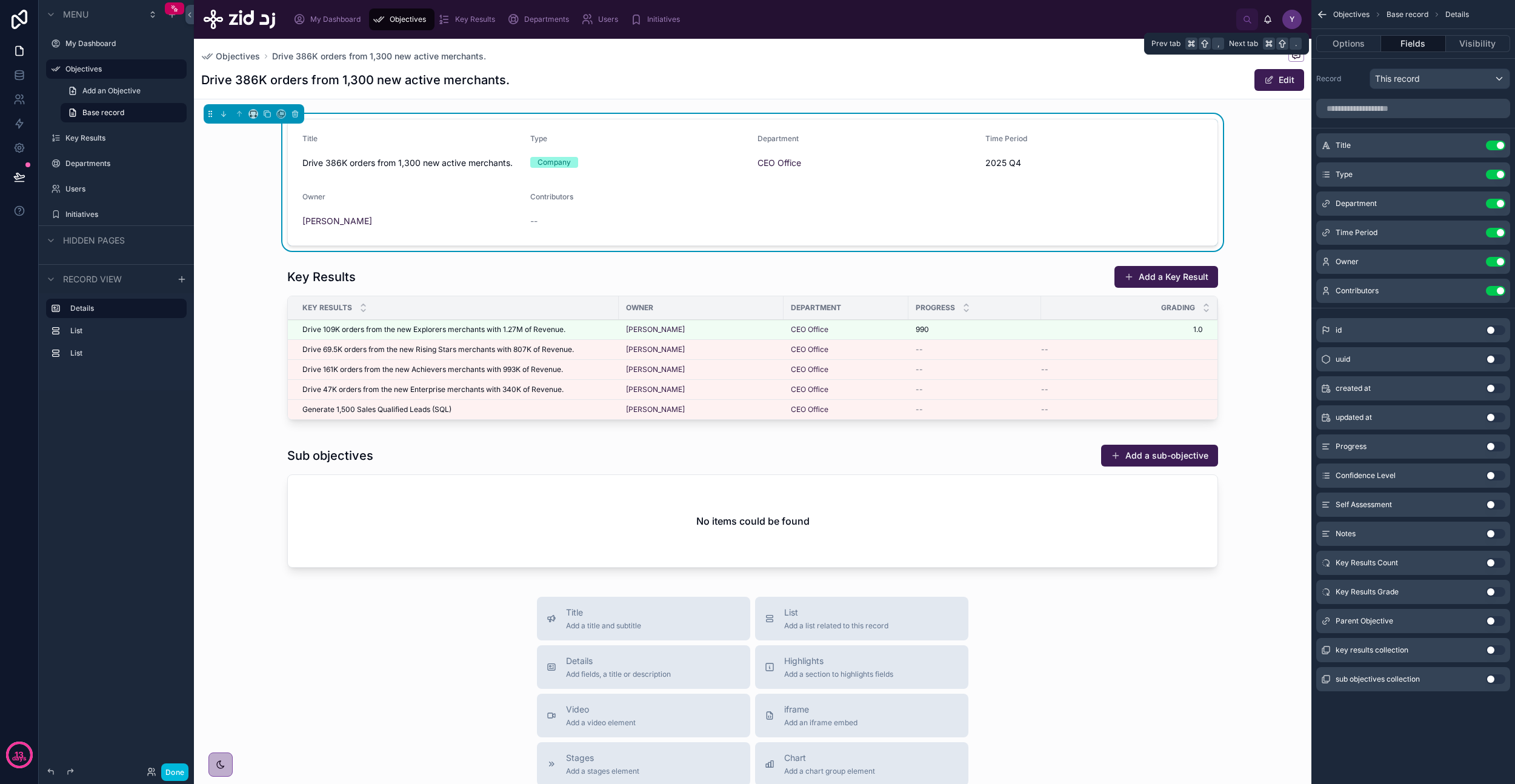
click at [1356, 43] on button "Options" at bounding box center [1349, 44] width 65 height 17
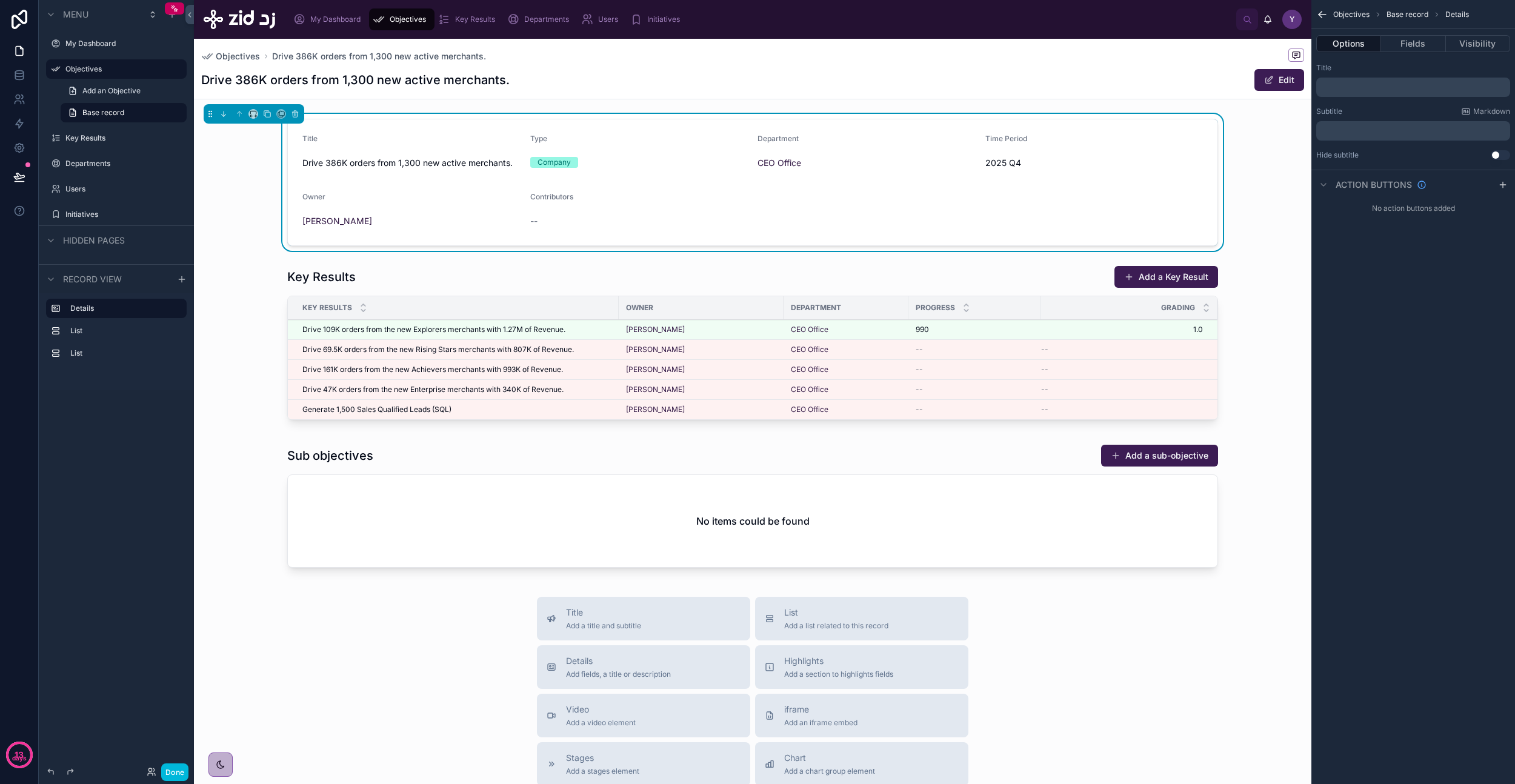
click at [1270, 73] on button "Edit" at bounding box center [1279, 80] width 50 height 22
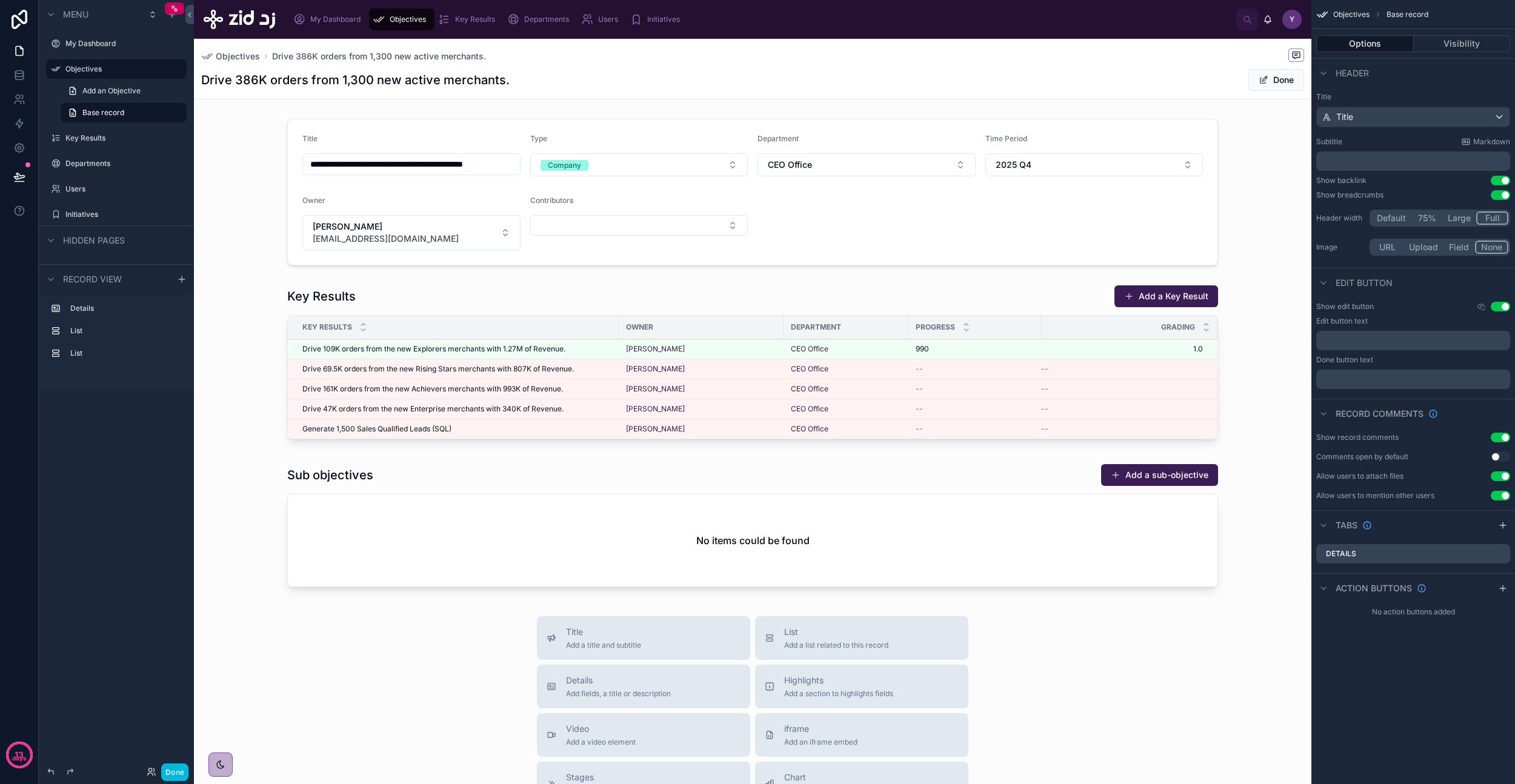
click at [1270, 82] on button "Done" at bounding box center [1276, 80] width 56 height 22
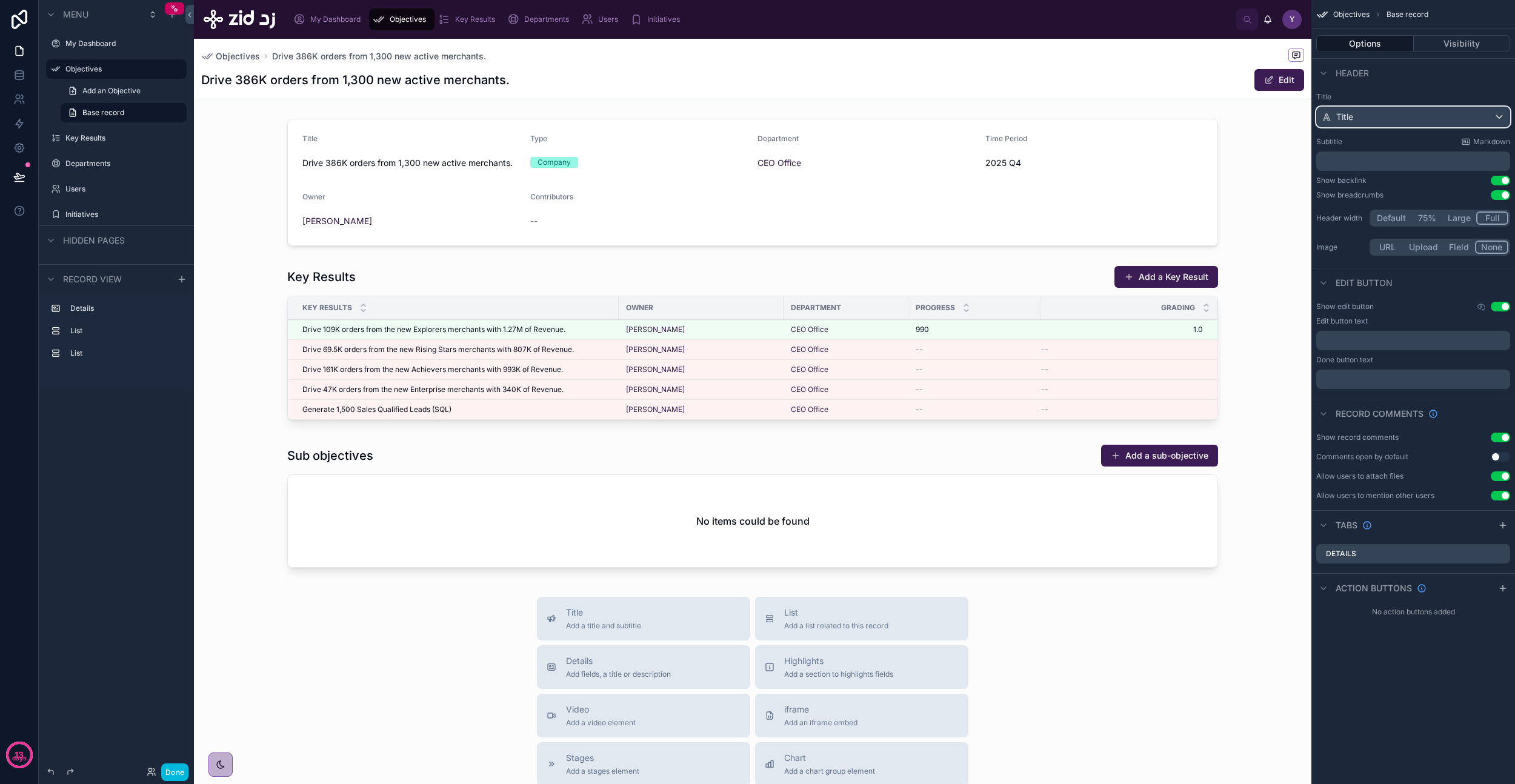
click at [1361, 117] on div "Title" at bounding box center [1413, 116] width 192 height 19
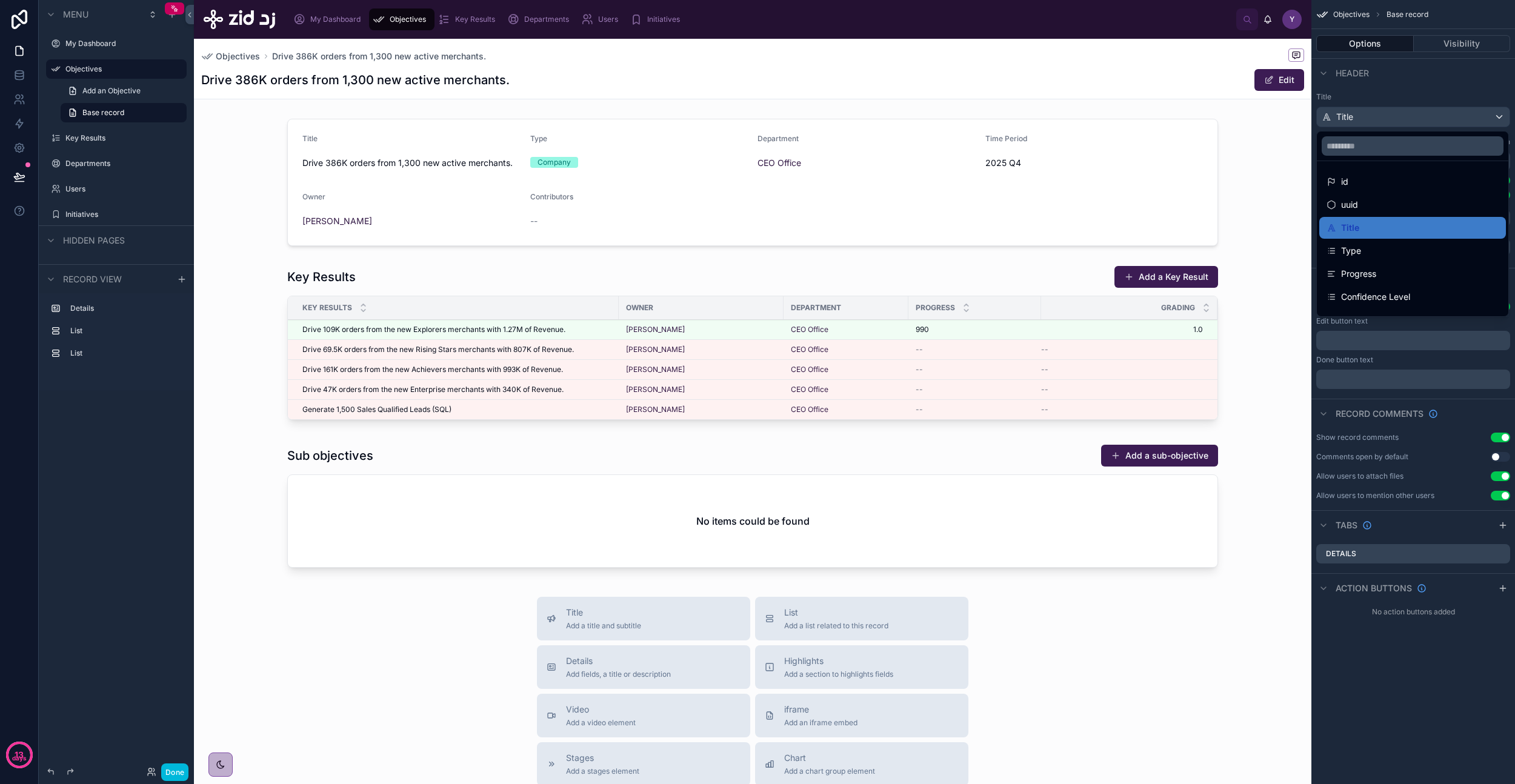
click at [1383, 96] on div "scrollable content" at bounding box center [758, 392] width 1515 height 784
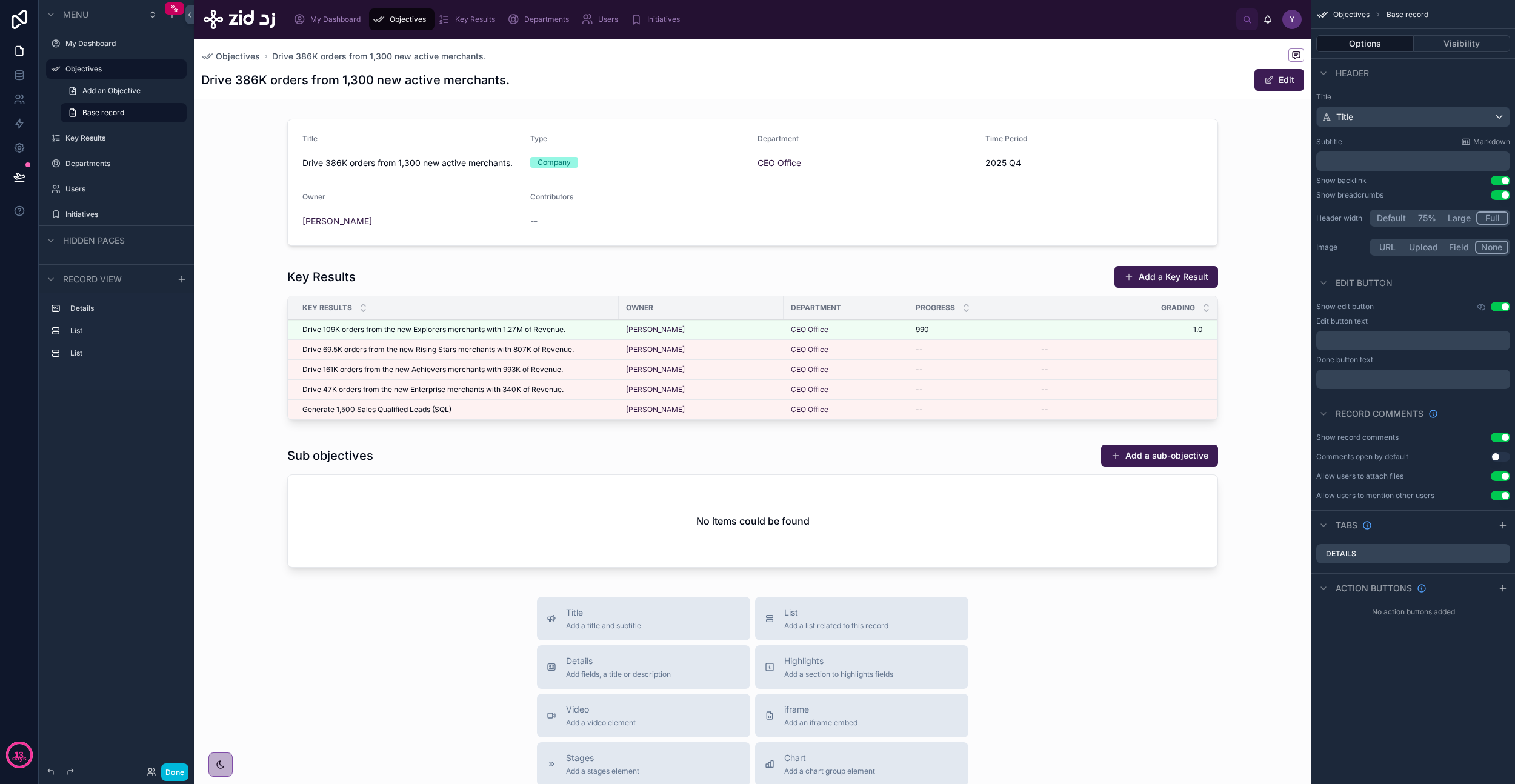
click at [949, 181] on div at bounding box center [752, 182] width 1118 height 137
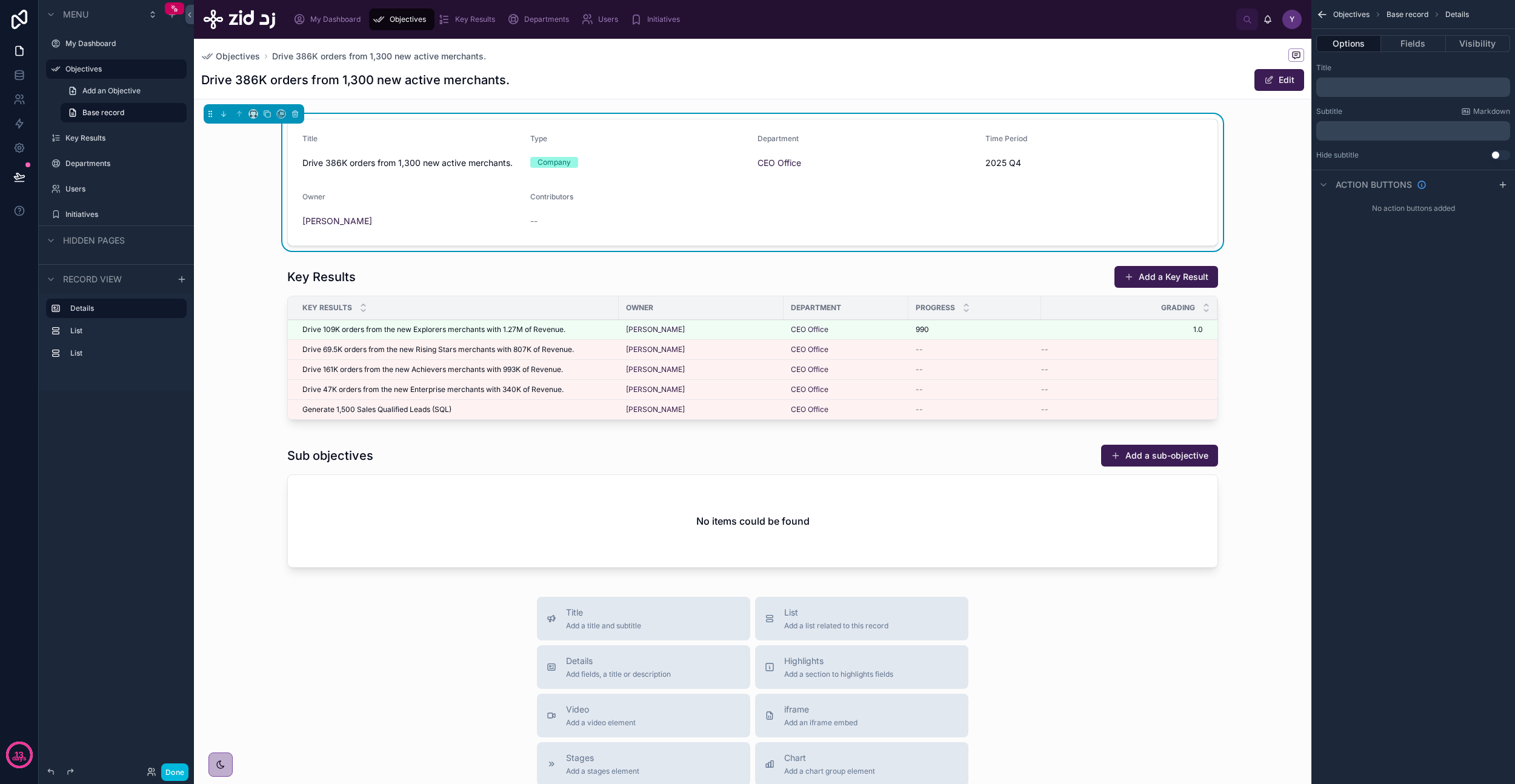
click at [1341, 89] on p "﻿" at bounding box center [1414, 87] width 186 height 9
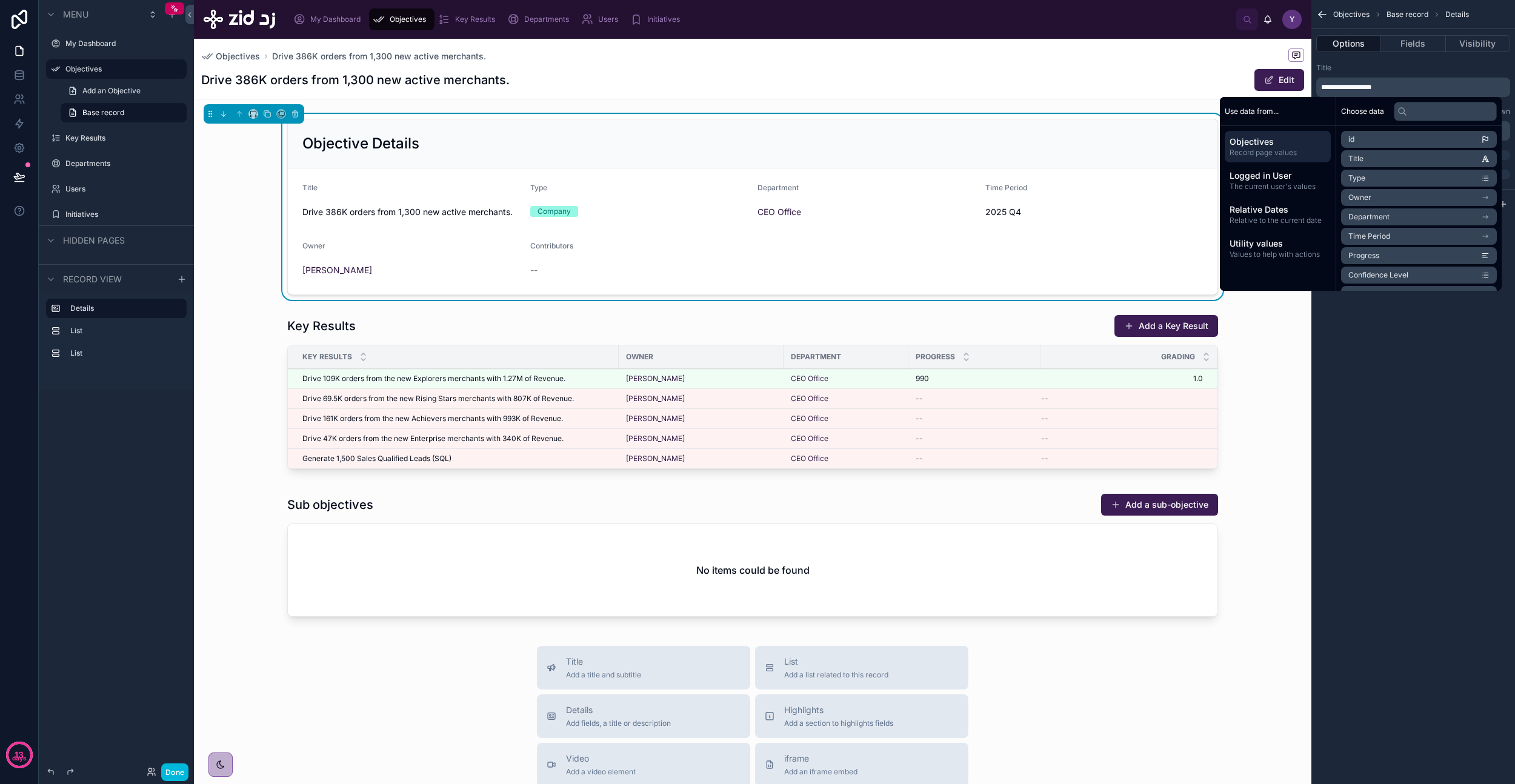
click at [1461, 423] on div "**********" at bounding box center [1413, 392] width 203 height 784
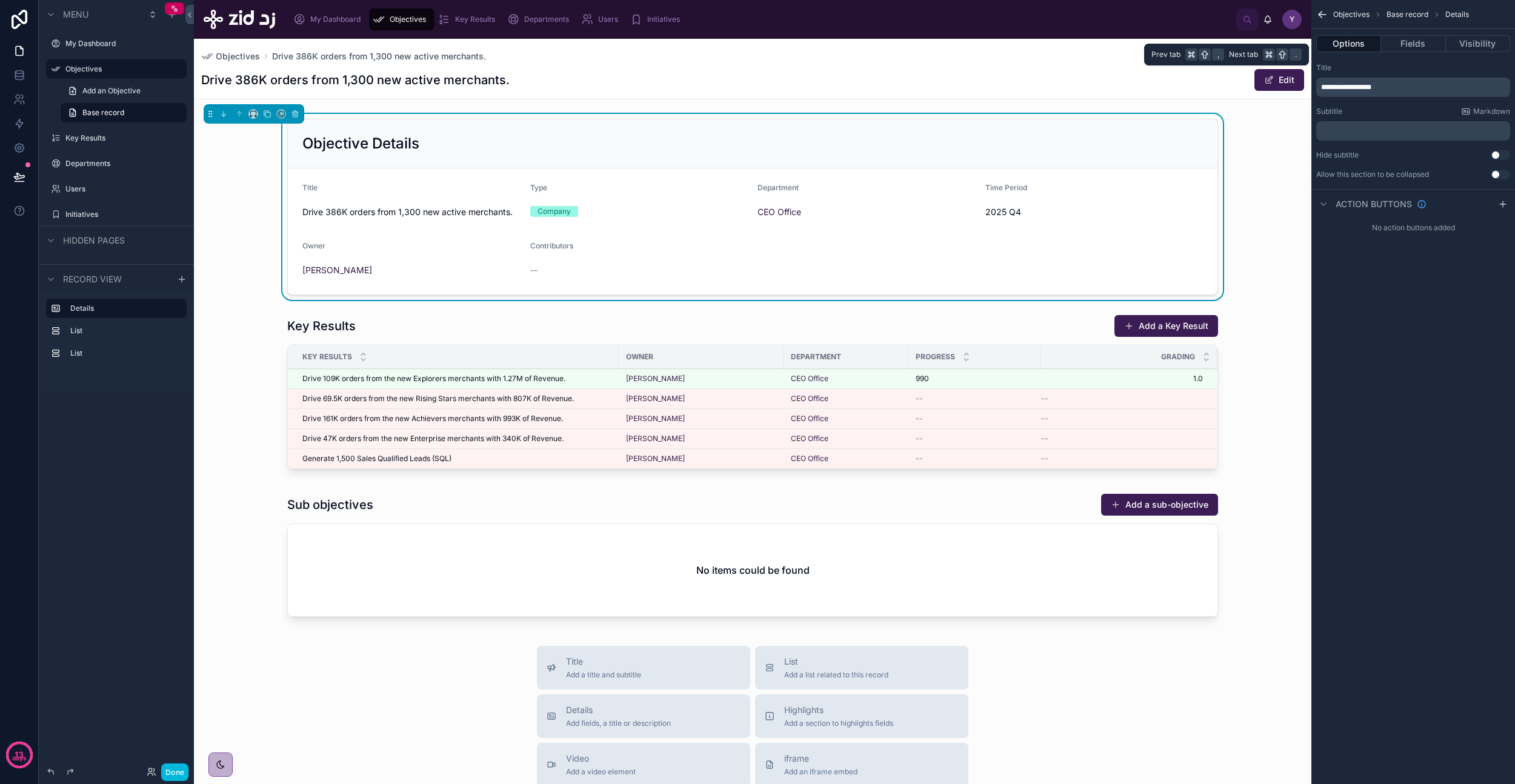
click at [1394, 38] on button "Fields" at bounding box center [1413, 44] width 64 height 17
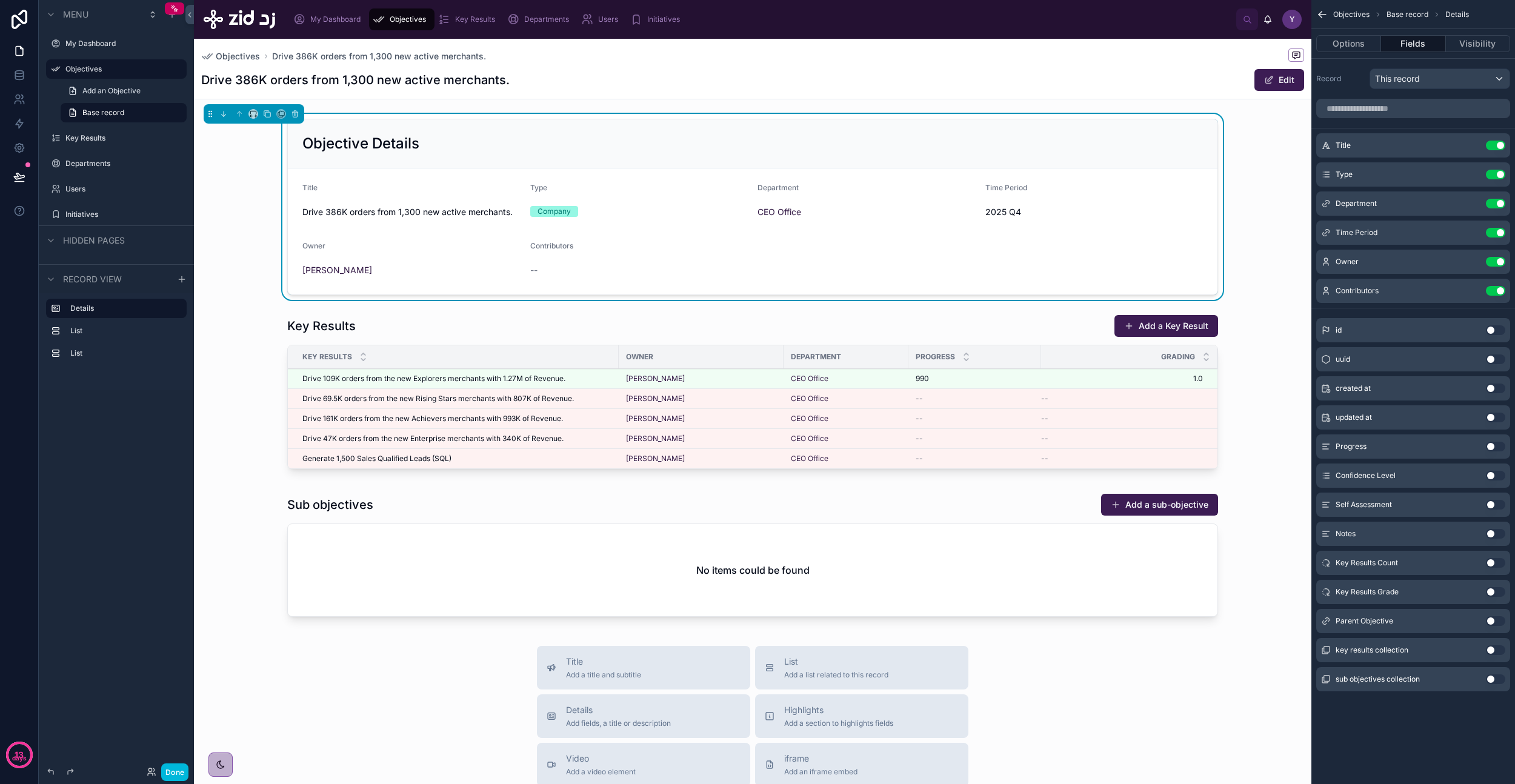
click at [0, 0] on icon "scrollable content" at bounding box center [0, 0] width 0 height 0
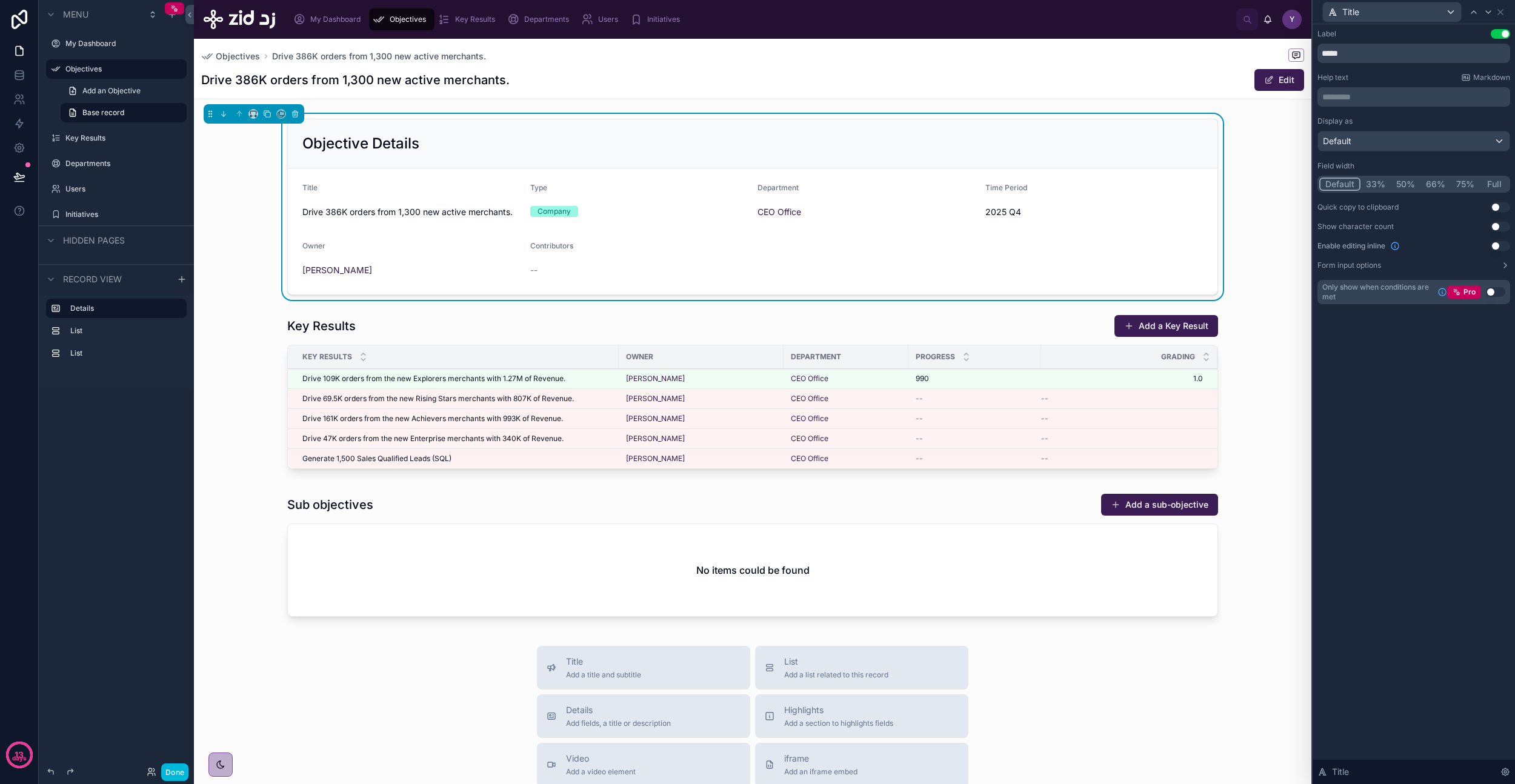
click at [1379, 181] on button "33%" at bounding box center [1376, 185] width 30 height 13
click at [1504, 11] on icon at bounding box center [1500, 12] width 9 height 9
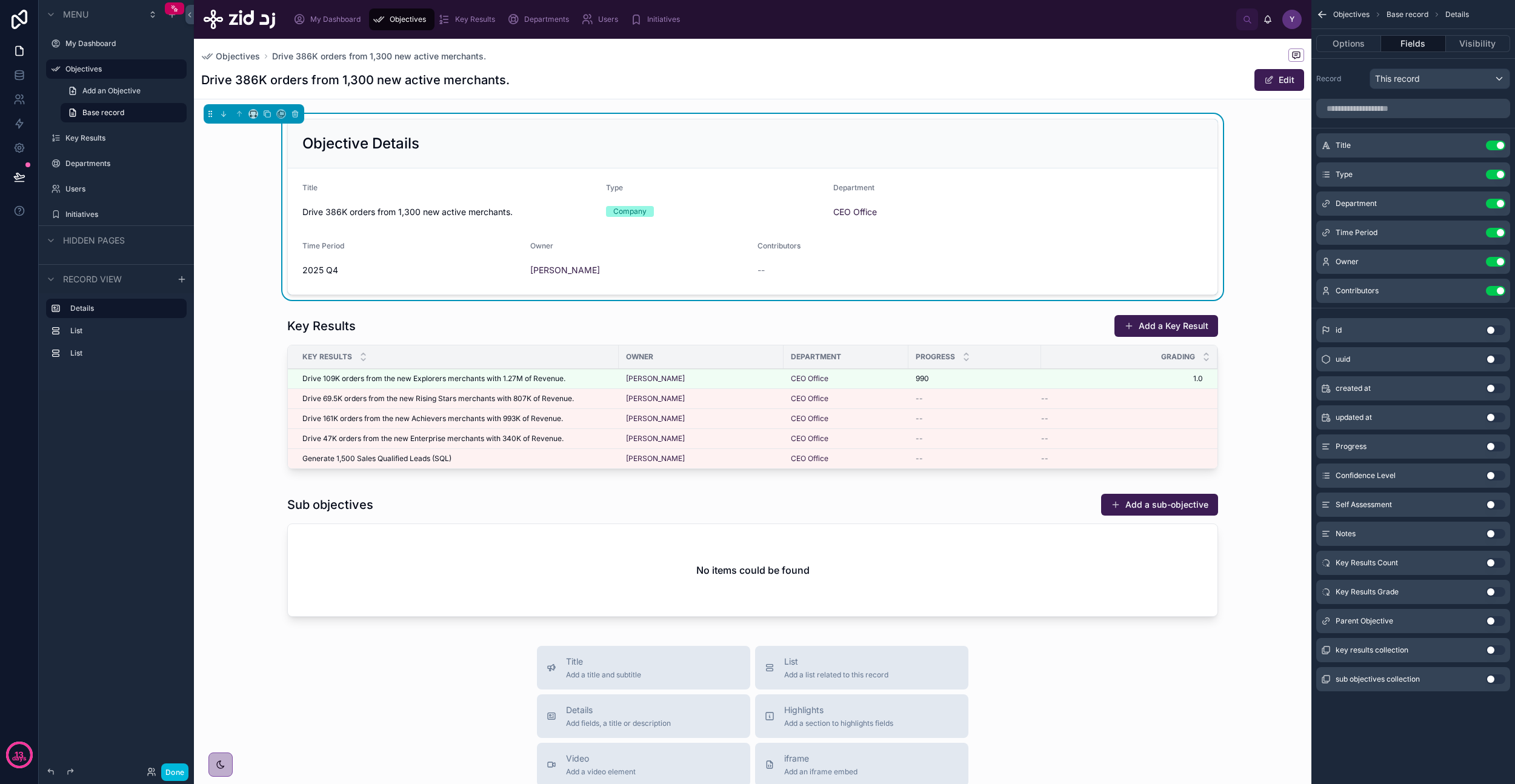
click at [0, 0] on icon "scrollable content" at bounding box center [0, 0] width 0 height 0
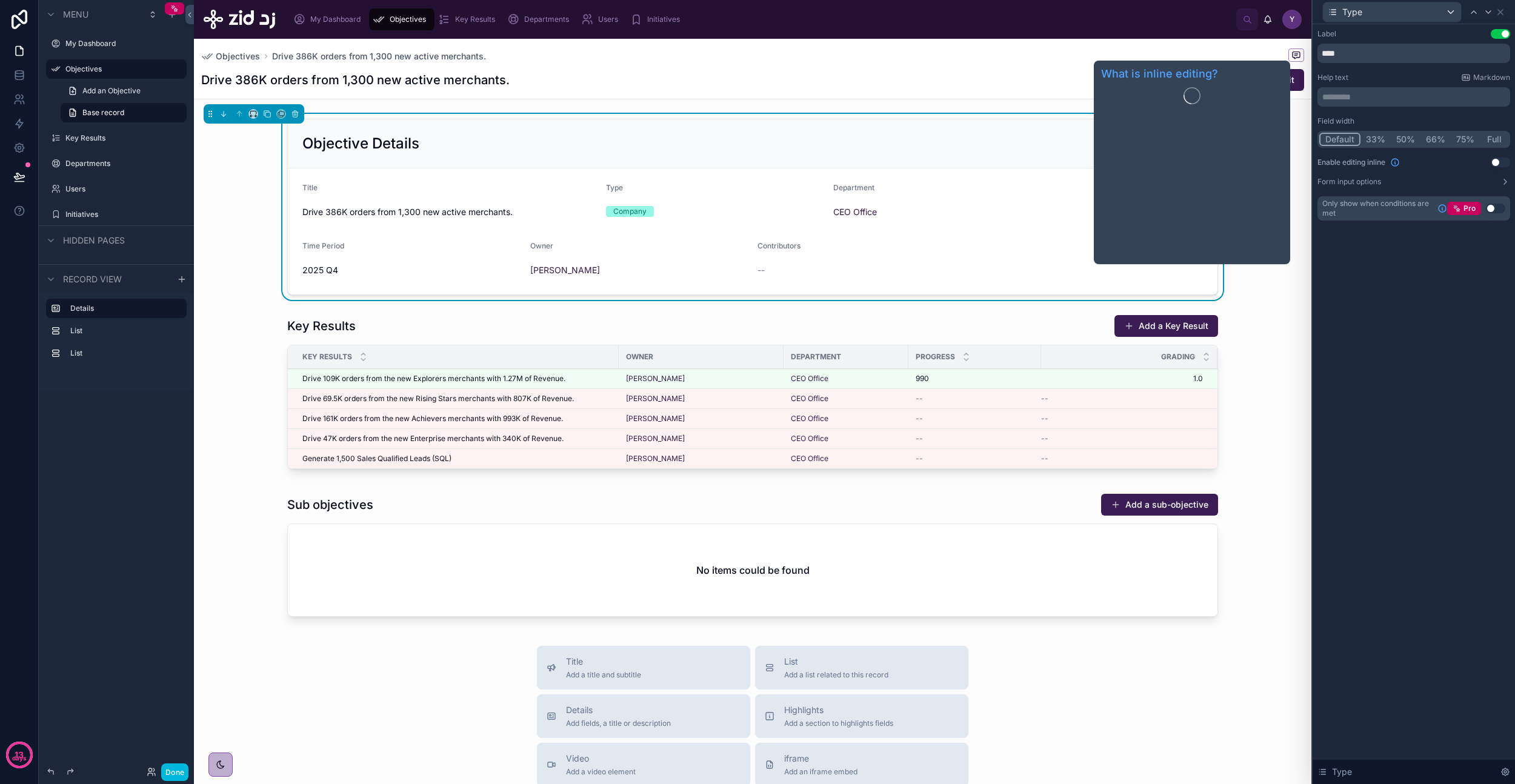
click at [1372, 138] on button "33%" at bounding box center [1376, 139] width 30 height 13
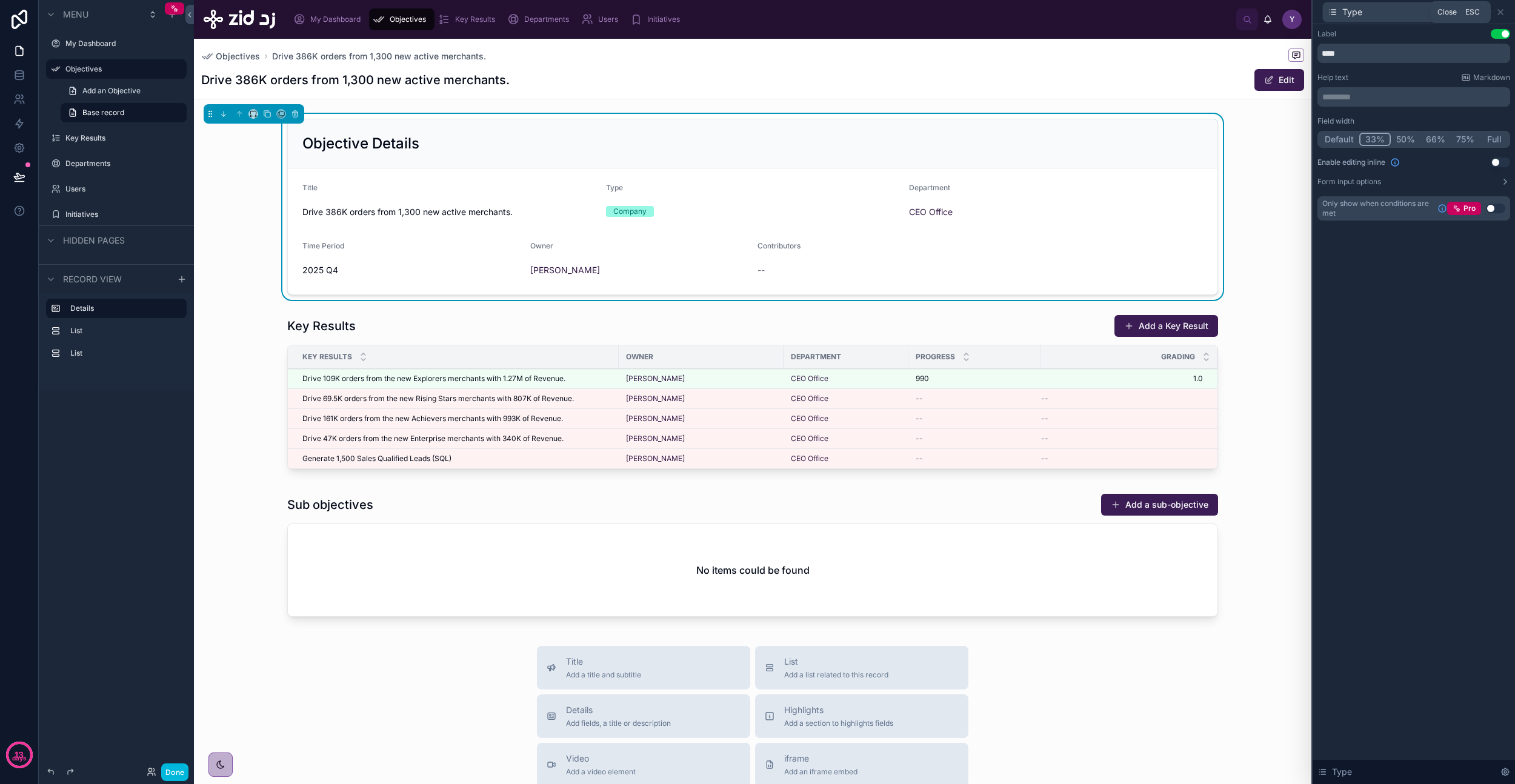
click at [1505, 11] on icon at bounding box center [1500, 12] width 9 height 9
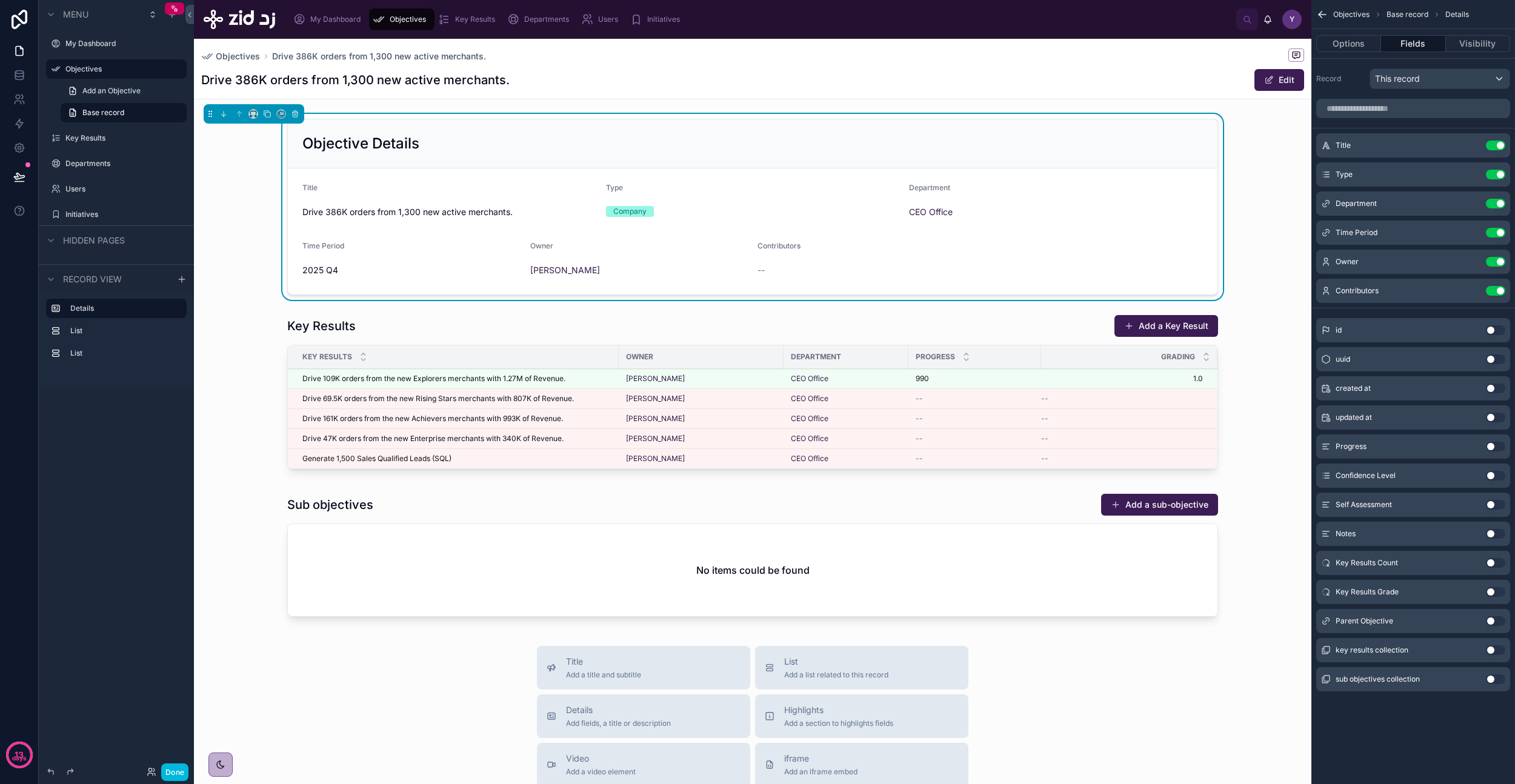
click at [0, 0] on icon "scrollable content" at bounding box center [0, 0] width 0 height 0
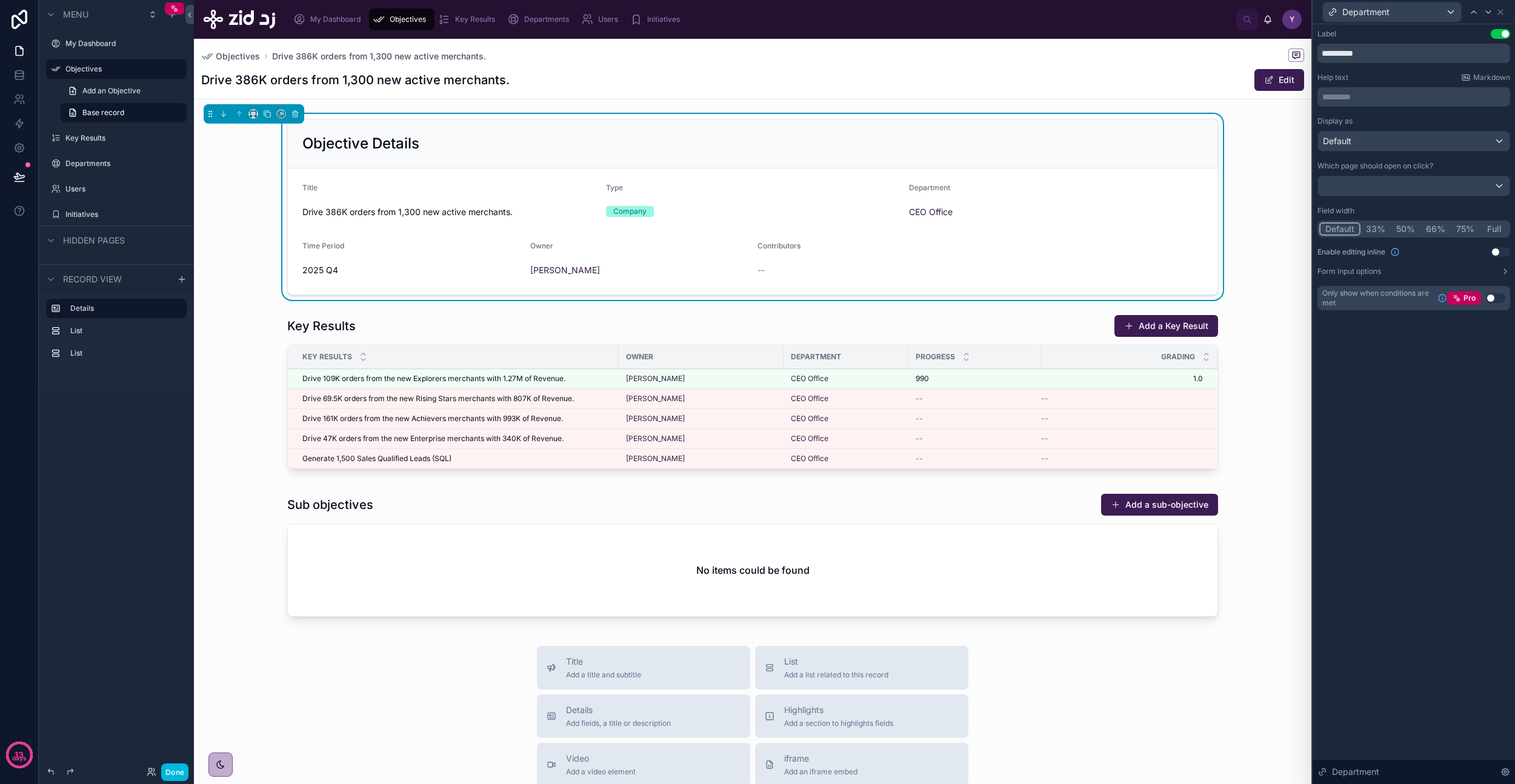
click at [1378, 235] on button "33%" at bounding box center [1376, 229] width 30 height 13
click at [1501, 13] on icon at bounding box center [1500, 12] width 9 height 9
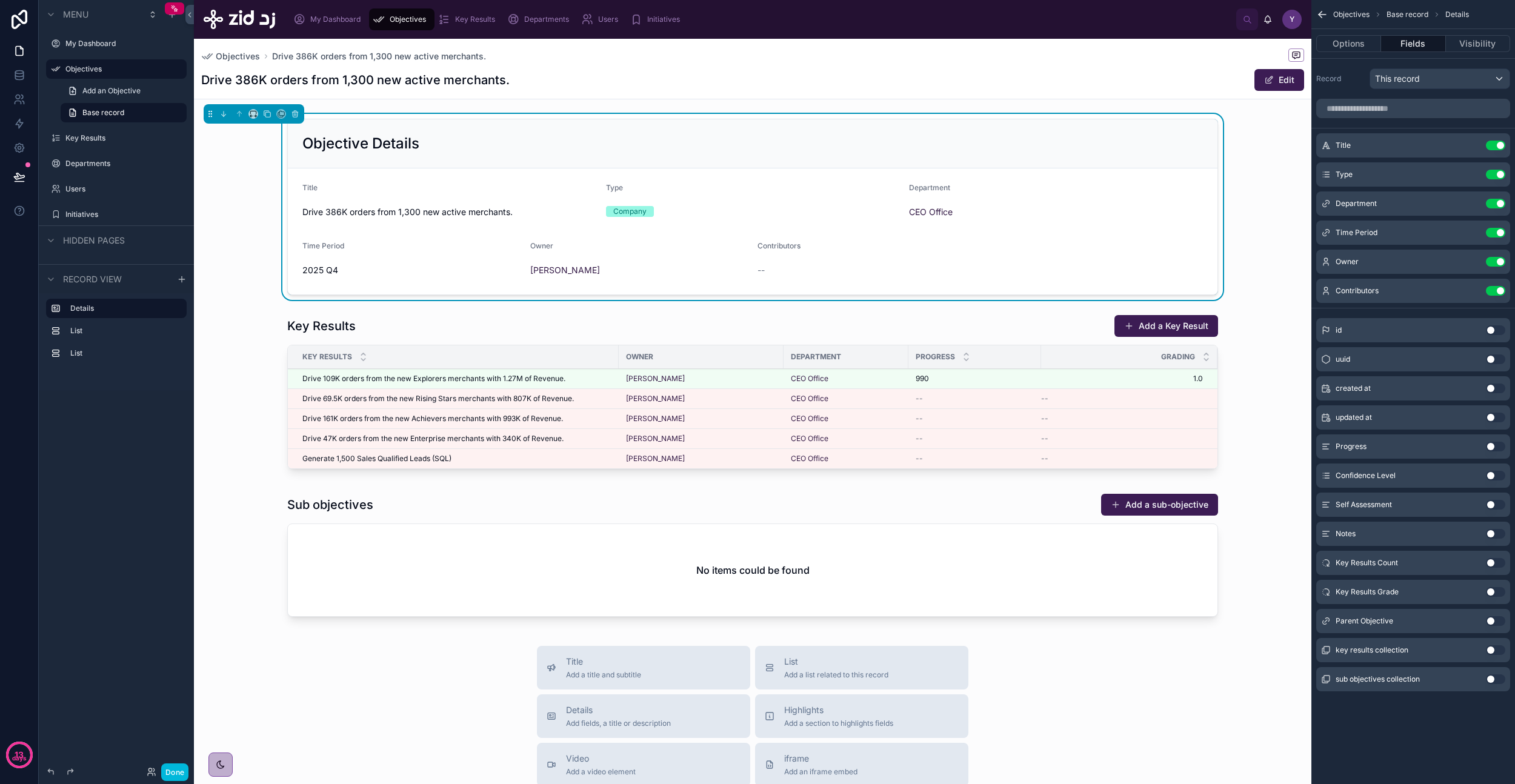
click at [0, 0] on icon "scrollable content" at bounding box center [0, 0] width 0 height 0
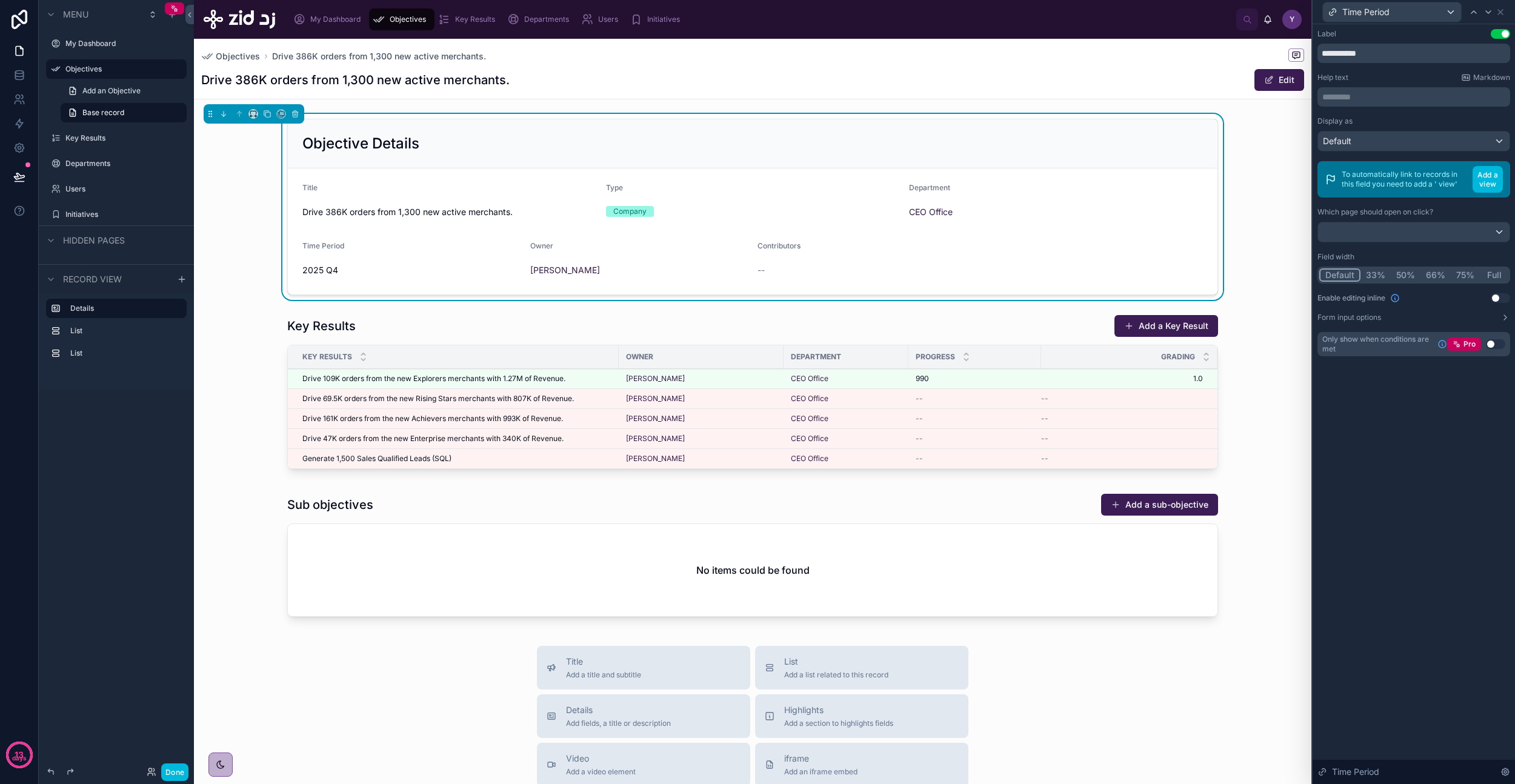
click at [1374, 272] on button "33%" at bounding box center [1376, 275] width 30 height 13
click at [1497, 13] on icon at bounding box center [1500, 12] width 9 height 9
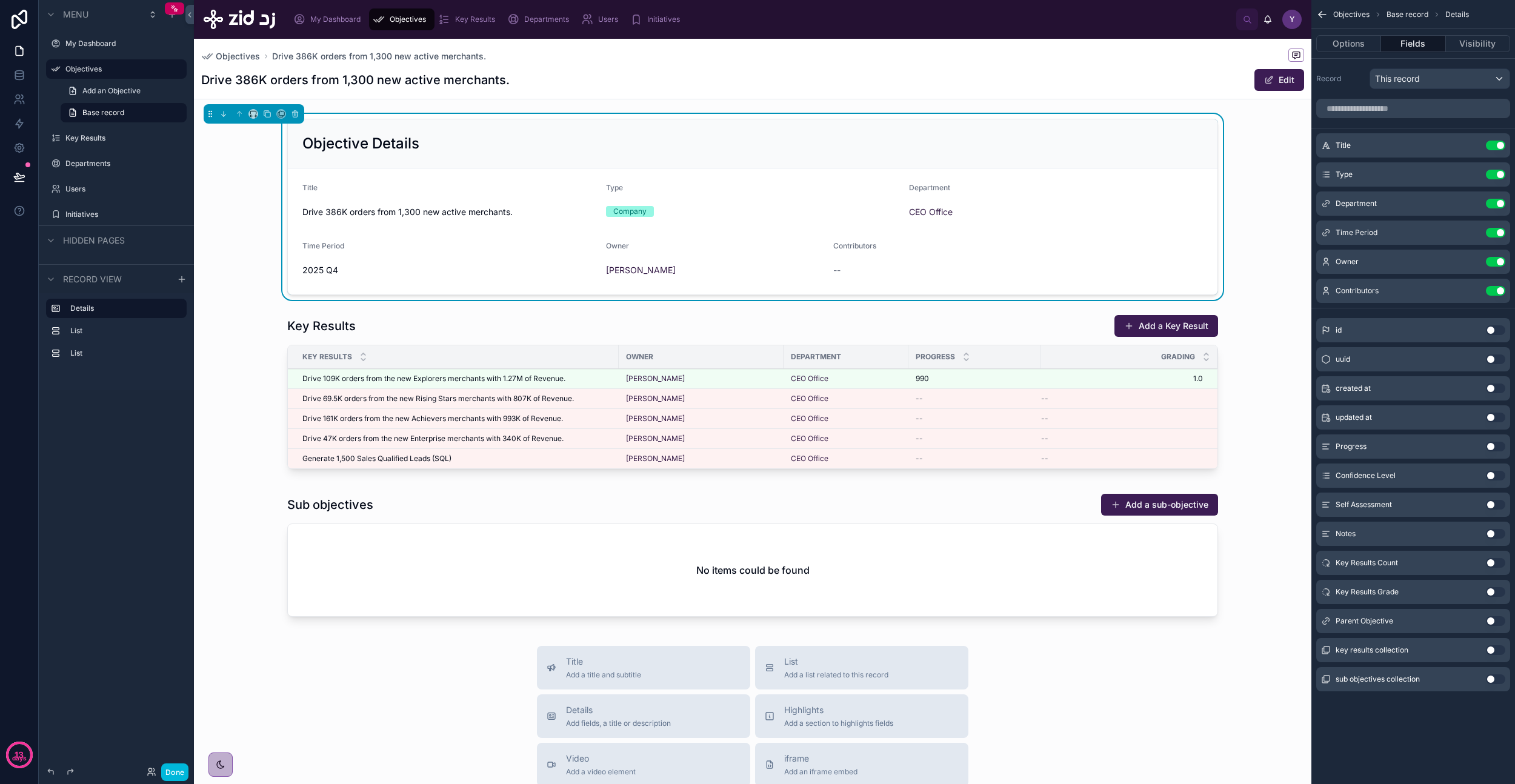
click at [0, 0] on button "scrollable content" at bounding box center [0, 0] width 0 height 0
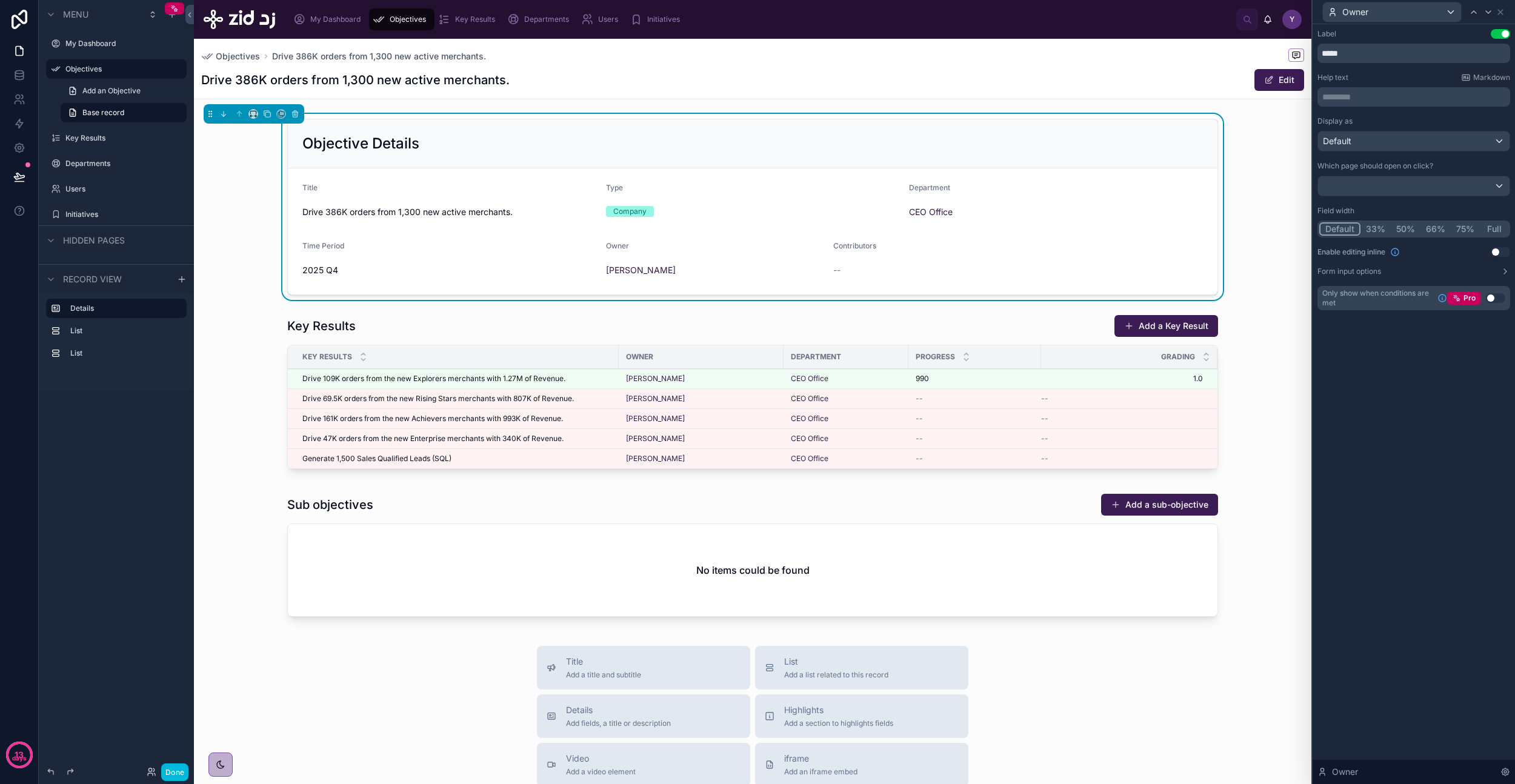
click at [1377, 228] on button "33%" at bounding box center [1376, 229] width 30 height 13
click at [1504, 5] on div "Owner" at bounding box center [1414, 12] width 192 height 24
click at [1504, 10] on icon at bounding box center [1500, 12] width 9 height 9
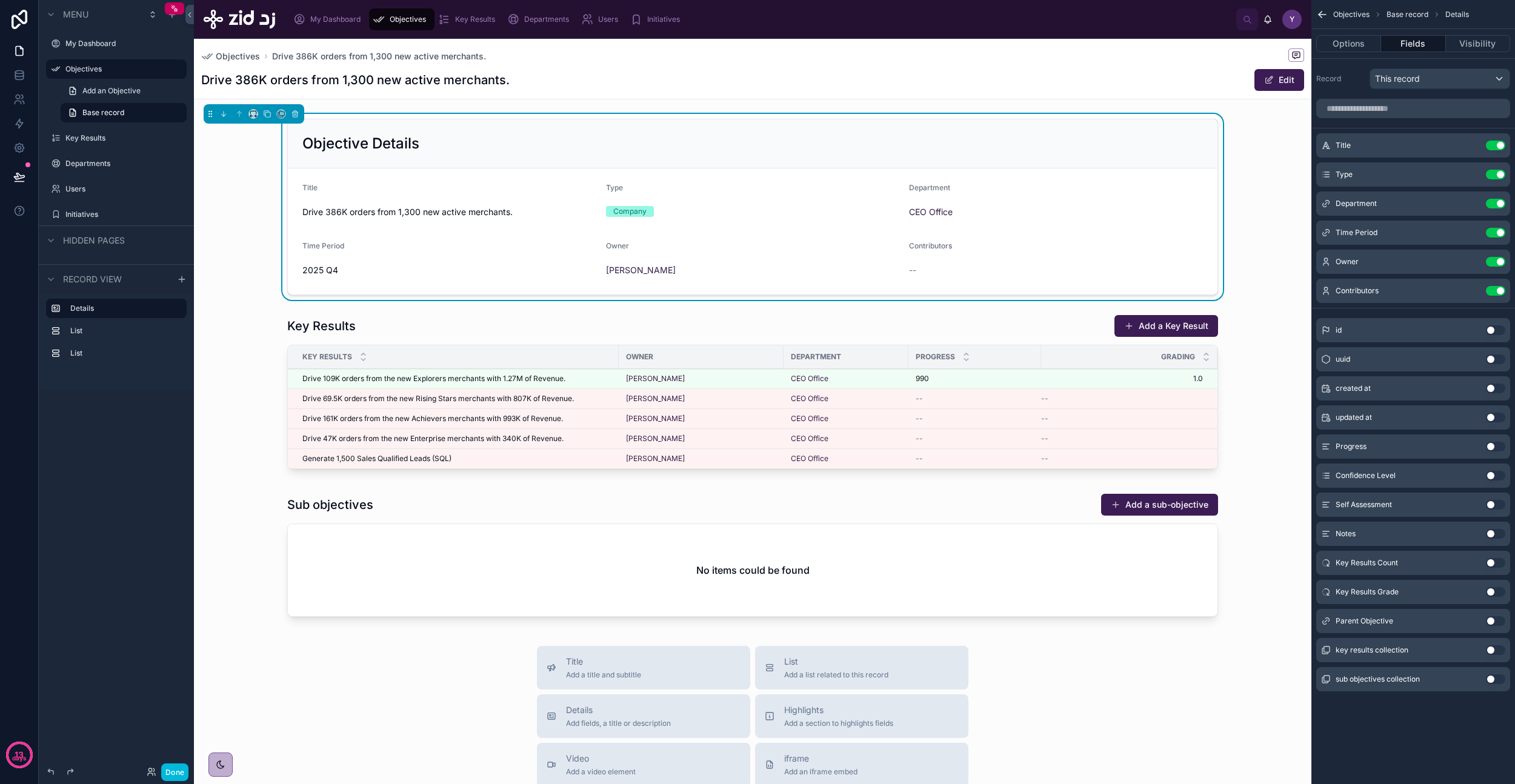
click at [0, 0] on icon "scrollable content" at bounding box center [0, 0] width 0 height 0
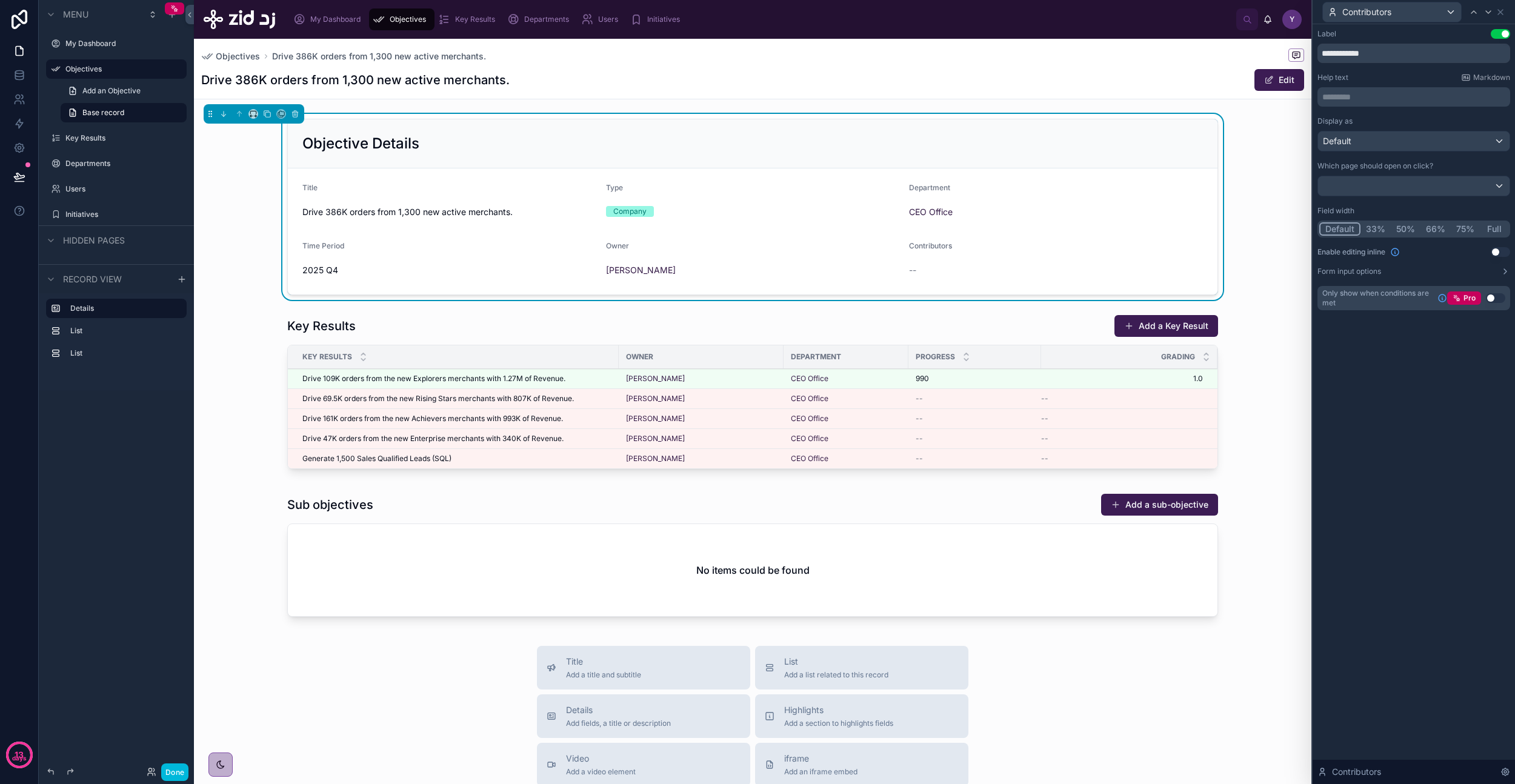
click at [1382, 231] on button "33%" at bounding box center [1376, 229] width 30 height 13
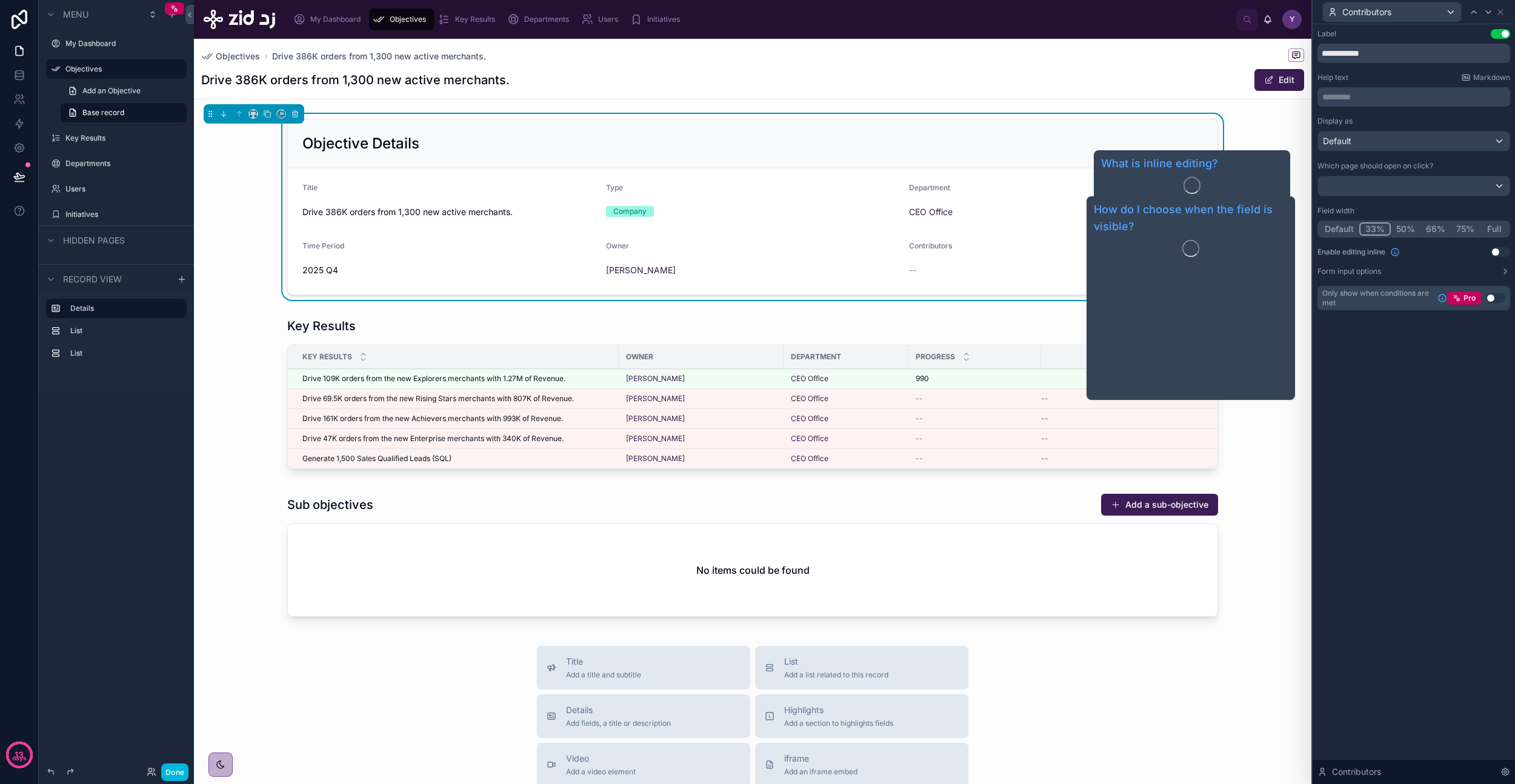
click at [1388, 387] on div "**********" at bounding box center [1414, 404] width 202 height 760
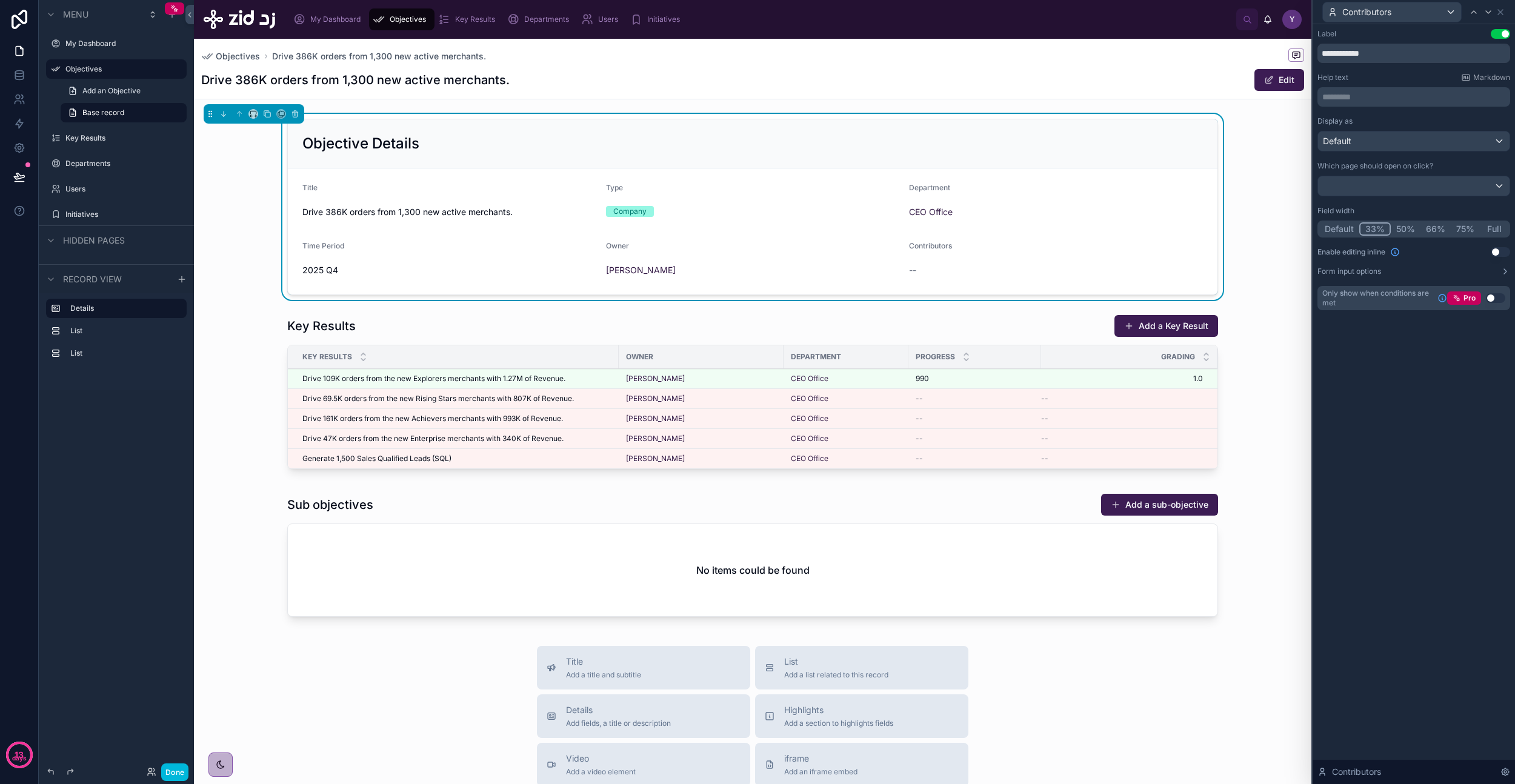
click at [1441, 372] on div "**********" at bounding box center [1414, 404] width 202 height 760
click at [1409, 141] on div "Default" at bounding box center [1414, 141] width 191 height 19
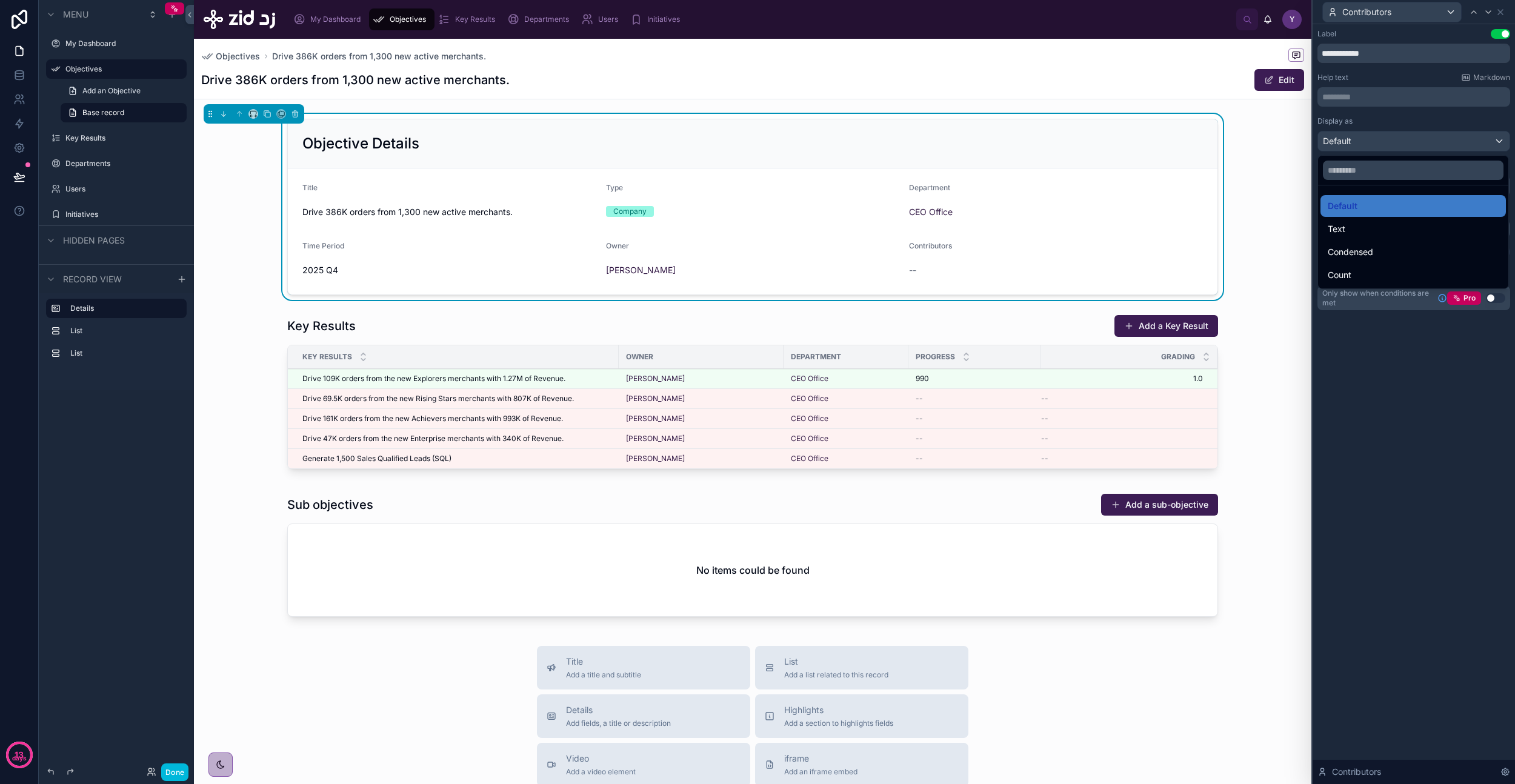
click at [1377, 231] on div "Text" at bounding box center [1413, 228] width 171 height 14
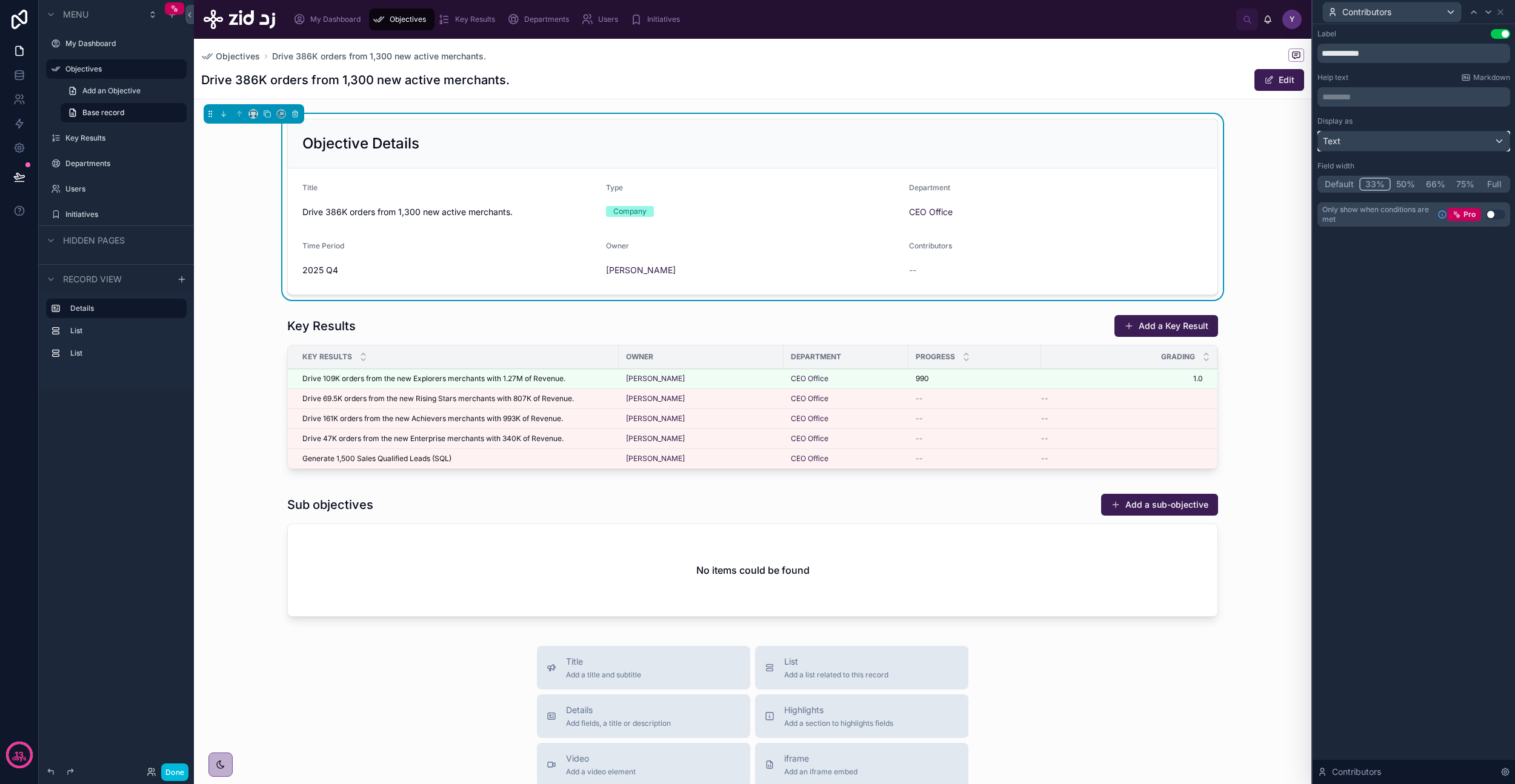
click at [1381, 135] on div "Text" at bounding box center [1414, 141] width 191 height 19
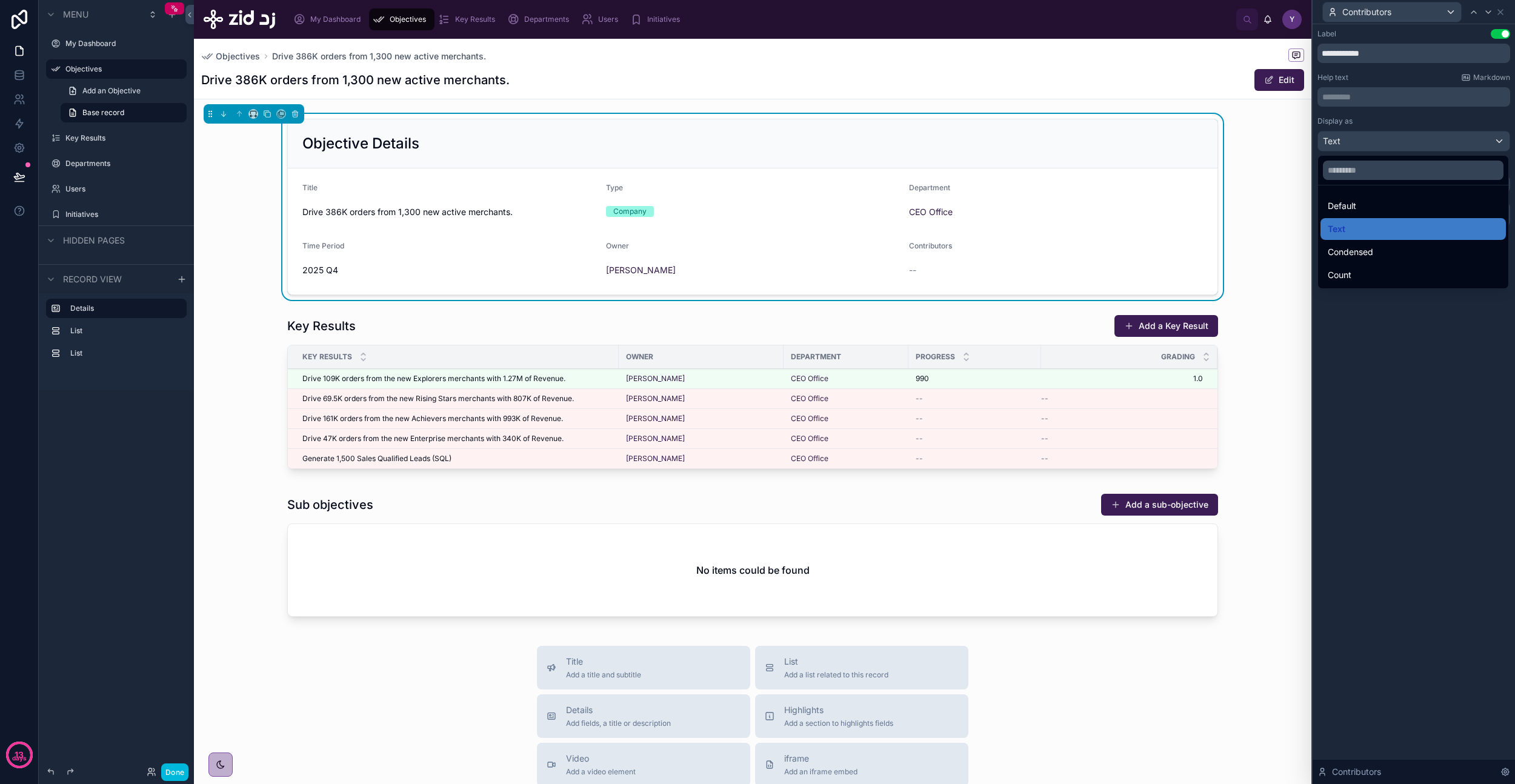
click at [1368, 248] on span "Condensed" at bounding box center [1351, 251] width 46 height 14
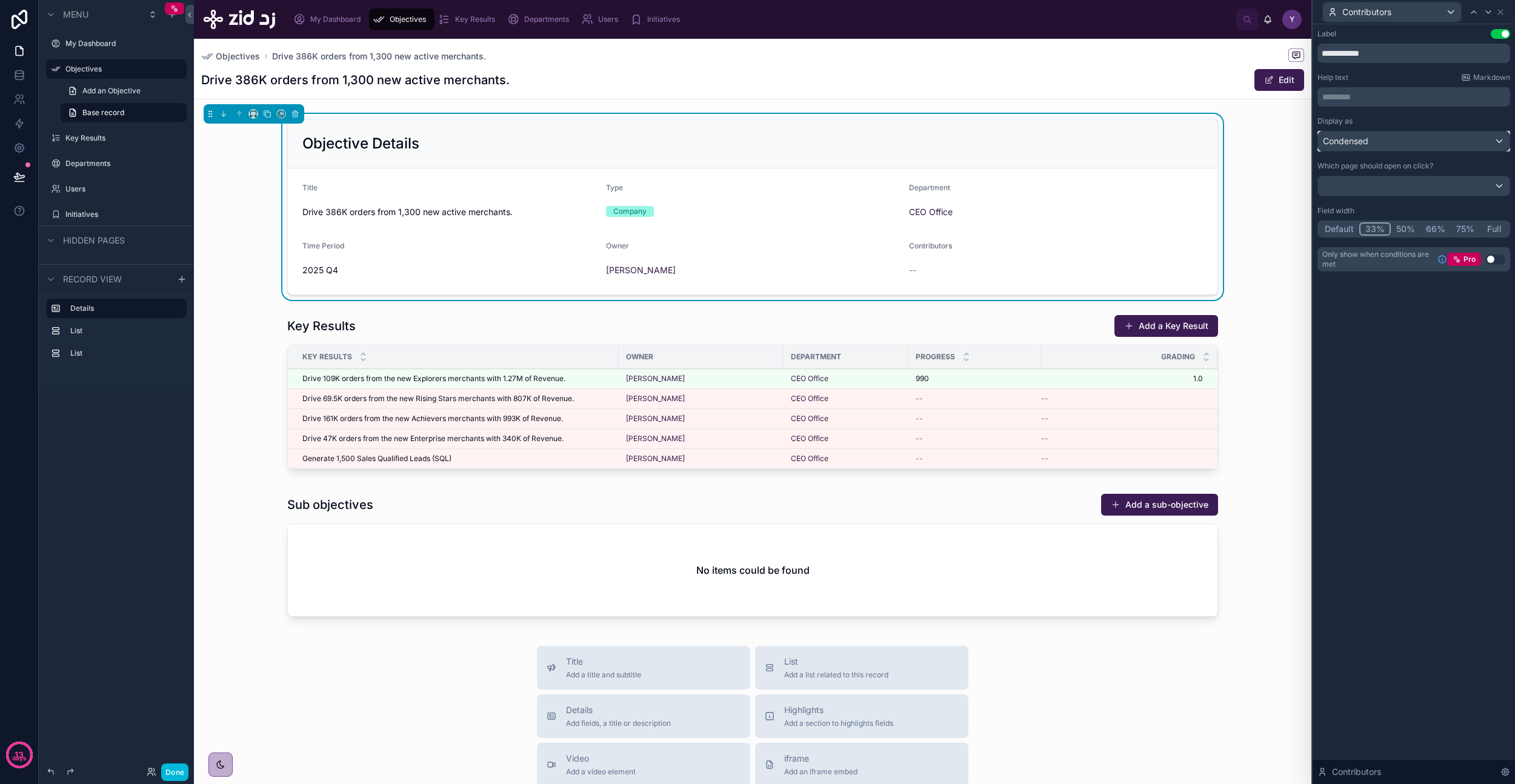
click at [1378, 137] on div "Condensed" at bounding box center [1414, 141] width 191 height 19
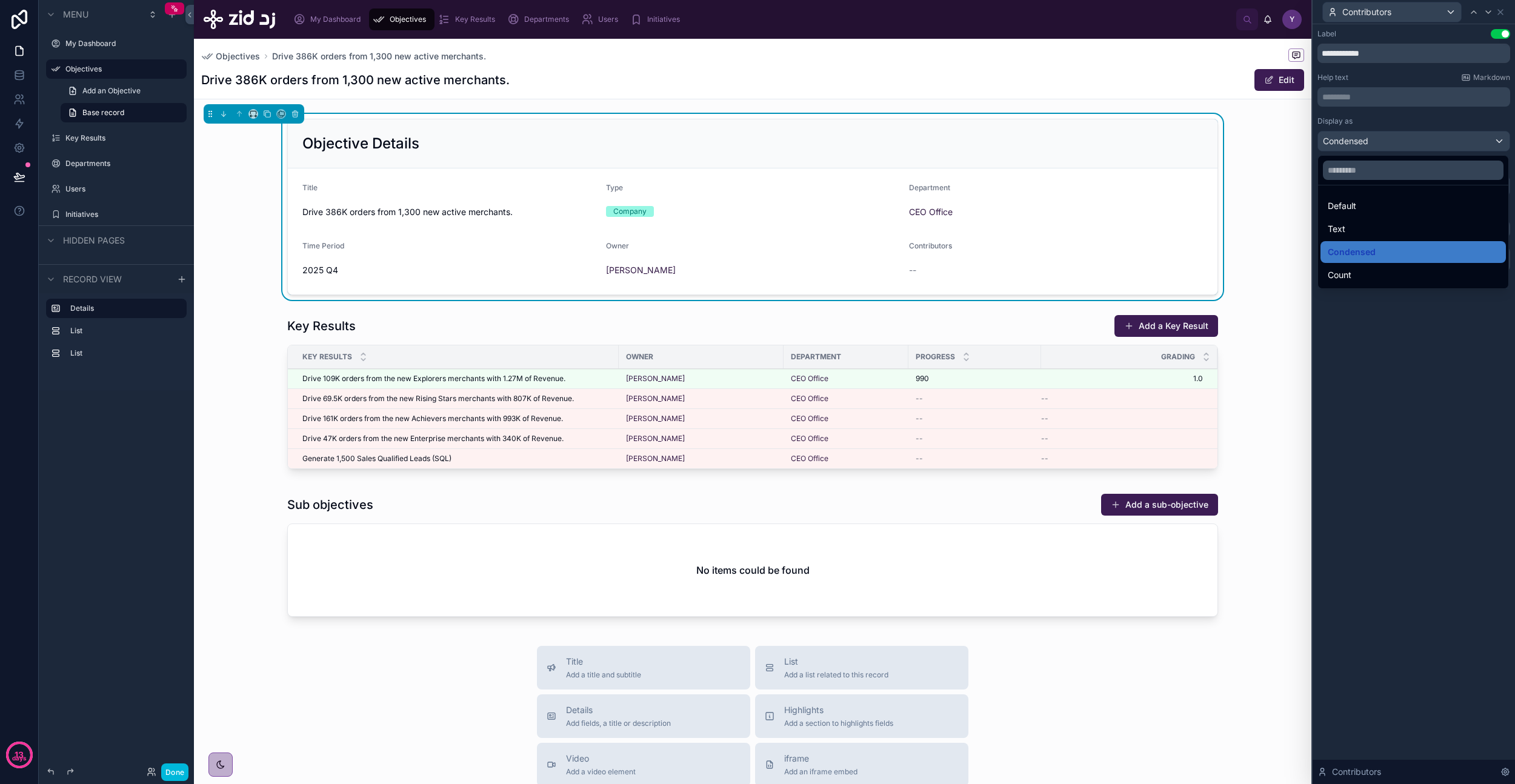
click at [1361, 207] on div "Default" at bounding box center [1413, 206] width 171 height 14
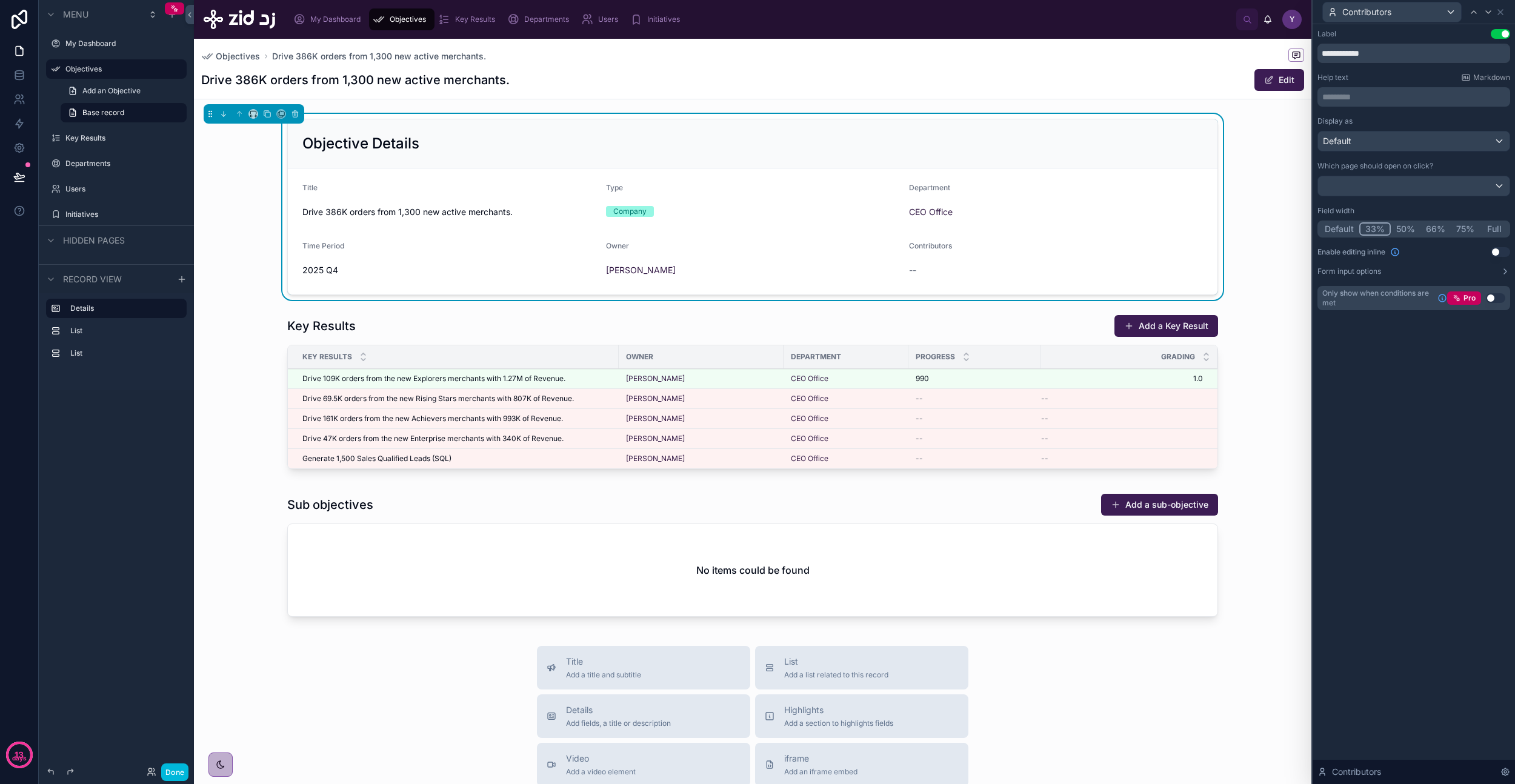
click at [1500, 13] on icon at bounding box center [1500, 12] width 9 height 9
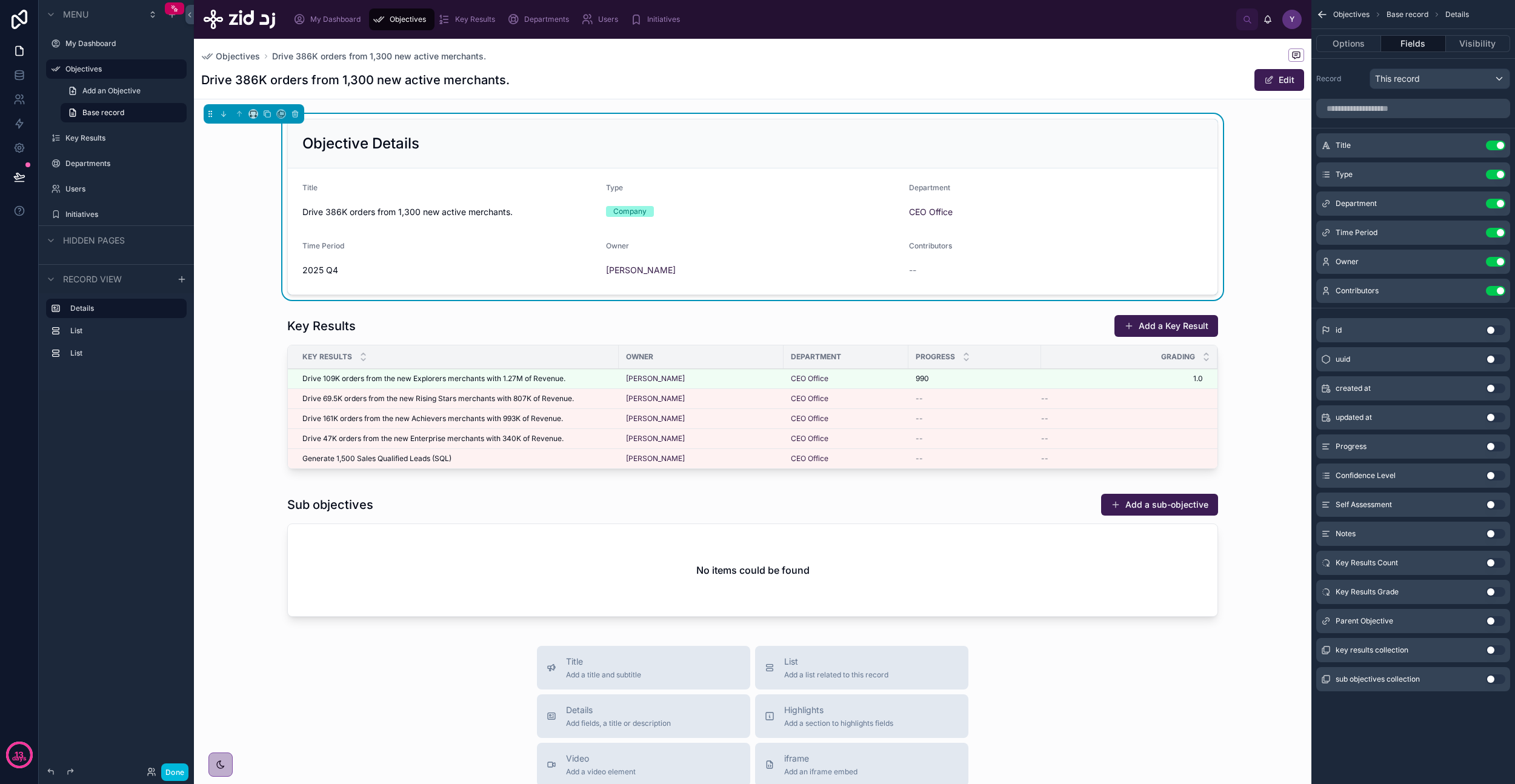
click at [0, 0] on icon "scrollable content" at bounding box center [0, 0] width 0 height 0
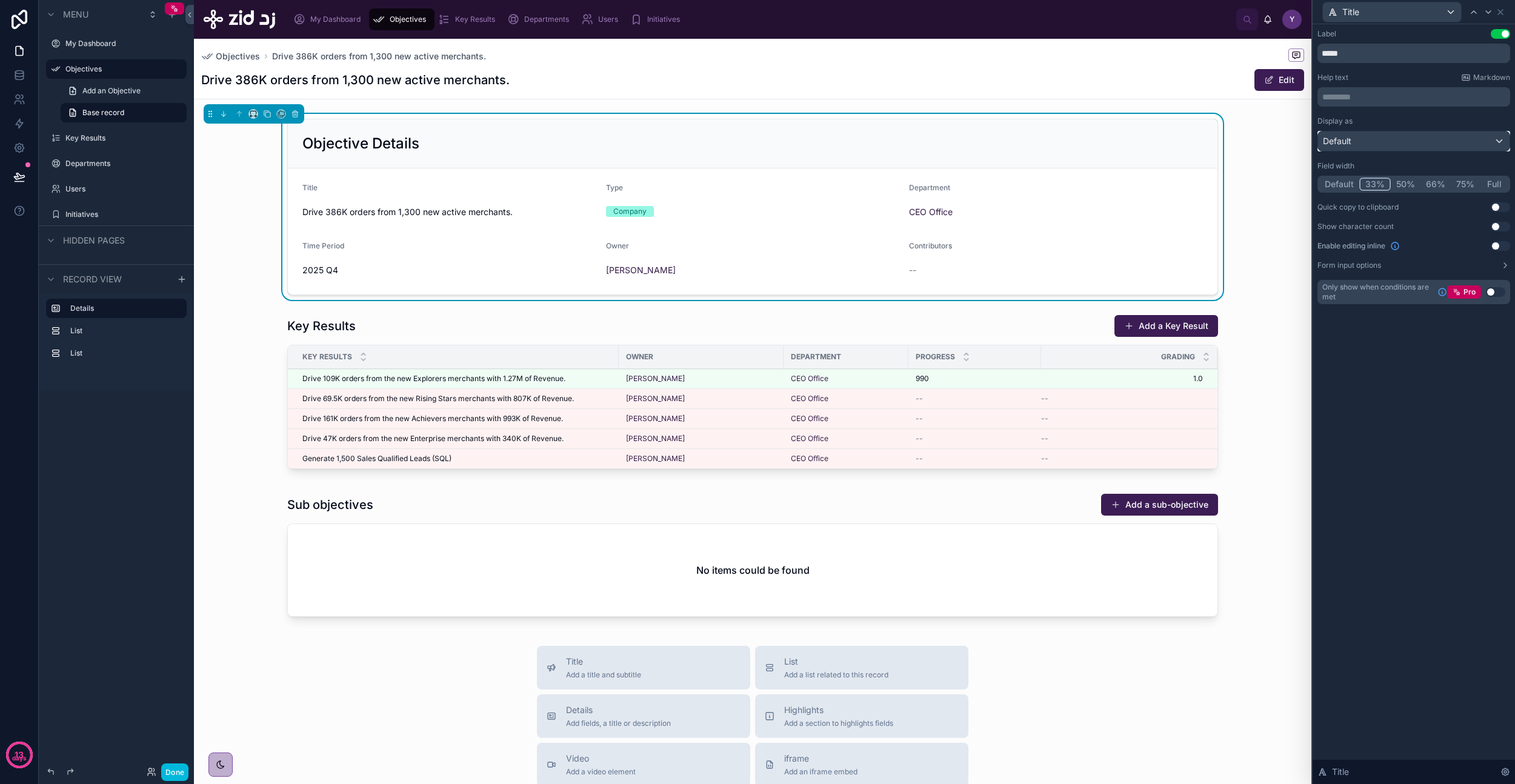
click at [1379, 143] on div "Default" at bounding box center [1414, 141] width 191 height 19
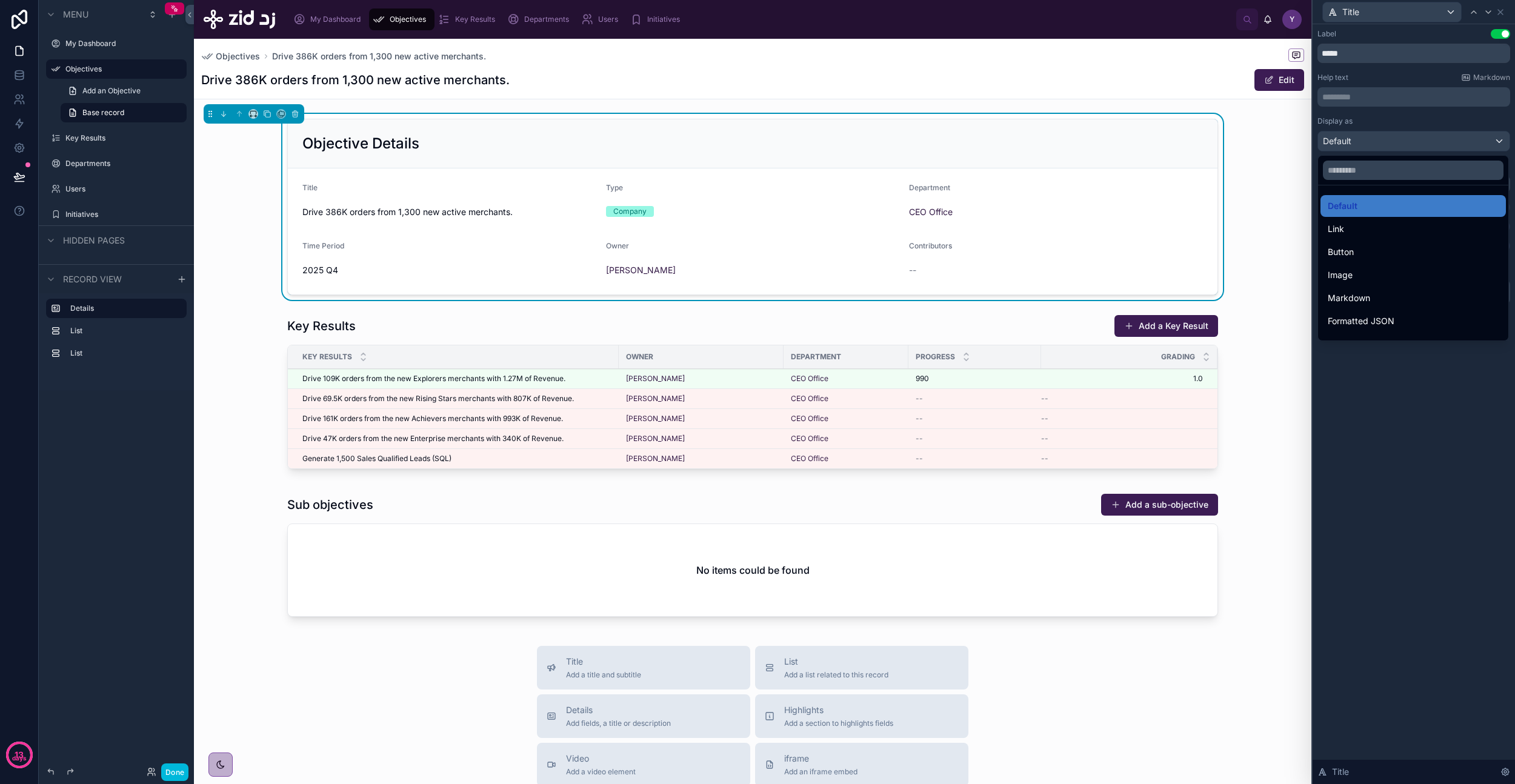
click at [1357, 298] on span "Markdown" at bounding box center [1349, 298] width 42 height 14
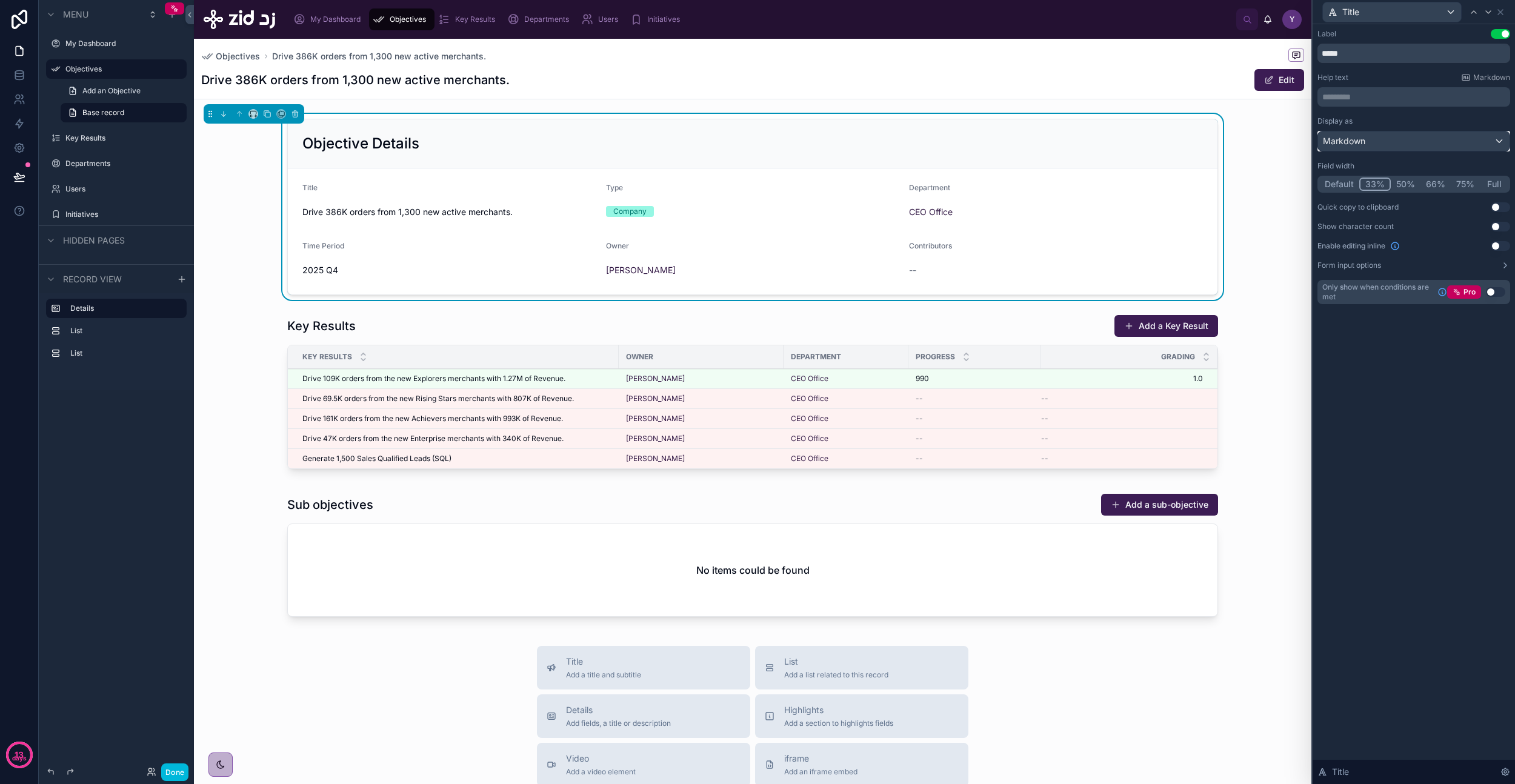
click at [1407, 134] on div "Markdown" at bounding box center [1414, 141] width 191 height 19
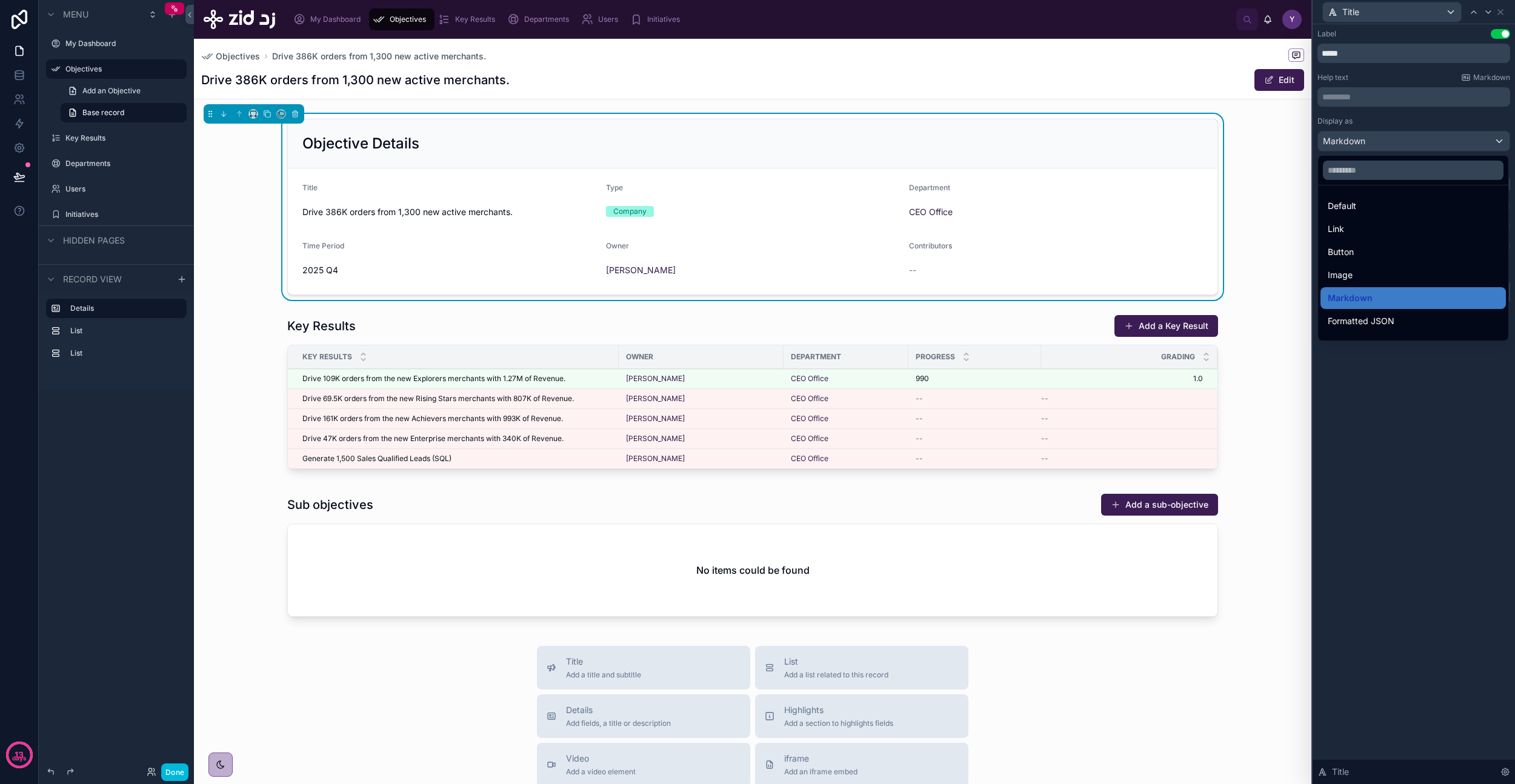
click at [1375, 271] on div "Image" at bounding box center [1413, 275] width 171 height 14
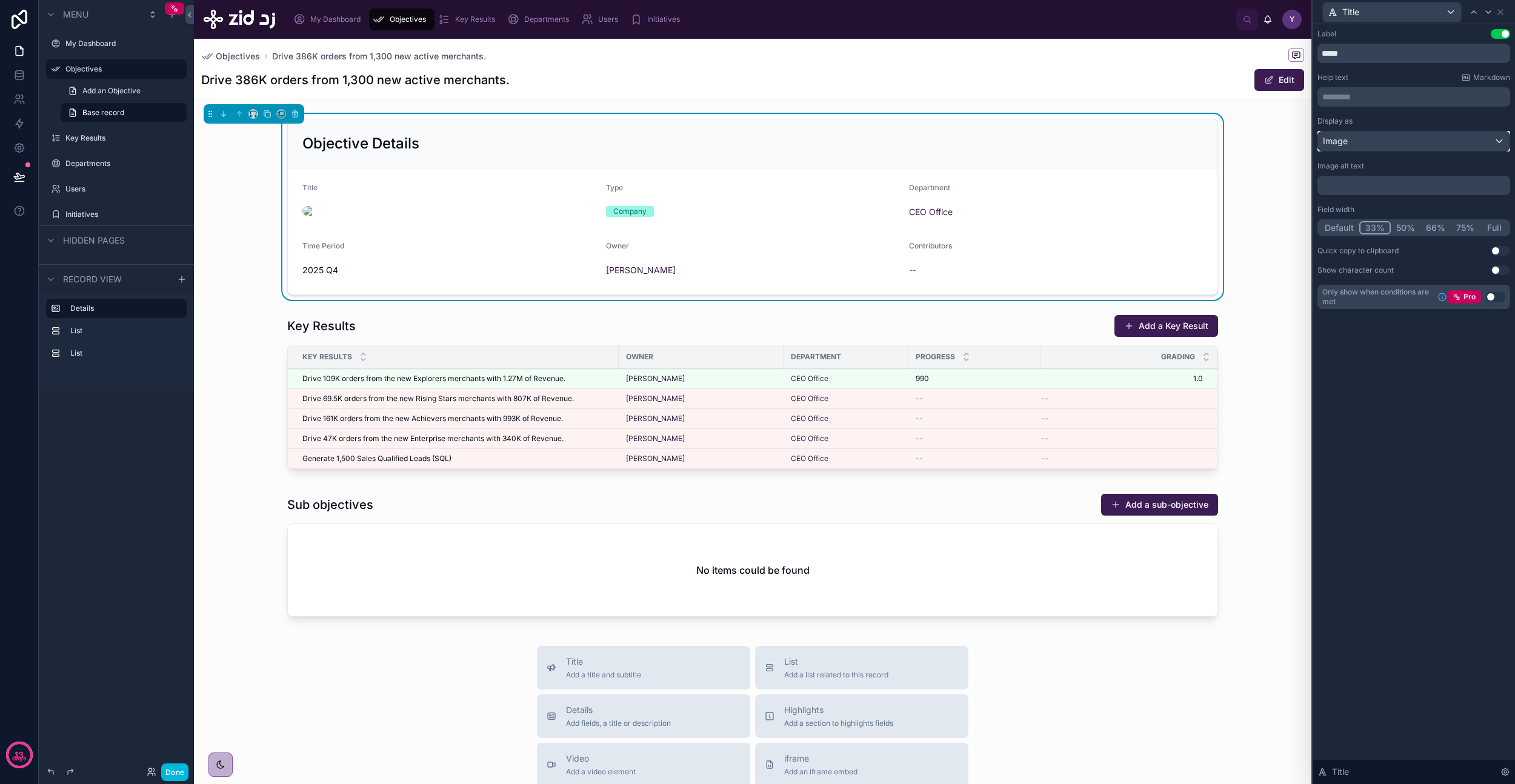
click at [1373, 148] on div "Image" at bounding box center [1414, 141] width 191 height 19
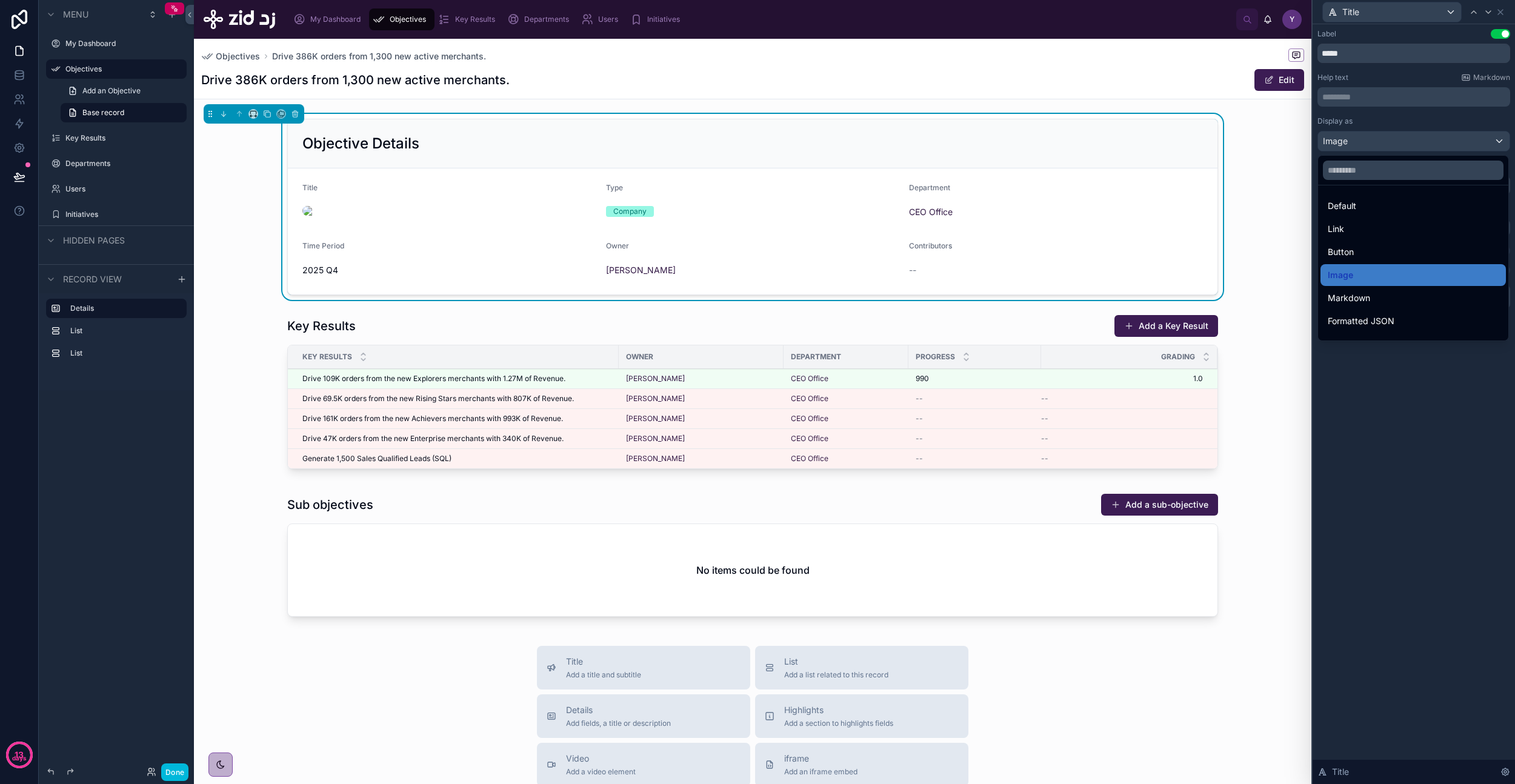
click at [1353, 206] on span "Default" at bounding box center [1342, 206] width 29 height 14
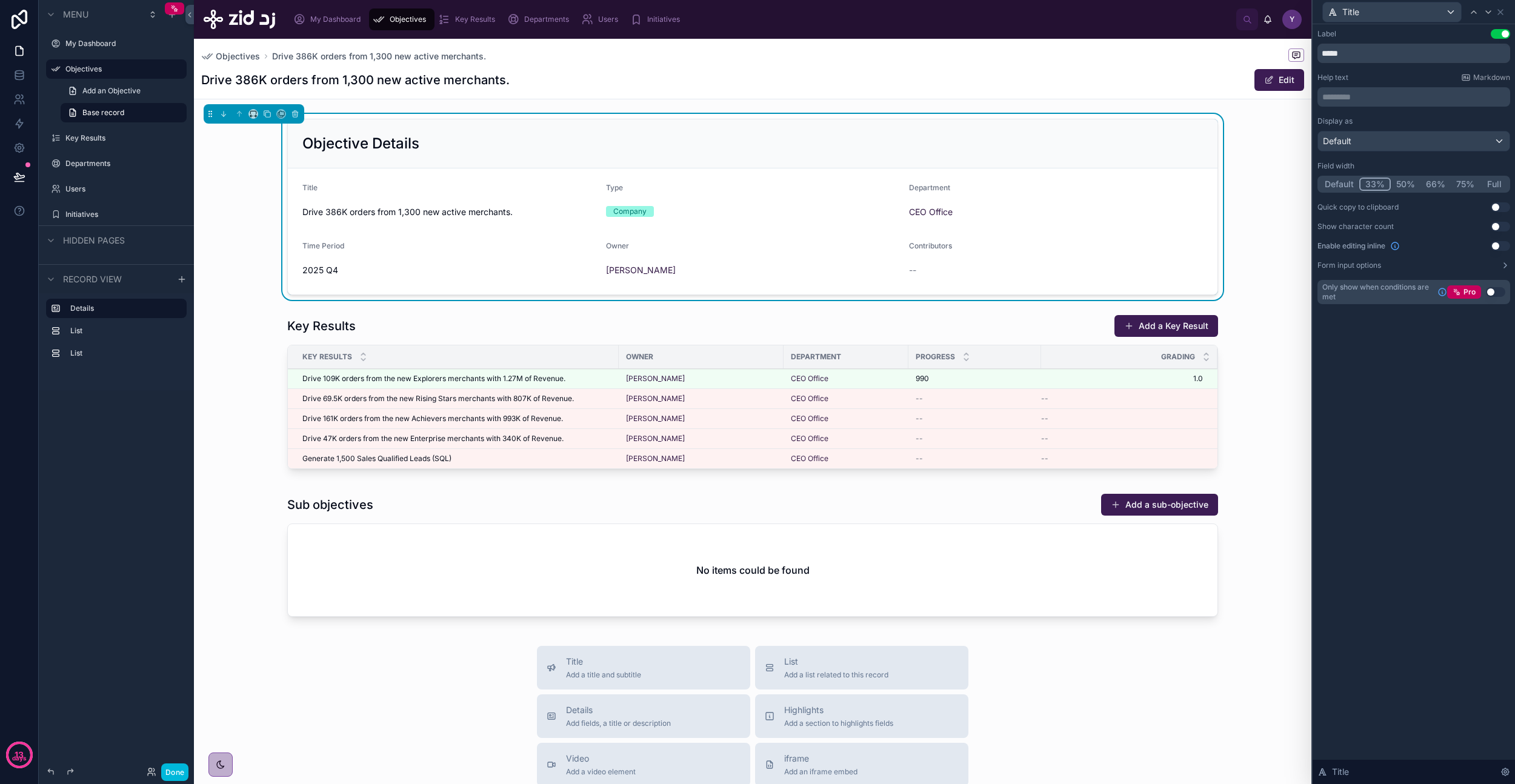
click at [173, 770] on button "Done" at bounding box center [175, 771] width 27 height 18
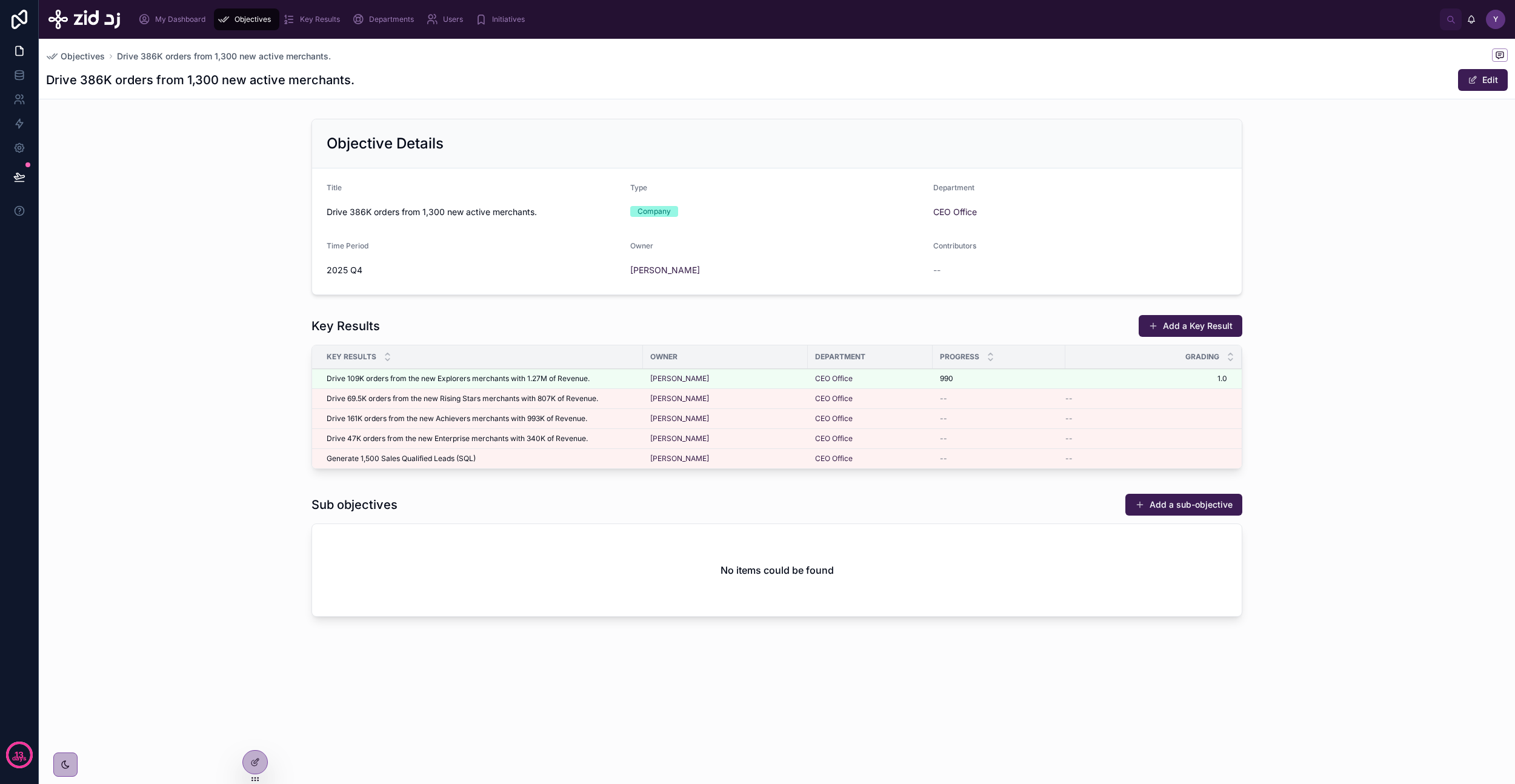
click at [1476, 78] on span at bounding box center [1472, 79] width 9 height 9
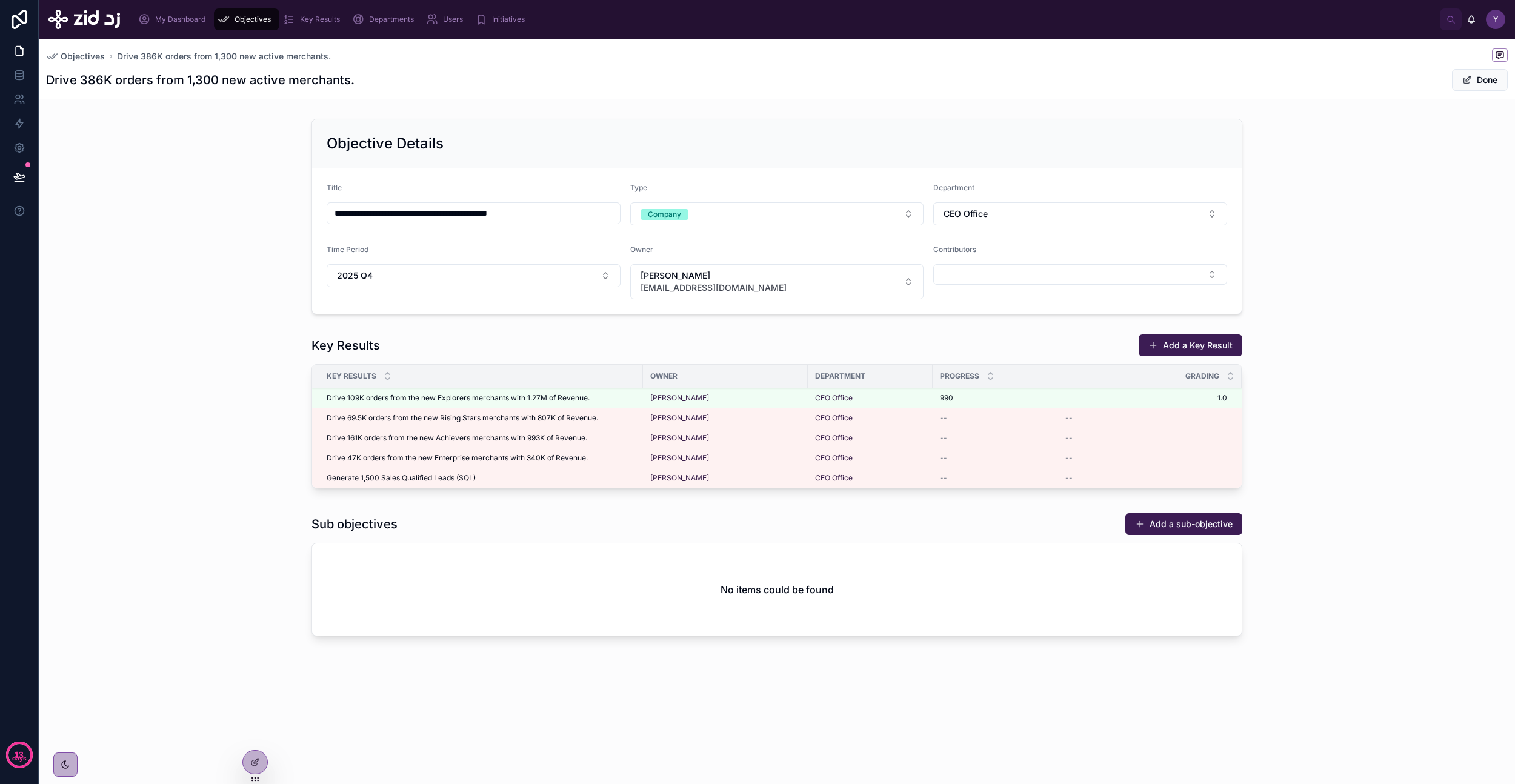
click at [1472, 78] on button "Done" at bounding box center [1480, 80] width 56 height 22
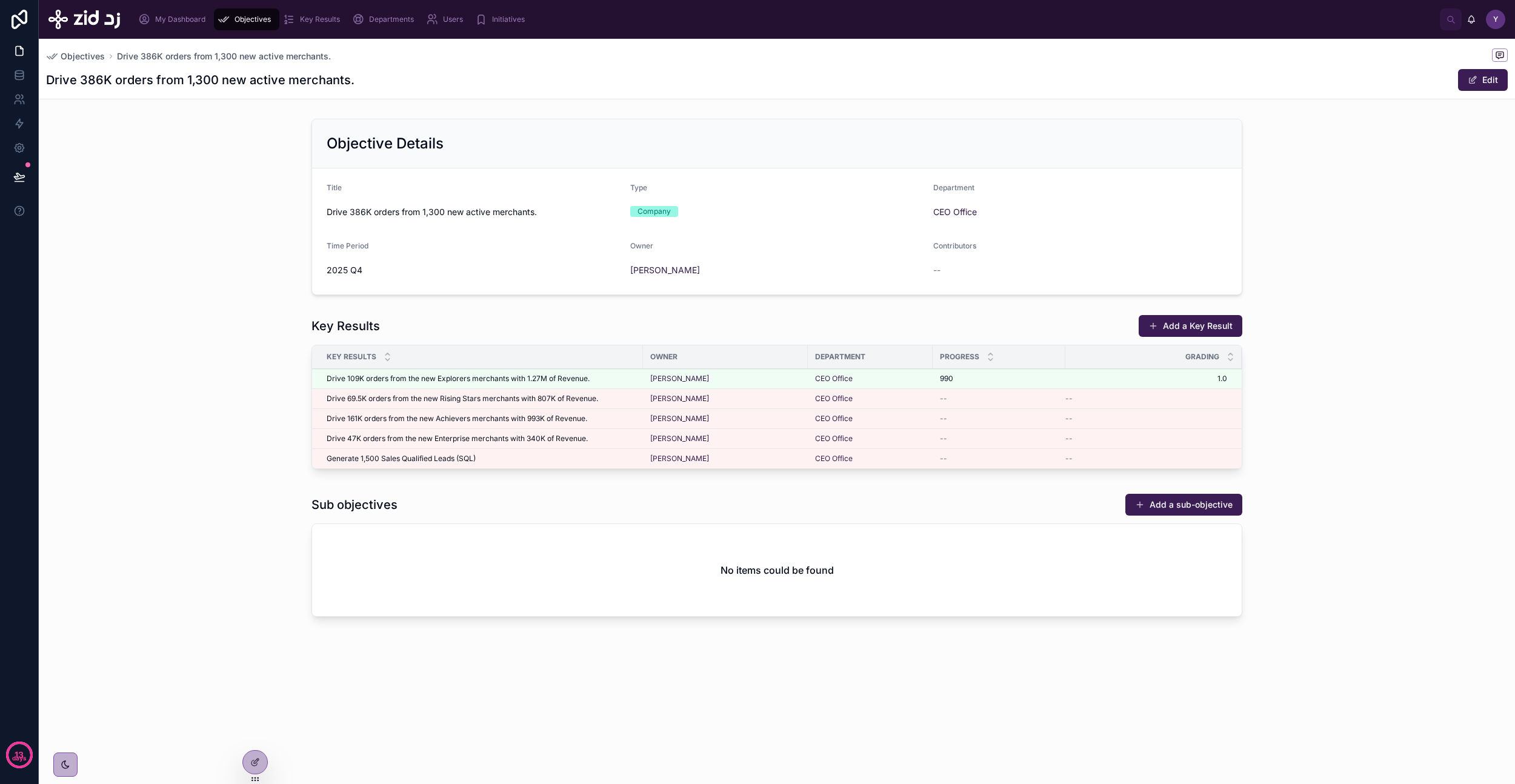
click at [253, 759] on icon at bounding box center [255, 761] width 9 height 9
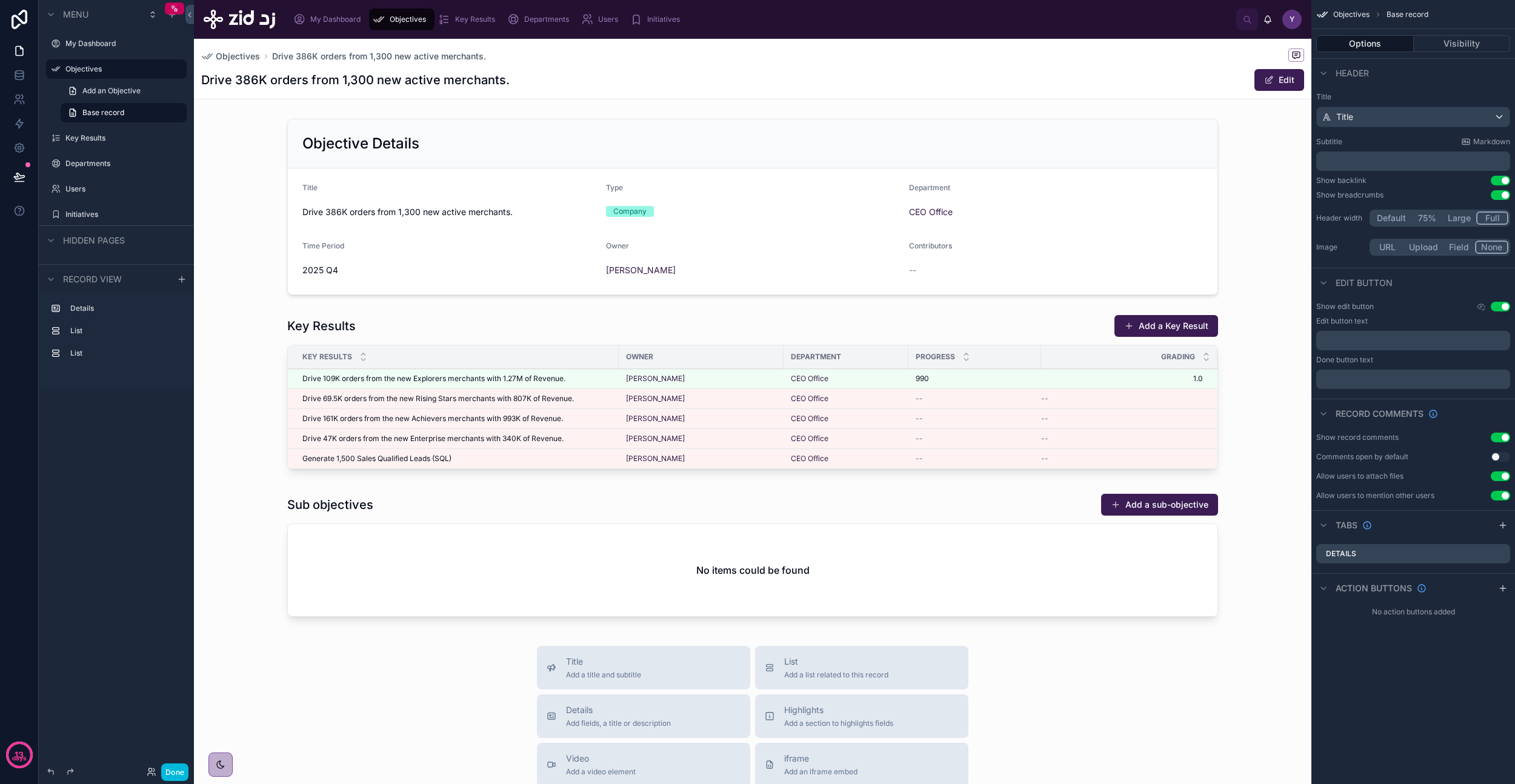
click at [428, 513] on div at bounding box center [752, 557] width 1118 height 138
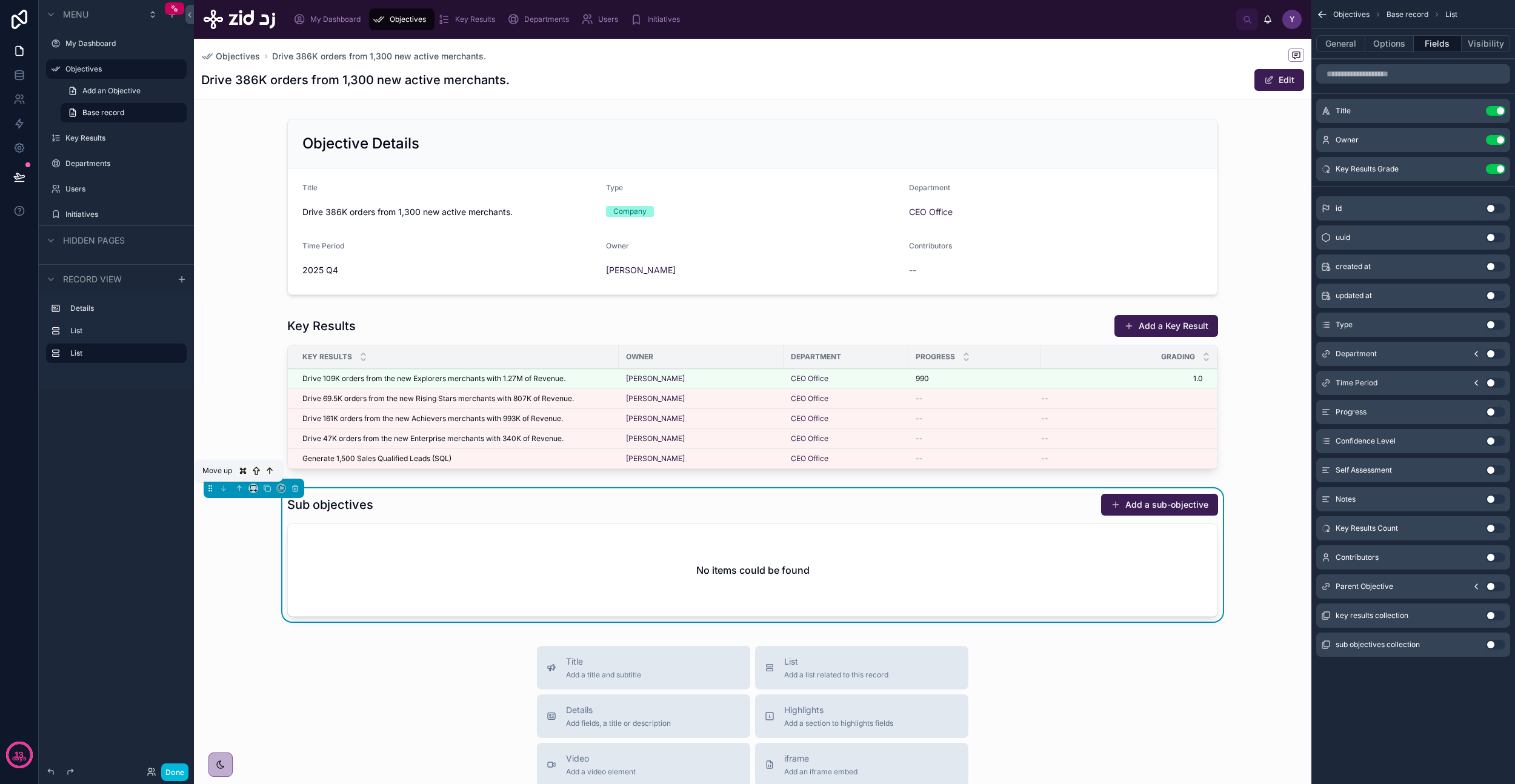
click at [237, 490] on icon at bounding box center [240, 488] width 8 height 8
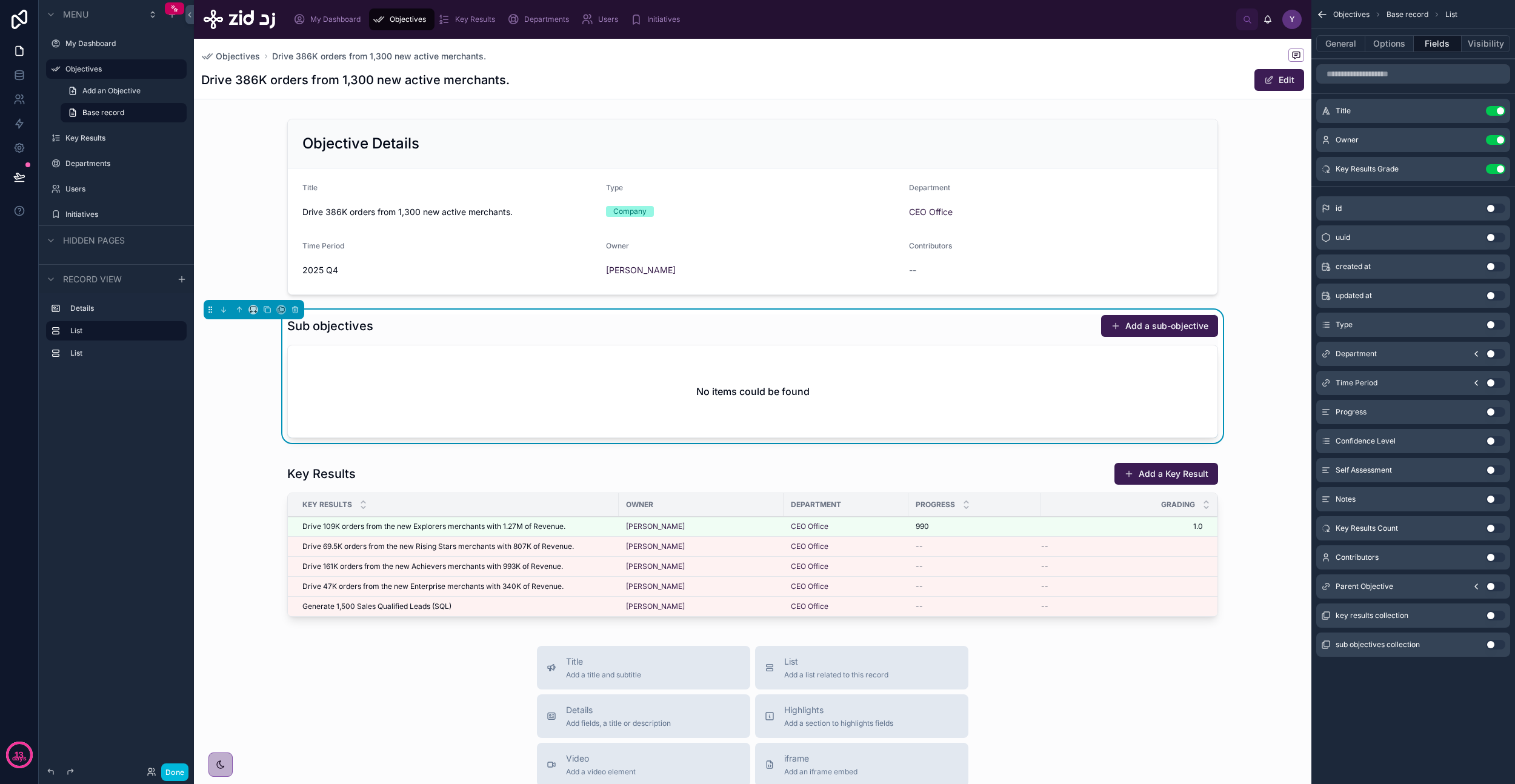
click at [729, 204] on div at bounding box center [752, 207] width 1118 height 186
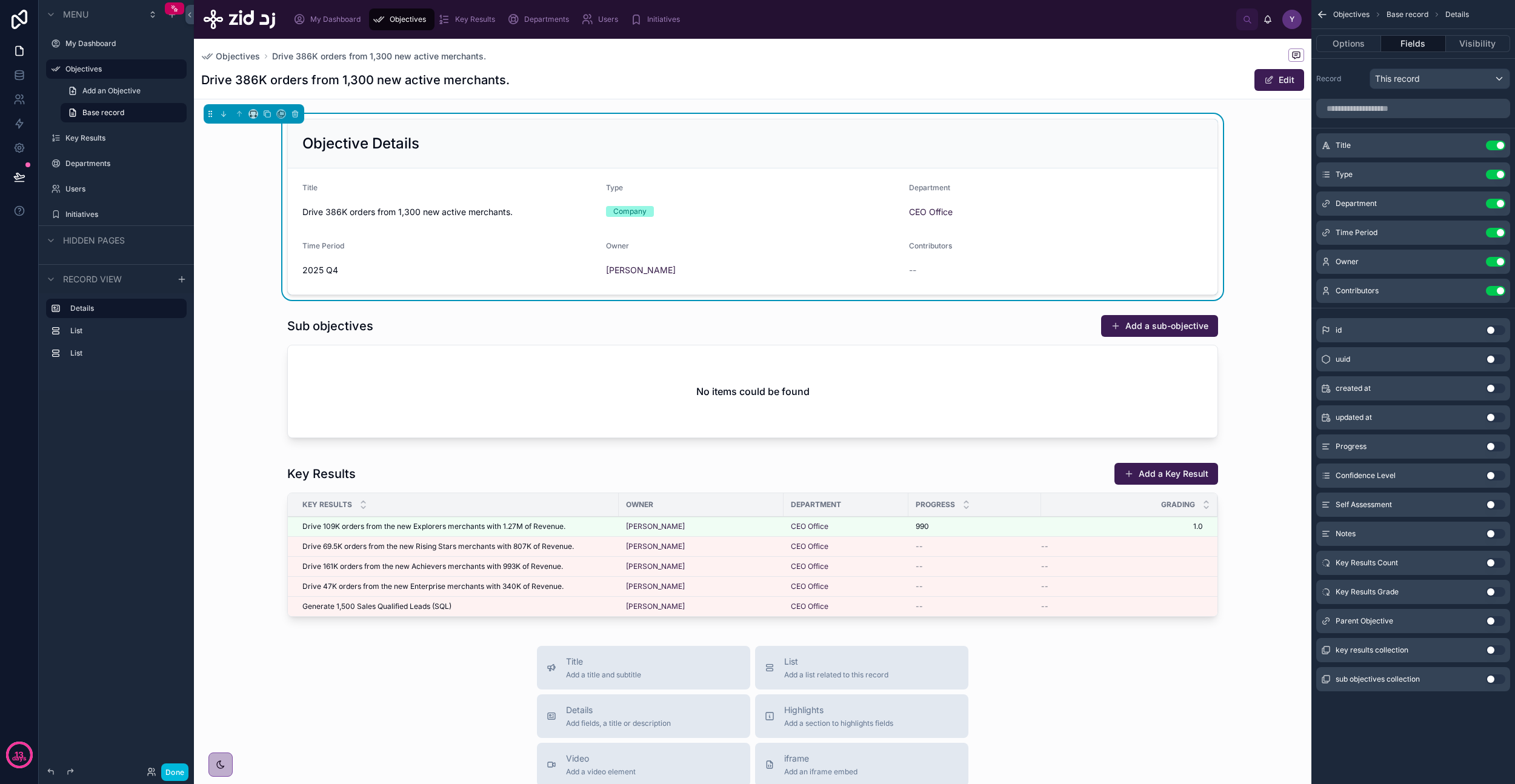
click at [0, 0] on icon "scrollable content" at bounding box center [0, 0] width 0 height 0
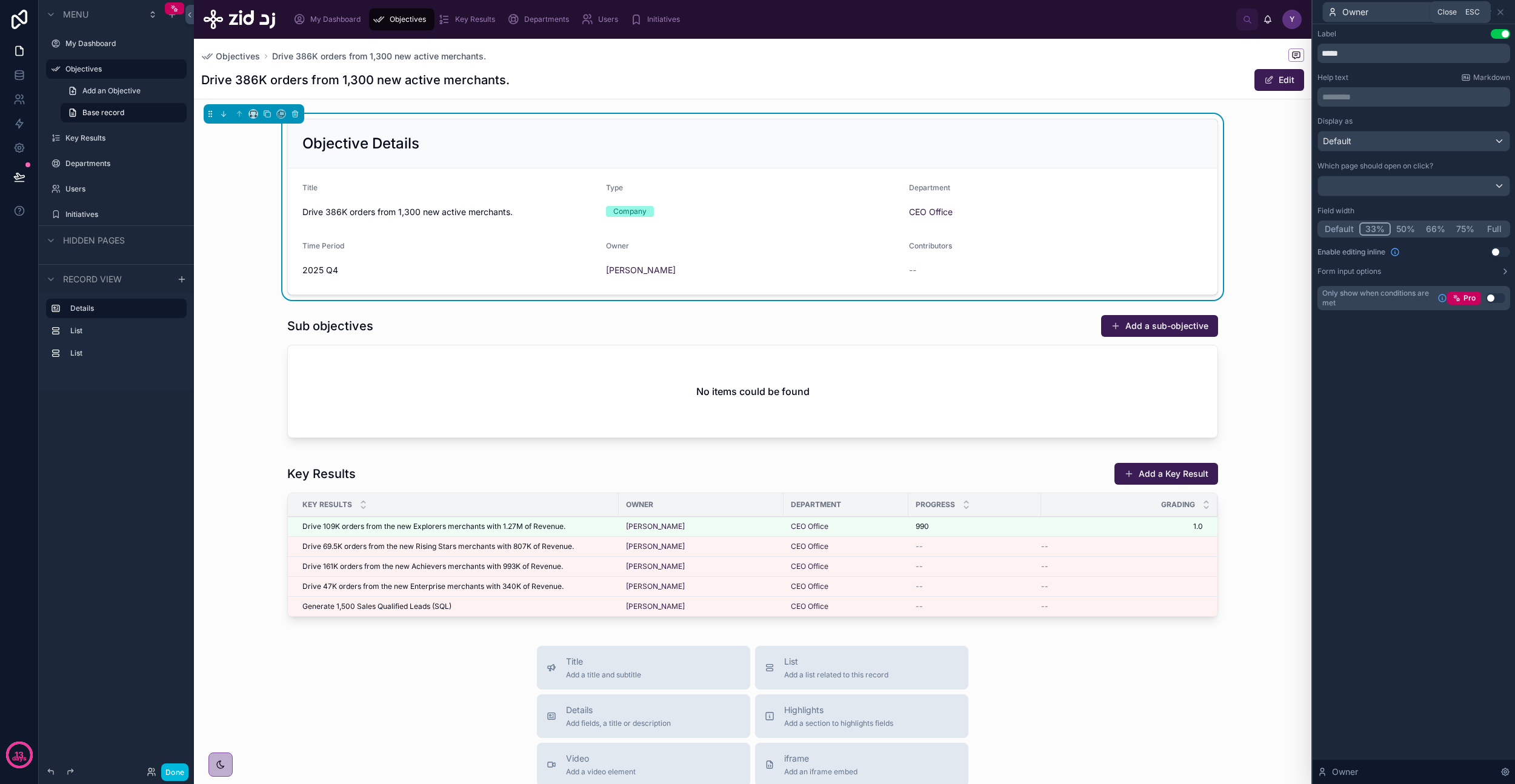
click at [1500, 14] on icon at bounding box center [1500, 12] width 9 height 9
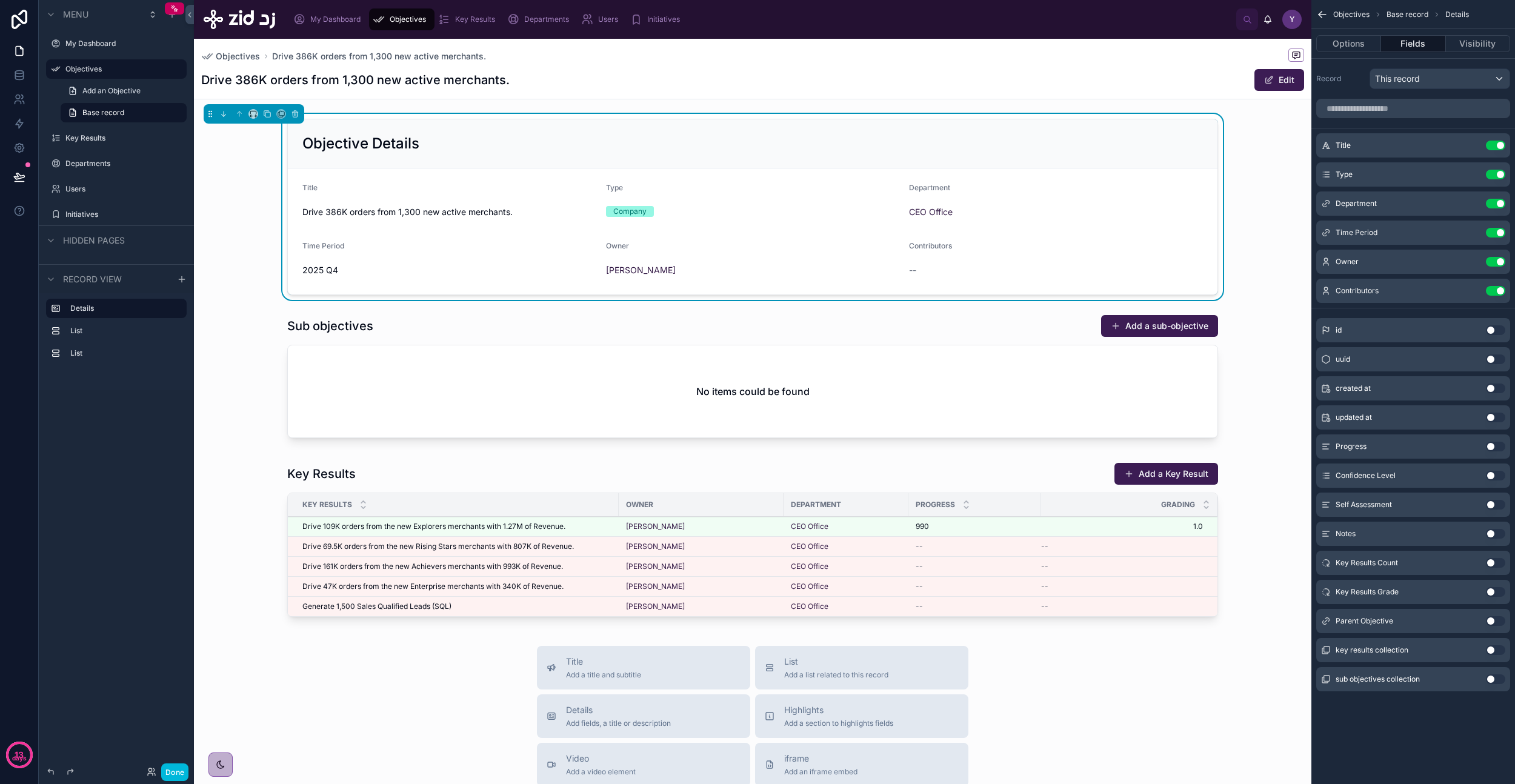
click at [1494, 264] on button "Use setting" at bounding box center [1496, 261] width 19 height 9
click at [870, 78] on div "Drive 386K orders from 1,300 new active merchants. Edit" at bounding box center [753, 79] width 1103 height 23
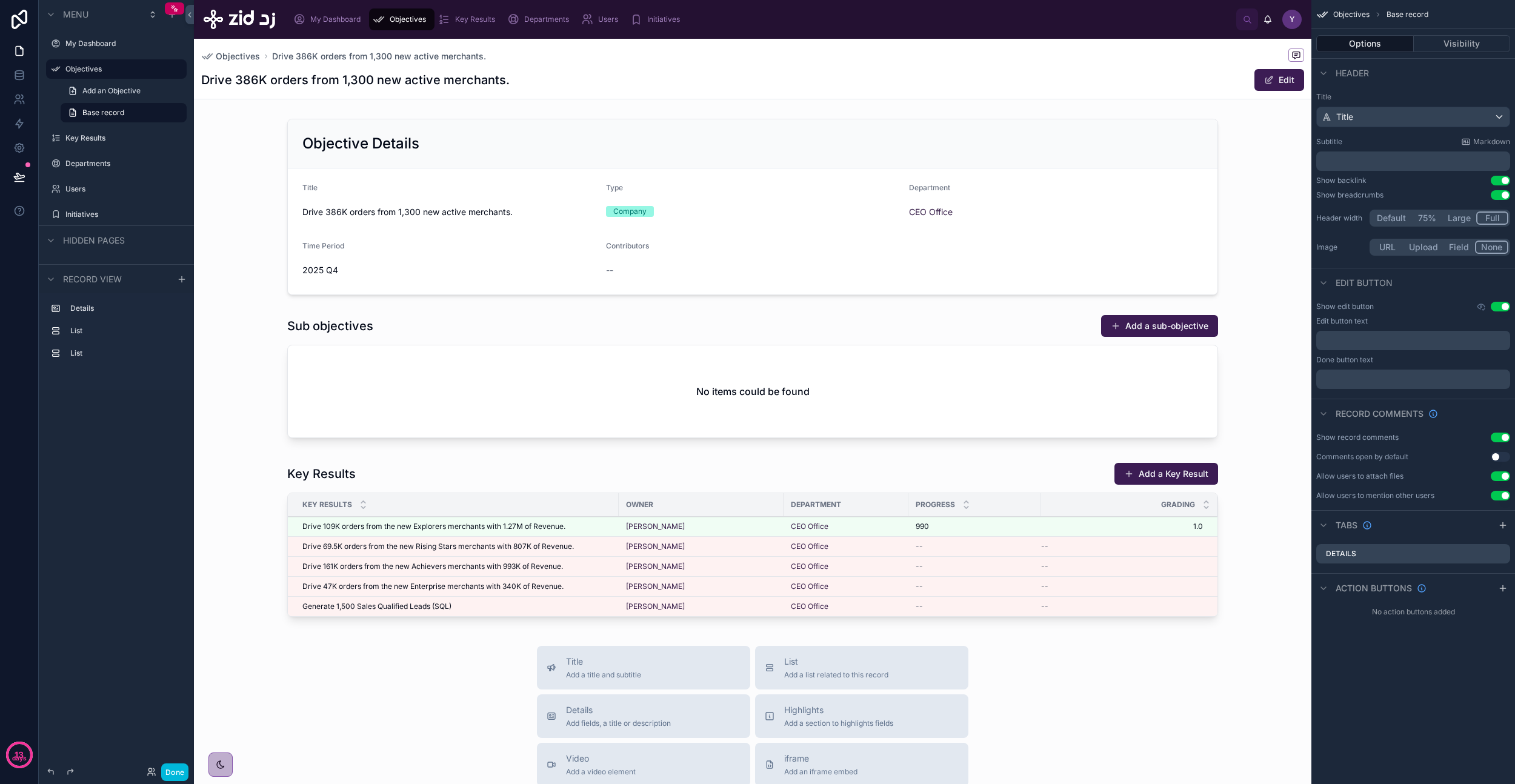
click at [871, 78] on div "Drive 386K orders from 1,300 new active merchants. Edit" at bounding box center [753, 79] width 1103 height 23
click at [1389, 155] on p "﻿" at bounding box center [1414, 161] width 186 height 12
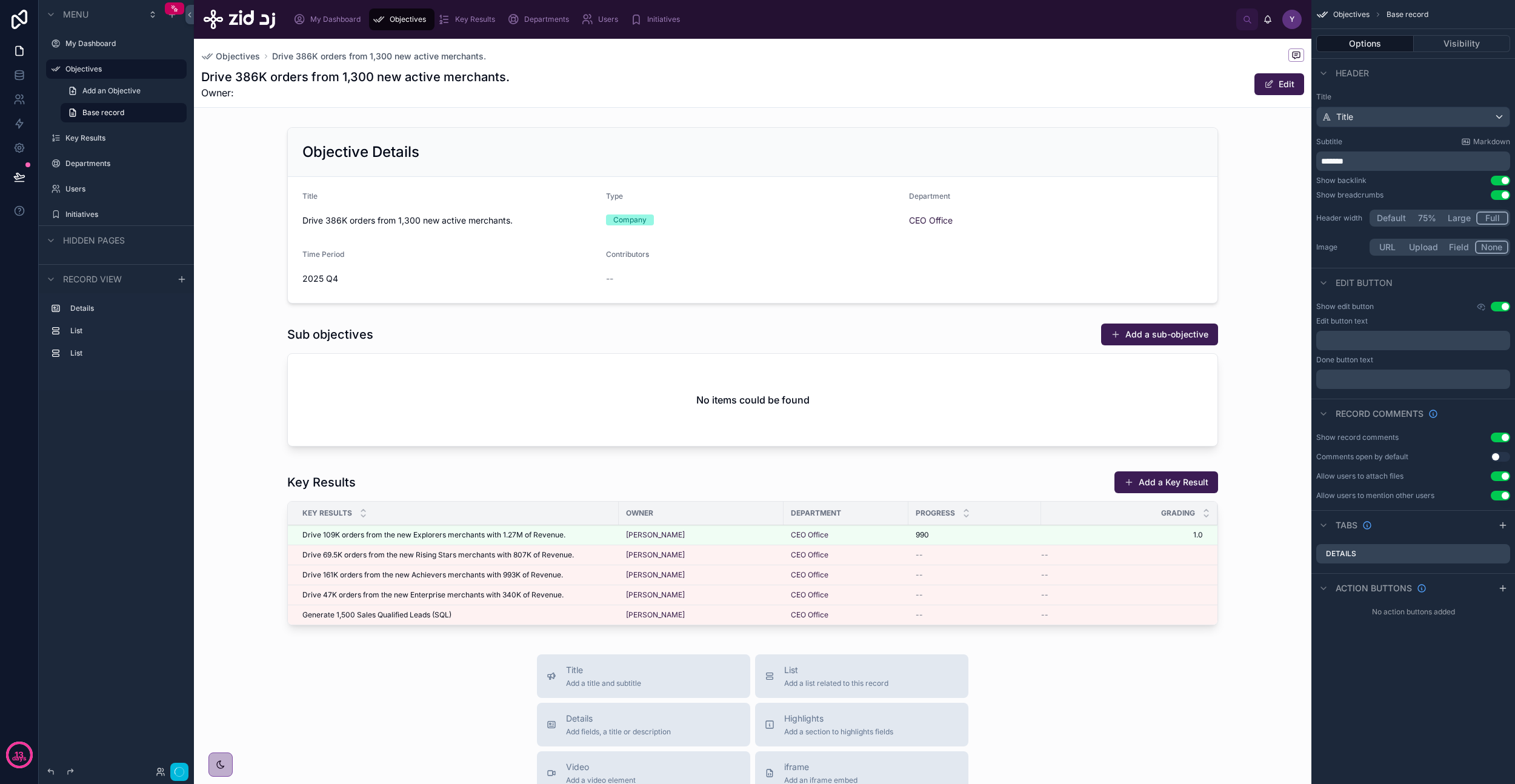
click at [1479, 145] on span "Markdown" at bounding box center [1492, 141] width 37 height 9
click at [1372, 156] on p "******" at bounding box center [1414, 161] width 186 height 12
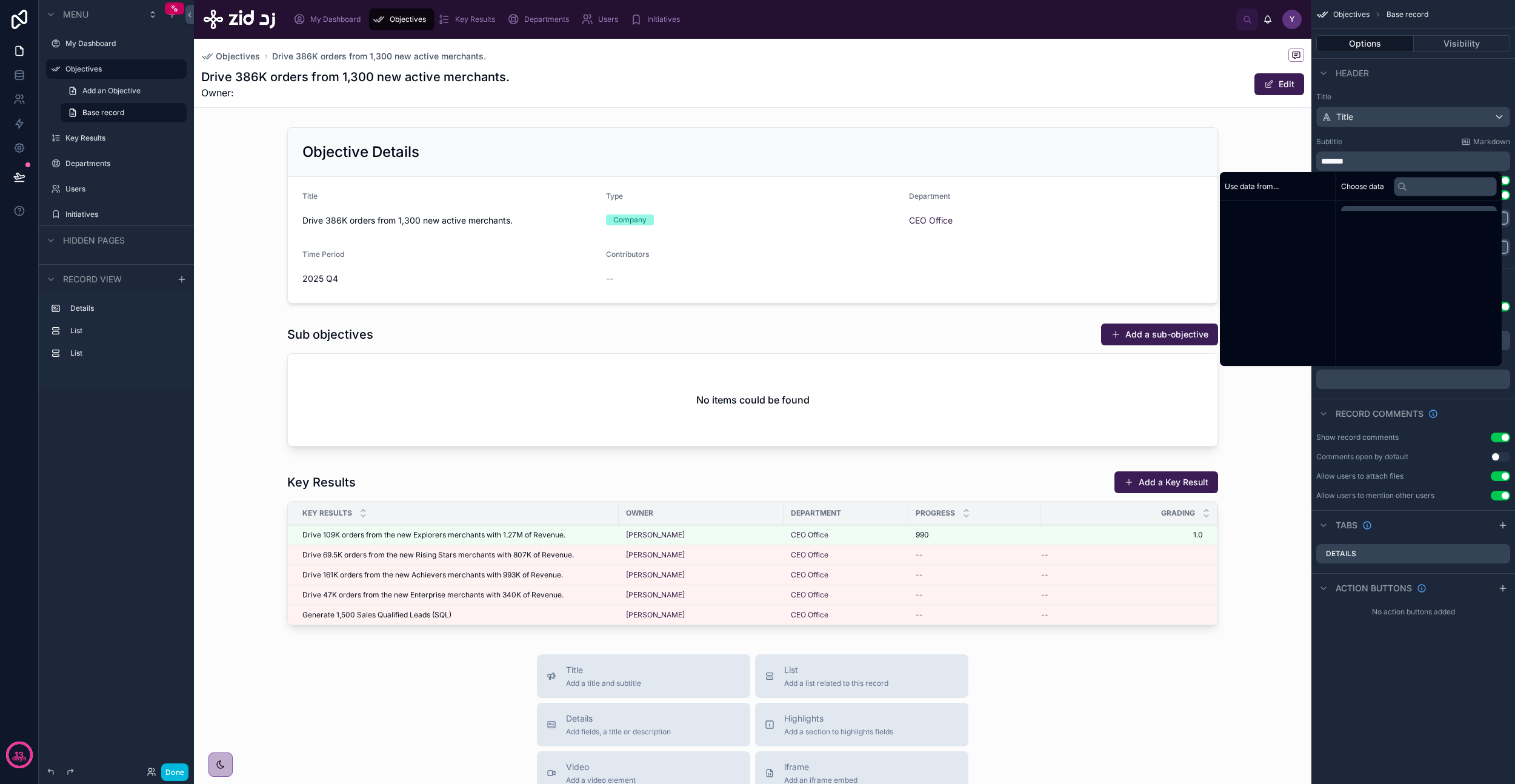
click at [1372, 156] on p "******" at bounding box center [1414, 161] width 186 height 12
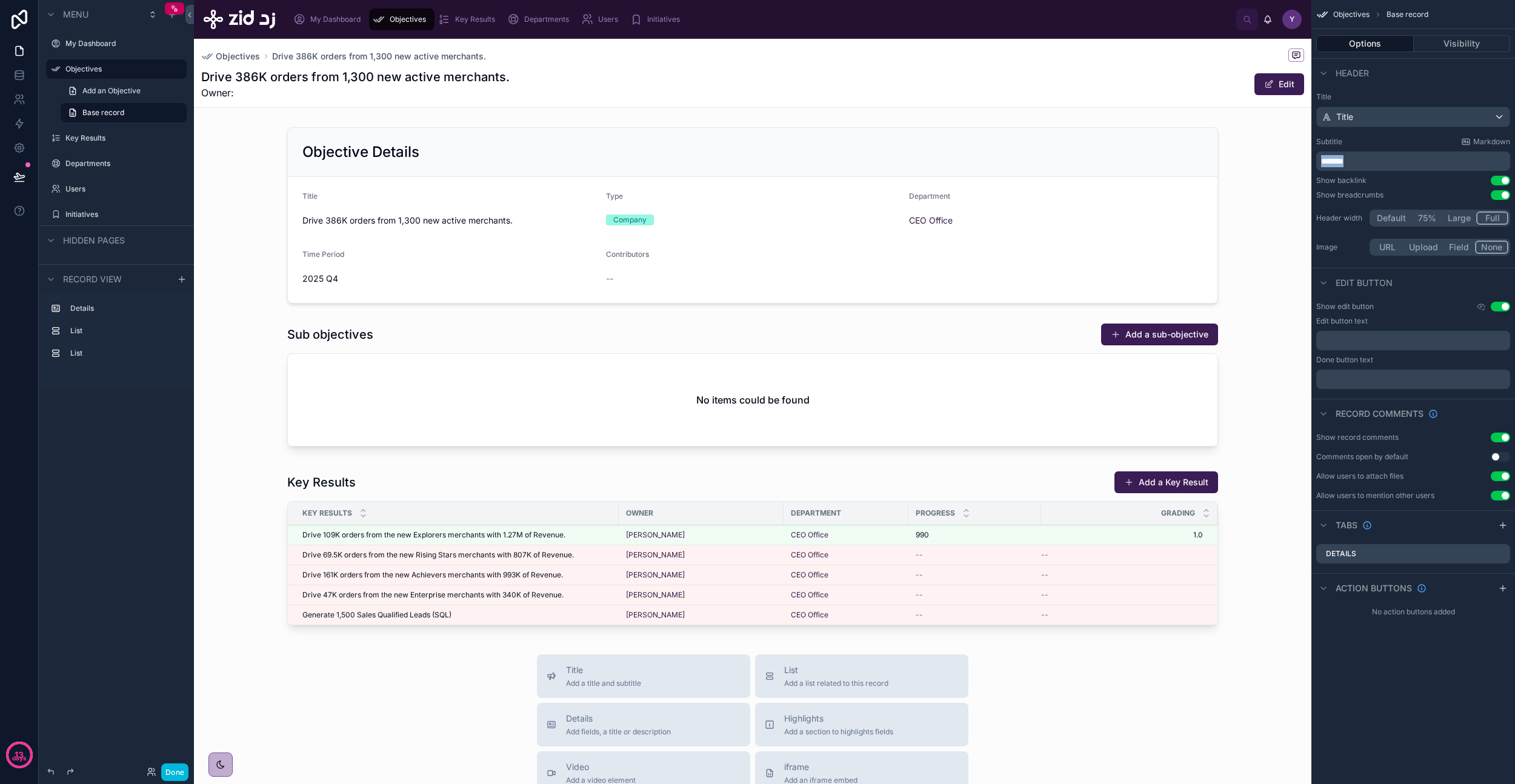
click at [1372, 156] on p "******" at bounding box center [1414, 161] width 186 height 12
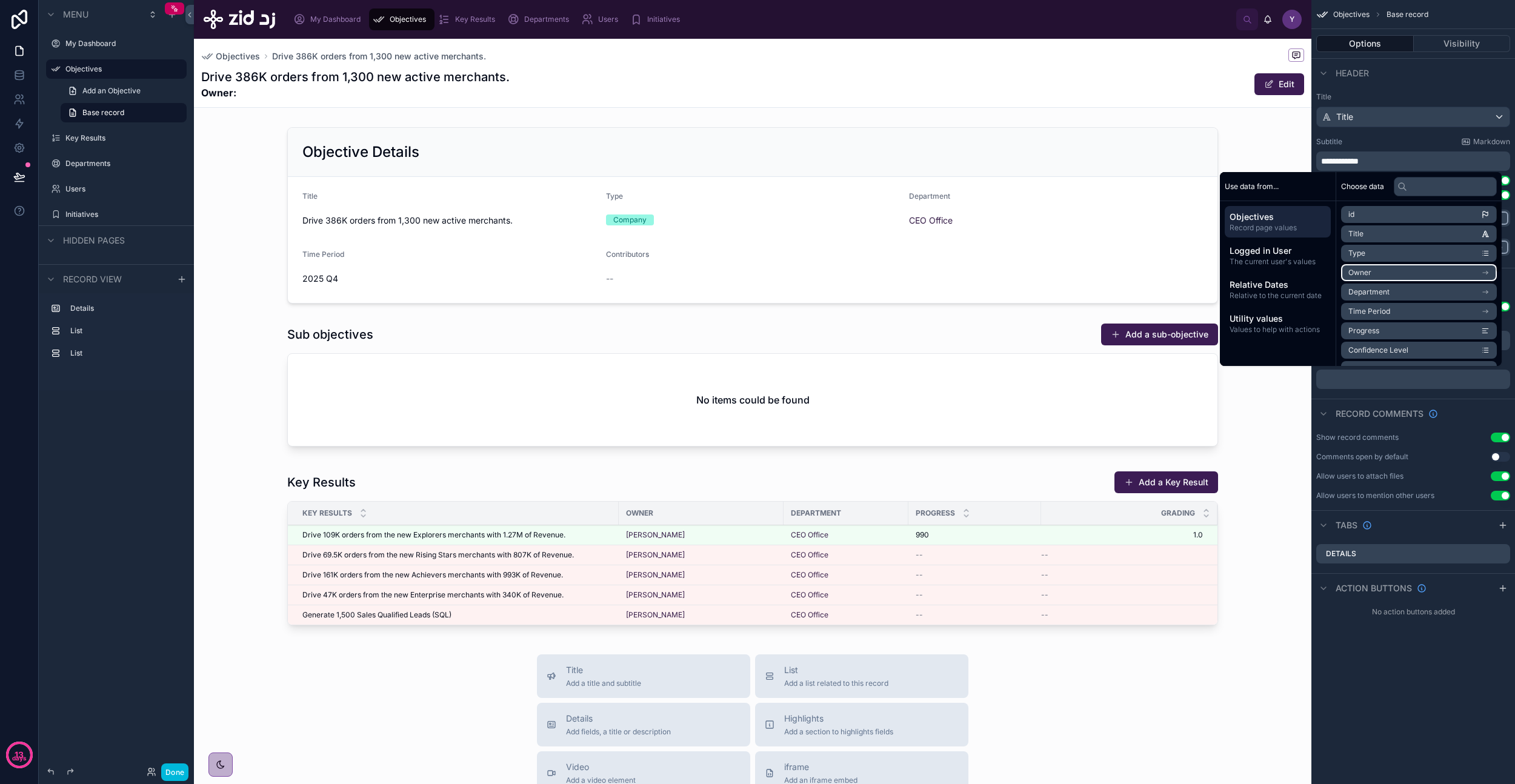
click at [1374, 271] on li "Owner" at bounding box center [1419, 272] width 156 height 17
click at [1383, 271] on li "first name" at bounding box center [1419, 275] width 156 height 17
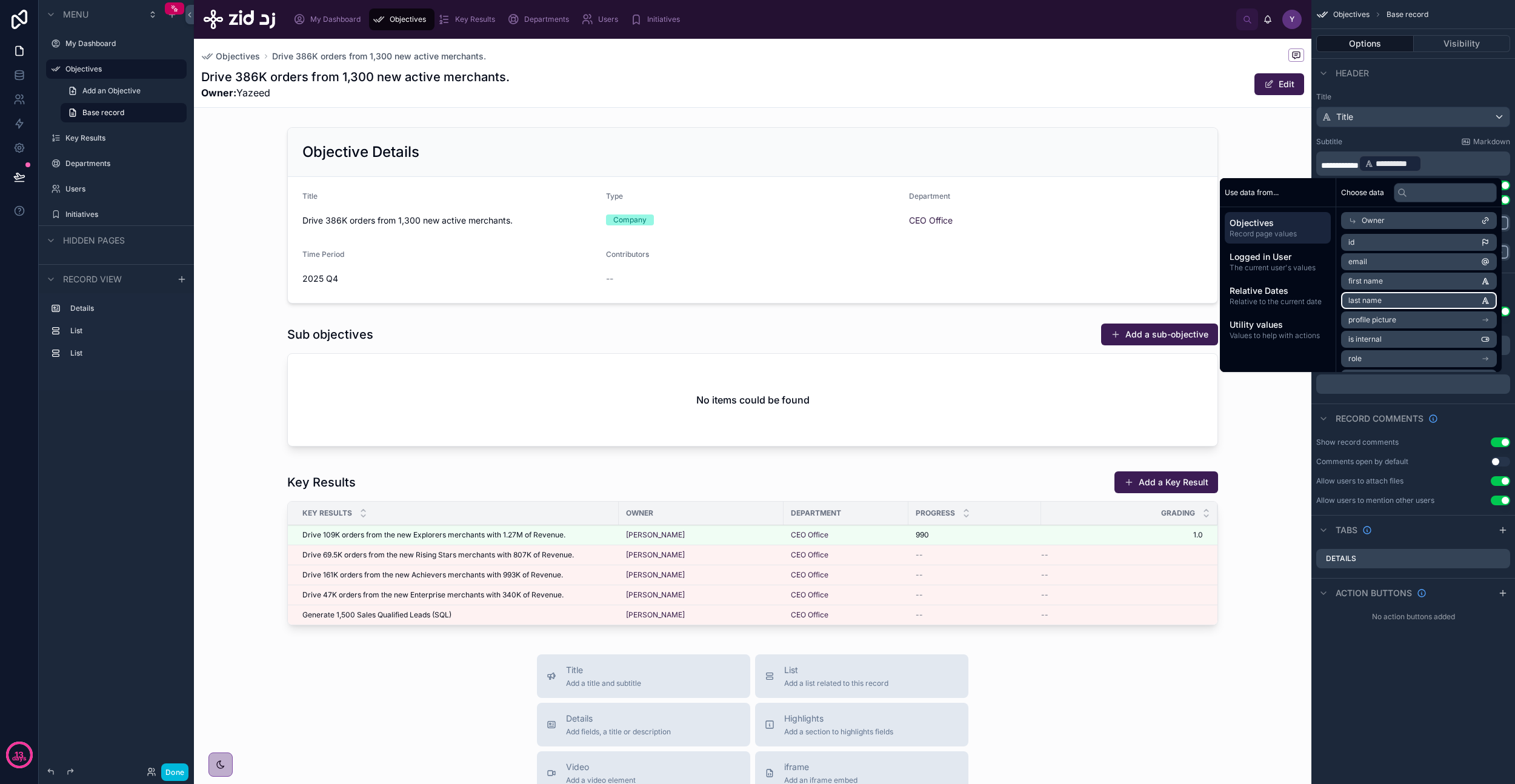
click at [1379, 301] on li "last name" at bounding box center [1419, 300] width 156 height 17
click at [1378, 257] on li "email" at bounding box center [1419, 261] width 156 height 17
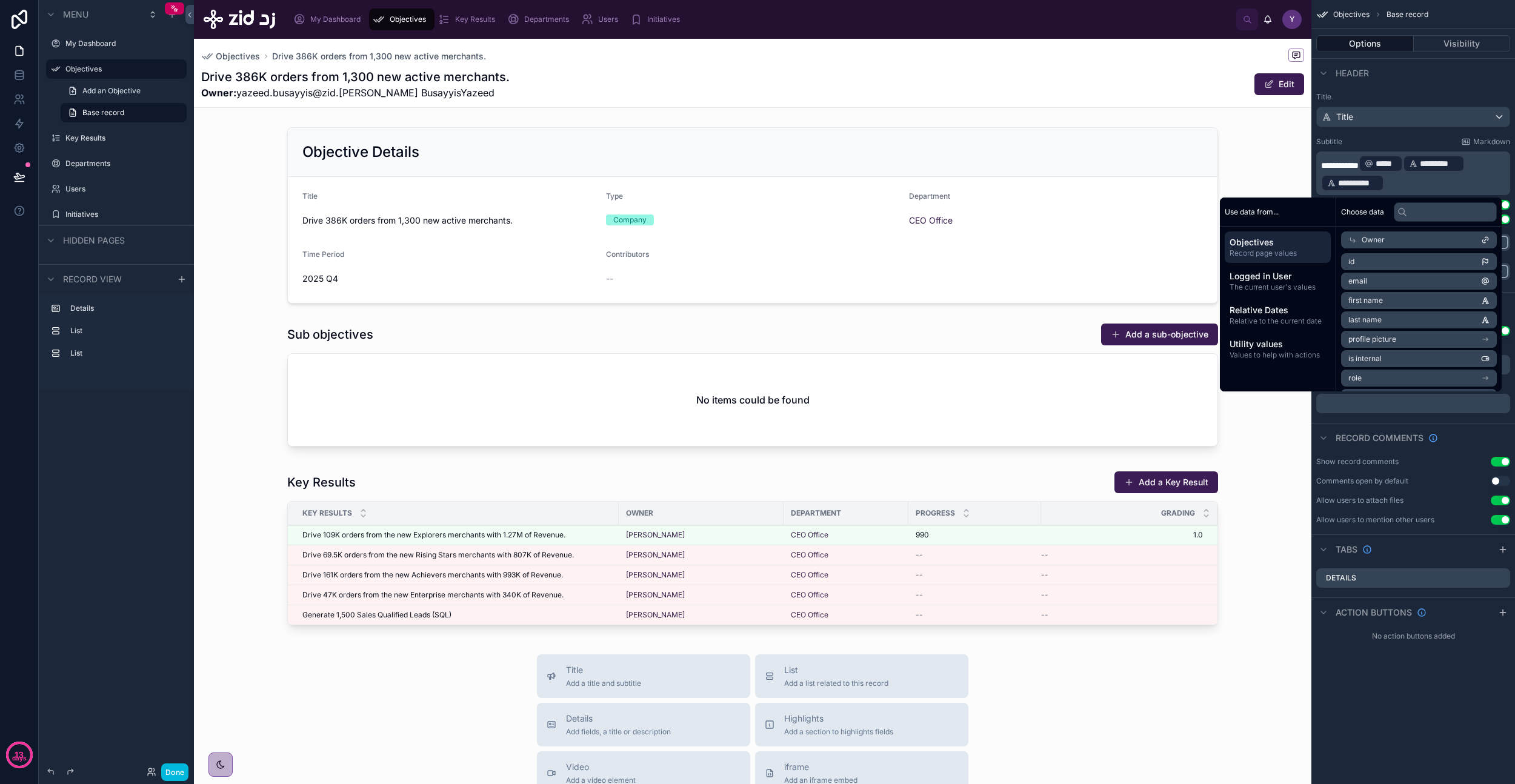
click at [1429, 178] on p "**********" at bounding box center [1414, 174] width 186 height 39
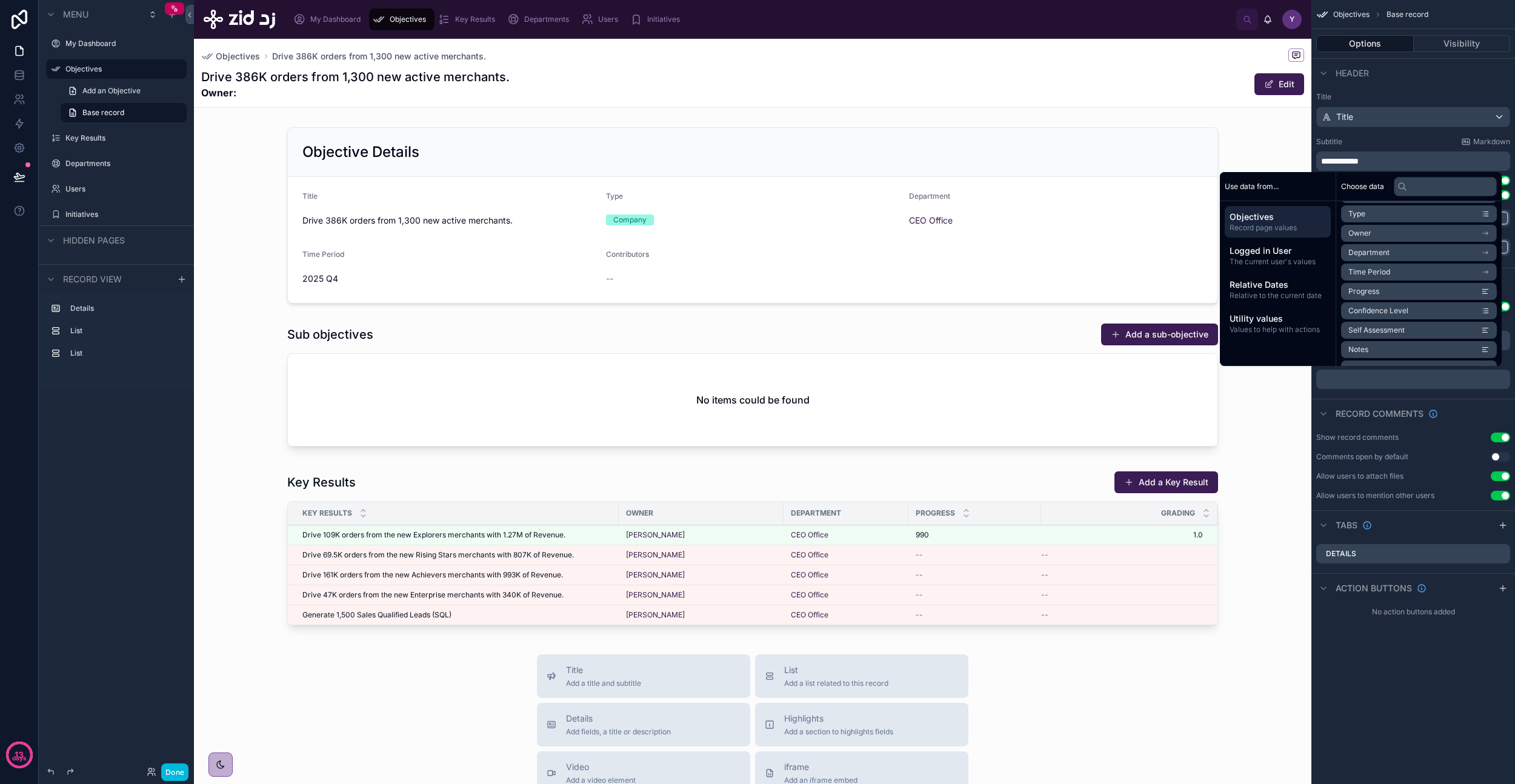
scroll to position [44, 0]
click at [1400, 228] on li "Owner" at bounding box center [1419, 229] width 156 height 17
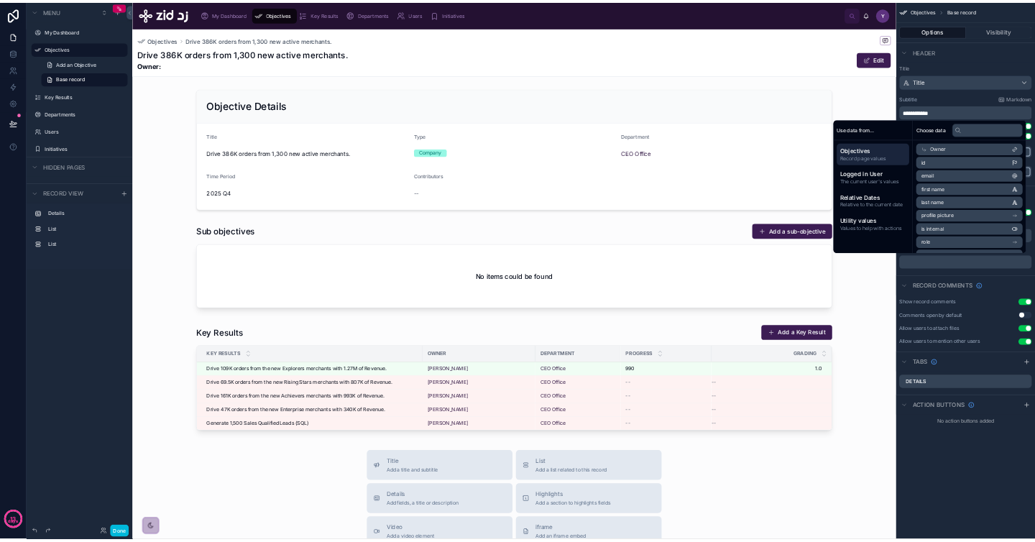
scroll to position [0, 0]
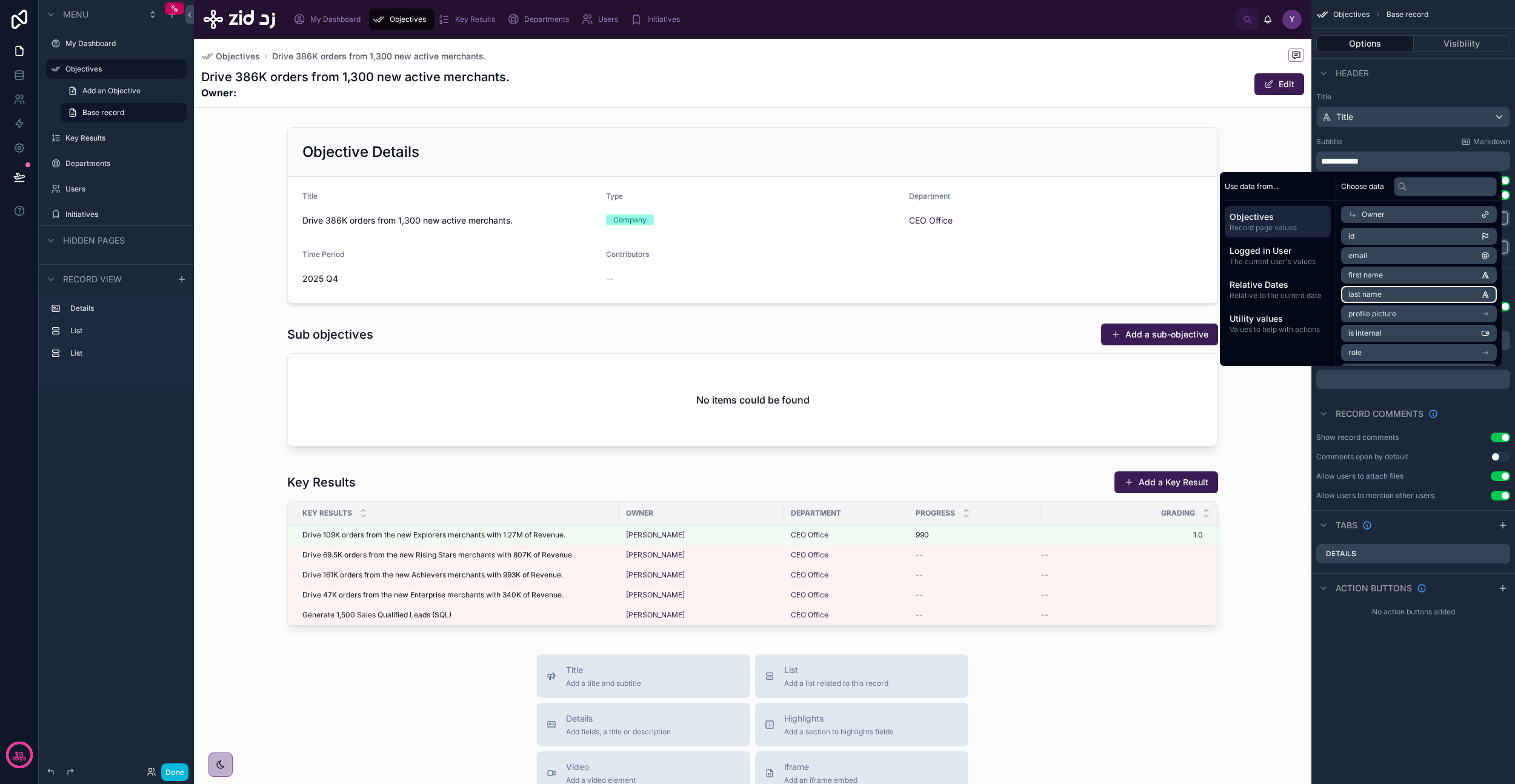
click at [1380, 290] on li "last name" at bounding box center [1419, 294] width 156 height 17
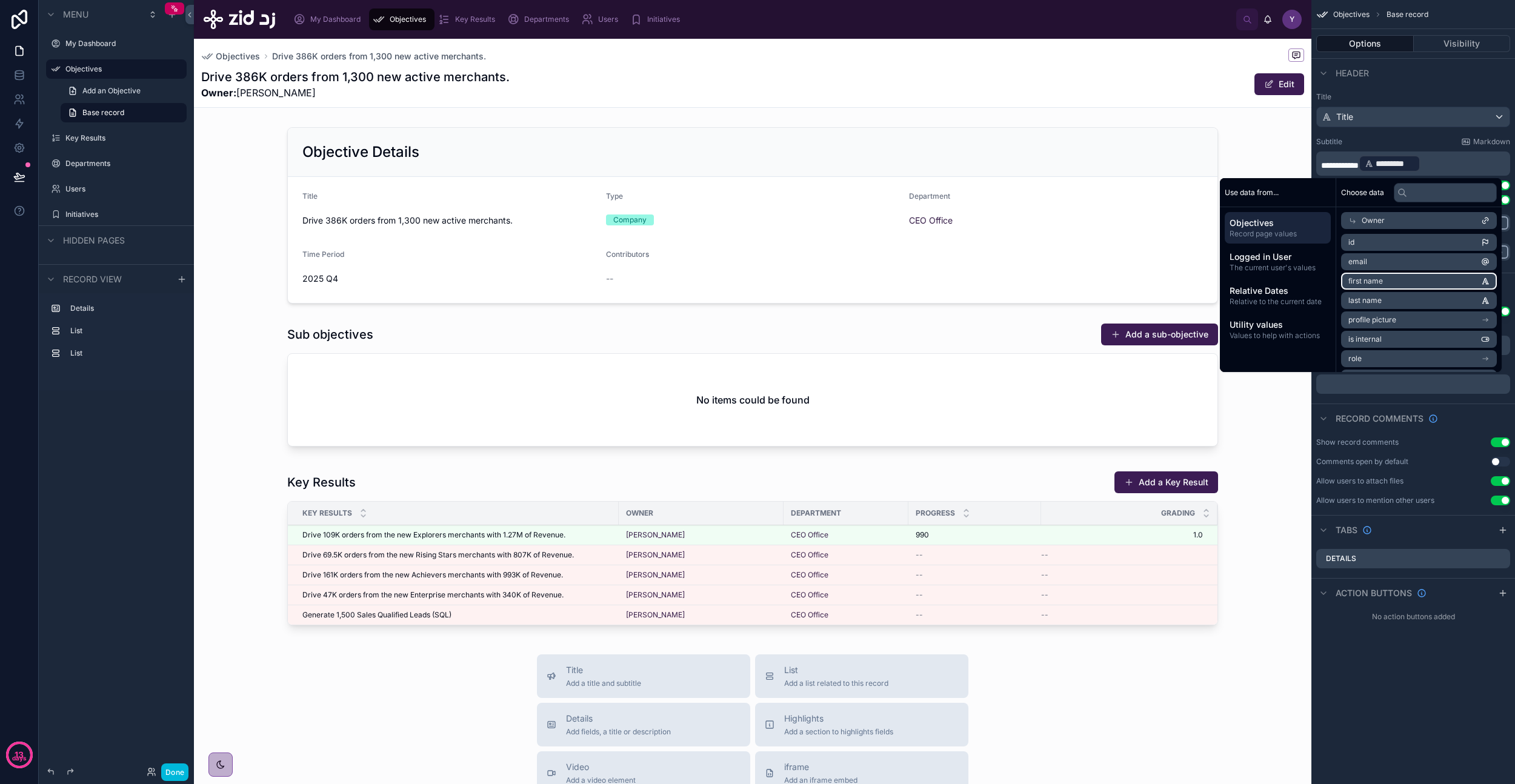
click at [1383, 280] on li "first name" at bounding box center [1419, 281] width 156 height 17
click at [1504, 168] on p "**********" at bounding box center [1414, 164] width 186 height 19
click at [1427, 73] on div "Header" at bounding box center [1413, 72] width 203 height 29
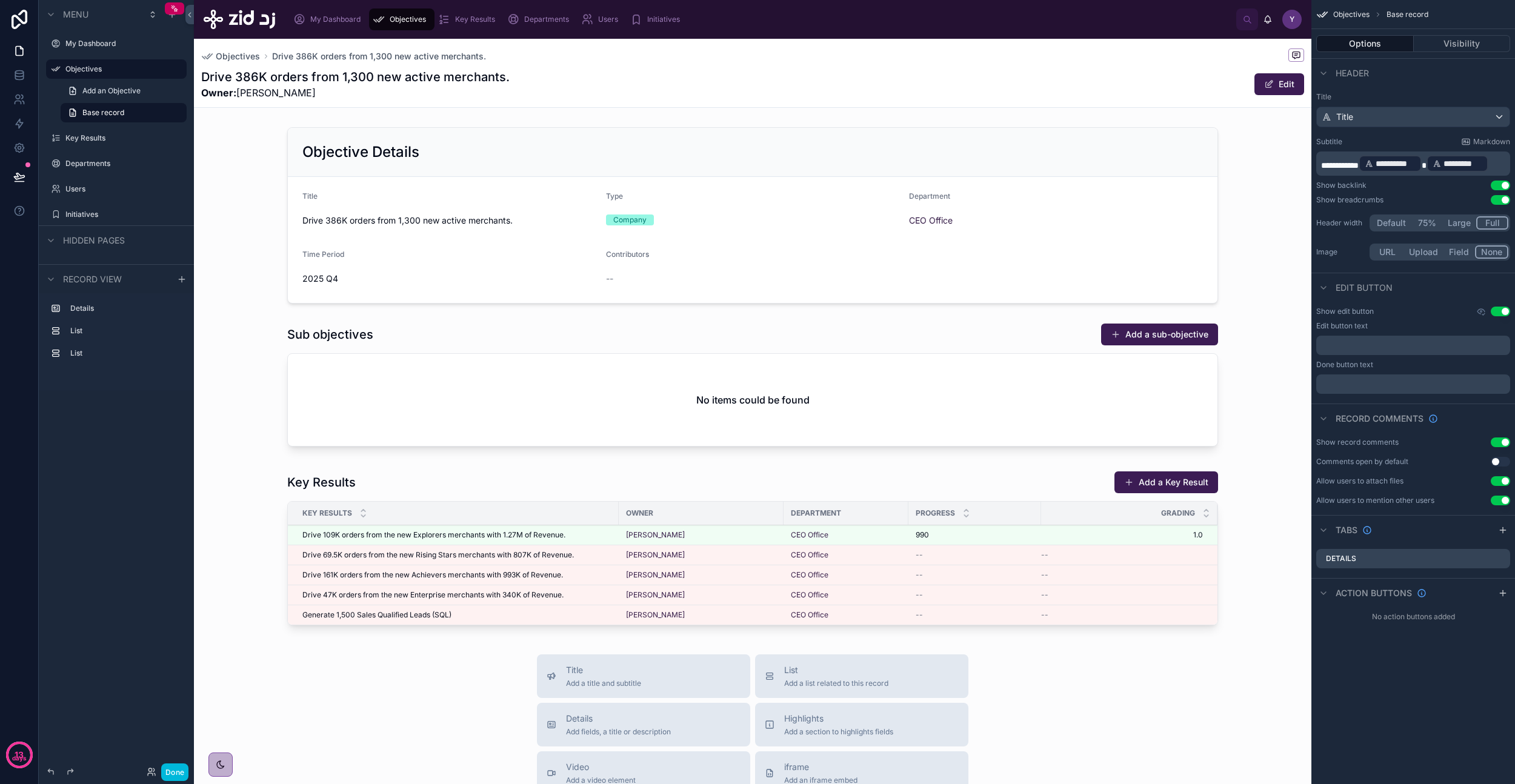
click at [176, 776] on button "Done" at bounding box center [175, 771] width 27 height 18
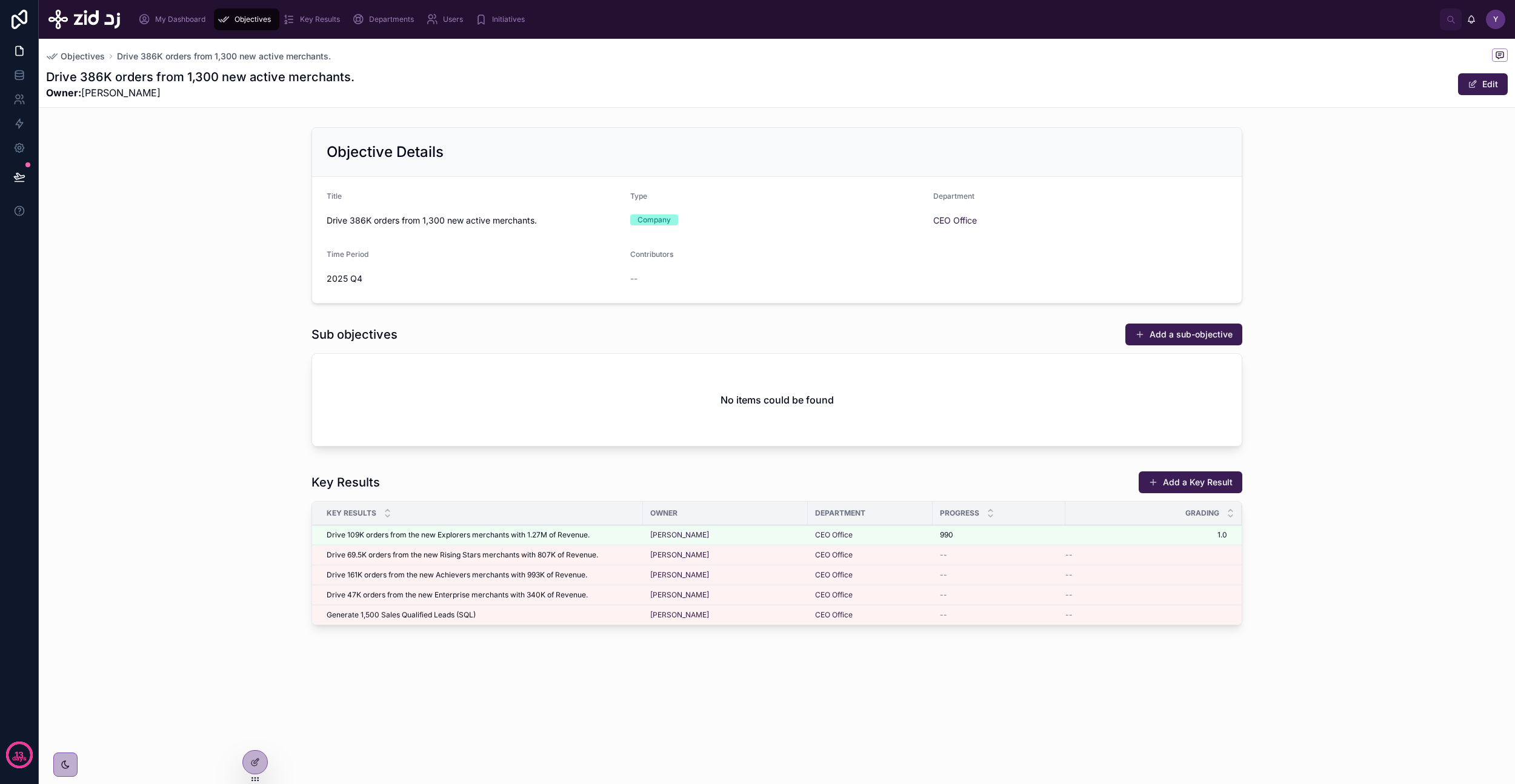
click at [253, 759] on icon at bounding box center [255, 761] width 9 height 9
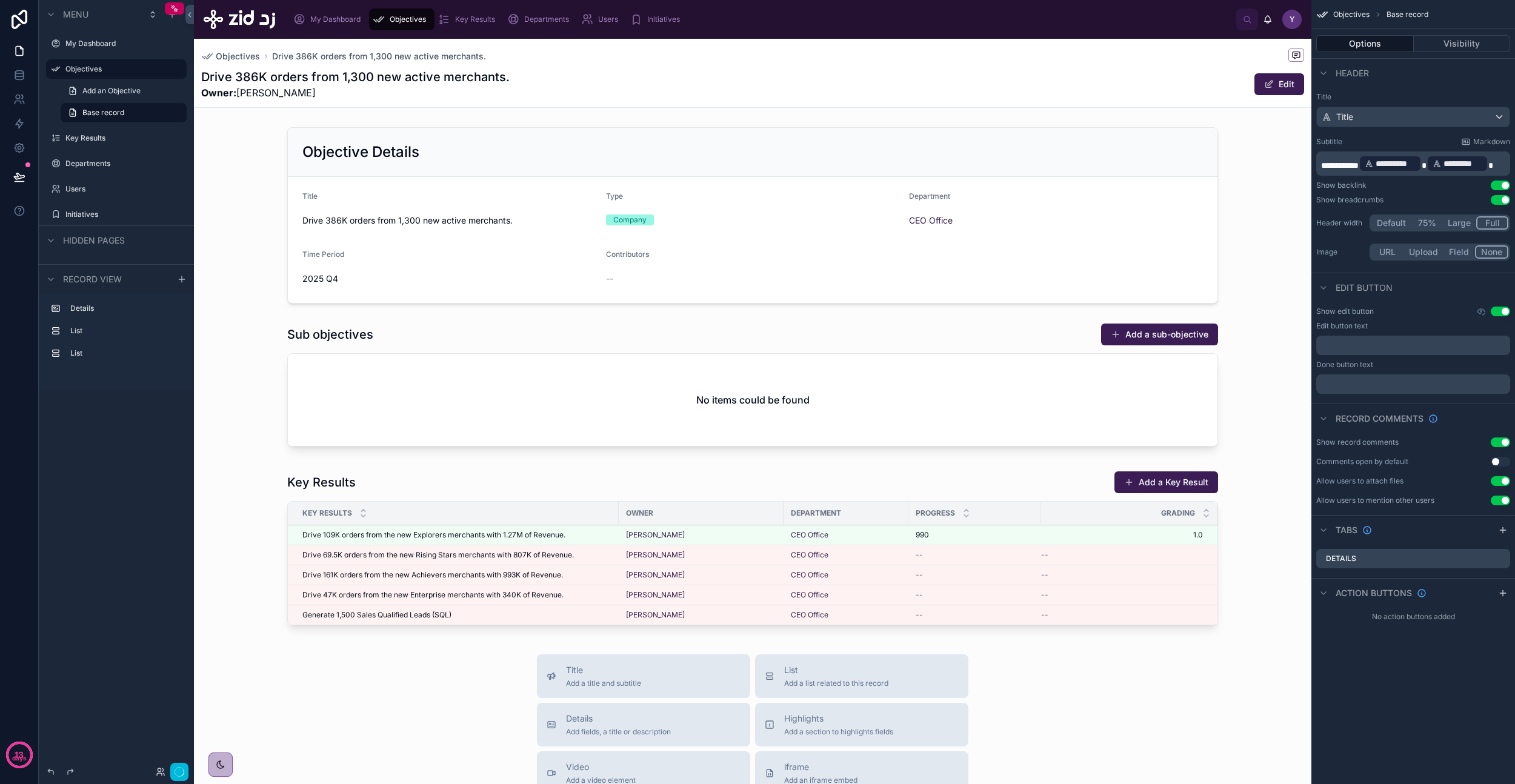
click at [586, 259] on div at bounding box center [752, 215] width 1118 height 186
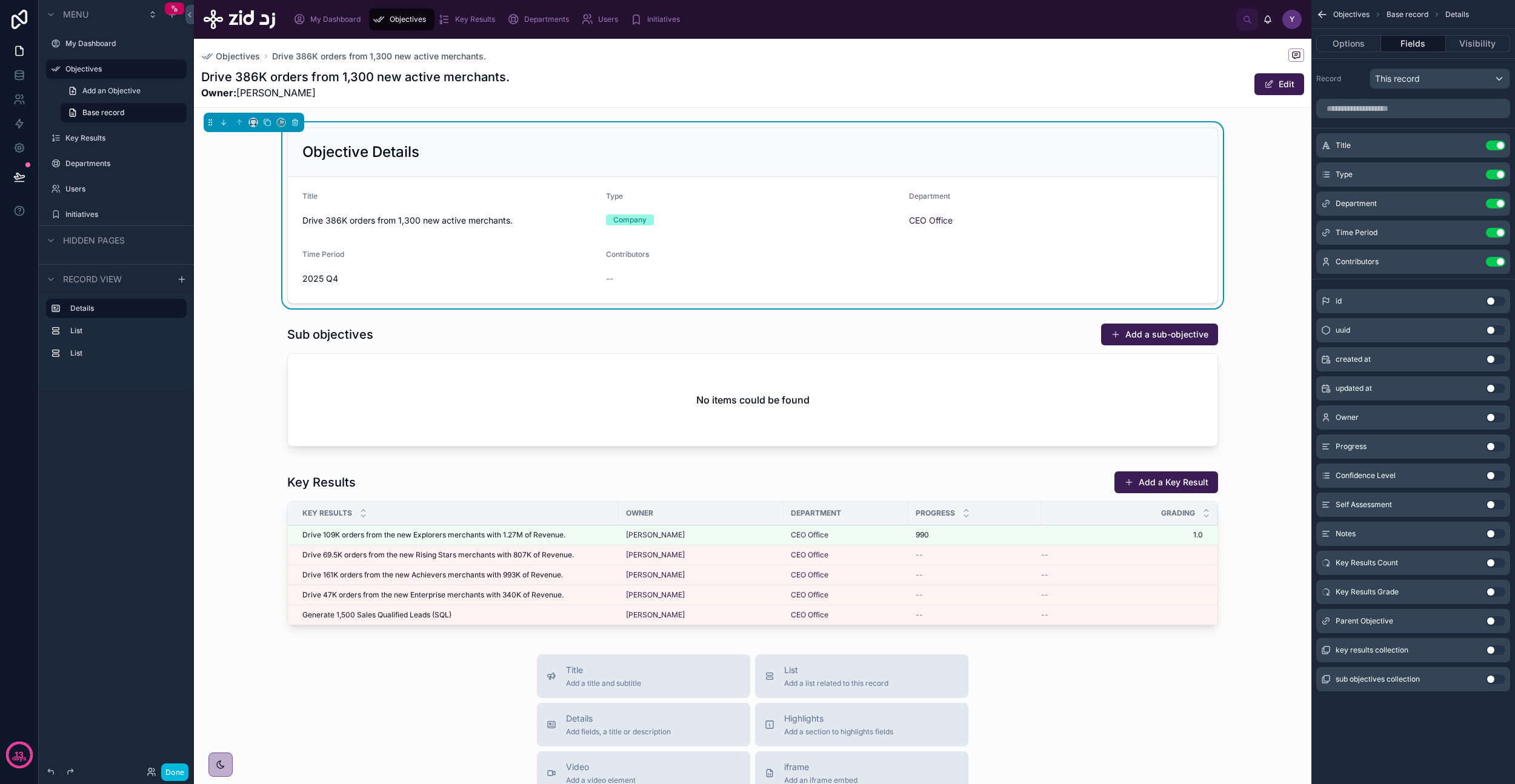
click at [1355, 39] on button "Options" at bounding box center [1349, 44] width 65 height 17
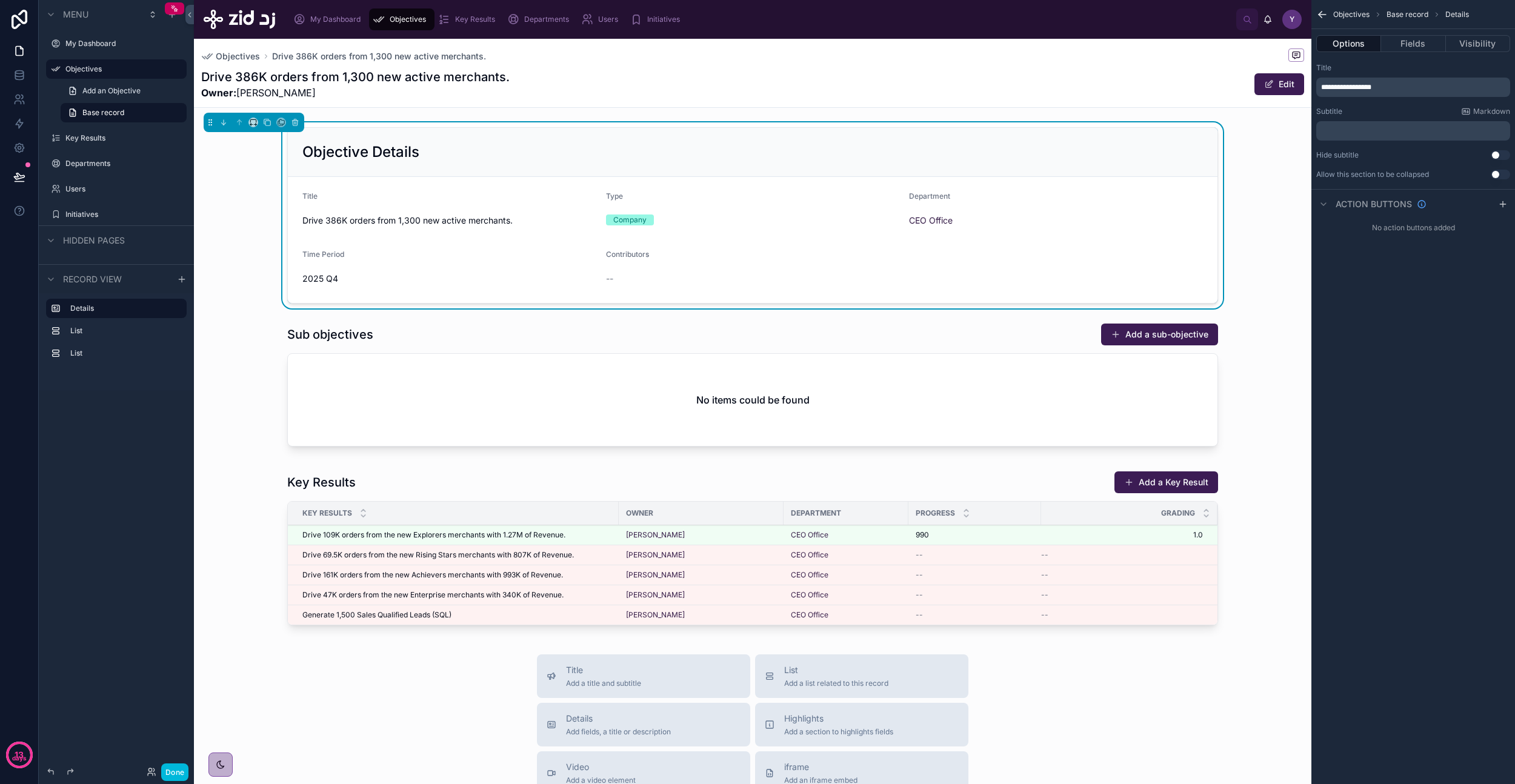
click at [1500, 175] on button "Use setting" at bounding box center [1501, 174] width 19 height 9
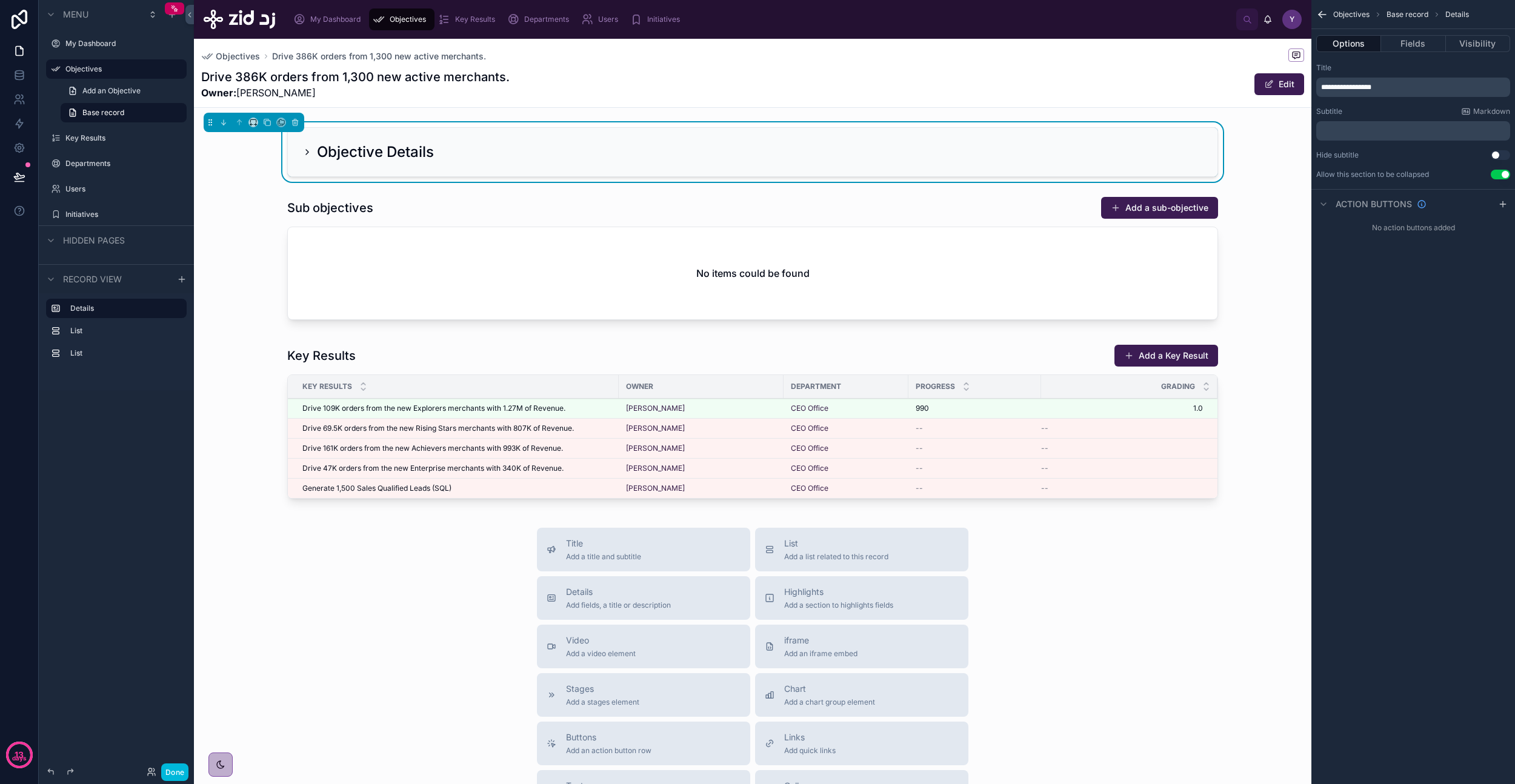
click at [1500, 175] on button "Use setting" at bounding box center [1501, 174] width 19 height 9
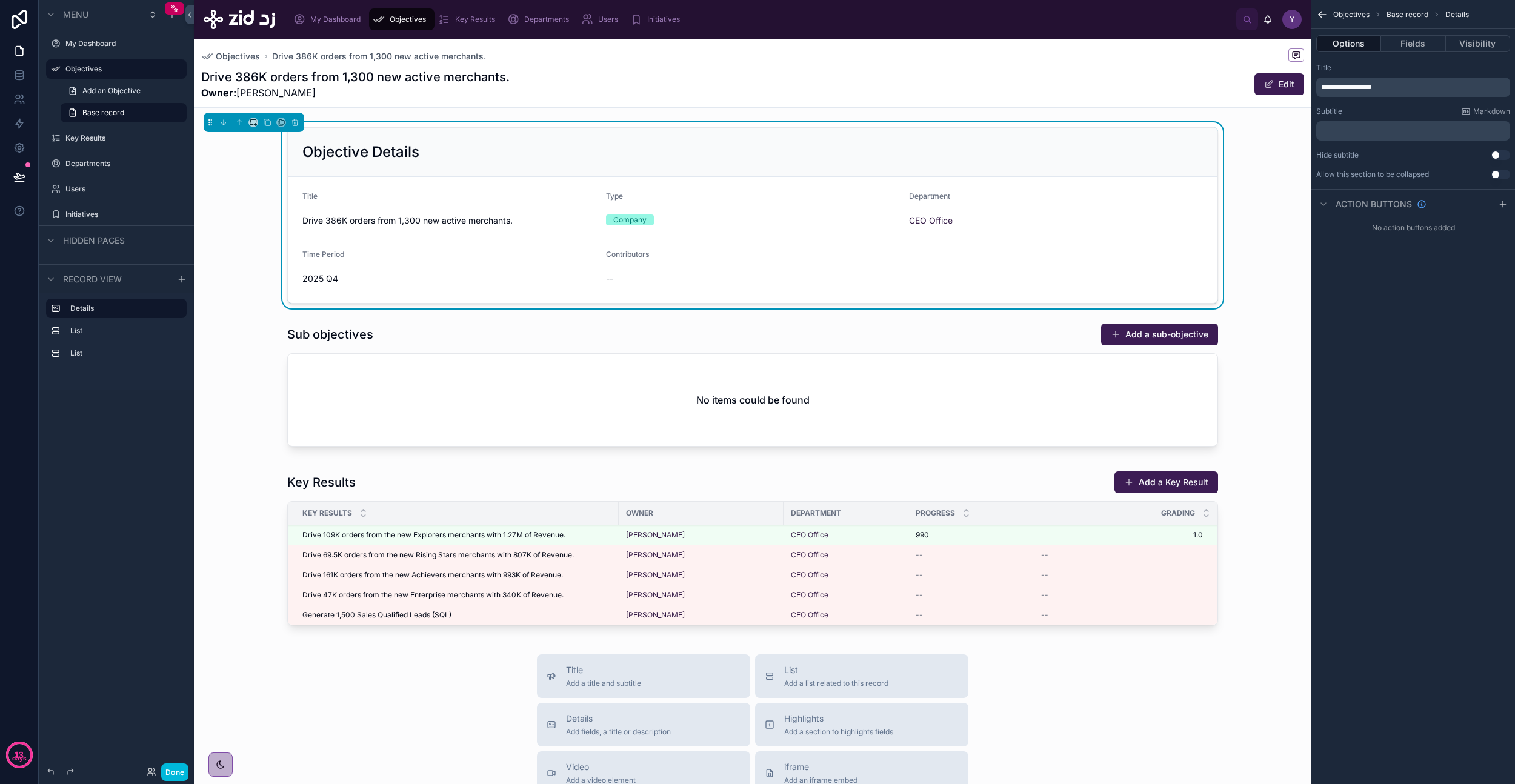
click at [1500, 175] on button "Use setting" at bounding box center [1501, 174] width 19 height 9
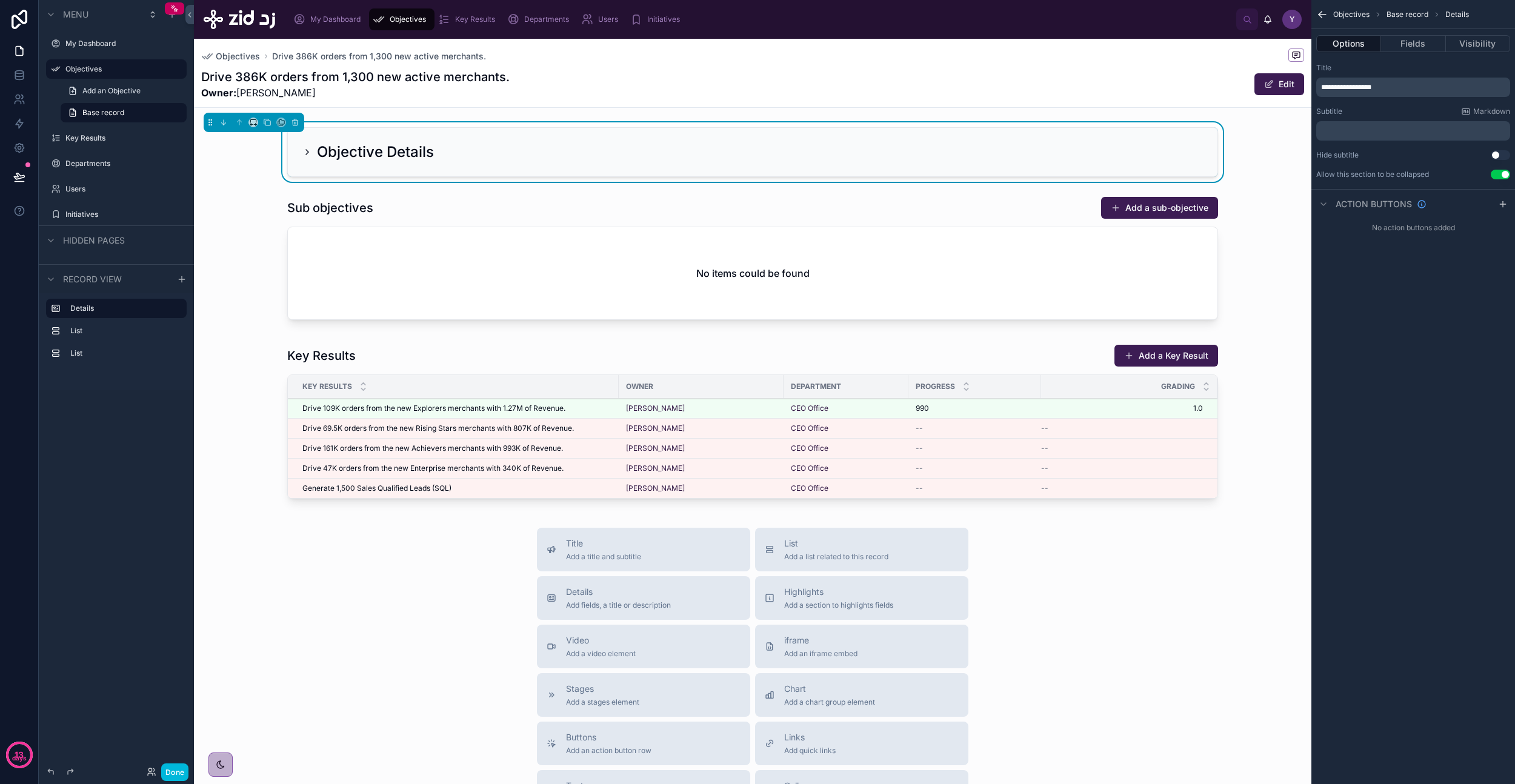
click at [1500, 175] on button "Use setting" at bounding box center [1501, 174] width 19 height 9
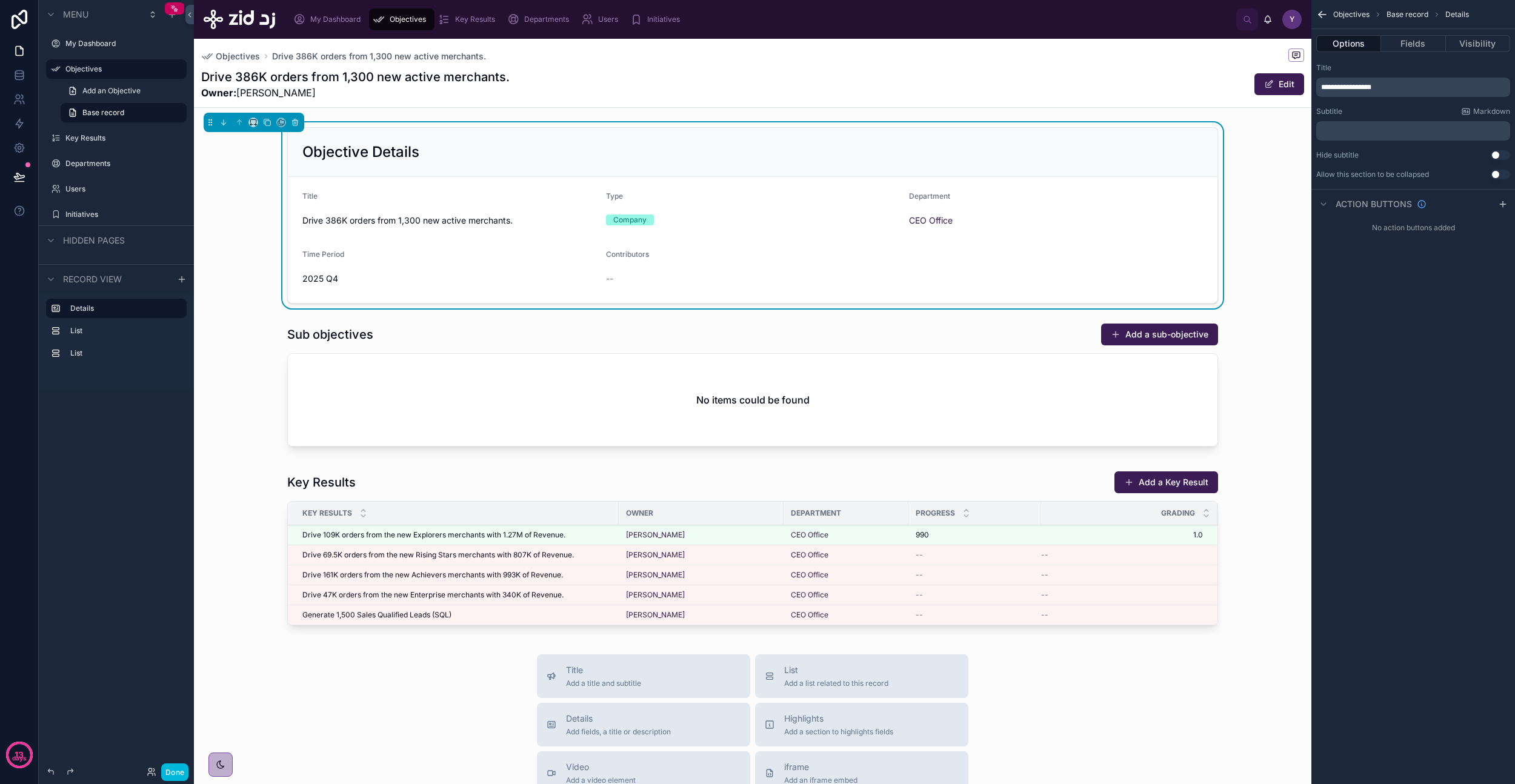
click at [1499, 157] on button "Use setting" at bounding box center [1501, 154] width 19 height 9
click at [1353, 206] on span "Action buttons" at bounding box center [1374, 204] width 77 height 12
click at [1502, 201] on icon "scrollable content" at bounding box center [1502, 203] width 9 height 9
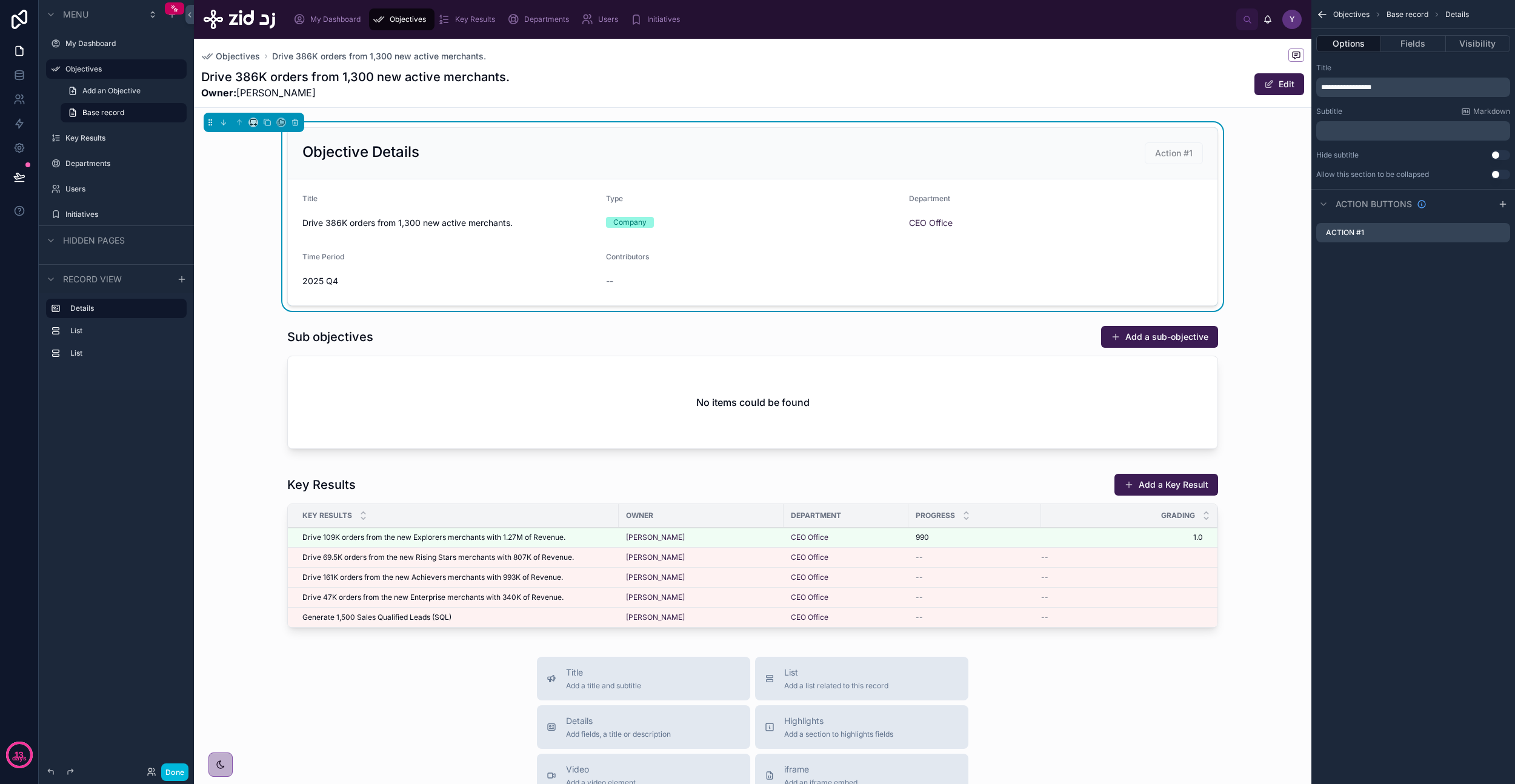
click at [0, 0] on icon "scrollable content" at bounding box center [0, 0] width 0 height 0
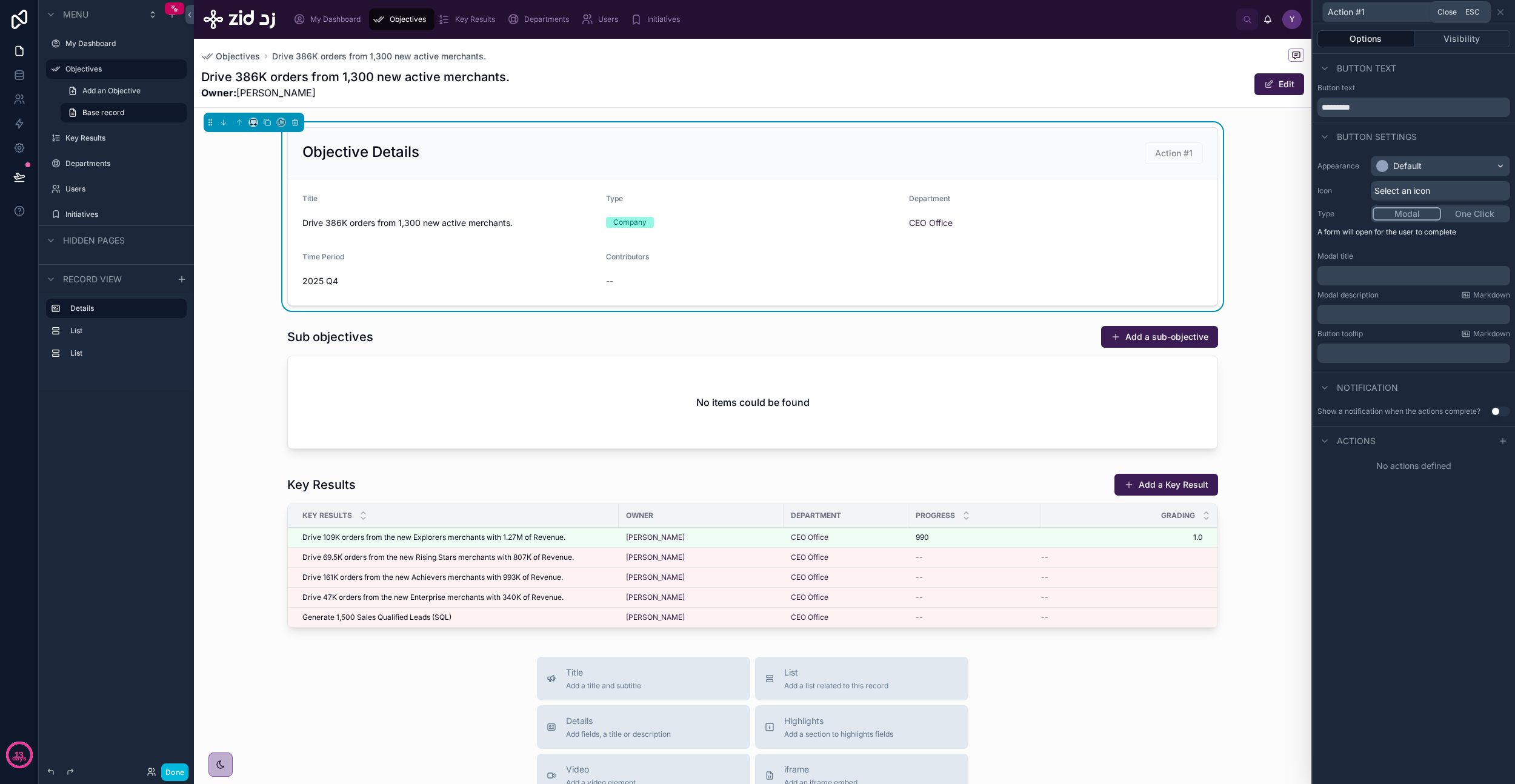
click at [1497, 16] on icon at bounding box center [1500, 12] width 9 height 9
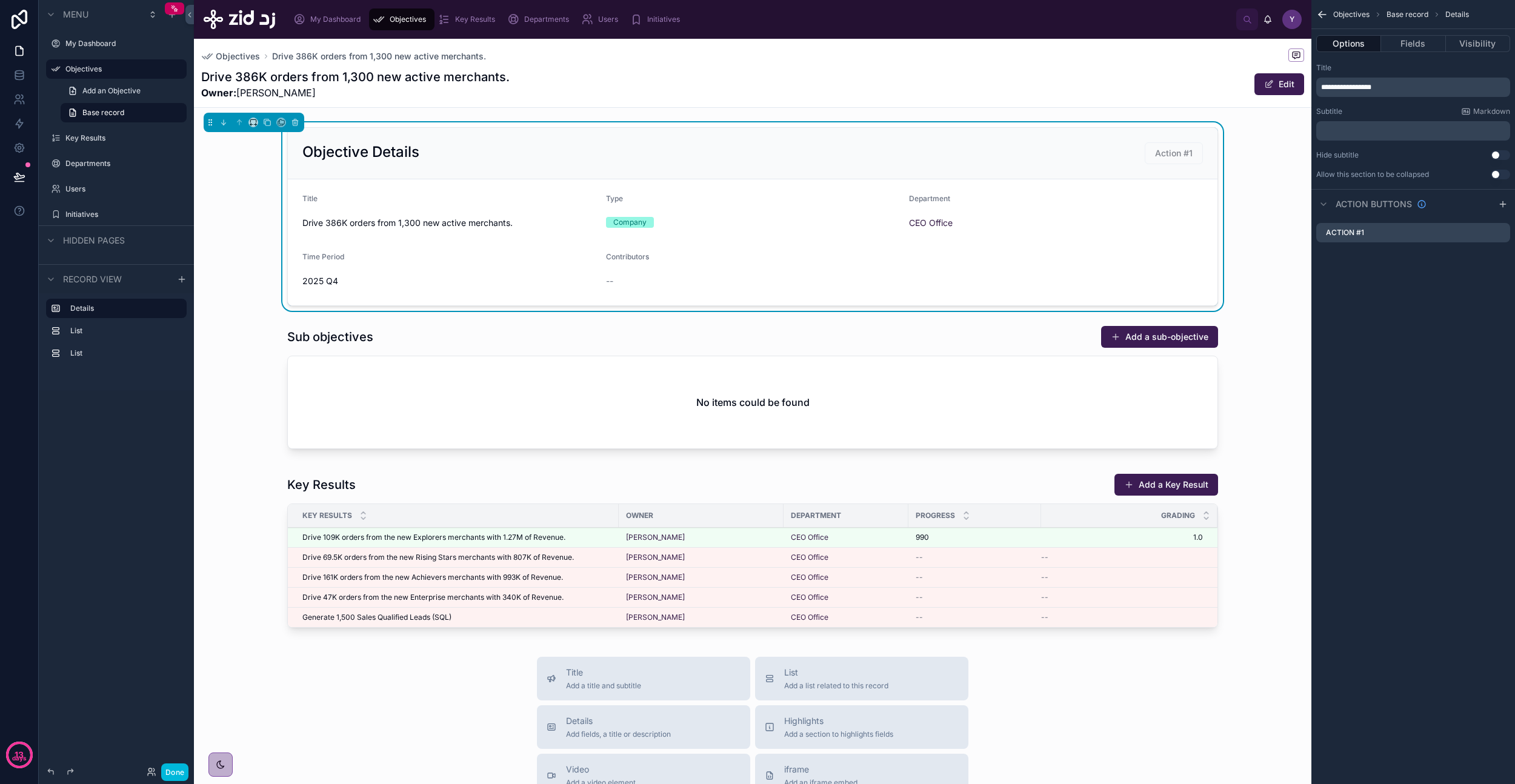
click at [0, 0] on icon "scrollable content" at bounding box center [0, 0] width 0 height 0
click at [1485, 215] on icon at bounding box center [1480, 212] width 9 height 9
click at [1404, 49] on button "Fields" at bounding box center [1413, 44] width 64 height 17
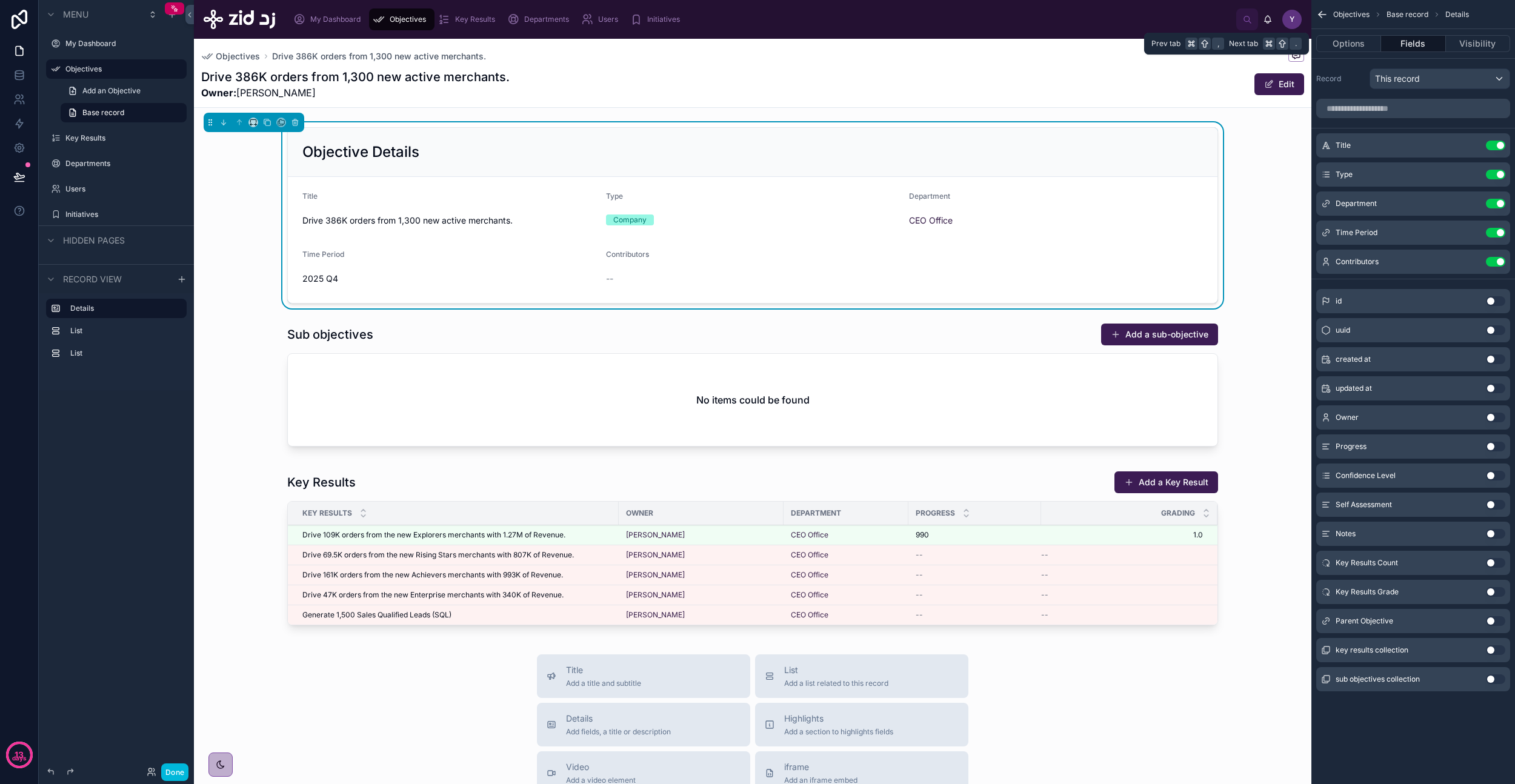
click at [1461, 41] on button "Visibility" at bounding box center [1478, 44] width 64 height 17
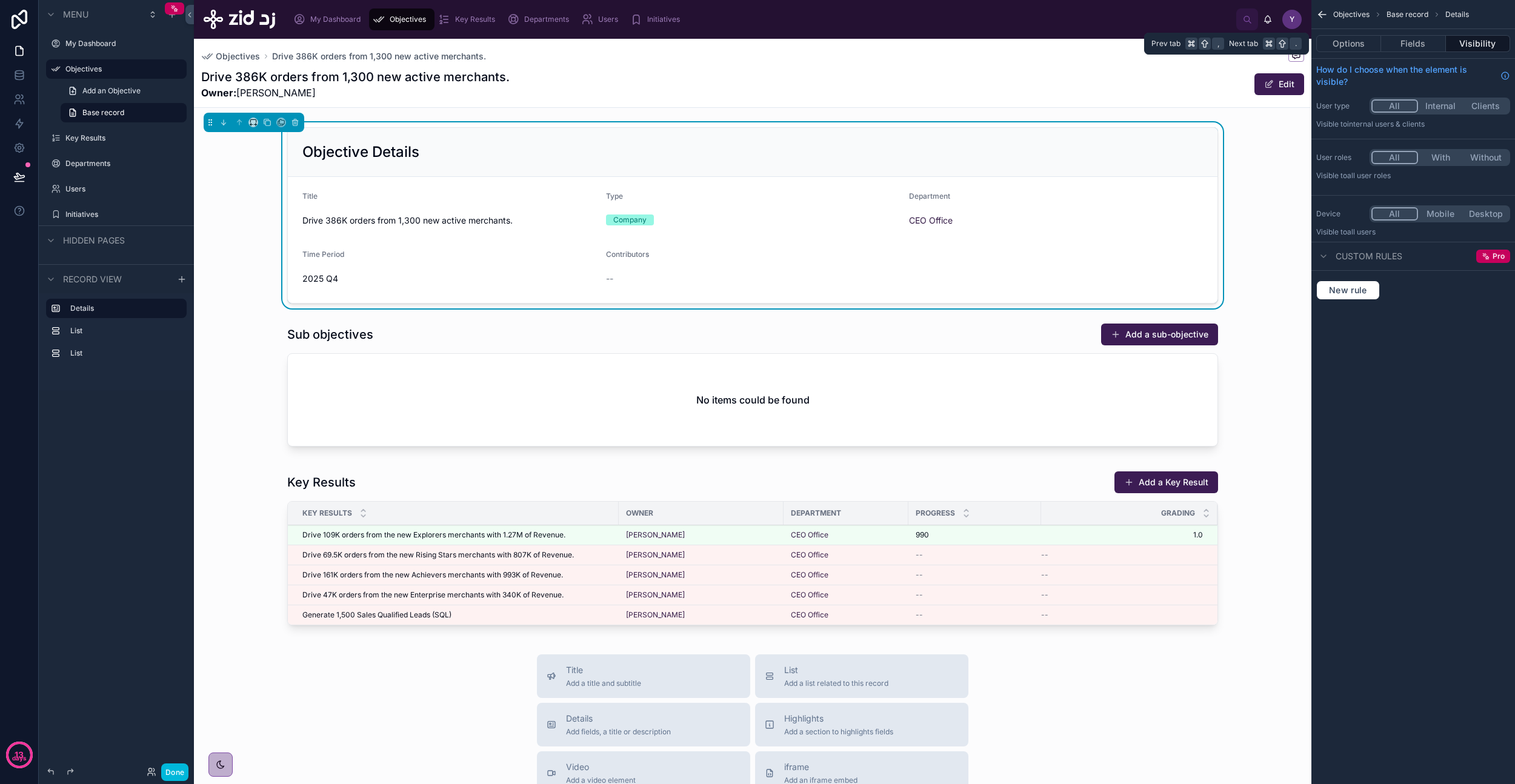
click at [1422, 45] on button "Fields" at bounding box center [1413, 44] width 64 height 17
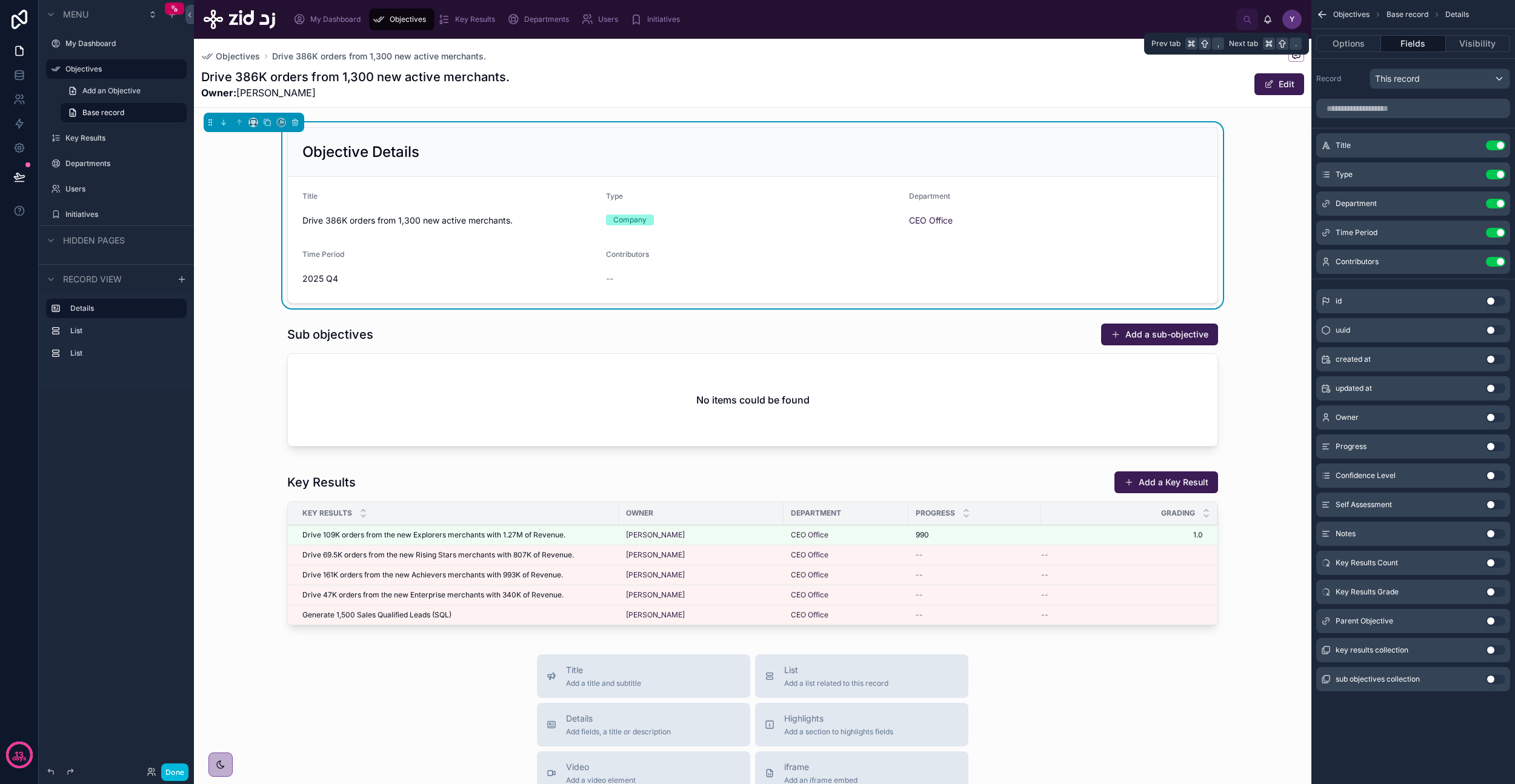
click at [1354, 45] on button "Options" at bounding box center [1349, 44] width 65 height 17
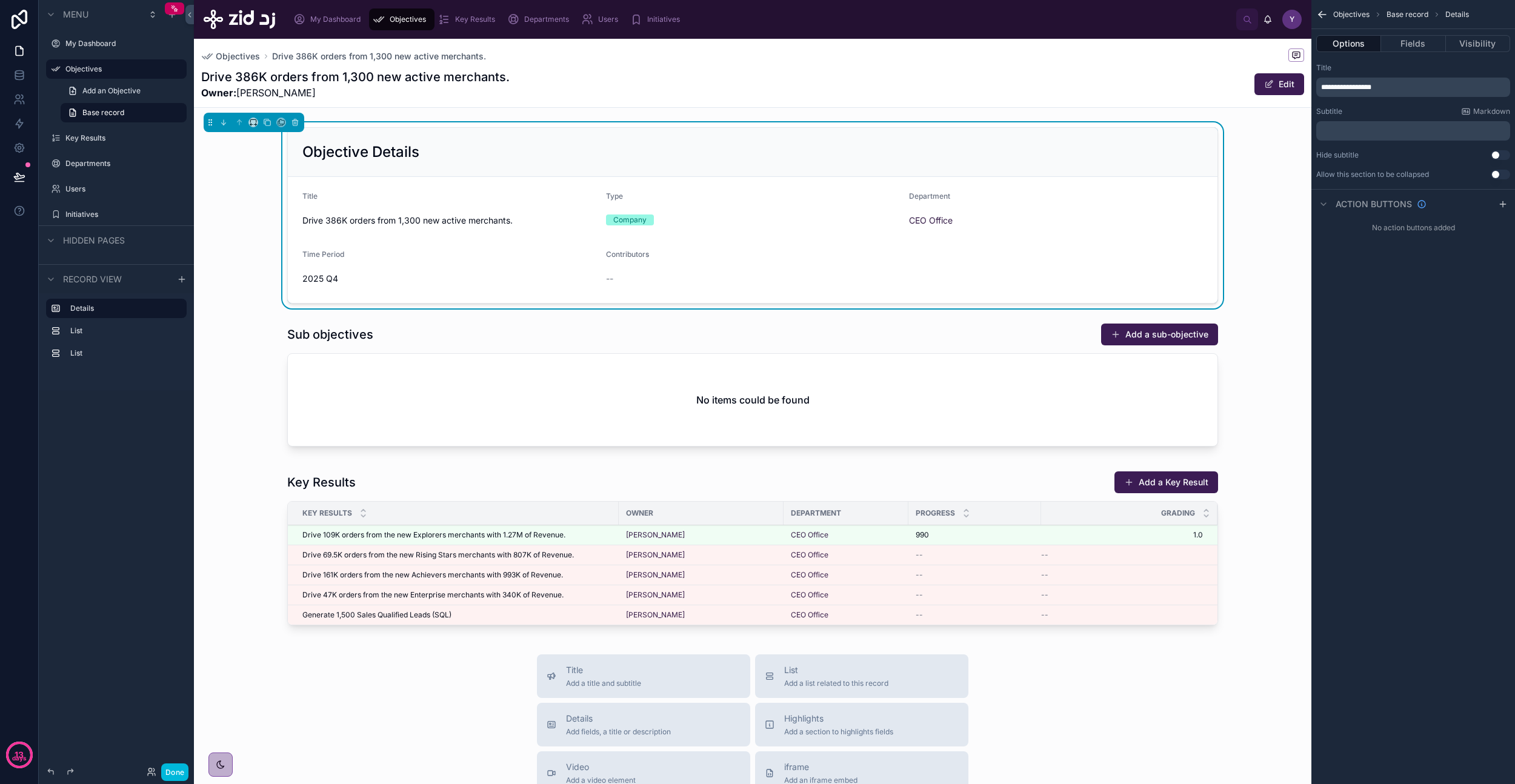
click at [164, 767] on button "Done" at bounding box center [175, 771] width 27 height 18
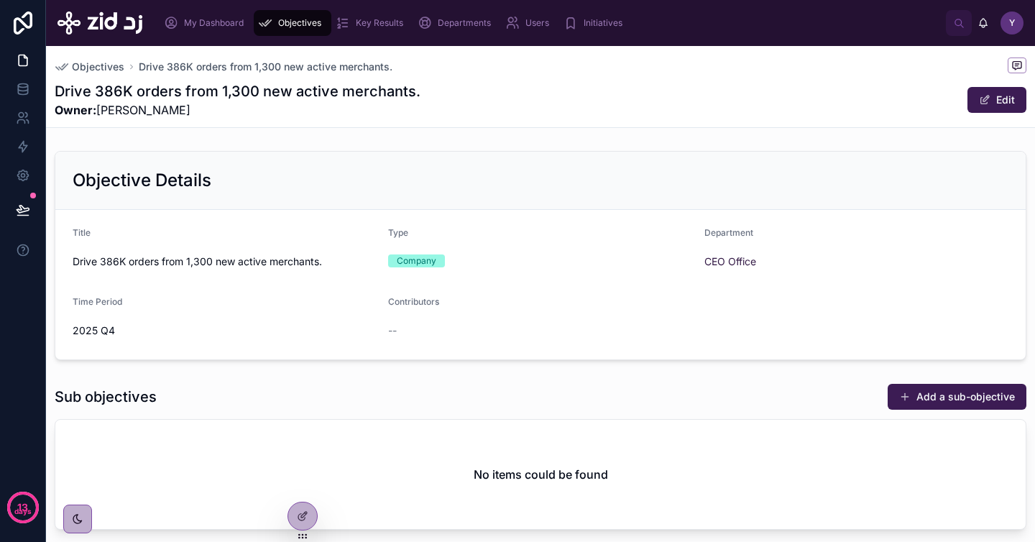
click at [586, 122] on div "Objectives Drive 386K orders from 1,300 new active merchants. Drive 386K orders…" at bounding box center [540, 86] width 971 height 81
click at [297, 522] on div at bounding box center [302, 515] width 29 height 27
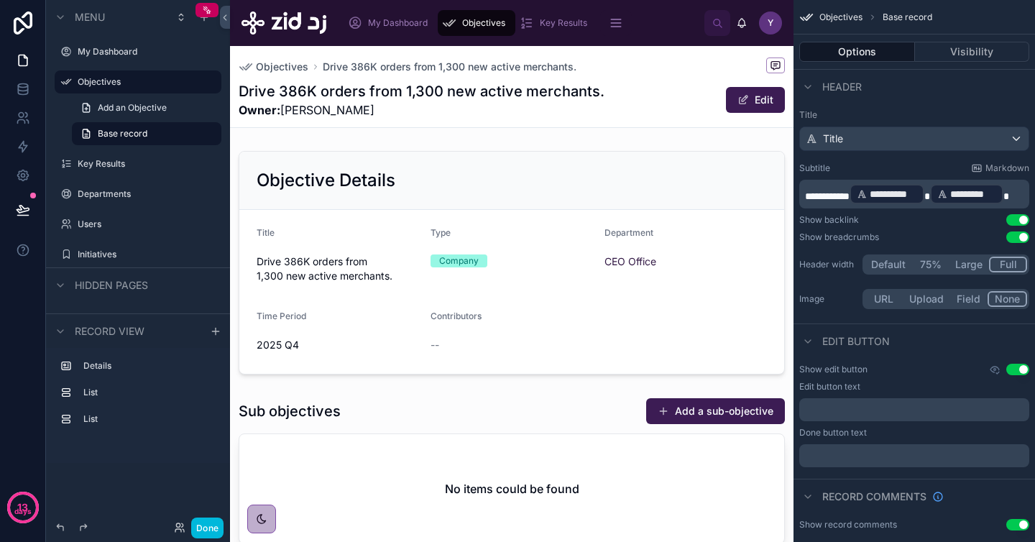
click at [532, 211] on div at bounding box center [511, 262] width 563 height 235
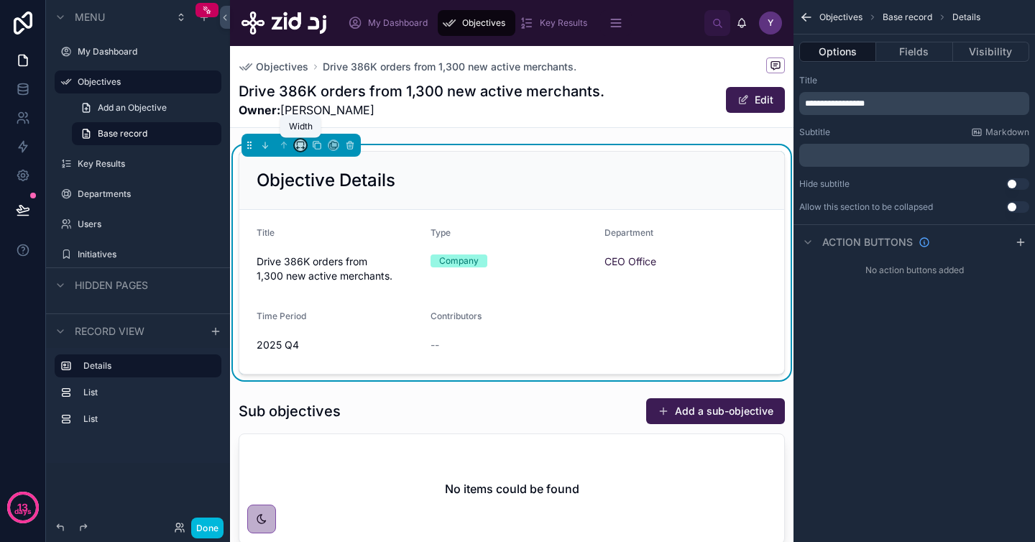
click at [299, 144] on icon at bounding box center [300, 145] width 10 height 10
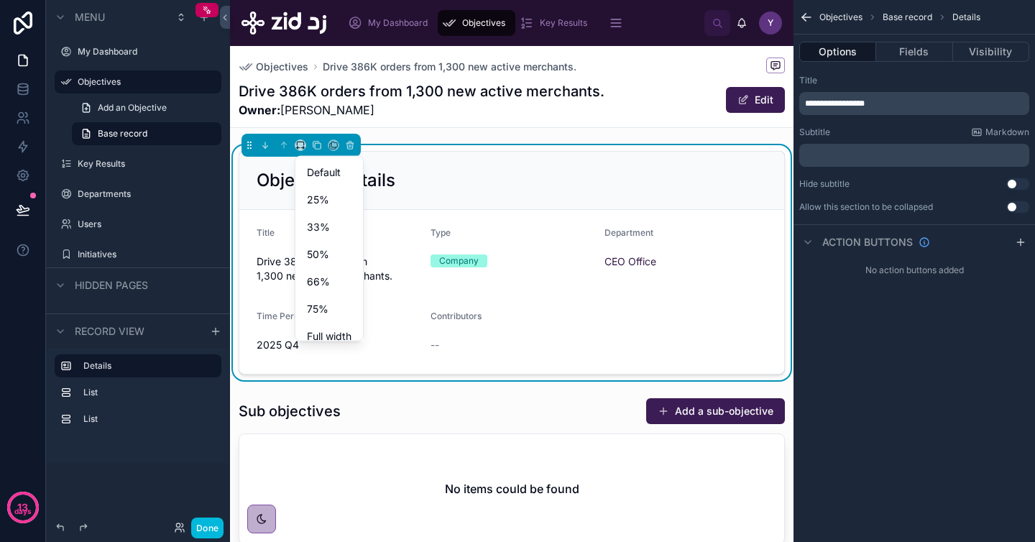
click at [336, 173] on span "Default" at bounding box center [324, 172] width 34 height 17
click at [207, 530] on button "Done" at bounding box center [207, 527] width 32 height 21
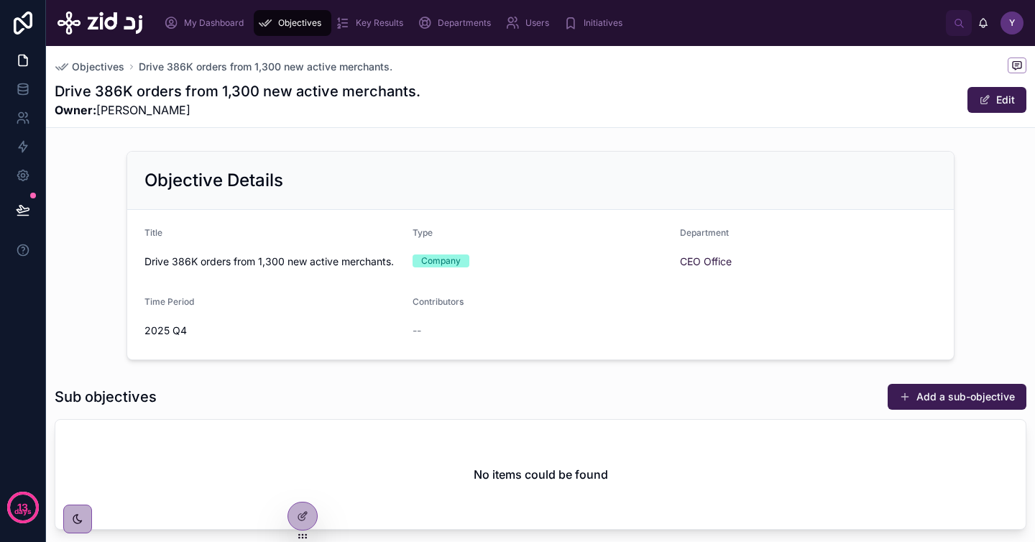
click at [298, 530] on div at bounding box center [302, 516] width 30 height 29
click at [309, 514] on div at bounding box center [302, 515] width 29 height 27
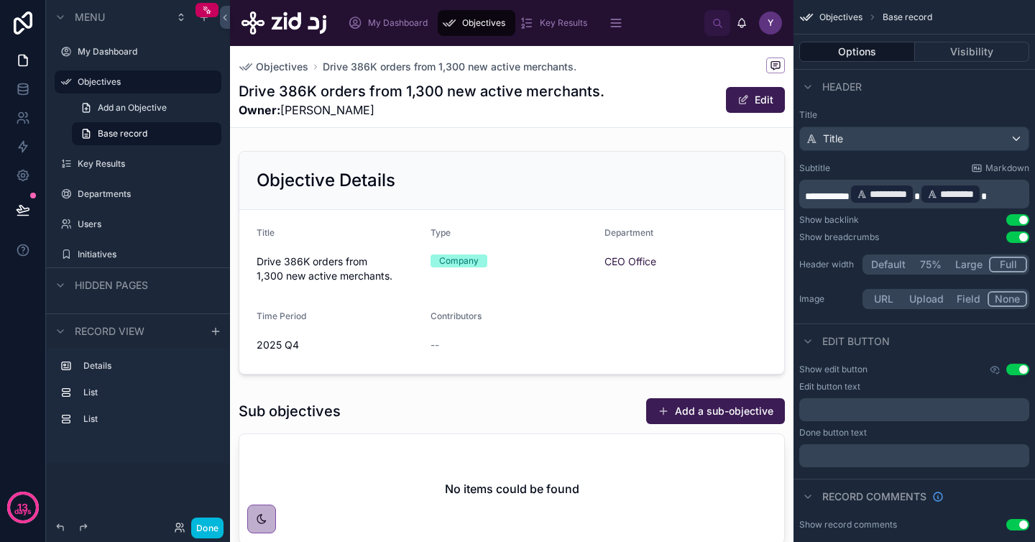
click at [306, 426] on div at bounding box center [511, 474] width 563 height 164
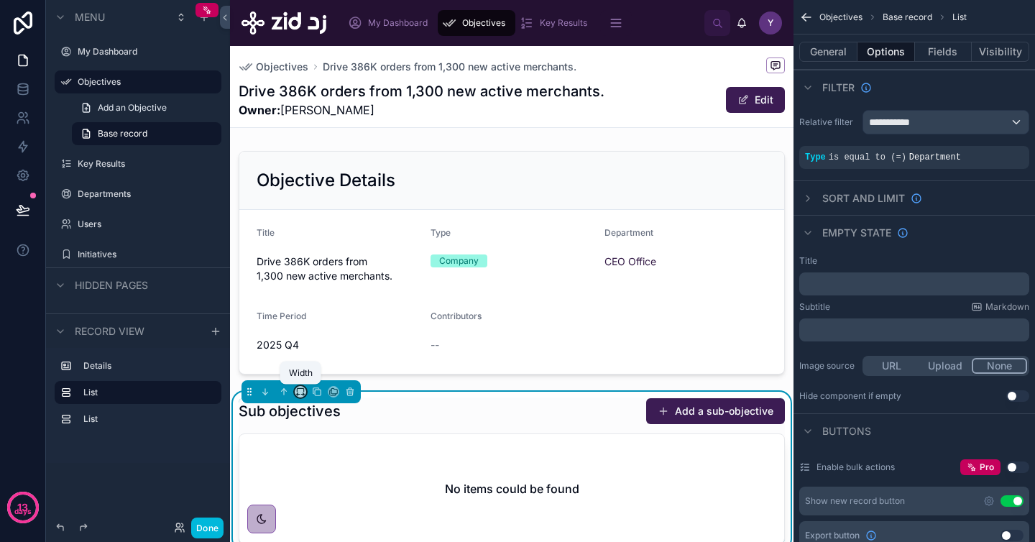
click at [303, 393] on icon at bounding box center [303, 394] width 1 height 3
click at [328, 346] on span "Full width" at bounding box center [329, 341] width 45 height 17
click at [341, 275] on div at bounding box center [511, 262] width 563 height 235
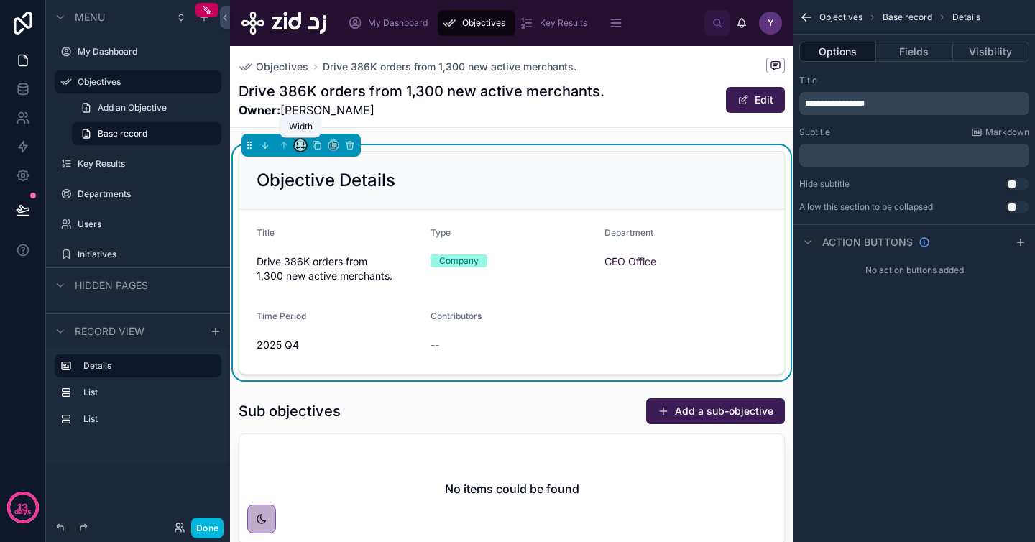
click at [297, 144] on icon at bounding box center [300, 145] width 10 height 10
click at [331, 302] on span "Full width" at bounding box center [329, 297] width 45 height 17
click at [207, 525] on button "Done" at bounding box center [207, 527] width 32 height 21
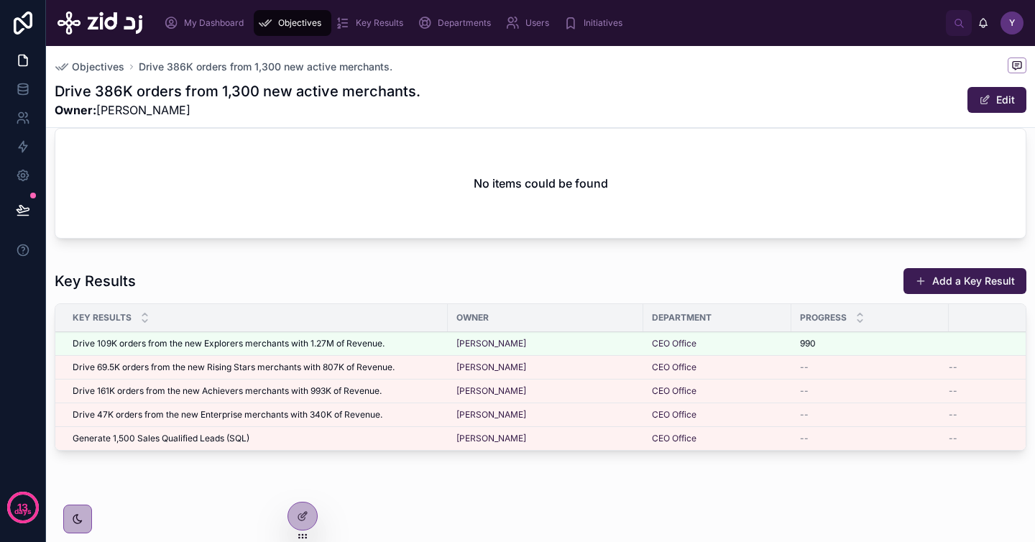
scroll to position [312, 0]
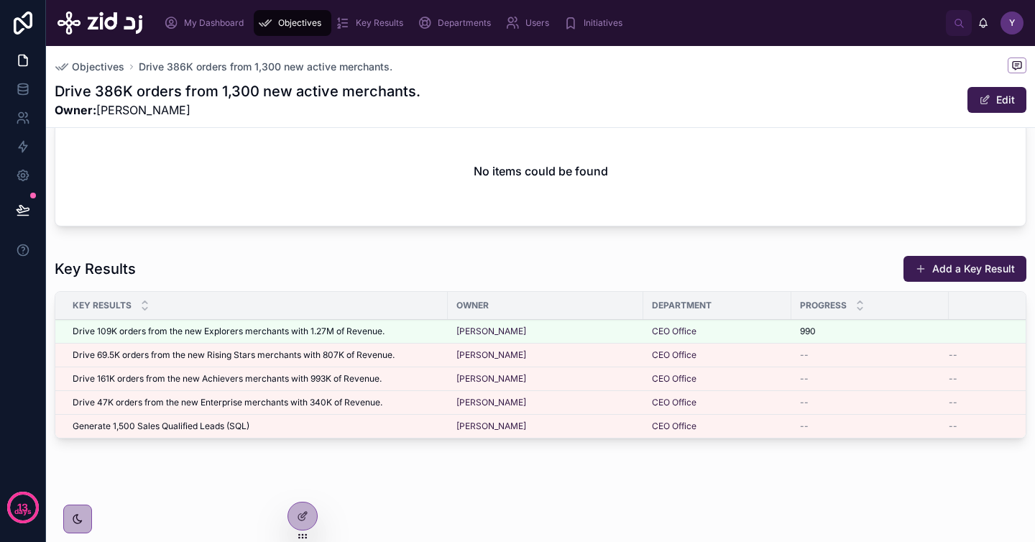
click at [302, 517] on icon at bounding box center [304, 515] width 6 height 6
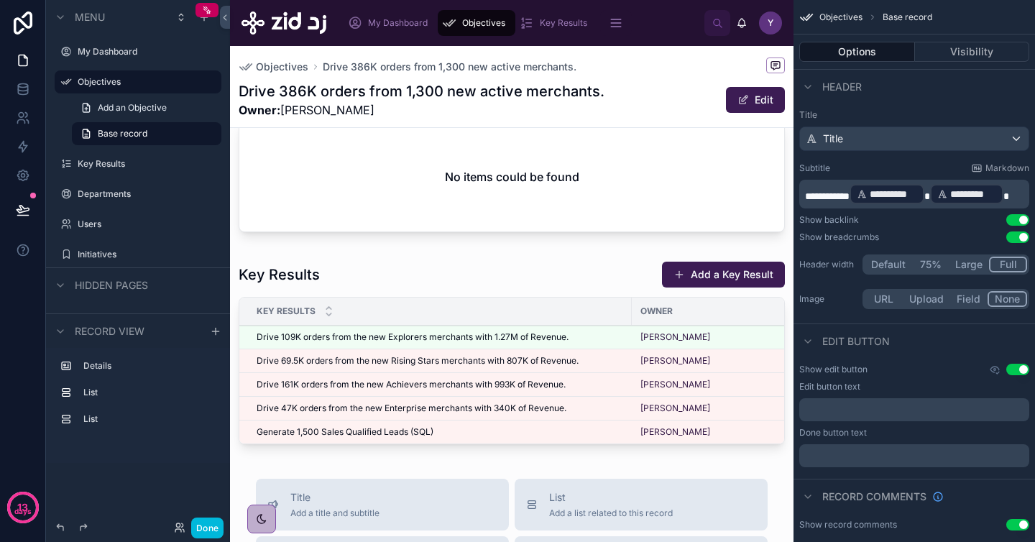
click at [377, 263] on div at bounding box center [511, 355] width 563 height 200
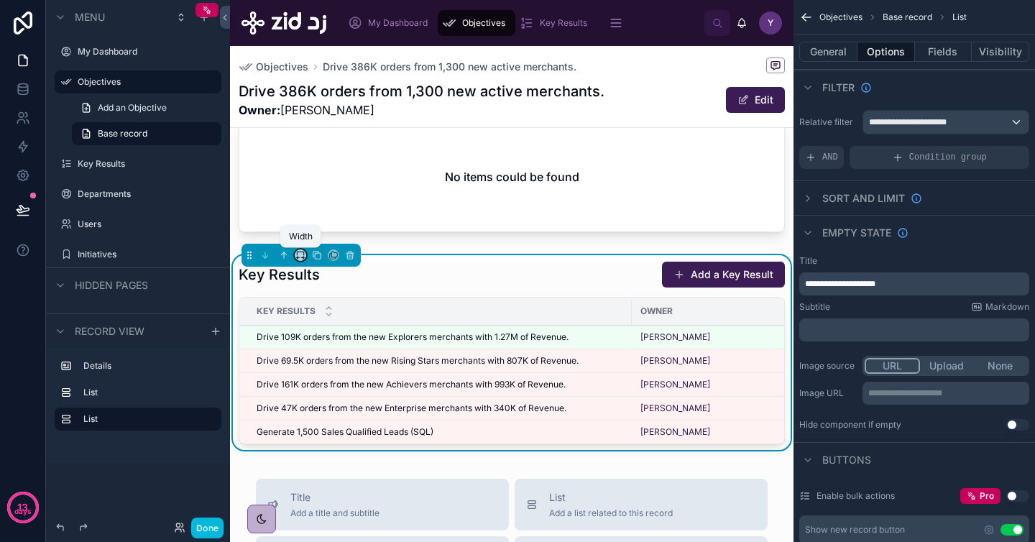
click at [300, 257] on icon at bounding box center [300, 255] width 10 height 10
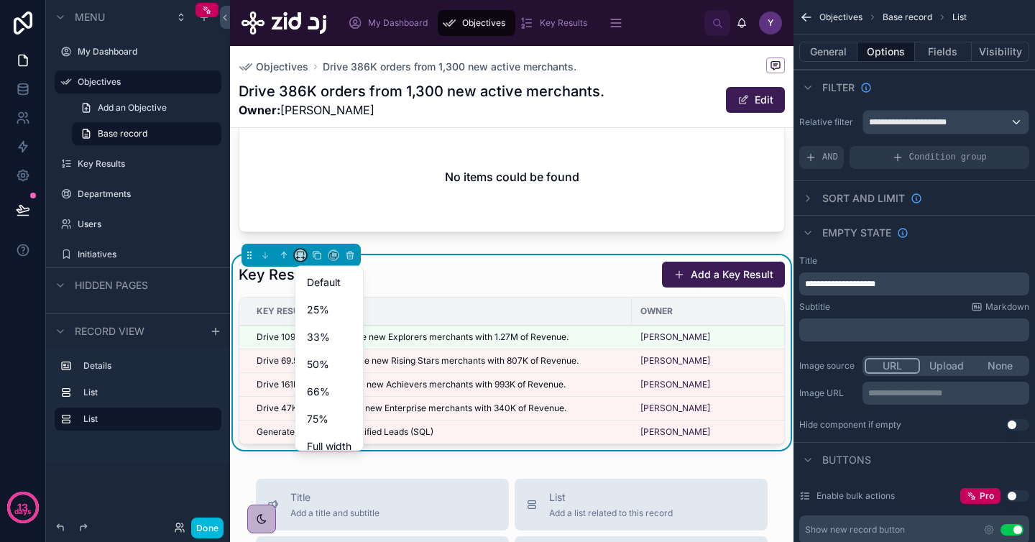
scroll to position [39, 0]
click at [325, 412] on span "Full width" at bounding box center [329, 407] width 45 height 17
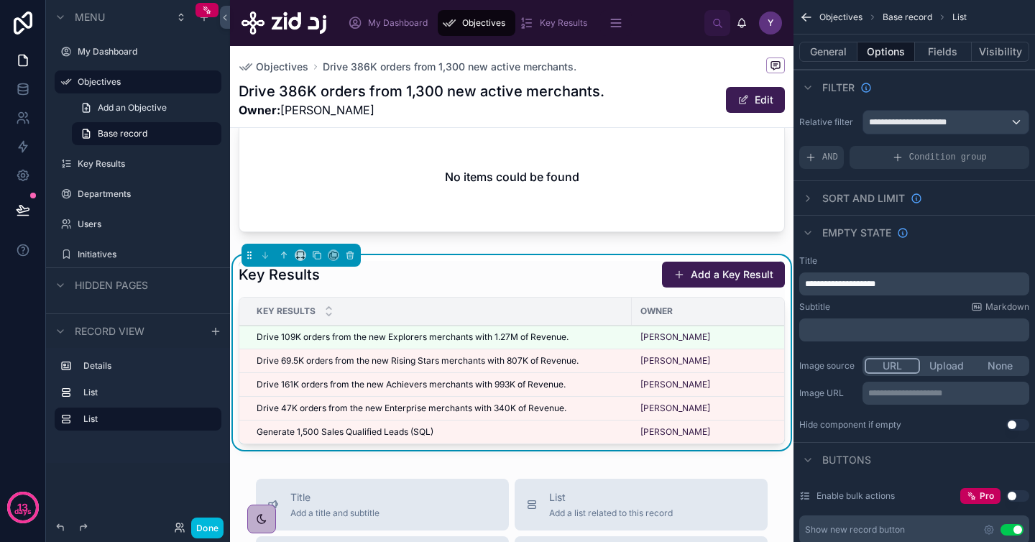
click at [207, 529] on button "Done" at bounding box center [207, 527] width 32 height 21
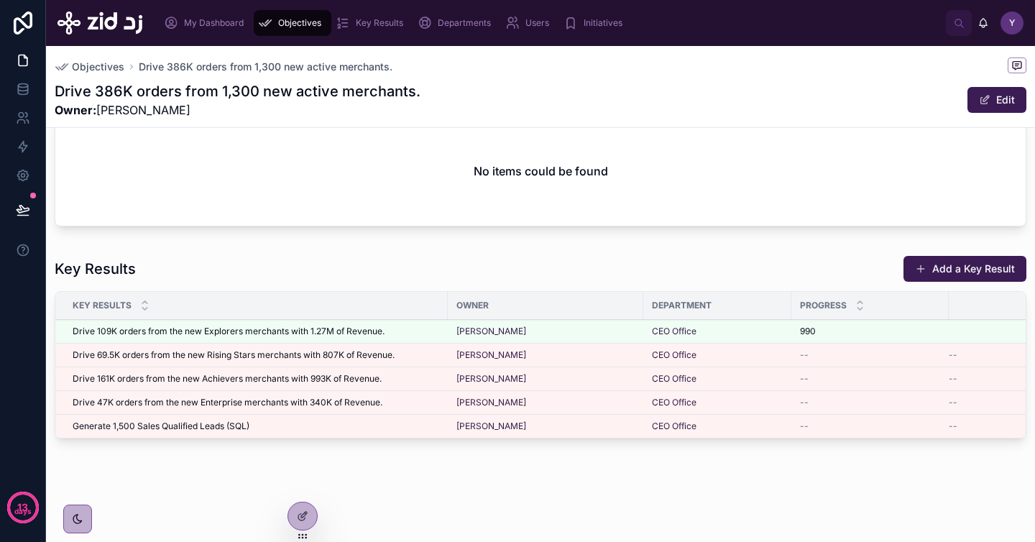
click at [404, 490] on div "Objectives Drive 386K orders from 1,300 new active merchants. Drive 386K orders…" at bounding box center [540, 142] width 989 height 799
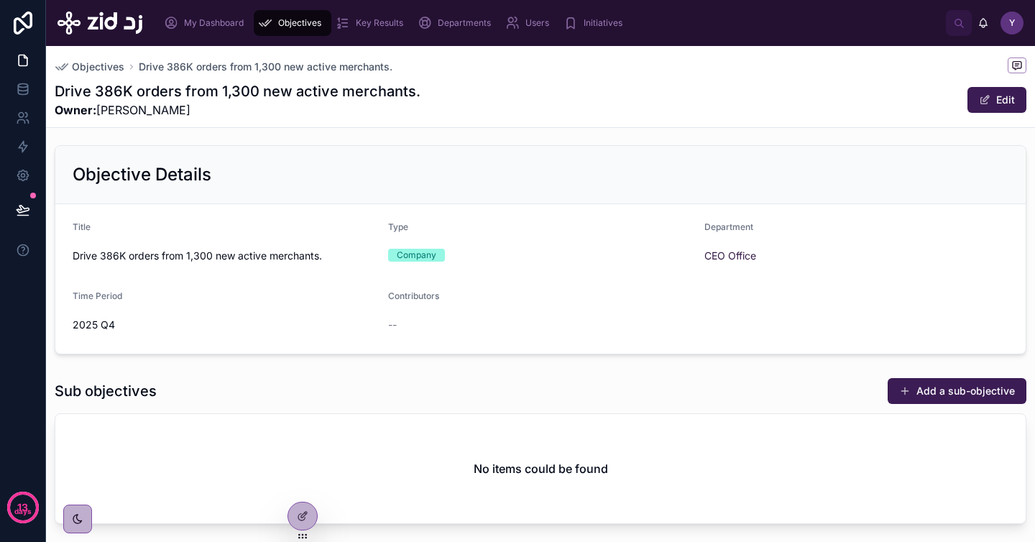
scroll to position [0, 0]
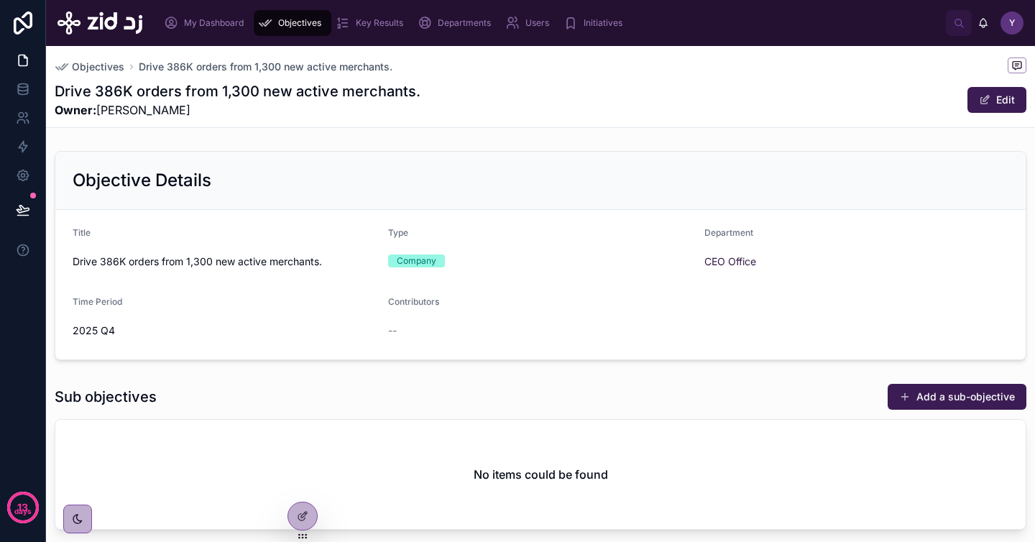
click at [578, 101] on div "Drive 386K orders from 1,300 new active merchants. Owner: [PERSON_NAME] Edit" at bounding box center [540, 99] width 971 height 37
click at [302, 512] on icon at bounding box center [302, 515] width 11 height 11
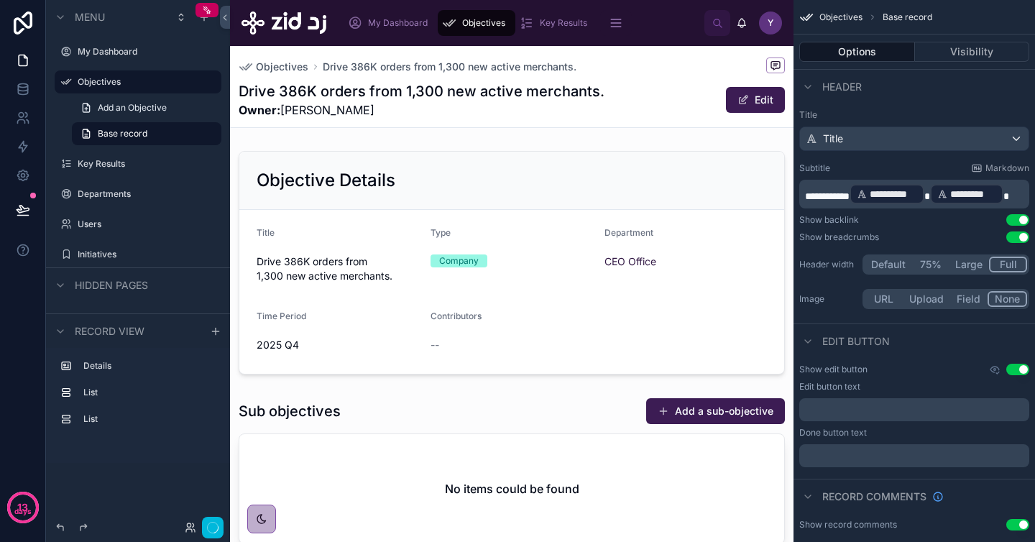
click at [407, 285] on div at bounding box center [511, 262] width 563 height 235
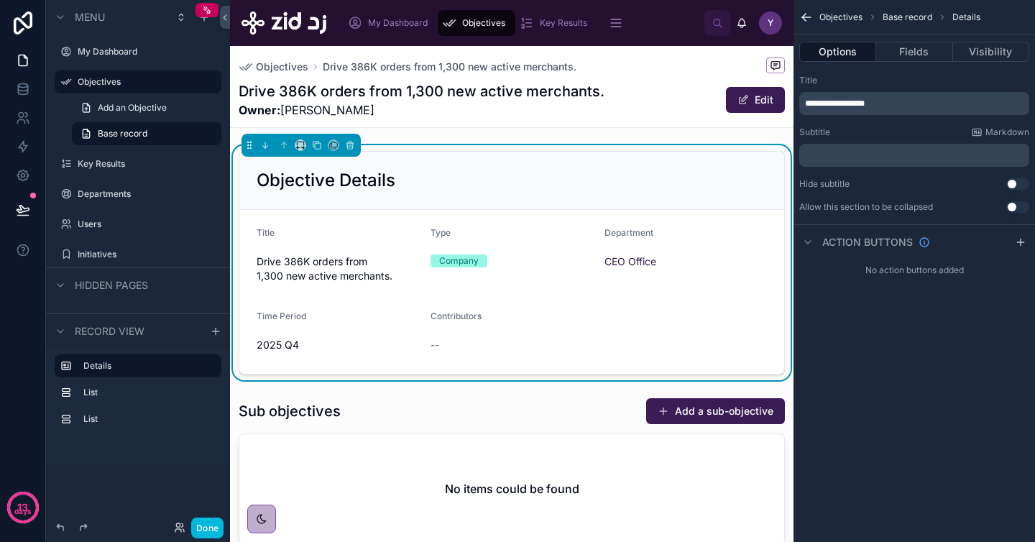
click at [864, 99] on span "**********" at bounding box center [835, 103] width 60 height 9
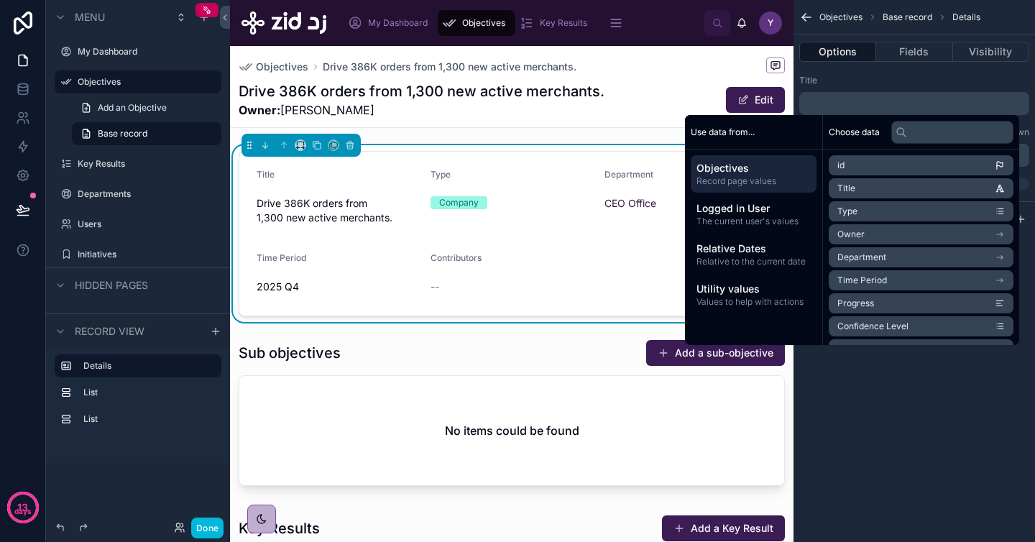
click at [646, 65] on div "Objectives Drive 386K orders from 1,300 new active merchants." at bounding box center [512, 66] width 546 height 18
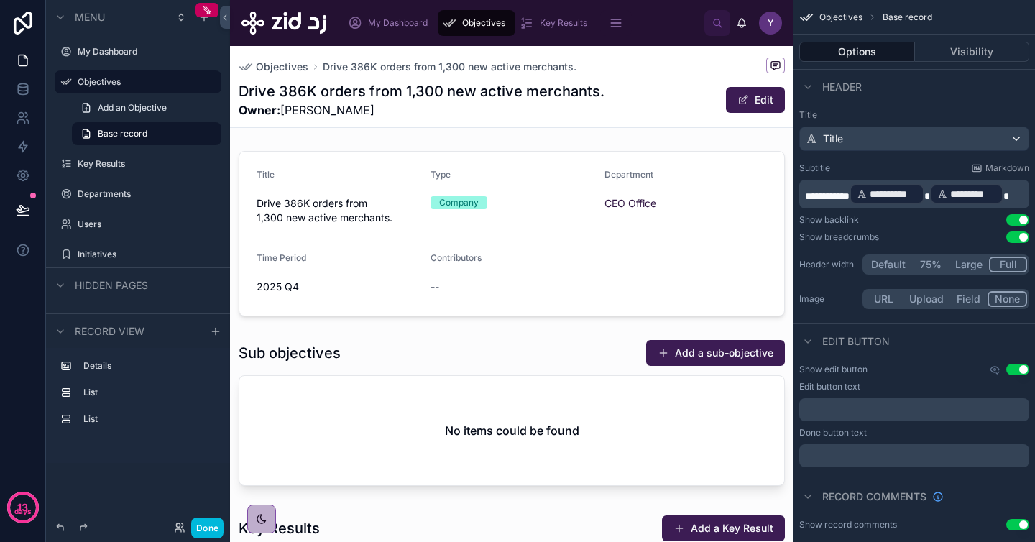
click at [212, 519] on button "Done" at bounding box center [207, 527] width 32 height 21
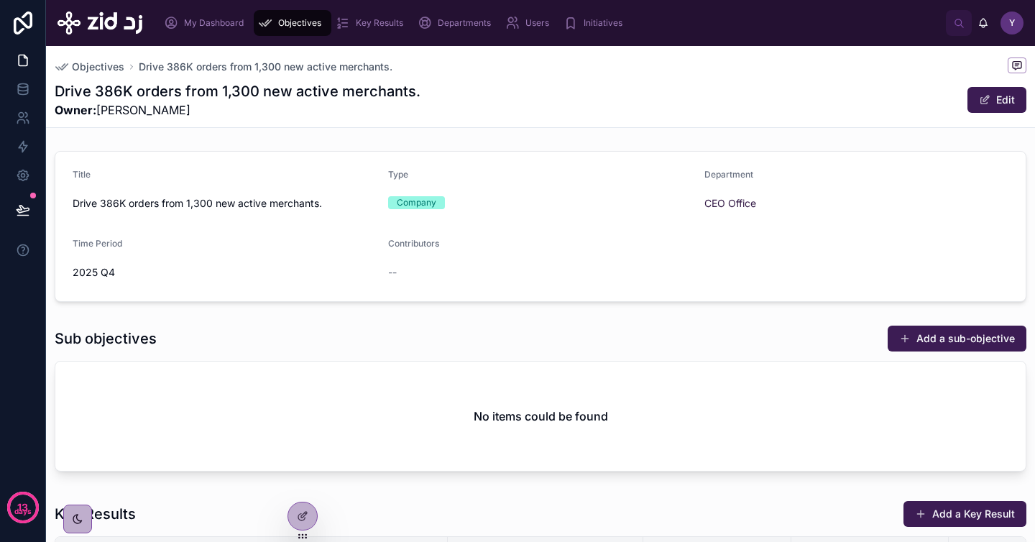
click at [617, 104] on div "Drive 386K orders from 1,300 new active merchants. Owner: [PERSON_NAME] Edit" at bounding box center [540, 99] width 971 height 37
click at [979, 96] on span at bounding box center [984, 99] width 11 height 11
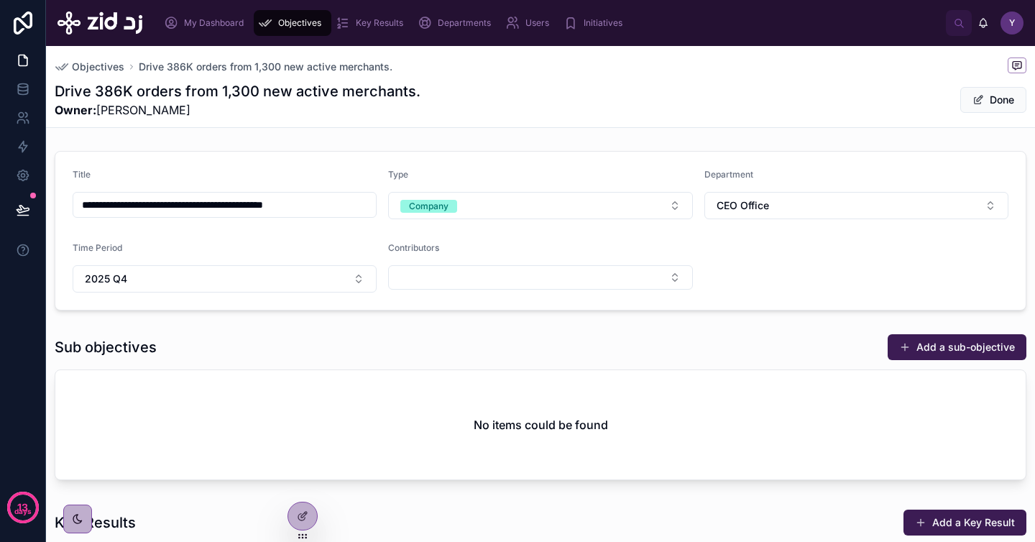
click at [976, 97] on button "Done" at bounding box center [993, 100] width 66 height 26
